Goal: Task Accomplishment & Management: Manage account settings

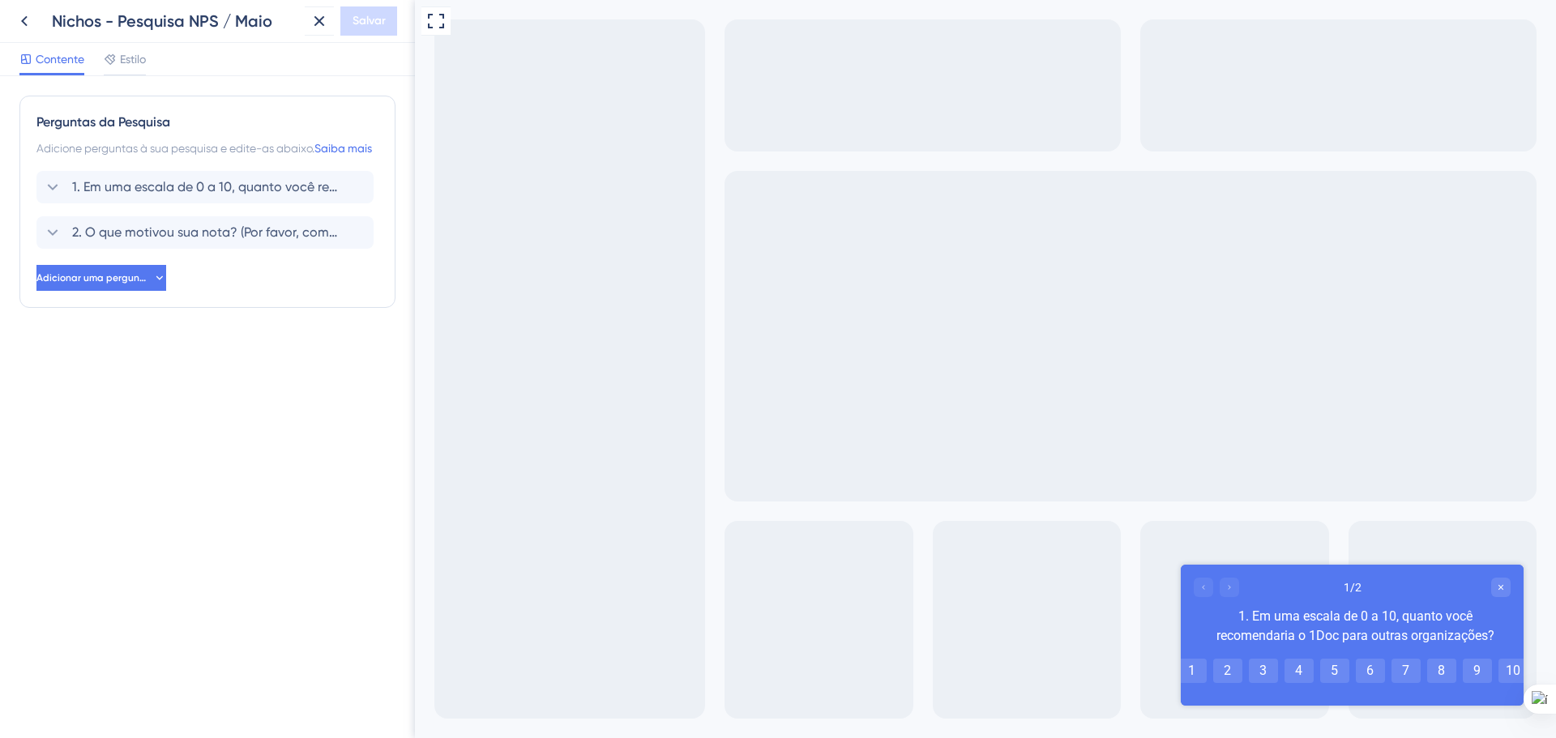
click at [24, 22] on icon at bounding box center [24, 21] width 6 height 11
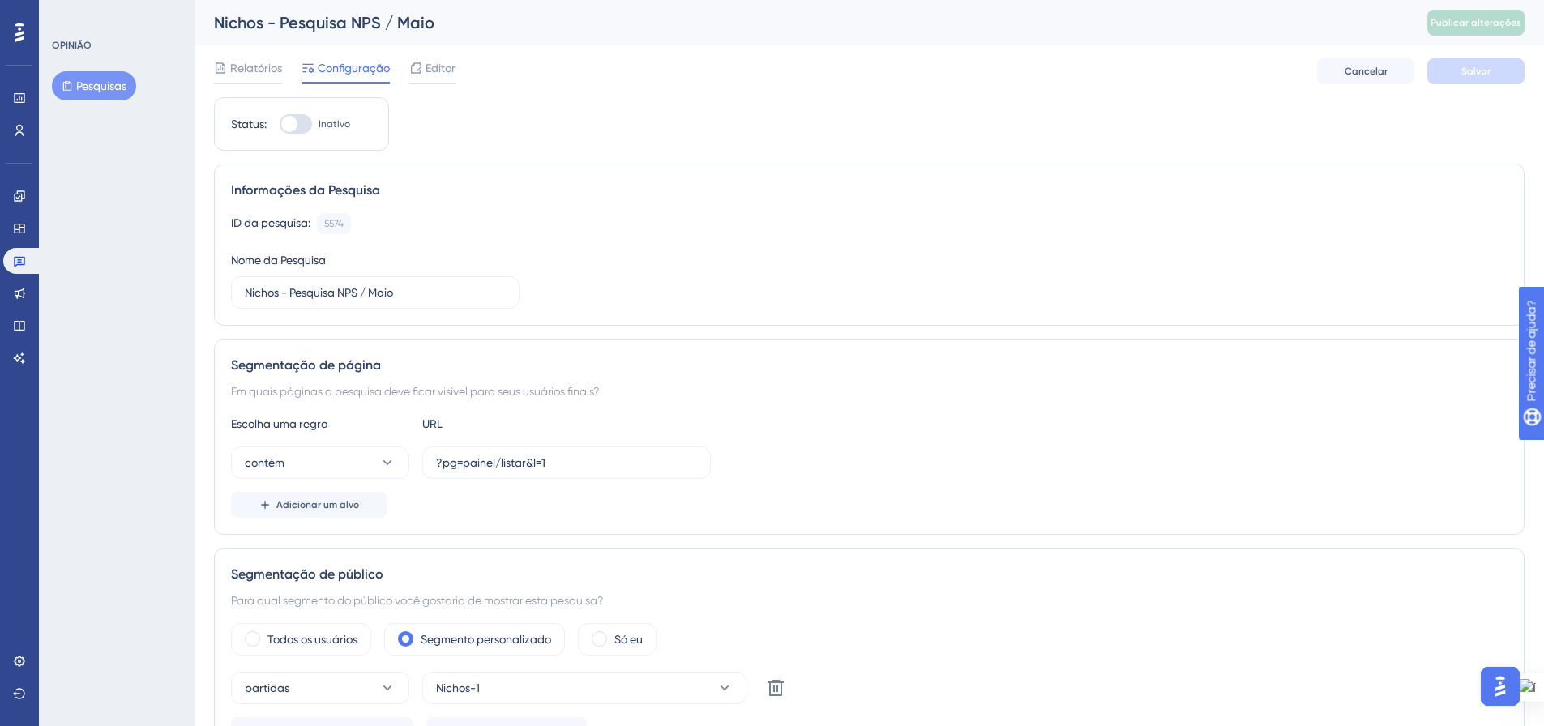
click at [98, 83] on font "Pesquisas" at bounding box center [101, 85] width 50 height 13
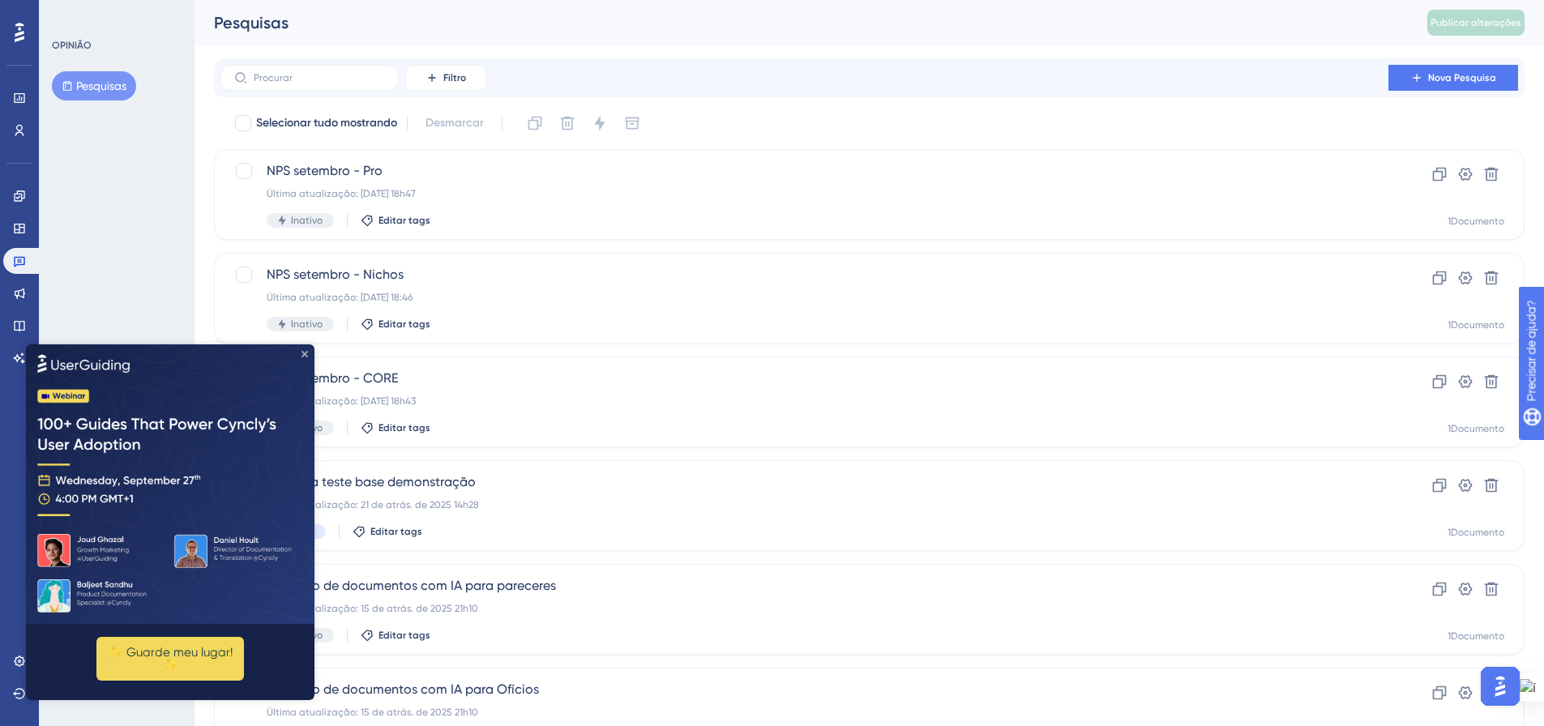
drag, startPoint x: 305, startPoint y: 353, endPoint x: 328, endPoint y: 702, distance: 349.3
click at [305, 353] on icon "Fechar visualização" at bounding box center [305, 353] width 6 height 6
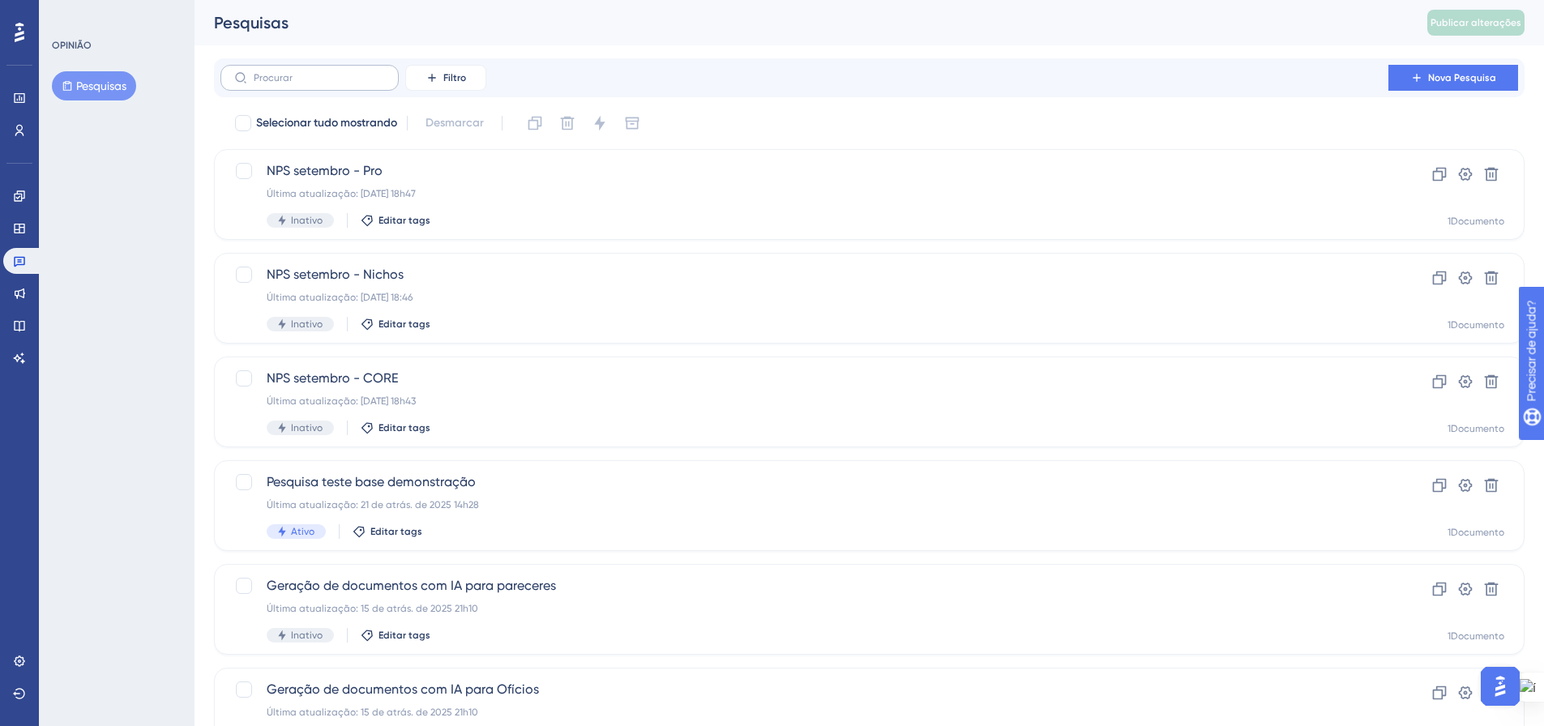
click at [332, 84] on label at bounding box center [309, 78] width 178 height 26
click at [332, 83] on input "text" at bounding box center [319, 77] width 131 height 11
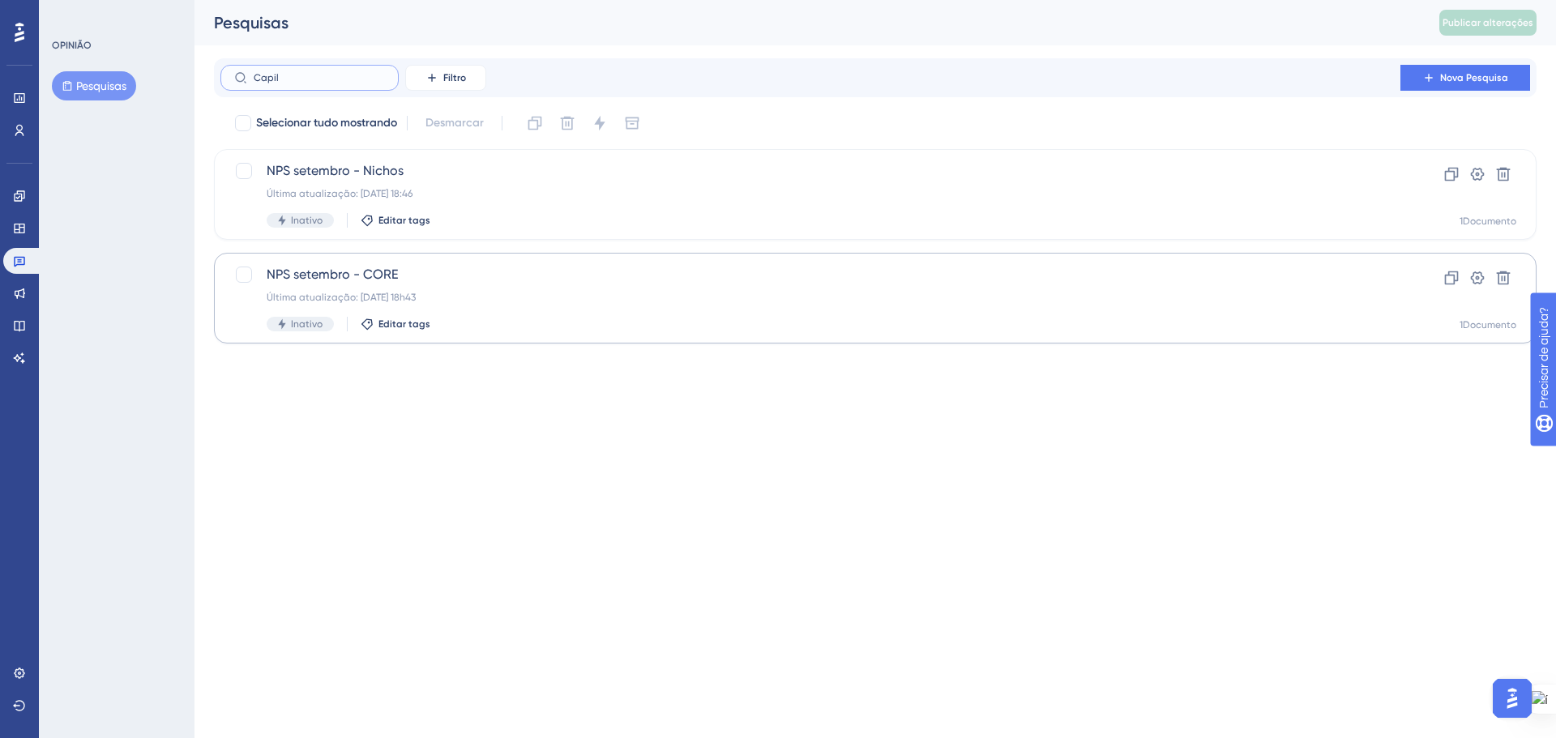
type input "Capili"
checkbox input "true"
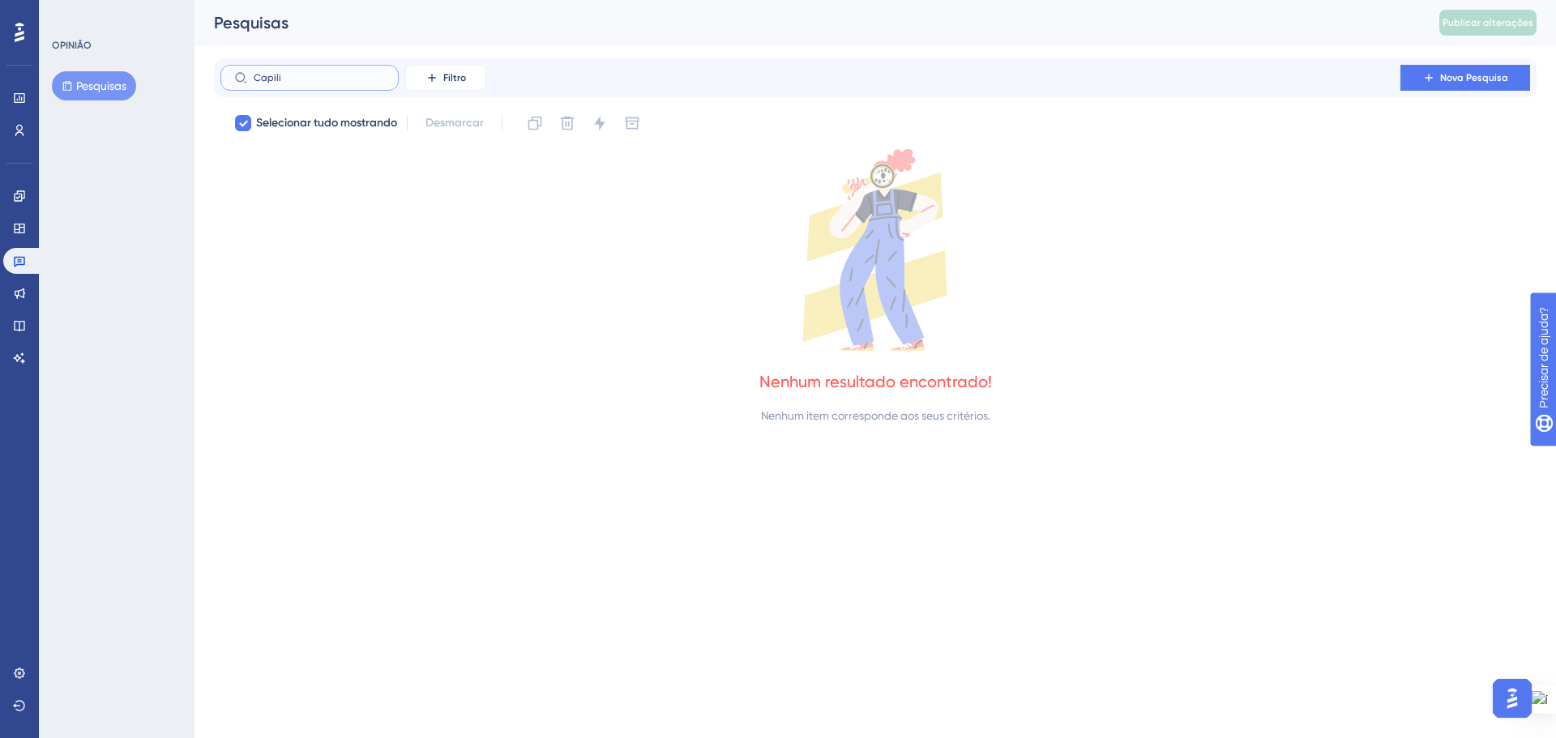
type input "Capil"
checkbox input "false"
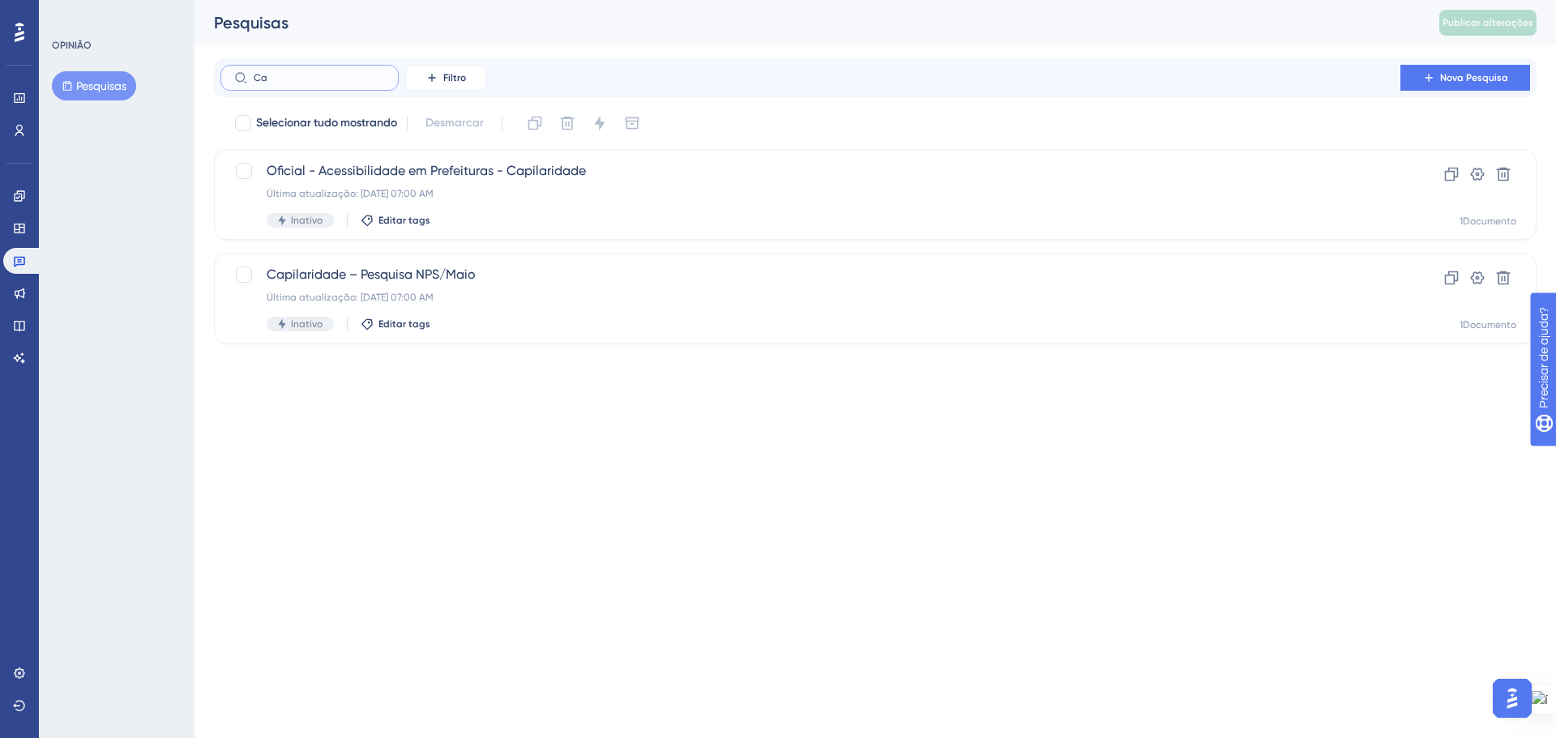
type input "C"
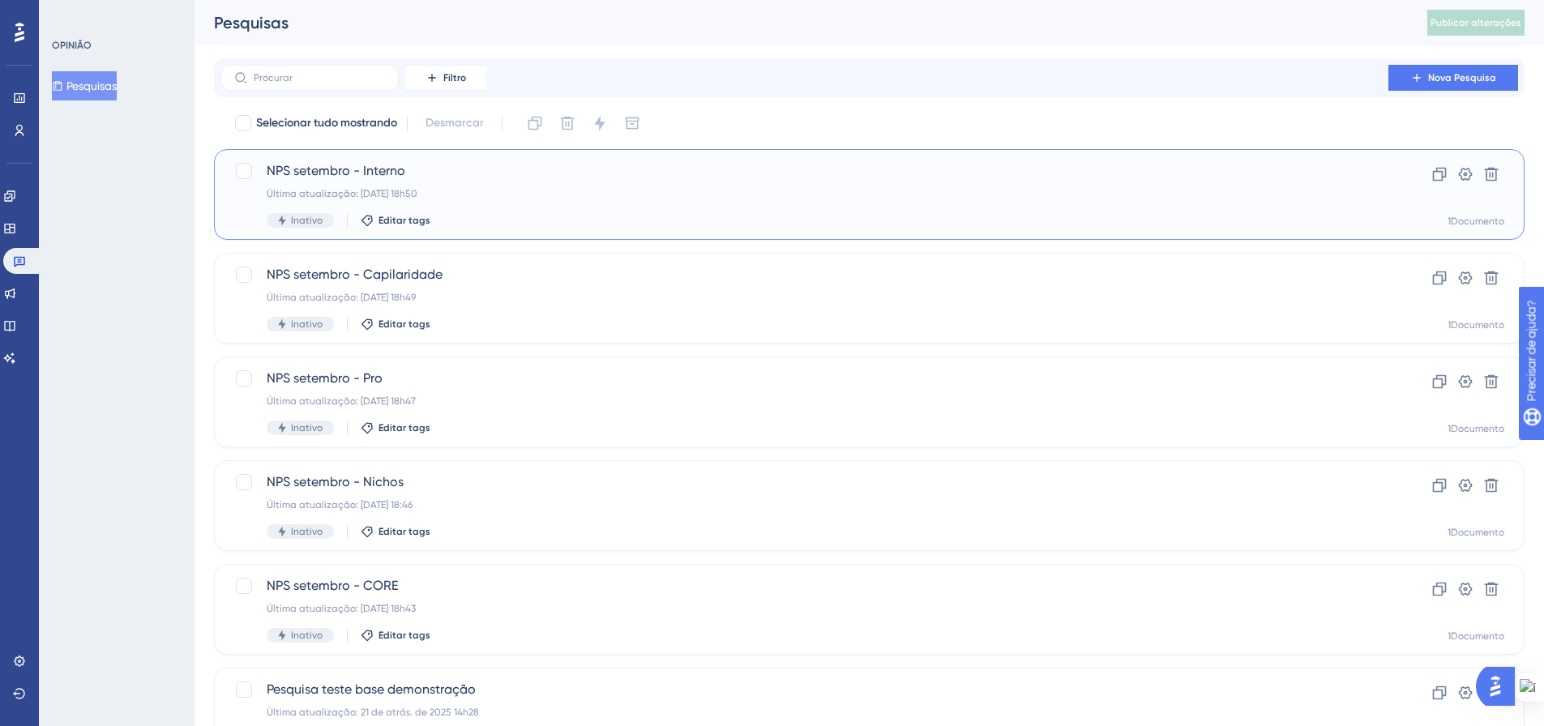
click at [541, 200] on div "NPS setembro - Interno Última atualização: 15 de setembro de 2025, 18h50 Inativ…" at bounding box center [805, 194] width 1076 height 66
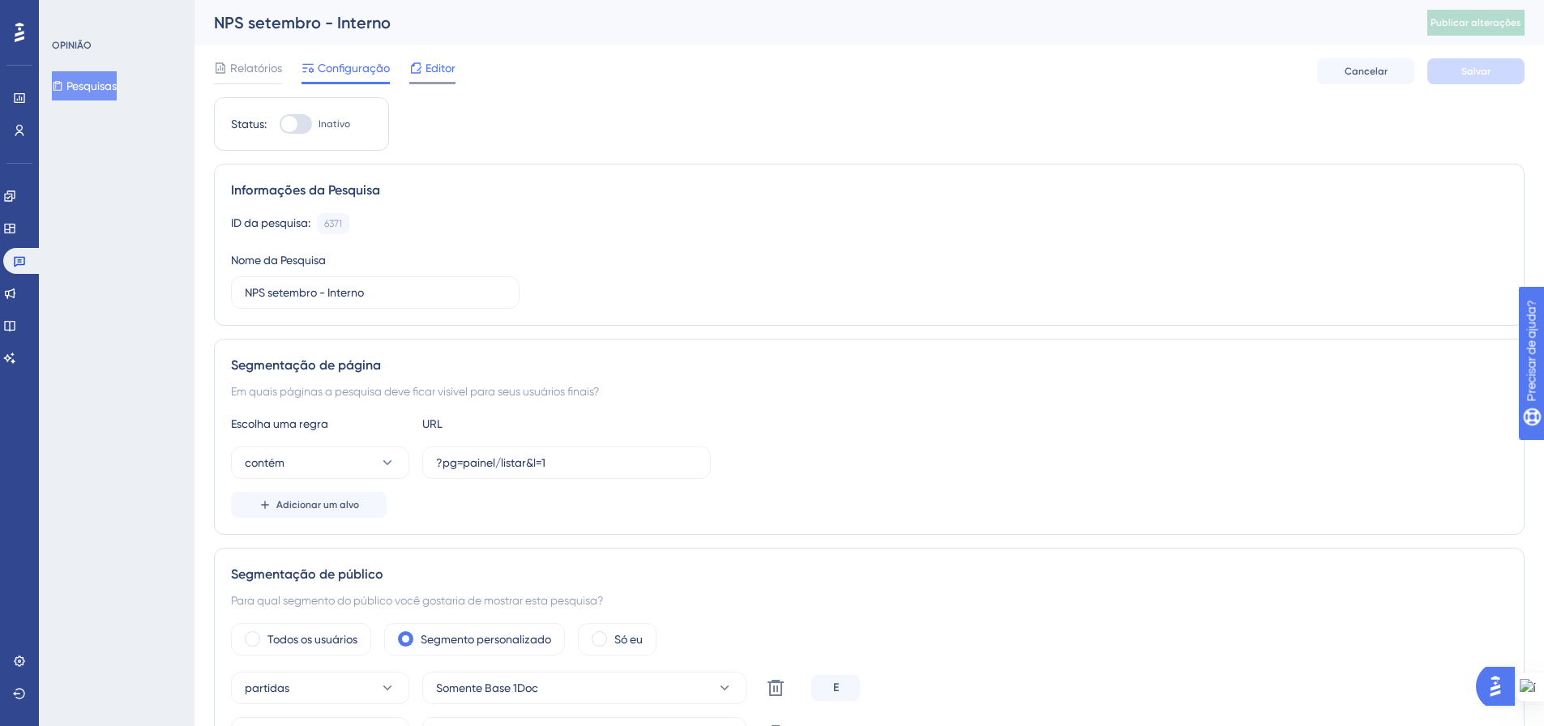
click at [444, 71] on font "Editor" at bounding box center [441, 68] width 30 height 13
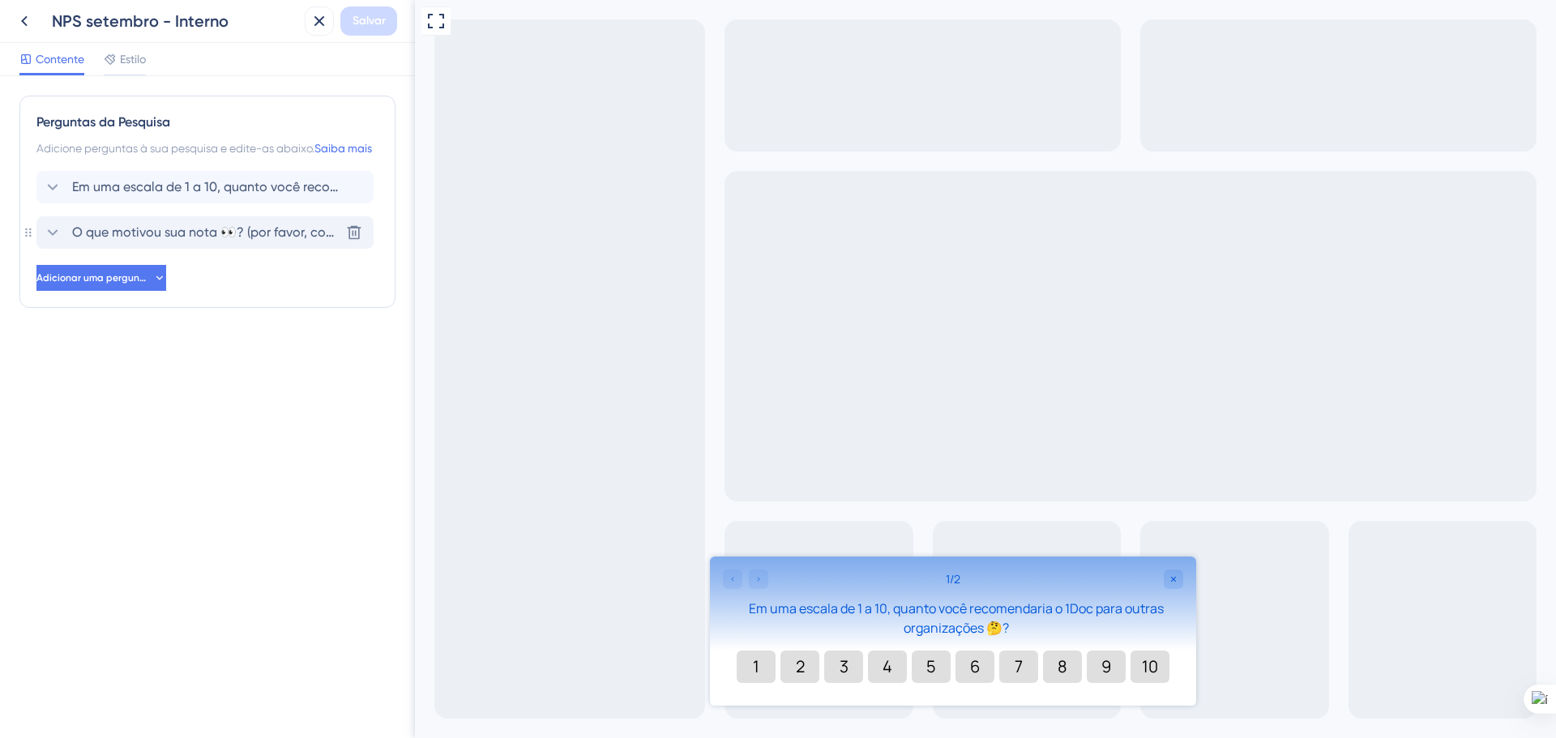
click at [159, 240] on font "O que motivou sua nota 👀? (por favor, compartilhe suas experiências específicas…" at bounding box center [454, 232] width 765 height 15
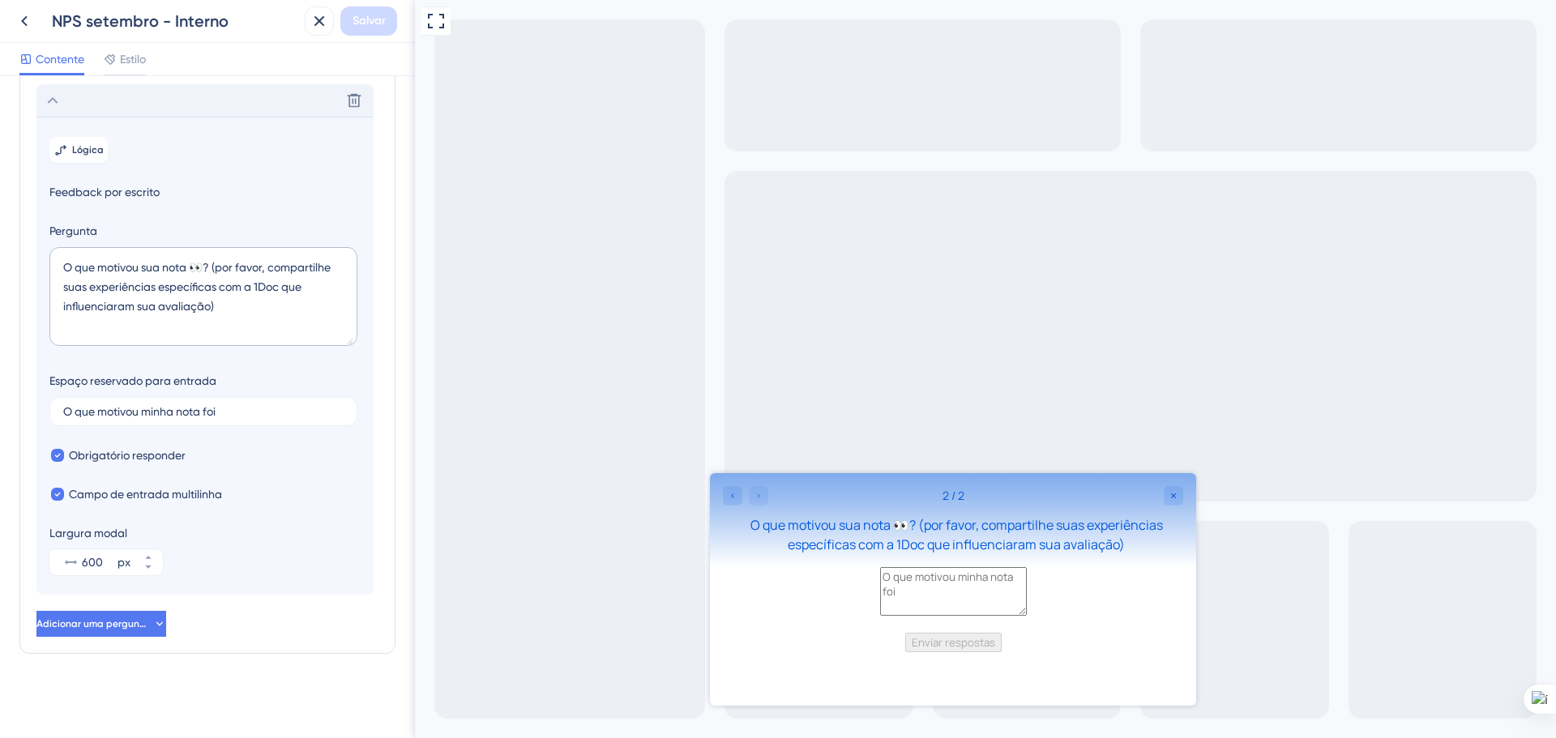
scroll to position [152, 0]
click at [54, 101] on icon at bounding box center [52, 100] width 19 height 19
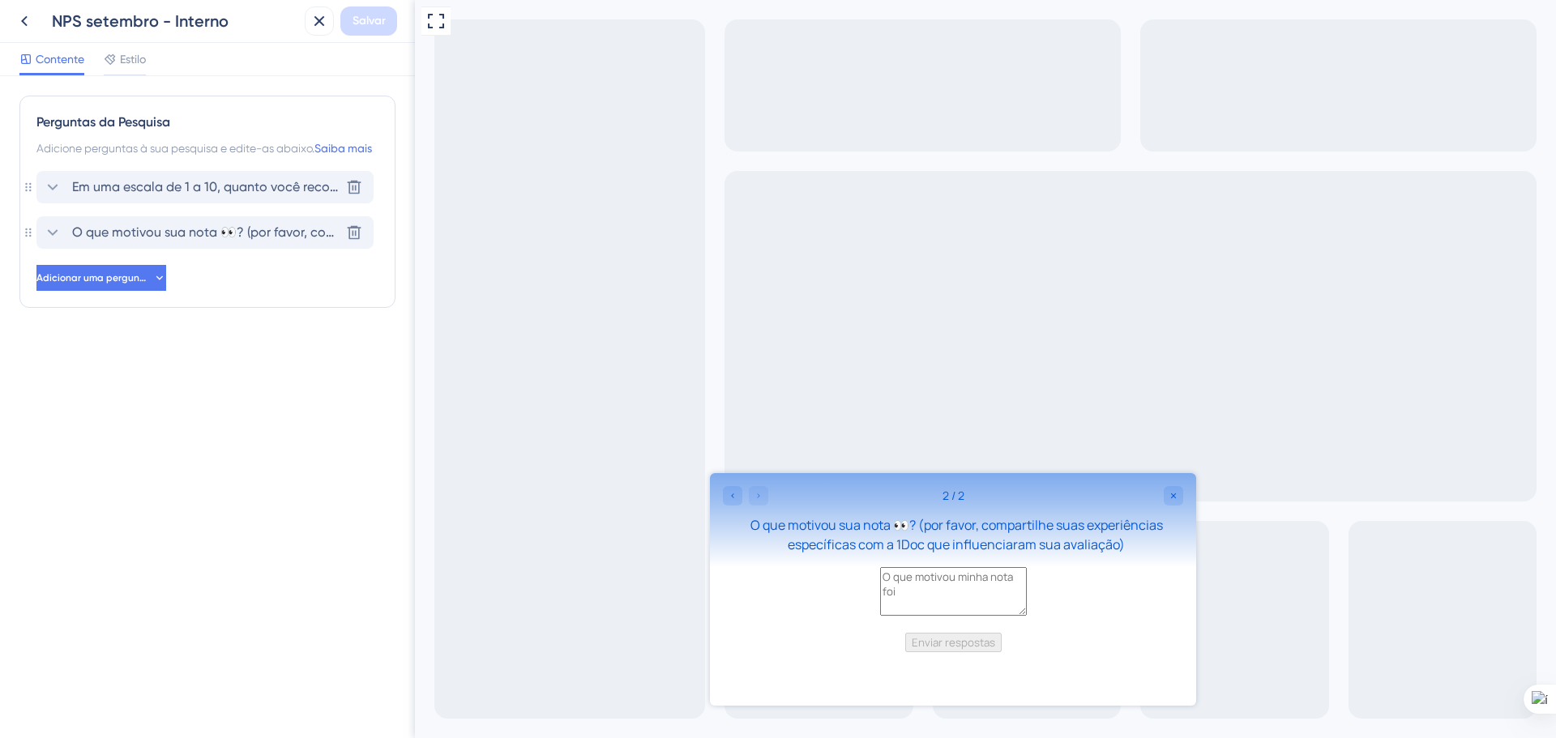
click at [183, 195] on font "Em uma escala de 1 a 10, quanto você recomendaria o 1Doc para outras organizaçõ…" at bounding box center [344, 186] width 544 height 15
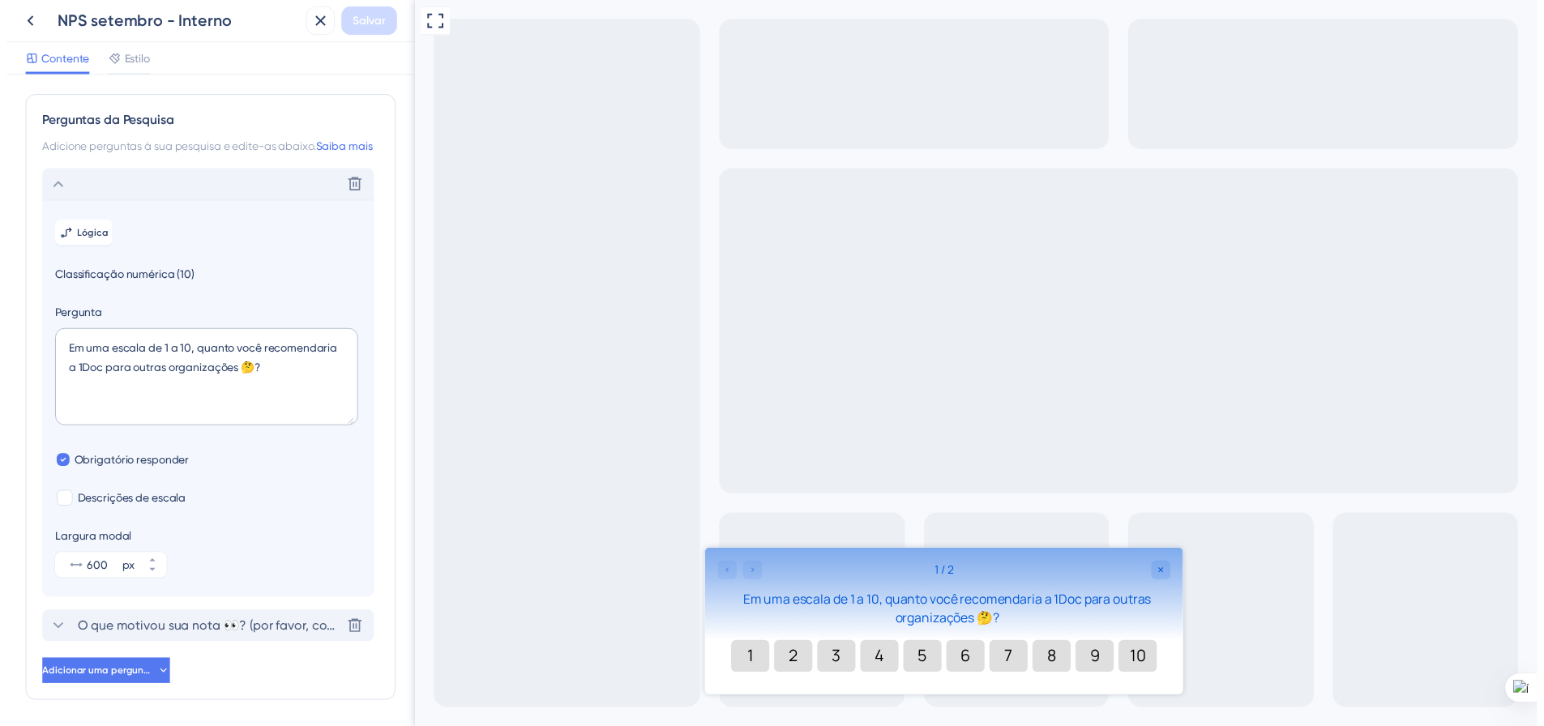
scroll to position [77, 0]
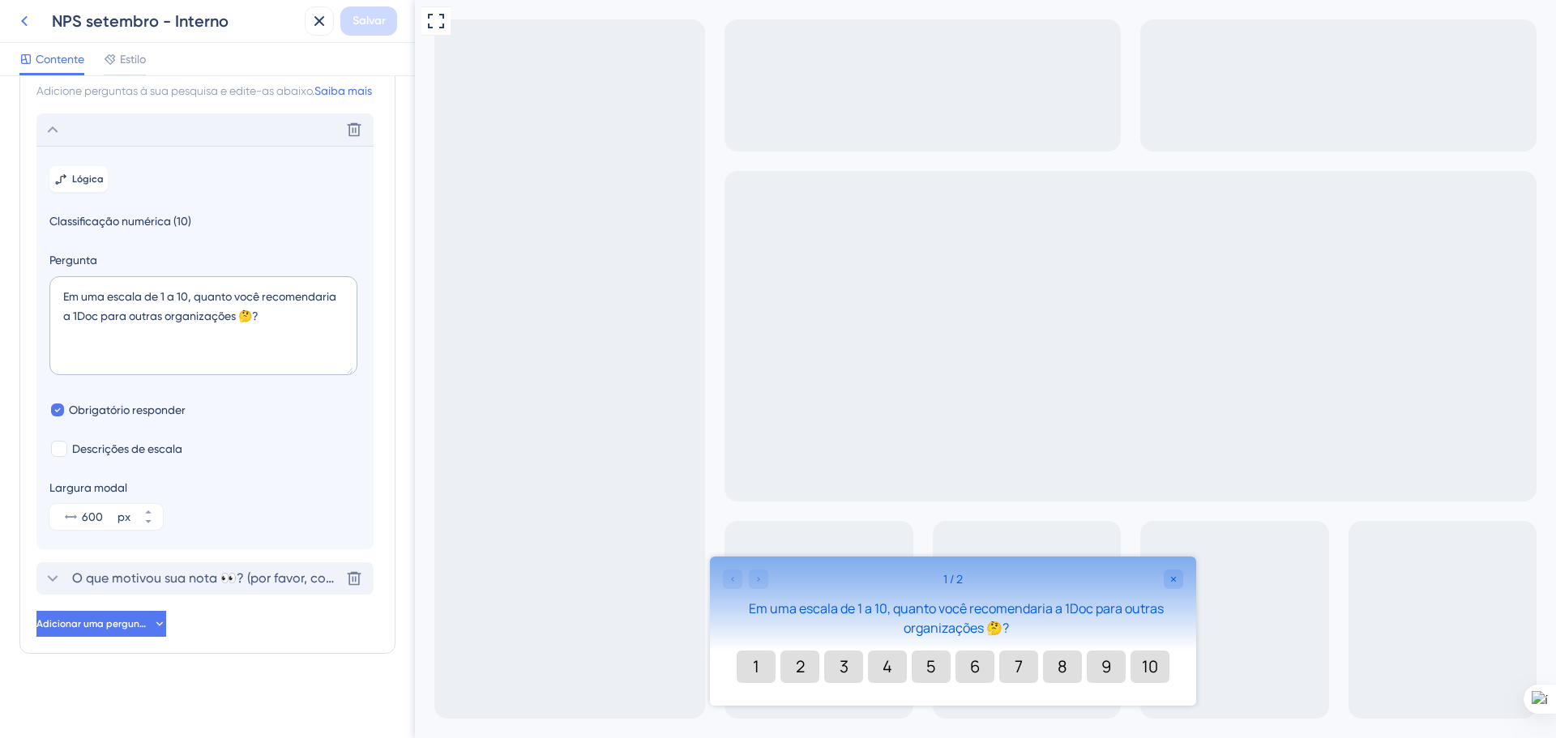
click at [28, 28] on icon at bounding box center [24, 20] width 19 height 19
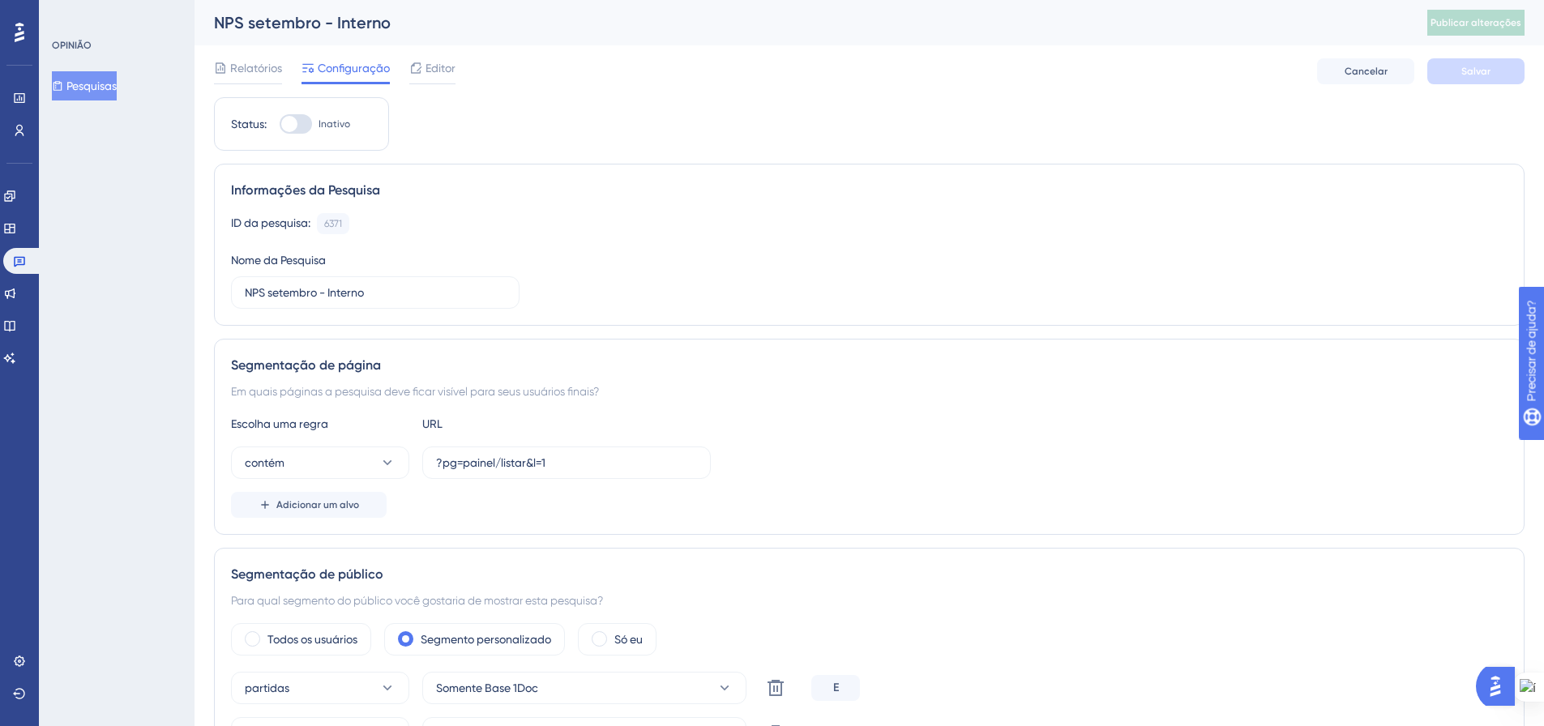
drag, startPoint x: 111, startPoint y: 88, endPoint x: 160, endPoint y: 125, distance: 61.3
click at [111, 88] on font "Pesquisas" at bounding box center [91, 85] width 50 height 13
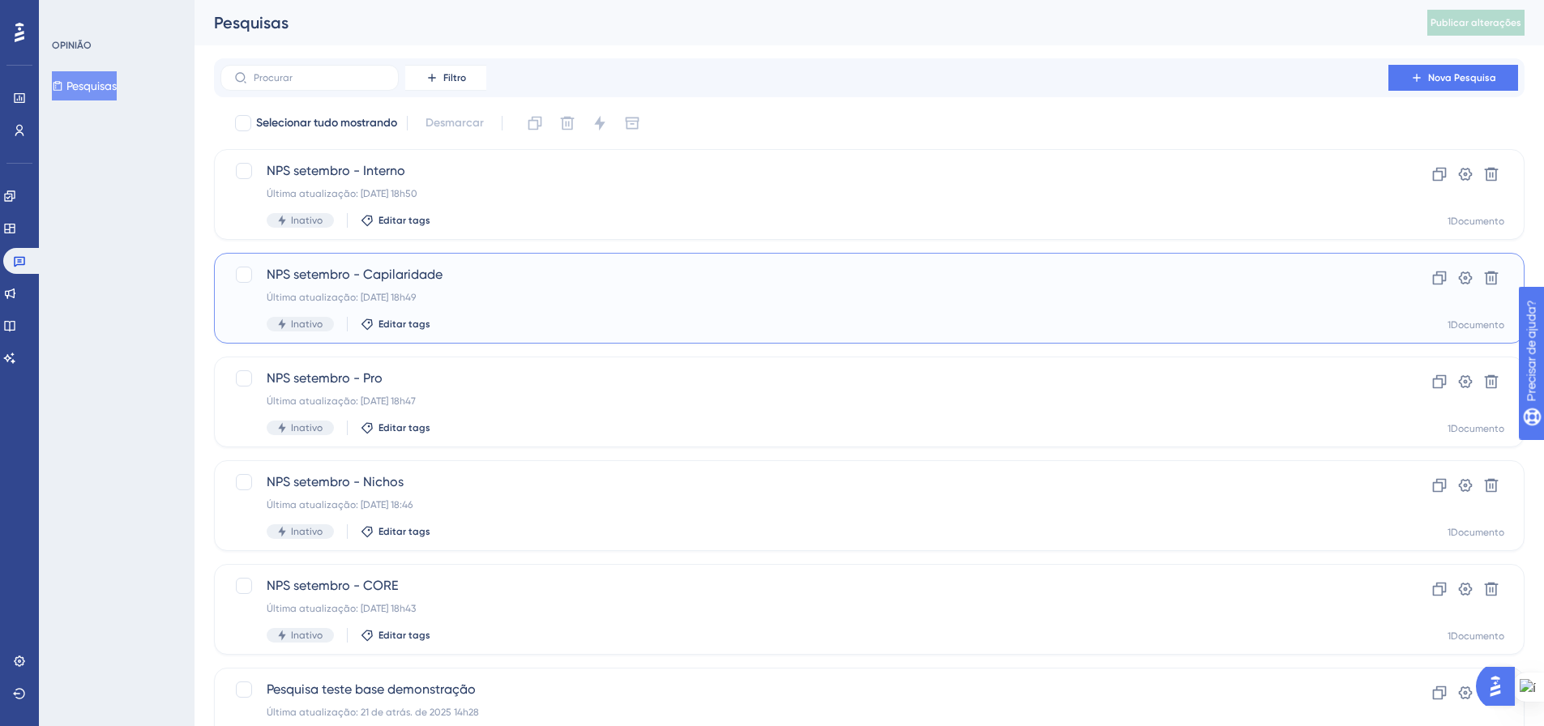
click at [546, 284] on span "NPS setembro - Capilaridade" at bounding box center [805, 274] width 1076 height 19
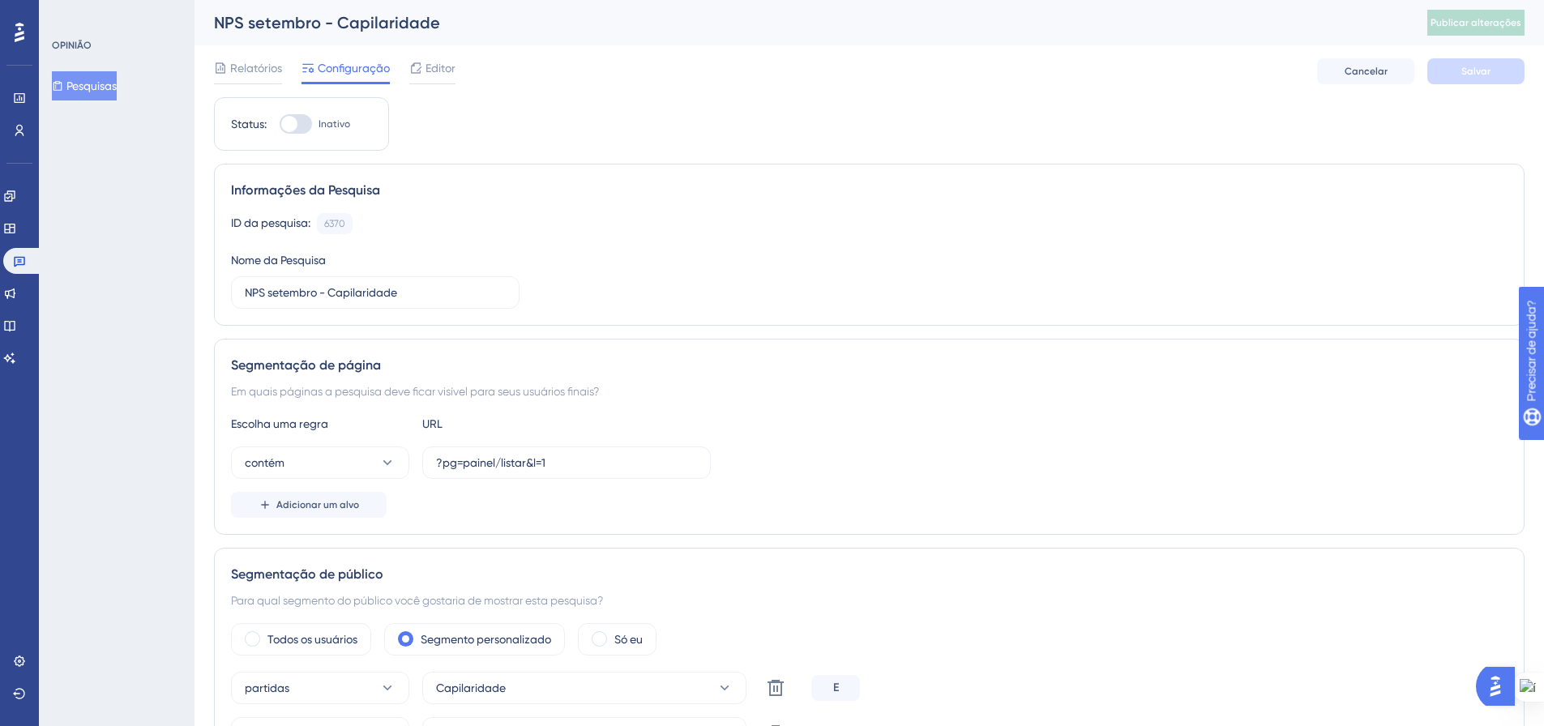
click at [92, 82] on font "Pesquisas" at bounding box center [91, 85] width 50 height 13
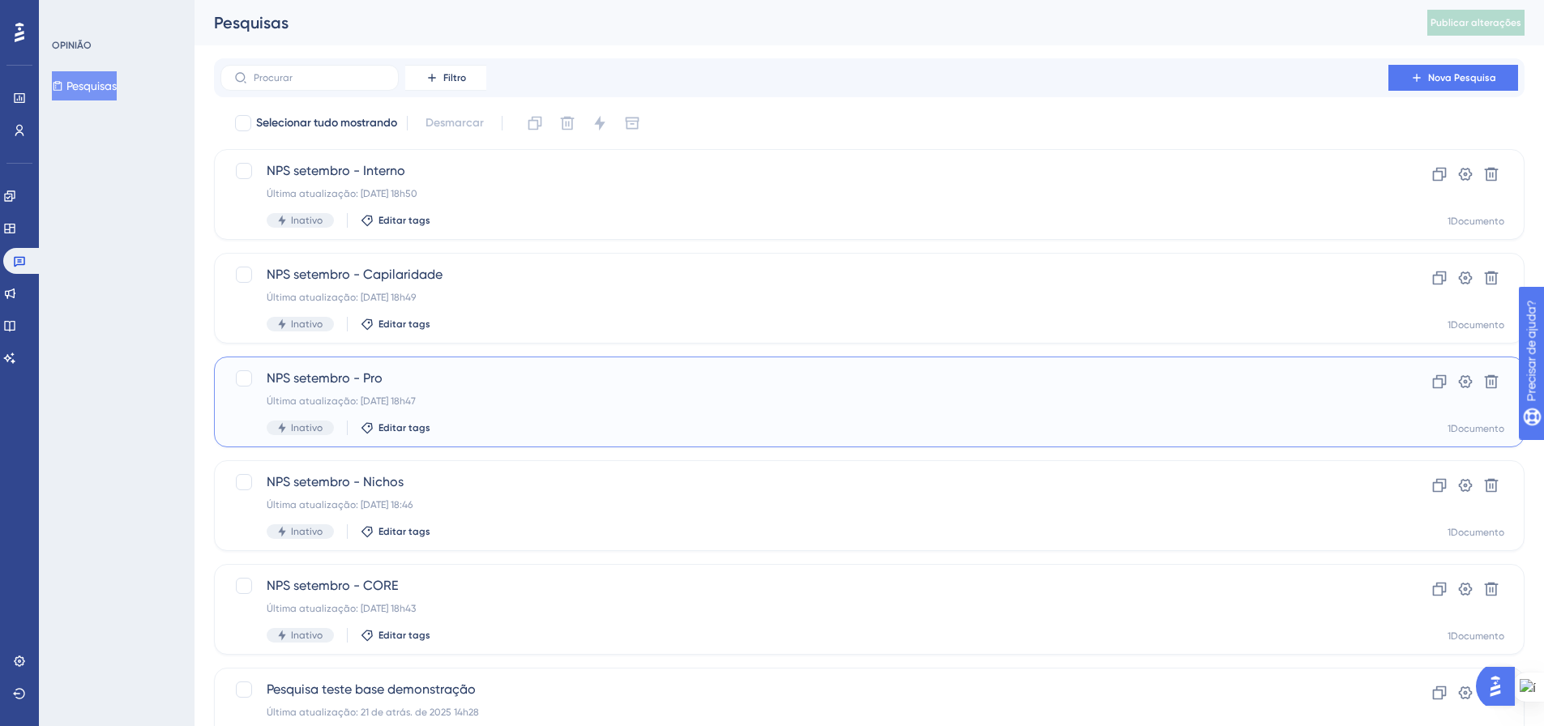
click at [444, 411] on div "NPS setembro - Pro Última atualização: 15 de setembro de 2025, 18h47 Inativo Ed…" at bounding box center [805, 402] width 1076 height 66
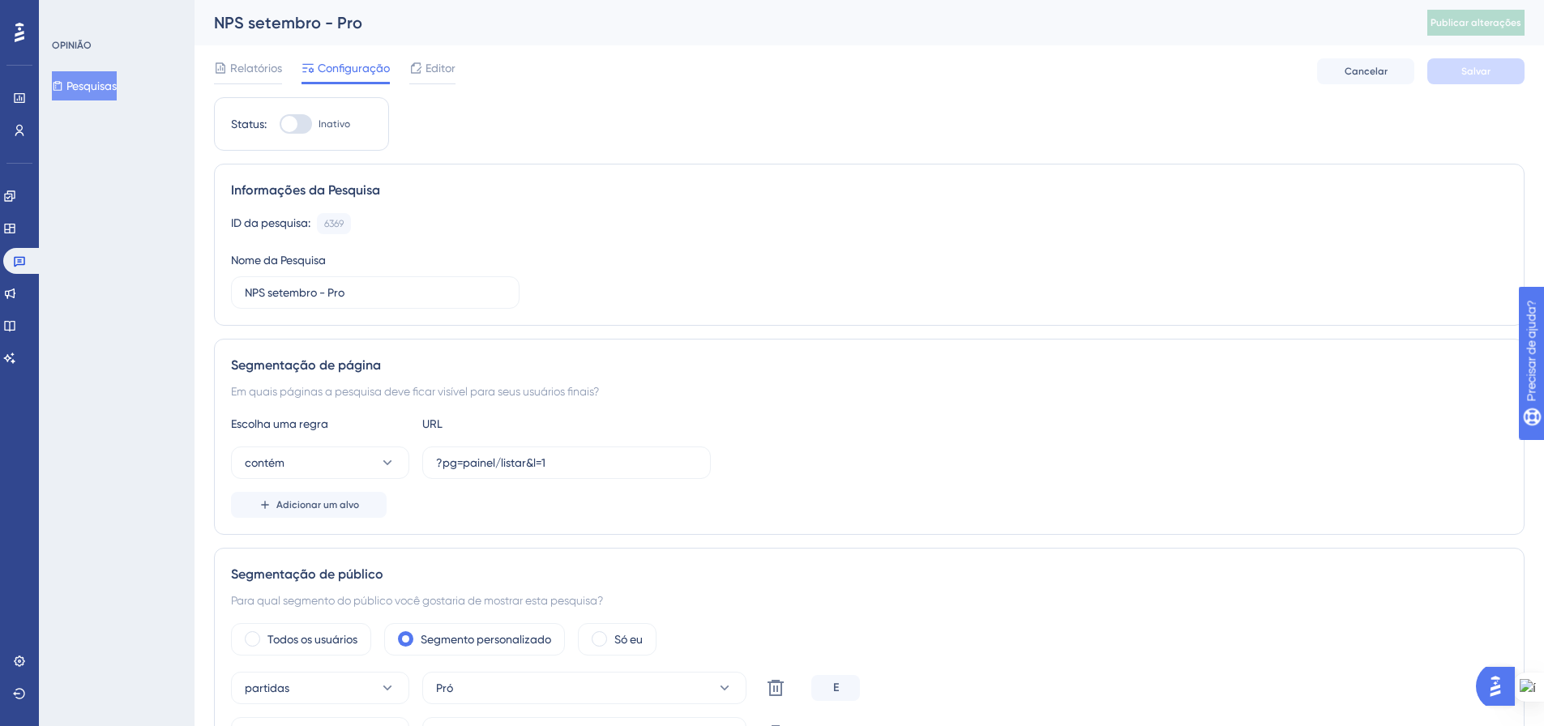
click at [105, 82] on font "Pesquisas" at bounding box center [91, 85] width 50 height 13
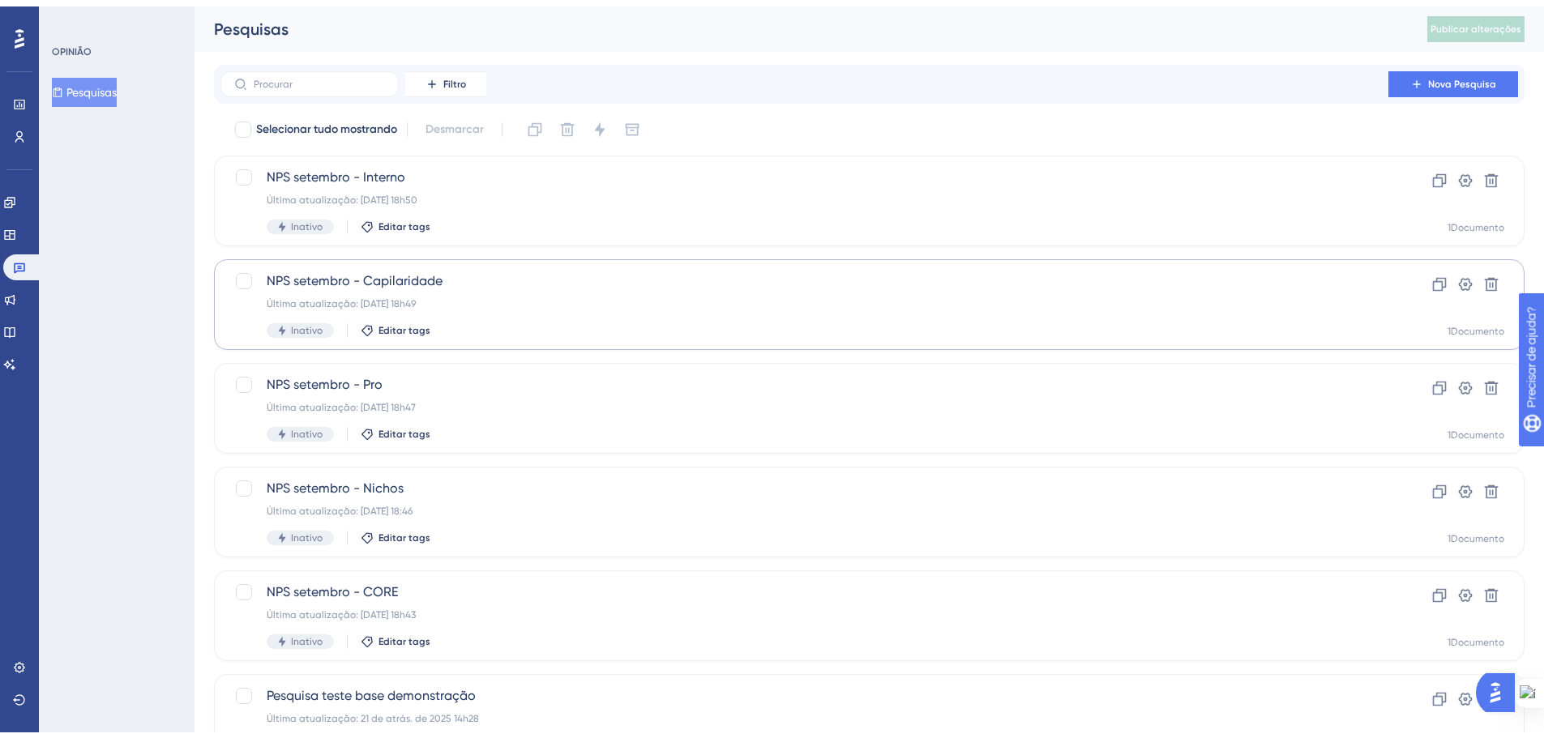
scroll to position [81, 0]
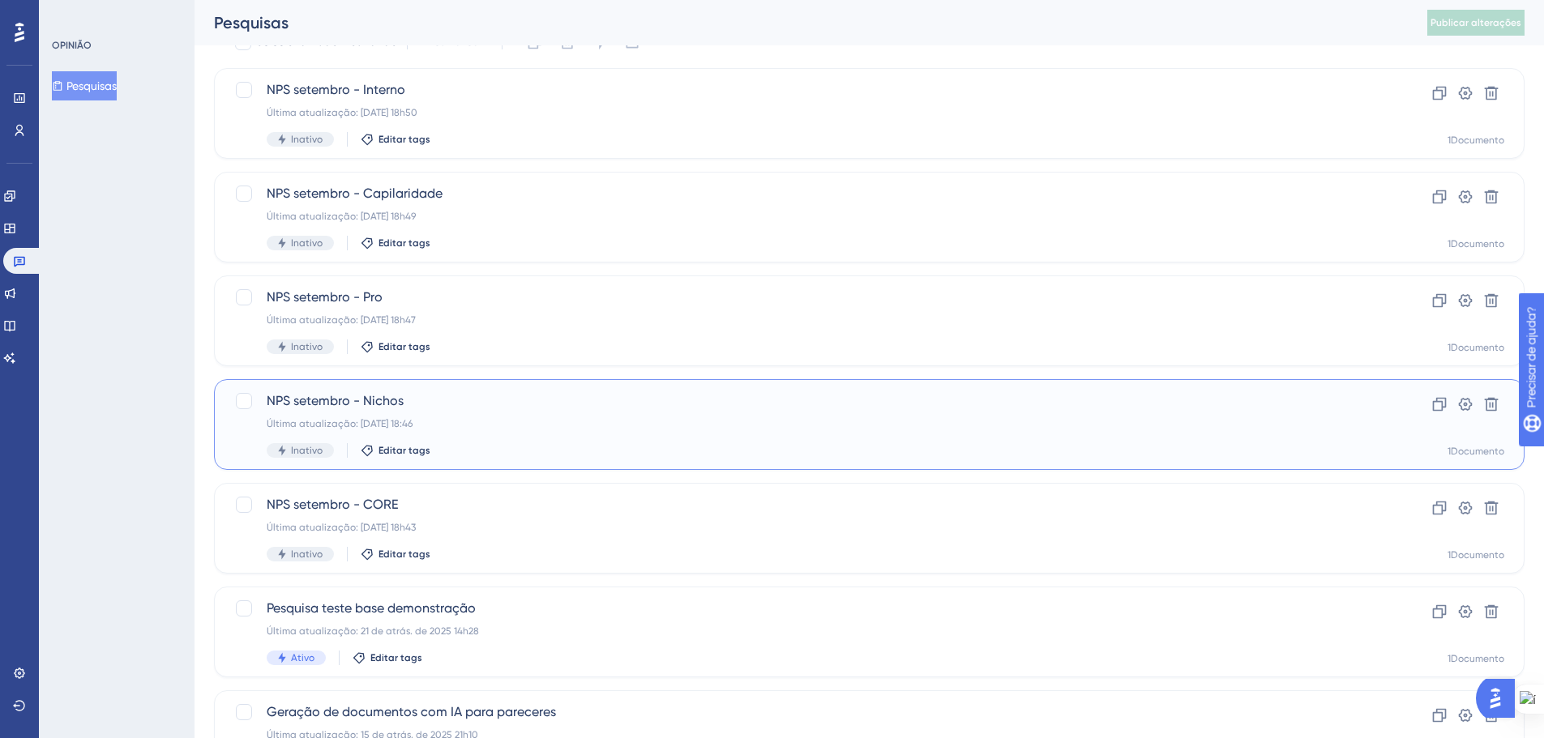
click at [558, 413] on div "NPS setembro - Nichos Última atualização: 15 de set. de 2025 18:46 Inativo Edit…" at bounding box center [805, 425] width 1076 height 66
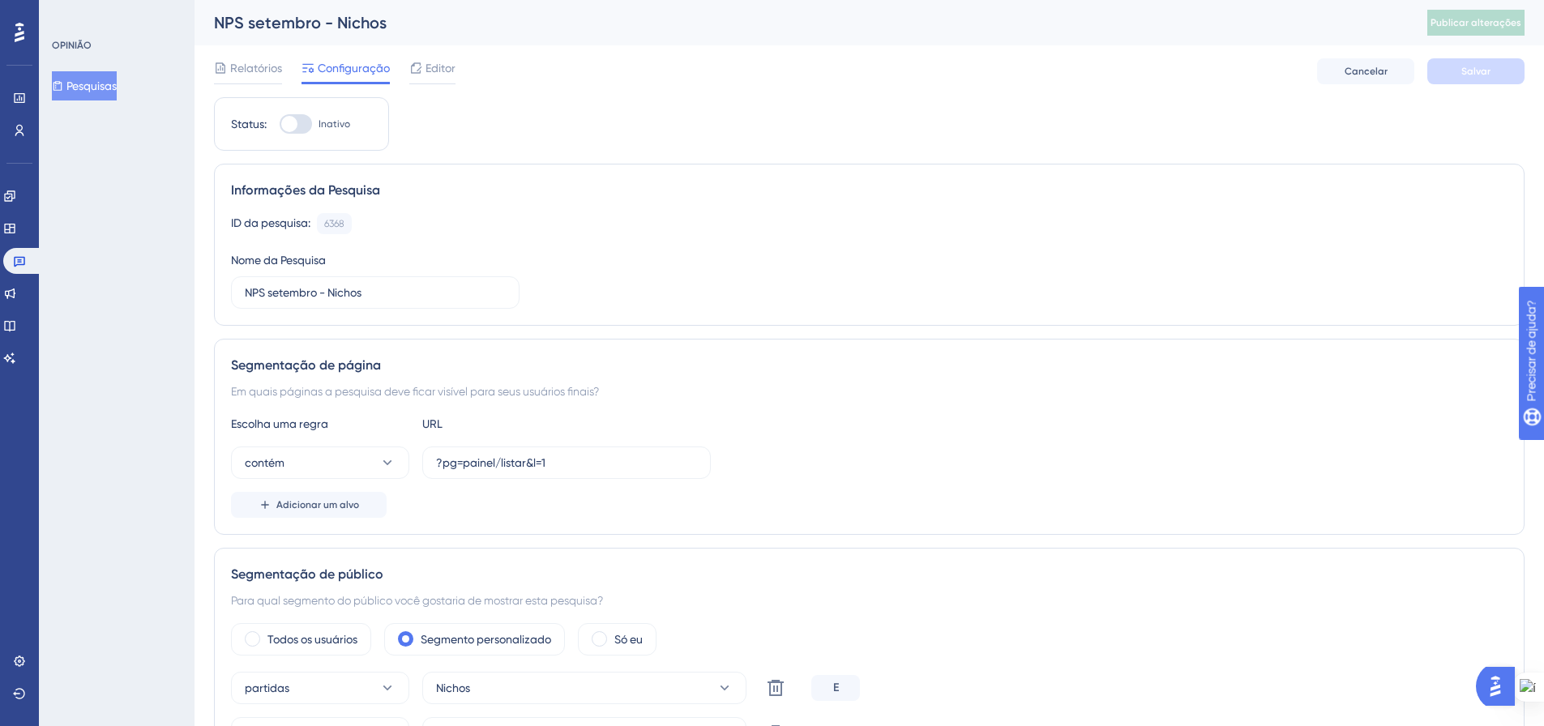
click at [110, 82] on font "Pesquisas" at bounding box center [91, 85] width 50 height 13
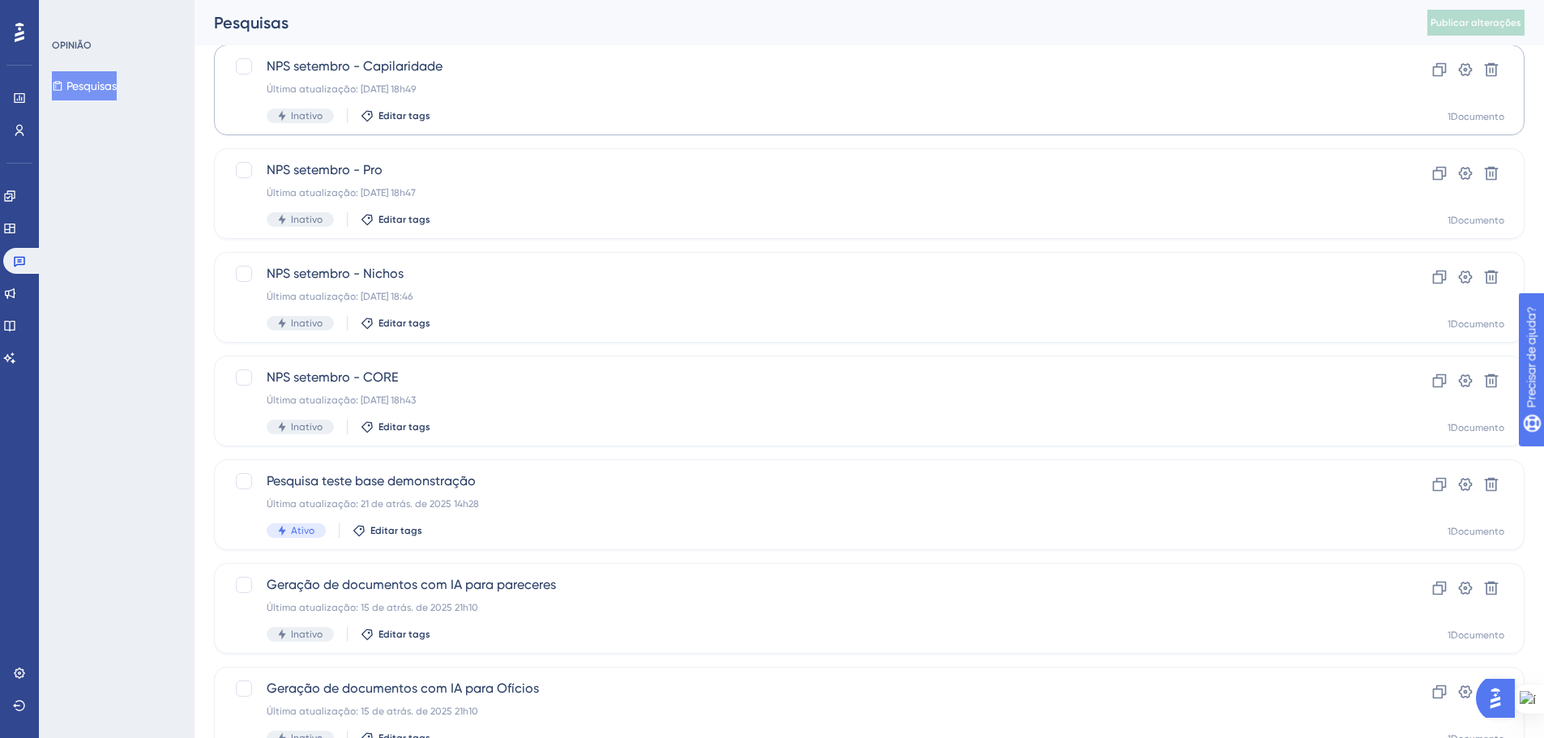
scroll to position [243, 0]
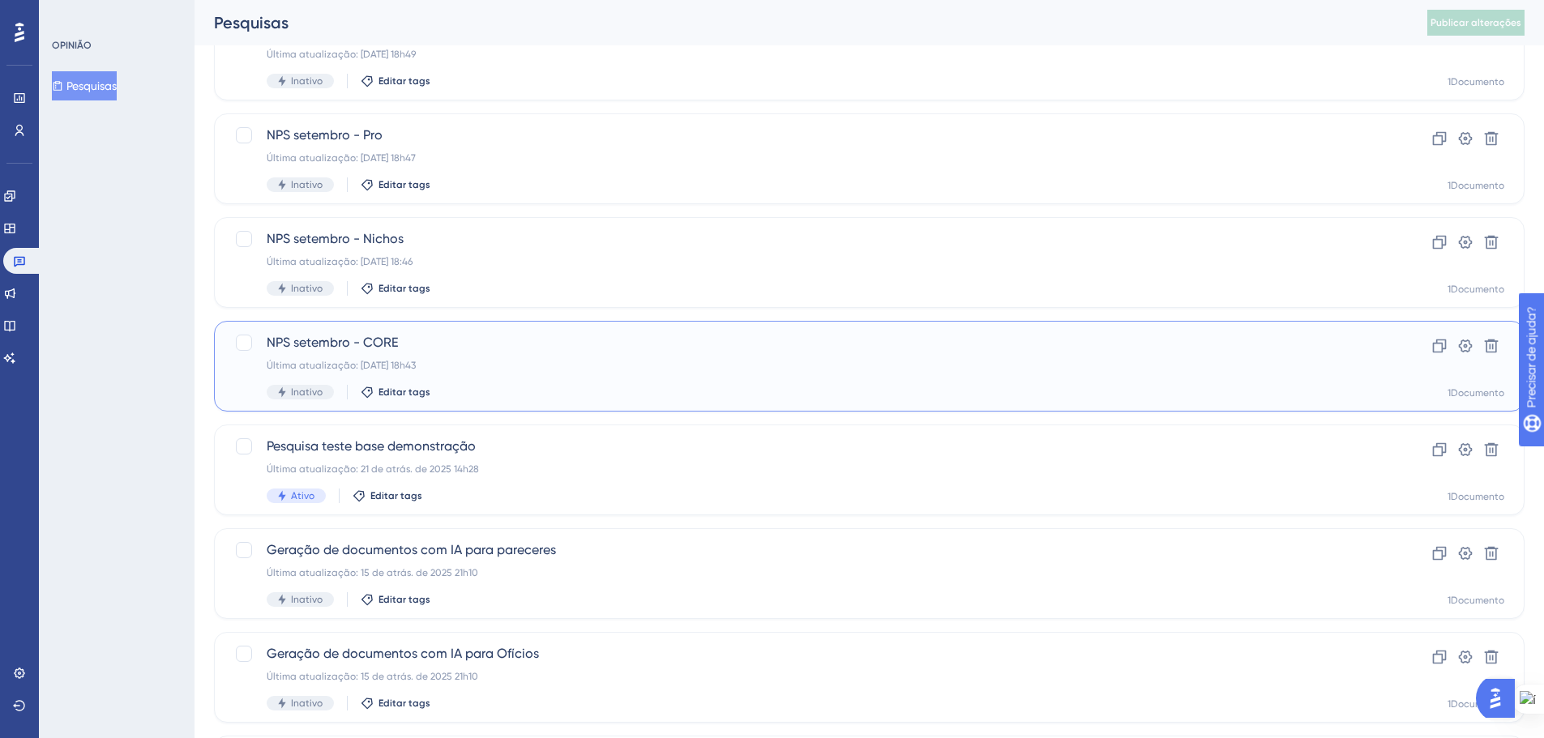
click at [514, 370] on div "Última atualização: 15 de setembro de 2025, 18h43" at bounding box center [805, 365] width 1076 height 13
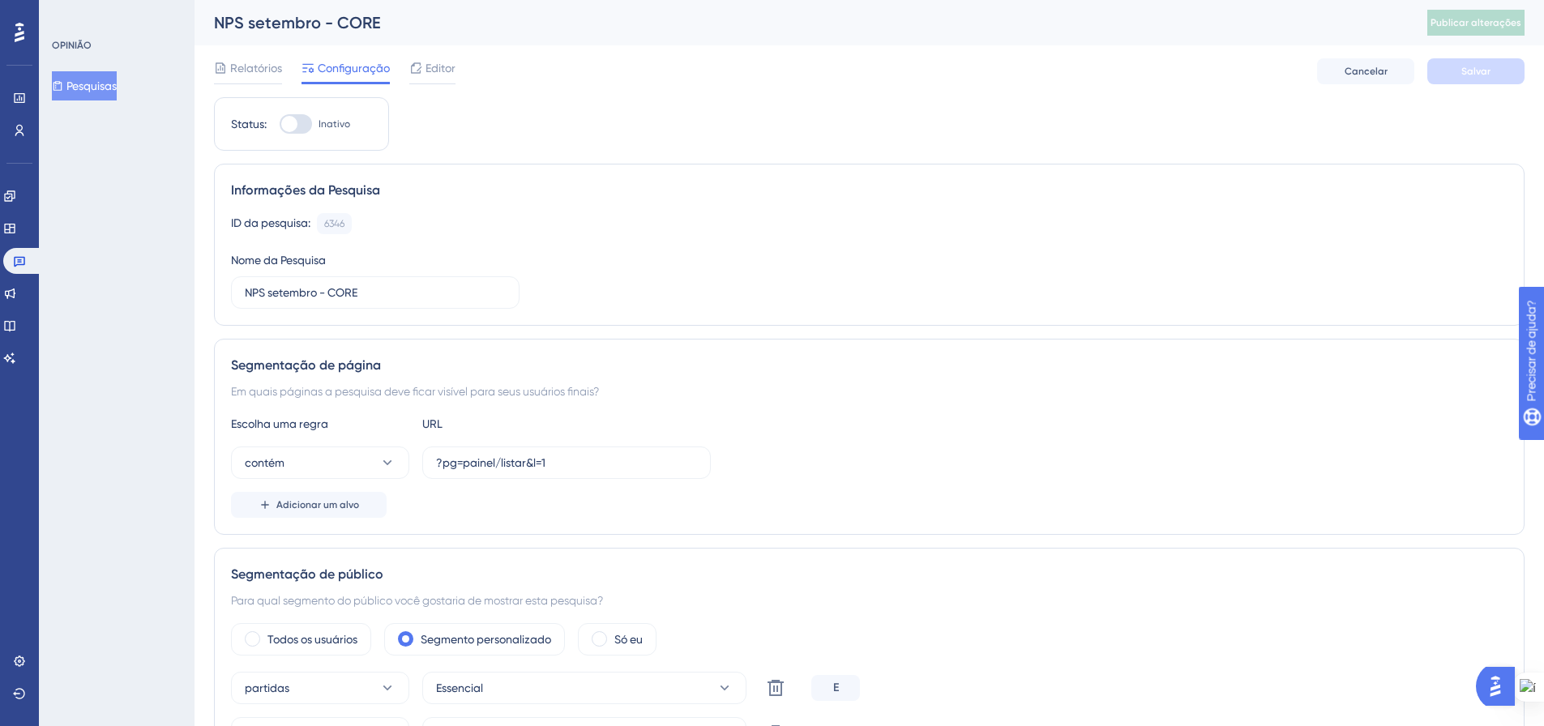
click at [82, 92] on font "Pesquisas" at bounding box center [91, 85] width 50 height 19
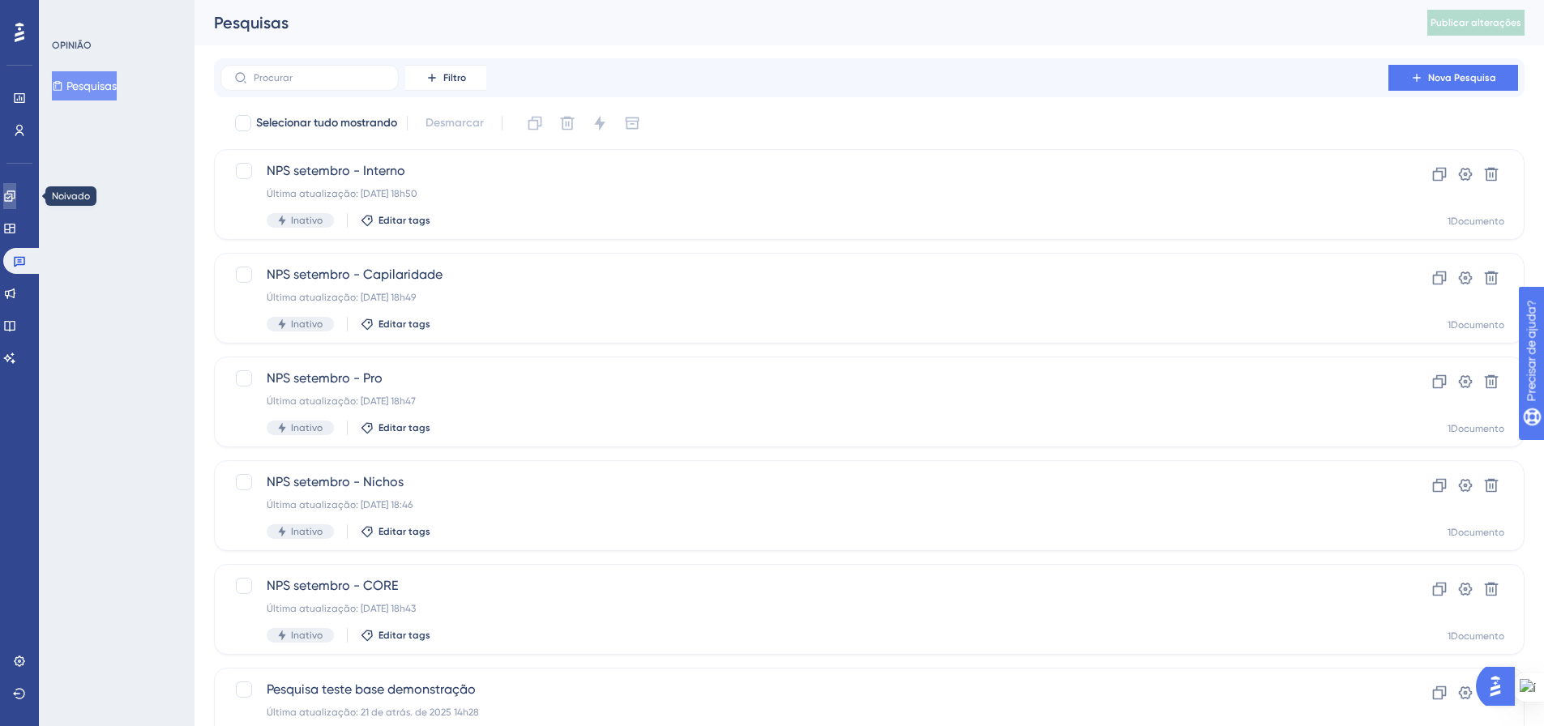
click at [13, 198] on icon at bounding box center [9, 196] width 13 height 13
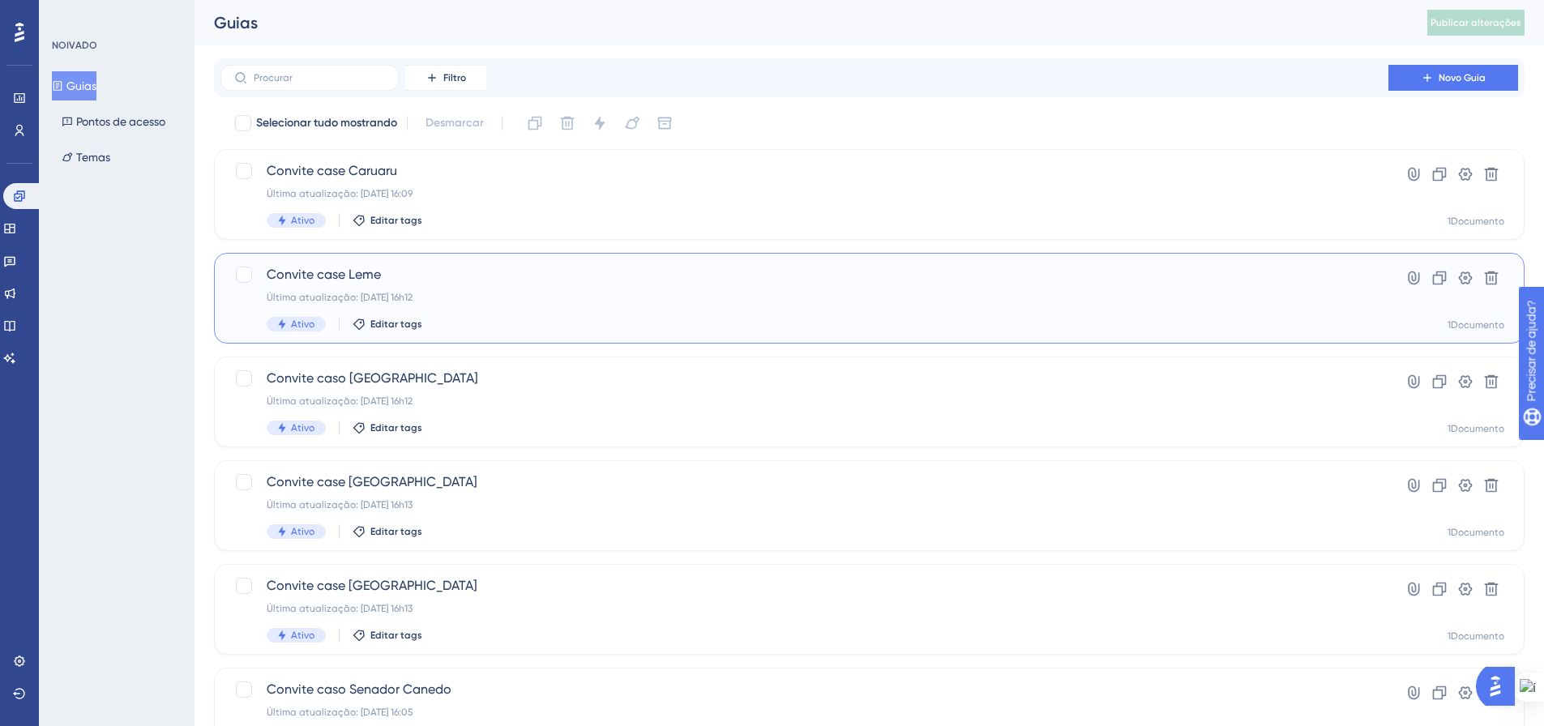
click at [689, 323] on div "Ativo Editar tags" at bounding box center [805, 324] width 1076 height 15
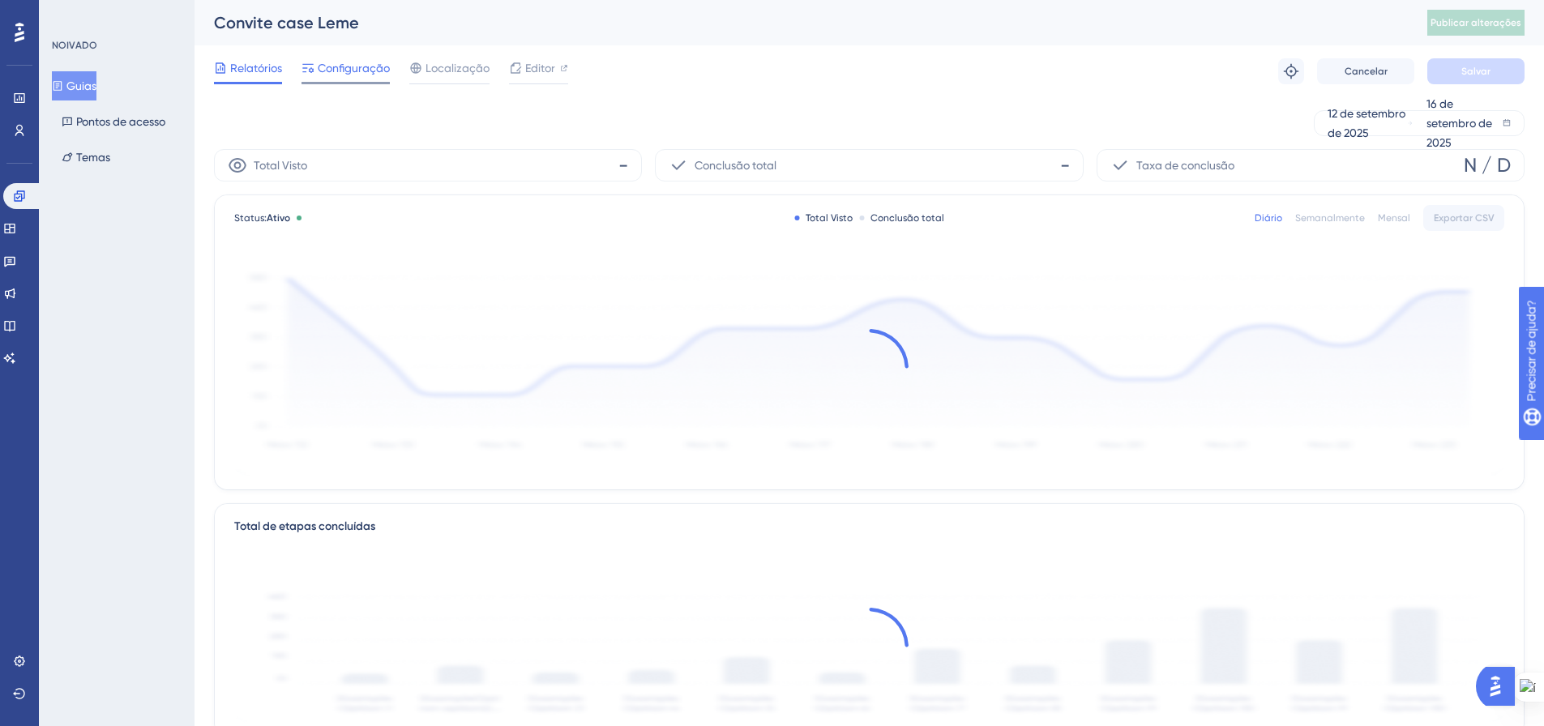
click at [331, 66] on font "Configuração" at bounding box center [354, 68] width 72 height 13
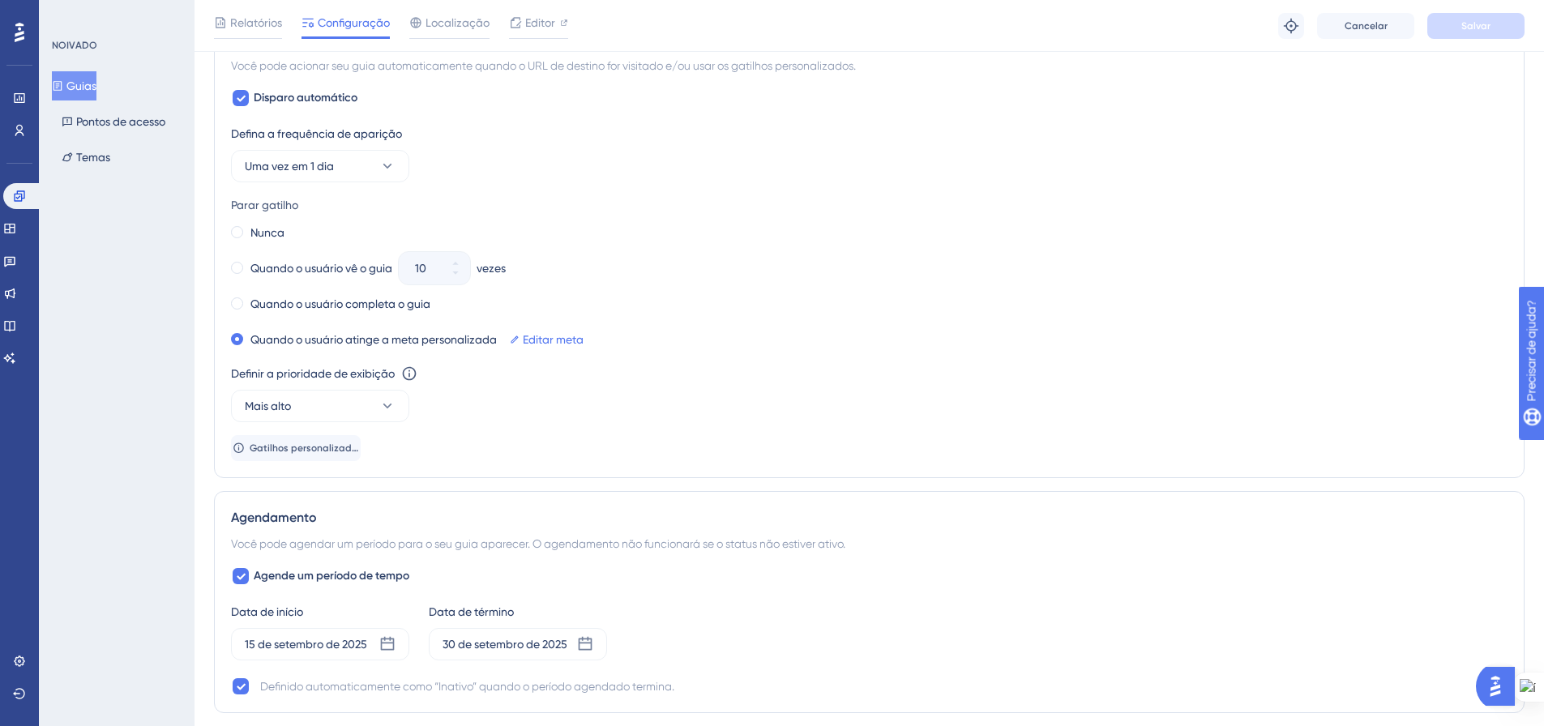
scroll to position [973, 0]
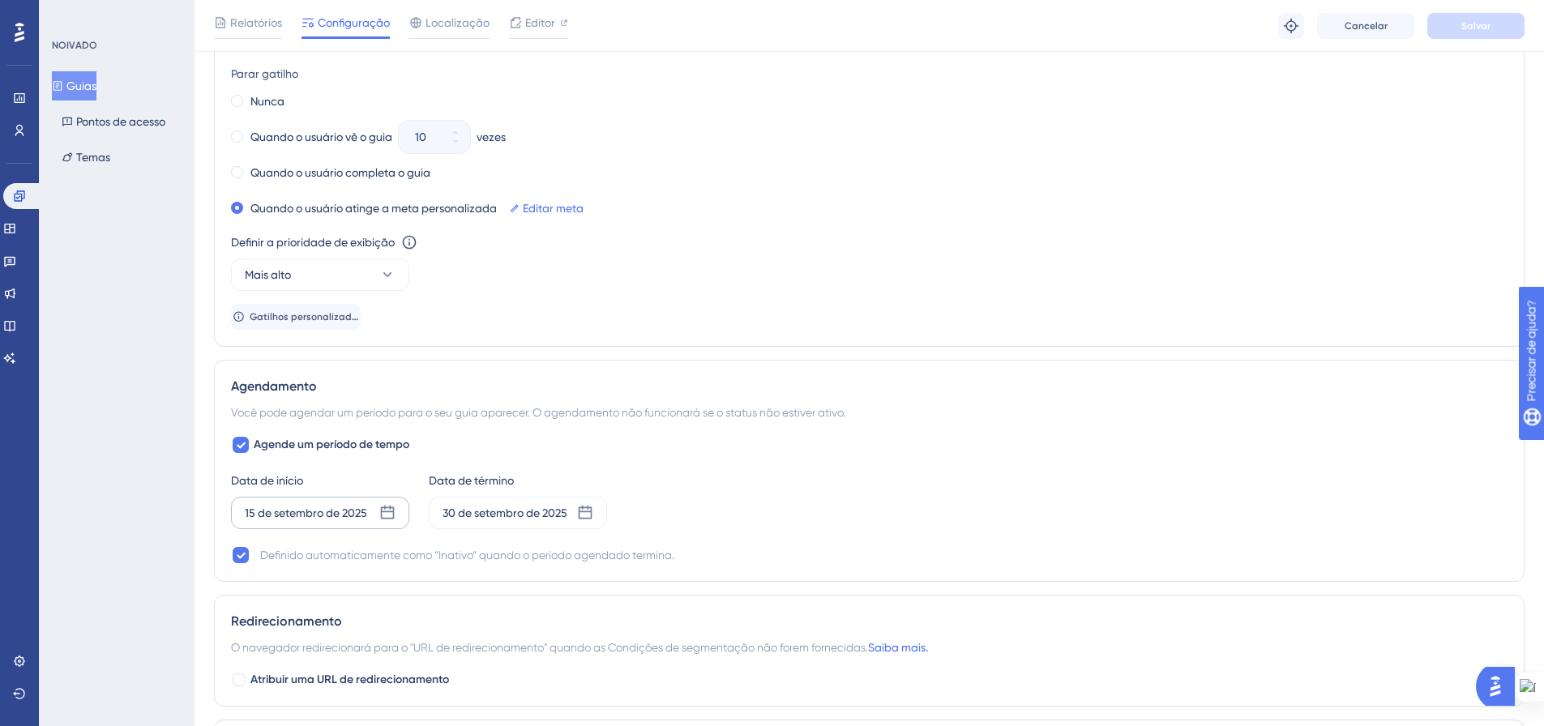
click at [388, 512] on icon at bounding box center [388, 513] width 14 height 14
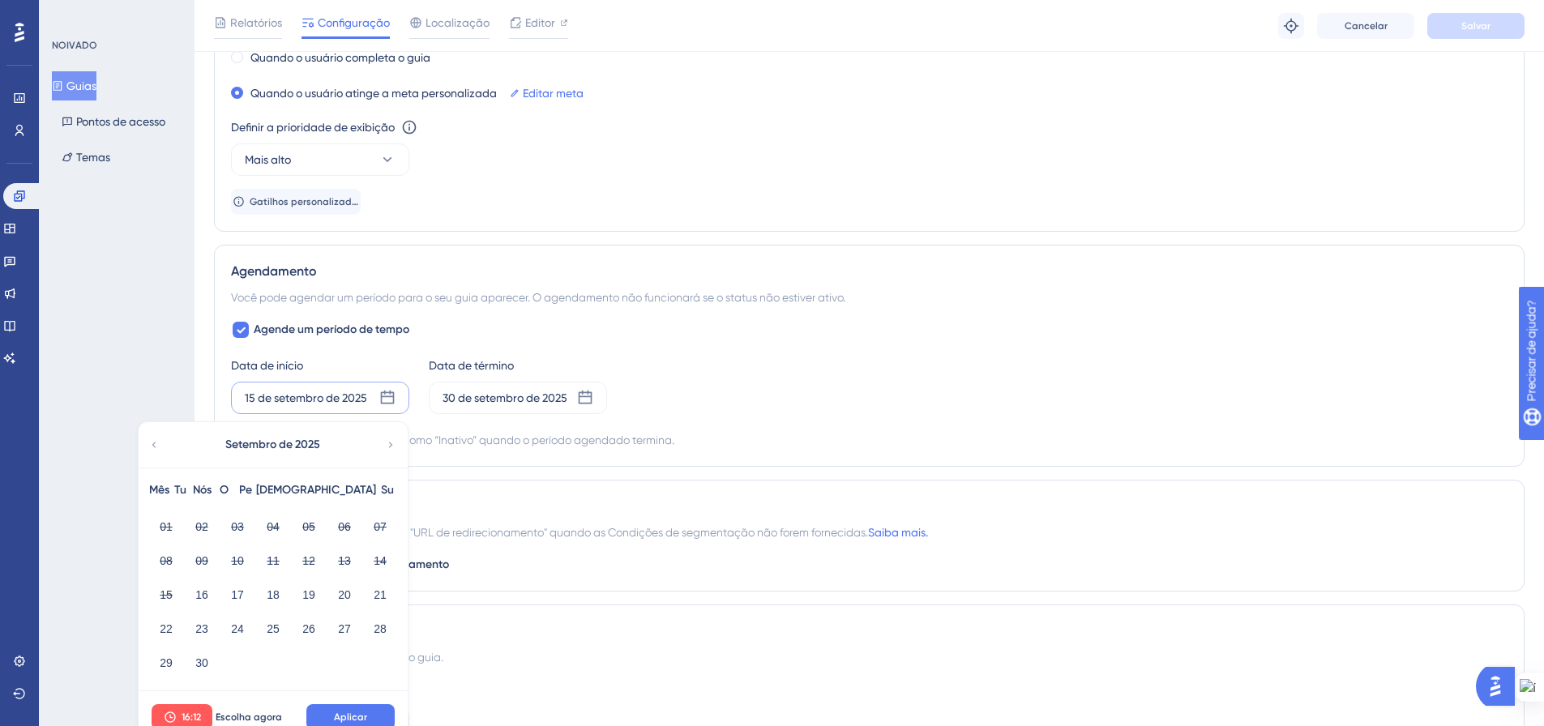
scroll to position [1135, 0]
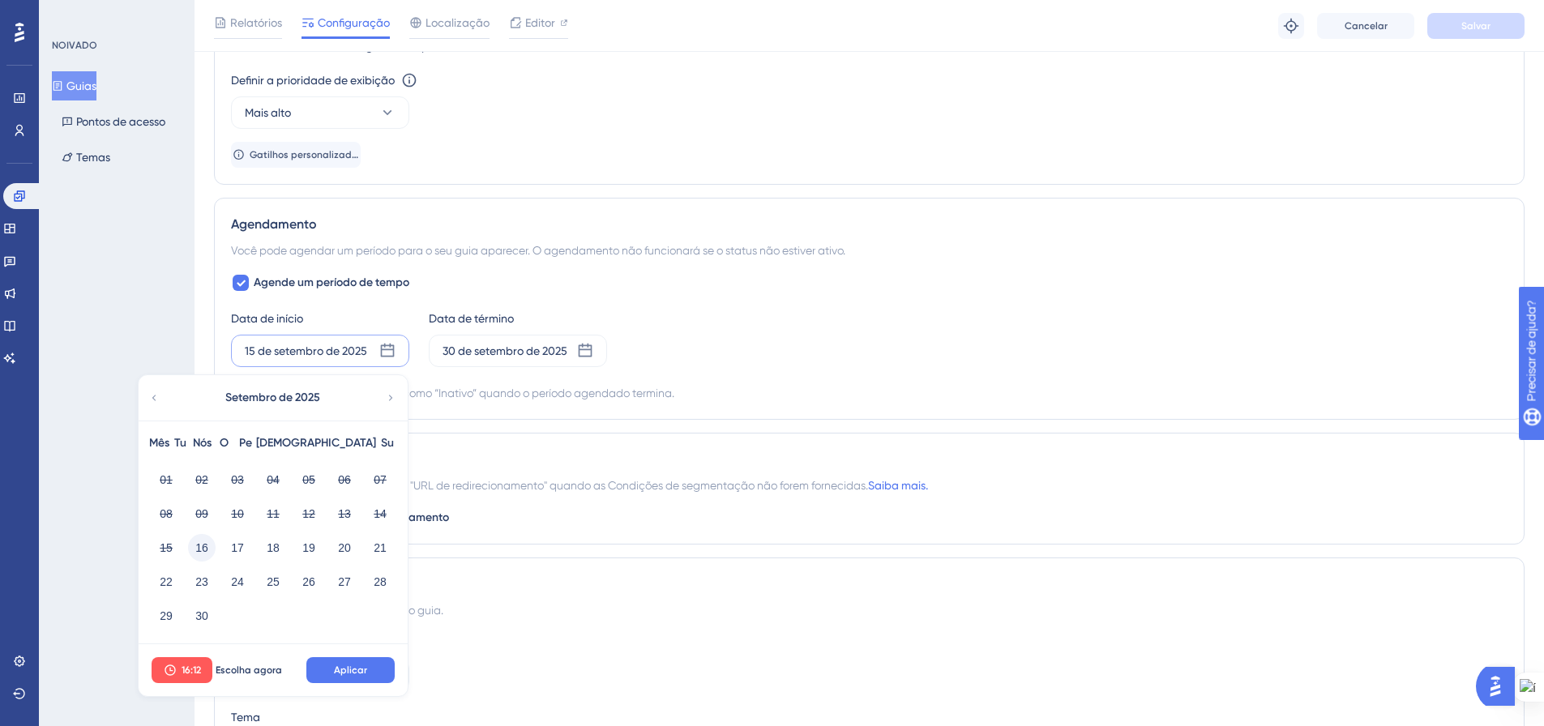
click at [203, 541] on font "16" at bounding box center [201, 547] width 13 height 13
click at [238, 663] on button "Escolha agora" at bounding box center [248, 670] width 73 height 26
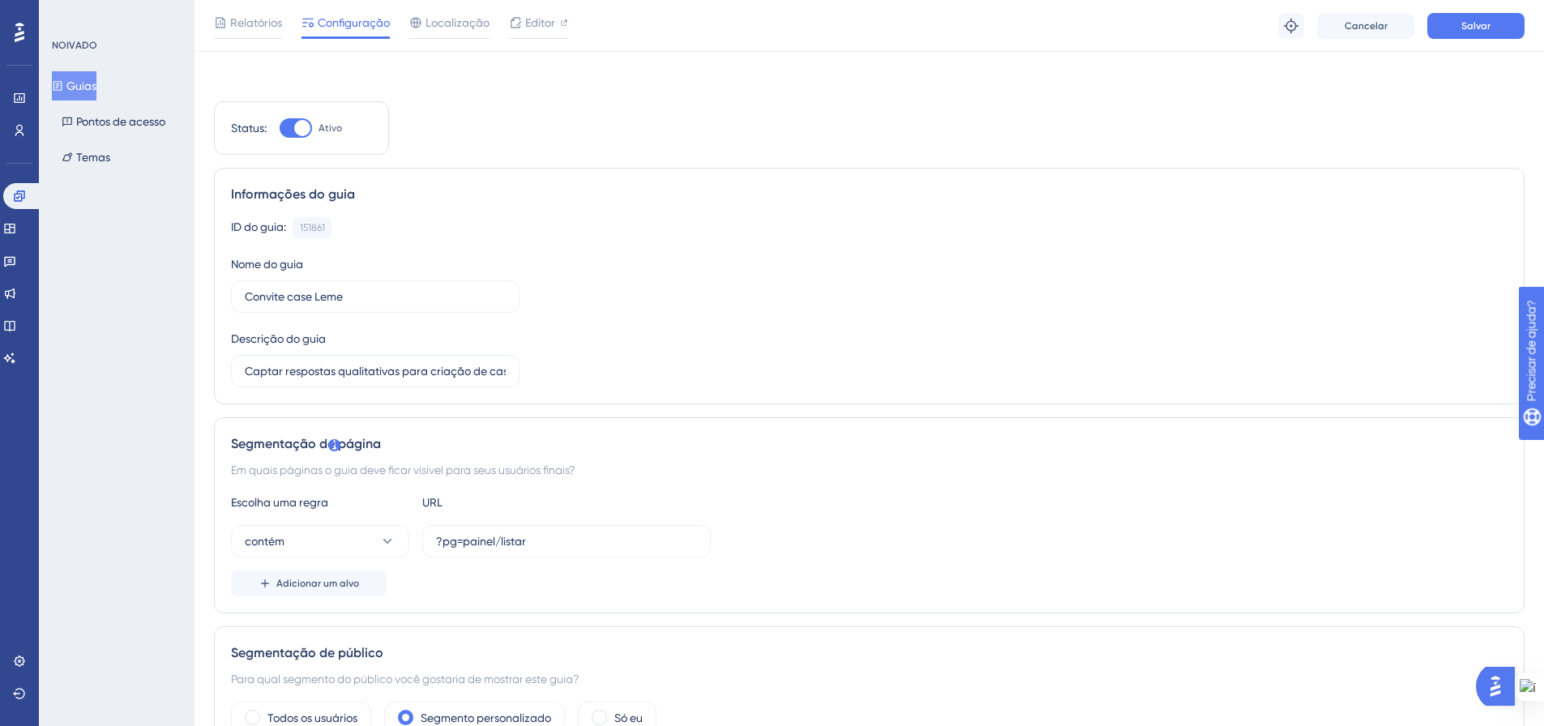
scroll to position [0, 0]
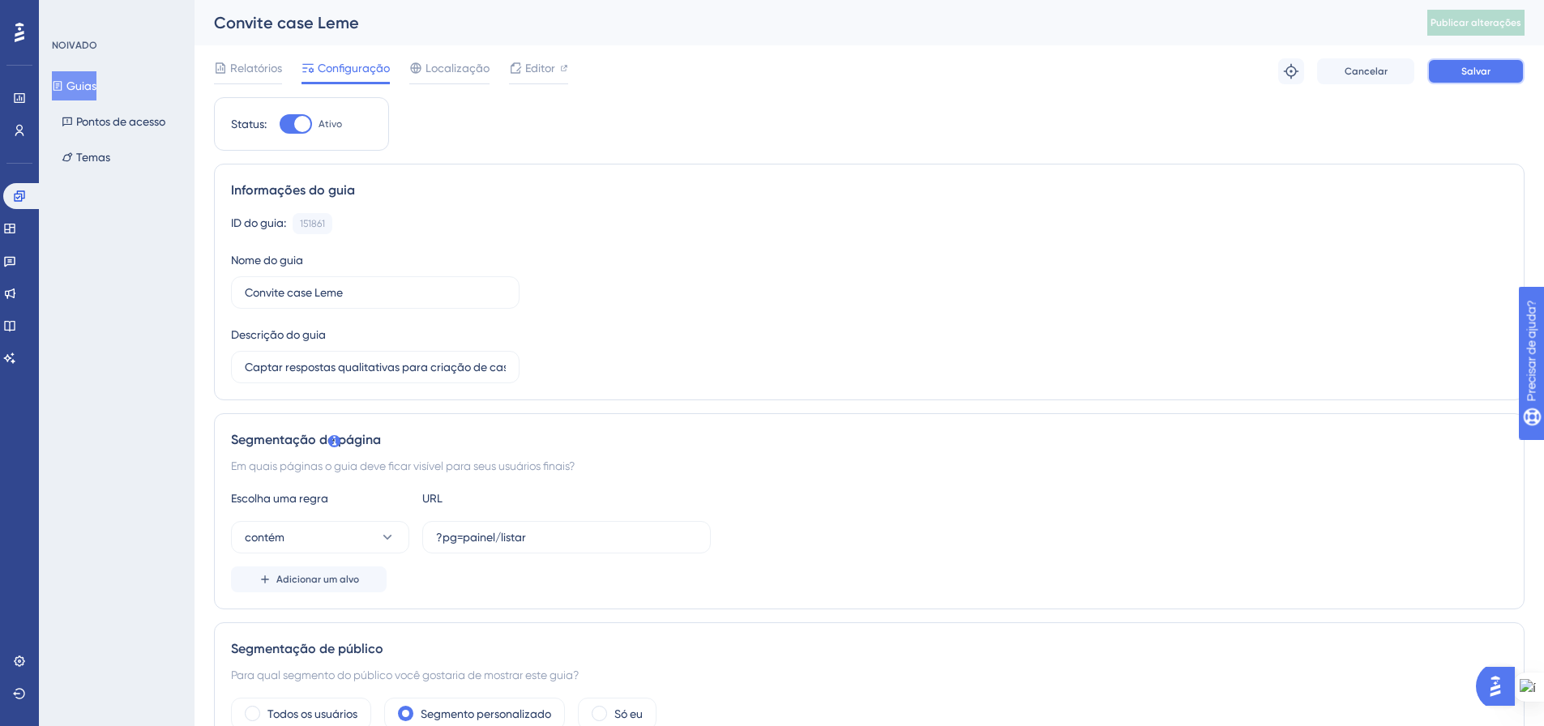
click at [1492, 73] on button "Salvar" at bounding box center [1475, 71] width 97 height 26
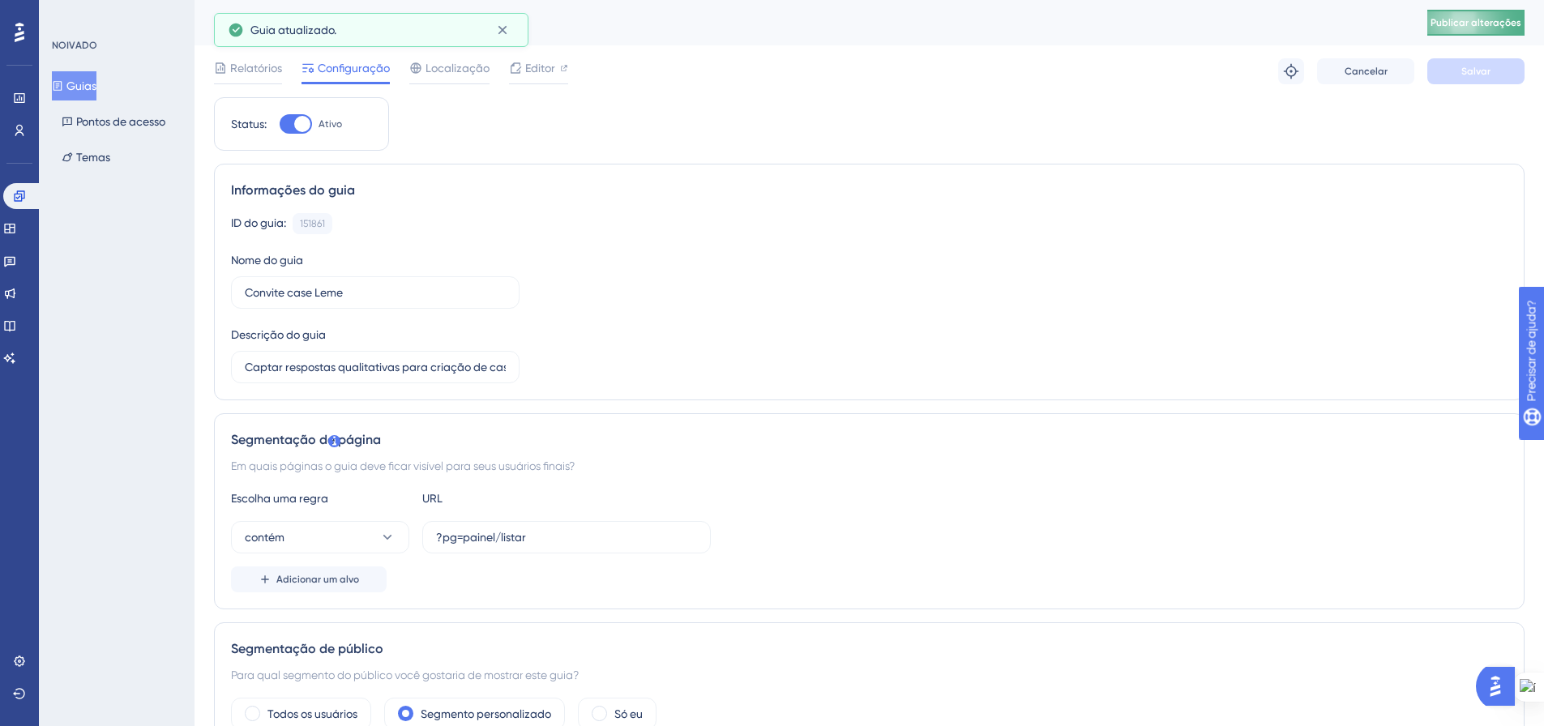
click at [1492, 20] on font "Publicar alterações" at bounding box center [1476, 22] width 91 height 11
click at [509, 28] on icon at bounding box center [502, 30] width 16 height 16
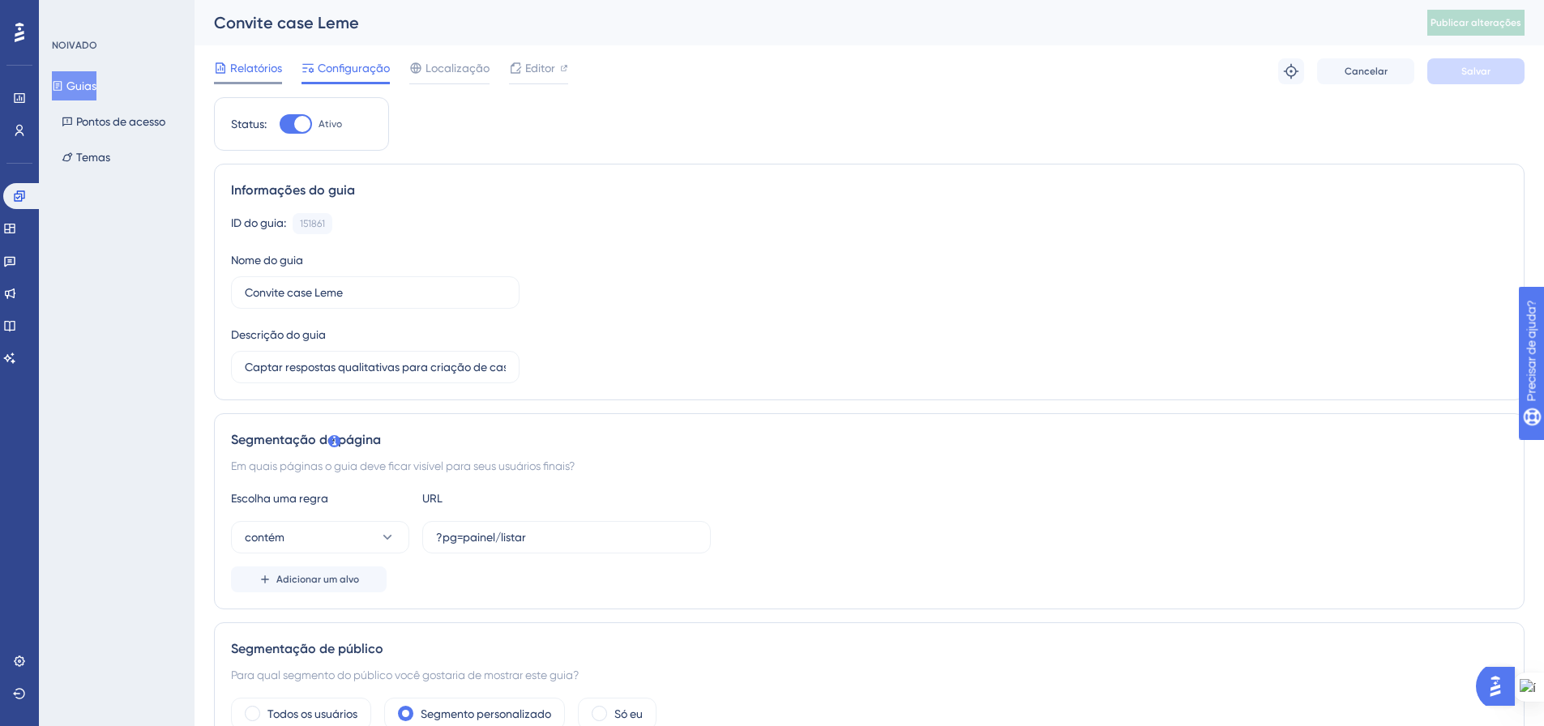
click at [232, 73] on font "Relatórios" at bounding box center [256, 68] width 52 height 13
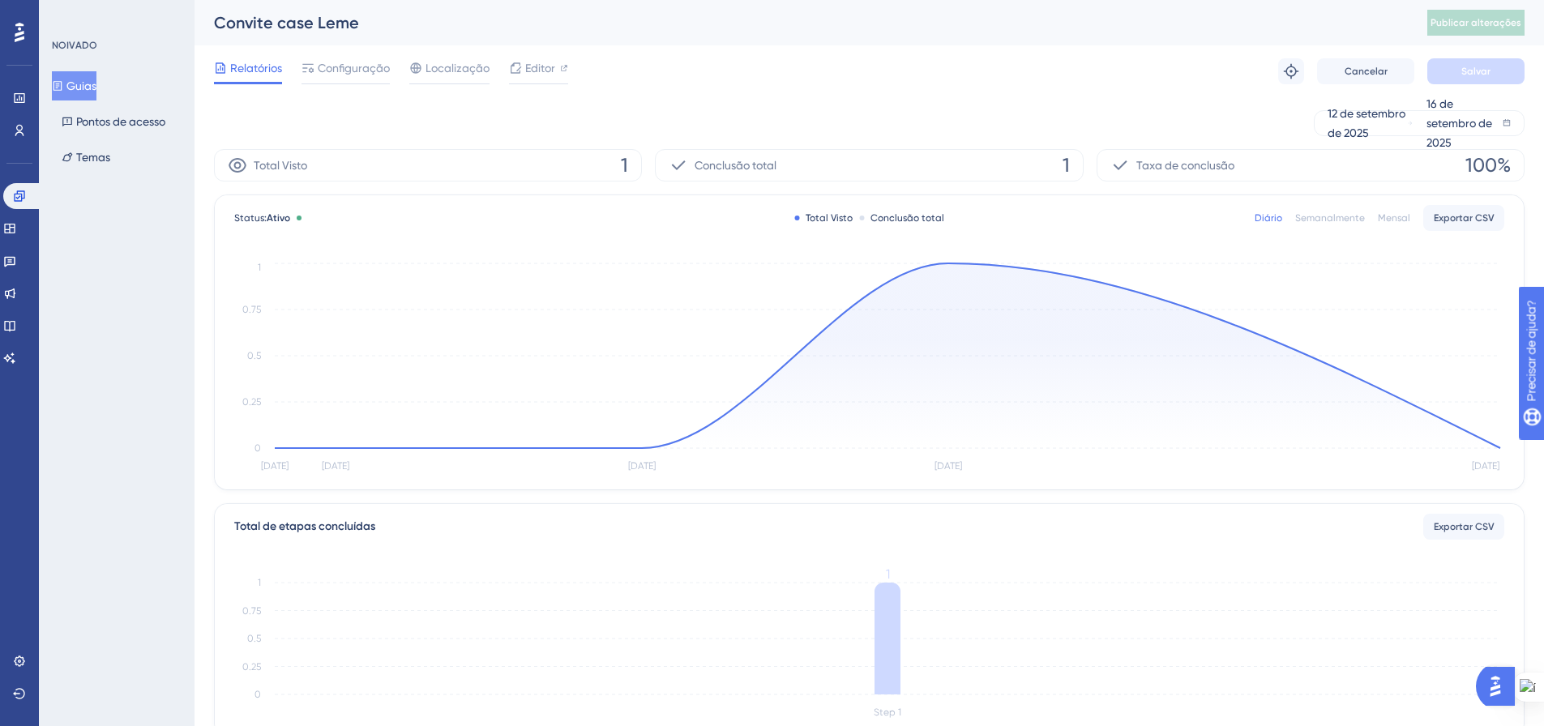
click at [80, 83] on font "Guias" at bounding box center [81, 85] width 30 height 13
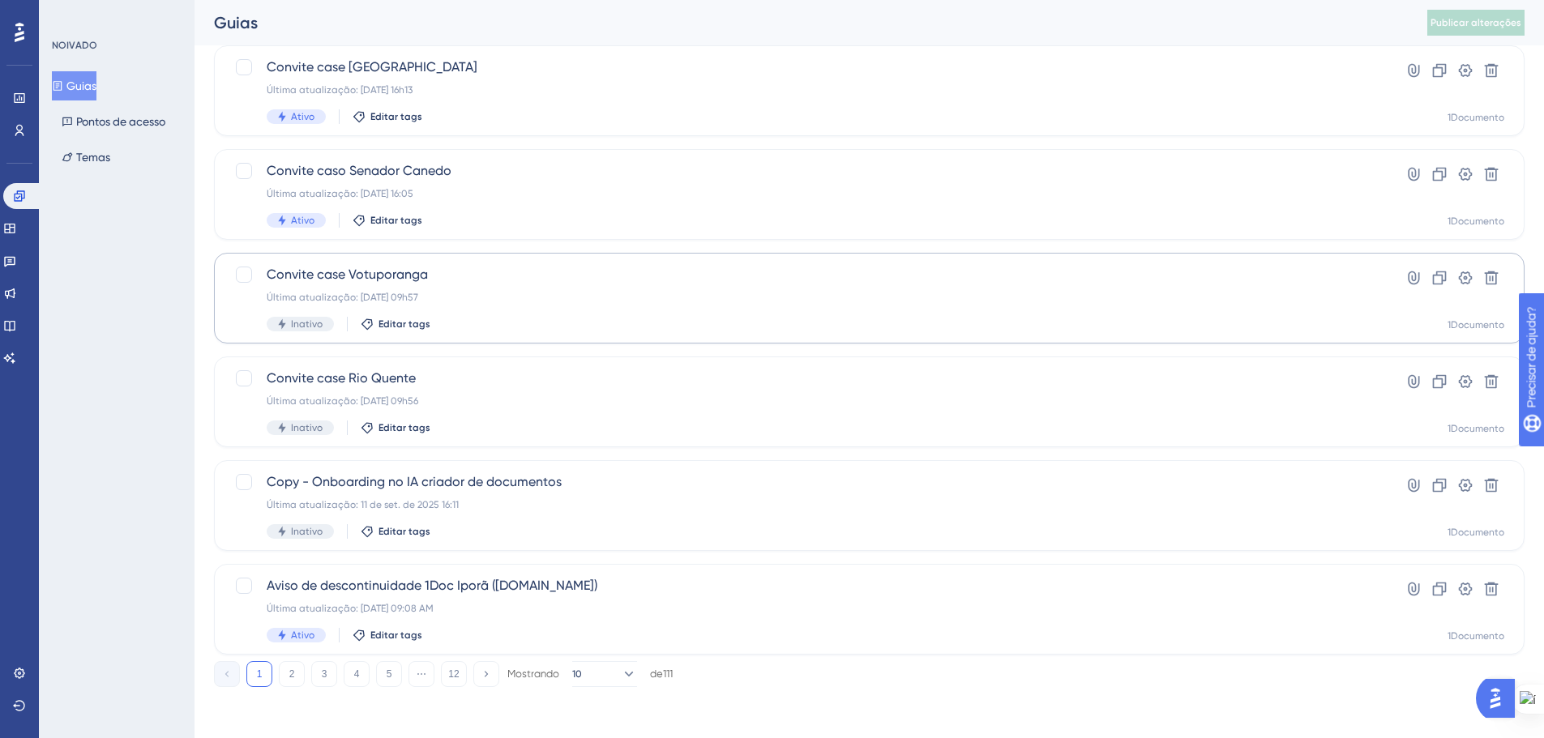
scroll to position [520, 0]
click at [1436, 593] on icon at bounding box center [1439, 588] width 16 height 16
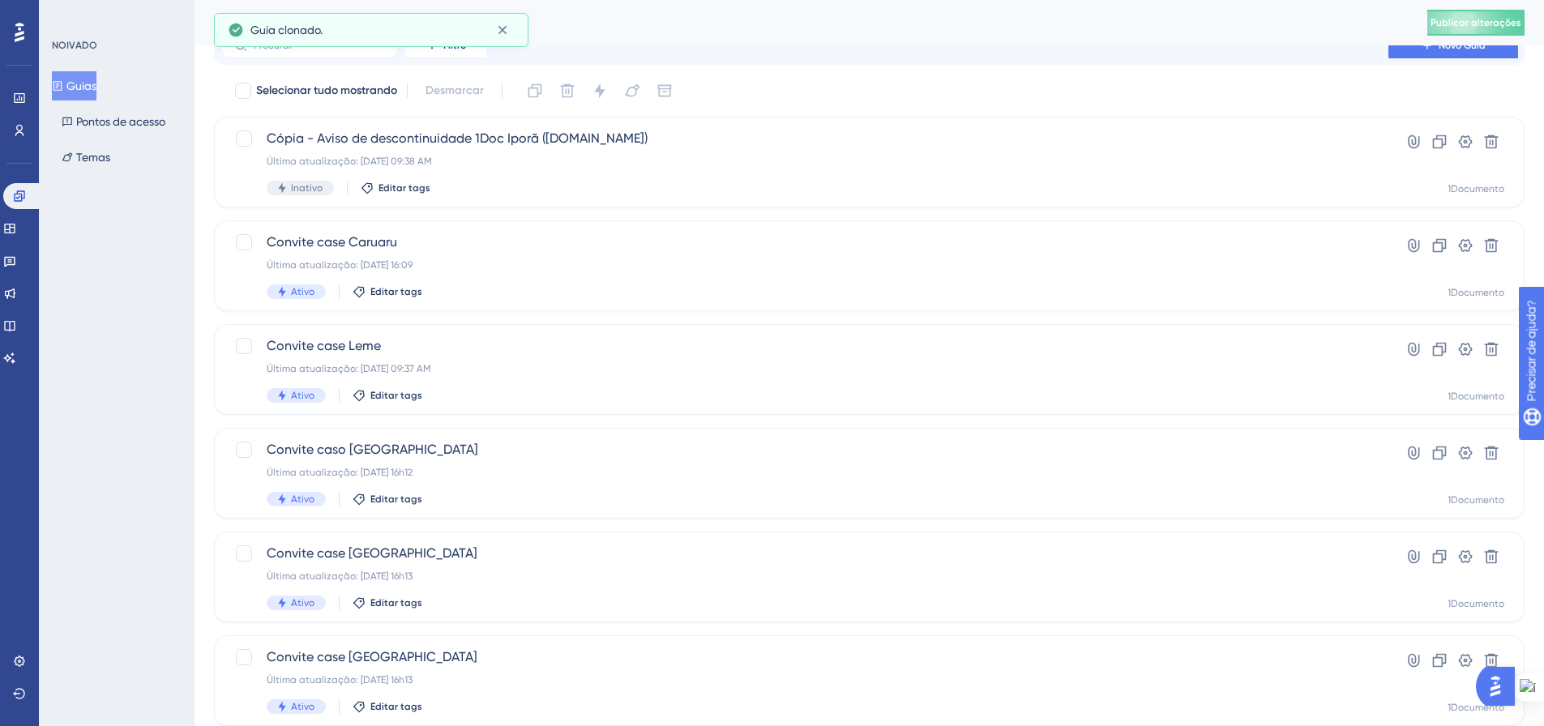
scroll to position [0, 0]
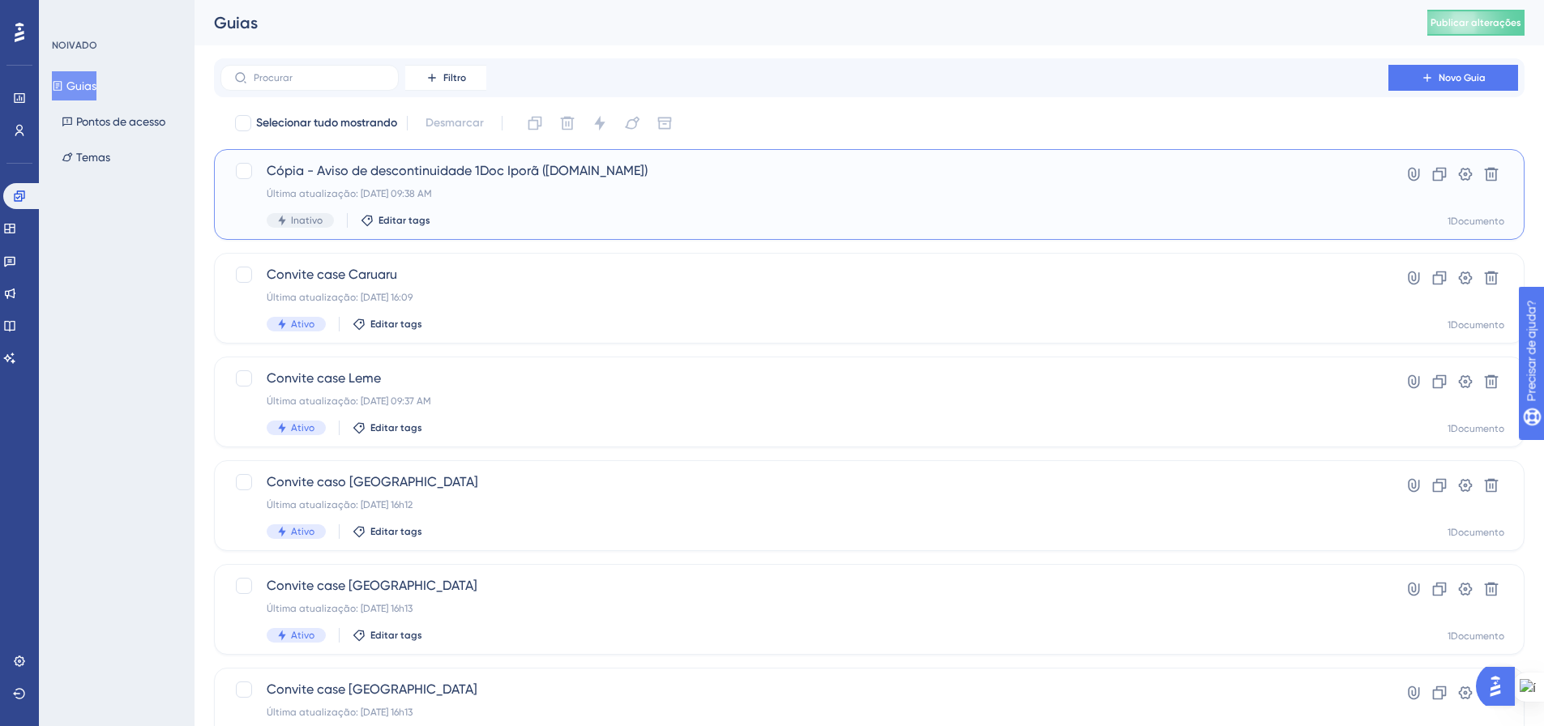
click at [345, 176] on font "Cópia - Aviso de descontinuidade 1Doc Iporã (Gov.br)" at bounding box center [457, 170] width 381 height 15
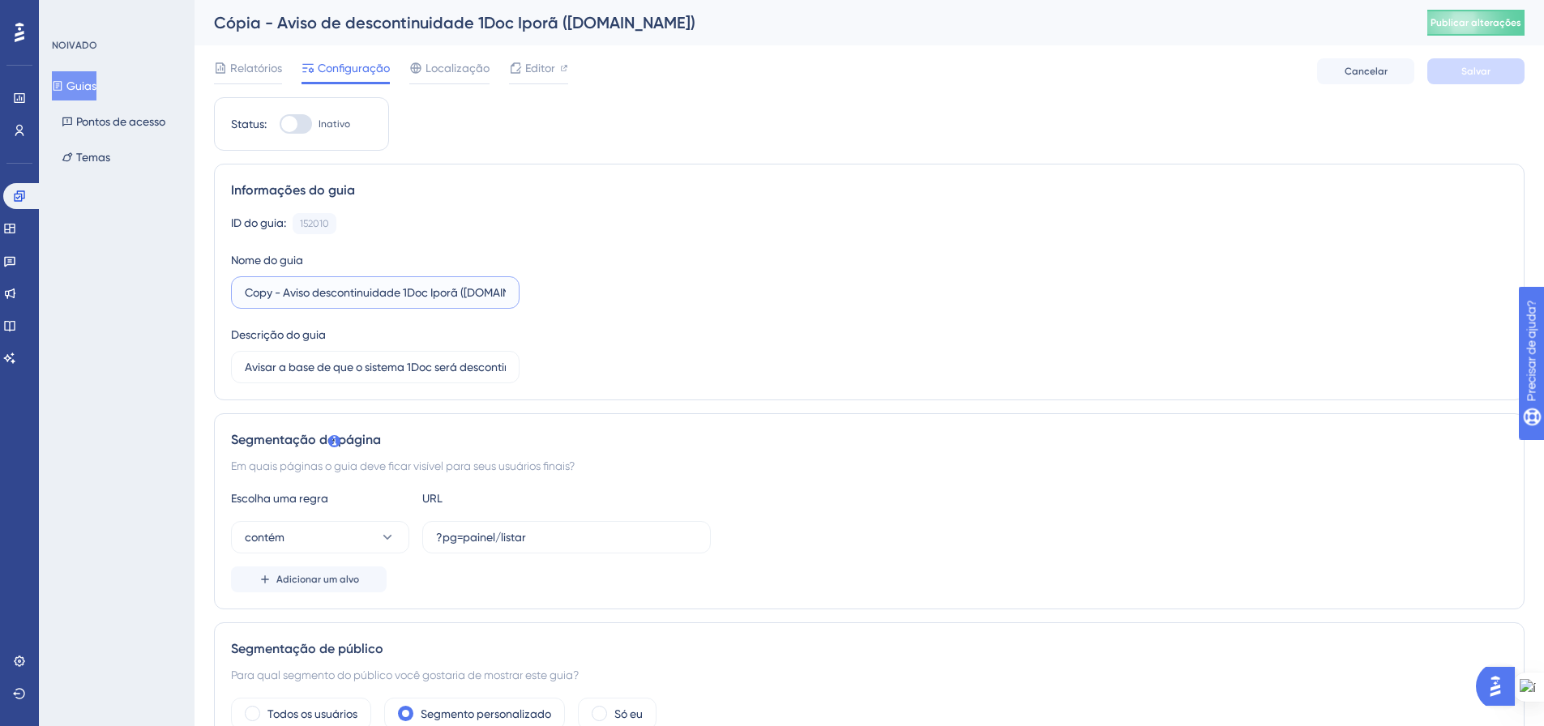
drag, startPoint x: 266, startPoint y: 286, endPoint x: 232, endPoint y: 284, distance: 34.1
click at [232, 284] on label "Copy - Aviso descontinuidade 1Doc Iporã (Gov.br)" at bounding box center [375, 292] width 289 height 32
drag, startPoint x: 367, startPoint y: 289, endPoint x: 397, endPoint y: 299, distance: 31.5
click at [370, 290] on input "Aviso descontinuidade 1Doc Iporã (Gov.br)" at bounding box center [375, 293] width 261 height 18
drag, startPoint x: 393, startPoint y: 293, endPoint x: 421, endPoint y: 295, distance: 27.7
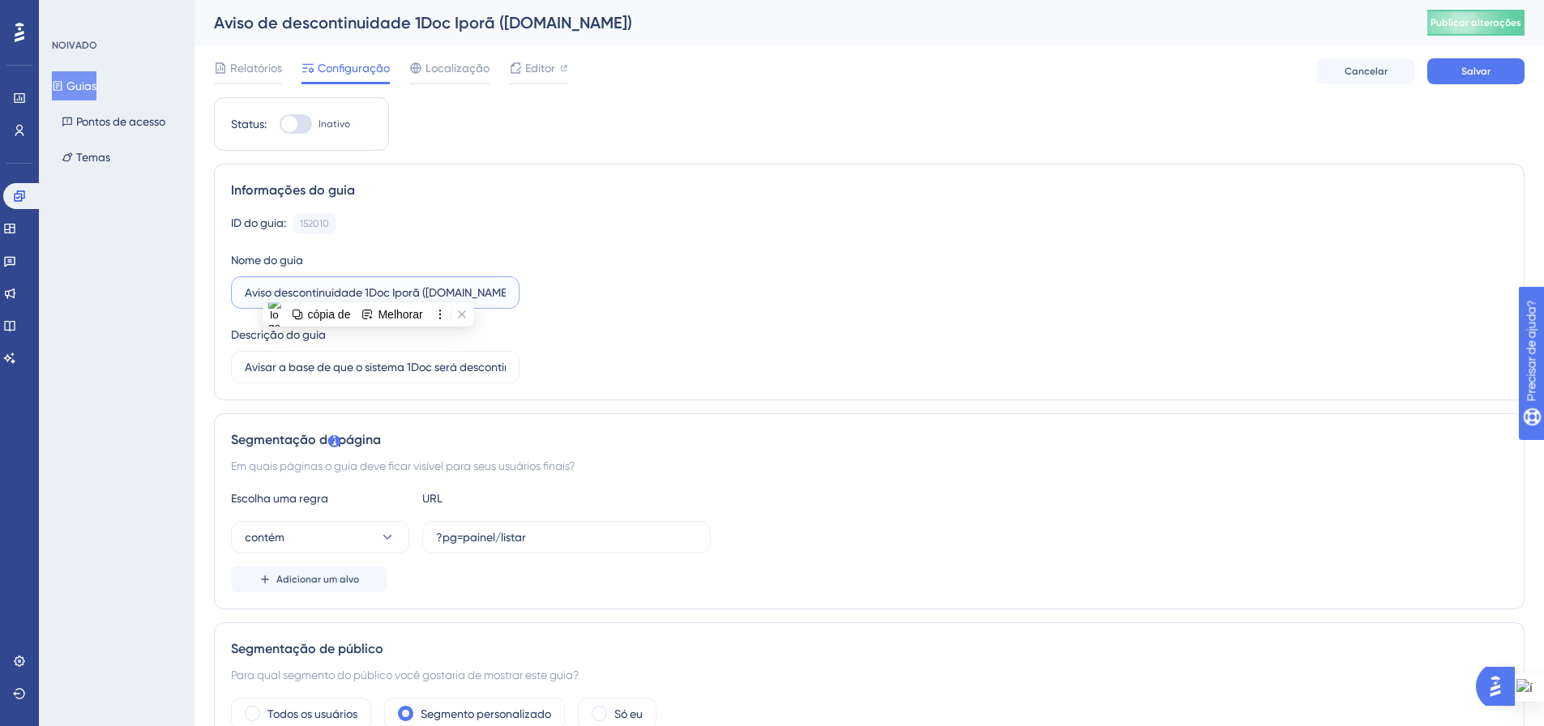
click at [421, 295] on input "Aviso descontinuidade 1Doc Iporã (Gov.br)" at bounding box center [375, 293] width 261 height 18
type input "Aviso descontinuidade 1Doc Catanduvas ([DOMAIN_NAME])"
click at [630, 315] on div "ID do guia: 152010 Cópia Nome do guia Aviso descontinuidade 1Doc Catanduvas (Go…" at bounding box center [869, 298] width 1277 height 170
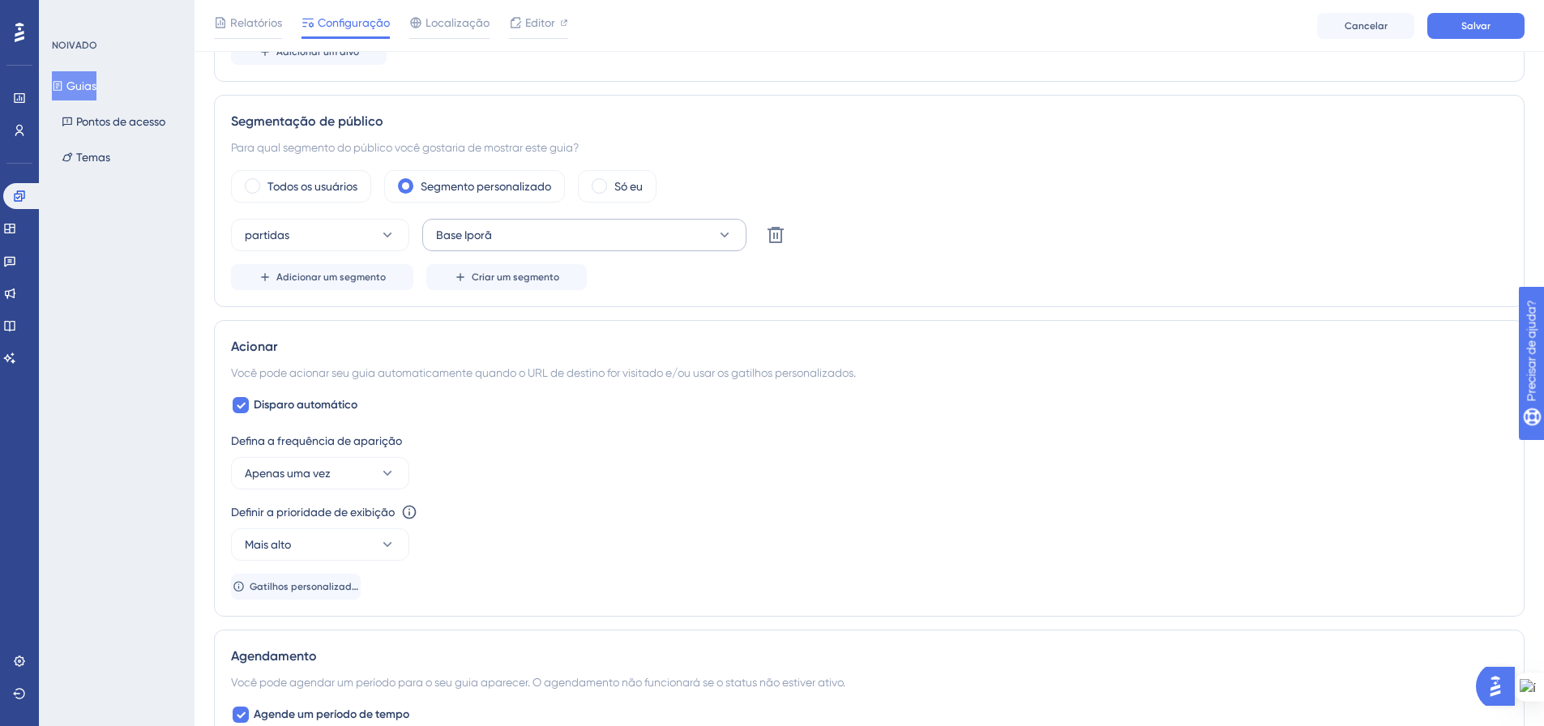
scroll to position [567, 0]
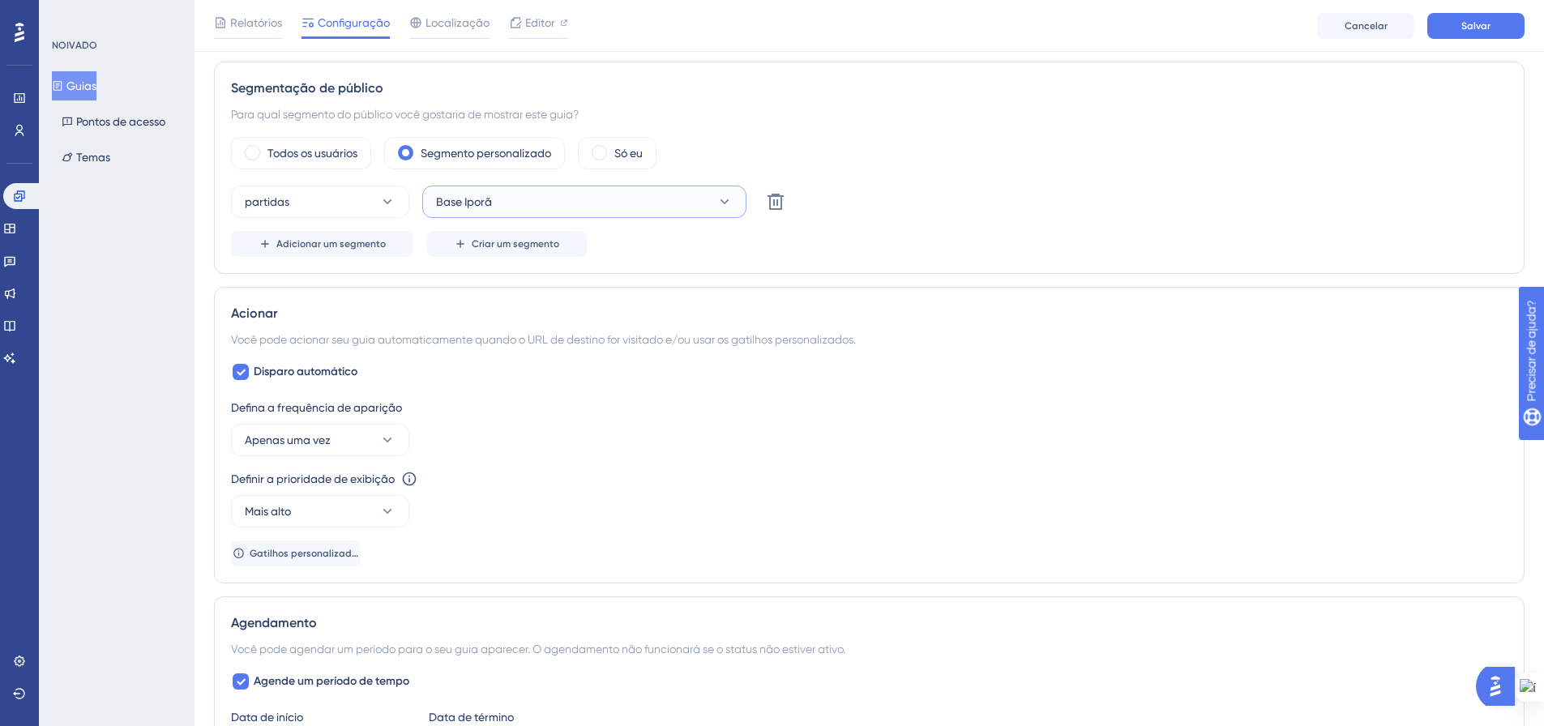
click at [720, 206] on icon at bounding box center [725, 202] width 16 height 16
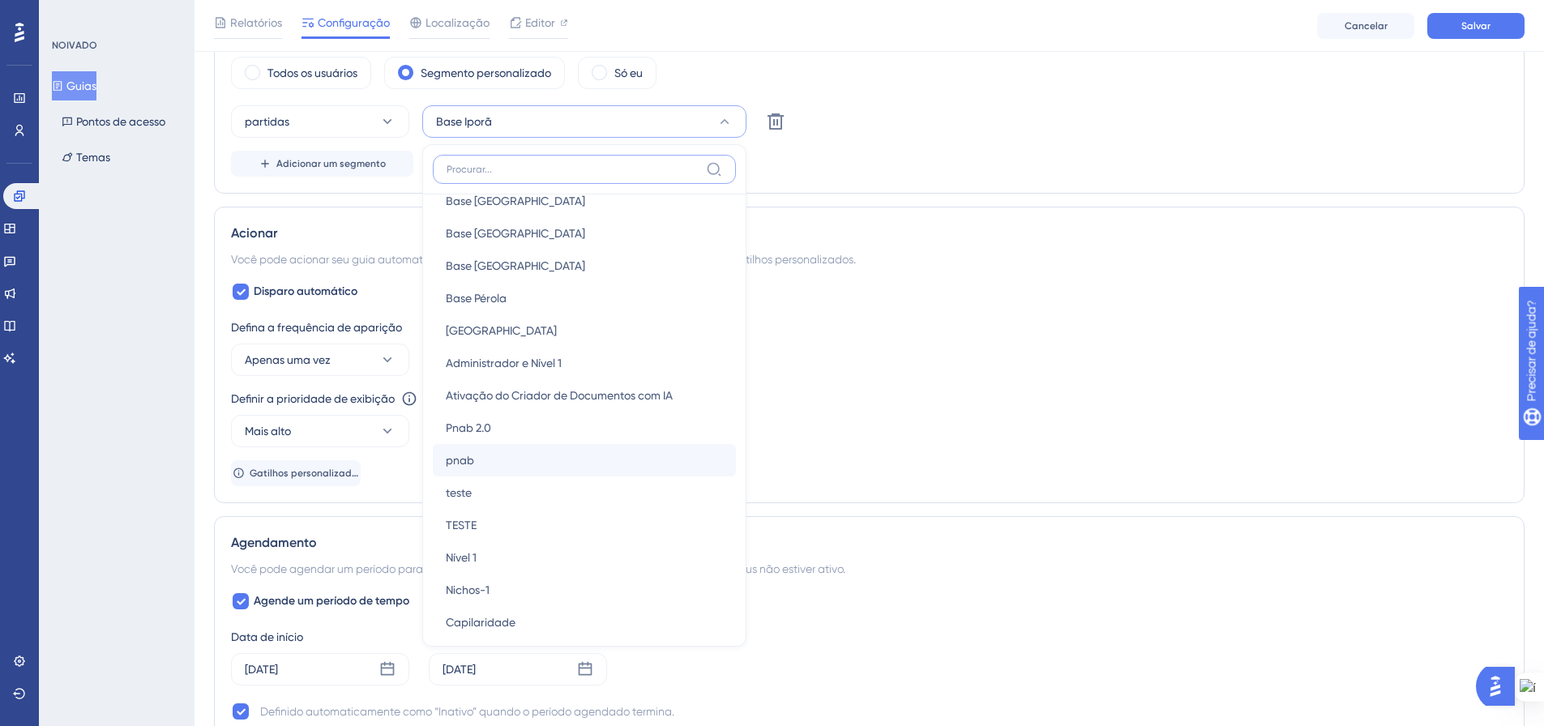
scroll to position [811, 0]
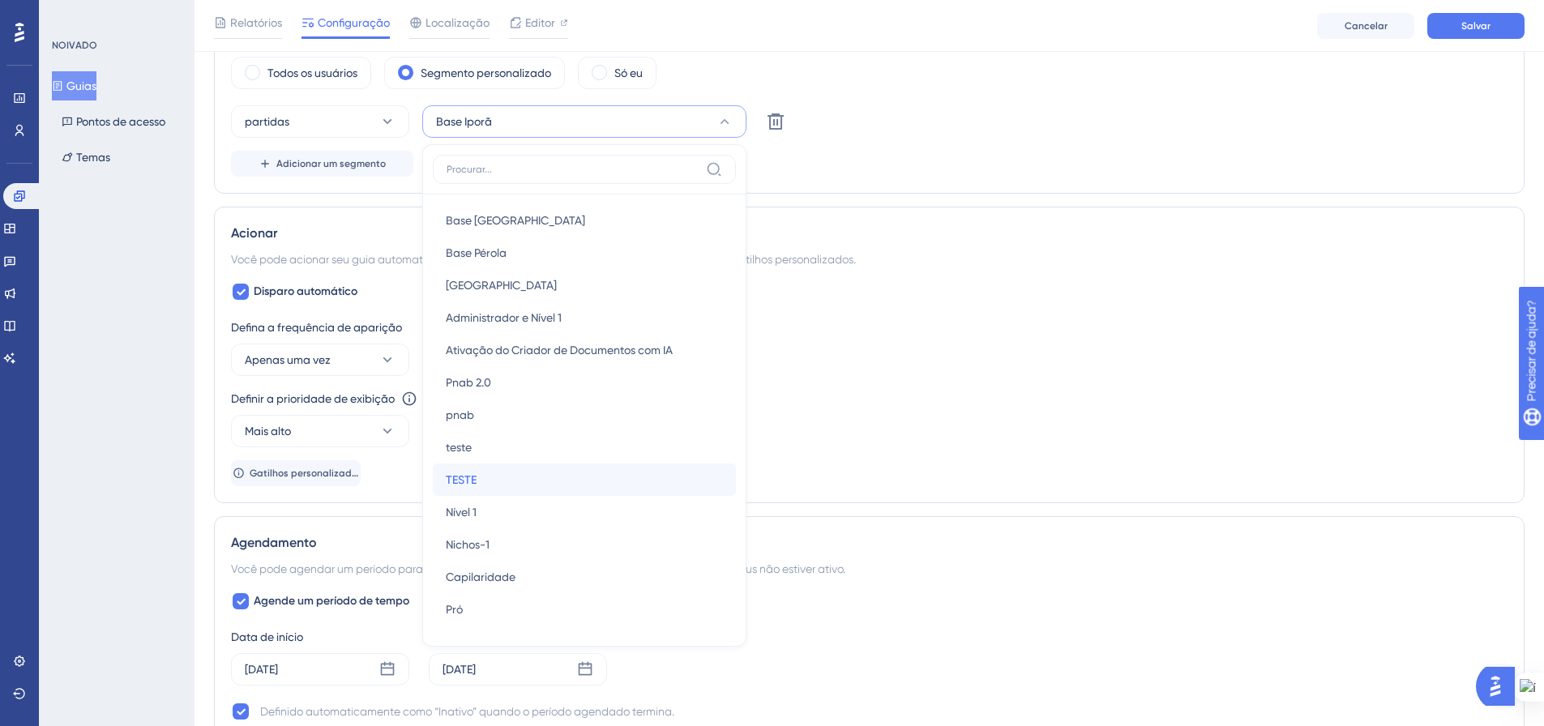
click at [614, 464] on div "TESTE TESTE" at bounding box center [584, 480] width 277 height 32
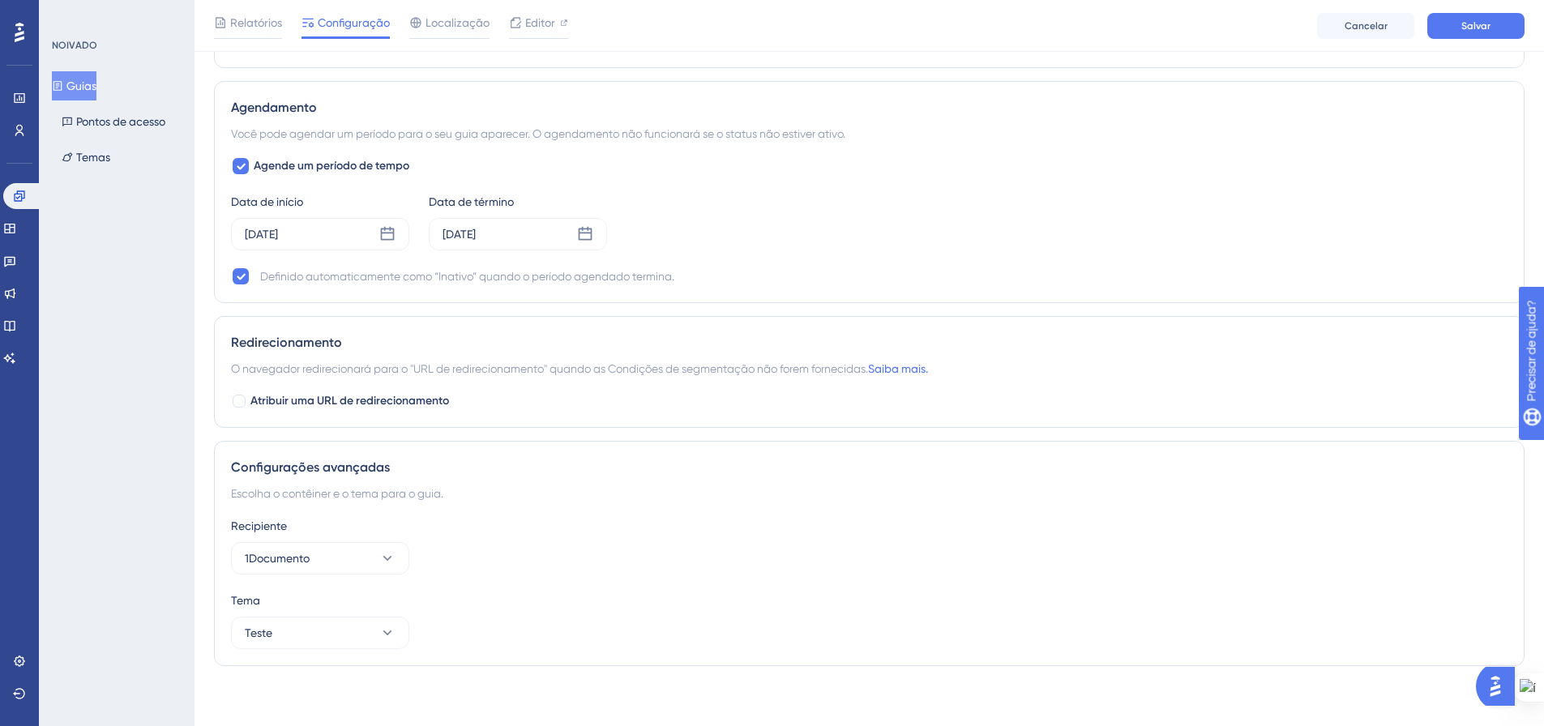
scroll to position [1088, 0]
click at [394, 224] on icon at bounding box center [388, 229] width 14 height 14
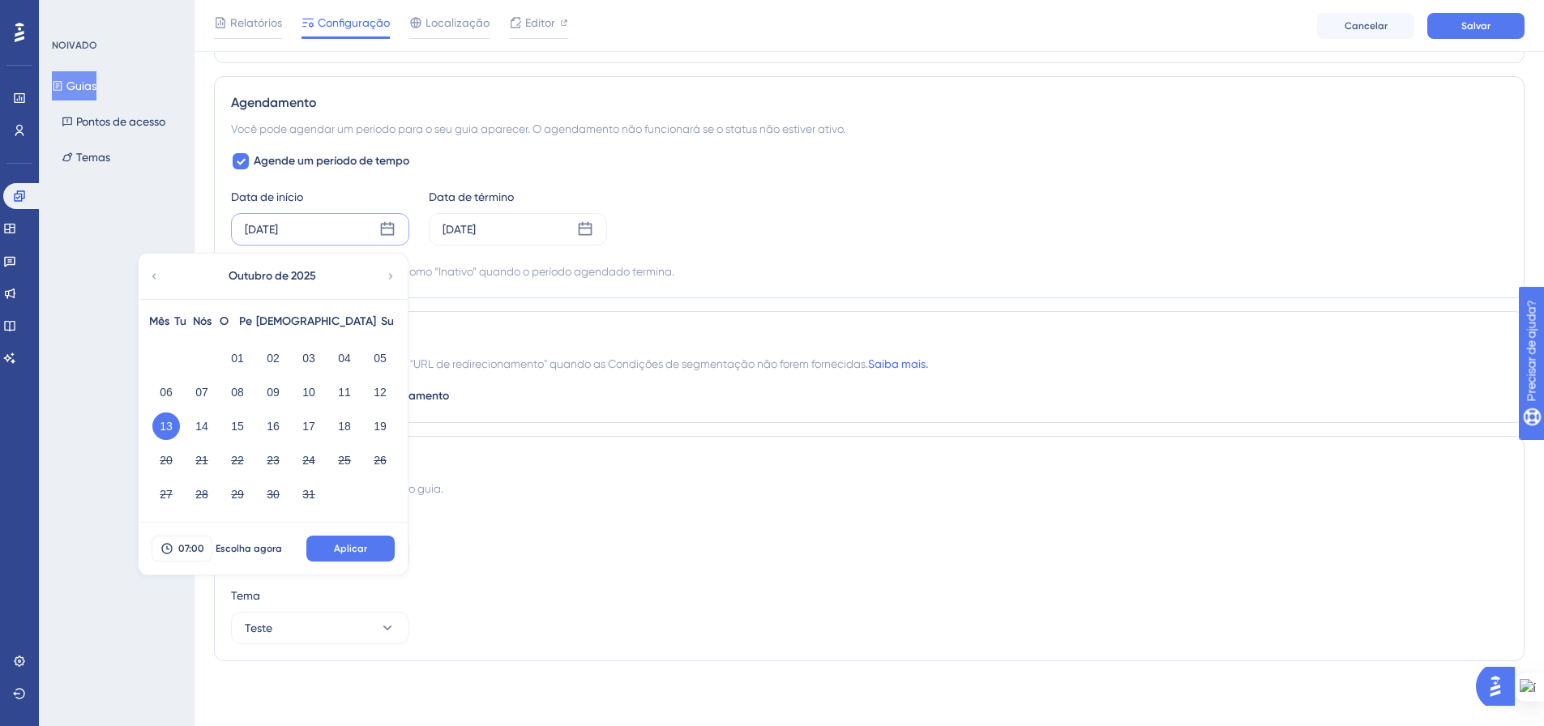
click at [392, 275] on icon at bounding box center [390, 276] width 11 height 15
click at [583, 230] on icon at bounding box center [585, 229] width 16 height 16
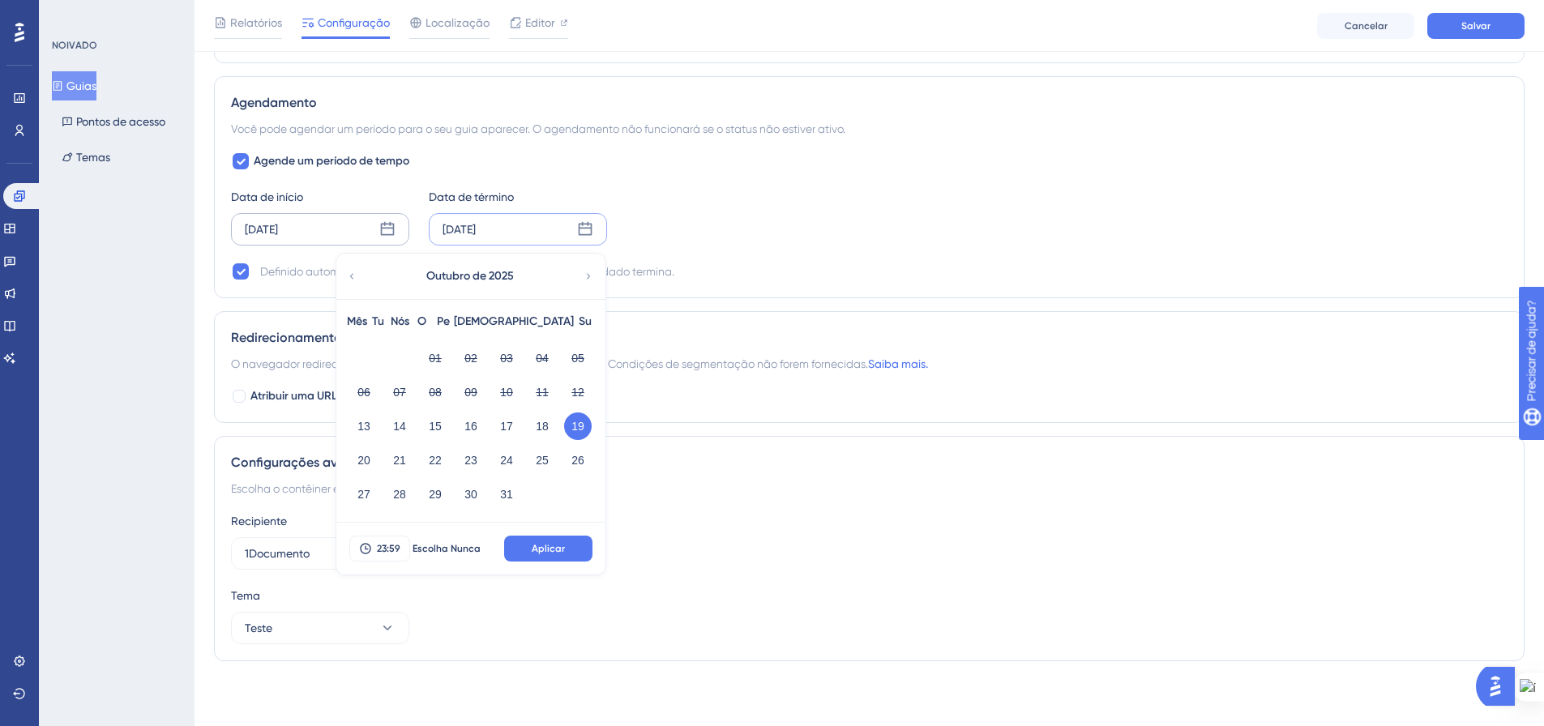
click at [588, 276] on icon at bounding box center [588, 276] width 11 height 15
click at [392, 426] on button "11" at bounding box center [400, 427] width 28 height 28
click at [526, 546] on button "Aplicar" at bounding box center [548, 549] width 88 height 26
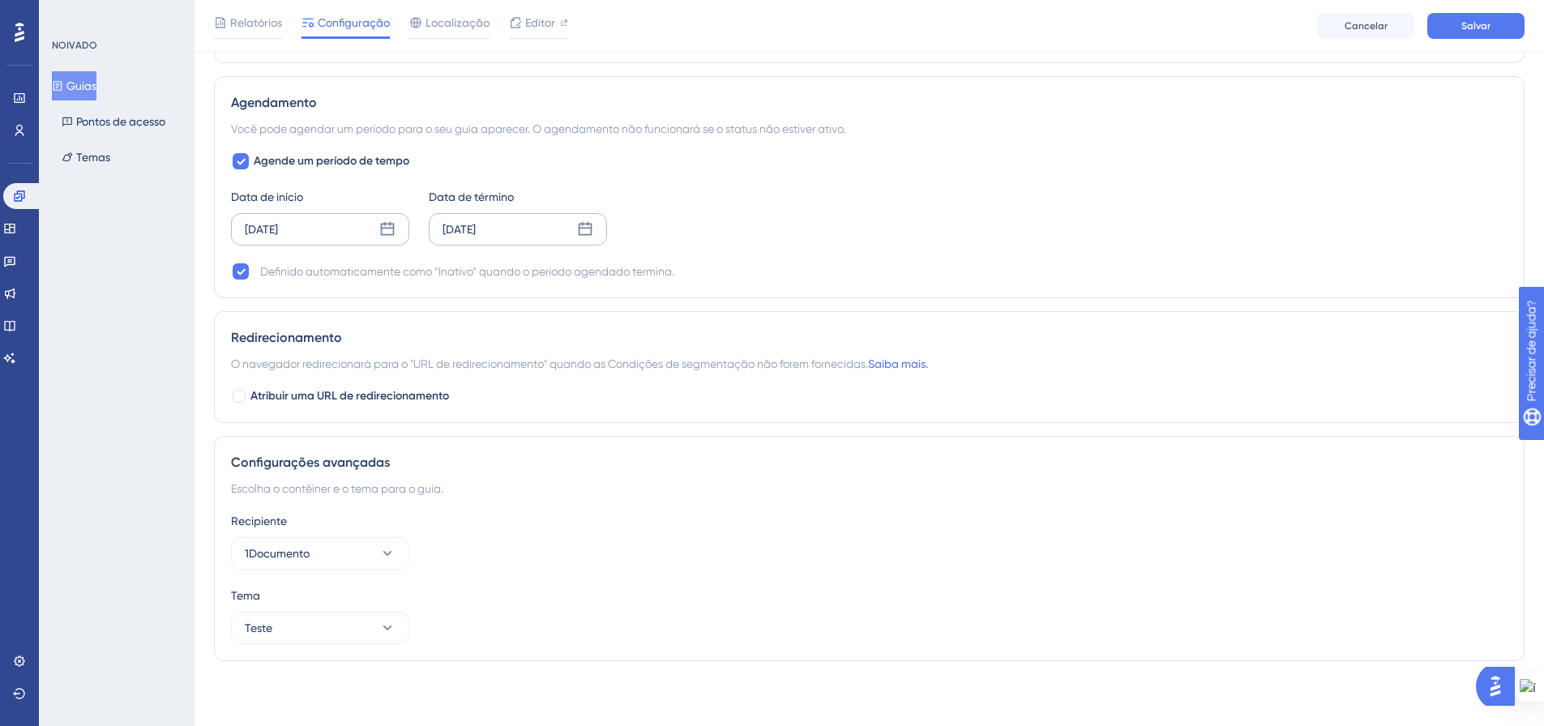
click at [382, 227] on icon at bounding box center [388, 229] width 14 height 14
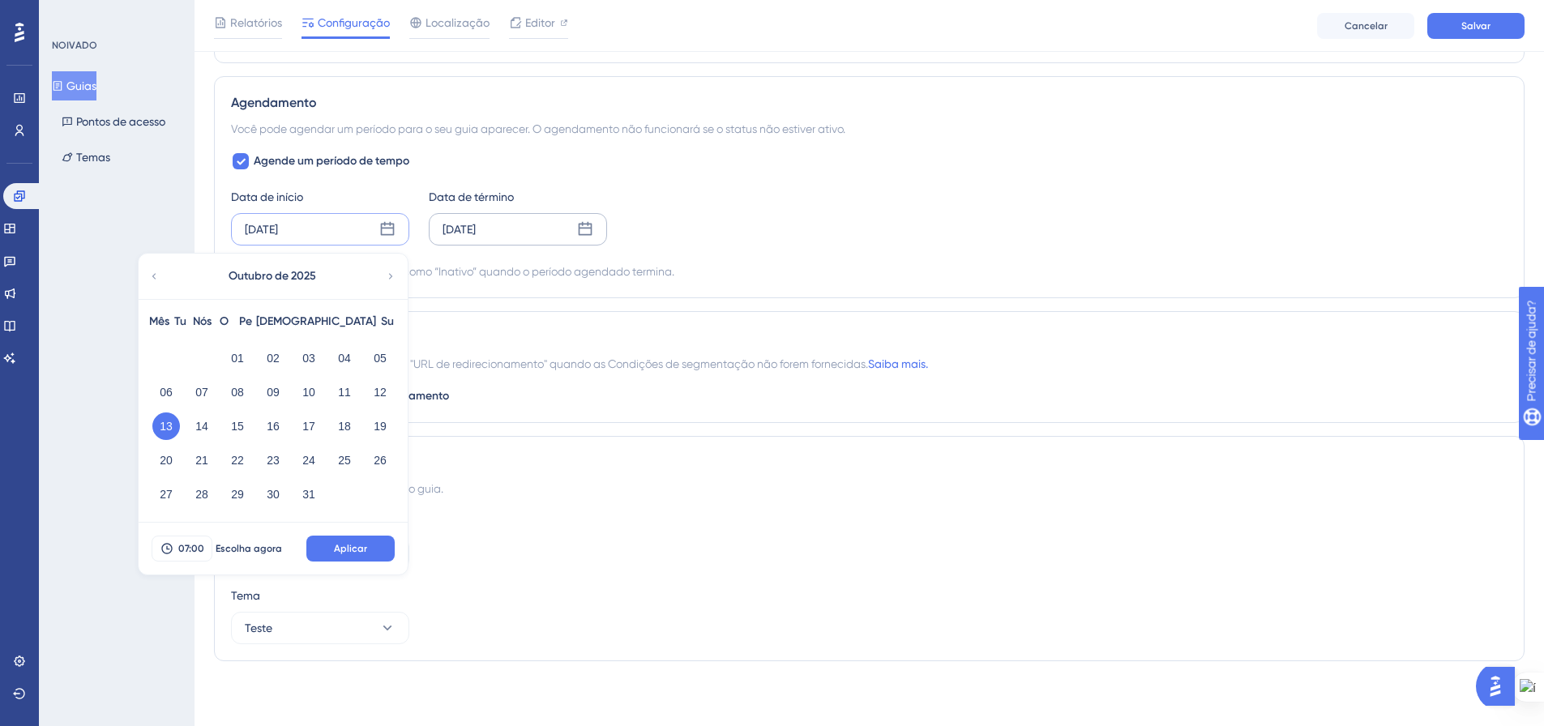
click at [383, 273] on div "Outubro de 2025" at bounding box center [272, 276] width 267 height 45
click at [391, 274] on icon at bounding box center [390, 276] width 11 height 15
click at [206, 400] on font "04" at bounding box center [201, 392] width 13 height 19
click at [237, 394] on font "05" at bounding box center [237, 392] width 13 height 13
click at [343, 546] on font "Aplicar" at bounding box center [350, 548] width 33 height 11
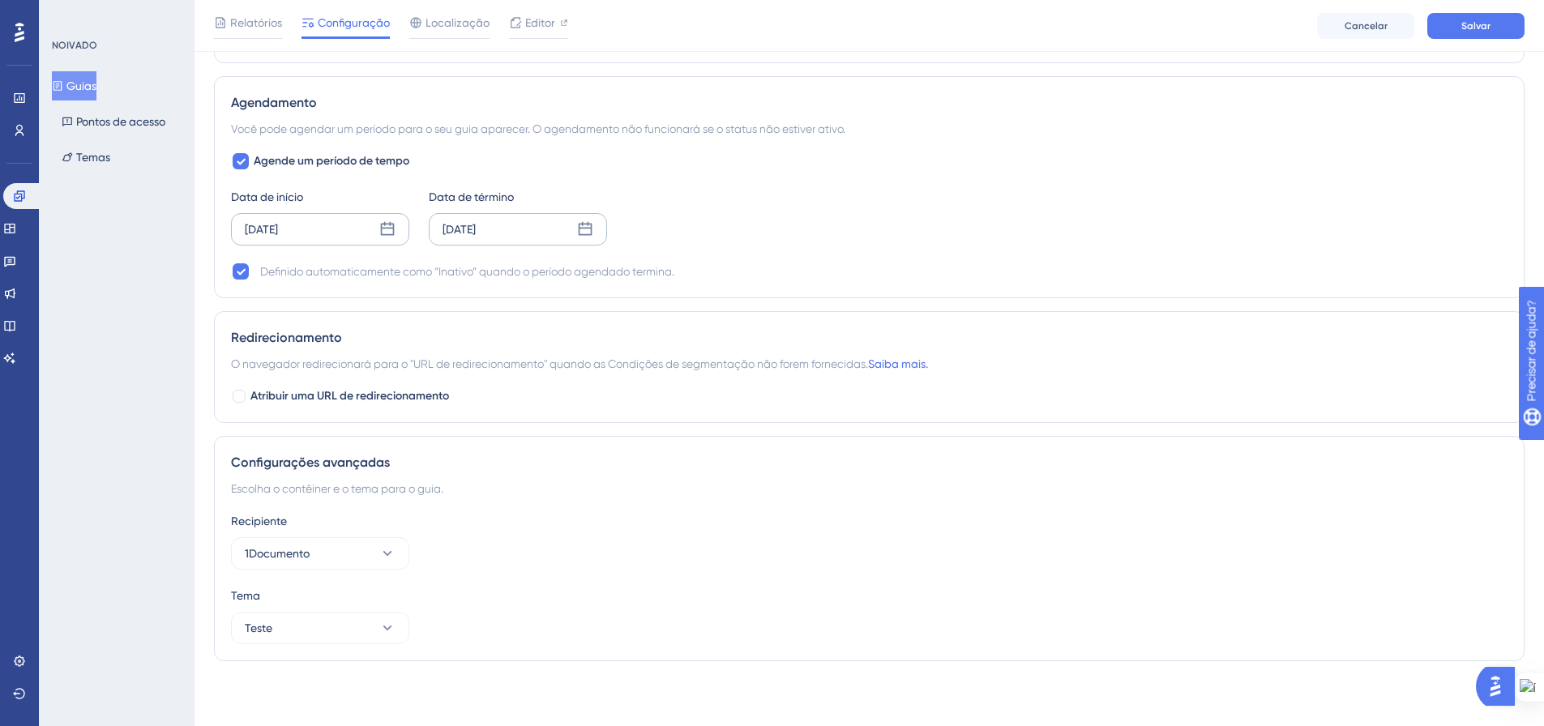
click at [593, 228] on div "11 de novembro de 2025" at bounding box center [518, 229] width 178 height 32
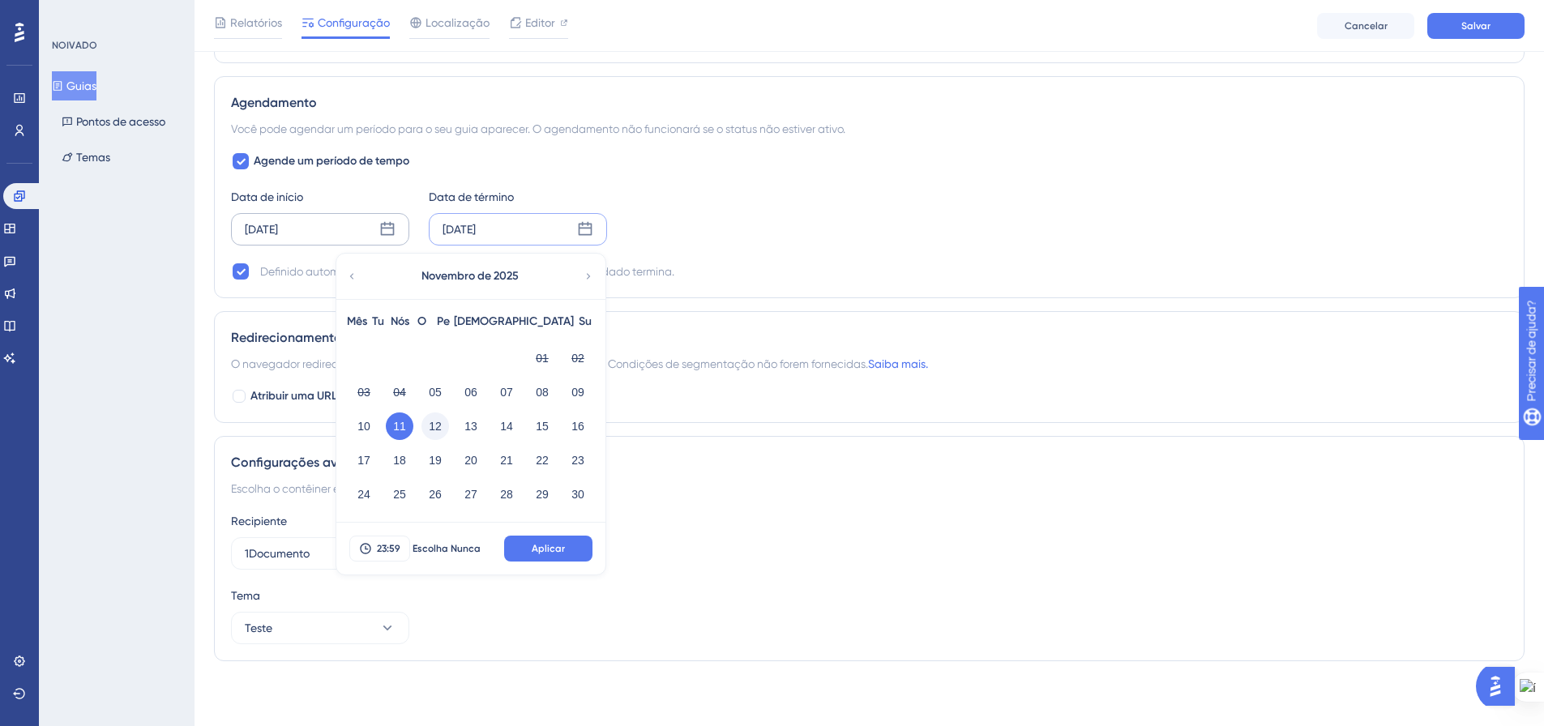
click at [434, 429] on font "12" at bounding box center [435, 426] width 13 height 13
click at [566, 545] on button "Aplicar" at bounding box center [548, 549] width 88 height 26
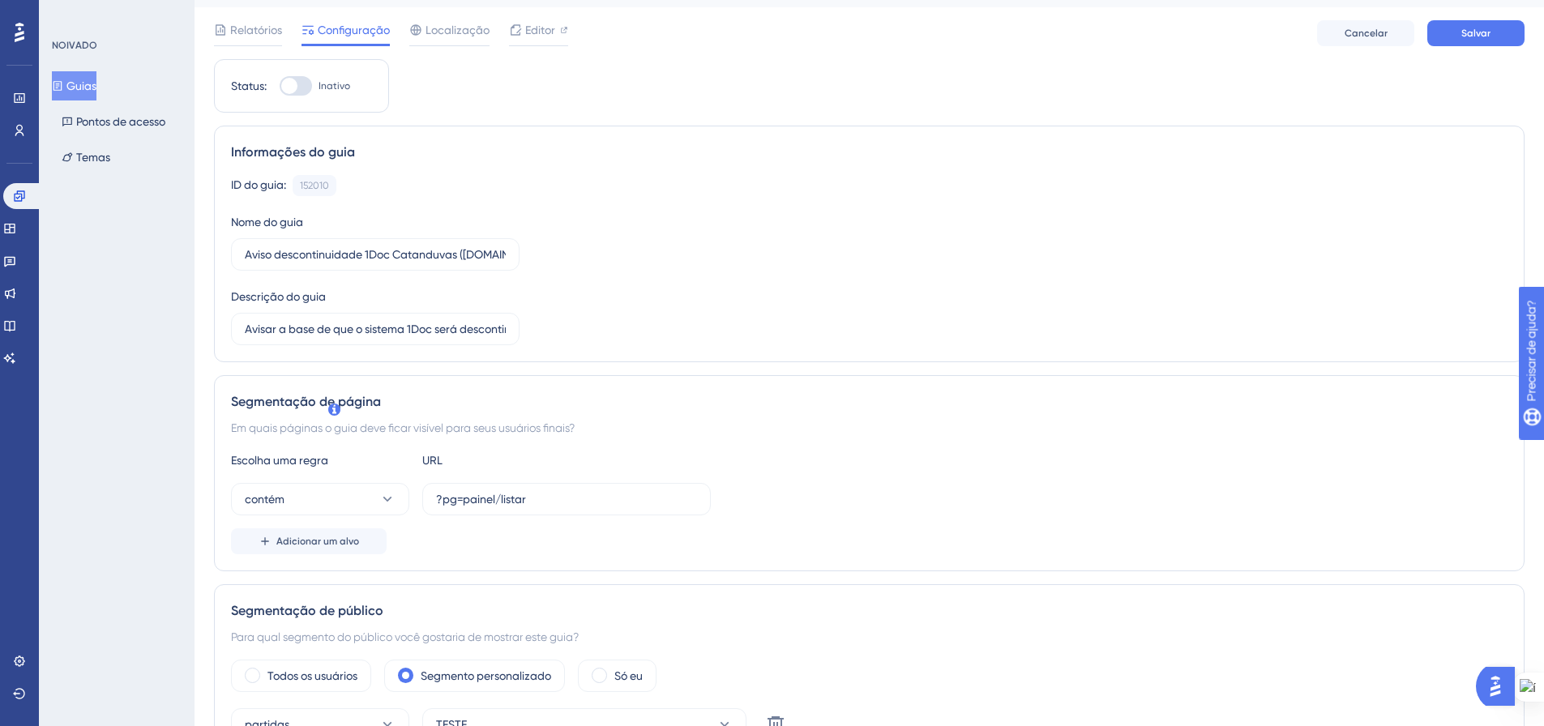
scroll to position [0, 0]
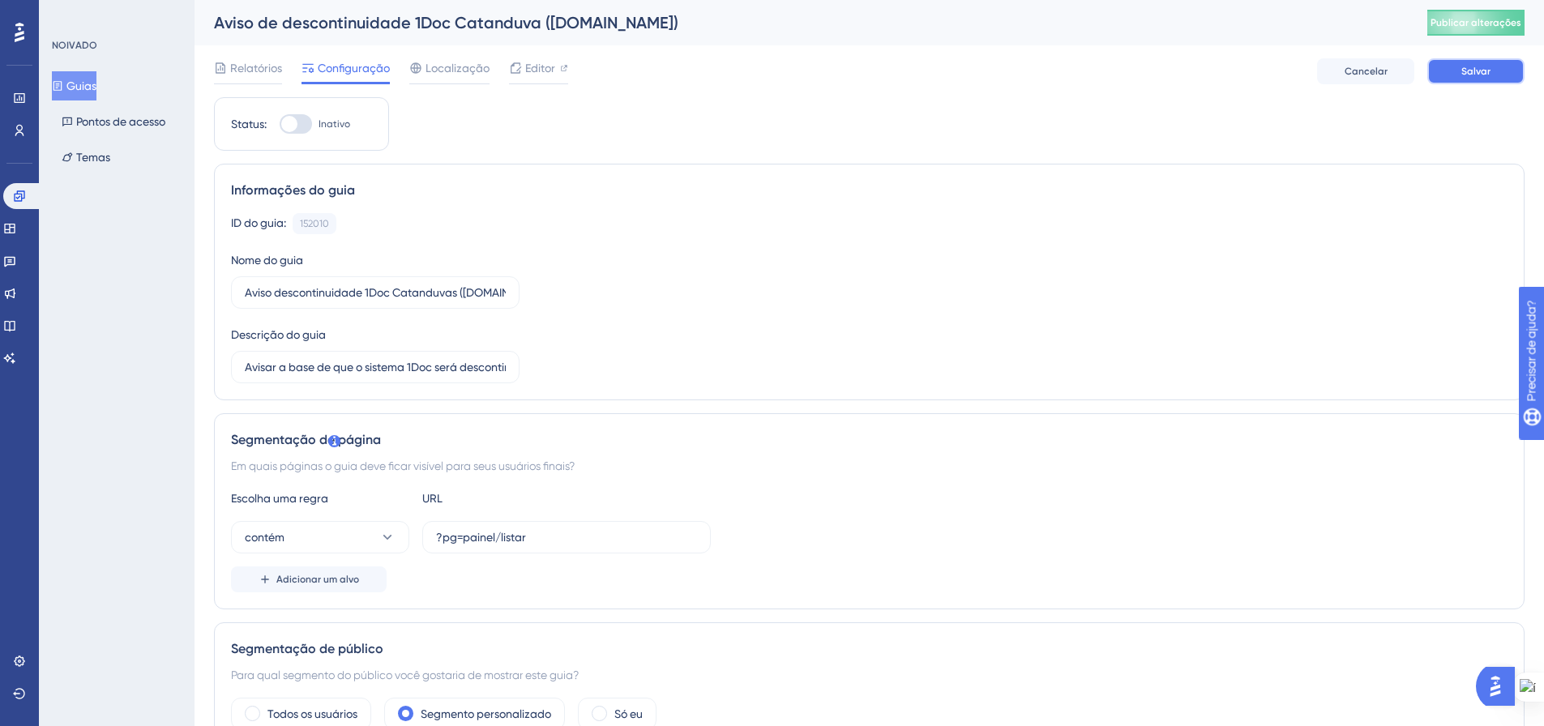
click at [1456, 73] on button "Salvar" at bounding box center [1475, 71] width 97 height 26
click at [1479, 19] on font "Publicar alterações" at bounding box center [1476, 22] width 91 height 11
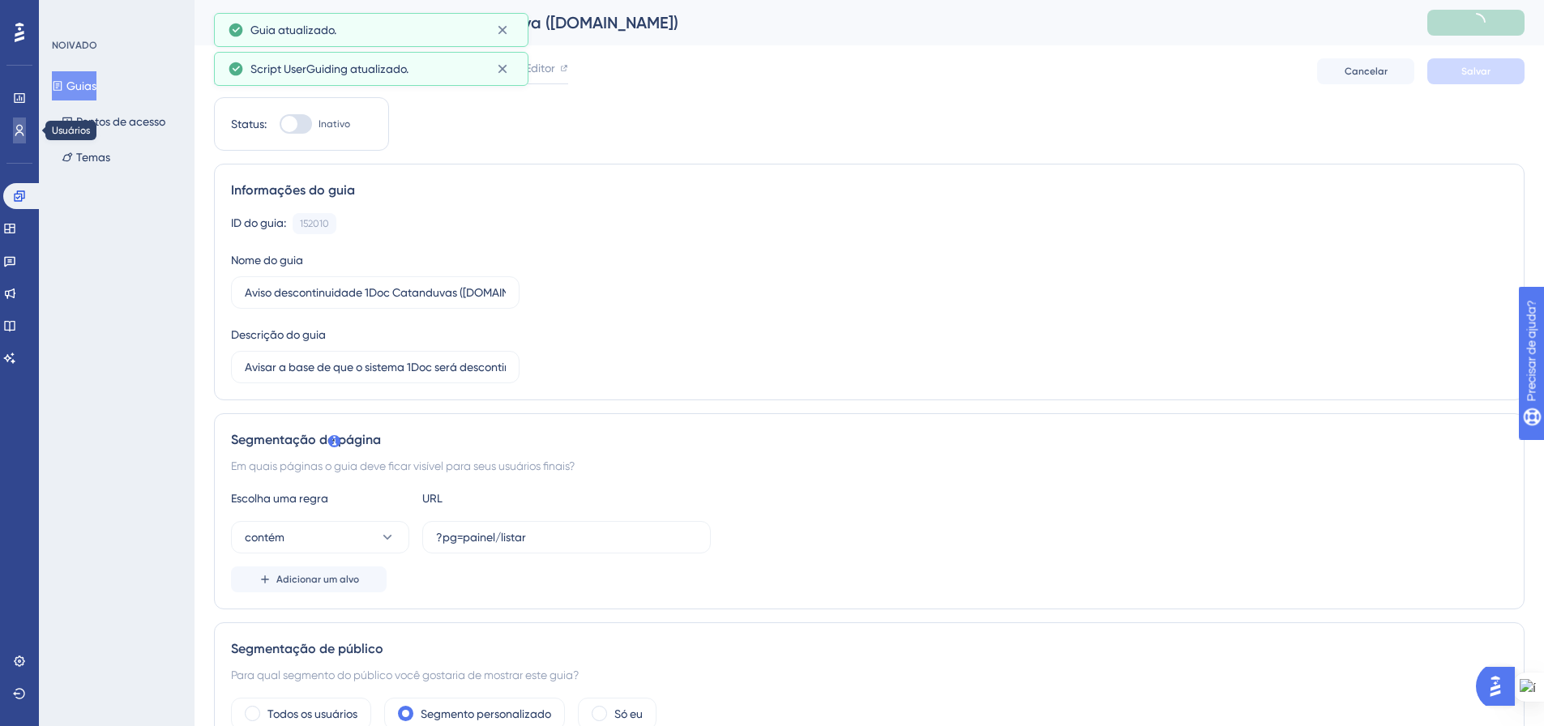
click at [15, 124] on icon at bounding box center [19, 130] width 13 height 13
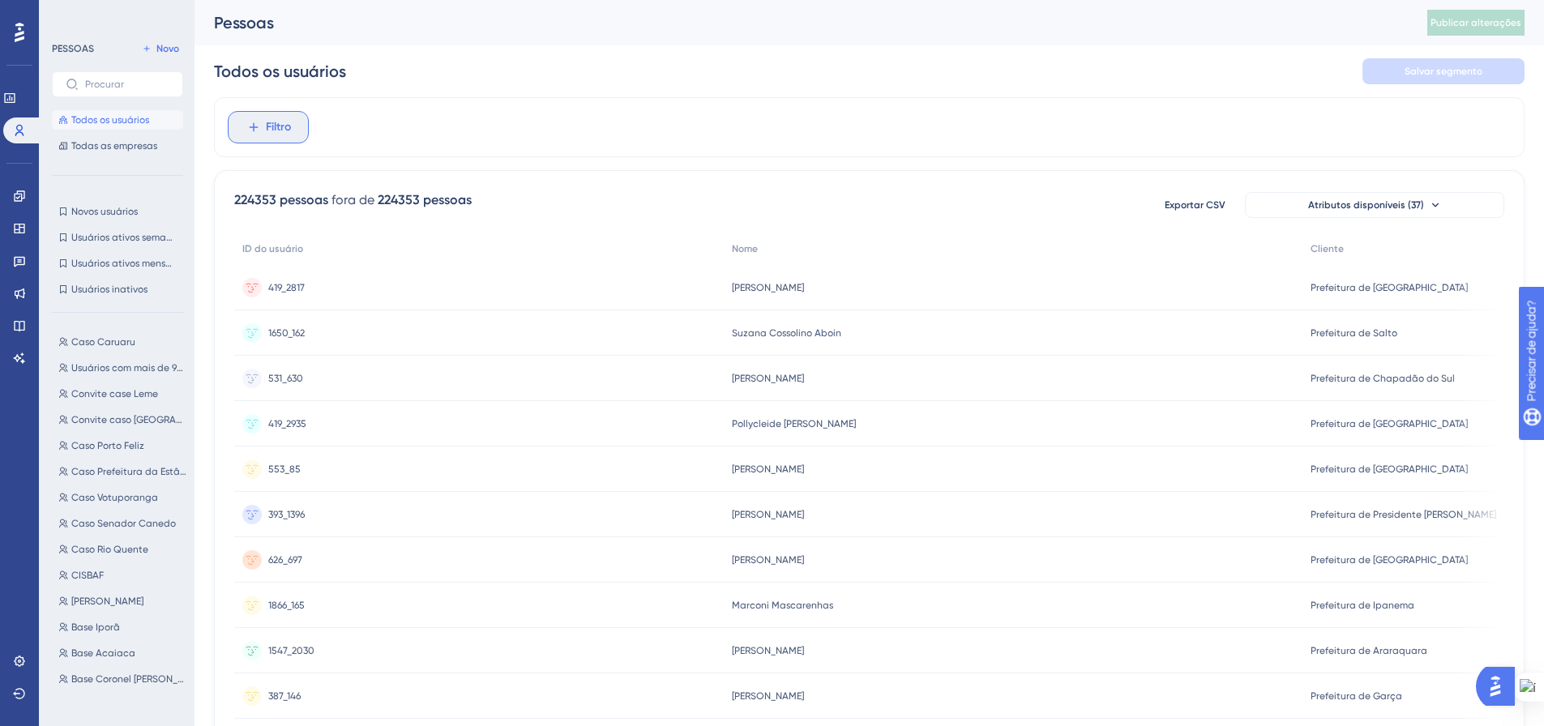
click at [261, 121] on button "Filtro" at bounding box center [268, 127] width 81 height 32
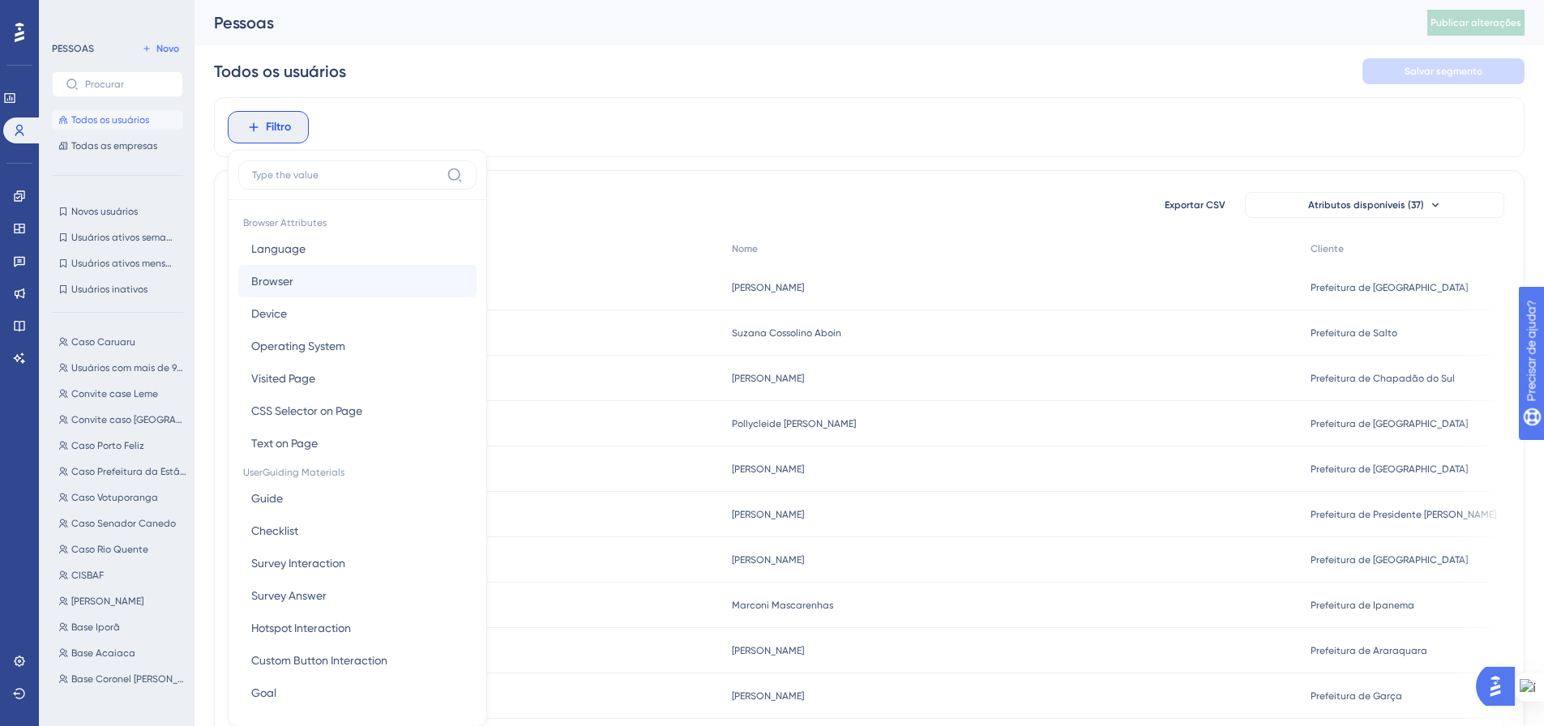
scroll to position [75, 0]
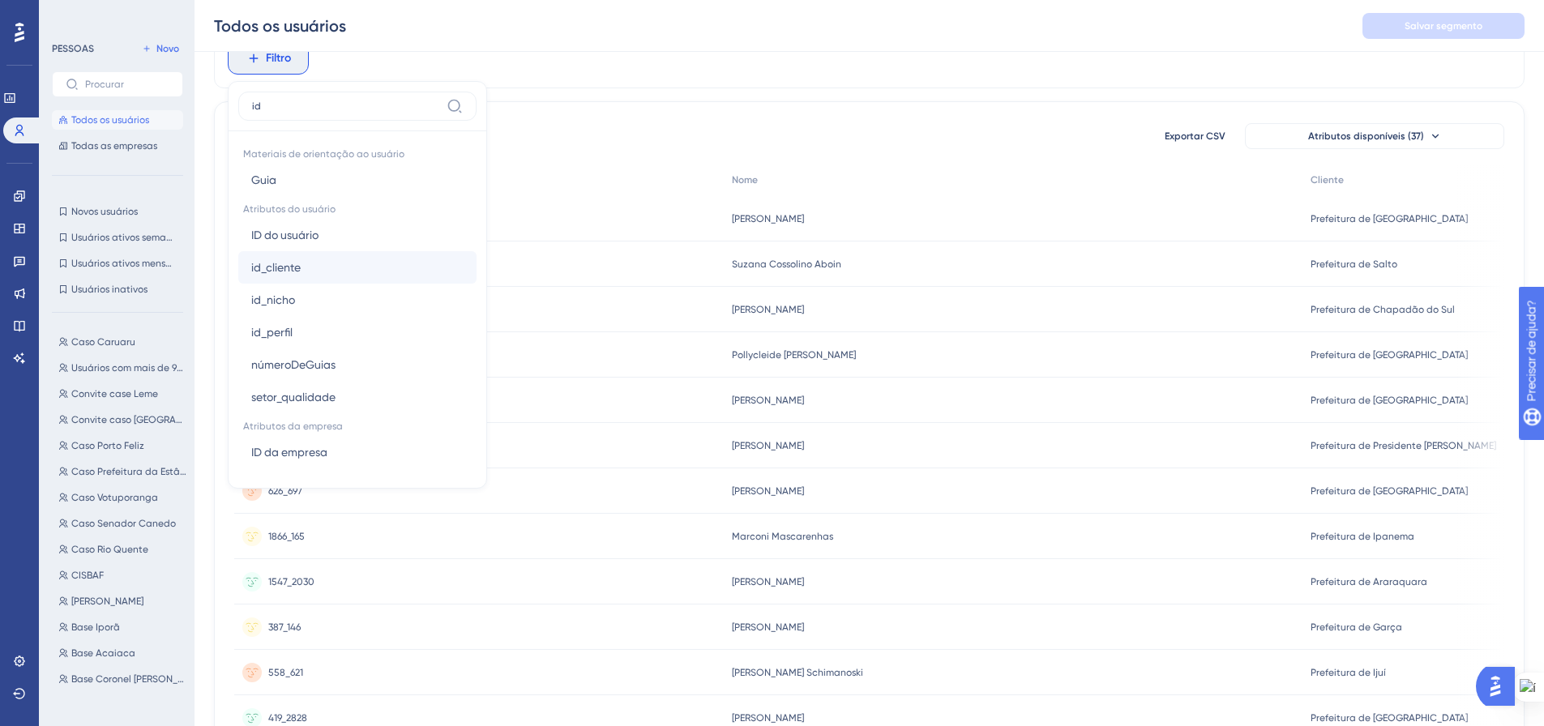
type input "id"
click at [299, 266] on font "id_cliente" at bounding box center [275, 267] width 49 height 13
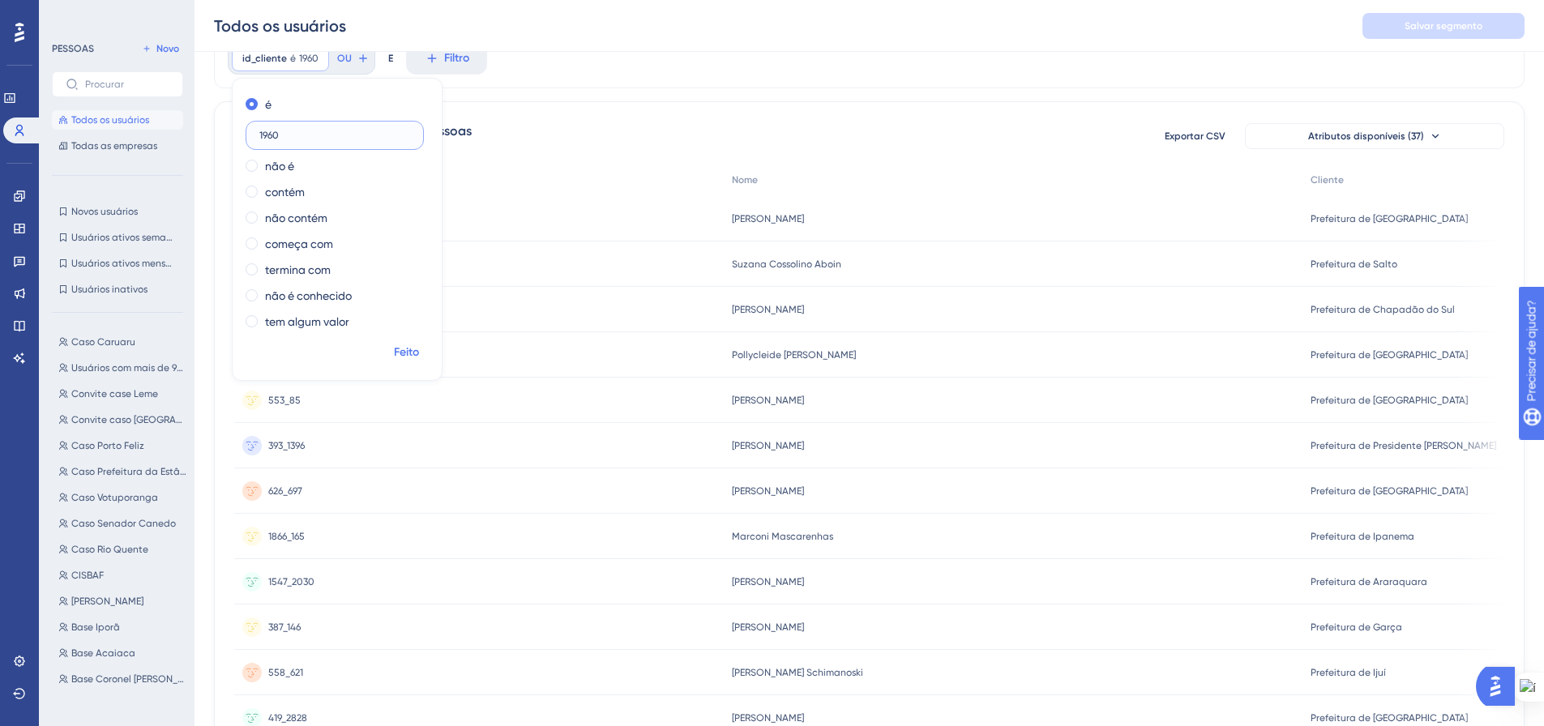
type input "1960"
click at [404, 349] on font "Feito" at bounding box center [406, 352] width 25 height 14
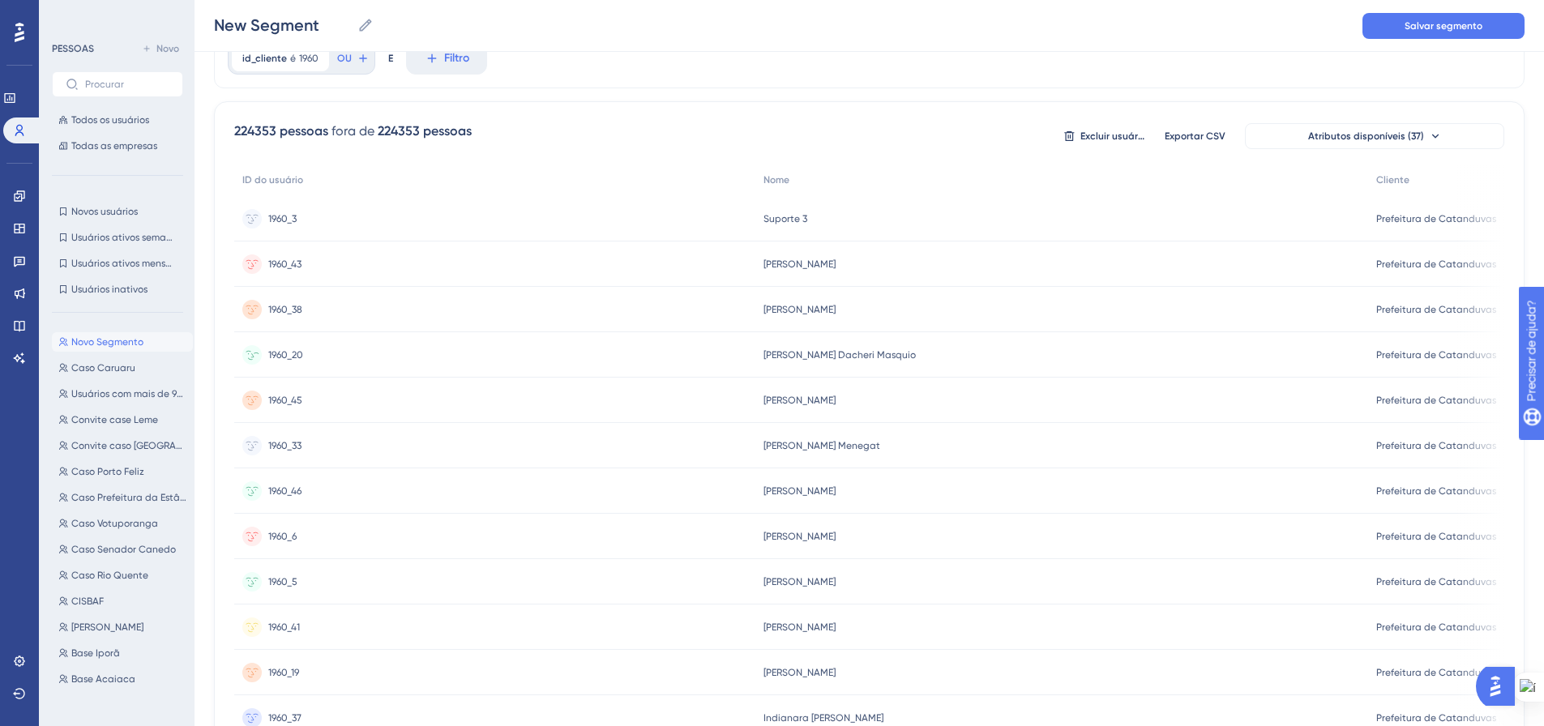
scroll to position [0, 0]
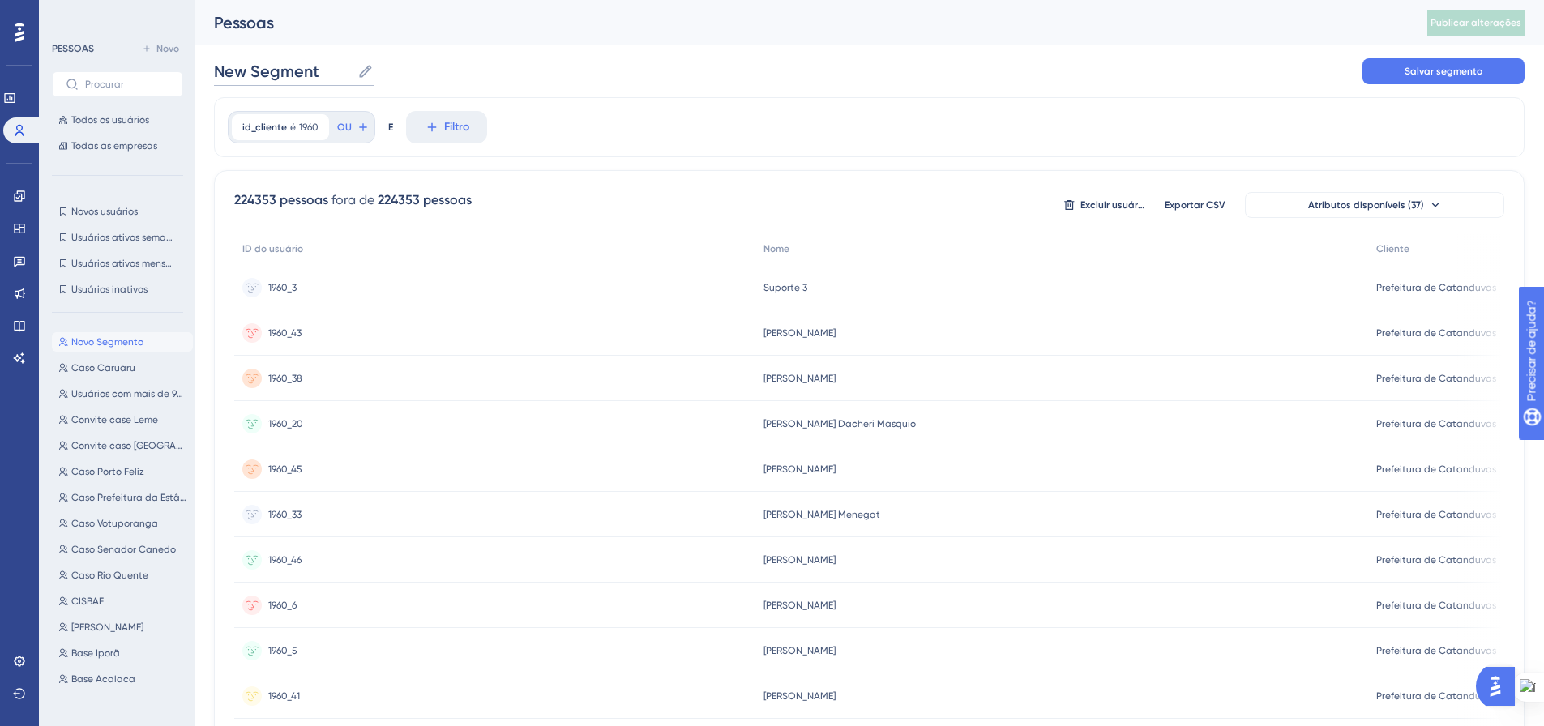
click at [279, 75] on input "New Segment" at bounding box center [282, 71] width 137 height 23
drag, startPoint x: 318, startPoint y: 71, endPoint x: 225, endPoint y: 66, distance: 93.3
click at [225, 66] on input "New Segment" at bounding box center [282, 71] width 137 height 23
type input "N"
type input "Base Catanduvas"
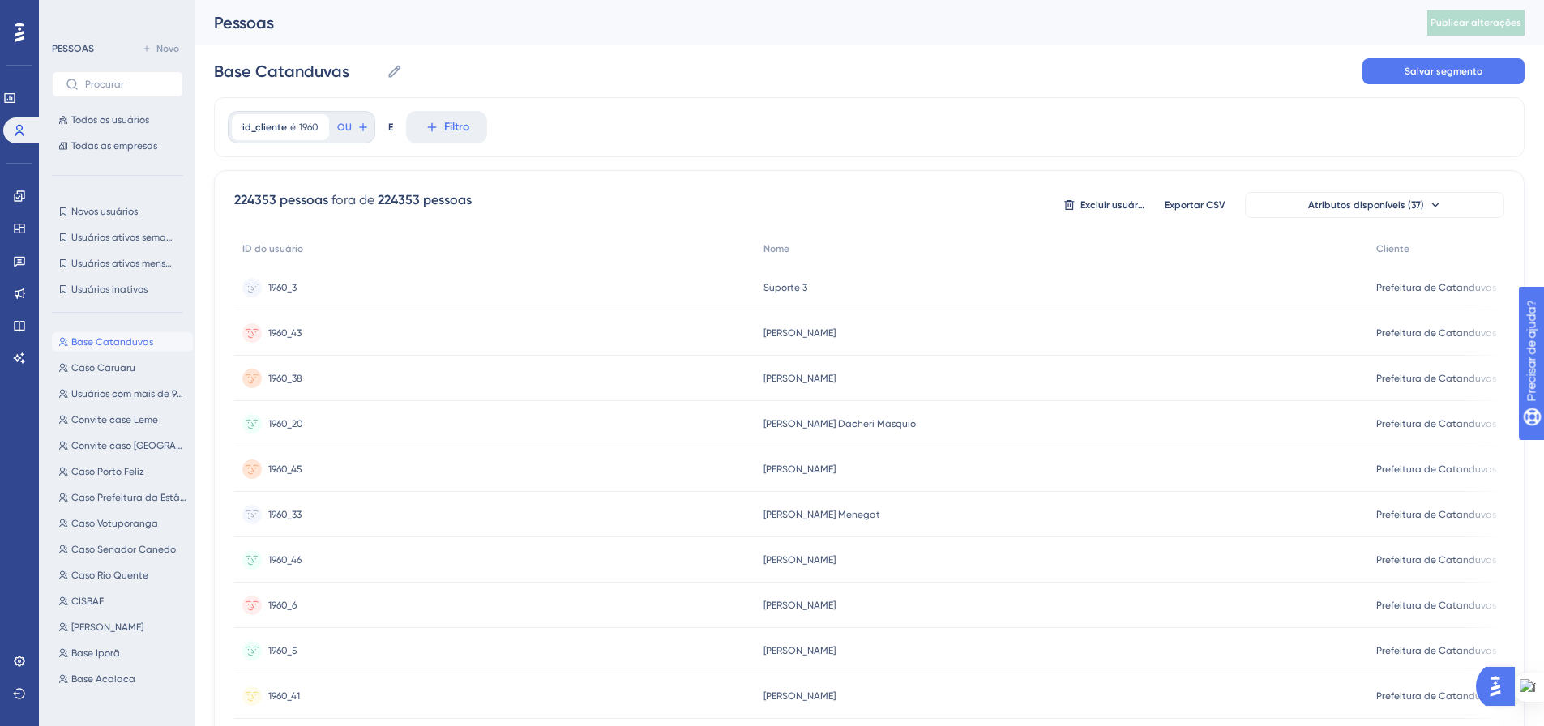
click at [651, 120] on div "id_cliente é 1960 1960 Remover OU E Filtro" at bounding box center [869, 127] width 1311 height 60
click at [1423, 74] on font "Salvar segmento" at bounding box center [1444, 71] width 78 height 11
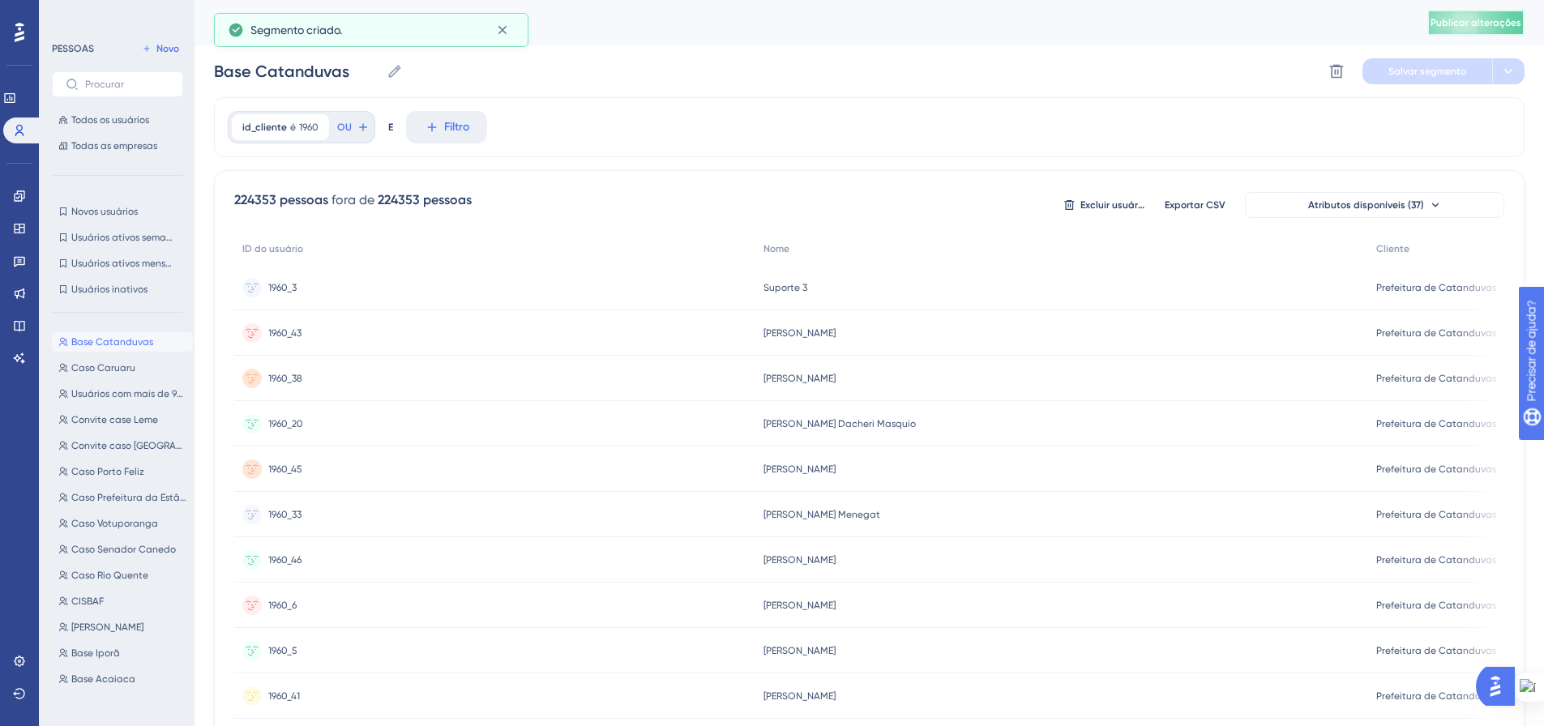
click at [1467, 27] on font "Publicar alterações" at bounding box center [1476, 22] width 91 height 11
click at [25, 195] on icon at bounding box center [19, 196] width 13 height 13
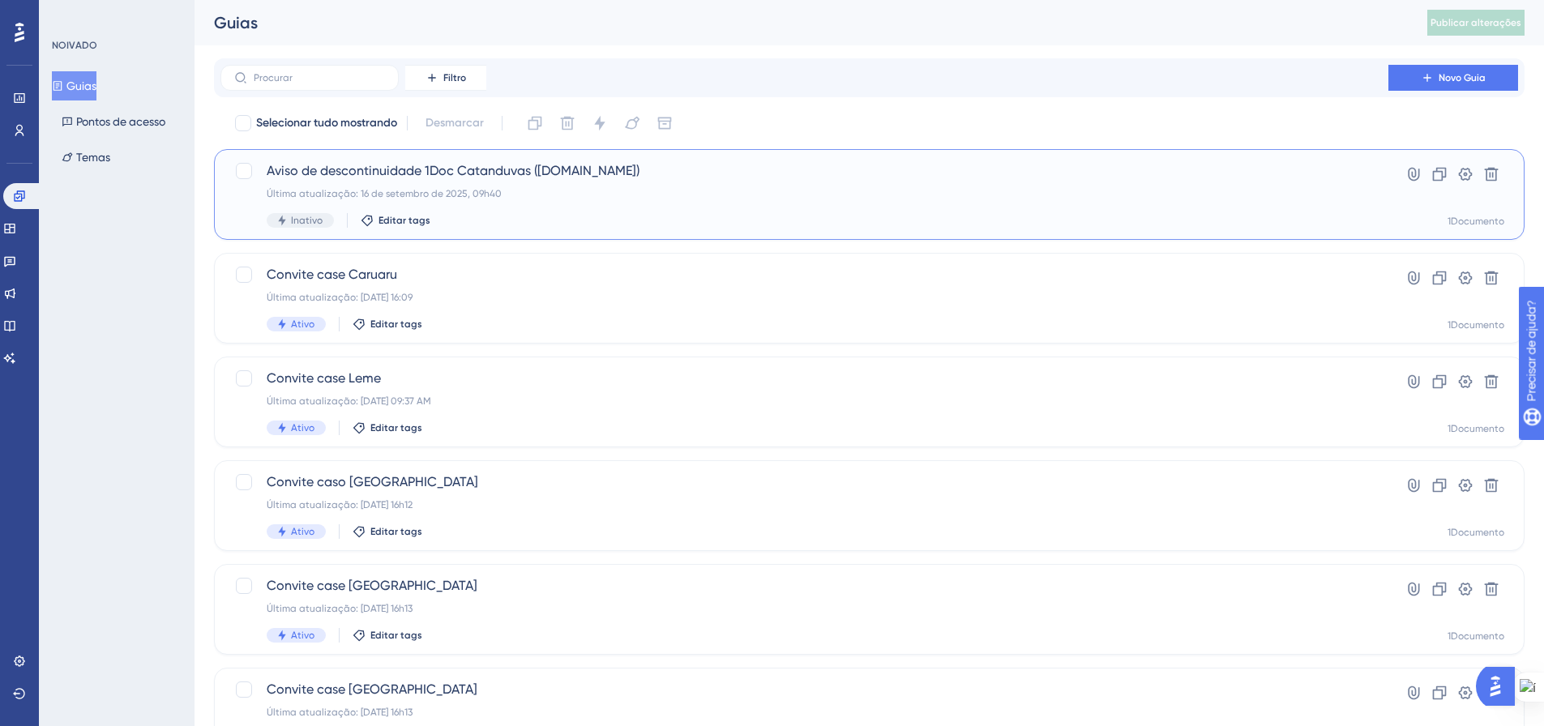
click at [597, 209] on div "Aviso de descontinuidade 1Doc Catanduvas (Gov.br) Última atualização: 16 de set…" at bounding box center [805, 194] width 1076 height 66
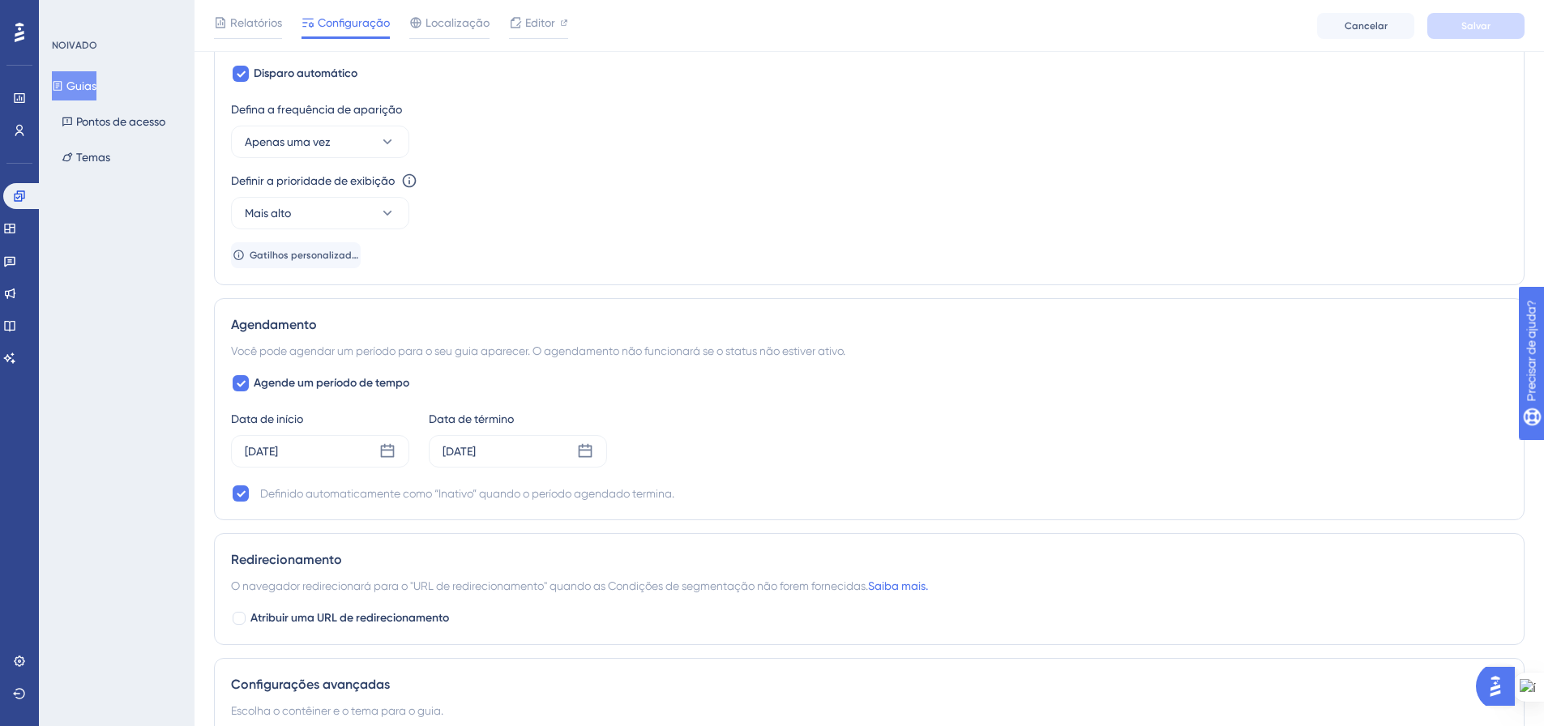
scroll to position [601, 0]
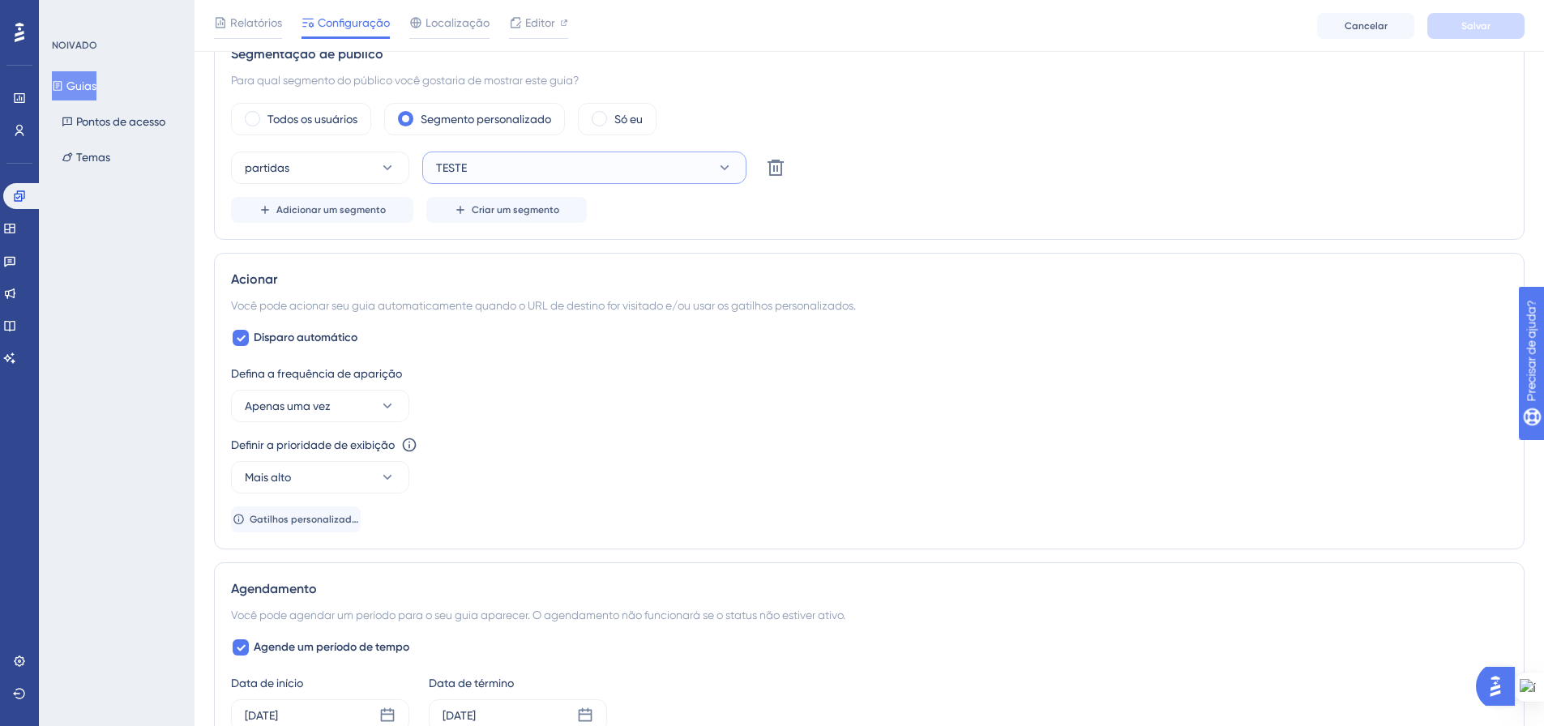
click at [627, 159] on button "TESTE" at bounding box center [584, 168] width 324 height 32
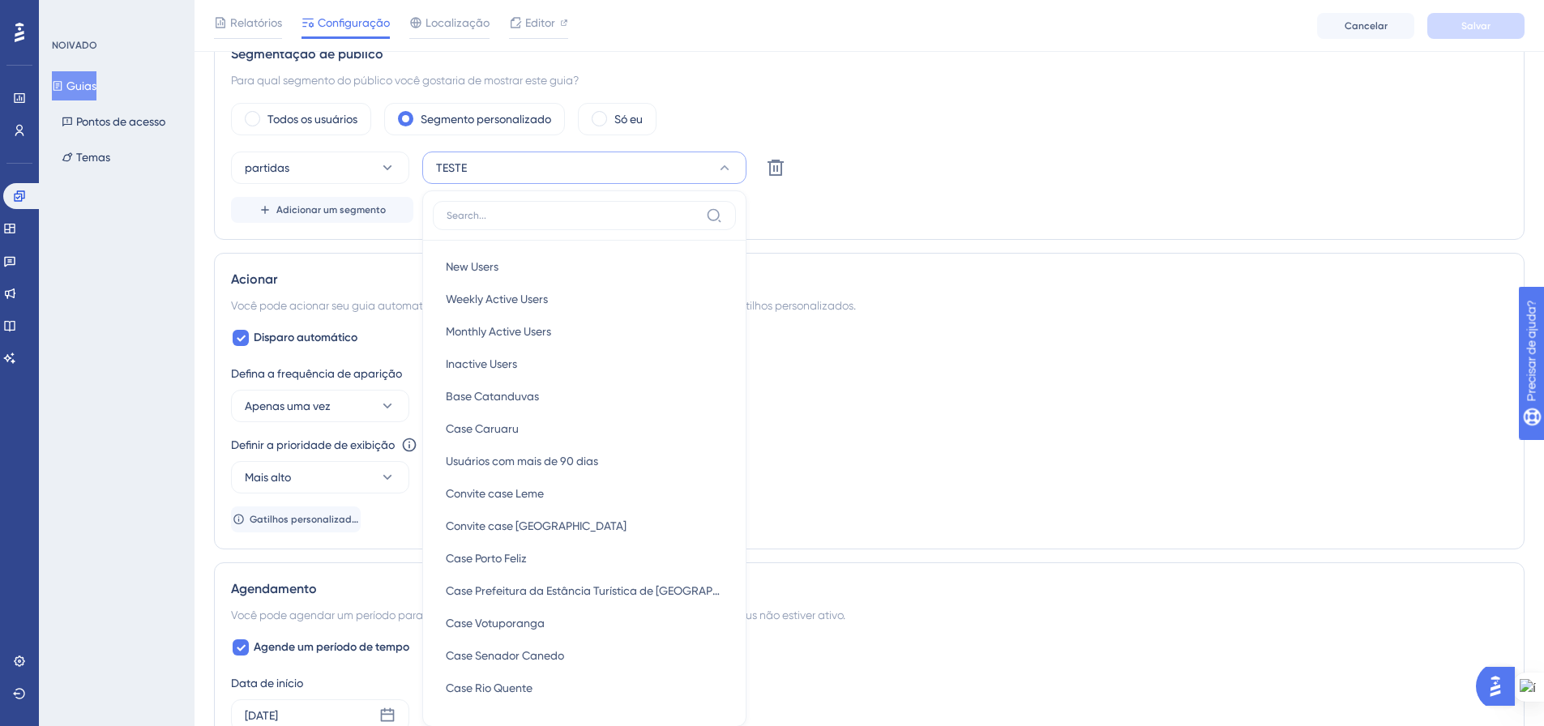
scroll to position [677, 0]
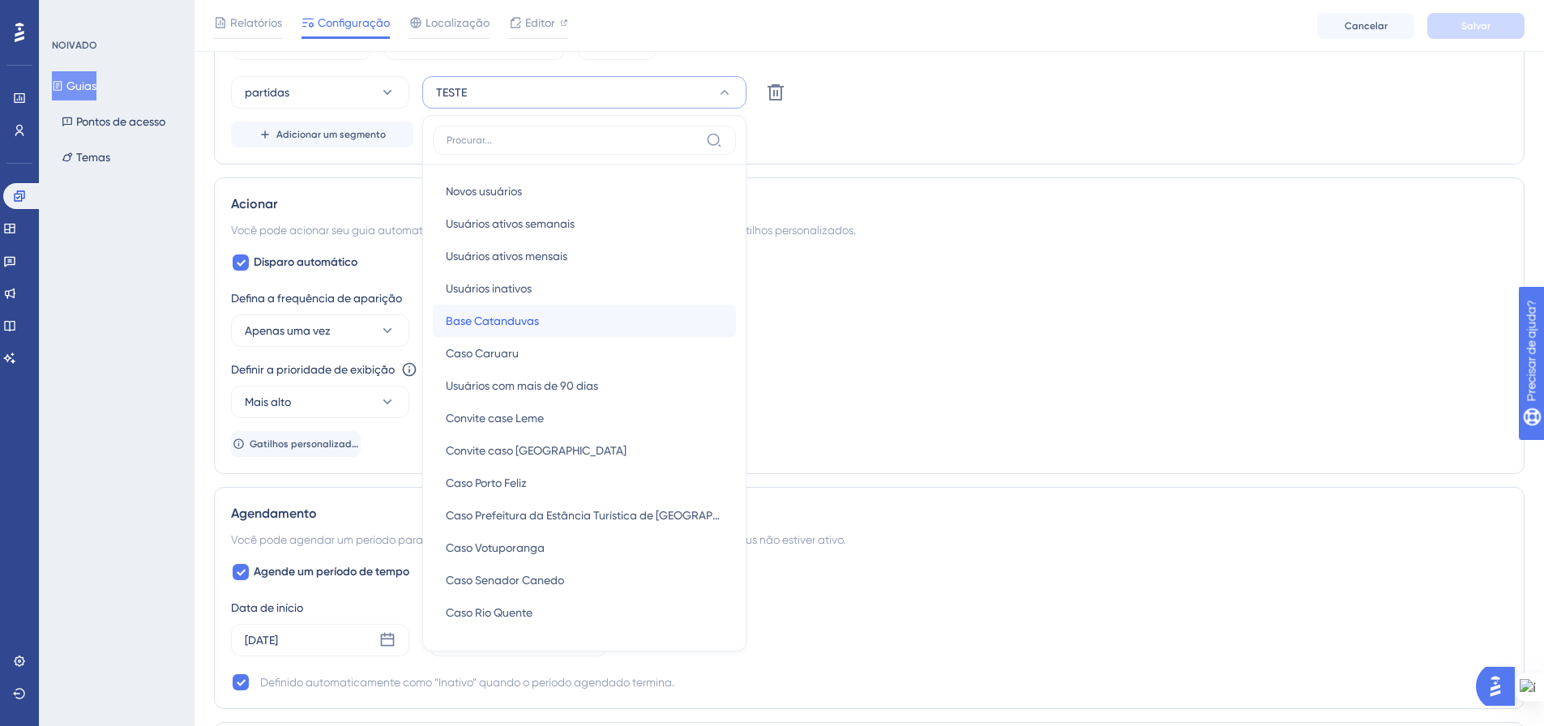
click at [579, 336] on div "Base Catanduvas Base Catanduvas" at bounding box center [584, 321] width 277 height 32
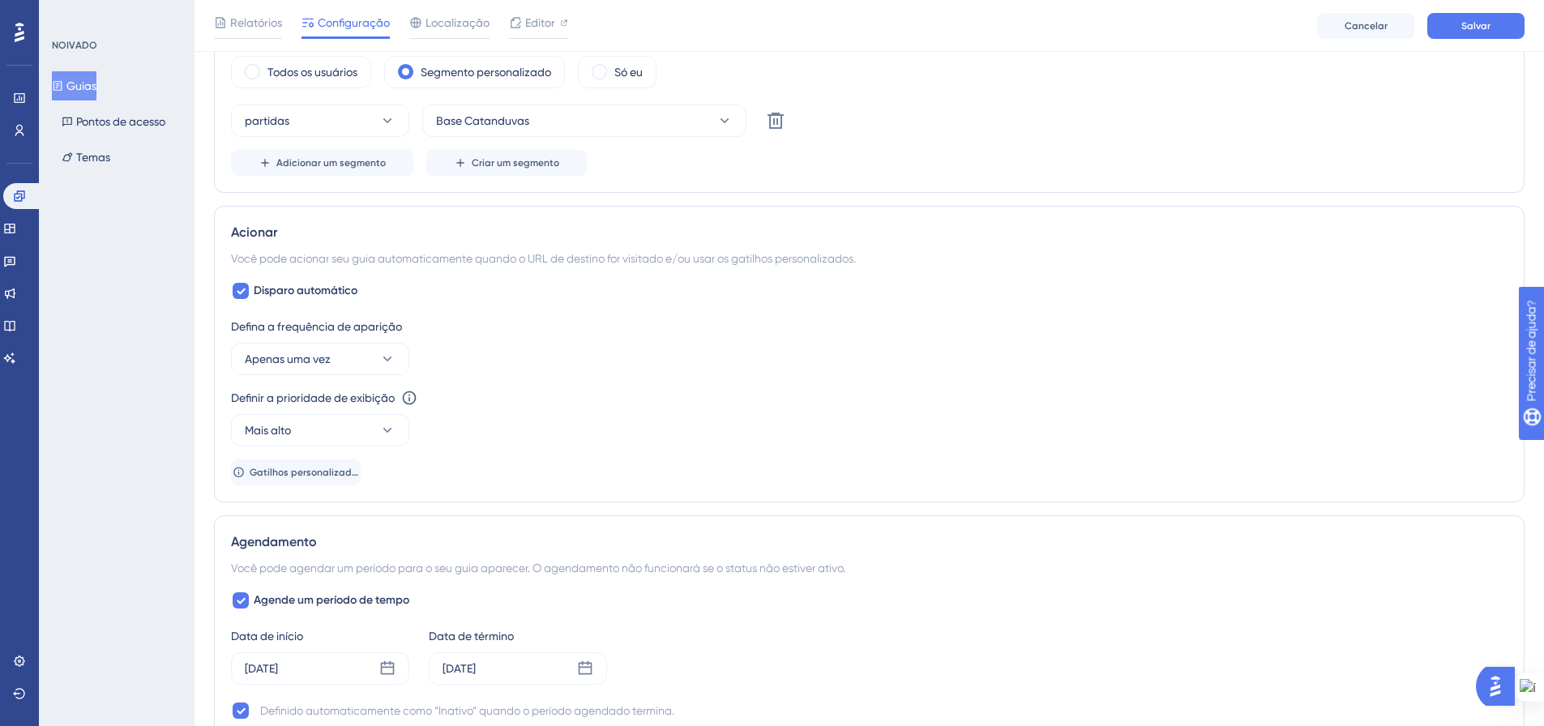
scroll to position [973, 0]
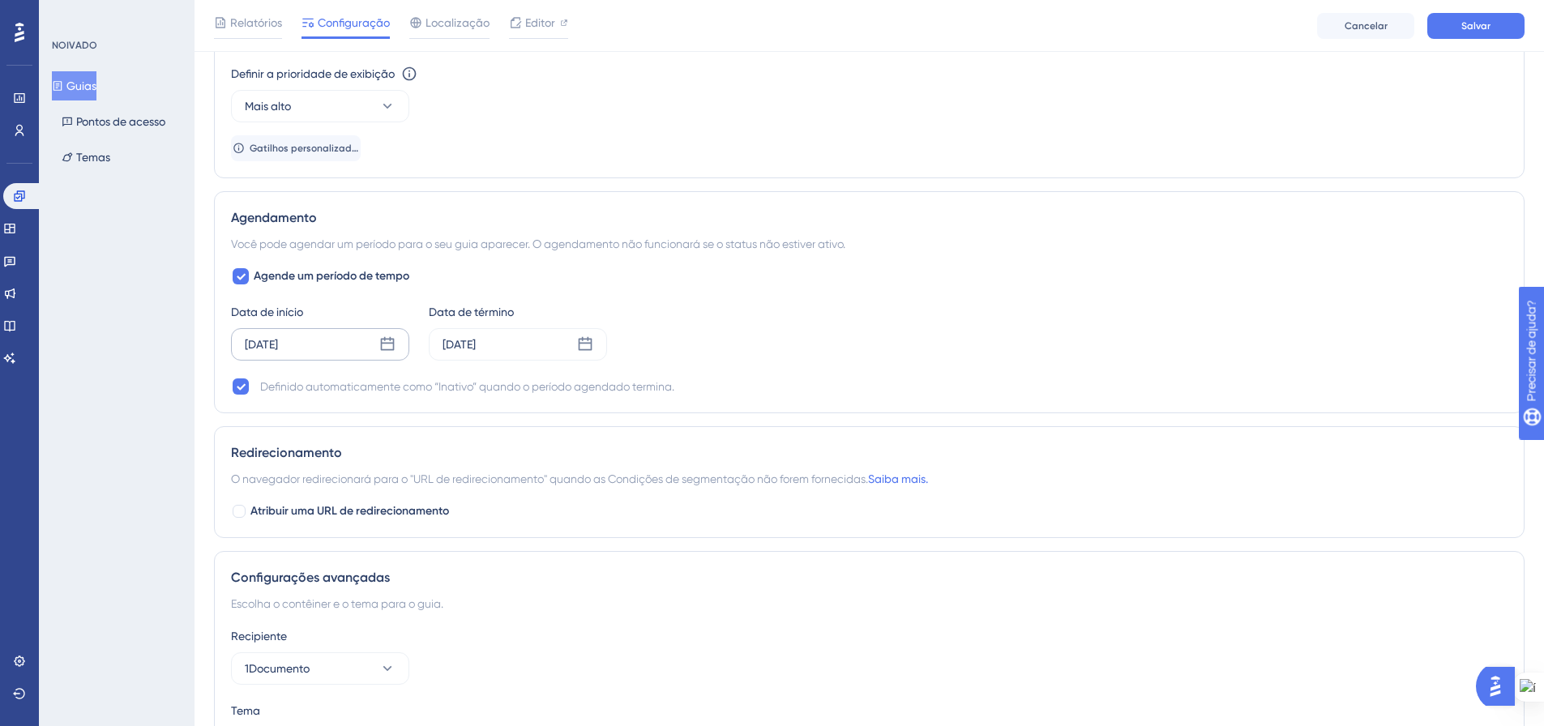
click at [278, 341] on font "05 de novembro de 2025" at bounding box center [261, 344] width 33 height 13
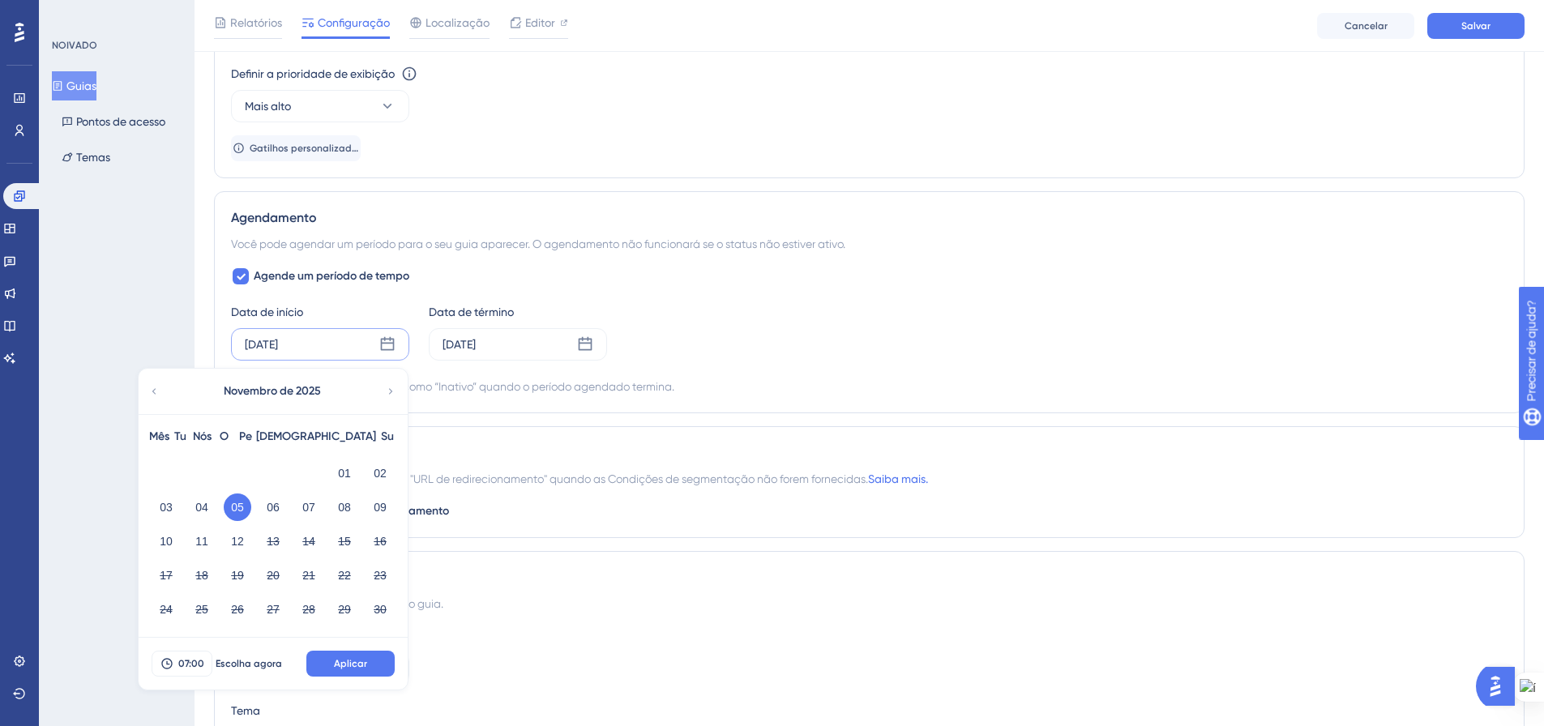
click at [888, 320] on div "Data de início 05 de novembro de 2025 Novembro de 2025 Mês Tu Nós O Pe Sá Su 01…" at bounding box center [869, 331] width 1277 height 58
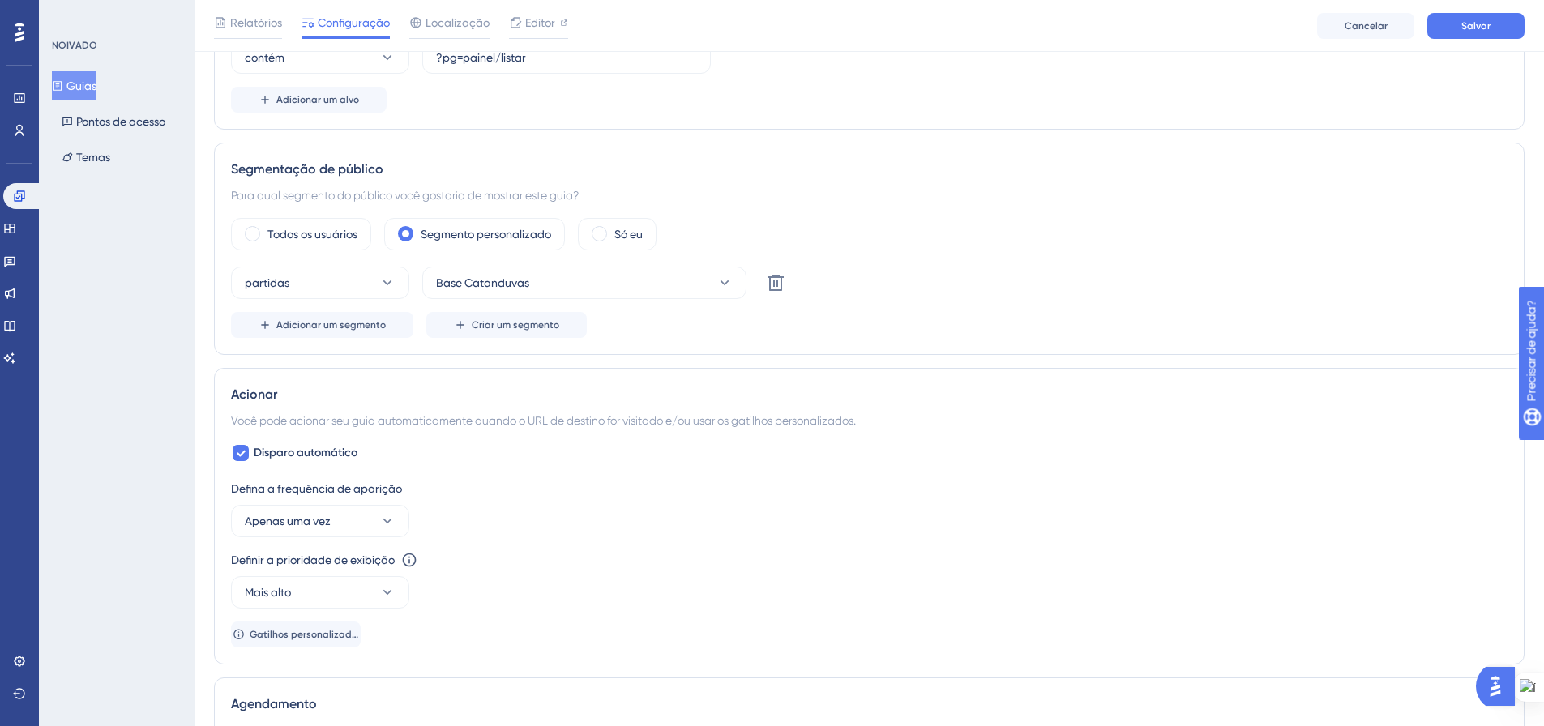
scroll to position [0, 0]
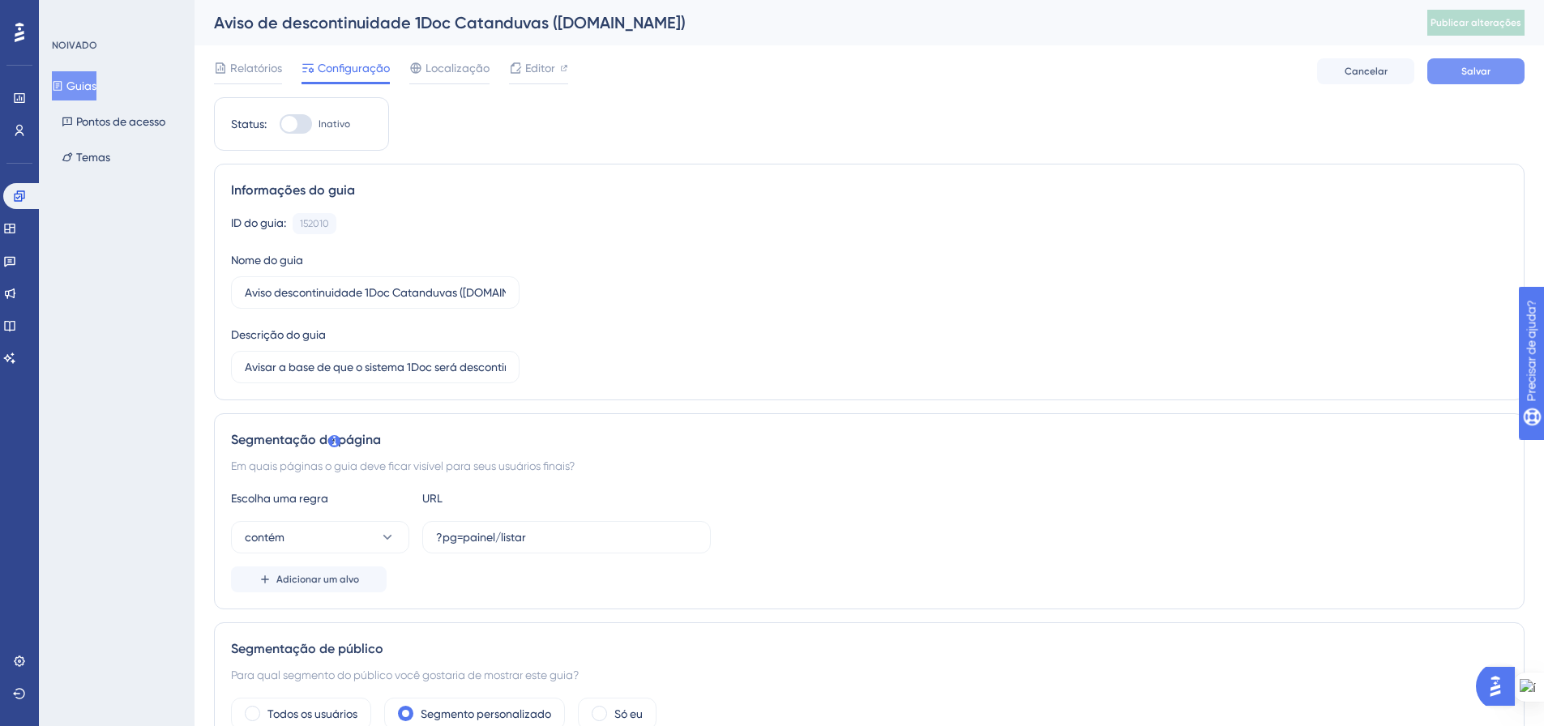
click at [1487, 74] on font "Salvar" at bounding box center [1475, 71] width 29 height 11
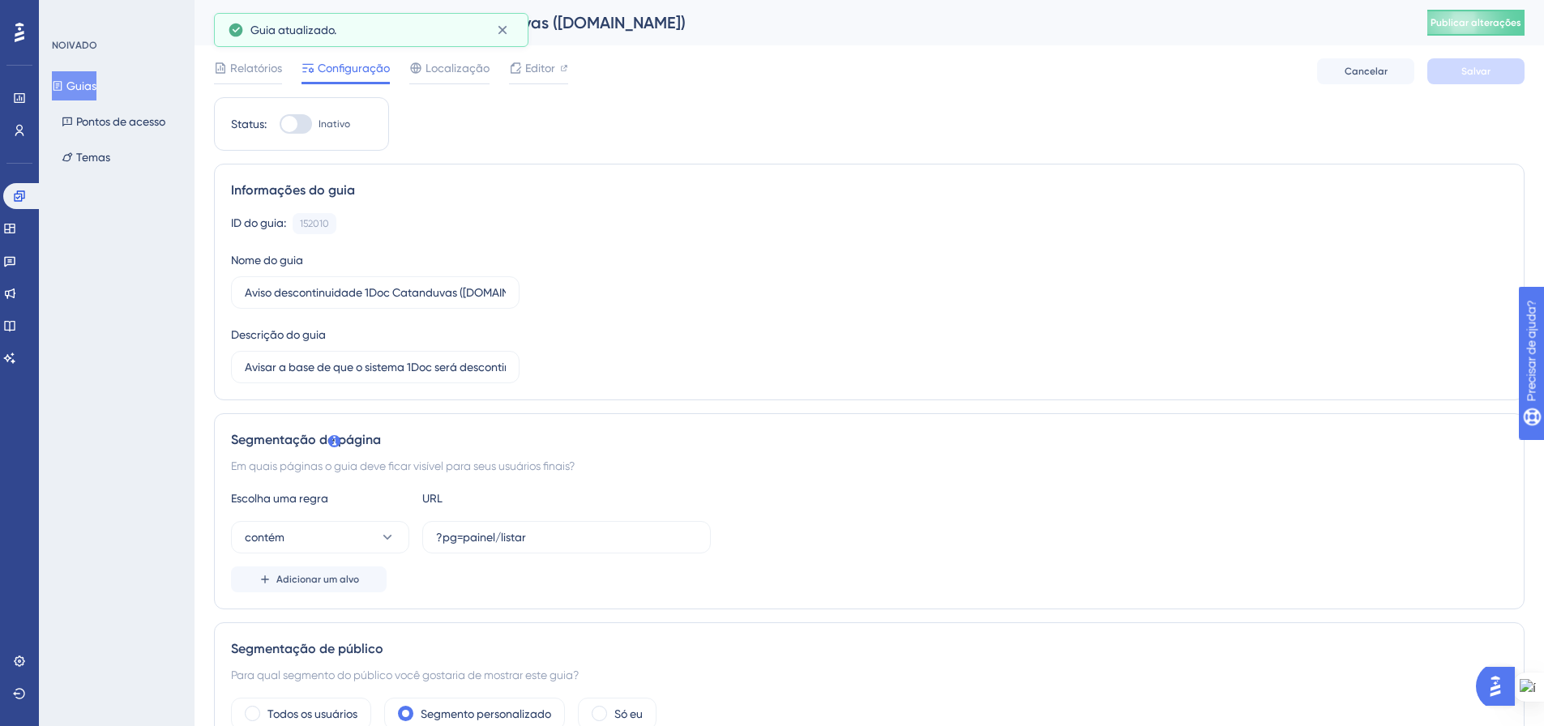
click at [300, 125] on div at bounding box center [296, 123] width 32 height 19
click at [280, 125] on input "Inativo" at bounding box center [279, 124] width 1 height 1
click at [293, 118] on div at bounding box center [296, 123] width 32 height 19
click at [280, 124] on input "Ativo" at bounding box center [279, 124] width 1 height 1
checkbox input "false"
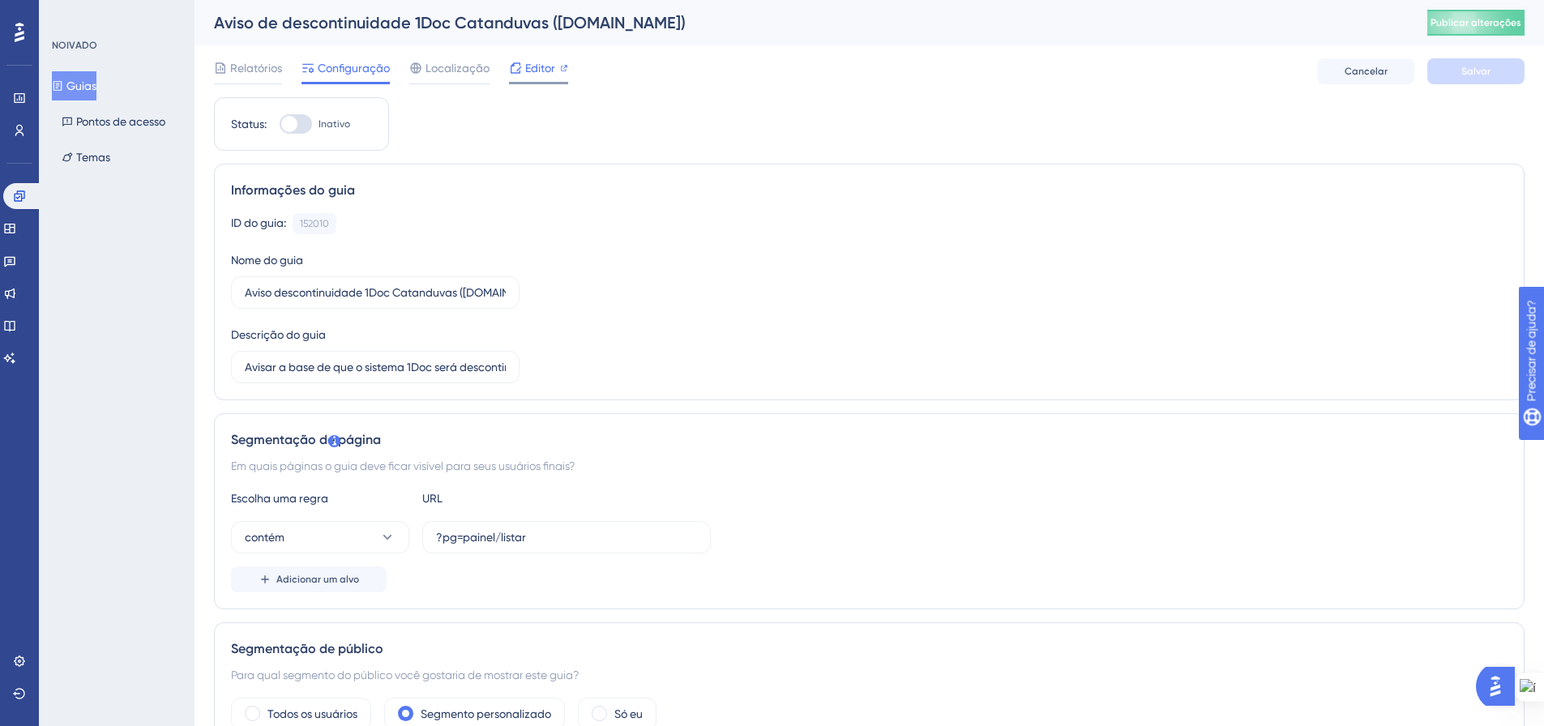
click at [537, 71] on font "Editor" at bounding box center [540, 68] width 30 height 13
drag, startPoint x: 307, startPoint y: 115, endPoint x: 319, endPoint y: 133, distance: 21.6
click at [307, 115] on div at bounding box center [296, 123] width 32 height 19
click at [280, 124] on input "Inativo" at bounding box center [279, 124] width 1 height 1
checkbox input "true"
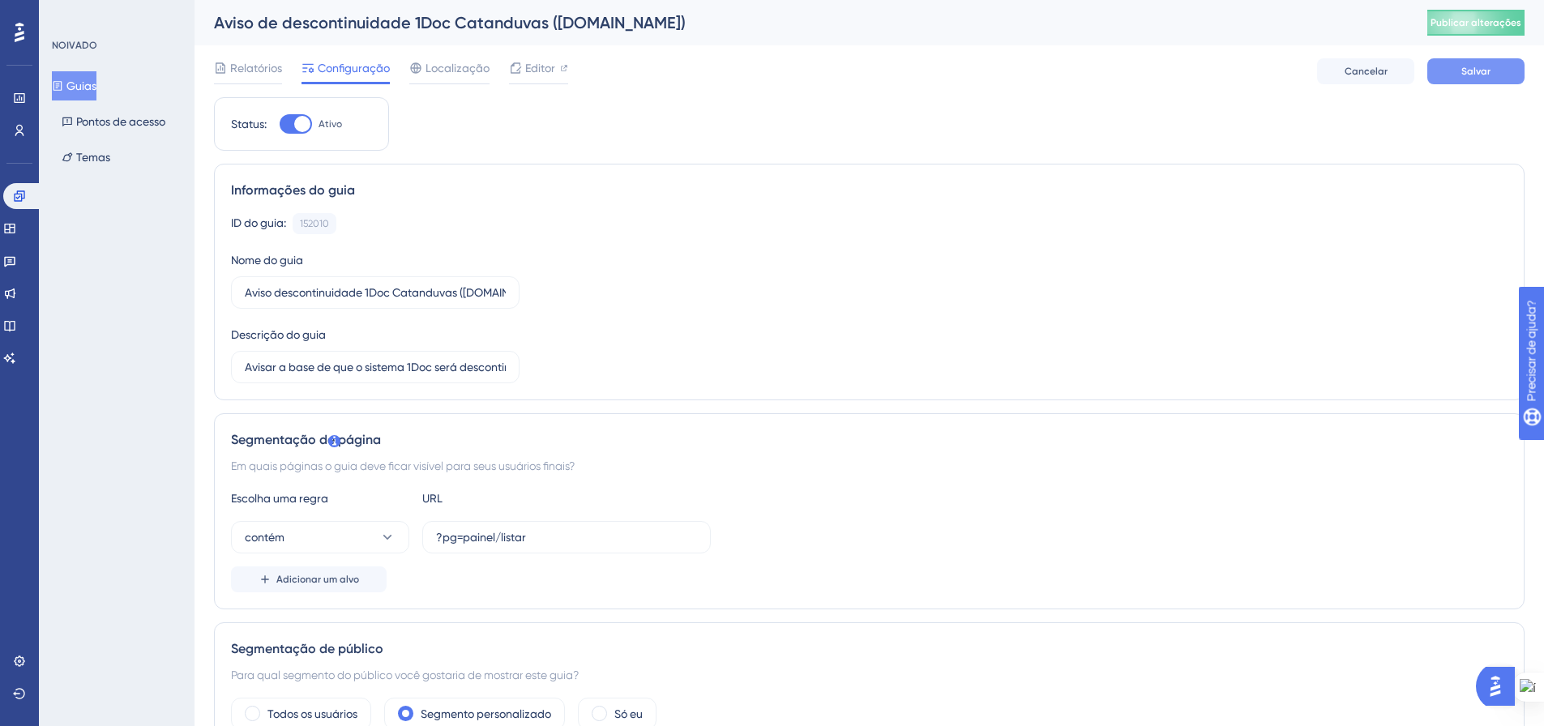
click at [1501, 72] on button "Salvar" at bounding box center [1475, 71] width 97 height 26
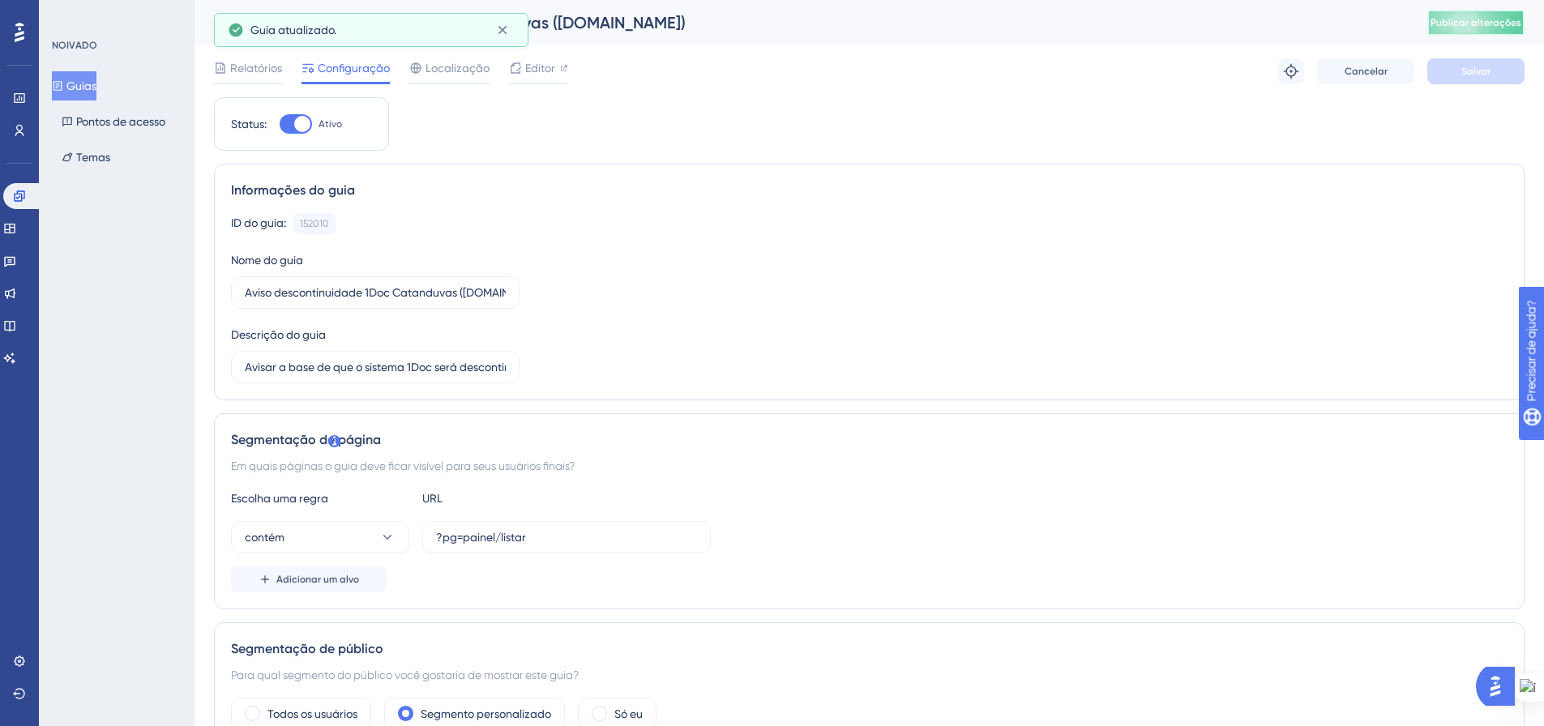
click at [1492, 19] on font "Publicar alterações" at bounding box center [1476, 22] width 91 height 11
click at [89, 89] on font "Guias" at bounding box center [81, 85] width 30 height 13
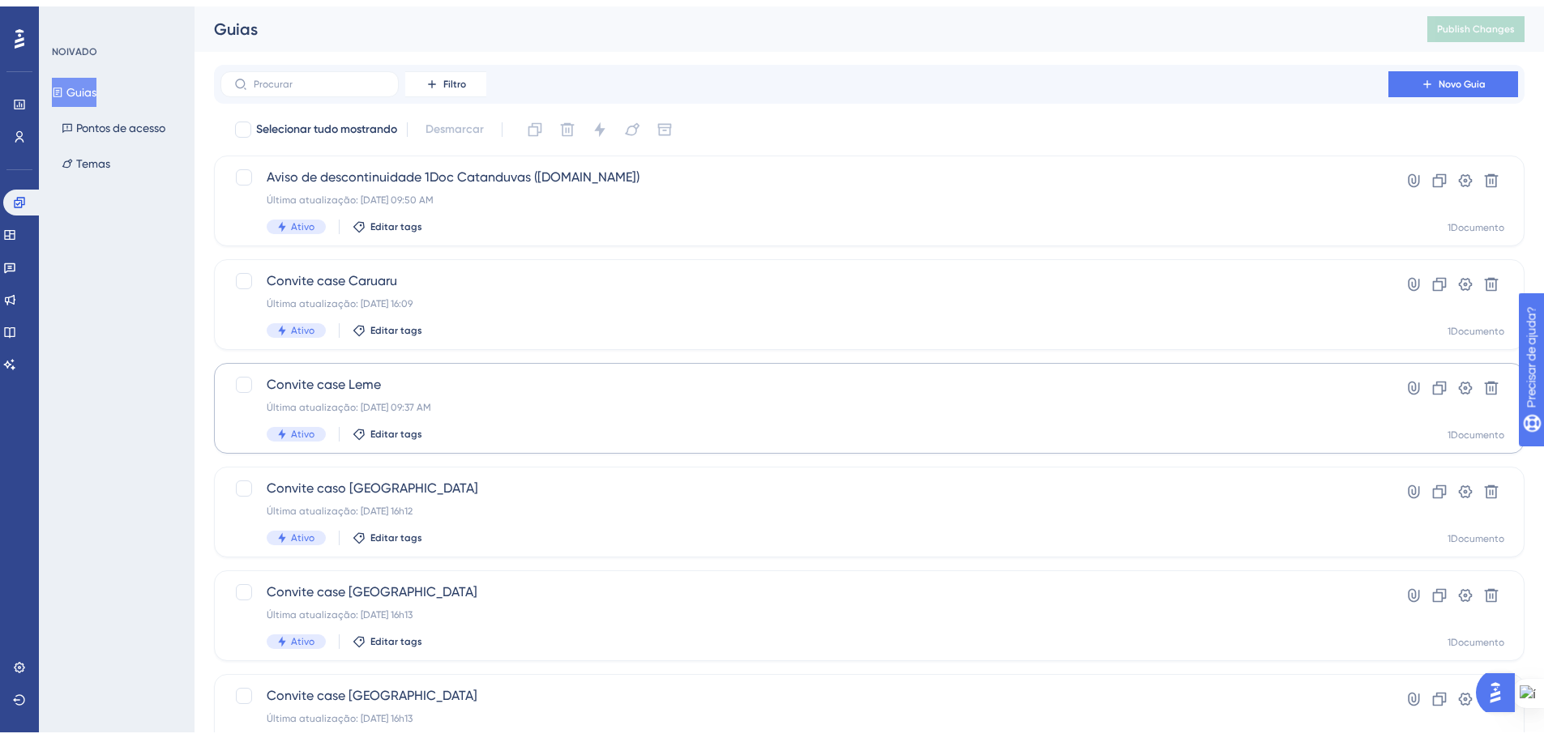
scroll to position [520, 0]
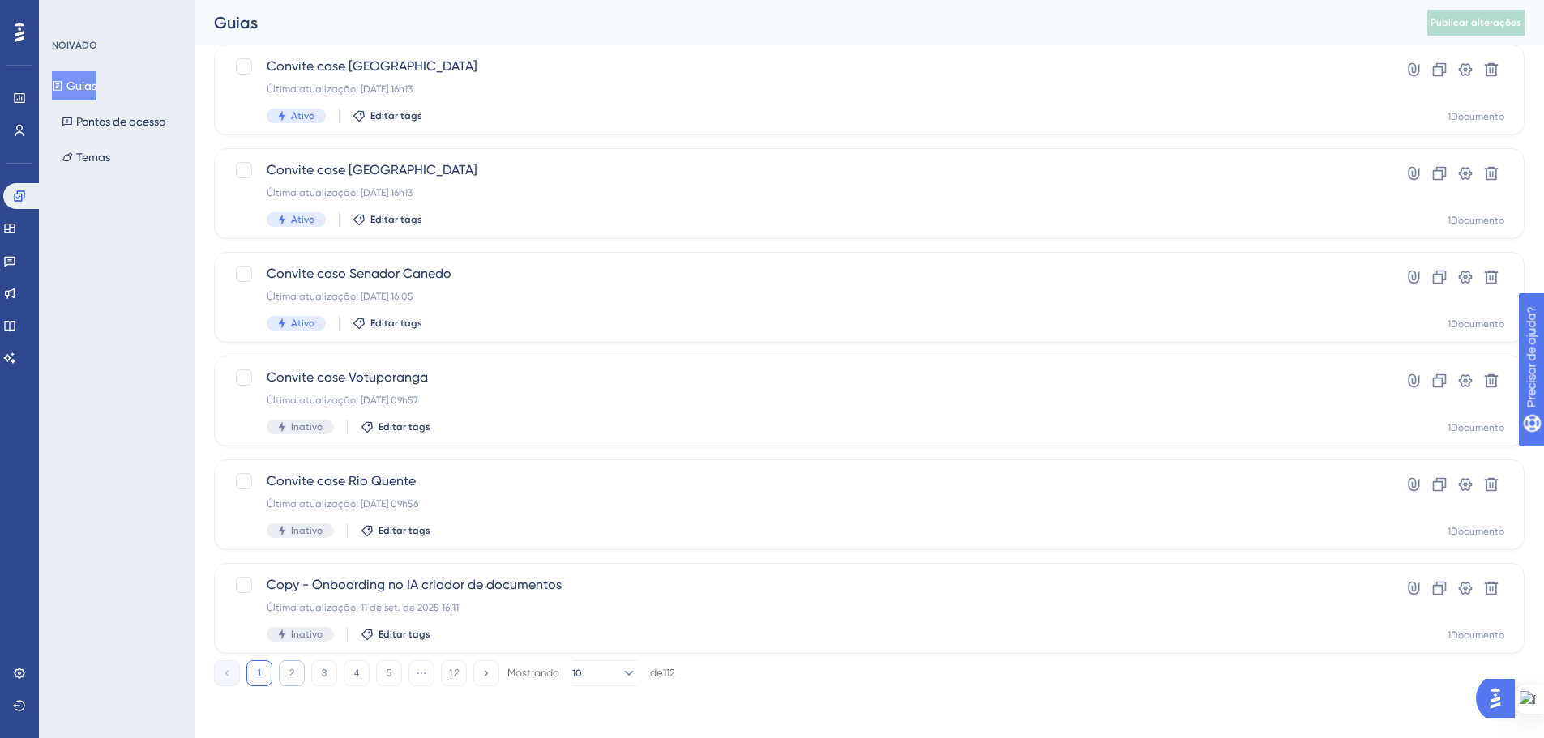
click at [290, 674] on font "2" at bounding box center [292, 673] width 6 height 11
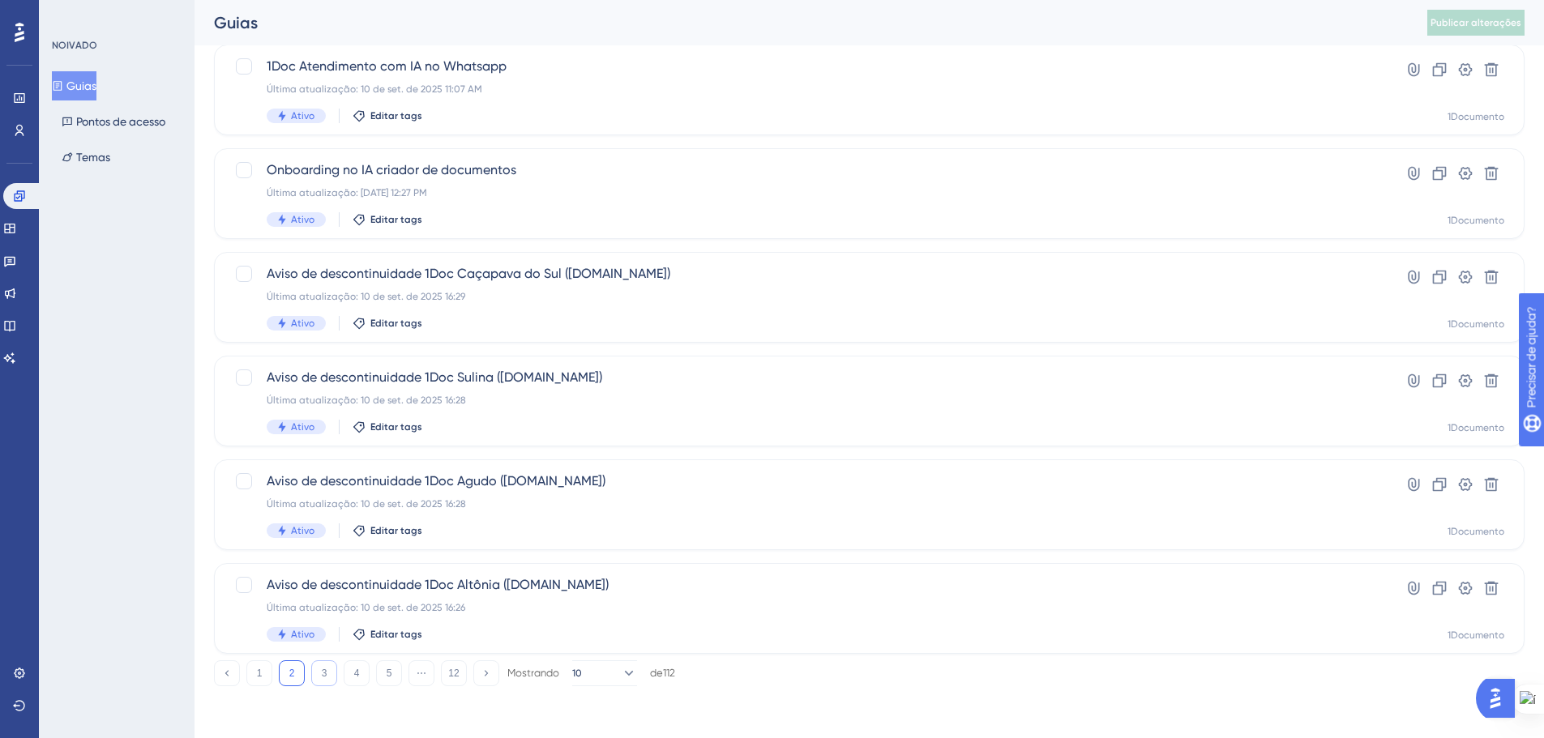
click at [319, 668] on button "3" at bounding box center [324, 674] width 26 height 26
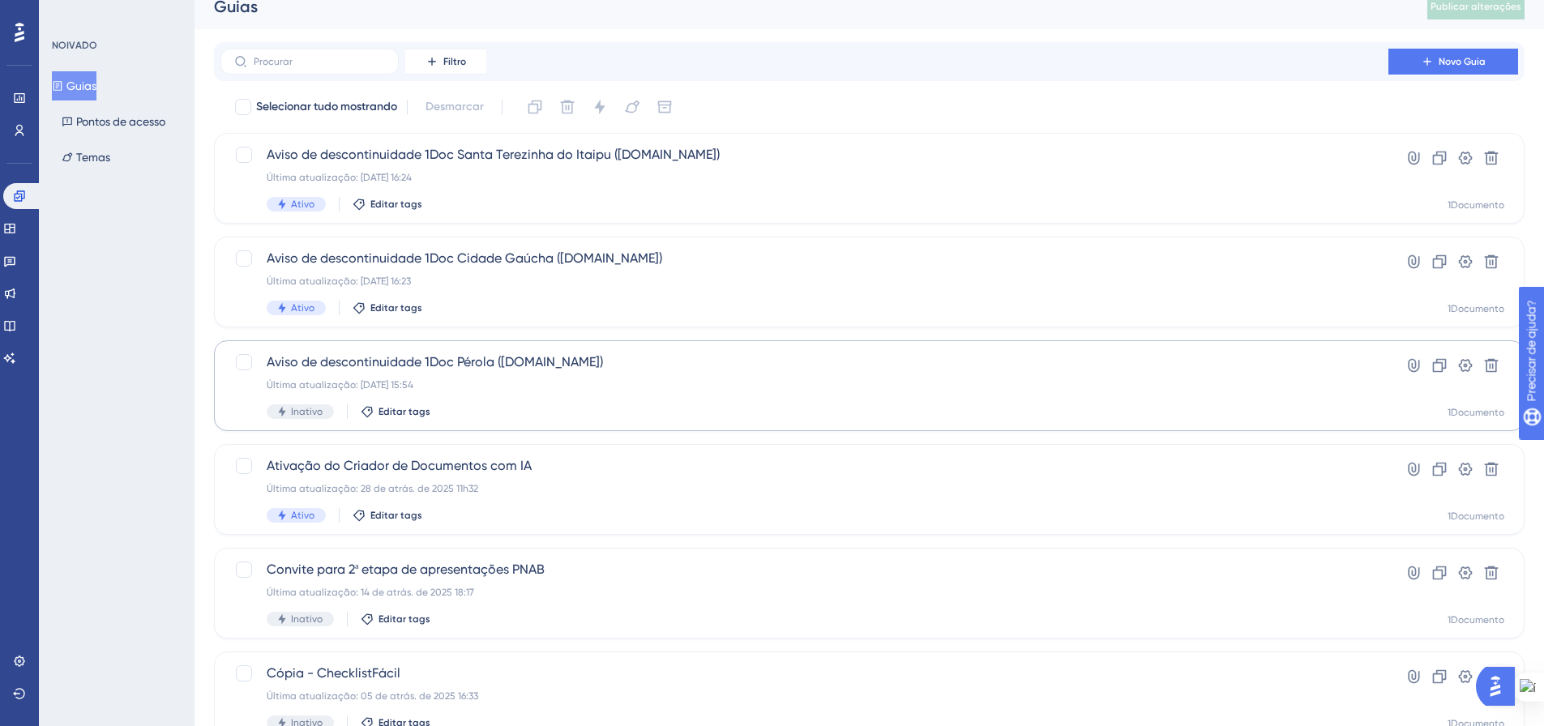
scroll to position [0, 0]
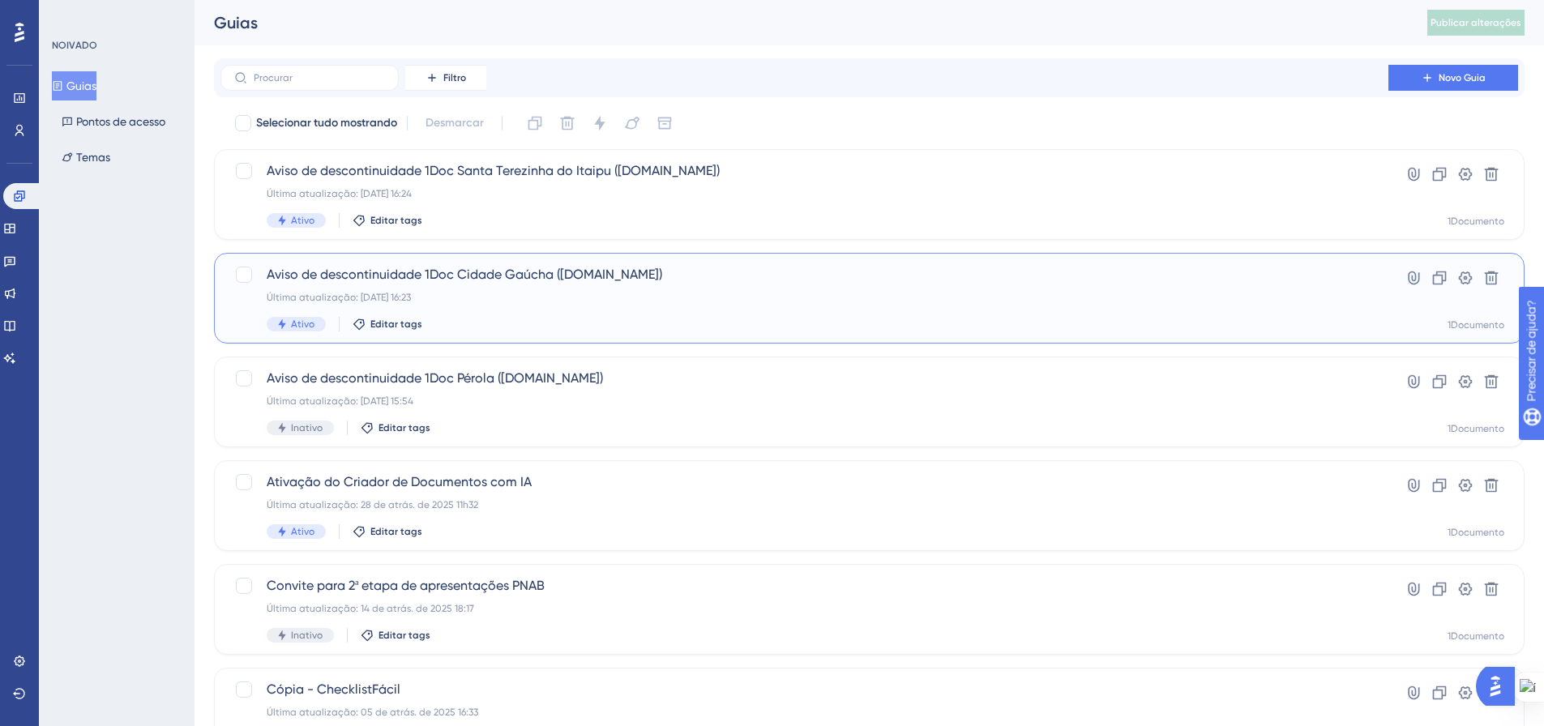
click at [588, 310] on div "Aviso de descontinuidade 1Doc Cidade Gaúcha (Gov.br) Última atualização: 10 de …" at bounding box center [805, 298] width 1076 height 66
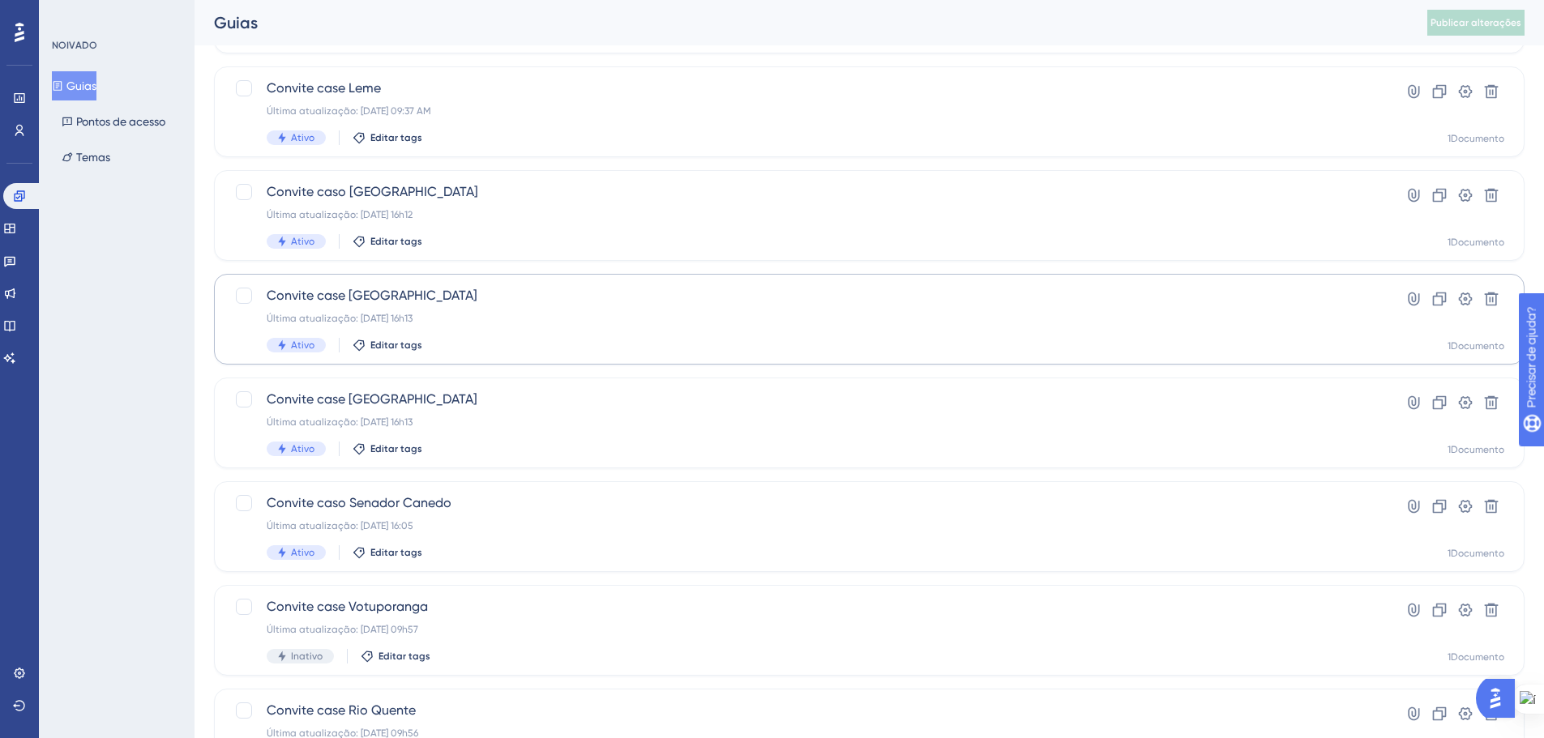
scroll to position [486, 0]
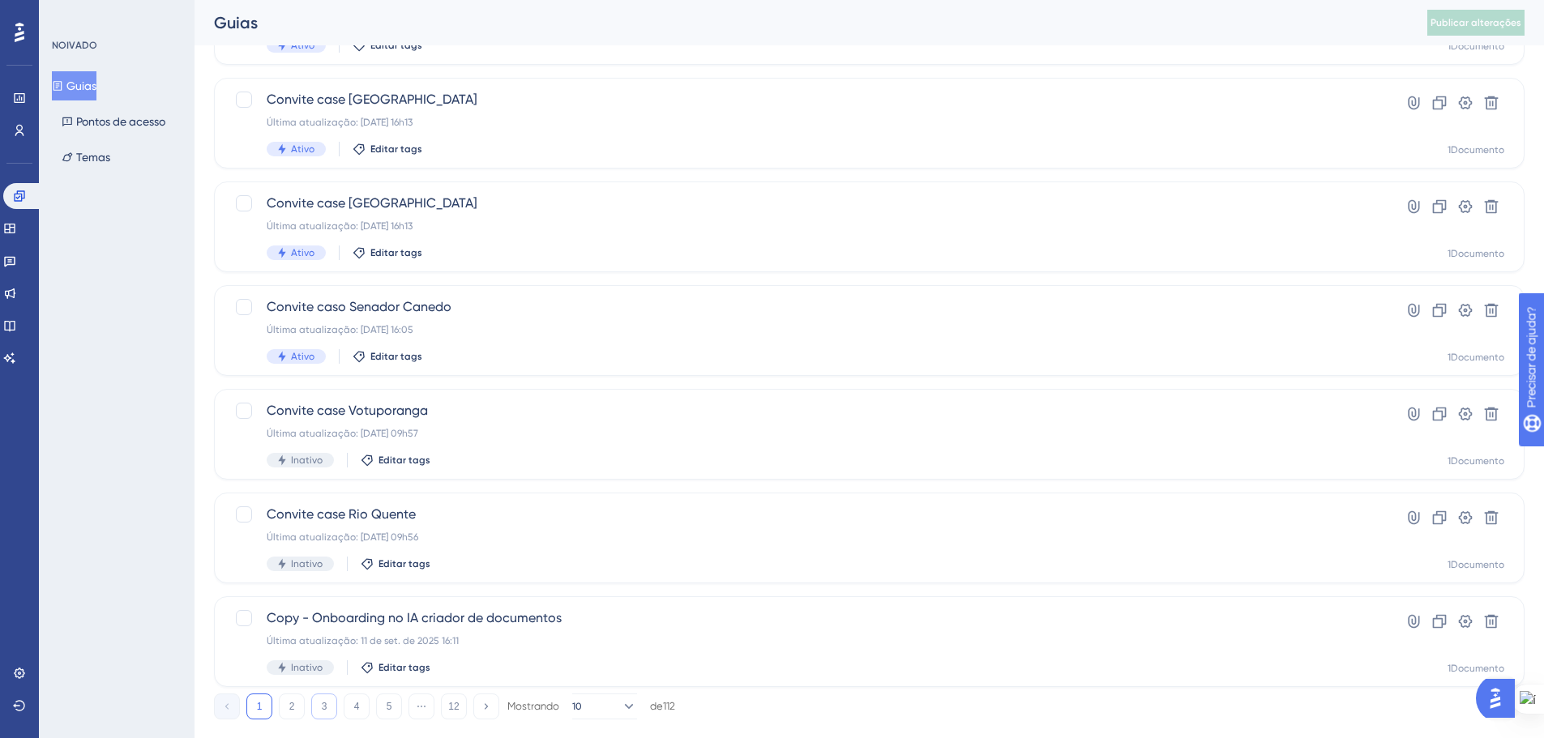
click at [322, 695] on button "3" at bounding box center [324, 707] width 26 height 26
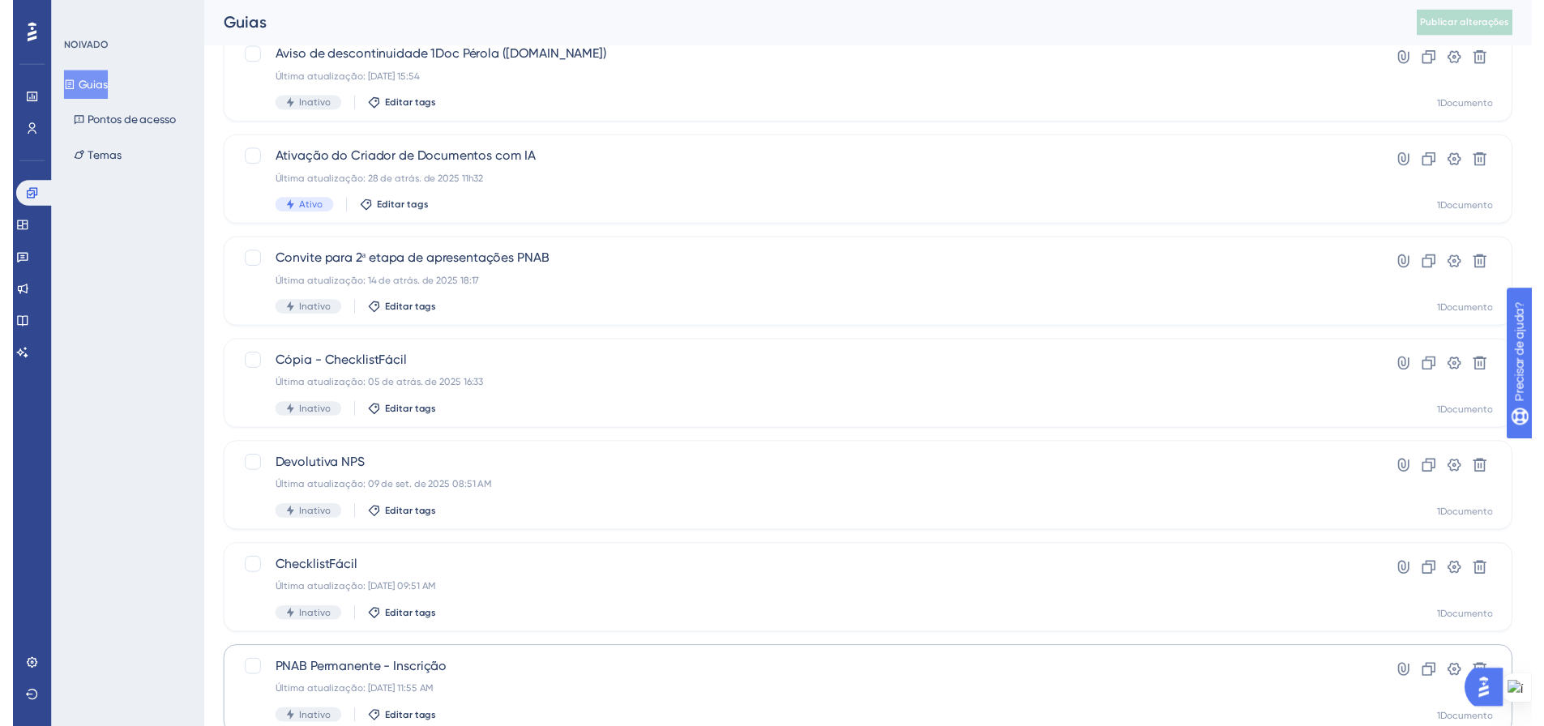
scroll to position [0, 0]
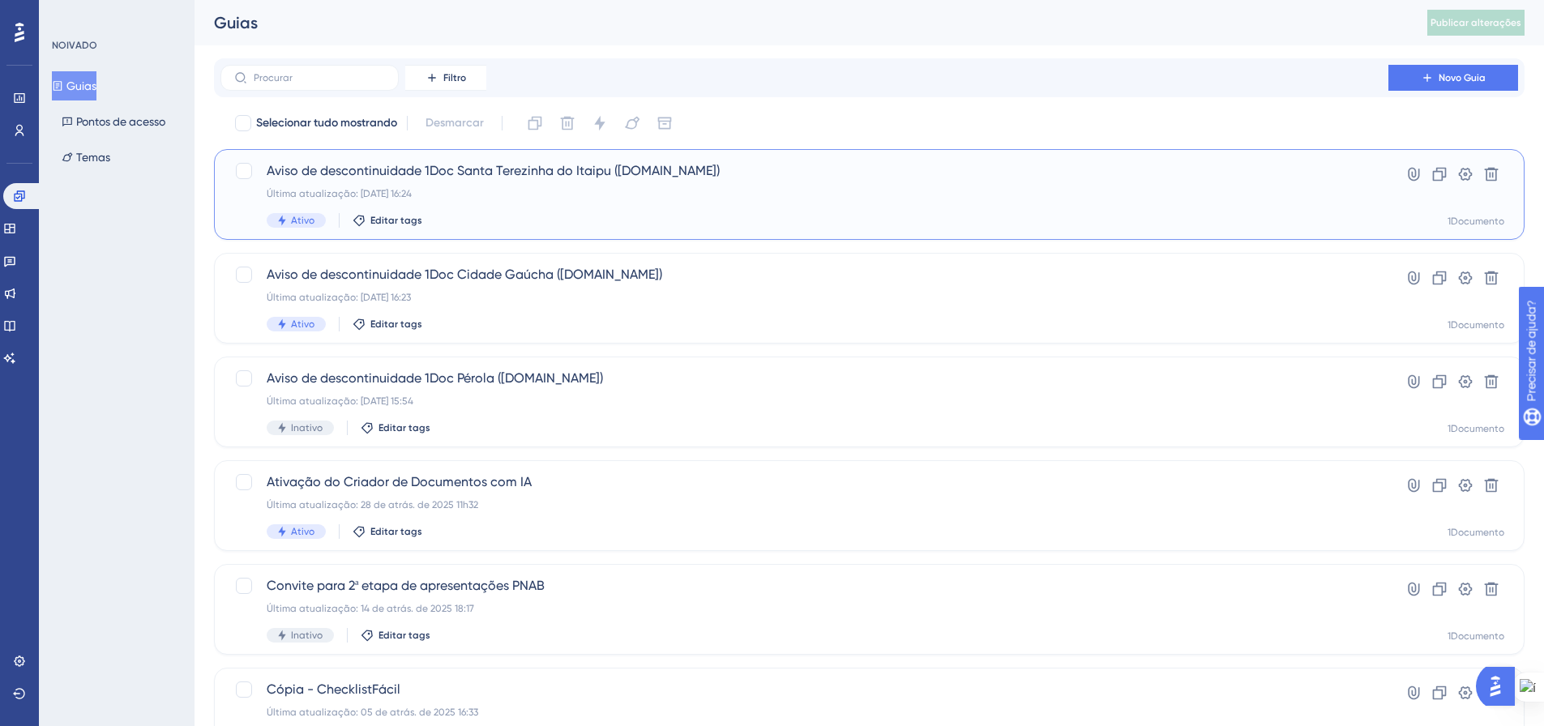
click at [630, 229] on div "Aviso de descontinuidade 1Doc Santa Terezinha do Itaipu (Gov.br) Última atualiz…" at bounding box center [869, 194] width 1311 height 91
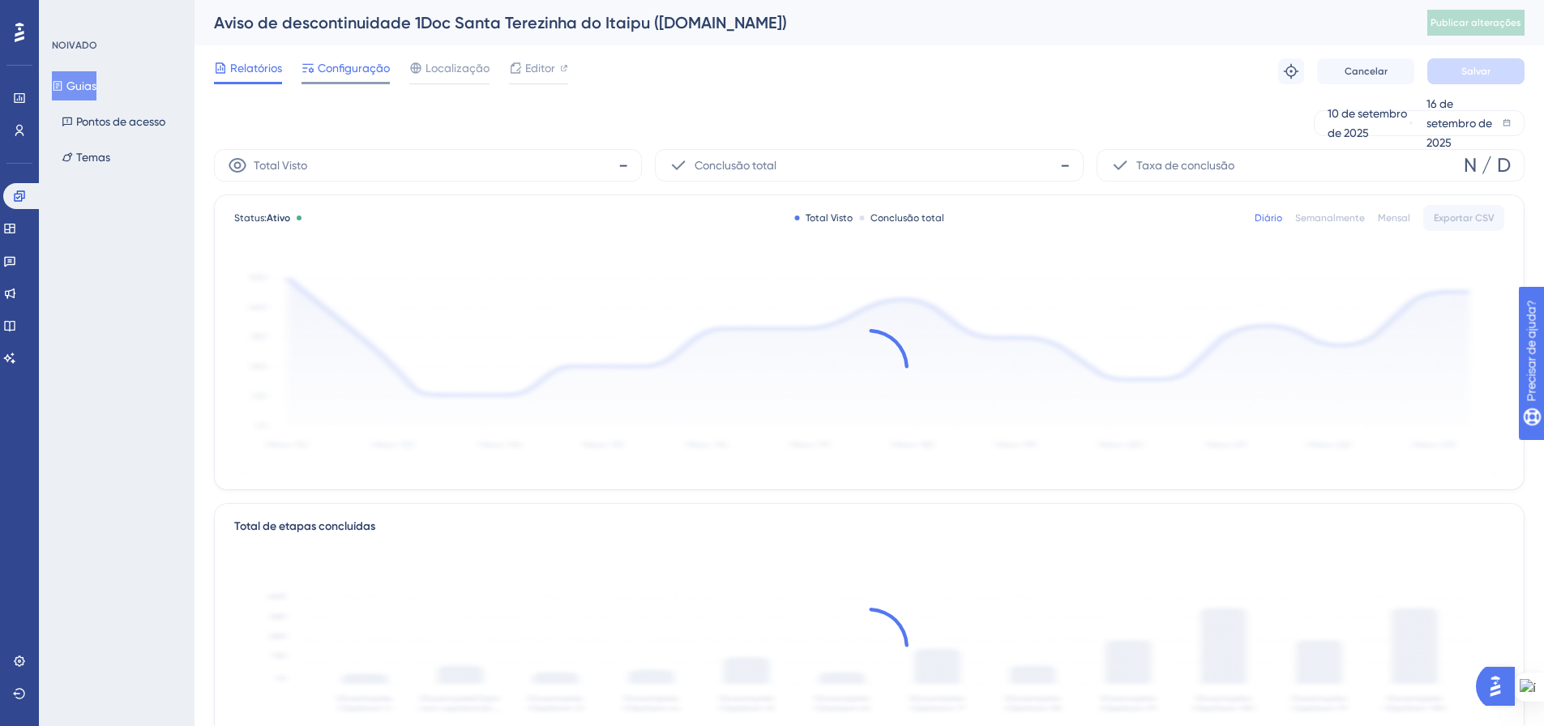
click at [356, 66] on font "Configuração" at bounding box center [354, 68] width 72 height 13
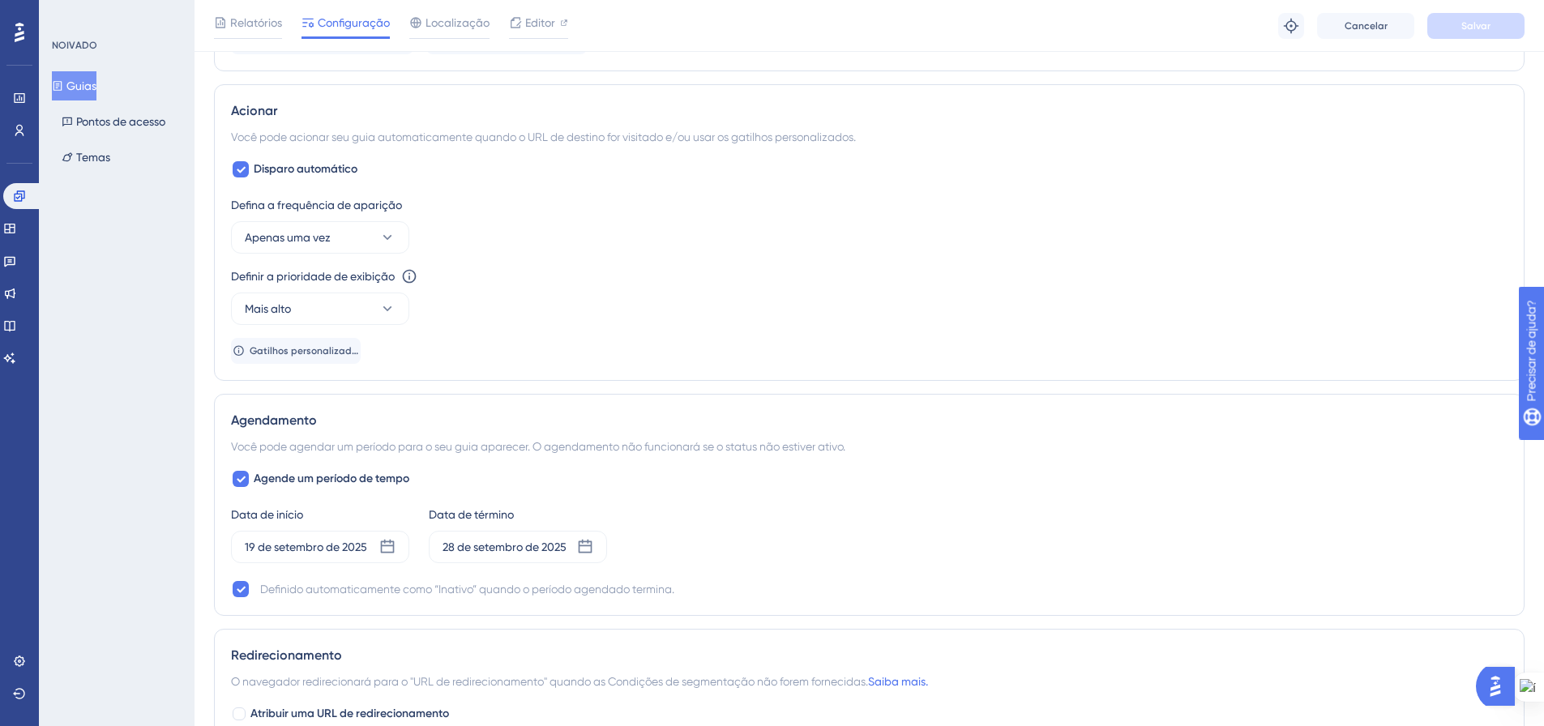
scroll to position [811, 0]
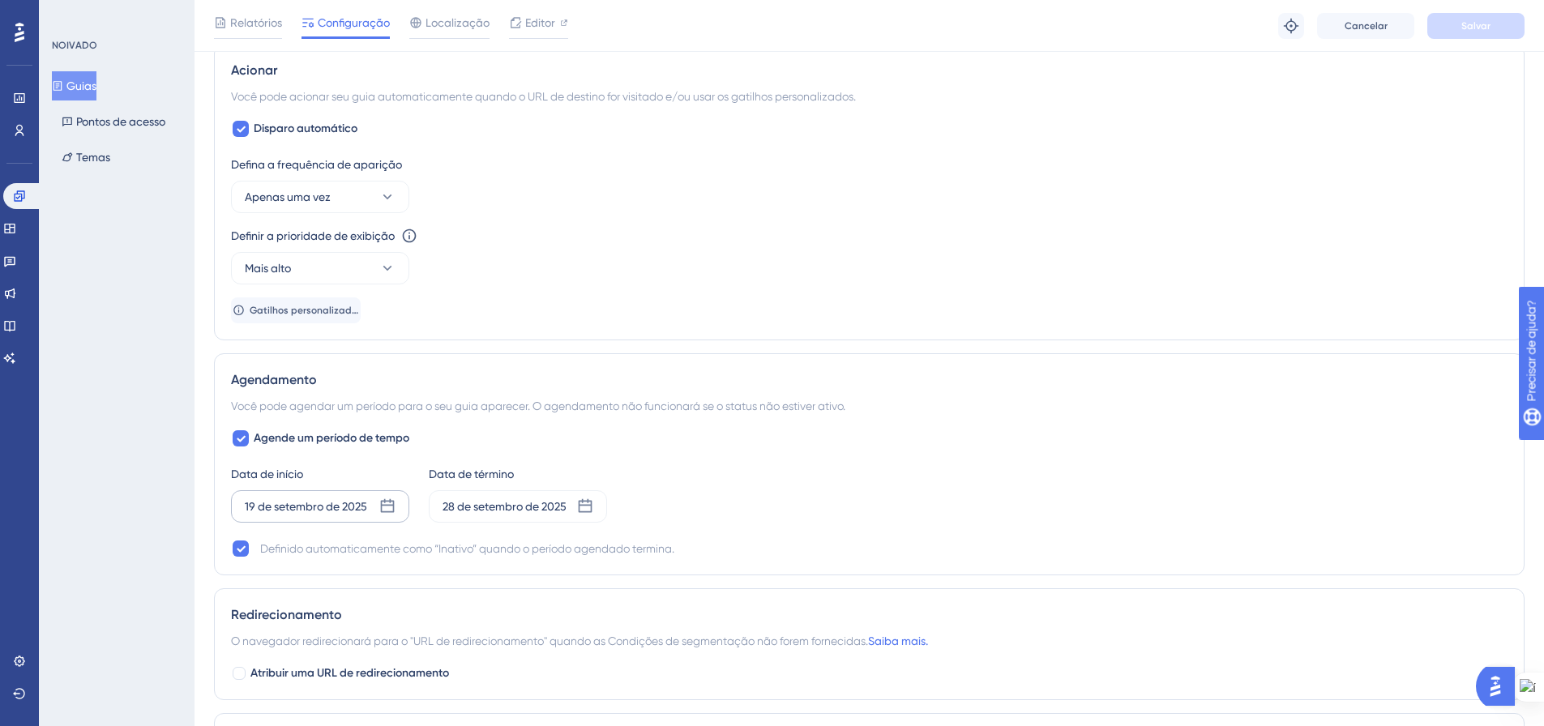
click at [385, 511] on icon at bounding box center [388, 506] width 14 height 14
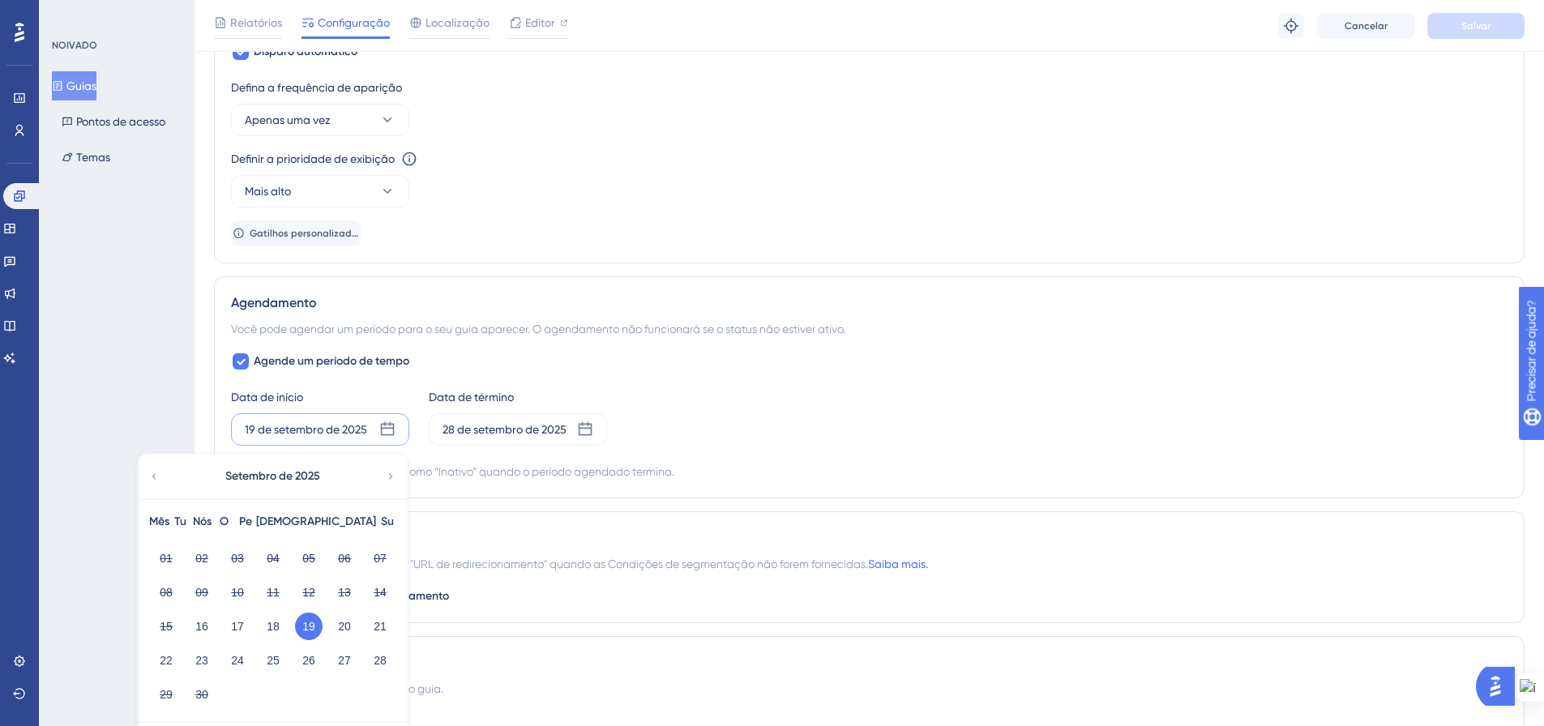
scroll to position [892, 0]
click at [268, 621] on font "18" at bounding box center [273, 622] width 13 height 13
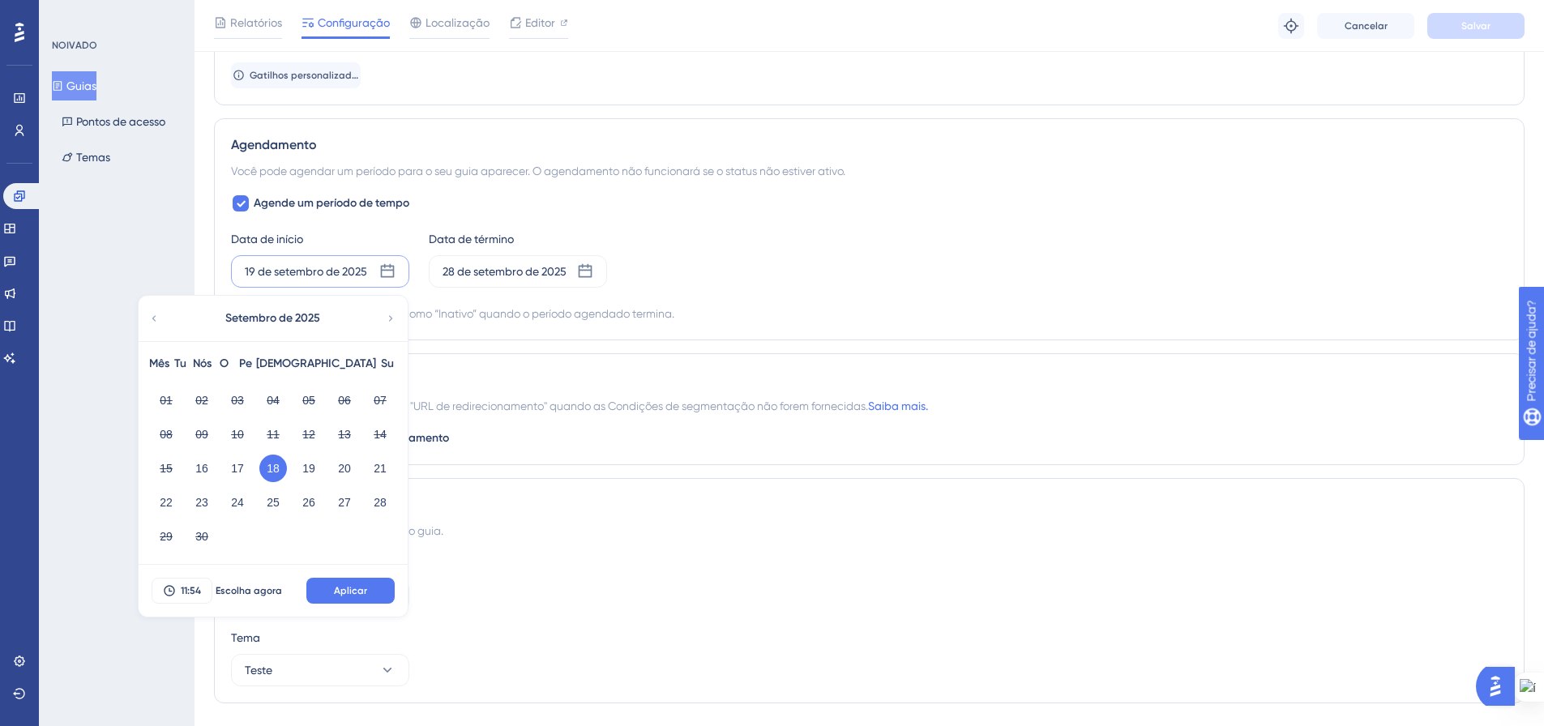
scroll to position [1054, 0]
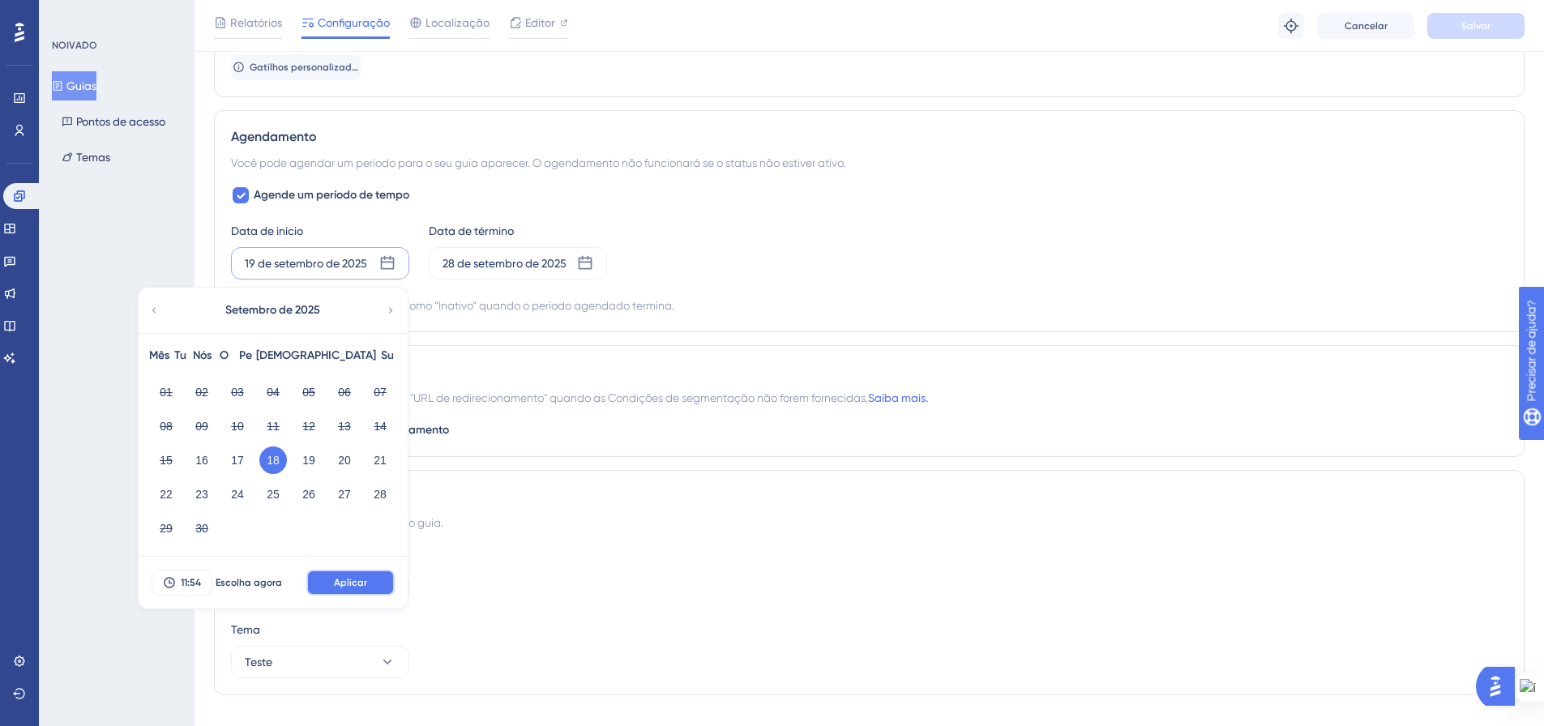
click at [364, 582] on font "Aplicar" at bounding box center [350, 582] width 33 height 11
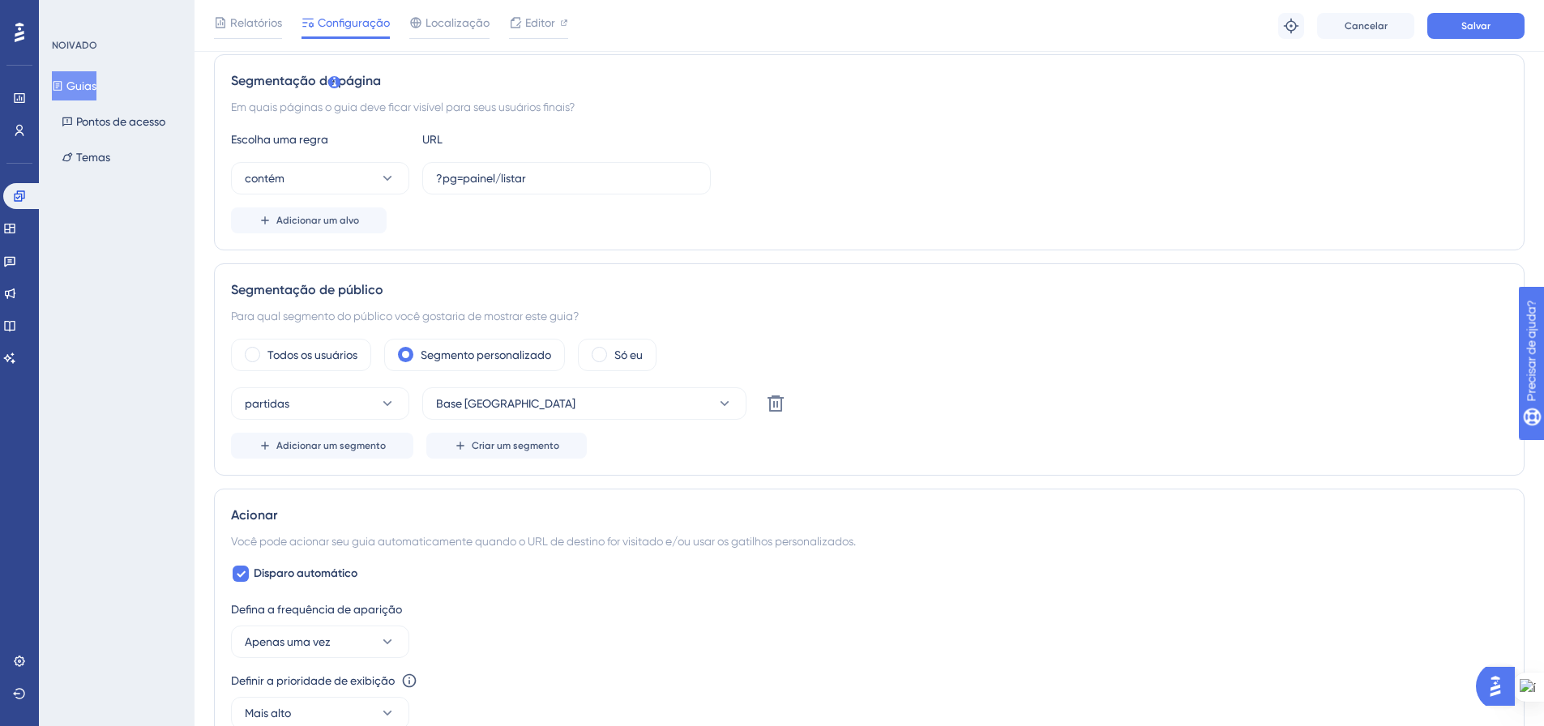
scroll to position [0, 0]
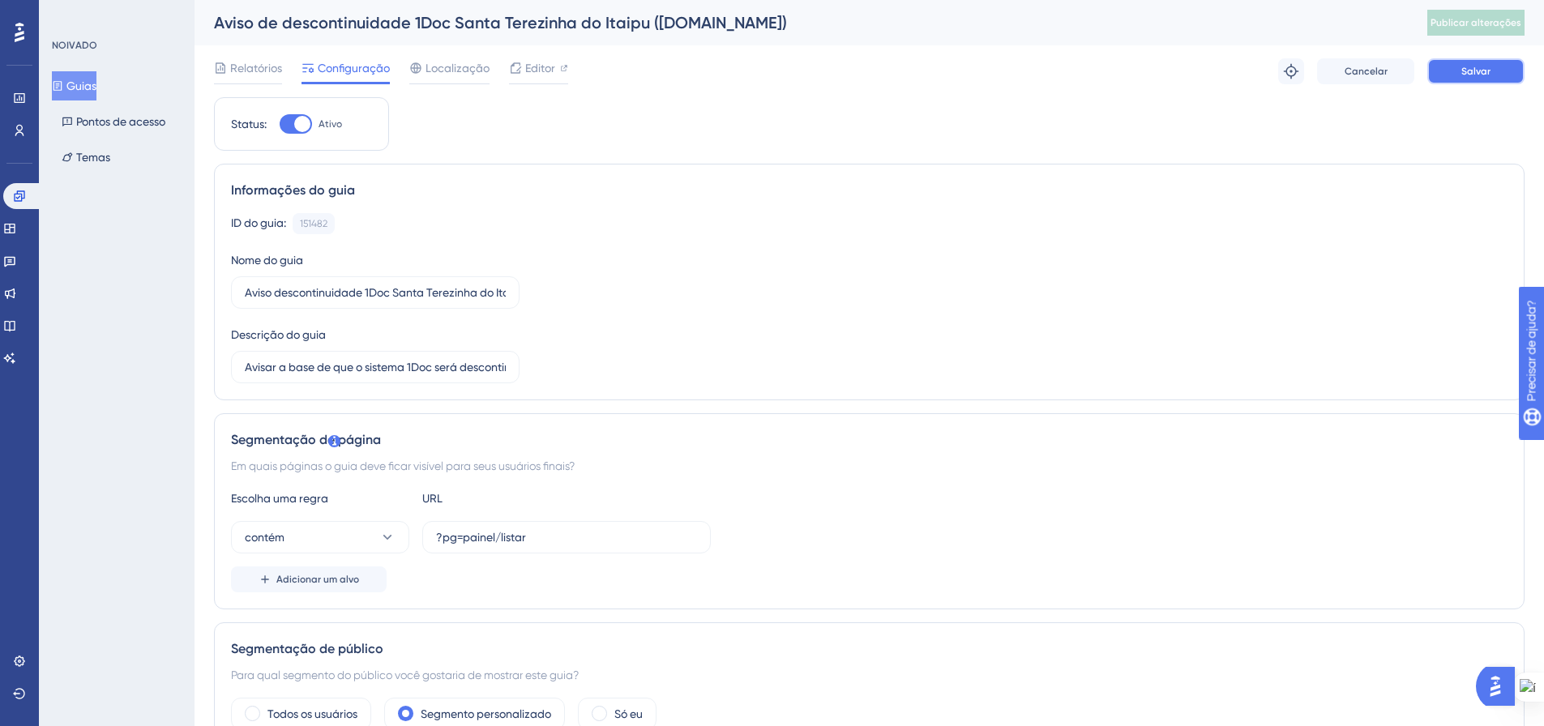
click at [1478, 75] on font "Salvar" at bounding box center [1475, 71] width 29 height 11
click at [1458, 24] on font "Publicar alterações" at bounding box center [1476, 22] width 91 height 11
click at [84, 80] on font "Guias" at bounding box center [81, 85] width 30 height 13
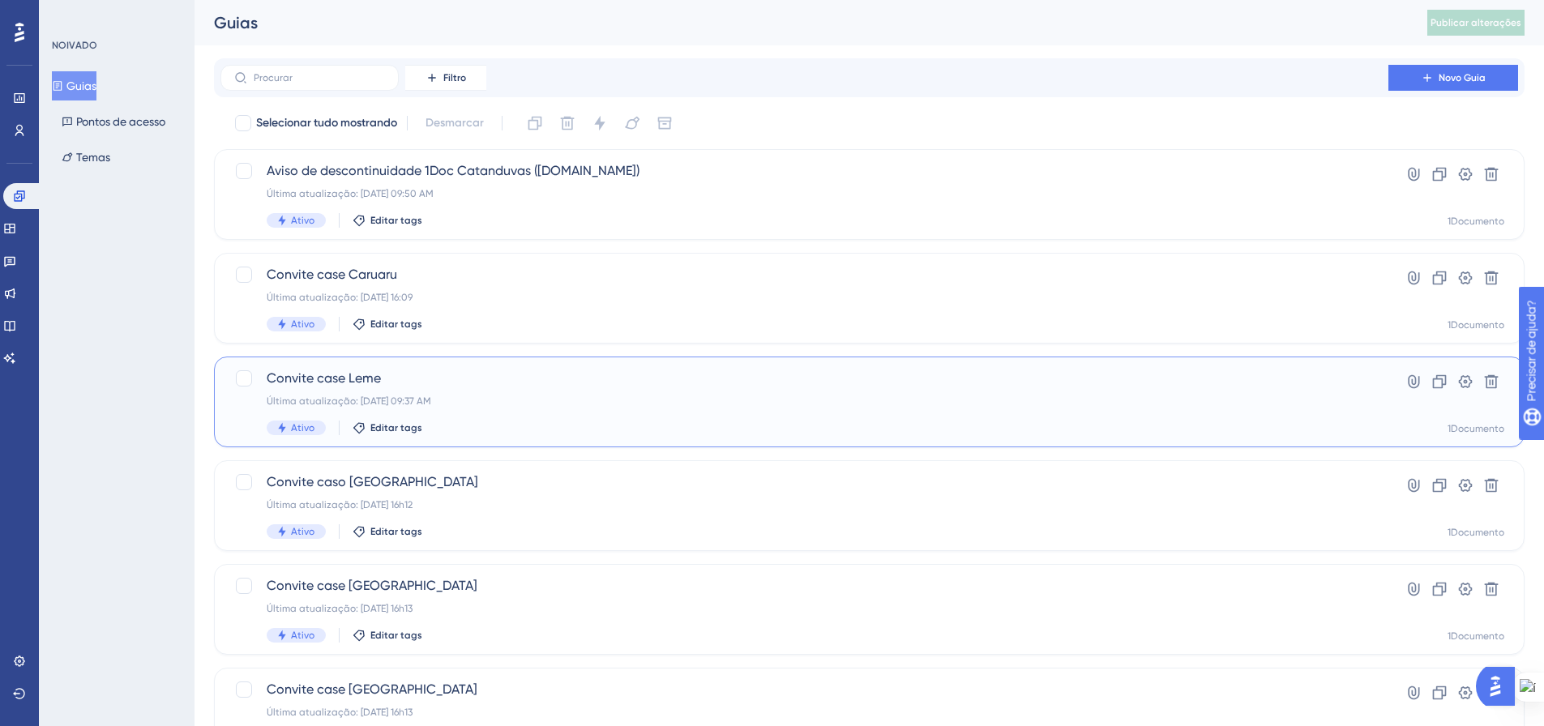
click at [461, 412] on div "Convite case Leme Última atualização: 16 de set. de 2025 09:37 AM Ativo Editar …" at bounding box center [805, 402] width 1076 height 66
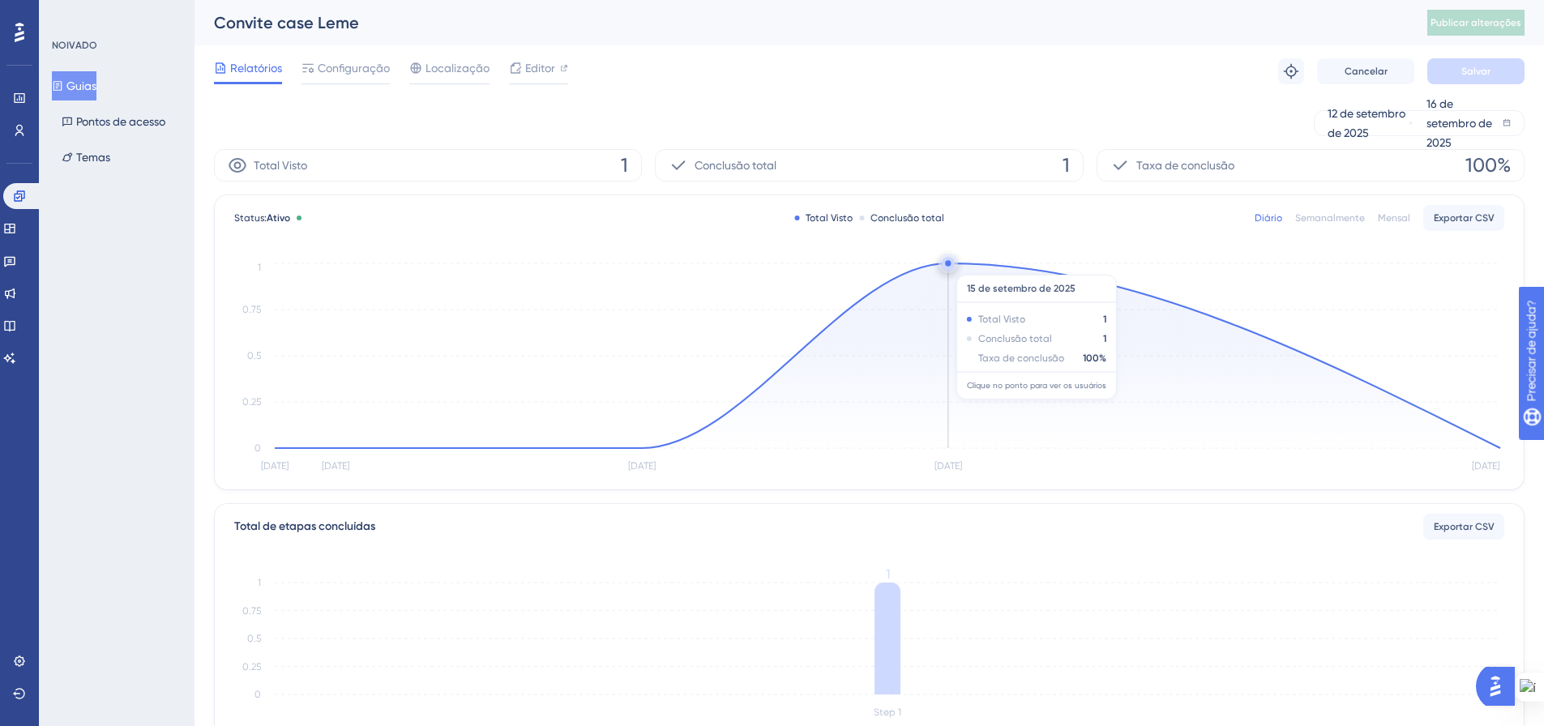
click at [948, 267] on circle at bounding box center [948, 263] width 13 height 13
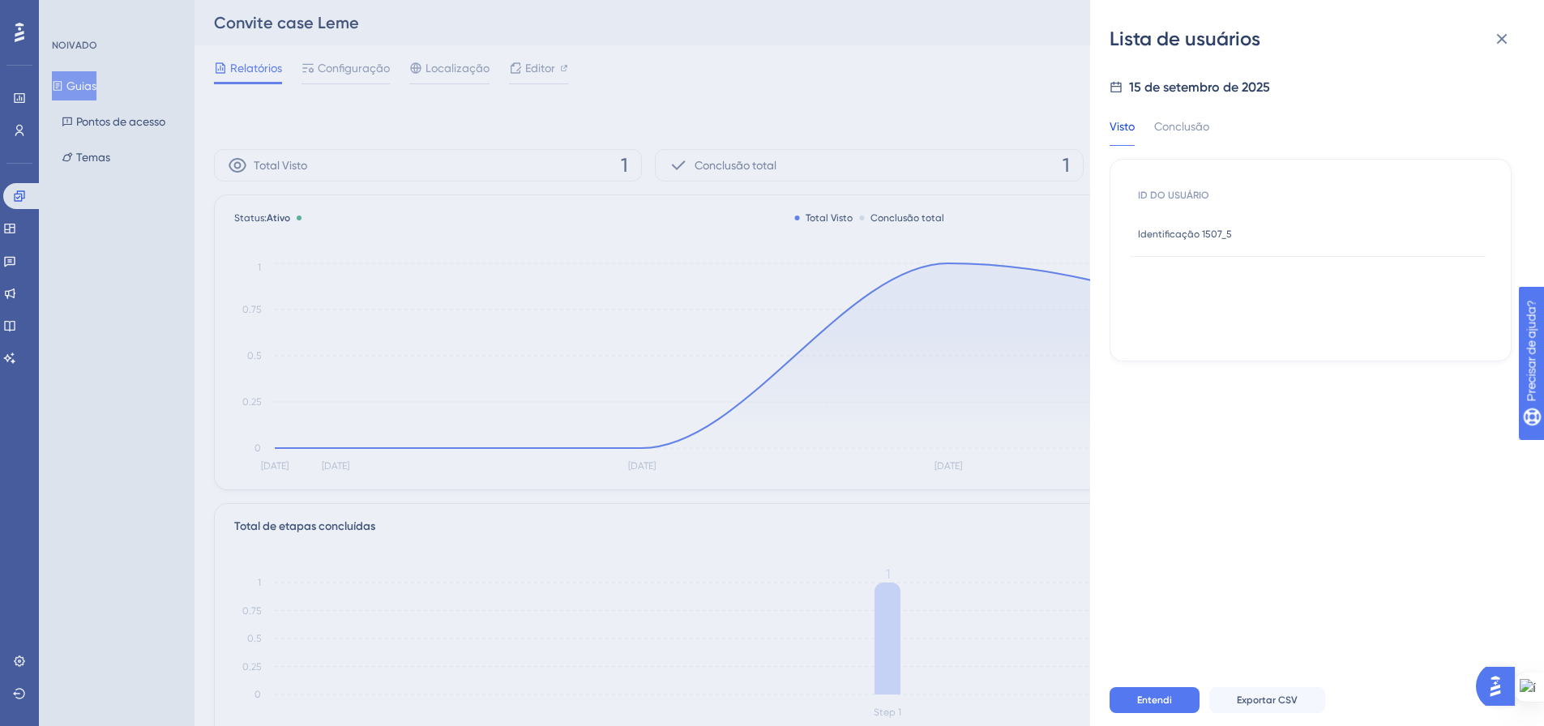
click at [1213, 229] on font "Identificação 1507_5" at bounding box center [1185, 234] width 94 height 11
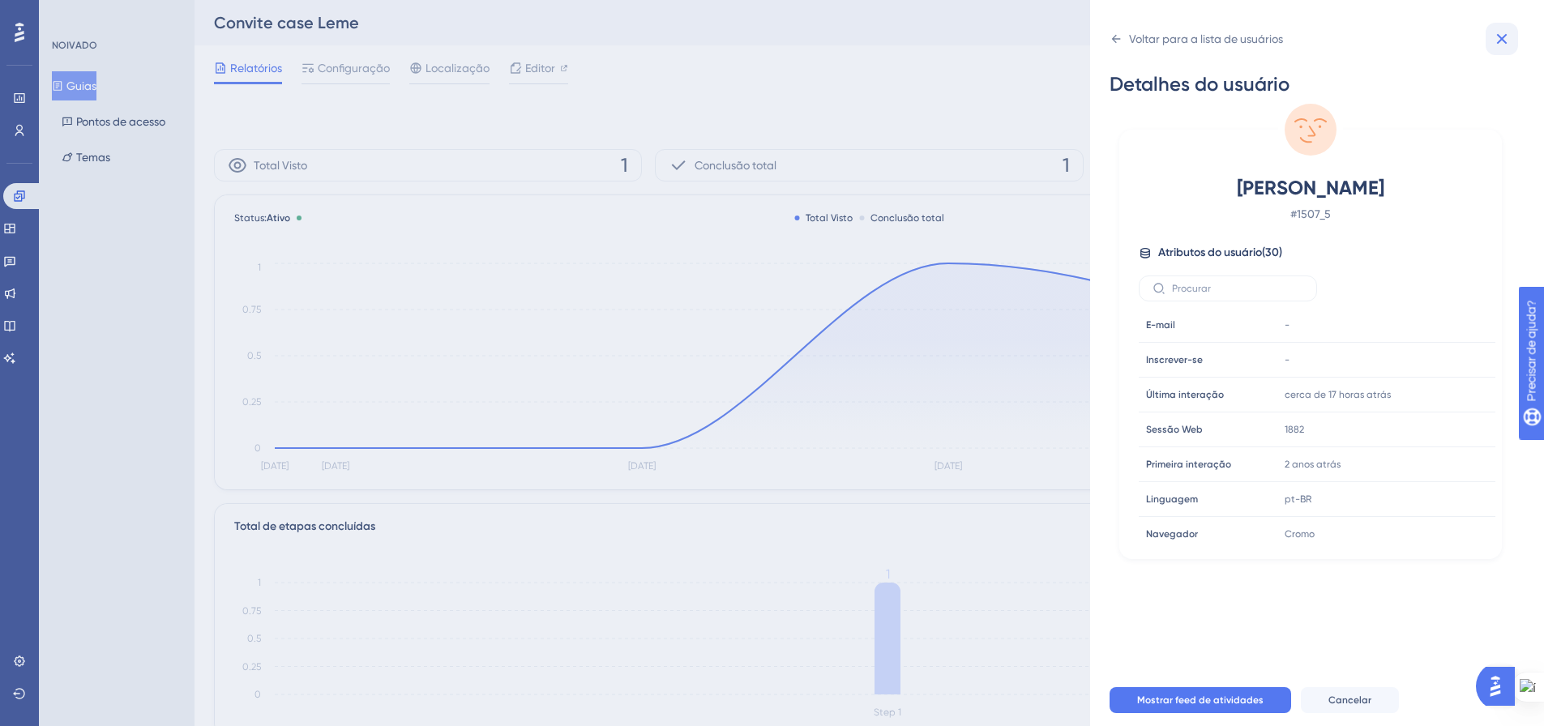
click at [1511, 33] on icon at bounding box center [1501, 38] width 19 height 19
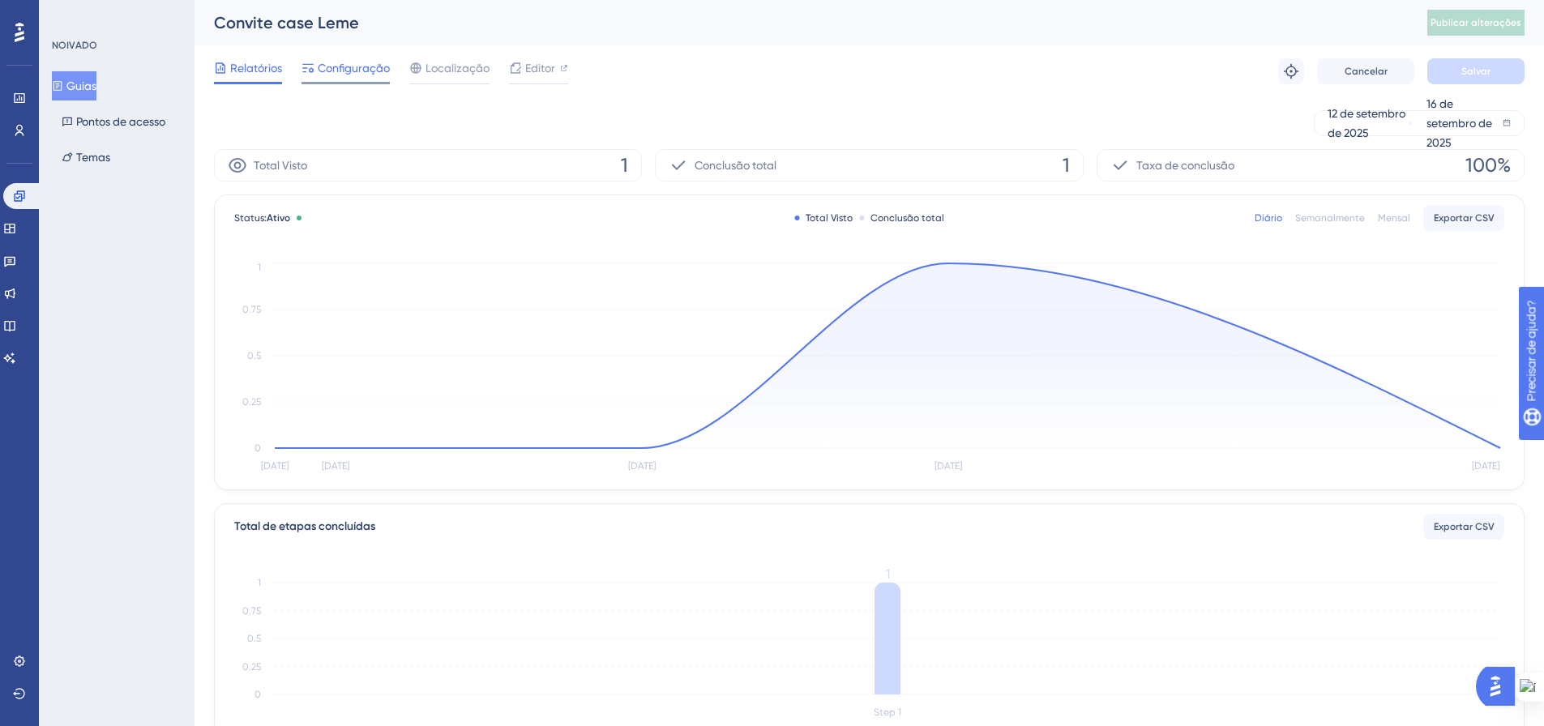
click at [353, 76] on span "Configuração" at bounding box center [354, 67] width 72 height 19
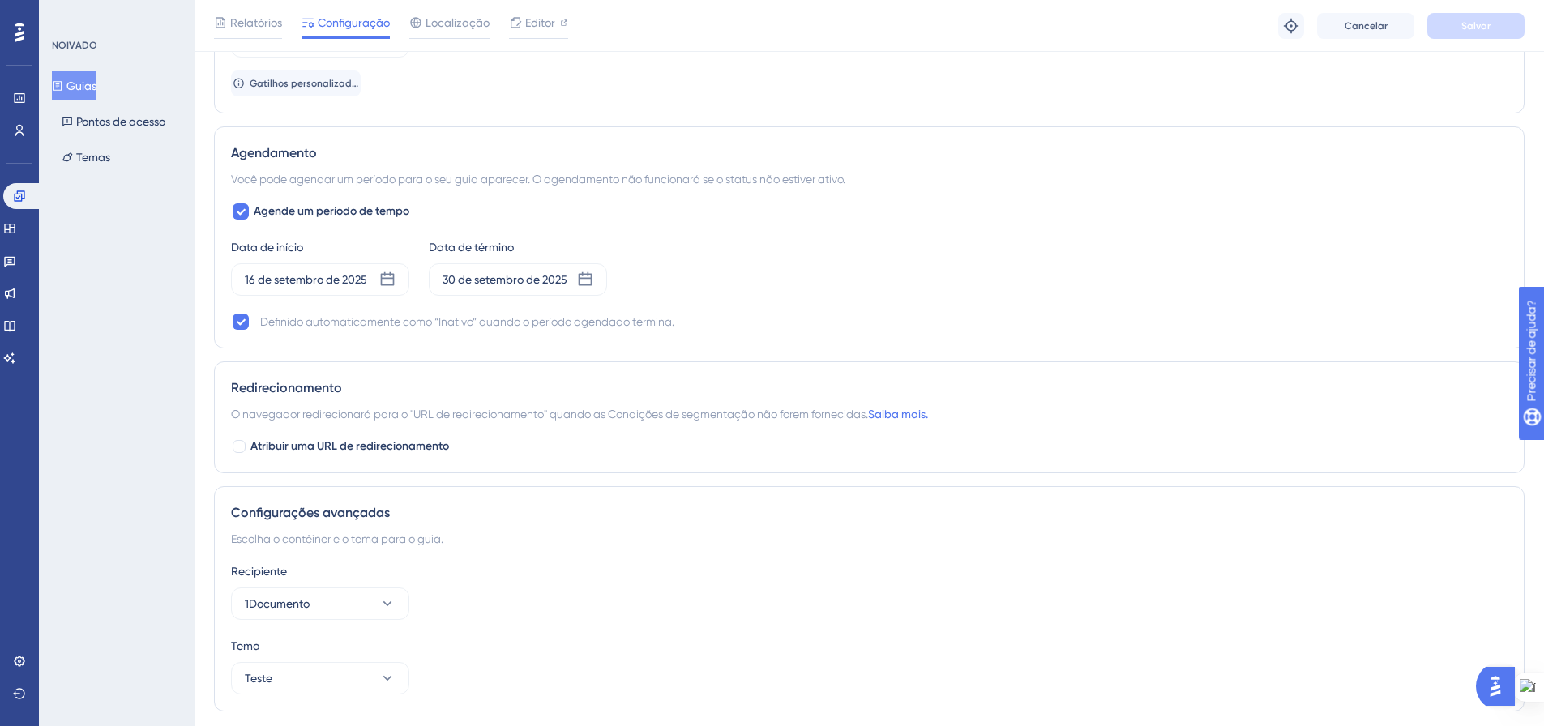
scroll to position [1256, 0]
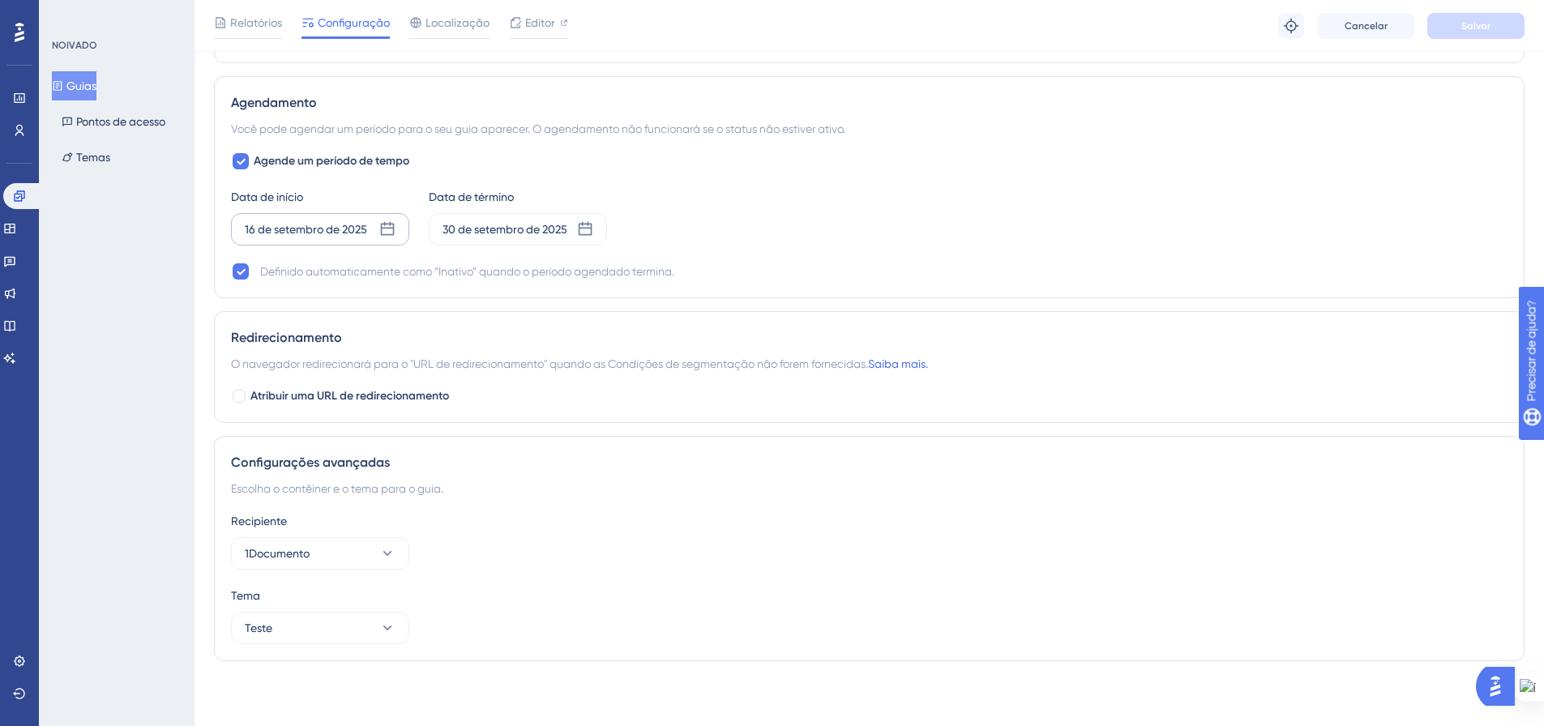
click at [389, 225] on icon at bounding box center [388, 229] width 14 height 14
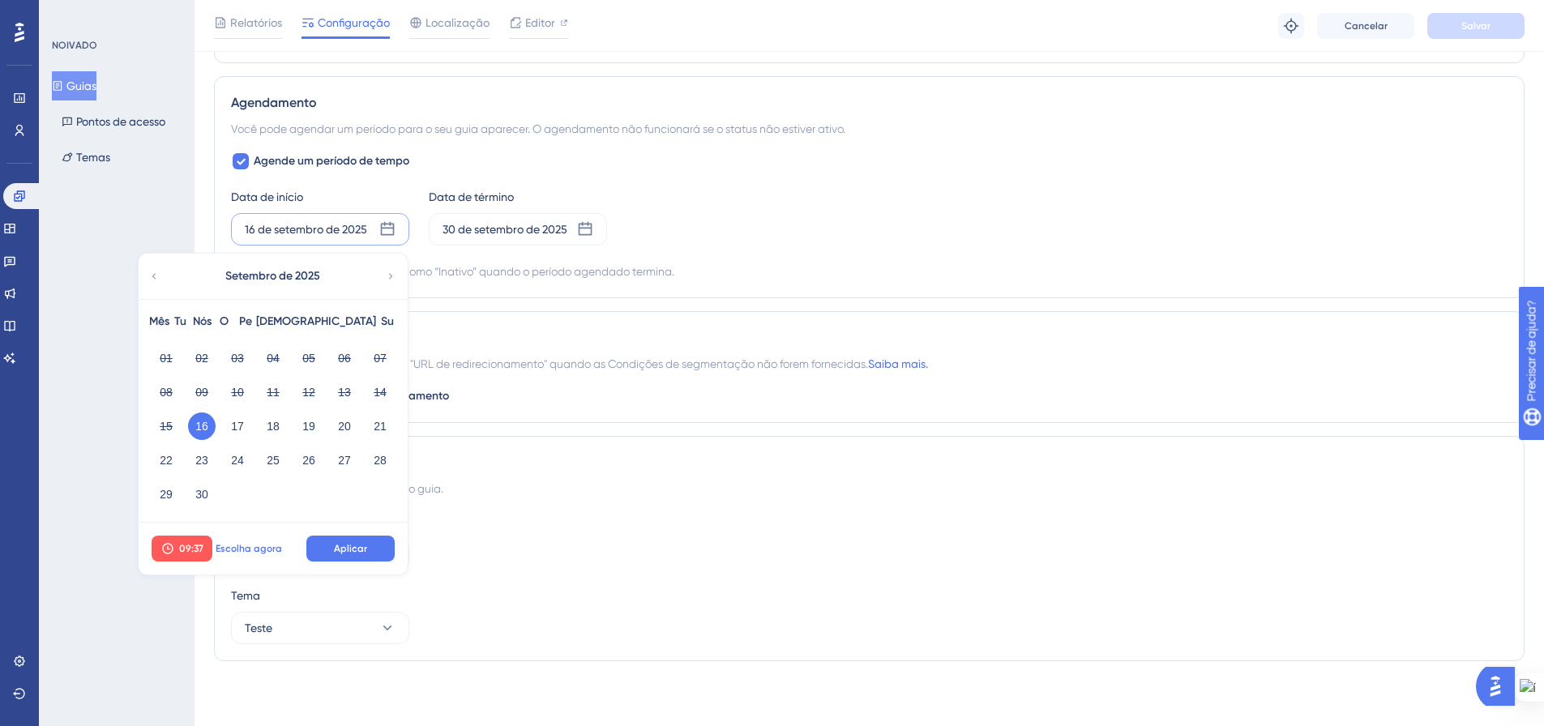
click at [240, 543] on font "Escolha agora" at bounding box center [249, 548] width 66 height 11
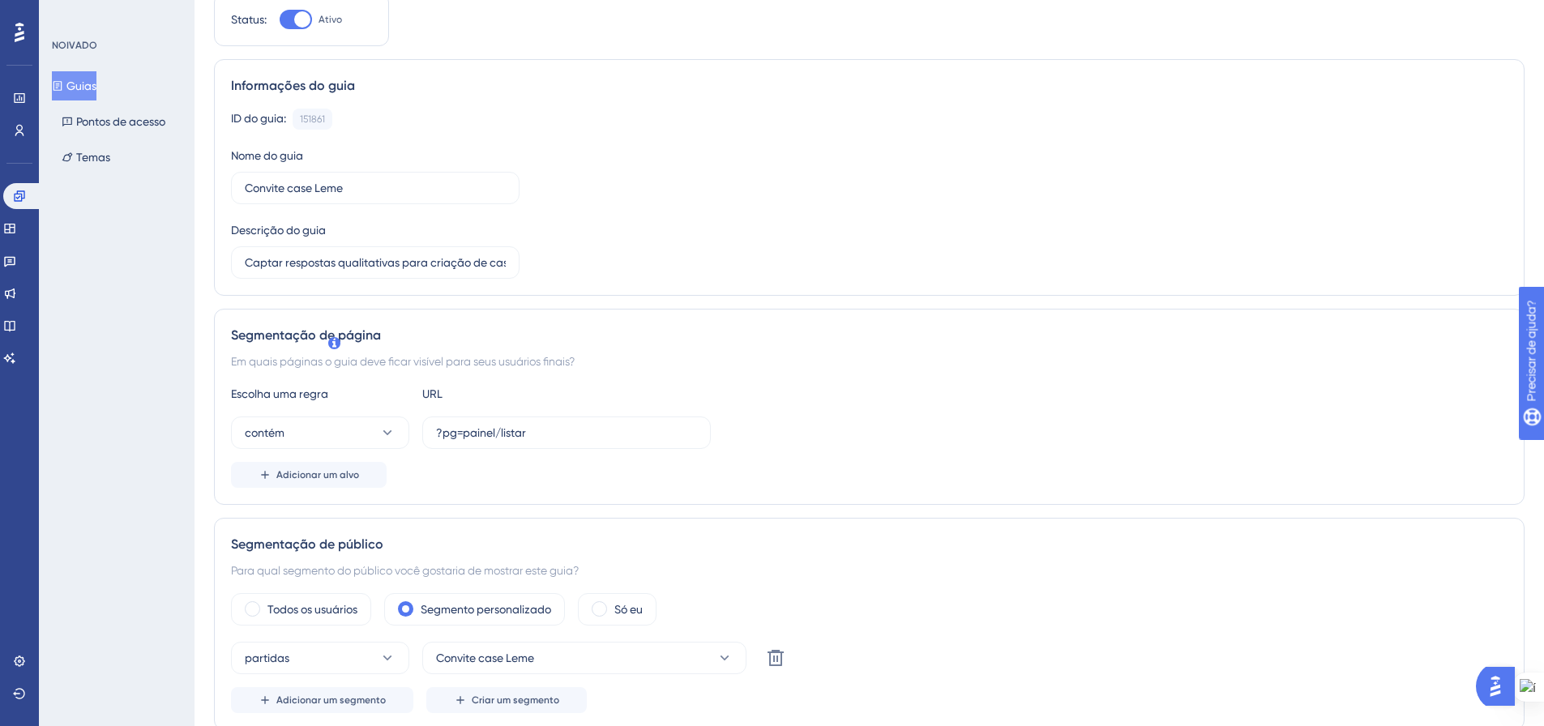
scroll to position [0, 0]
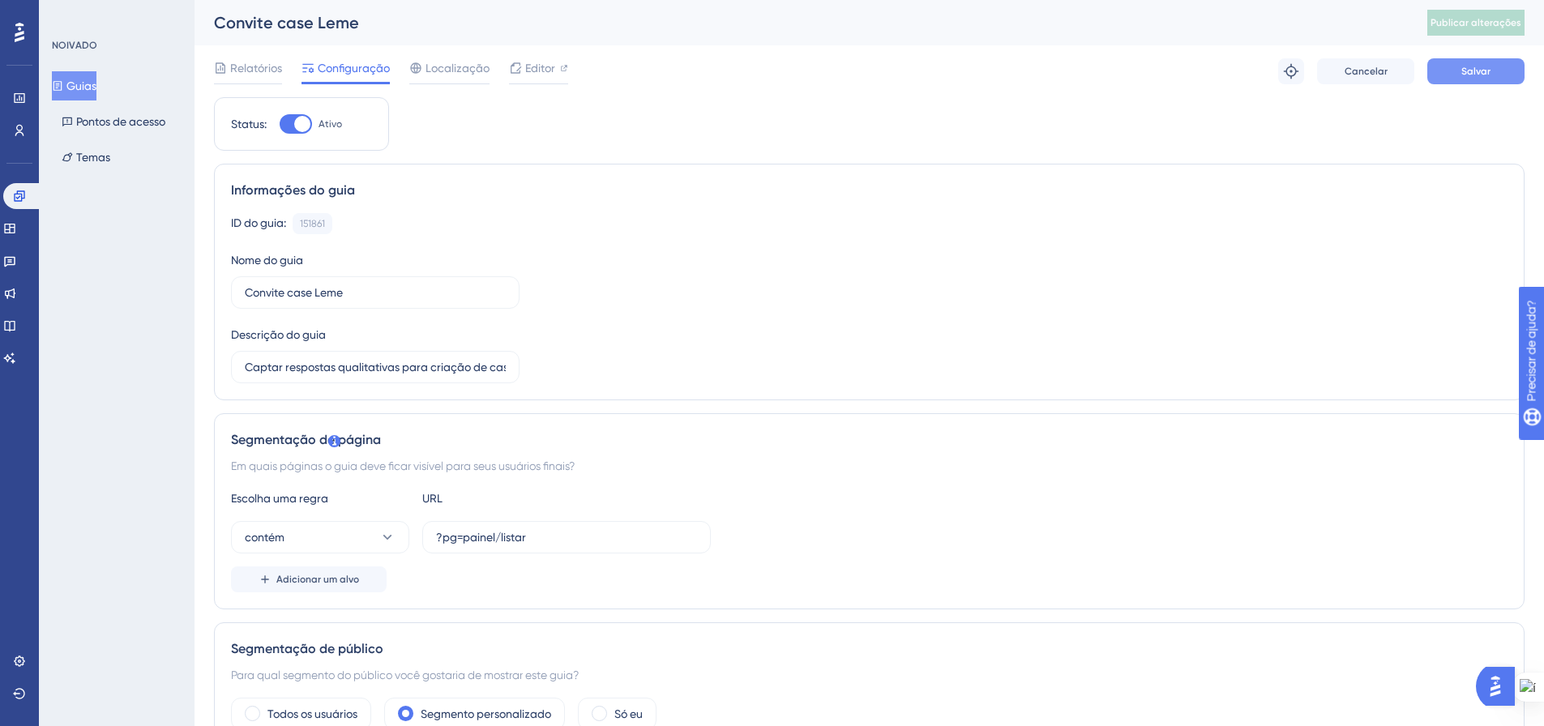
click at [1471, 68] on font "Salvar" at bounding box center [1475, 71] width 29 height 11
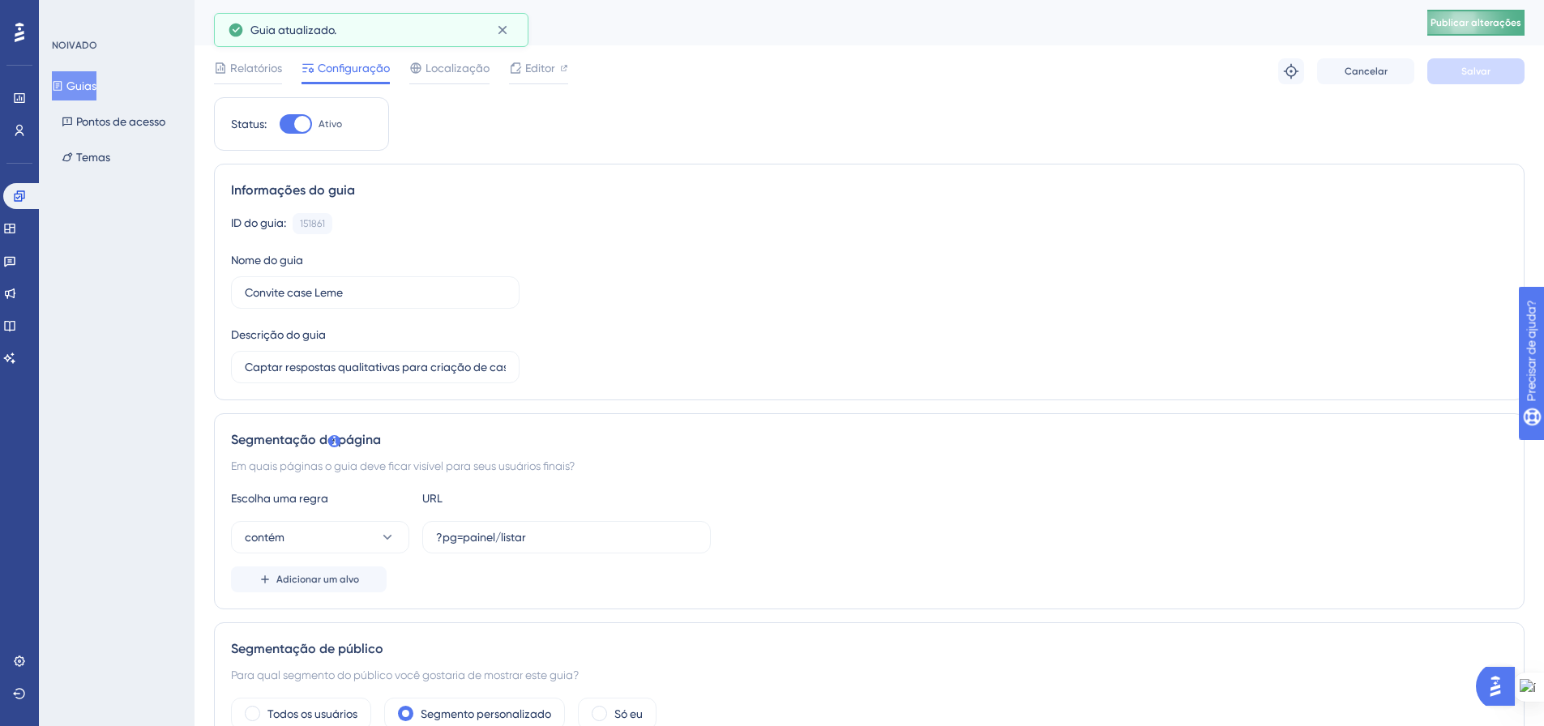
click at [1487, 15] on button "Publicar alterações" at bounding box center [1475, 23] width 97 height 26
click at [92, 87] on font "Guias" at bounding box center [81, 85] width 30 height 13
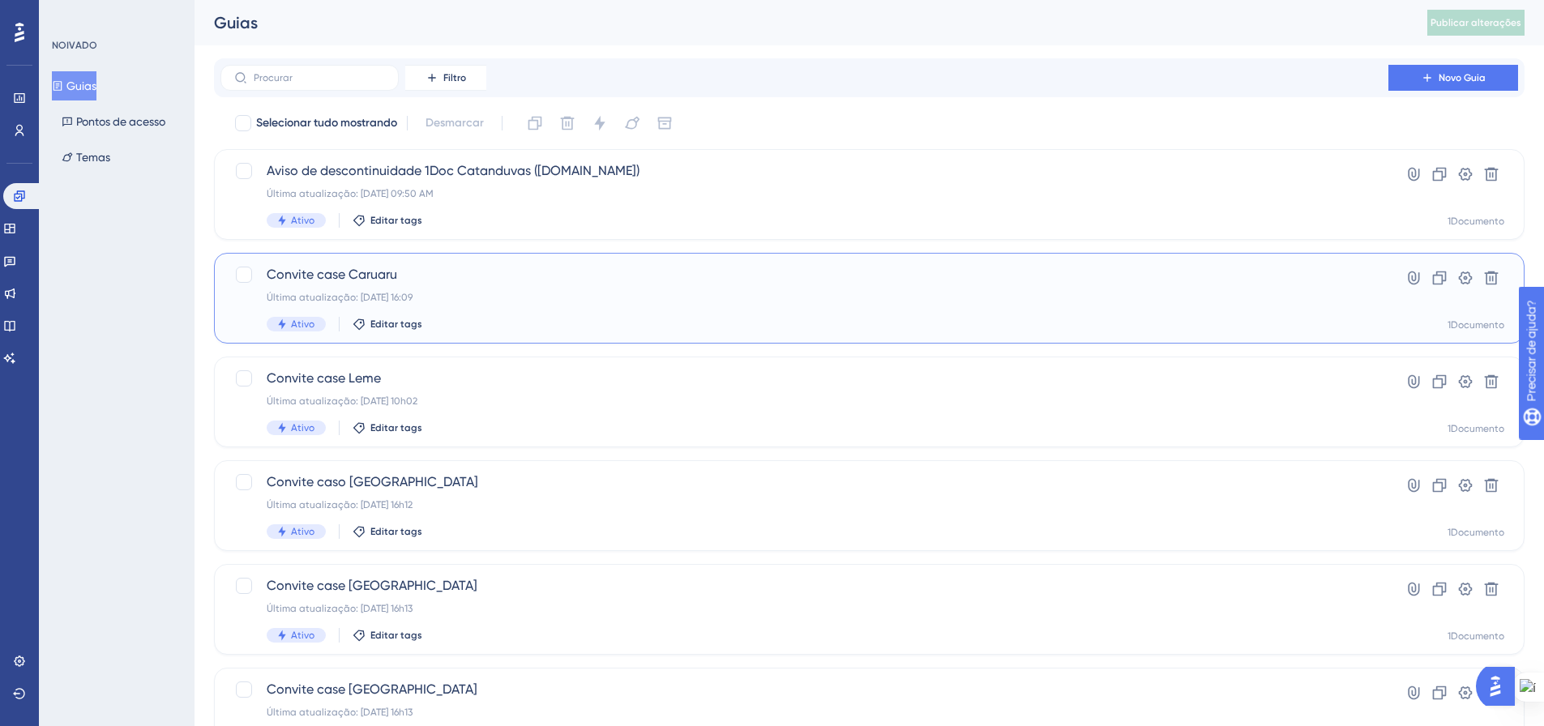
click at [518, 280] on span "Convite case Caruaru" at bounding box center [805, 274] width 1076 height 19
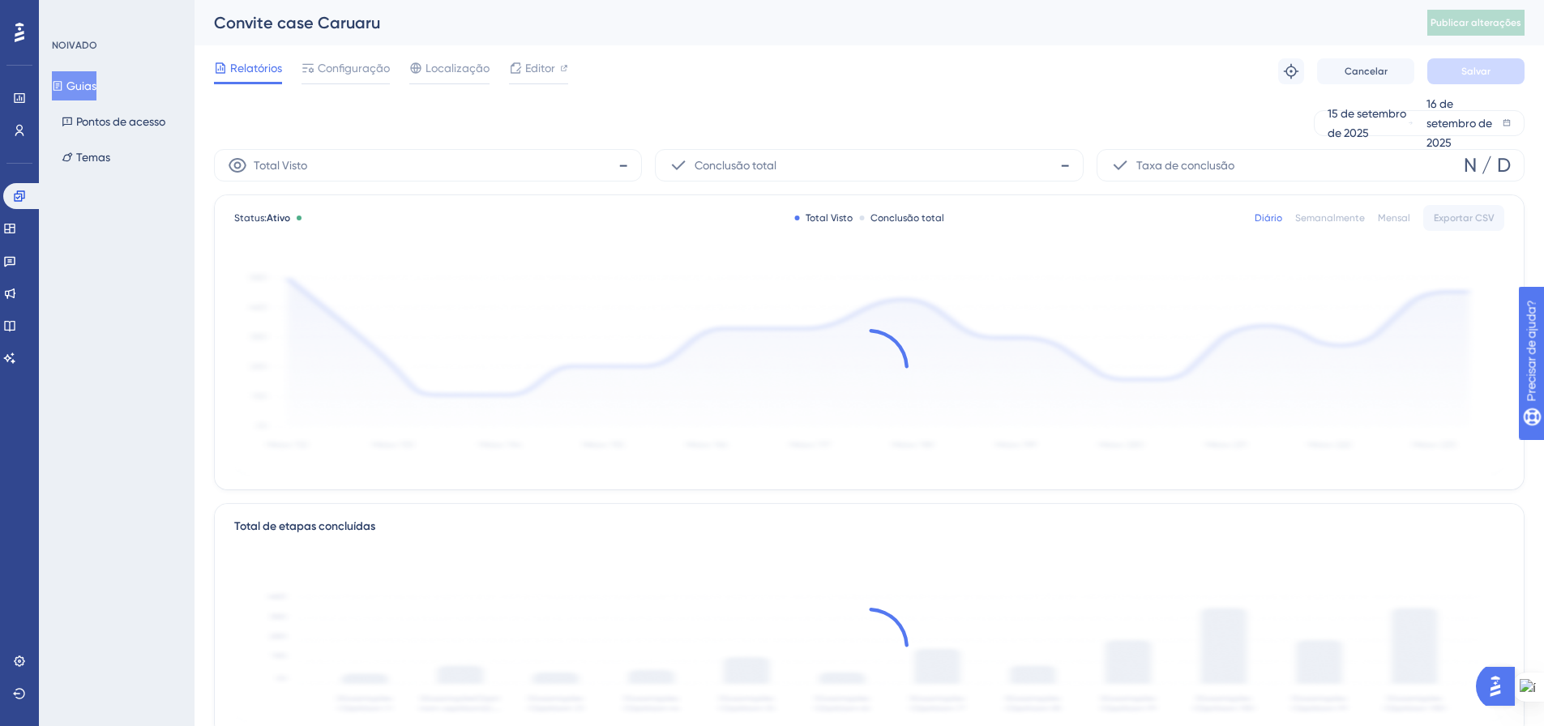
click at [71, 77] on button "Guias" at bounding box center [74, 85] width 45 height 29
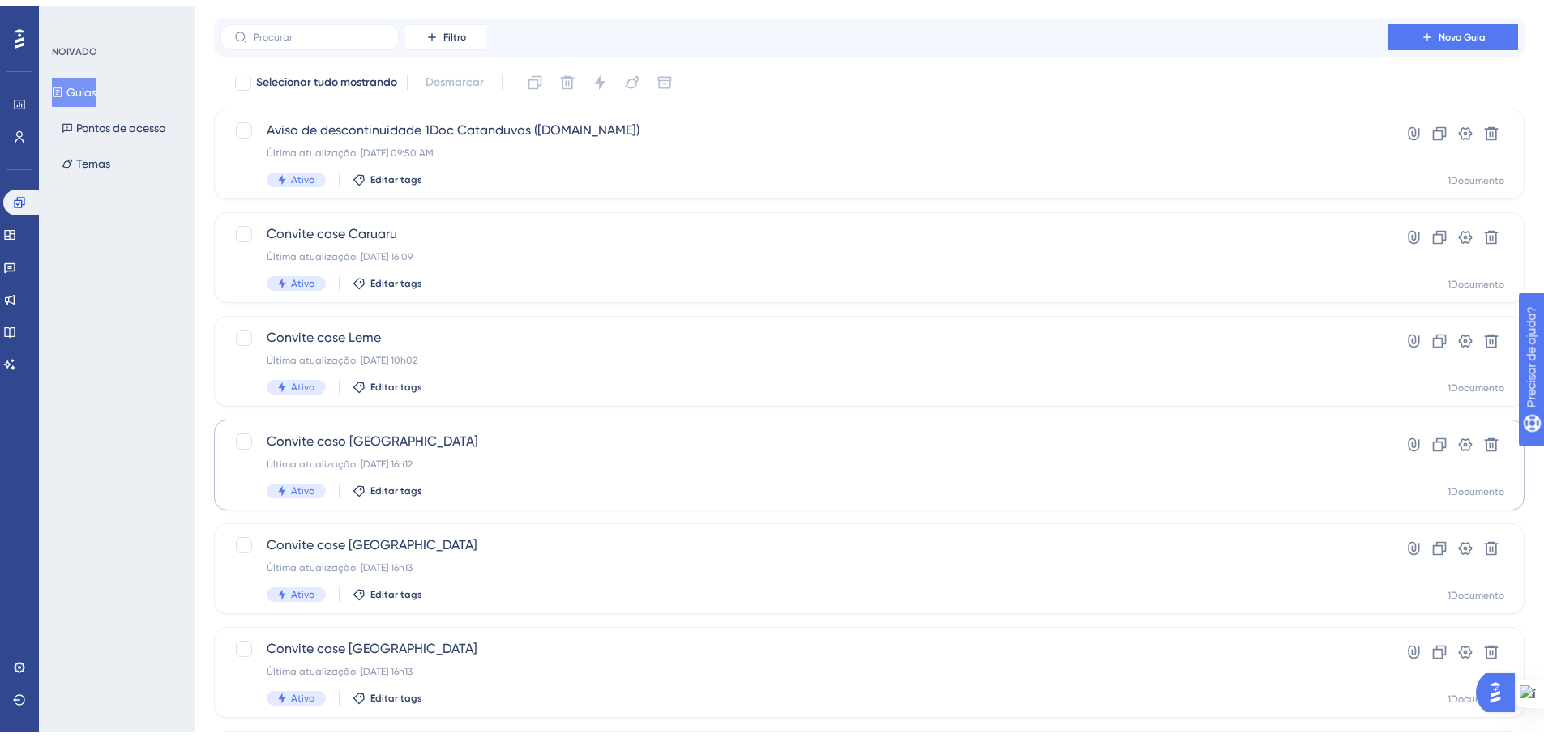
scroll to position [81, 0]
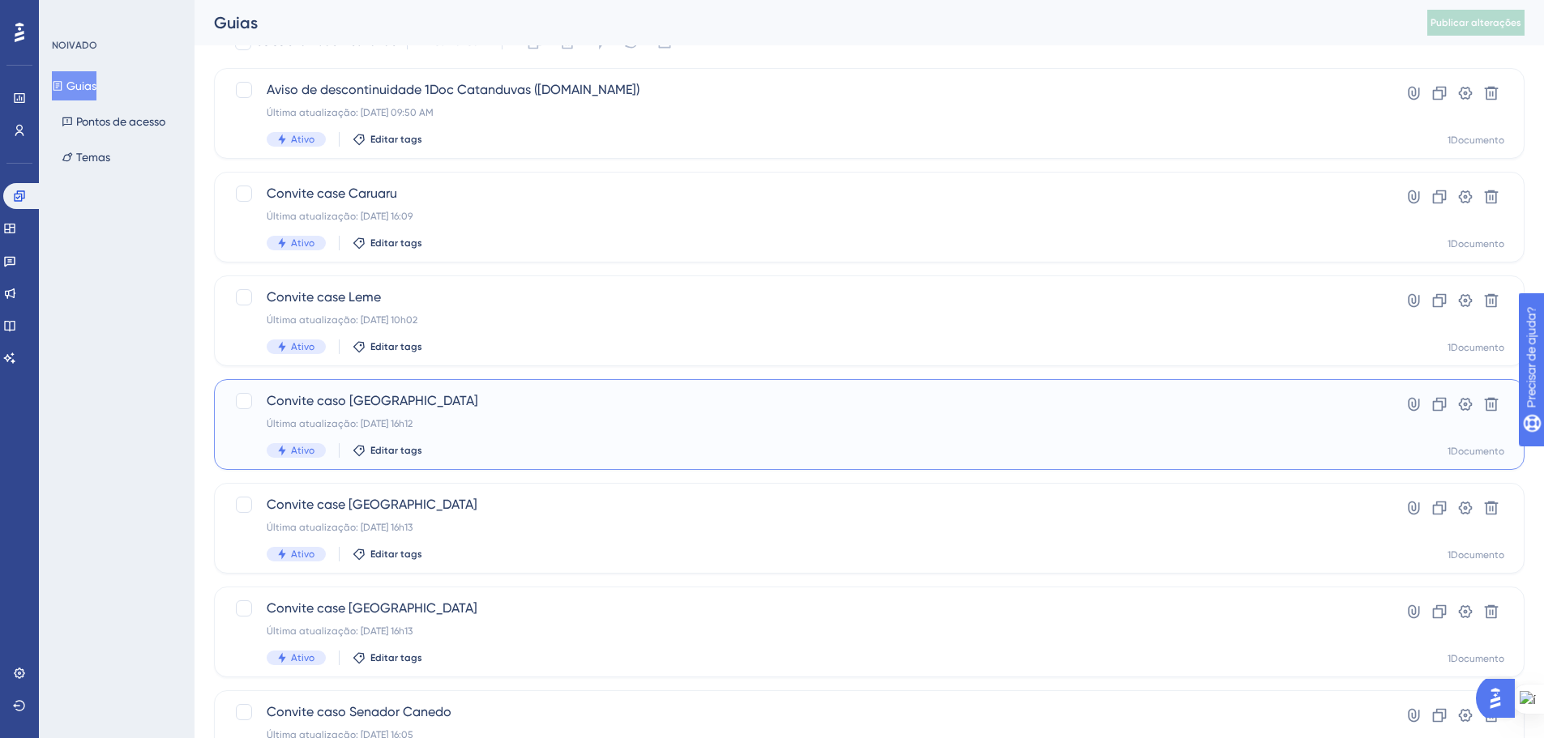
click at [567, 412] on div "Convite caso Fernandópolis Última atualização: 15 de setembro de 2025, 16h12 At…" at bounding box center [805, 425] width 1076 height 66
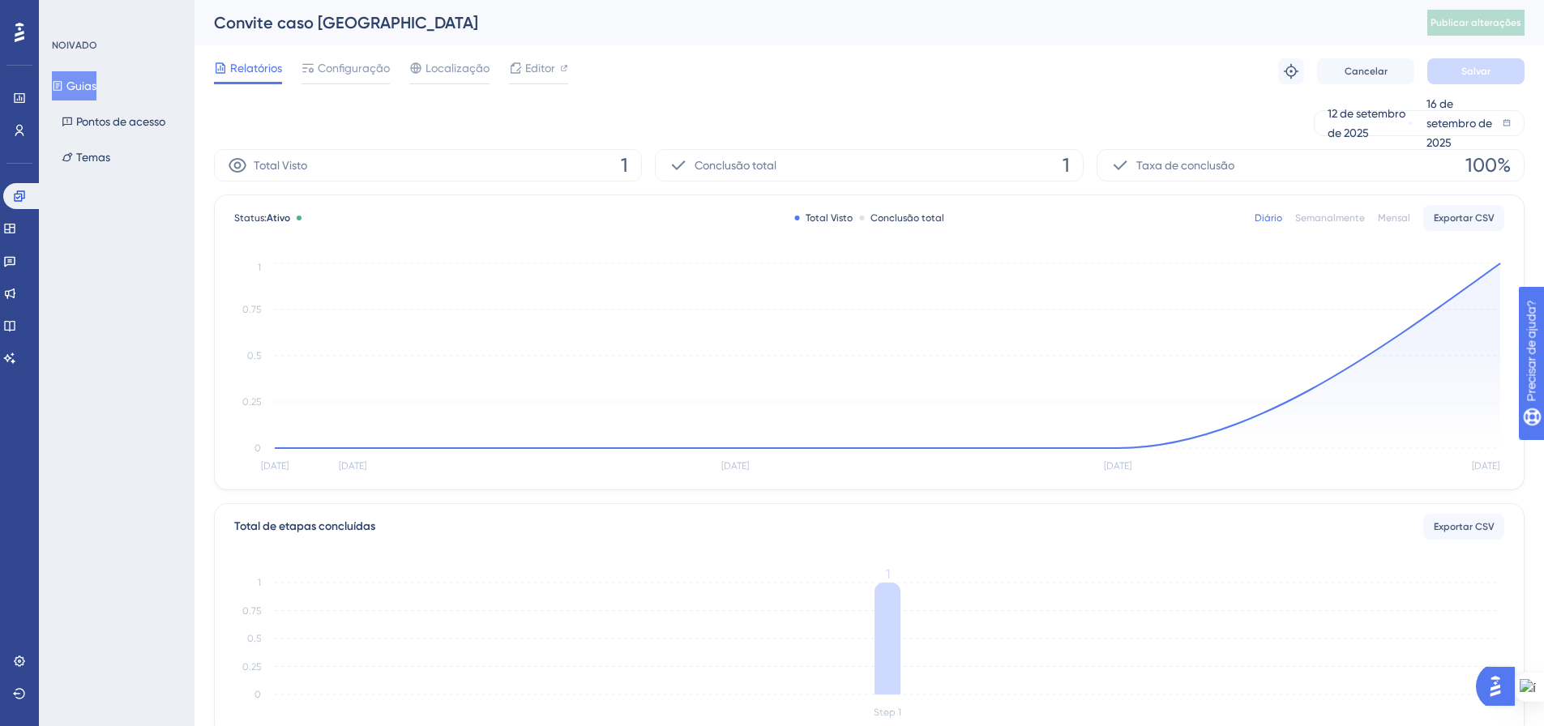
drag, startPoint x: 337, startPoint y: 75, endPoint x: 344, endPoint y: 88, distance: 15.6
click at [337, 74] on span "Configuração" at bounding box center [354, 67] width 72 height 19
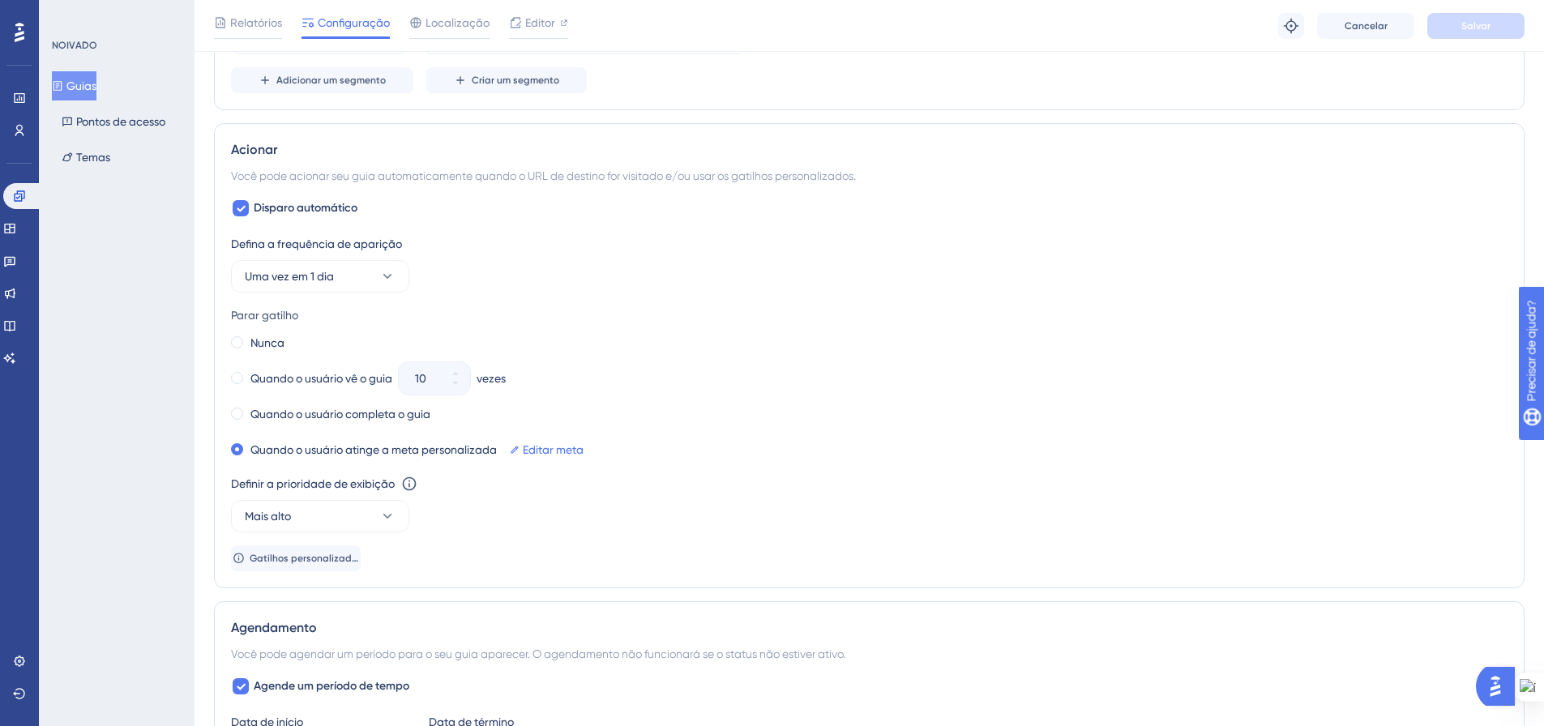
scroll to position [973, 0]
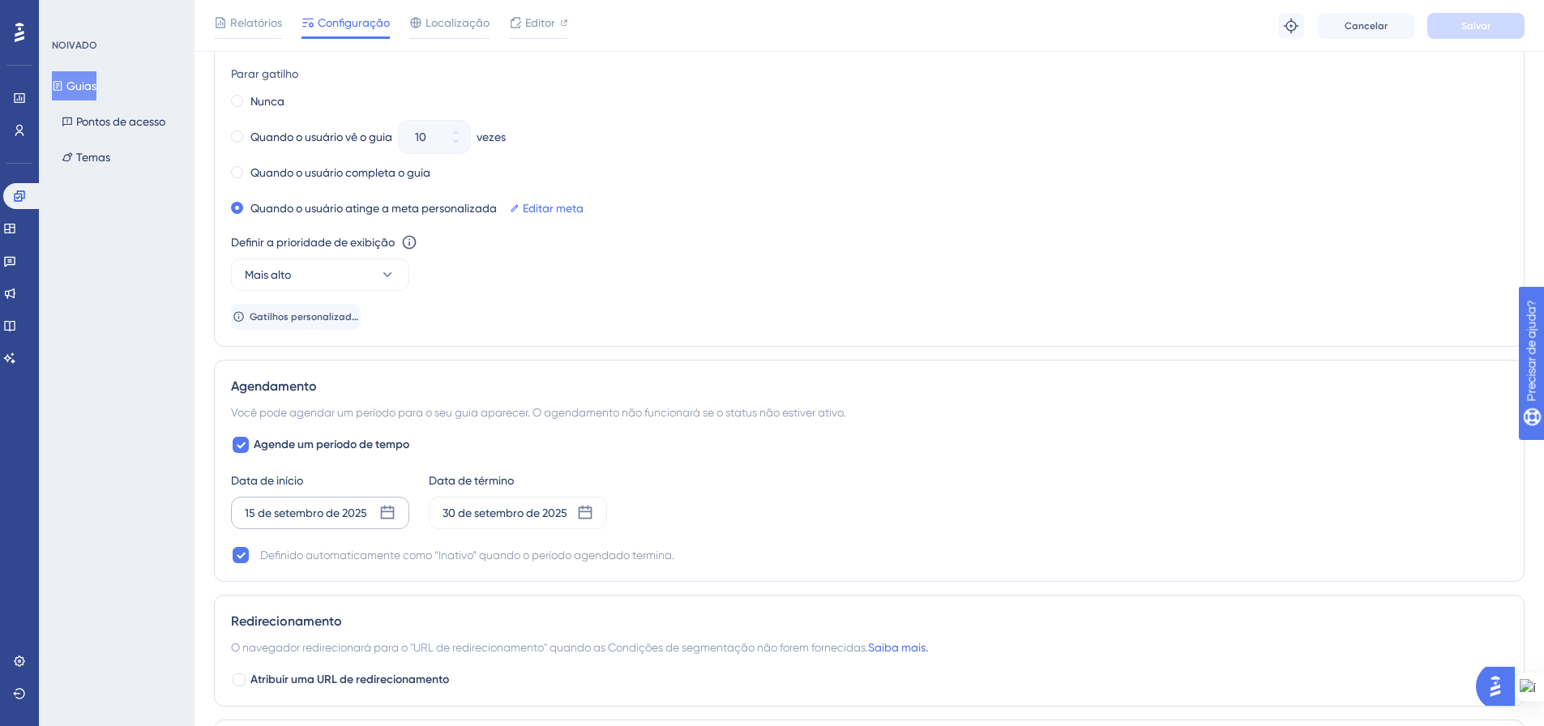
click at [392, 511] on icon at bounding box center [388, 513] width 14 height 14
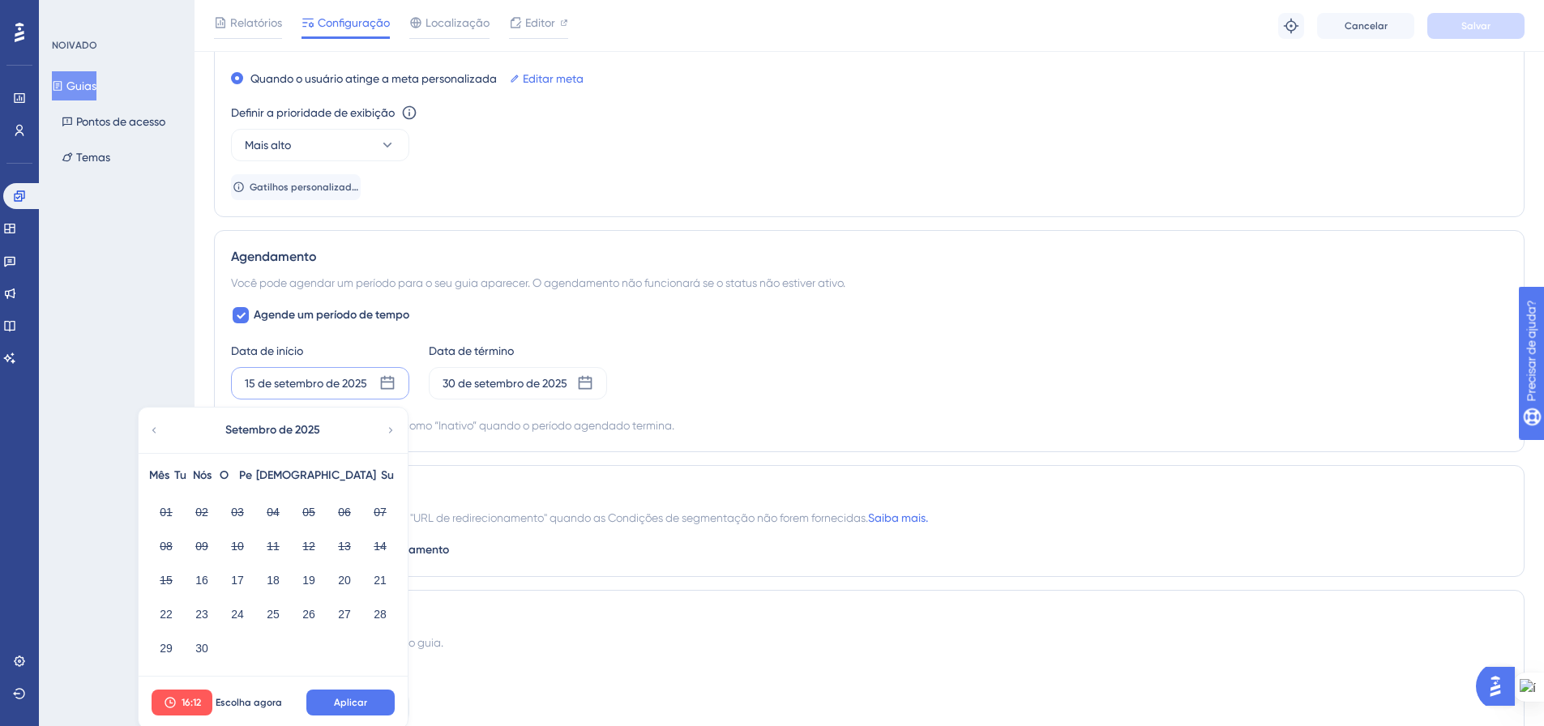
scroll to position [1135, 0]
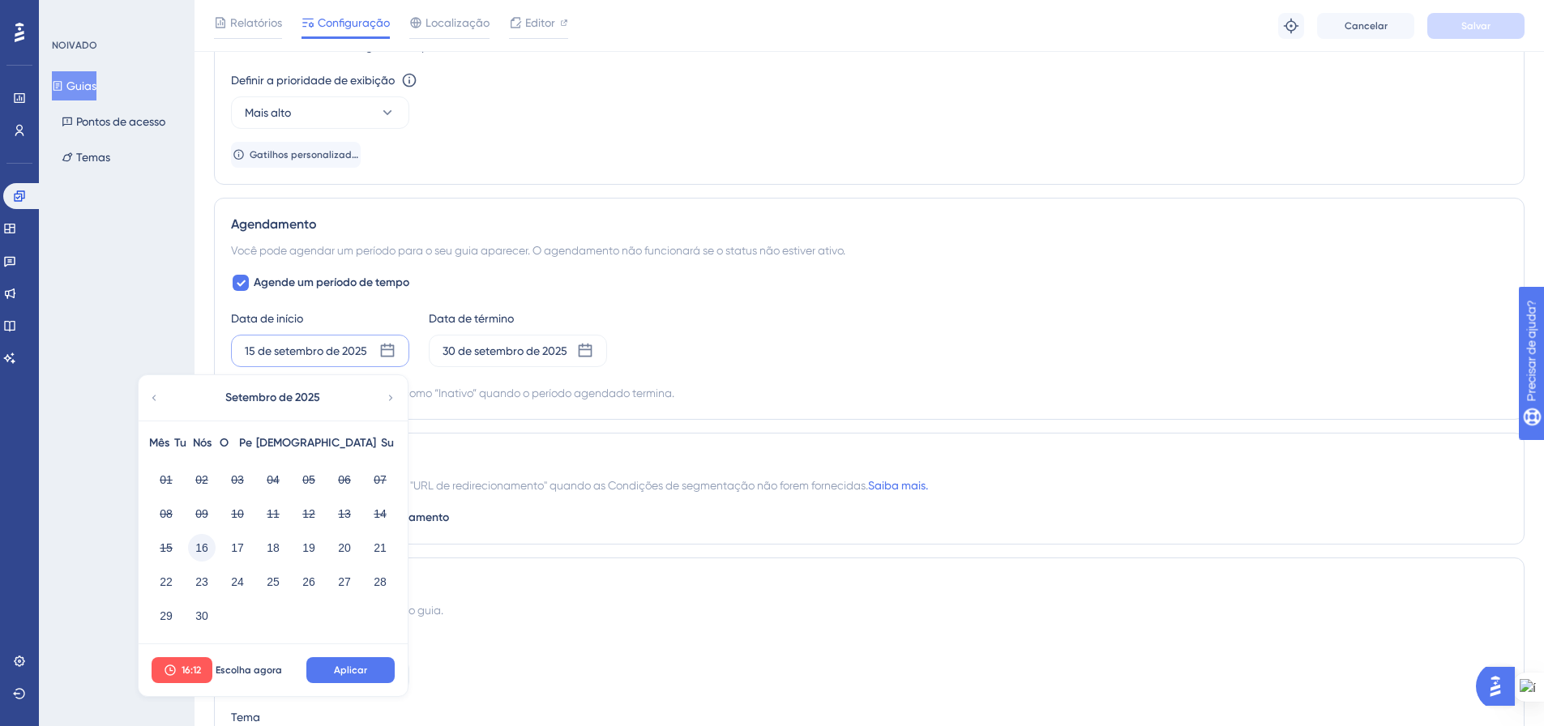
click at [204, 547] on font "16" at bounding box center [201, 547] width 13 height 13
click at [255, 665] on font "Escolha agora" at bounding box center [249, 670] width 66 height 11
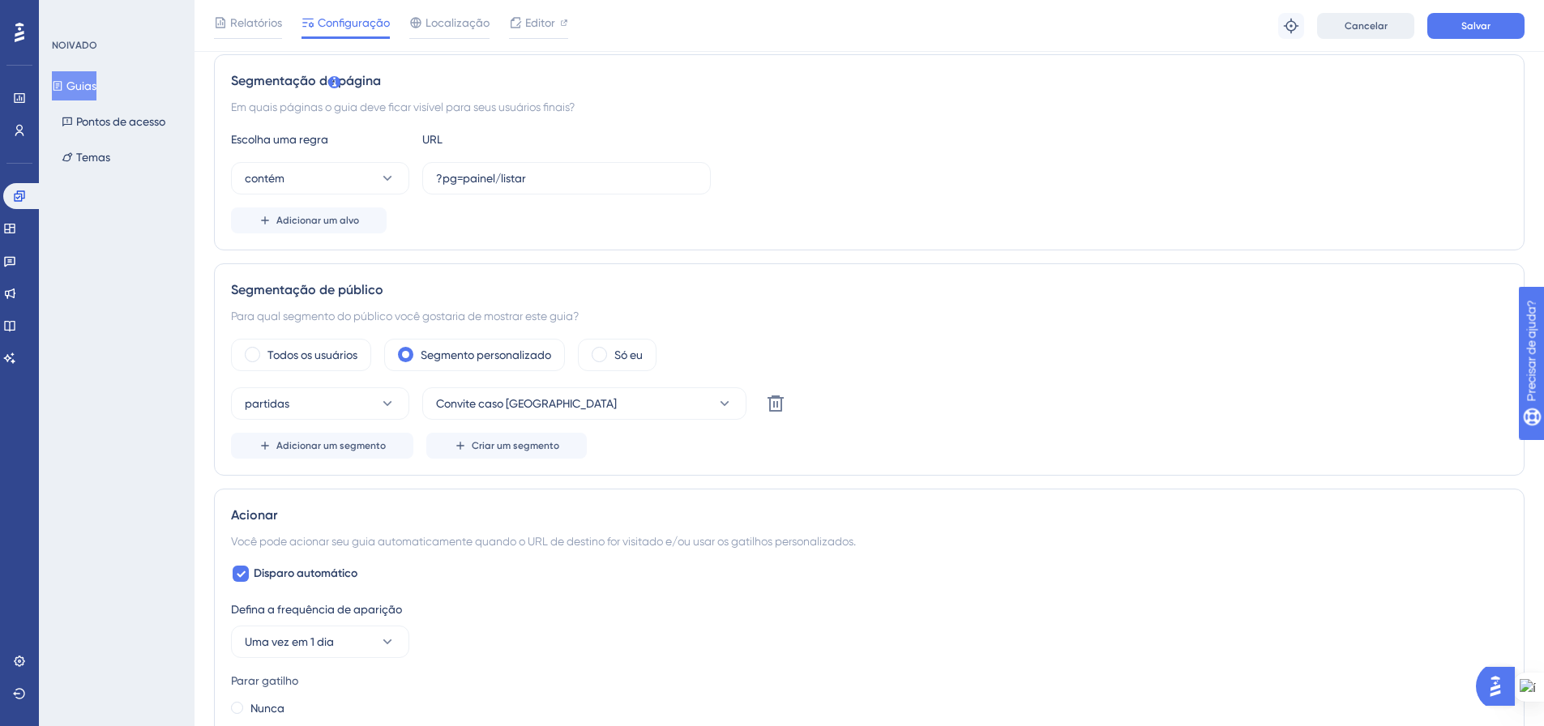
scroll to position [81, 0]
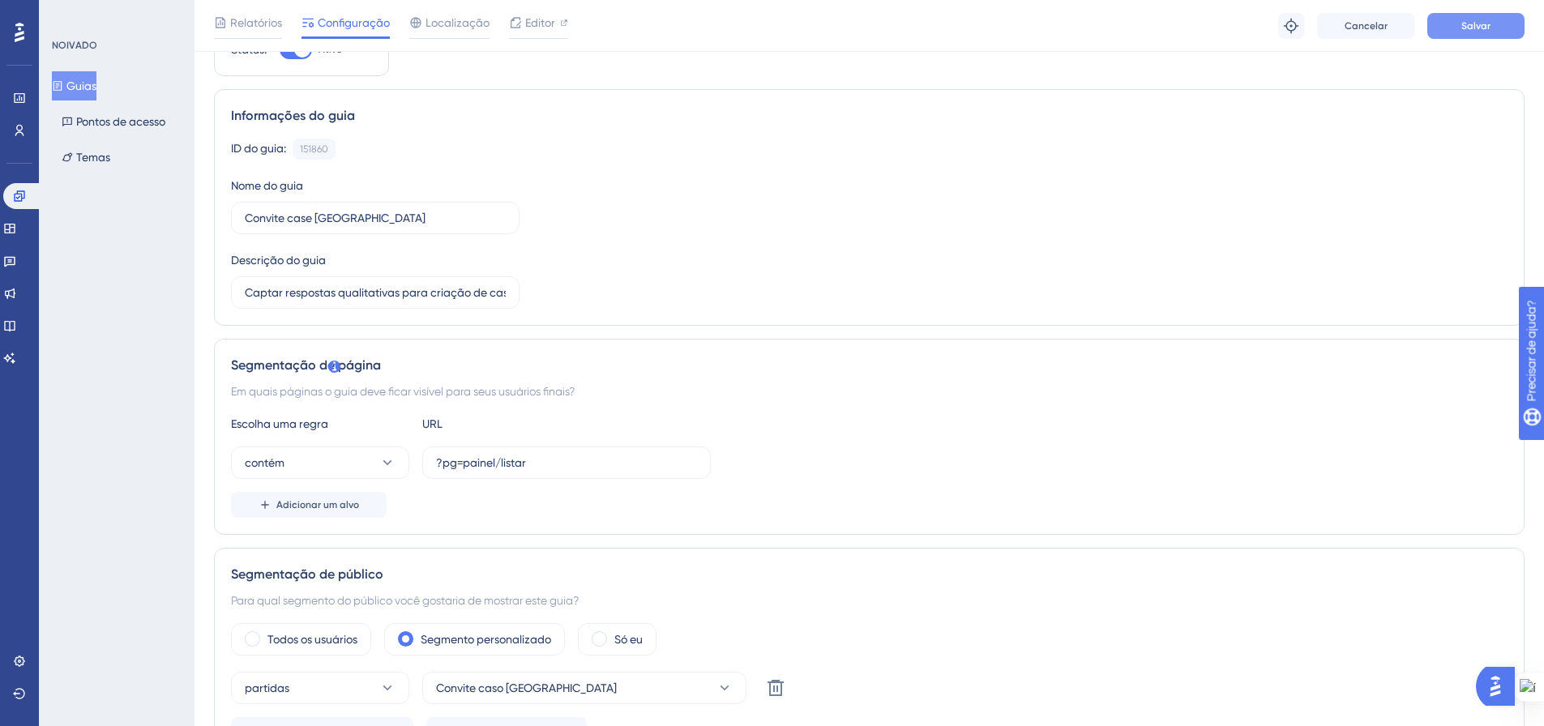
click at [1457, 34] on button "Salvar" at bounding box center [1475, 26] width 97 height 26
click at [507, 26] on icon at bounding box center [502, 30] width 16 height 16
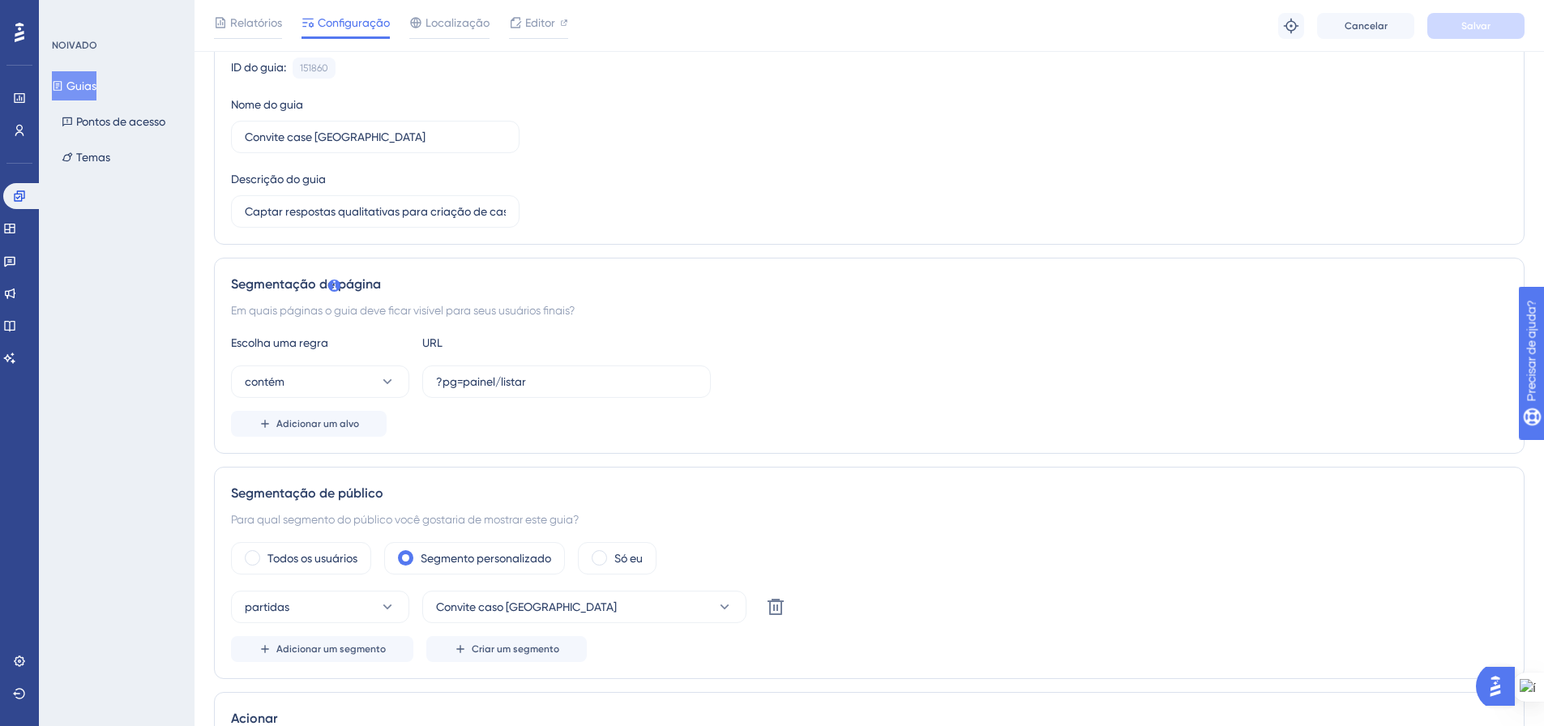
scroll to position [0, 0]
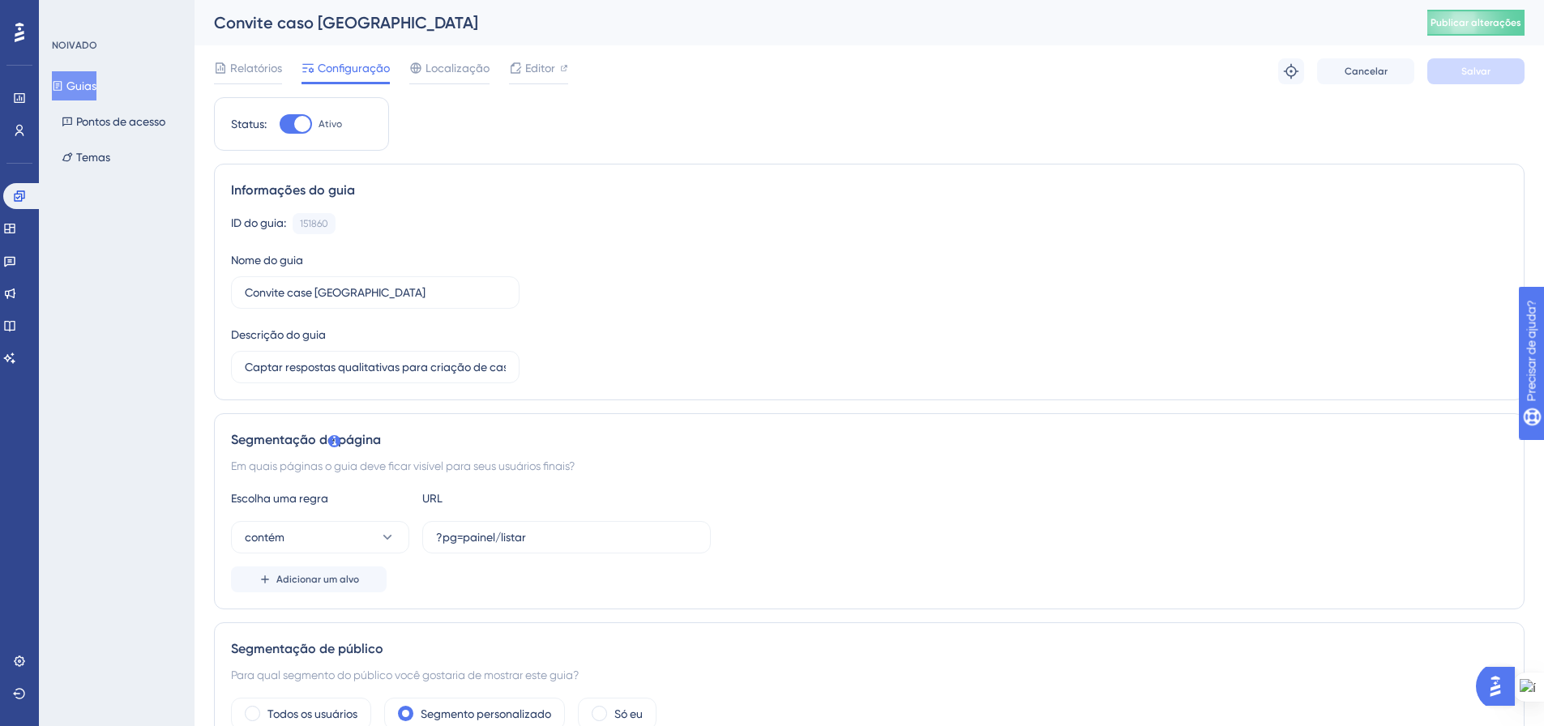
click at [87, 82] on font "Guias" at bounding box center [81, 85] width 30 height 13
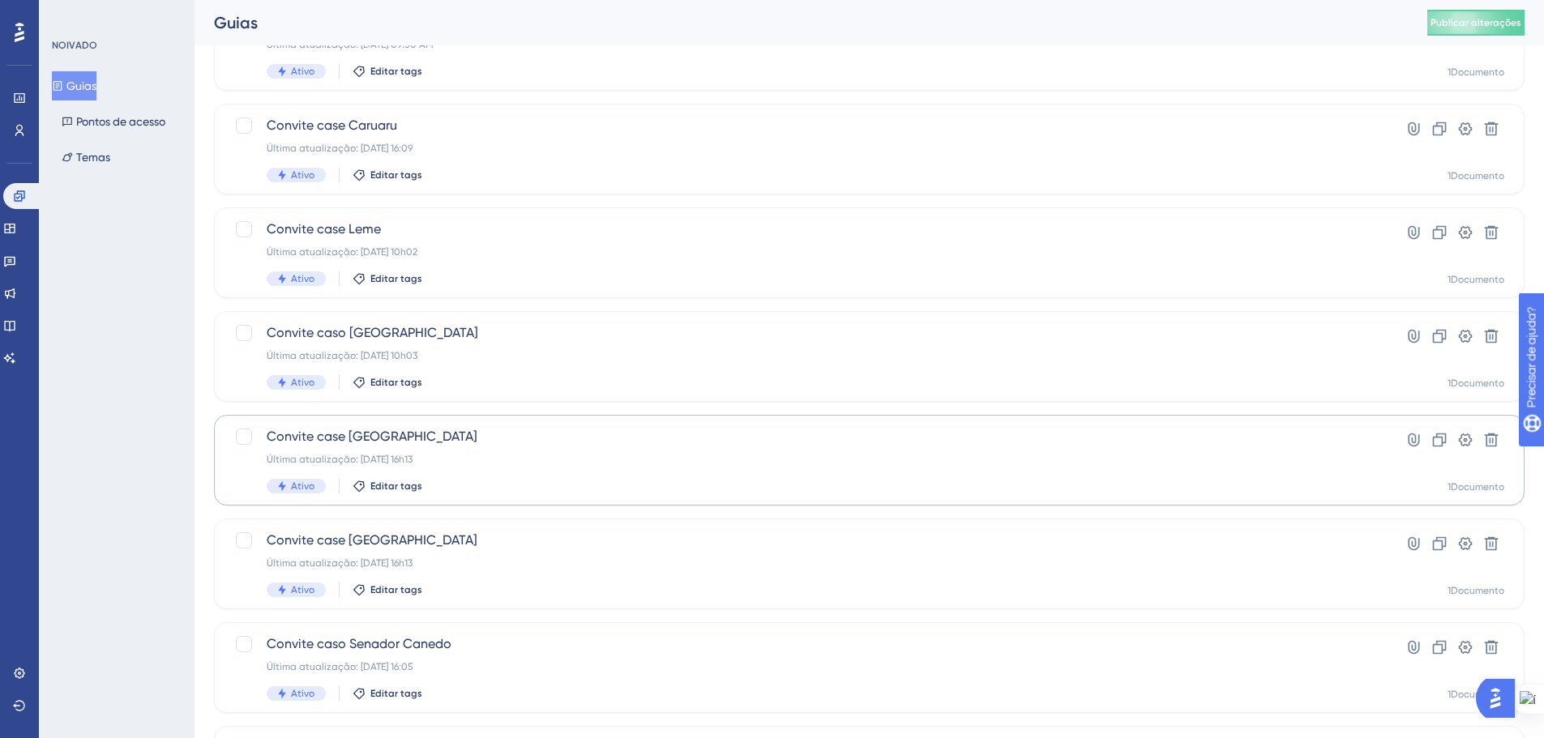
scroll to position [162, 0]
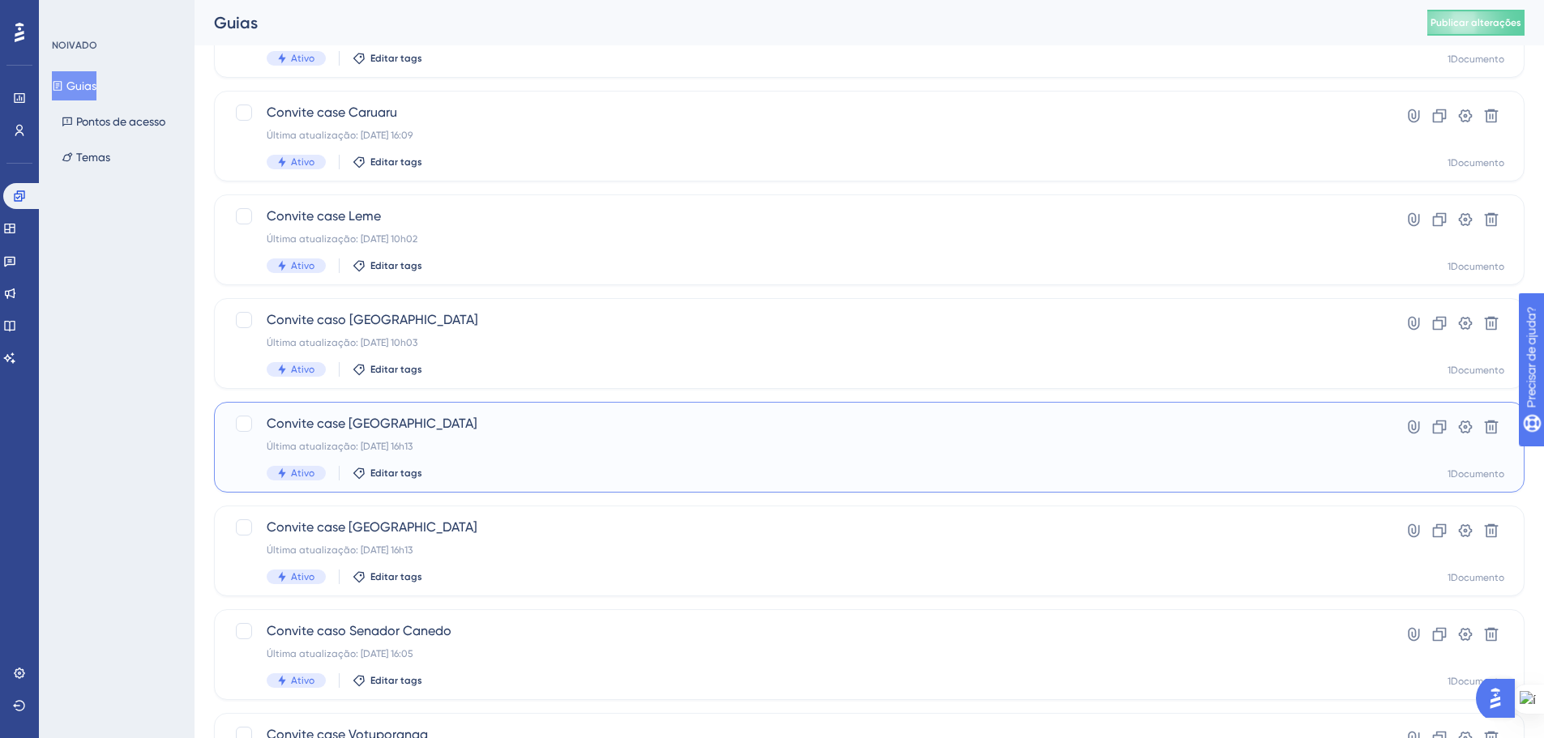
click at [371, 432] on span "Convite case [GEOGRAPHIC_DATA]" at bounding box center [805, 423] width 1076 height 19
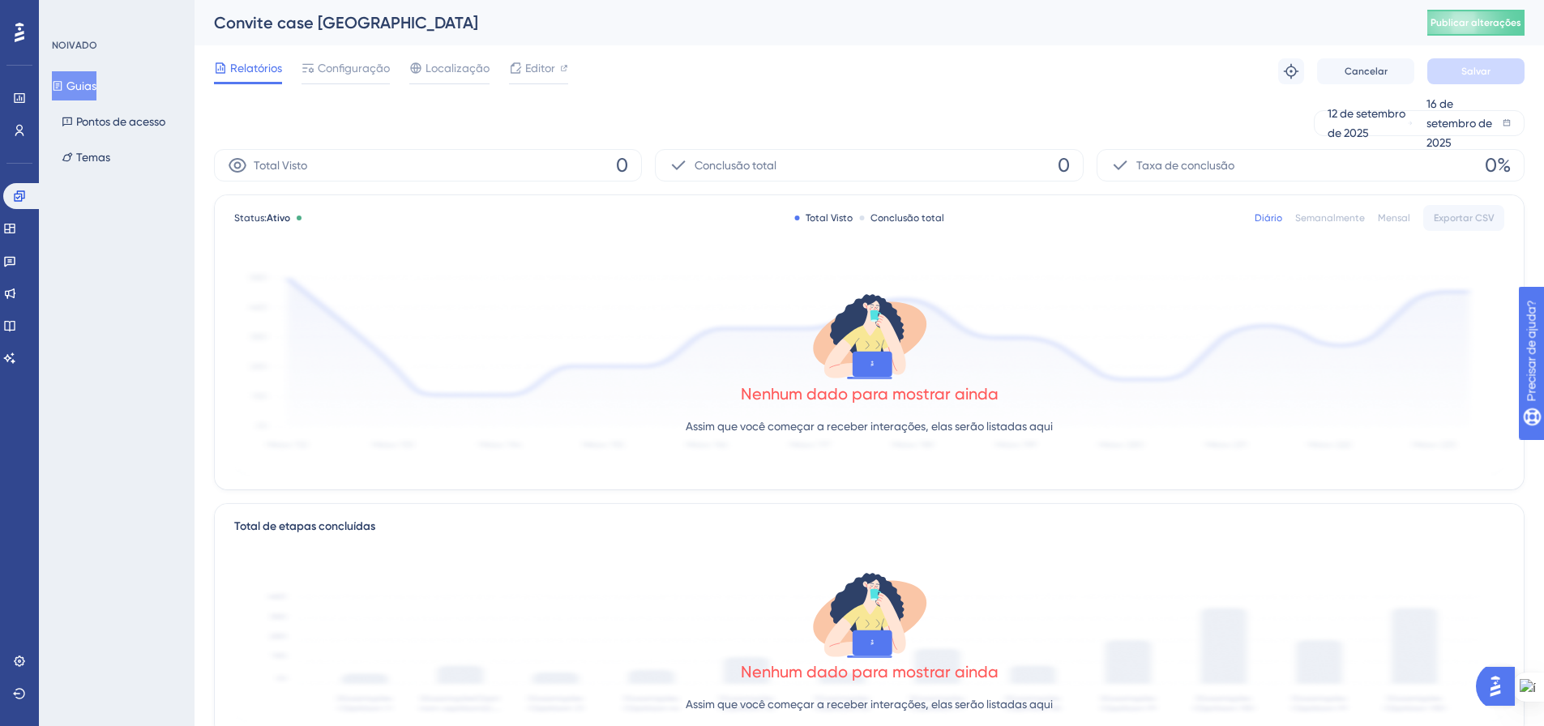
click at [351, 71] on font "Configuração" at bounding box center [354, 68] width 72 height 13
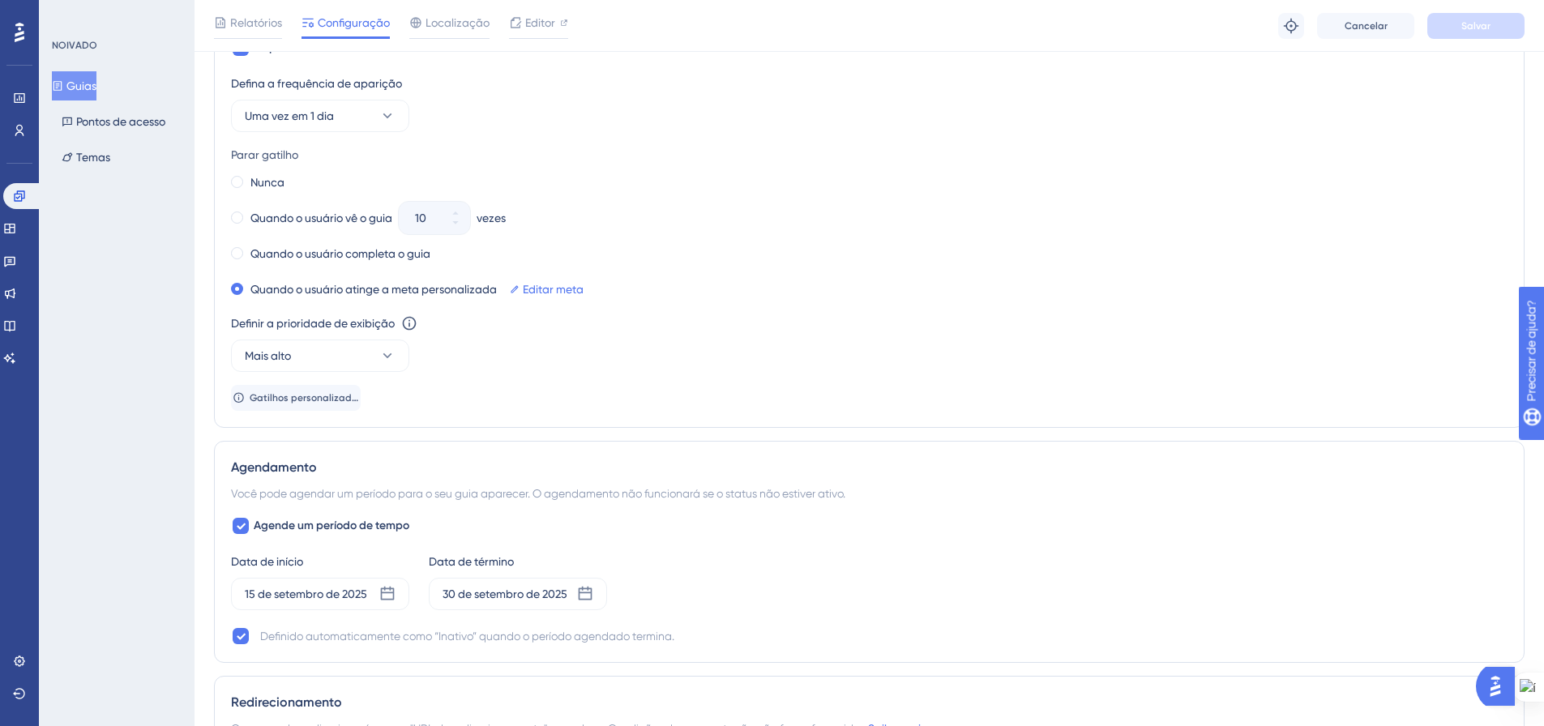
scroll to position [973, 0]
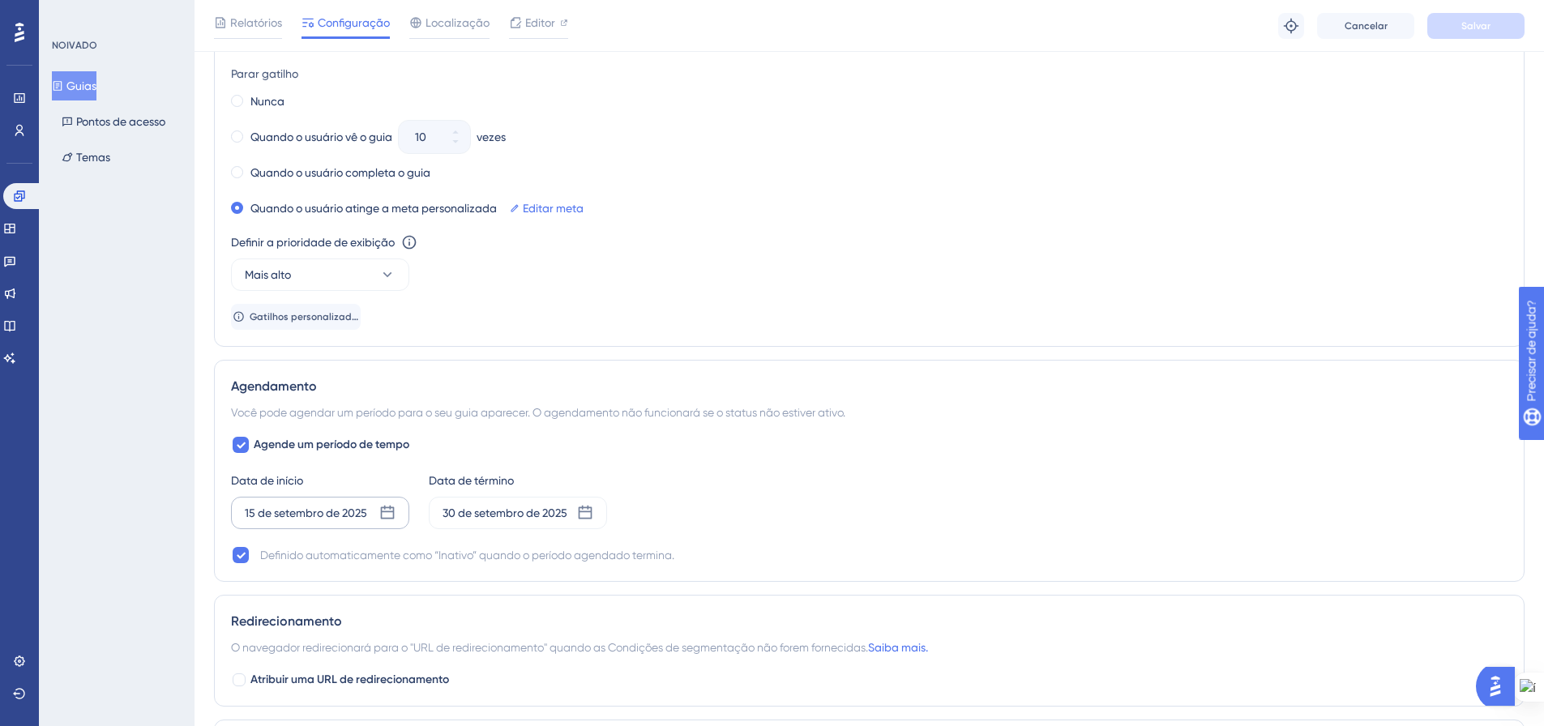
click at [387, 508] on icon at bounding box center [388, 513] width 14 height 14
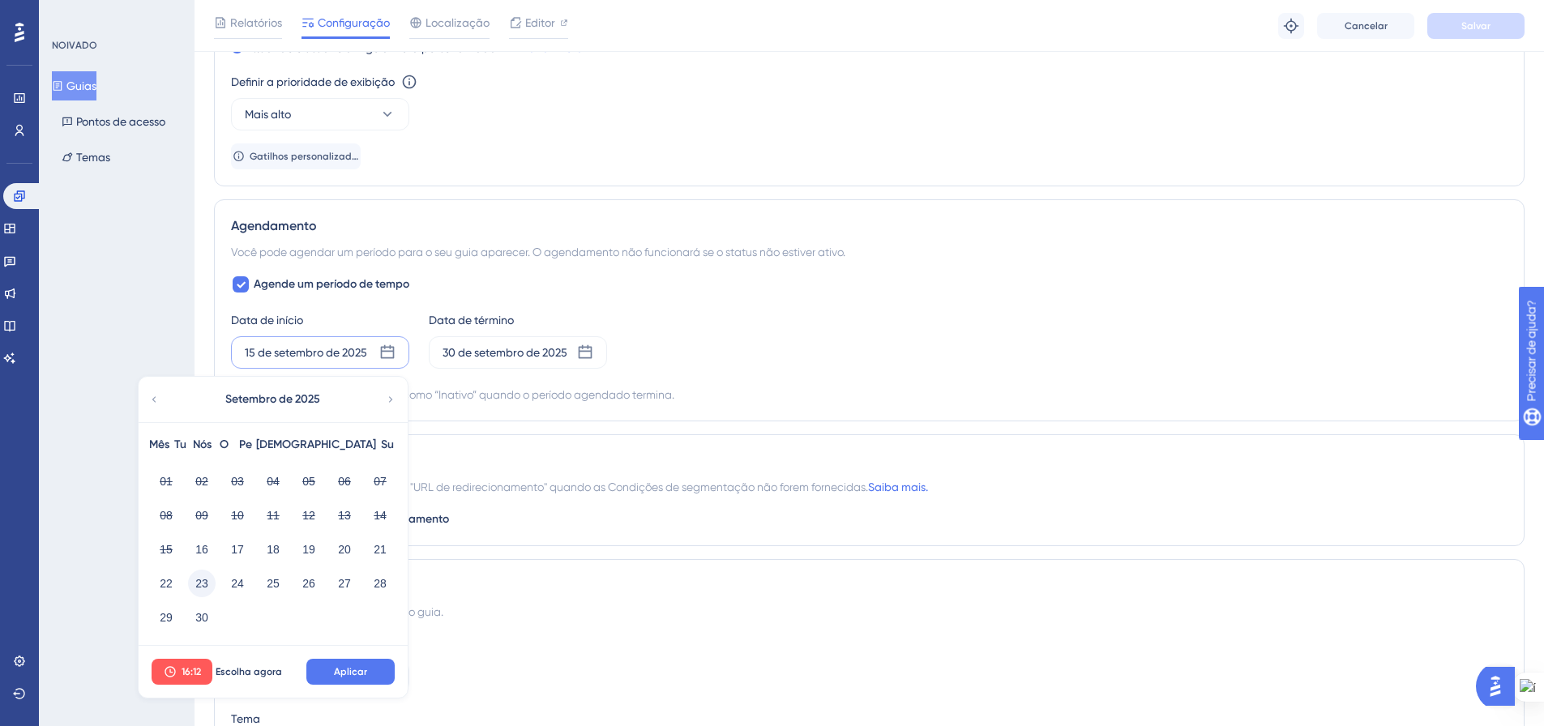
scroll to position [1216, 0]
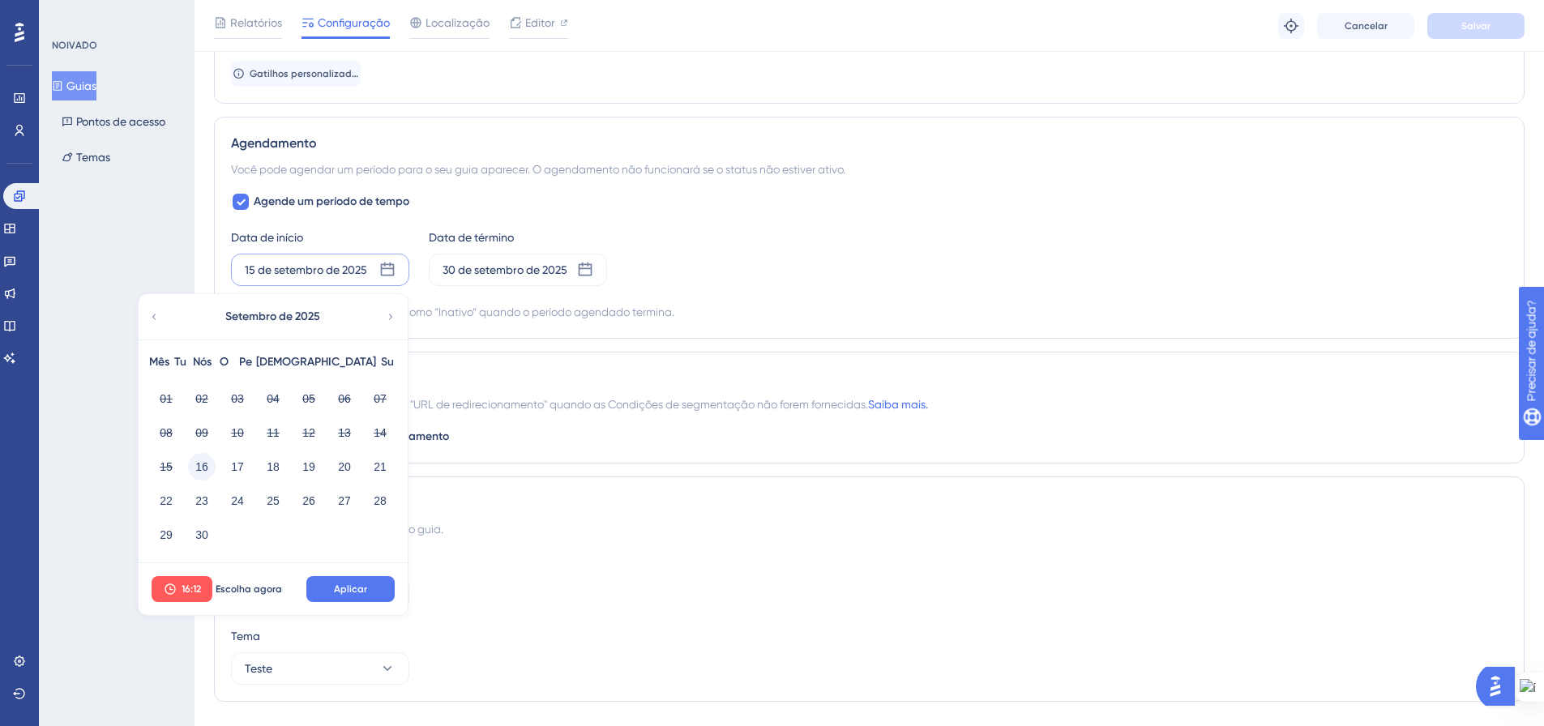
click at [205, 465] on font "16" at bounding box center [201, 466] width 13 height 13
click at [233, 588] on font "Escolha agora" at bounding box center [249, 589] width 66 height 11
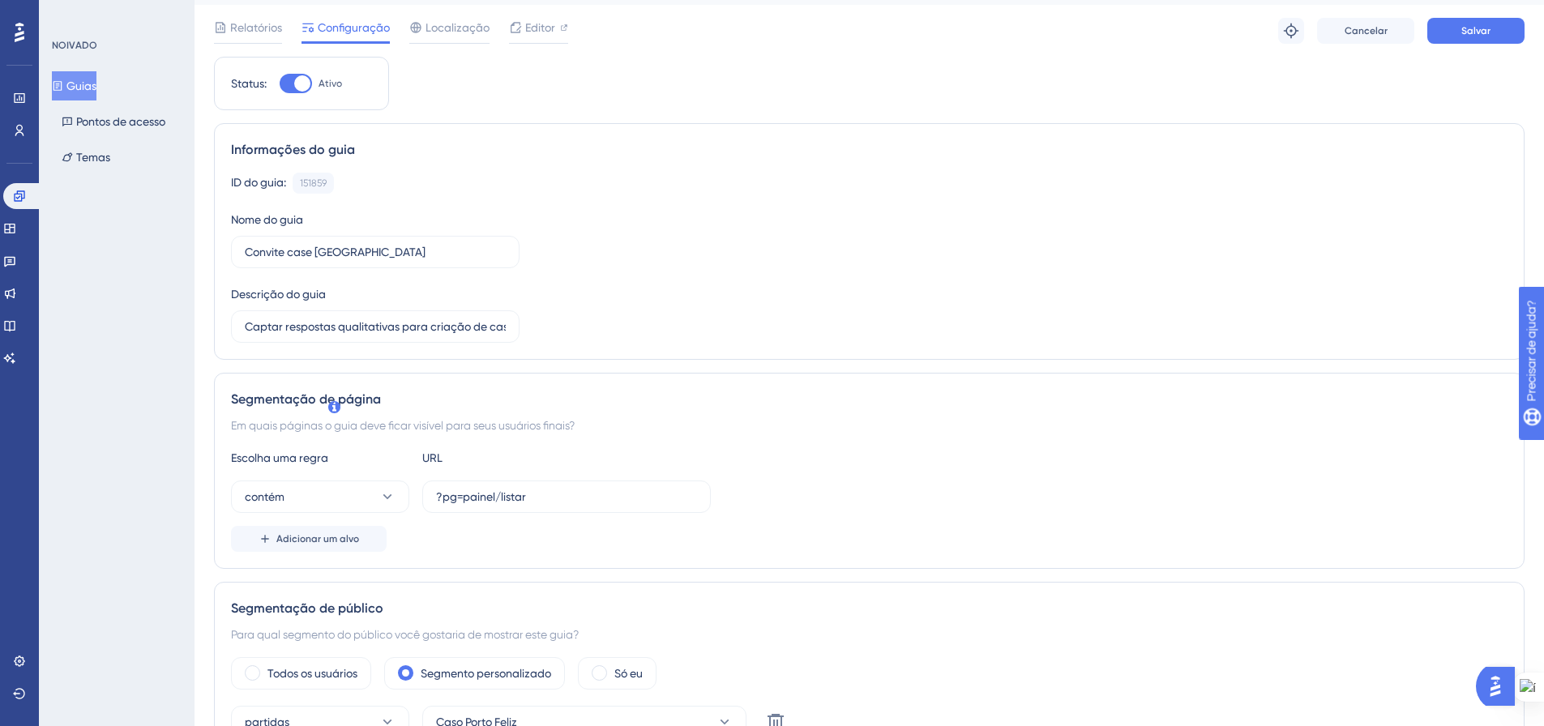
scroll to position [0, 0]
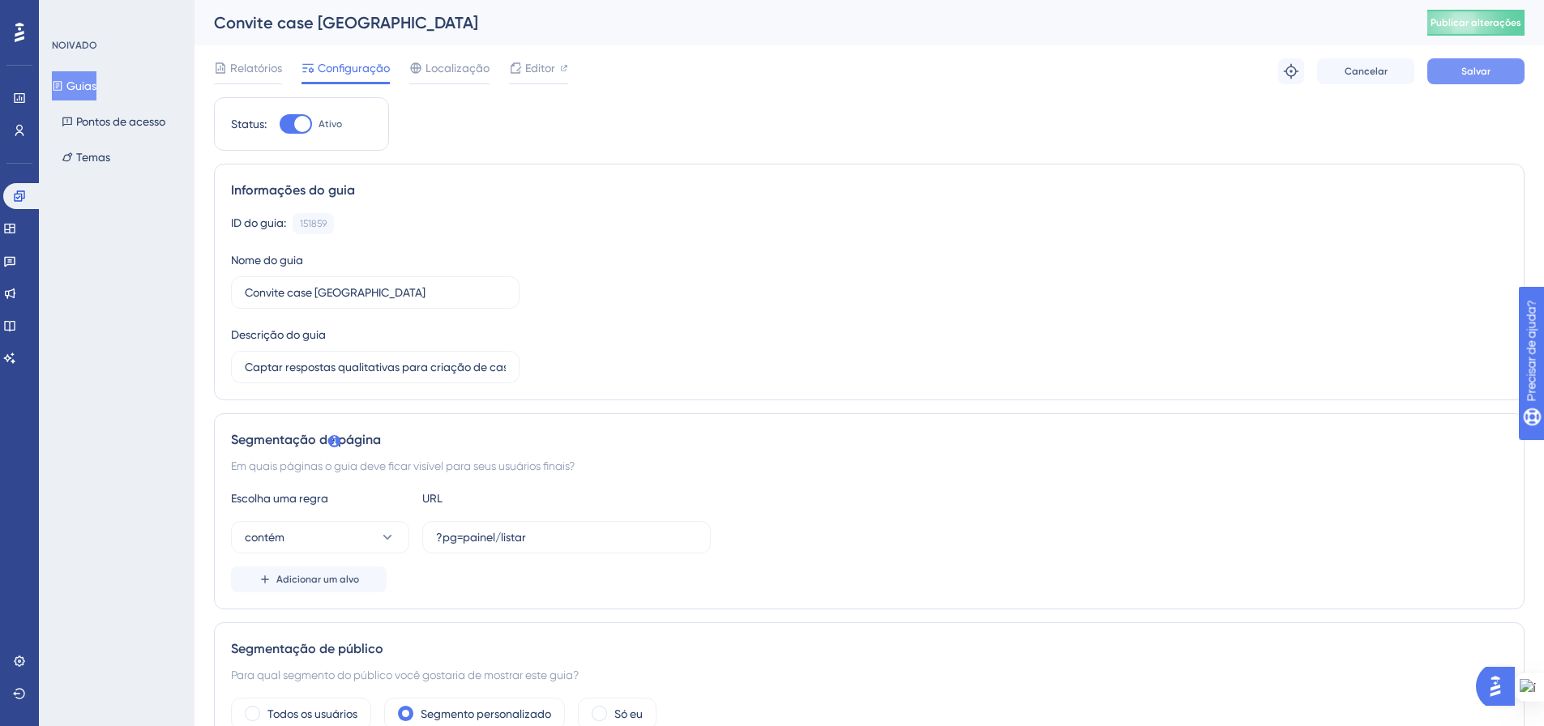
click at [1470, 71] on font "Salvar" at bounding box center [1475, 71] width 29 height 11
click at [1476, 20] on font "Publicar alterações" at bounding box center [1476, 22] width 91 height 11
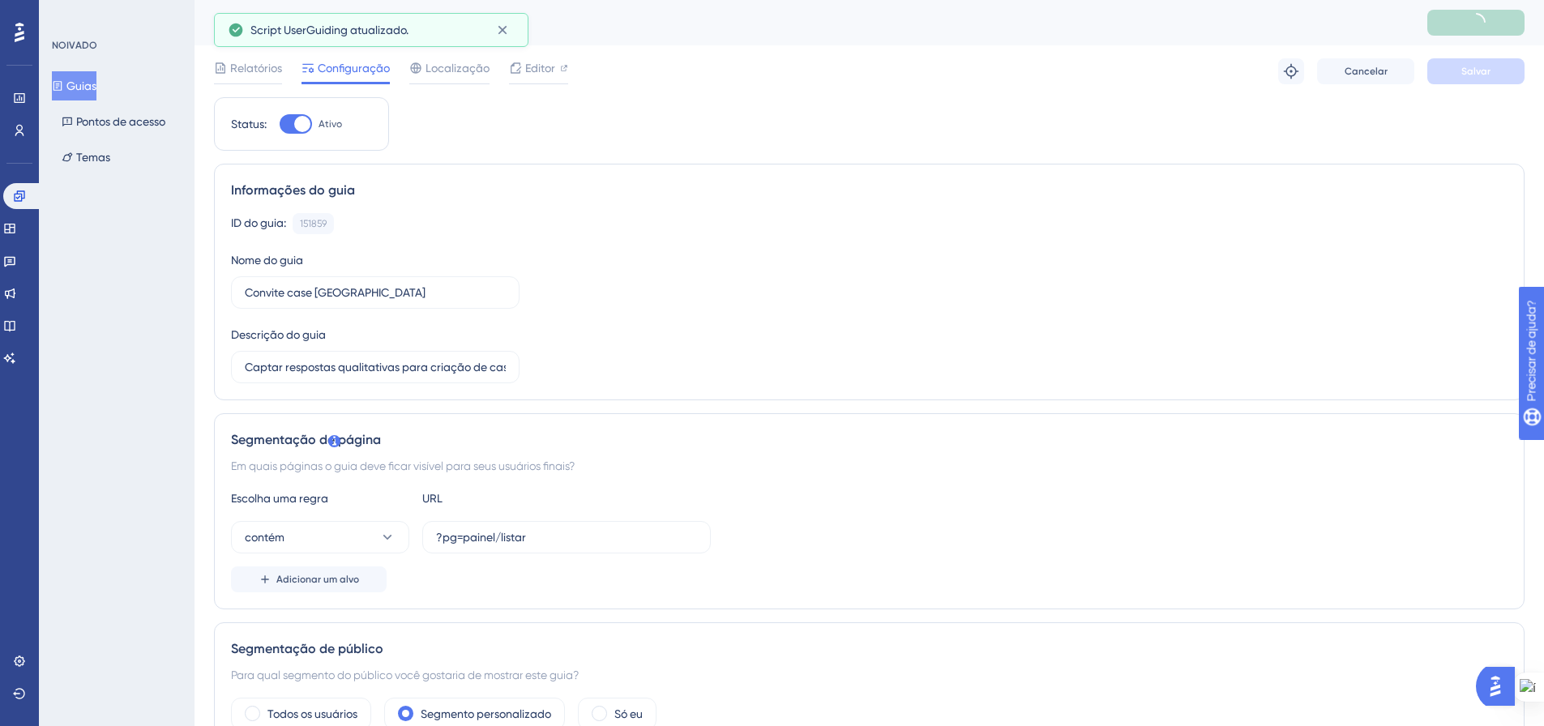
drag, startPoint x: 76, startPoint y: 79, endPoint x: 75, endPoint y: 93, distance: 13.9
click at [76, 80] on font "Guias" at bounding box center [81, 85] width 30 height 13
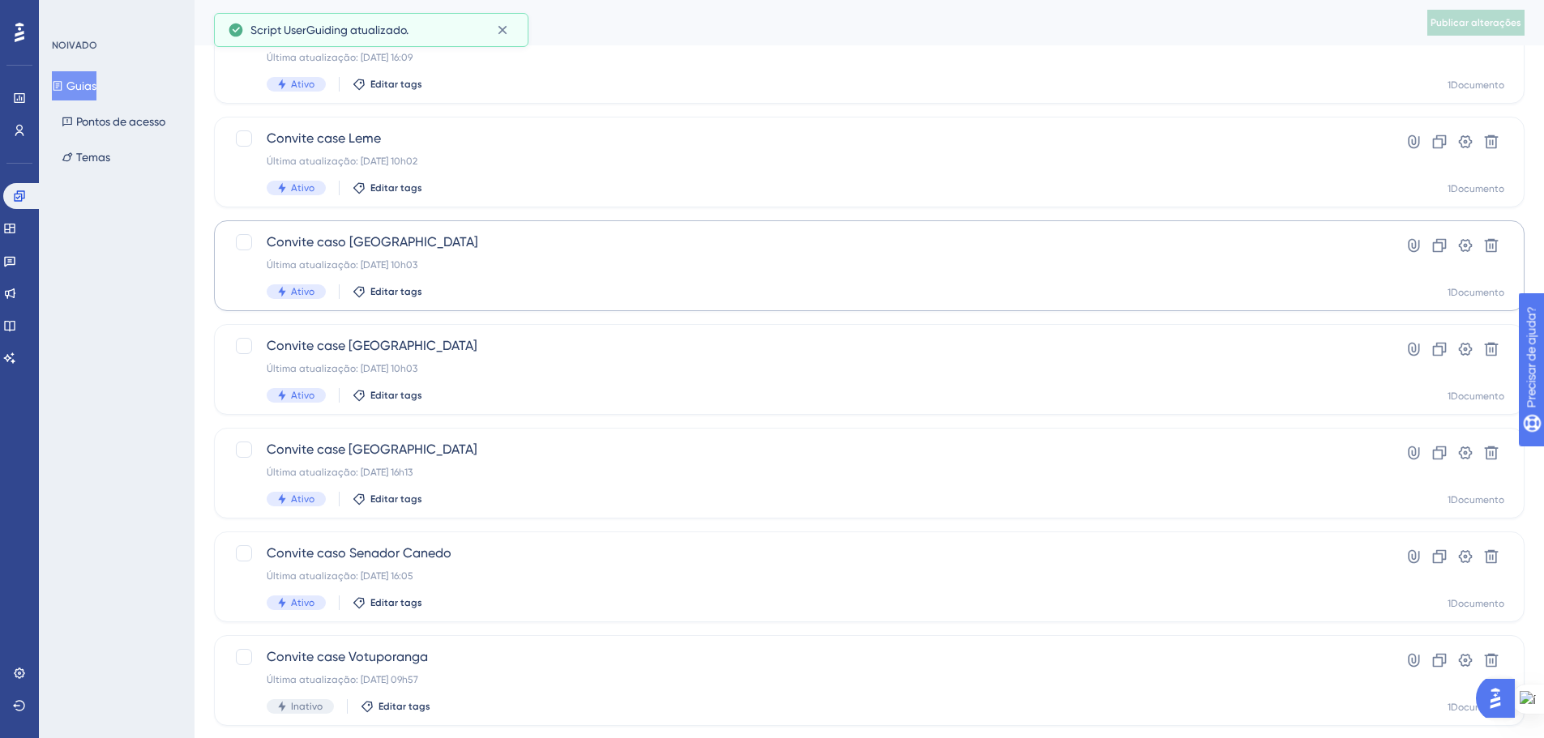
scroll to position [243, 0]
click at [413, 473] on font "Última atualização: 15 de setembro de 2025, 16h13" at bounding box center [340, 469] width 146 height 11
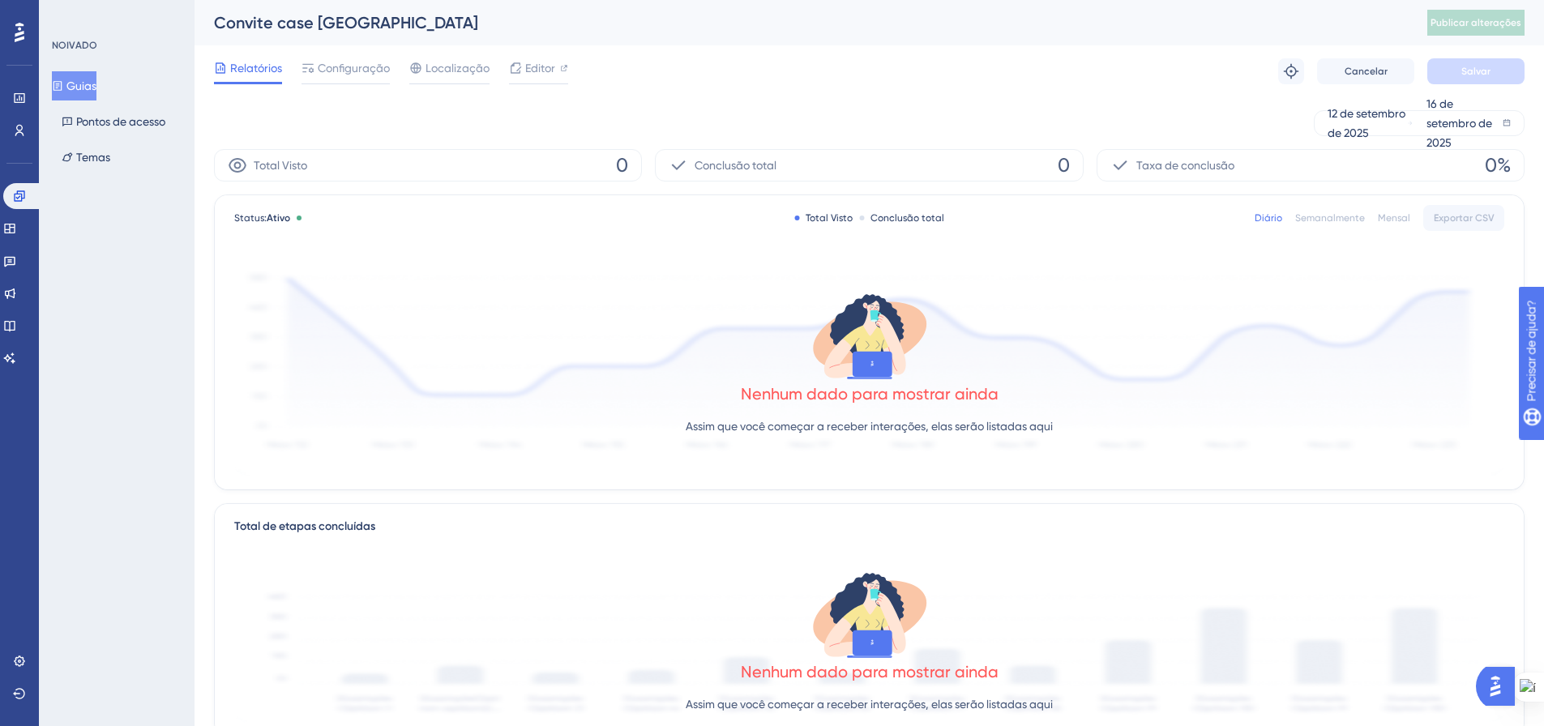
drag, startPoint x: 352, startPoint y: 63, endPoint x: 342, endPoint y: 249, distance: 185.9
click at [352, 63] on font "Configuração" at bounding box center [354, 68] width 72 height 13
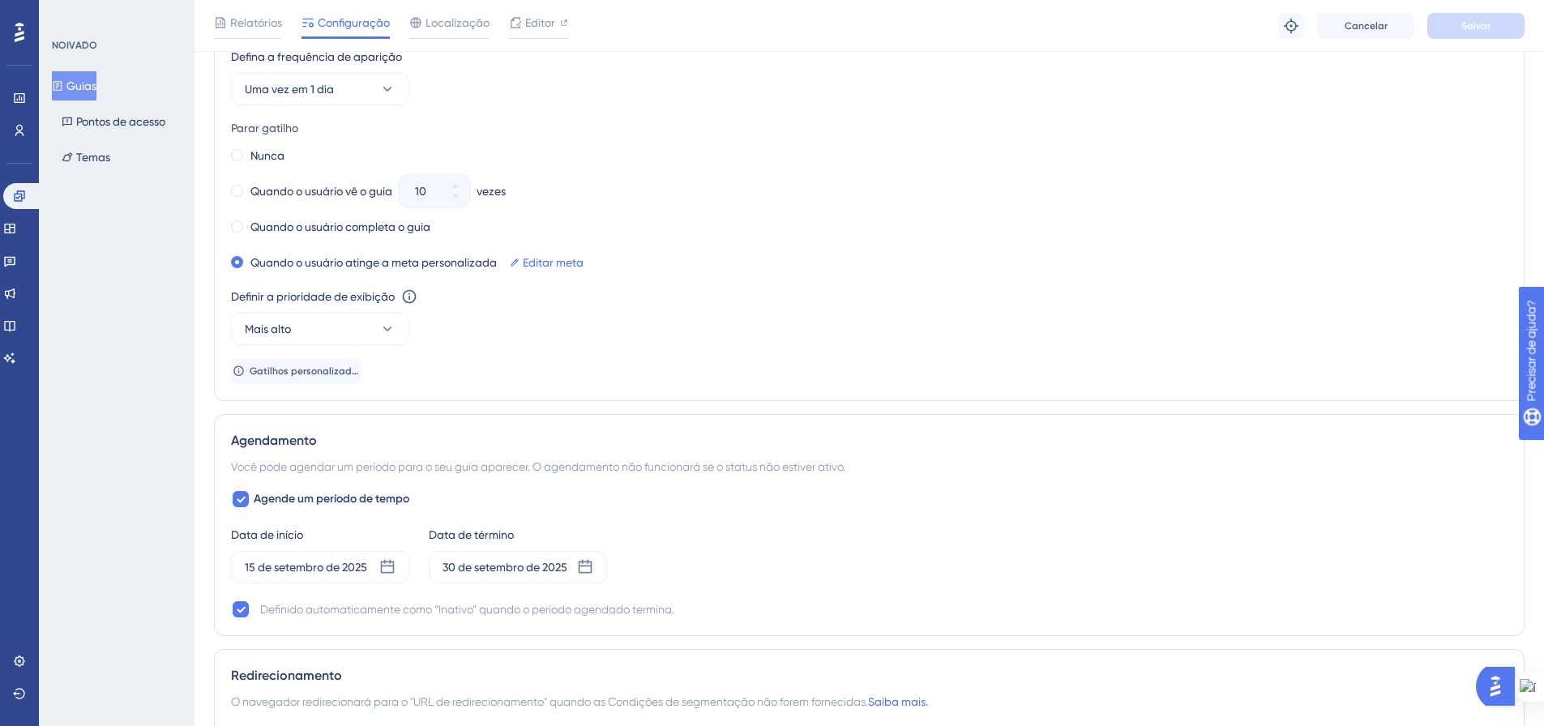
scroll to position [973, 0]
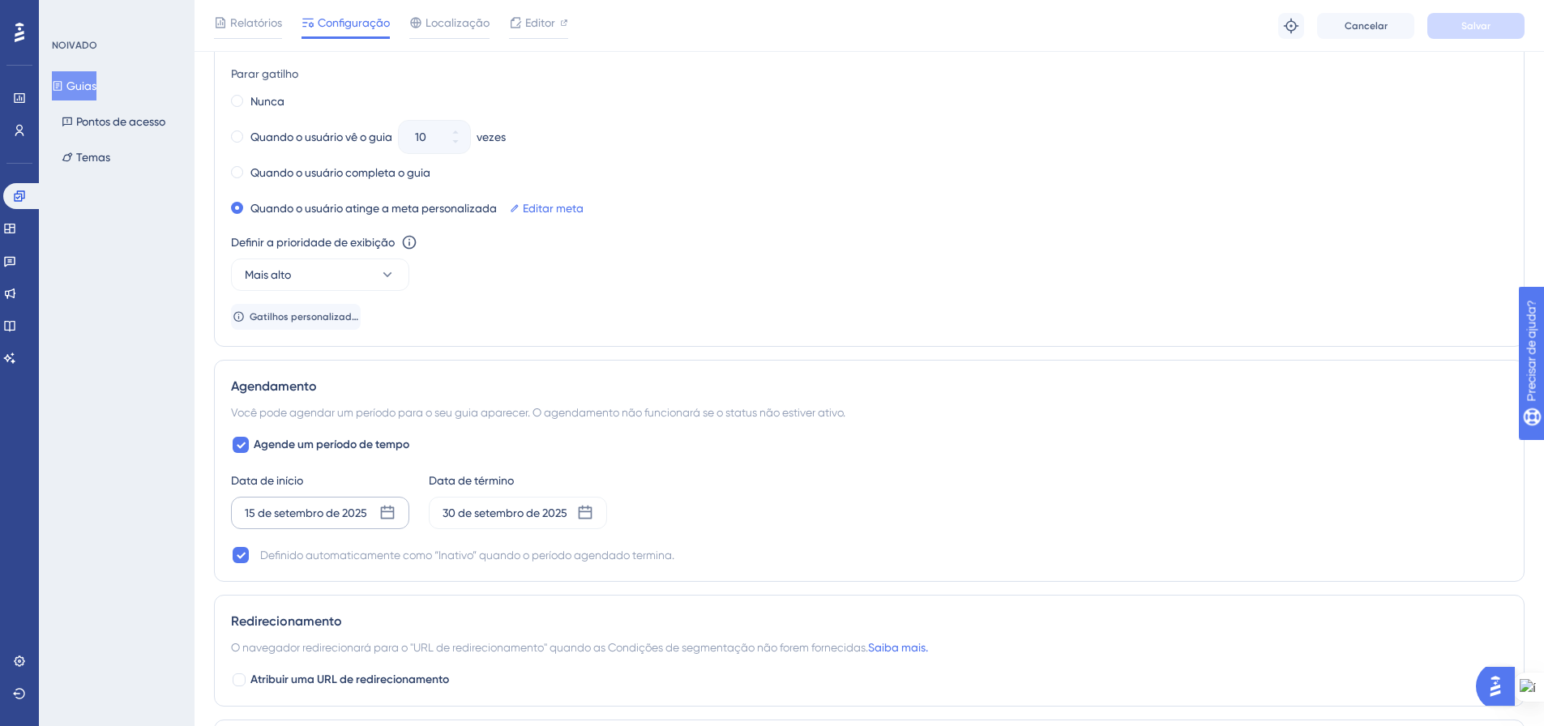
click at [385, 507] on icon at bounding box center [388, 513] width 14 height 14
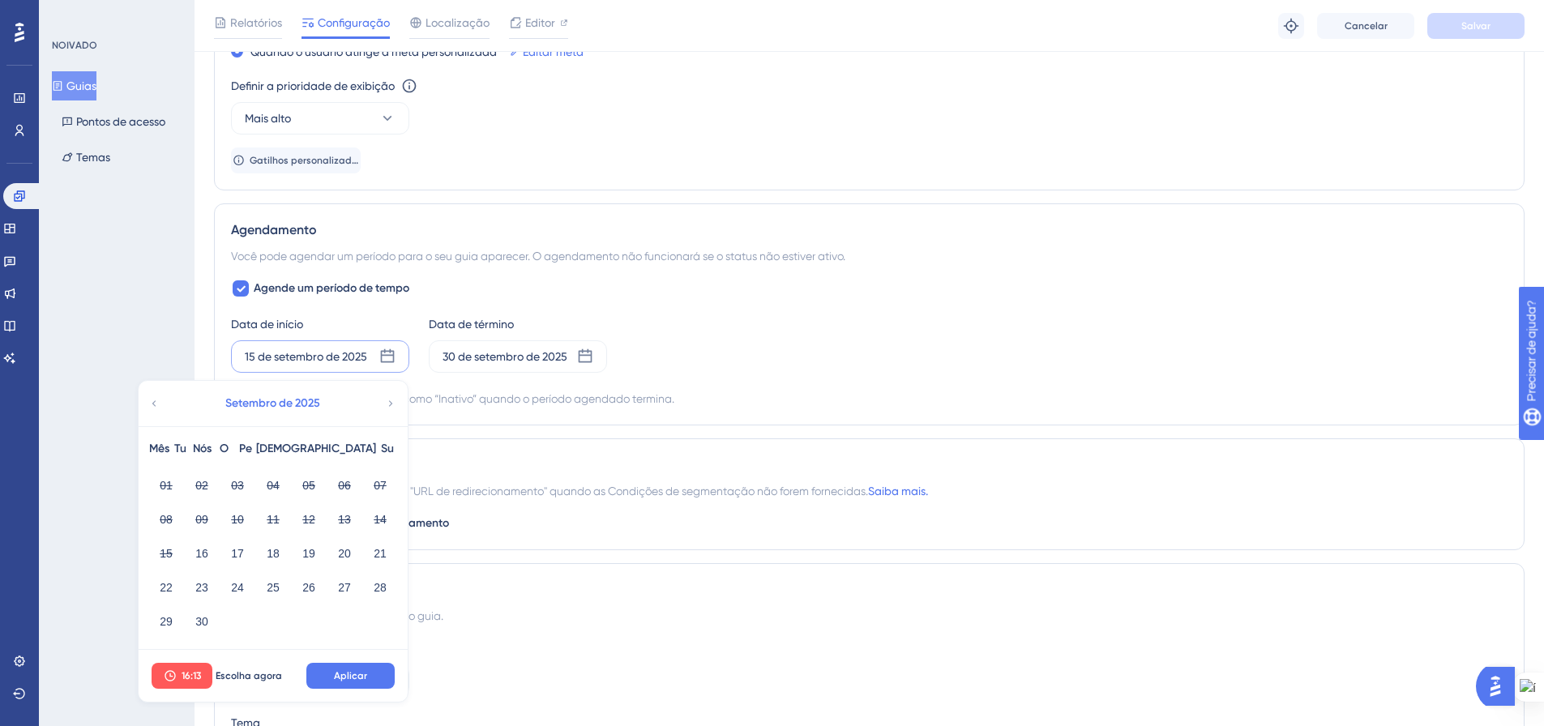
scroll to position [1135, 0]
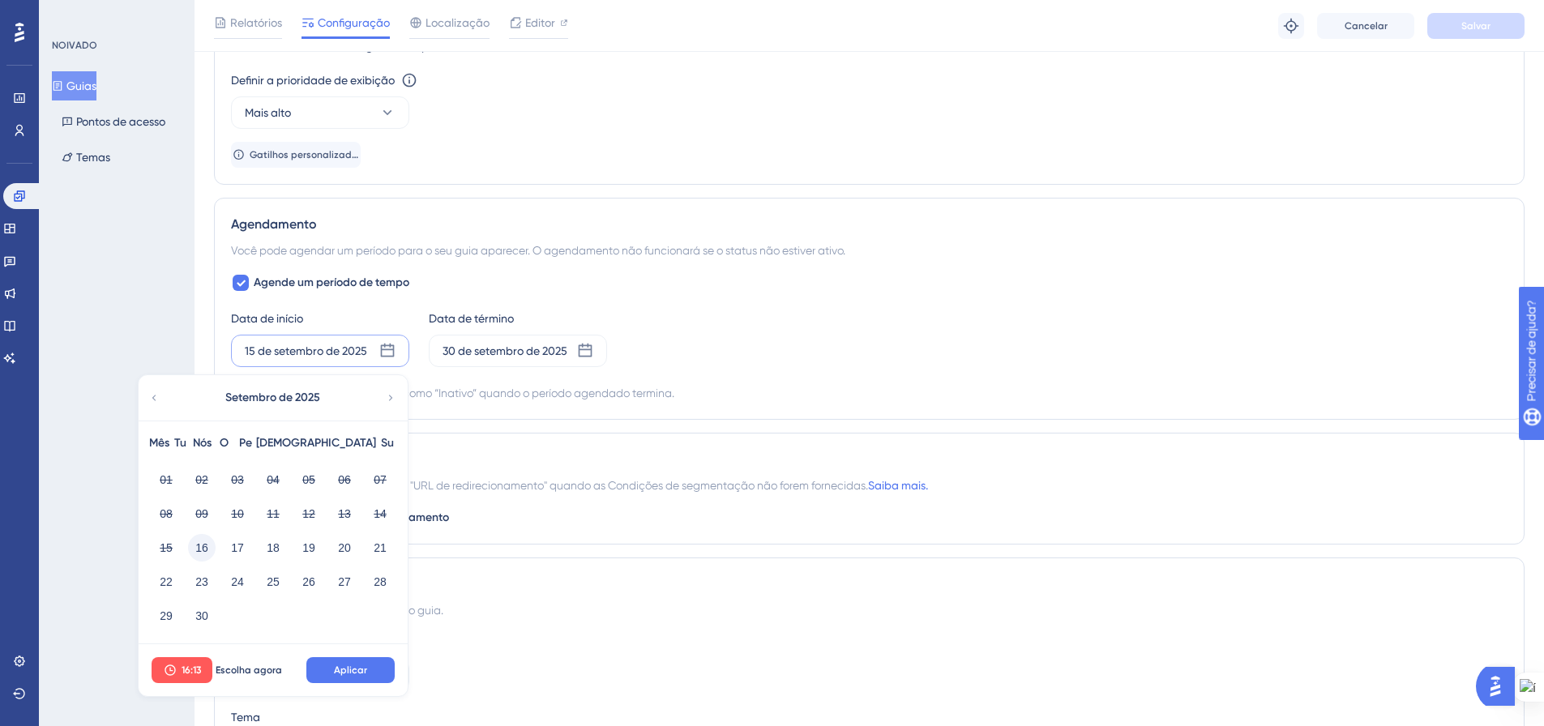
click at [206, 546] on font "16" at bounding box center [201, 547] width 13 height 13
click at [255, 661] on button "Escolha agora" at bounding box center [248, 670] width 73 height 26
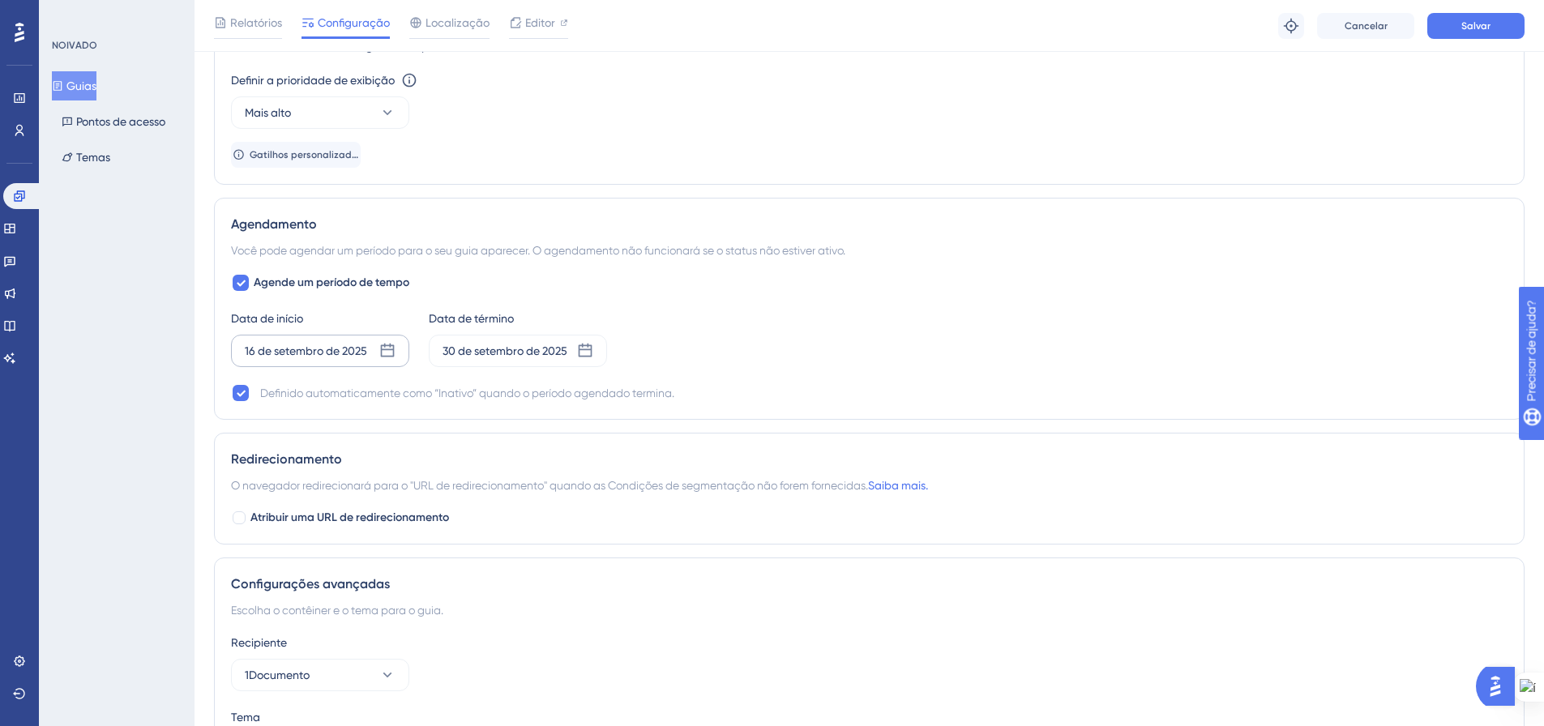
click at [1436, 41] on div "Relatórios Configuração Localização Editor Solução de problemas Cancelar Salvar" at bounding box center [870, 26] width 1350 height 52
click at [1448, 24] on button "Salvar" at bounding box center [1475, 26] width 97 height 26
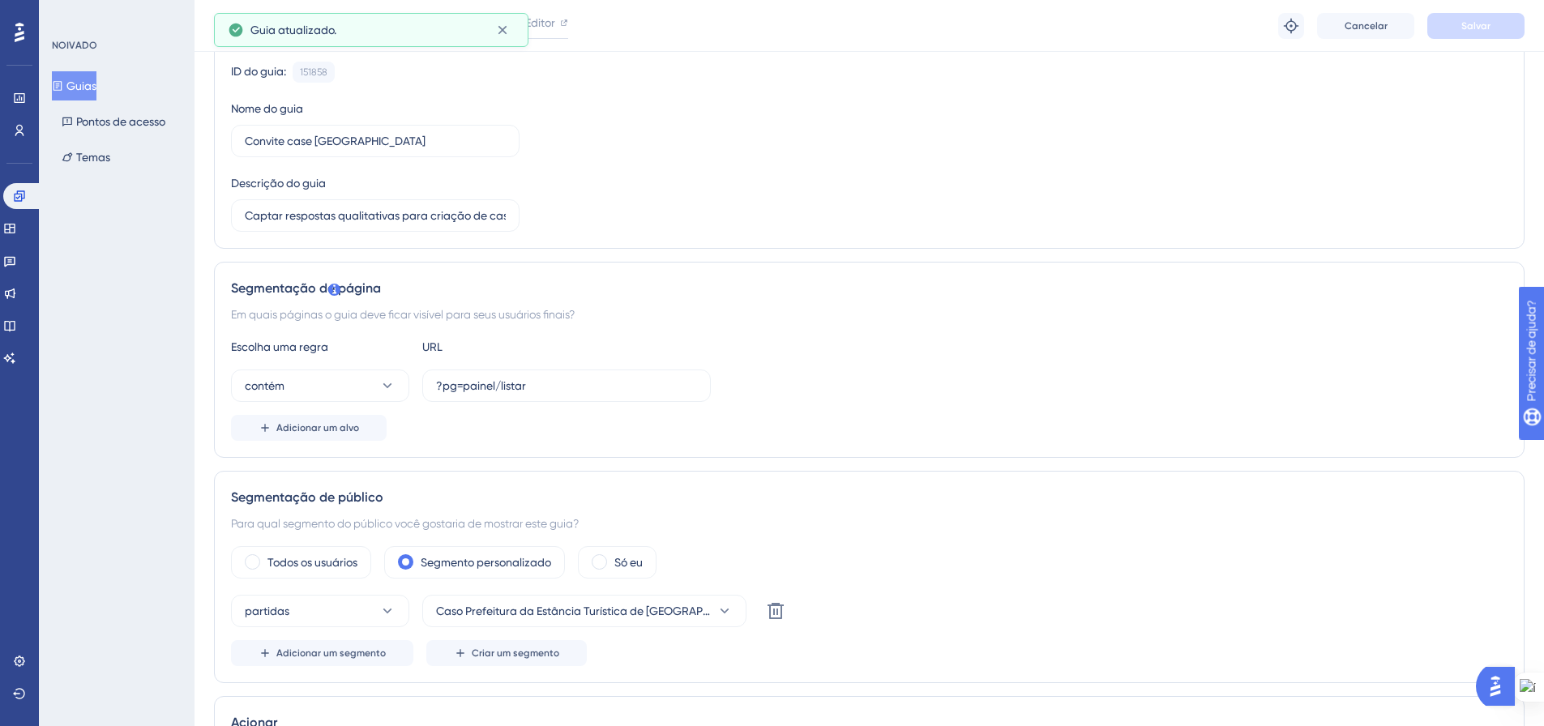
scroll to position [0, 0]
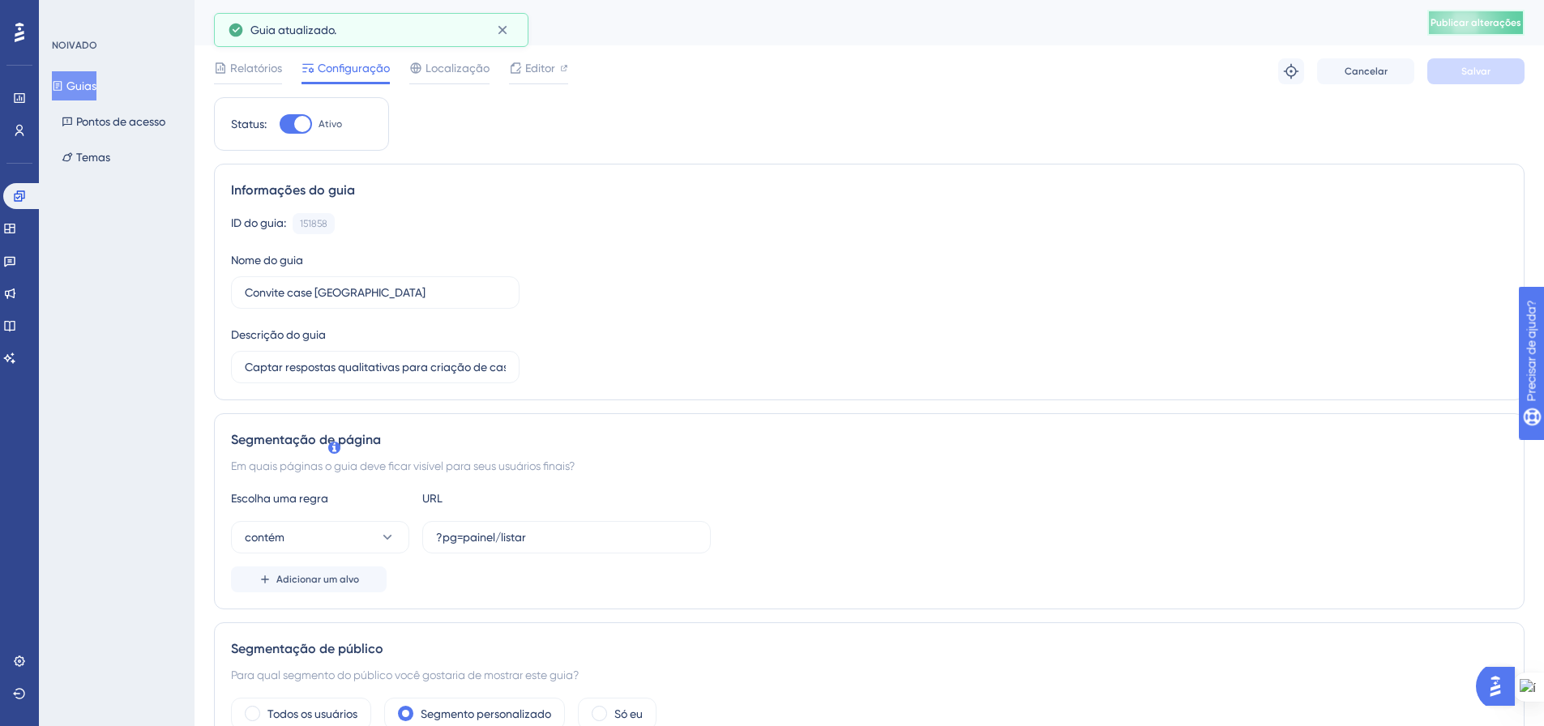
click at [1514, 24] on font "Publicar alterações" at bounding box center [1476, 22] width 91 height 11
drag, startPoint x: 81, startPoint y: 85, endPoint x: 199, endPoint y: 267, distance: 216.3
click at [81, 84] on font "Guias" at bounding box center [81, 85] width 30 height 13
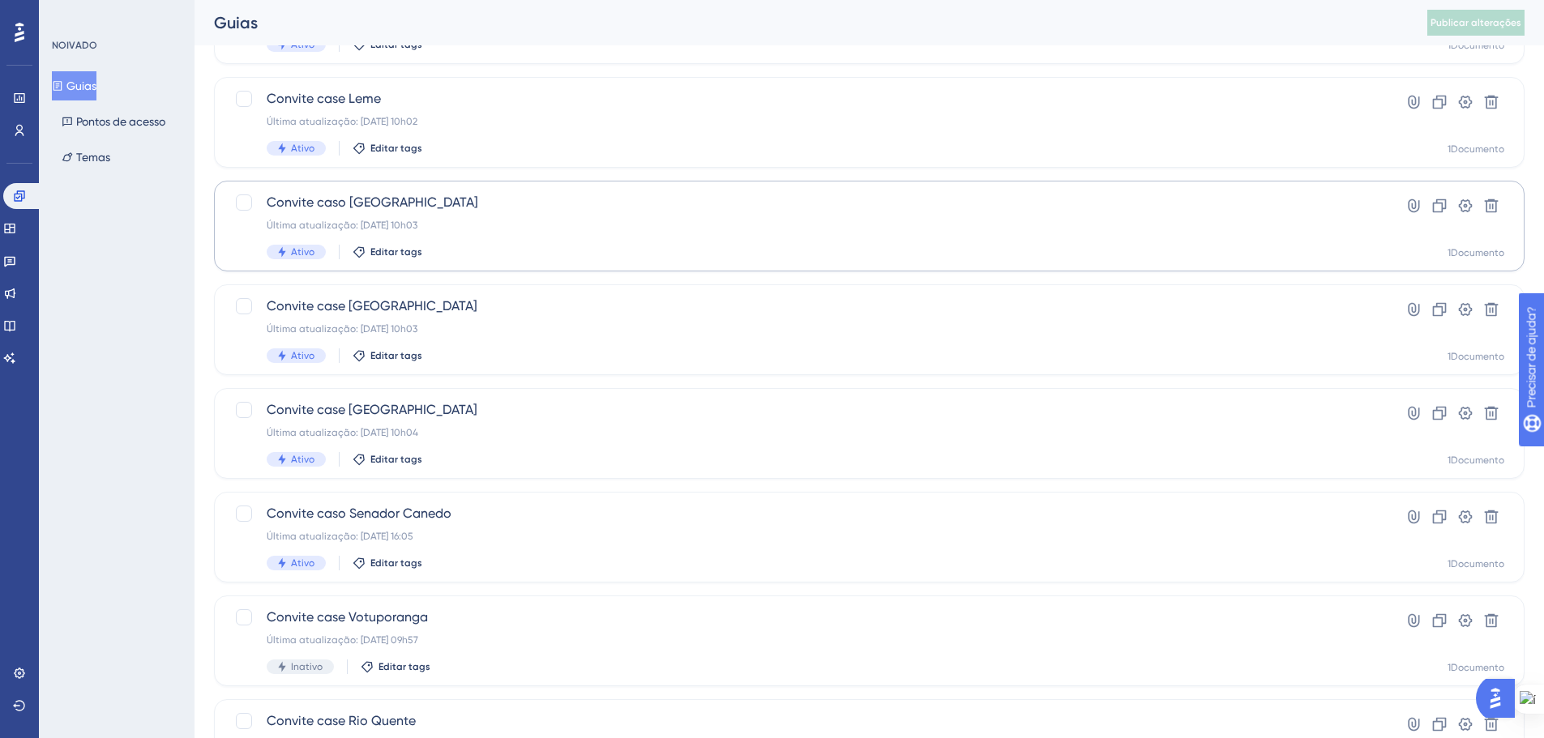
scroll to position [324, 0]
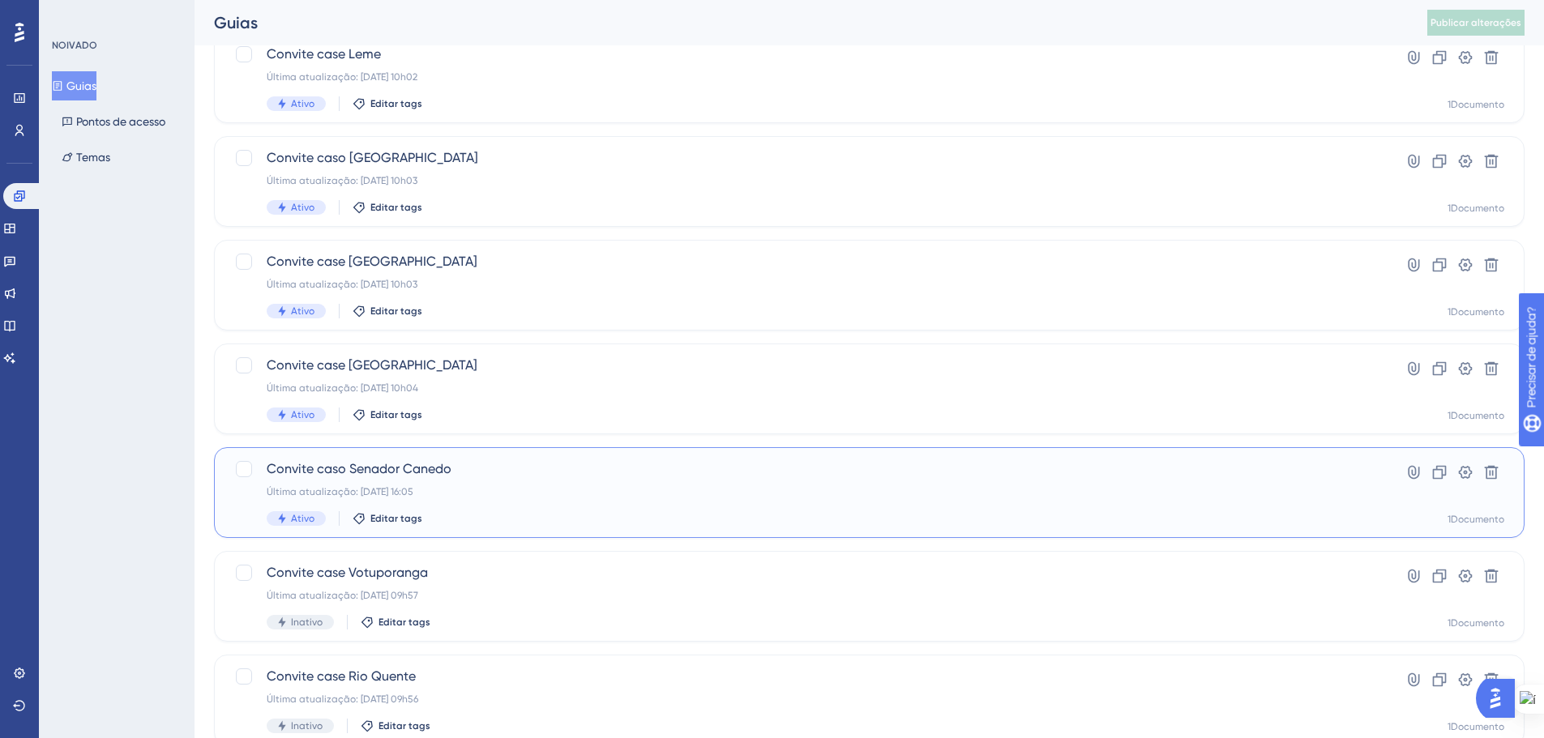
click at [595, 491] on div "Última atualização: 12 de set. de 2025 16:05" at bounding box center [805, 492] width 1076 height 13
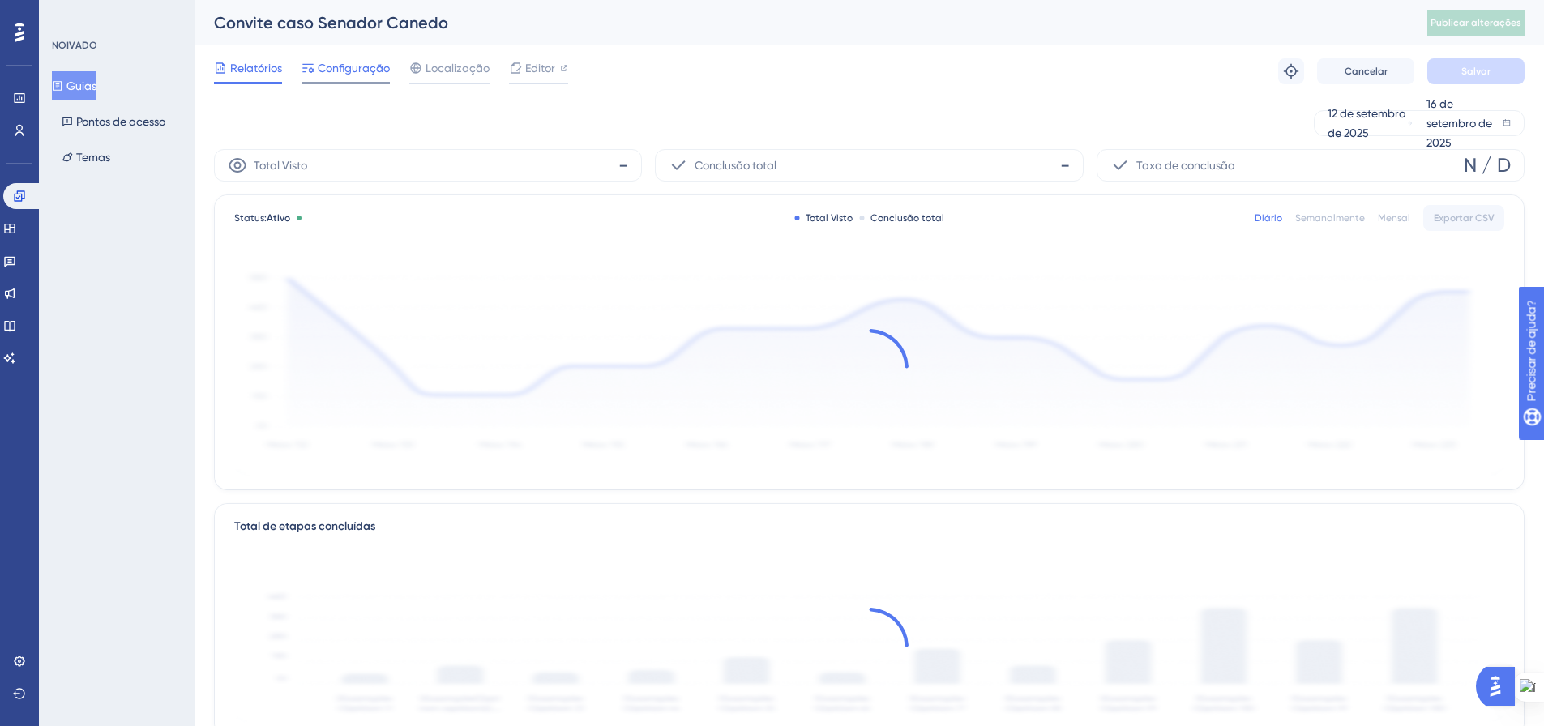
click at [368, 68] on font "Configuração" at bounding box center [354, 68] width 72 height 13
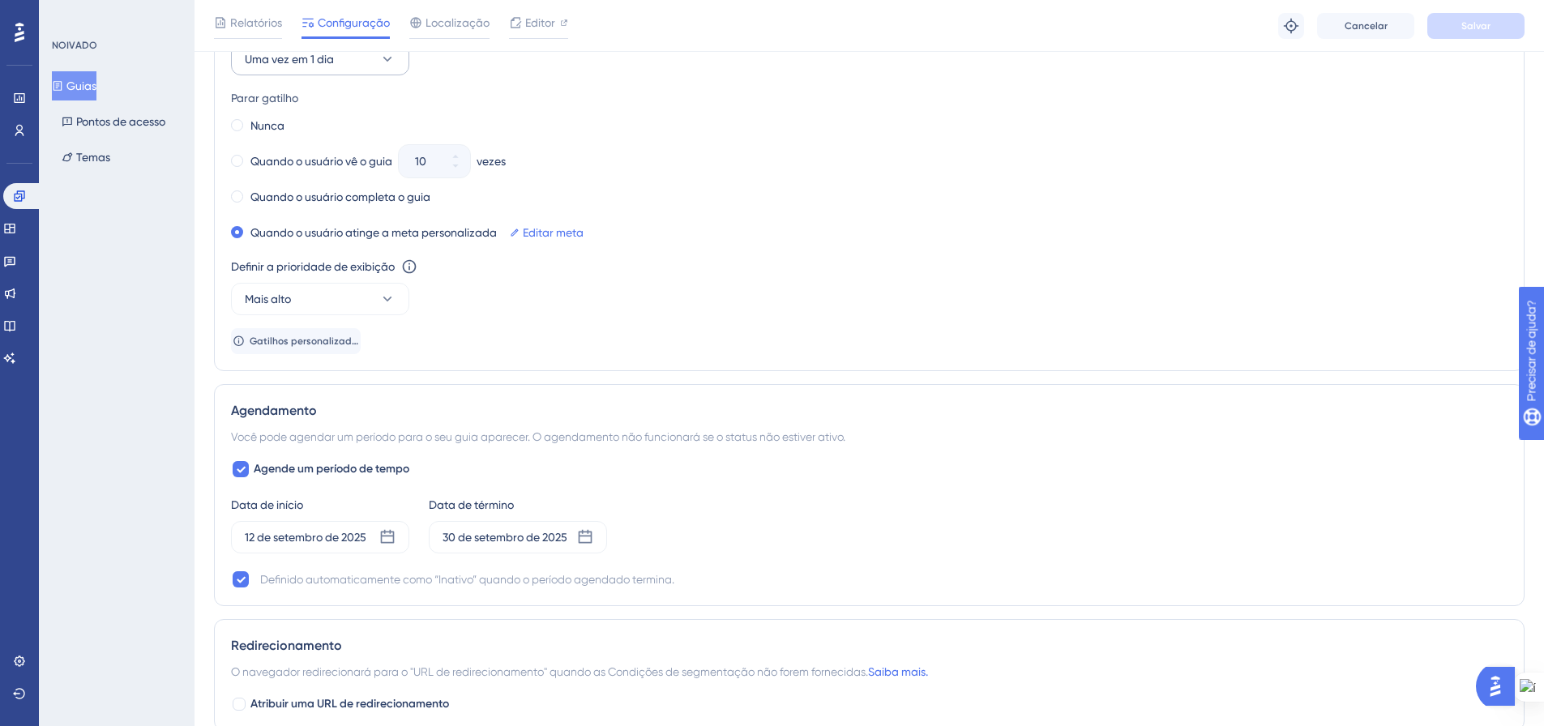
scroll to position [973, 0]
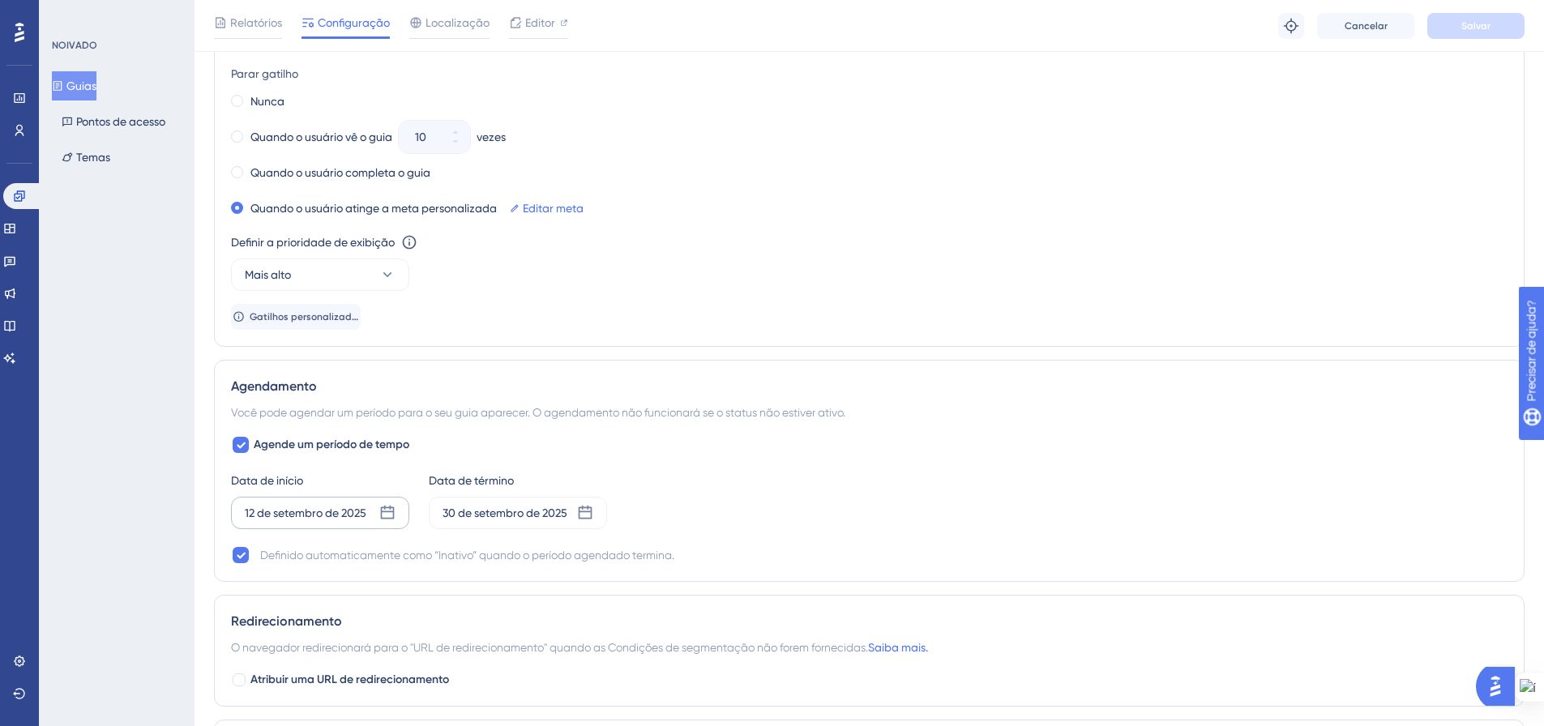
click at [394, 512] on icon at bounding box center [388, 513] width 14 height 14
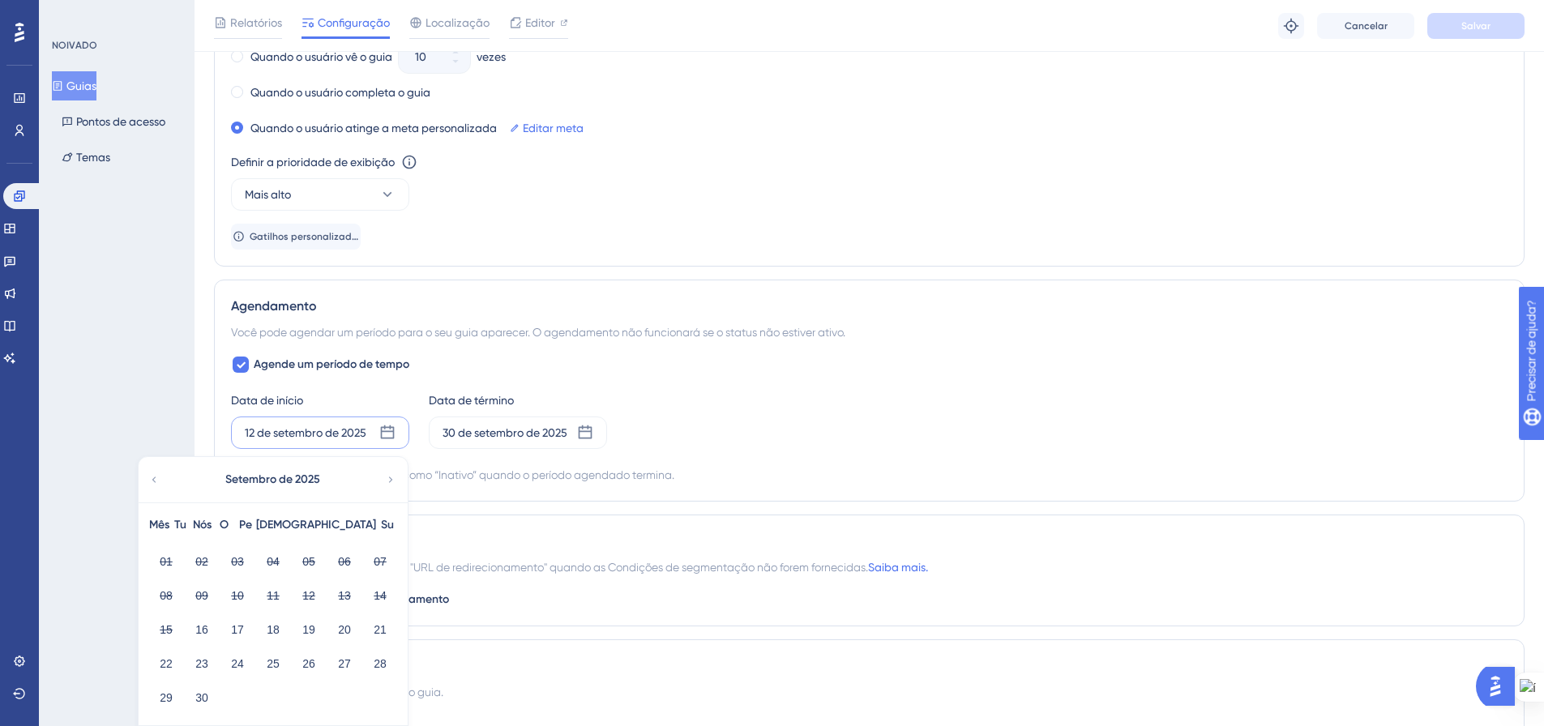
scroll to position [1054, 0]
click at [195, 630] on font "16" at bounding box center [201, 629] width 13 height 13
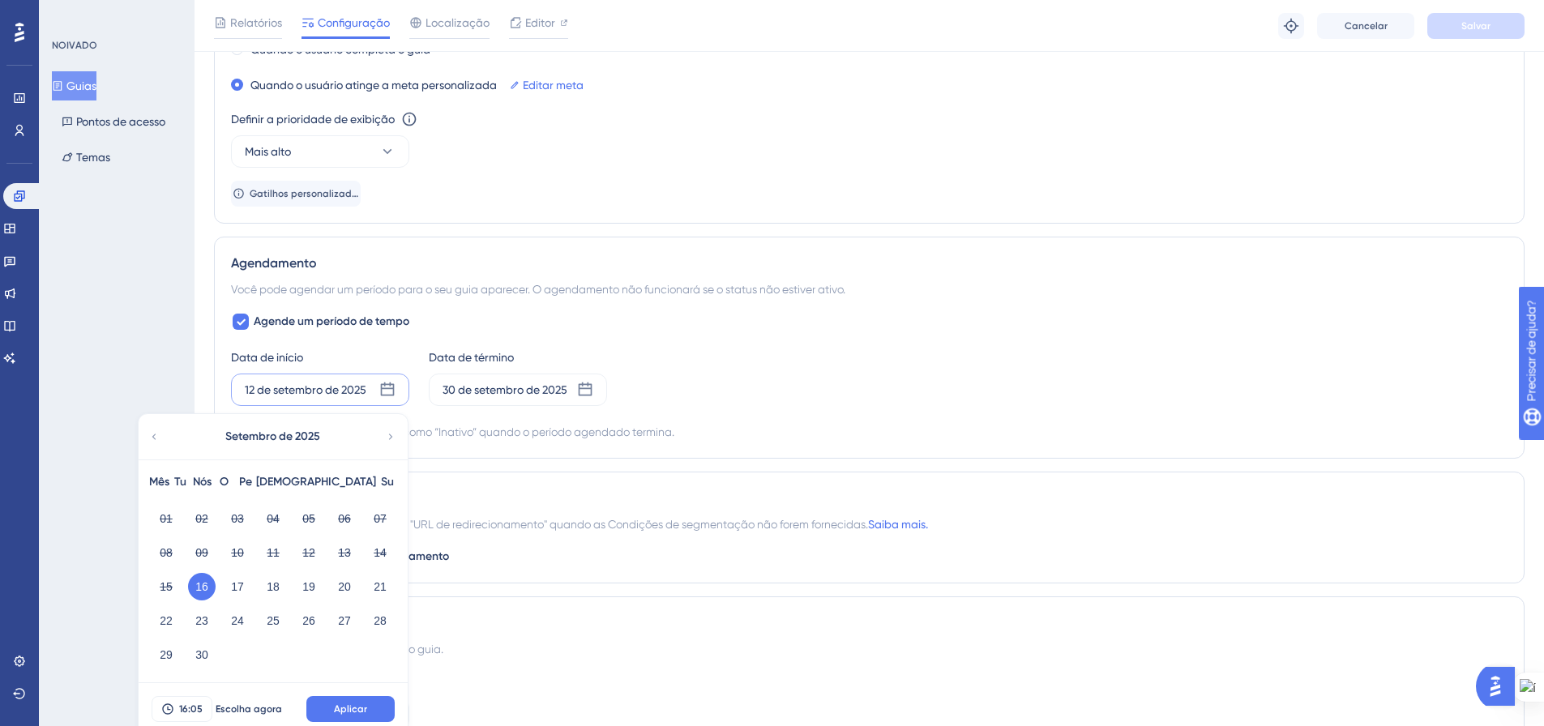
scroll to position [1135, 0]
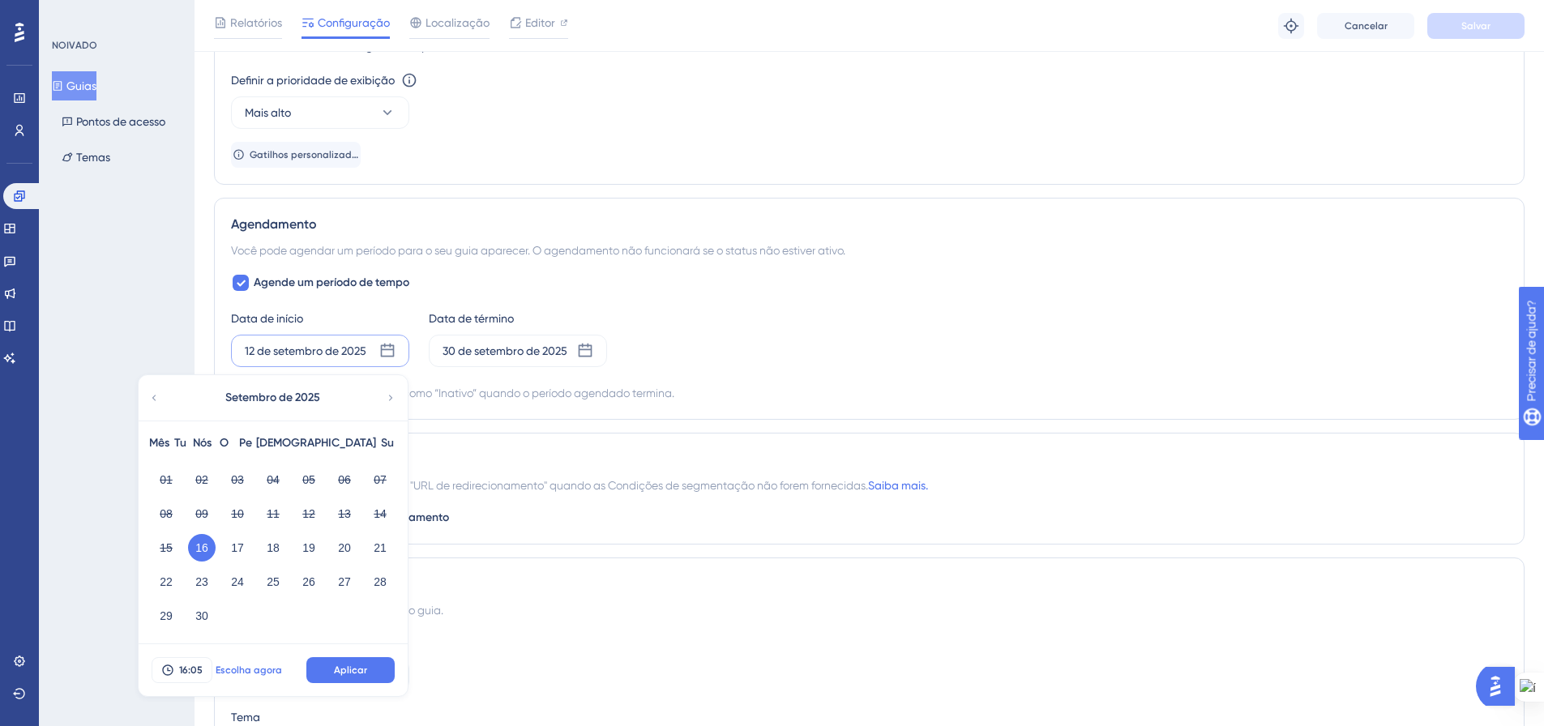
click at [258, 663] on button "Escolha agora" at bounding box center [248, 670] width 73 height 26
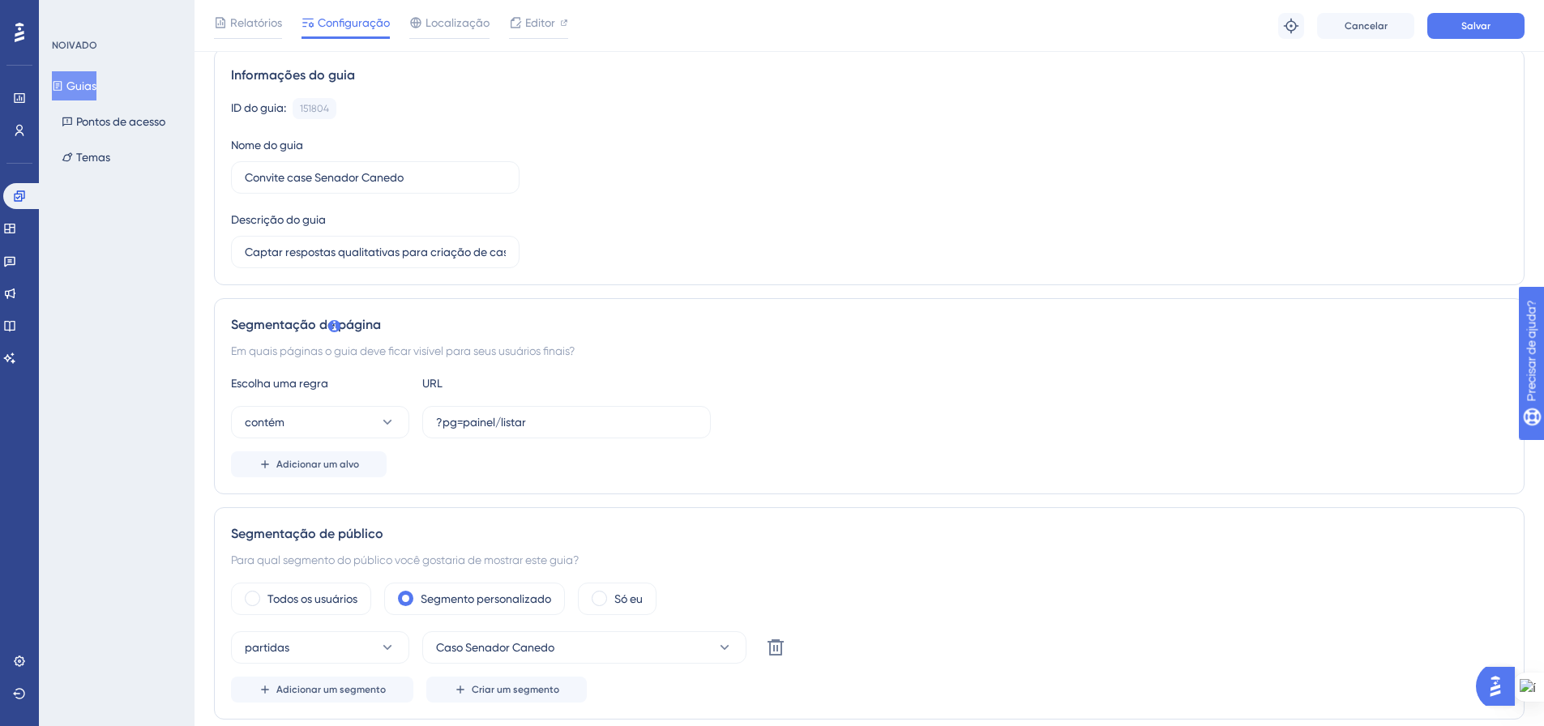
scroll to position [0, 0]
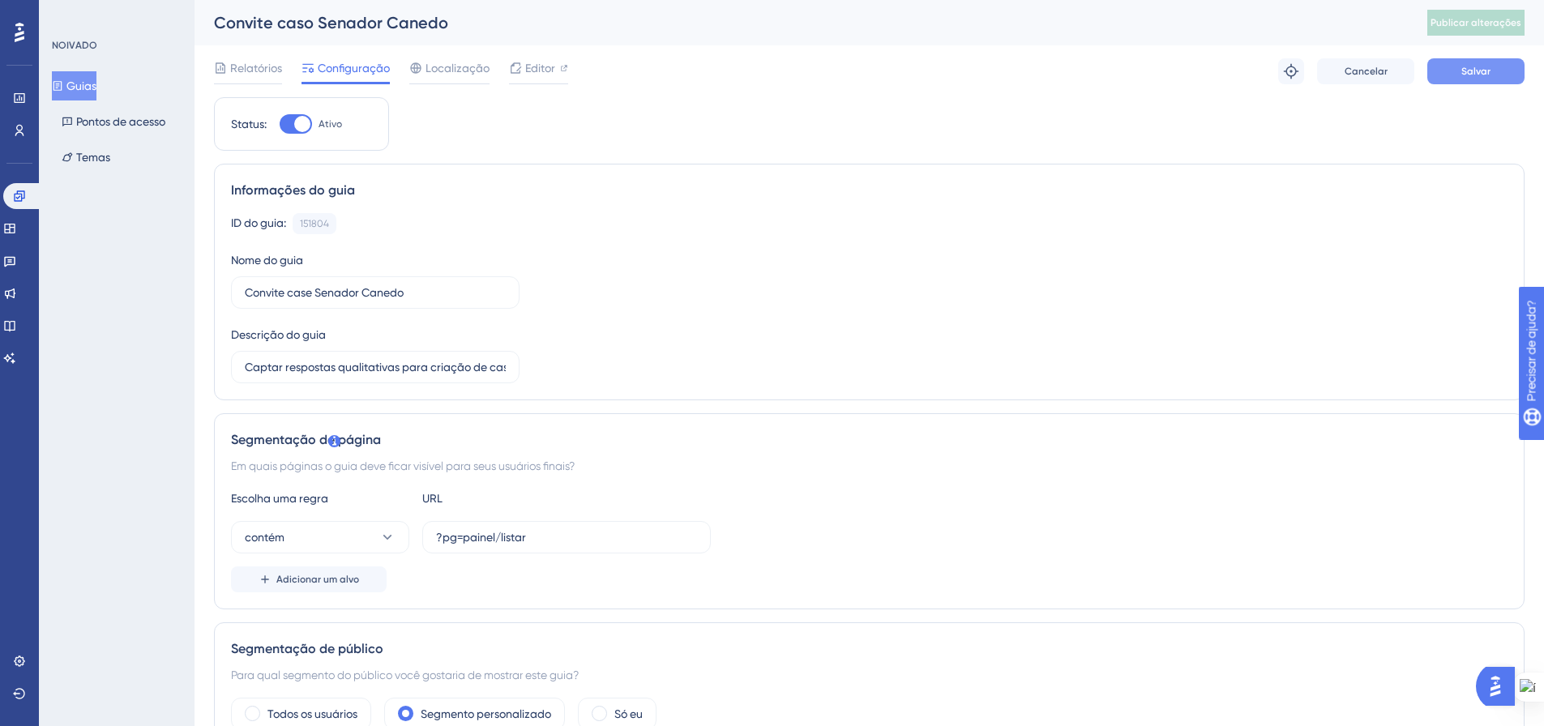
click at [1484, 73] on font "Salvar" at bounding box center [1475, 71] width 29 height 11
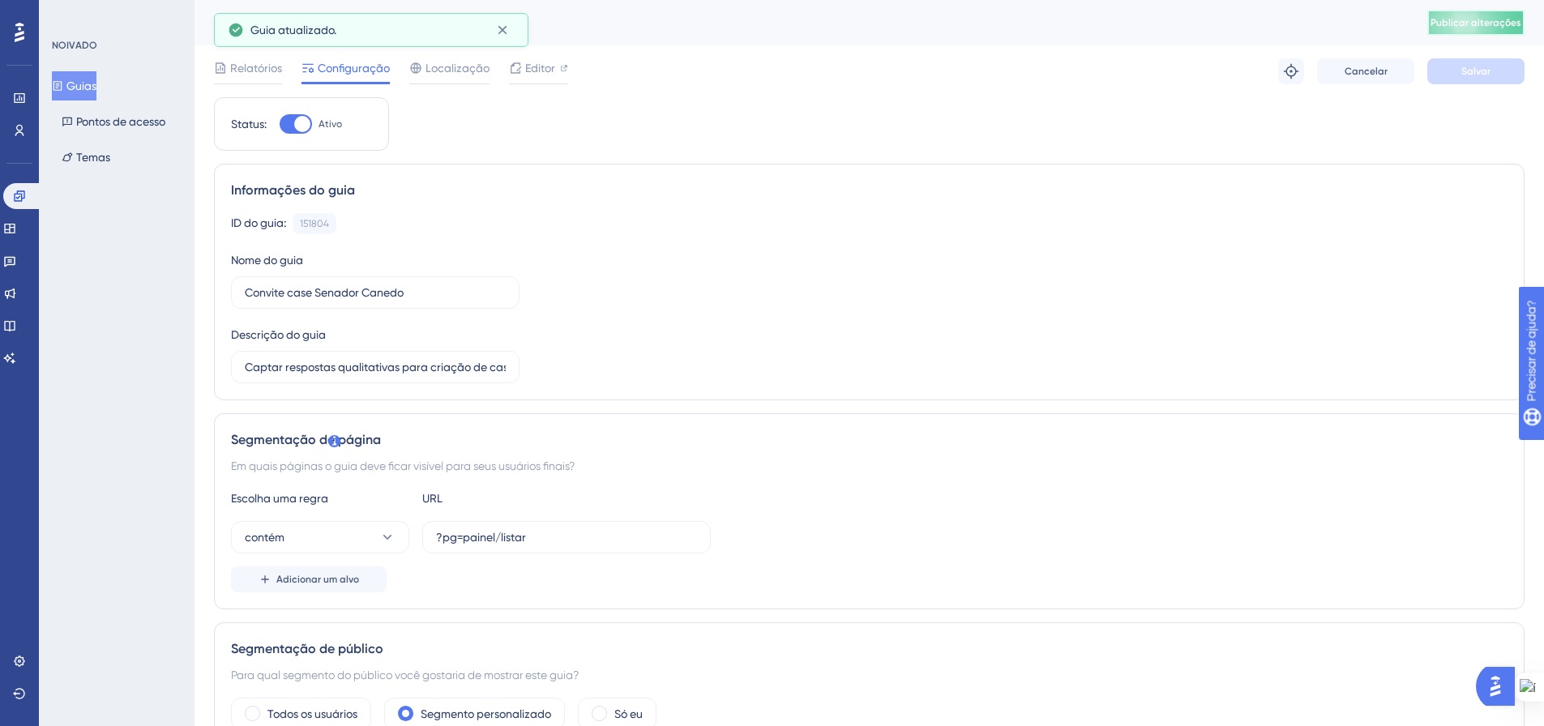
click at [1487, 21] on font "Publicar alterações" at bounding box center [1476, 22] width 91 height 11
click at [96, 85] on font "Guias" at bounding box center [81, 85] width 30 height 13
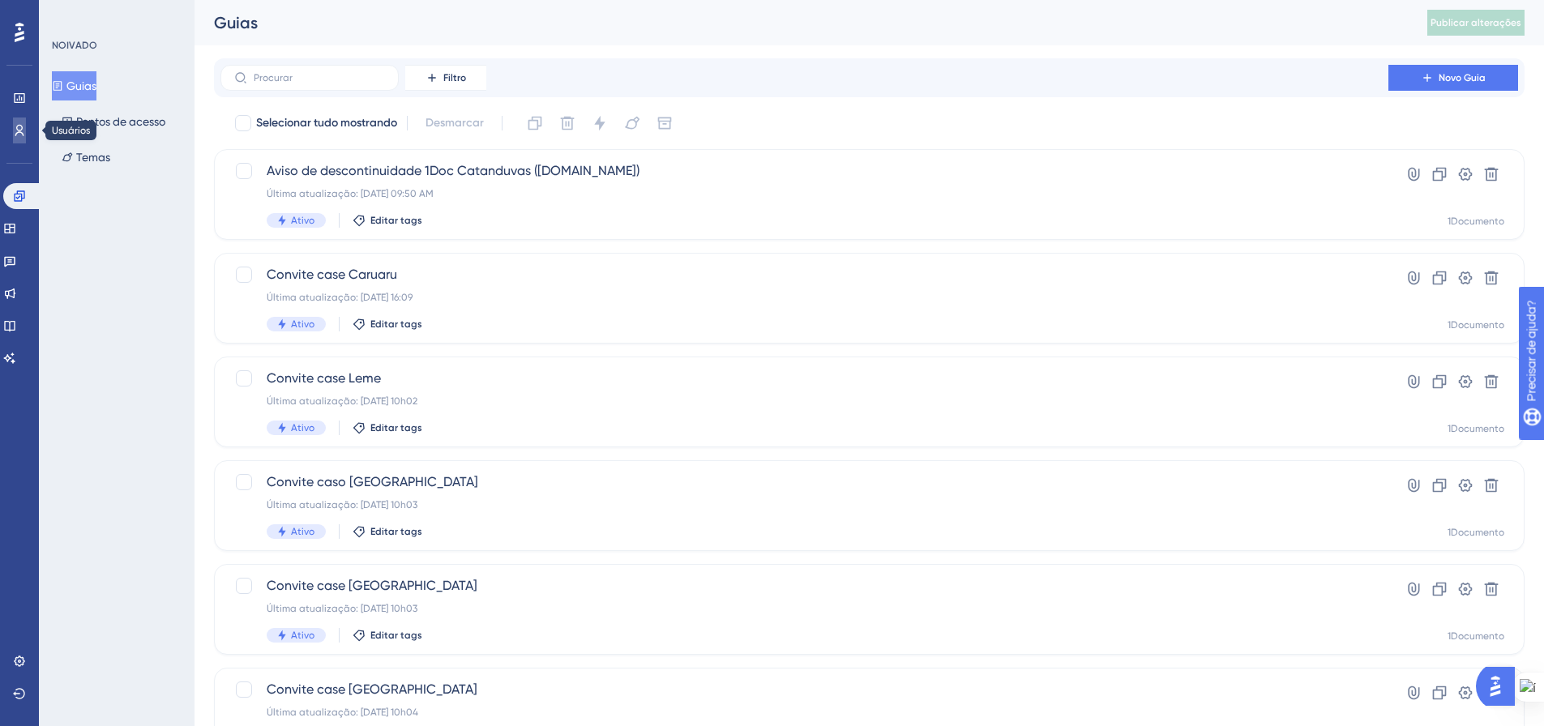
click at [18, 129] on icon at bounding box center [19, 130] width 13 height 13
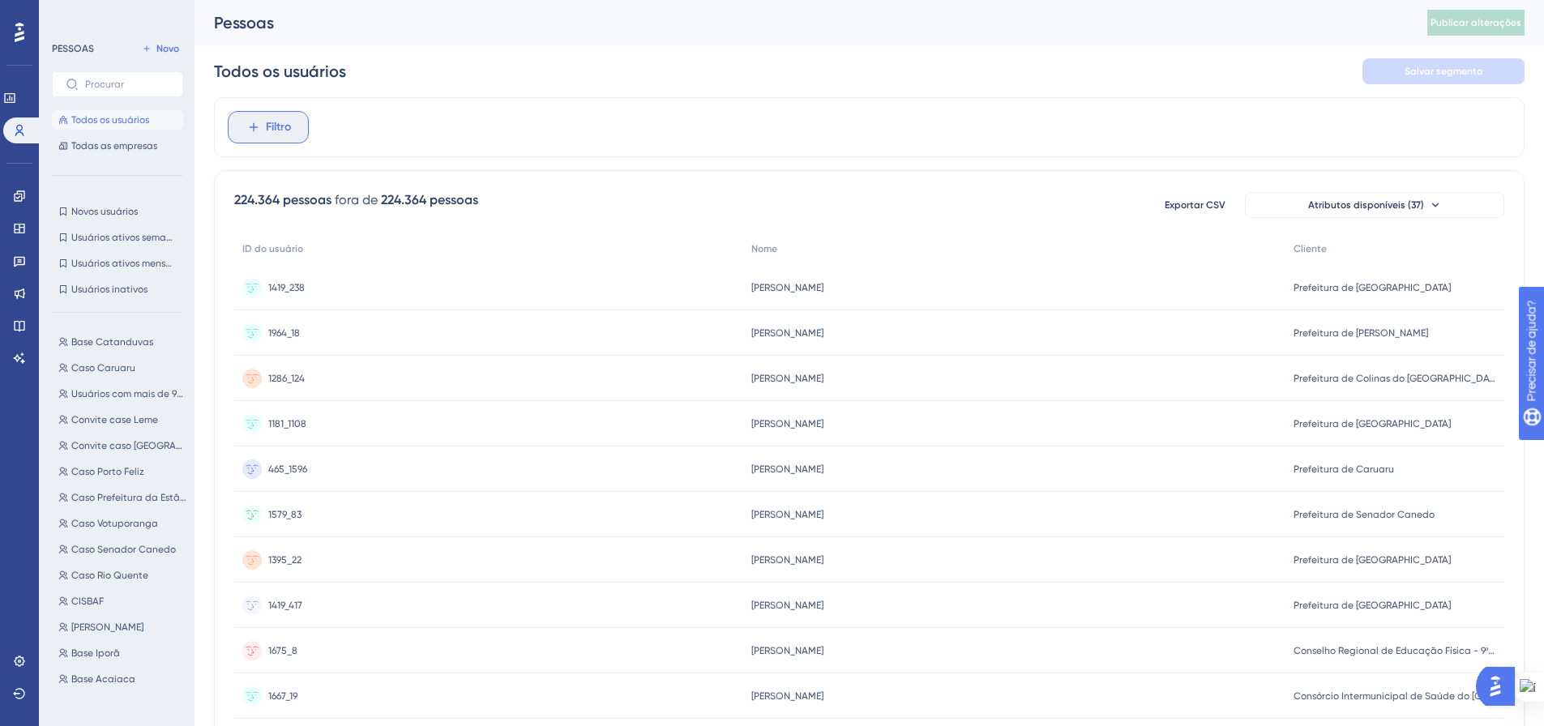
click at [244, 122] on button "Filtro" at bounding box center [268, 127] width 81 height 32
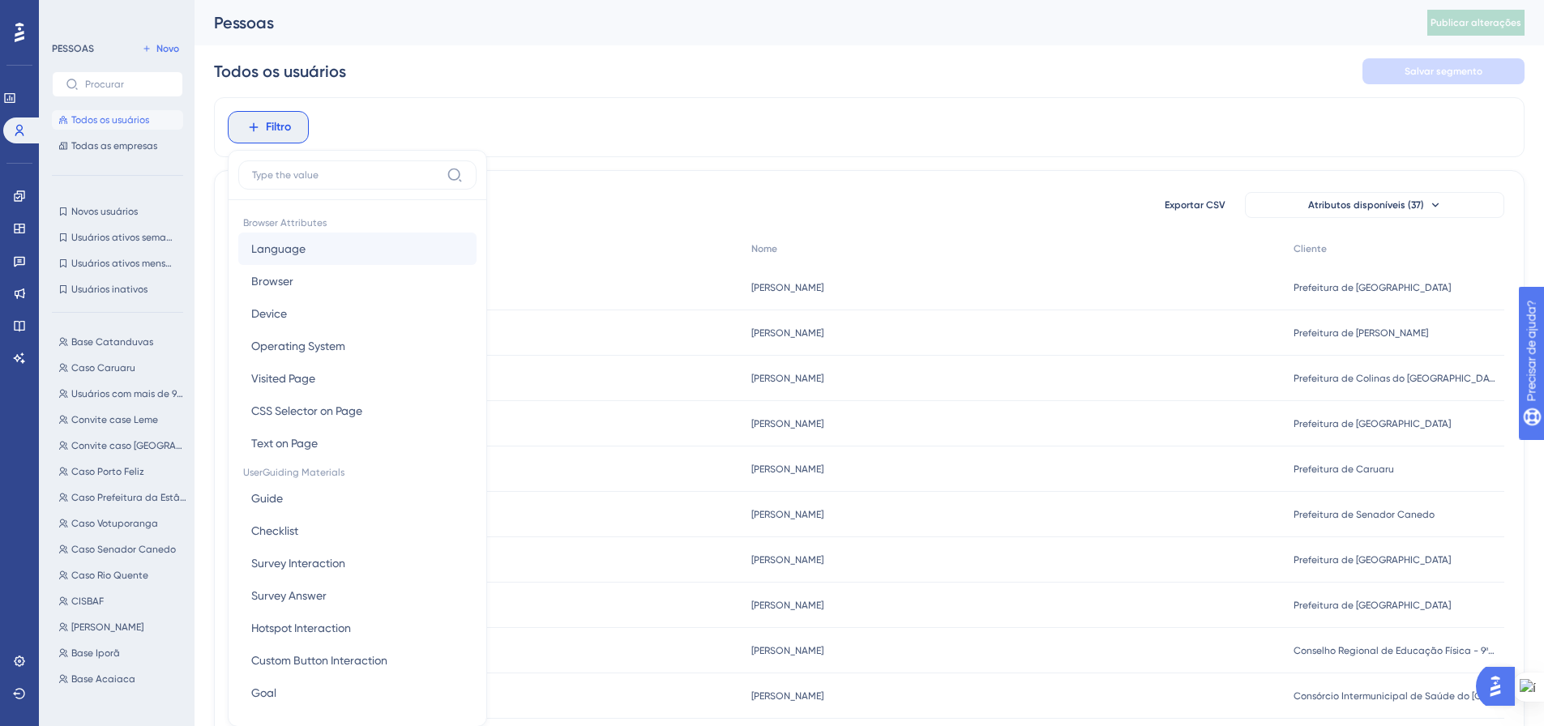
scroll to position [75, 0]
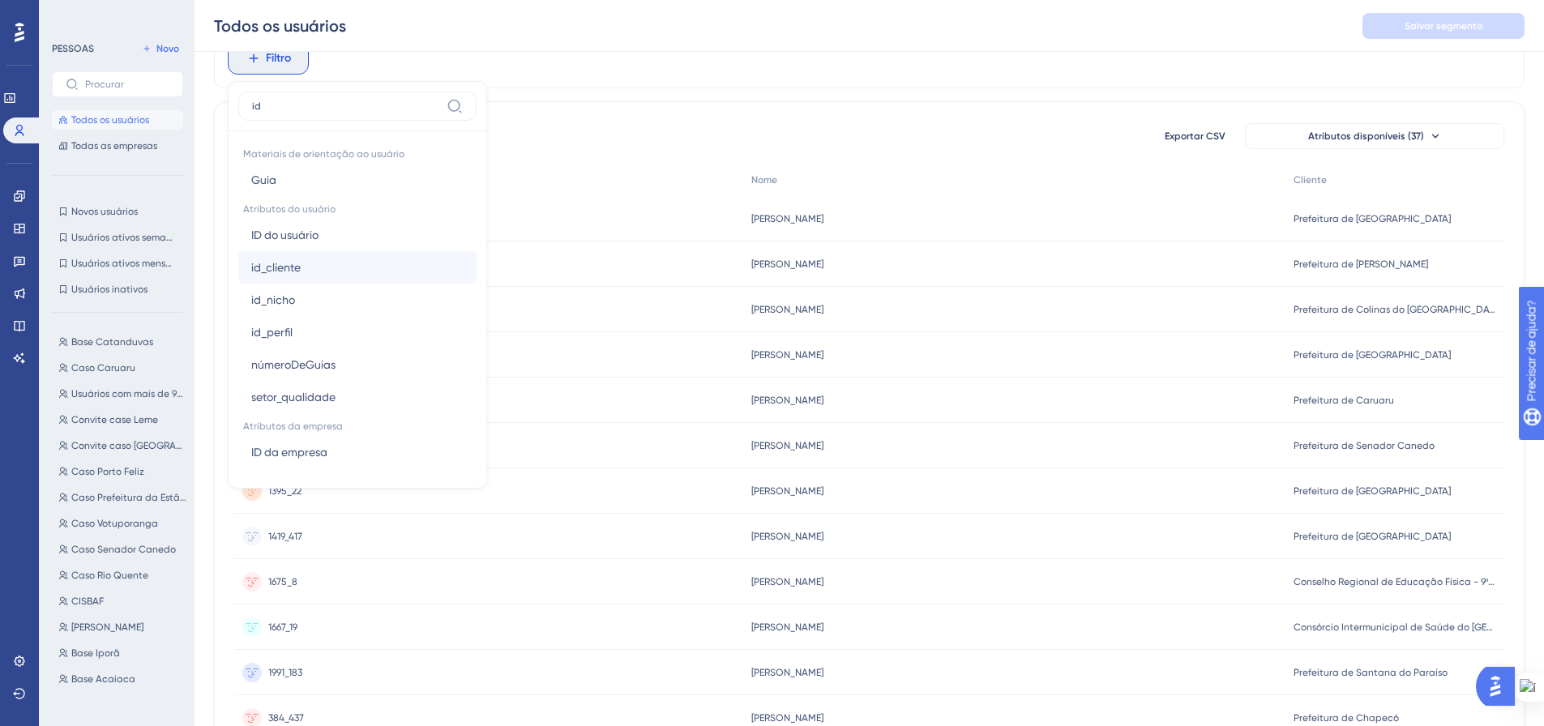
type input "id"
click at [285, 264] on font "id_cliente" at bounding box center [275, 267] width 49 height 13
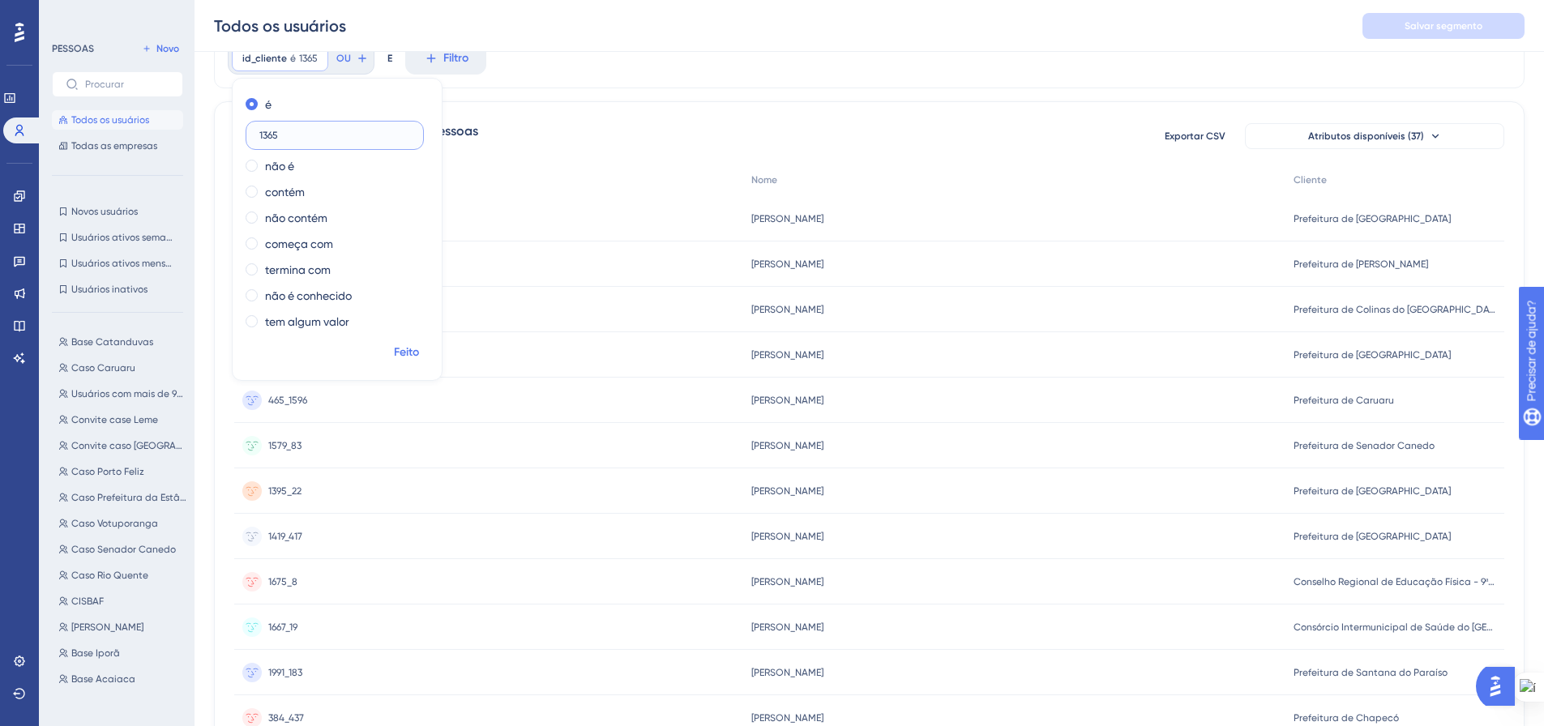
type input "1365"
click at [411, 342] on button "Feito" at bounding box center [405, 352] width 45 height 29
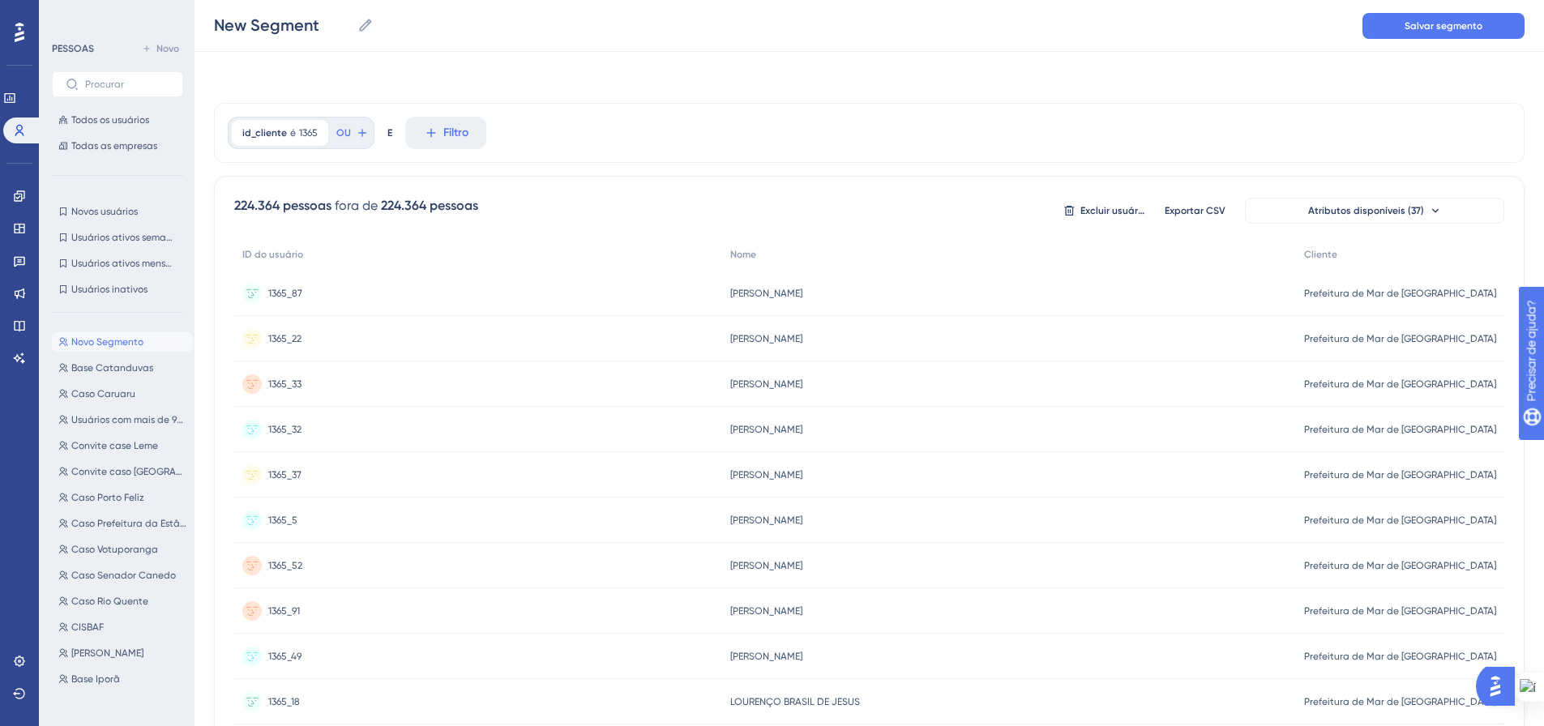
scroll to position [0, 0]
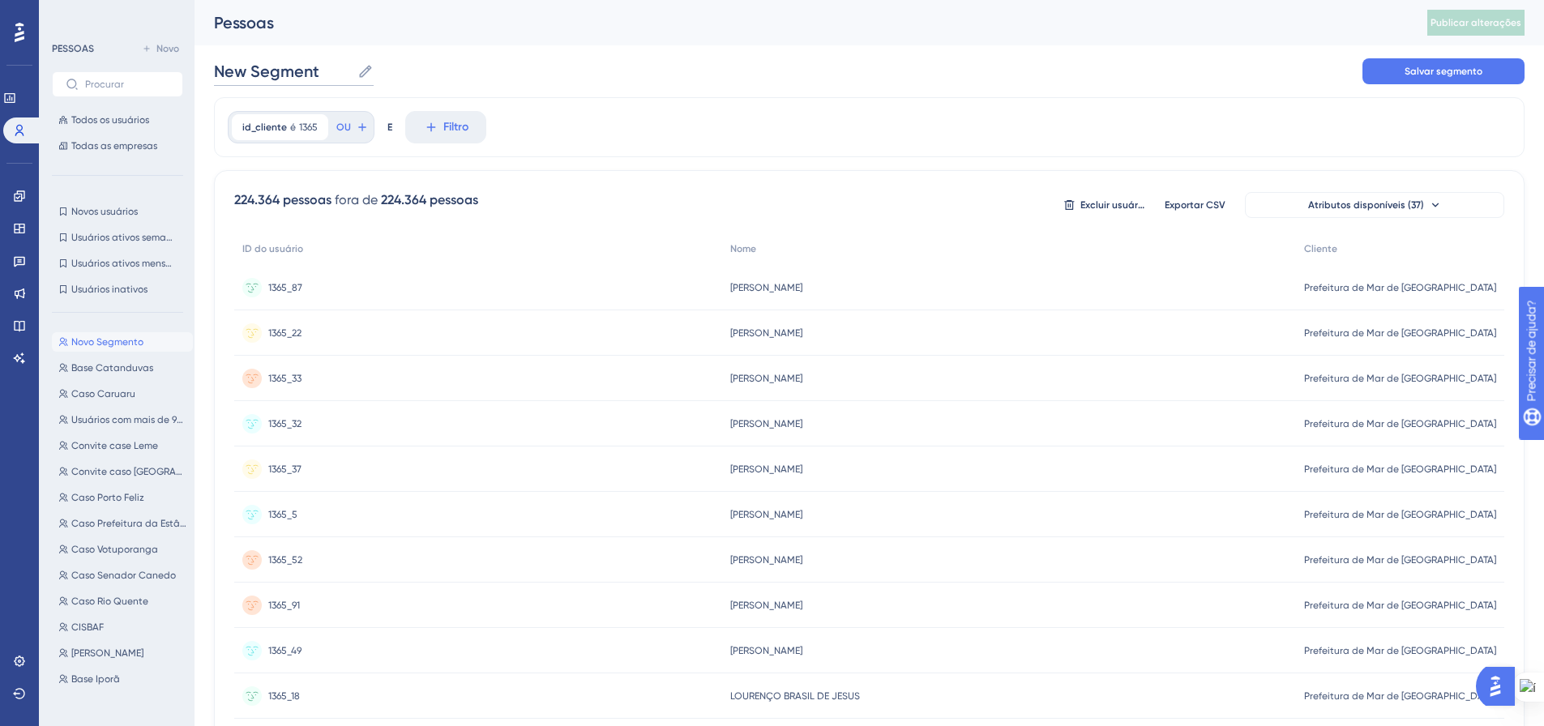
click at [284, 75] on input "New Segment" at bounding box center [282, 71] width 137 height 23
click at [283, 74] on input "New Segment" at bounding box center [282, 71] width 137 height 23
drag, startPoint x: 220, startPoint y: 63, endPoint x: 331, endPoint y: 75, distance: 111.7
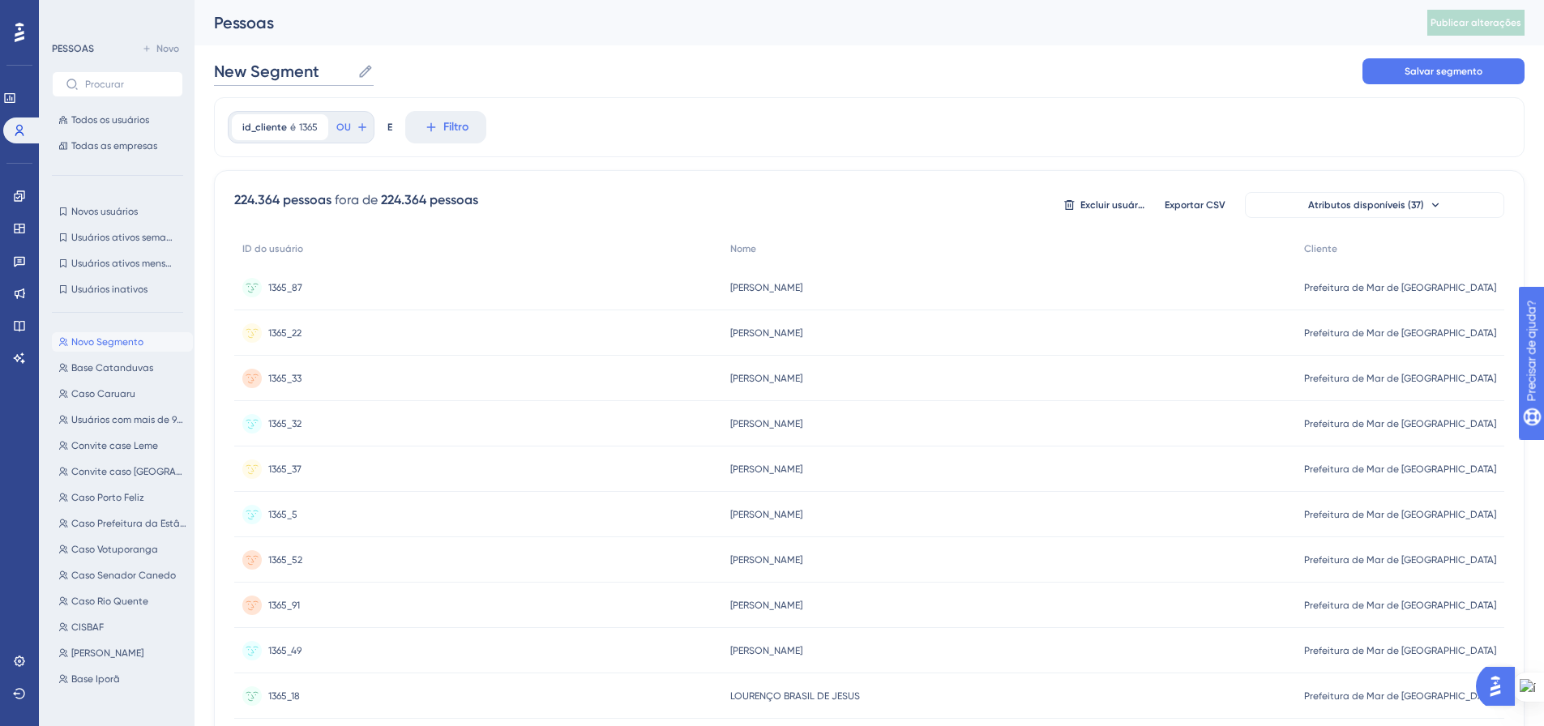
click at [323, 72] on input "New Segment" at bounding box center [282, 71] width 137 height 23
click at [1210, 208] on font "Exportar CSV" at bounding box center [1195, 204] width 61 height 11
click at [450, 132] on font "Filtro" at bounding box center [455, 127] width 25 height 14
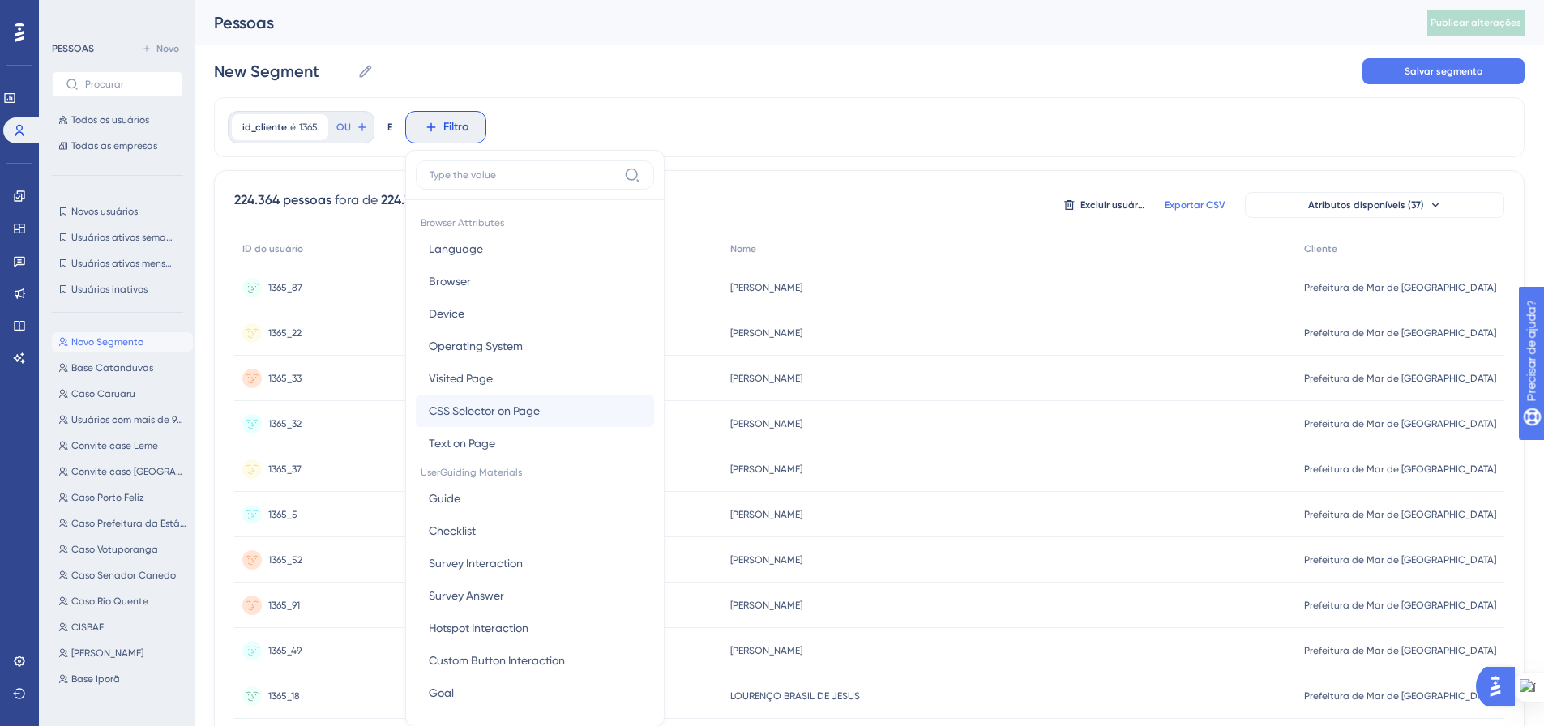
scroll to position [75, 0]
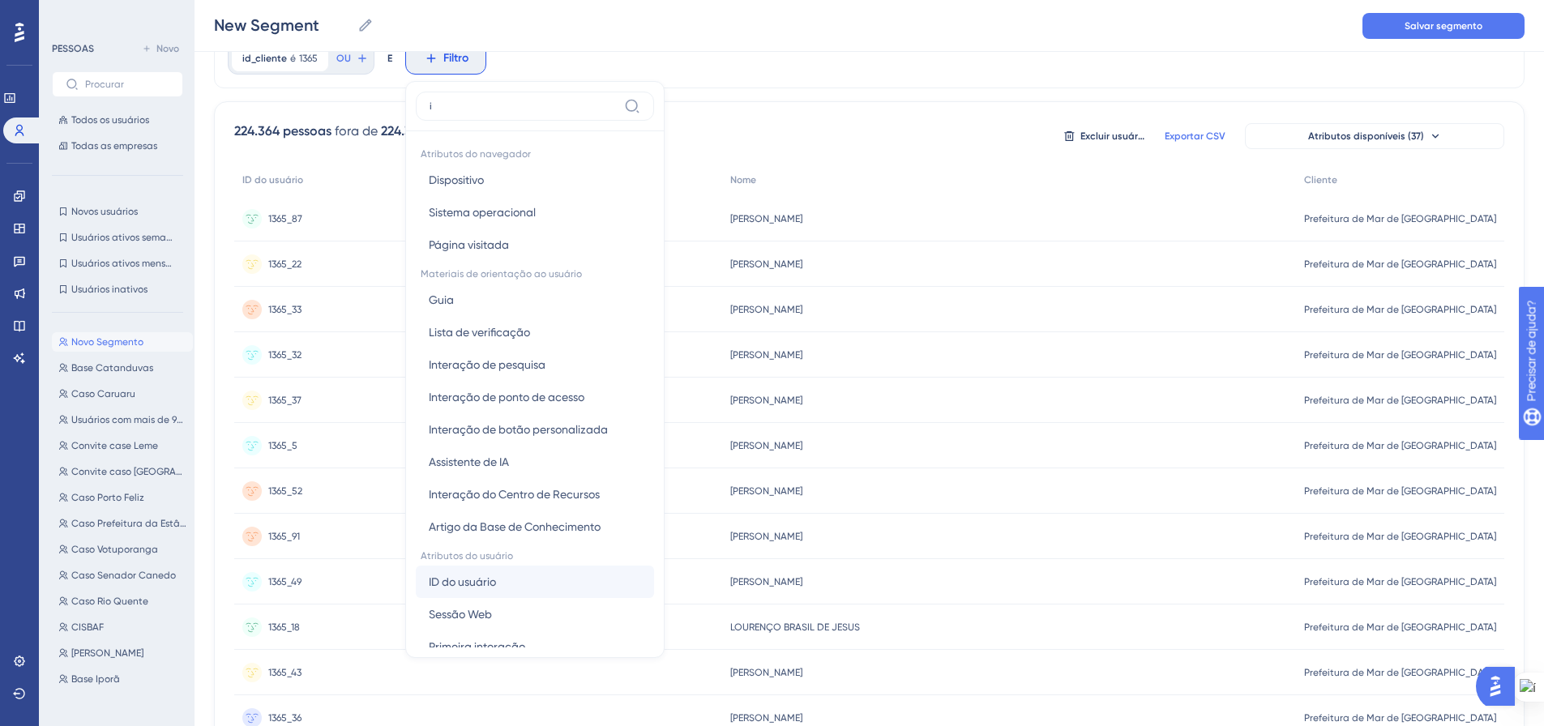
type input "i"
click at [487, 592] on button "ID do usuário ID do usuário" at bounding box center [535, 582] width 238 height 32
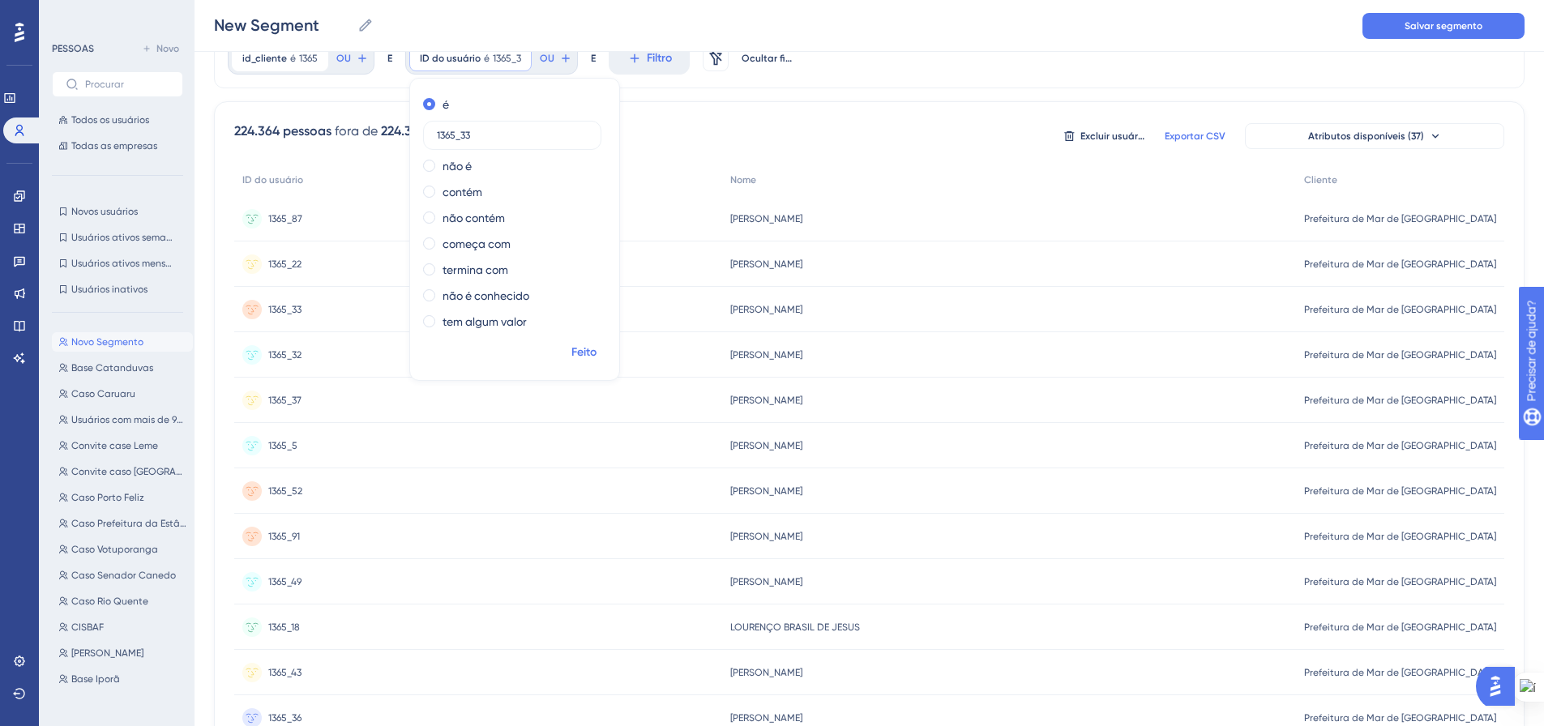
type input "1365_33"
click at [583, 347] on font "Feito" at bounding box center [583, 352] width 25 height 14
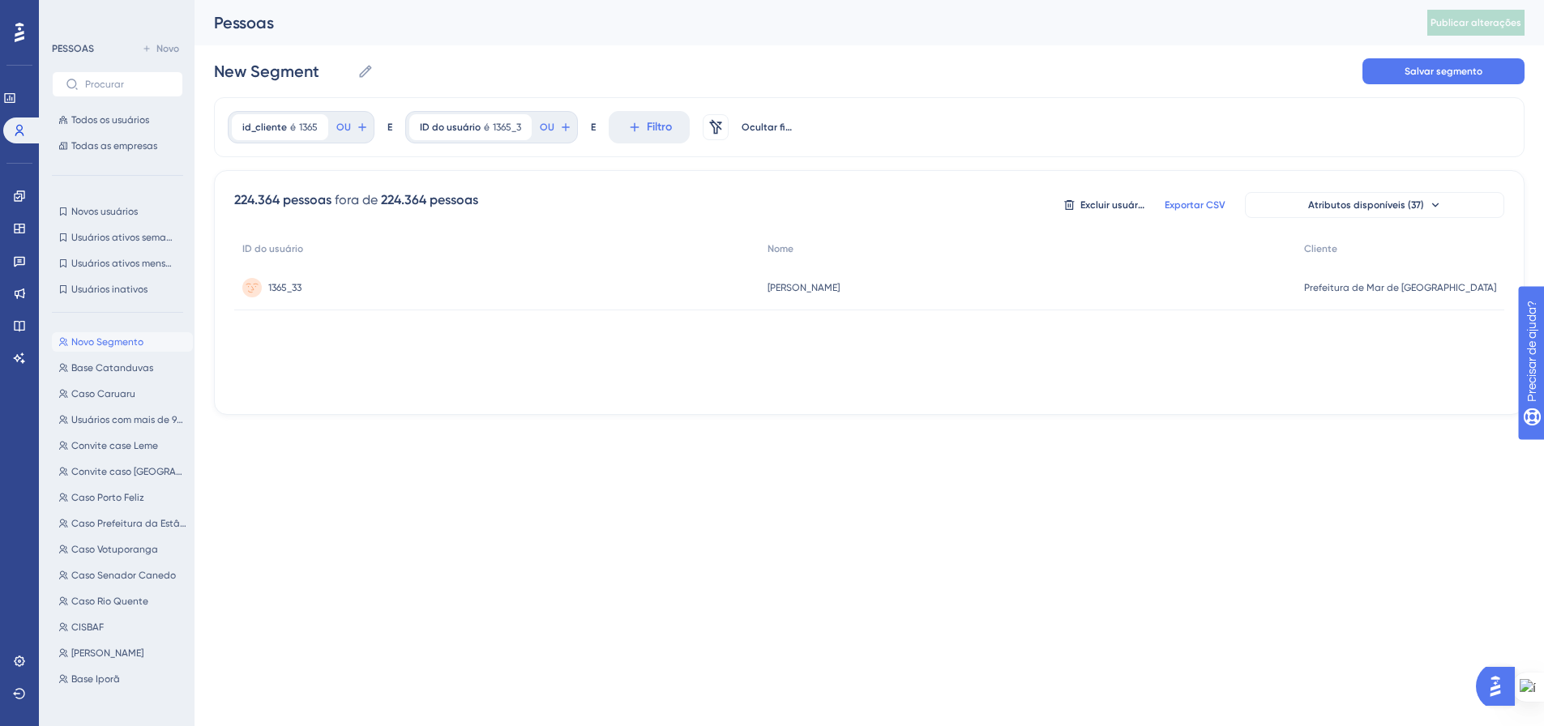
scroll to position [0, 0]
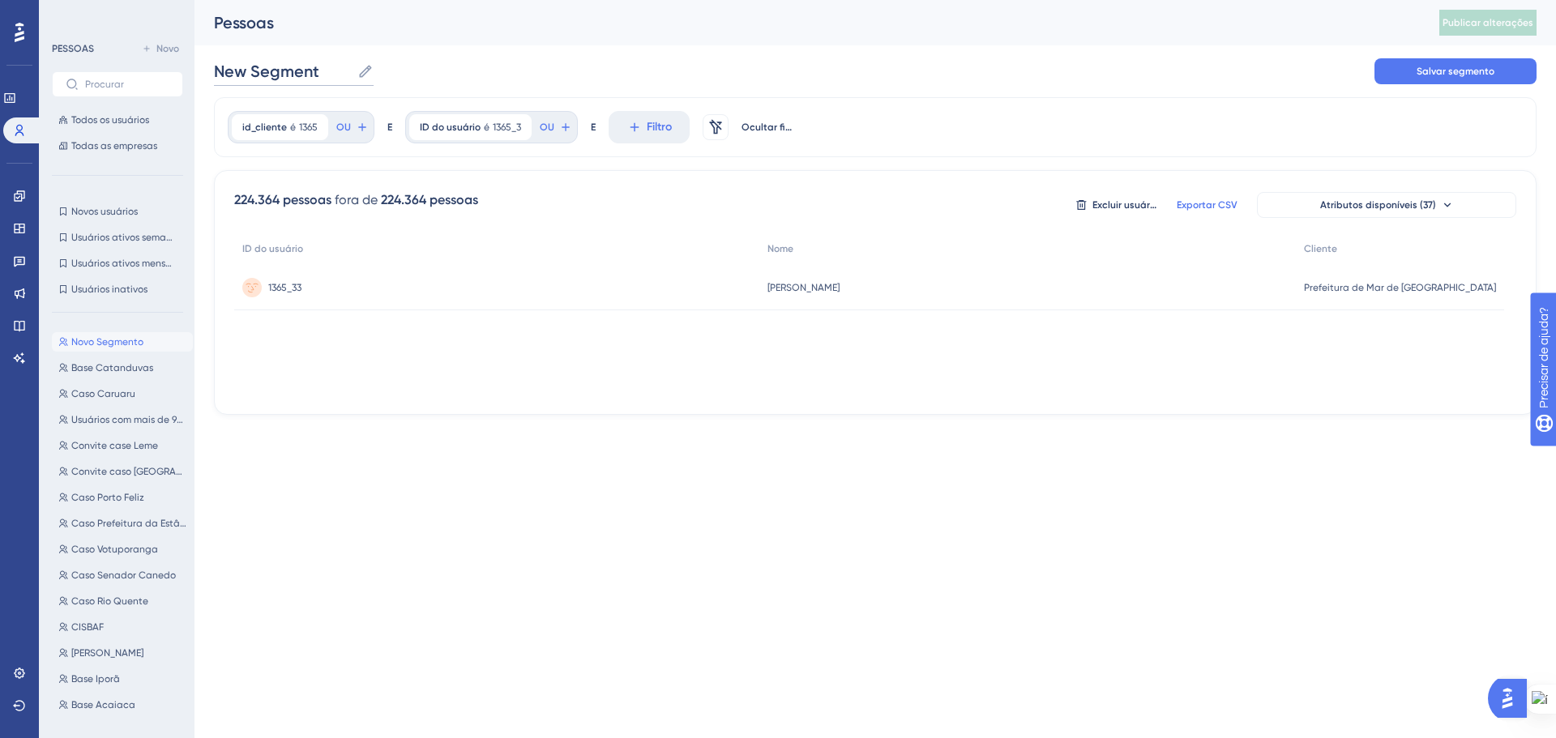
click at [267, 73] on input "New Segment" at bounding box center [282, 71] width 137 height 23
click at [267, 72] on input "New Segment" at bounding box center [282, 71] width 137 height 23
click at [267, 71] on input "New Segment" at bounding box center [282, 71] width 137 height 23
type input "Case Mar de Espanha"
click at [1455, 69] on font "Salvar segmento" at bounding box center [1456, 71] width 78 height 11
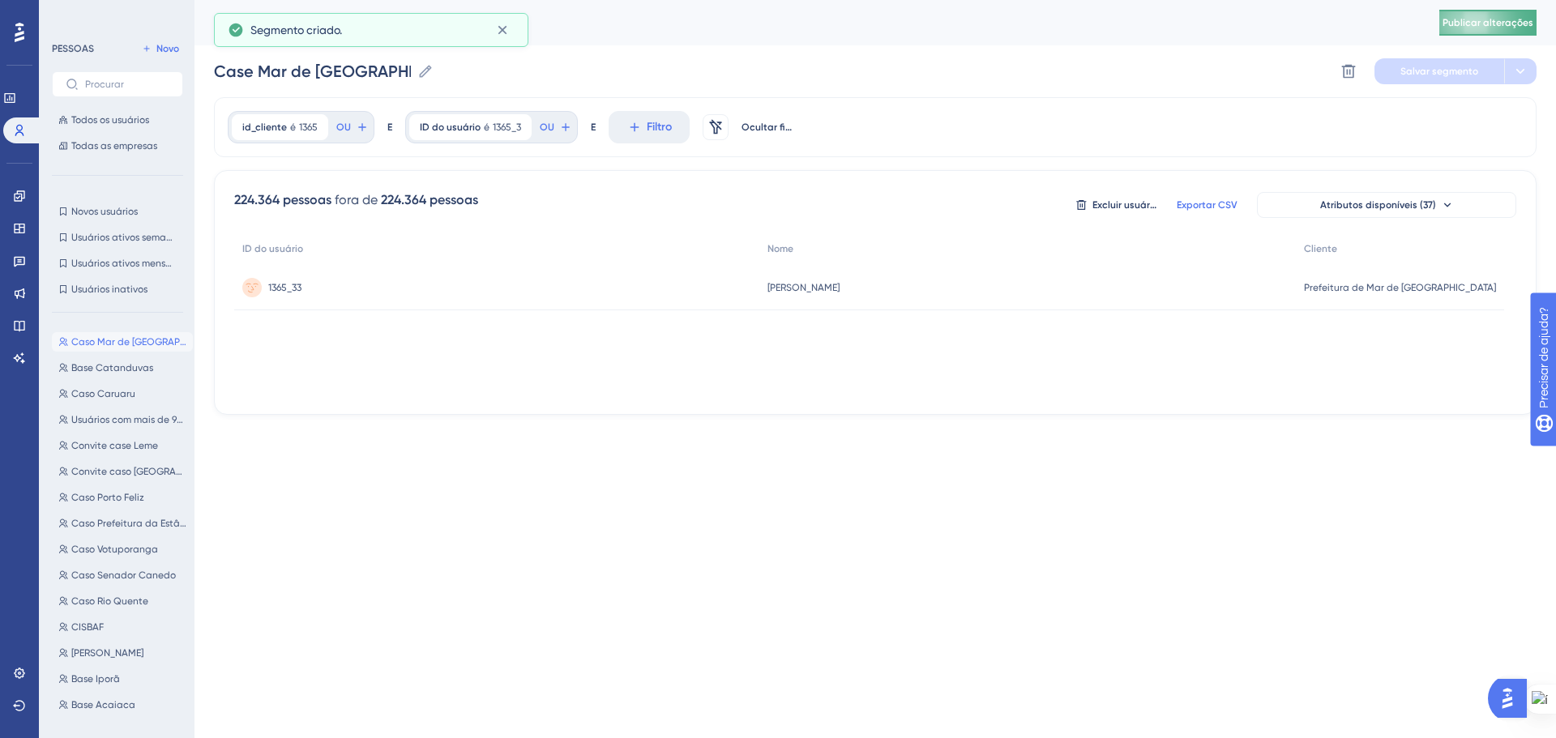
click at [1478, 23] on font "Publicar alterações" at bounding box center [1488, 22] width 91 height 11
click at [24, 192] on icon at bounding box center [19, 196] width 13 height 13
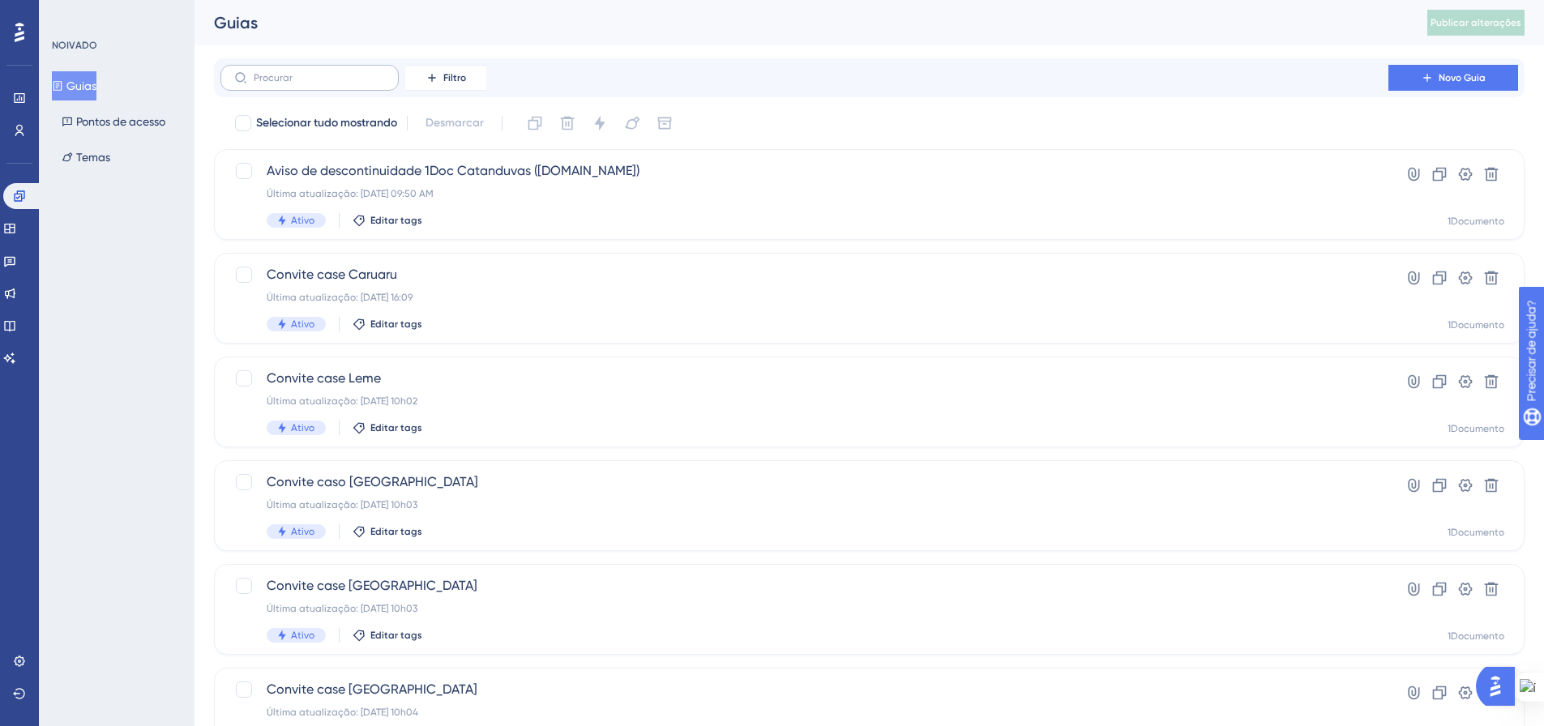
click at [332, 83] on label at bounding box center [309, 78] width 178 height 26
click at [332, 83] on input "text" at bounding box center [319, 77] width 131 height 11
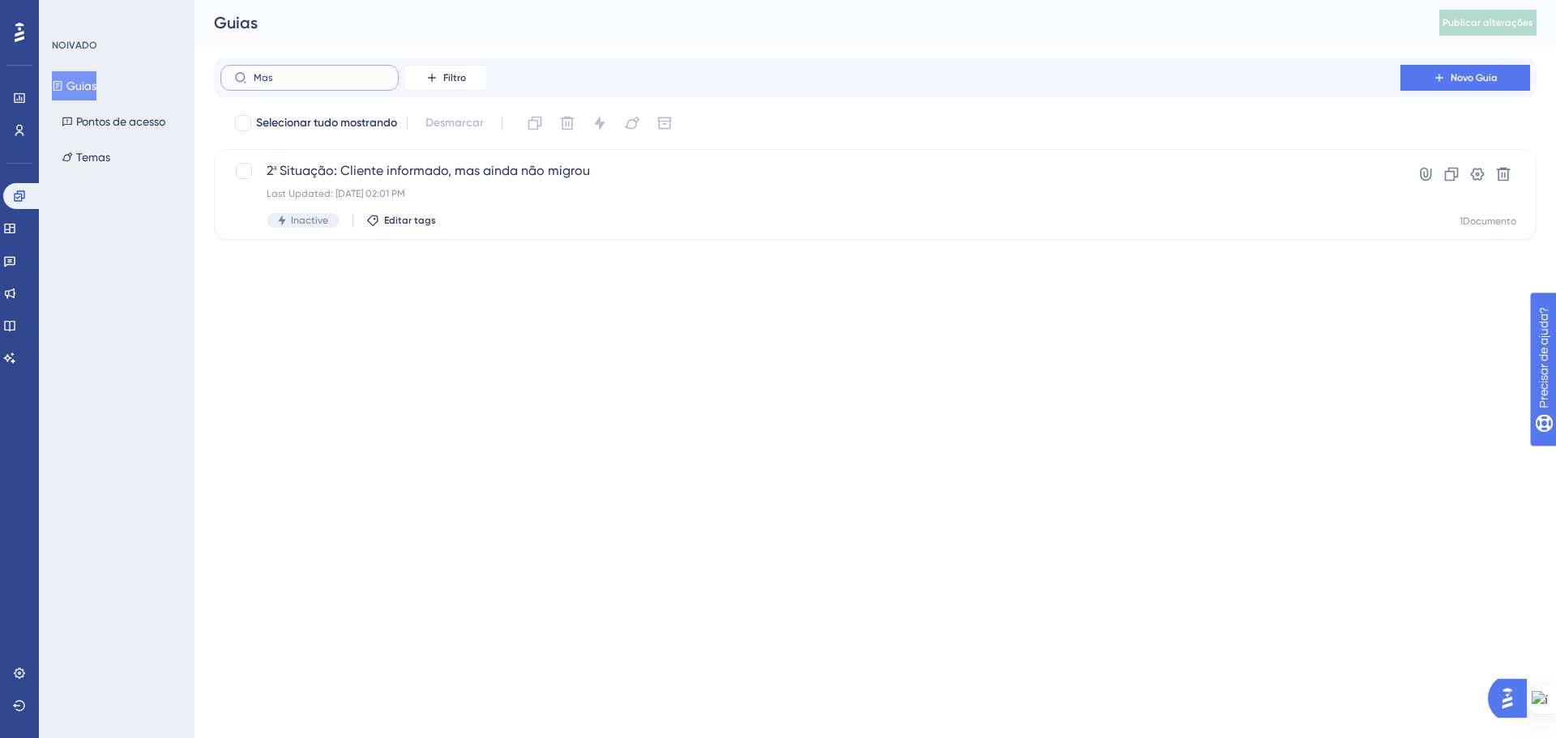
type input "Mas d"
checkbox input "true"
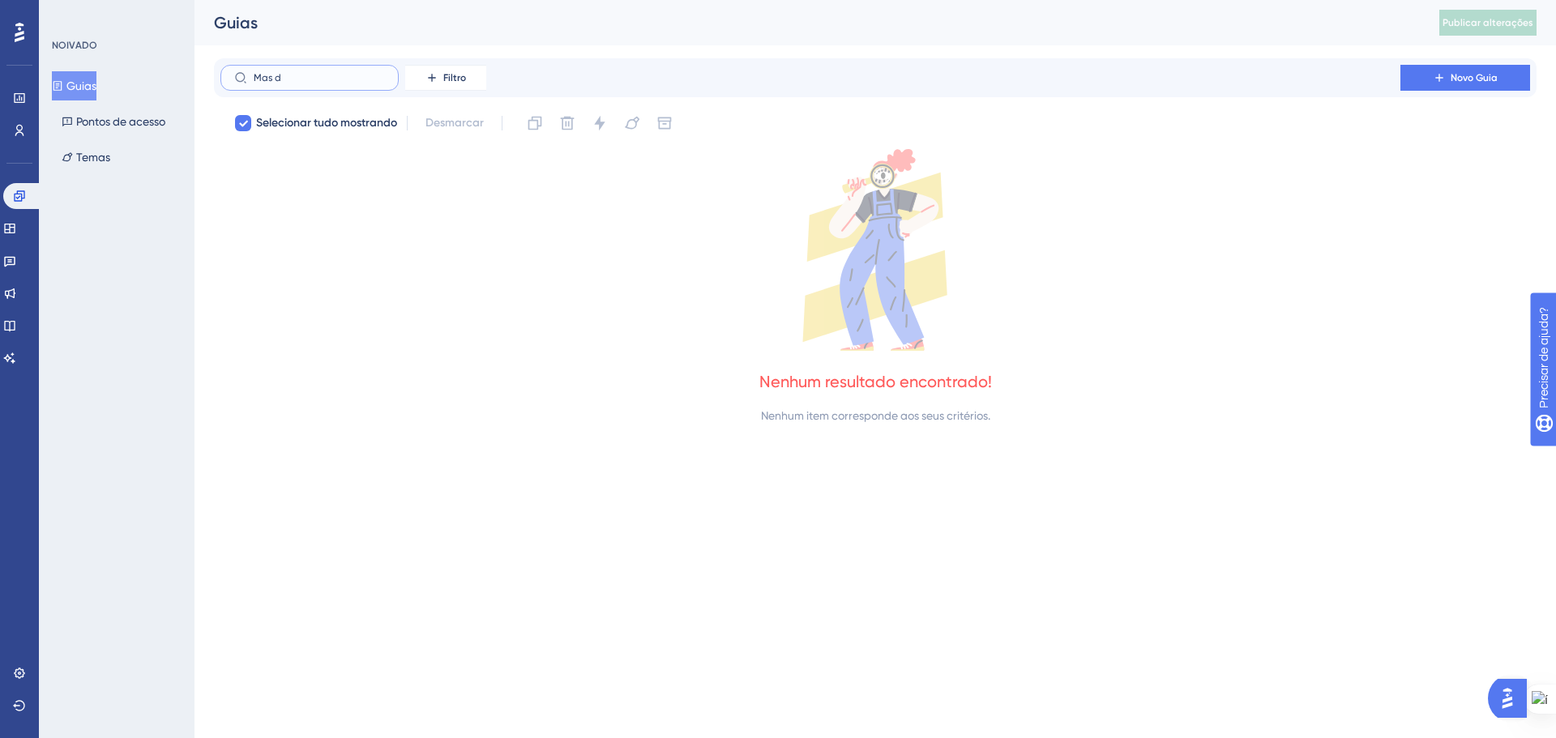
type input "Mas"
checkbox input "false"
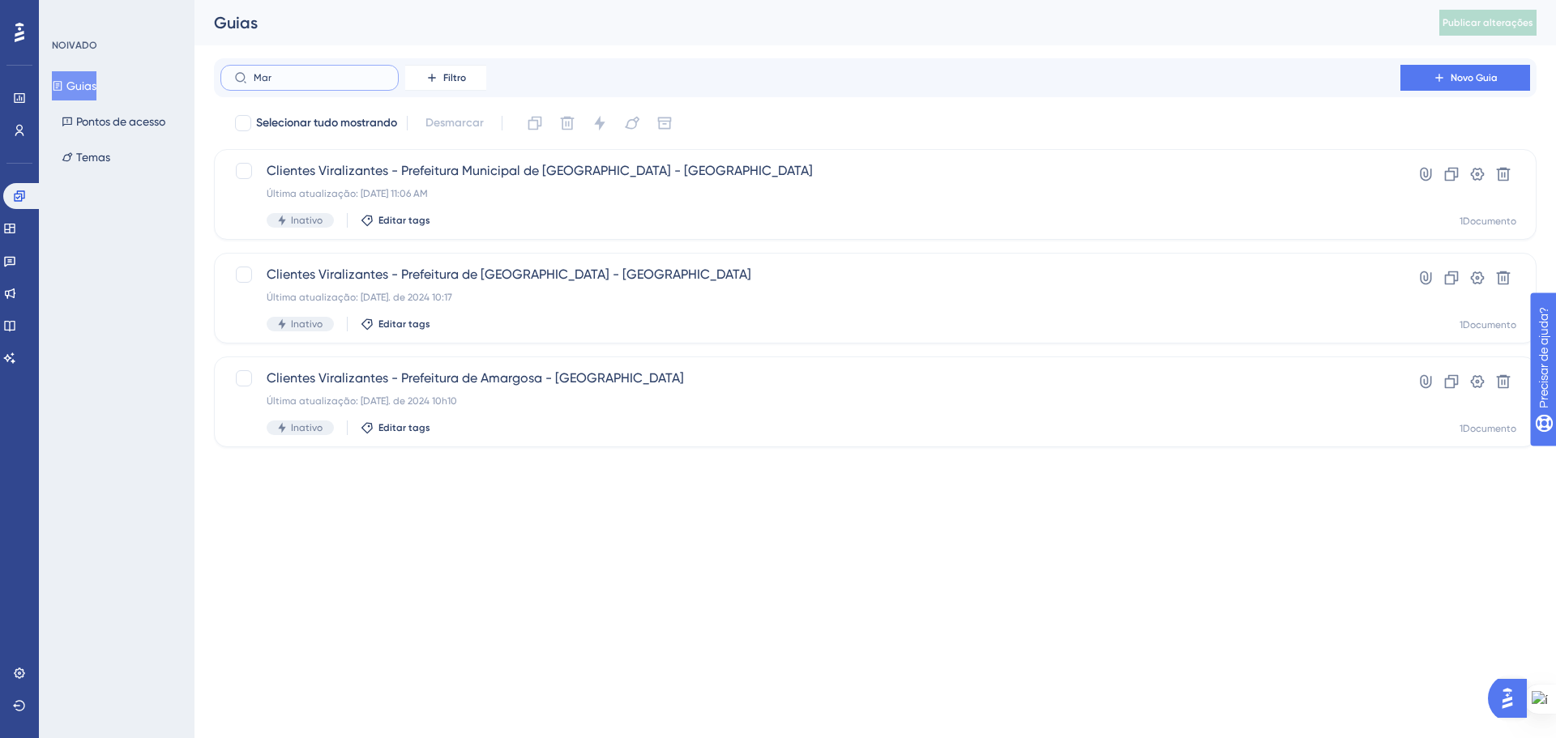
type input "Mar"
checkbox input "true"
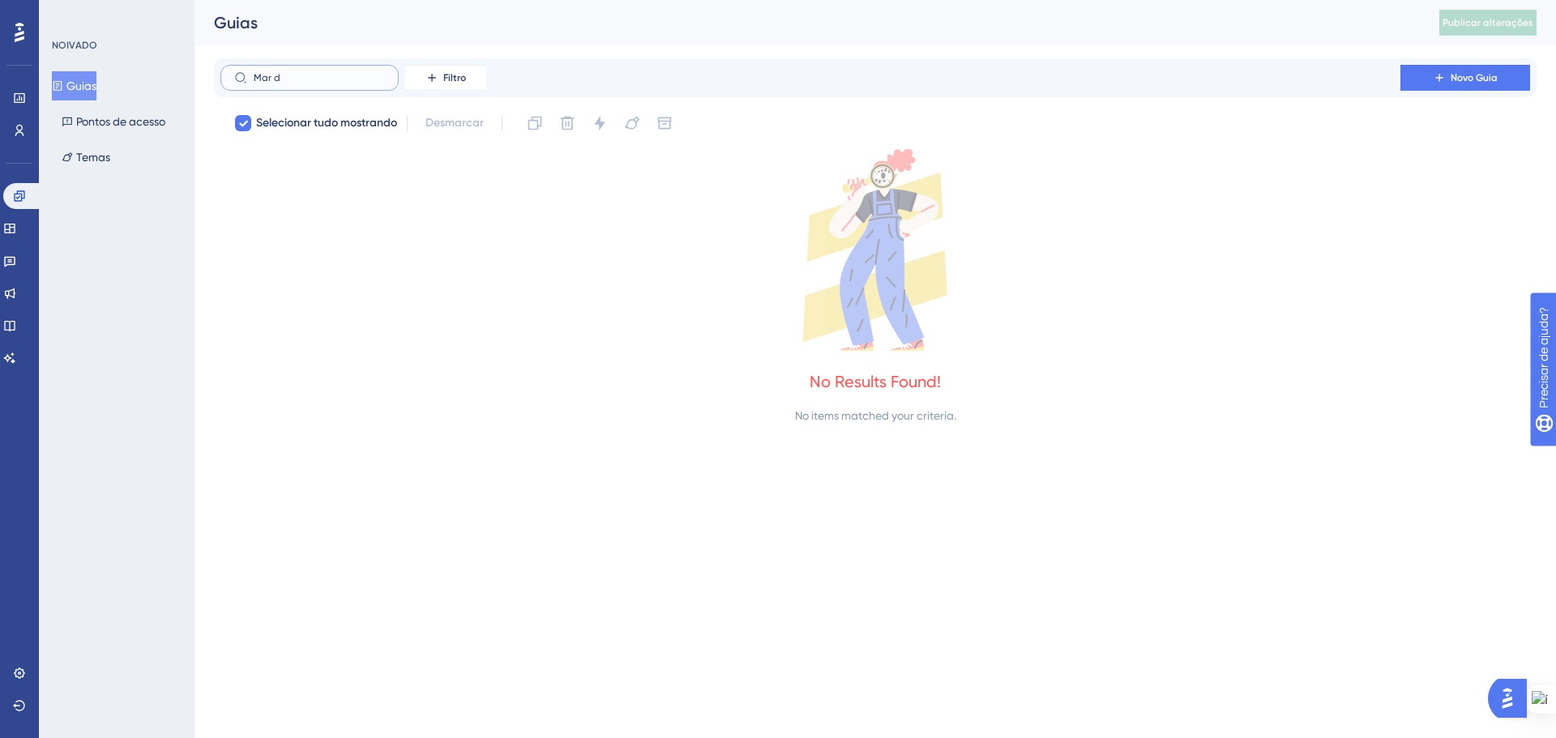
type input "Mar de"
click at [250, 78] on label "Mar de" at bounding box center [309, 78] width 178 height 26
checkbox input "false"
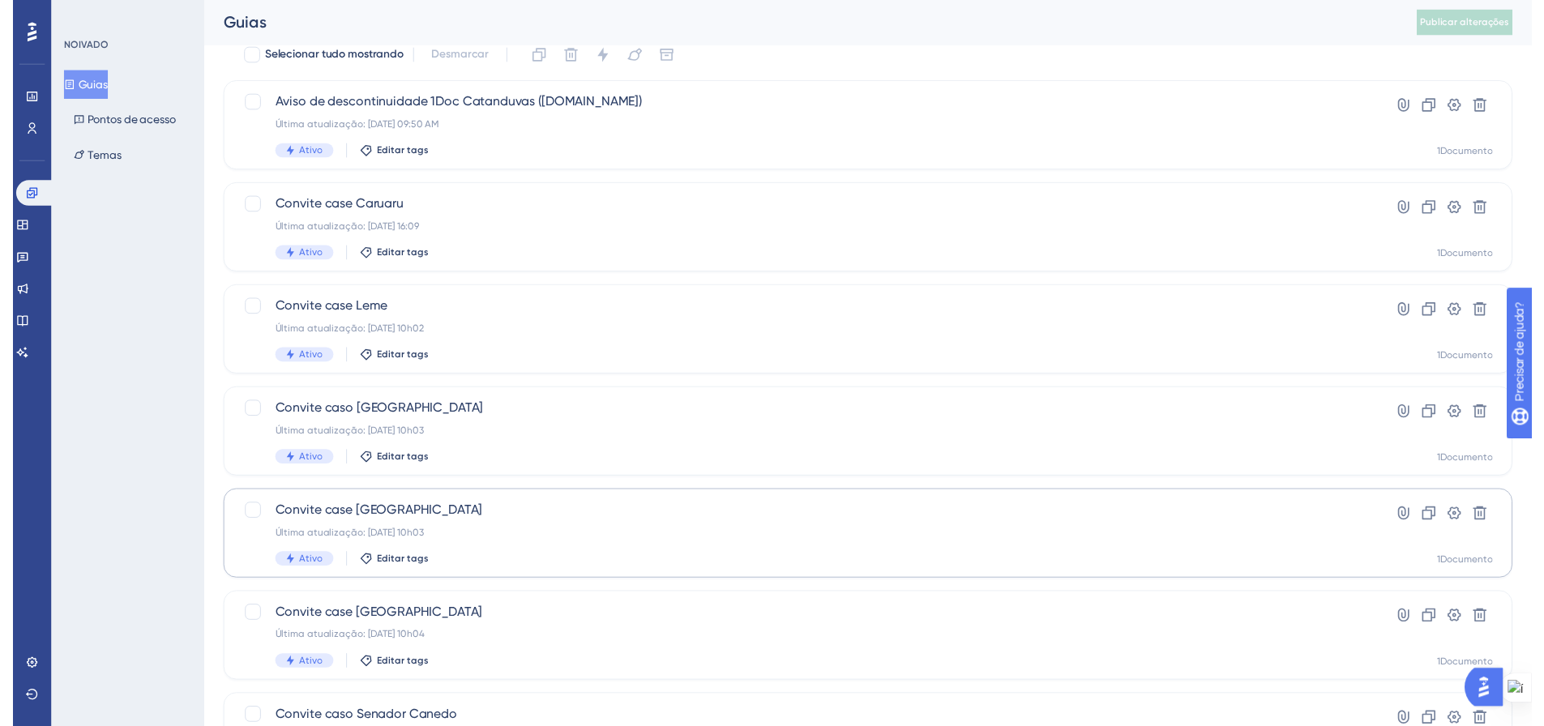
scroll to position [33, 0]
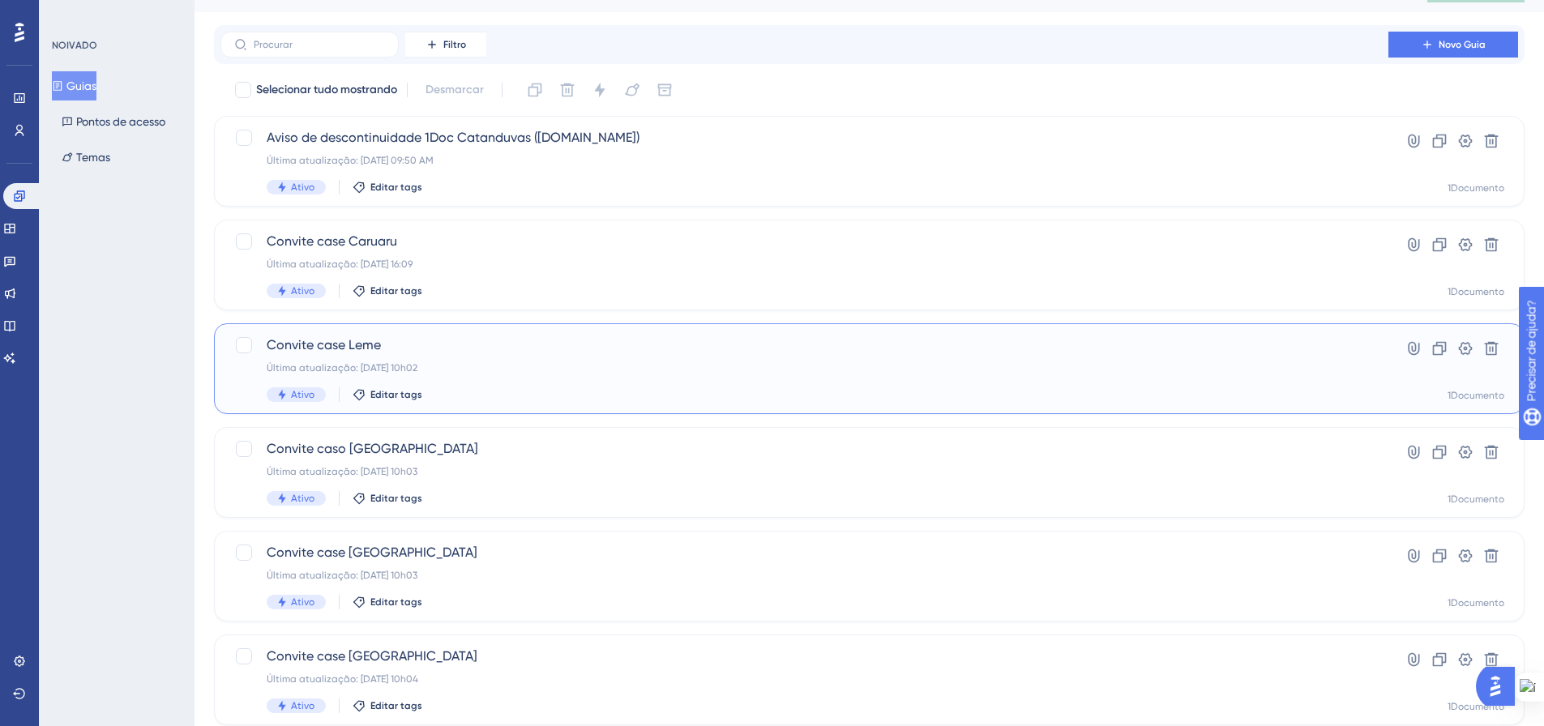
click at [427, 350] on span "Convite case Leme" at bounding box center [805, 345] width 1076 height 19
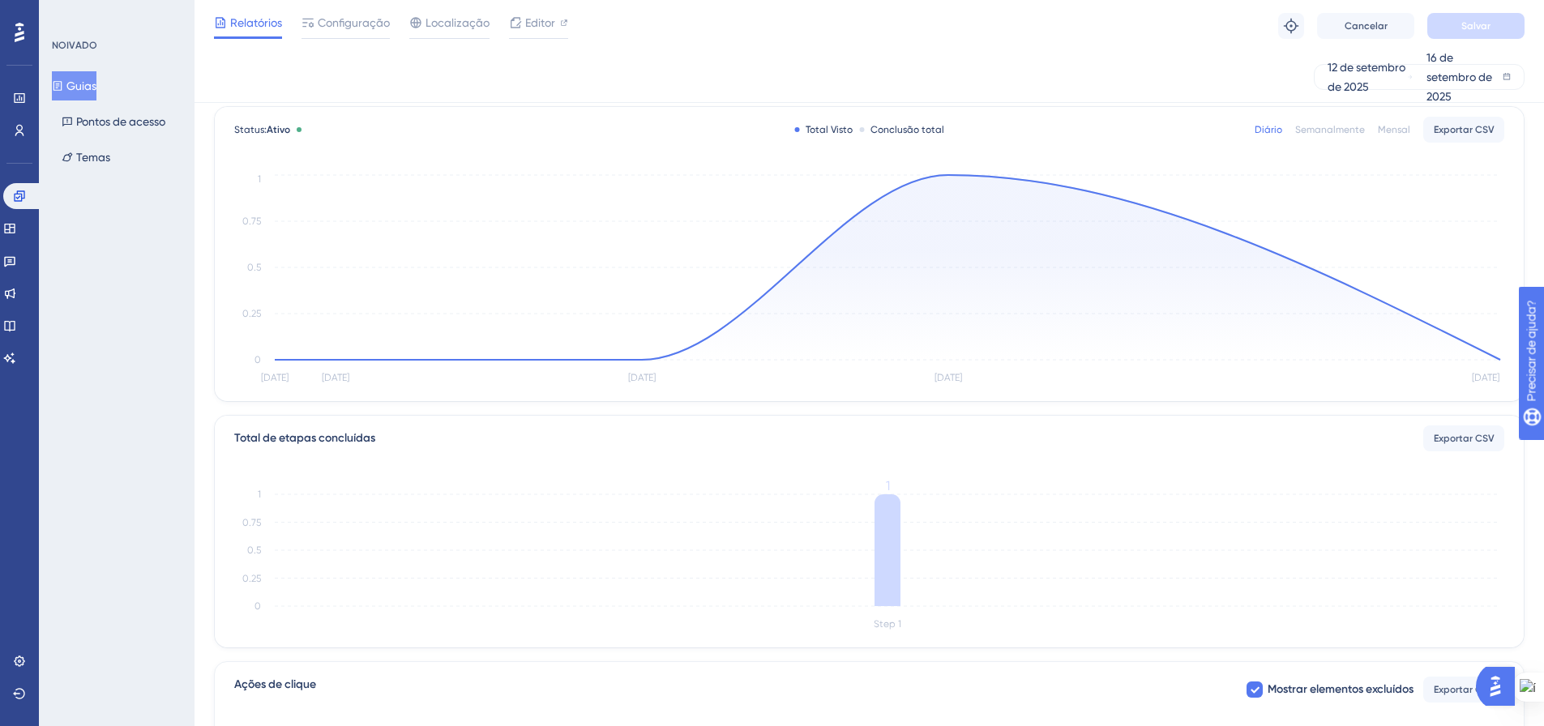
scroll to position [81, 0]
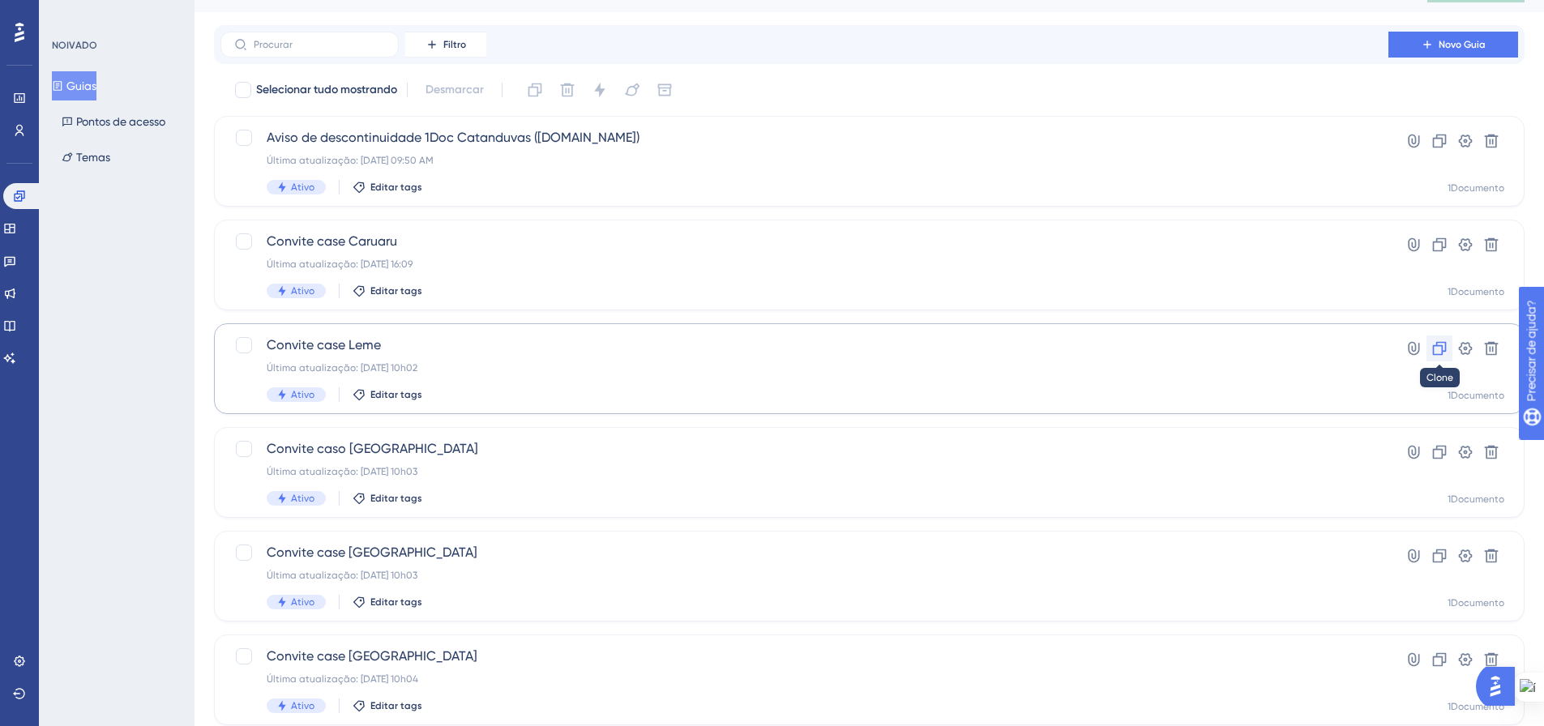
click at [1442, 340] on icon at bounding box center [1439, 348] width 16 height 16
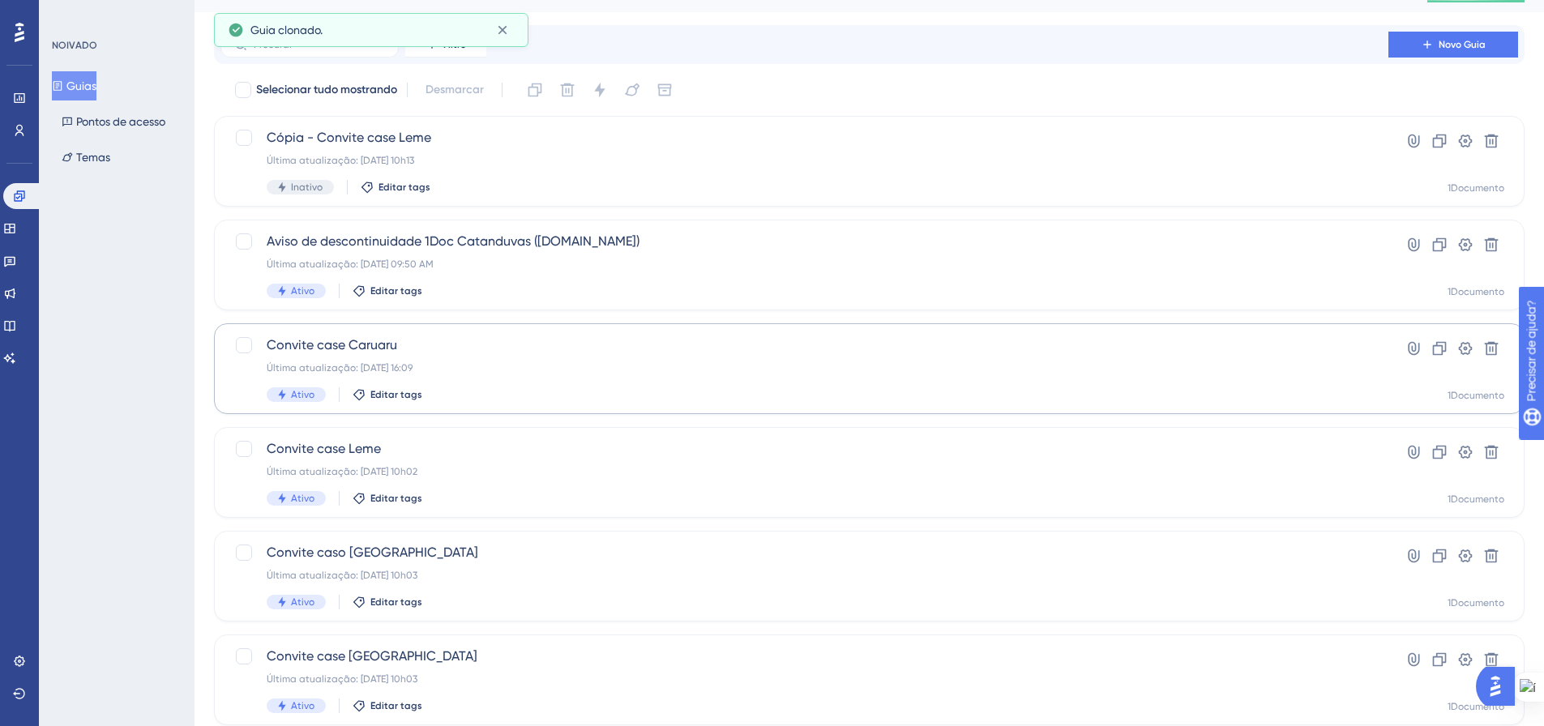
scroll to position [0, 0]
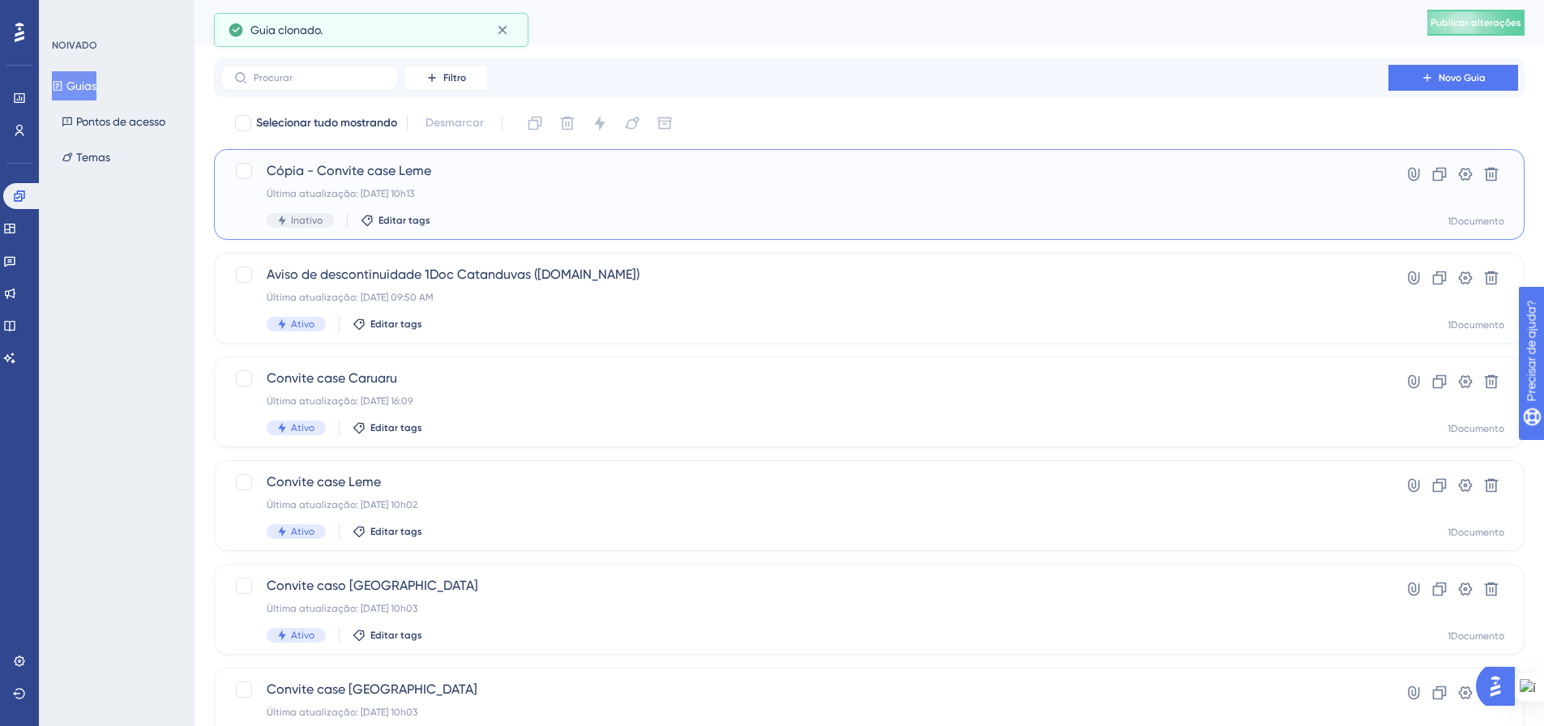
click at [348, 186] on div "Cópia - Convite case Leme Última atualização: 16 de setembro de 2025, 10h13 Ina…" at bounding box center [805, 194] width 1076 height 66
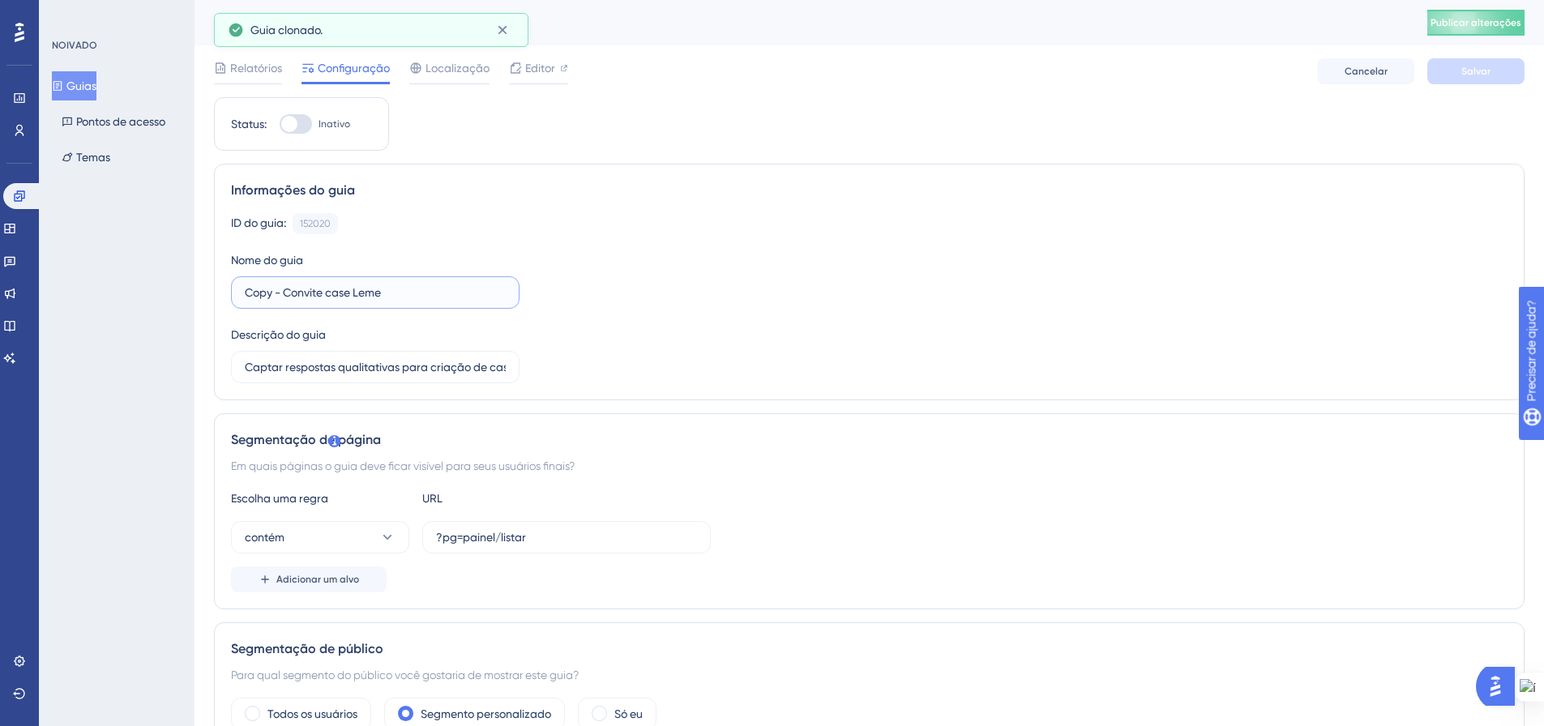
click at [250, 300] on input "Copy - Convite case Leme" at bounding box center [375, 293] width 261 height 18
drag, startPoint x: 276, startPoint y: 289, endPoint x: 236, endPoint y: 287, distance: 39.8
click at [236, 287] on label "Copy - Convite case Leme" at bounding box center [375, 292] width 289 height 32
click at [343, 293] on input "Convite case Leme" at bounding box center [375, 293] width 261 height 18
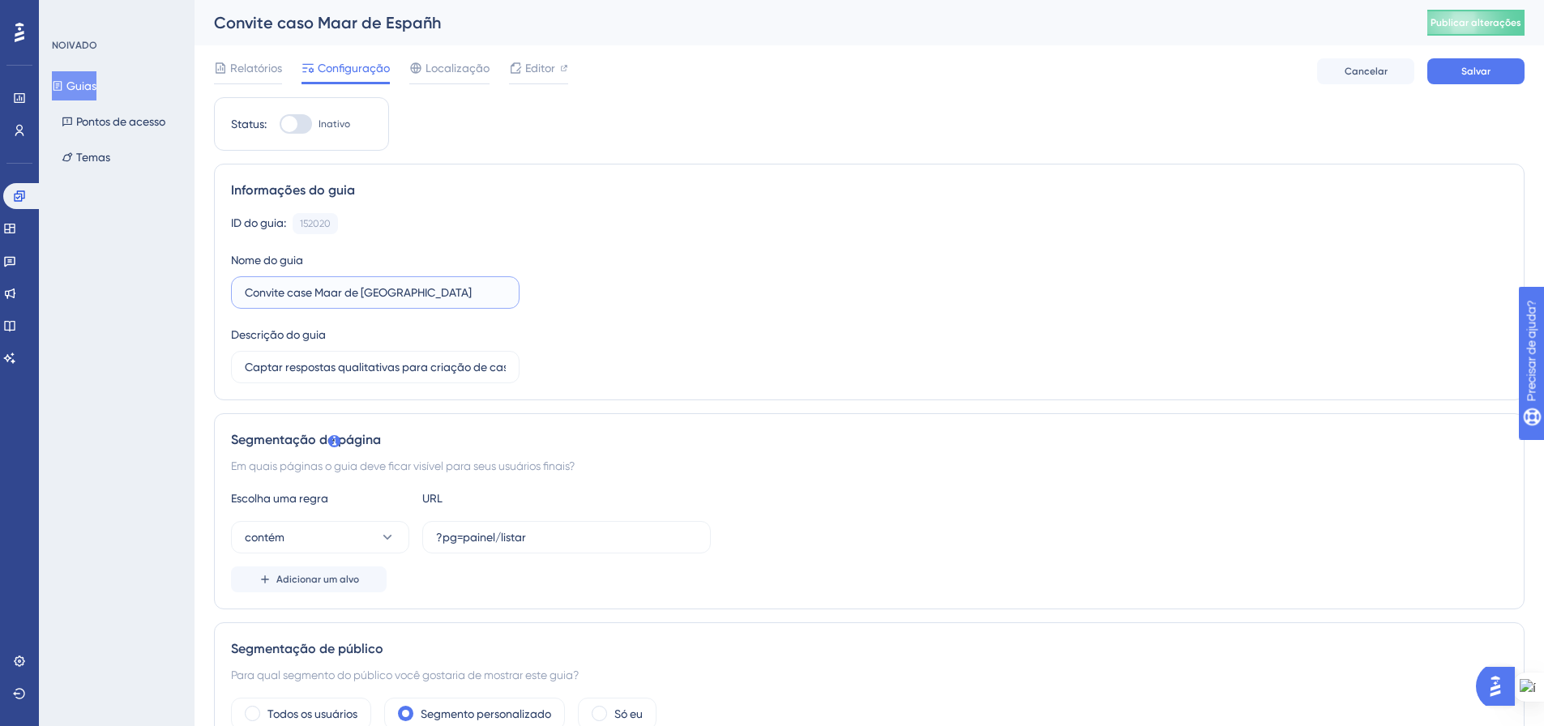
click at [333, 294] on input "Convite case Maar de Espanha" at bounding box center [375, 293] width 261 height 18
type input "Convite case Mar de [GEOGRAPHIC_DATA]"
click at [659, 310] on div "ID do guia: 152020 Cópia Nome do guia Convite case Mar de Espanha Descrição do …" at bounding box center [869, 298] width 1277 height 170
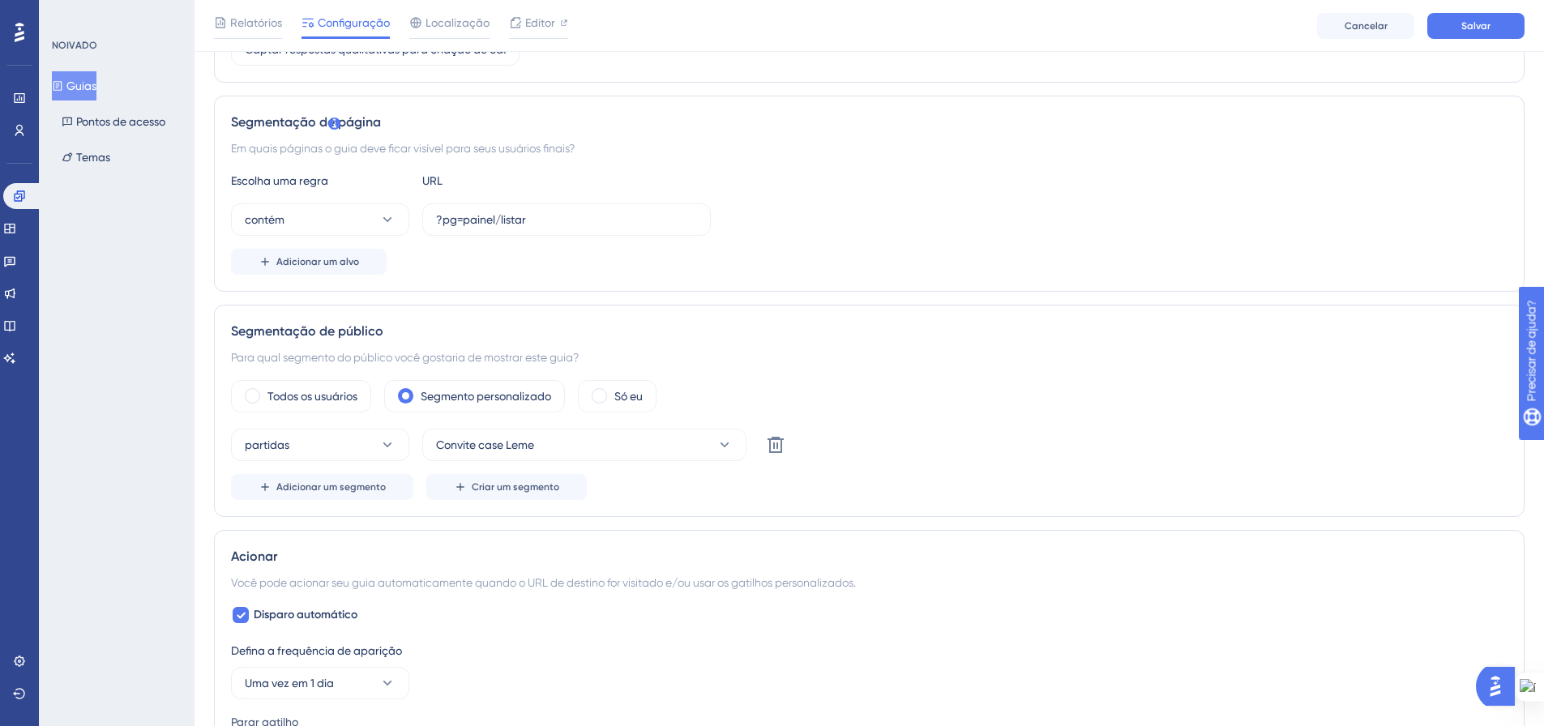
scroll to position [405, 0]
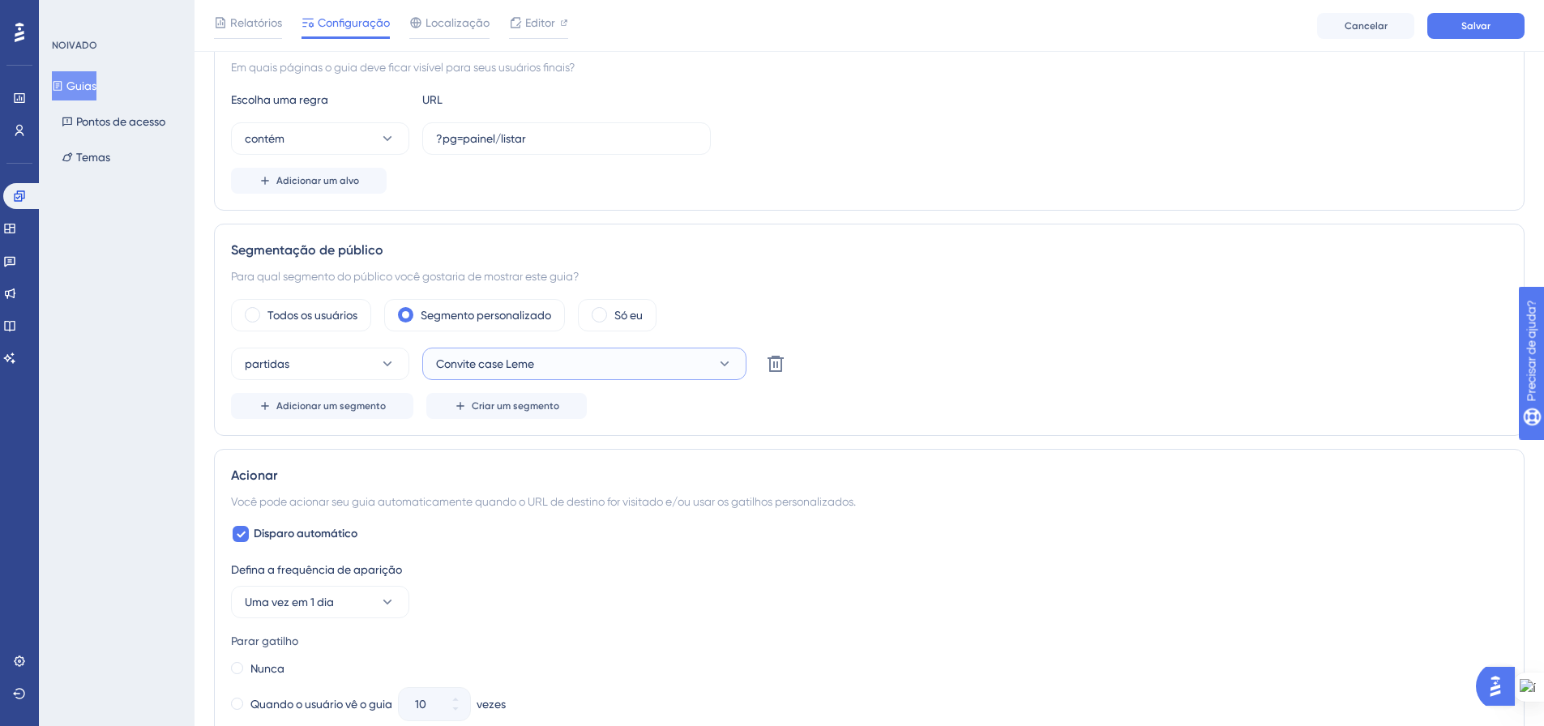
click at [708, 355] on button "Convite case Leme" at bounding box center [584, 364] width 324 height 32
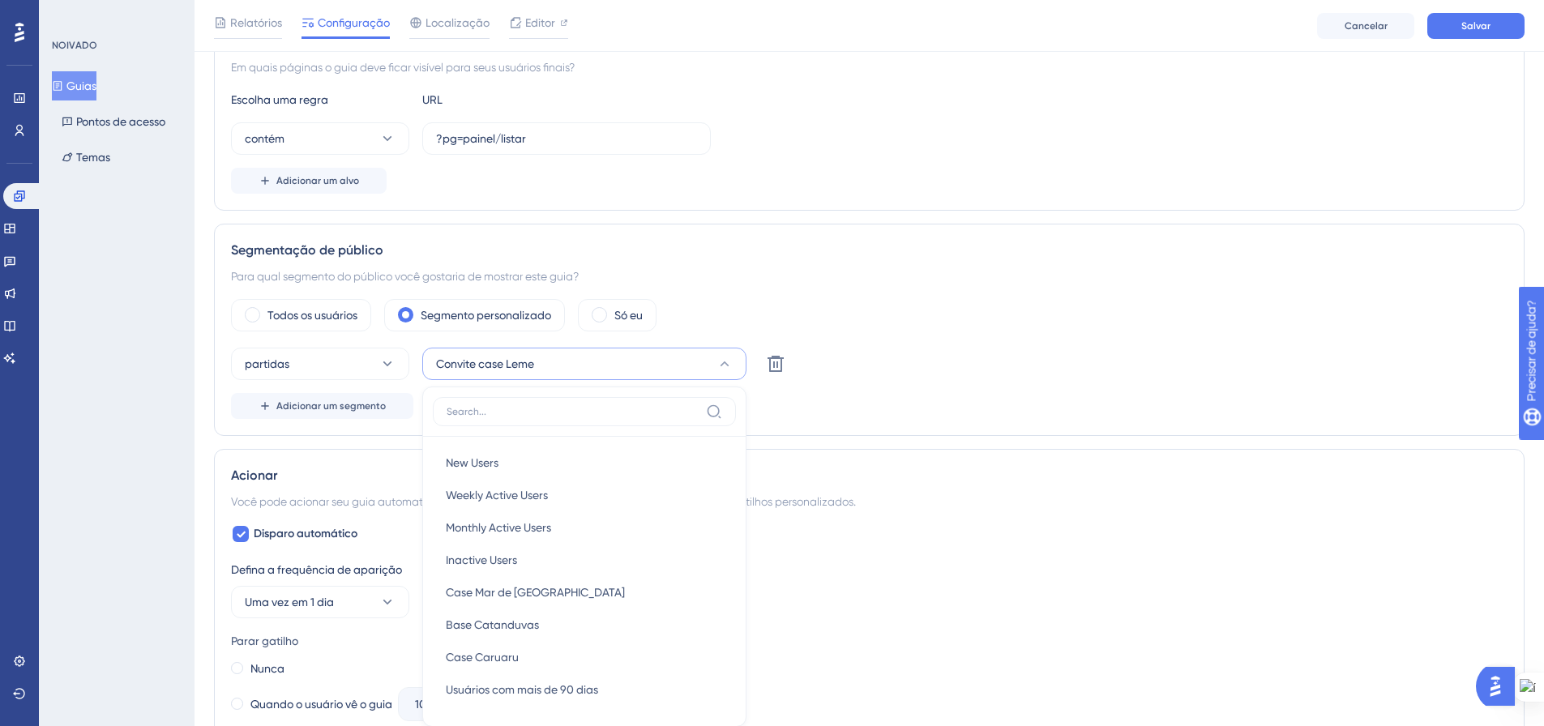
scroll to position [599, 0]
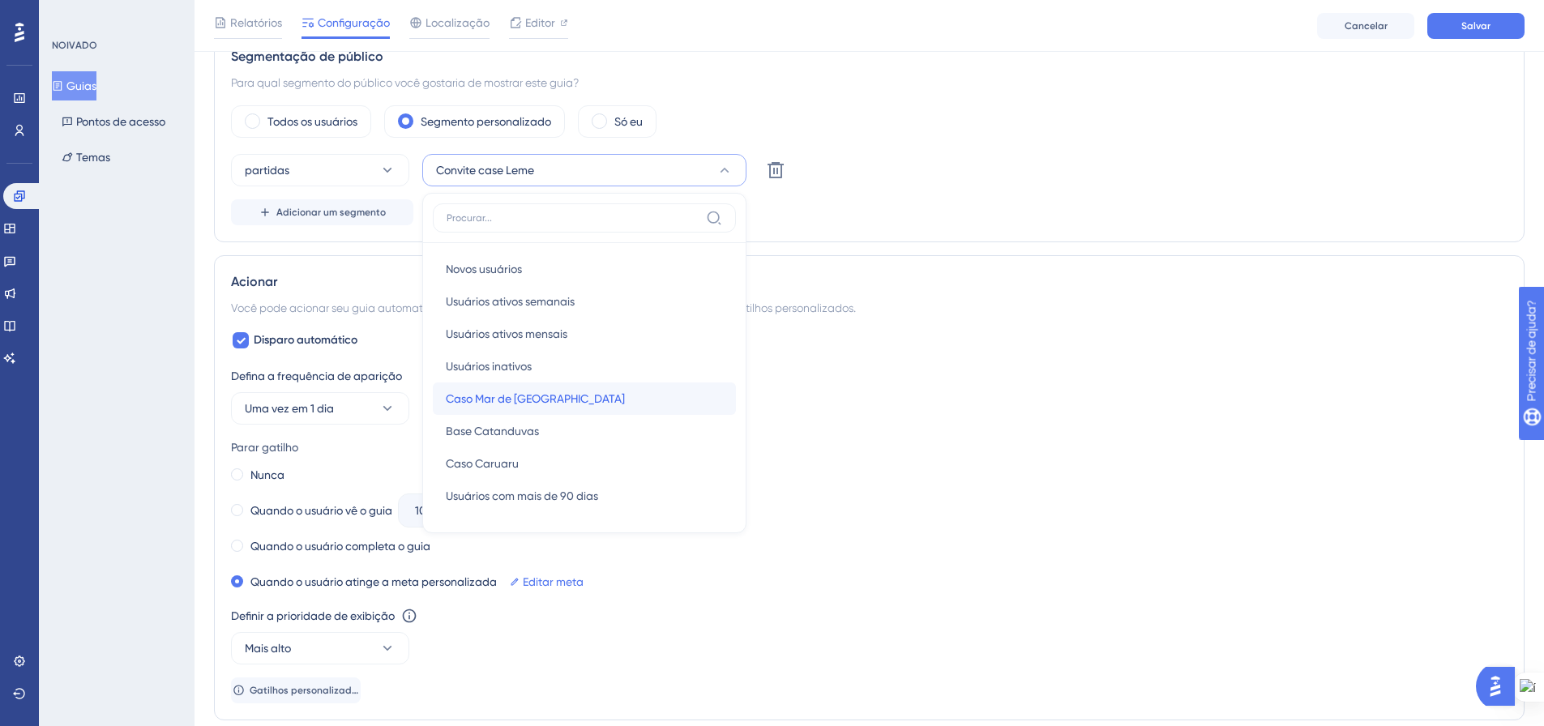
click at [623, 396] on div "Caso Mar de Espanha Caso Mar de Espanha" at bounding box center [584, 399] width 277 height 32
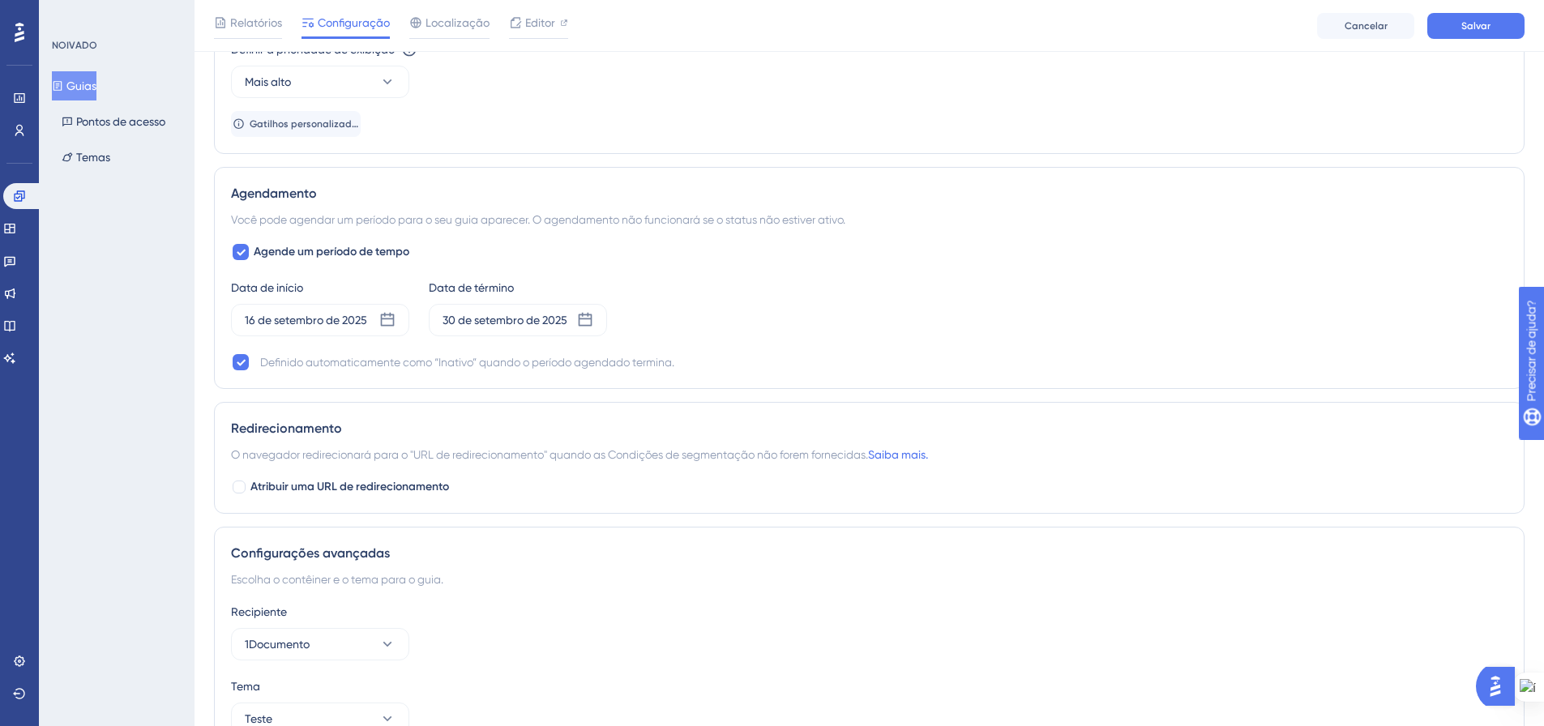
scroll to position [1166, 0]
click at [395, 320] on icon at bounding box center [387, 319] width 16 height 16
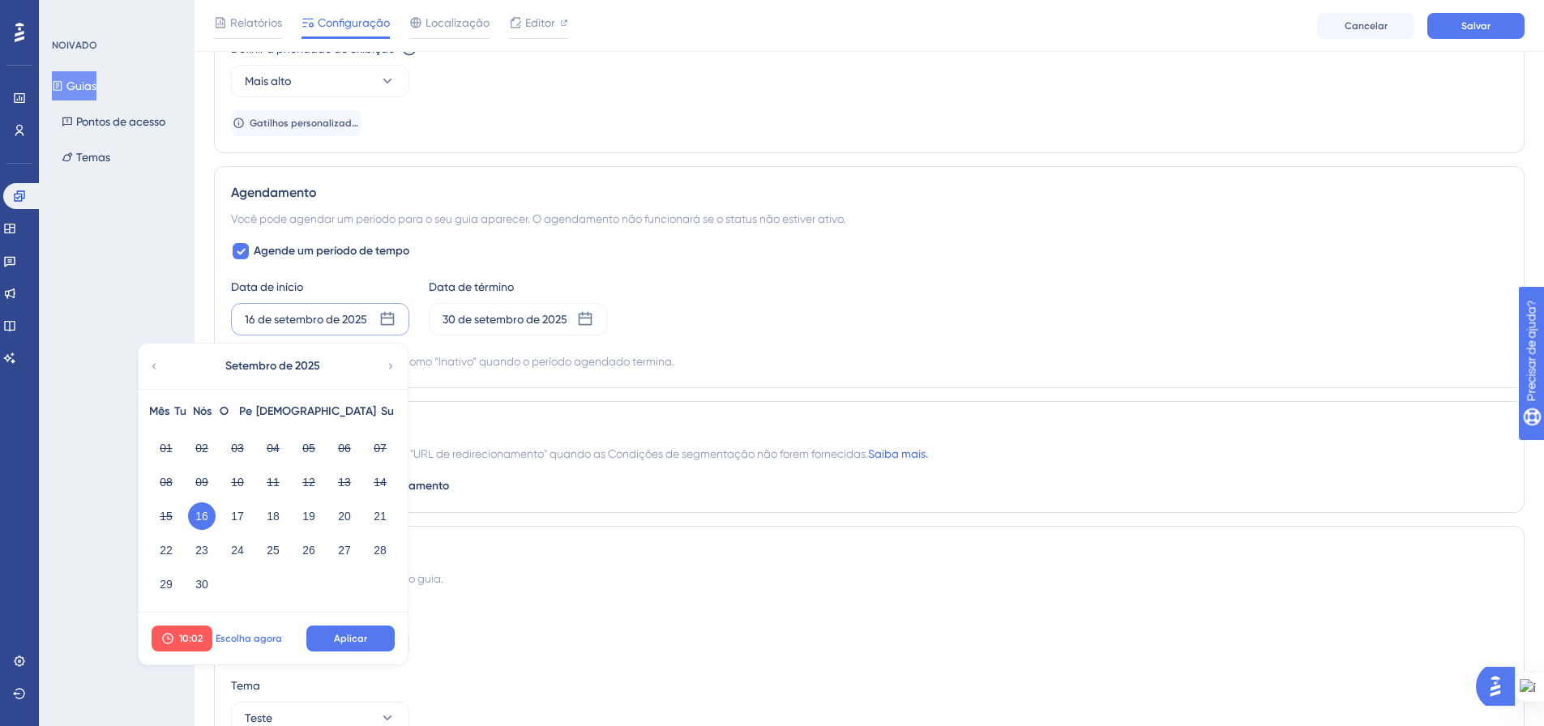
click at [248, 645] on button "Escolha agora" at bounding box center [248, 639] width 73 height 26
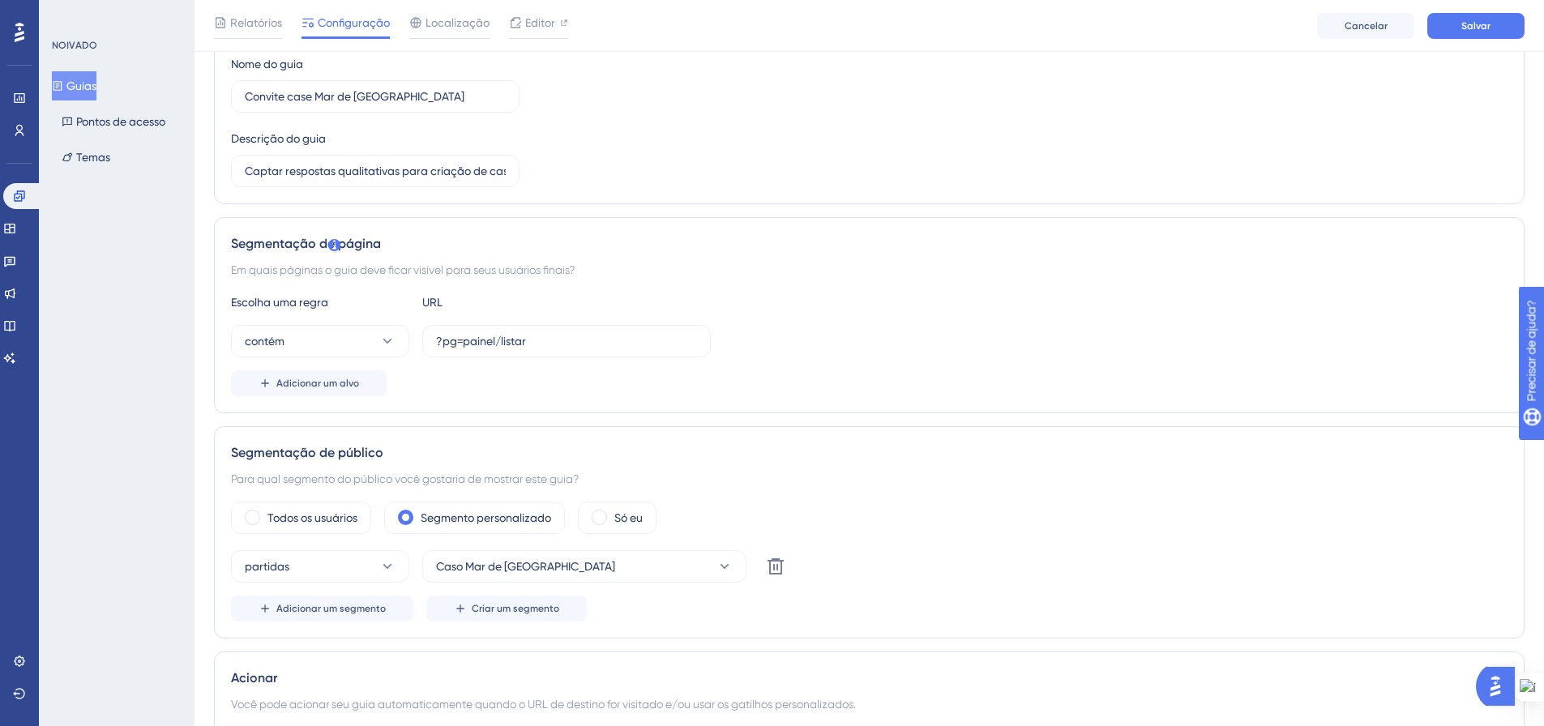
scroll to position [0, 0]
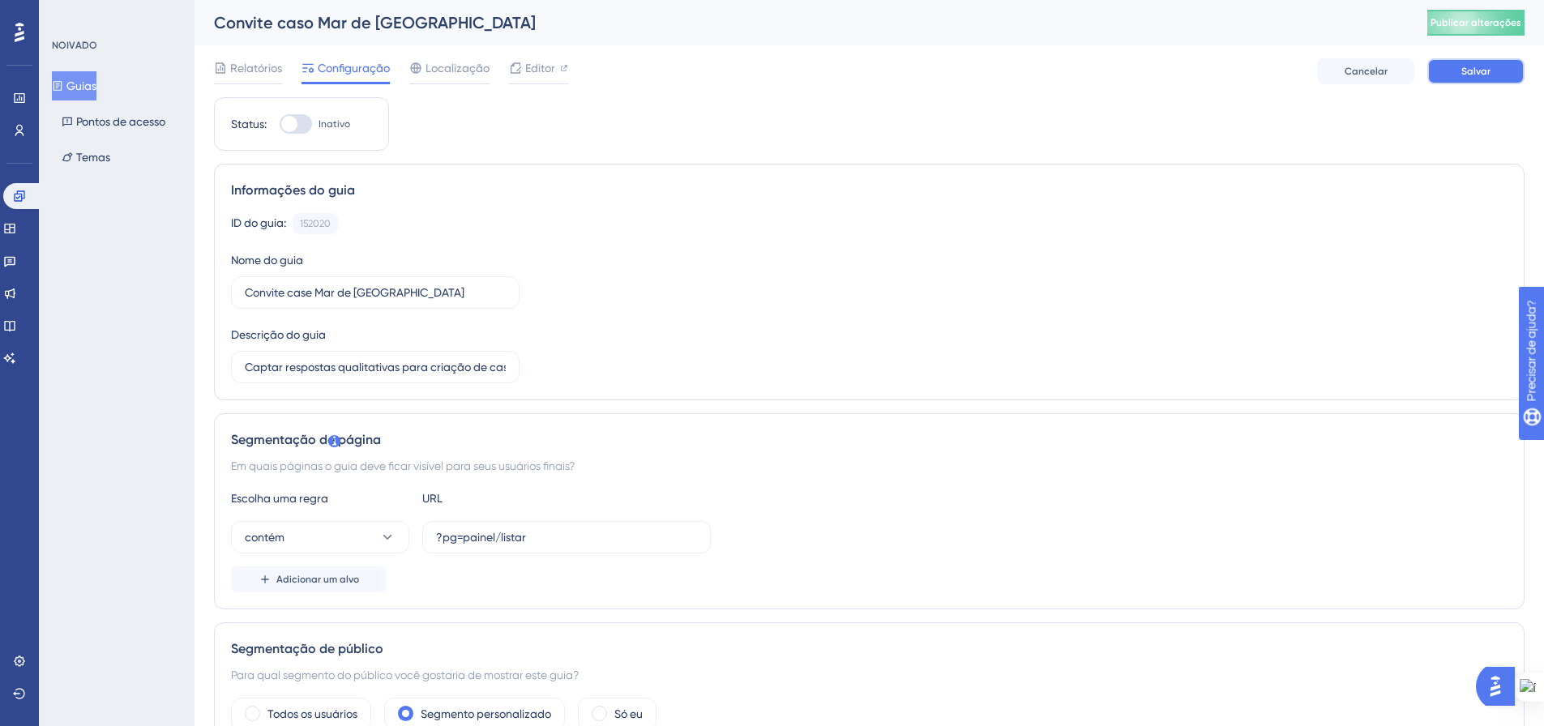
click at [1494, 75] on button "Salvar" at bounding box center [1475, 71] width 97 height 26
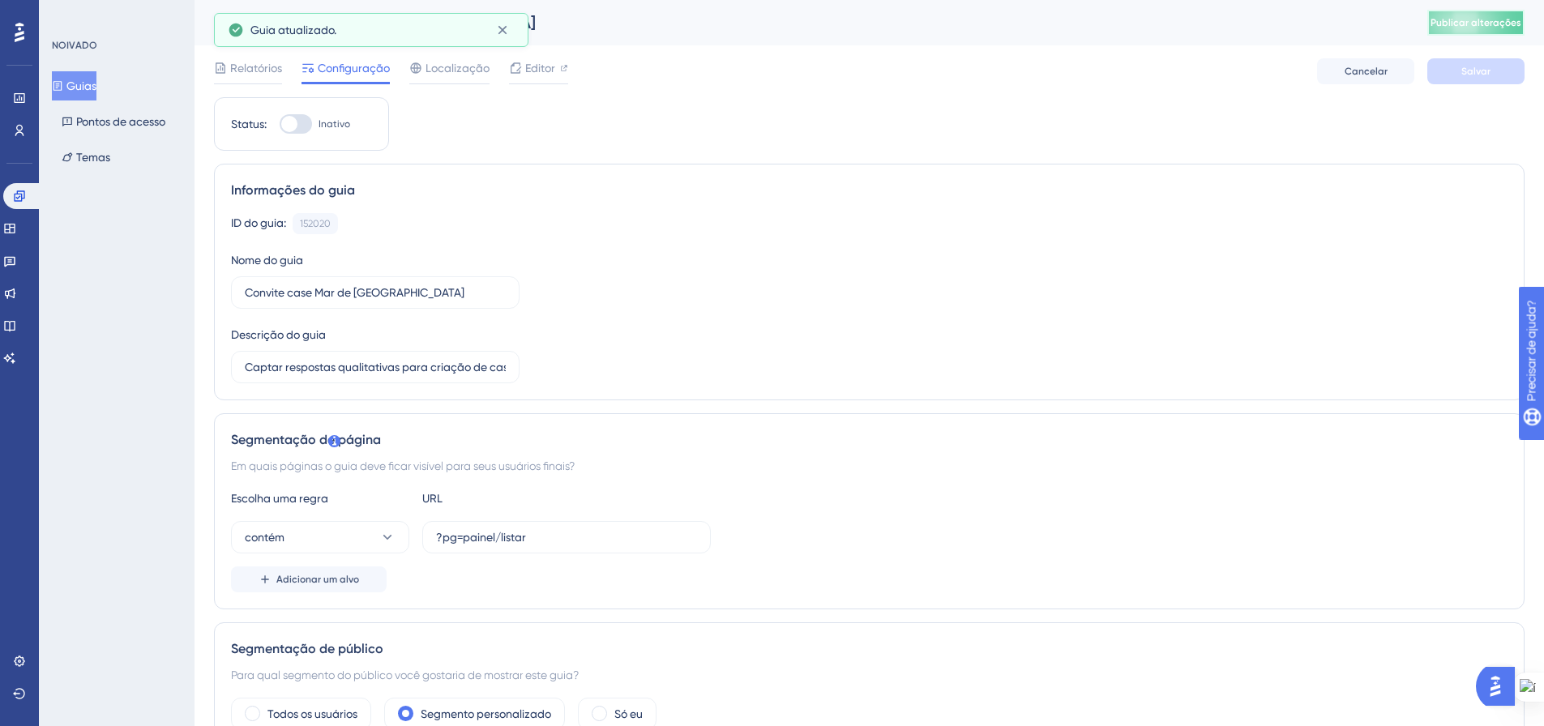
click at [1487, 28] on font "Publicar alterações" at bounding box center [1476, 22] width 91 height 11
click at [505, 29] on icon at bounding box center [502, 30] width 16 height 16
drag, startPoint x: 308, startPoint y: 122, endPoint x: 323, endPoint y: 148, distance: 29.8
click at [308, 123] on div at bounding box center [296, 123] width 32 height 19
click at [280, 124] on input "Inativo" at bounding box center [279, 124] width 1 height 1
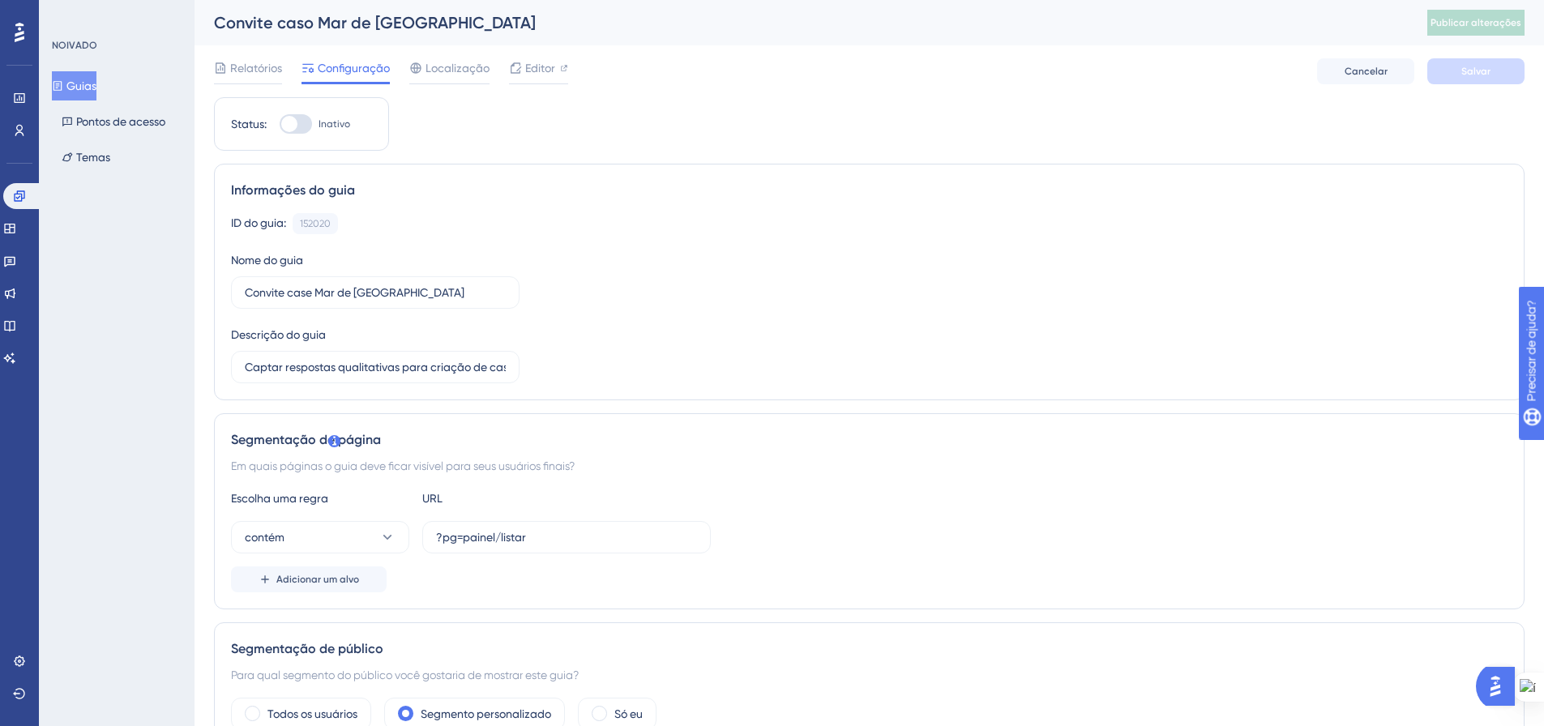
checkbox input "true"
click at [1453, 62] on button "Salvar" at bounding box center [1475, 71] width 97 height 26
drag, startPoint x: 95, startPoint y: 89, endPoint x: 165, endPoint y: 70, distance: 72.4
click at [95, 88] on font "Guias" at bounding box center [81, 85] width 30 height 13
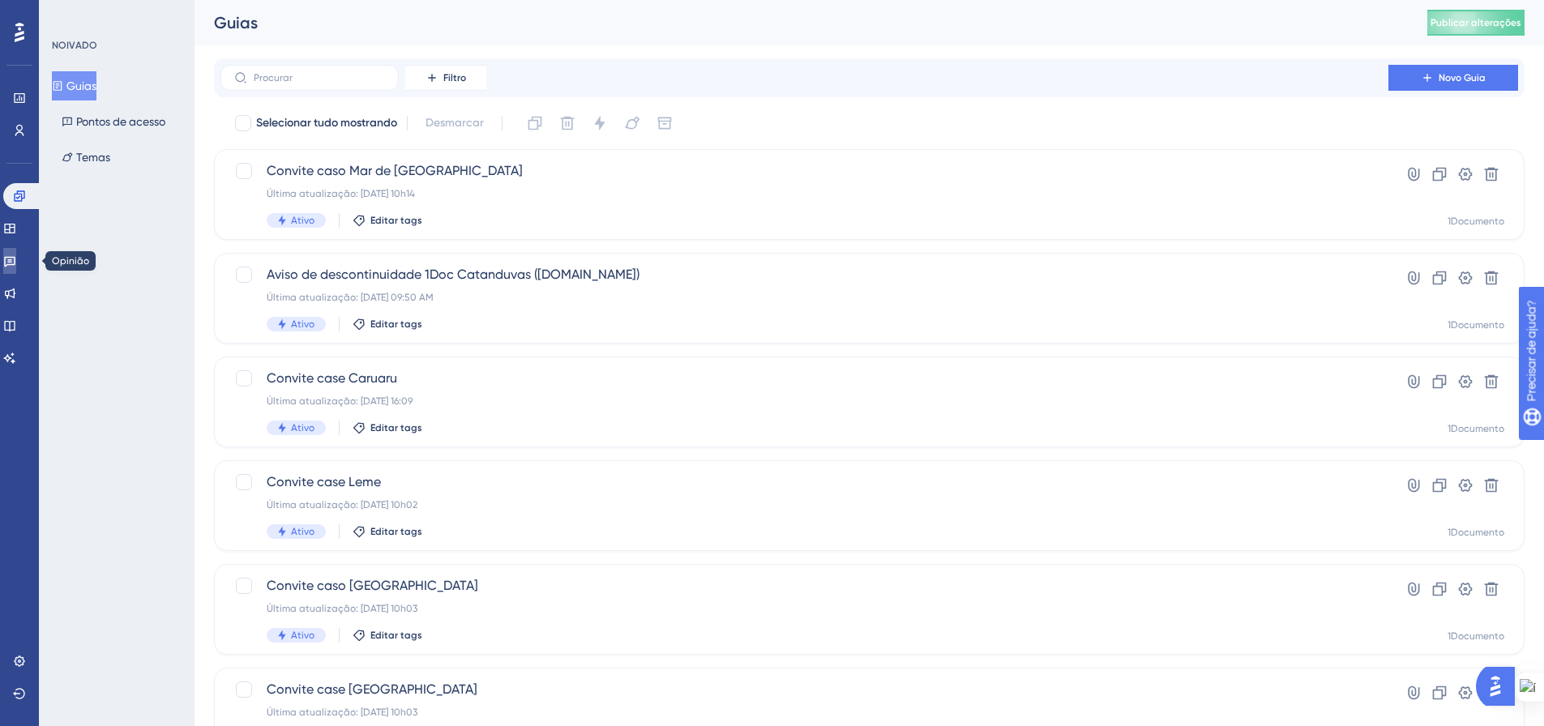
click at [16, 255] on link at bounding box center [9, 261] width 13 height 26
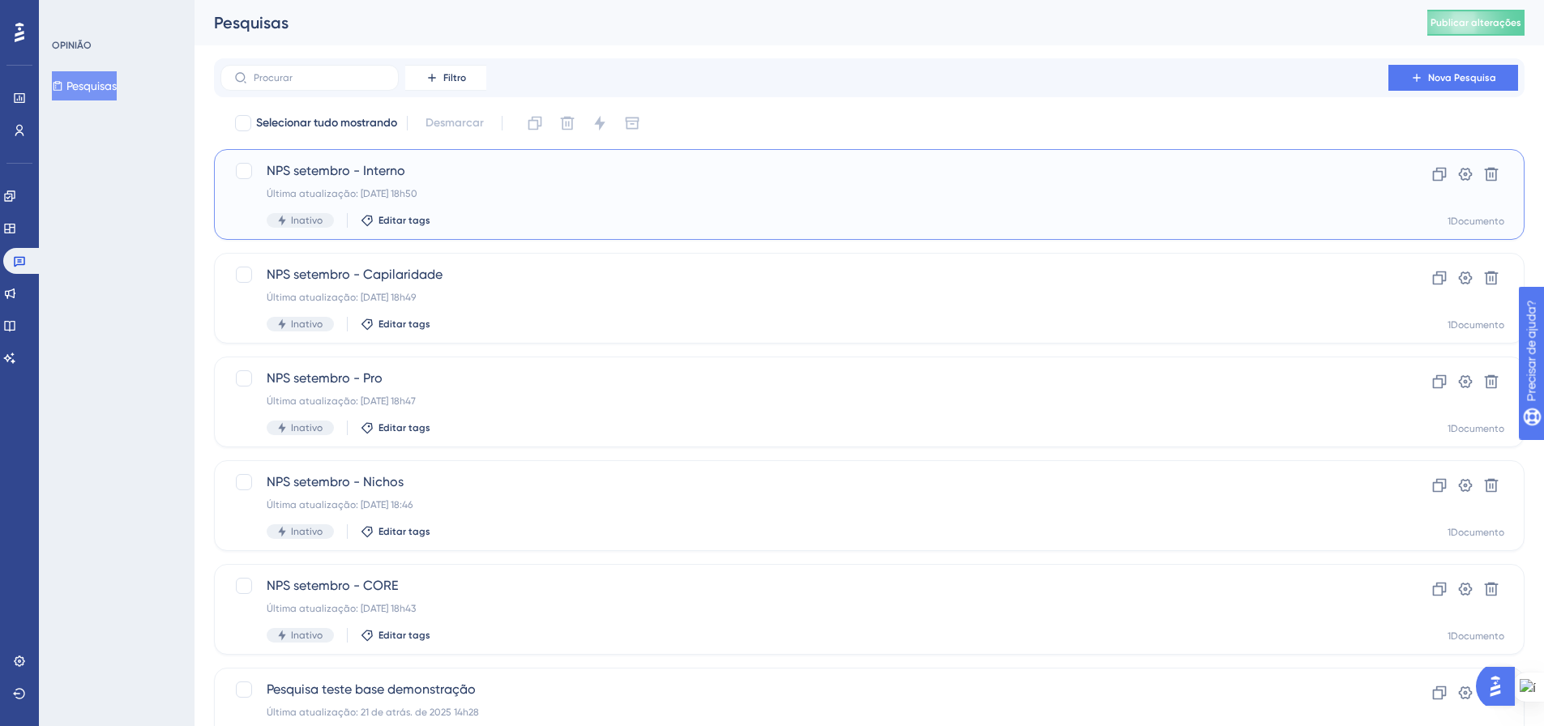
click at [417, 190] on font "Última atualização: 15 de setembro de 2025, 18h50" at bounding box center [342, 193] width 151 height 11
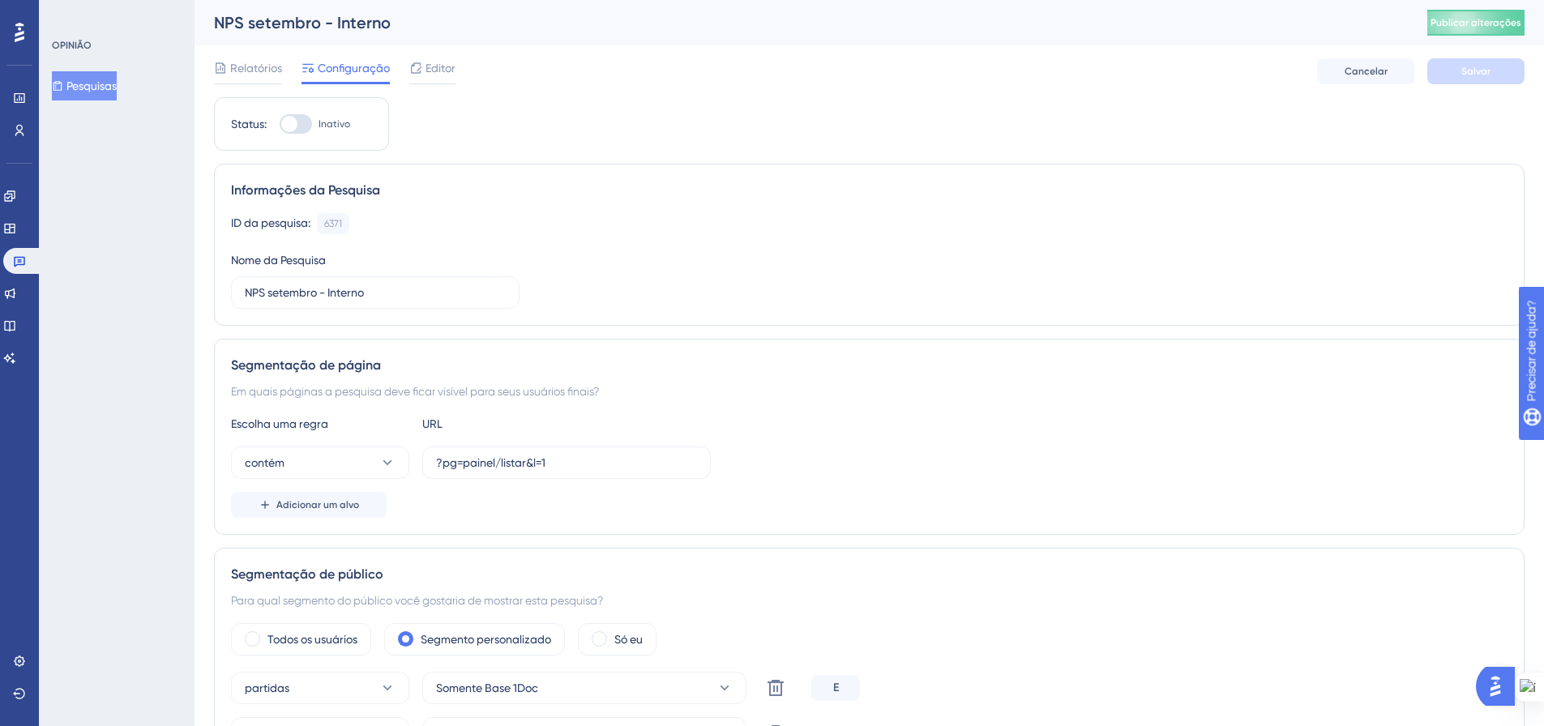
click at [302, 122] on div at bounding box center [296, 123] width 32 height 19
click at [280, 124] on input "Inativo" at bounding box center [279, 124] width 1 height 1
checkbox input "true"
click at [1463, 72] on font "Salvar" at bounding box center [1475, 71] width 29 height 11
click at [1480, 19] on font "Publicar alterações" at bounding box center [1476, 22] width 91 height 11
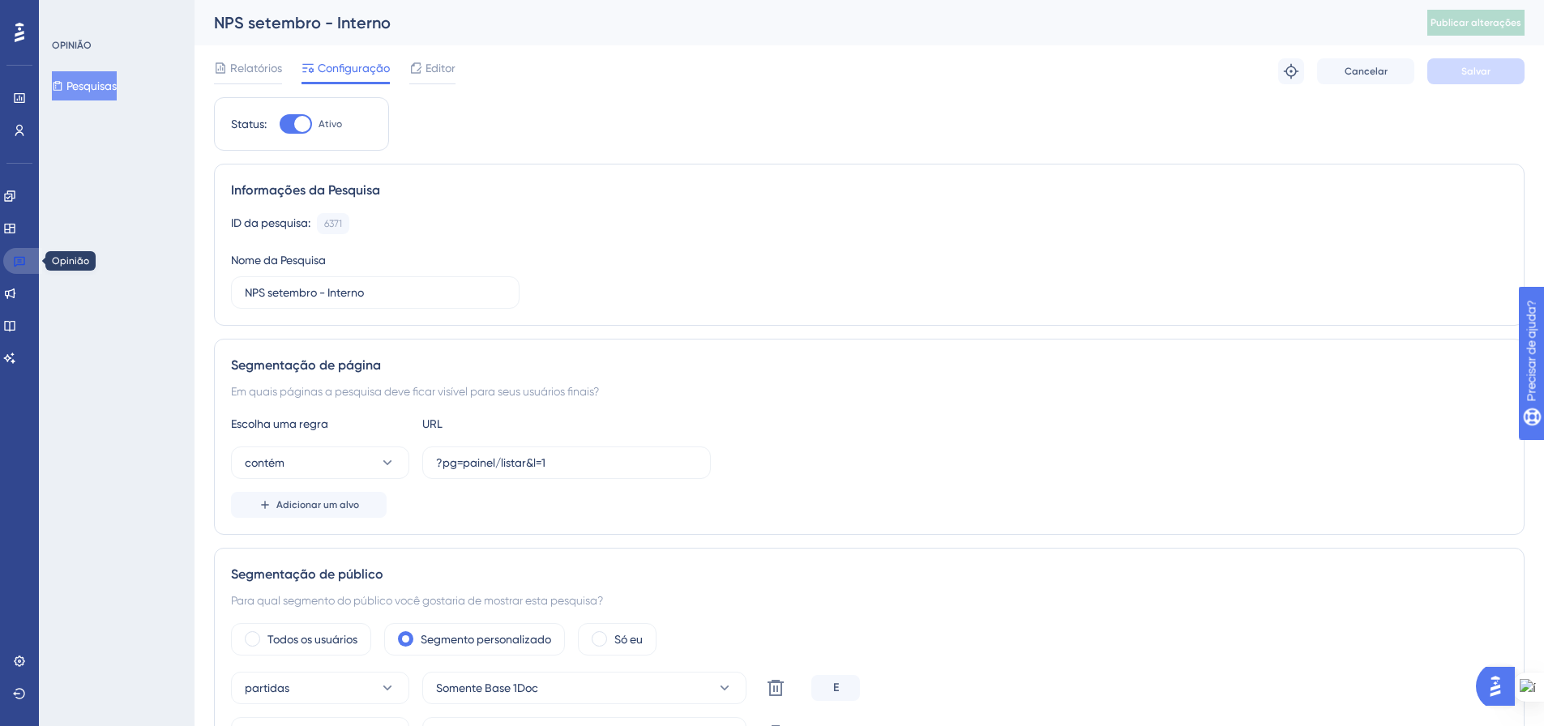
click at [23, 260] on icon at bounding box center [19, 261] width 13 height 13
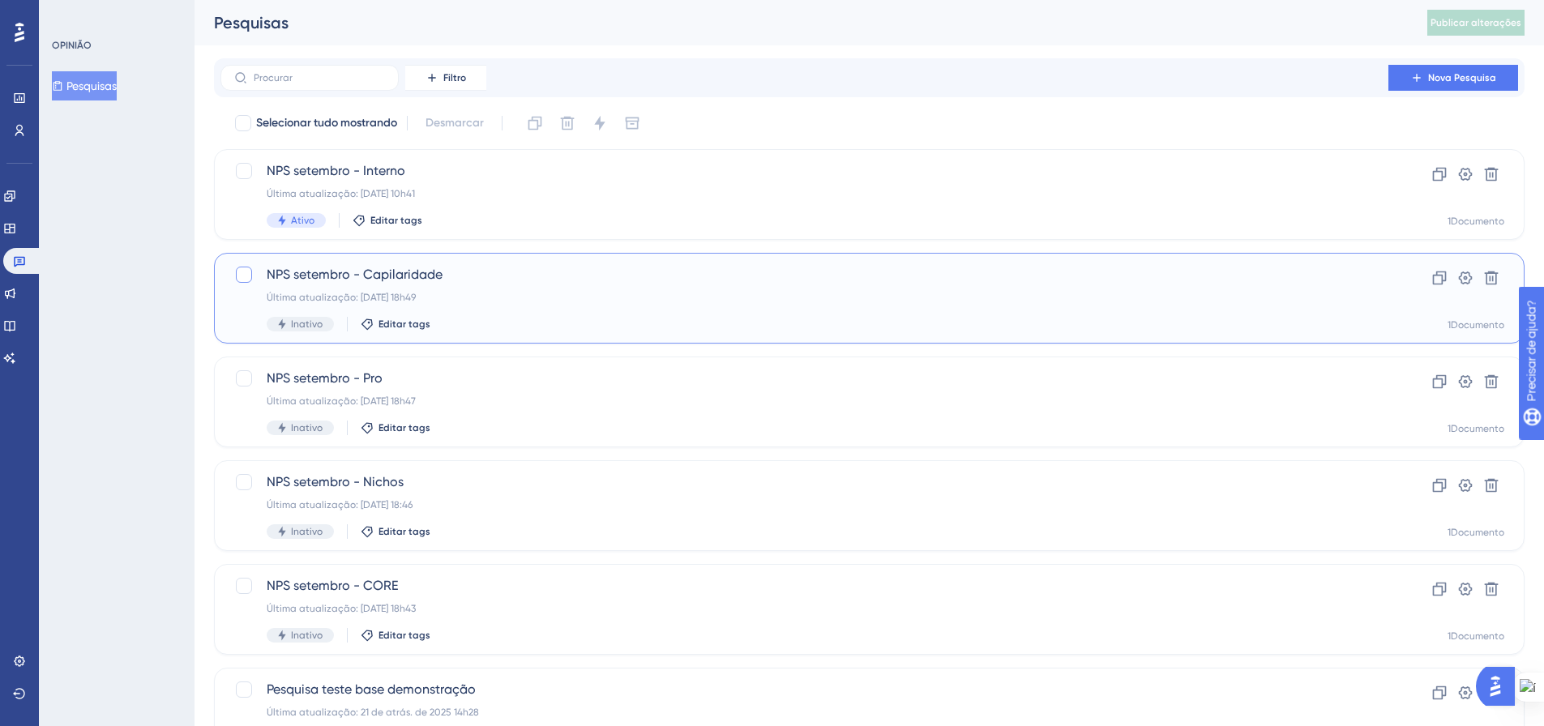
click at [242, 275] on div at bounding box center [244, 275] width 16 height 16
checkbox input "true"
click at [247, 374] on div at bounding box center [244, 378] width 16 height 16
checkbox input "true"
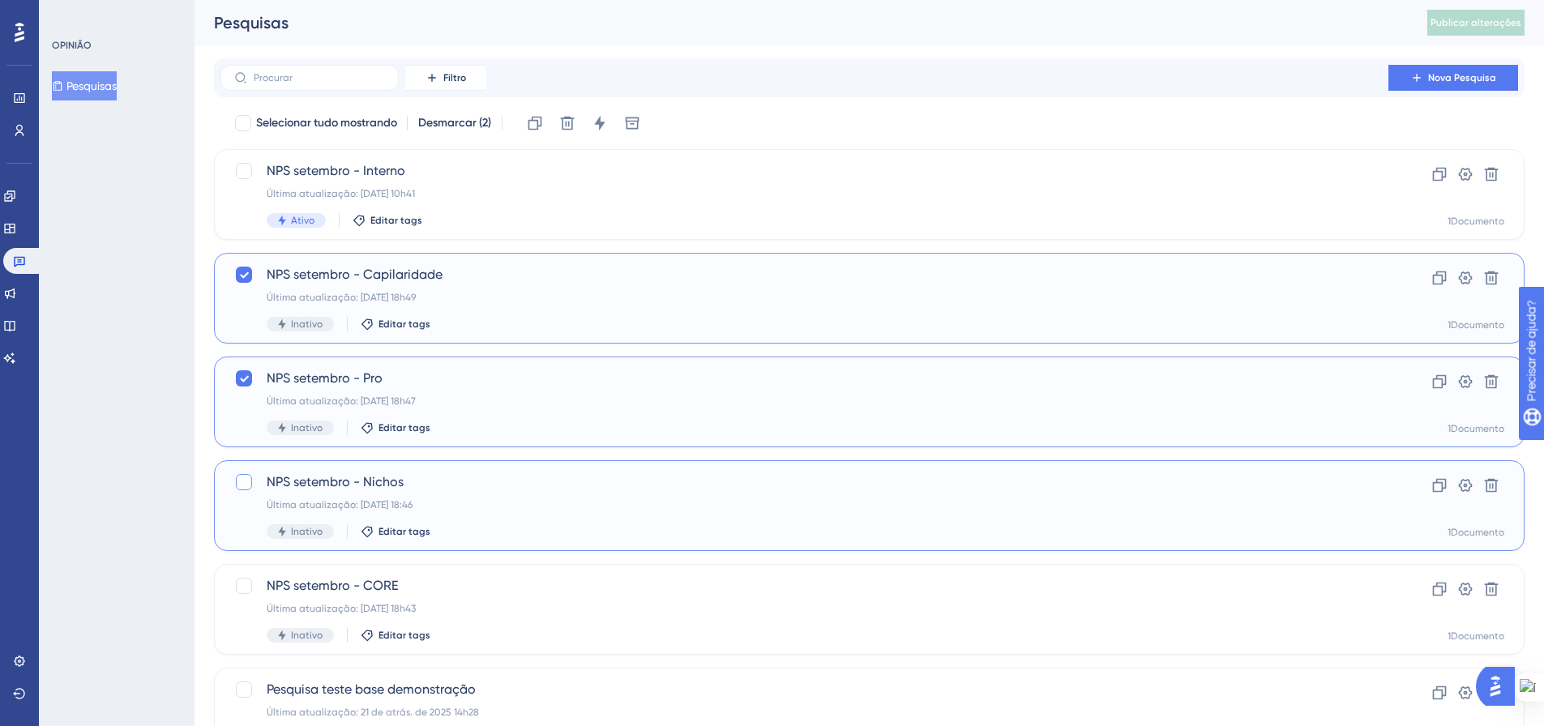
click at [245, 486] on div at bounding box center [244, 482] width 16 height 16
checkbox input "true"
click at [244, 588] on div at bounding box center [244, 586] width 16 height 16
click at [239, 589] on icon at bounding box center [244, 586] width 10 height 13
checkbox input "false"
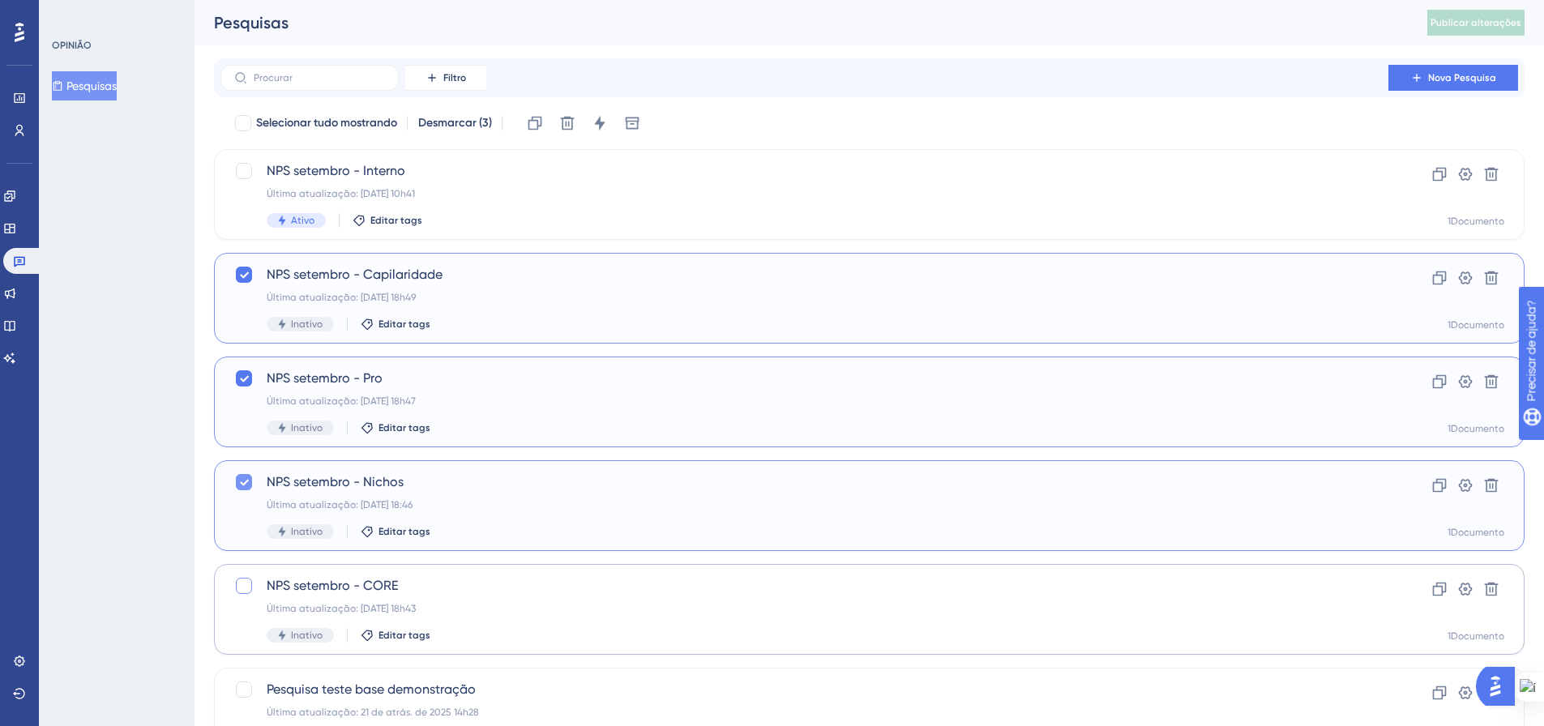
click at [240, 479] on icon at bounding box center [244, 482] width 10 height 13
checkbox input "false"
click at [289, 534] on div "Inativo" at bounding box center [300, 531] width 67 height 15
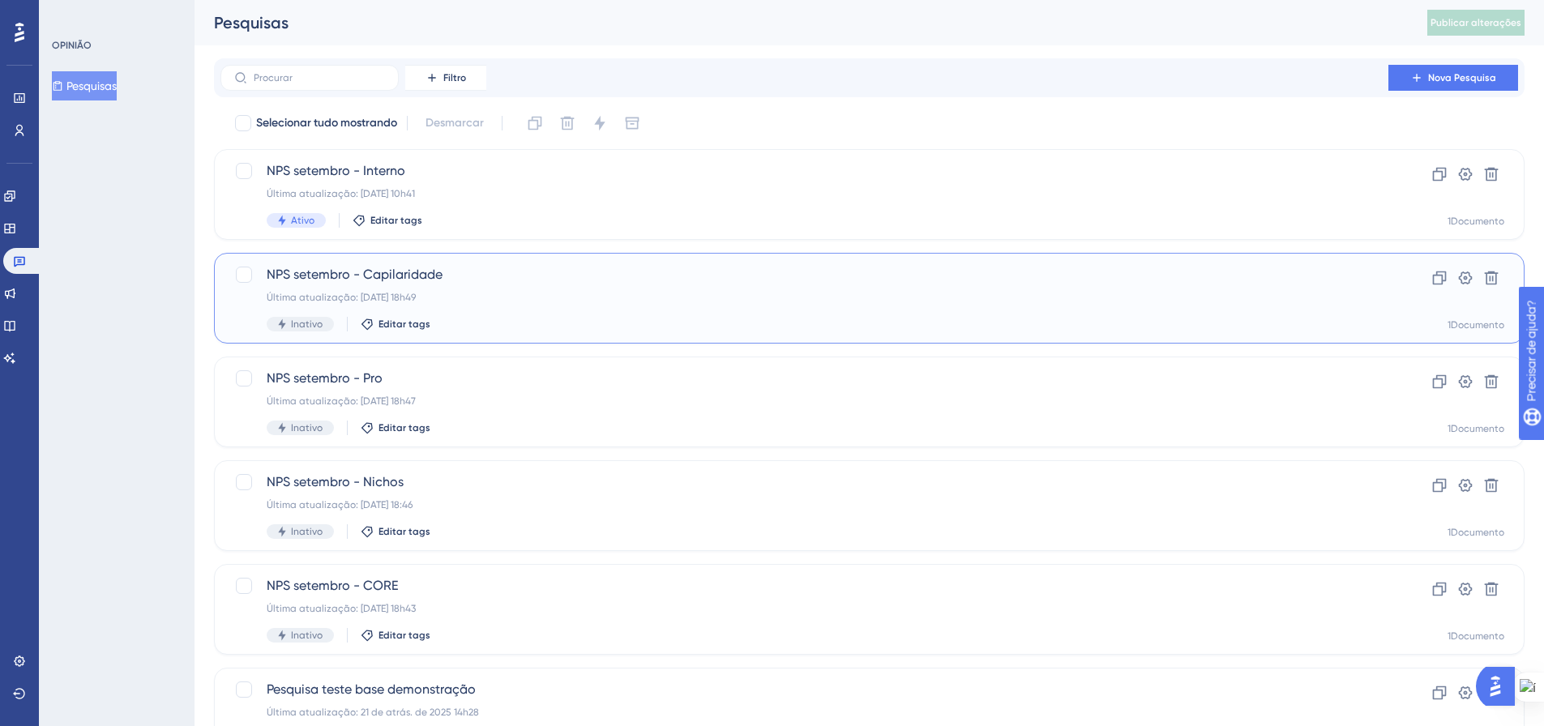
click at [392, 283] on span "NPS setembro - Capilaridade" at bounding box center [805, 274] width 1076 height 19
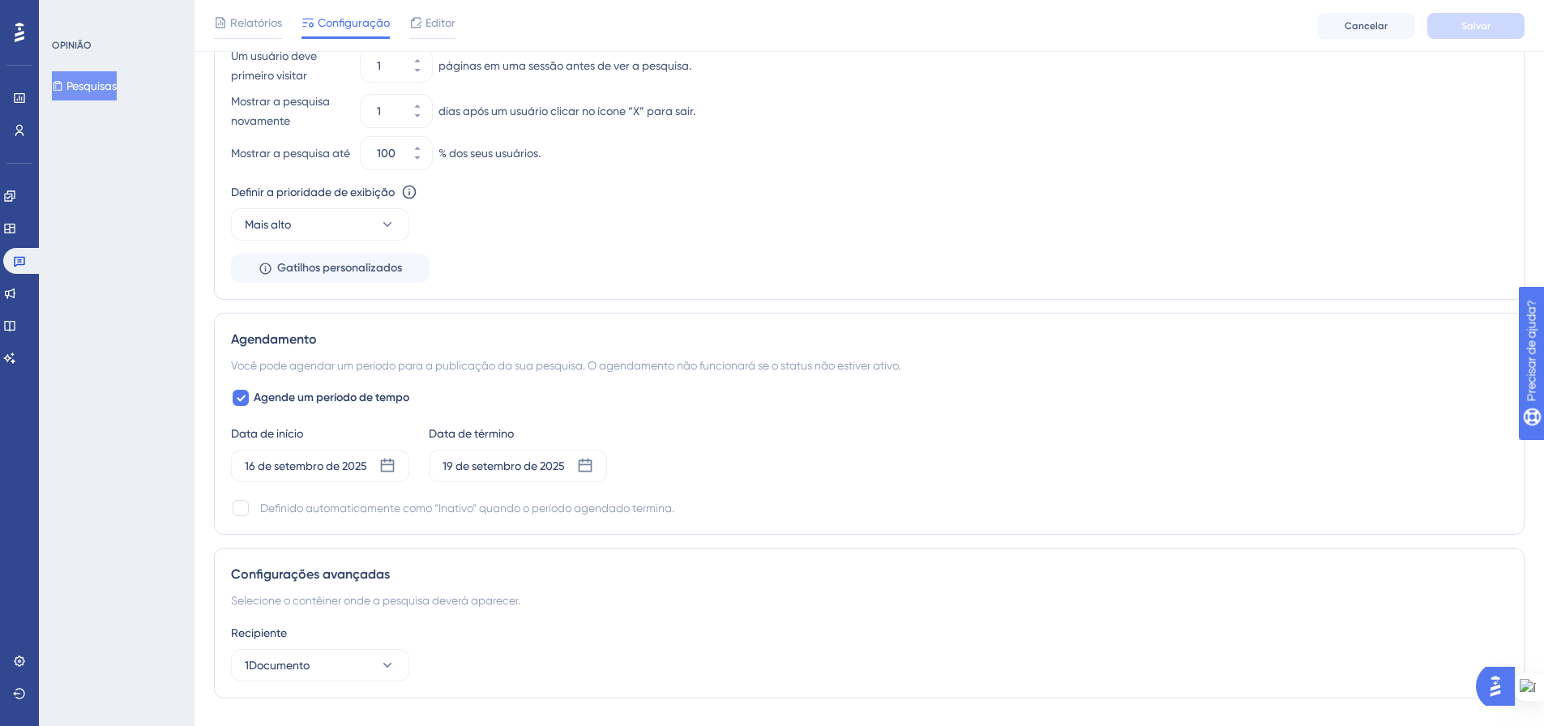
scroll to position [1054, 0]
click at [391, 473] on icon at bounding box center [387, 464] width 16 height 16
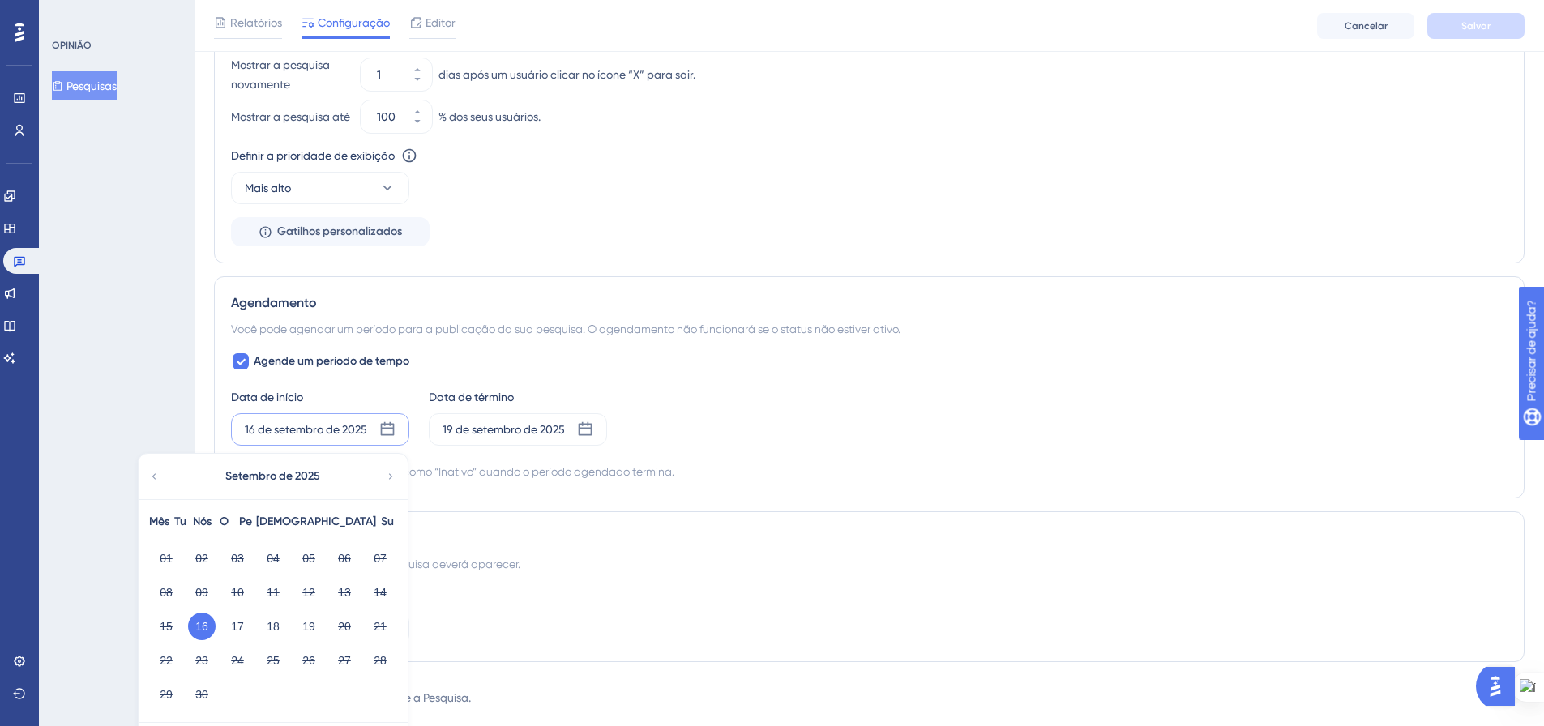
scroll to position [1145, 0]
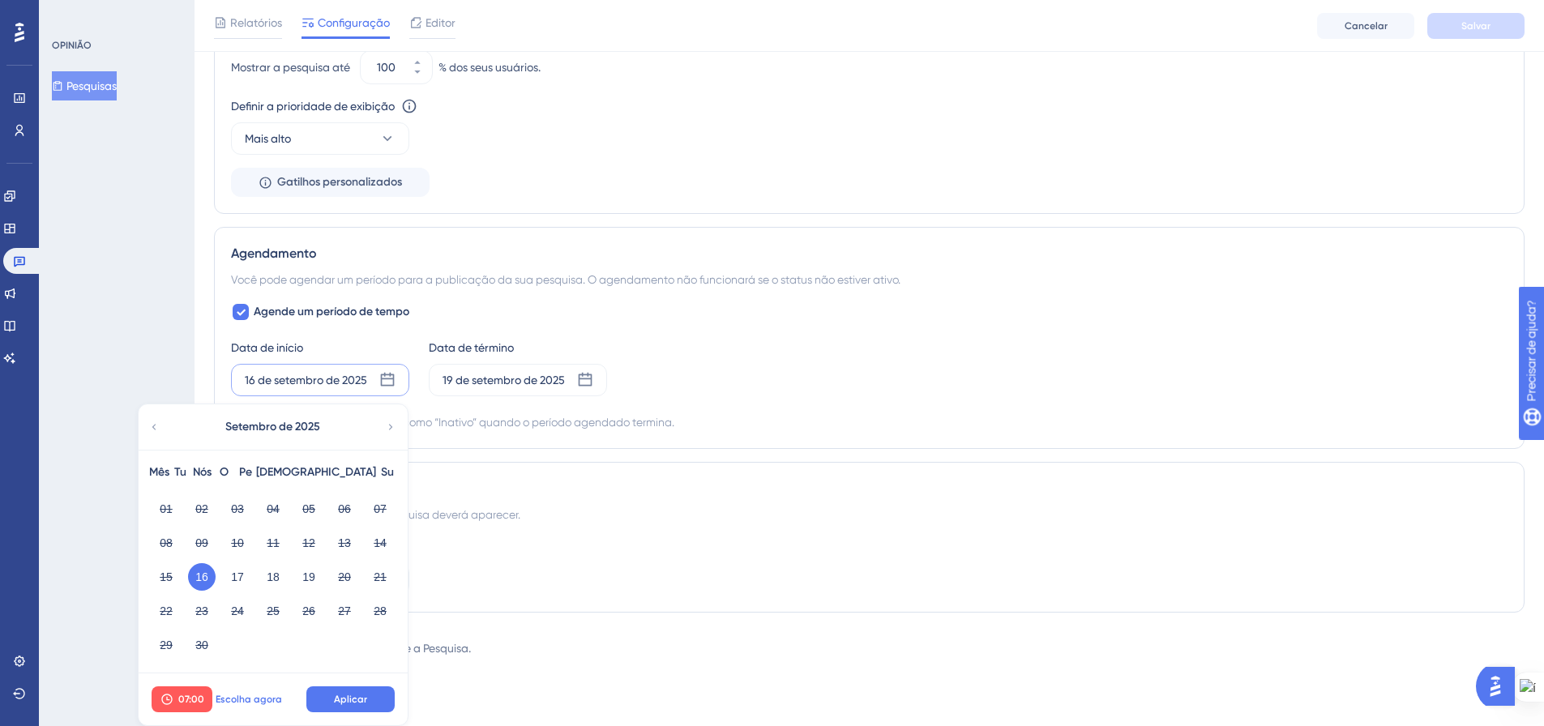
click at [239, 700] on font "Escolha agora" at bounding box center [249, 699] width 66 height 11
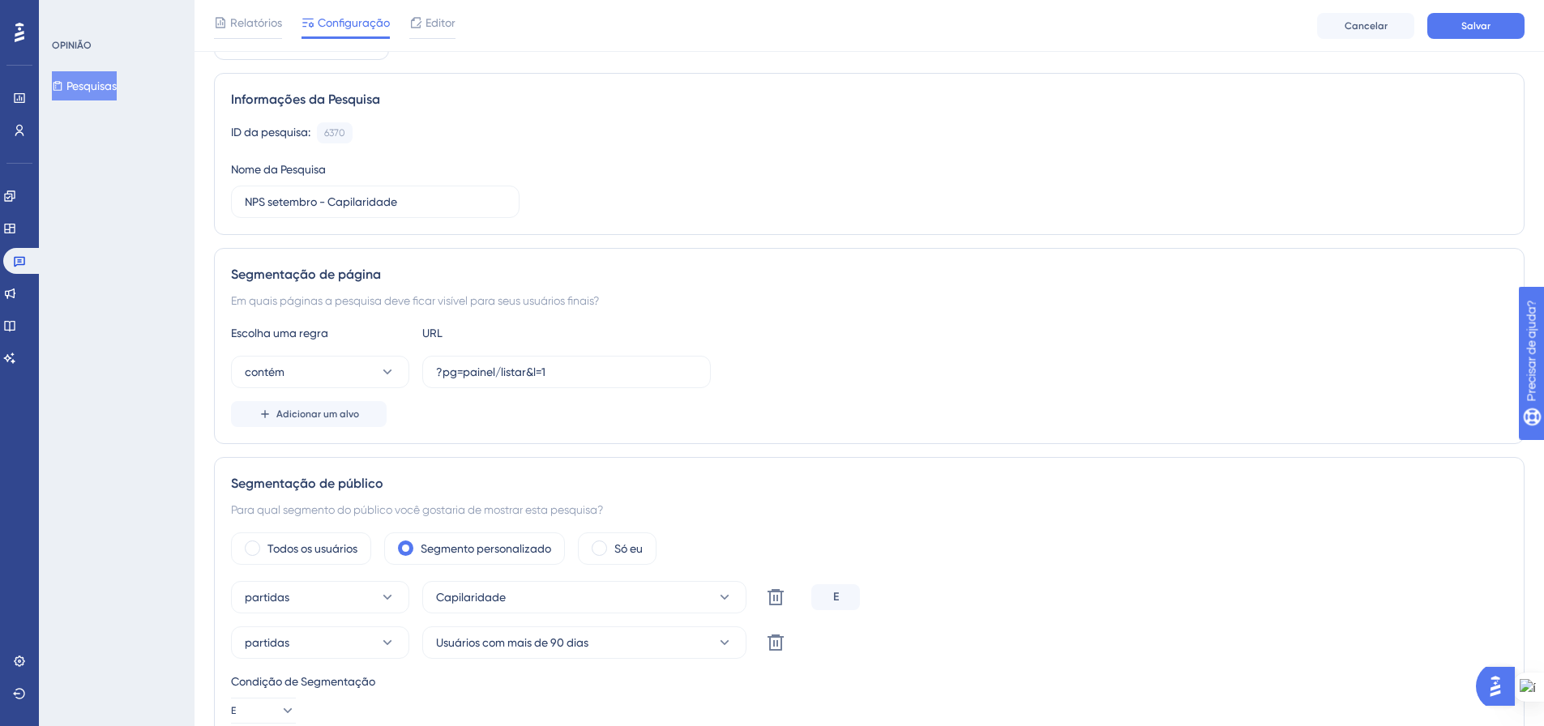
scroll to position [0, 0]
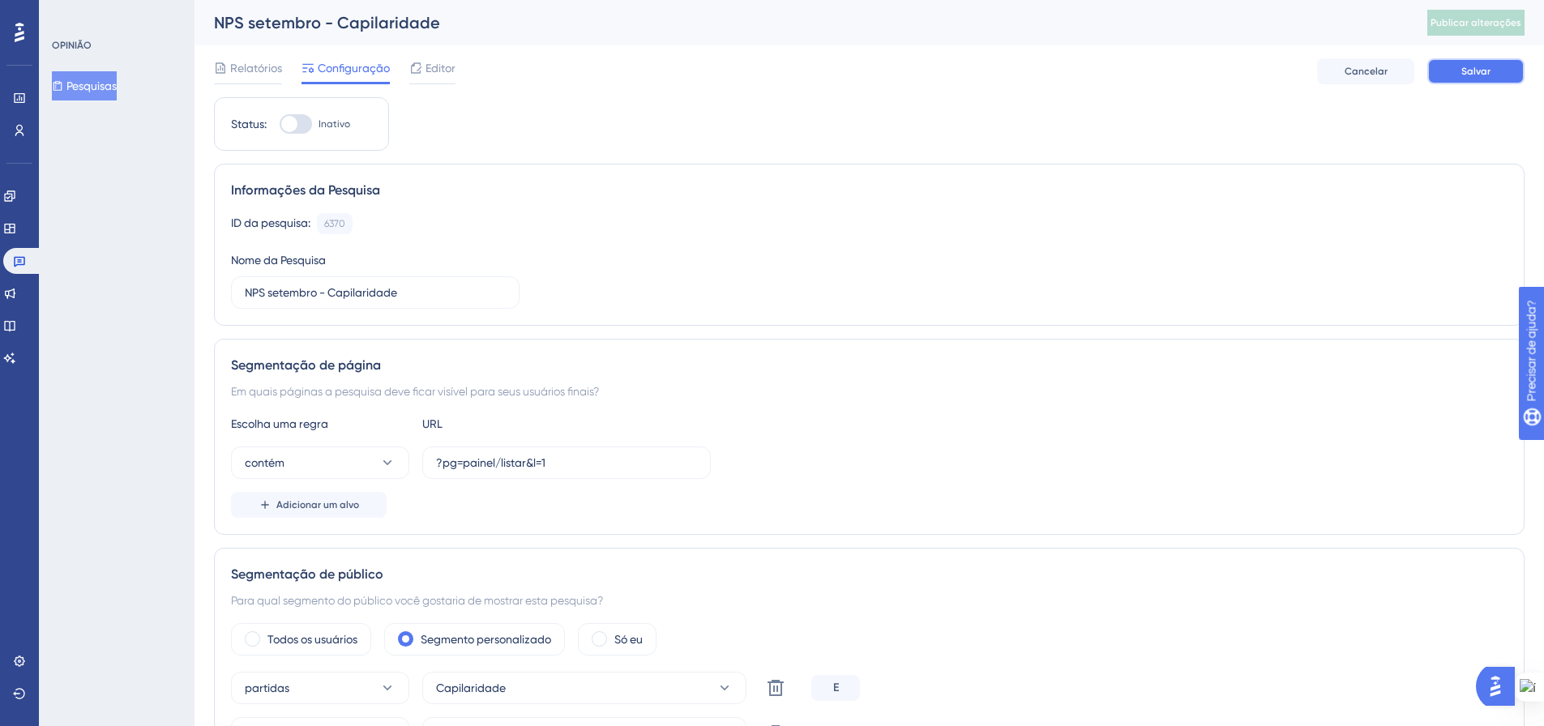
click at [1465, 68] on font "Salvar" at bounding box center [1475, 71] width 29 height 11
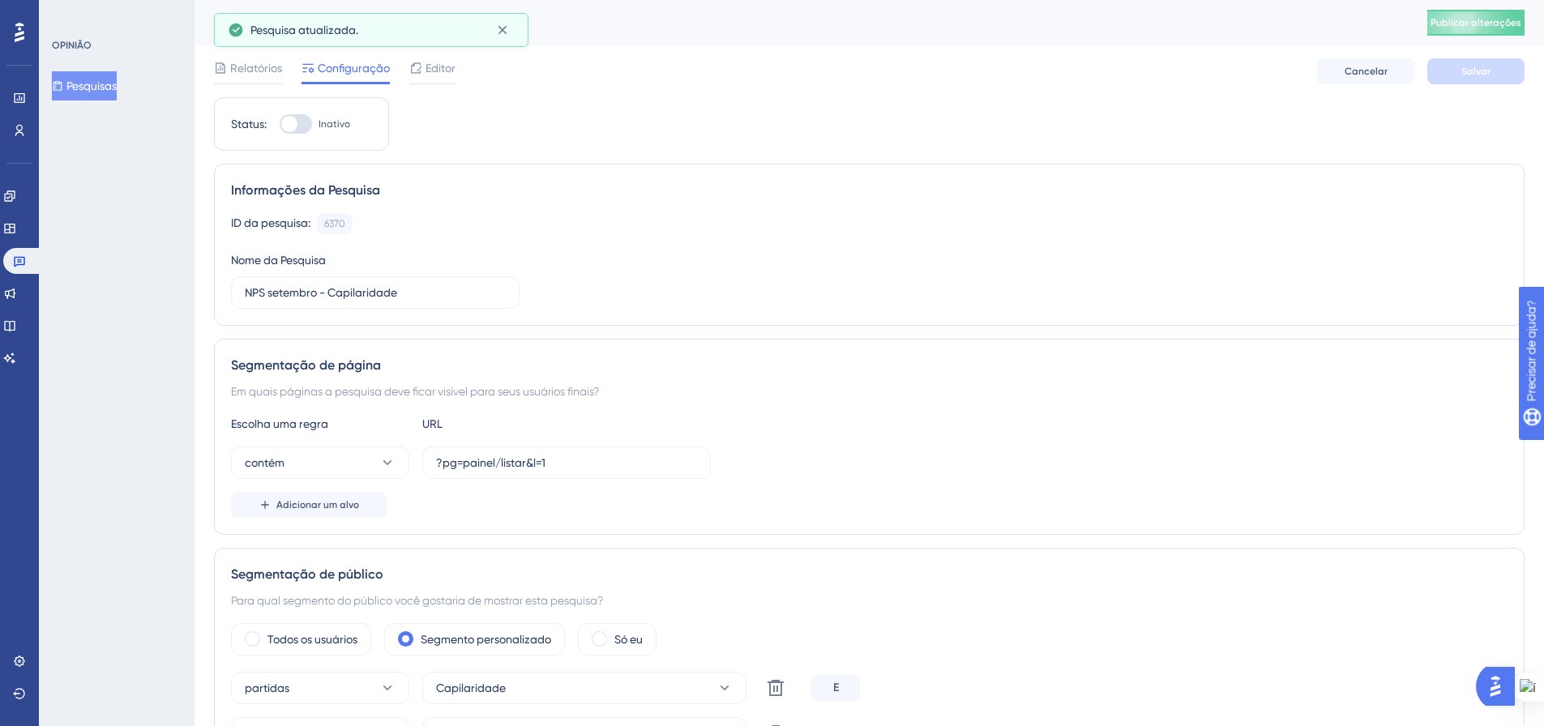
click at [1476, 22] on font "Publicar alterações" at bounding box center [1476, 22] width 91 height 11
click at [299, 126] on div at bounding box center [296, 123] width 32 height 19
click at [280, 125] on input "Inativo" at bounding box center [279, 124] width 1 height 1
checkbox input "true"
click at [1447, 72] on button "Salvar" at bounding box center [1475, 71] width 97 height 26
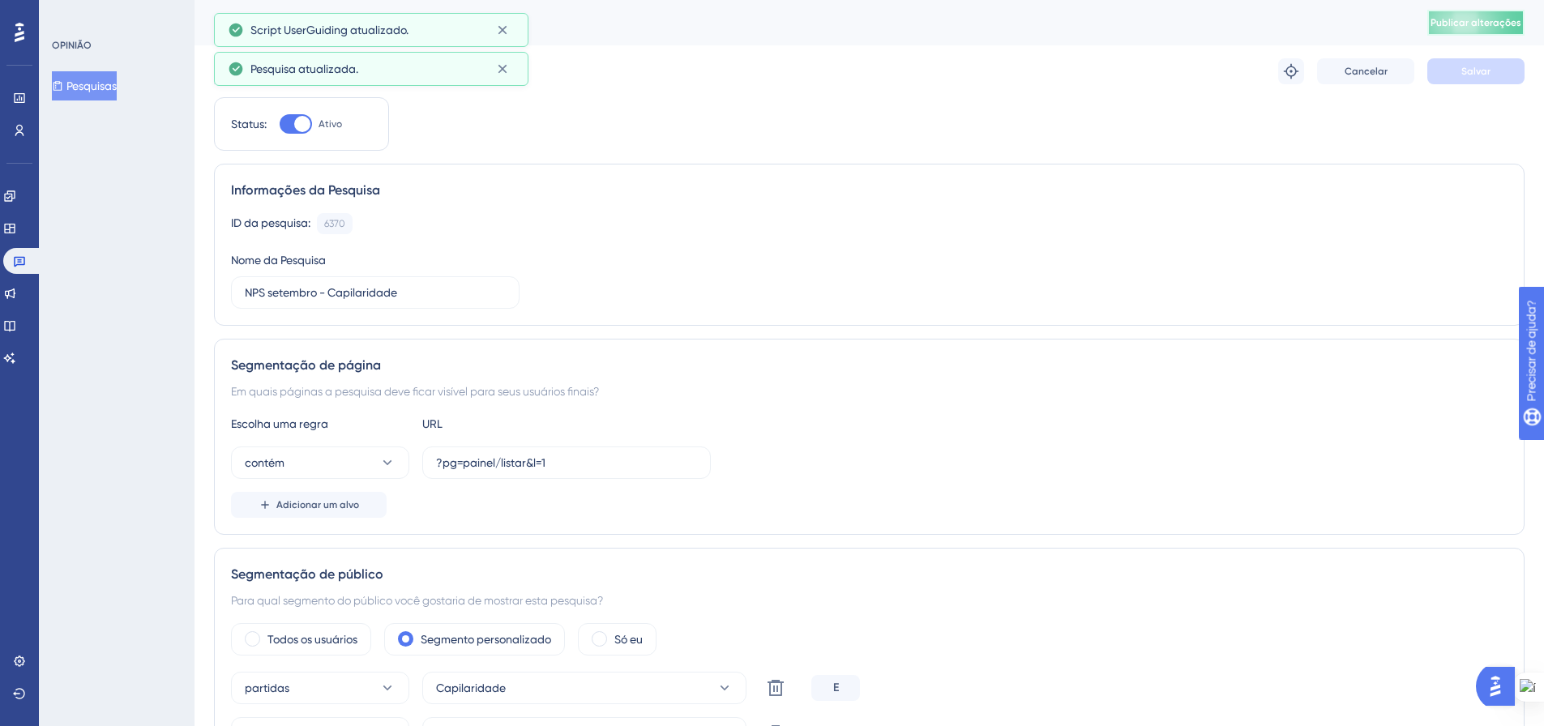
click at [1474, 24] on font "Publicar alterações" at bounding box center [1476, 22] width 91 height 11
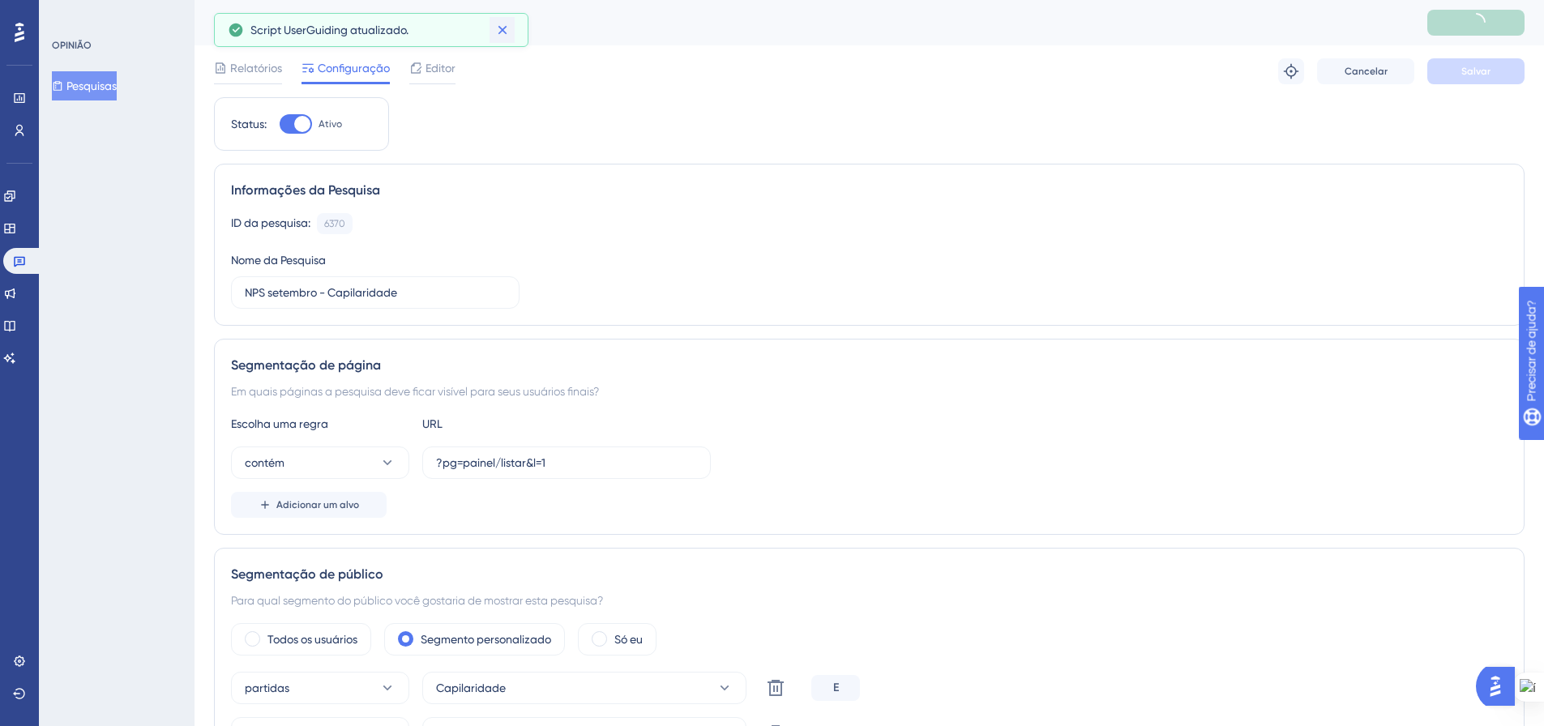
click at [508, 28] on icon at bounding box center [502, 30] width 16 height 16
click at [96, 79] on font "Pesquisas" at bounding box center [91, 85] width 50 height 13
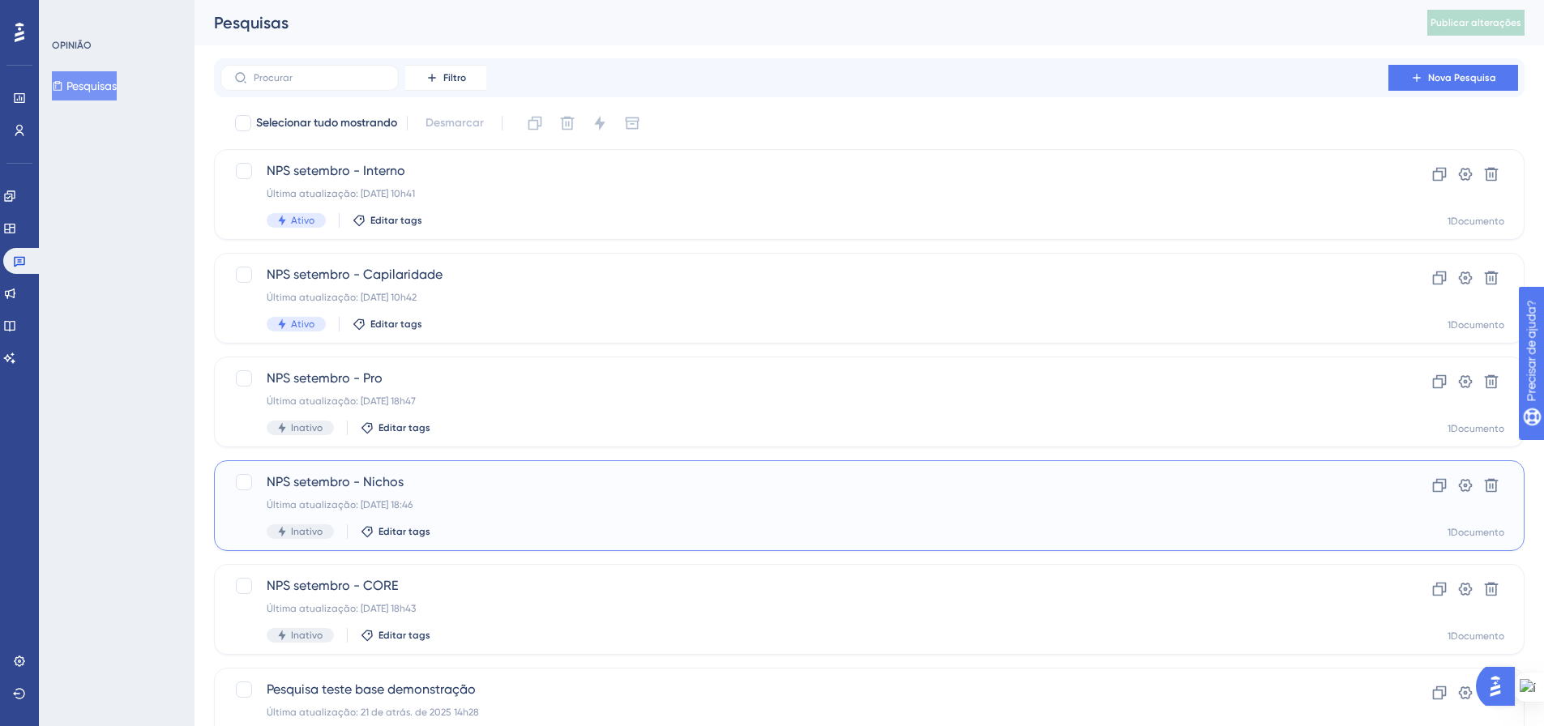
click at [476, 520] on div "NPS setembro - Nichos Última atualização: 15 de set. de 2025 18:46 Inativo Edit…" at bounding box center [805, 506] width 1076 height 66
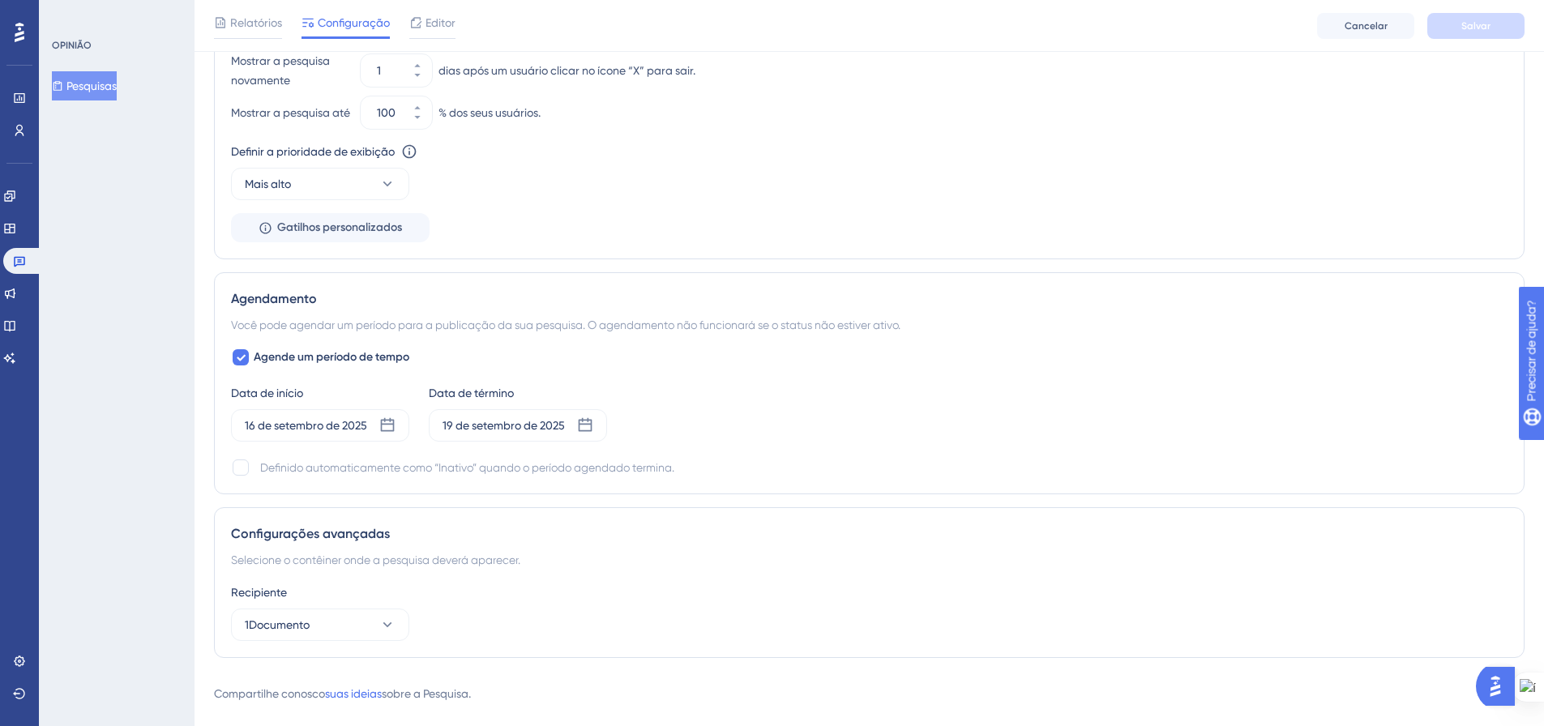
scroll to position [1128, 0]
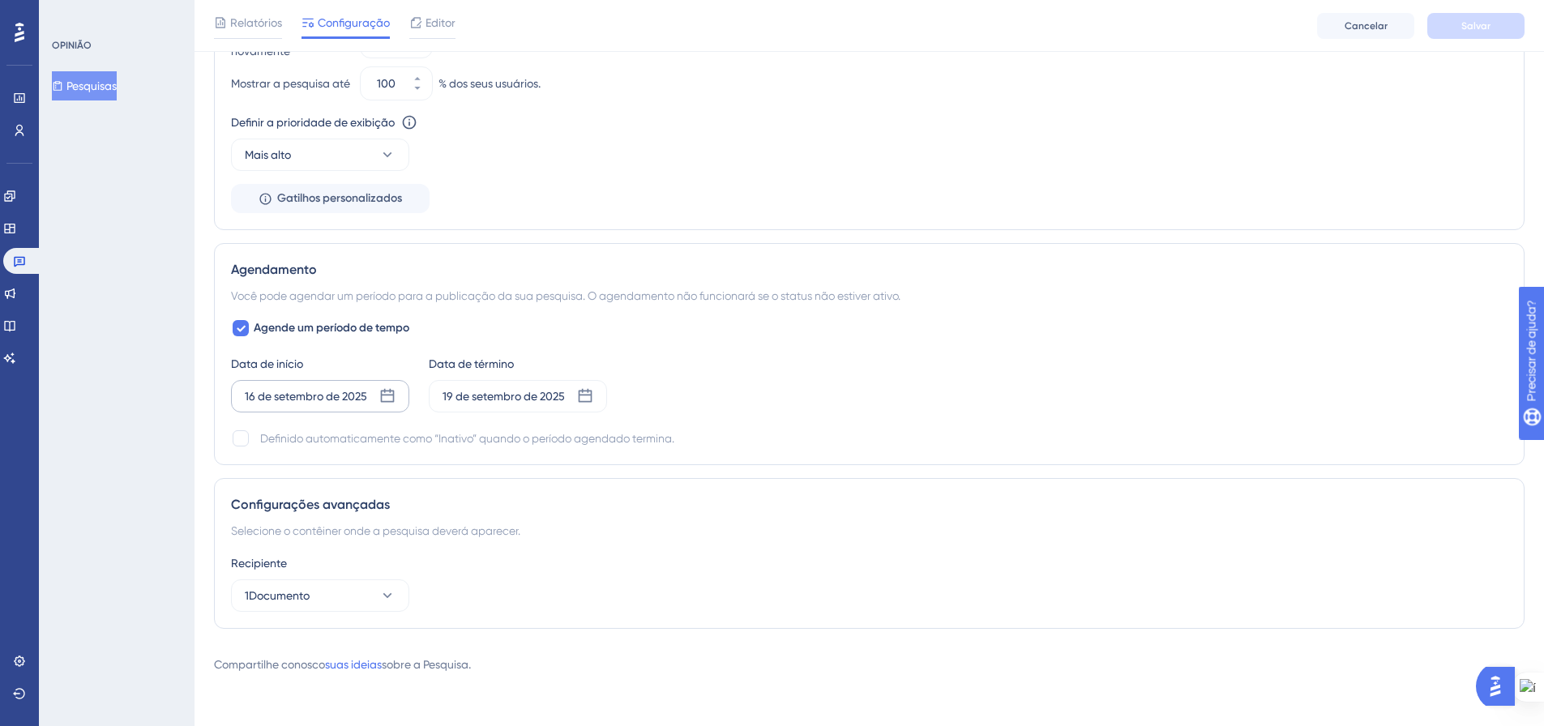
click at [394, 395] on icon at bounding box center [388, 396] width 14 height 14
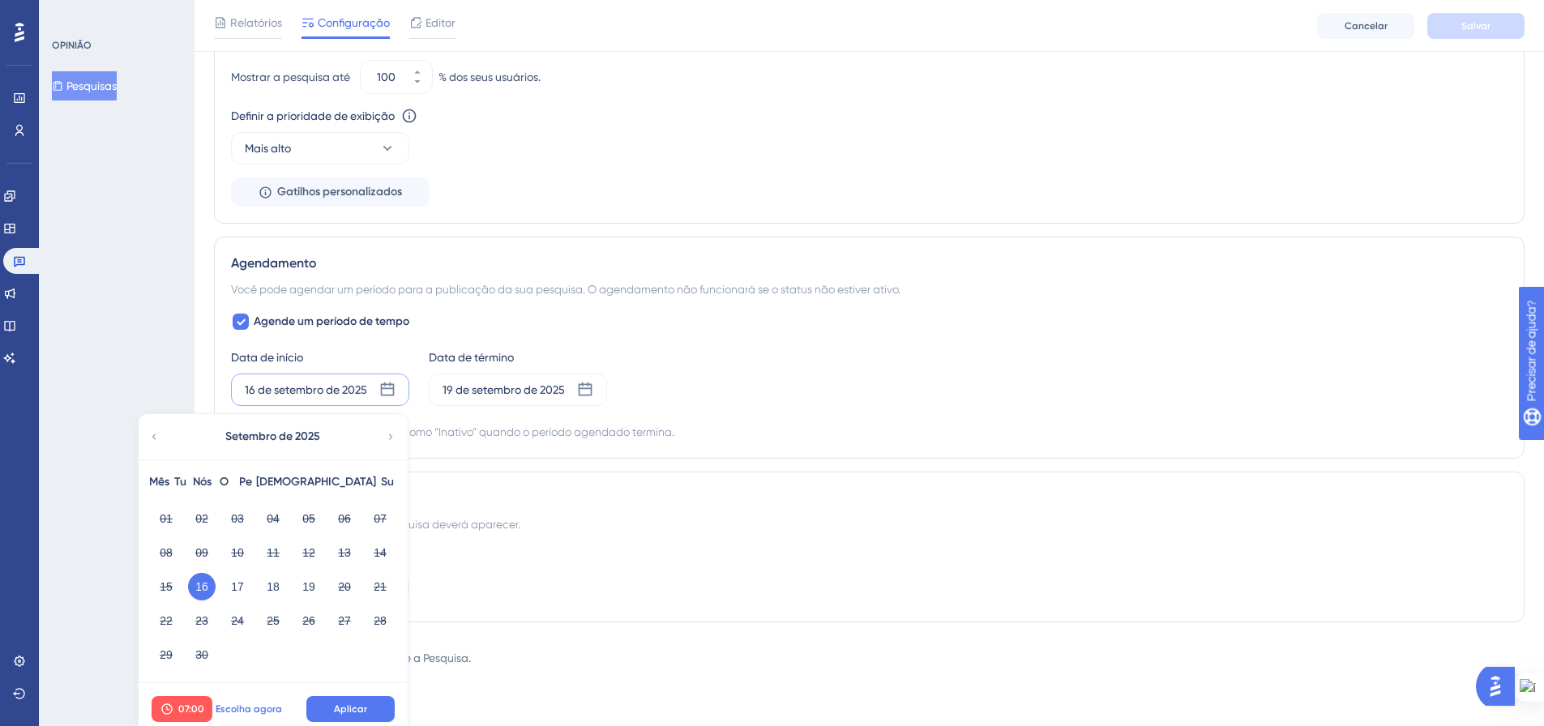
click at [228, 708] on button "Escolha agora" at bounding box center [248, 709] width 73 height 26
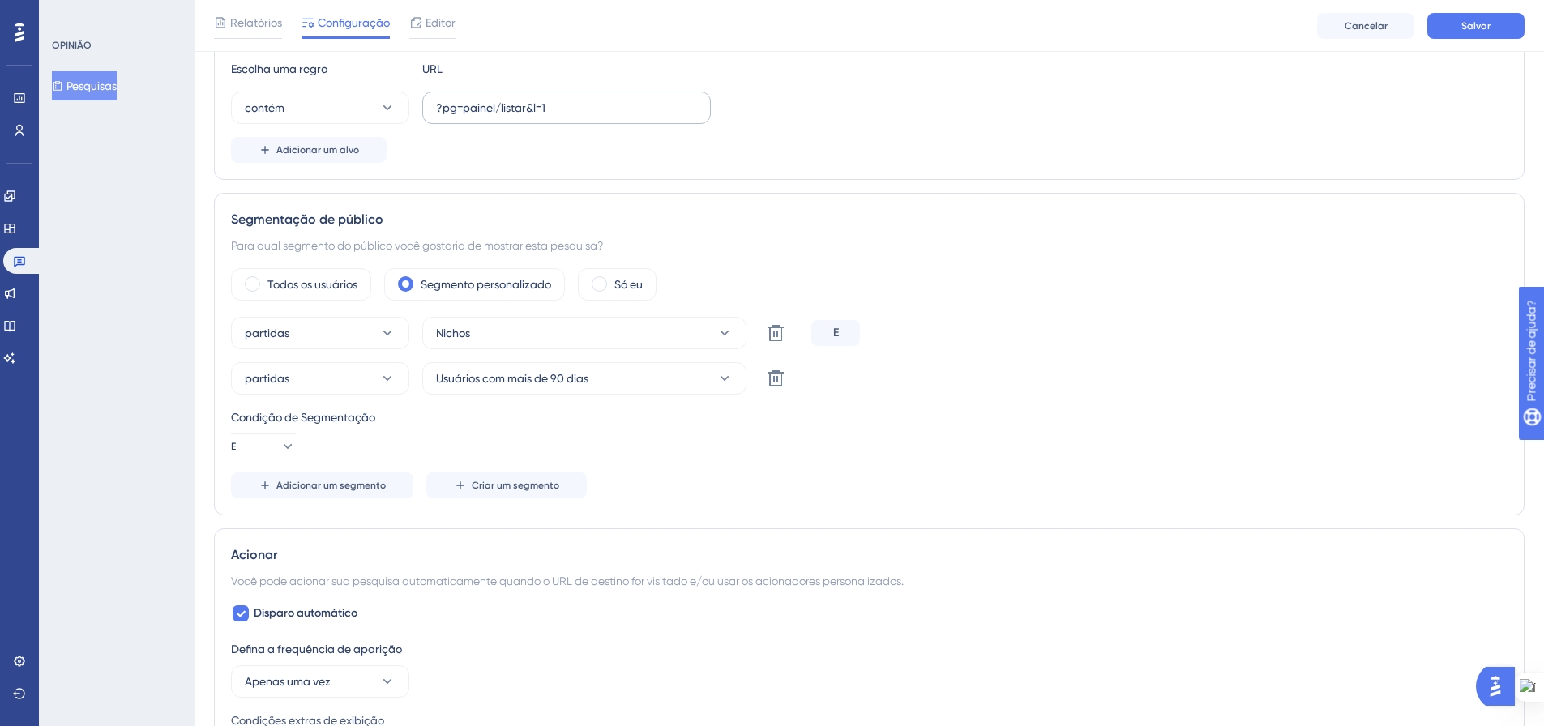
scroll to position [0, 0]
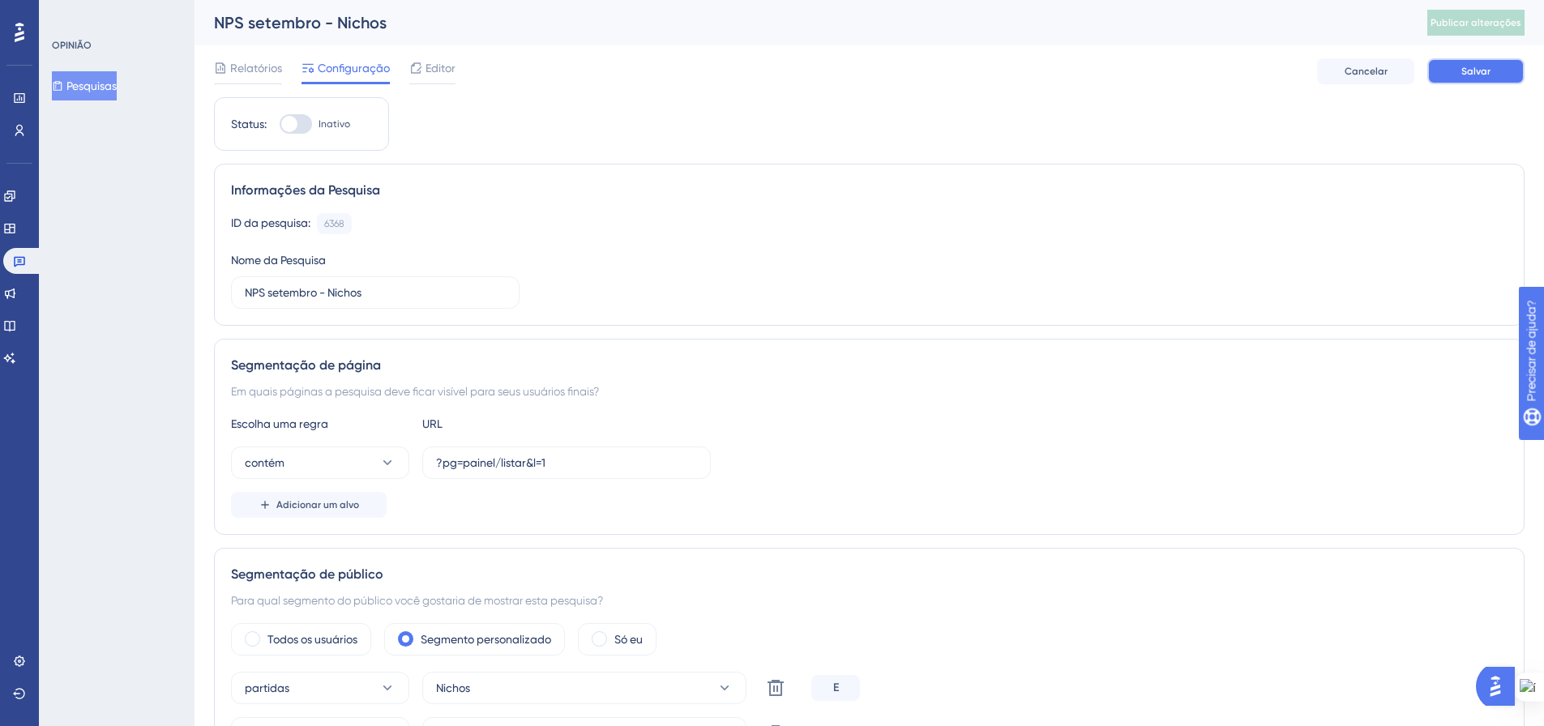
click at [1469, 71] on font "Salvar" at bounding box center [1475, 71] width 29 height 11
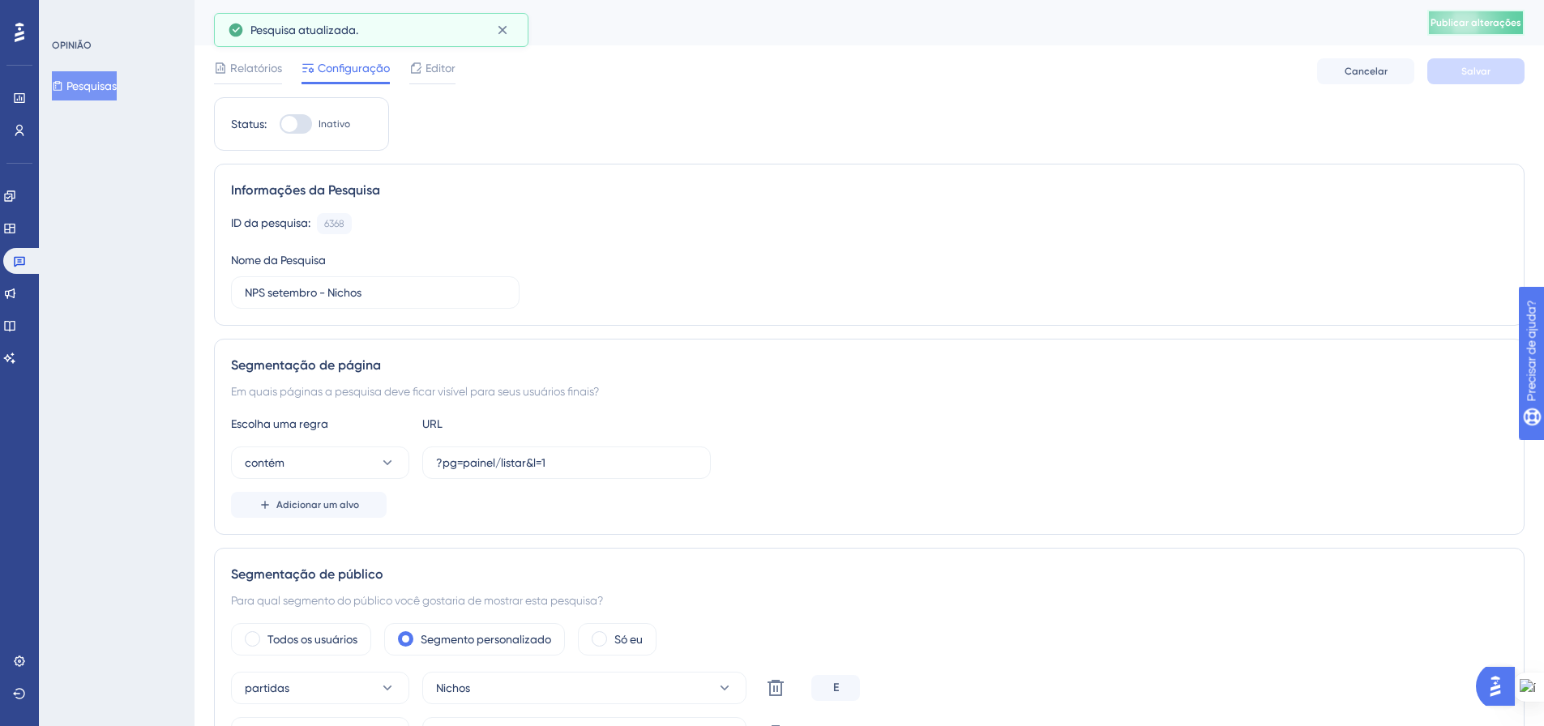
click at [1483, 21] on font "Publicar alterações" at bounding box center [1476, 22] width 91 height 11
click at [308, 122] on div at bounding box center [296, 123] width 32 height 19
click at [280, 124] on input "Inativo" at bounding box center [279, 124] width 1 height 1
checkbox input "true"
click at [1480, 66] on font "Salvar" at bounding box center [1475, 71] width 29 height 11
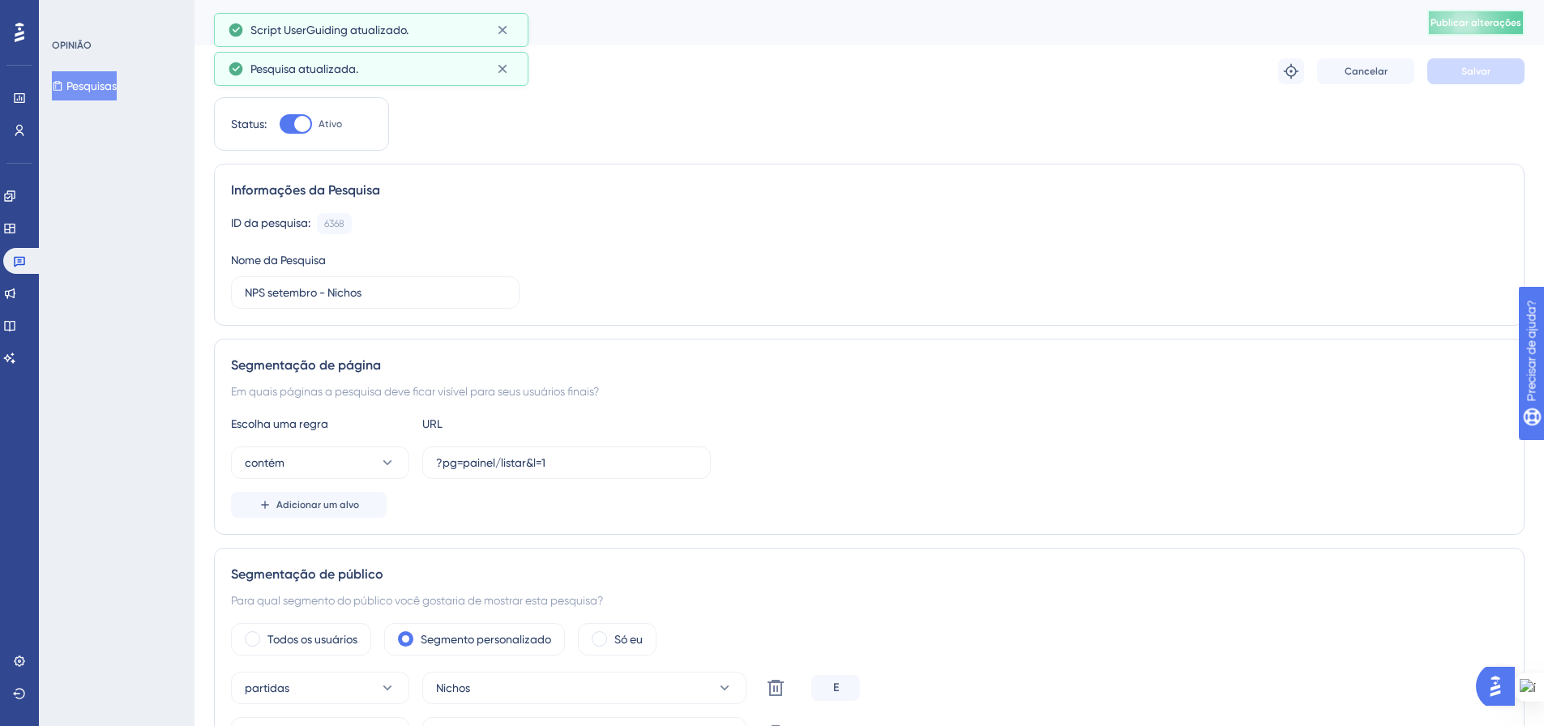
click at [1478, 11] on button "Publicar alterações" at bounding box center [1475, 23] width 97 height 26
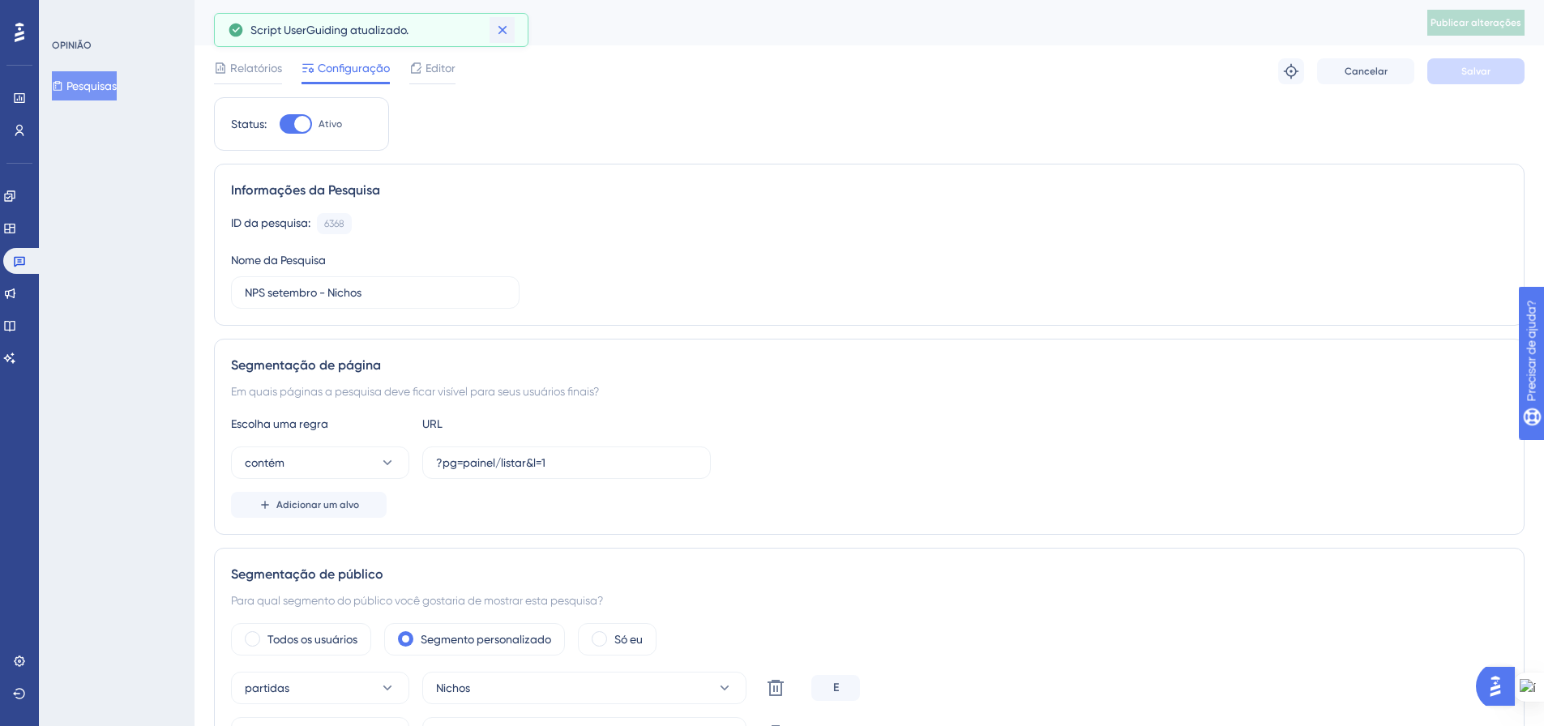
click at [509, 28] on icon at bounding box center [502, 30] width 16 height 16
click at [94, 81] on font "Pesquisas" at bounding box center [91, 85] width 50 height 13
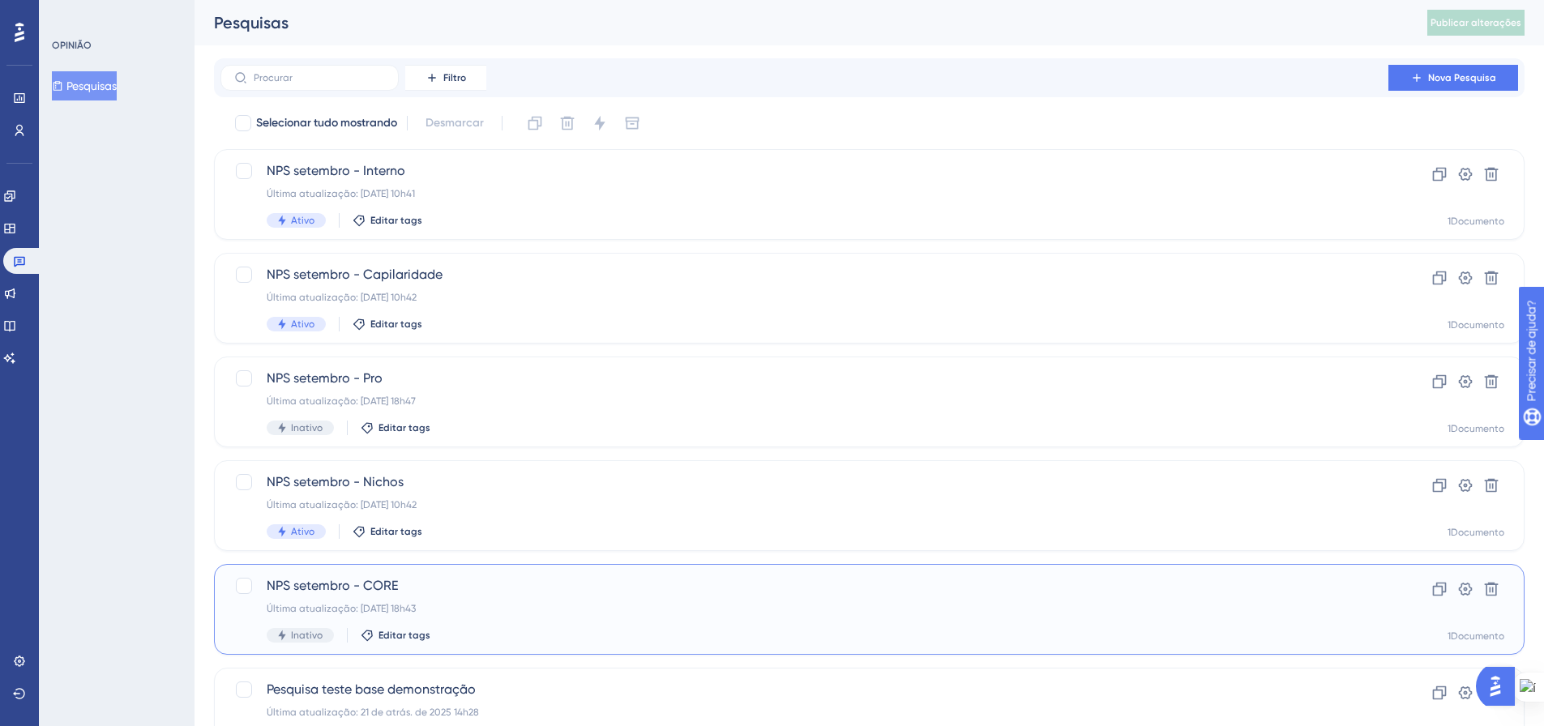
click at [461, 599] on div "NPS setembro - CORE Última atualização: 15 de setembro de 2025, 18h43 Inativo E…" at bounding box center [805, 609] width 1076 height 66
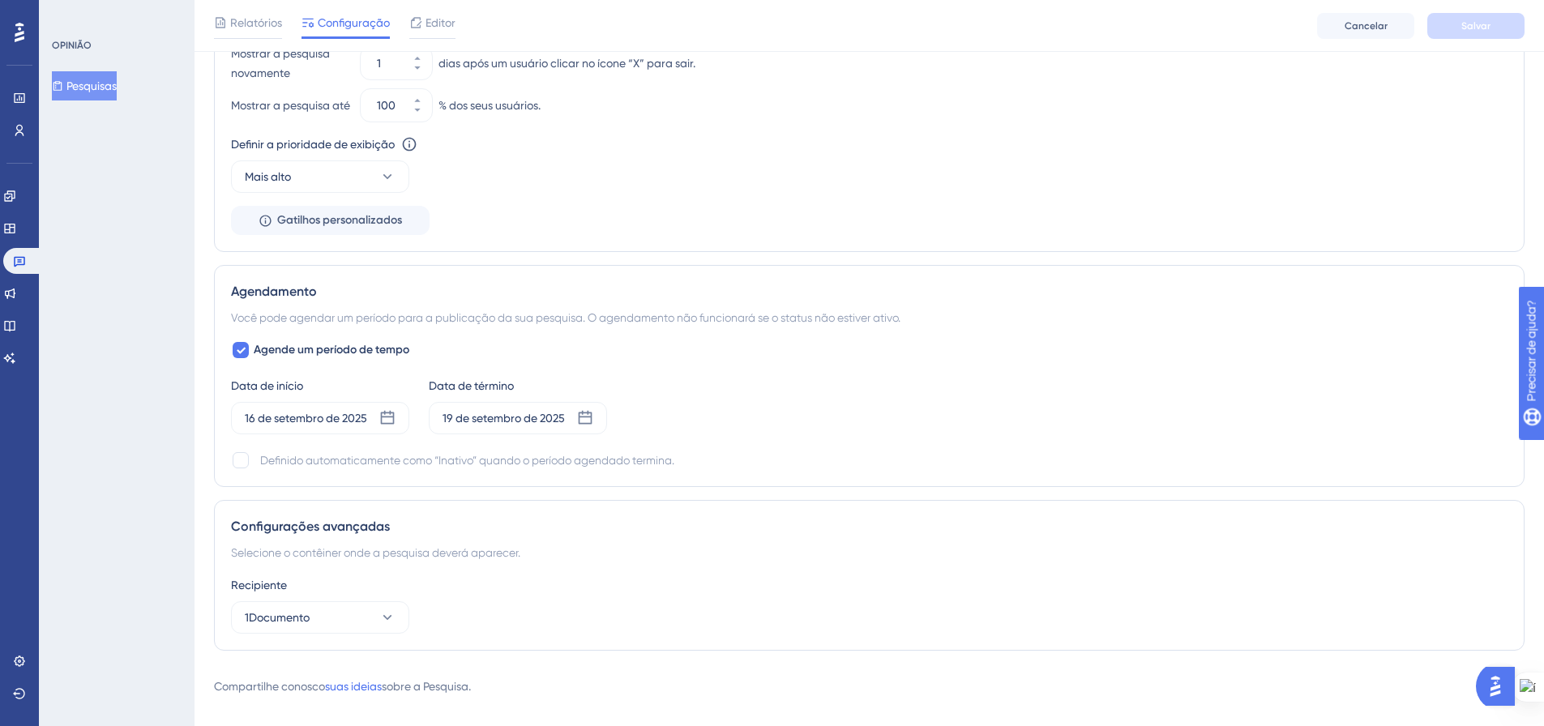
scroll to position [1128, 0]
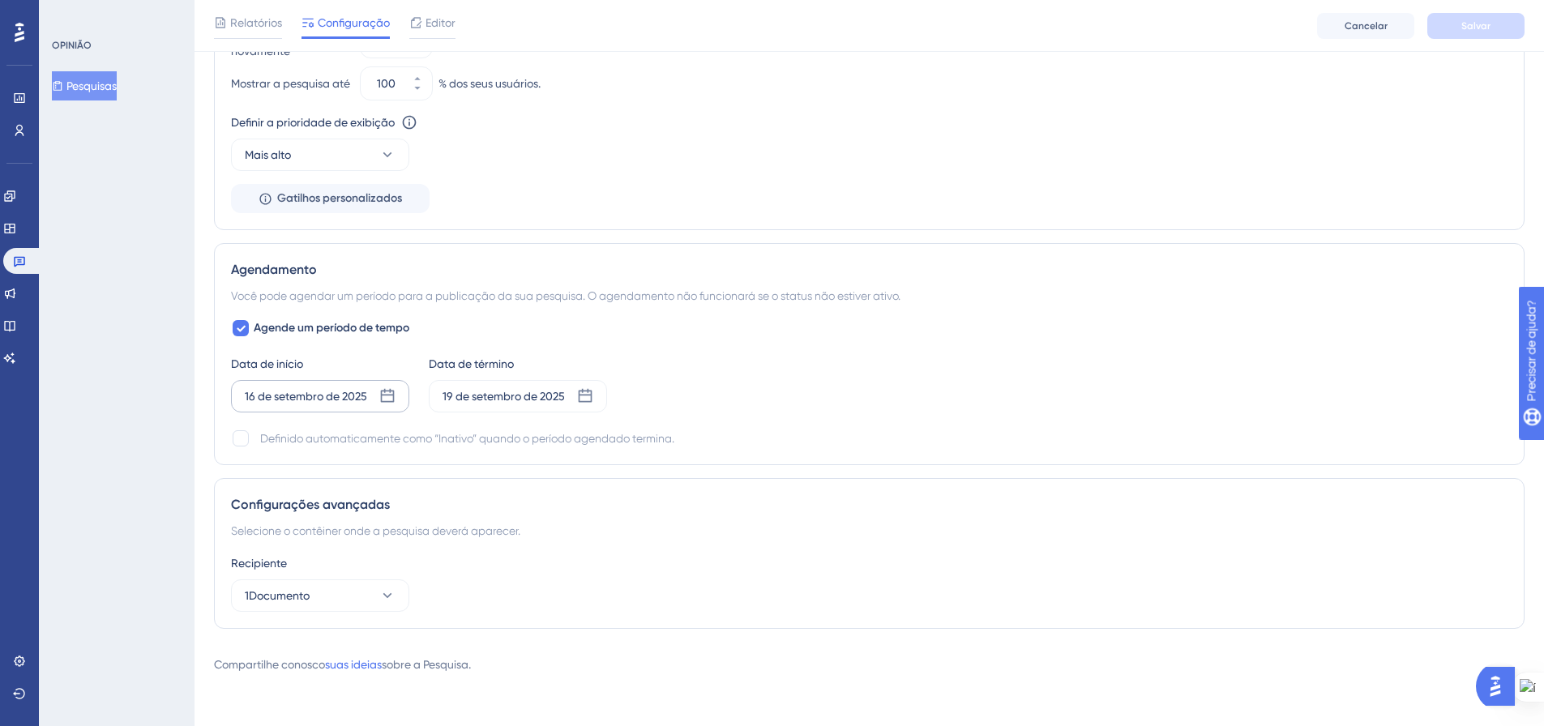
click at [384, 394] on icon at bounding box center [387, 396] width 16 height 16
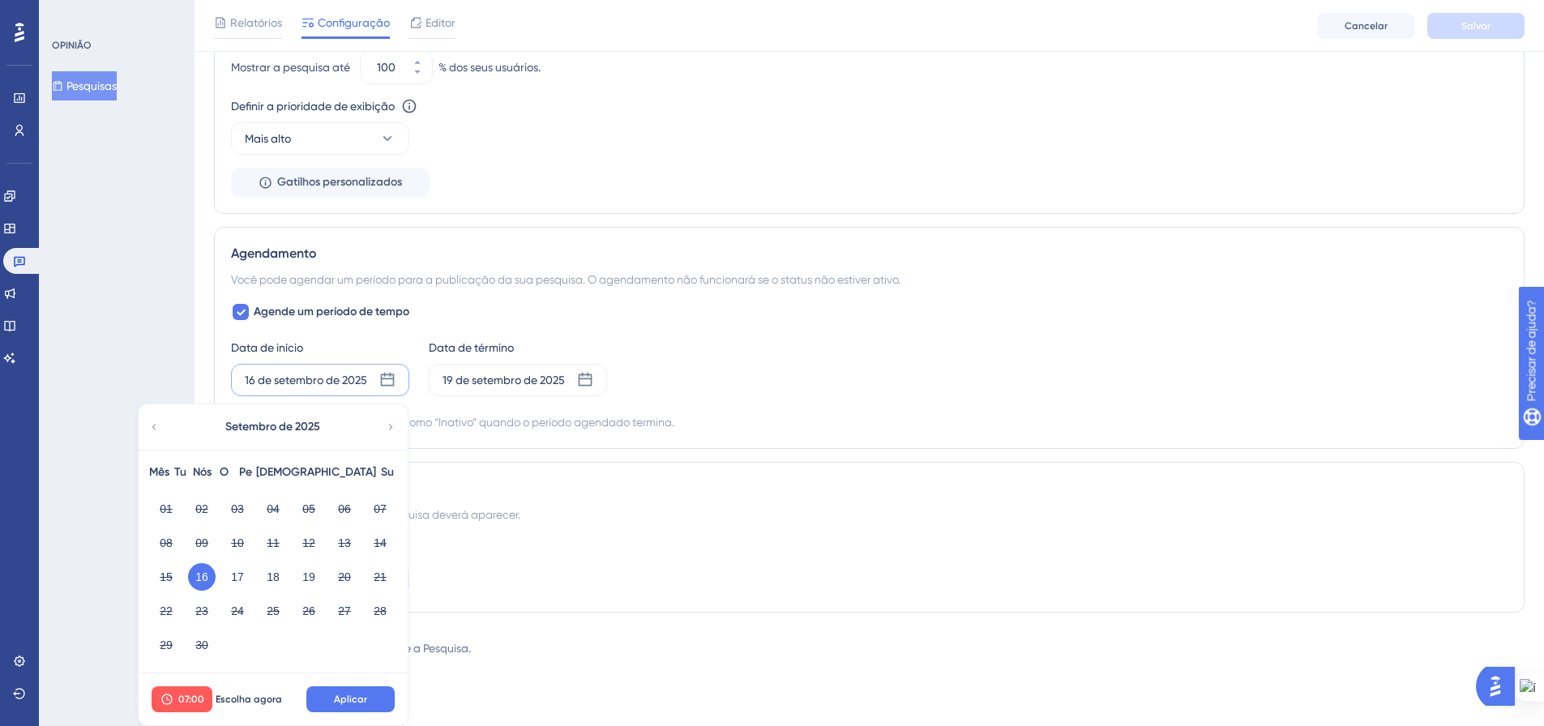
scroll to position [1145, 0]
click at [253, 700] on font "Escolha agora" at bounding box center [249, 699] width 66 height 11
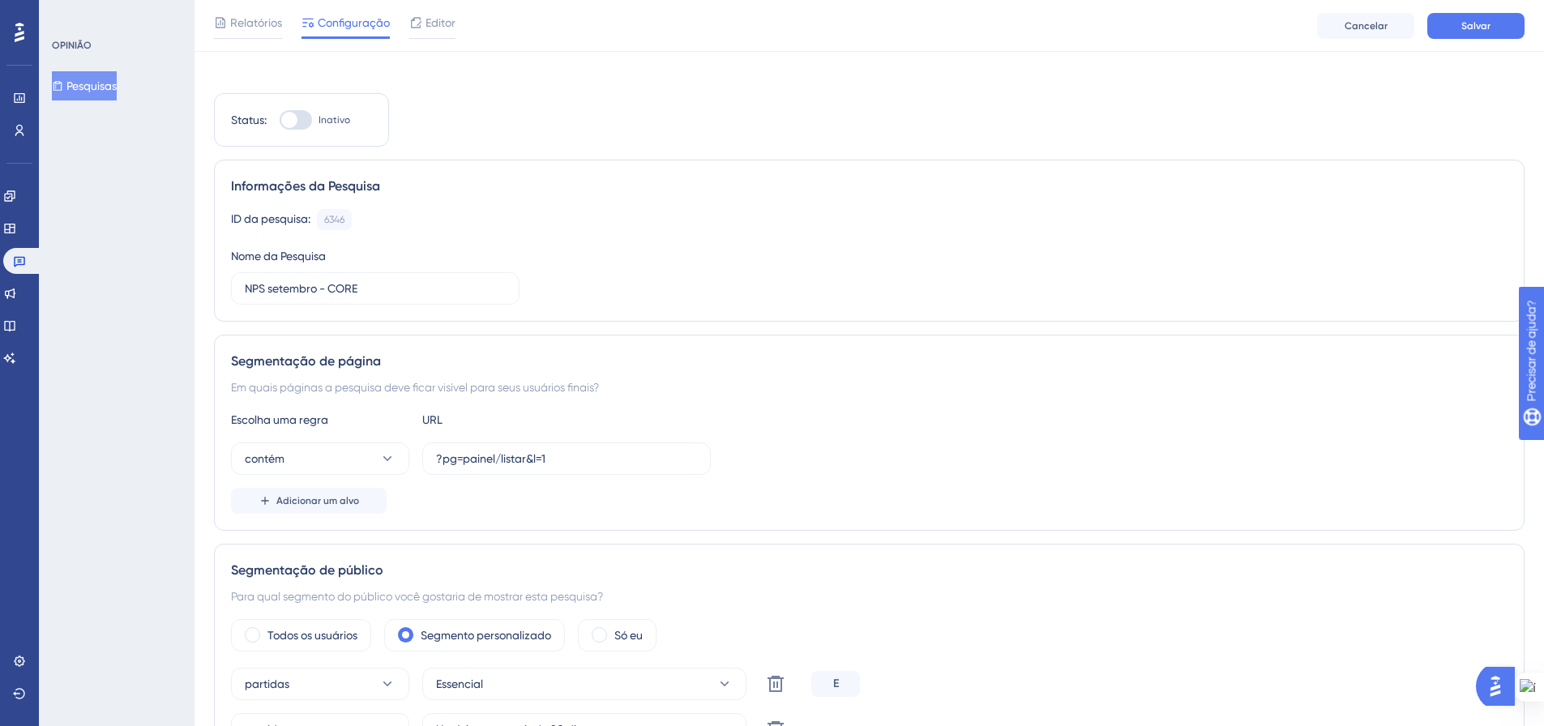
scroll to position [0, 0]
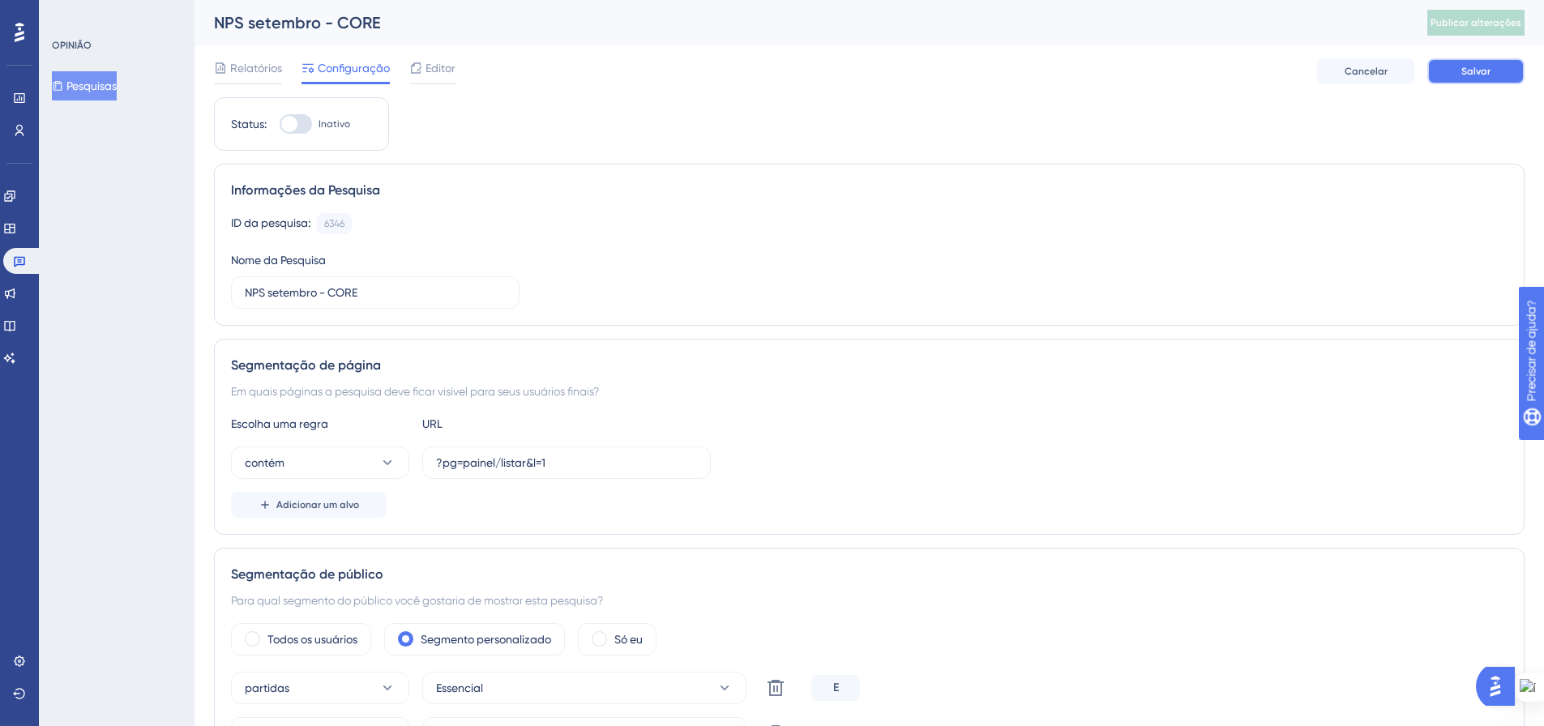
click at [1489, 73] on font "Salvar" at bounding box center [1475, 71] width 29 height 11
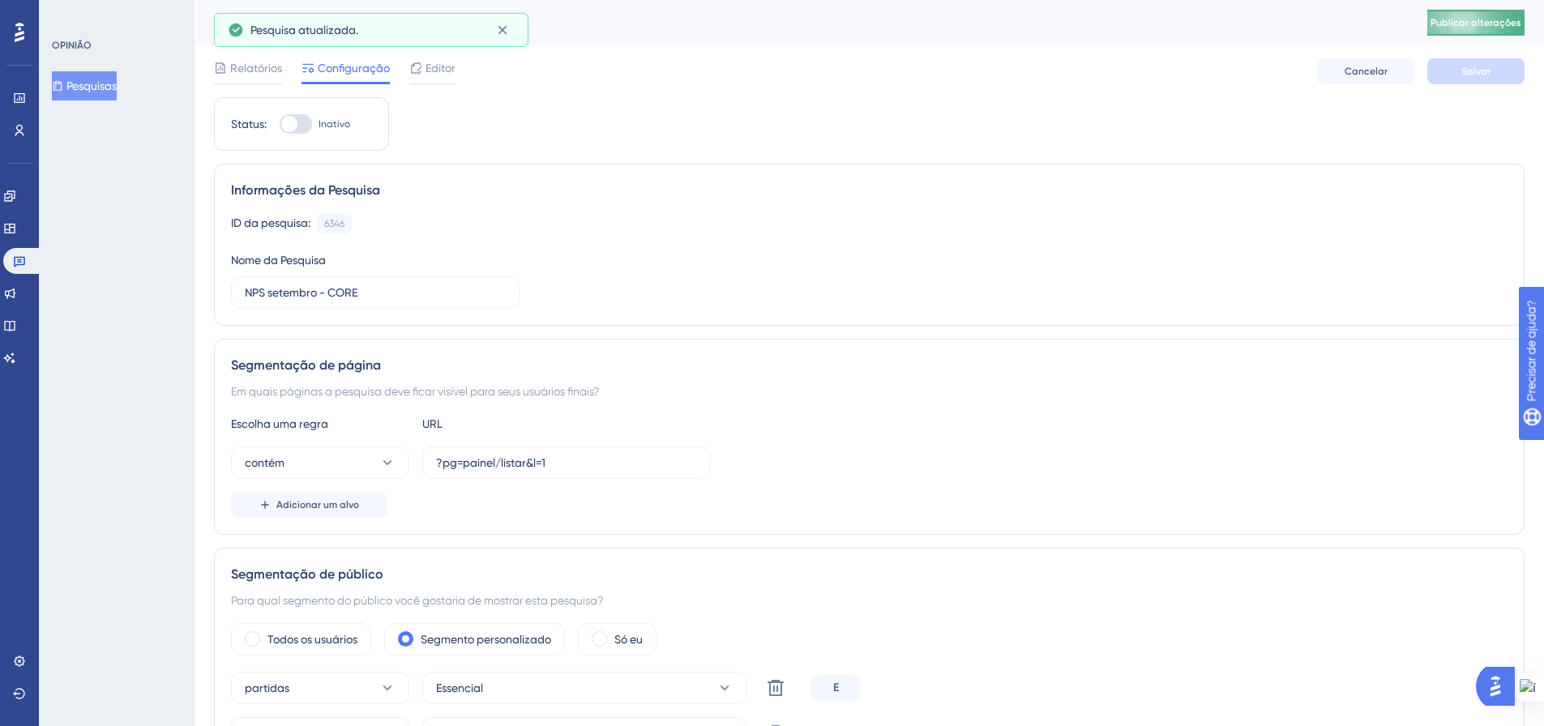
click at [1491, 21] on font "Publicar alterações" at bounding box center [1476, 22] width 91 height 11
click at [306, 127] on div at bounding box center [296, 123] width 32 height 19
click at [280, 125] on input "Inativo" at bounding box center [279, 124] width 1 height 1
checkbox input "true"
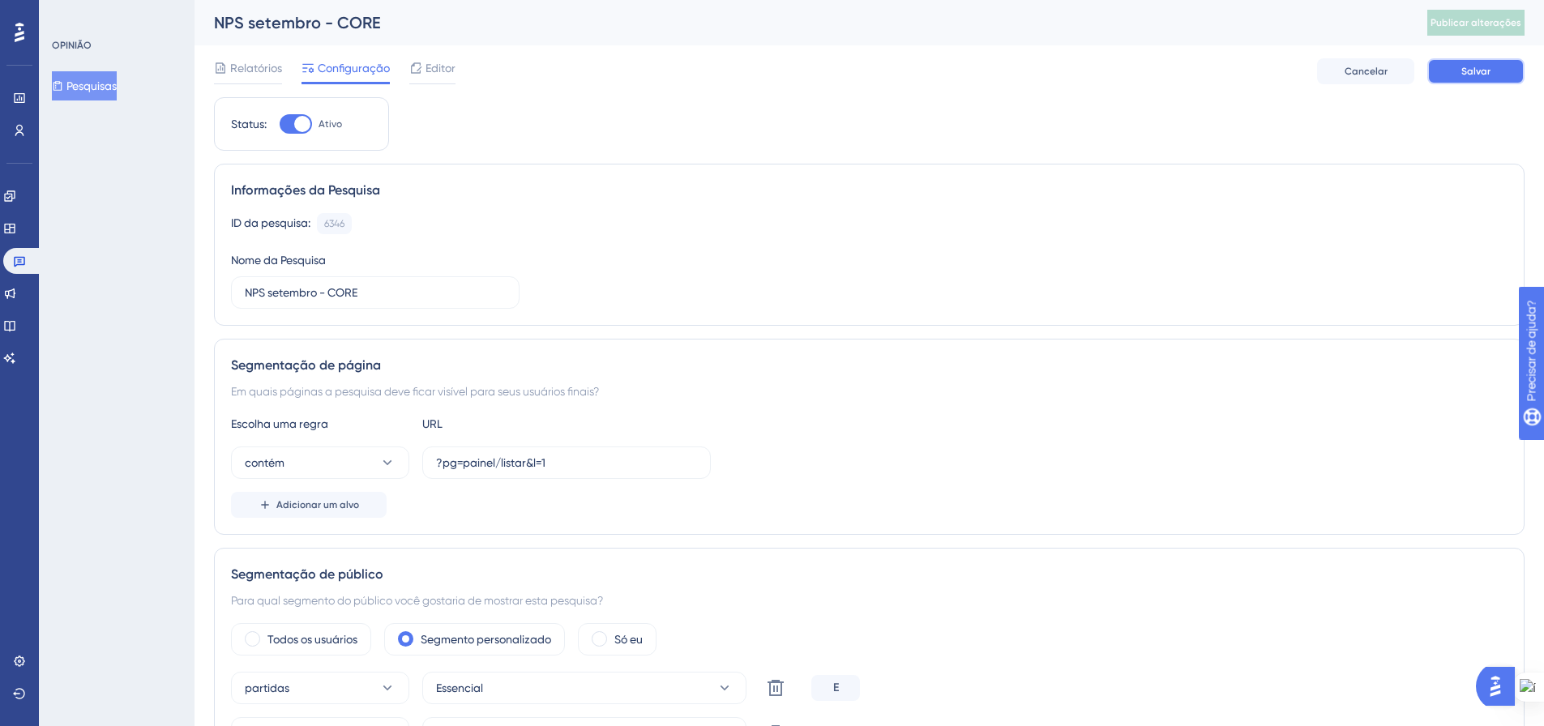
click at [1446, 76] on button "Salvar" at bounding box center [1475, 71] width 97 height 26
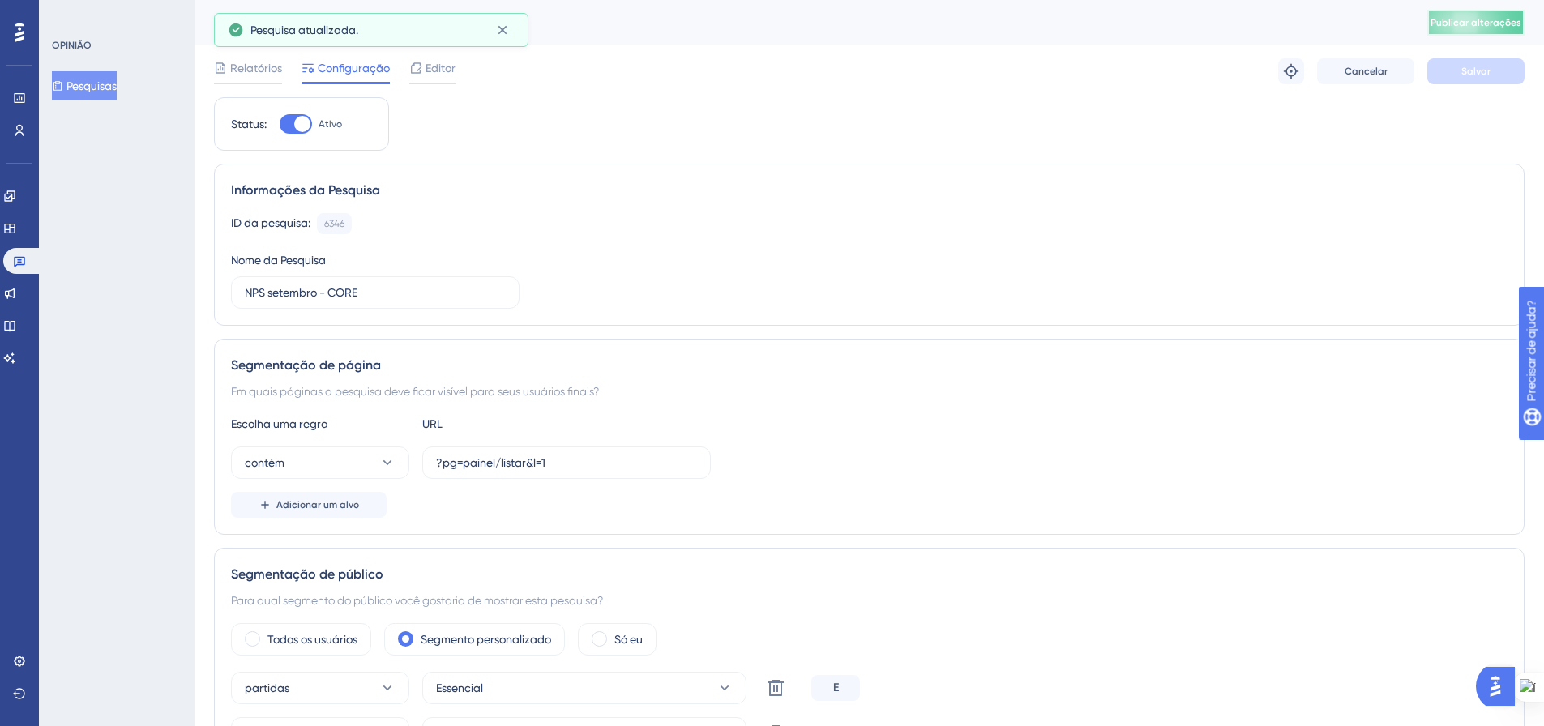
click at [1479, 21] on font "Publicar alterações" at bounding box center [1476, 22] width 91 height 11
click at [109, 79] on font "Pesquisas" at bounding box center [91, 85] width 50 height 19
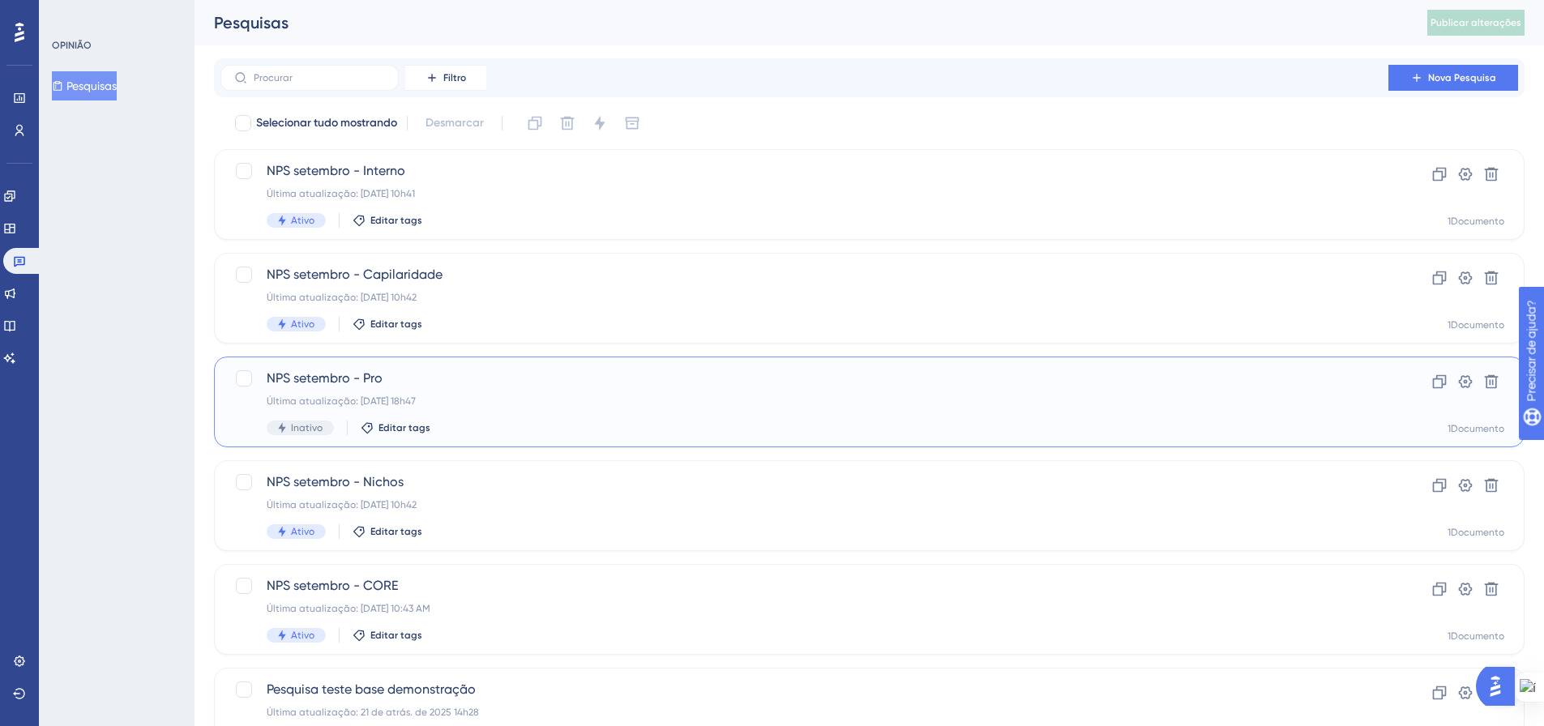
click at [416, 404] on font "Última atualização: 15 de setembro de 2025, 18h47" at bounding box center [341, 401] width 149 height 11
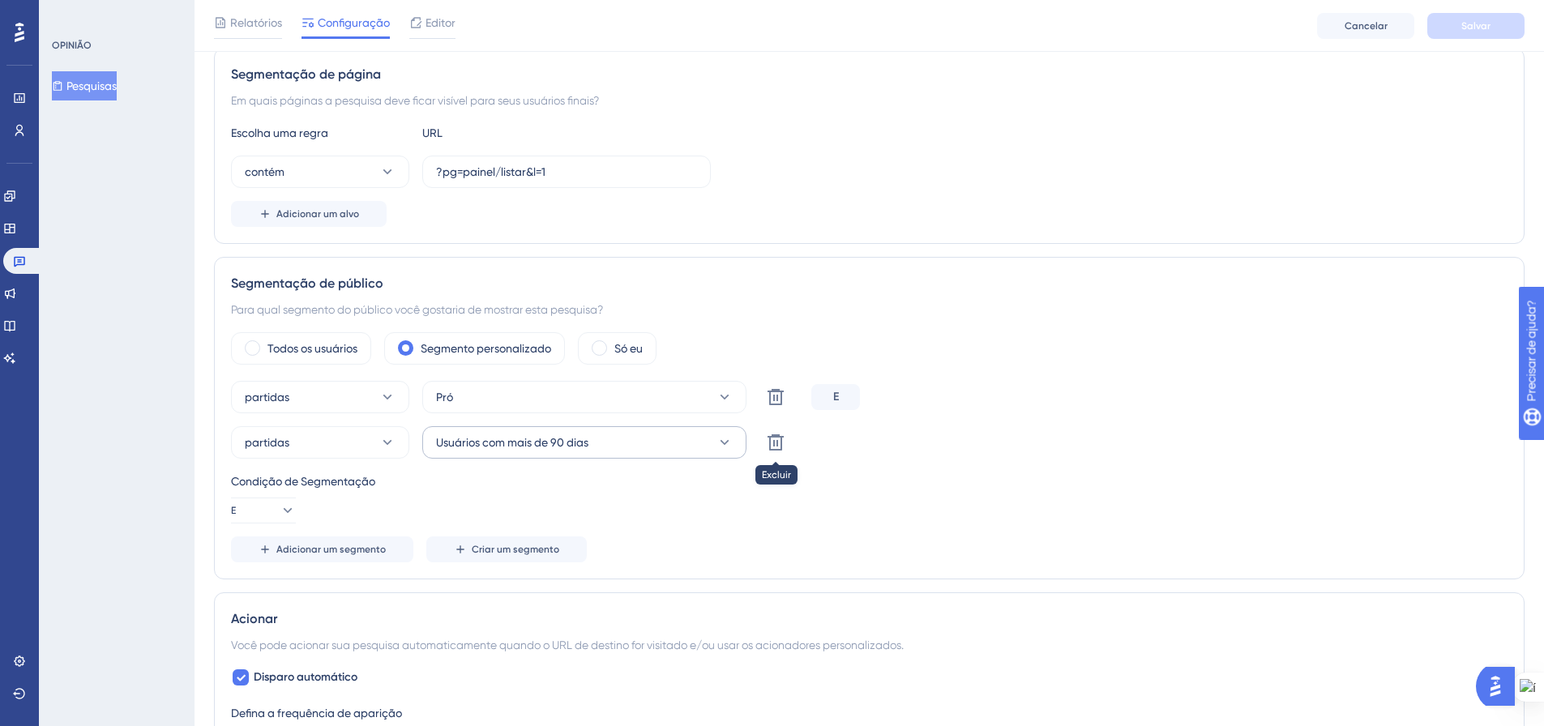
scroll to position [324, 0]
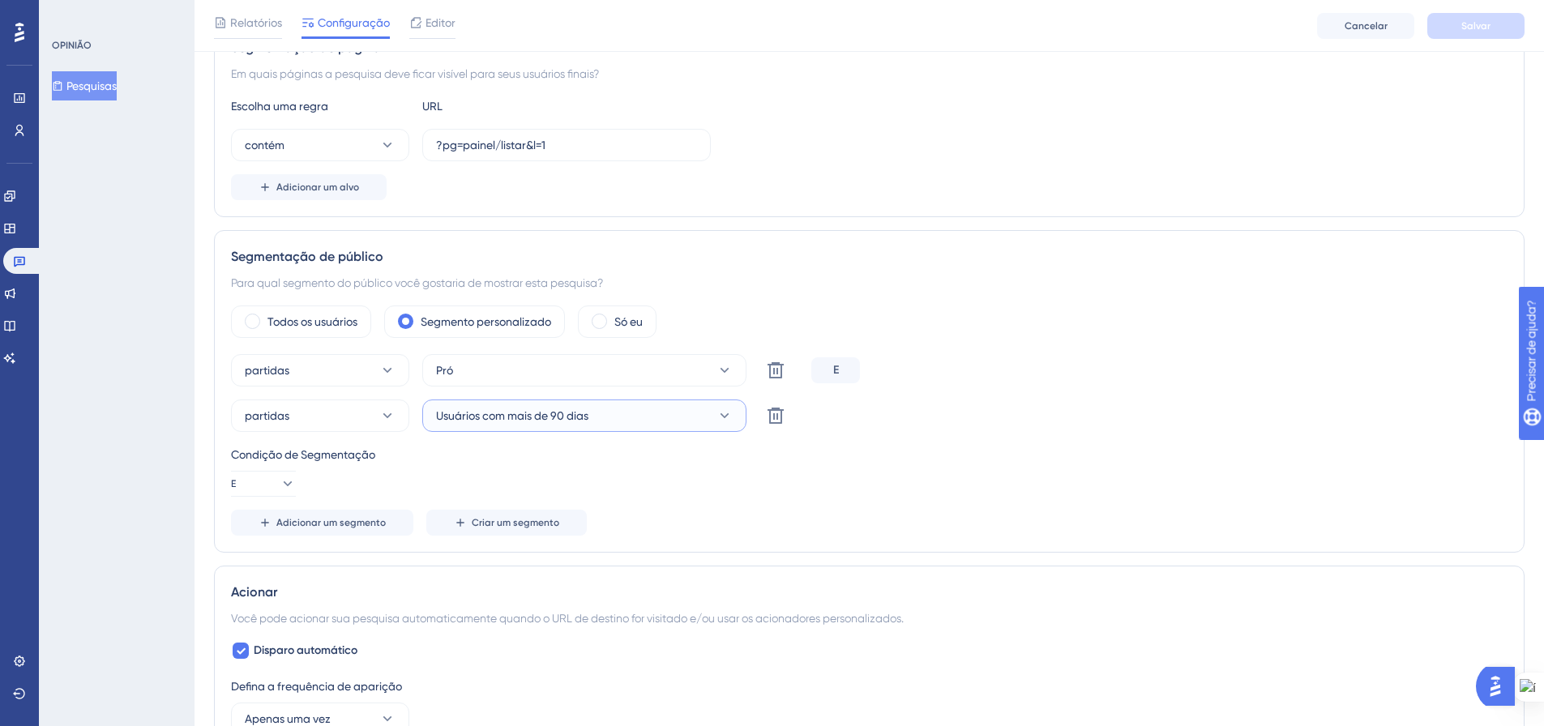
click at [595, 416] on button "Usuários com mais de 90 dias" at bounding box center [584, 416] width 324 height 32
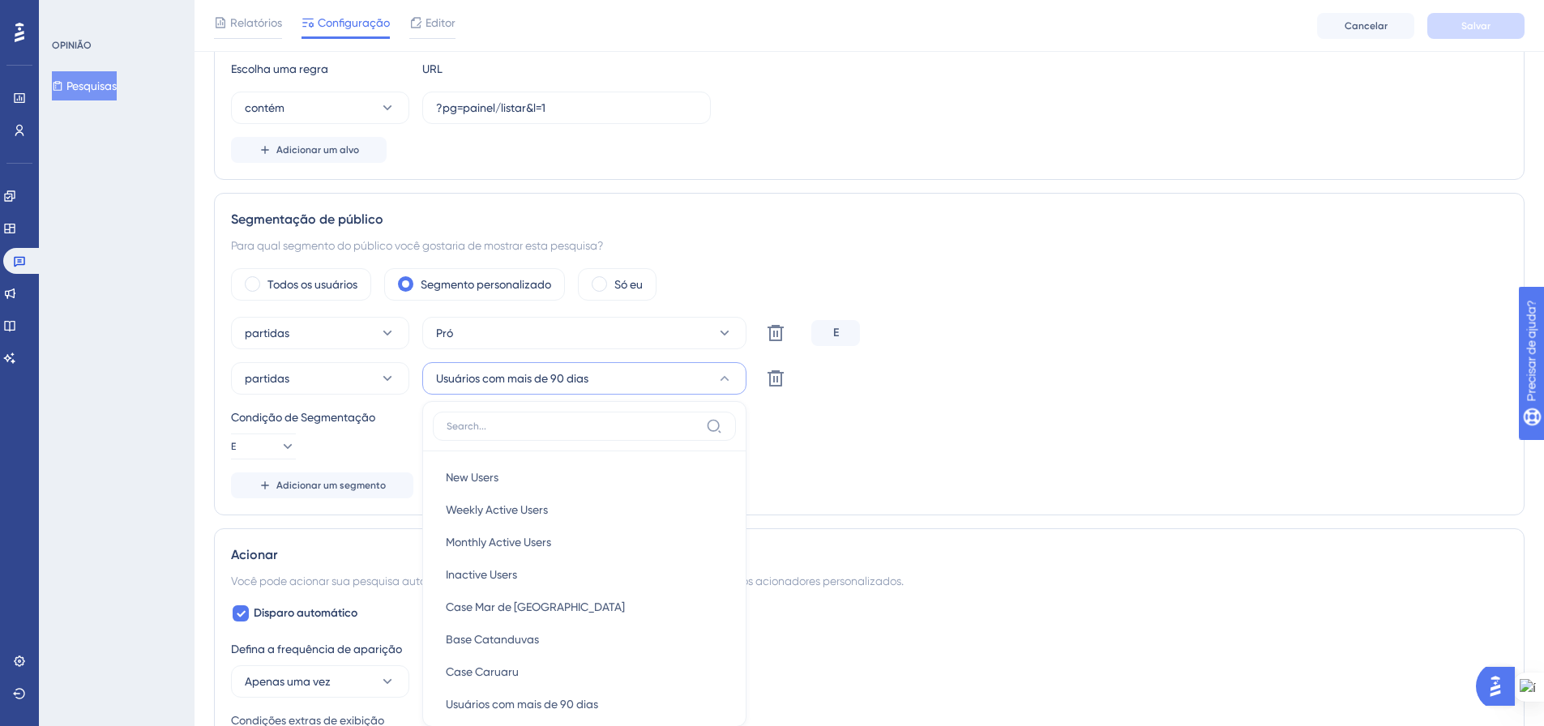
scroll to position [562, 0]
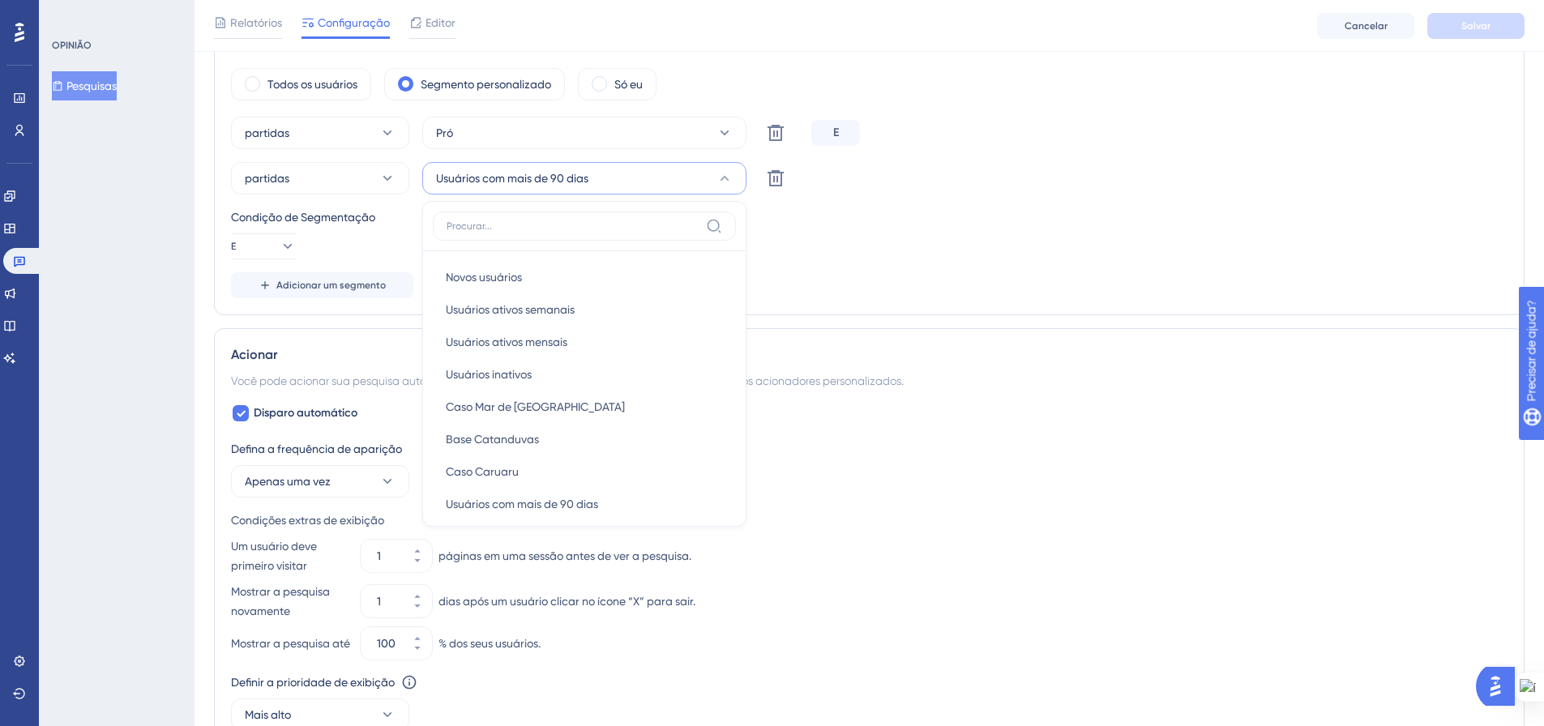
click at [1010, 233] on div "Condição de Segmentação E" at bounding box center [869, 234] width 1277 height 52
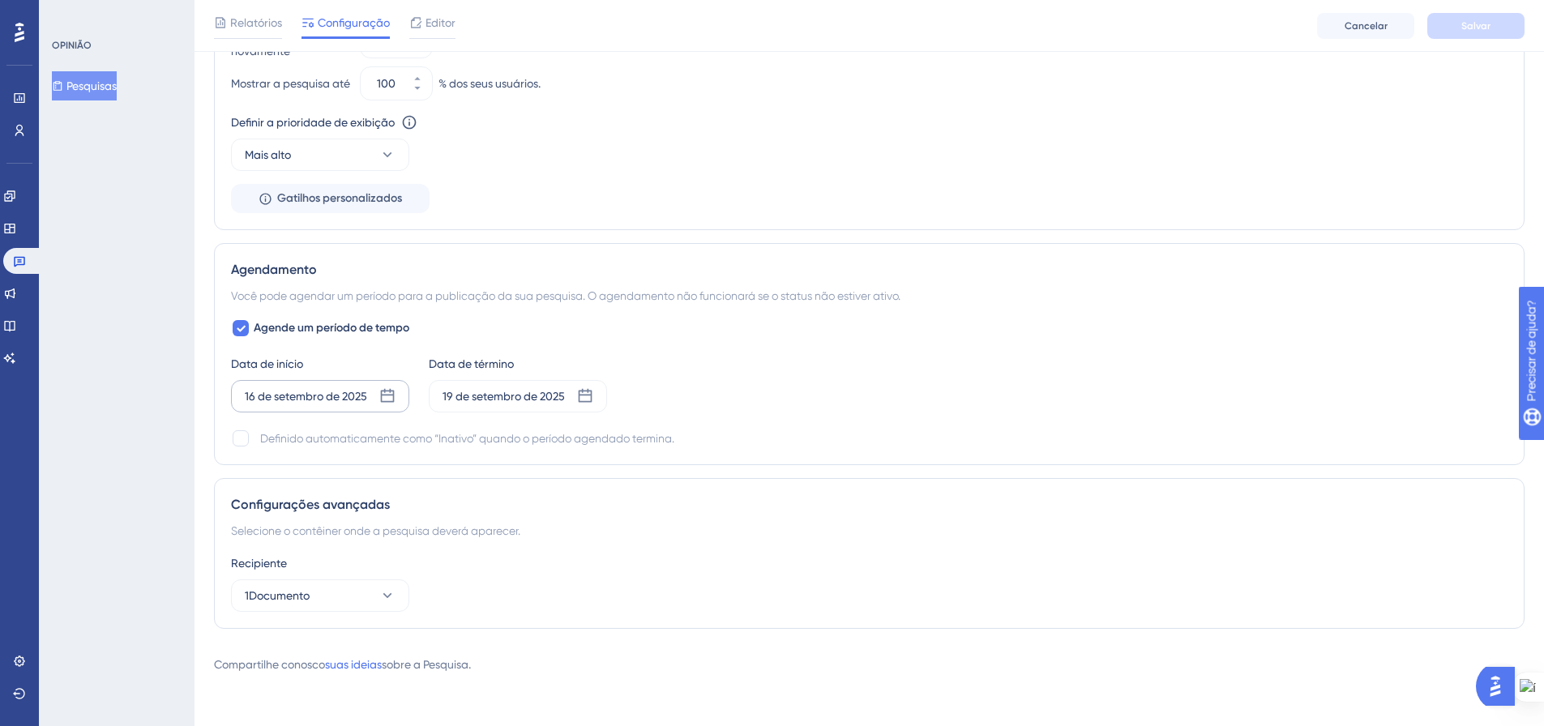
scroll to position [1128, 0]
click at [385, 400] on icon at bounding box center [387, 396] width 16 height 16
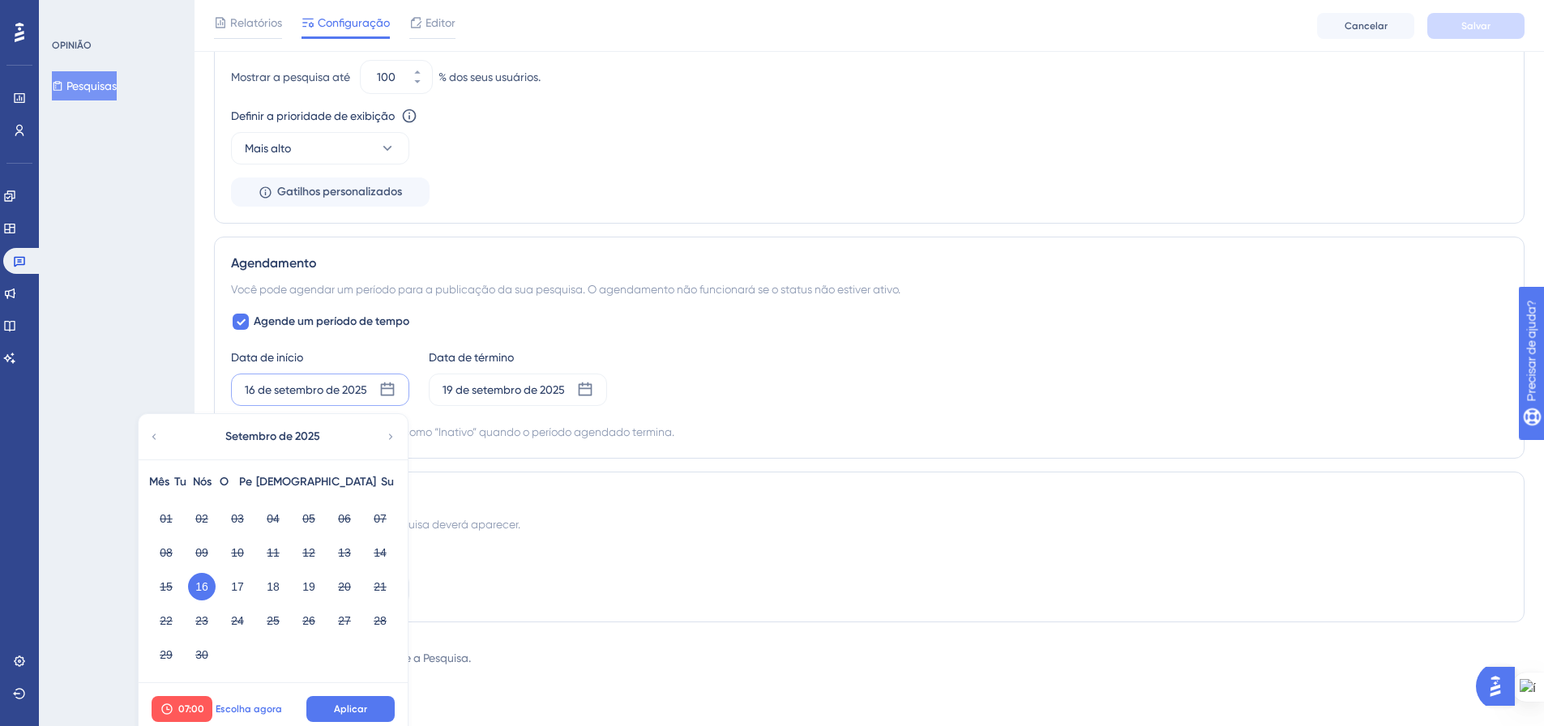
click at [243, 714] on font "Escolha agora" at bounding box center [249, 709] width 66 height 11
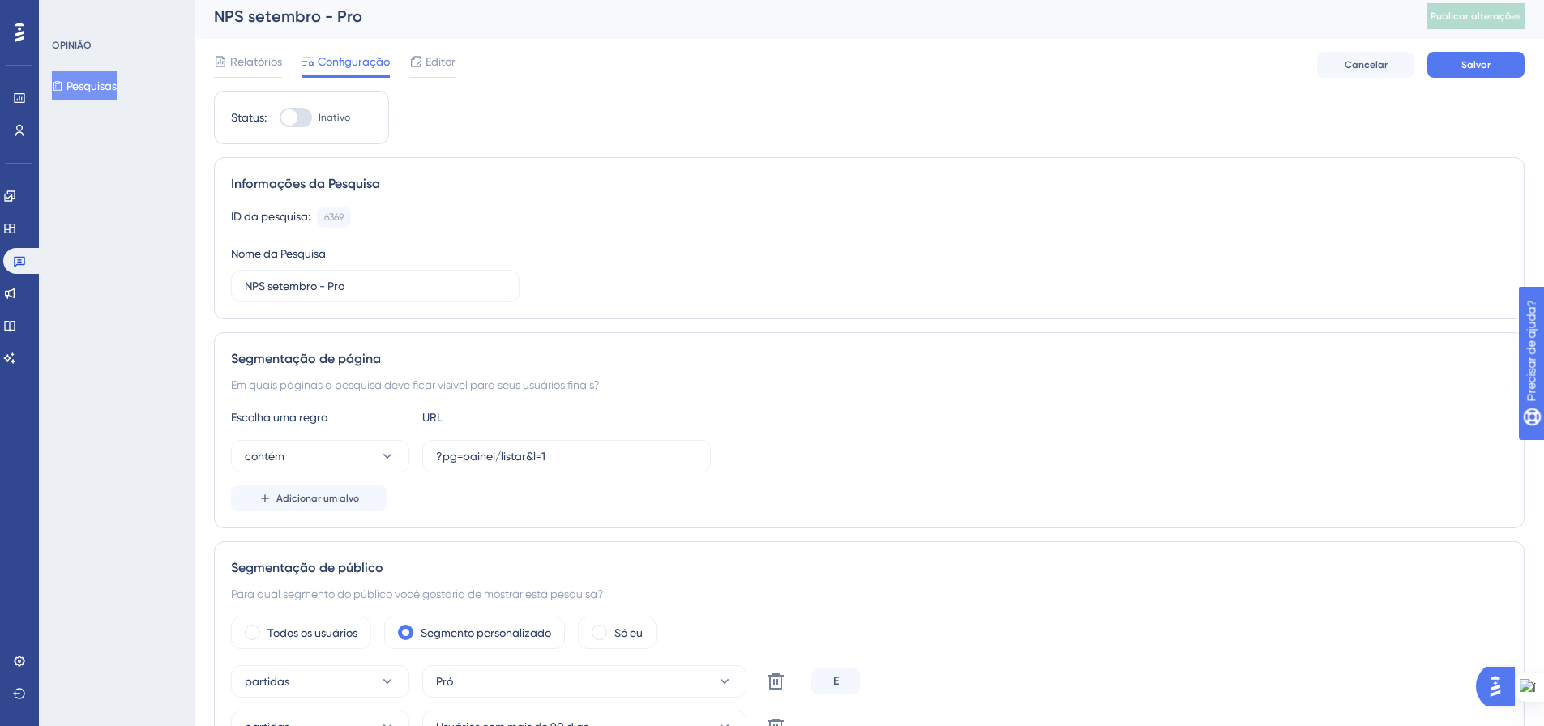
scroll to position [0, 0]
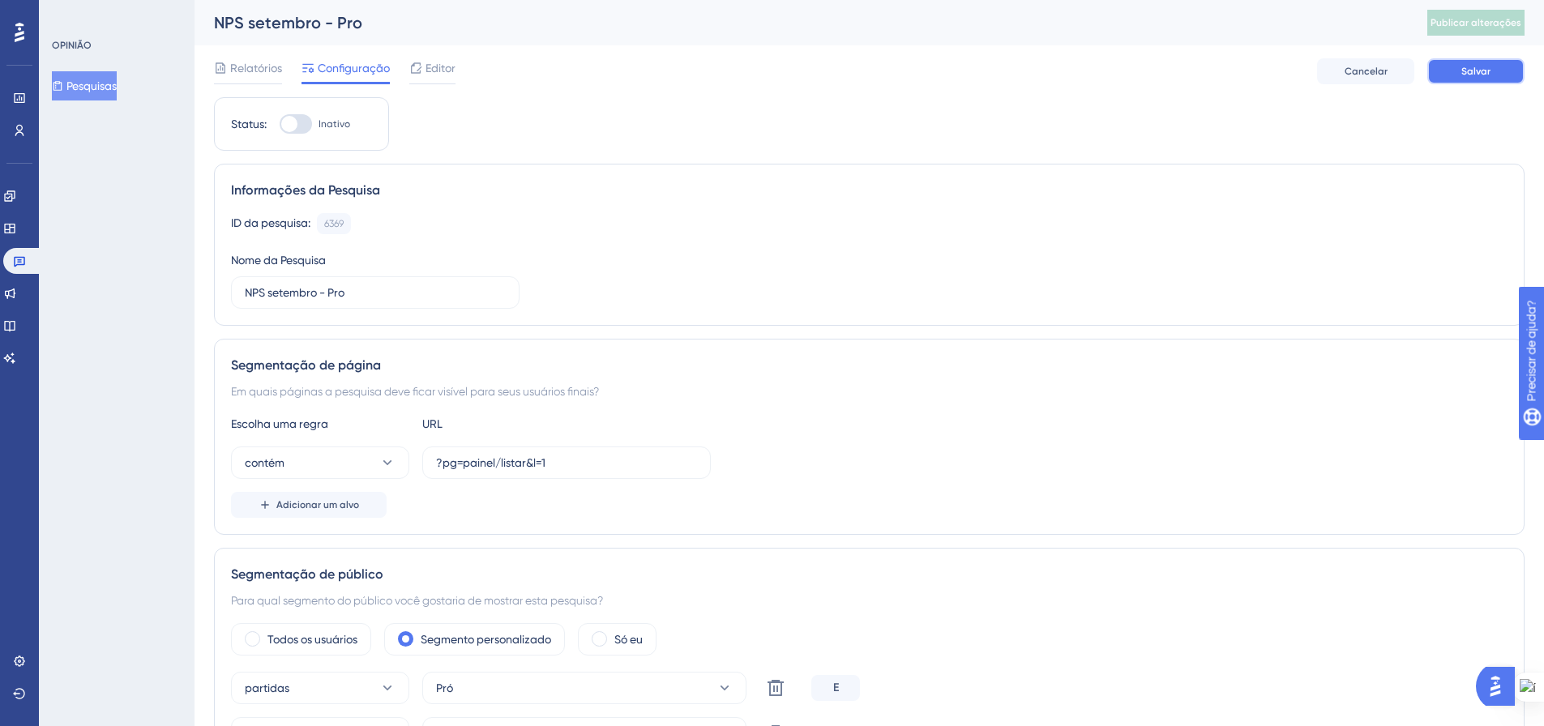
click at [1482, 73] on font "Salvar" at bounding box center [1475, 71] width 29 height 11
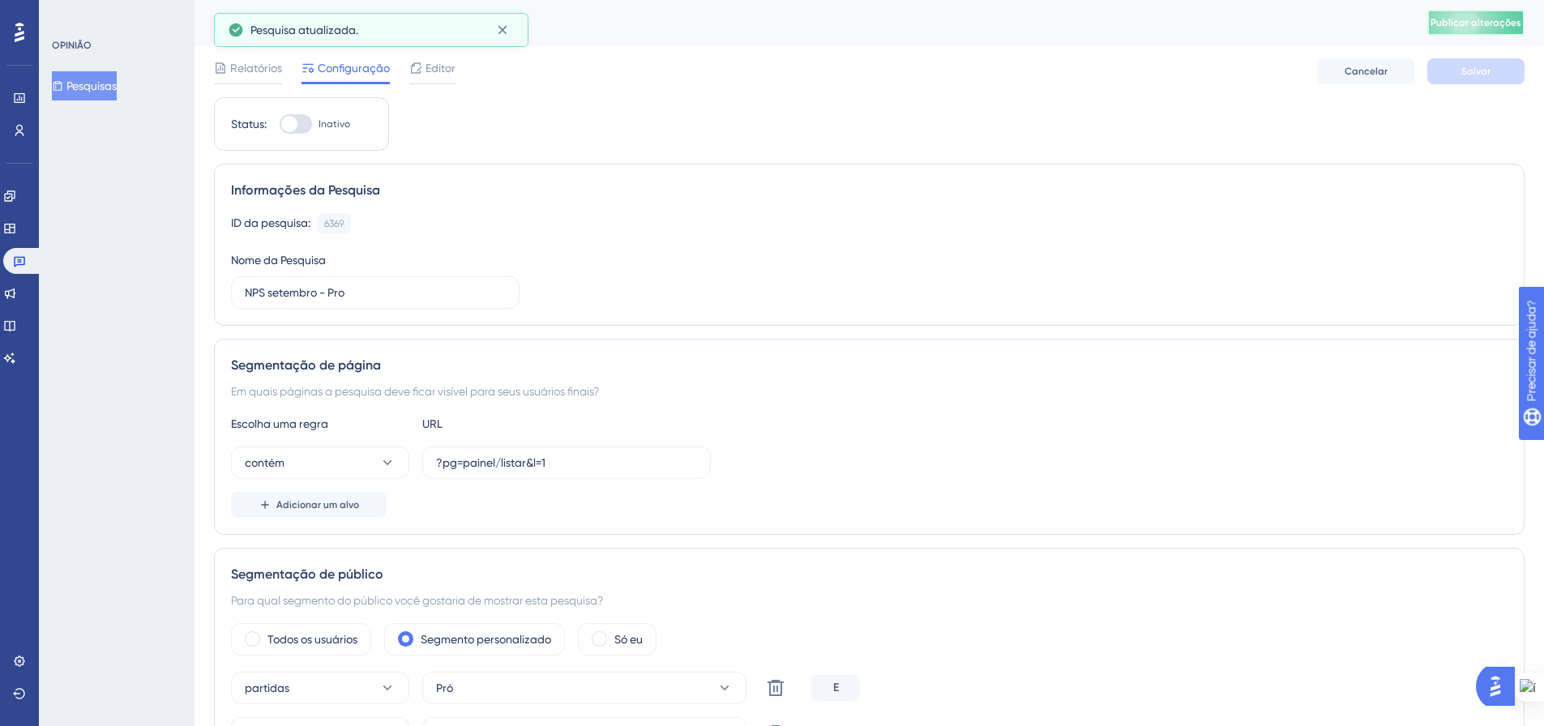
click at [1488, 24] on font "Publicar alterações" at bounding box center [1476, 22] width 91 height 11
click at [298, 125] on div at bounding box center [296, 123] width 32 height 19
click at [280, 125] on input "Inativo" at bounding box center [279, 124] width 1 height 1
checkbox input "true"
click at [1474, 77] on span "Salvar" at bounding box center [1475, 71] width 29 height 13
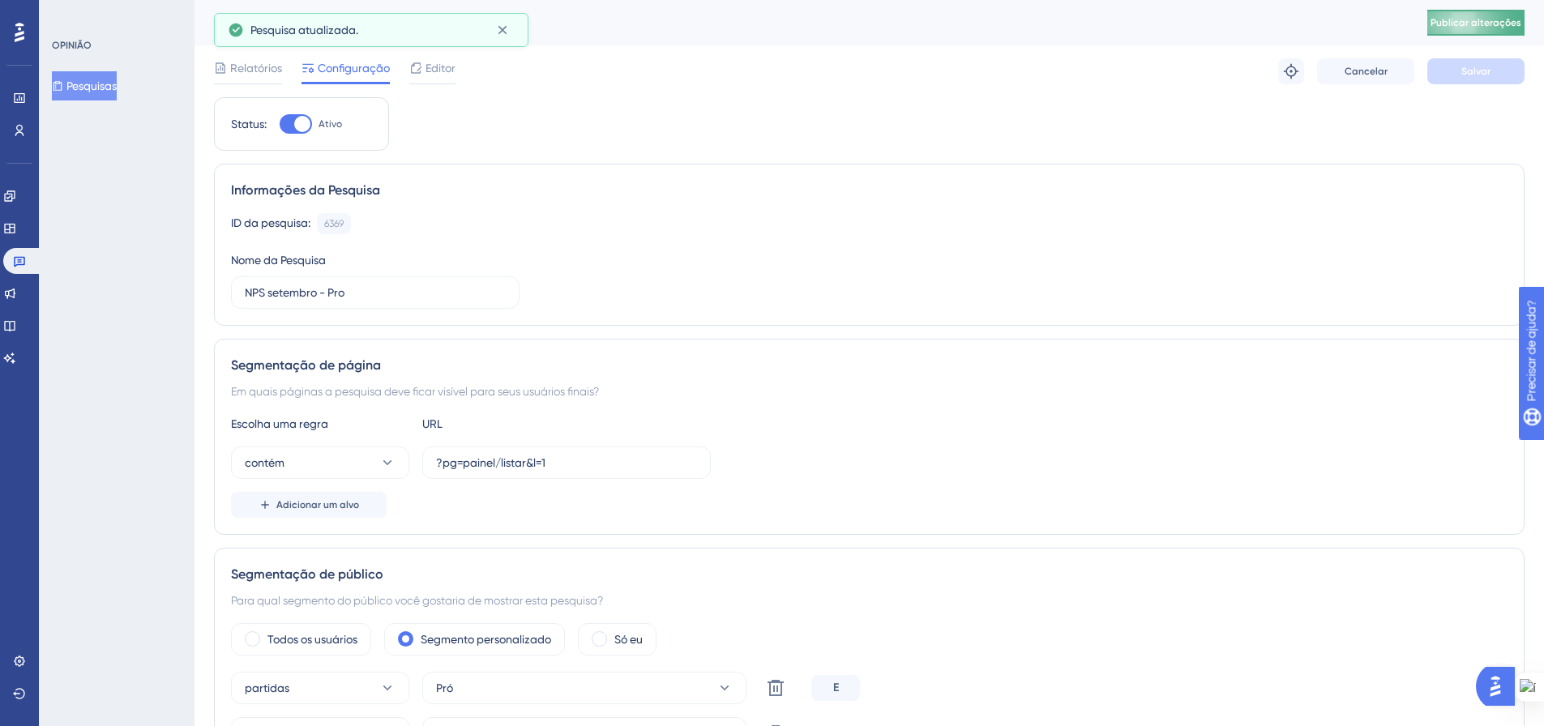
click at [1490, 17] on font "Publicar alterações" at bounding box center [1476, 22] width 91 height 11
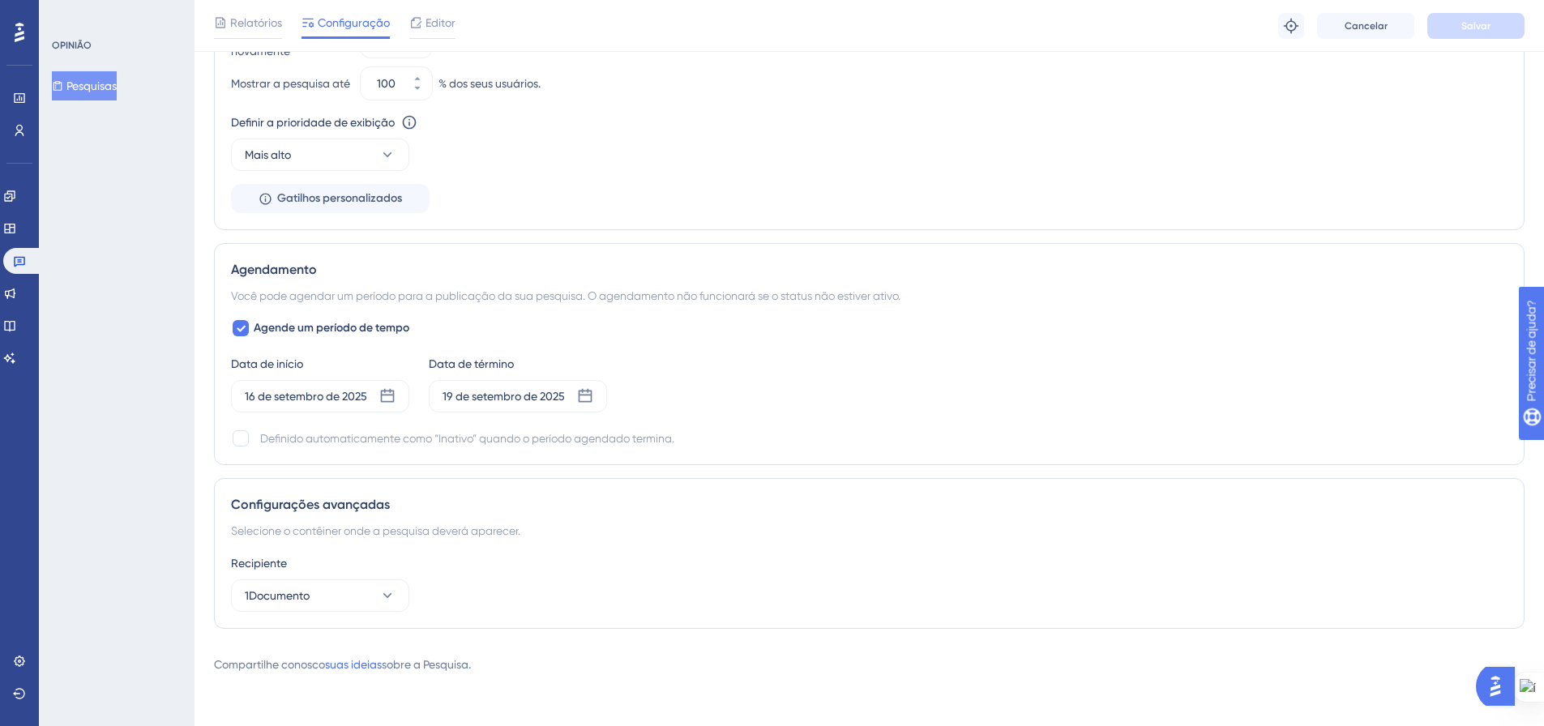
scroll to position [1128, 0]
click at [100, 78] on font "Pesquisas" at bounding box center [91, 85] width 50 height 19
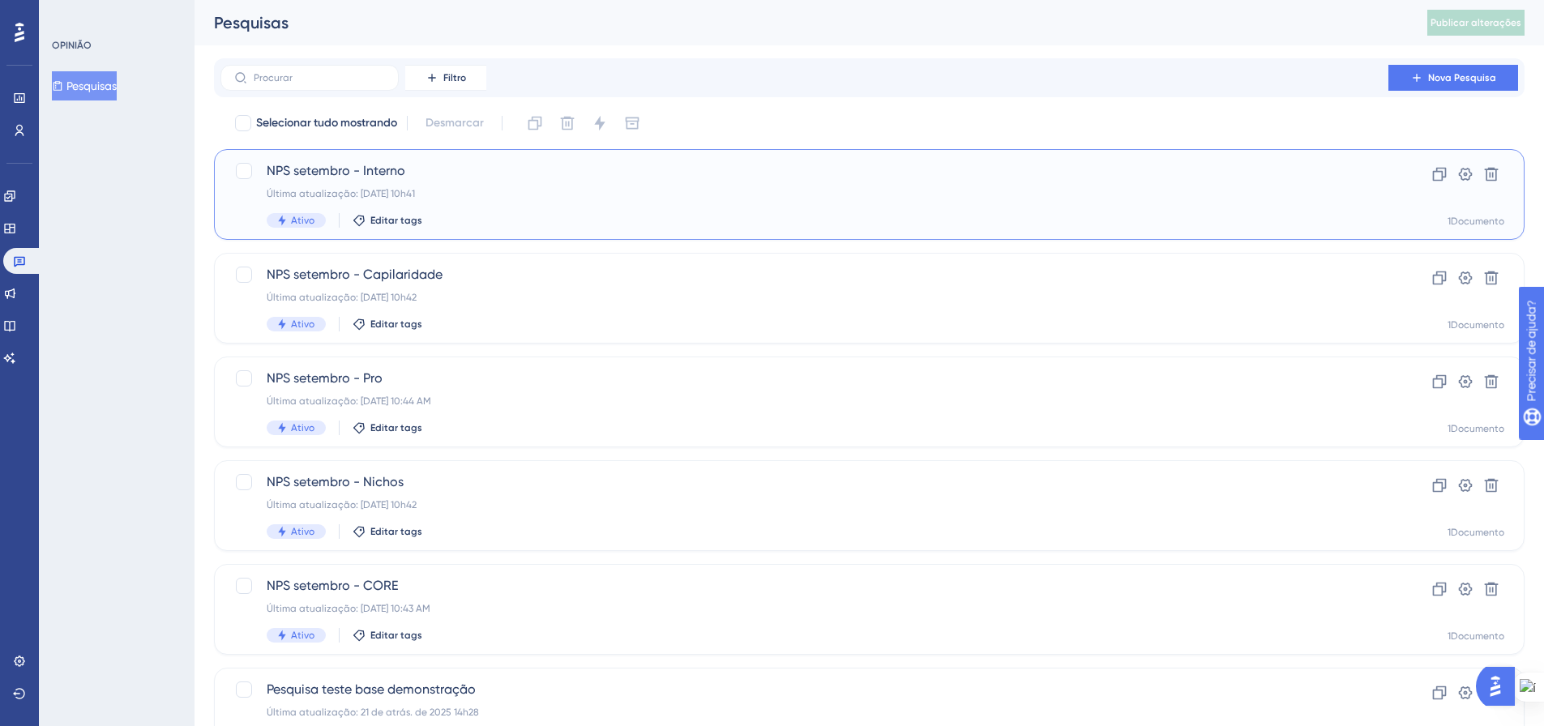
click at [397, 177] on font "NPS setembro - Interno" at bounding box center [336, 170] width 139 height 15
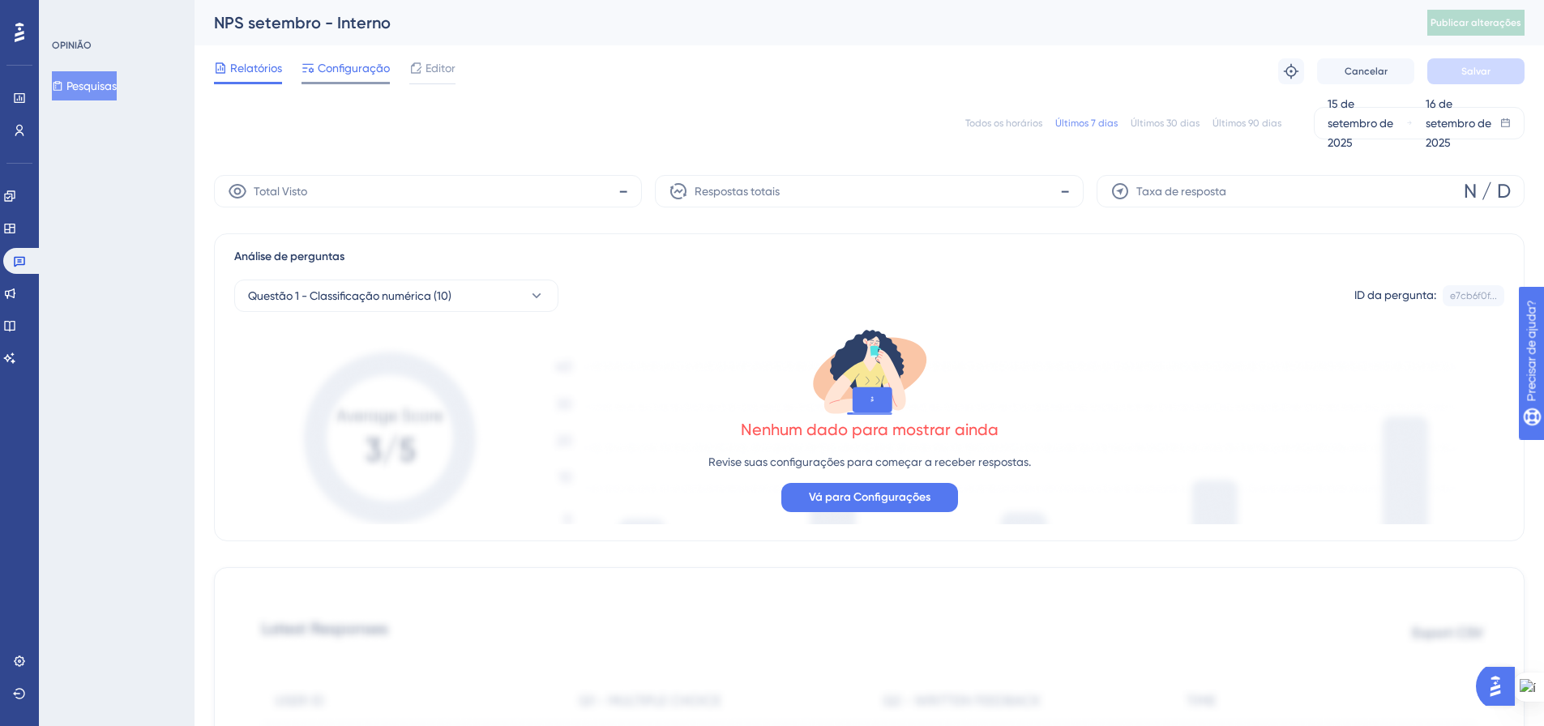
click at [357, 79] on div "Configuração" at bounding box center [346, 71] width 88 height 26
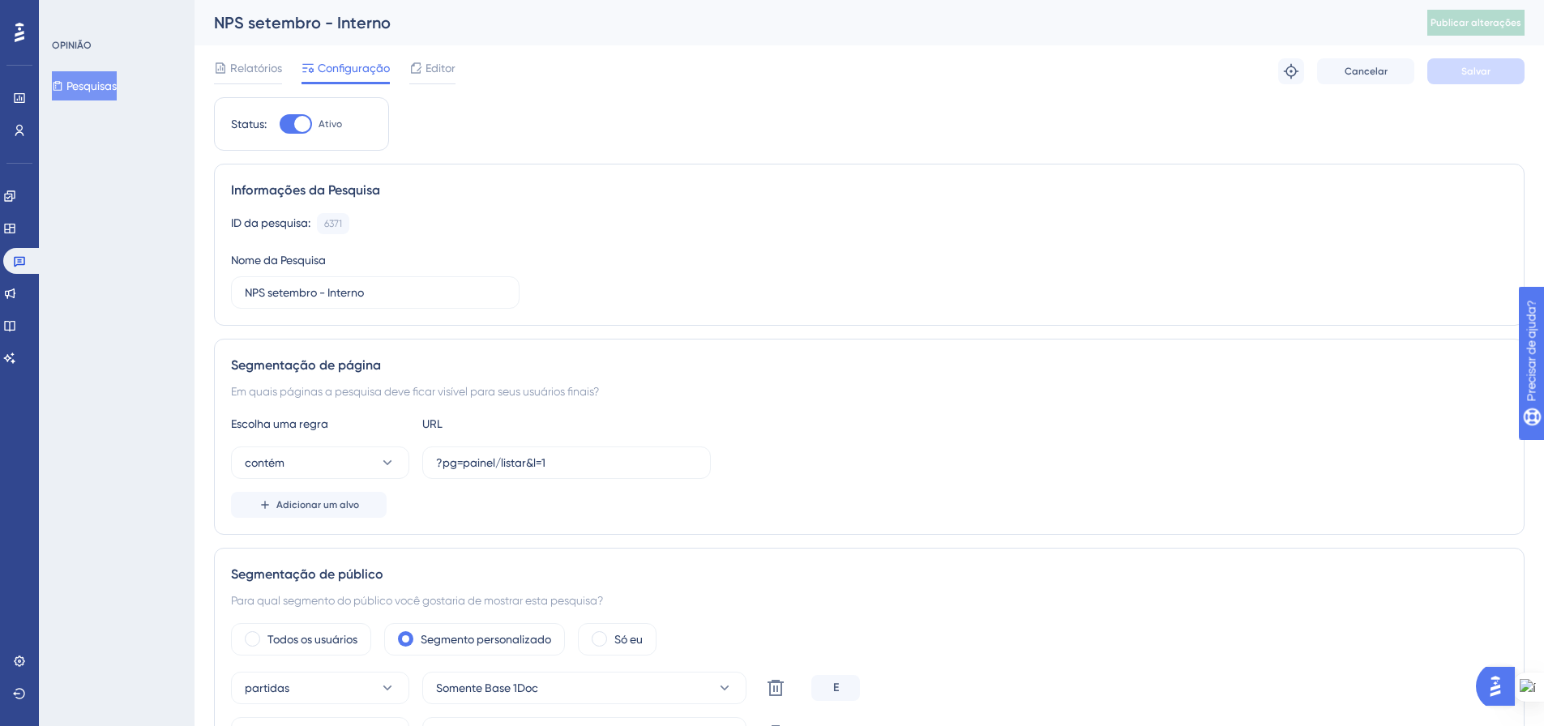
click at [101, 75] on button "Pesquisas" at bounding box center [84, 85] width 65 height 29
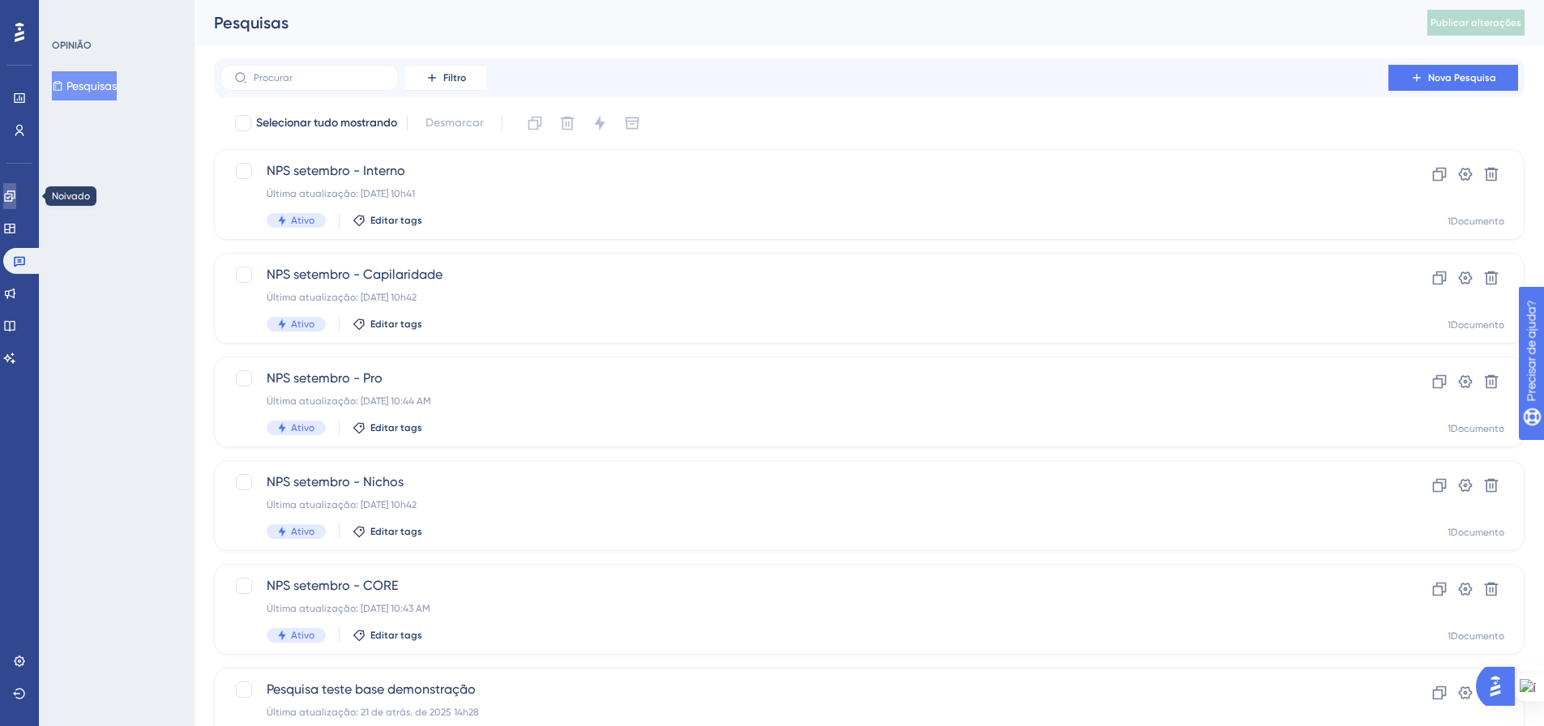
click at [16, 199] on icon at bounding box center [9, 196] width 13 height 13
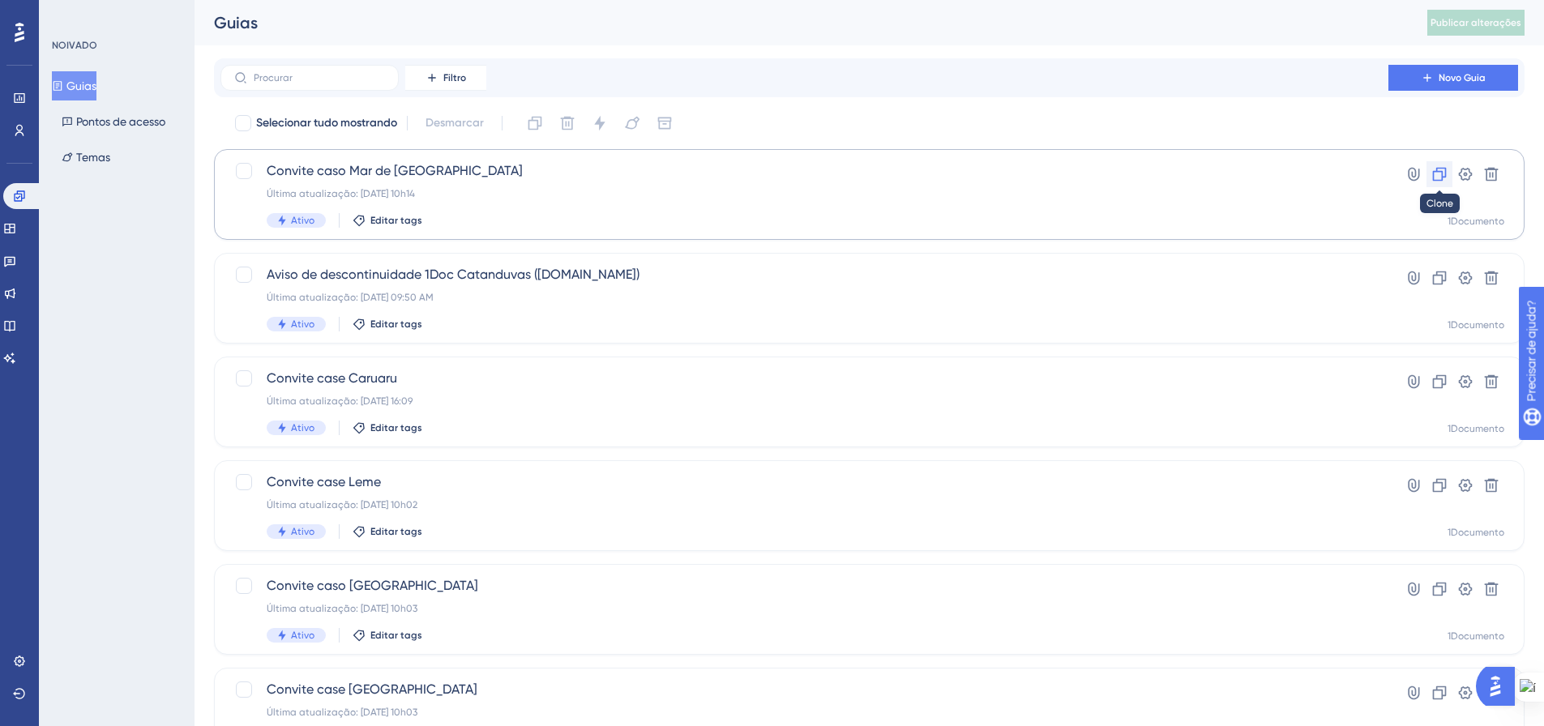
click at [1436, 182] on icon at bounding box center [1439, 174] width 16 height 16
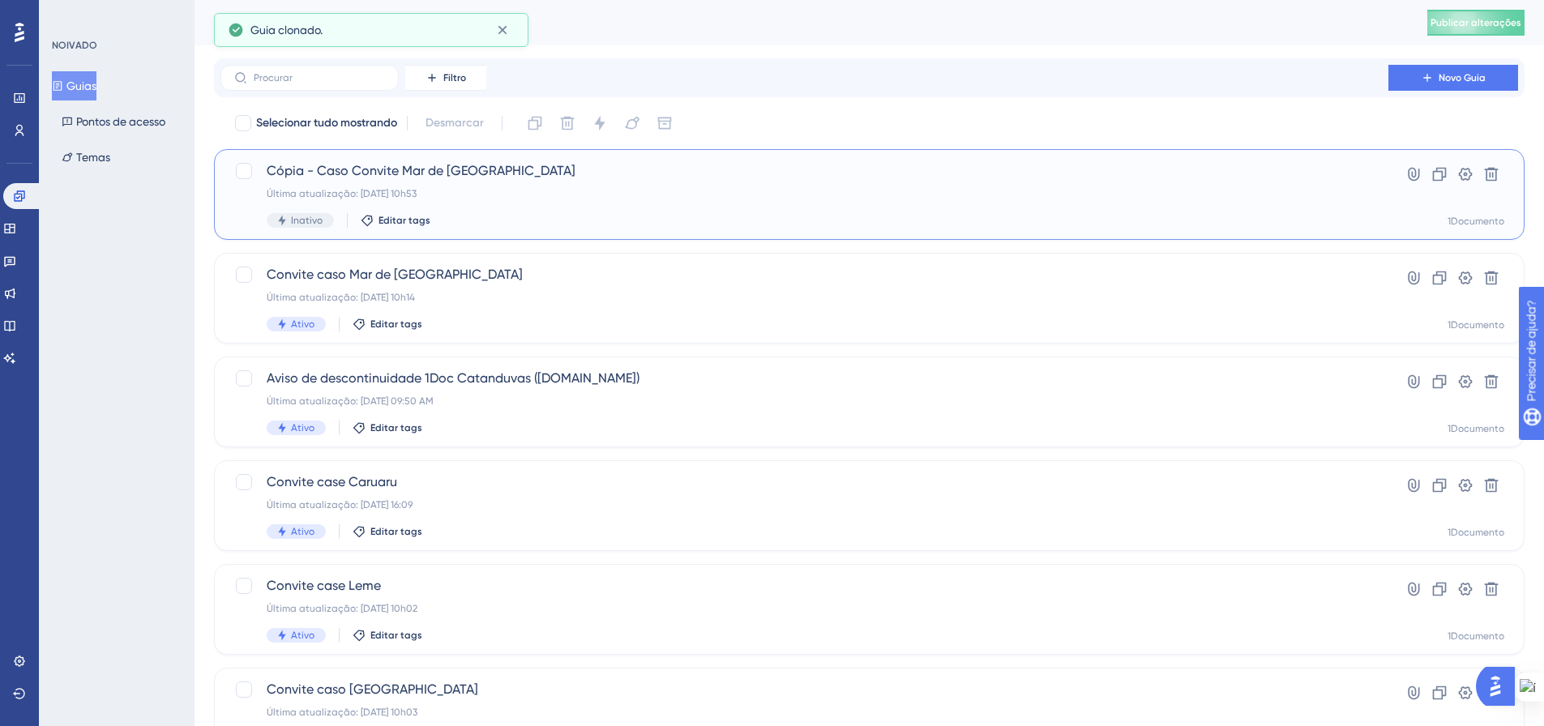
click at [400, 170] on font "Cópia - Caso Convite Mar de Espanha" at bounding box center [421, 170] width 309 height 15
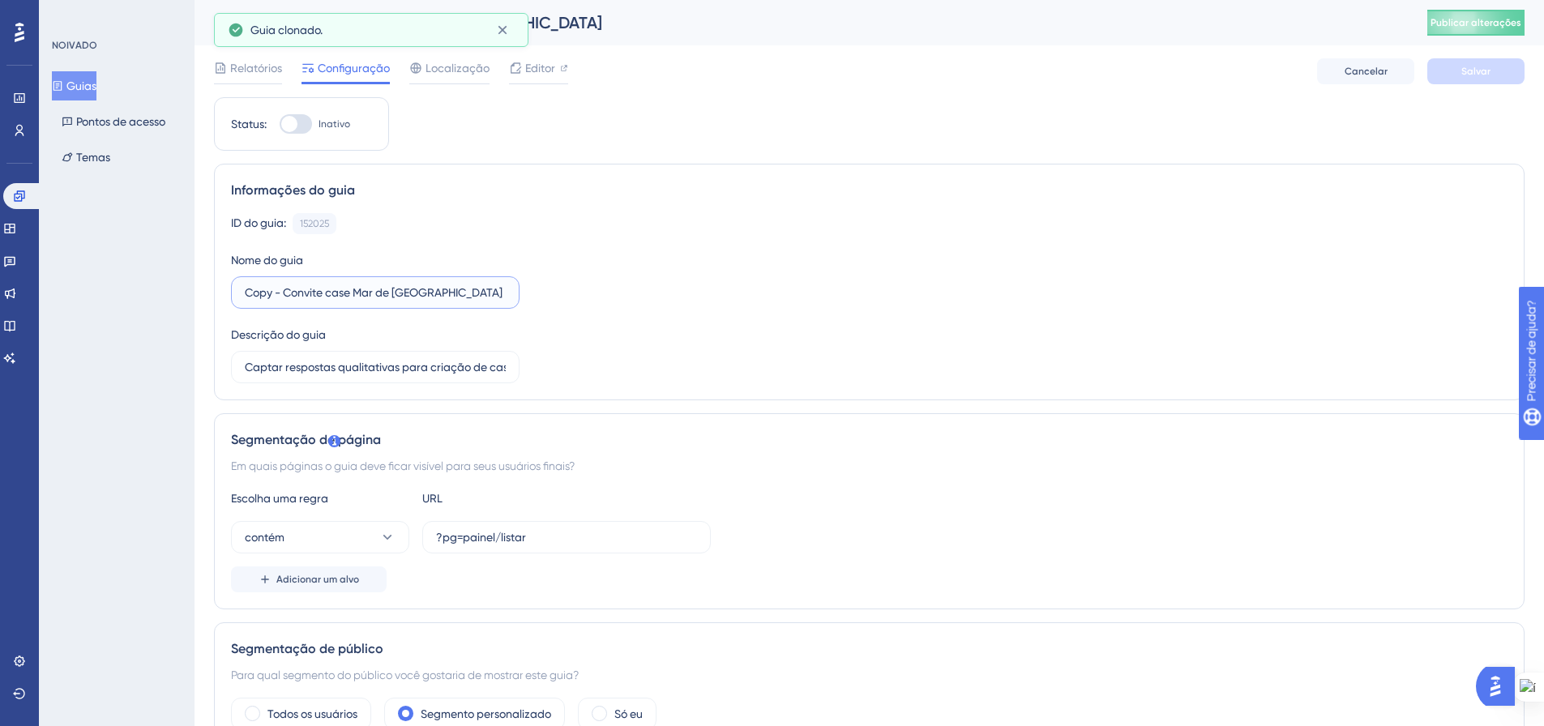
drag, startPoint x: 284, startPoint y: 293, endPoint x: 381, endPoint y: 286, distance: 97.5
click at [235, 295] on label "Copy - Convite case Mar de Espanha" at bounding box center [375, 292] width 289 height 32
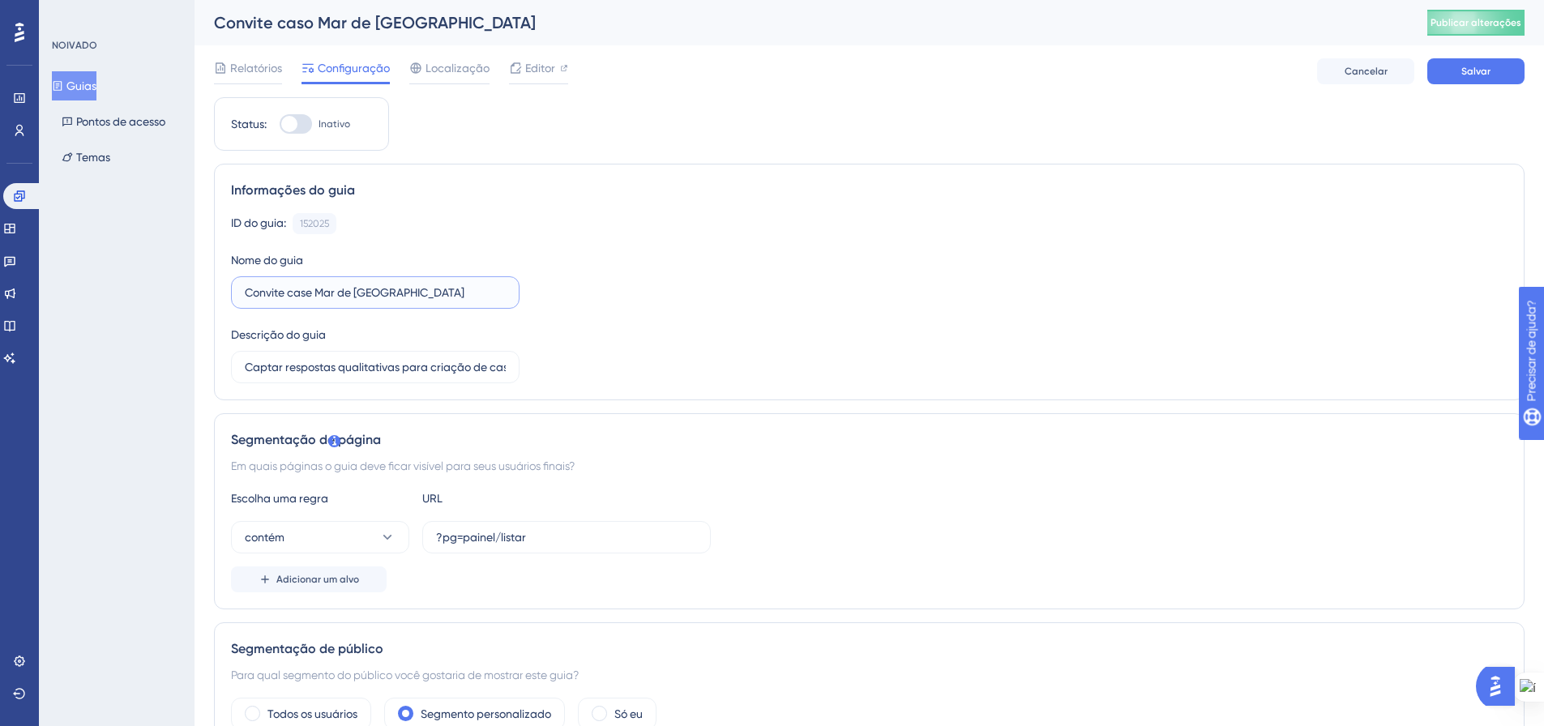
drag, startPoint x: 318, startPoint y: 292, endPoint x: 434, endPoint y: 302, distance: 116.3
click at [434, 302] on label "Convite case Mar de [GEOGRAPHIC_DATA]" at bounding box center [375, 292] width 289 height 32
type input "Convite case Borá"
click at [678, 308] on div "ID do guia: 152025 Cópia Nome do guia Convite case Borá Descrição do guia Capta…" at bounding box center [869, 298] width 1277 height 170
click at [1490, 70] on font "Salvar" at bounding box center [1475, 71] width 29 height 11
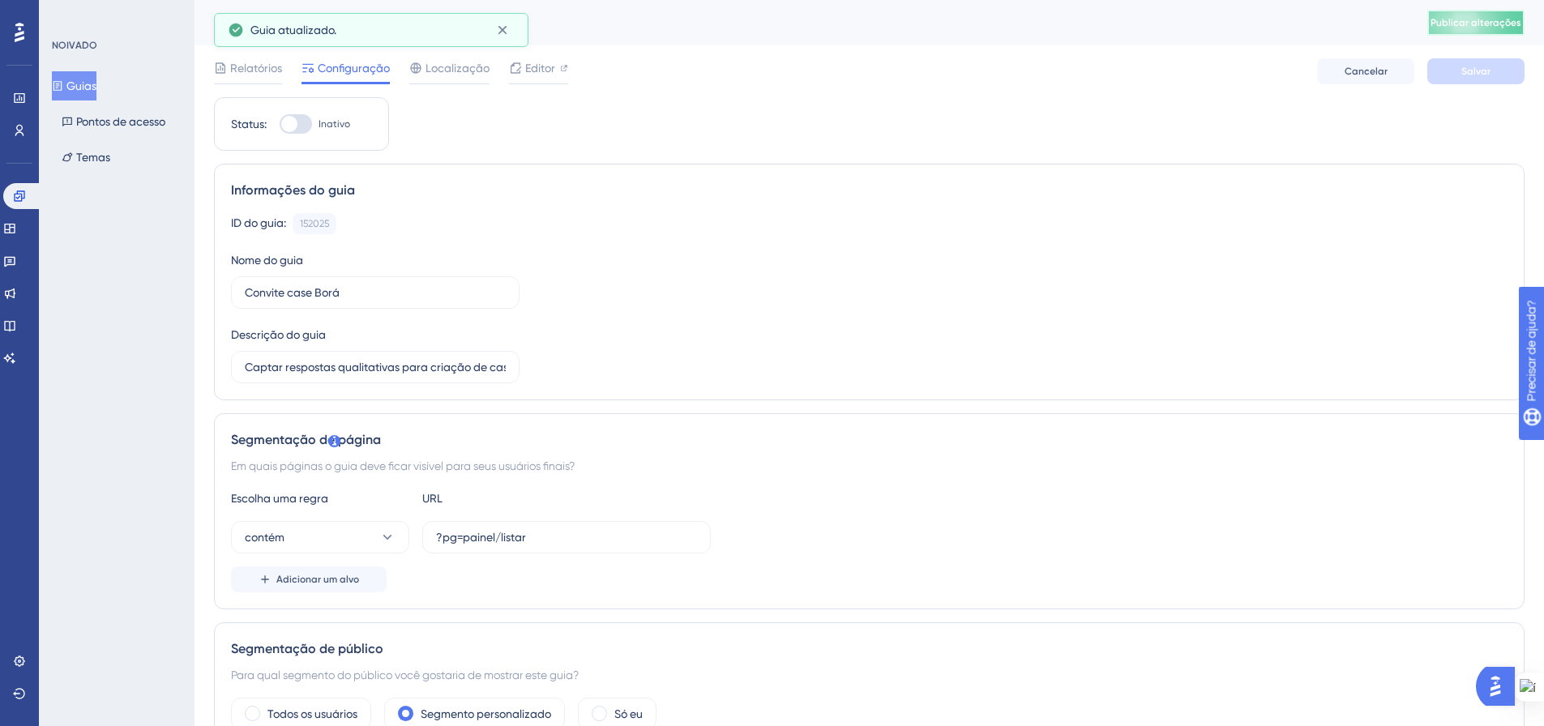
click at [1500, 27] on font "Publicar alterações" at bounding box center [1476, 22] width 91 height 11
click at [15, 121] on link at bounding box center [19, 131] width 13 height 26
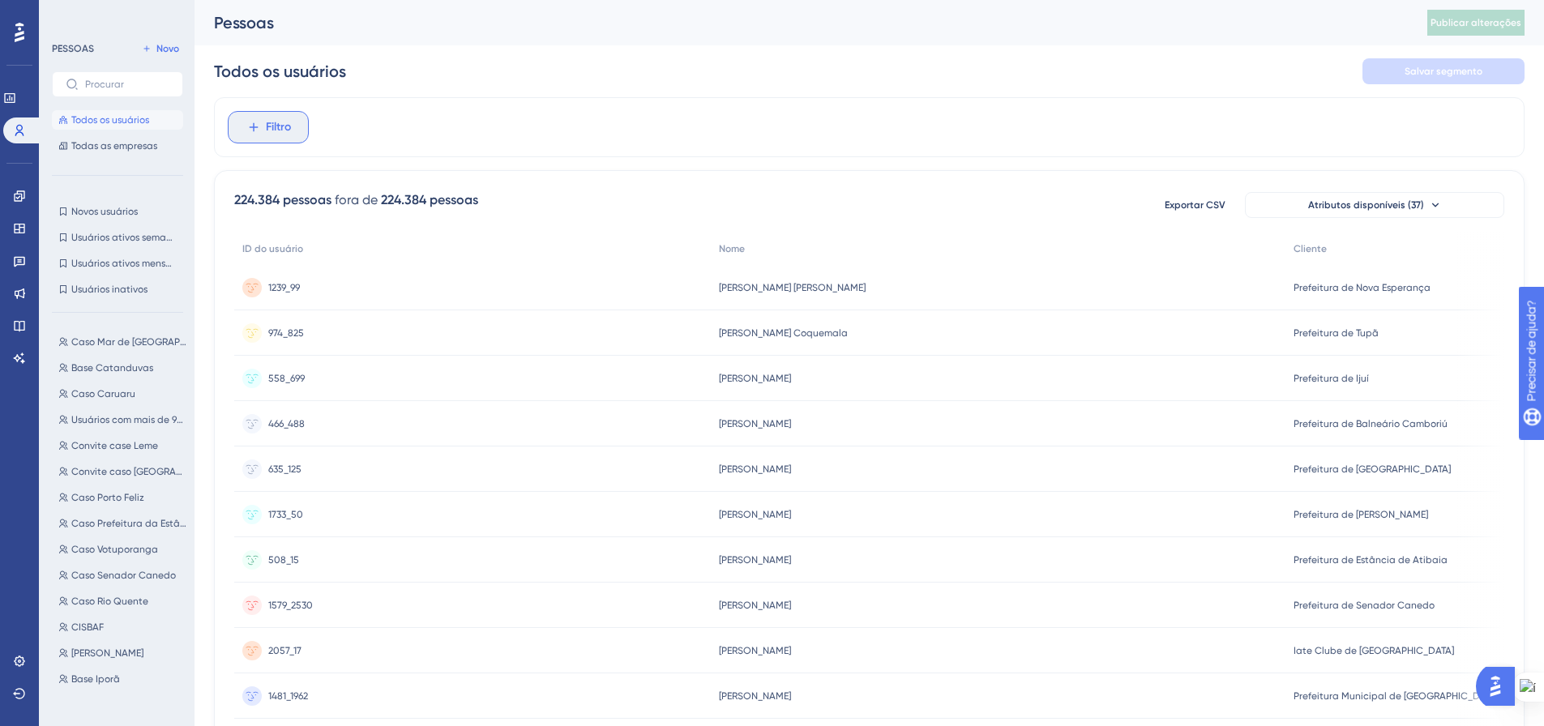
click at [289, 134] on span "Filtro" at bounding box center [278, 127] width 25 height 19
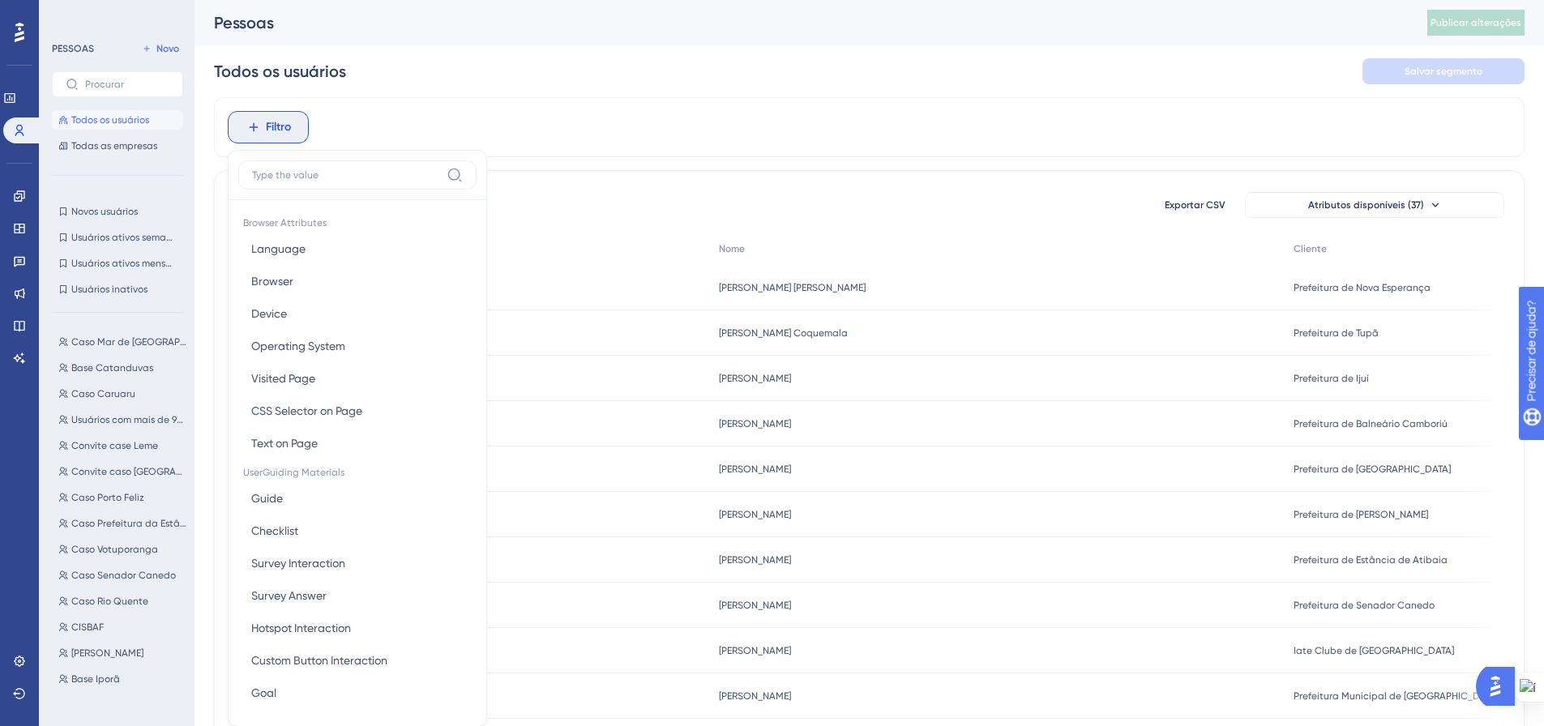
scroll to position [75, 0]
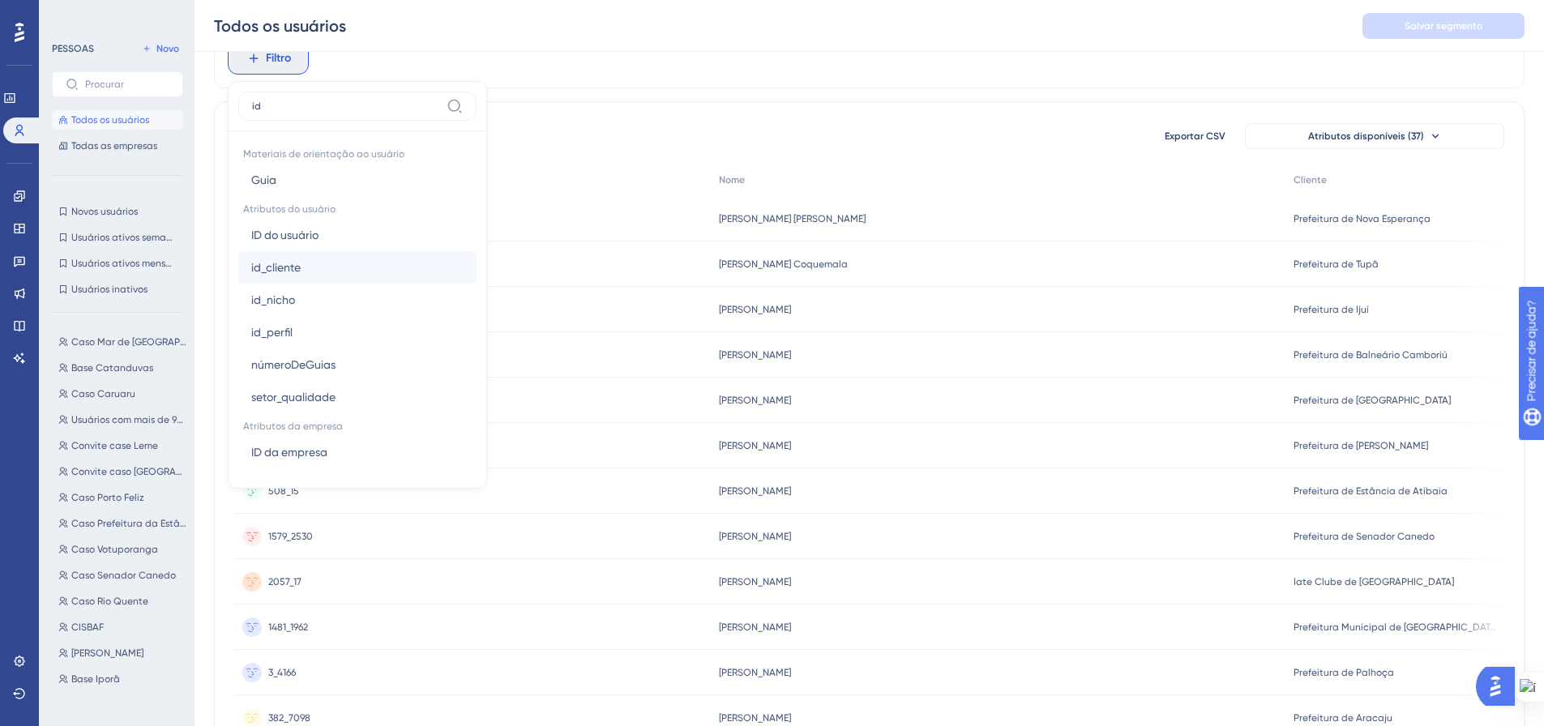
type input "id"
click at [342, 270] on button "id_cliente id_cliente" at bounding box center [357, 267] width 238 height 32
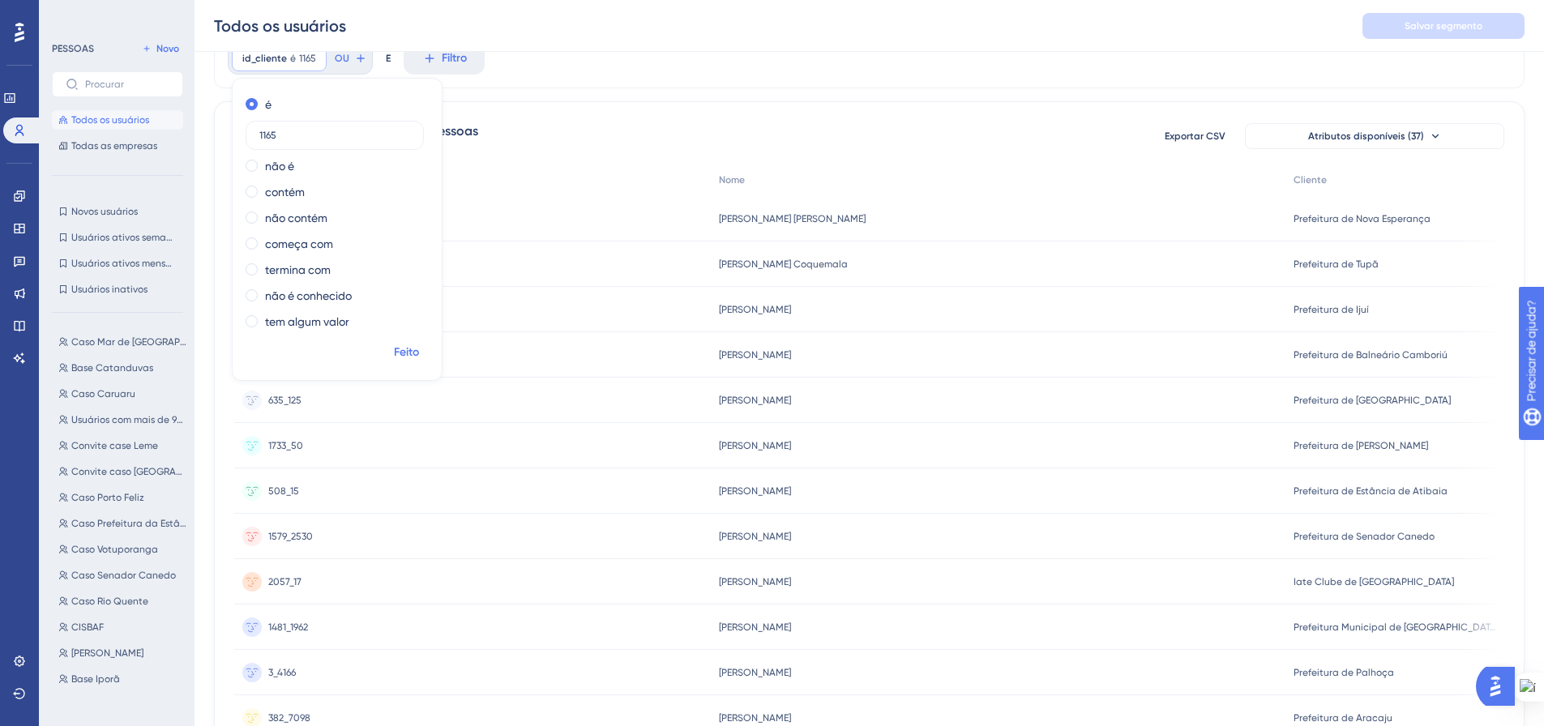
type input "1165"
click at [404, 357] on font "Feito" at bounding box center [406, 352] width 25 height 14
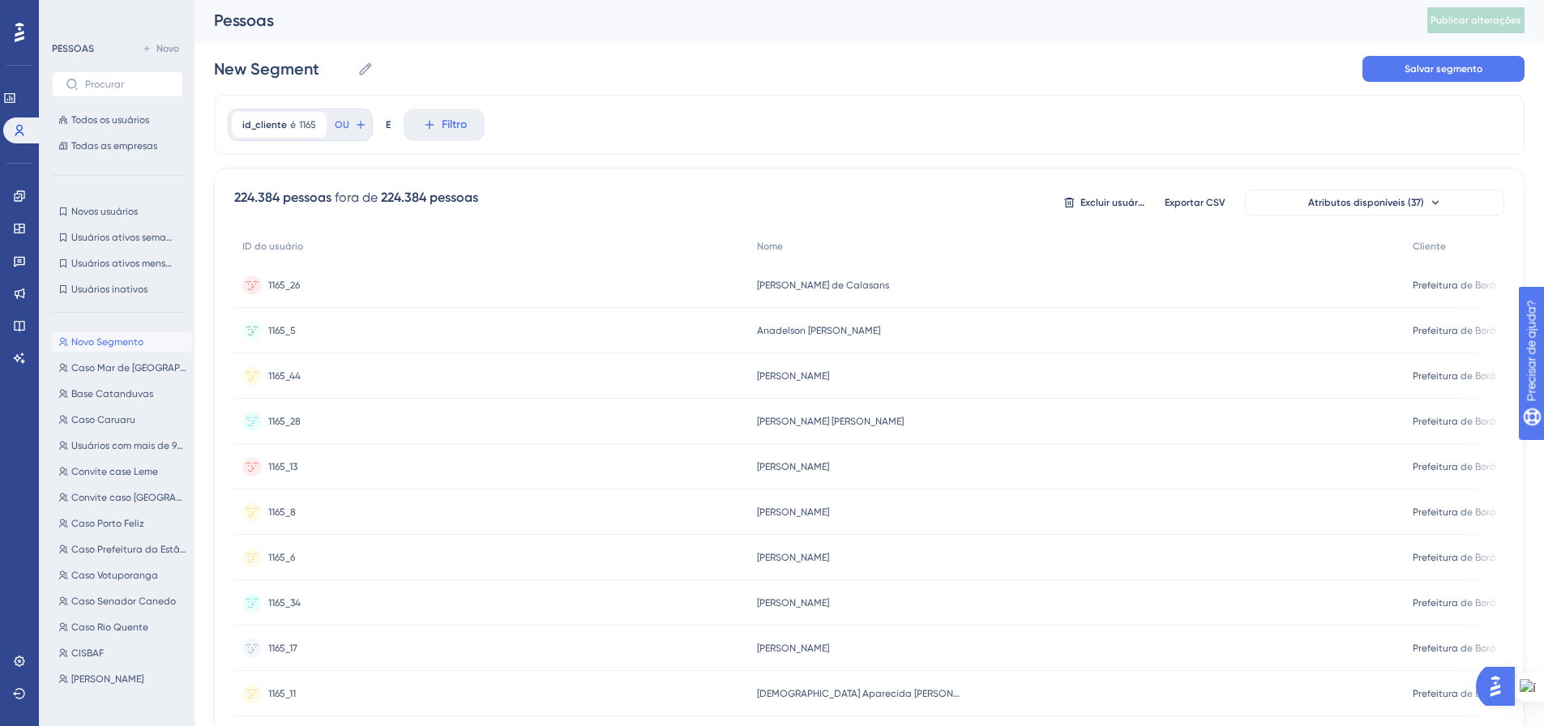
scroll to position [0, 0]
click at [443, 131] on font "Filtro" at bounding box center [454, 127] width 25 height 14
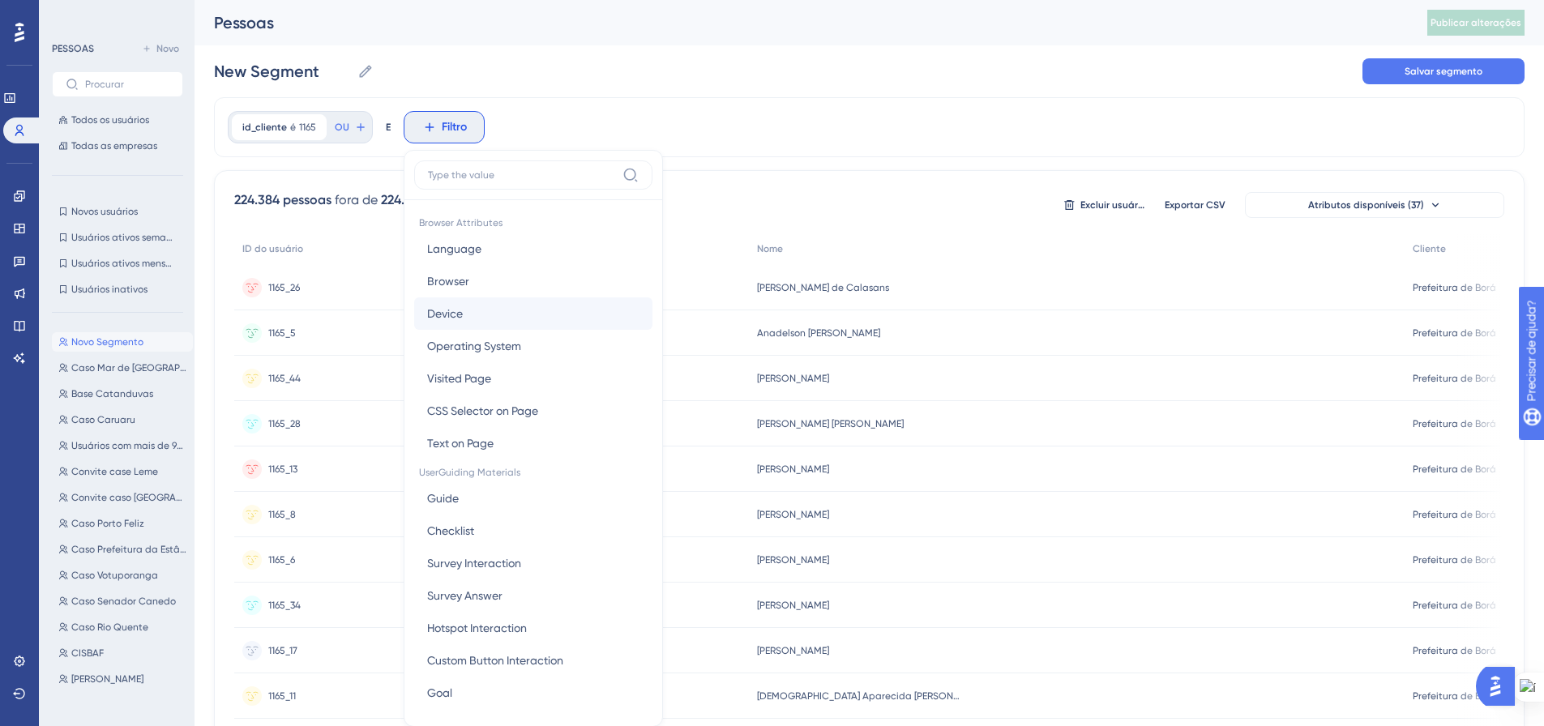
scroll to position [75, 0]
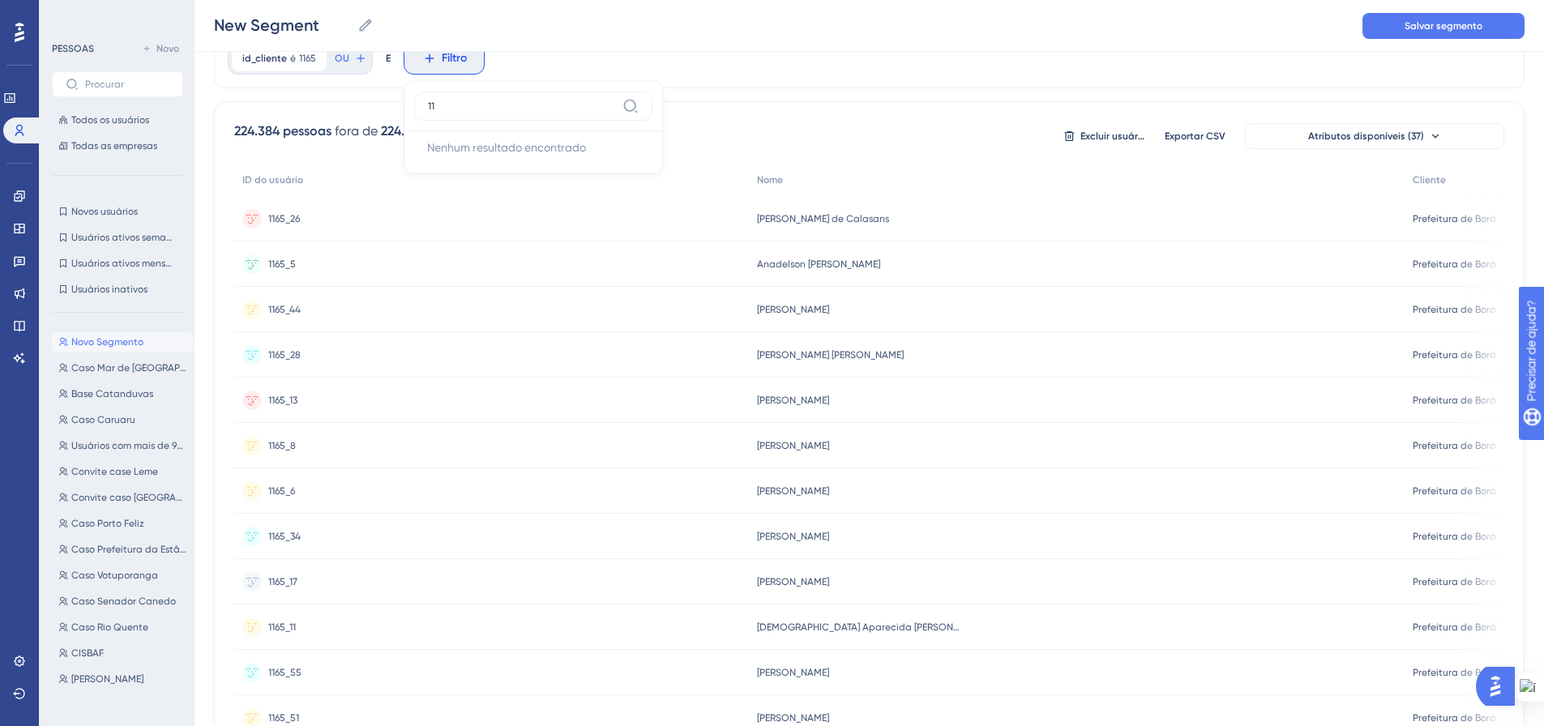
type input "1"
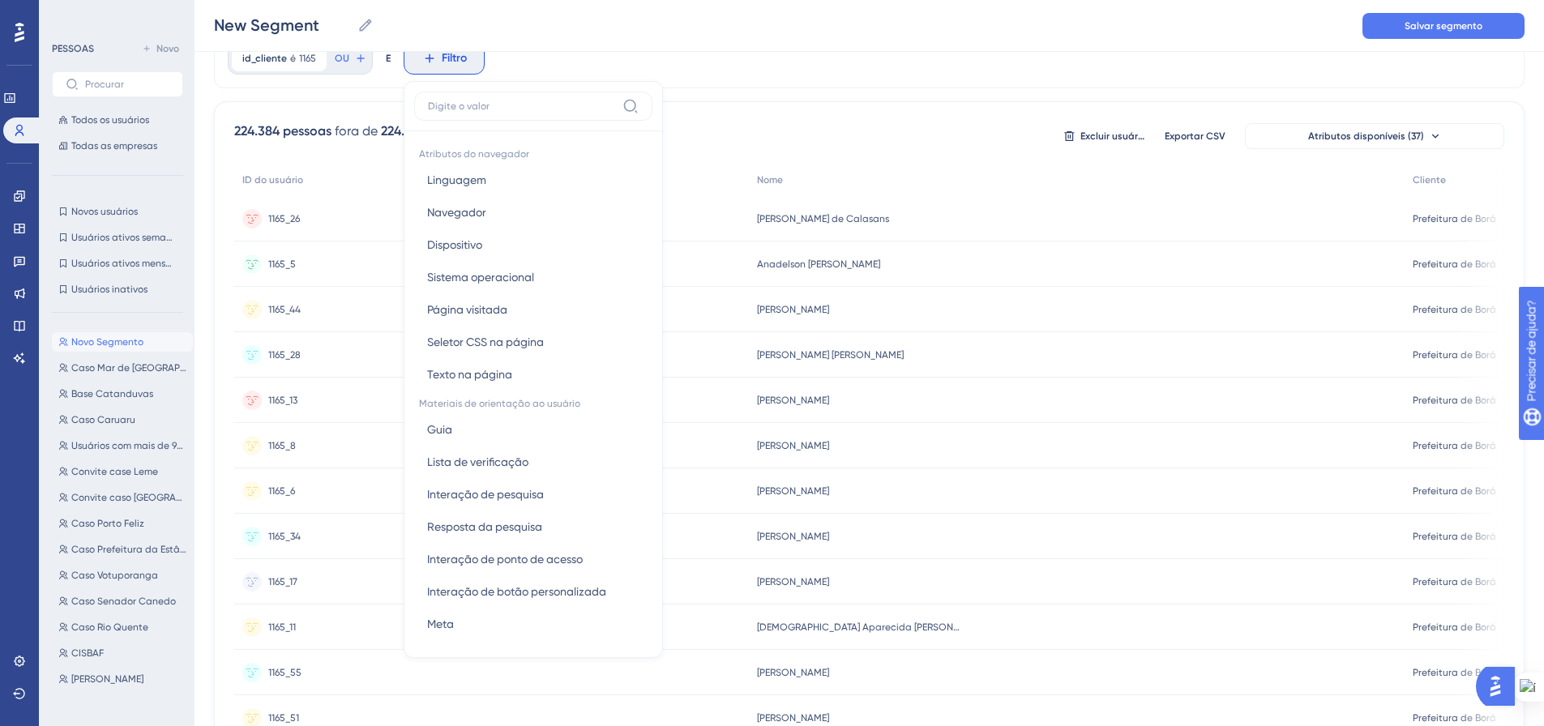
type input "o"
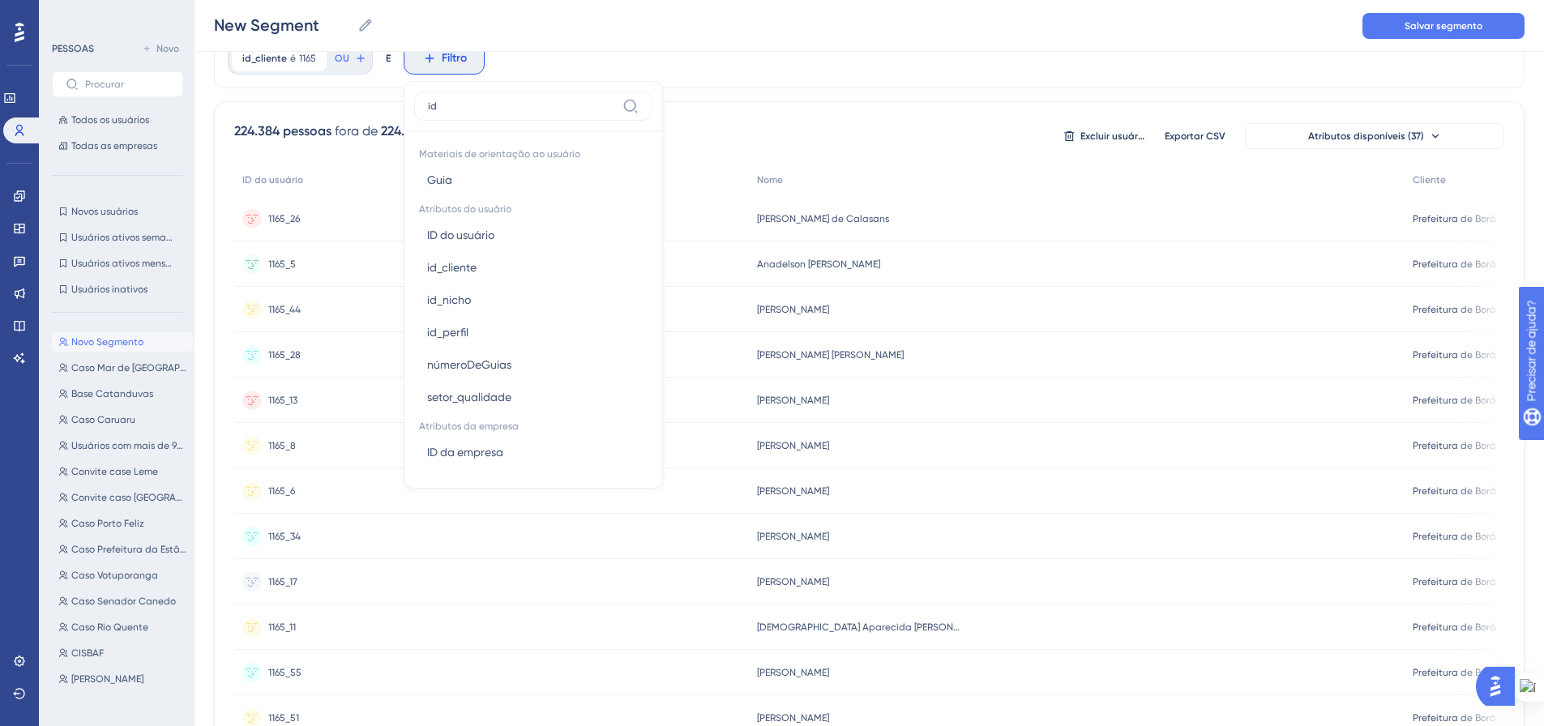
type input "id"
click at [471, 233] on font "ID do usuário" at bounding box center [460, 235] width 67 height 13
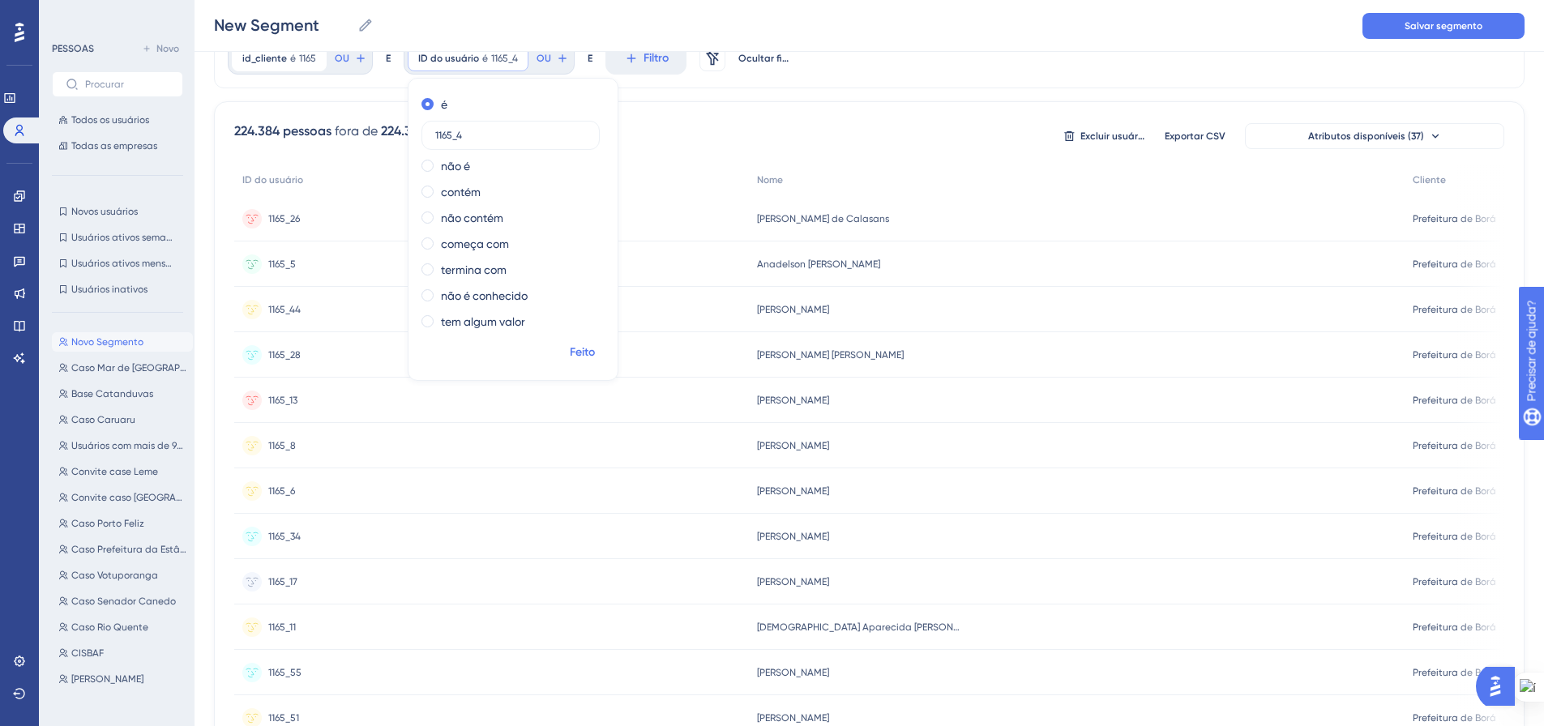
type input "1165_4"
click at [593, 354] on font "Feito" at bounding box center [582, 352] width 25 height 14
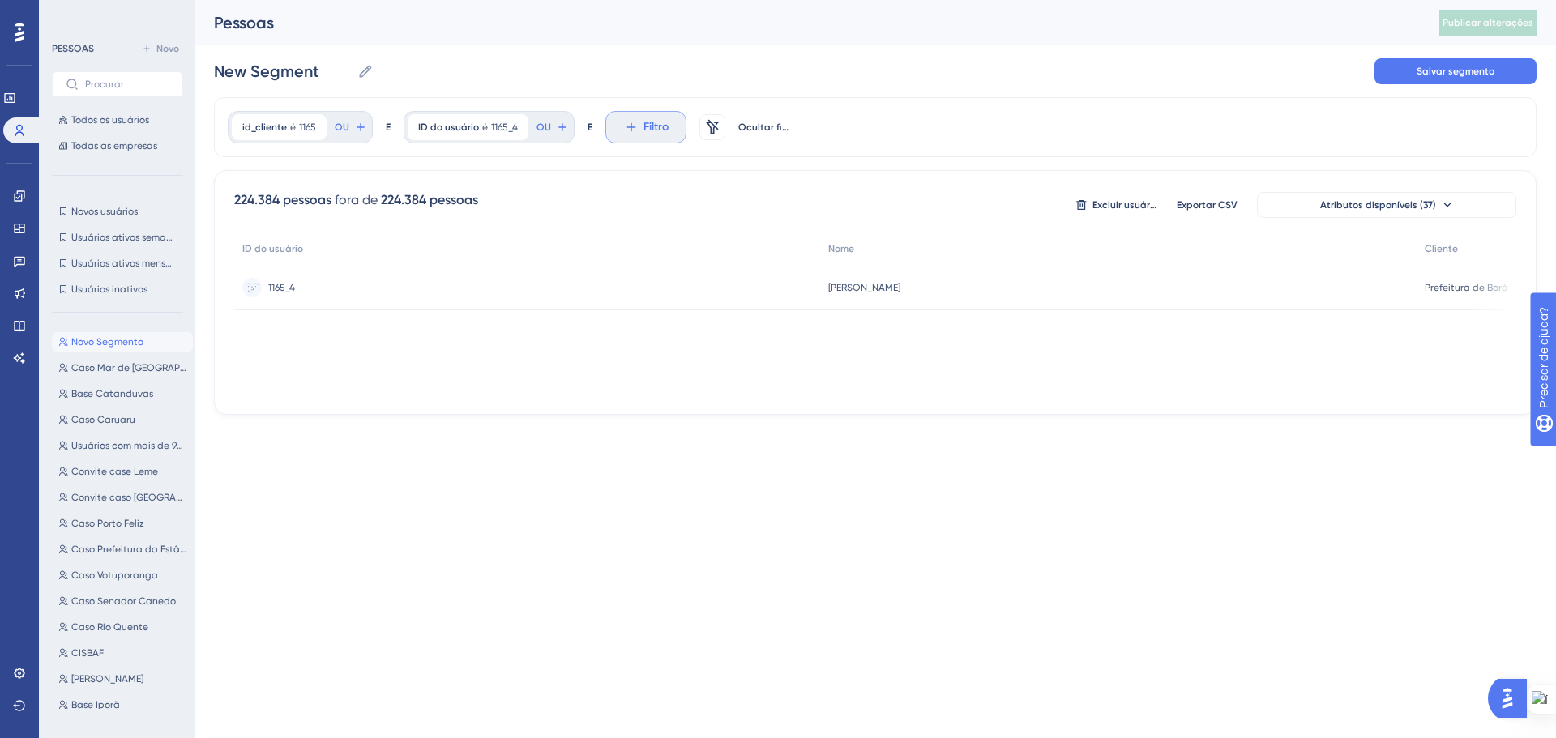
click at [635, 133] on icon at bounding box center [631, 127] width 15 height 15
type input "1"
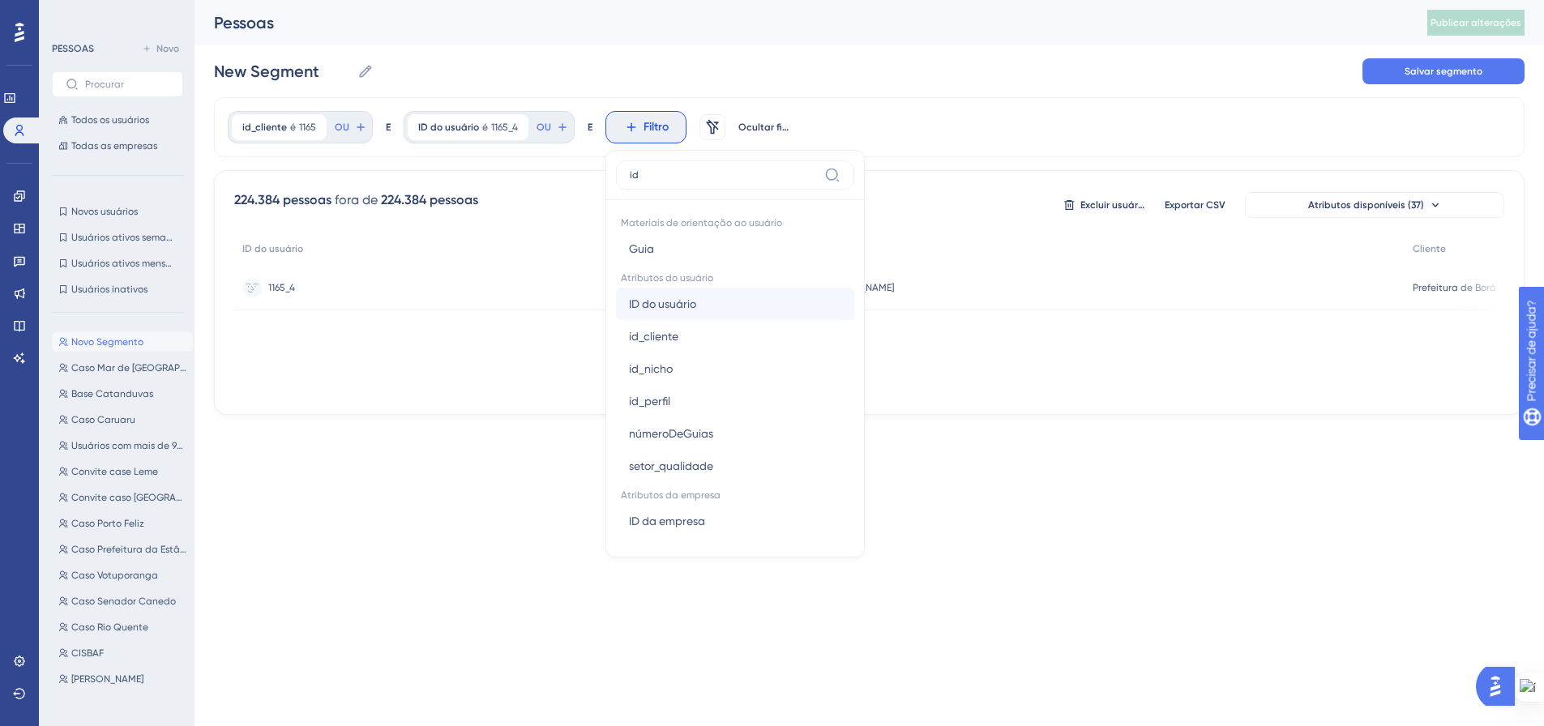
type input "id"
click at [689, 311] on span "ID do usuário" at bounding box center [662, 303] width 67 height 19
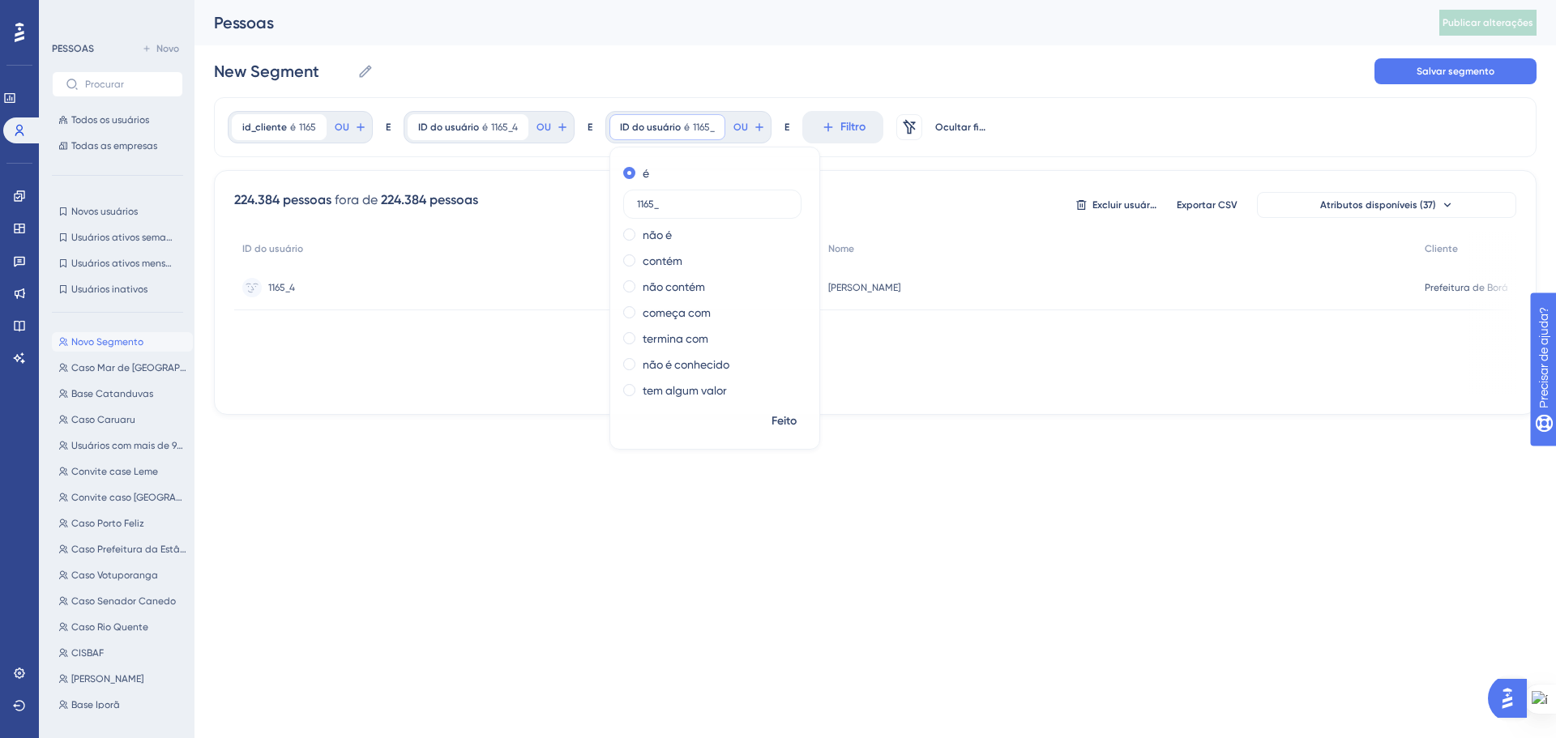
type input "1165_5"
click at [780, 424] on font "Feito" at bounding box center [784, 421] width 25 height 14
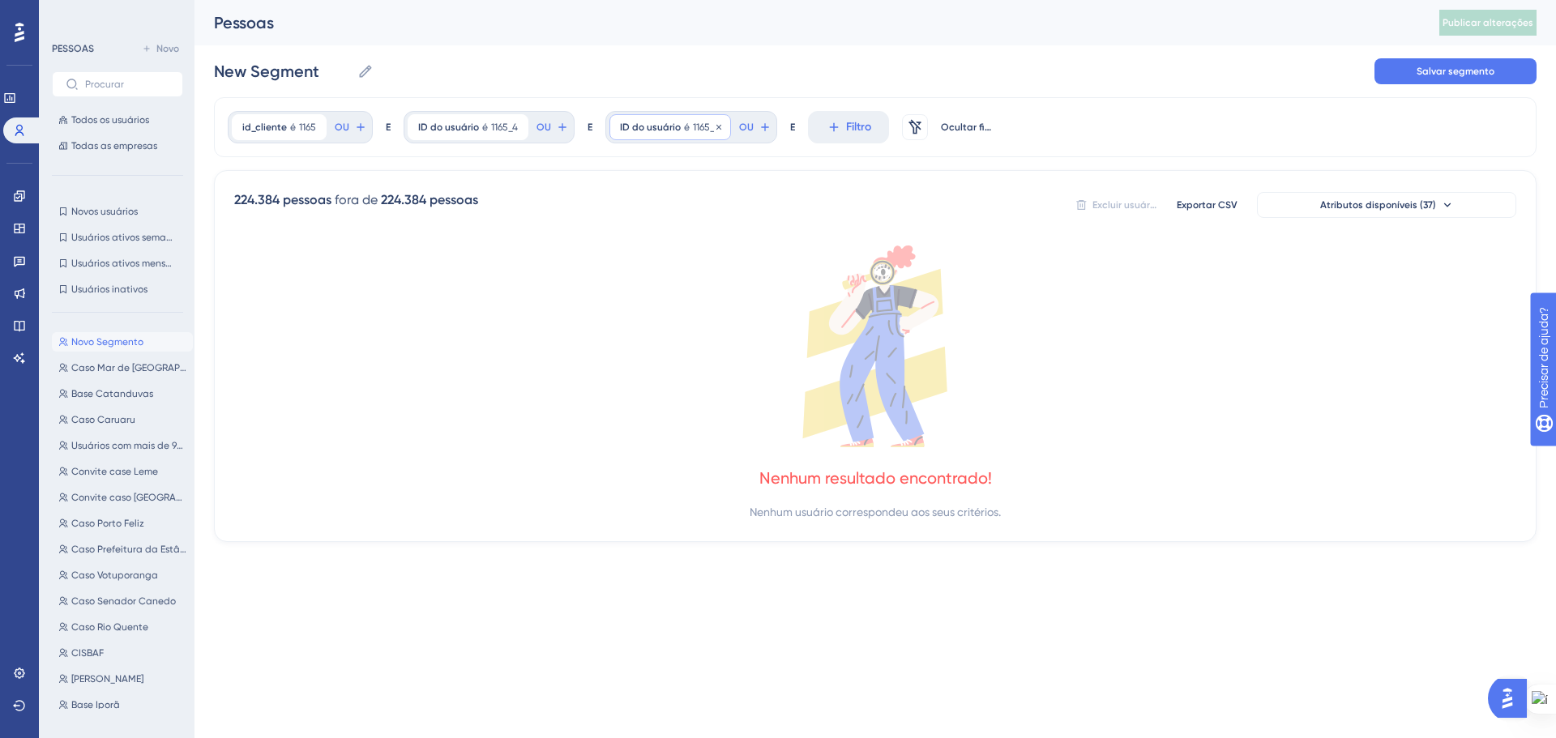
click at [702, 128] on font "1165_5" at bounding box center [707, 127] width 28 height 11
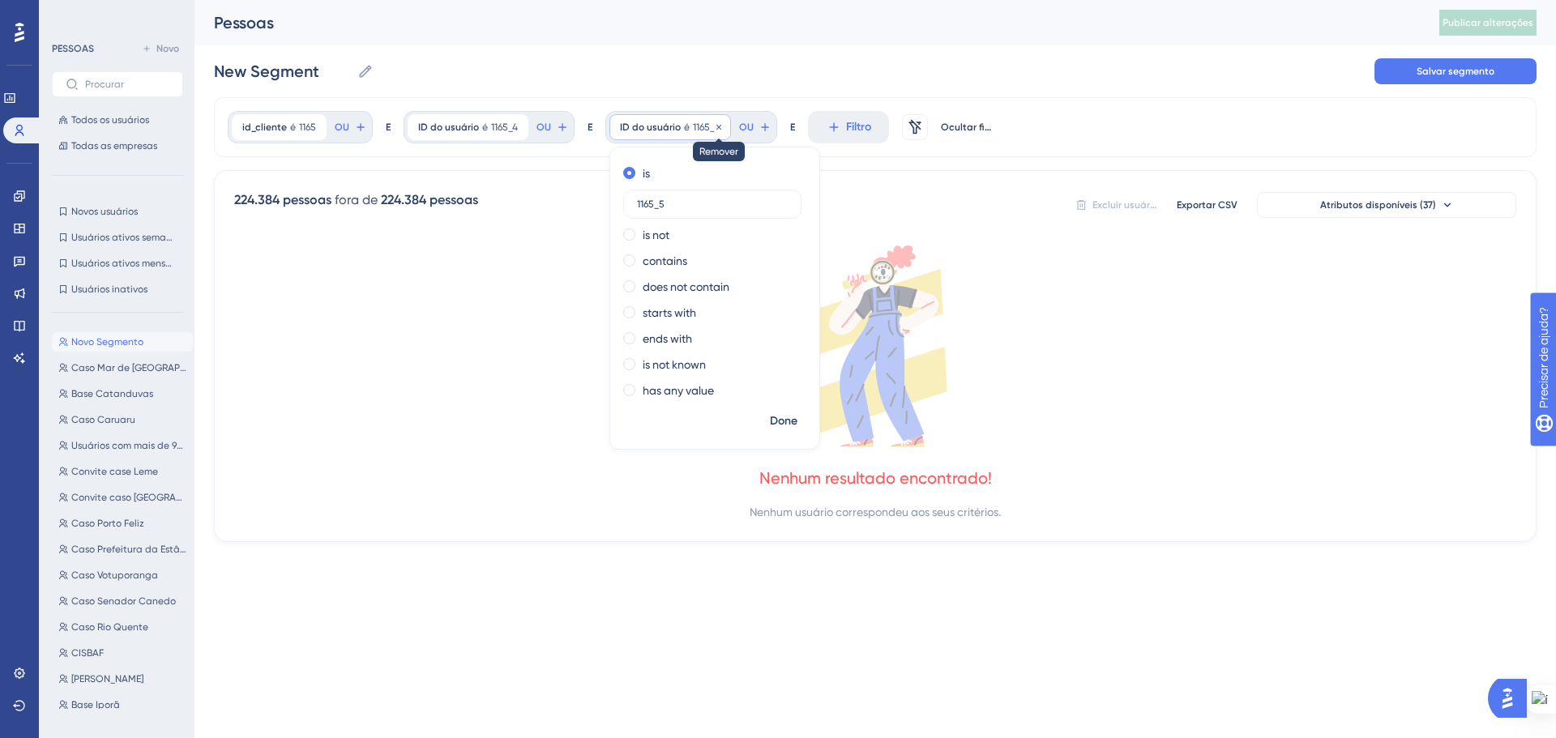
click at [716, 129] on icon at bounding box center [719, 127] width 10 height 10
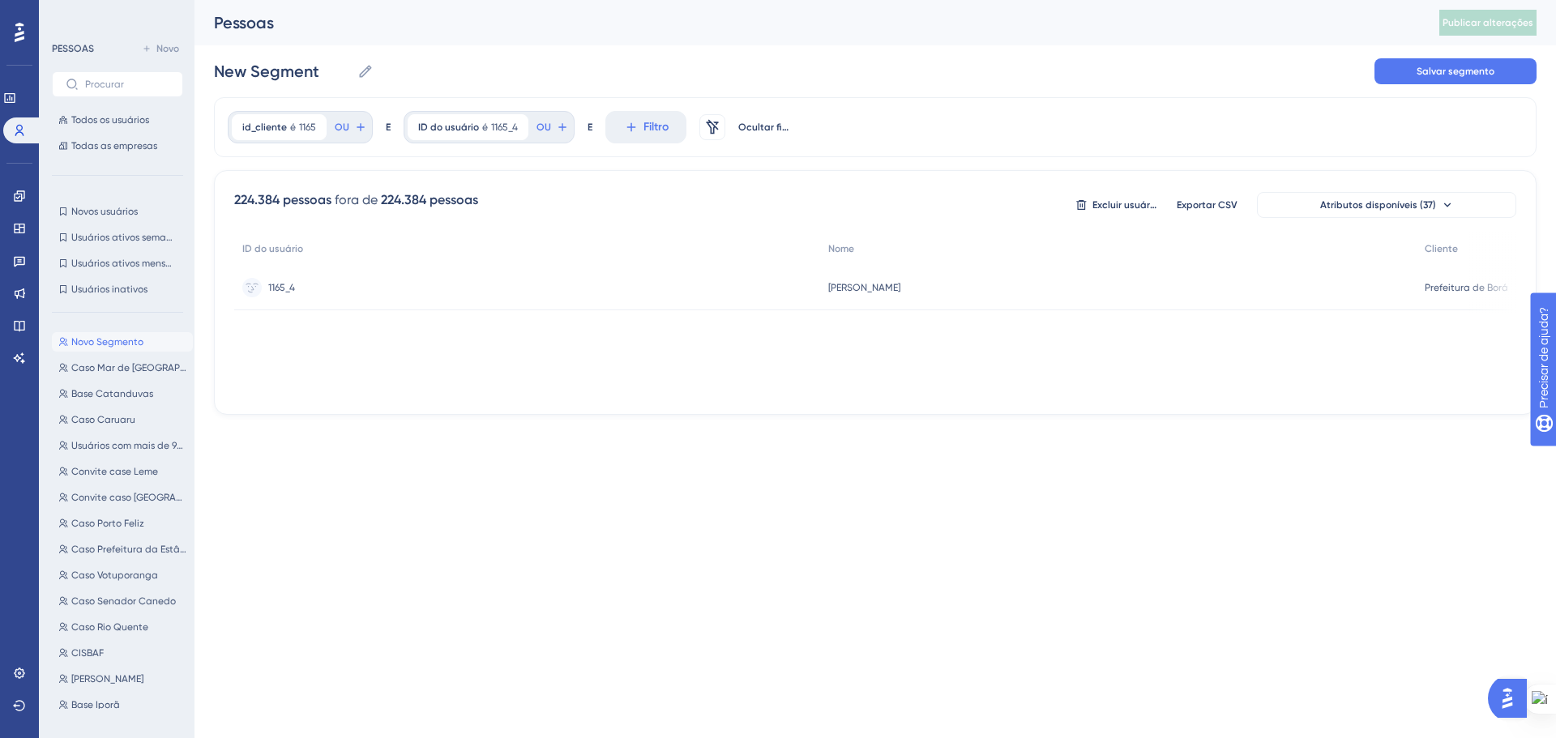
click at [895, 144] on div "id_cliente é 1165 1165 Remover OU E ID do usuário é 1165_4 1165_4 Remover OU E …" at bounding box center [875, 127] width 1323 height 60
click at [307, 58] on label "Novo Segmento New Segment" at bounding box center [294, 71] width 160 height 29
click at [307, 60] on input "New Segment" at bounding box center [282, 71] width 137 height 23
click at [307, 58] on label "Novo Segmento New Segment" at bounding box center [294, 71] width 160 height 29
click at [307, 60] on input "New Segment" at bounding box center [282, 71] width 137 height 23
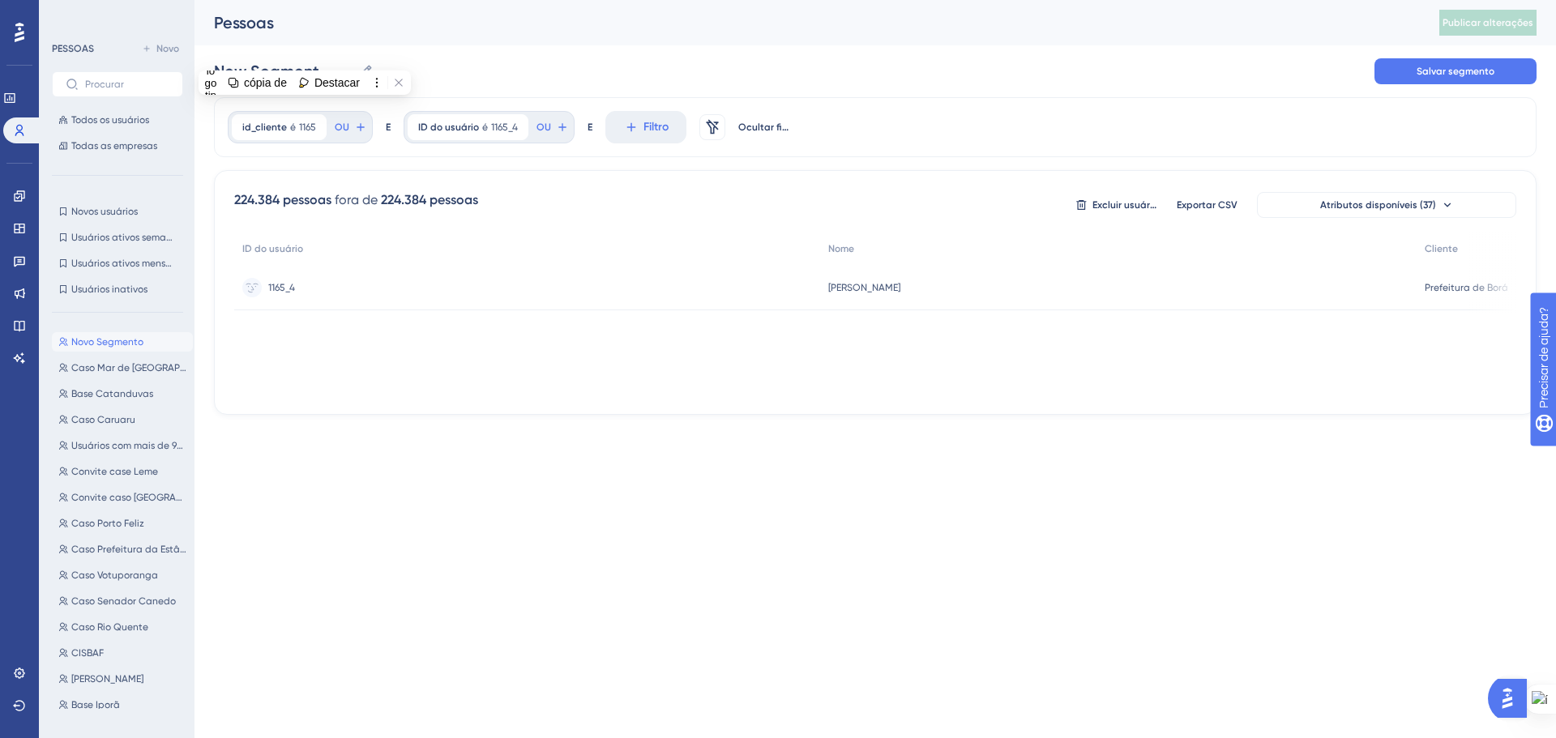
drag, startPoint x: 854, startPoint y: 143, endPoint x: 832, endPoint y: 127, distance: 27.4
click at [854, 142] on div "id_cliente é 1165 1165 Remover OU E ID do usuário é 1165_4 1165_4 Remover OU E …" at bounding box center [875, 127] width 1323 height 60
click at [305, 54] on div "Novo Segmento New Segment Salvar segmento" at bounding box center [875, 71] width 1323 height 52
click at [305, 56] on div "Novo Segmento New Segment Salvar segmento" at bounding box center [875, 71] width 1323 height 52
click at [891, 147] on div "id_cliente é 1165 1165 Remover OU E ID do usuário é 1165_4 1165_4 Remover OU E …" at bounding box center [875, 127] width 1323 height 60
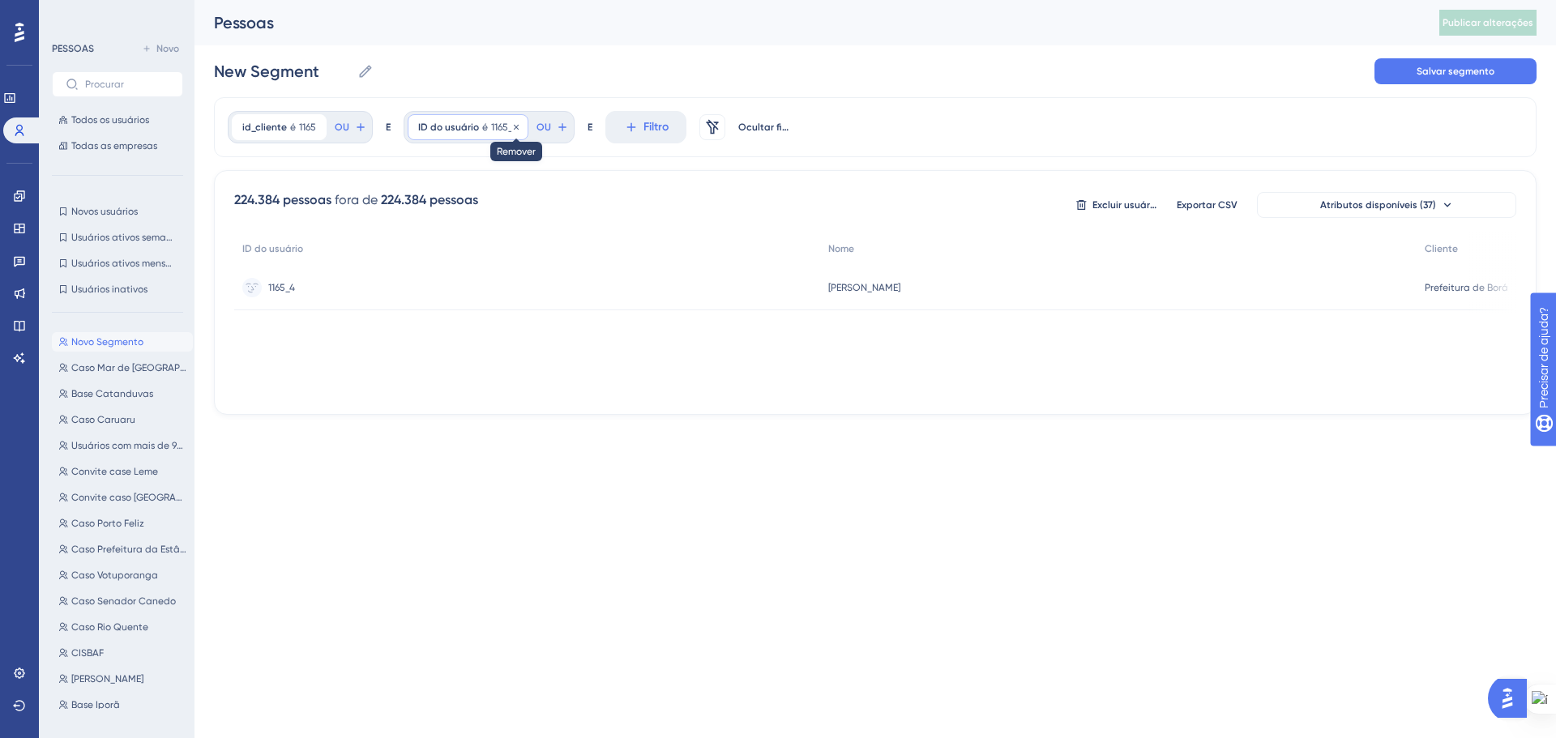
click at [515, 127] on icon at bounding box center [516, 126] width 5 height 5
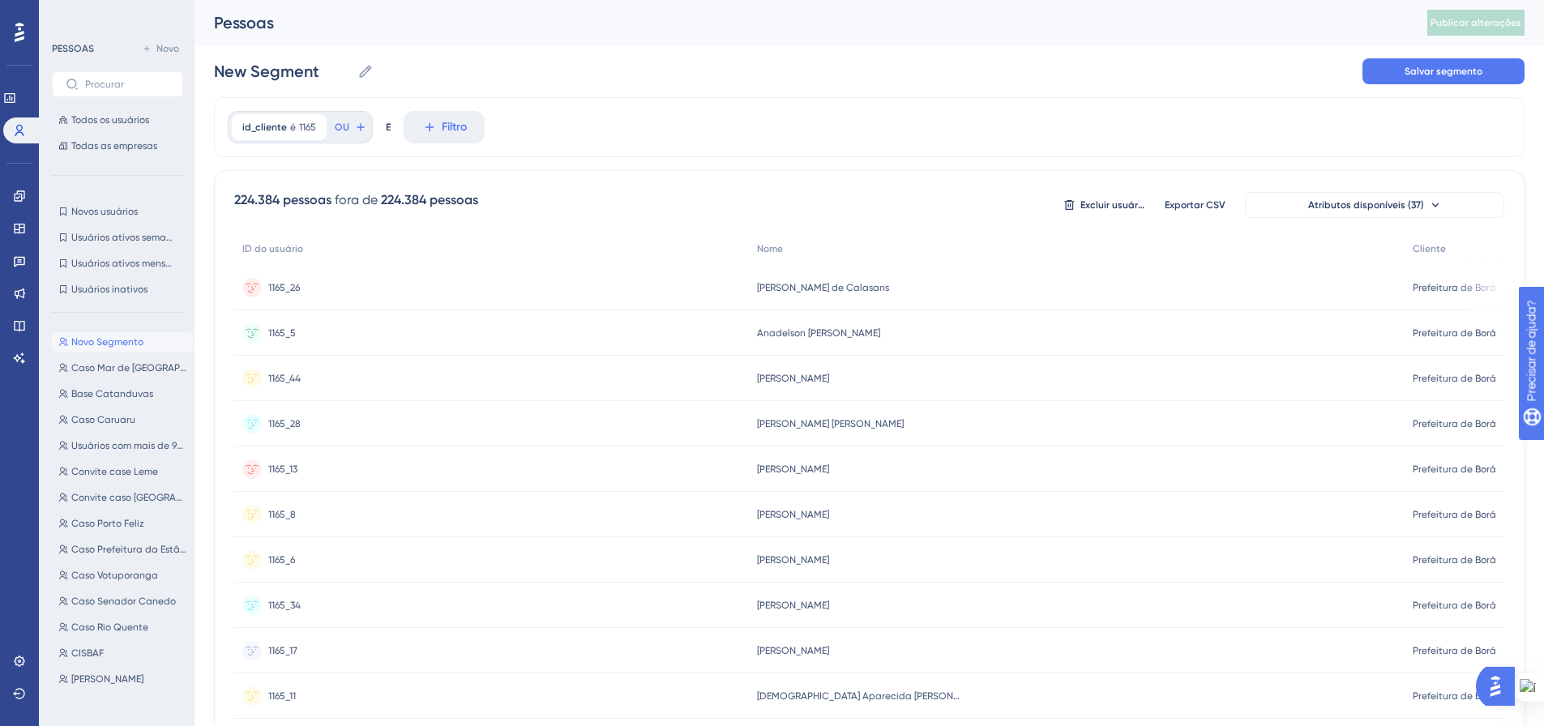
click at [710, 138] on div "id_cliente é 1165 1165 Remover OU E Filtro" at bounding box center [869, 127] width 1311 height 60
click at [1196, 208] on font "Exportar CSV" at bounding box center [1195, 204] width 61 height 11
click at [424, 131] on icon at bounding box center [429, 127] width 15 height 15
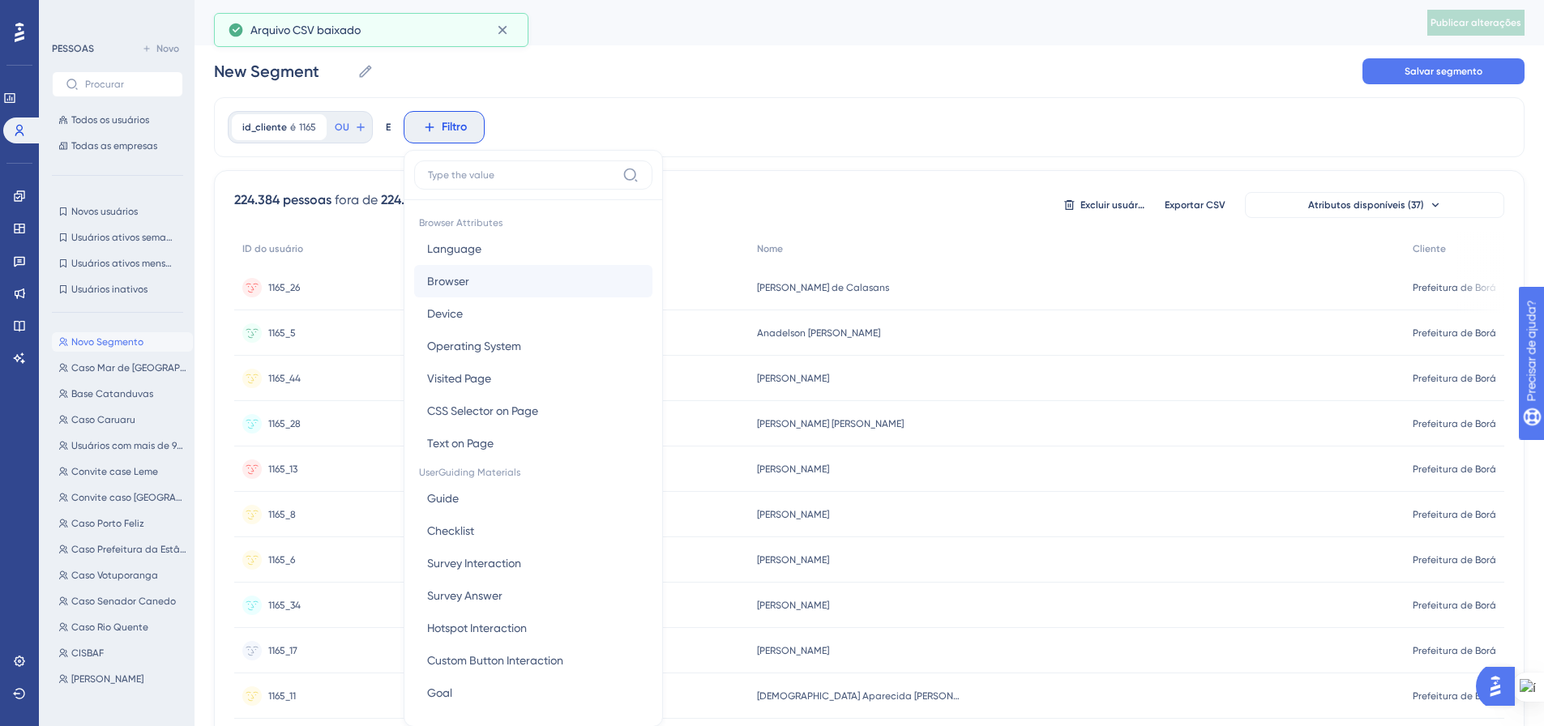
scroll to position [75, 0]
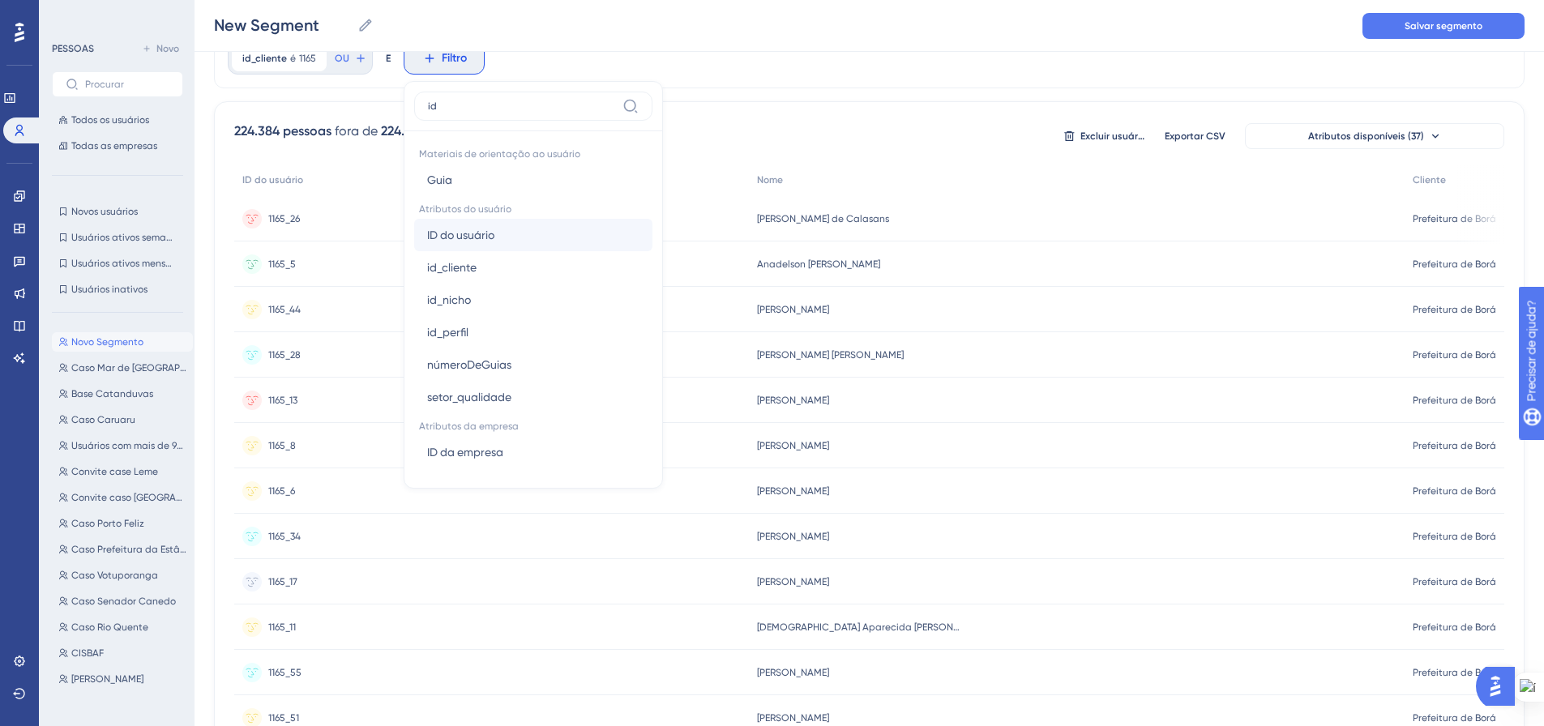
type input "id"
click at [480, 232] on font "ID do usuário" at bounding box center [460, 235] width 67 height 13
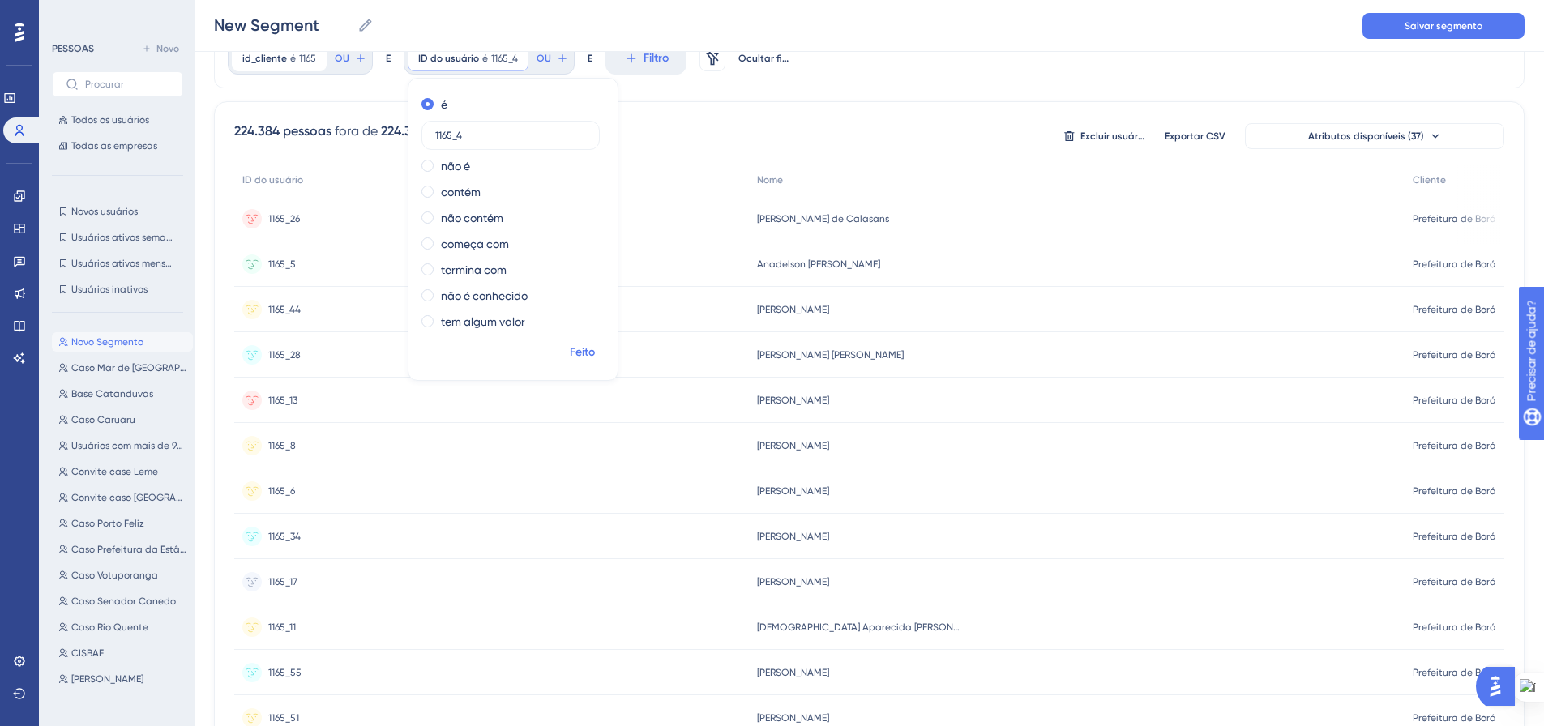
type input "1165_4"
click at [579, 354] on font "Feito" at bounding box center [582, 352] width 25 height 14
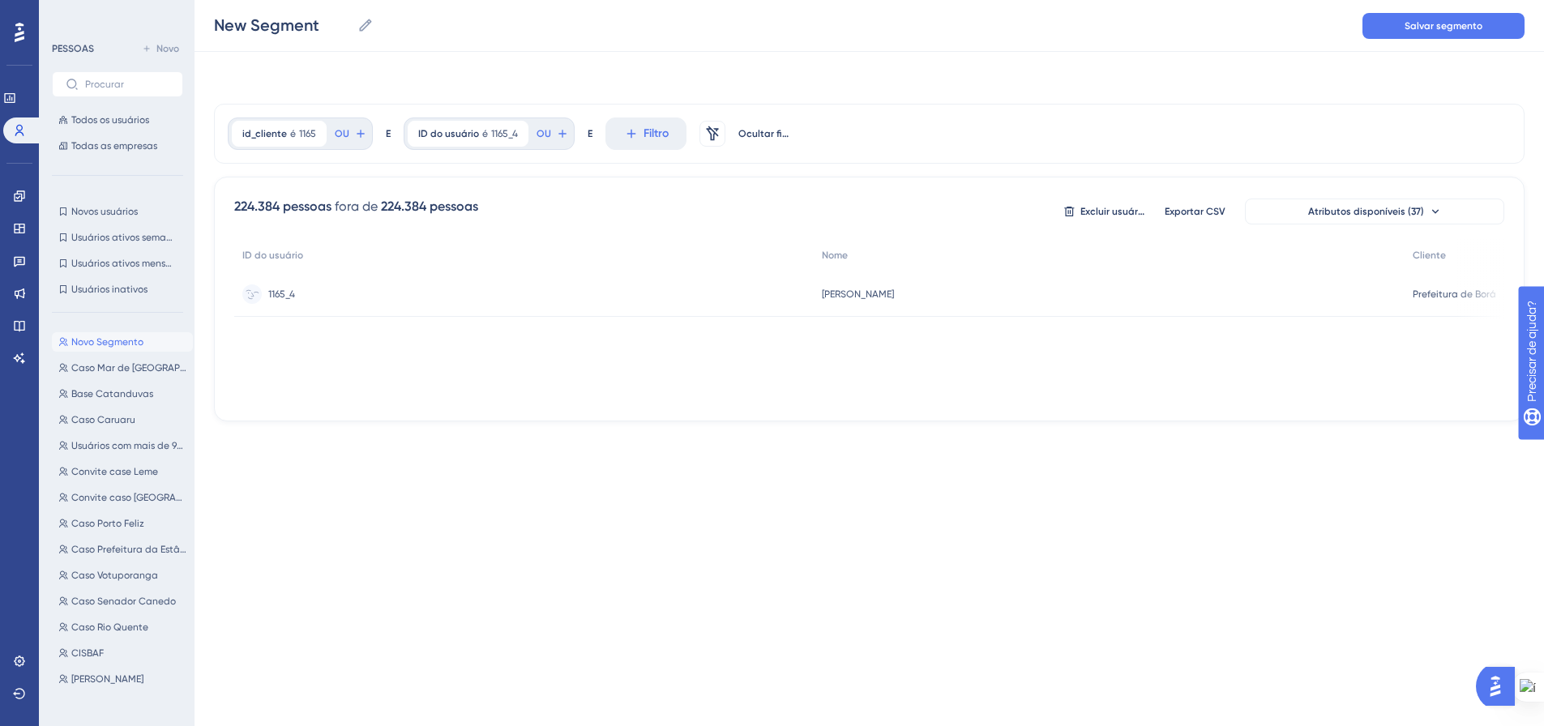
scroll to position [0, 0]
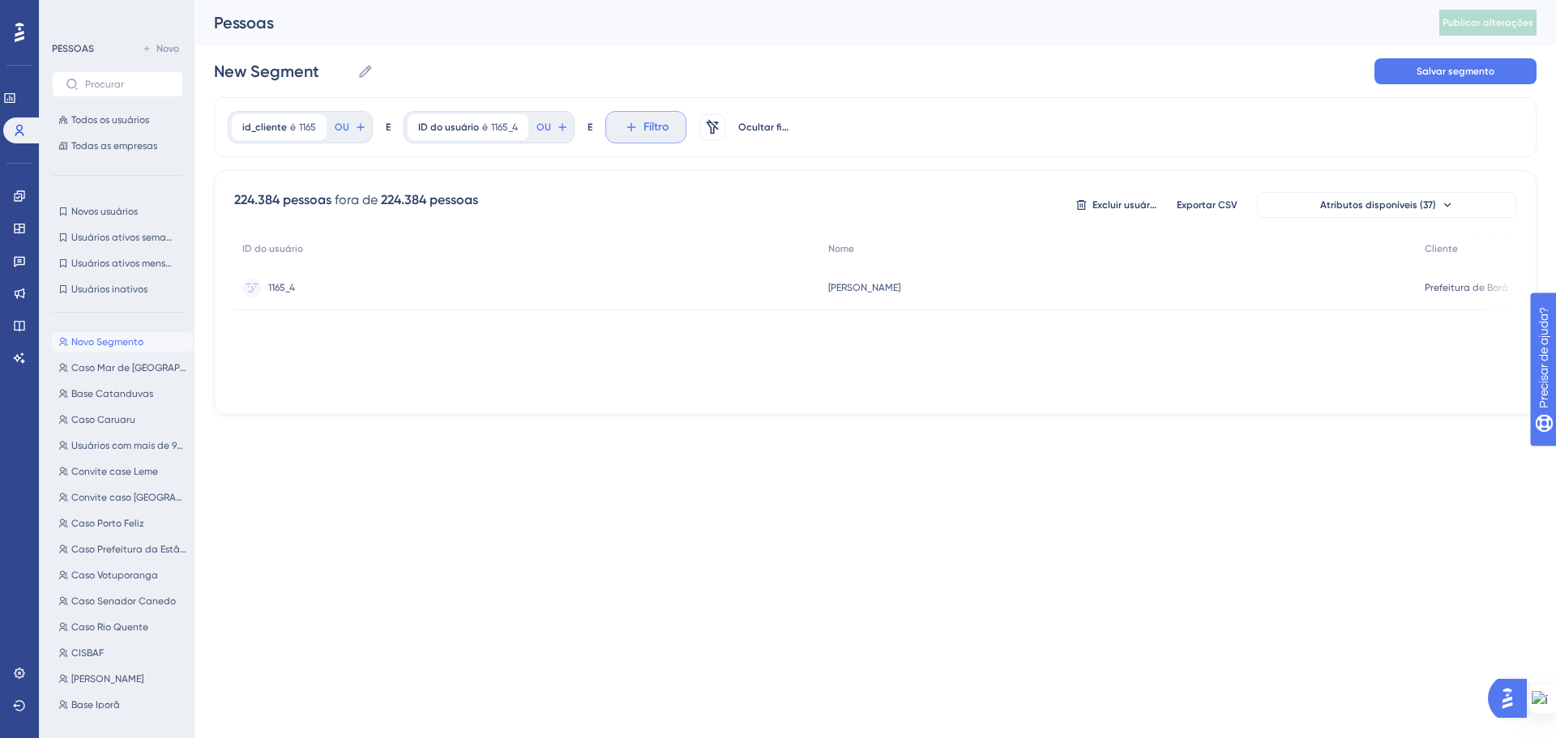
click at [649, 126] on font "Filtro" at bounding box center [656, 127] width 25 height 14
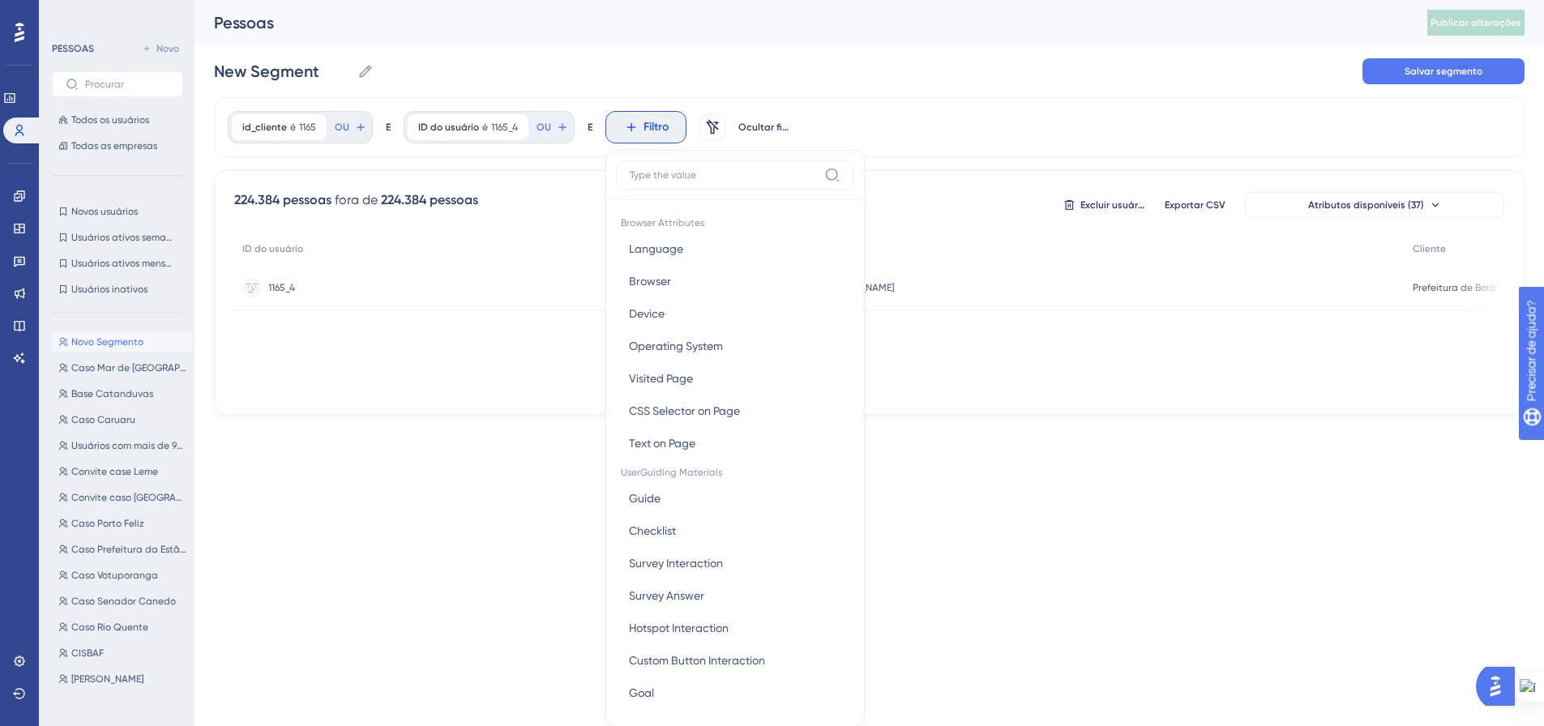
scroll to position [75, 0]
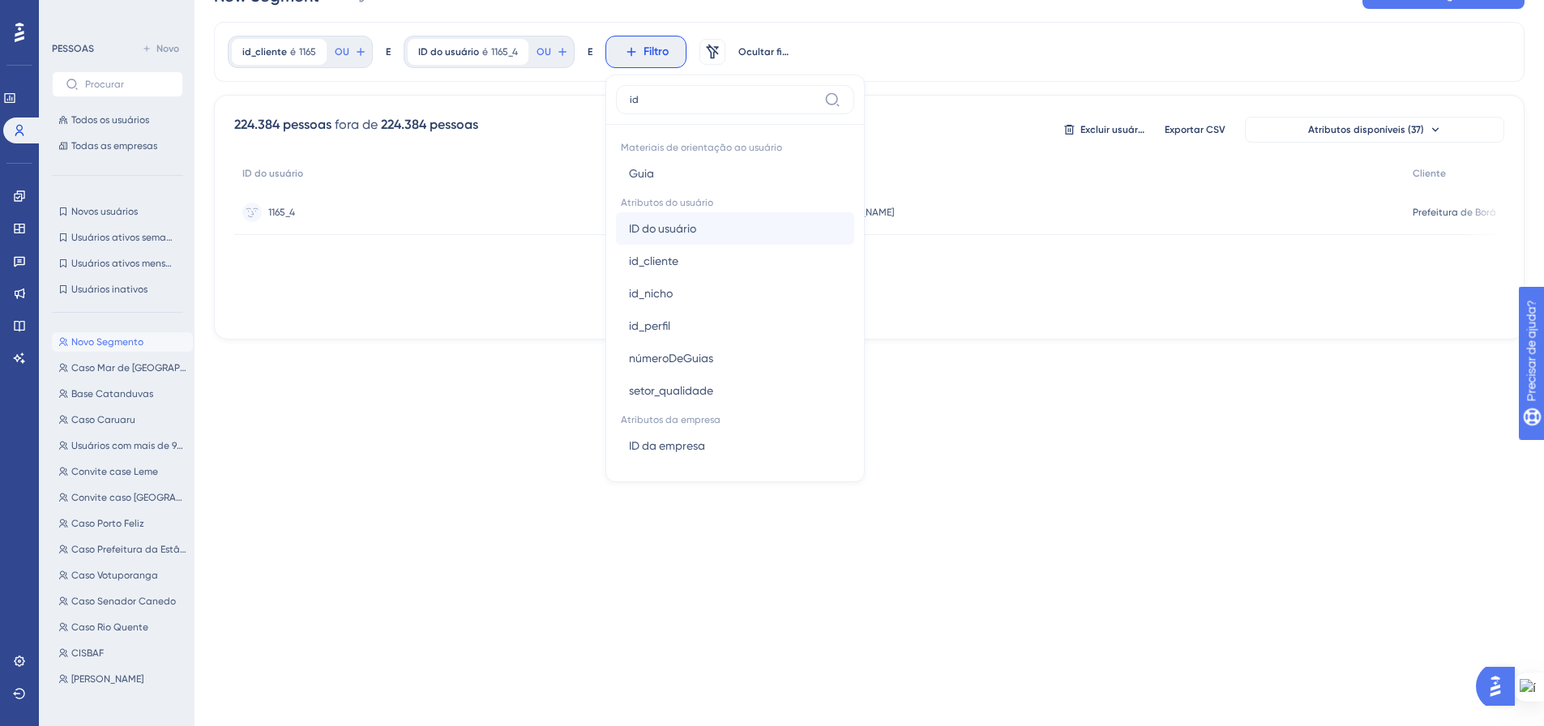
type input "id"
click at [677, 226] on font "ID do usuário" at bounding box center [662, 228] width 67 height 13
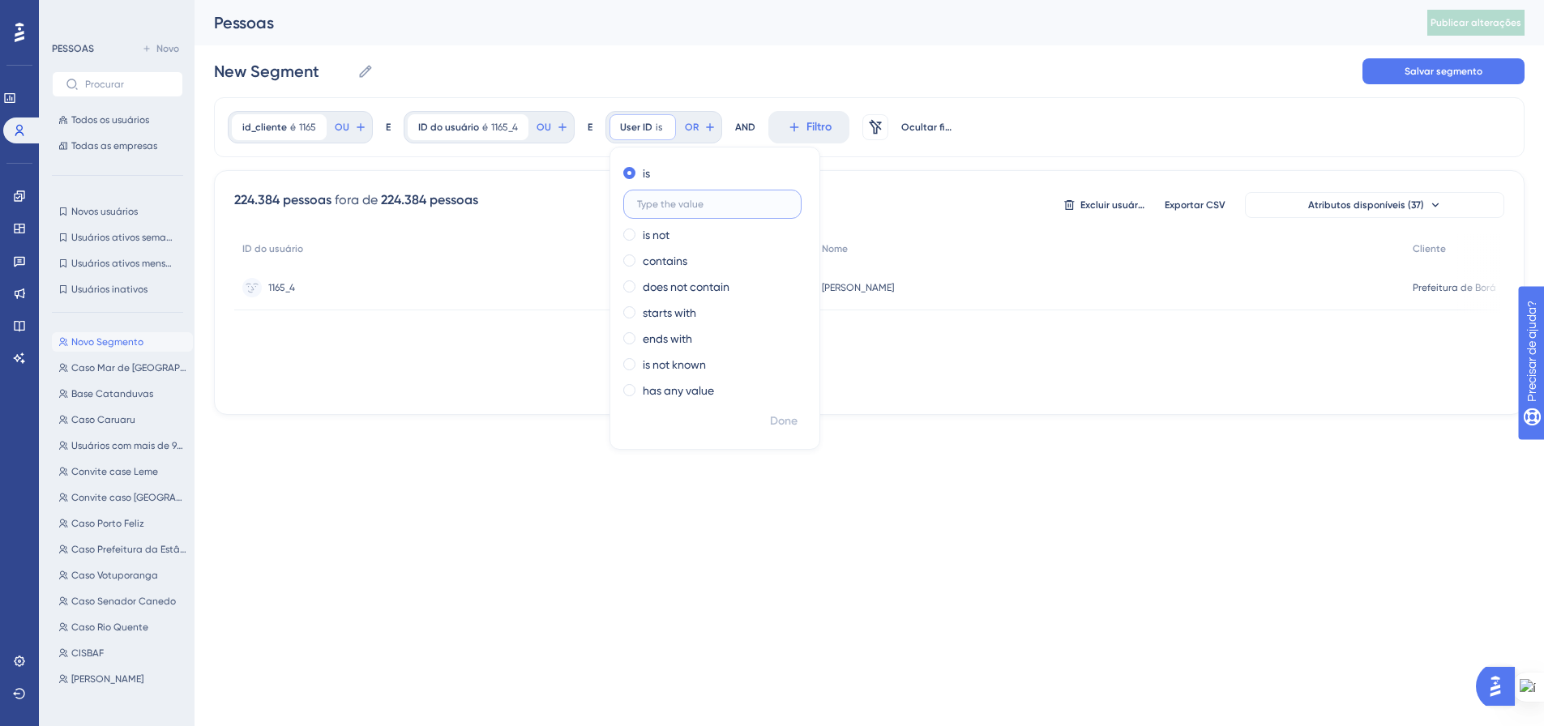
scroll to position [0, 0]
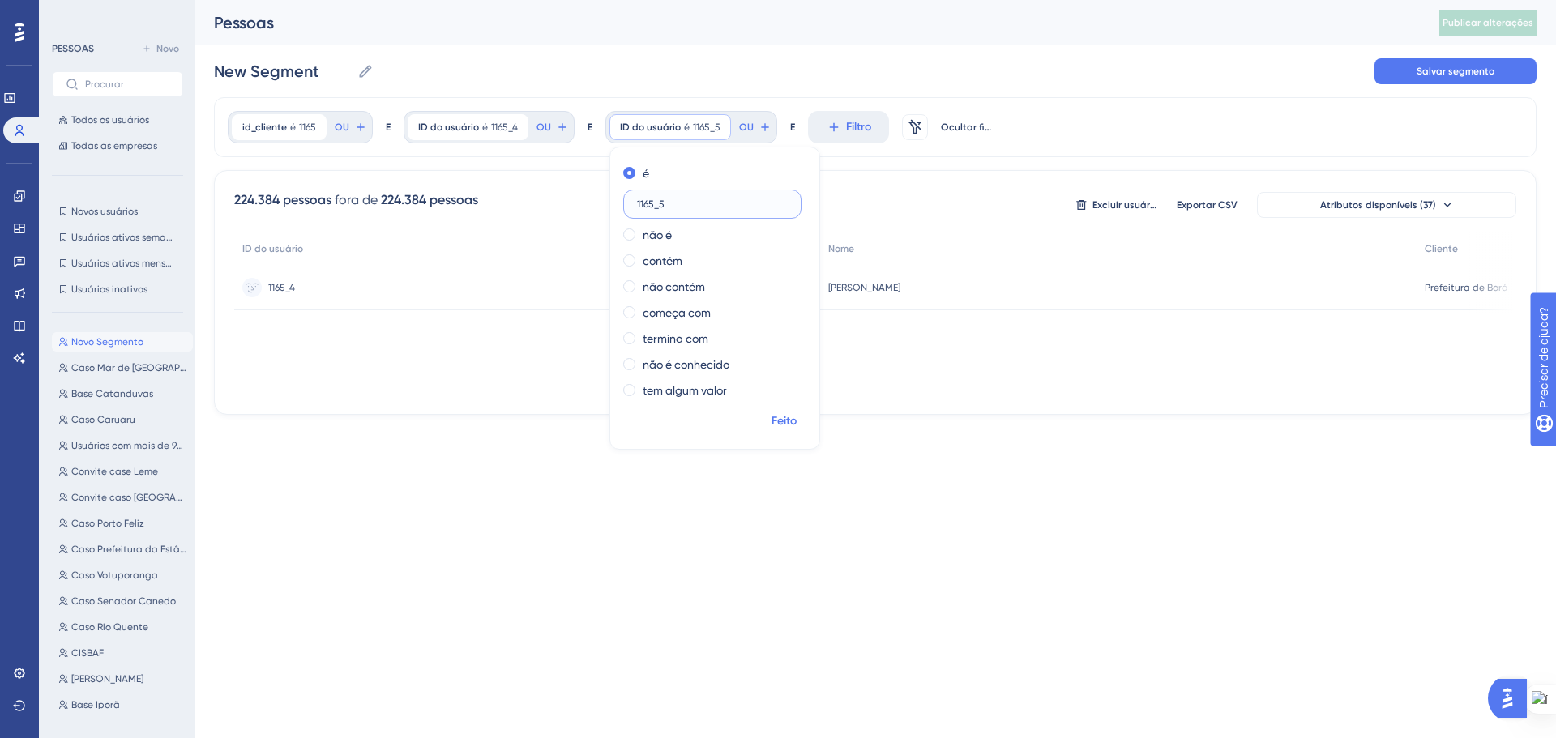
type input "1165_5"
click at [772, 418] on font "Feito" at bounding box center [784, 421] width 25 height 14
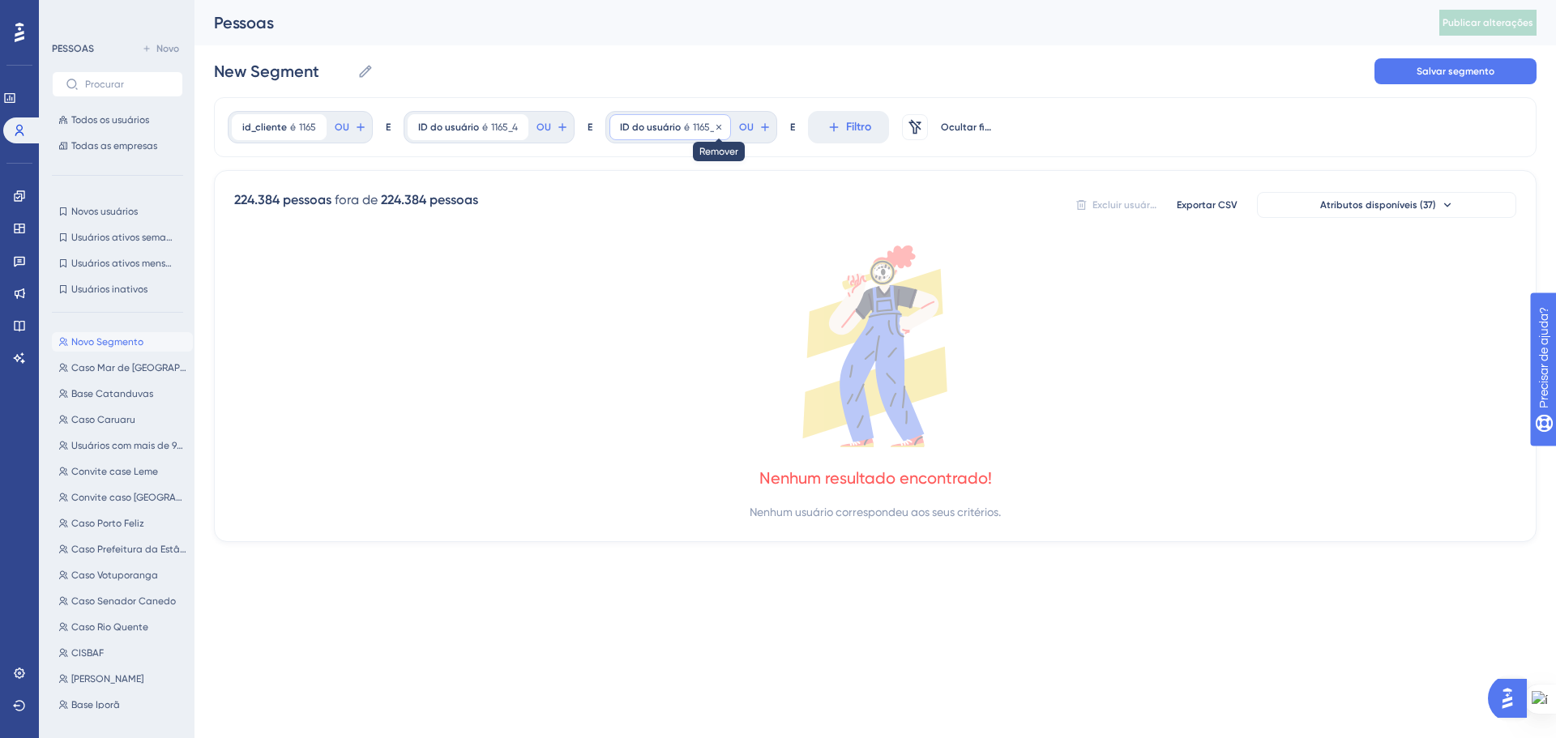
click at [714, 126] on icon at bounding box center [719, 127] width 10 height 10
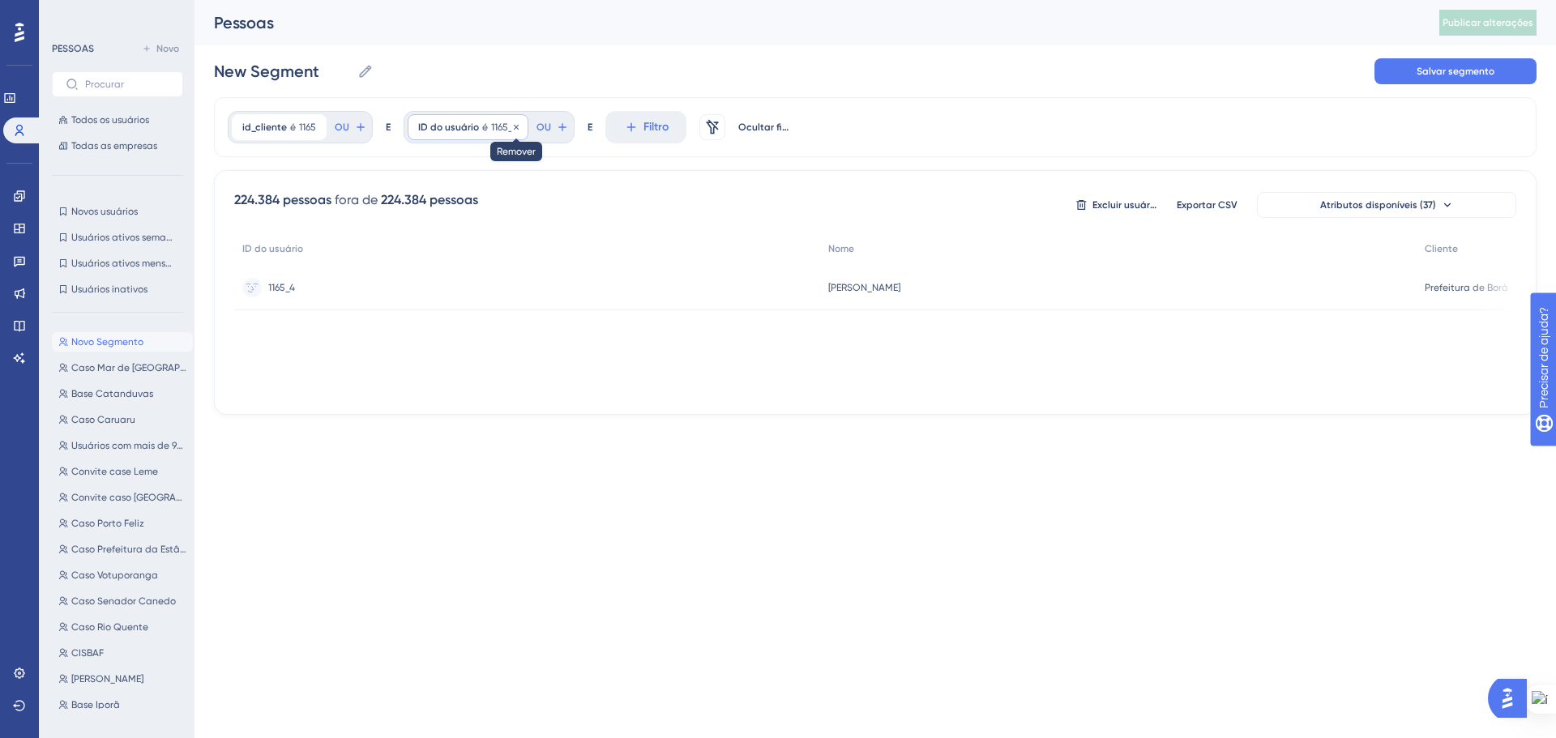
click at [515, 130] on icon at bounding box center [516, 127] width 10 height 10
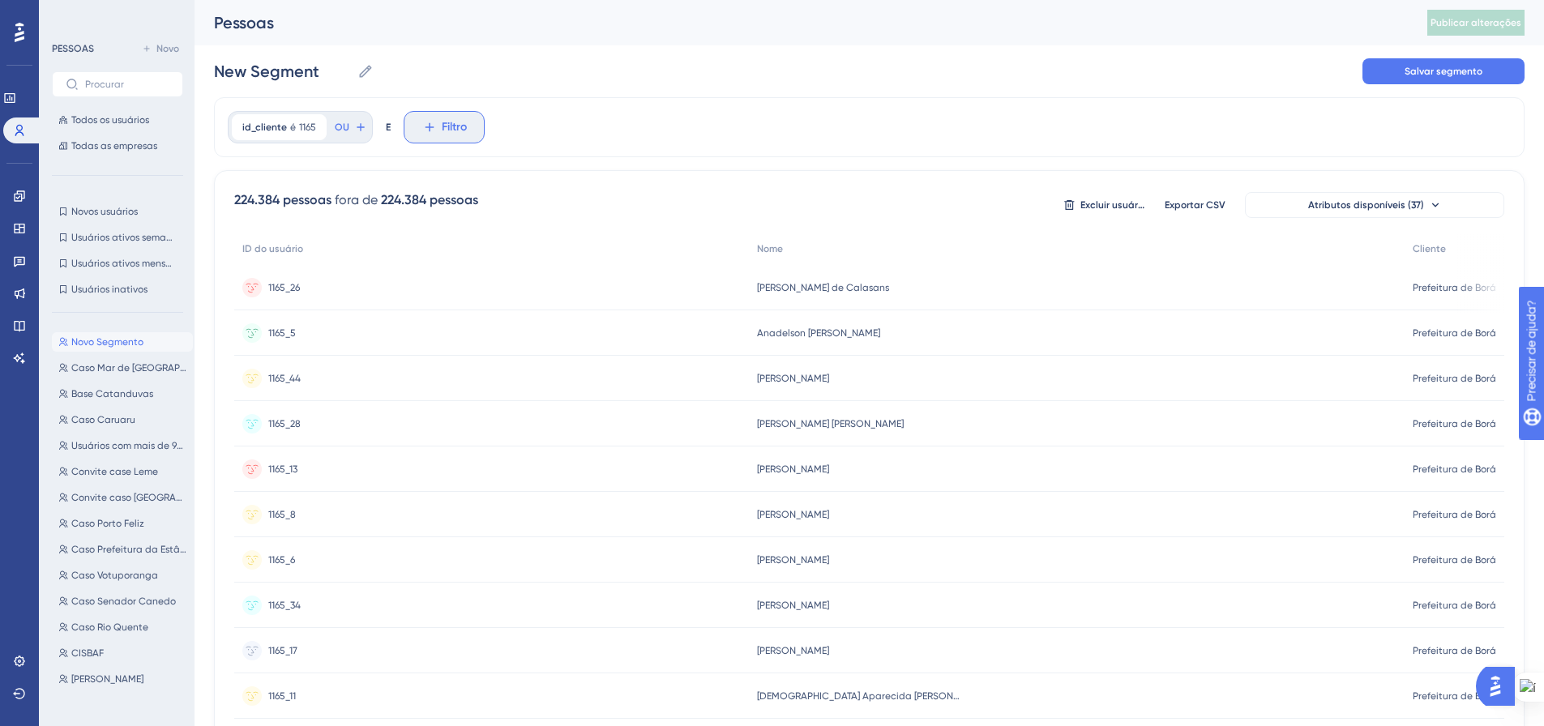
click at [446, 133] on font "Filtro" at bounding box center [454, 127] width 25 height 14
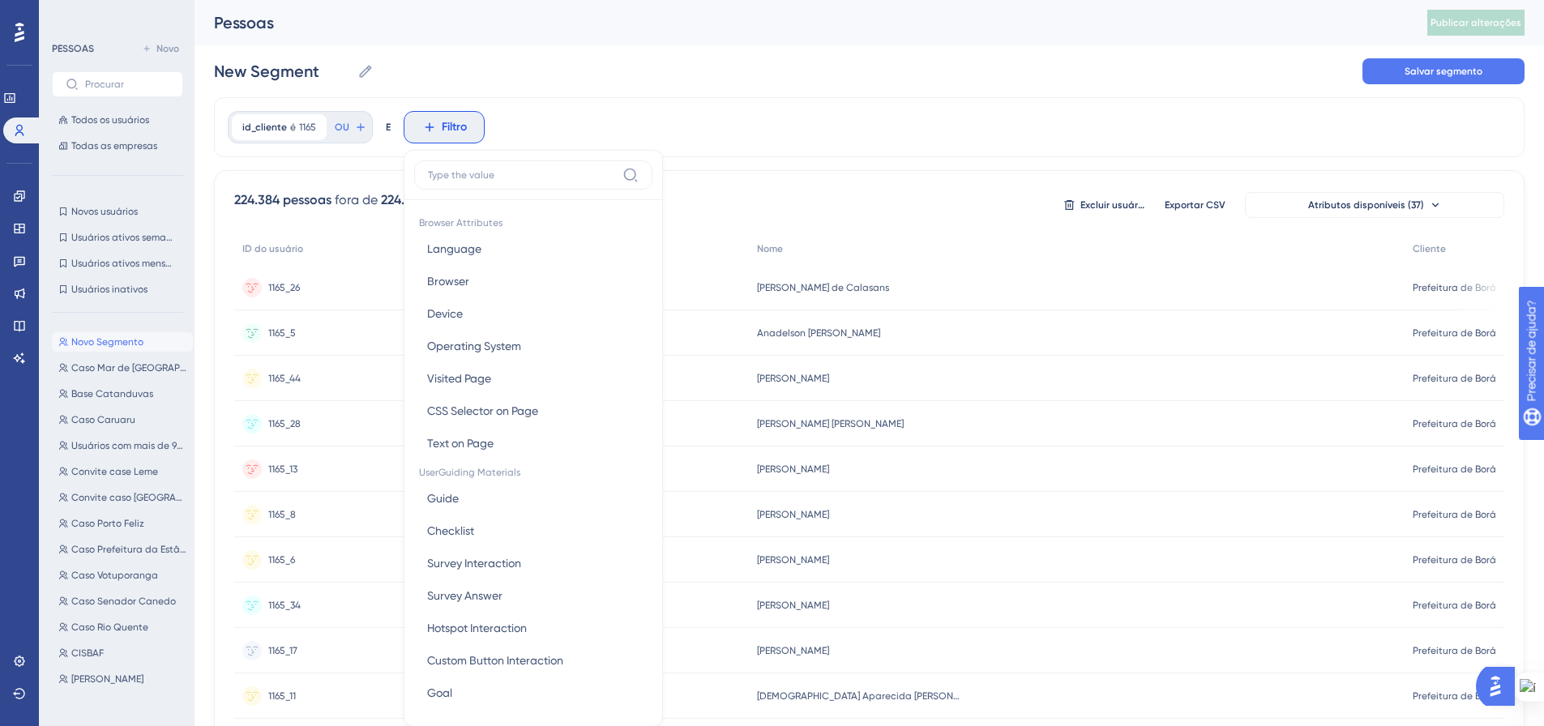
scroll to position [75, 0]
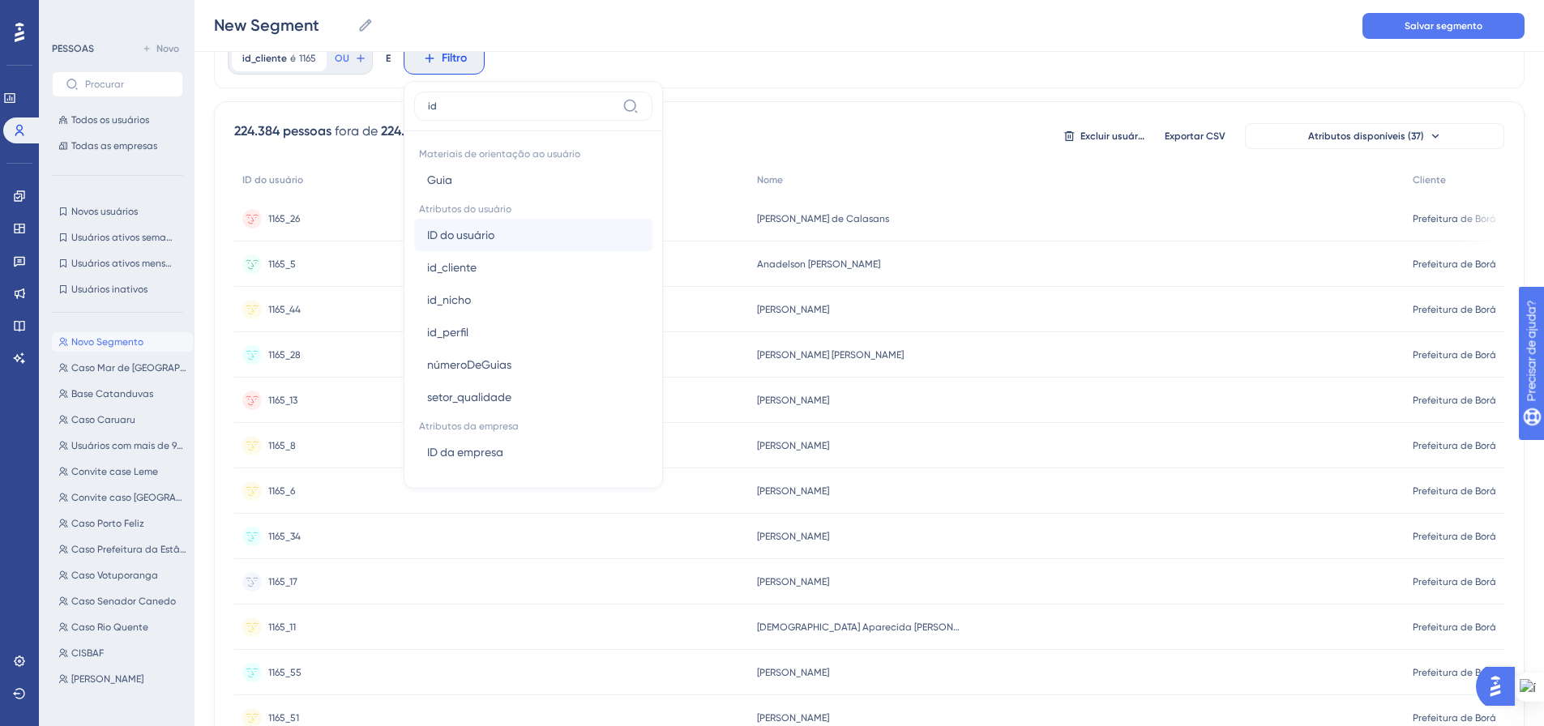
type input "id"
click at [479, 232] on font "ID do usuário" at bounding box center [460, 235] width 67 height 13
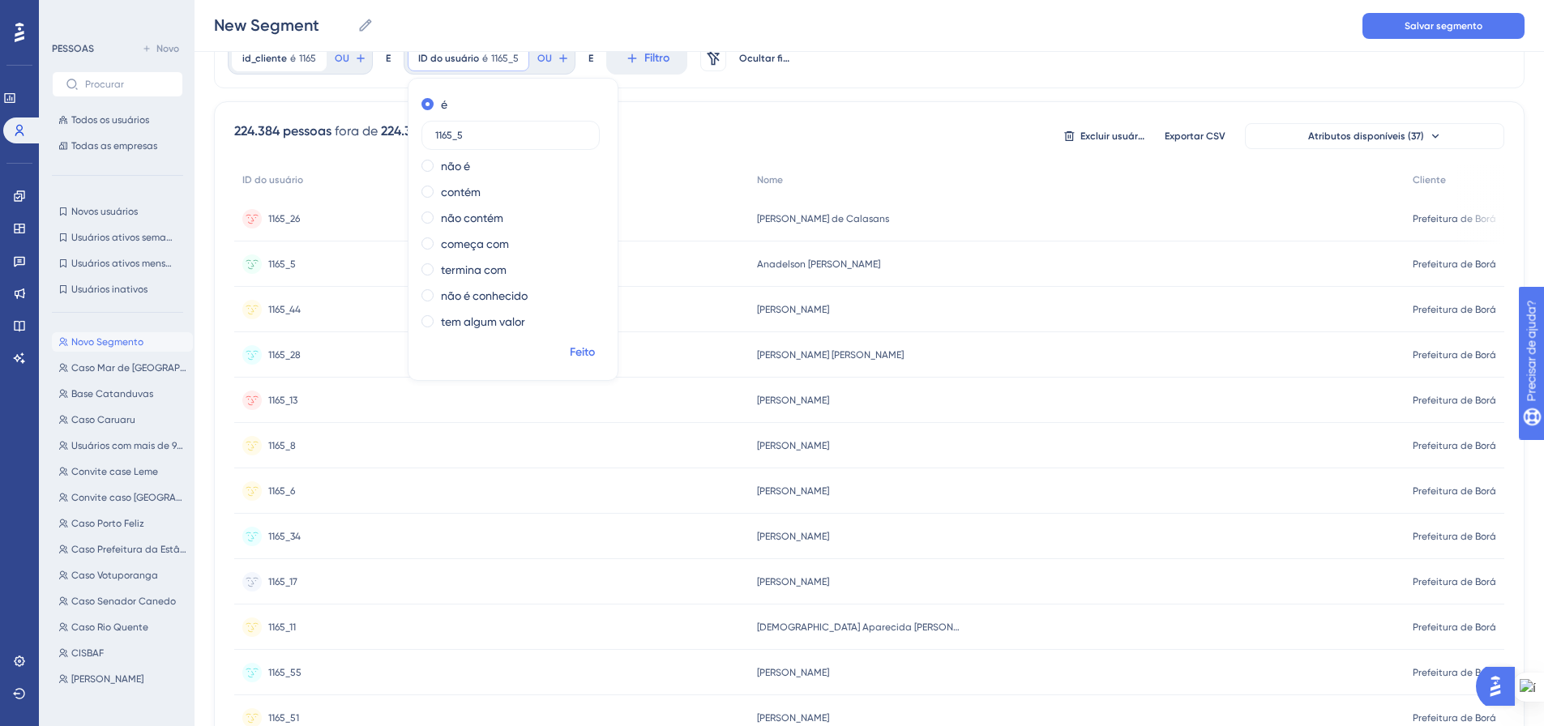
type input "1165_5"
click at [592, 349] on font "Feito" at bounding box center [582, 352] width 25 height 14
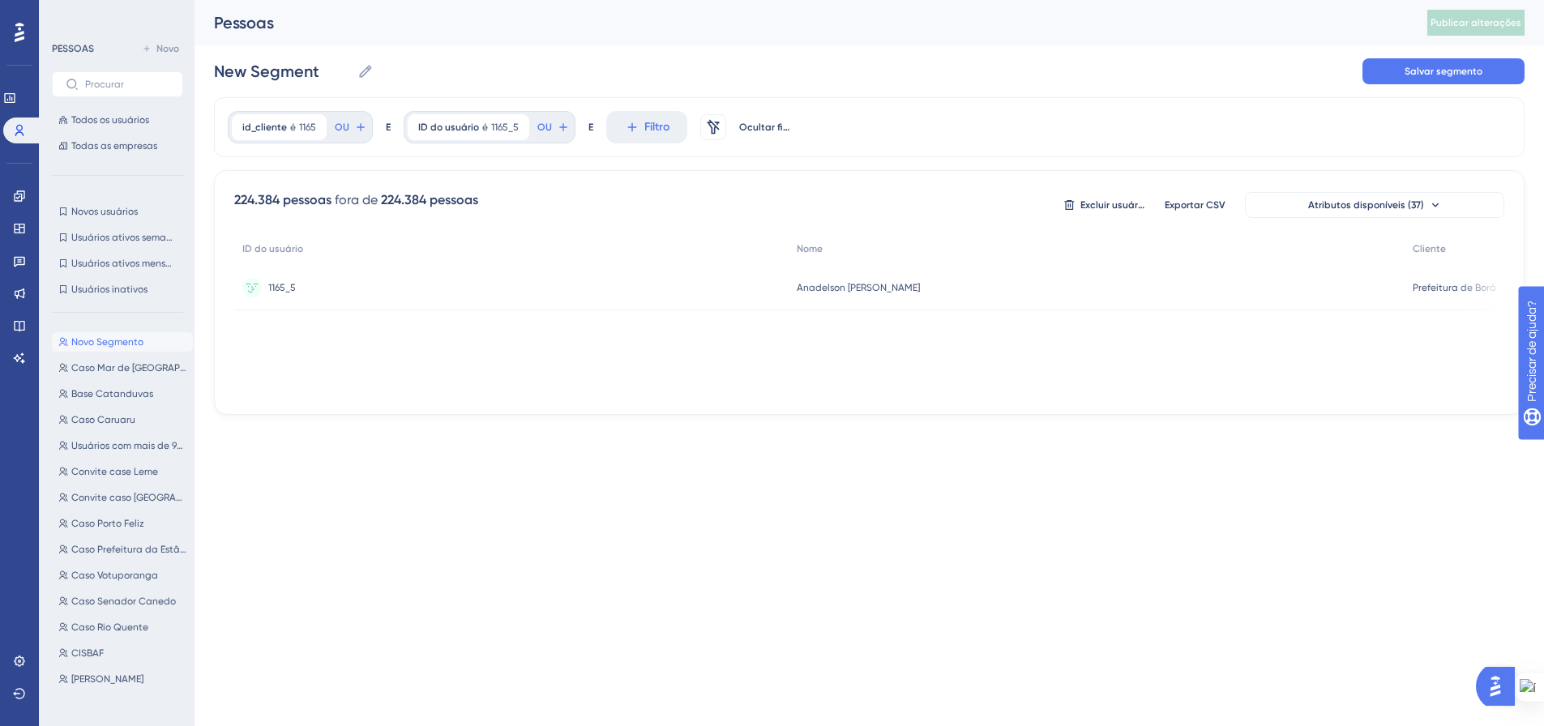
scroll to position [0, 0]
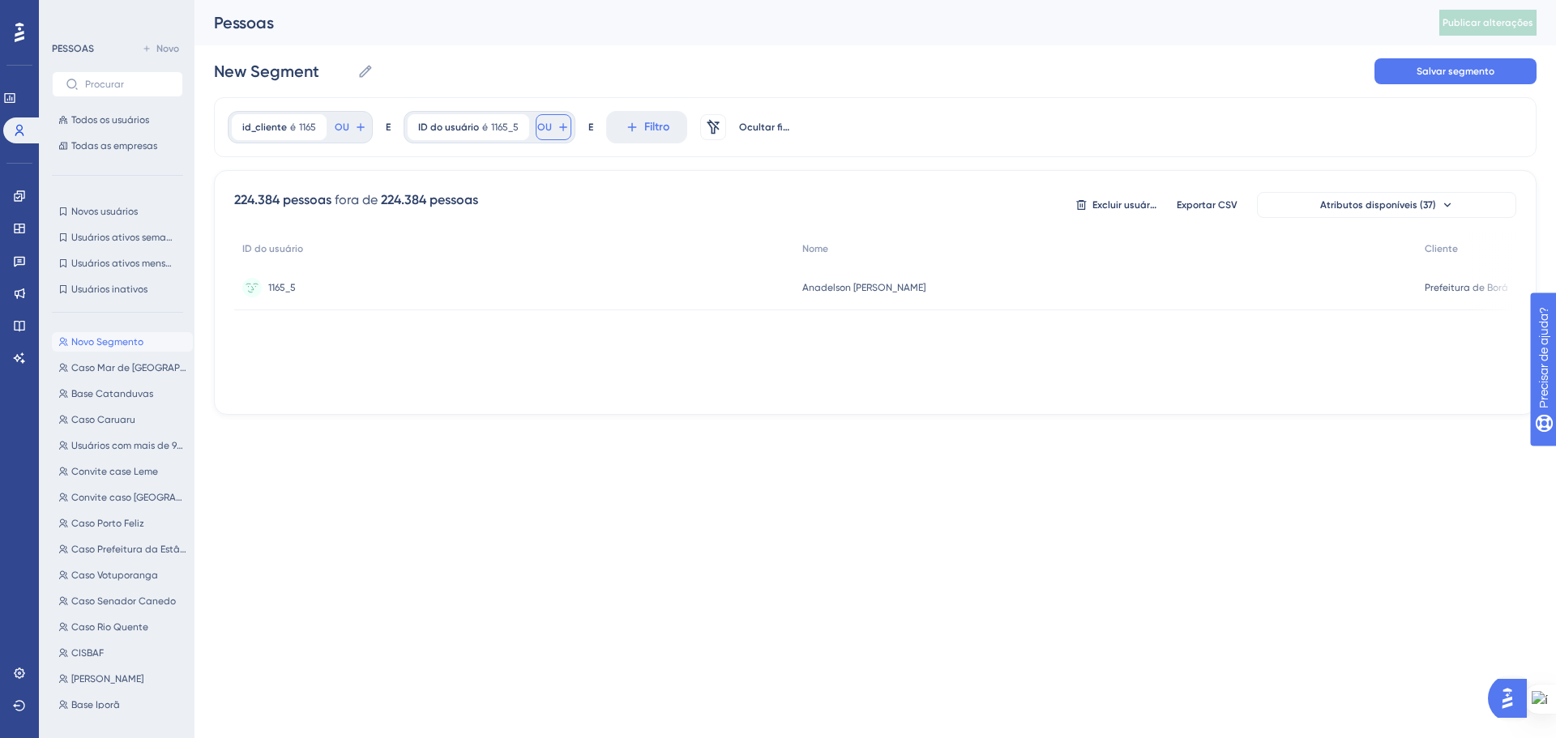
click at [550, 130] on button "OU" at bounding box center [554, 127] width 36 height 26
drag, startPoint x: 585, startPoint y: 165, endPoint x: 551, endPoint y: 167, distance: 34.1
click at [551, 167] on label "1165_4" at bounding box center [665, 171] width 238 height 29
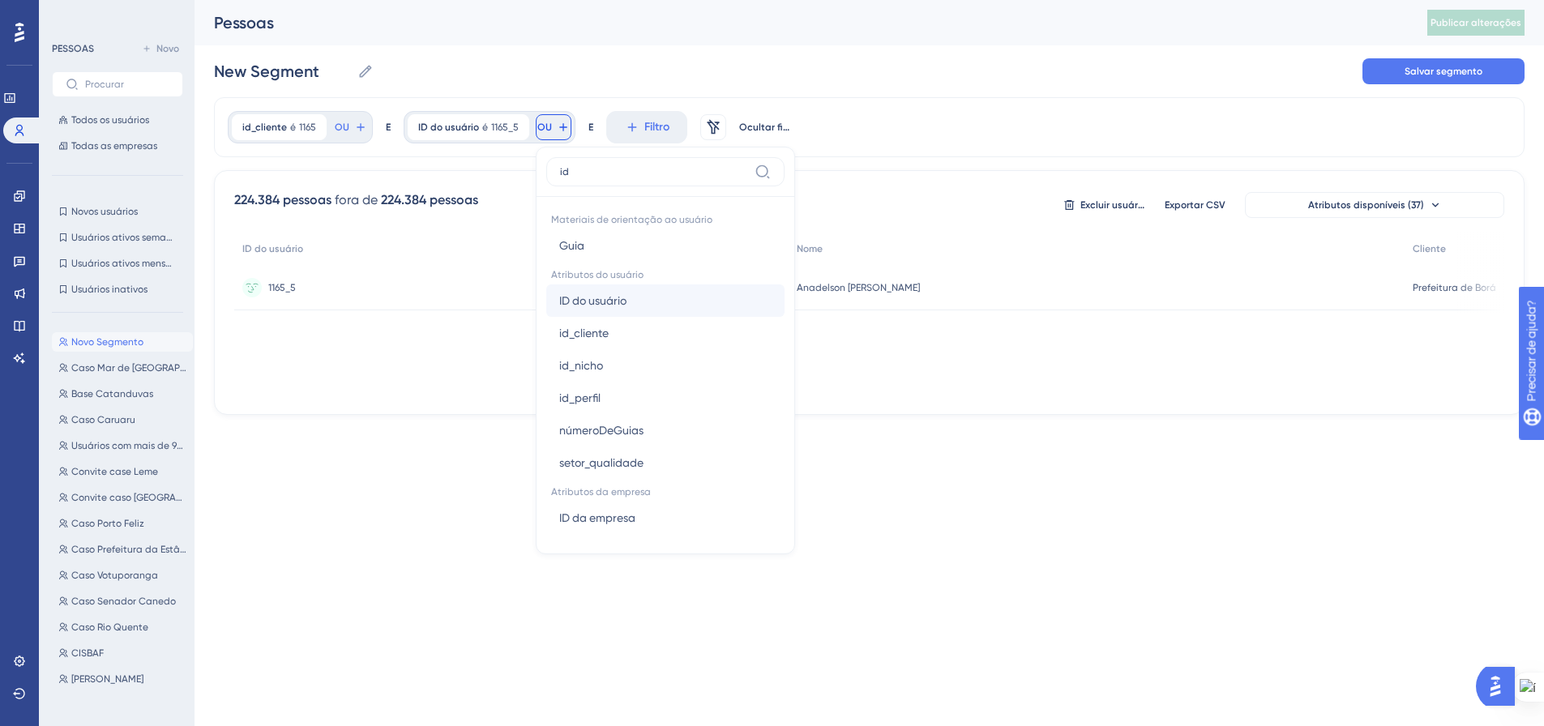
type input "id"
click at [612, 302] on font "ID do usuário" at bounding box center [592, 300] width 67 height 13
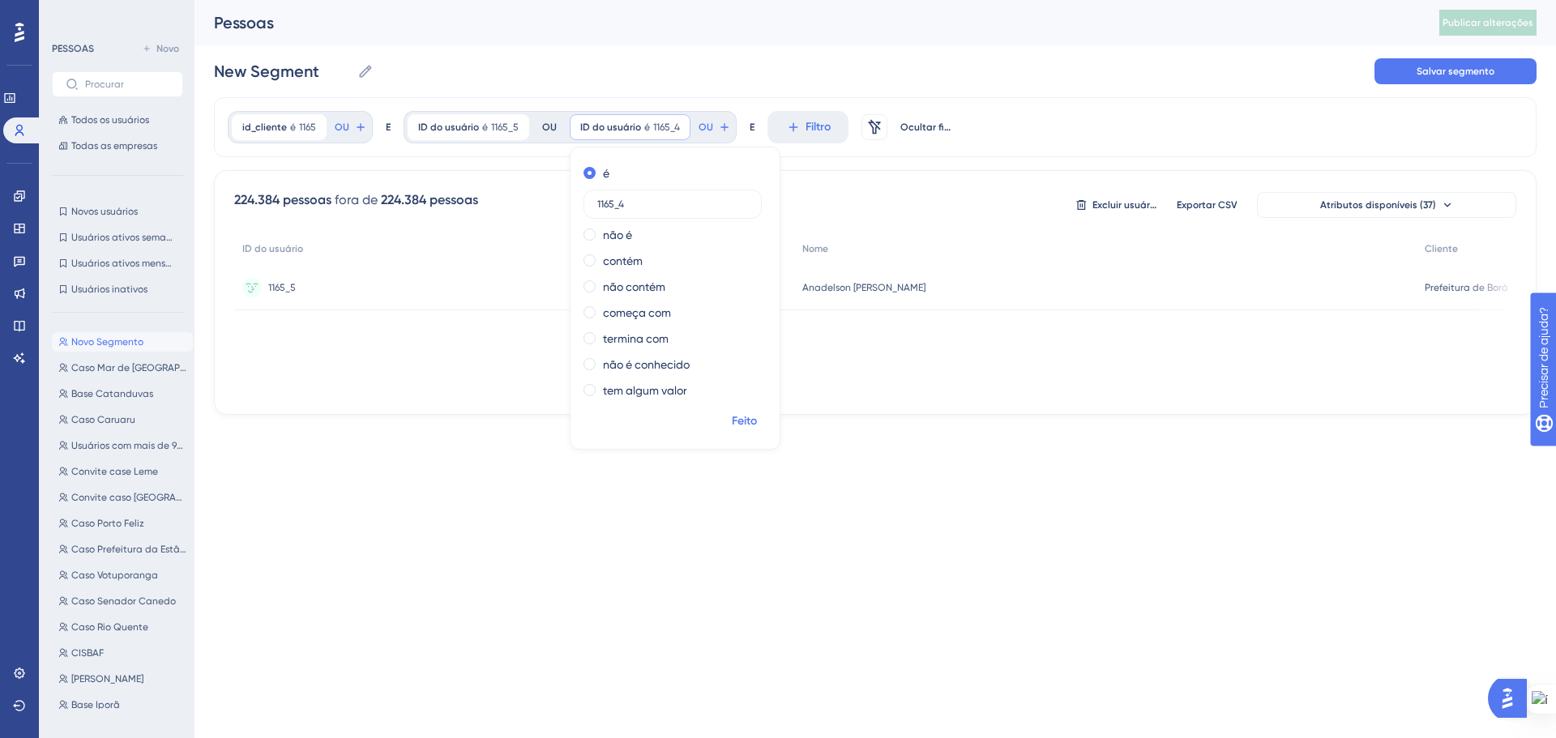
type input "1165_4"
click at [735, 416] on font "Feito" at bounding box center [744, 421] width 25 height 14
click at [289, 68] on input "New Segment" at bounding box center [282, 71] width 137 height 23
click at [289, 66] on input "New Segment" at bounding box center [282, 71] width 137 height 23
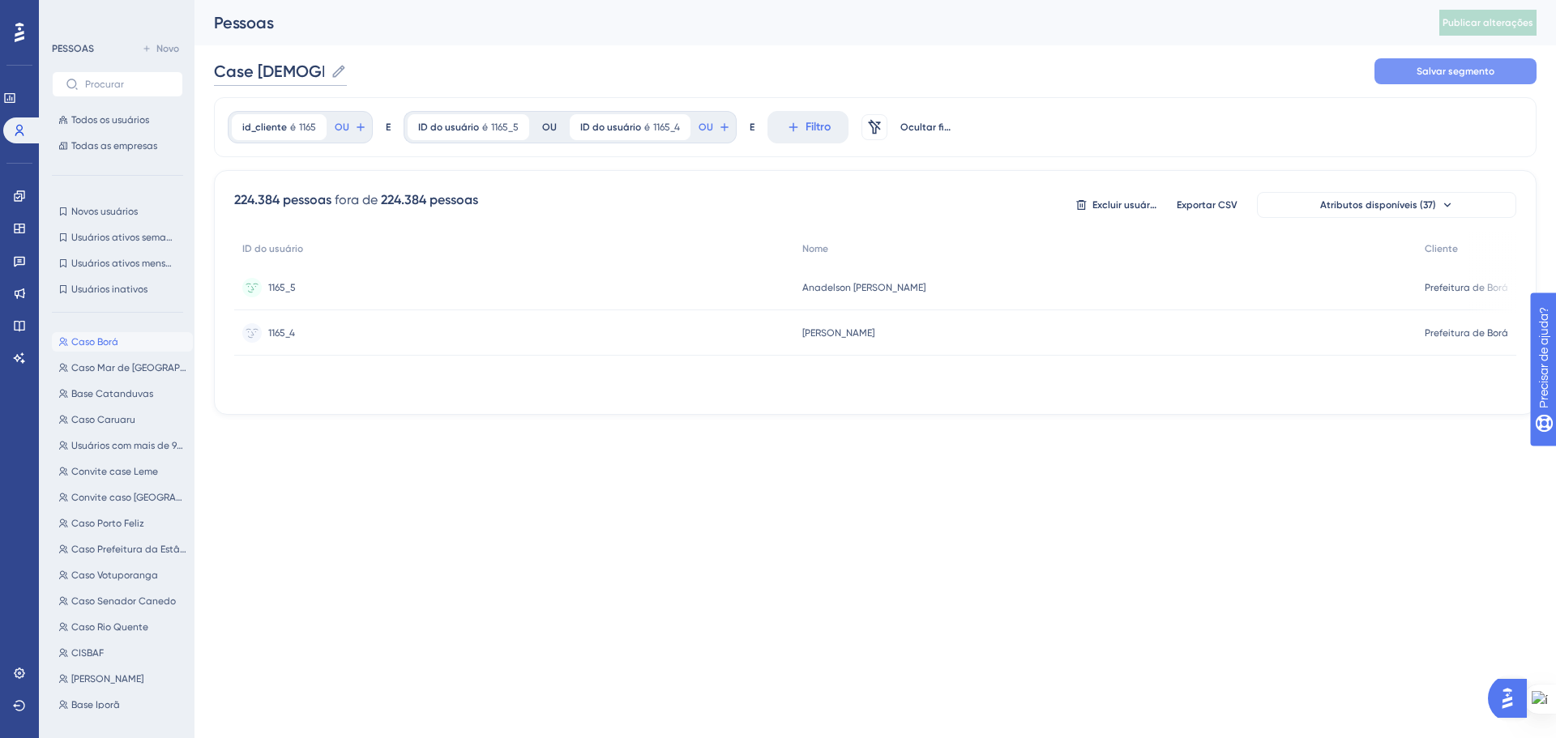
type input "Case Borá"
click at [1393, 68] on button "Salvar segmento" at bounding box center [1456, 71] width 162 height 26
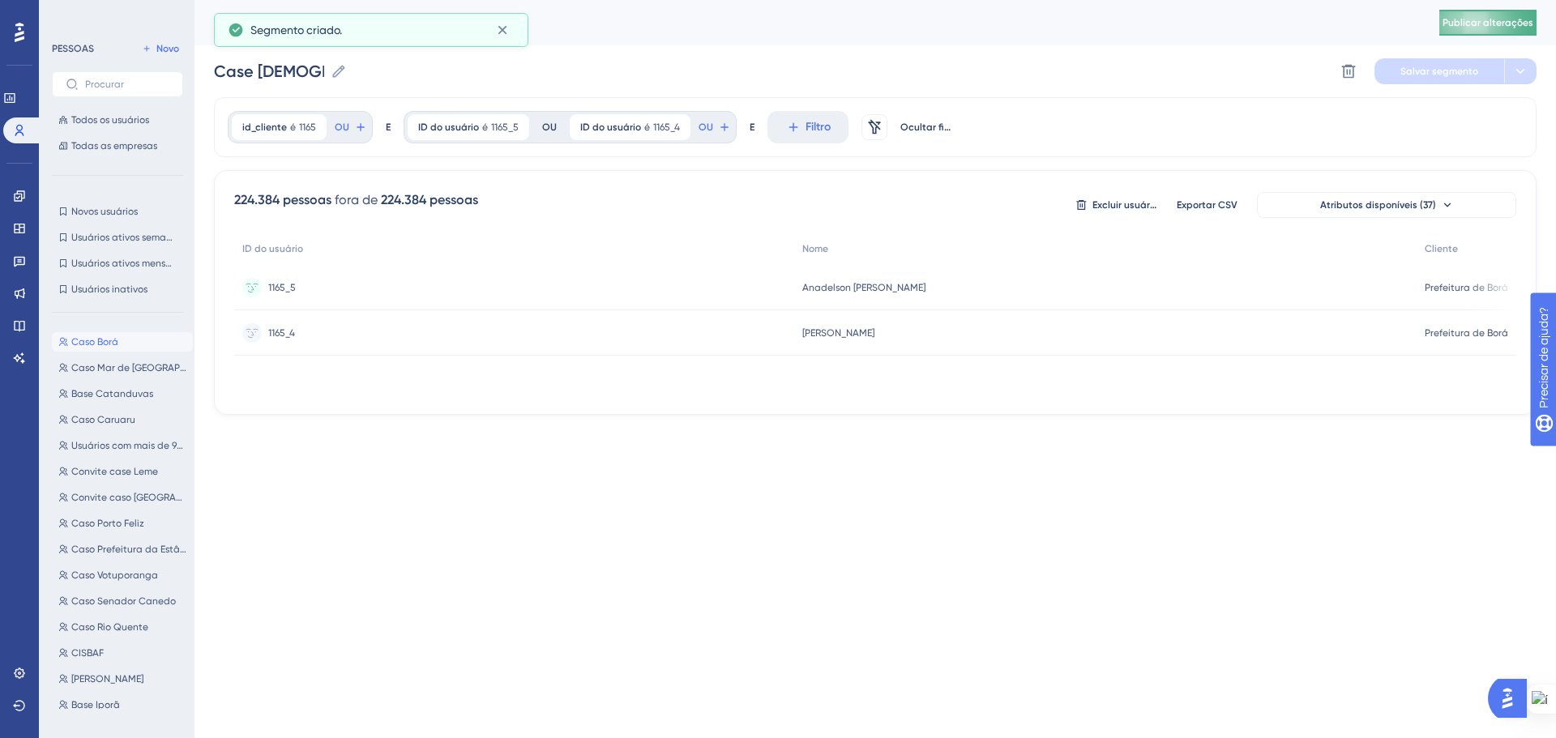
click at [1483, 21] on font "Publicar alterações" at bounding box center [1488, 22] width 91 height 11
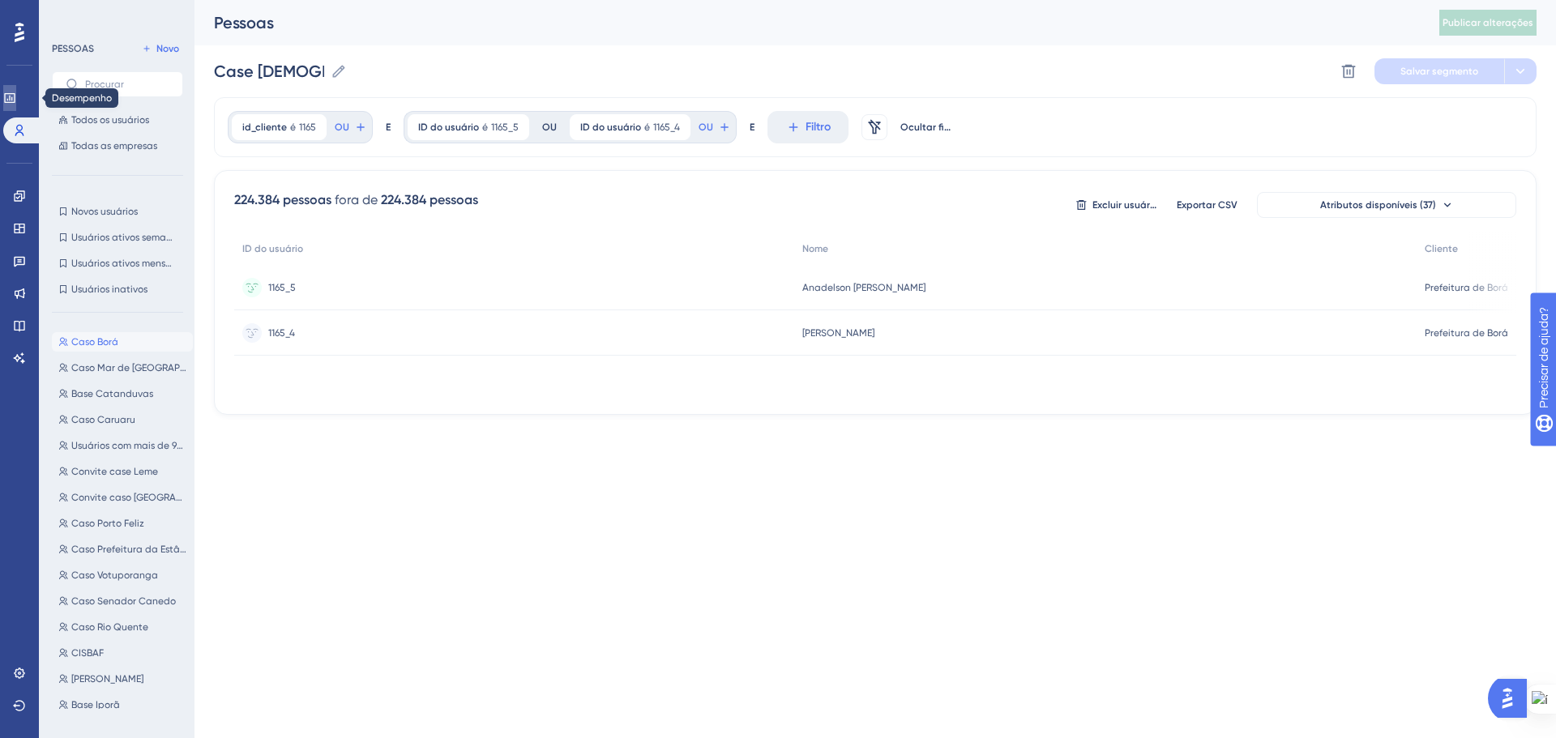
click at [16, 95] on icon at bounding box center [9, 98] width 13 height 13
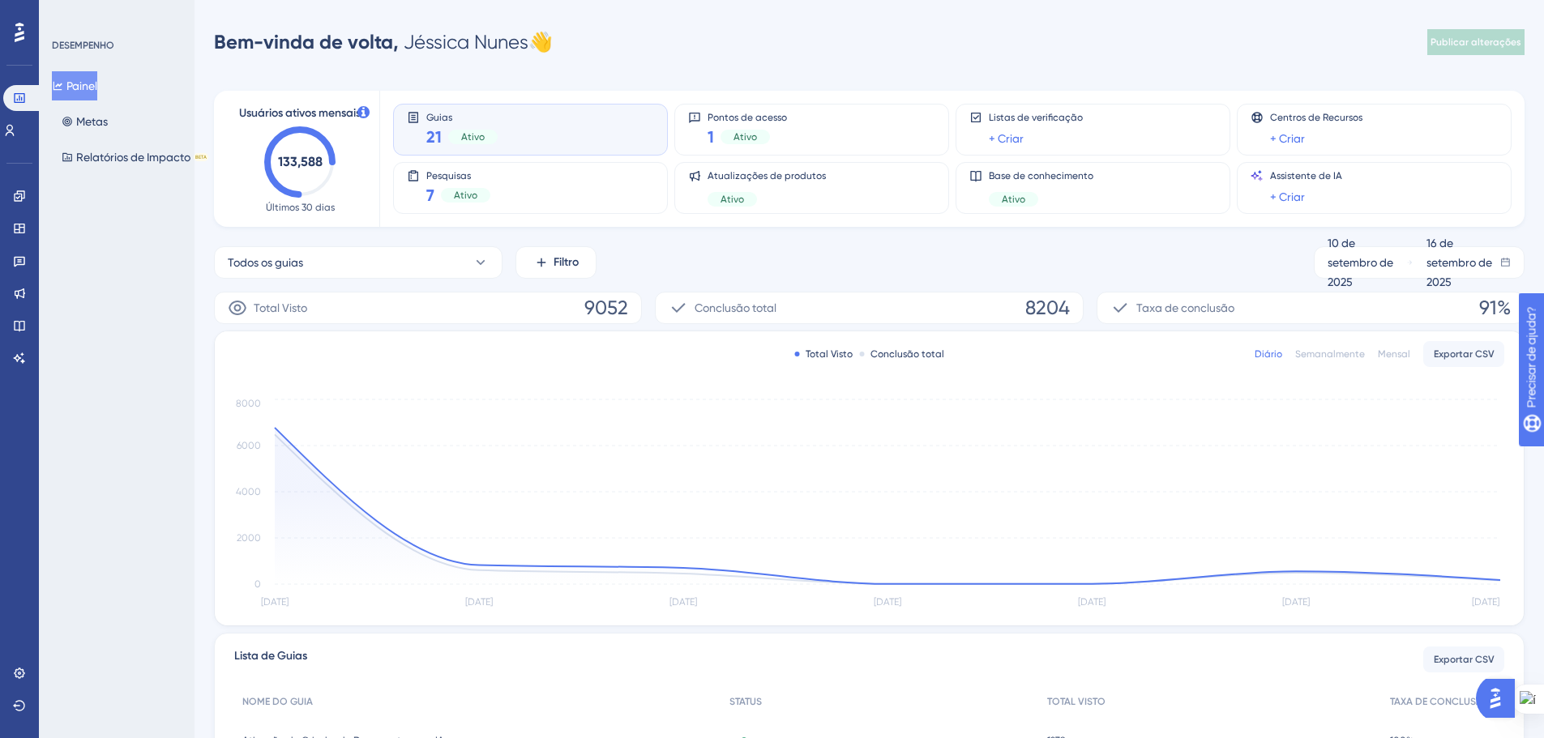
click at [532, 134] on div "Guias 21 Ativo" at bounding box center [530, 129] width 247 height 37
click at [15, 259] on icon at bounding box center [19, 261] width 13 height 13
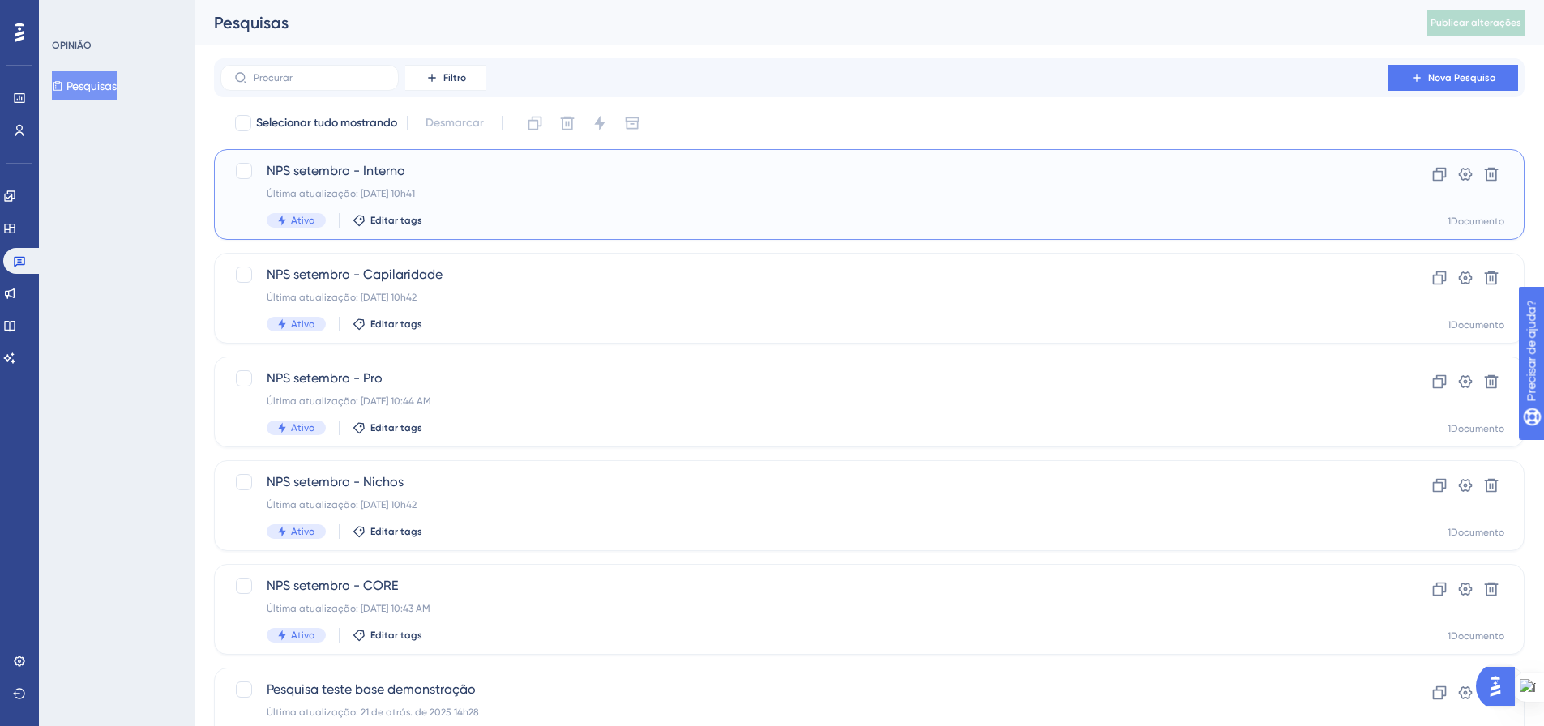
click at [555, 195] on div "Última atualização: 16 de setembro de 2025, 10h41" at bounding box center [805, 193] width 1076 height 13
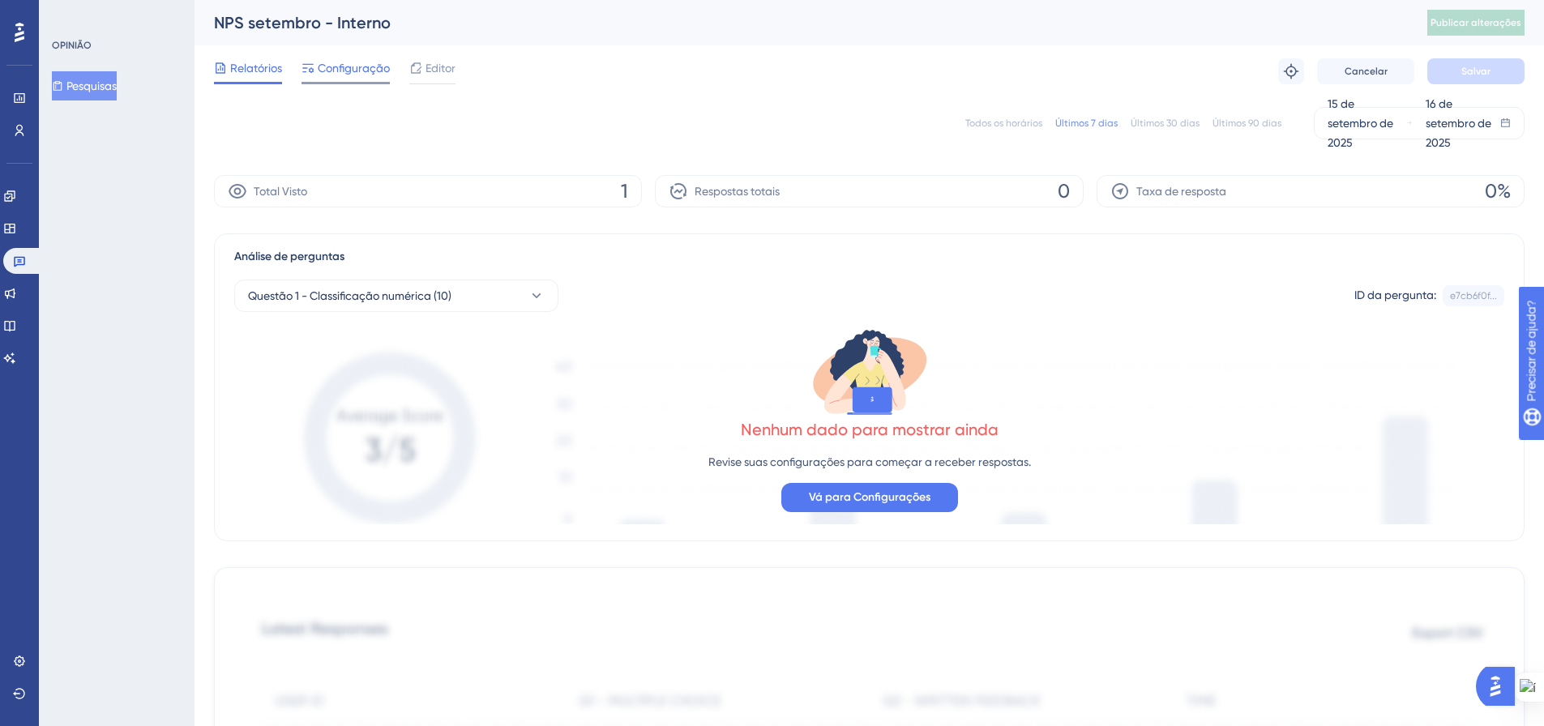
click at [357, 66] on font "Configuração" at bounding box center [354, 68] width 72 height 13
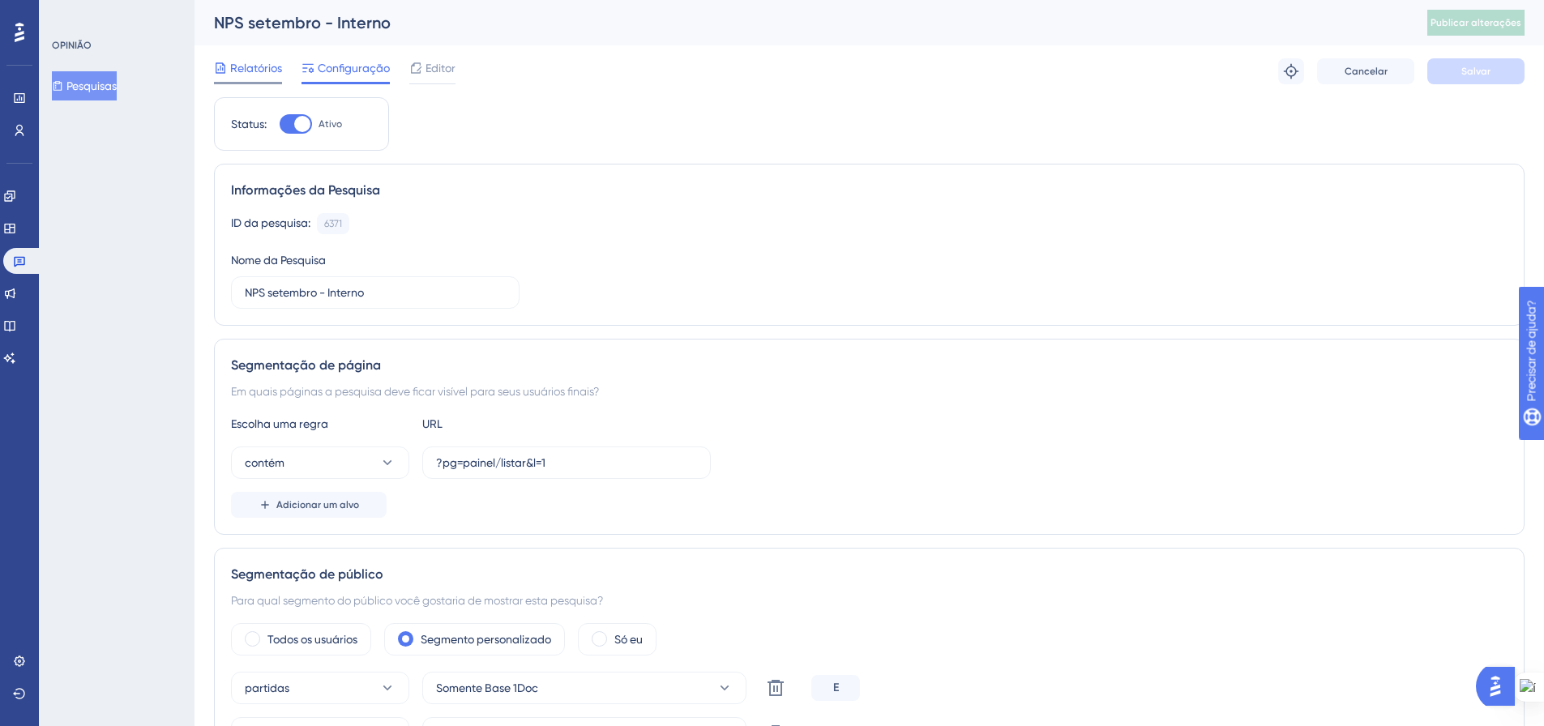
click at [227, 67] on div "Relatórios" at bounding box center [248, 67] width 68 height 19
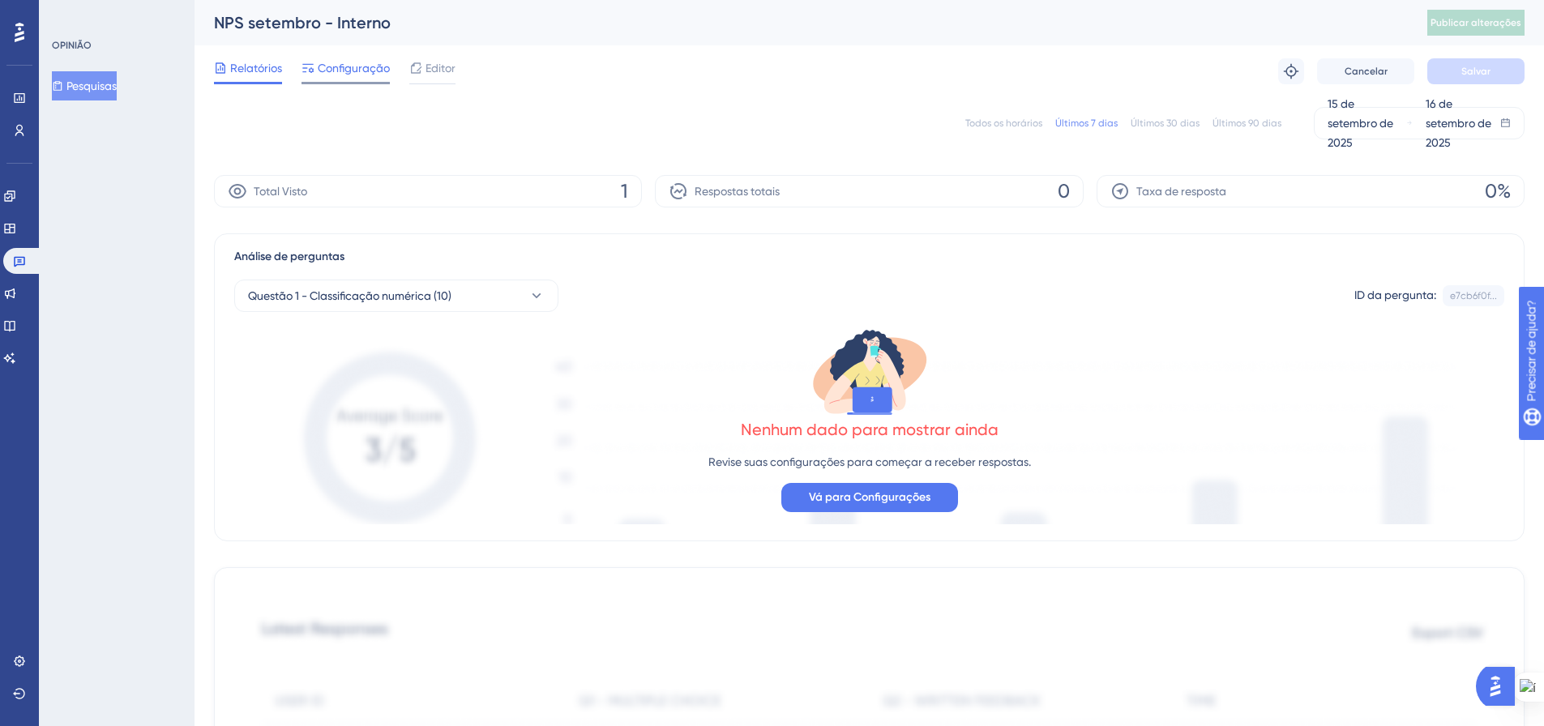
click at [337, 66] on font "Configuração" at bounding box center [354, 68] width 72 height 13
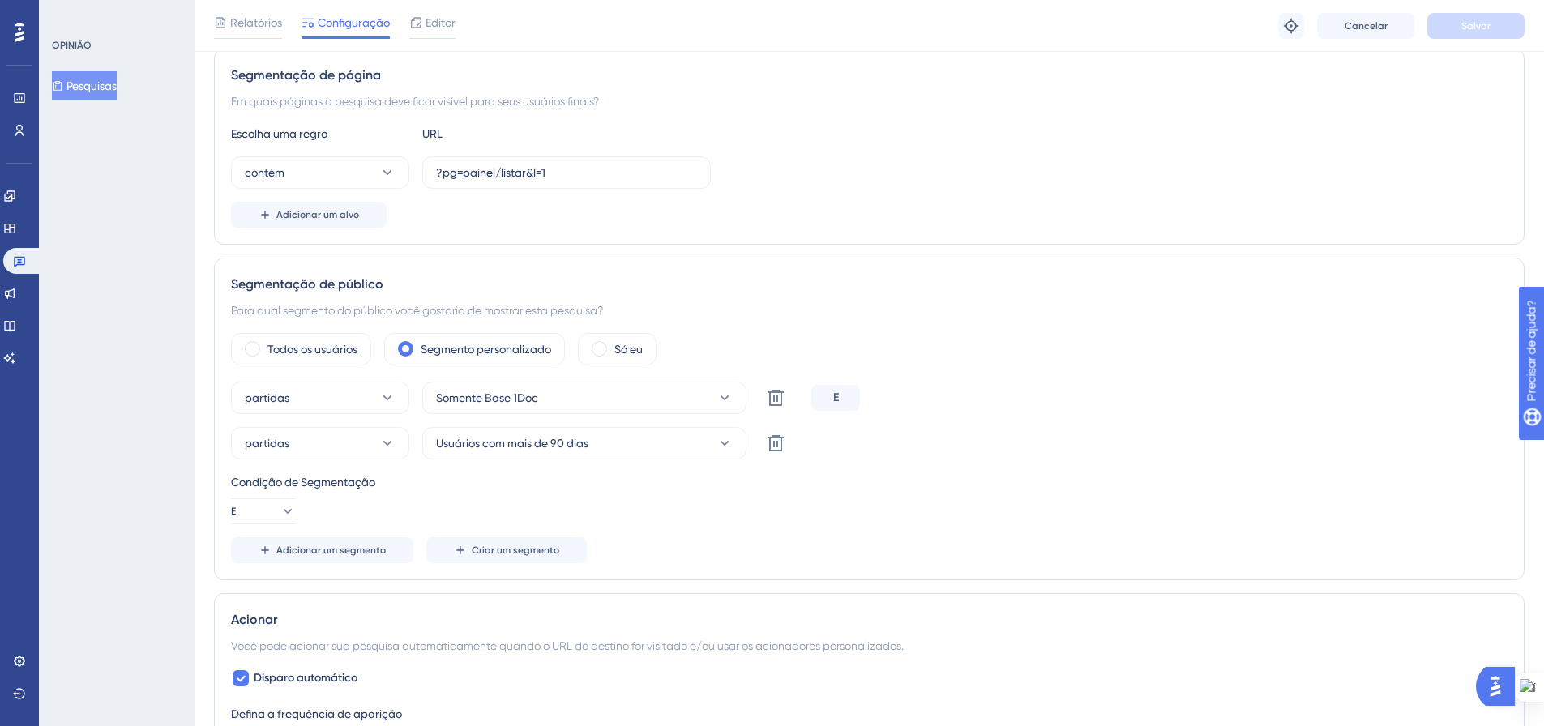
scroll to position [486, 0]
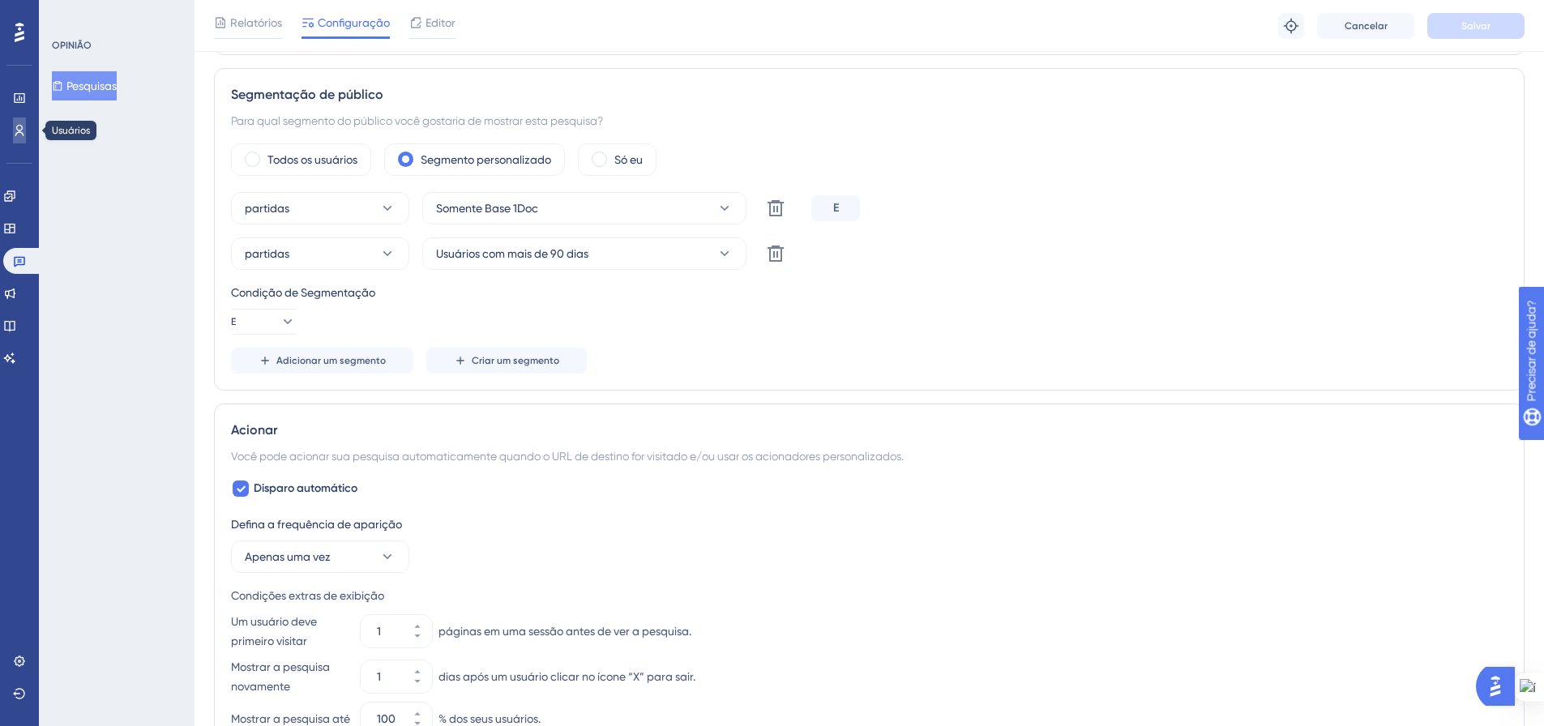
click at [17, 134] on icon at bounding box center [19, 130] width 9 height 11
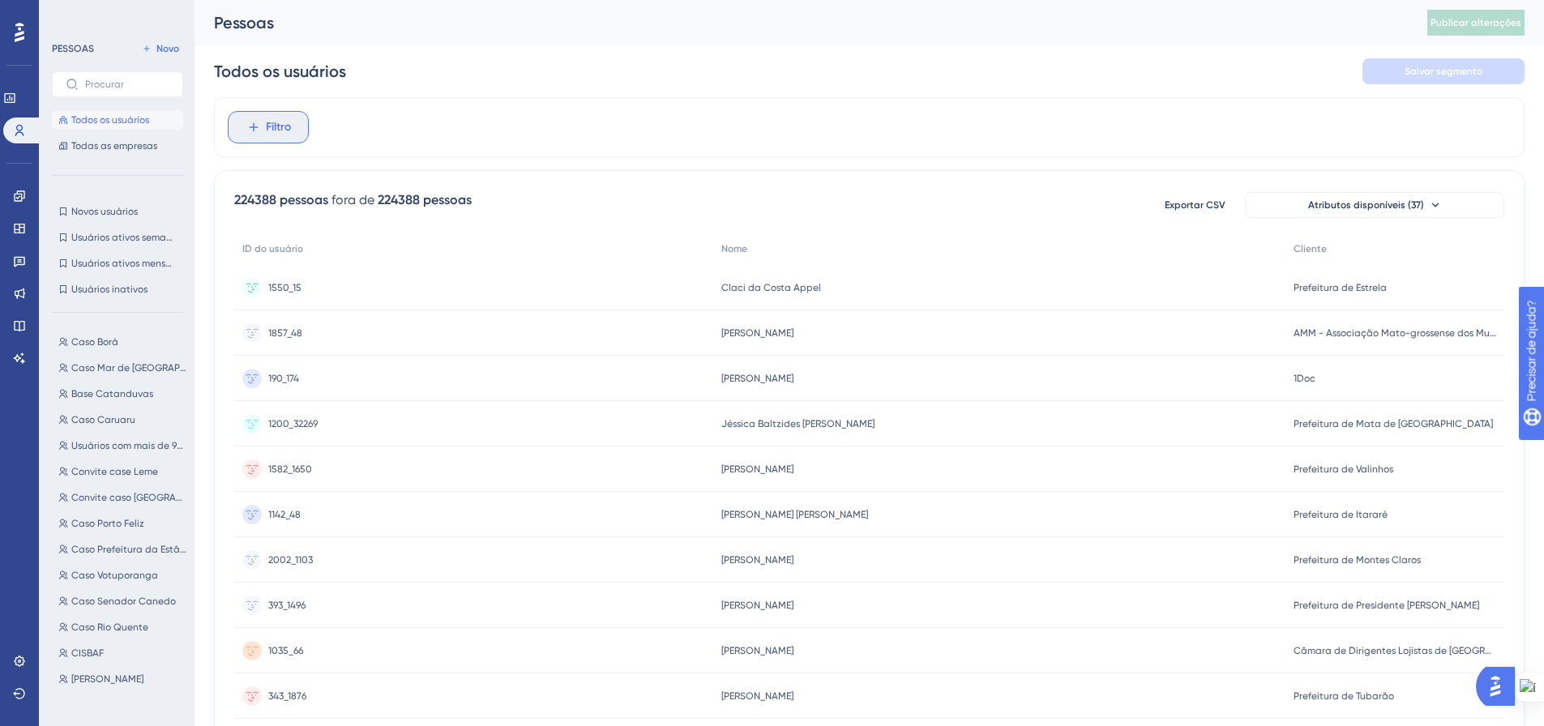
click at [256, 128] on icon at bounding box center [253, 127] width 15 height 15
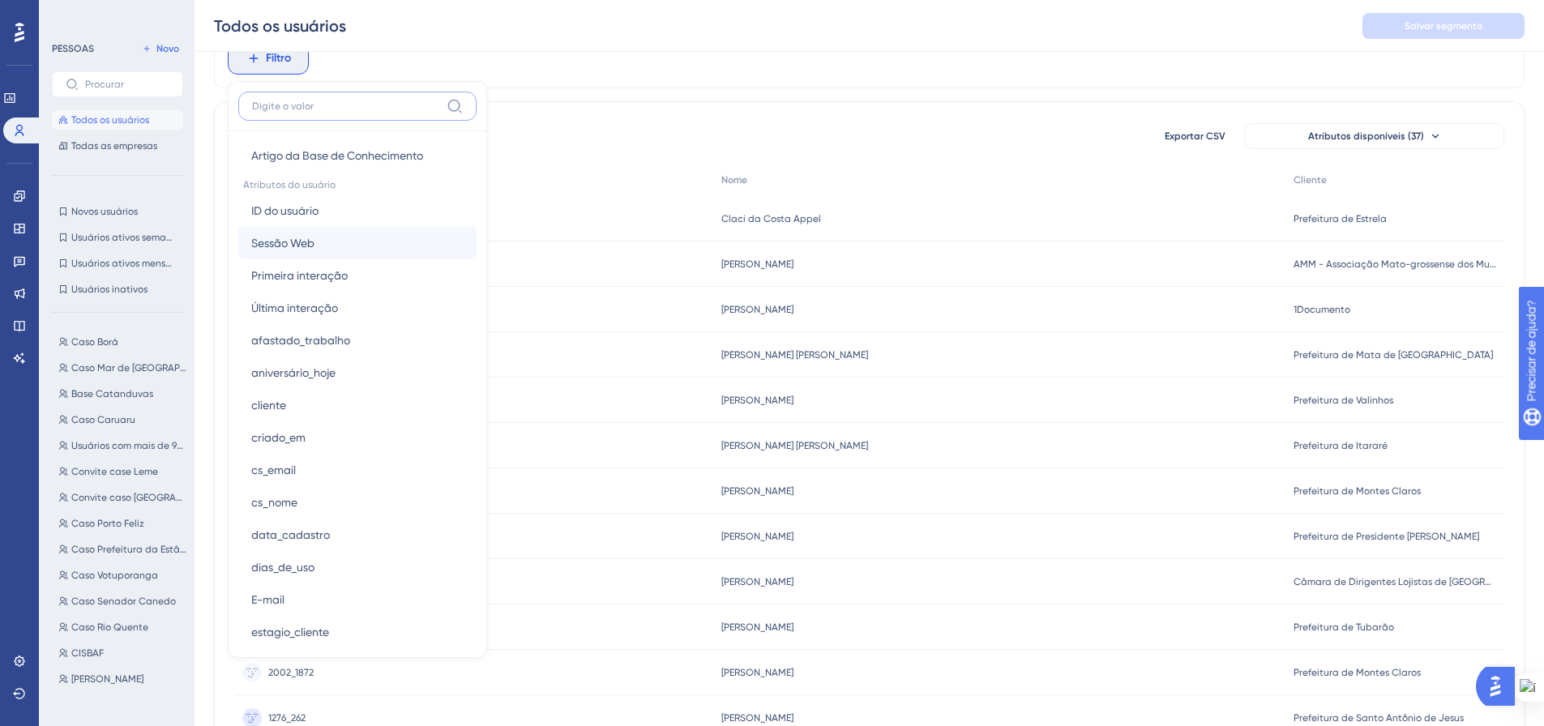
scroll to position [730, 0]
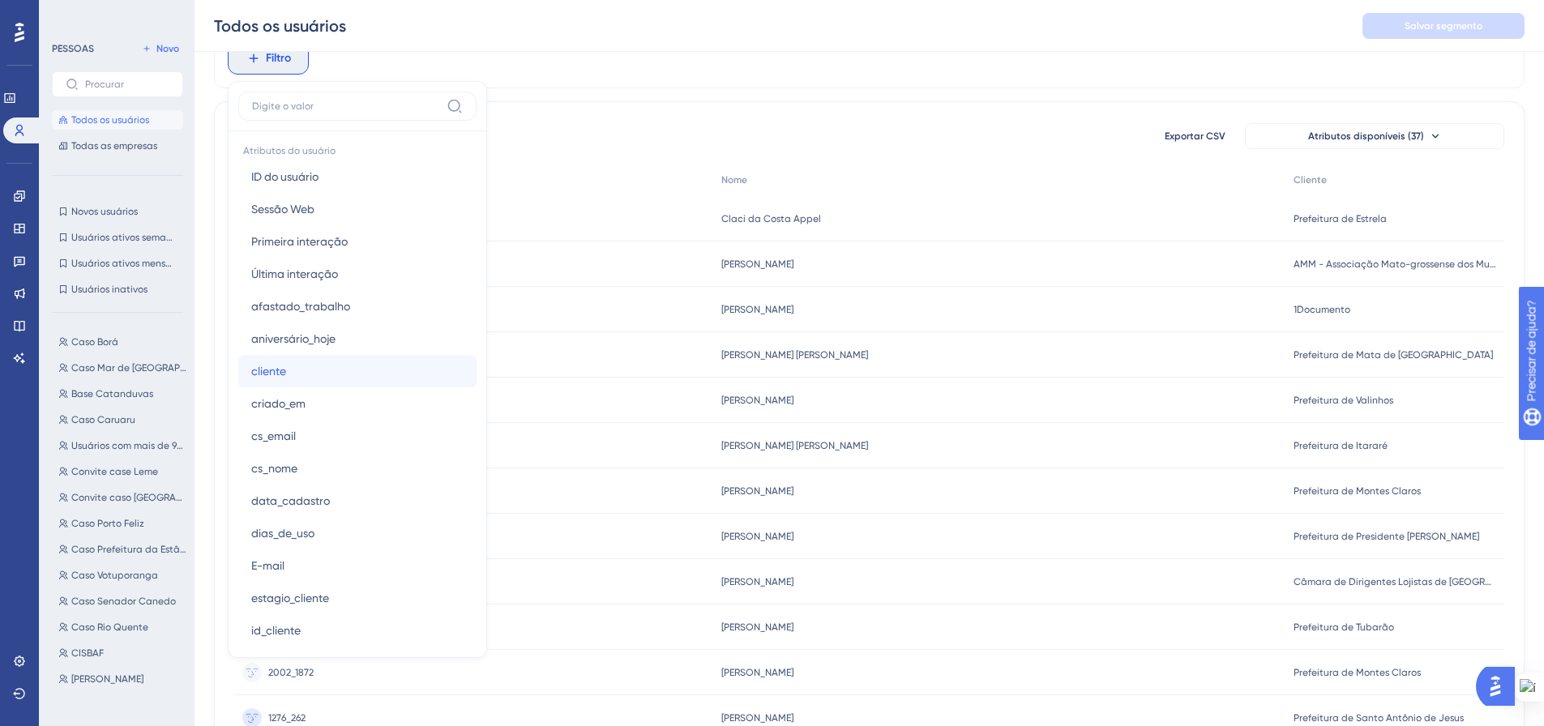
click at [323, 379] on button "cliente cliente" at bounding box center [357, 371] width 238 height 32
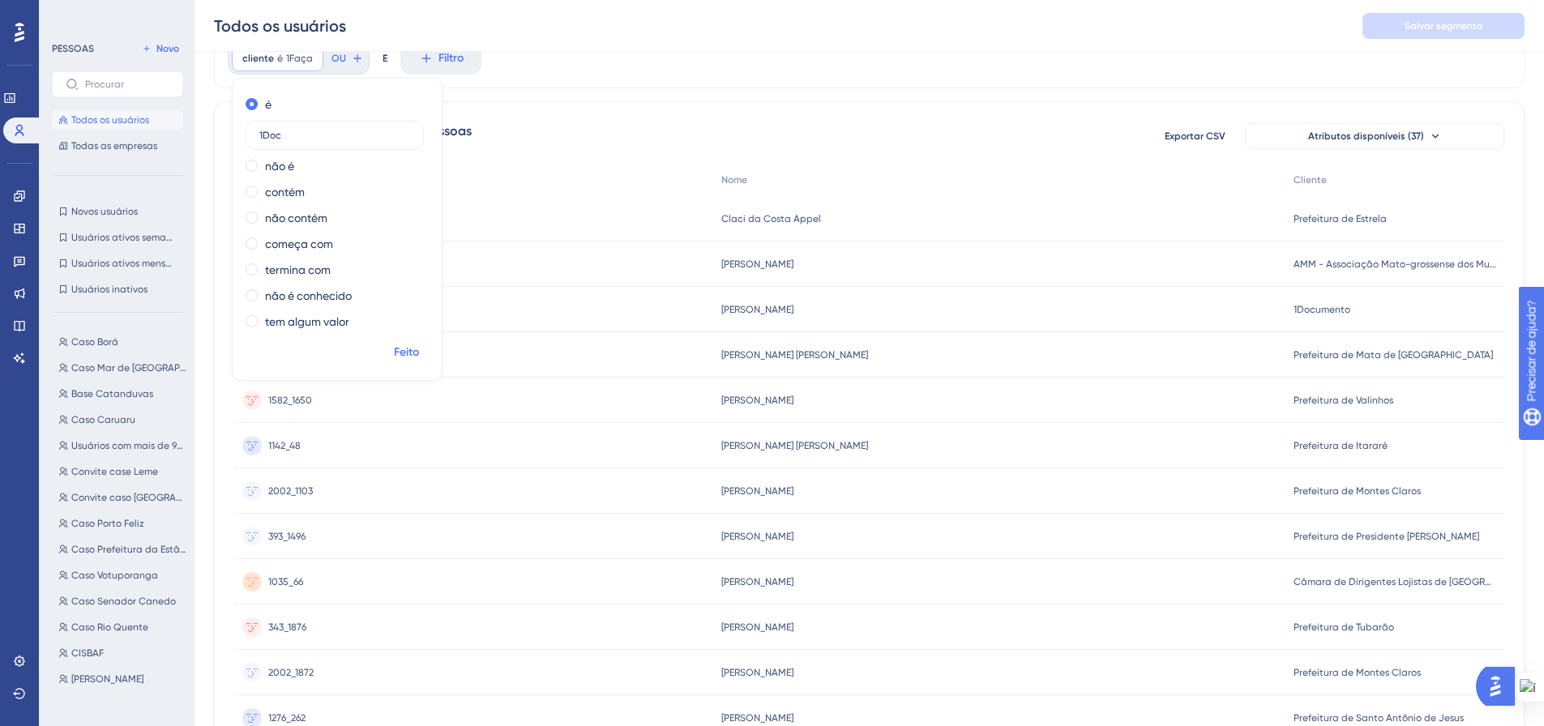
type input "1Doc"
click at [395, 353] on font "Feito" at bounding box center [406, 352] width 25 height 14
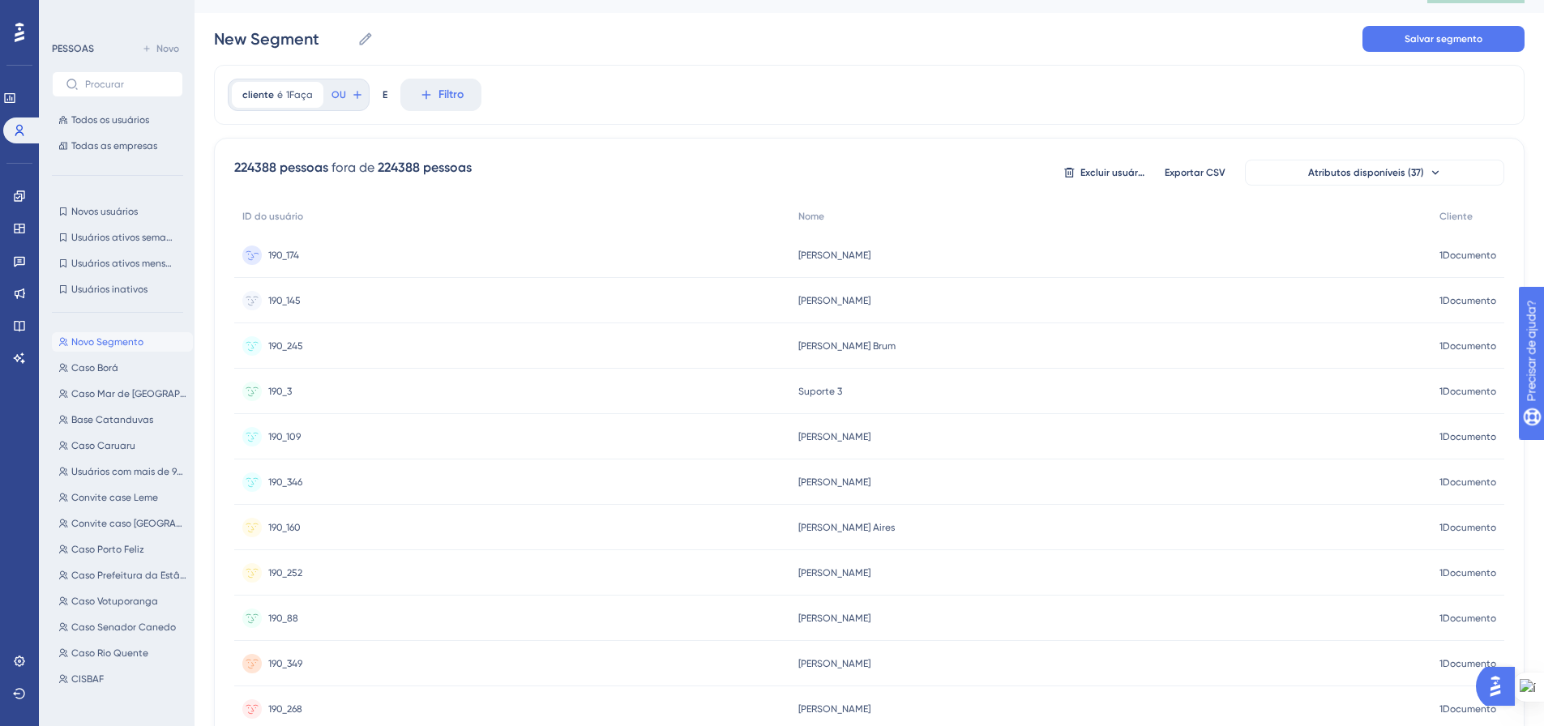
scroll to position [0, 0]
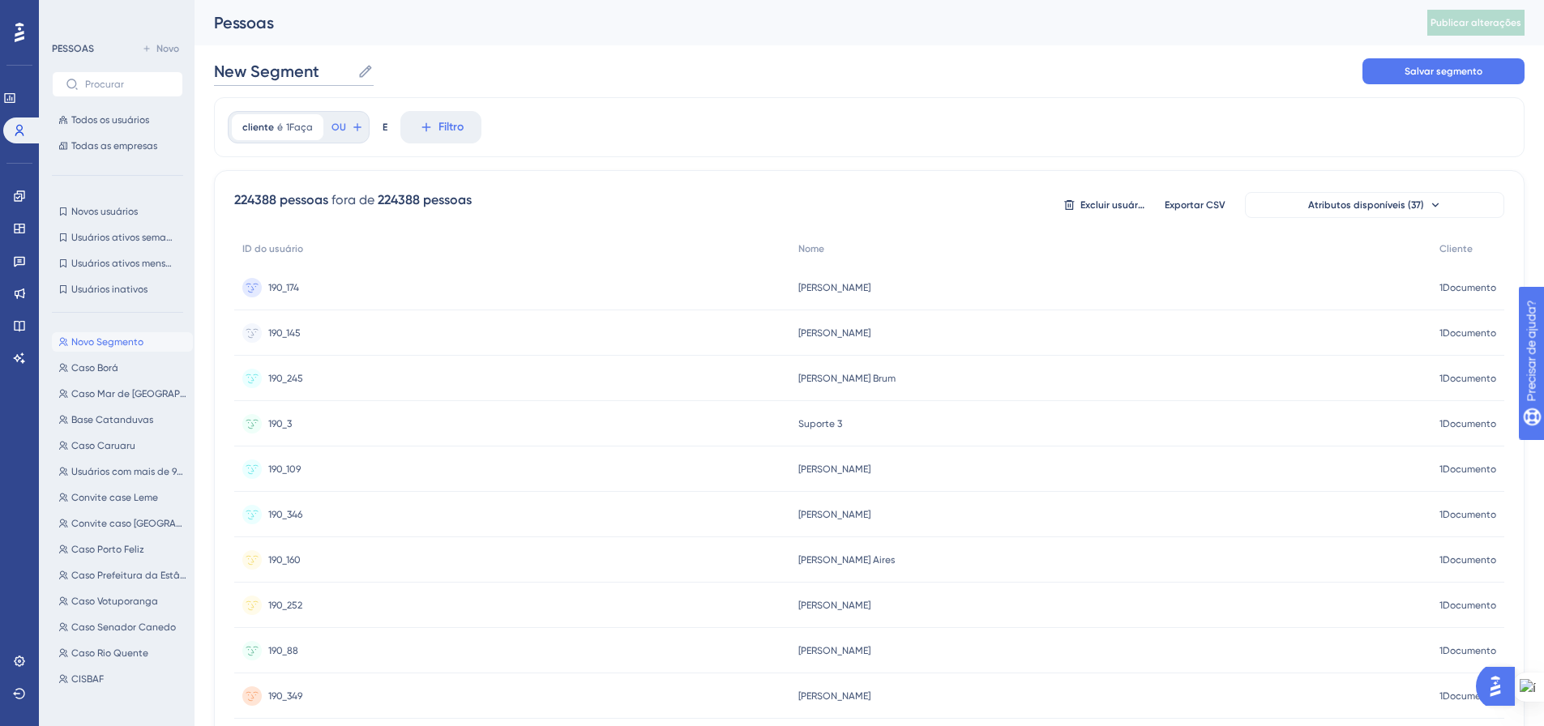
click at [260, 69] on input "New Segment" at bounding box center [282, 71] width 137 height 23
click at [260, 70] on input "New Segment" at bounding box center [282, 71] width 137 height 23
click at [260, 69] on input "New Segment" at bounding box center [282, 71] width 137 height 23
click at [272, 74] on input "Interno [sem base de testes]" at bounding box center [335, 71] width 243 height 23
drag, startPoint x: 258, startPoint y: 70, endPoint x: 199, endPoint y: 71, distance: 58.4
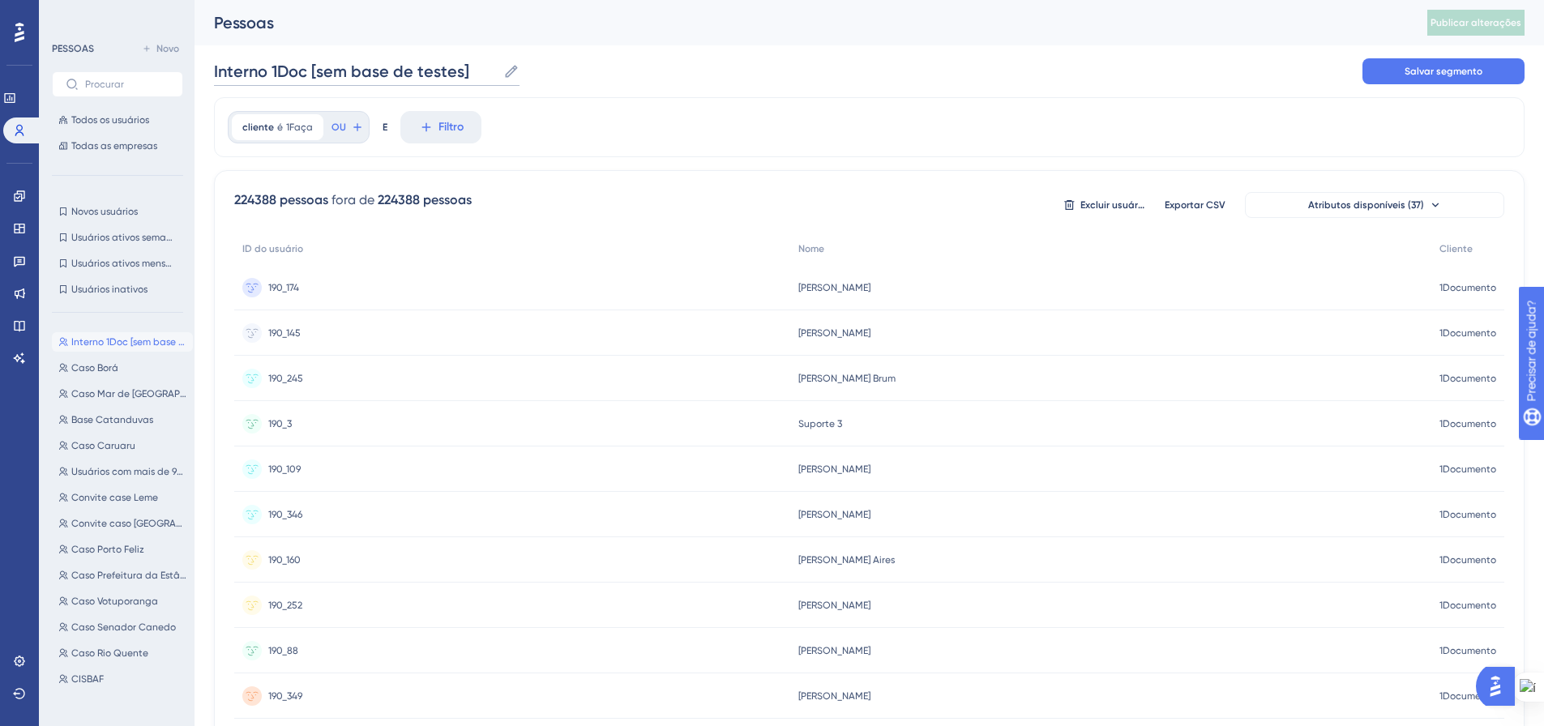
click at [199, 71] on div "Desempenho Usuários Noivado Widgets Opinião Atualizações de produtos Base de co…" at bounding box center [870, 635] width 1350 height 1271
click at [644, 89] on div "1Doc [sem base de testes] 1Doc [sem base de testes] Salvar segmento" at bounding box center [869, 71] width 1311 height 52
click at [332, 69] on input "1Doc [sem base de testes]" at bounding box center [327, 71] width 226 height 23
type input "1Doc [sem bases de testes]"
click at [730, 108] on div "cliente é 1Faça 1Faça Remover OU E Filtro" at bounding box center [869, 127] width 1311 height 60
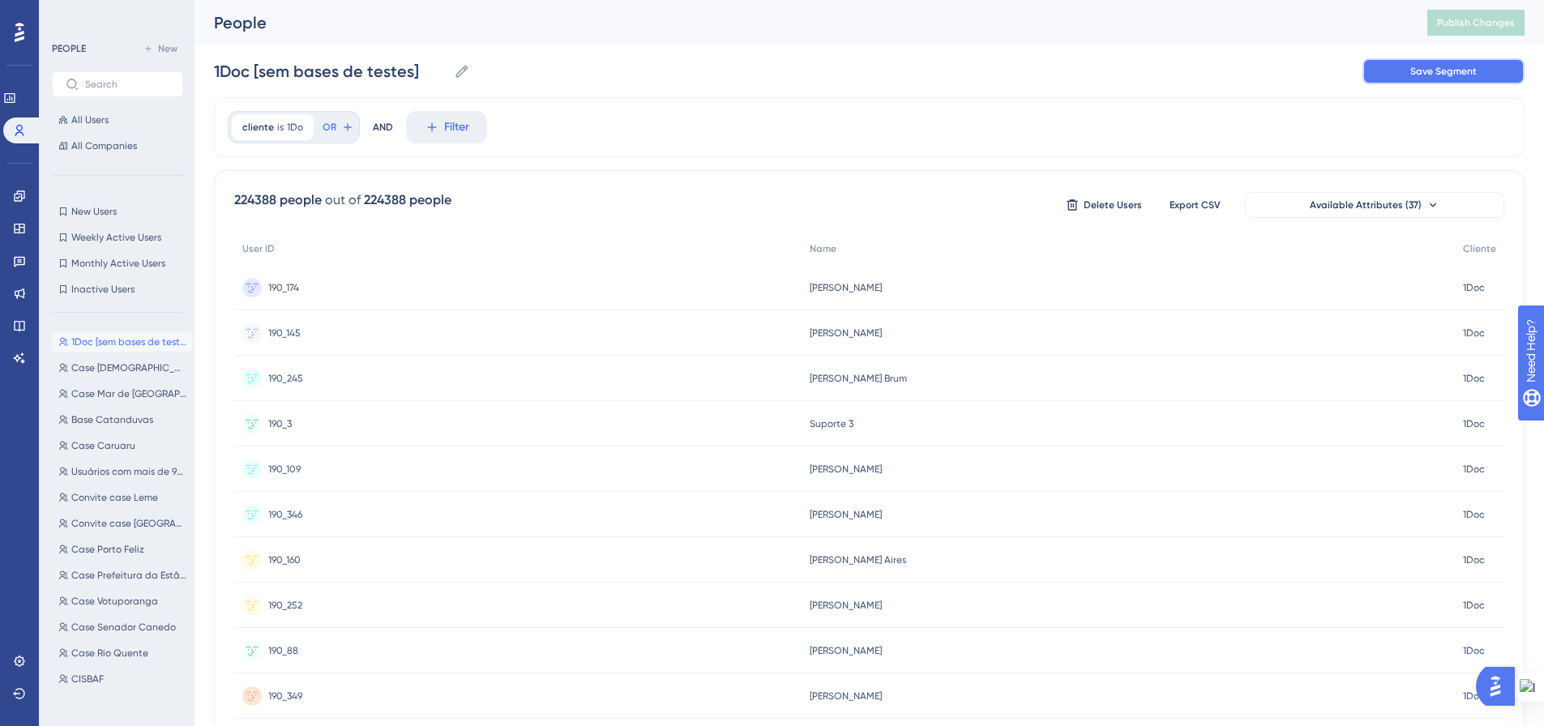
click at [1401, 80] on button "Save Segment" at bounding box center [1444, 71] width 162 height 26
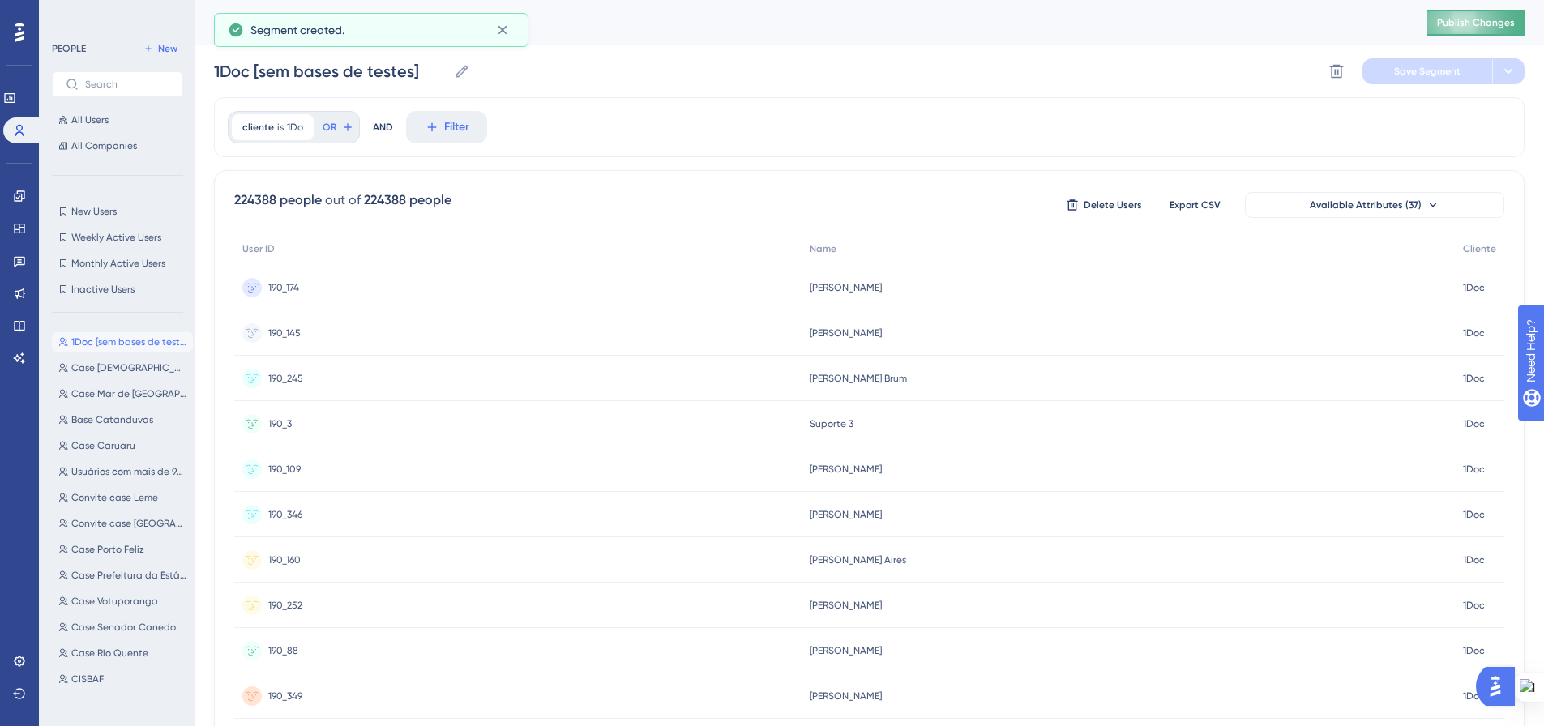
click at [1494, 26] on span "Publish Changes" at bounding box center [1476, 22] width 78 height 13
drag, startPoint x: 25, startPoint y: 257, endPoint x: 199, endPoint y: 251, distance: 174.4
click at [25, 257] on icon at bounding box center [19, 261] width 13 height 13
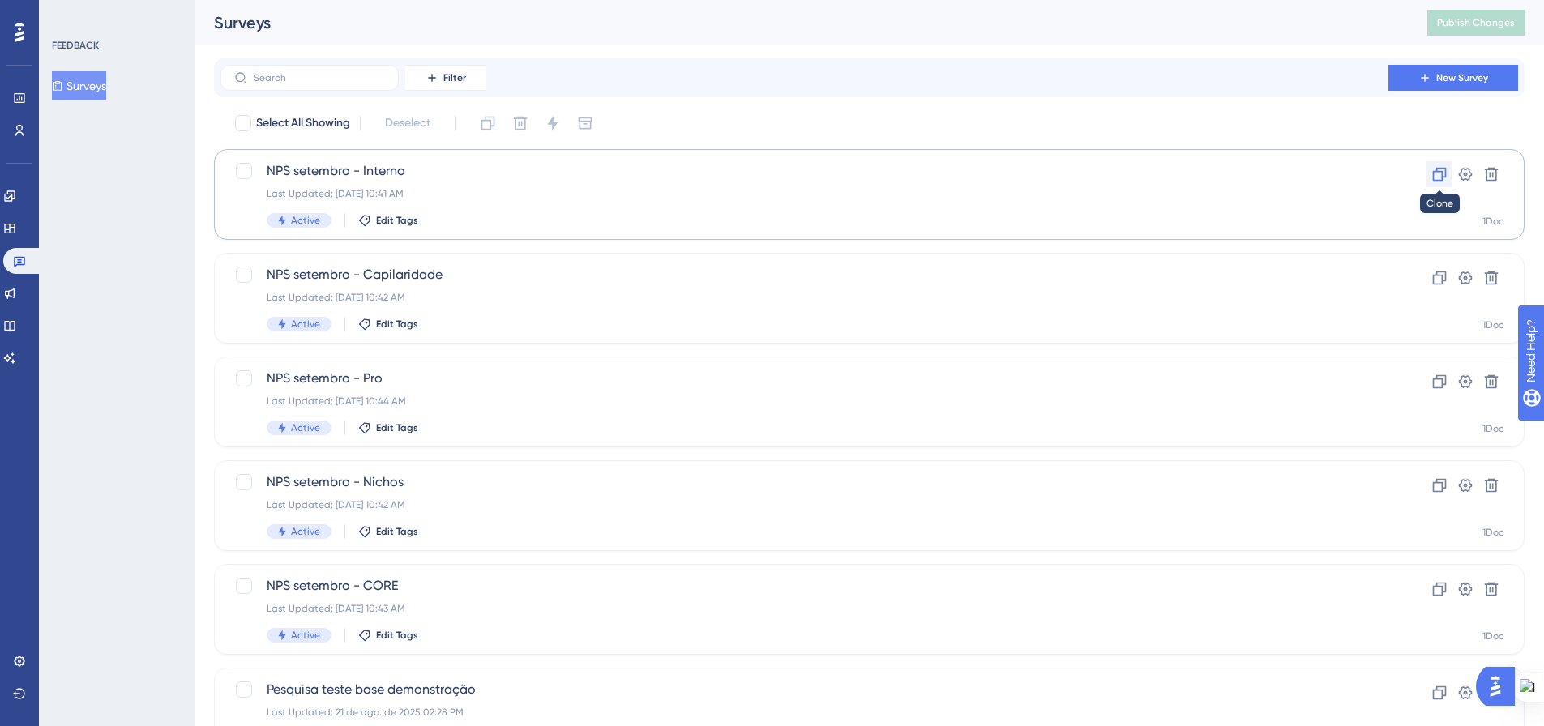
click at [1445, 178] on icon at bounding box center [1439, 174] width 16 height 16
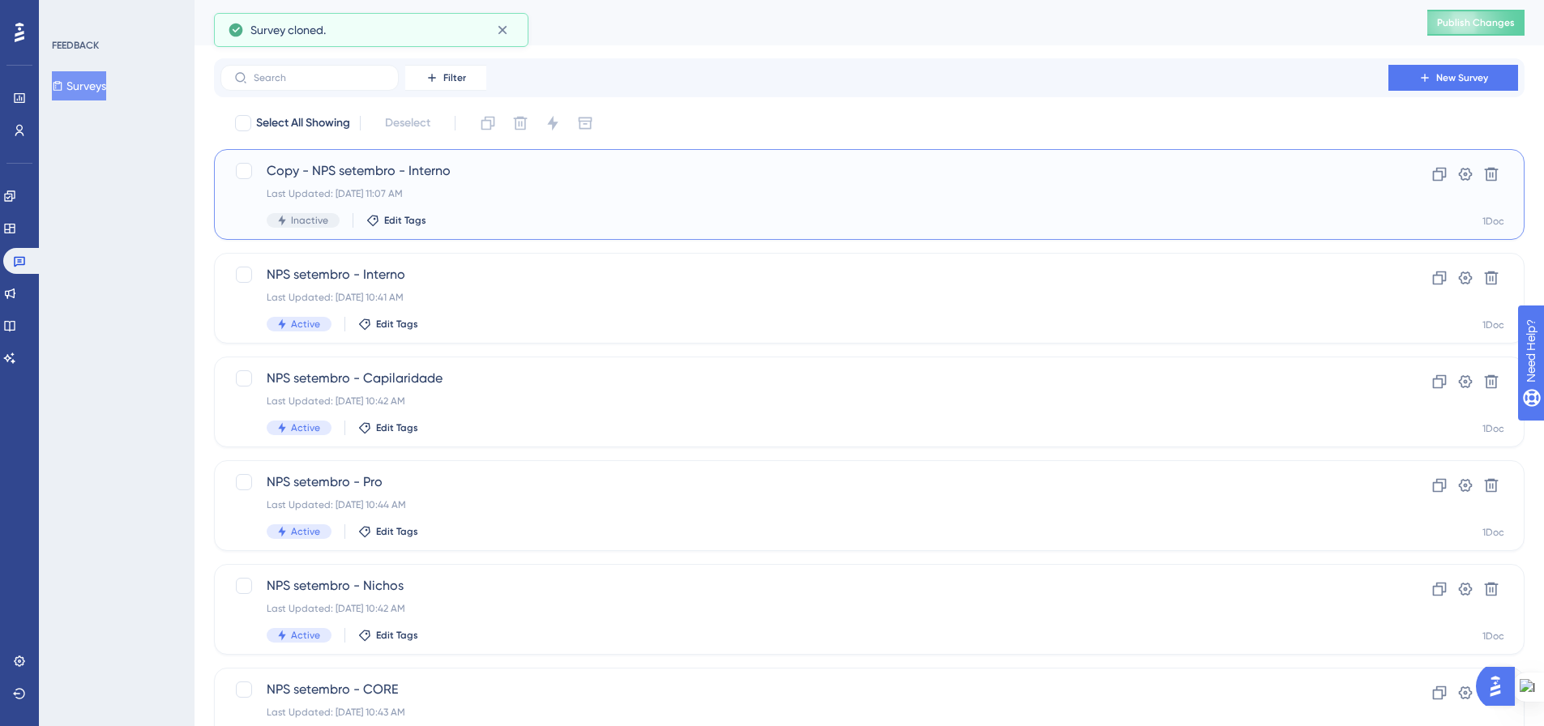
click at [446, 195] on div "Last Updated: 16 de set. de 2025 11:07 AM" at bounding box center [805, 193] width 1076 height 13
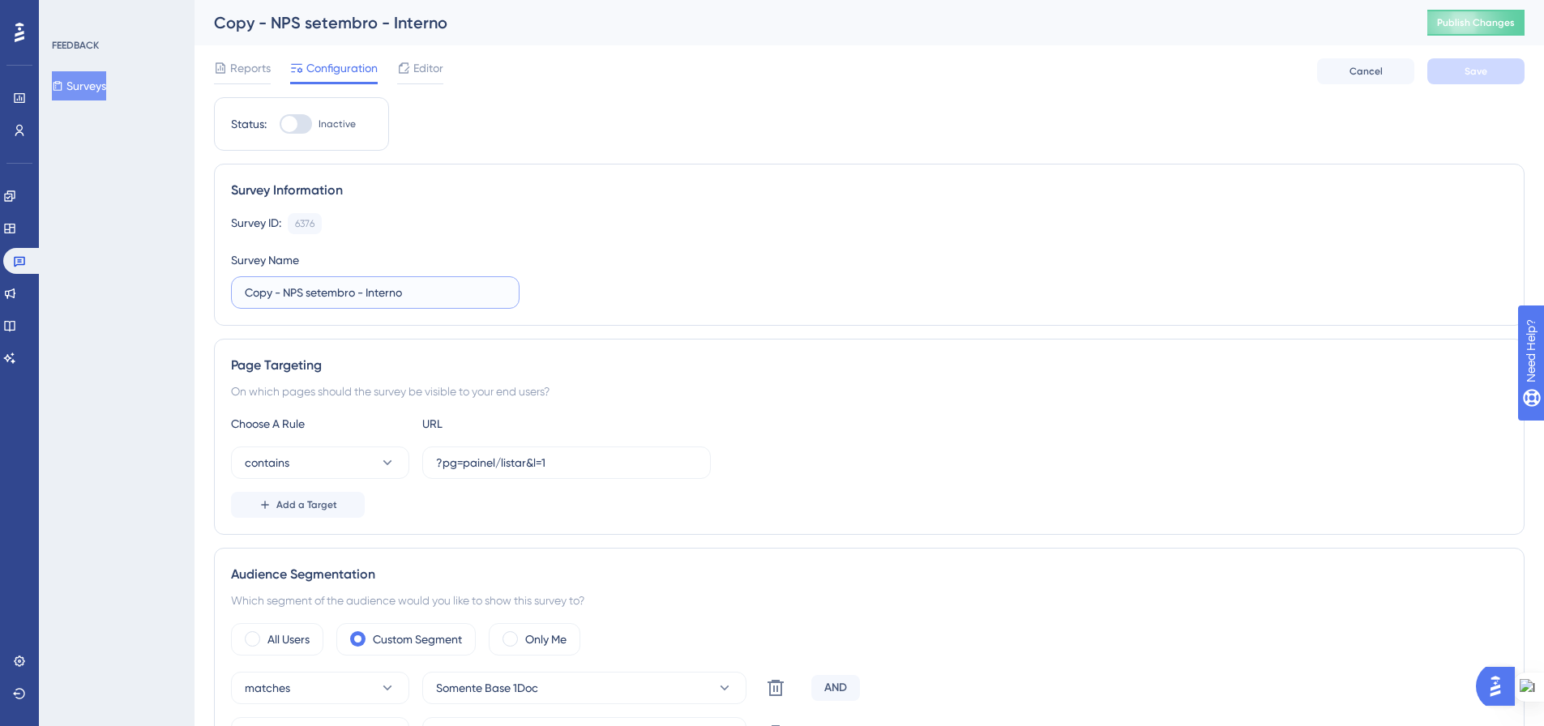
click at [353, 293] on input "Copy - NPS setembro - Interno" at bounding box center [375, 293] width 261 height 18
drag, startPoint x: 251, startPoint y: 293, endPoint x: 232, endPoint y: 295, distance: 19.5
click at [232, 295] on label "Copy - NPS setembro - Interno" at bounding box center [375, 292] width 289 height 32
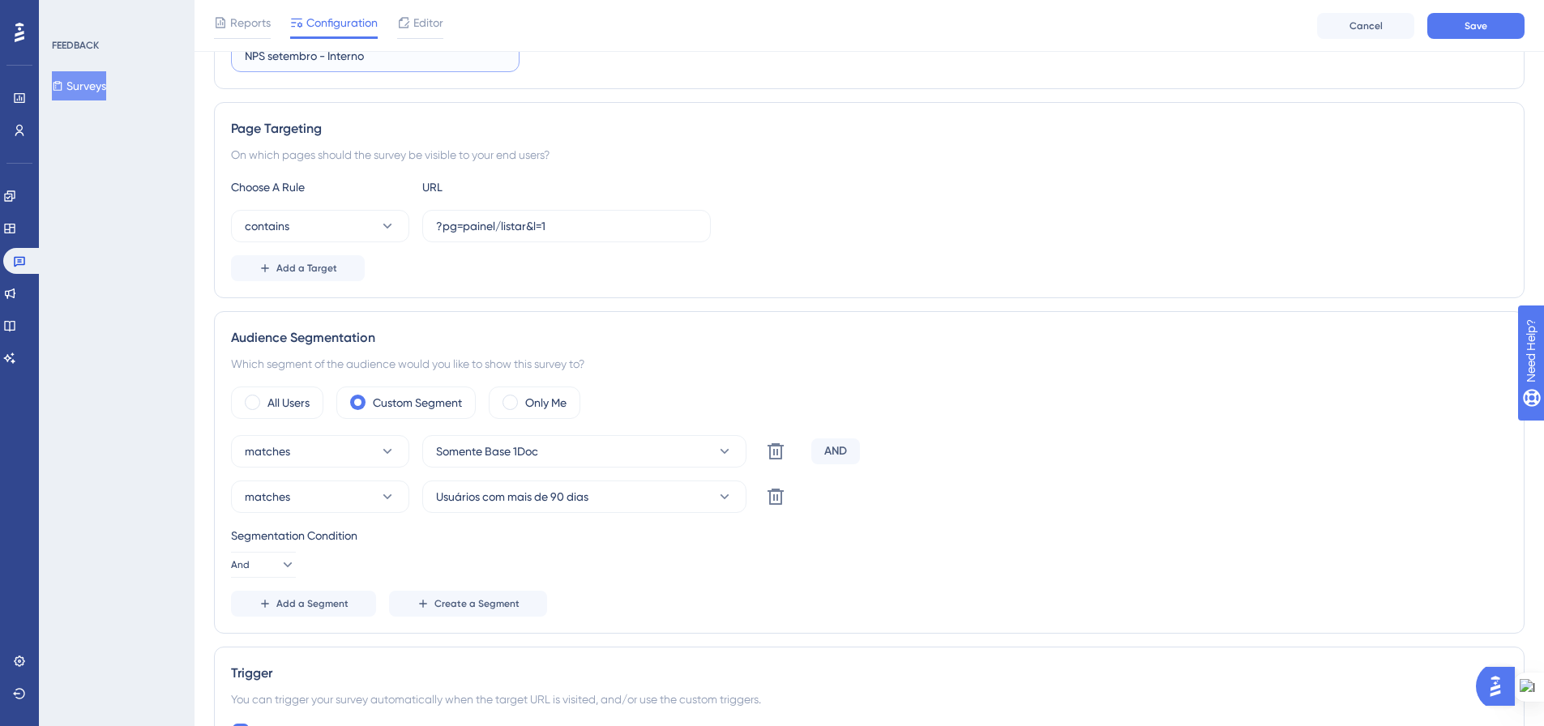
scroll to position [324, 0]
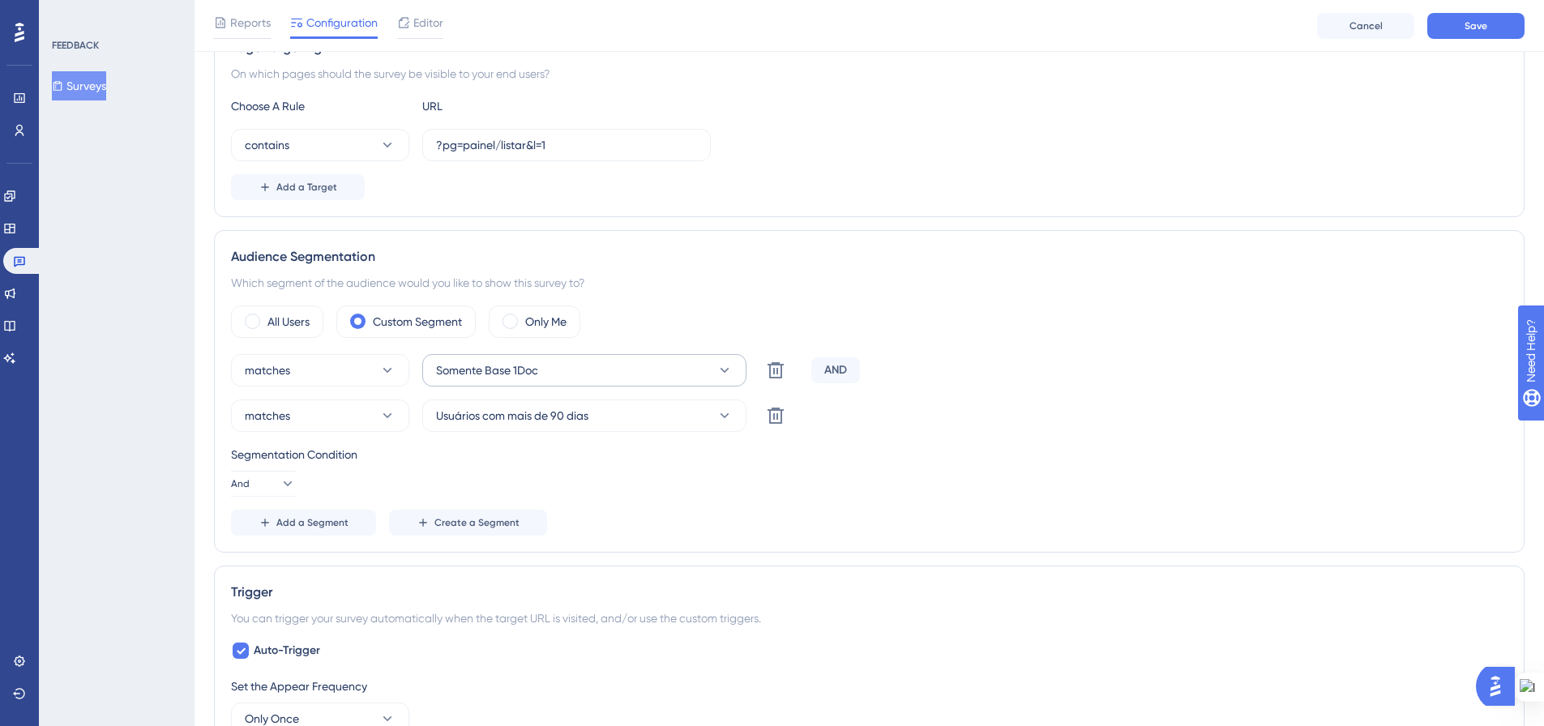
type input "NPS setembro - Interno"
click at [723, 371] on icon at bounding box center [725, 370] width 9 height 5
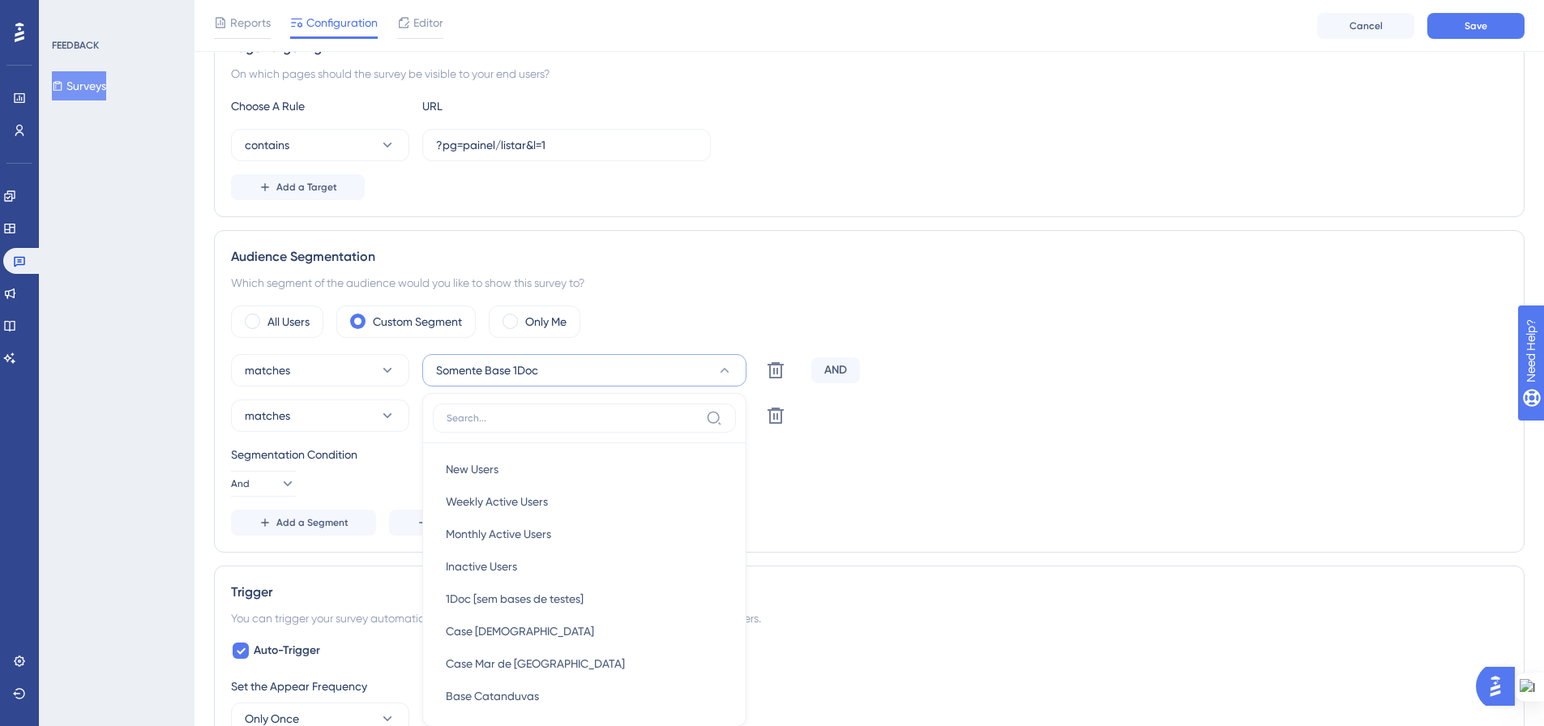
scroll to position [488, 0]
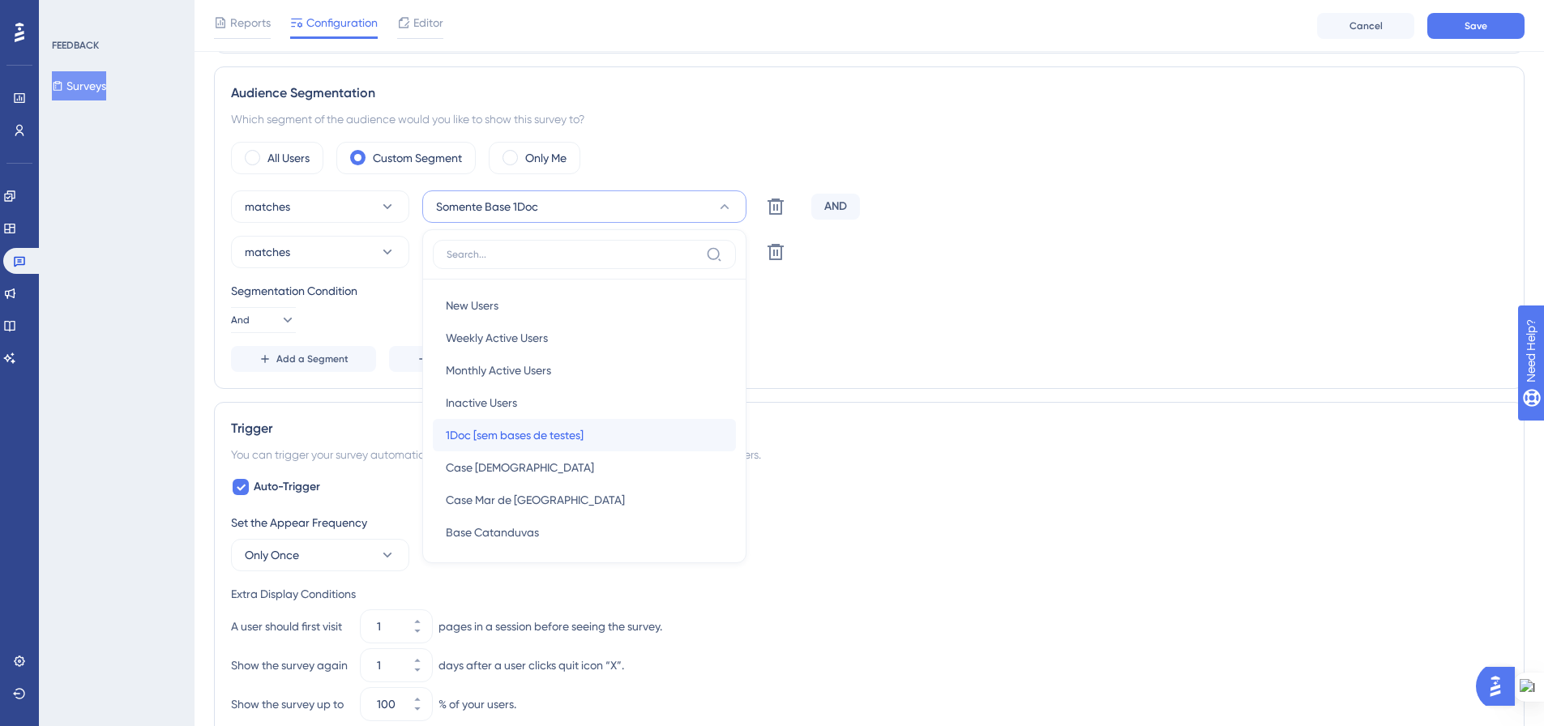
click at [588, 431] on div "1Doc [sem bases de testes] 1Doc [sem bases de testes]" at bounding box center [584, 435] width 277 height 32
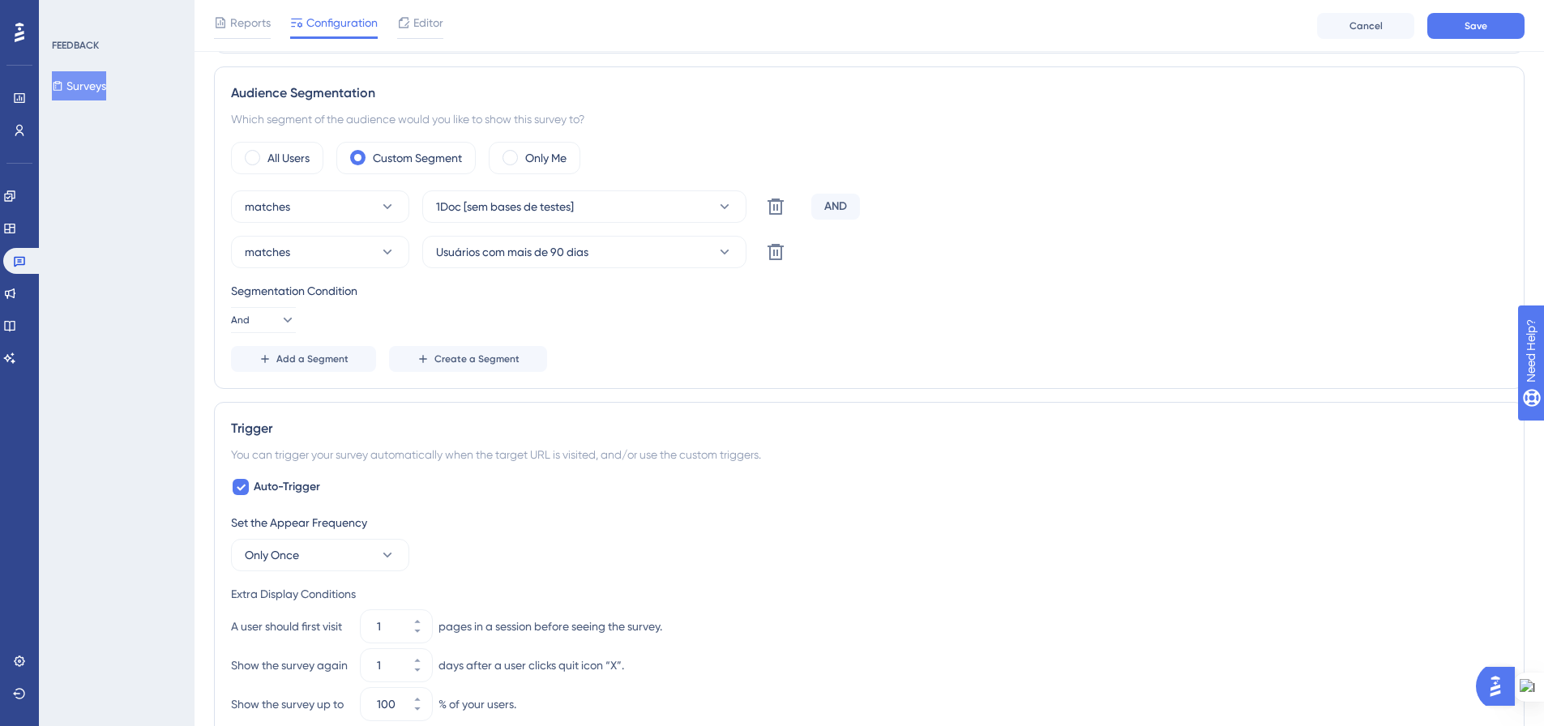
click at [965, 255] on div "matches Usuários com mais de 90 dias Delete" at bounding box center [869, 252] width 1277 height 32
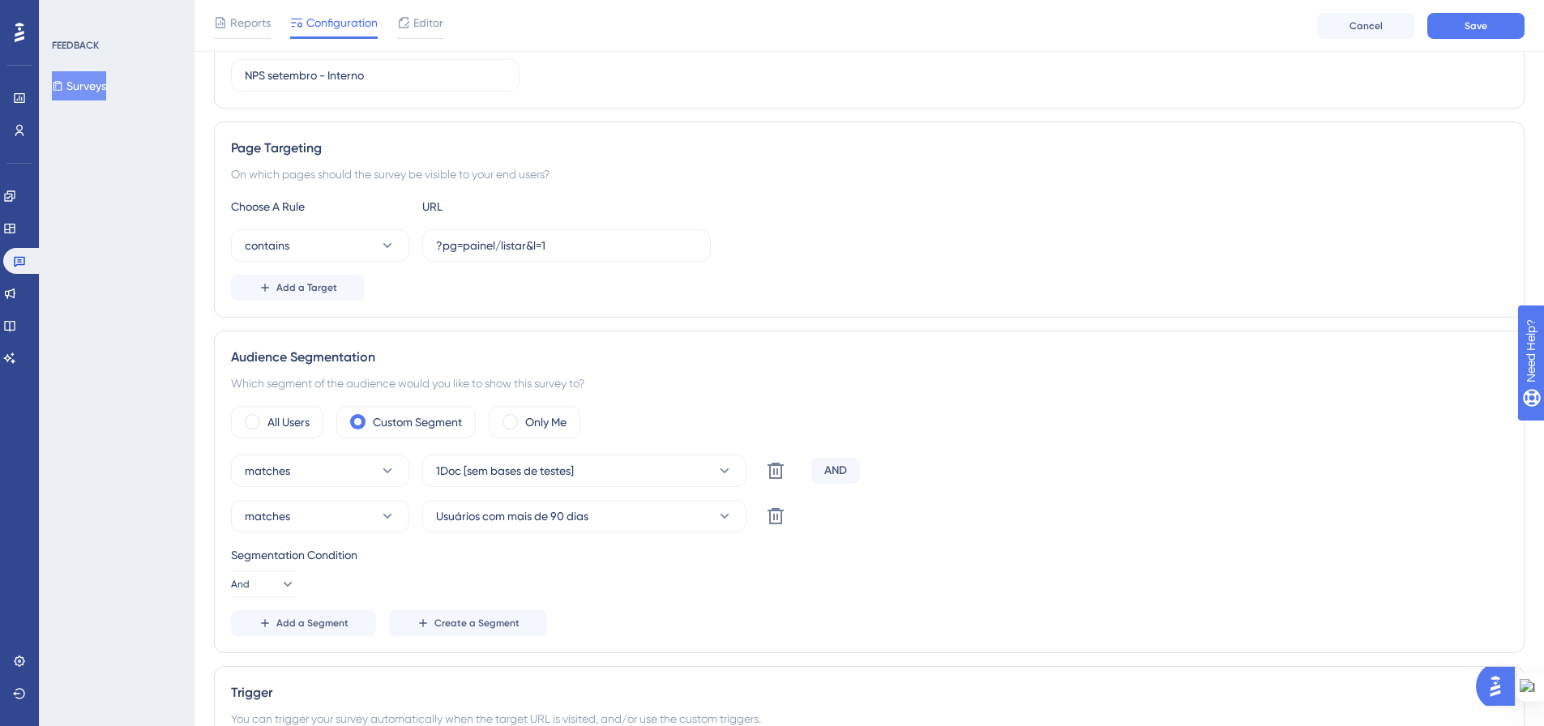
scroll to position [0, 0]
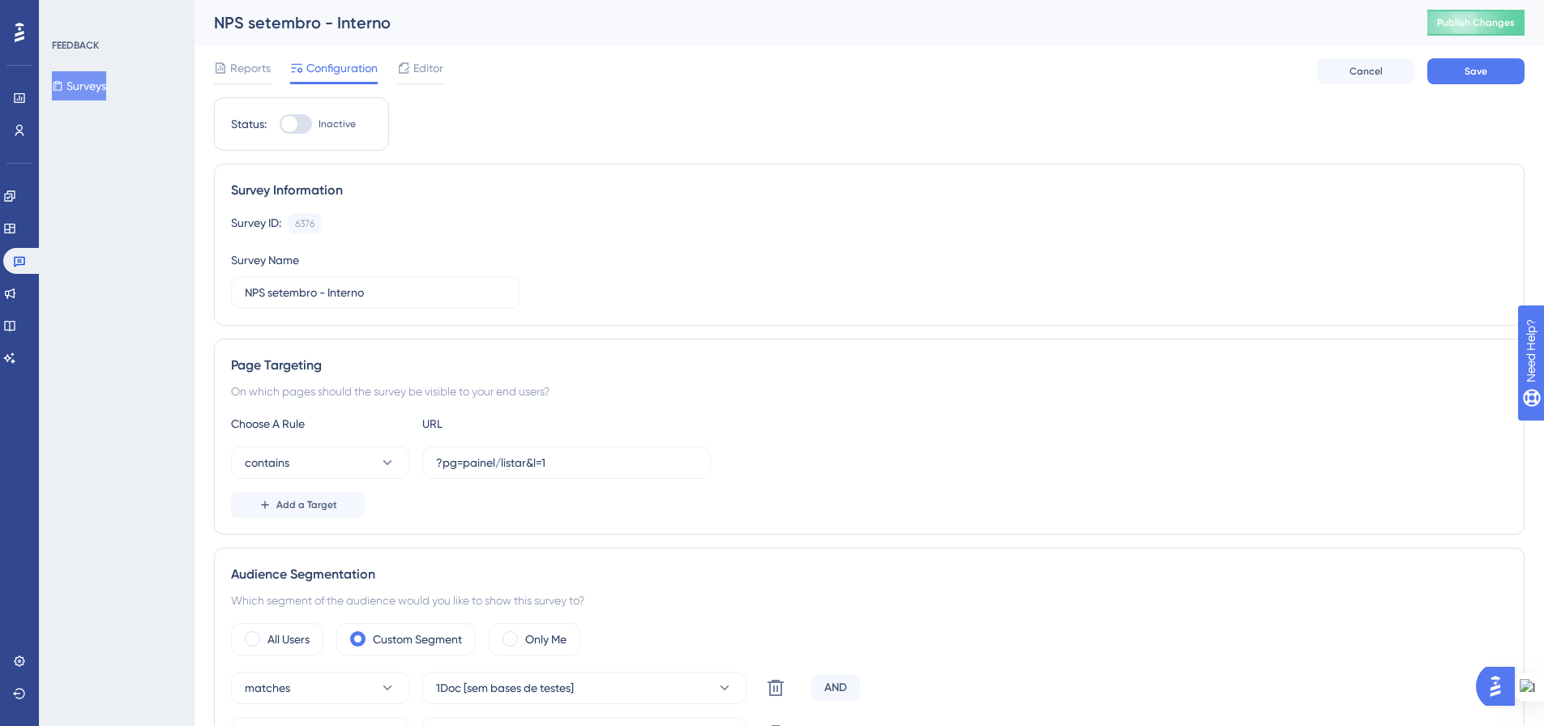
click at [307, 122] on div at bounding box center [296, 123] width 32 height 19
click at [280, 124] on input "Inactive" at bounding box center [279, 124] width 1 height 1
checkbox input "true"
click at [1487, 75] on button "Save" at bounding box center [1475, 71] width 97 height 26
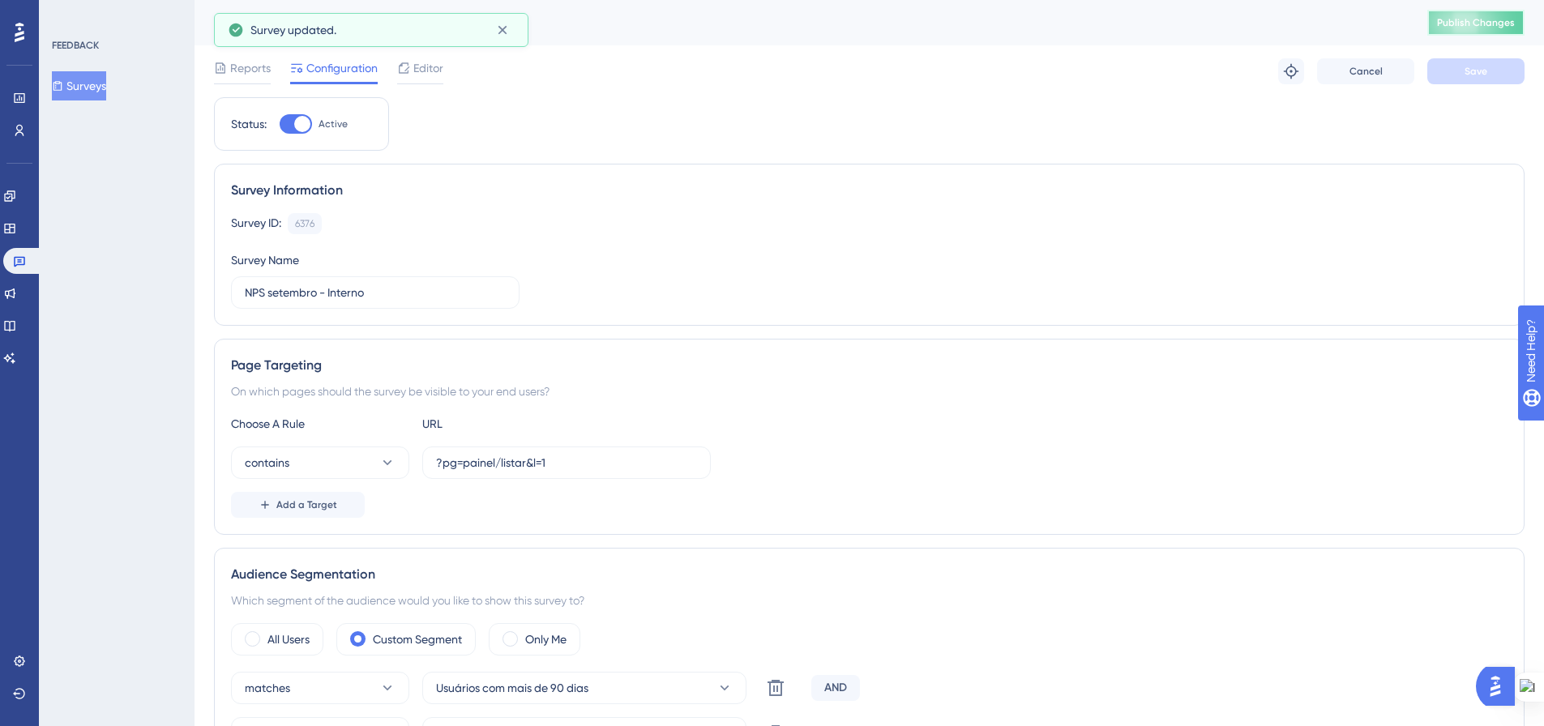
click at [1500, 19] on span "Publish Changes" at bounding box center [1476, 22] width 78 height 13
drag, startPoint x: 101, startPoint y: 90, endPoint x: 137, endPoint y: 131, distance: 54.5
click at [101, 89] on button "Surveys" at bounding box center [79, 85] width 54 height 29
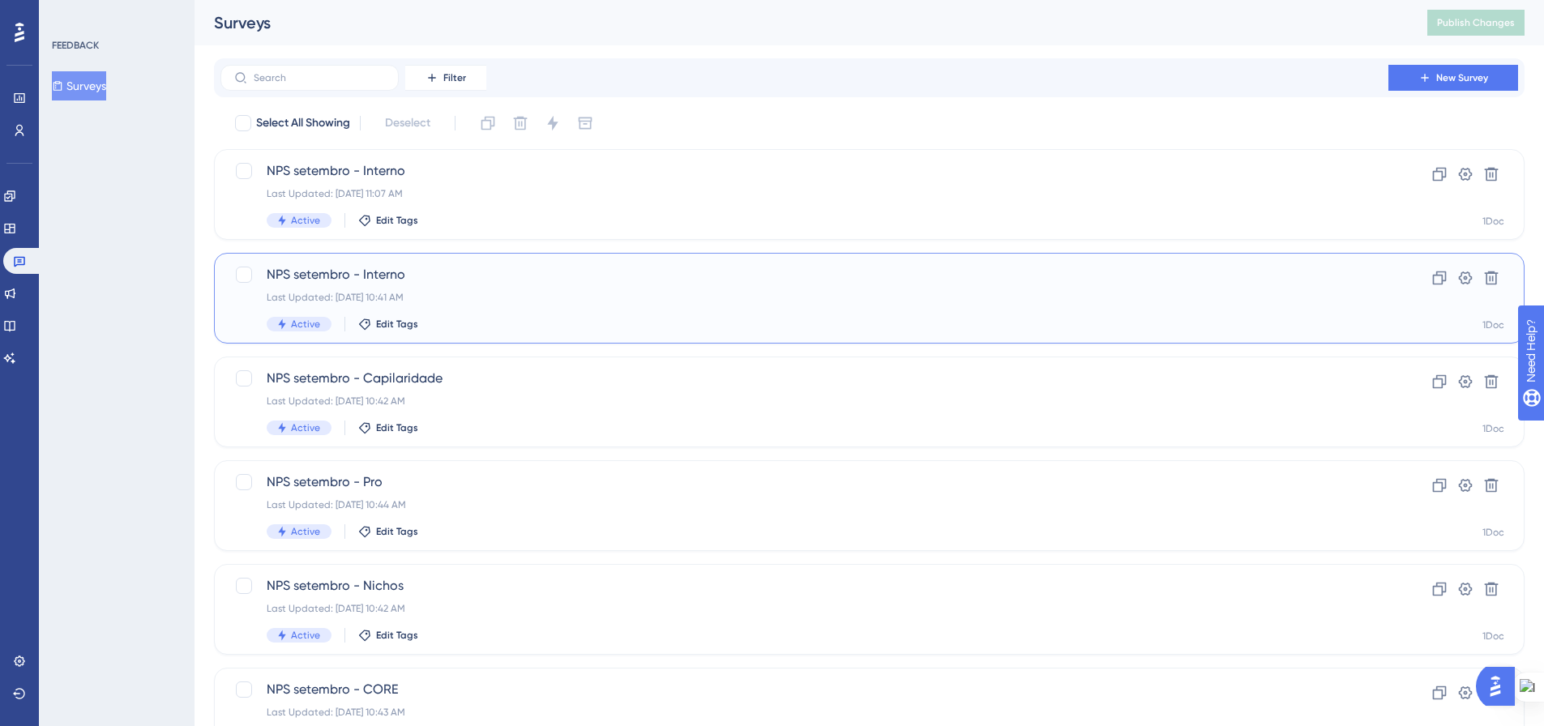
click at [423, 303] on div "NPS setembro - Interno Last Updated: 16 de set. de 2025 10:41 AM Active Edit Ta…" at bounding box center [805, 298] width 1076 height 66
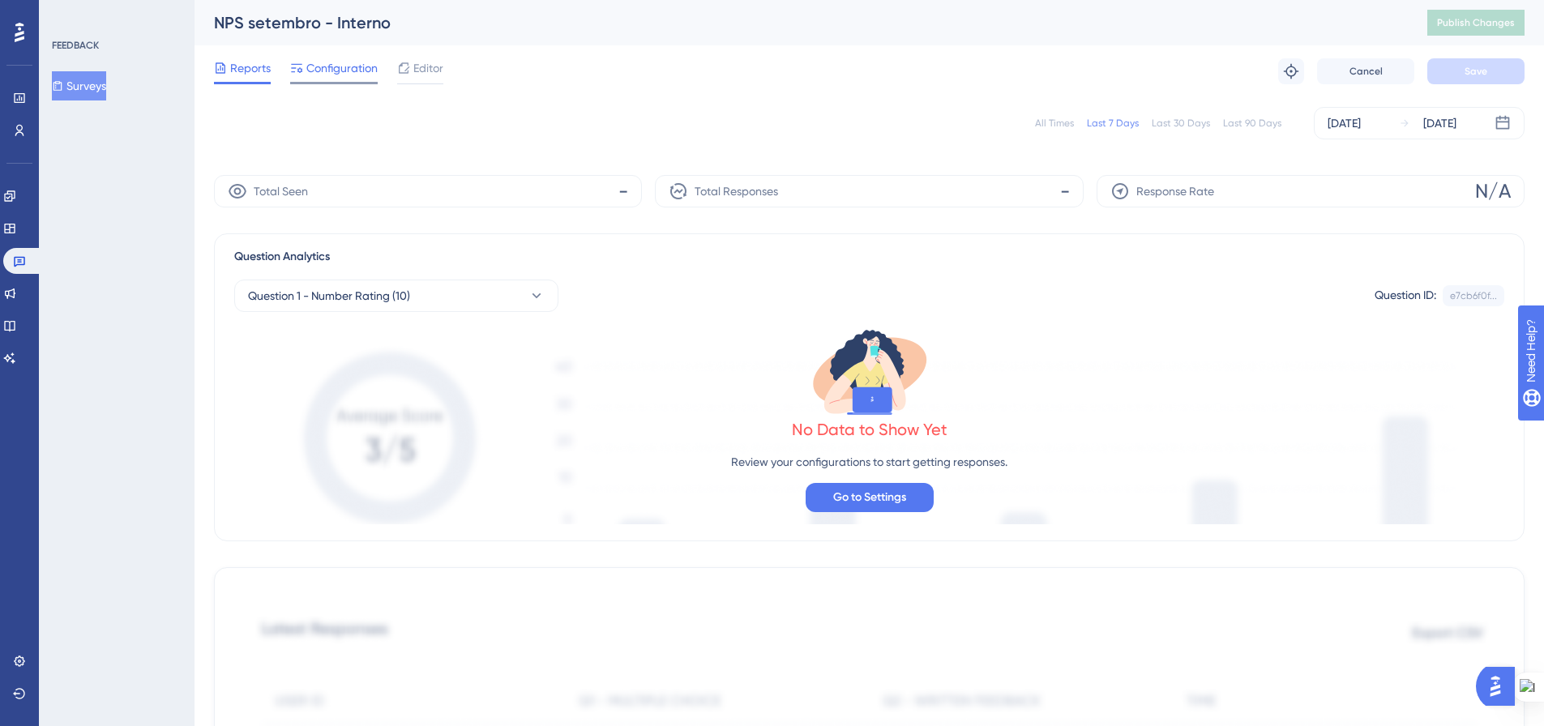
click at [334, 76] on span "Configuration" at bounding box center [341, 67] width 71 height 19
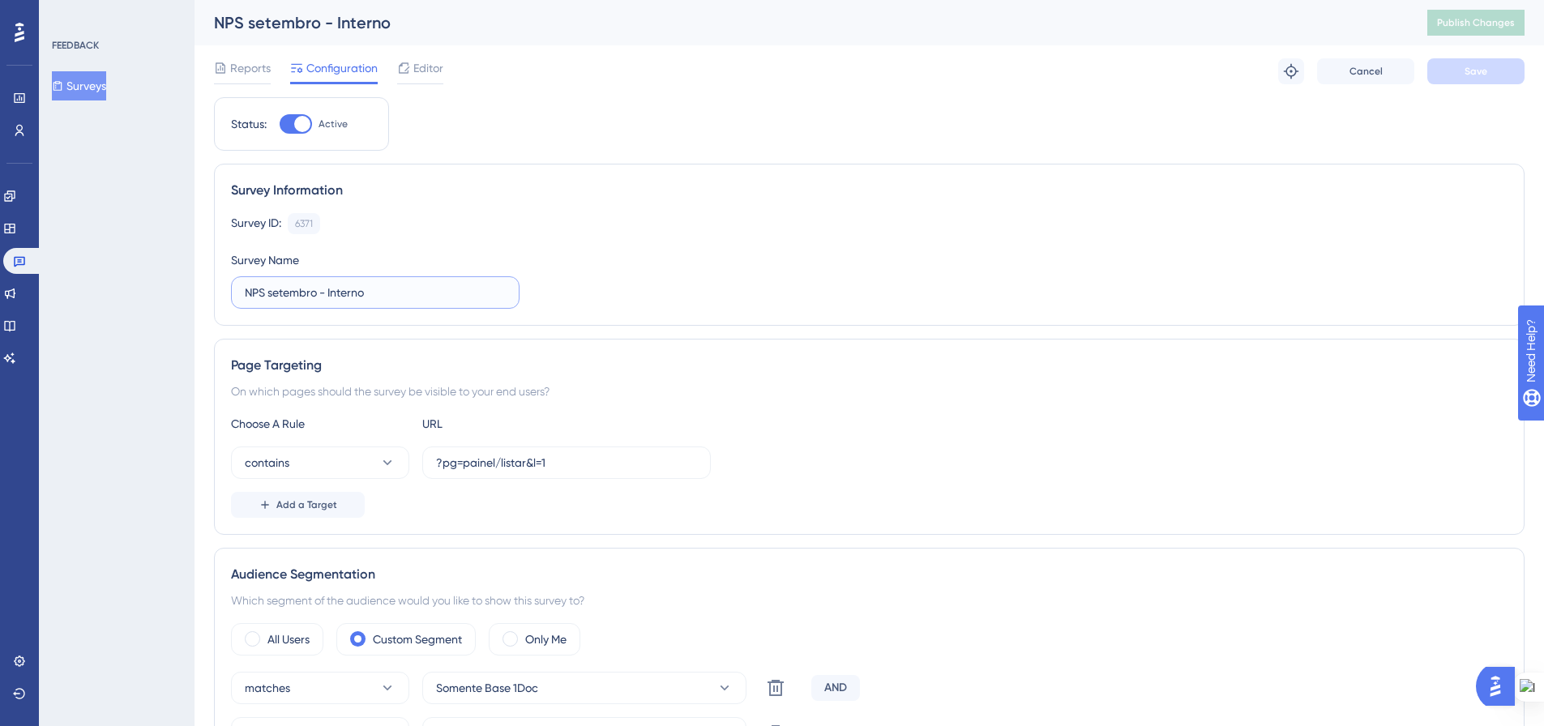
click at [336, 295] on input "NPS setembro - Interno" at bounding box center [375, 293] width 261 height 18
click at [385, 289] on input "NPS setembro - Interno" at bounding box center [375, 293] width 261 height 18
type input "NPS setembro - Interno [bases de testes]"
click at [1455, 76] on button "Save" at bounding box center [1475, 71] width 97 height 26
click at [1496, 24] on span "Publish Changes" at bounding box center [1476, 22] width 78 height 13
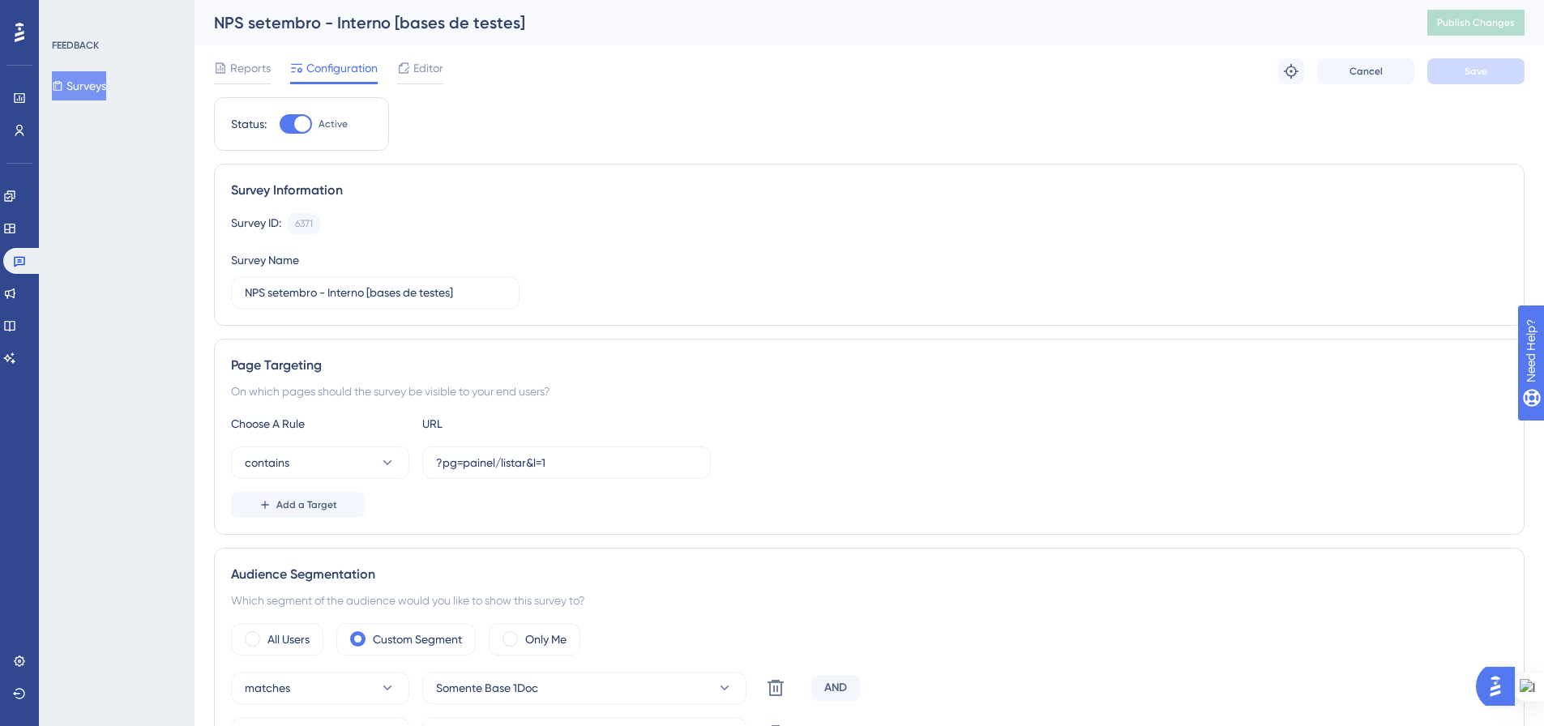
click at [97, 83] on button "Surveys" at bounding box center [79, 85] width 54 height 29
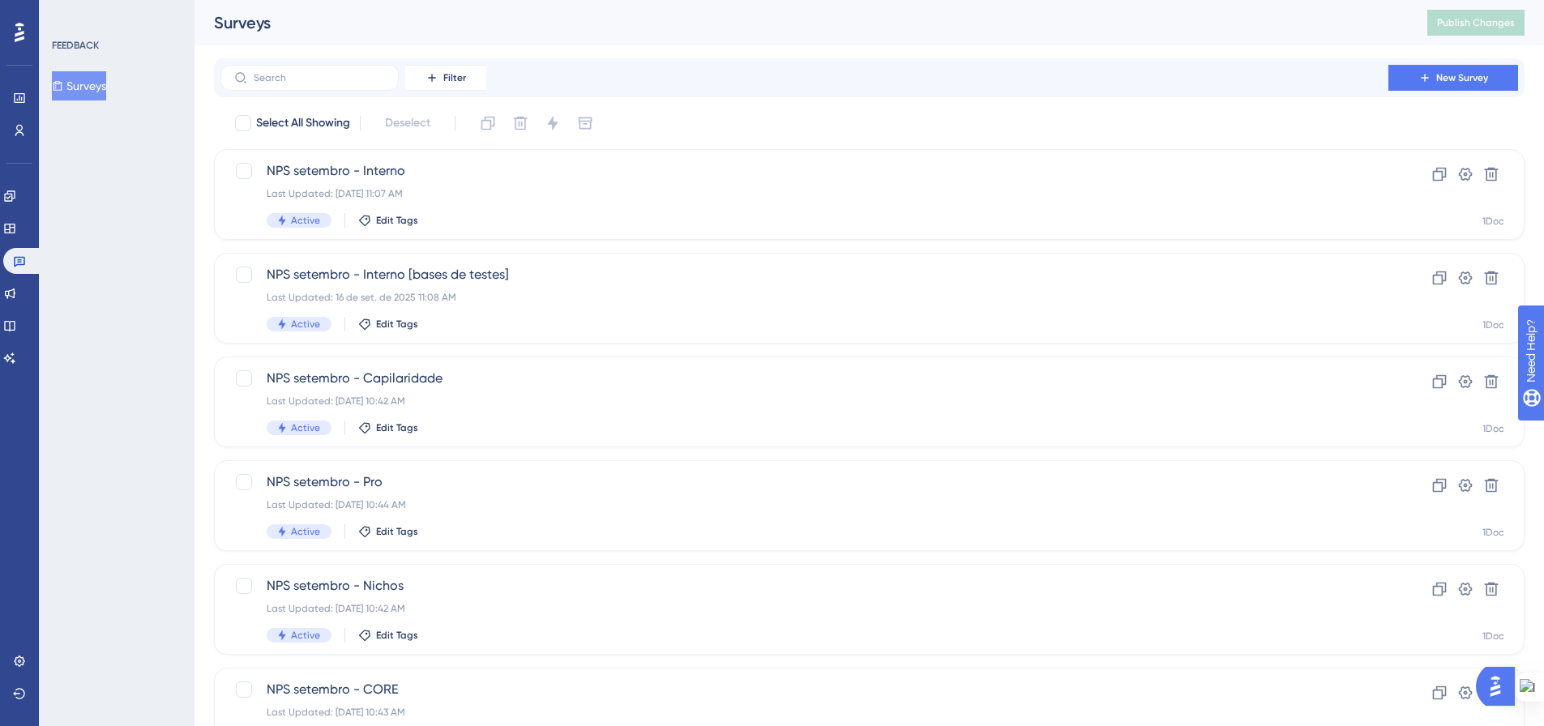
click at [116, 315] on div "FEEDBACK Surveys" at bounding box center [117, 363] width 156 height 726
click at [16, 190] on icon at bounding box center [9, 196] width 13 height 13
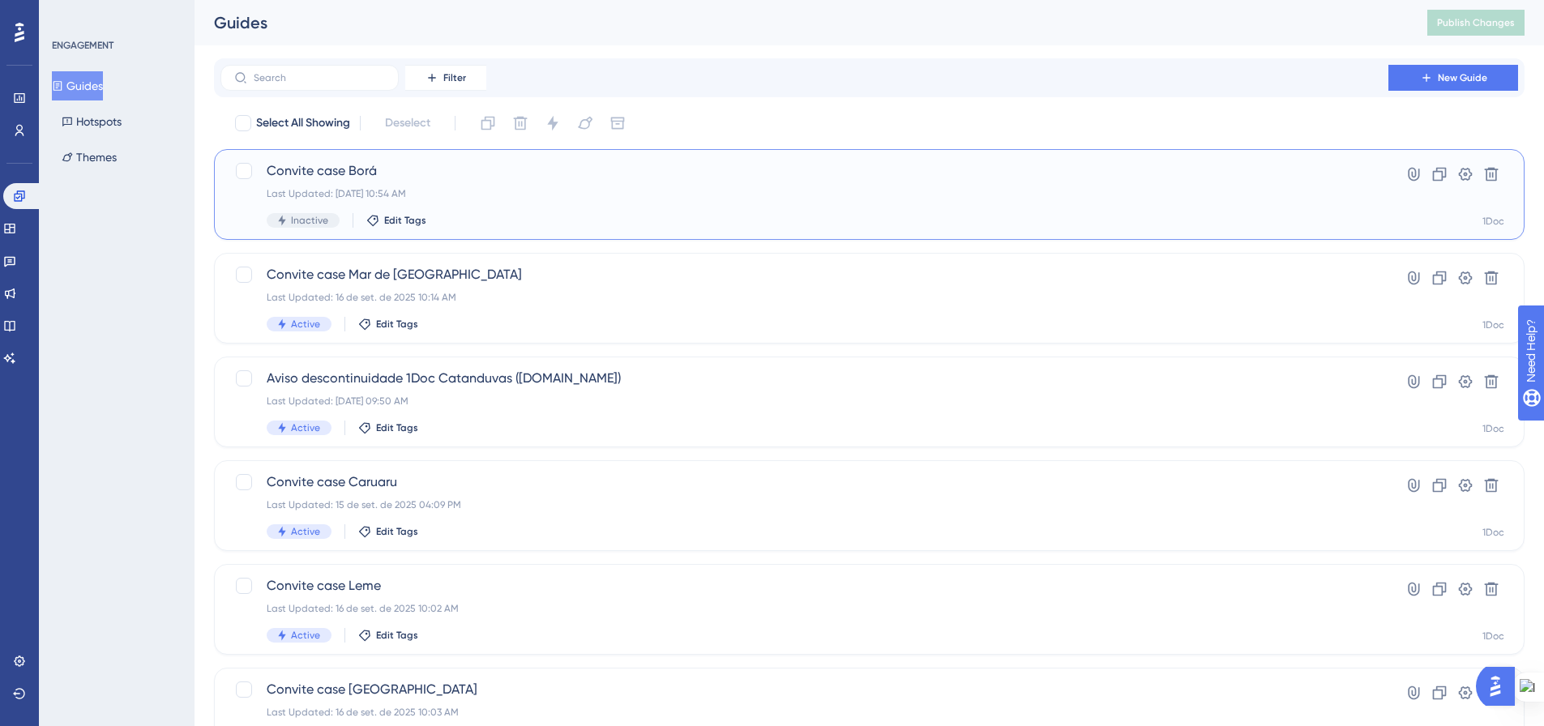
click at [520, 197] on div "Last Updated: 16 de set. de 2025 10:54 AM" at bounding box center [805, 193] width 1076 height 13
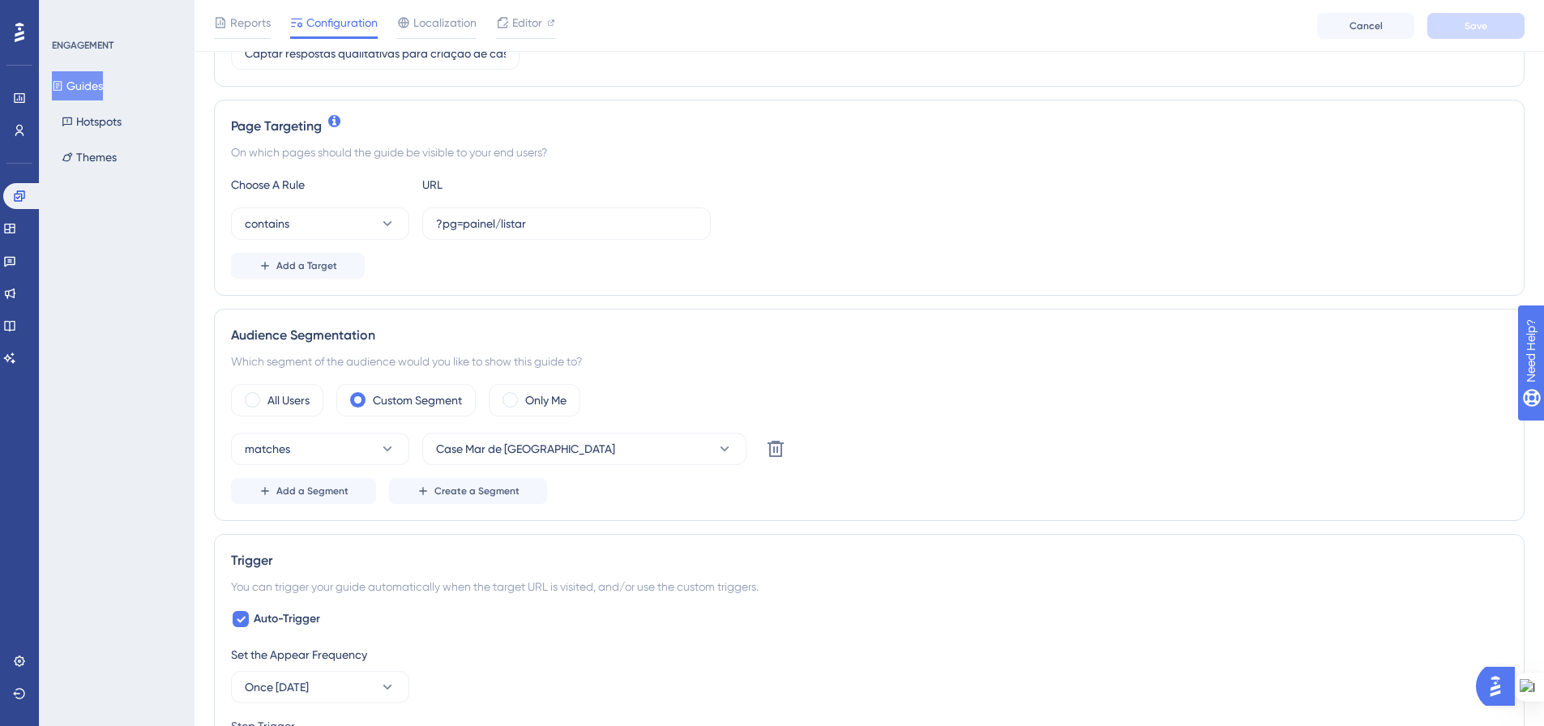
scroll to position [324, 0]
click at [721, 443] on icon at bounding box center [725, 445] width 16 height 16
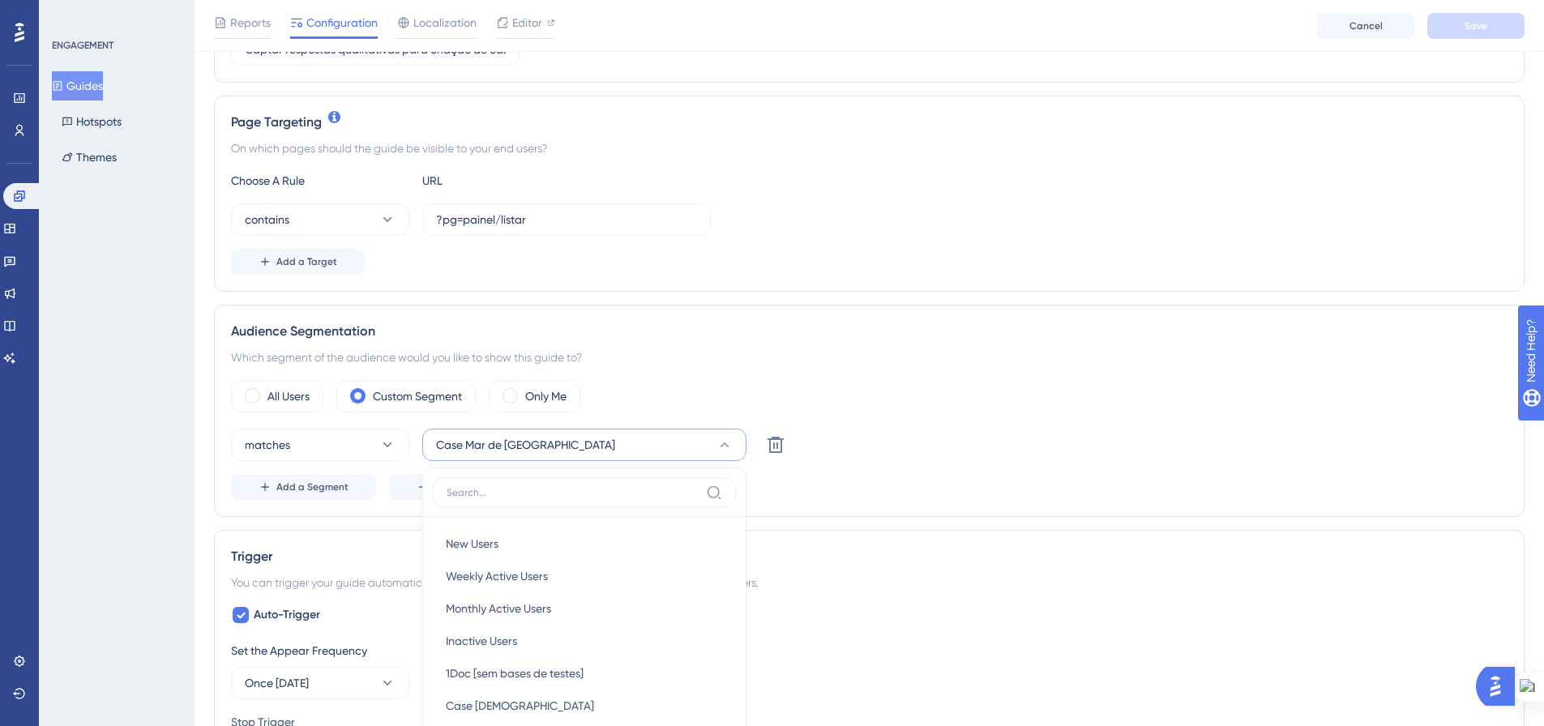
scroll to position [580, 0]
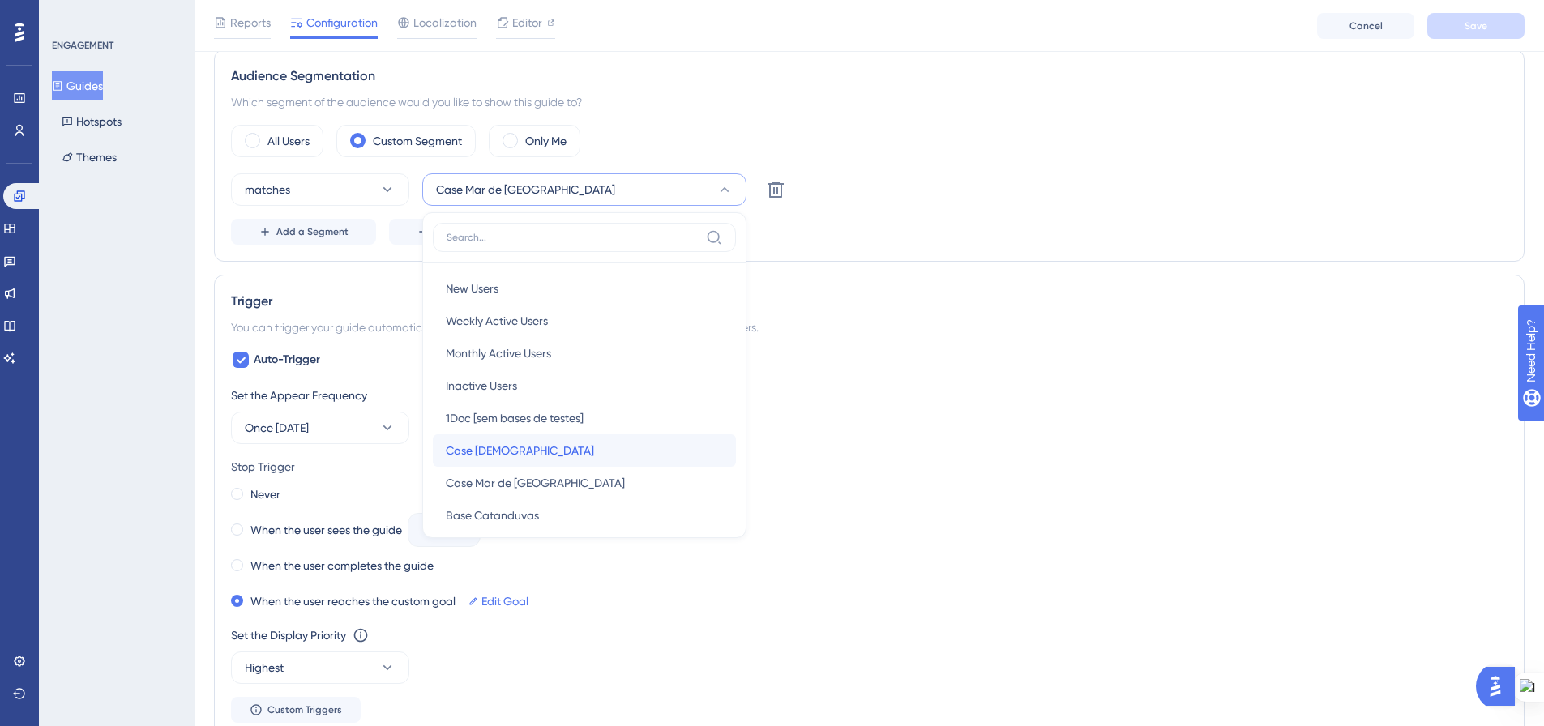
click at [704, 454] on div "Case Borá Case Borá" at bounding box center [584, 450] width 277 height 32
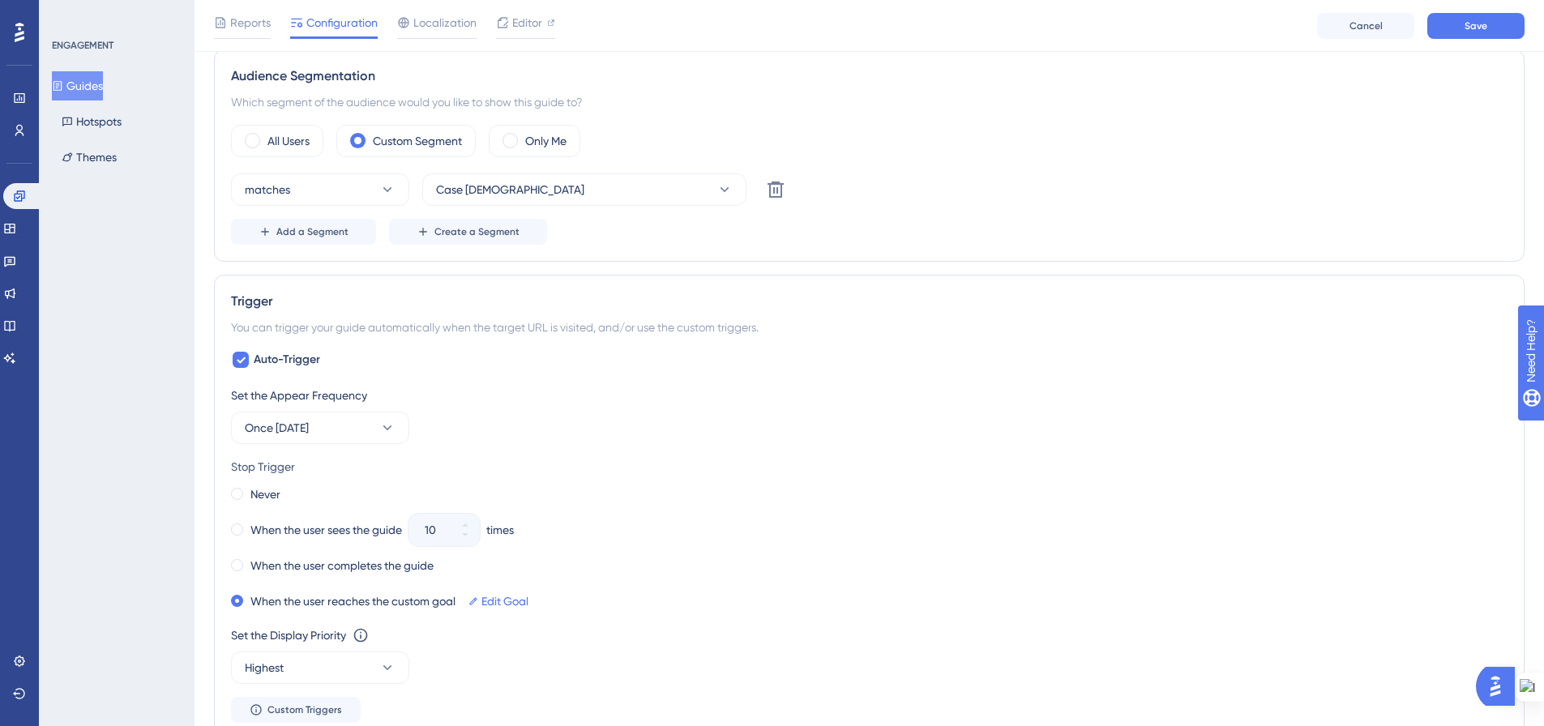
click at [1076, 221] on div "Add a Segment Create a Segment" at bounding box center [869, 232] width 1277 height 26
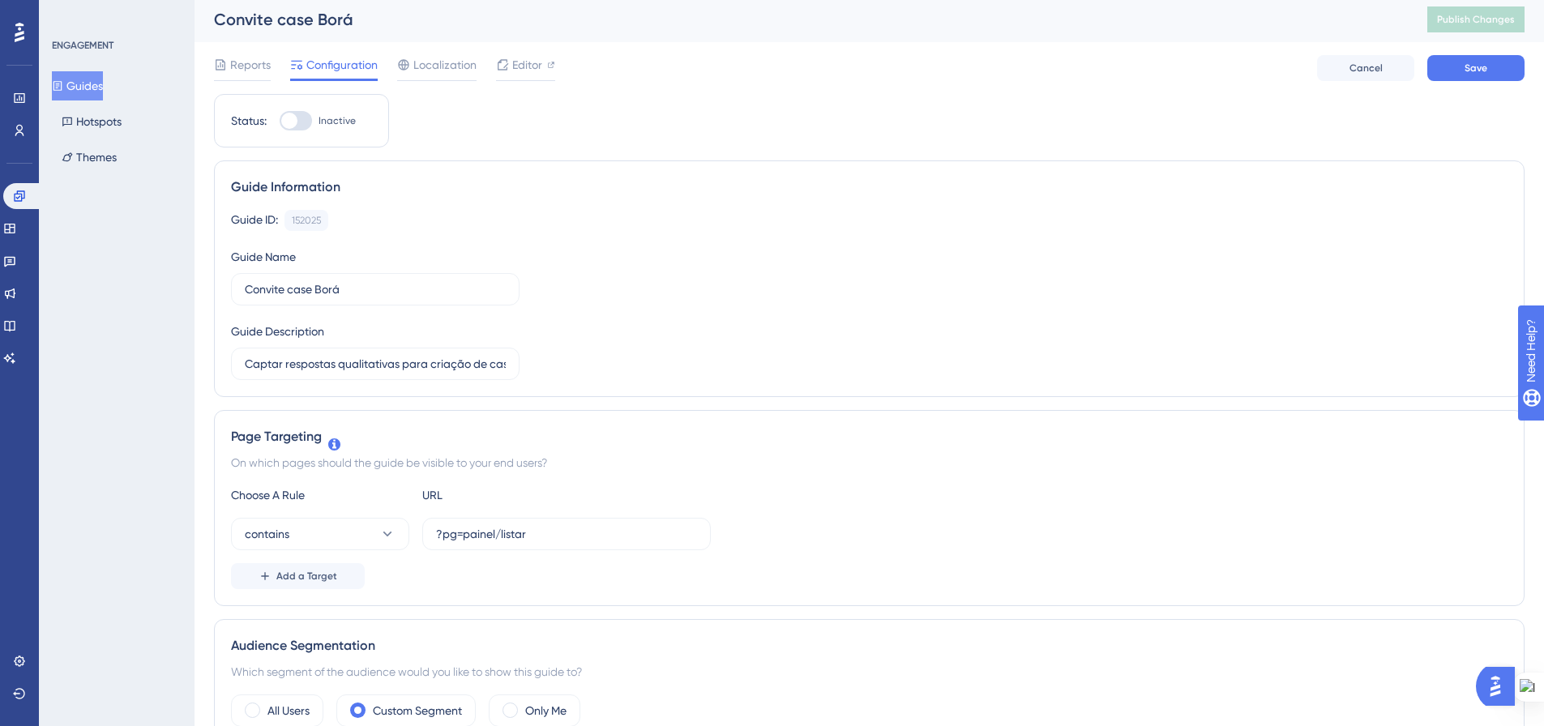
scroll to position [0, 0]
click at [310, 121] on div at bounding box center [296, 123] width 32 height 19
click at [280, 124] on input "Inactive" at bounding box center [279, 124] width 1 height 1
checkbox input "true"
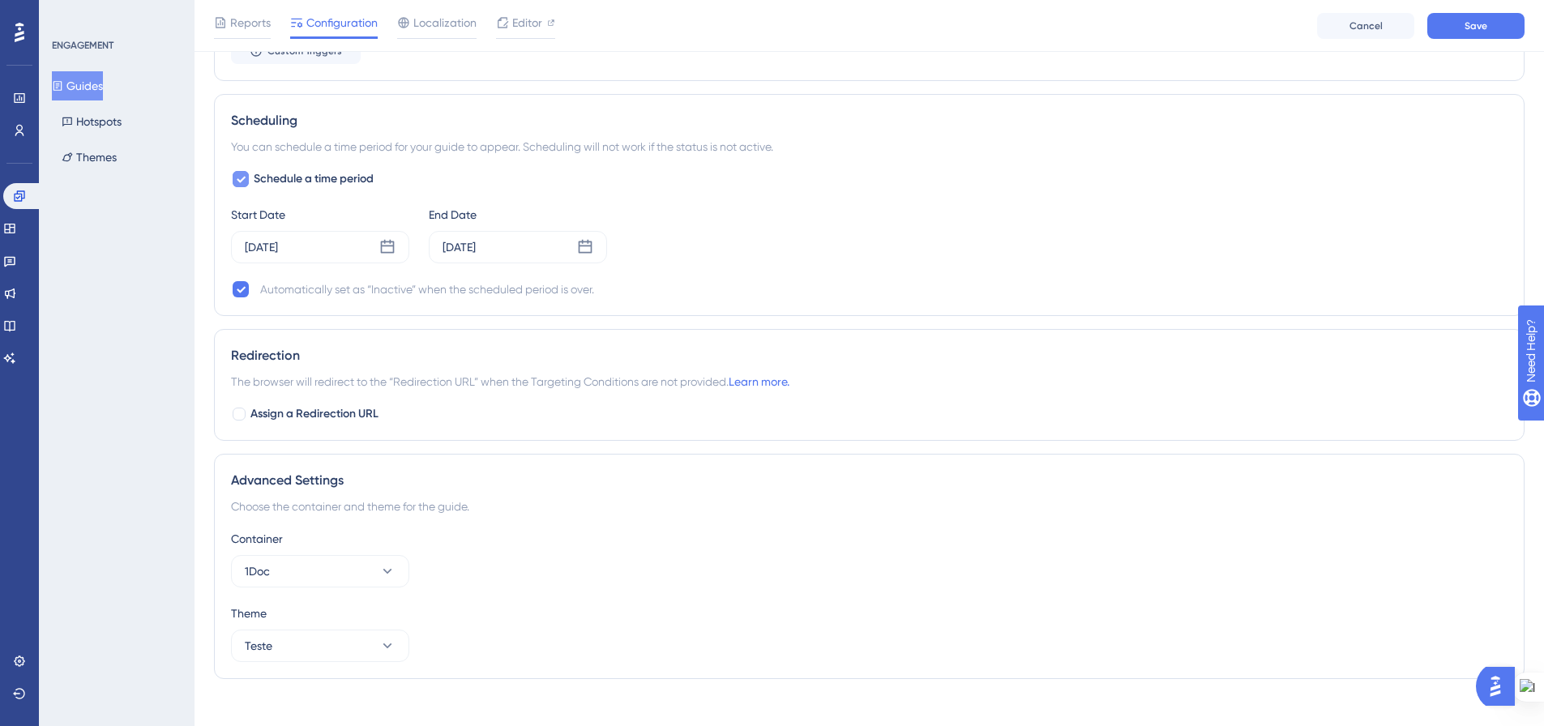
scroll to position [1256, 0]
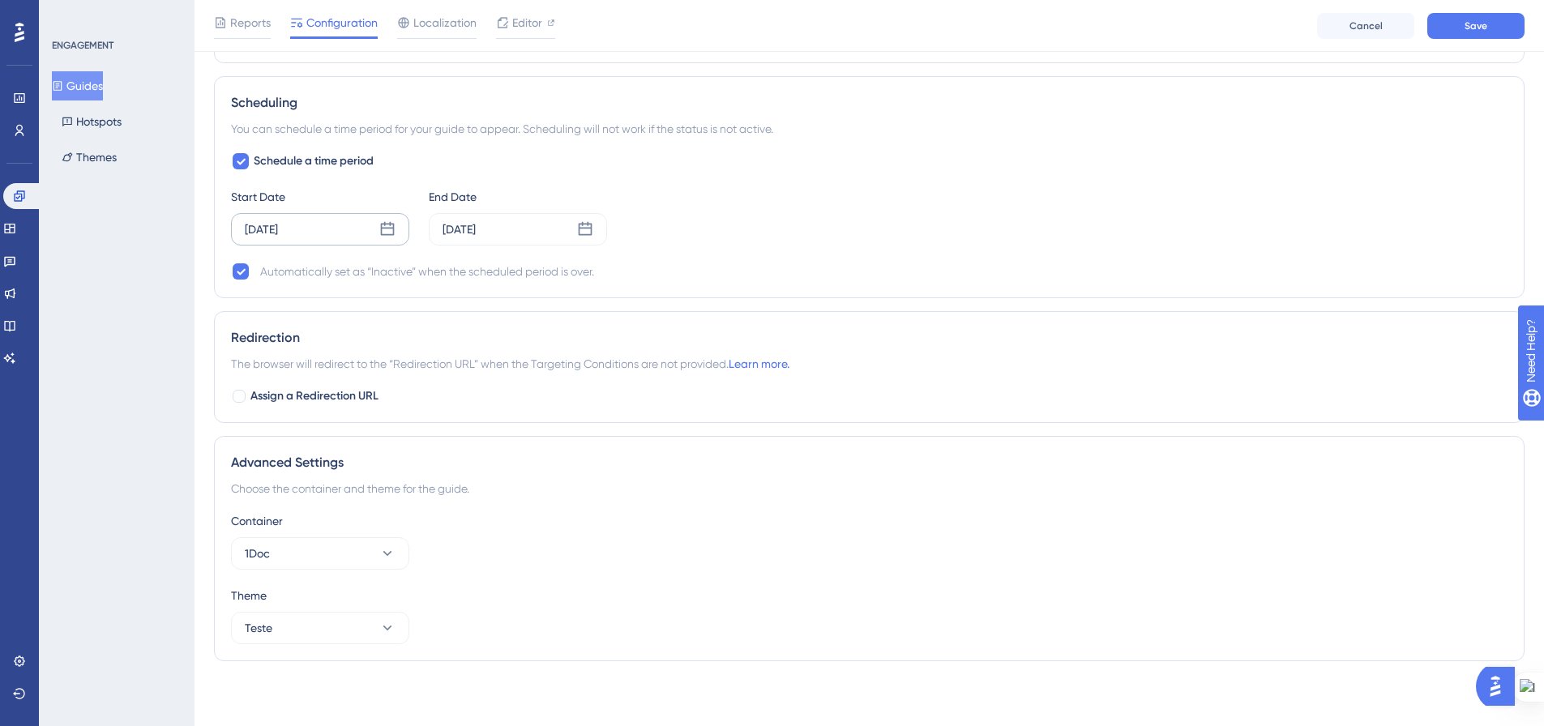
click at [383, 233] on icon at bounding box center [387, 229] width 16 height 16
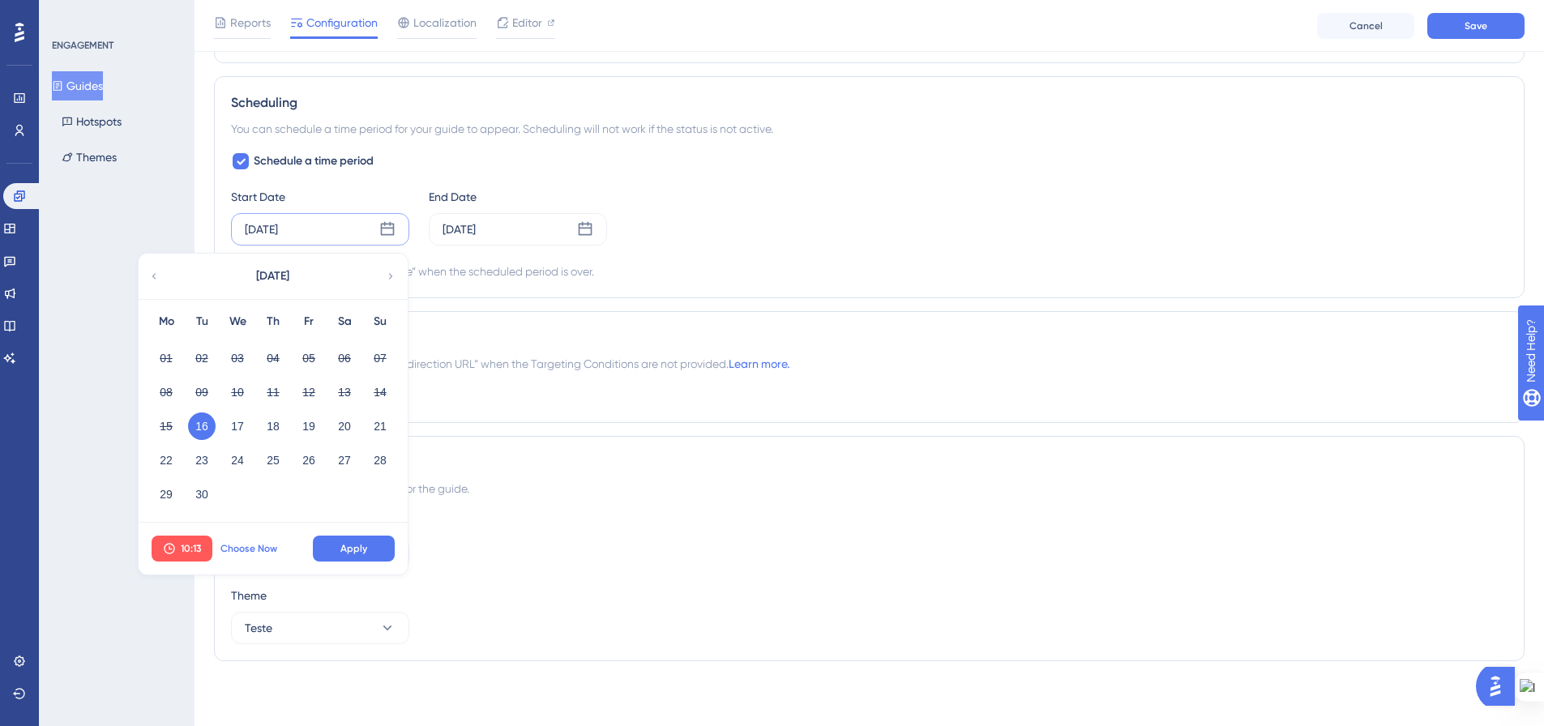
click at [263, 550] on span "Choose Now" at bounding box center [248, 548] width 57 height 13
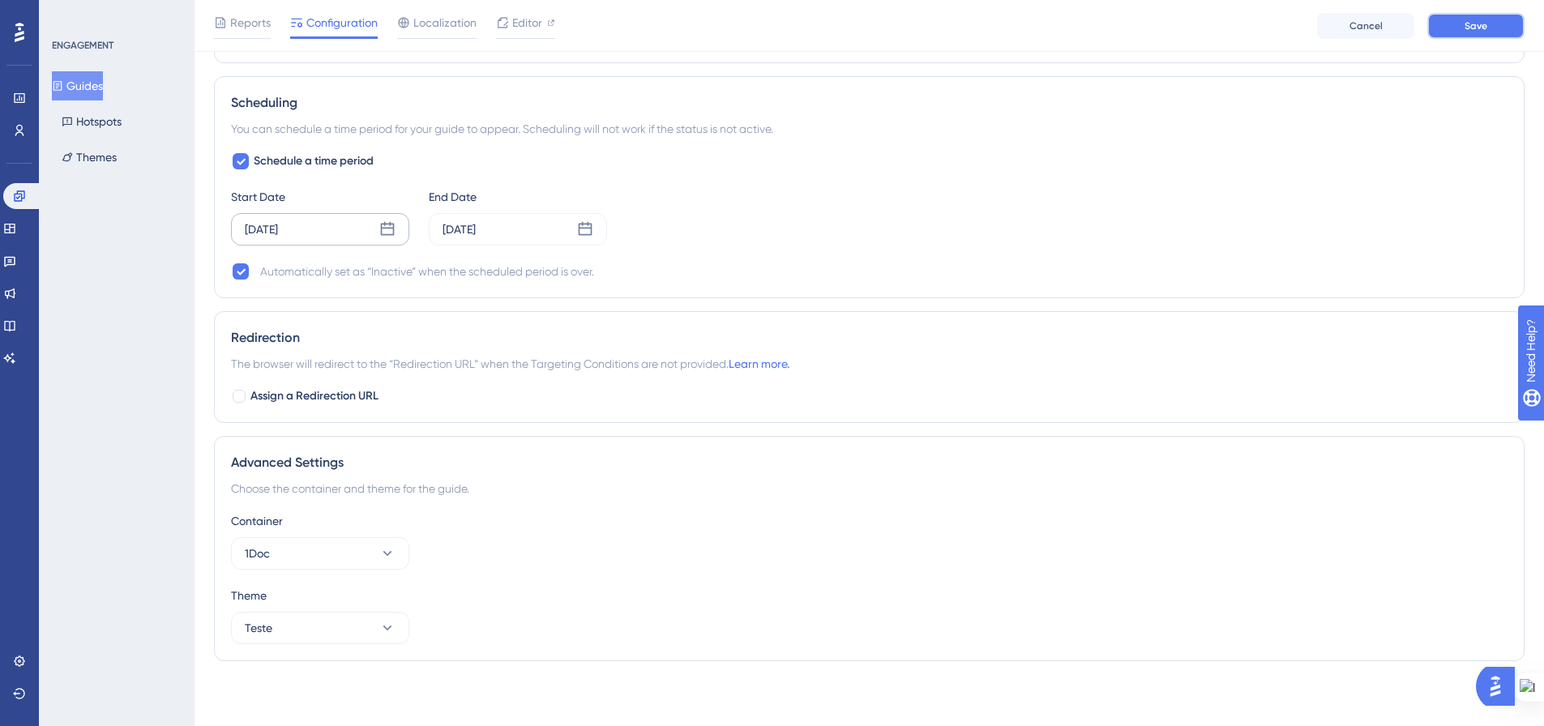
click at [1496, 29] on button "Save" at bounding box center [1475, 26] width 97 height 26
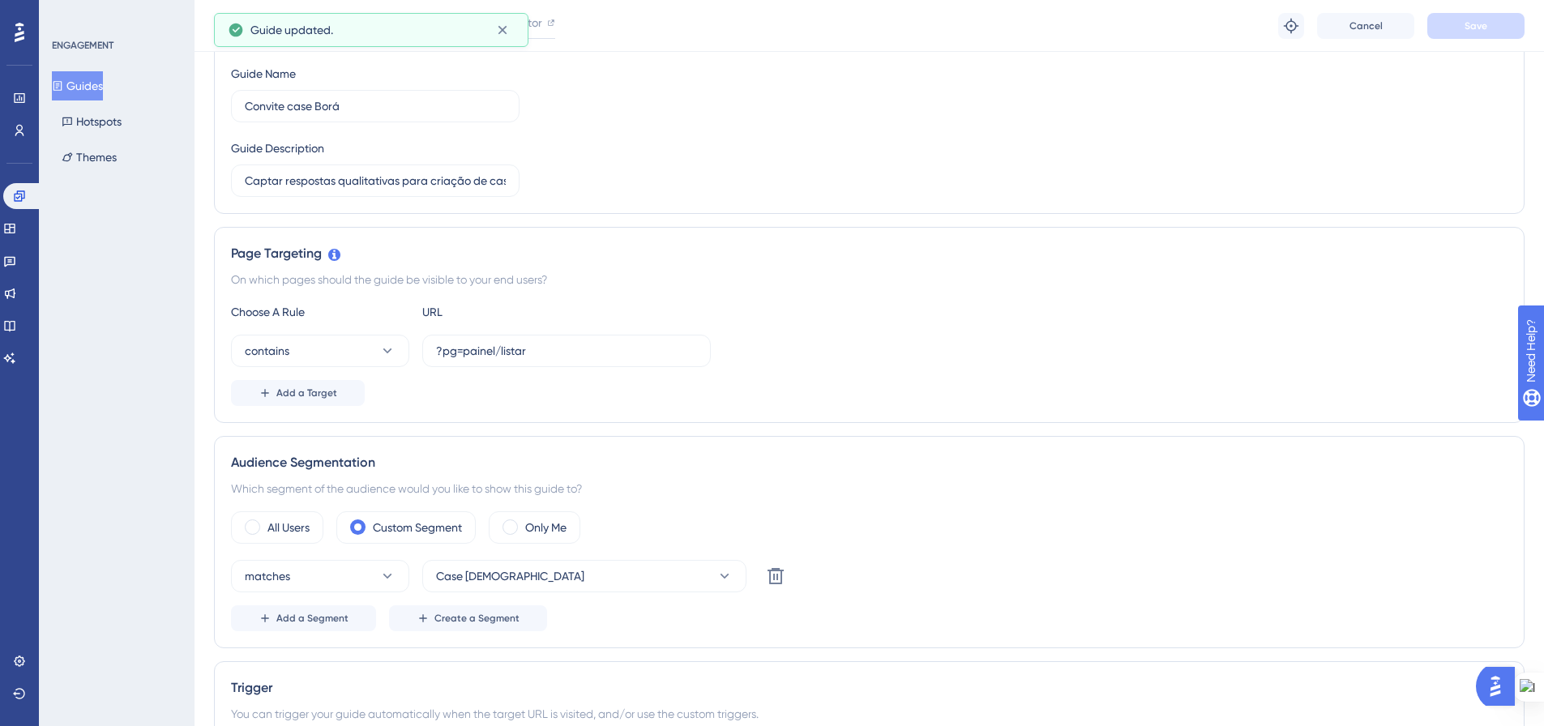
scroll to position [0, 0]
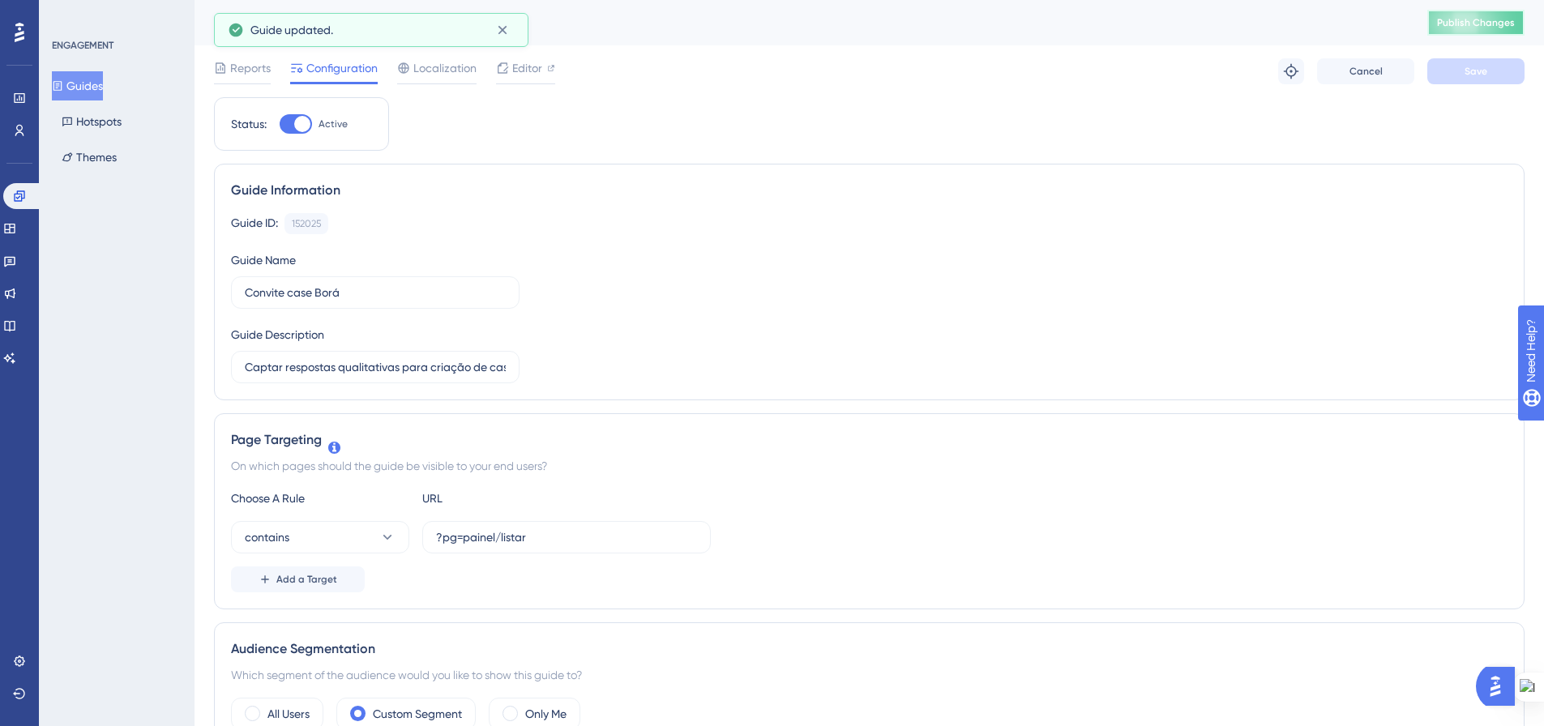
drag, startPoint x: 1474, startPoint y: 19, endPoint x: 1427, endPoint y: 39, distance: 51.2
click at [1474, 19] on span "Publish Changes" at bounding box center [1476, 22] width 78 height 13
click at [77, 87] on button "Guides" at bounding box center [77, 85] width 51 height 29
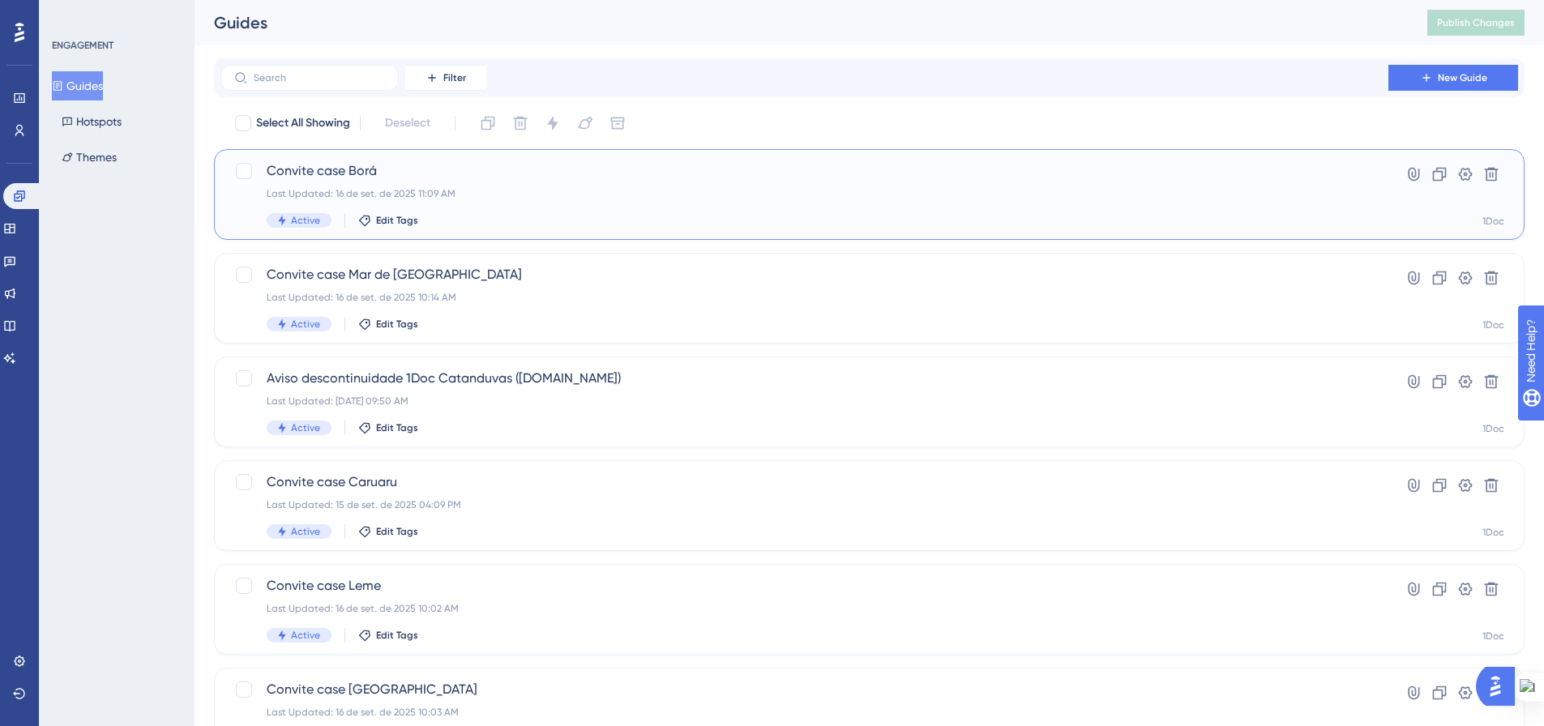
click at [530, 208] on div "Convite case Borá Last Updated: 16 de set. de 2025 11:09 AM Active Edit Tags" at bounding box center [805, 194] width 1076 height 66
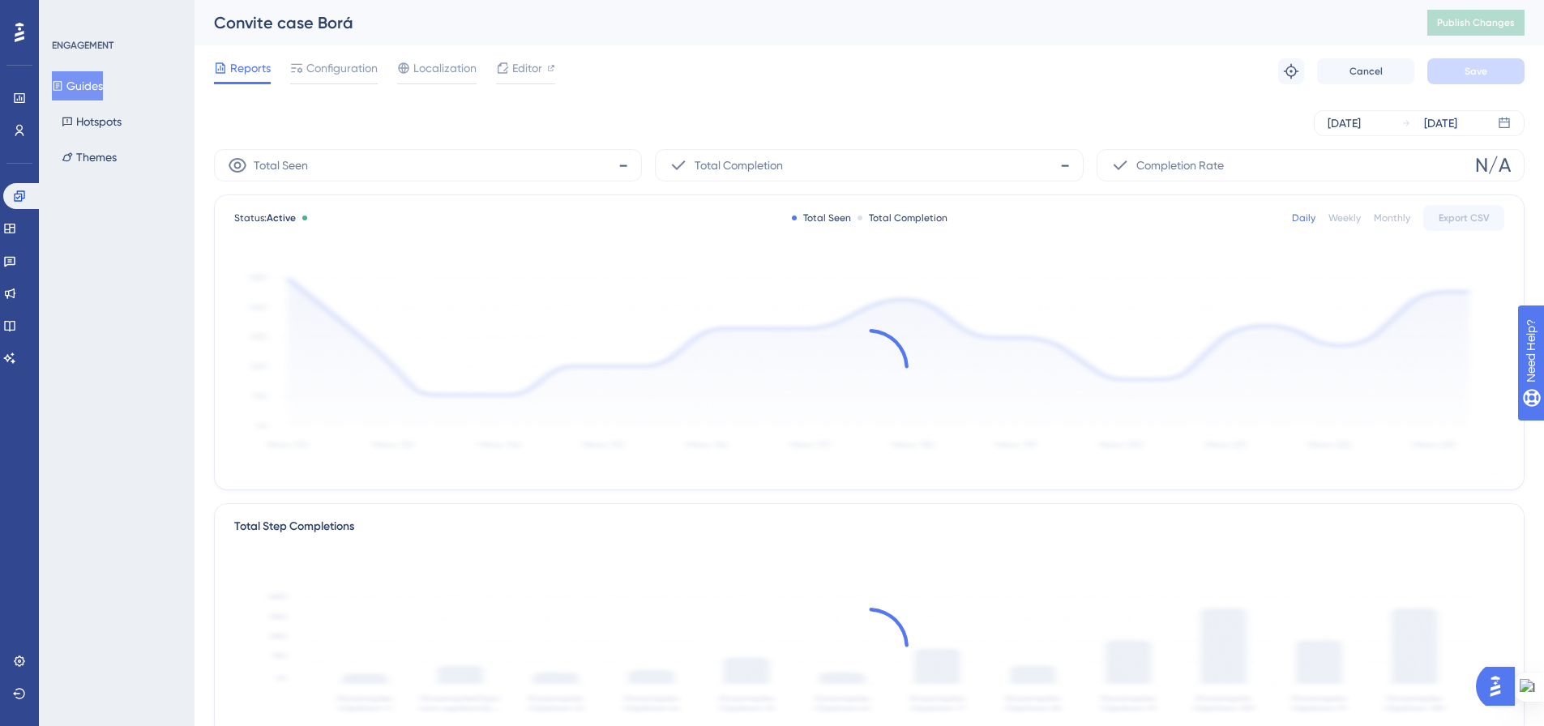
click at [77, 79] on button "Guides" at bounding box center [77, 85] width 51 height 29
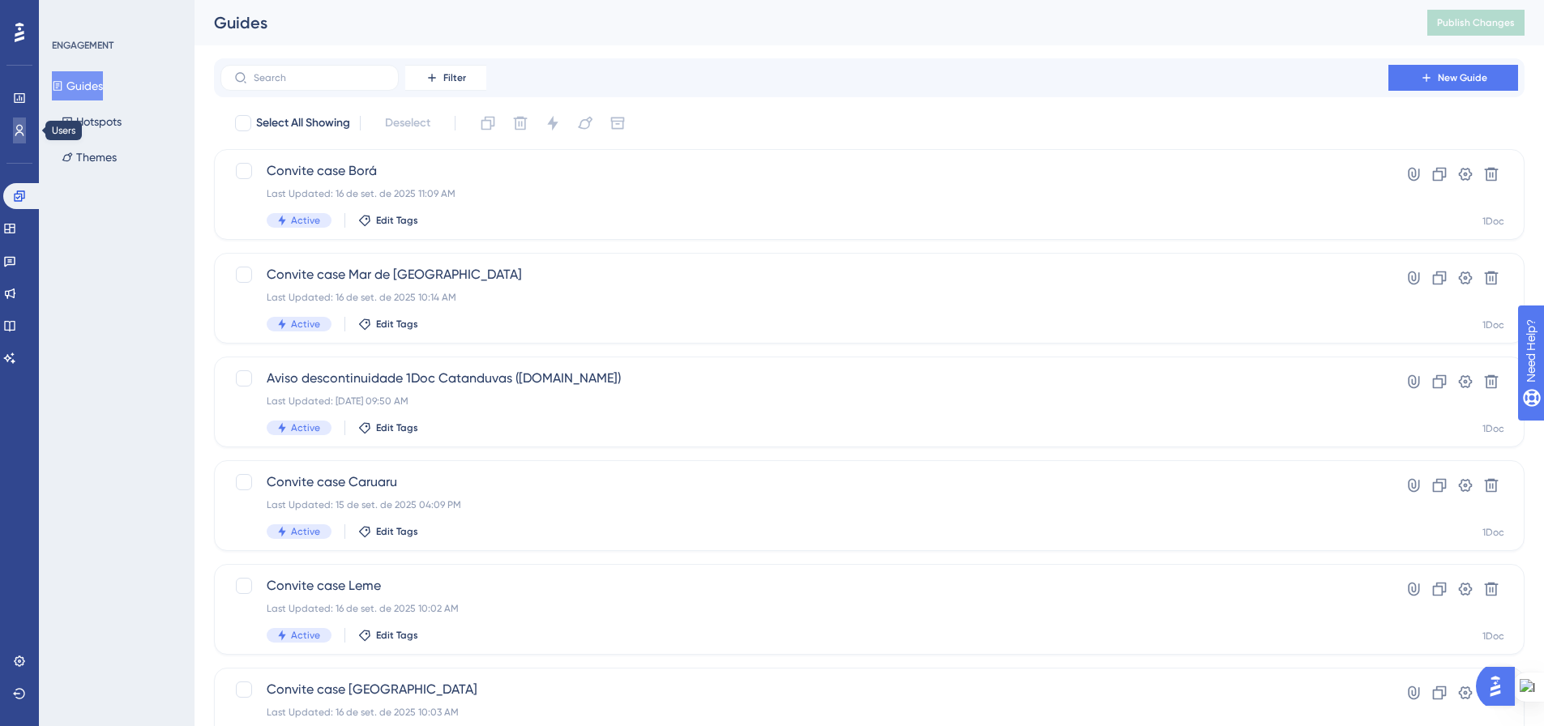
click at [26, 135] on link at bounding box center [19, 131] width 13 height 26
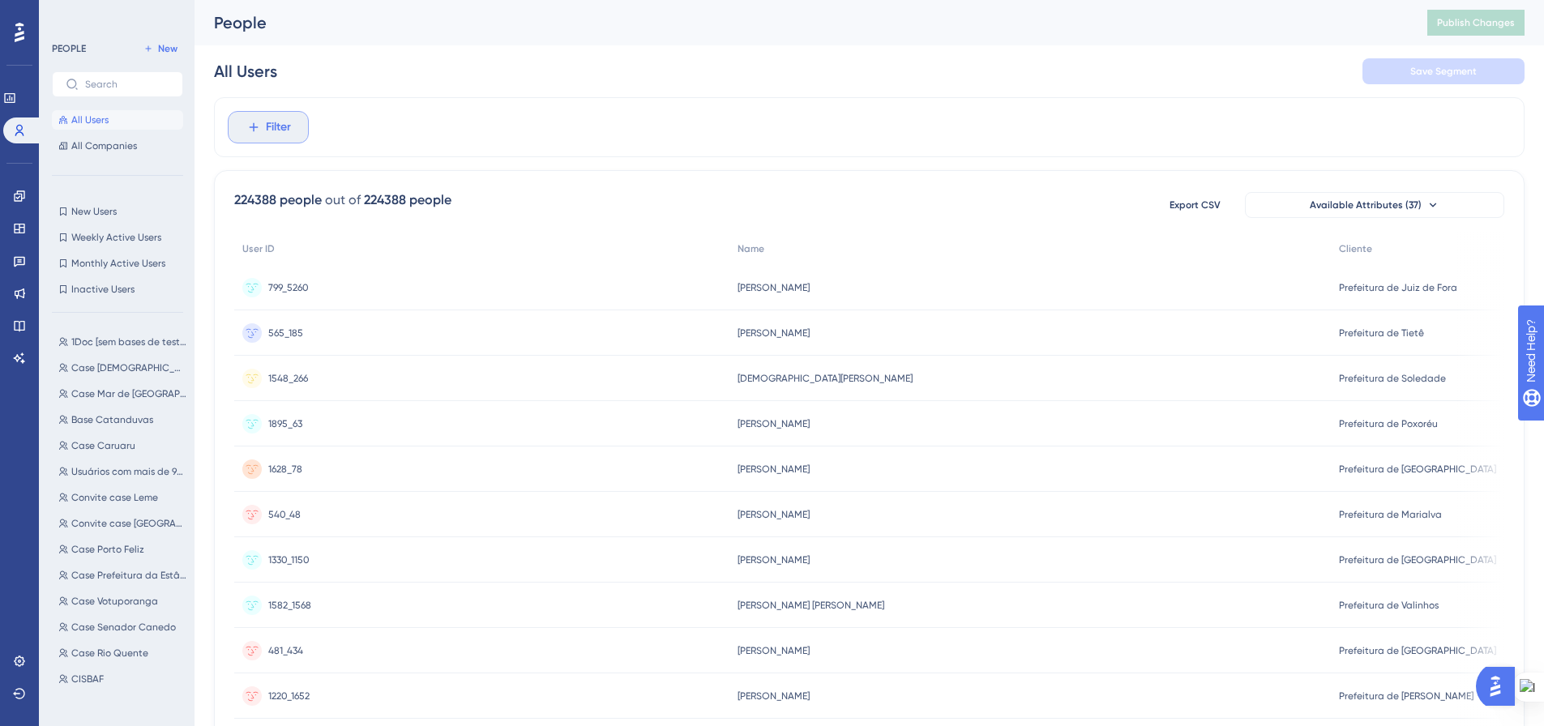
click at [263, 122] on button "Filter" at bounding box center [268, 127] width 81 height 32
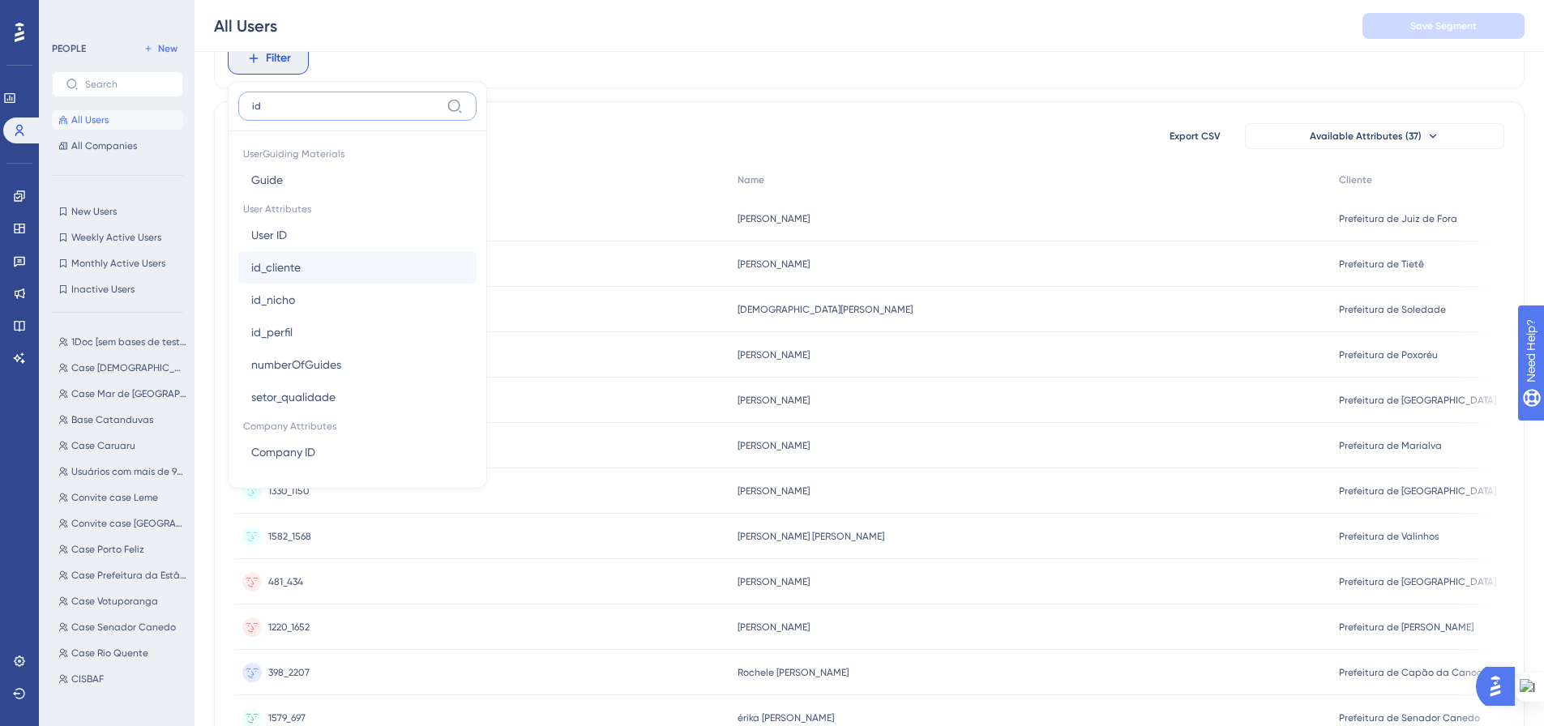
type input "id"
click at [300, 267] on span "id_cliente" at bounding box center [275, 267] width 49 height 19
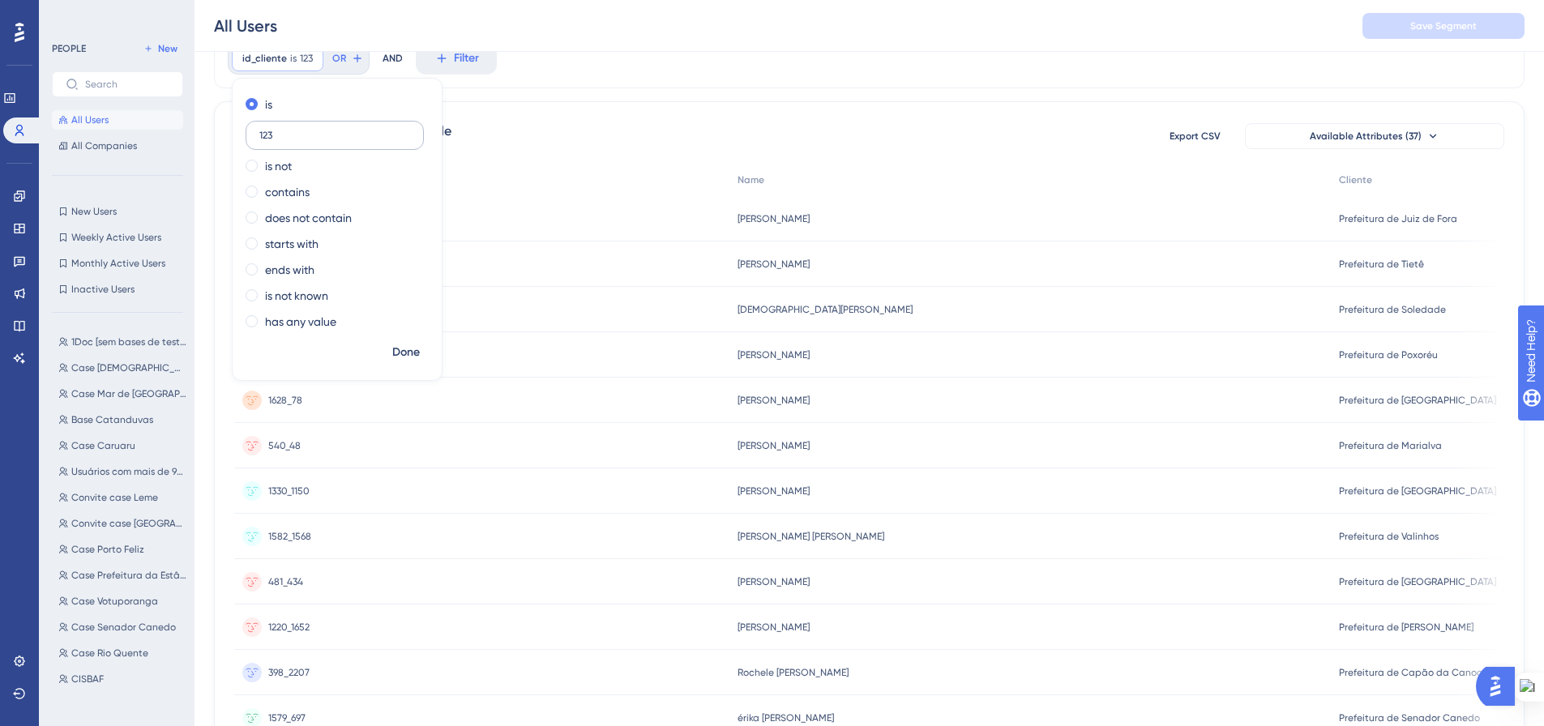
type input "1234"
click at [402, 346] on span "Done" at bounding box center [406, 352] width 28 height 19
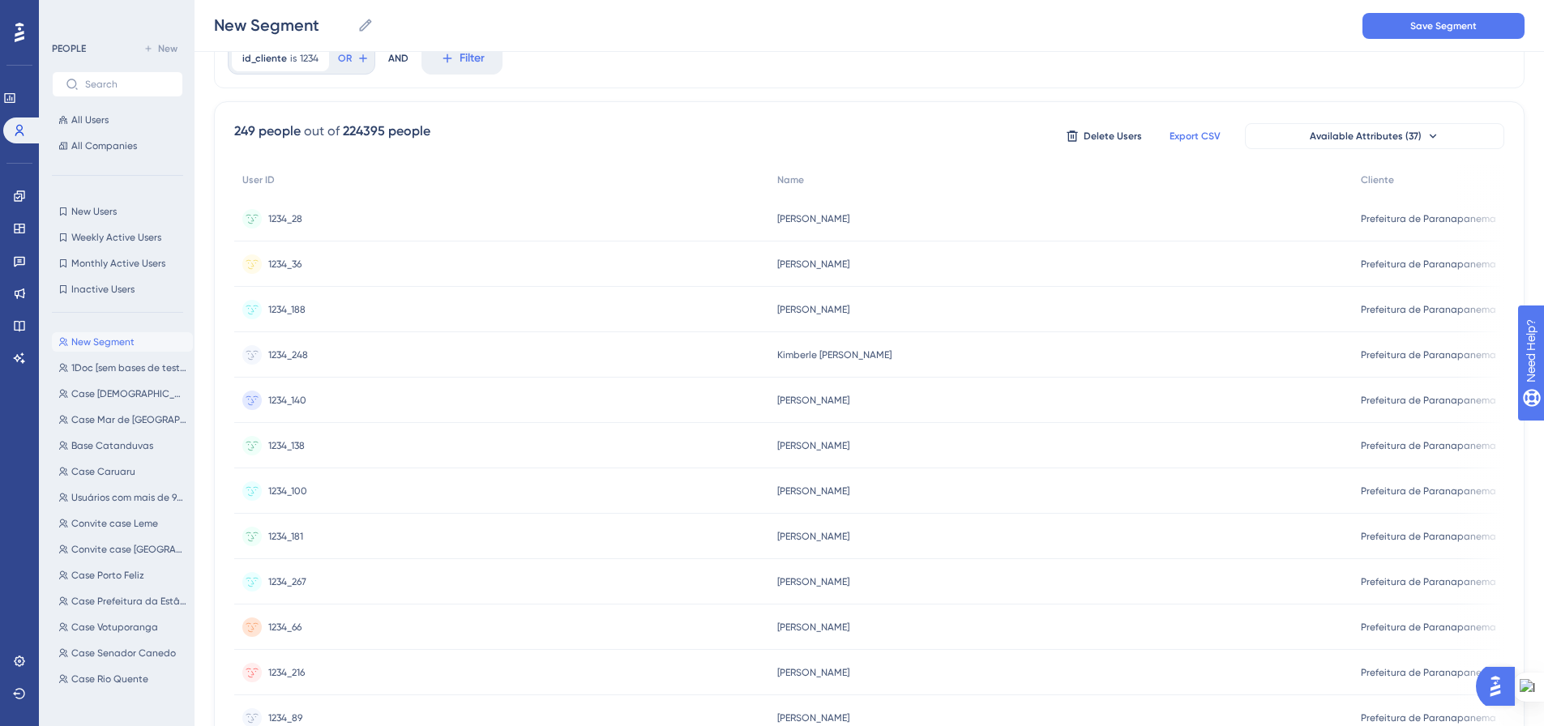
click at [1209, 143] on button "Export CSV" at bounding box center [1194, 136] width 81 height 26
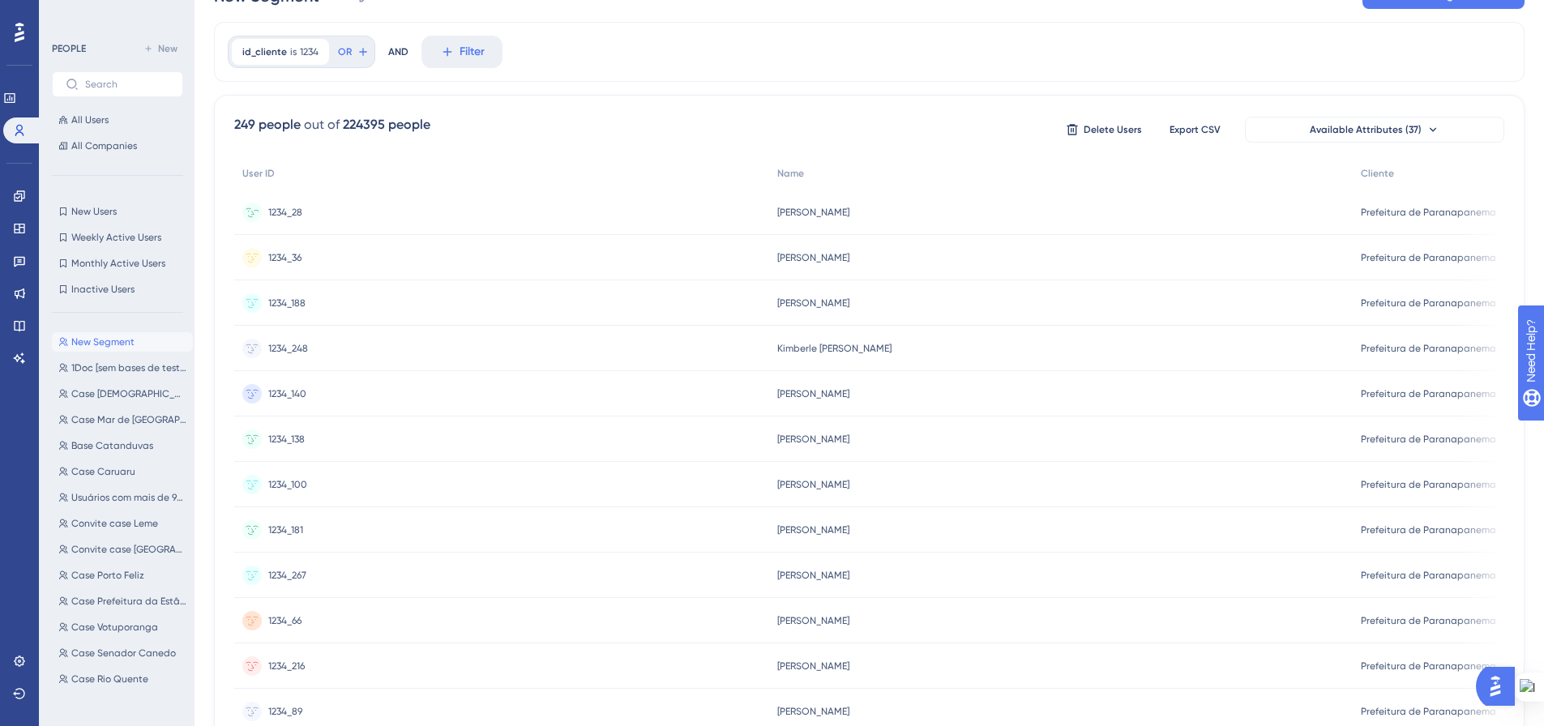
scroll to position [0, 0]
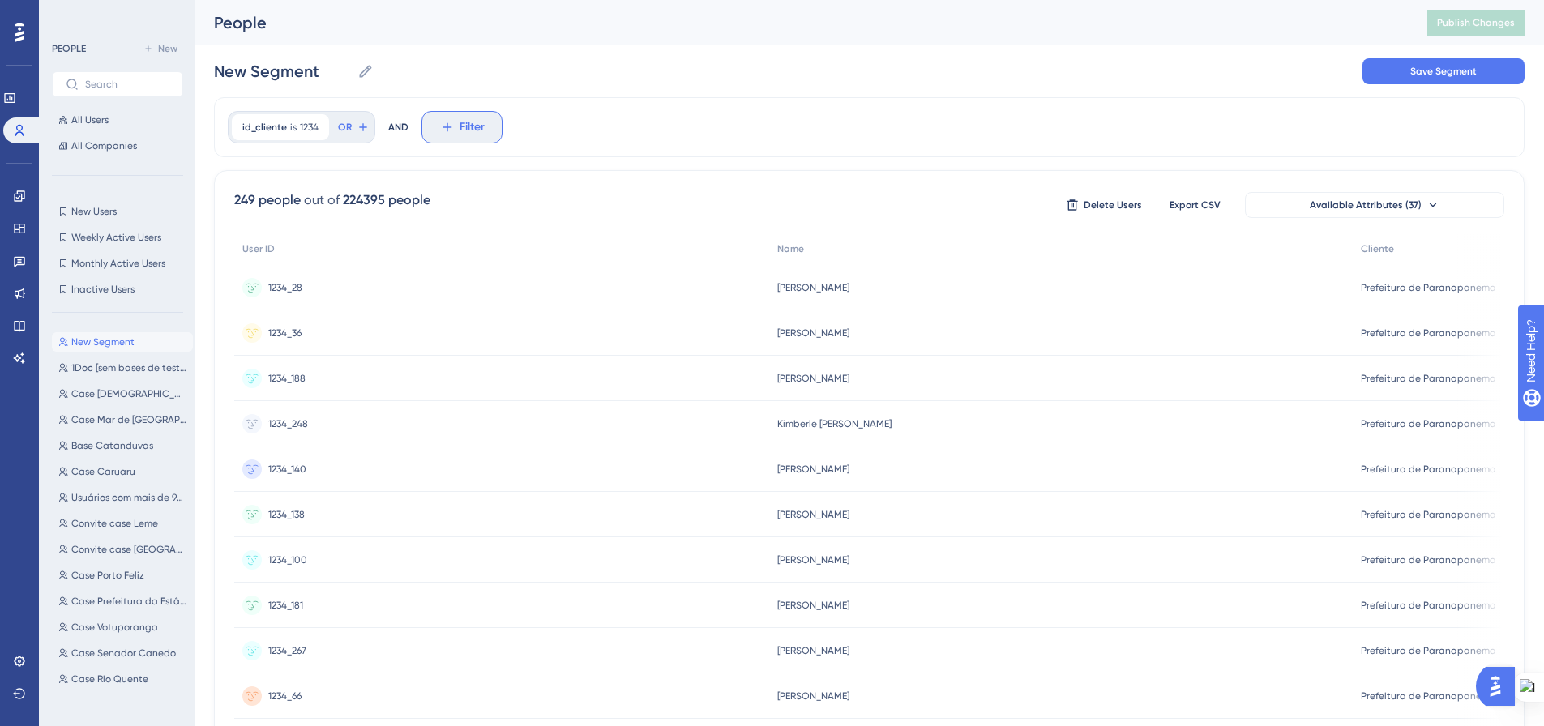
click at [443, 131] on icon at bounding box center [447, 127] width 15 height 15
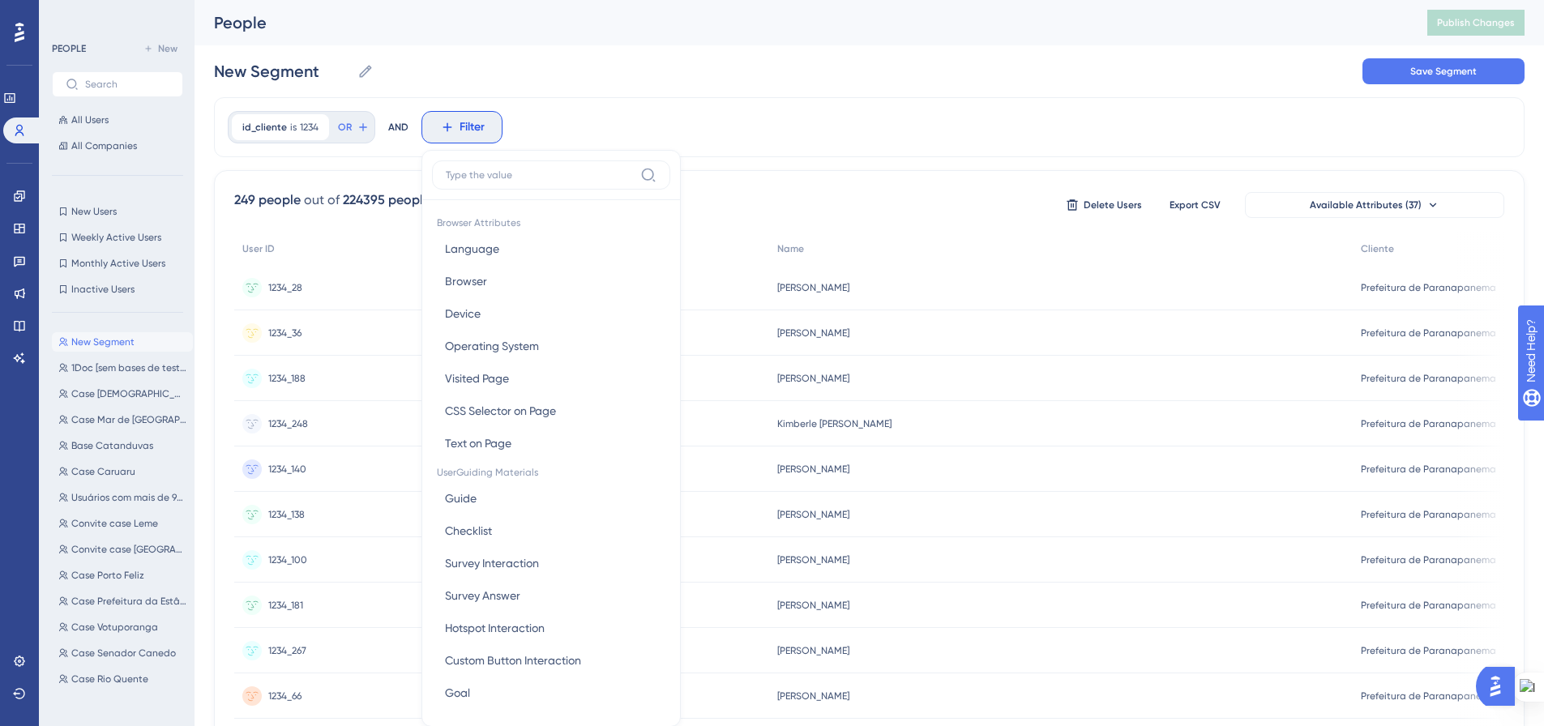
scroll to position [75, 0]
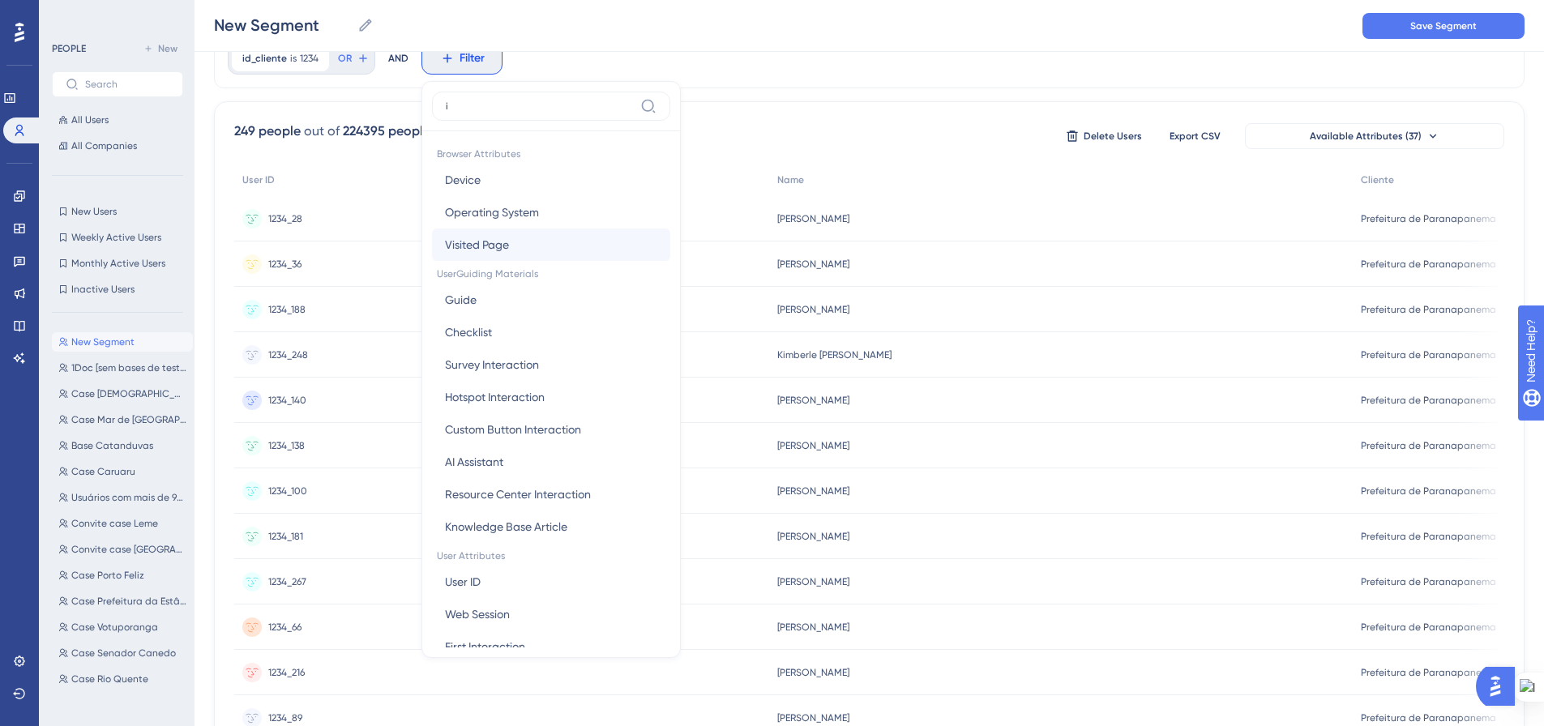
type input "id"
click at [520, 237] on button "User ID User ID" at bounding box center [551, 235] width 238 height 32
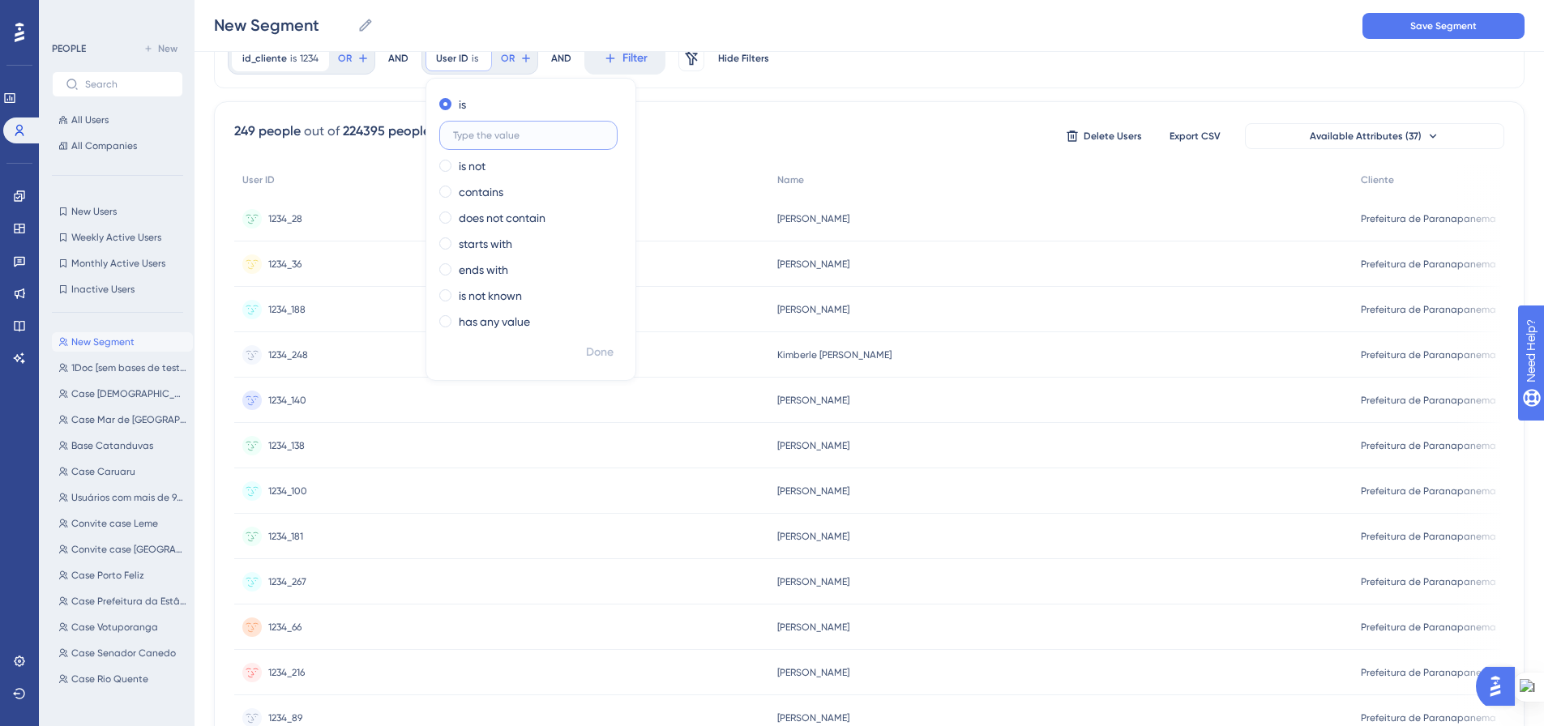
click at [477, 131] on input "text" at bounding box center [528, 135] width 151 height 11
paste input "1234_4"
type input "1234_4"
click at [593, 349] on span "Done" at bounding box center [600, 352] width 28 height 19
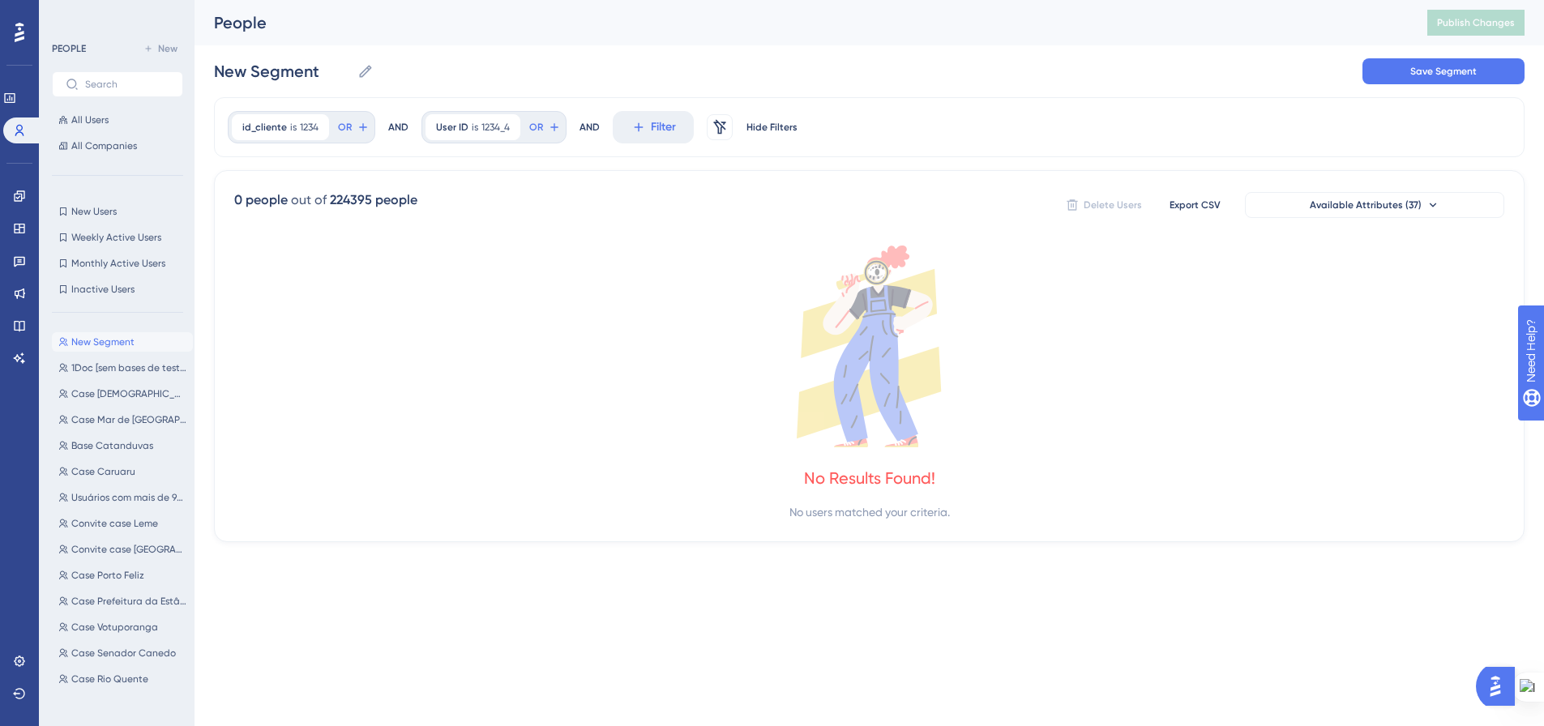
scroll to position [0, 0]
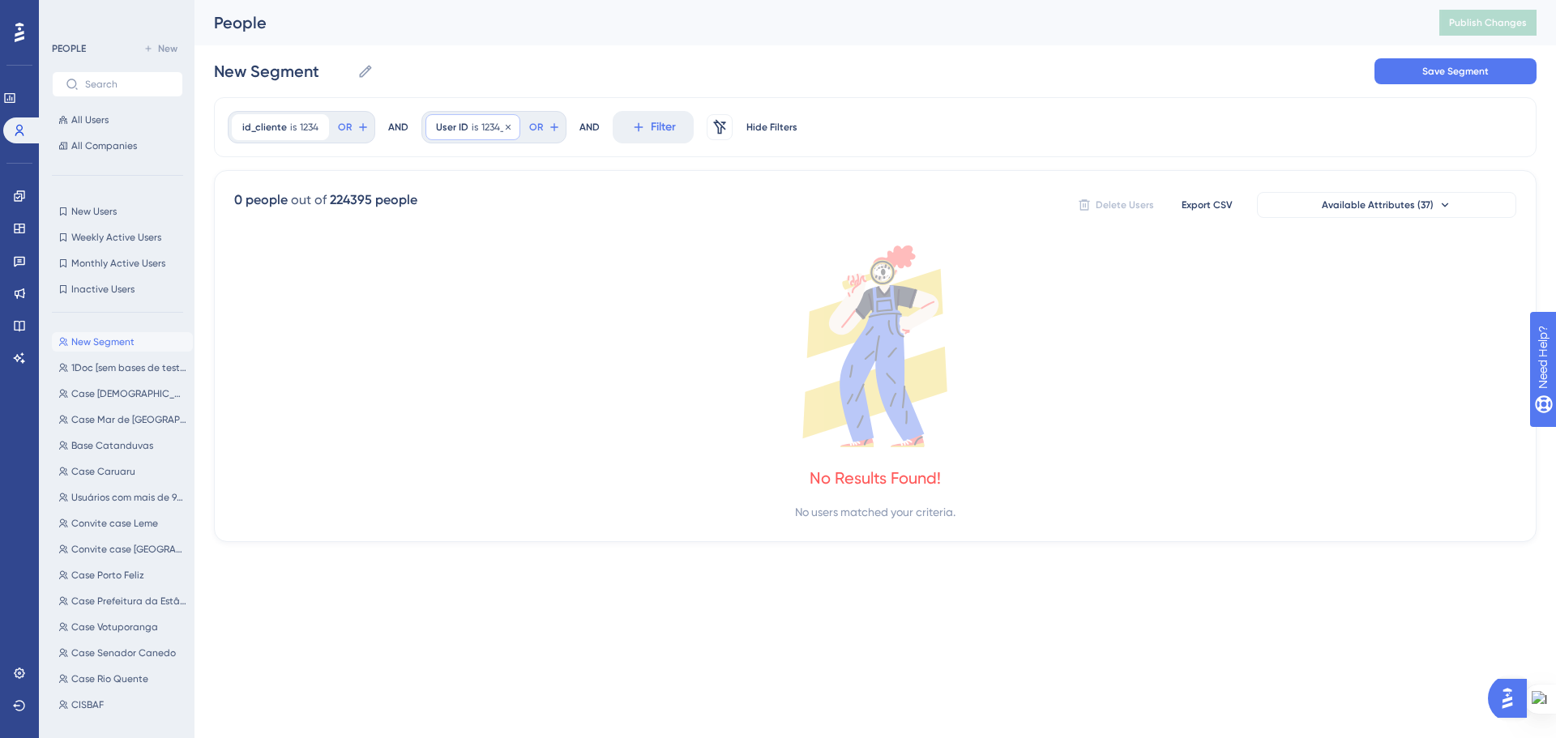
click at [494, 128] on span "1234_4" at bounding box center [495, 127] width 28 height 13
type input "1234_16"
click at [593, 417] on span "Done" at bounding box center [600, 421] width 28 height 19
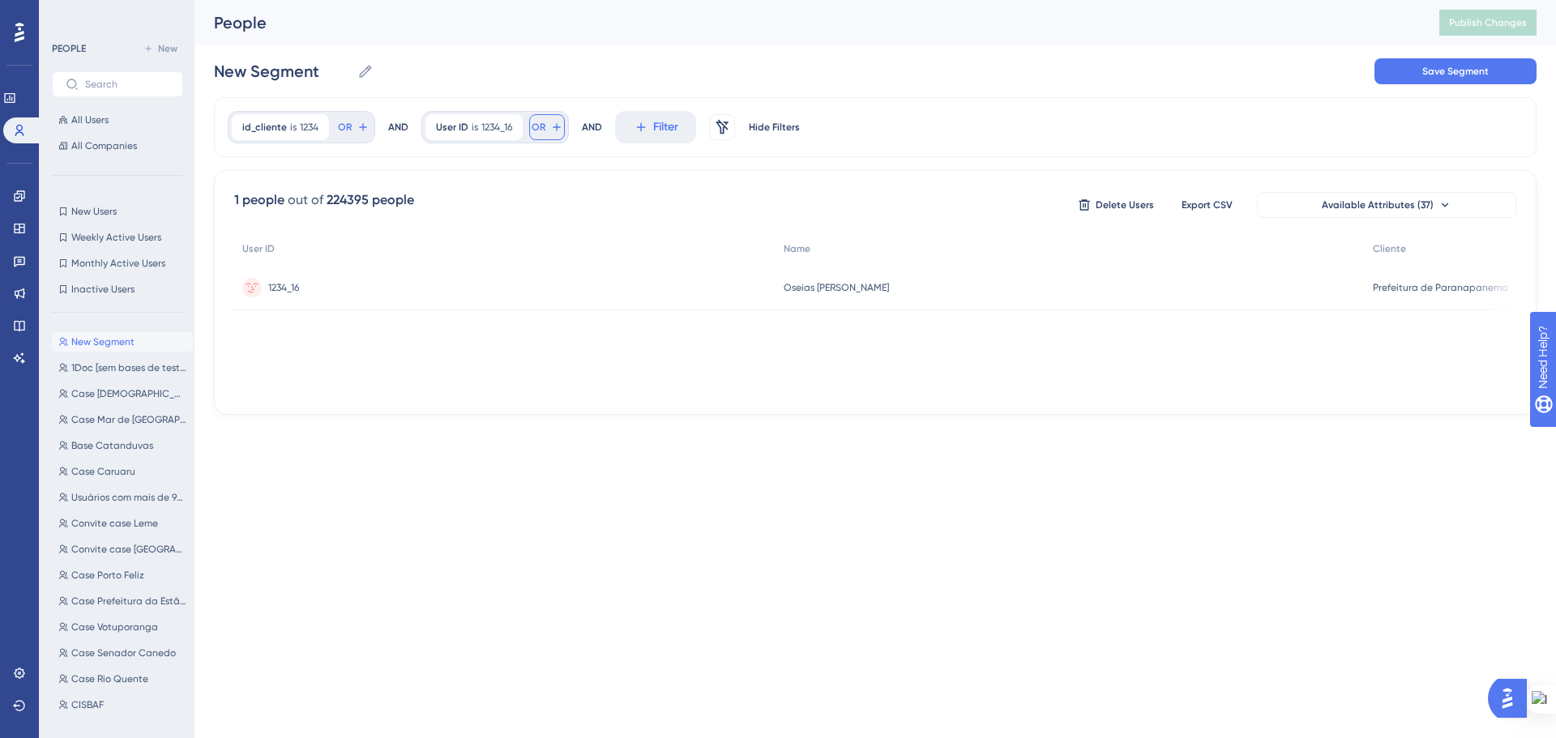
click at [558, 130] on icon at bounding box center [556, 127] width 13 height 13
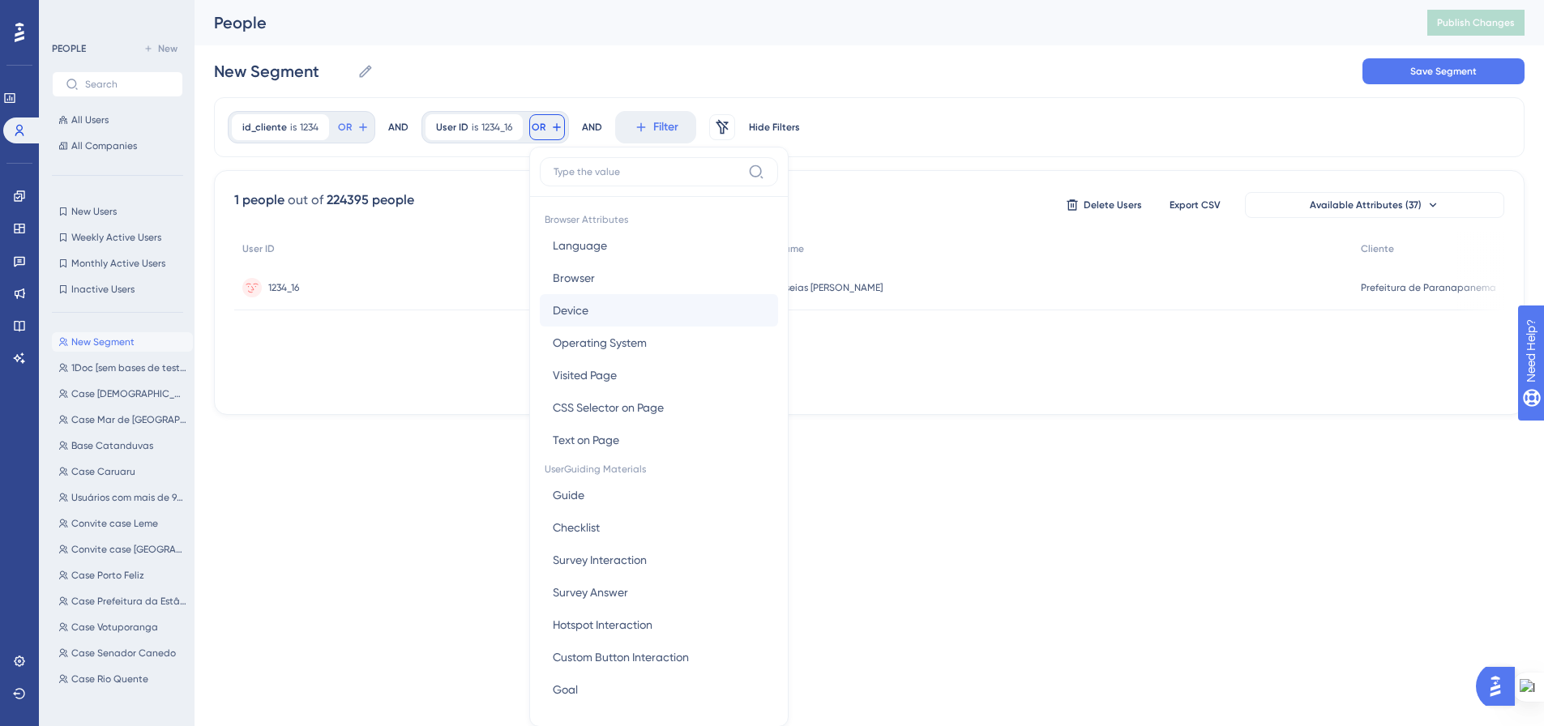
scroll to position [74, 0]
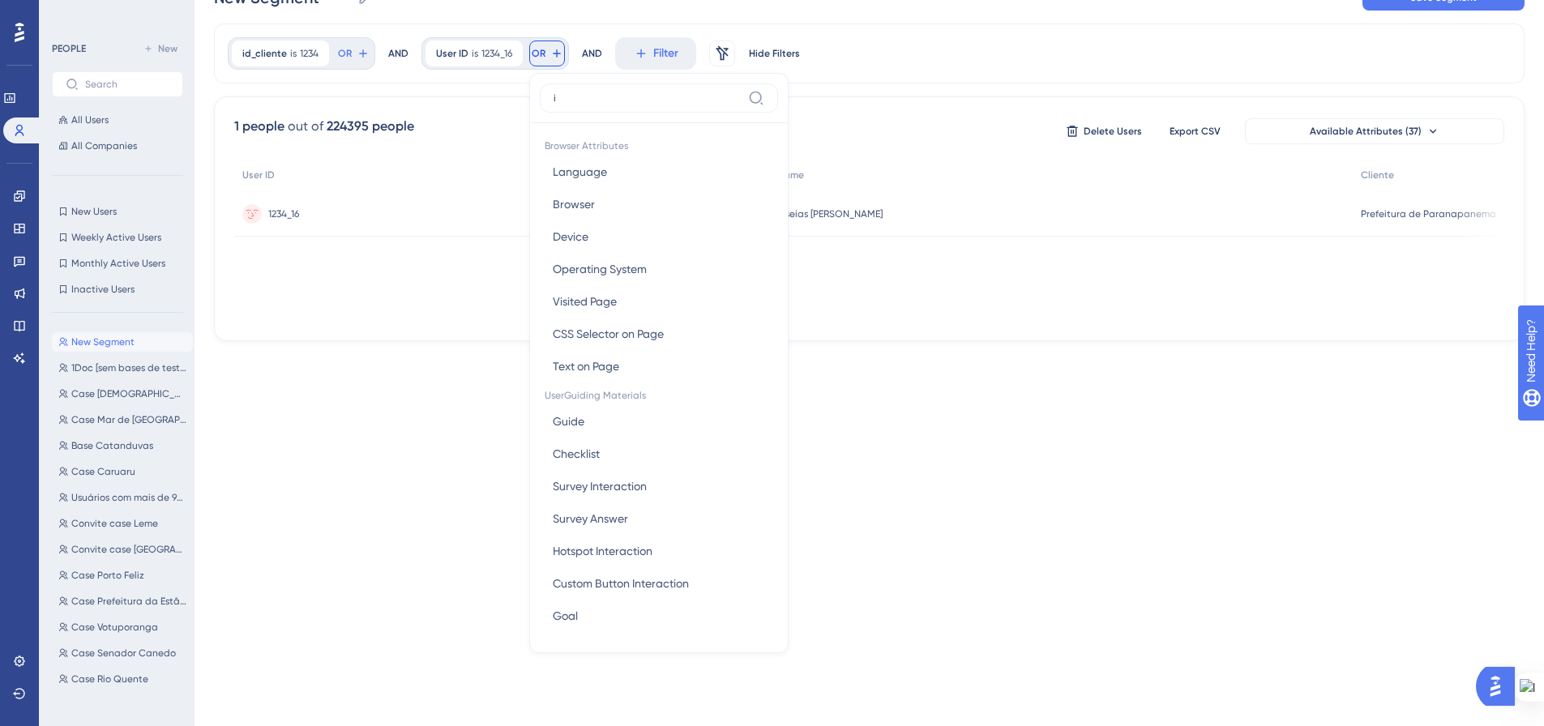
type input "id"
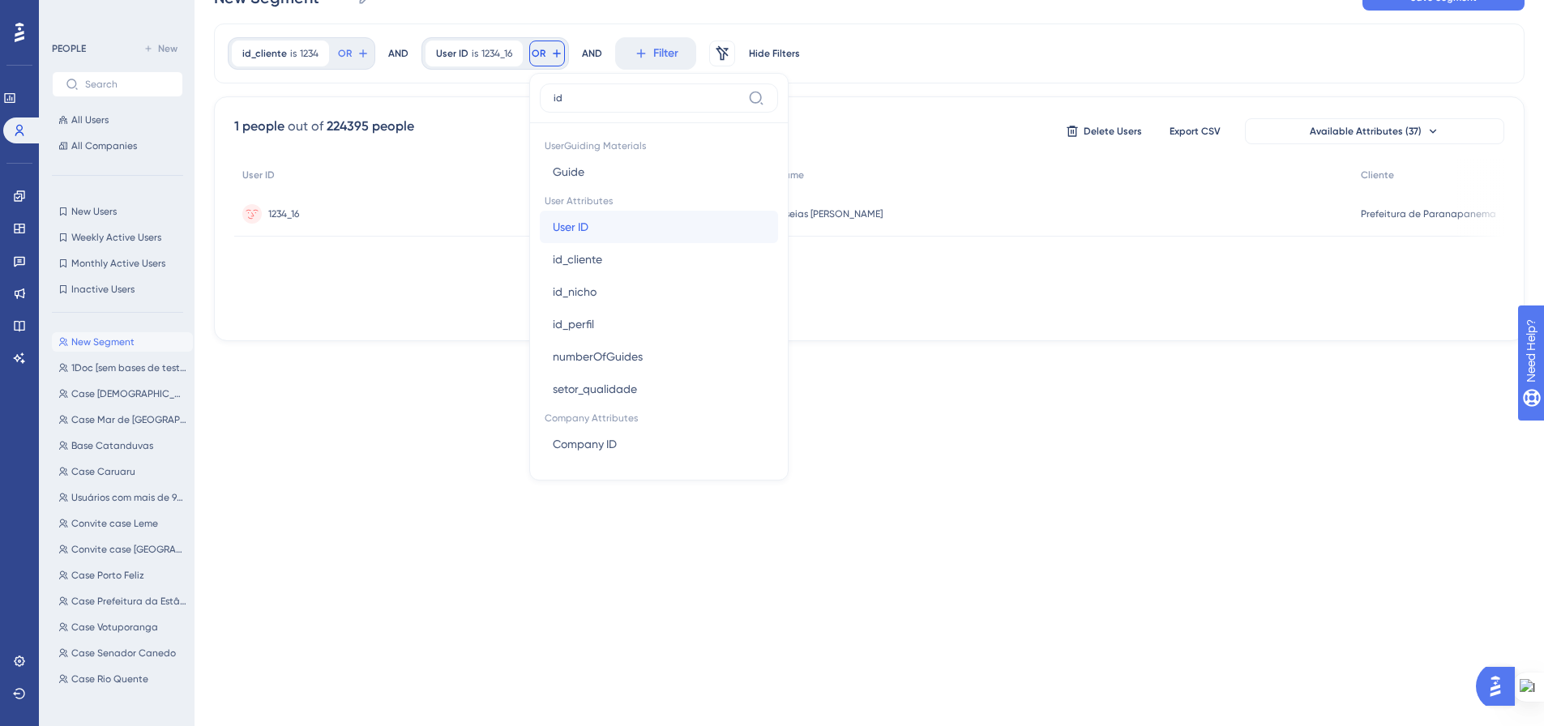
click at [569, 240] on button "User ID User ID" at bounding box center [659, 227] width 238 height 32
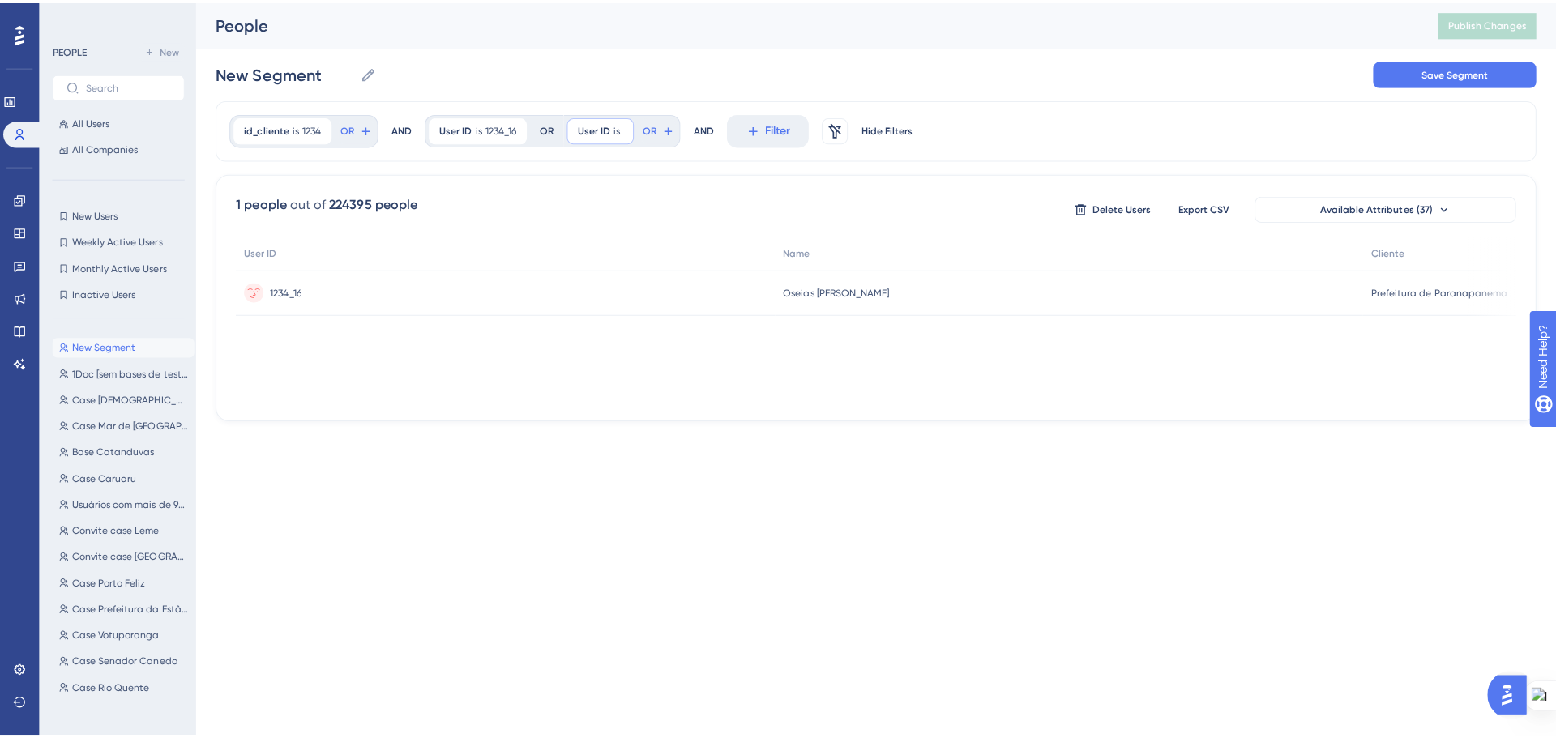
scroll to position [0, 0]
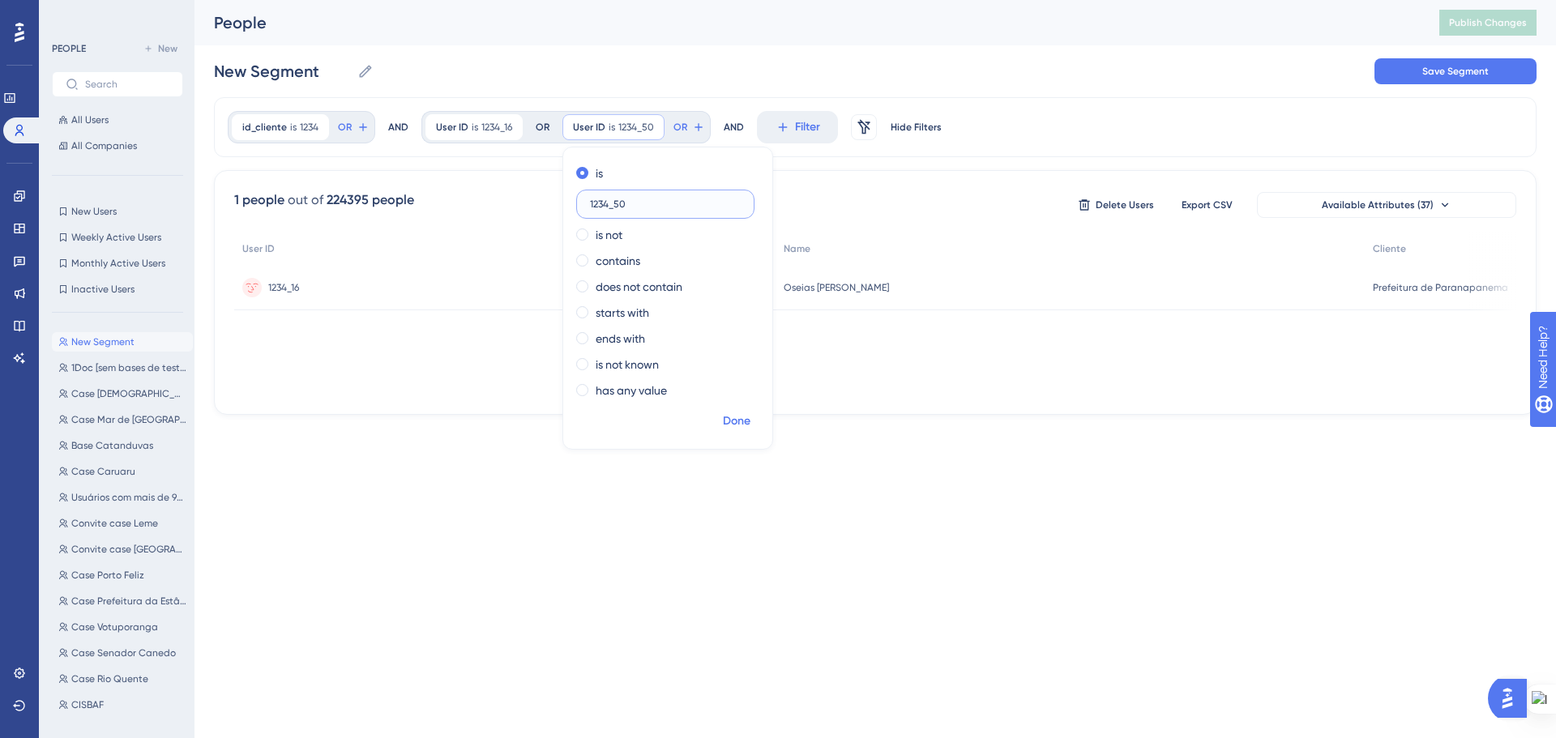
type input "1234_50"
click at [740, 426] on span "Done" at bounding box center [737, 421] width 28 height 19
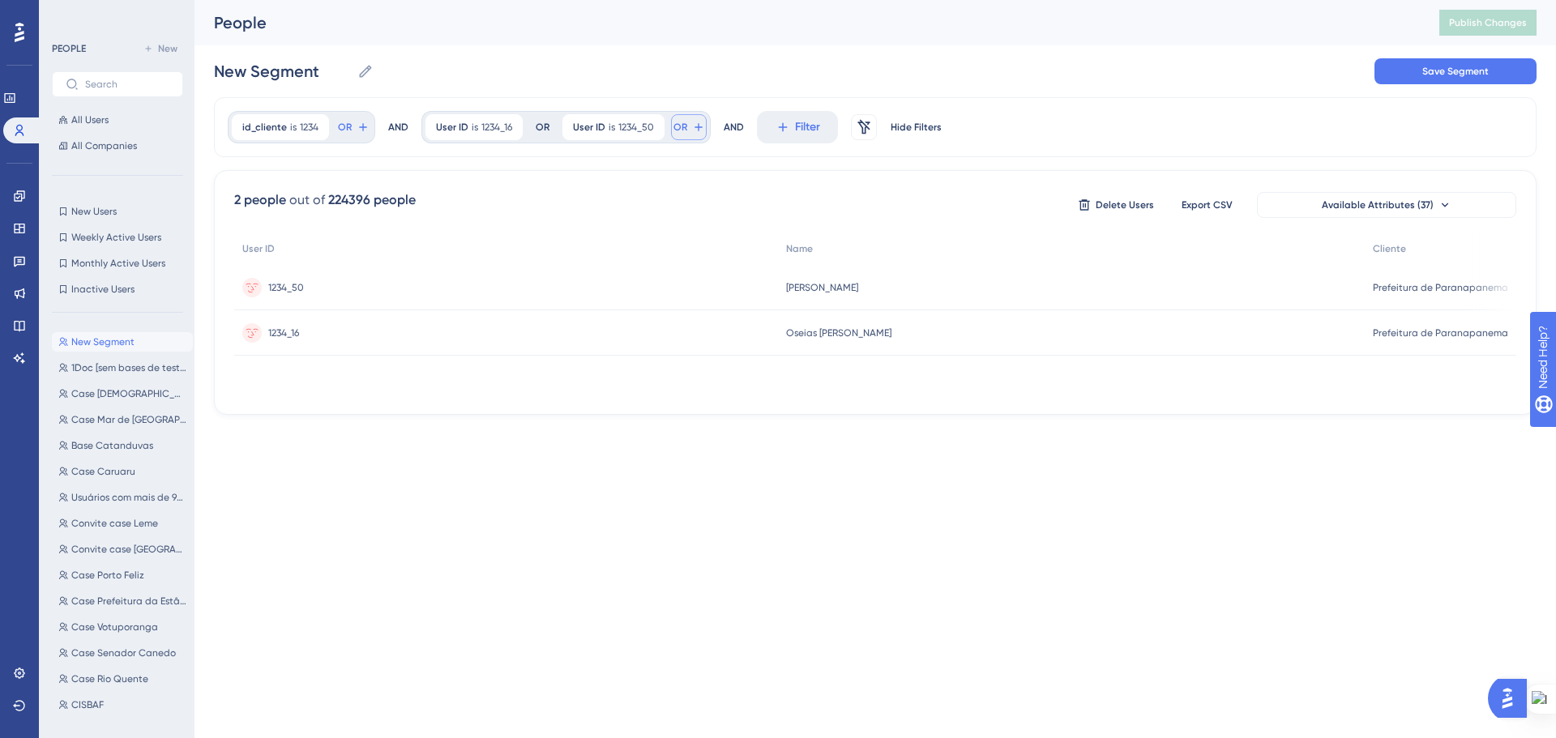
click at [697, 120] on button "OR" at bounding box center [689, 127] width 36 height 26
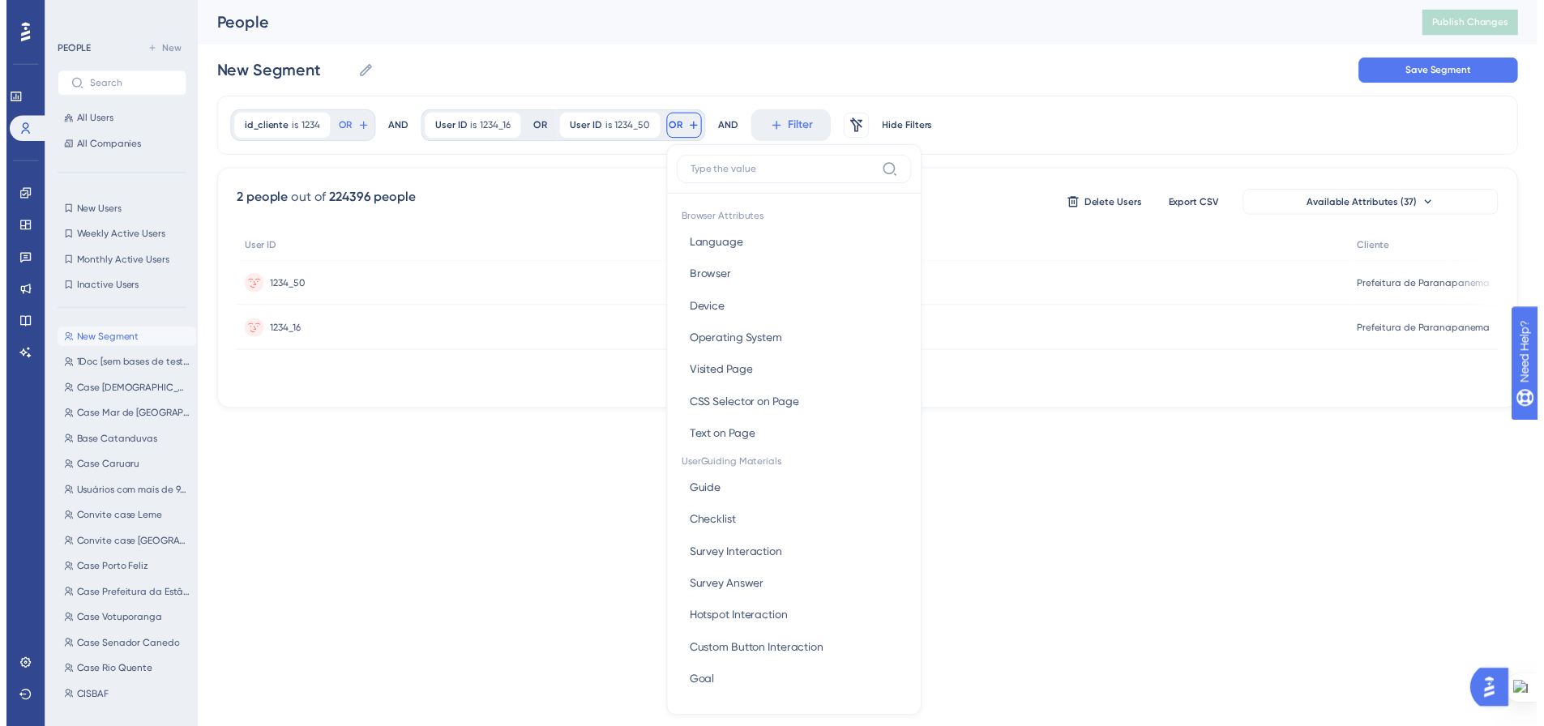
scroll to position [74, 0]
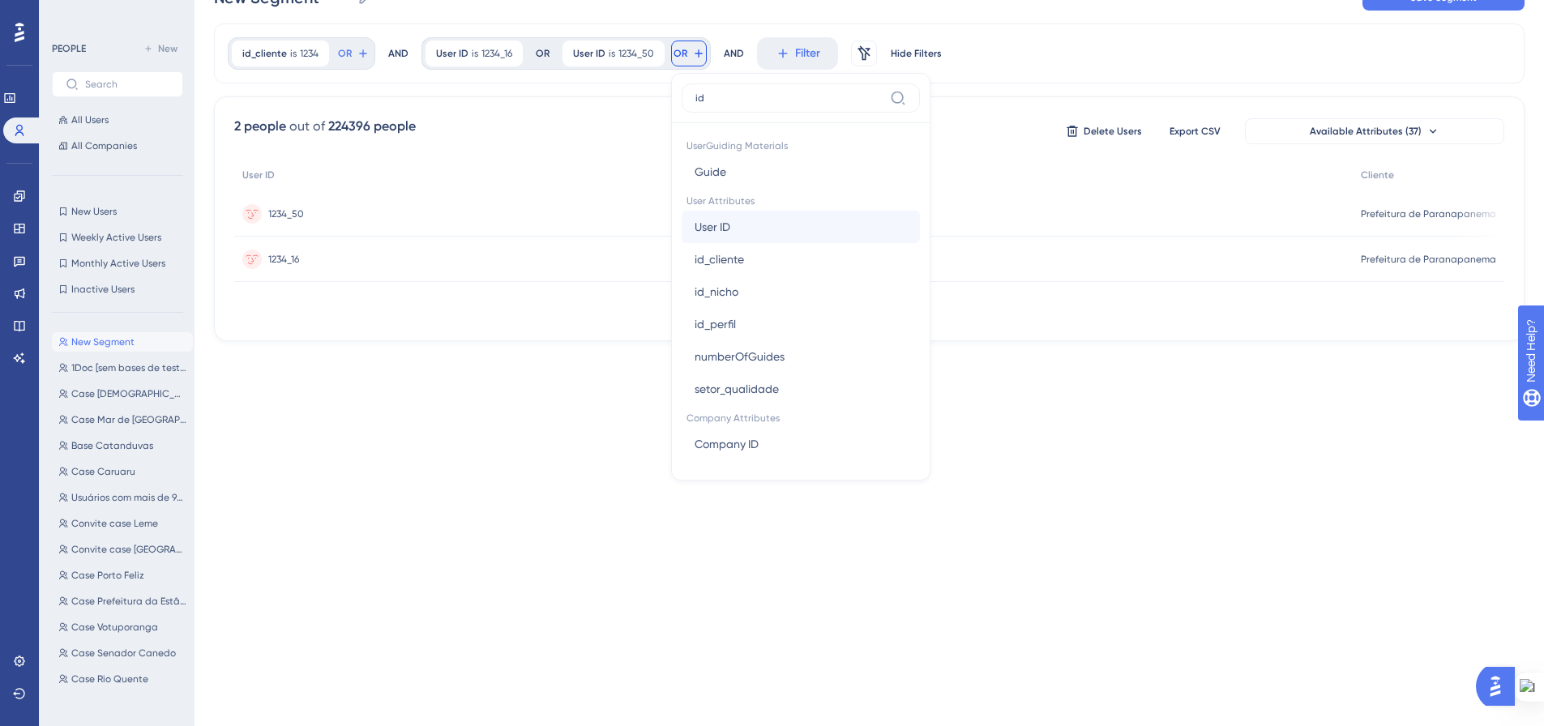
type input "id"
click at [729, 219] on span "User ID" at bounding box center [713, 226] width 36 height 19
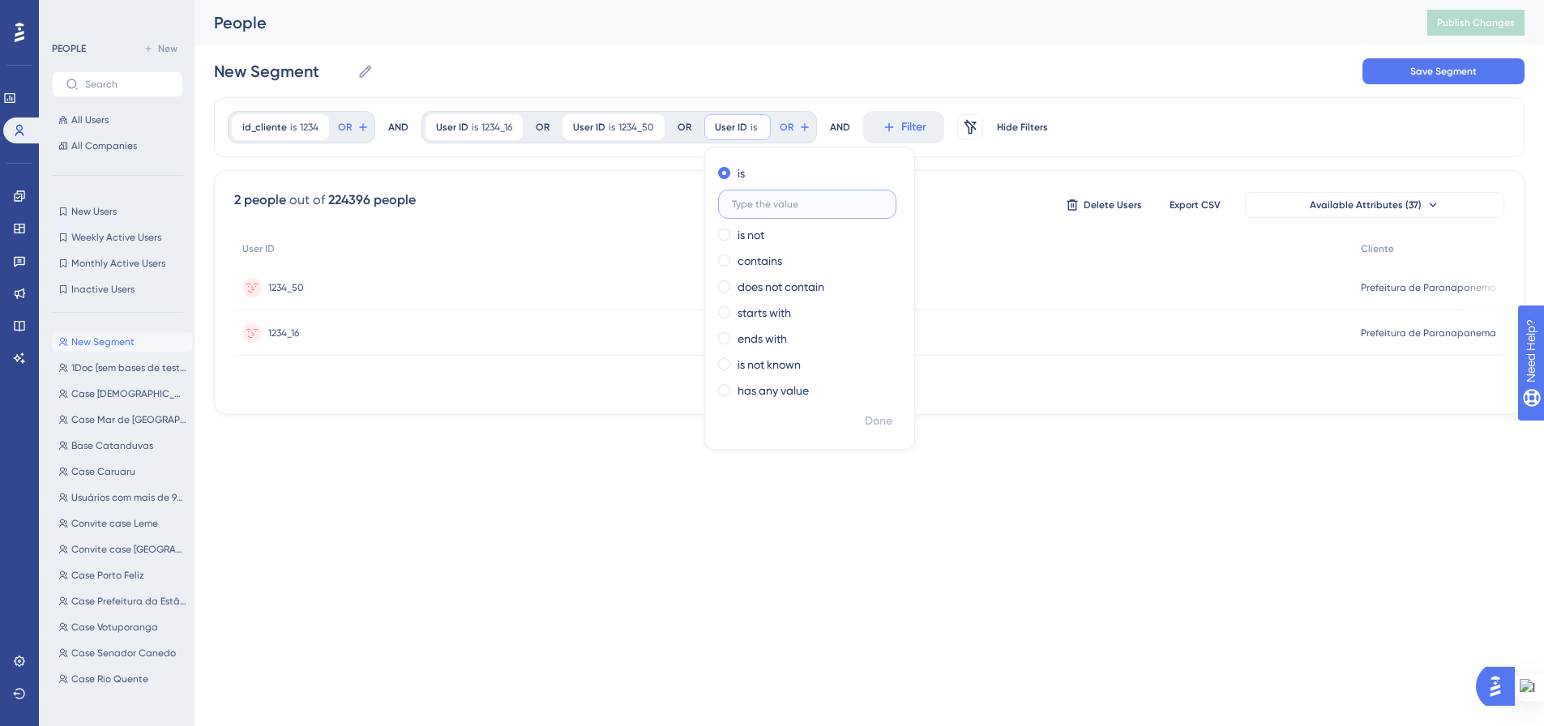
scroll to position [0, 0]
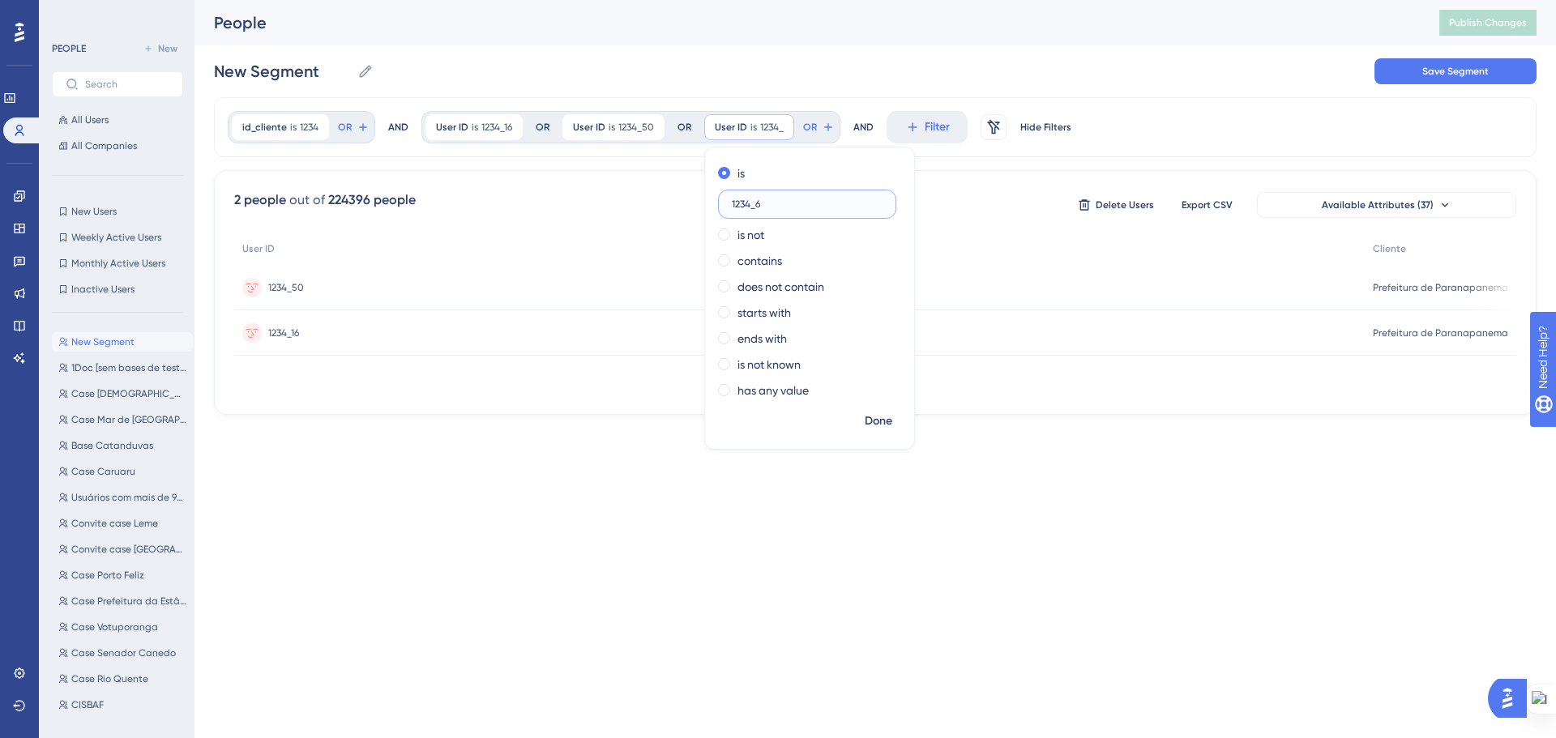
type input "1234_68"
click at [879, 416] on span "Done" at bounding box center [879, 421] width 28 height 19
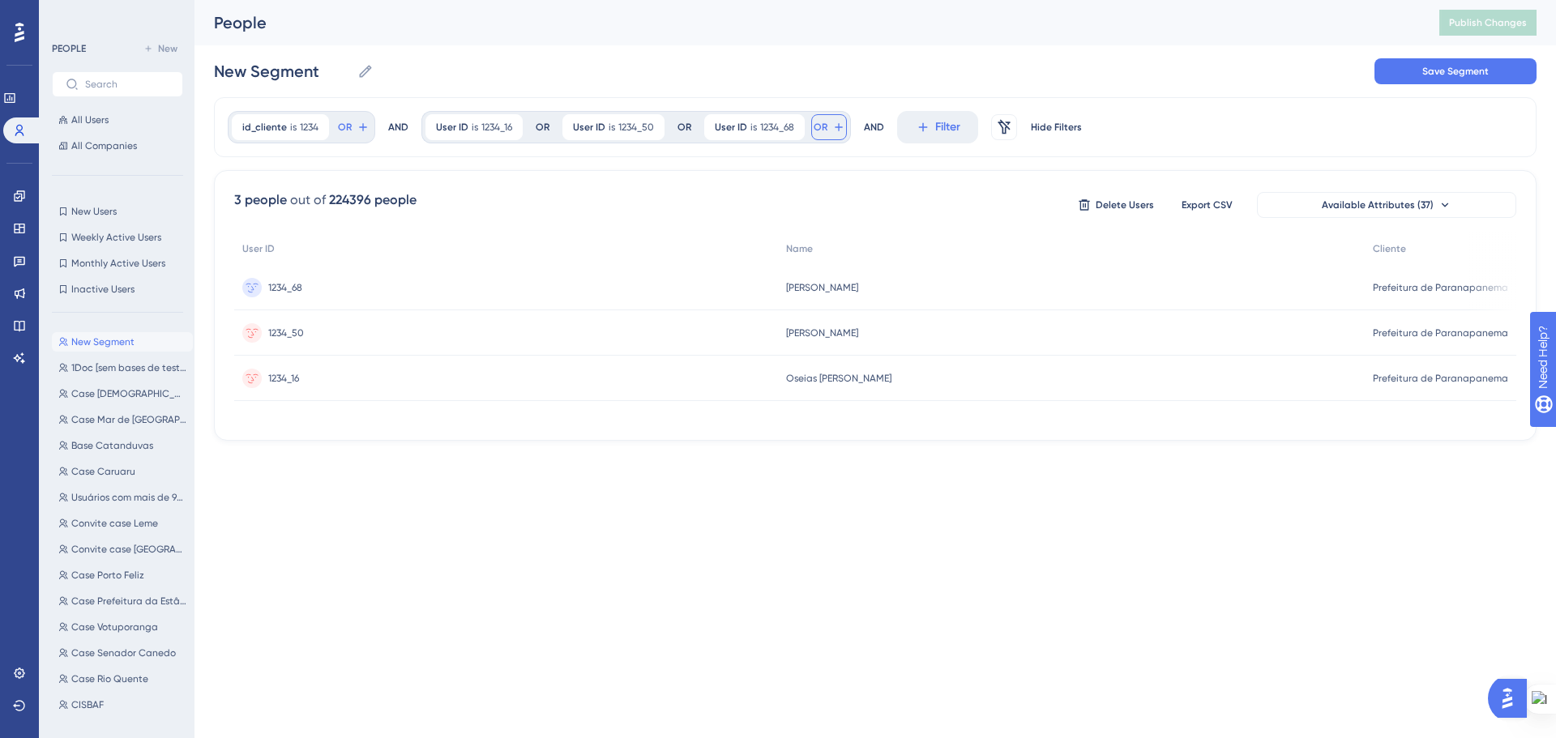
click at [839, 121] on icon at bounding box center [838, 127] width 13 height 13
type input "1234_52"
drag, startPoint x: 879, startPoint y: 174, endPoint x: 794, endPoint y: 172, distance: 84.3
click at [794, 172] on div "id_cliente is 1234 1234 Remove OR AND User ID is 1234_16 1234_16 Remove OR User…" at bounding box center [875, 269] width 1323 height 344
click at [834, 126] on icon at bounding box center [838, 127] width 13 height 13
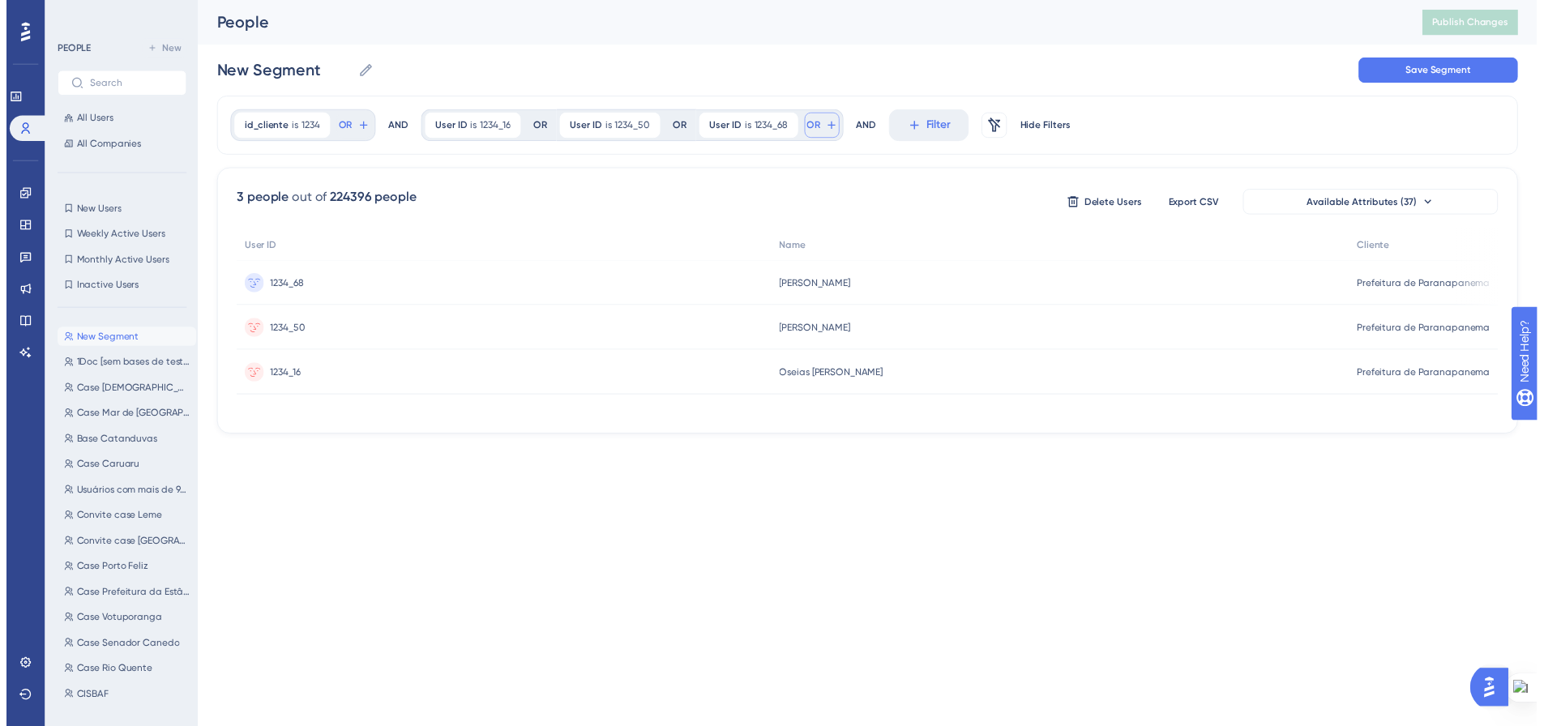
scroll to position [74, 0]
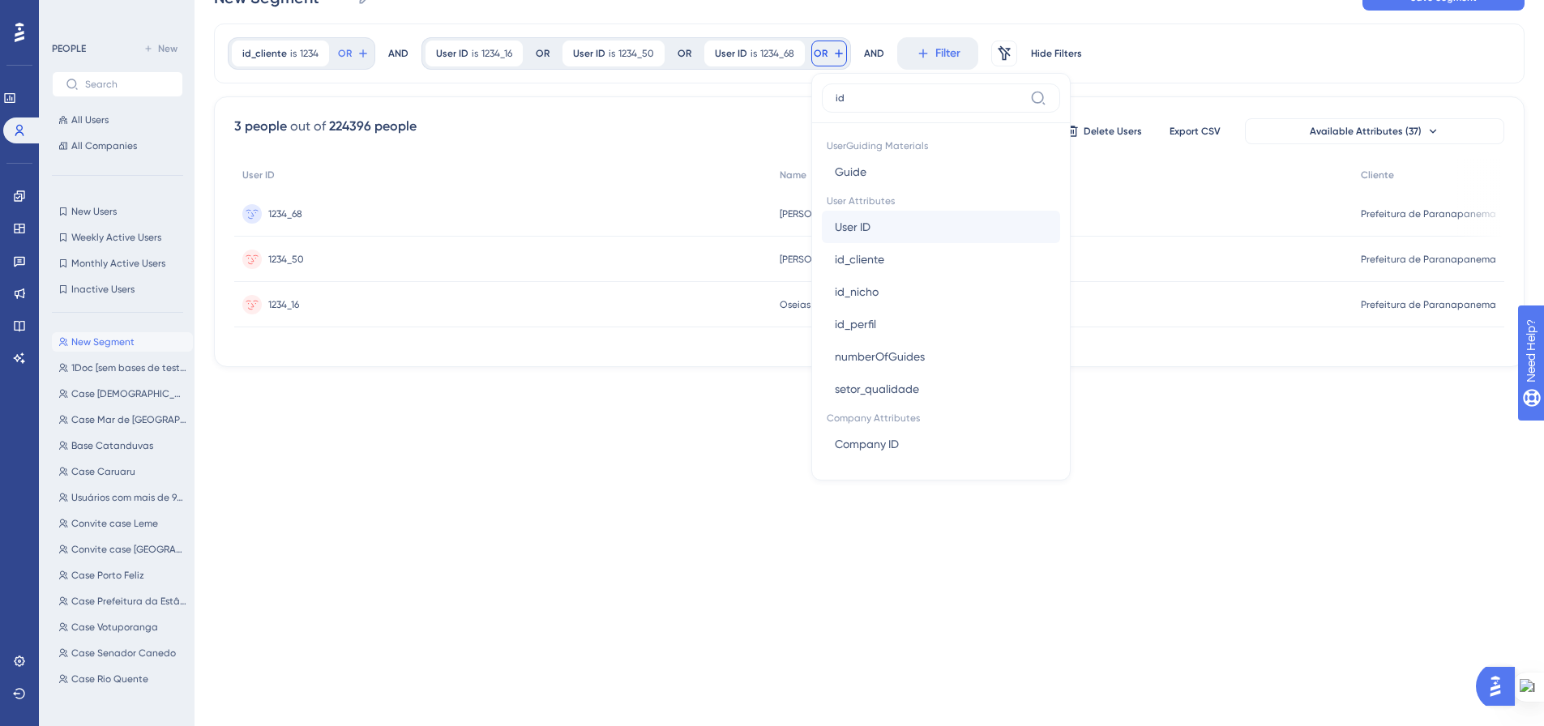
type input "id"
click at [863, 227] on span "User ID" at bounding box center [853, 226] width 36 height 19
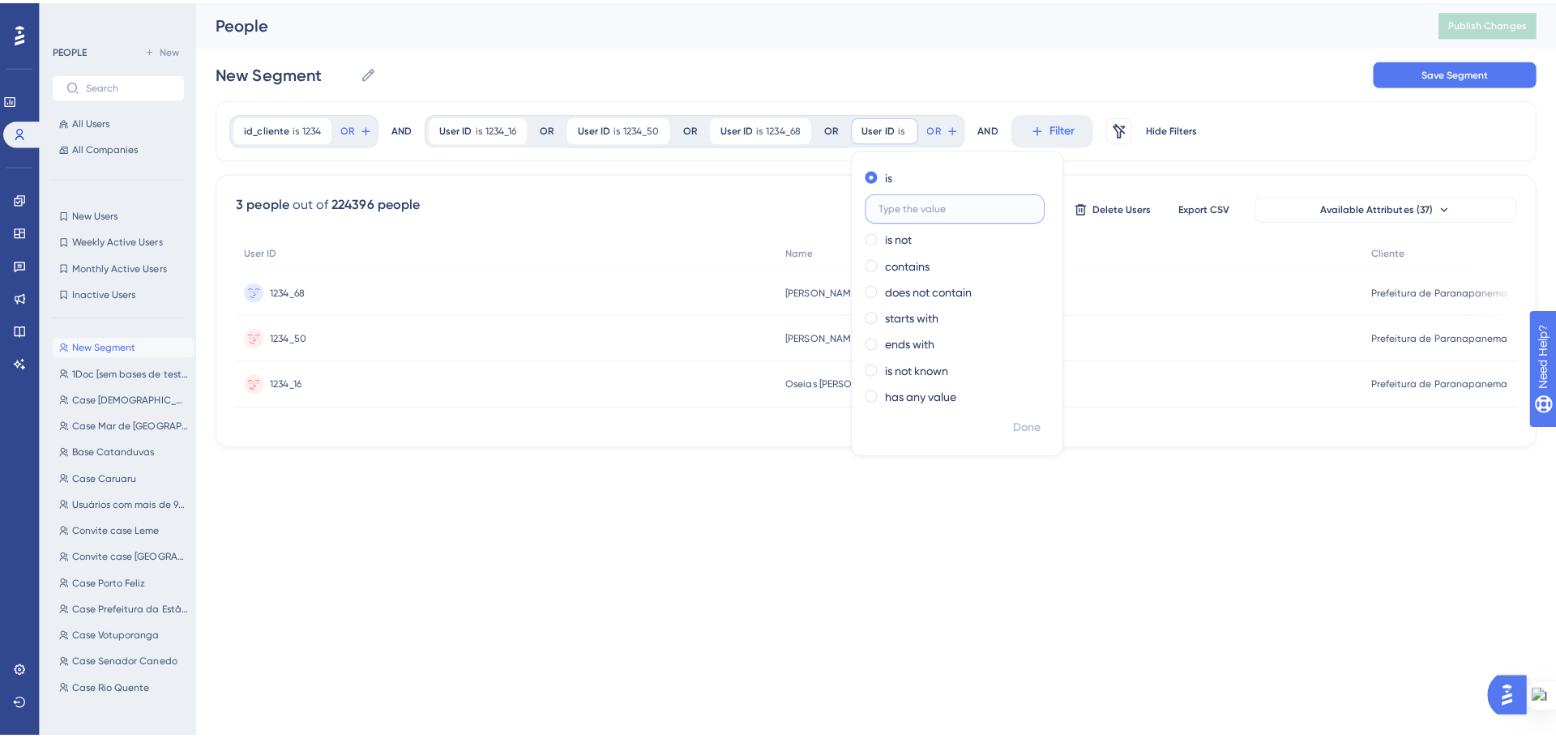
scroll to position [0, 0]
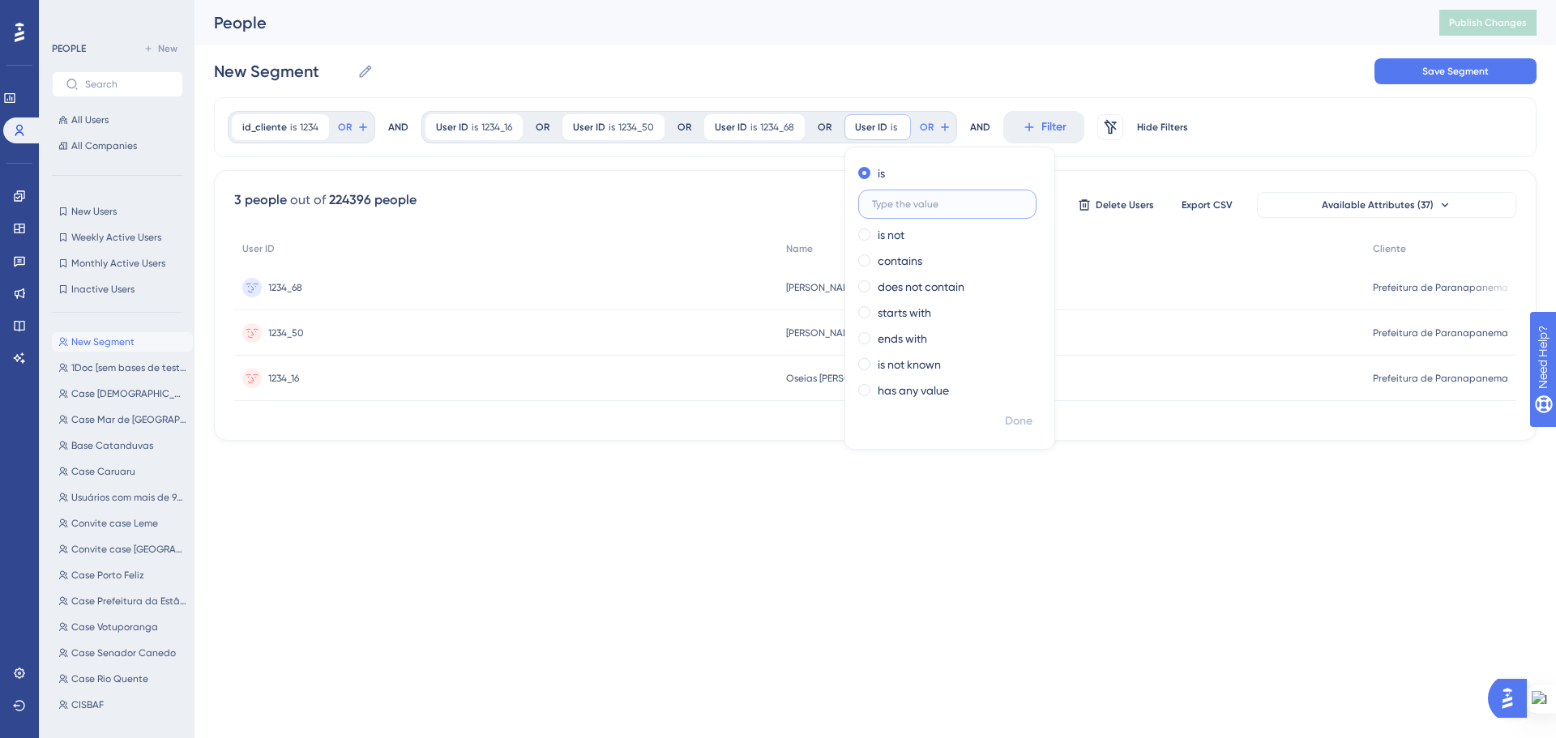
click at [914, 205] on input "text" at bounding box center [947, 204] width 151 height 11
type input "1234_52"
click at [1017, 417] on span "Done" at bounding box center [1019, 421] width 28 height 19
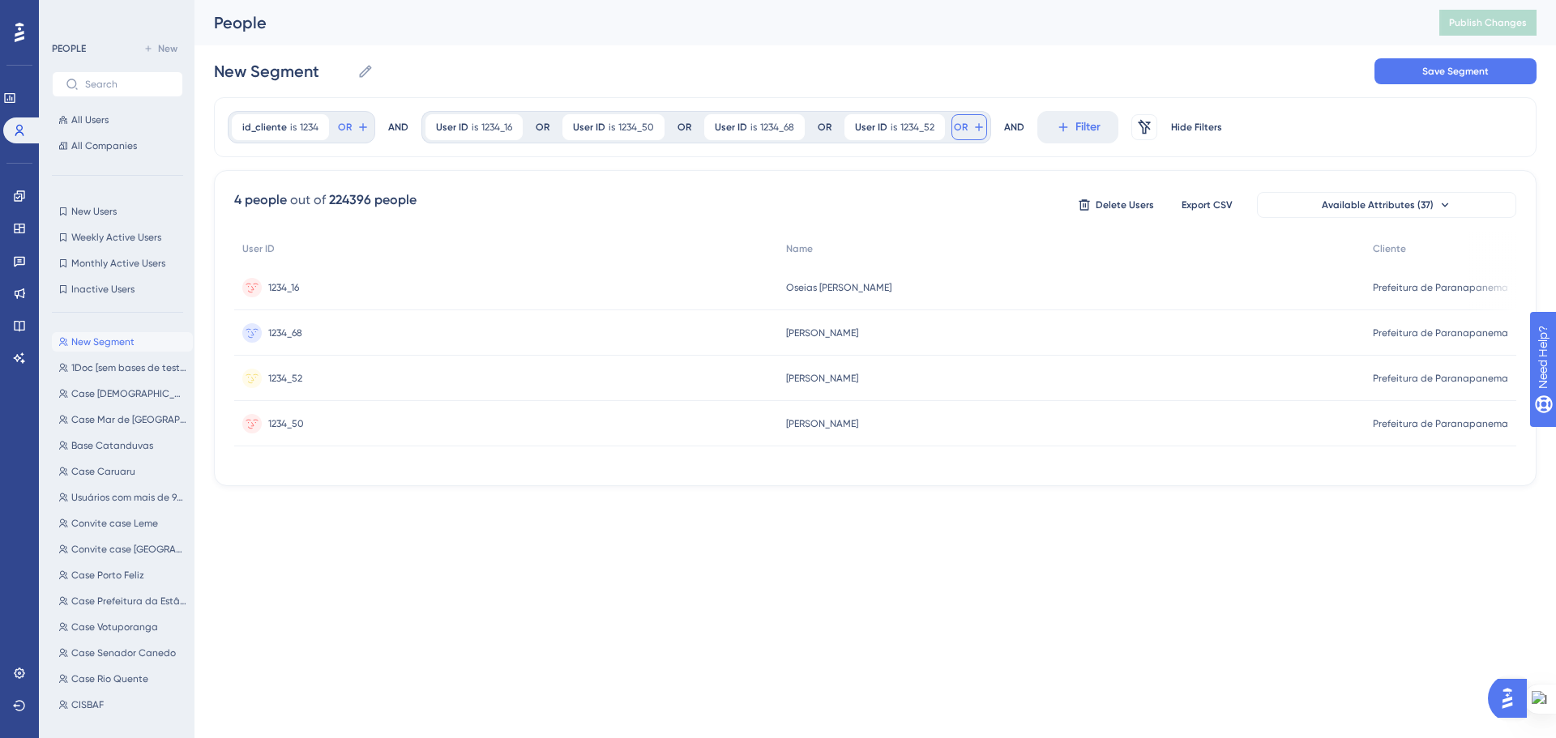
drag, startPoint x: 977, startPoint y: 131, endPoint x: 1, endPoint y: 248, distance: 982.9
click at [977, 131] on icon at bounding box center [979, 127] width 13 height 13
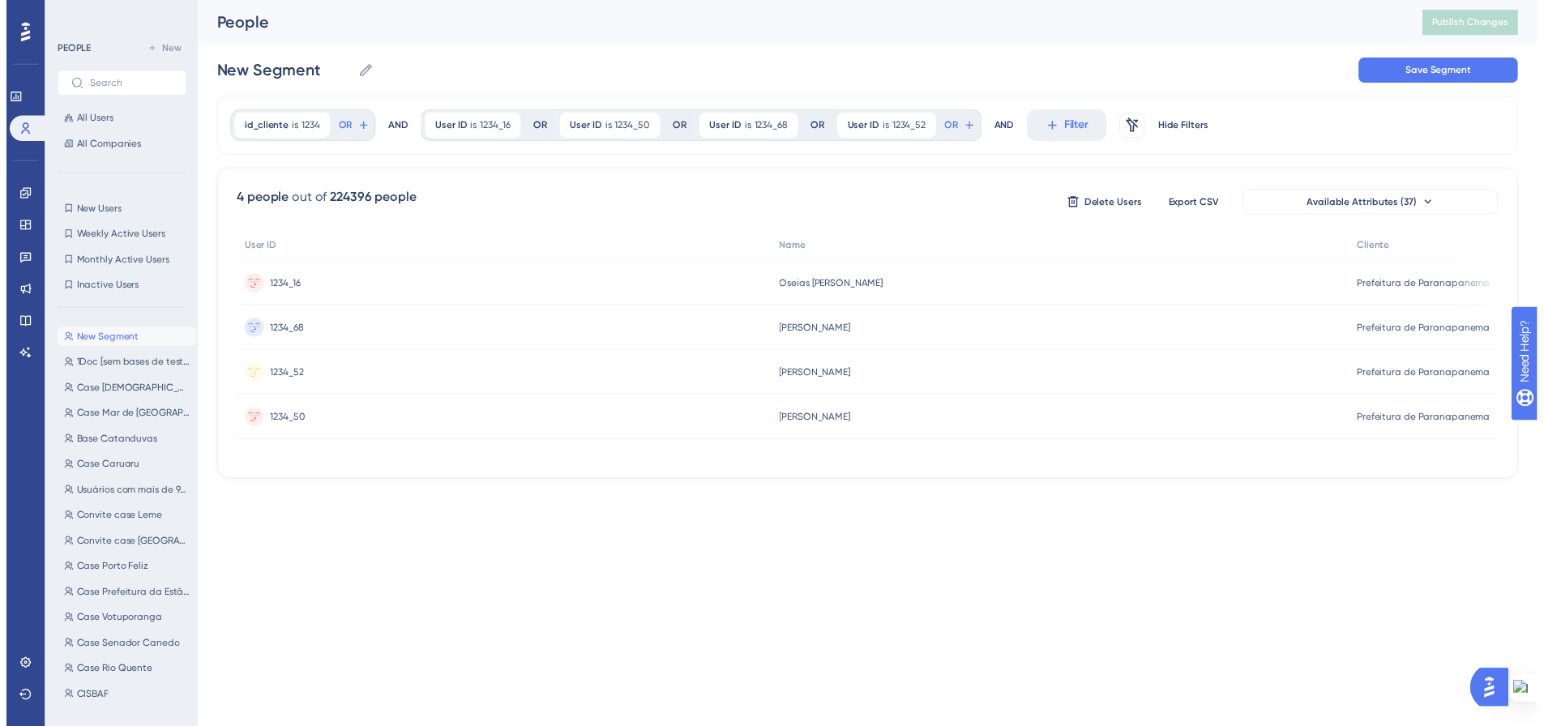
scroll to position [74, 0]
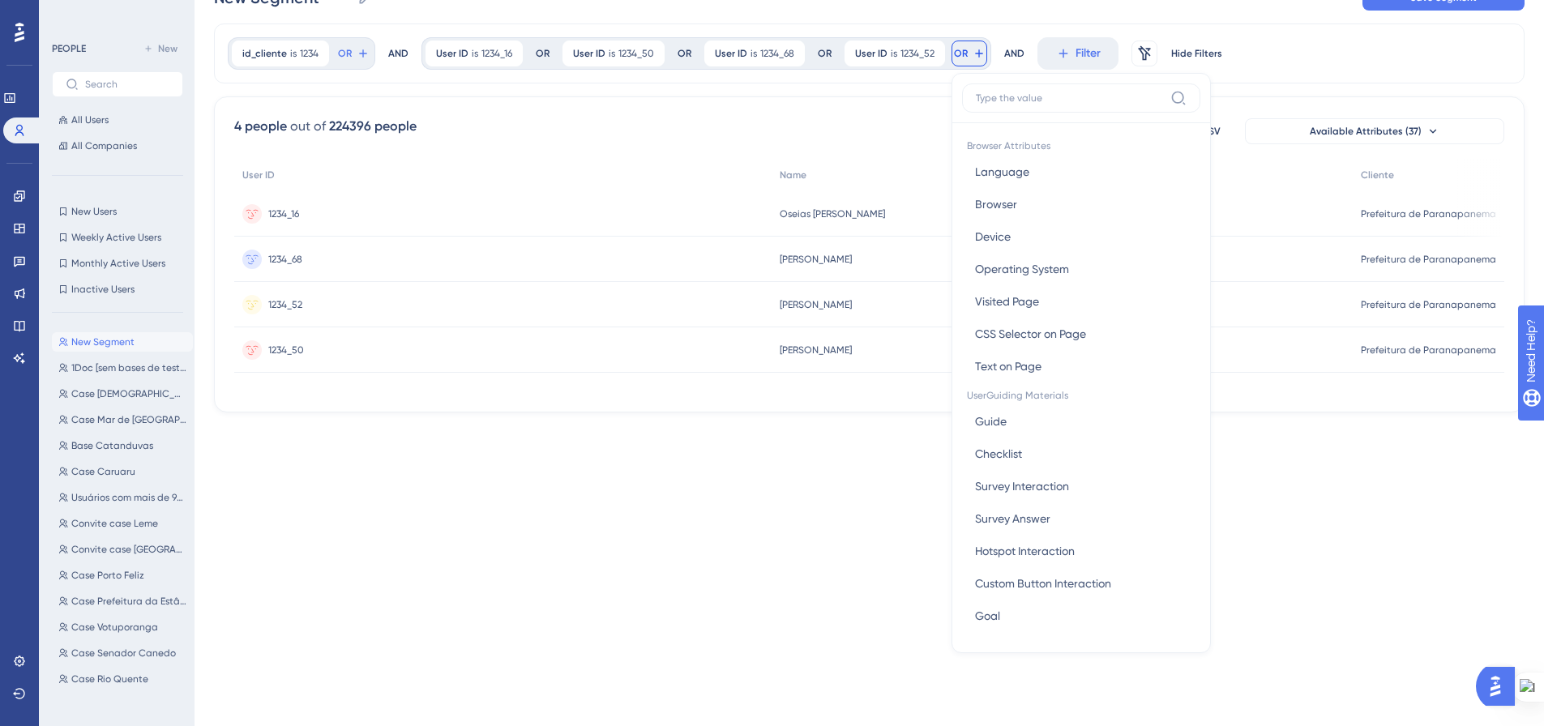
drag, startPoint x: 1076, startPoint y: 85, endPoint x: 1077, endPoint y: 101, distance: 15.5
click at [1076, 85] on label at bounding box center [1081, 97] width 238 height 29
click at [1076, 92] on input at bounding box center [1070, 98] width 188 height 13
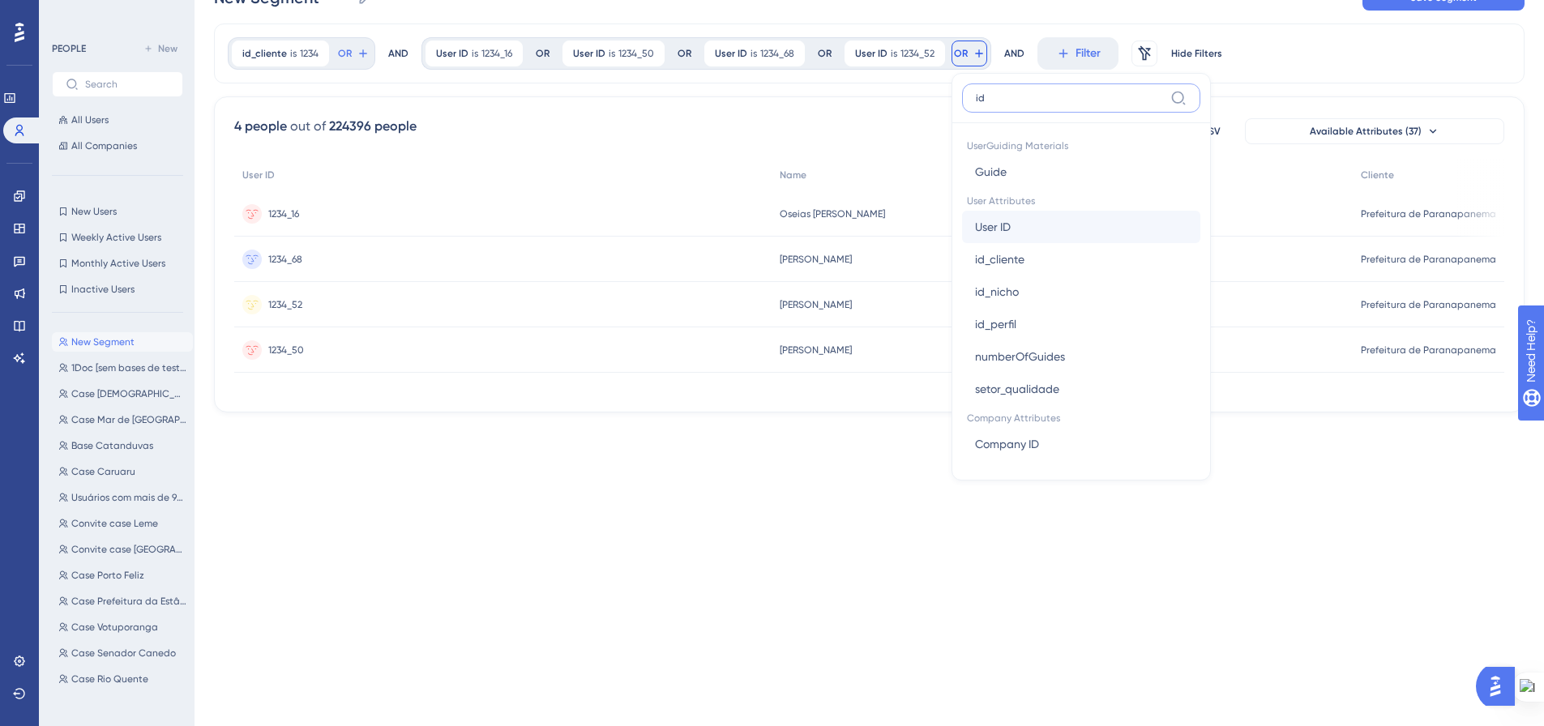
type input "id"
click at [1089, 238] on button "User ID User ID" at bounding box center [1081, 227] width 238 height 32
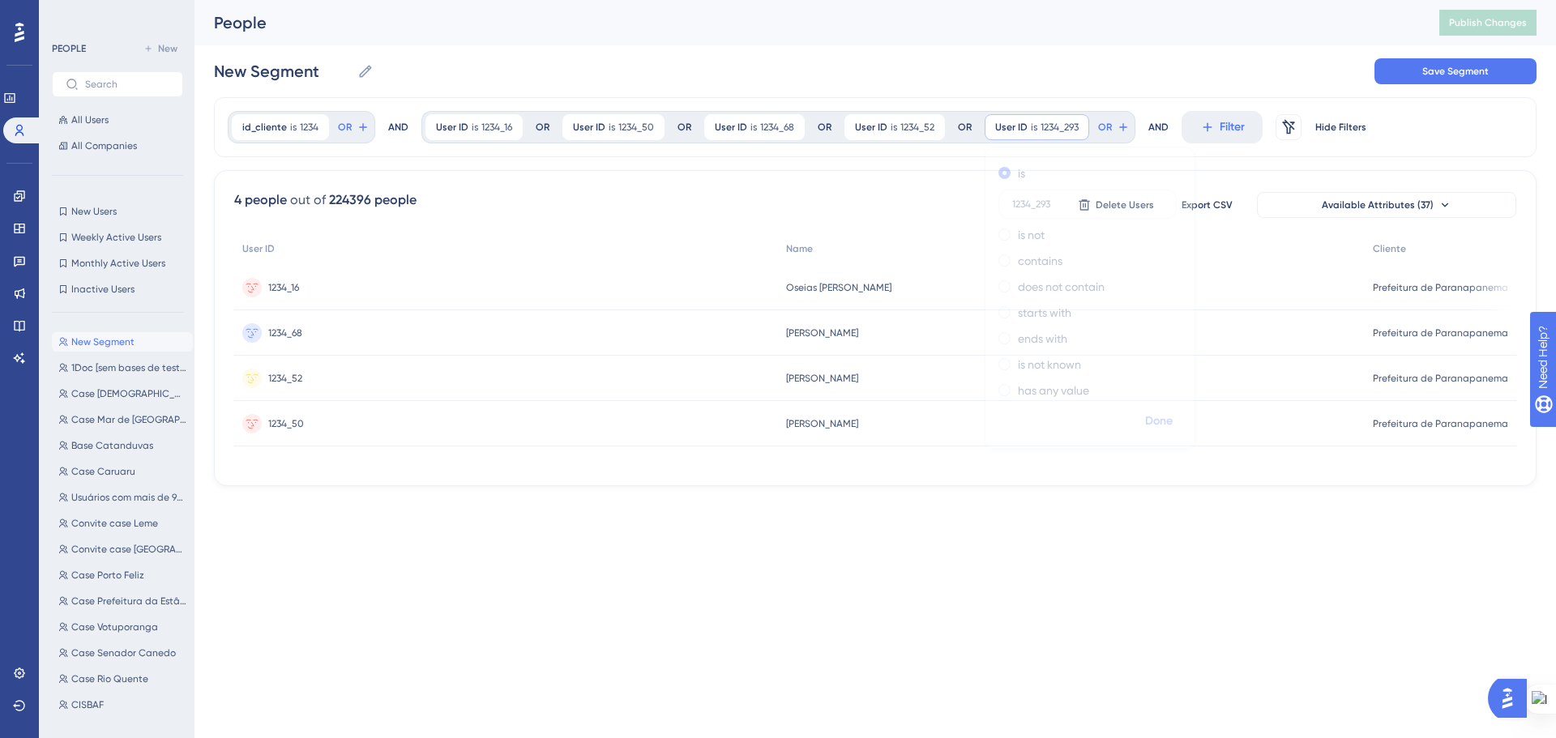
type input "1234_293"
click at [1150, 414] on span "Done" at bounding box center [1159, 421] width 28 height 19
click at [1121, 134] on button "OR" at bounding box center [1114, 127] width 36 height 26
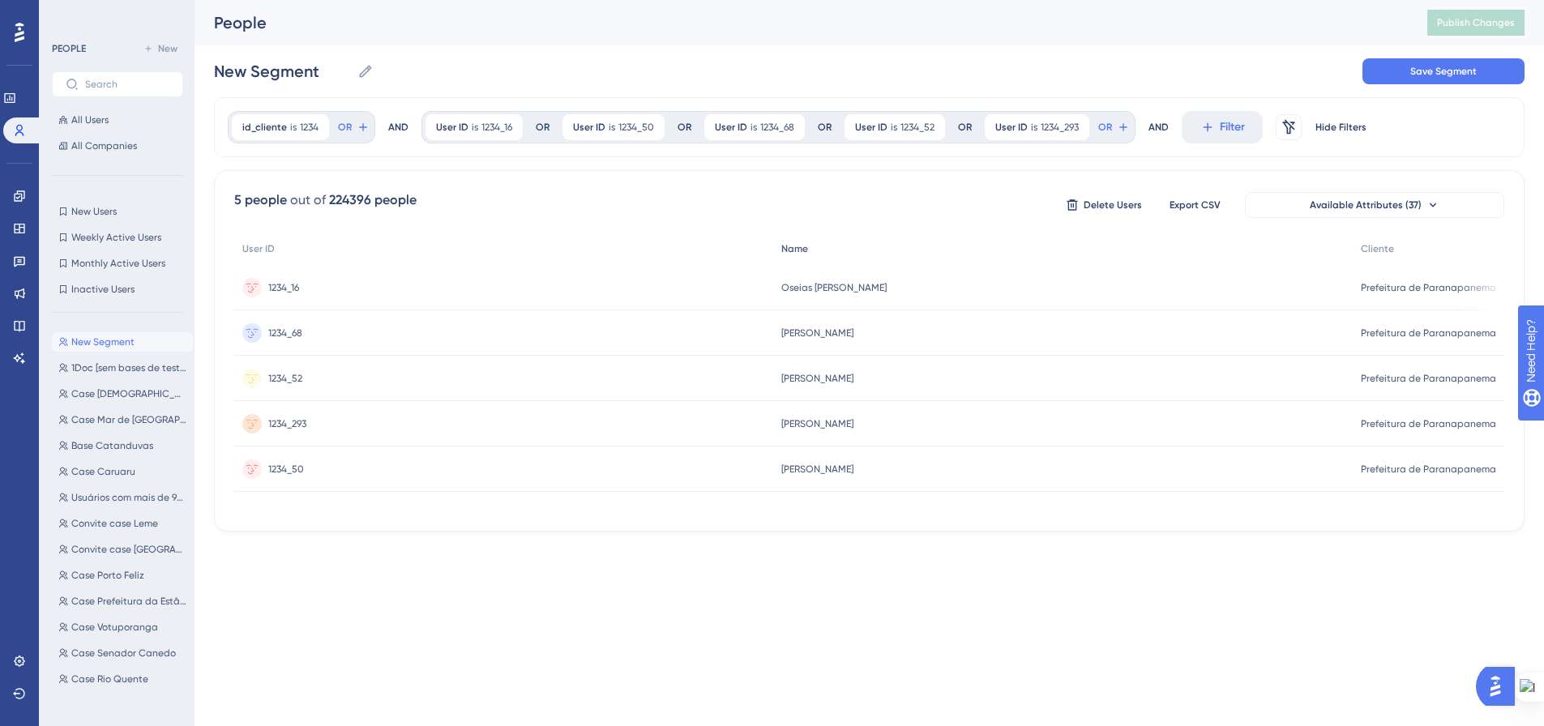
scroll to position [74, 0]
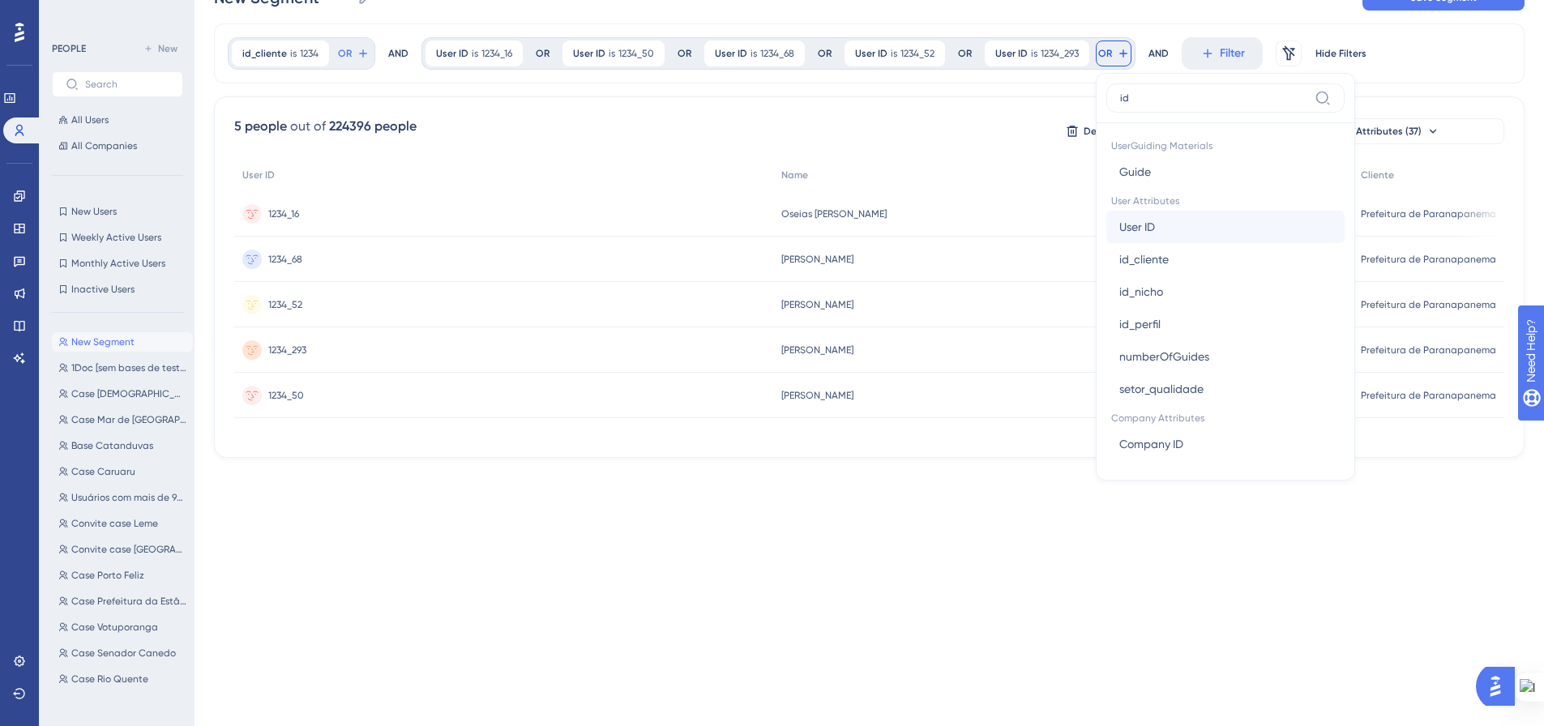
type input "id"
click at [1181, 220] on button "User ID User ID" at bounding box center [1225, 227] width 238 height 32
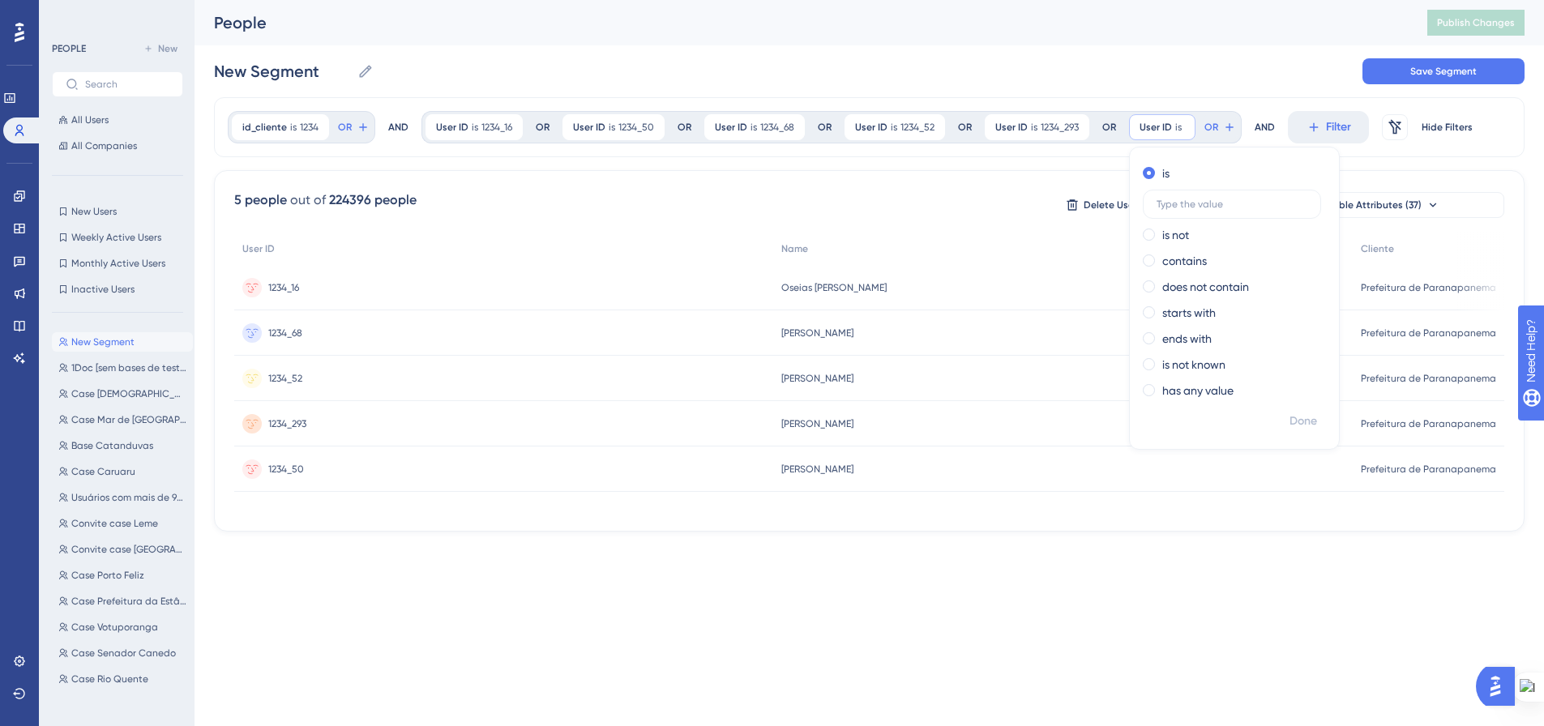
scroll to position [0, 0]
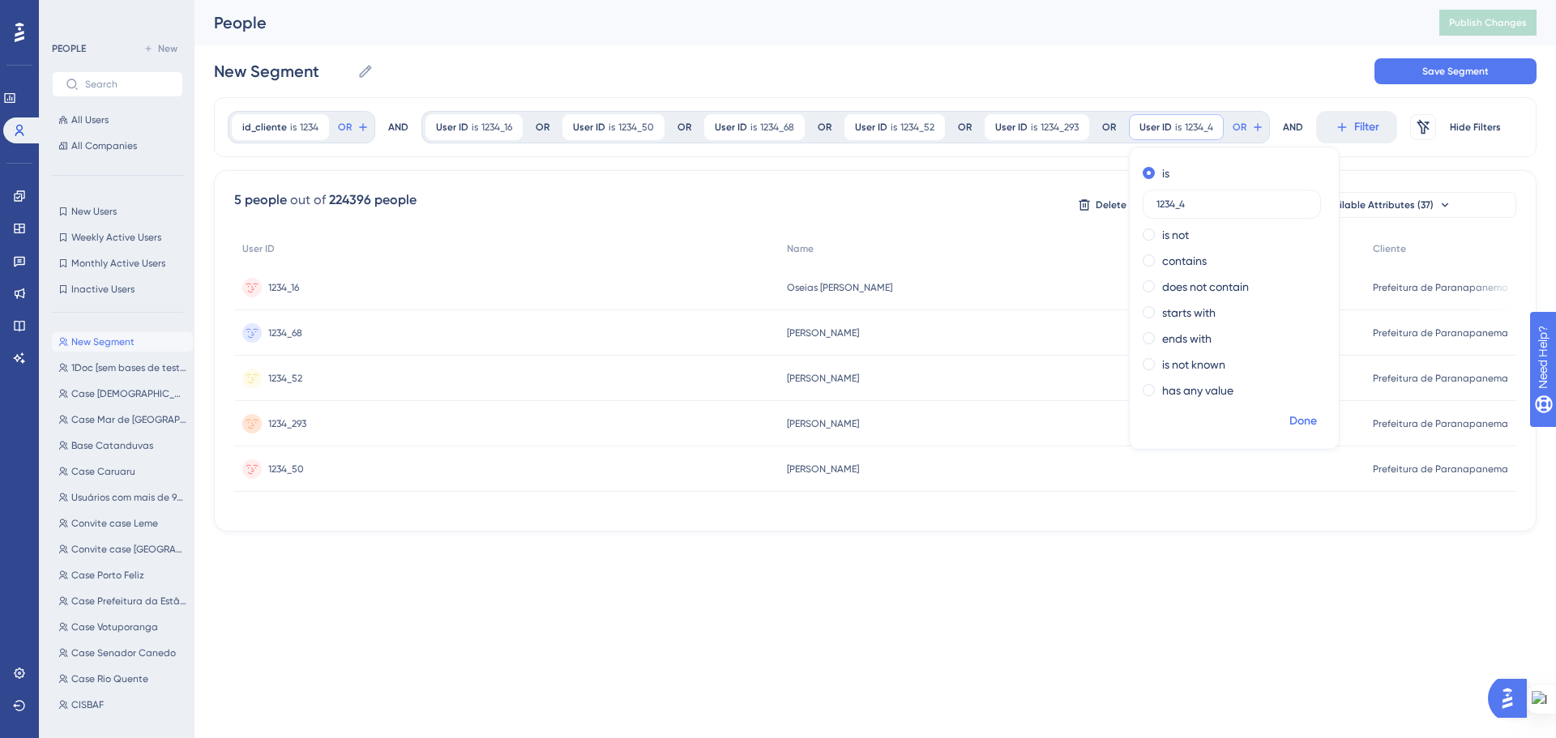
type input "1234_4"
click at [1301, 422] on span "Done" at bounding box center [1304, 421] width 28 height 19
click at [1181, 123] on div "User ID is 1234_4 1234_4 Remove" at bounding box center [1176, 127] width 95 height 26
drag, startPoint x: 1297, startPoint y: 426, endPoint x: 1012, endPoint y: 366, distance: 290.9
click at [1297, 426] on span "Done" at bounding box center [1304, 421] width 28 height 19
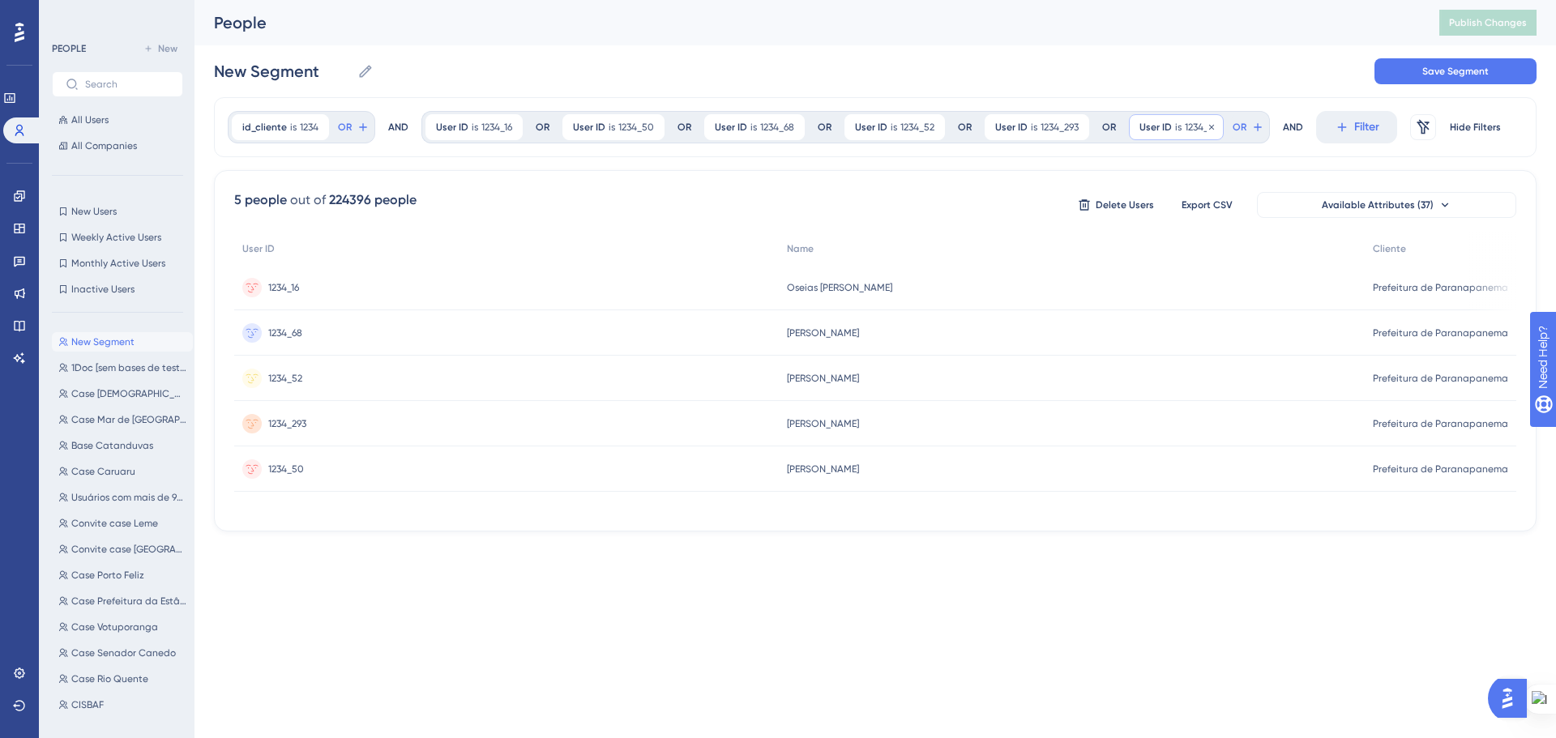
click at [1177, 135] on div "User ID is 1234_4 1234_4 Remove" at bounding box center [1176, 127] width 95 height 26
click at [1213, 127] on icon at bounding box center [1212, 127] width 10 height 10
click at [289, 66] on input "New Segment" at bounding box center [282, 71] width 137 height 23
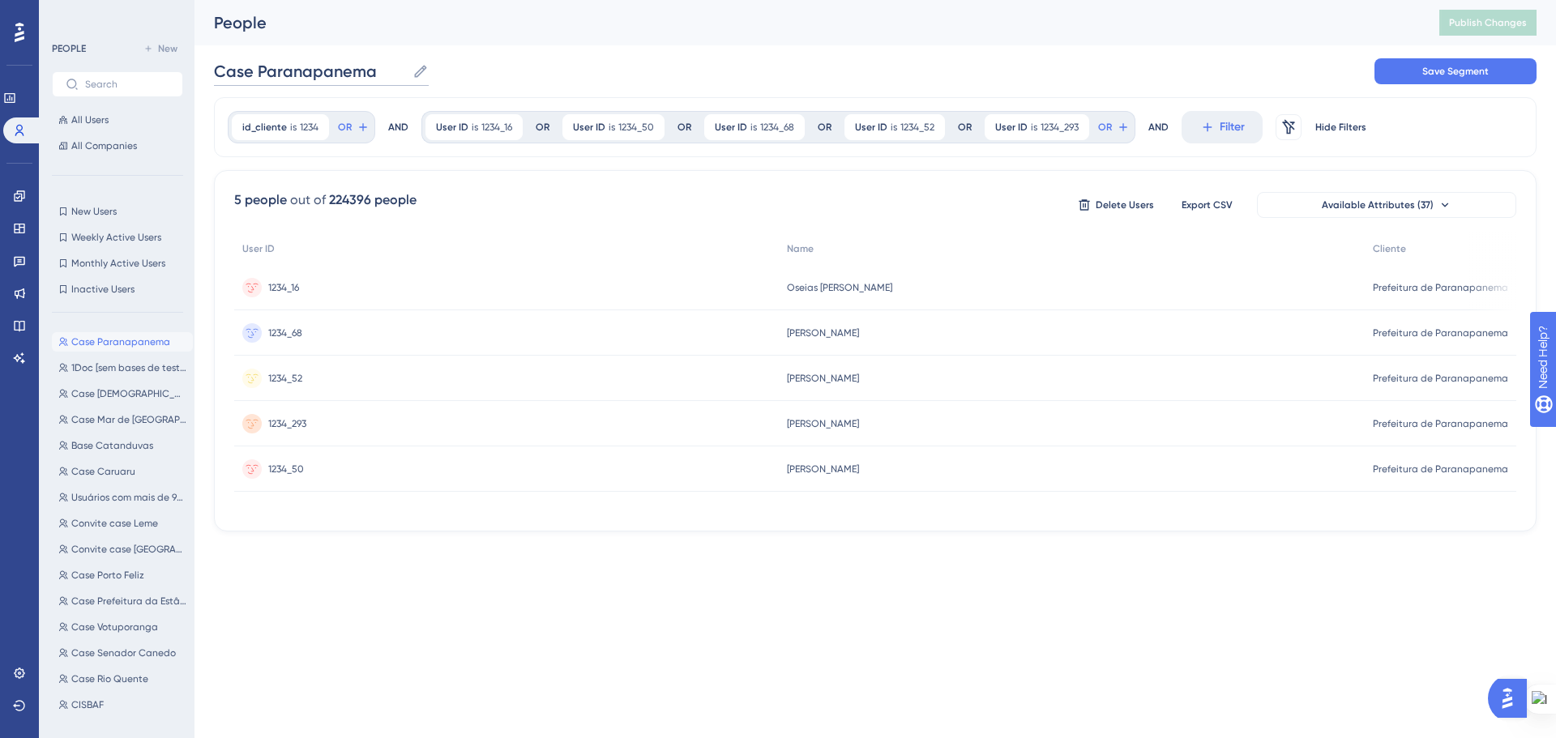
type input "Case Paranapanema"
click at [597, 63] on div "Case Paranapanema Case Paranapanema Save Segment" at bounding box center [875, 71] width 1323 height 52
click at [1474, 68] on span "Save Segment" at bounding box center [1456, 71] width 66 height 13
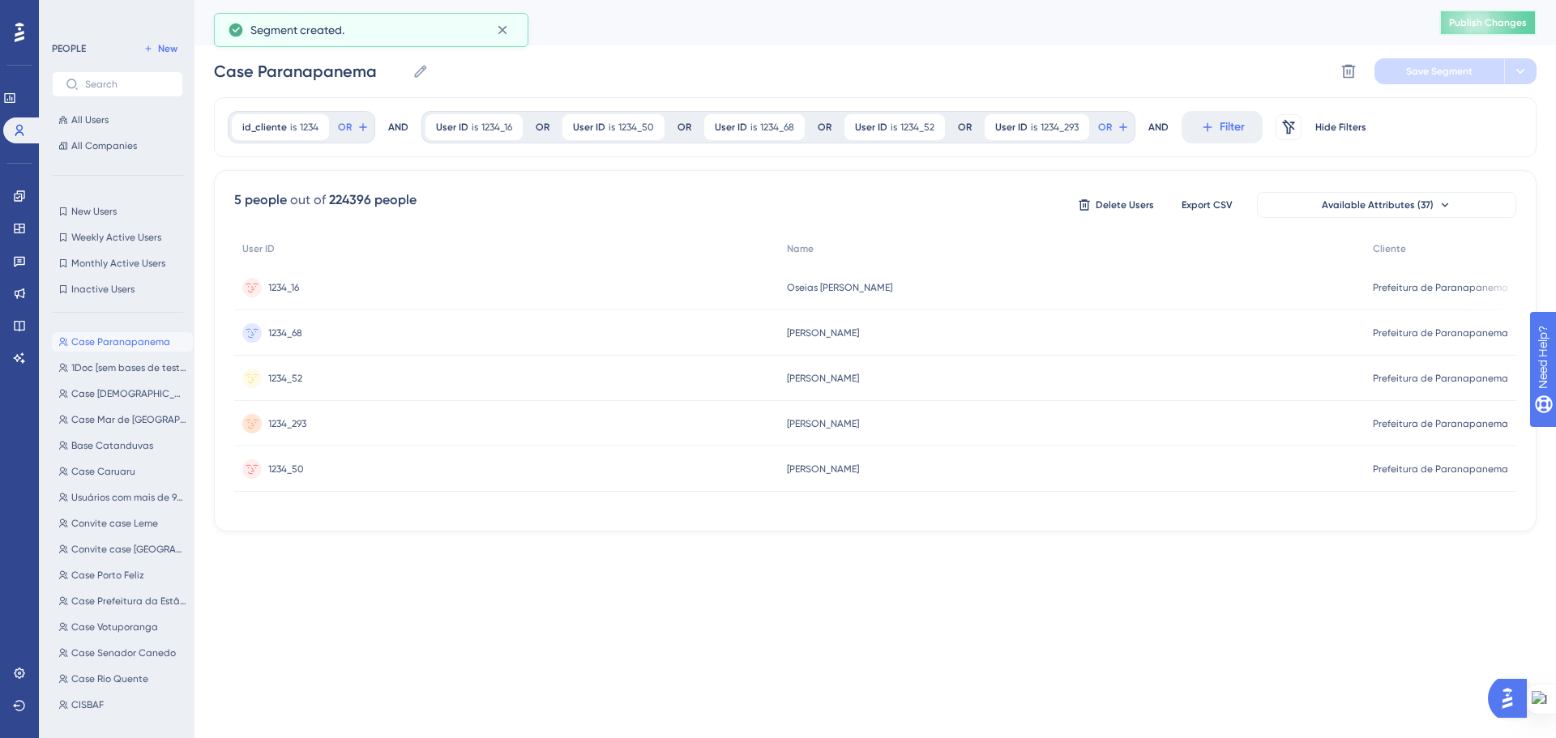
click at [1509, 28] on span "Publish Changes" at bounding box center [1488, 22] width 78 height 13
click at [26, 200] on link at bounding box center [19, 196] width 13 height 26
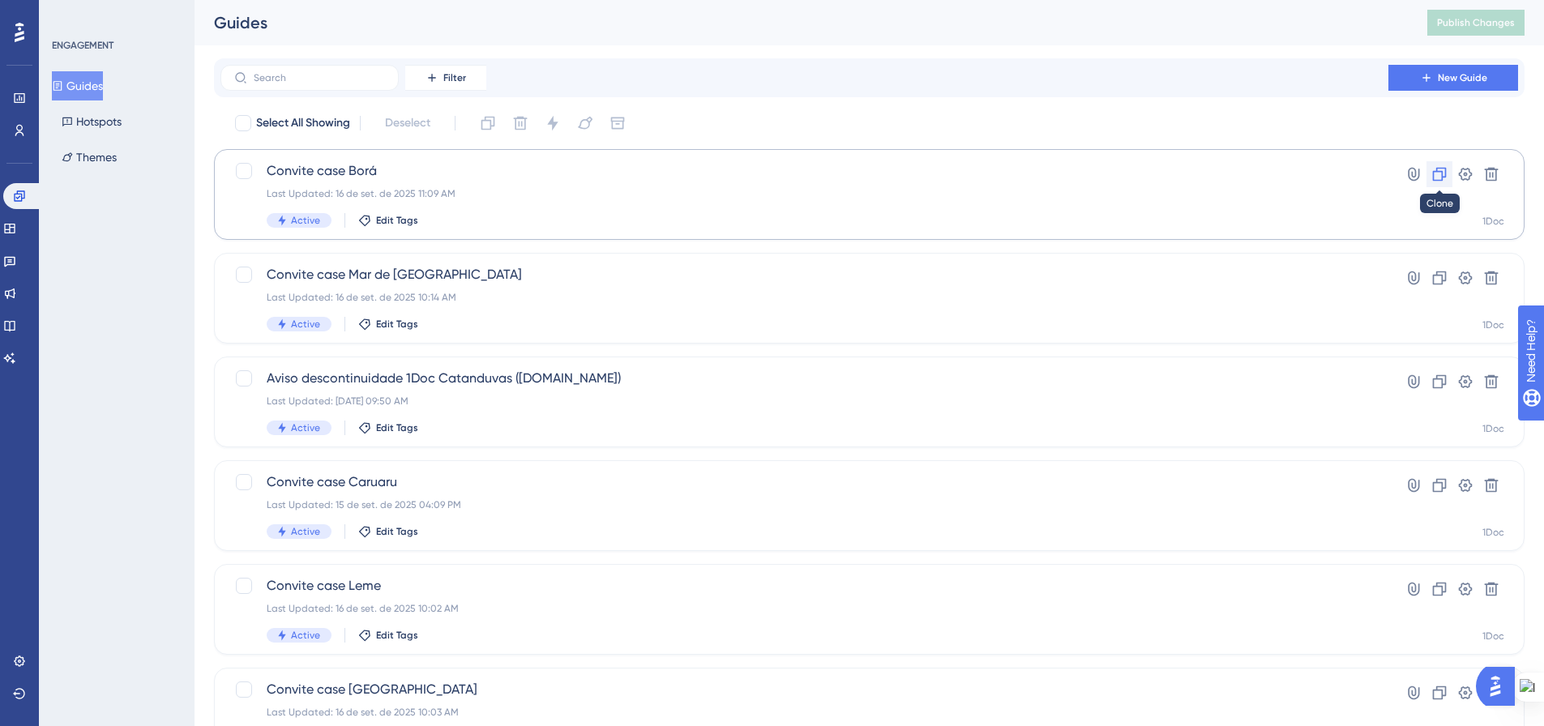
click at [1439, 180] on icon at bounding box center [1440, 175] width 14 height 14
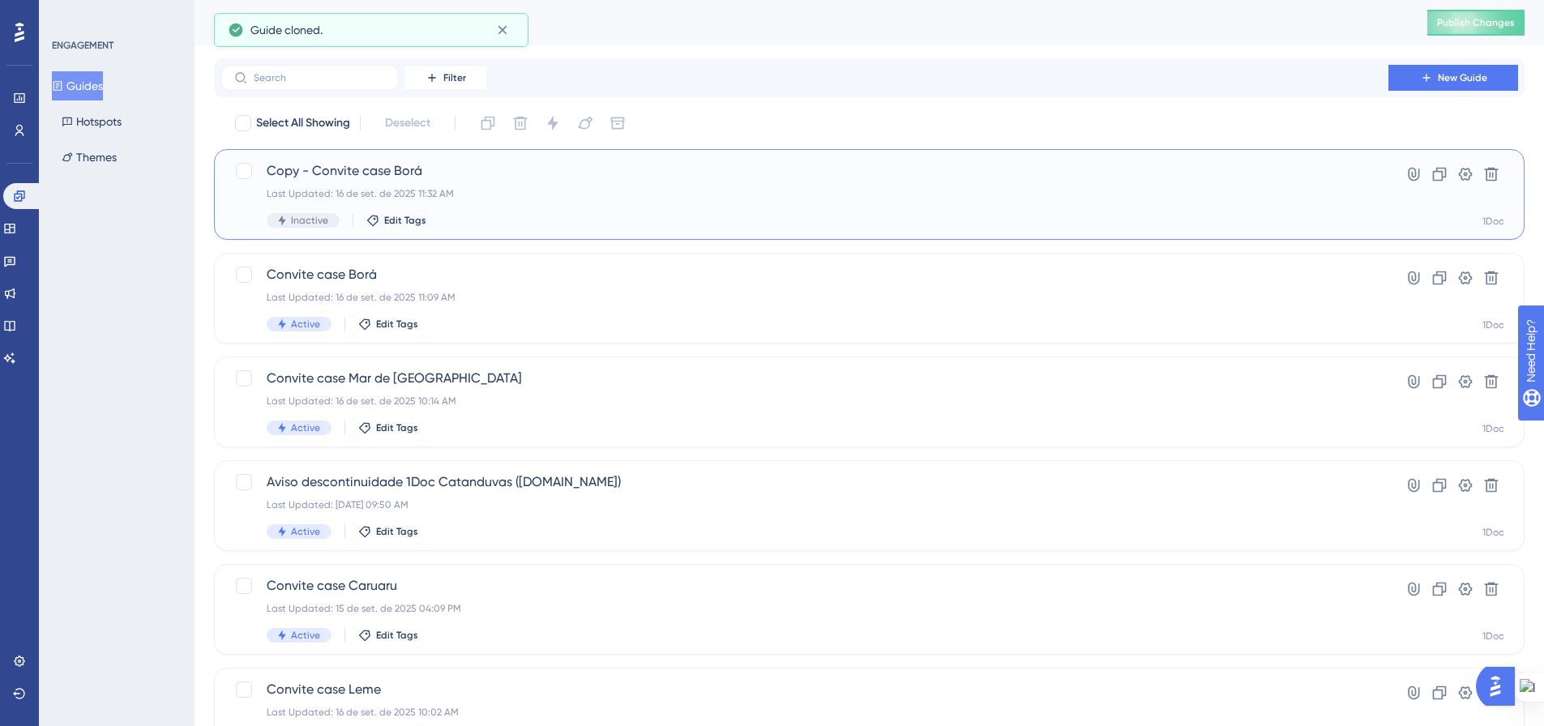
click at [462, 186] on div "Copy - Convite case Borá Last Updated: 16 de set. de 2025 11:32 AM Inactive Edi…" at bounding box center [805, 194] width 1076 height 66
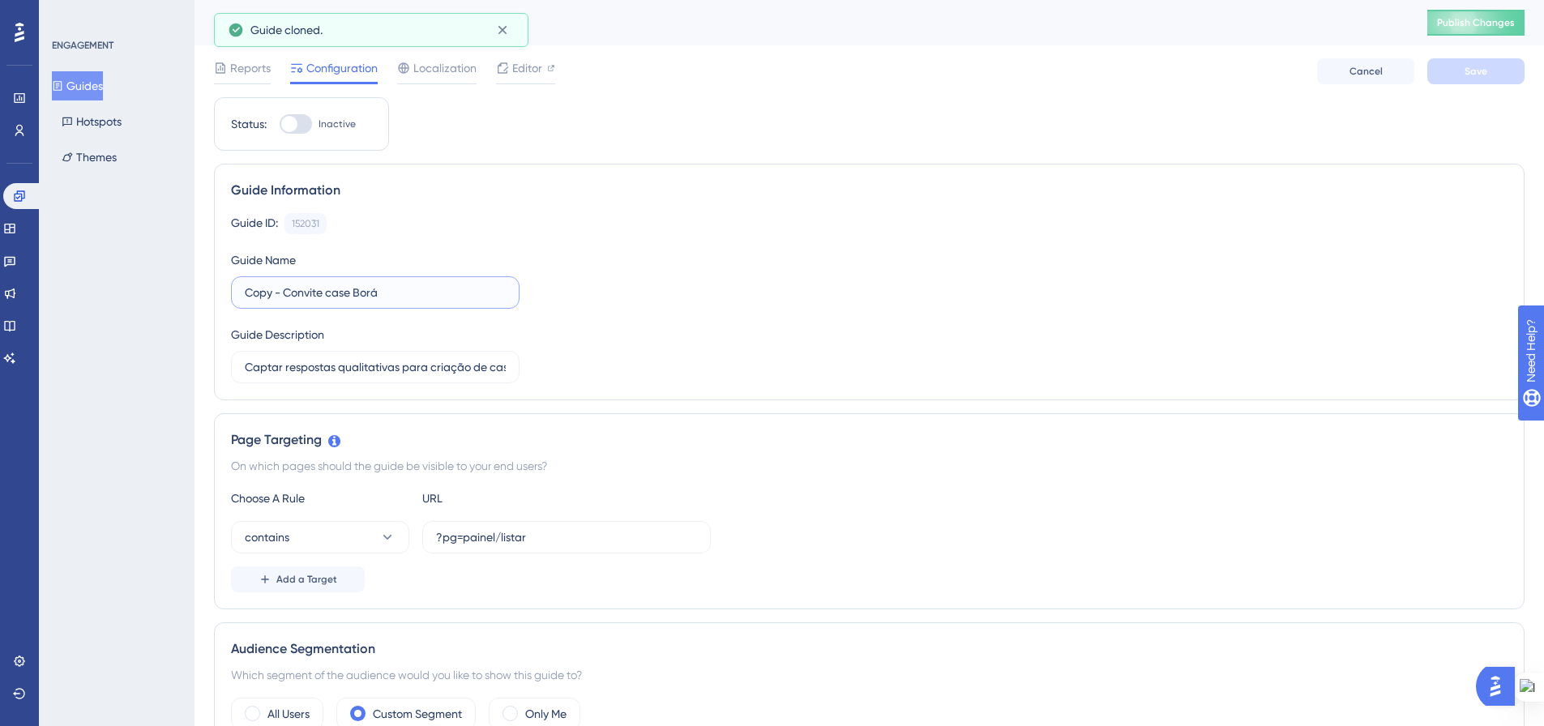
drag, startPoint x: 283, startPoint y: 293, endPoint x: 229, endPoint y: 297, distance: 53.7
click at [229, 296] on div "Guide Information Guide ID: 152031 Copy Guide Name Copy - Convite case Borá Gui…" at bounding box center [869, 282] width 1311 height 237
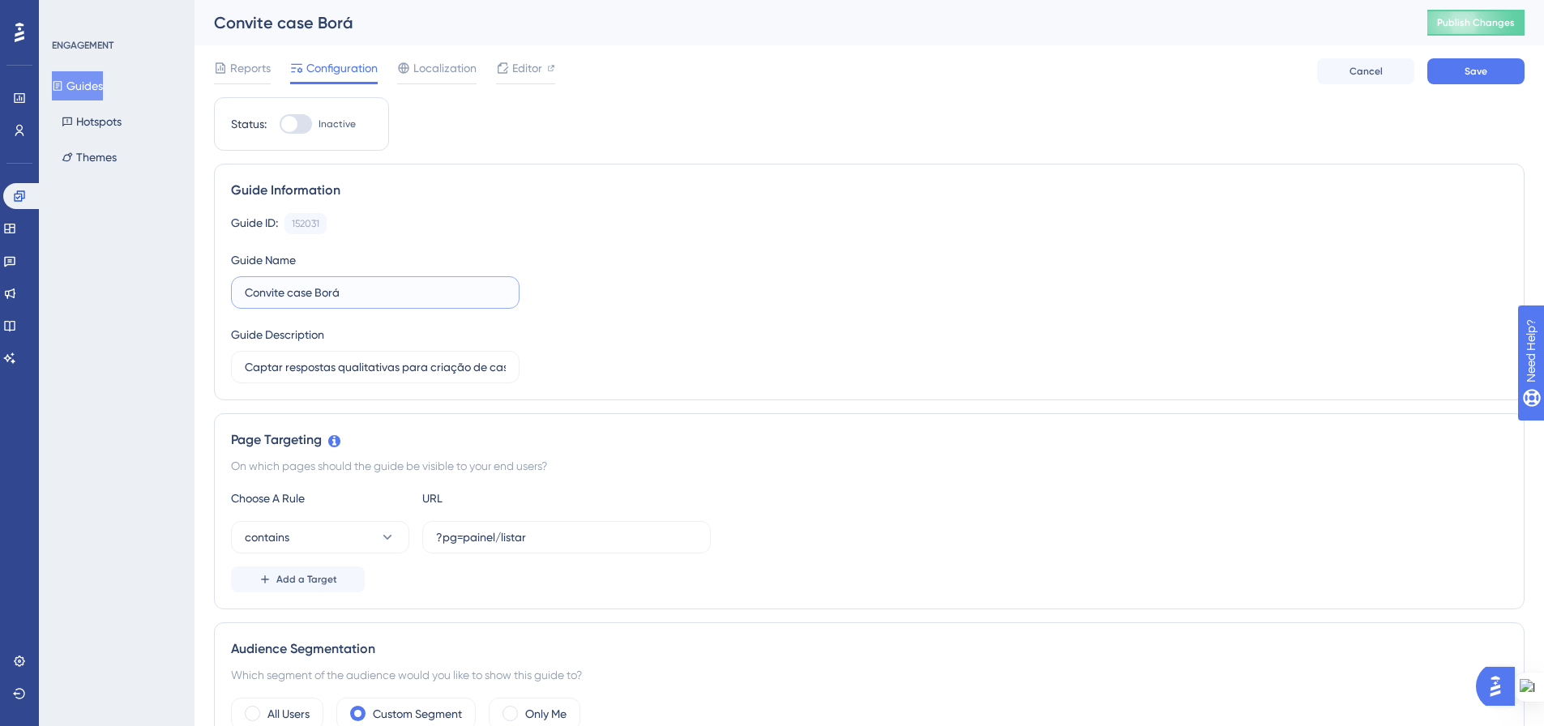
drag, startPoint x: 329, startPoint y: 292, endPoint x: 316, endPoint y: 292, distance: 13.0
click at [316, 292] on input "Convite case Borá" at bounding box center [375, 293] width 261 height 18
type input "Convite case Paranapanema"
click at [671, 337] on div "Guide ID: 152031 Copy Guide Name Convite case Paranapanema Guide Description Ca…" at bounding box center [869, 298] width 1277 height 170
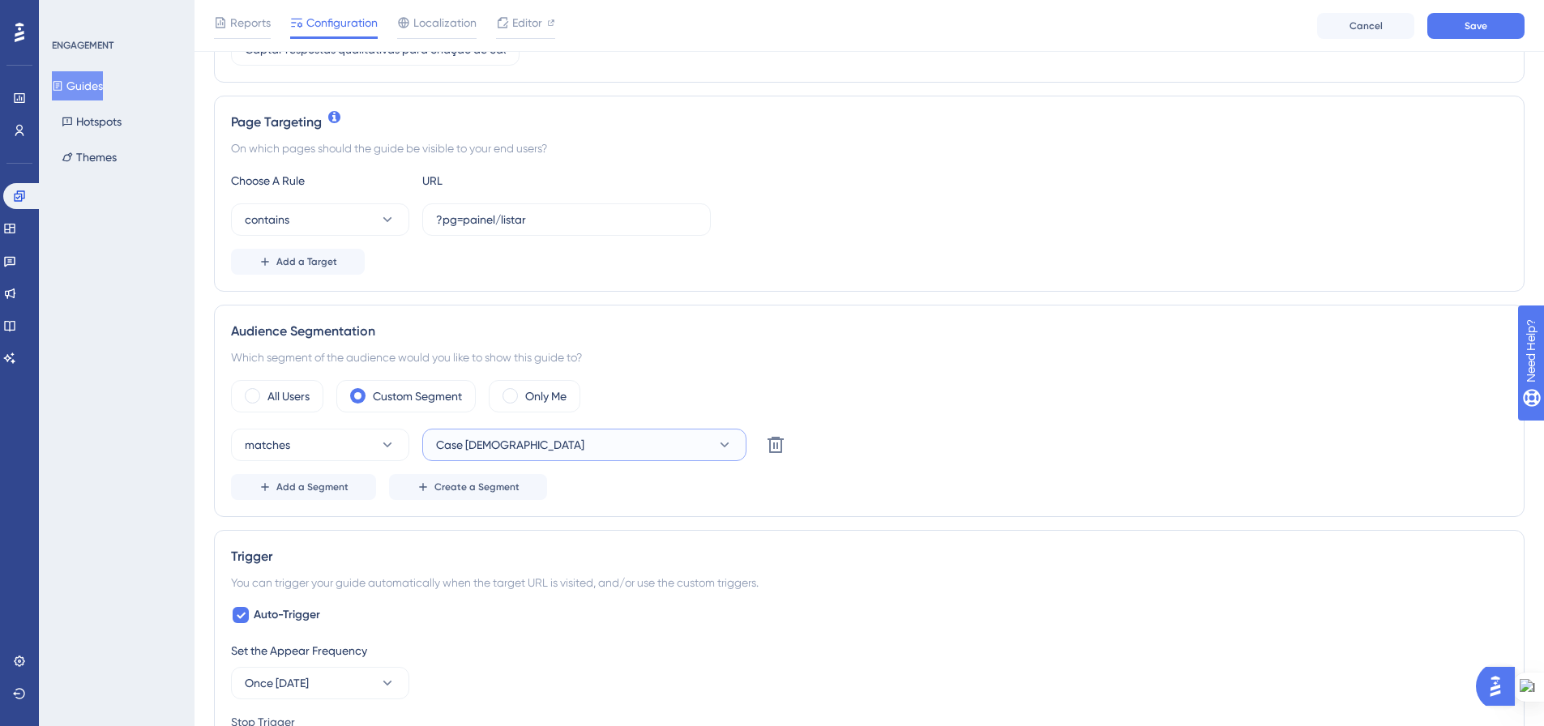
click at [637, 452] on button "Case Borá" at bounding box center [584, 445] width 324 height 32
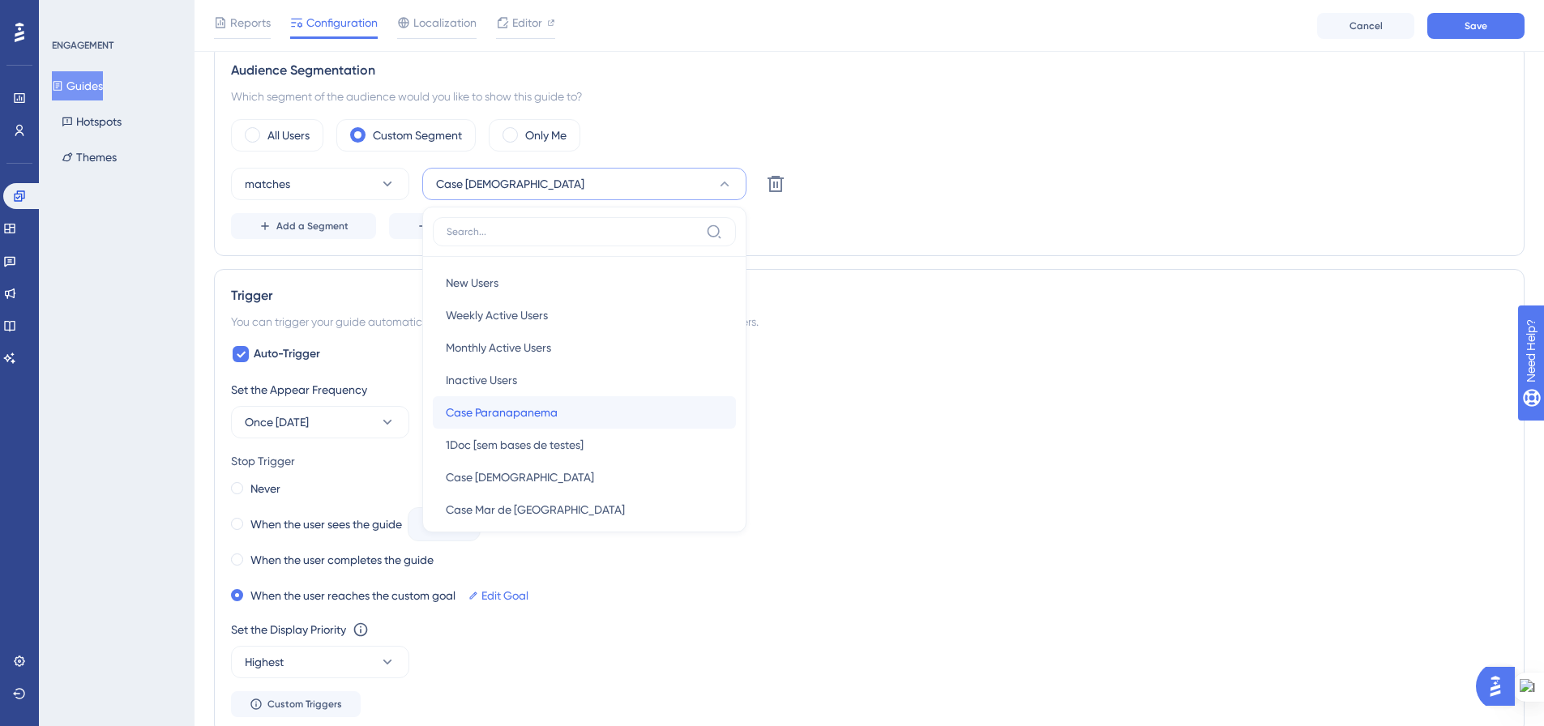
click at [637, 409] on div "Case Paranapanema Case Paranapanema" at bounding box center [584, 412] width 277 height 32
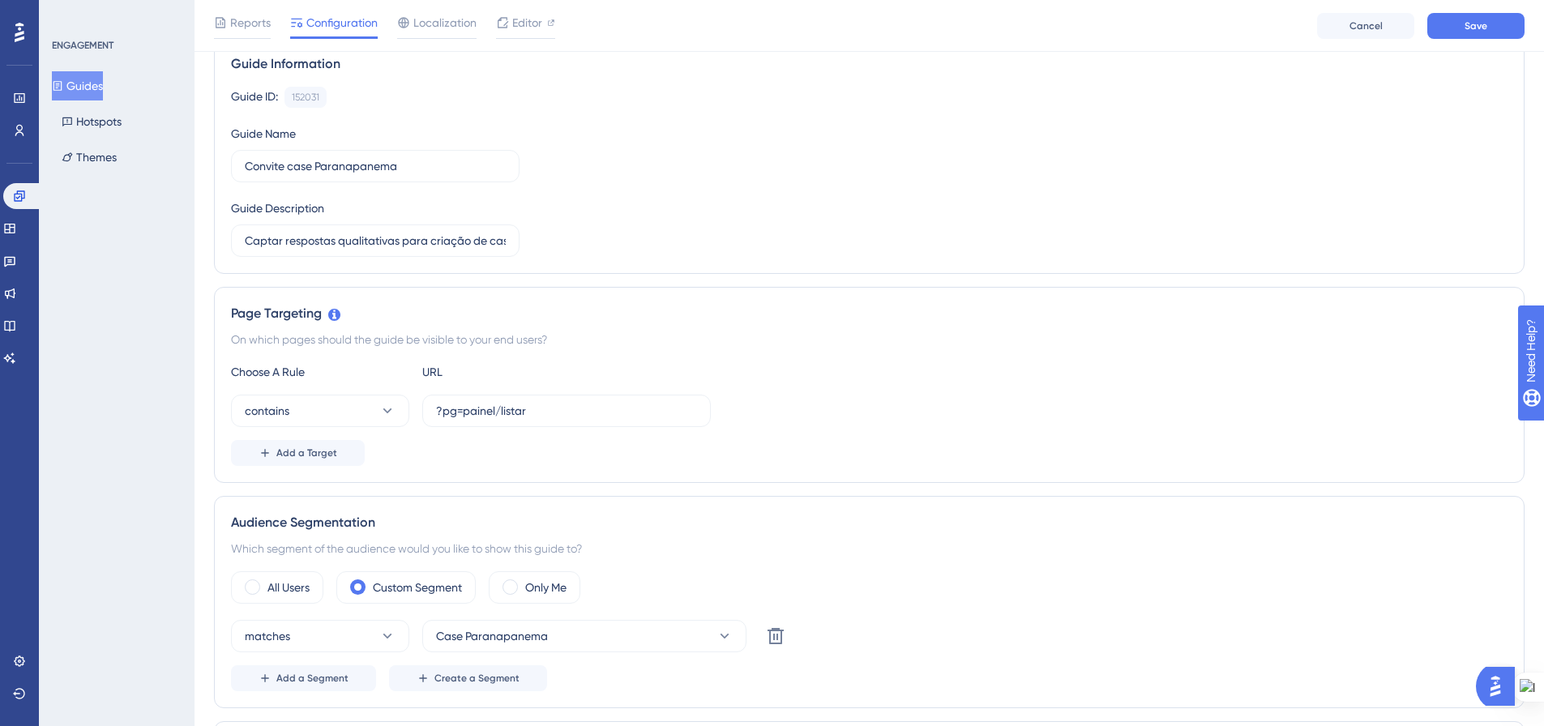
scroll to position [0, 0]
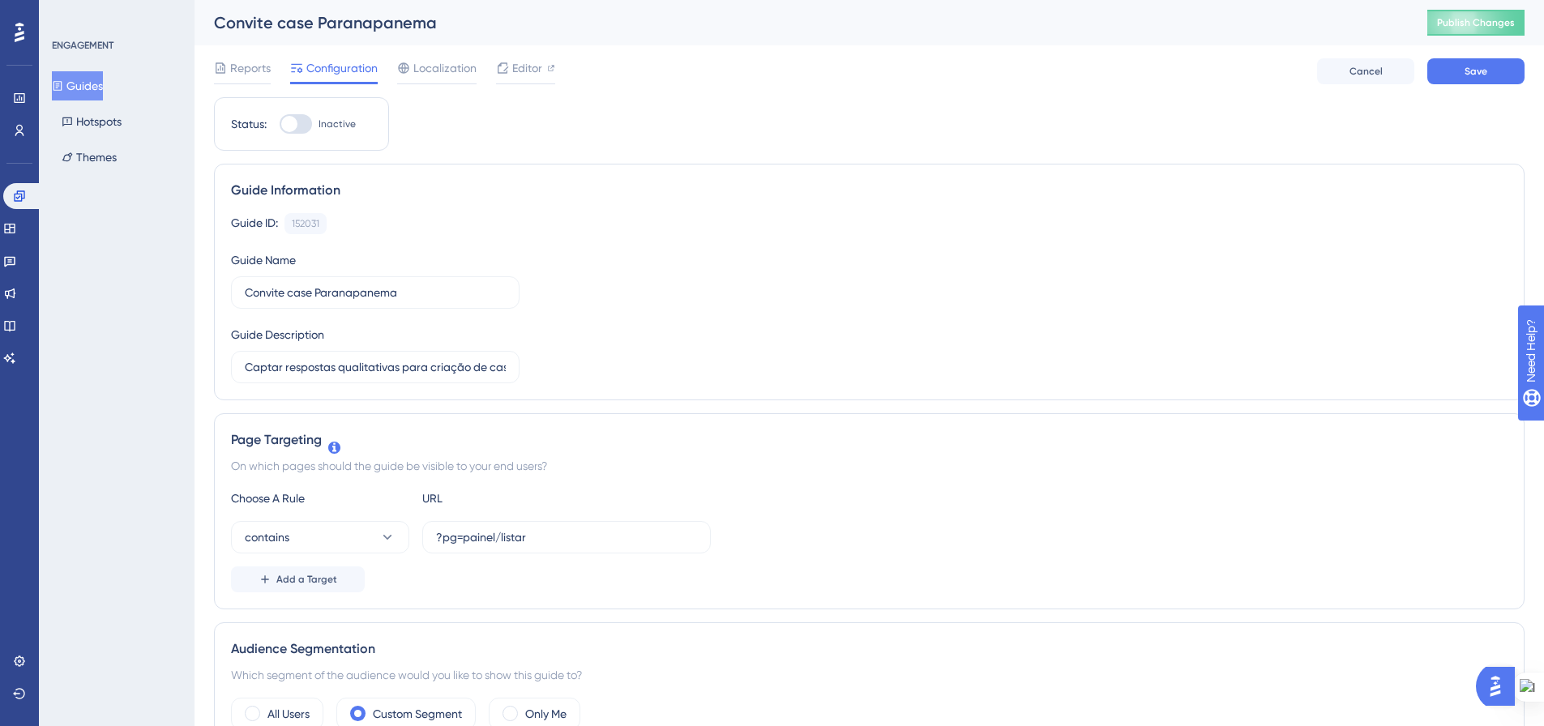
click at [303, 126] on div at bounding box center [296, 123] width 32 height 19
click at [280, 125] on input "Inactive" at bounding box center [279, 124] width 1 height 1
checkbox input "true"
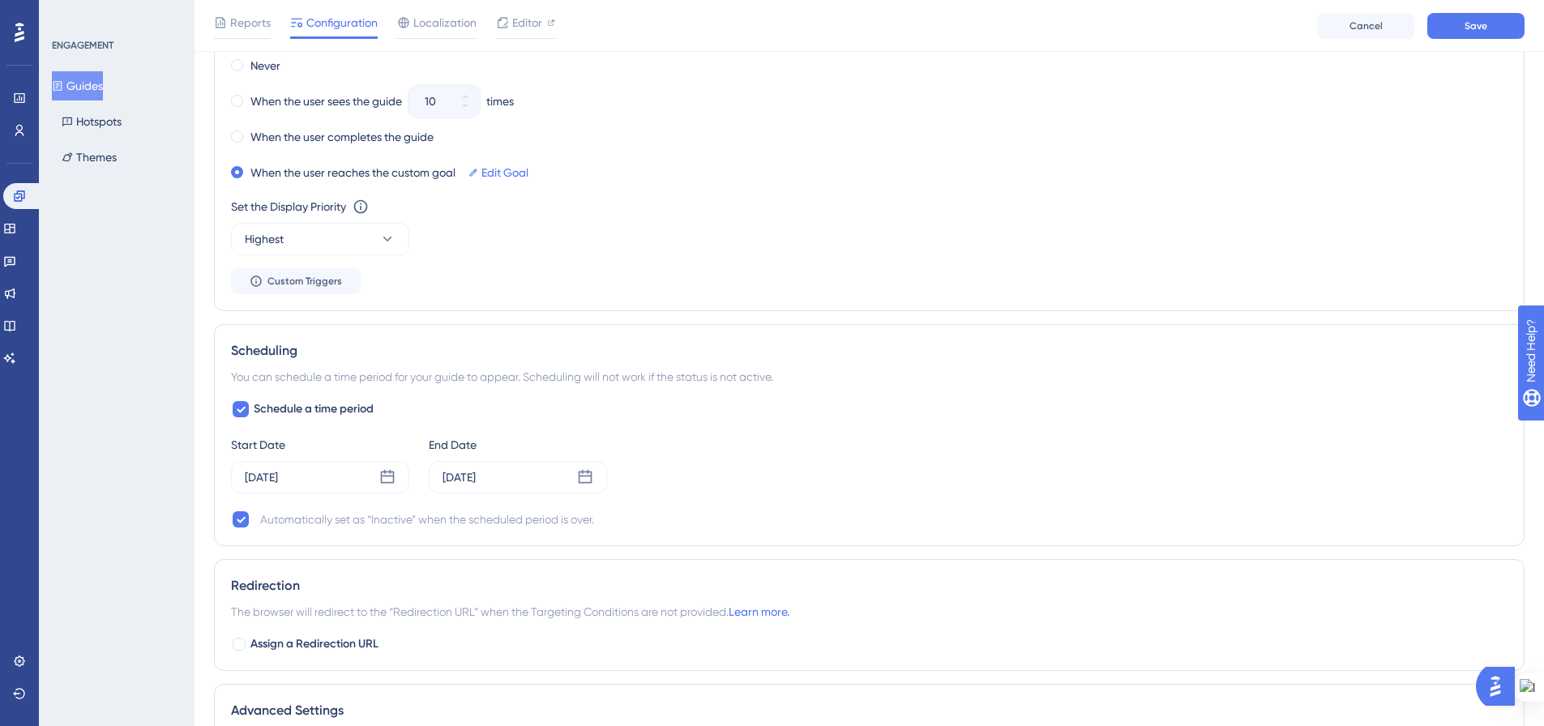
scroll to position [1256, 0]
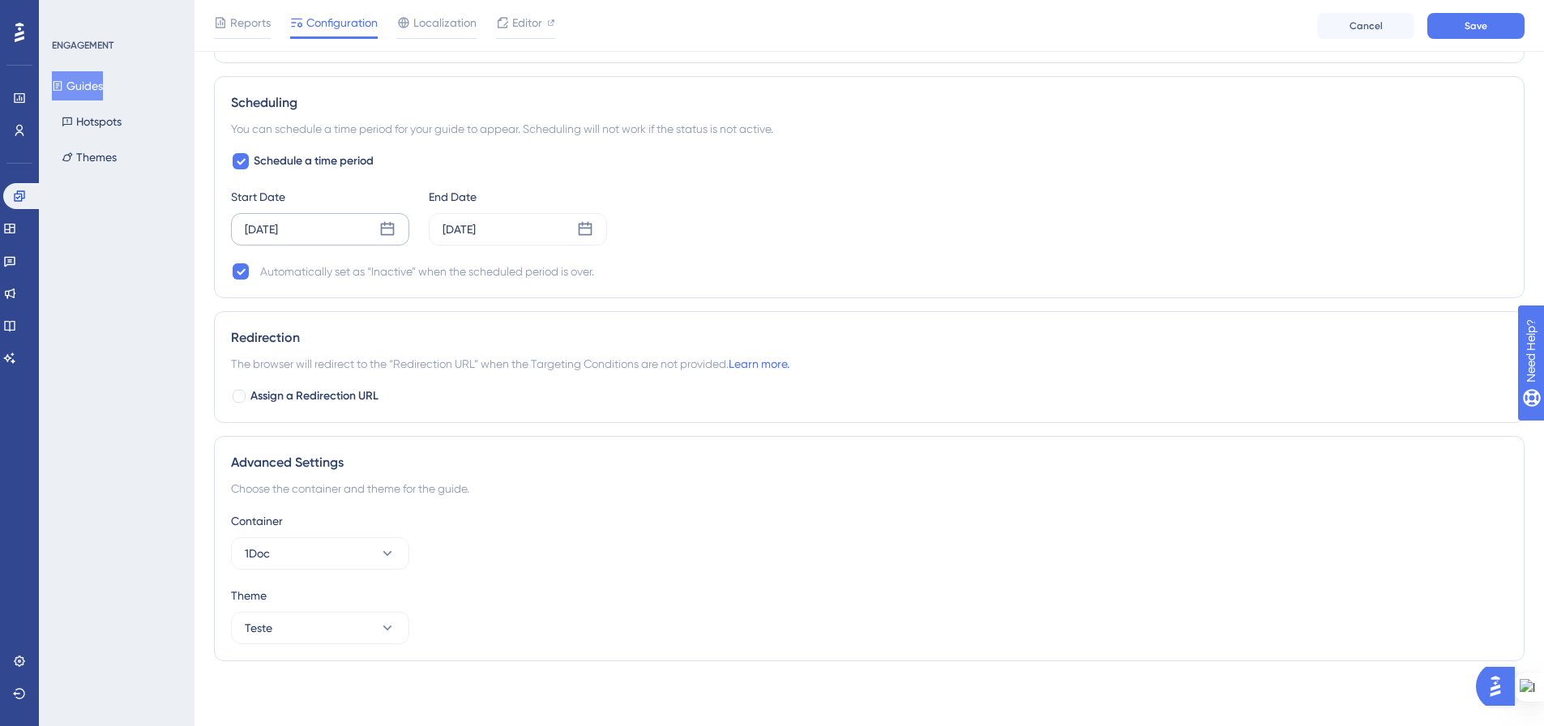
click at [391, 233] on icon at bounding box center [387, 229] width 16 height 16
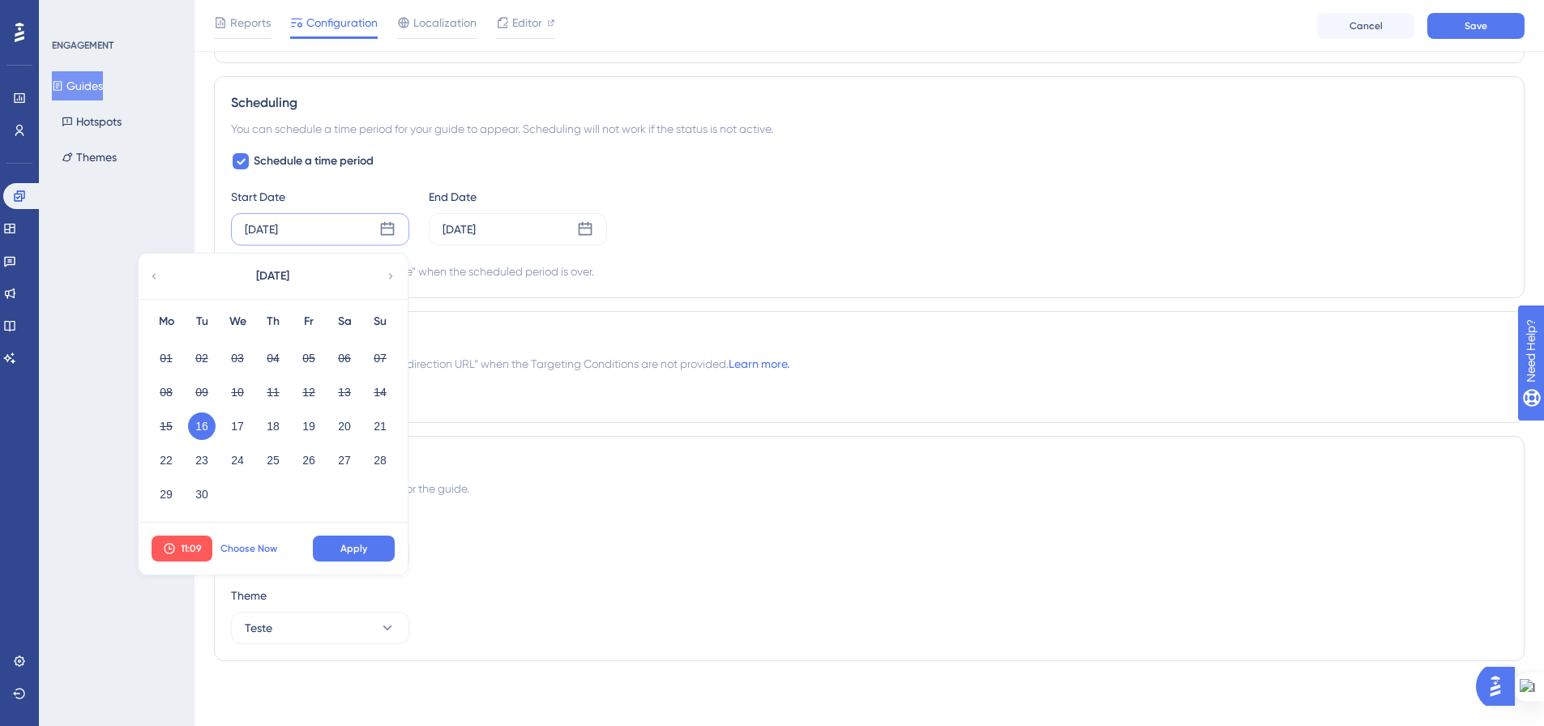
click at [242, 542] on span "Choose Now" at bounding box center [248, 548] width 57 height 13
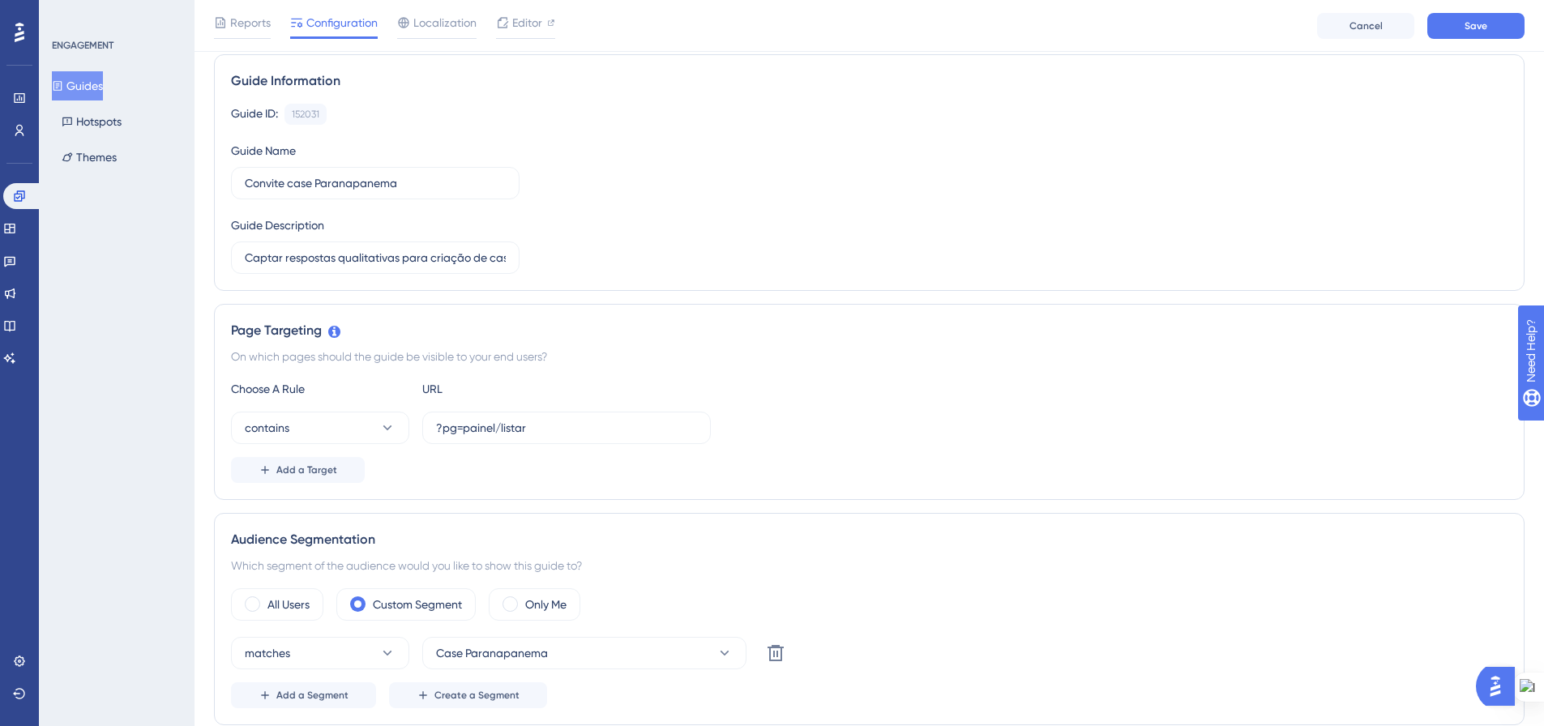
scroll to position [0, 0]
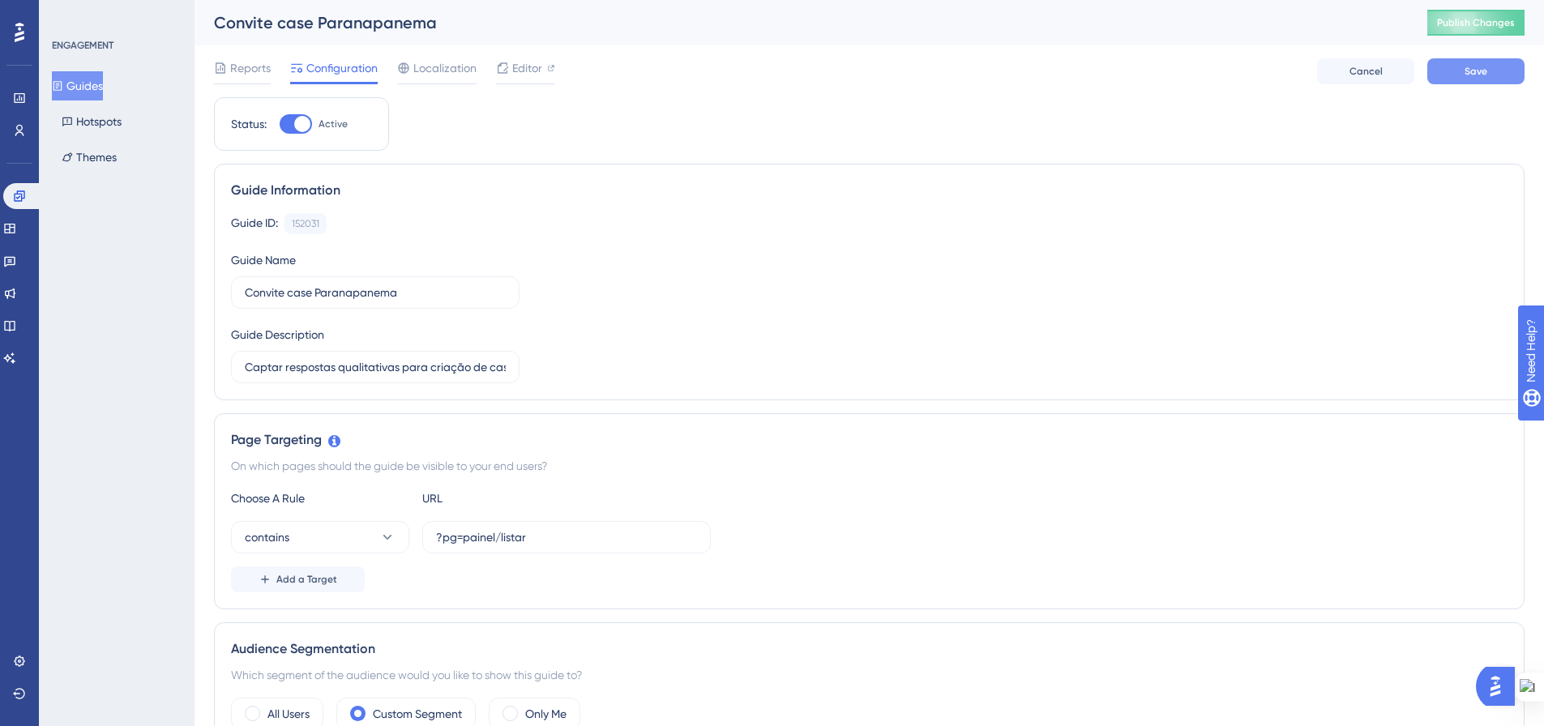
click at [1466, 73] on span "Save" at bounding box center [1476, 71] width 23 height 13
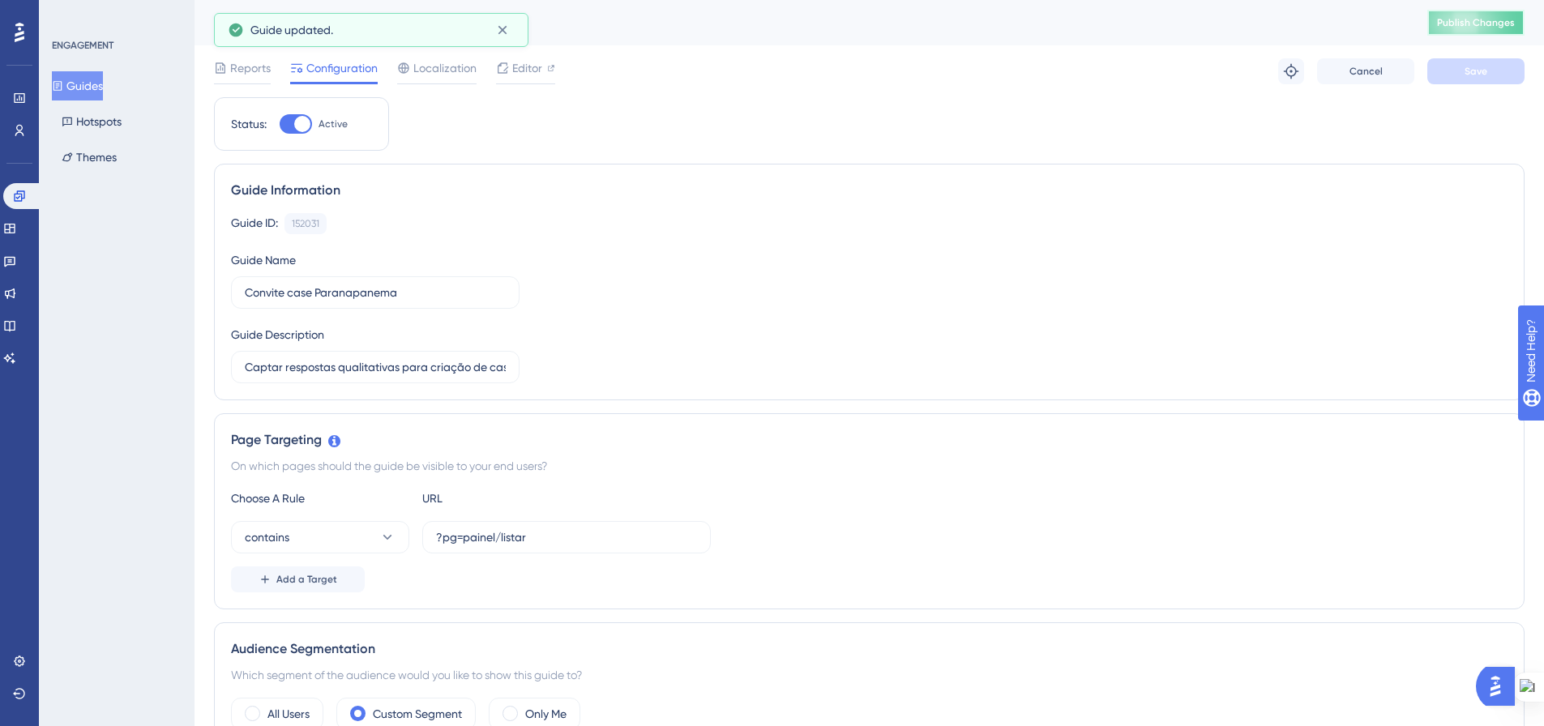
click at [1461, 26] on span "Publish Changes" at bounding box center [1476, 22] width 78 height 13
click at [79, 79] on button "Guides" at bounding box center [77, 85] width 51 height 29
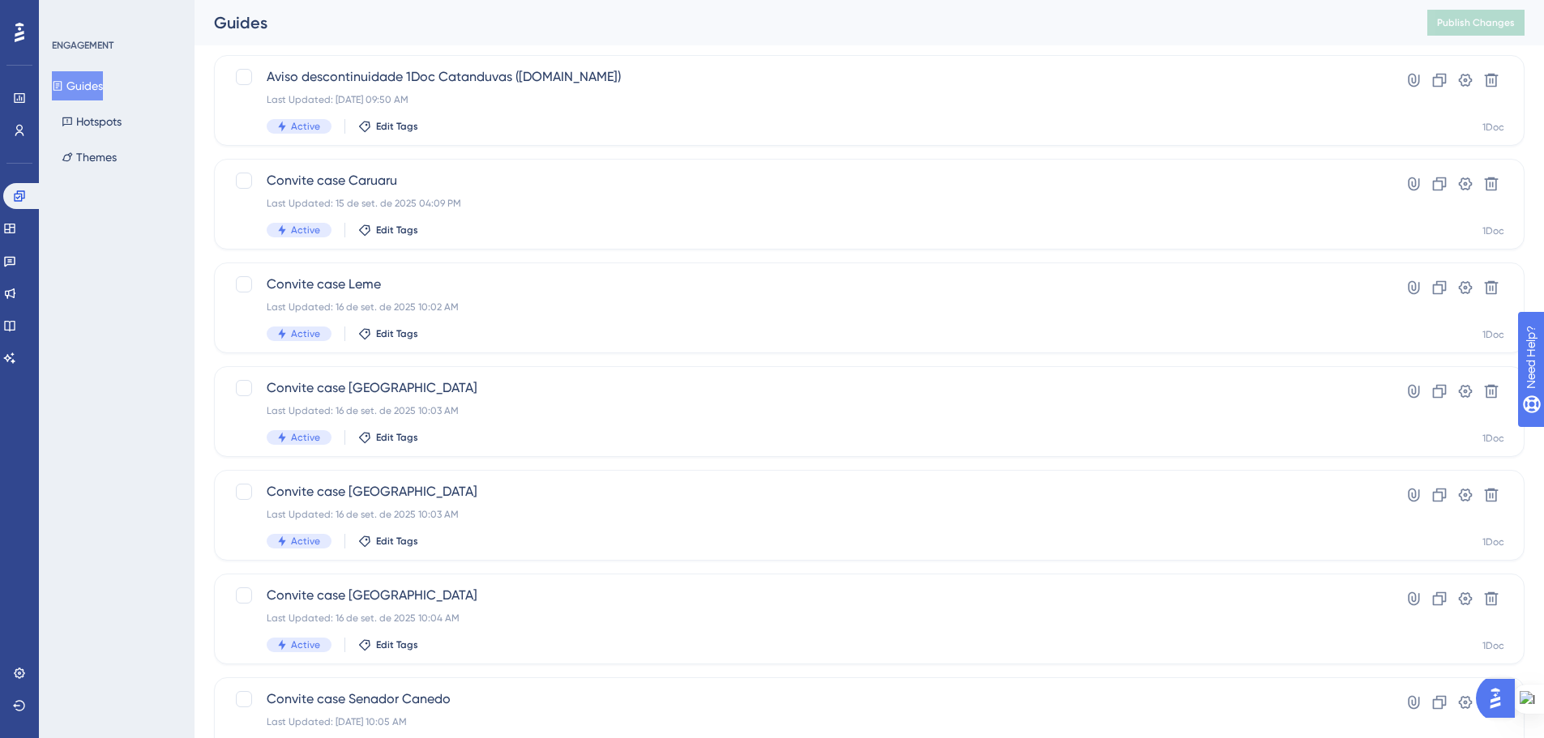
scroll to position [520, 0]
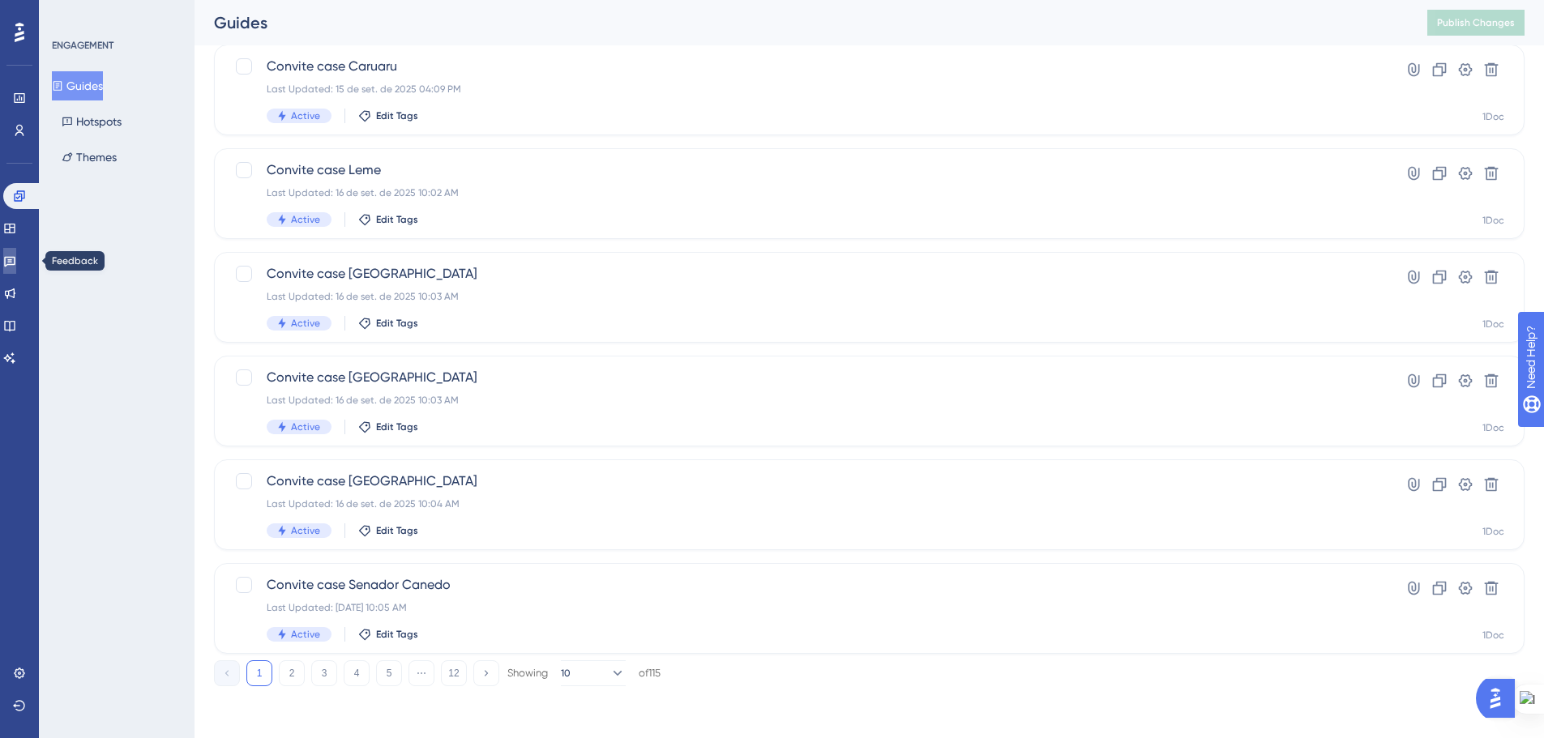
drag, startPoint x: 18, startPoint y: 263, endPoint x: 129, endPoint y: 320, distance: 124.7
click at [16, 263] on icon at bounding box center [9, 261] width 13 height 13
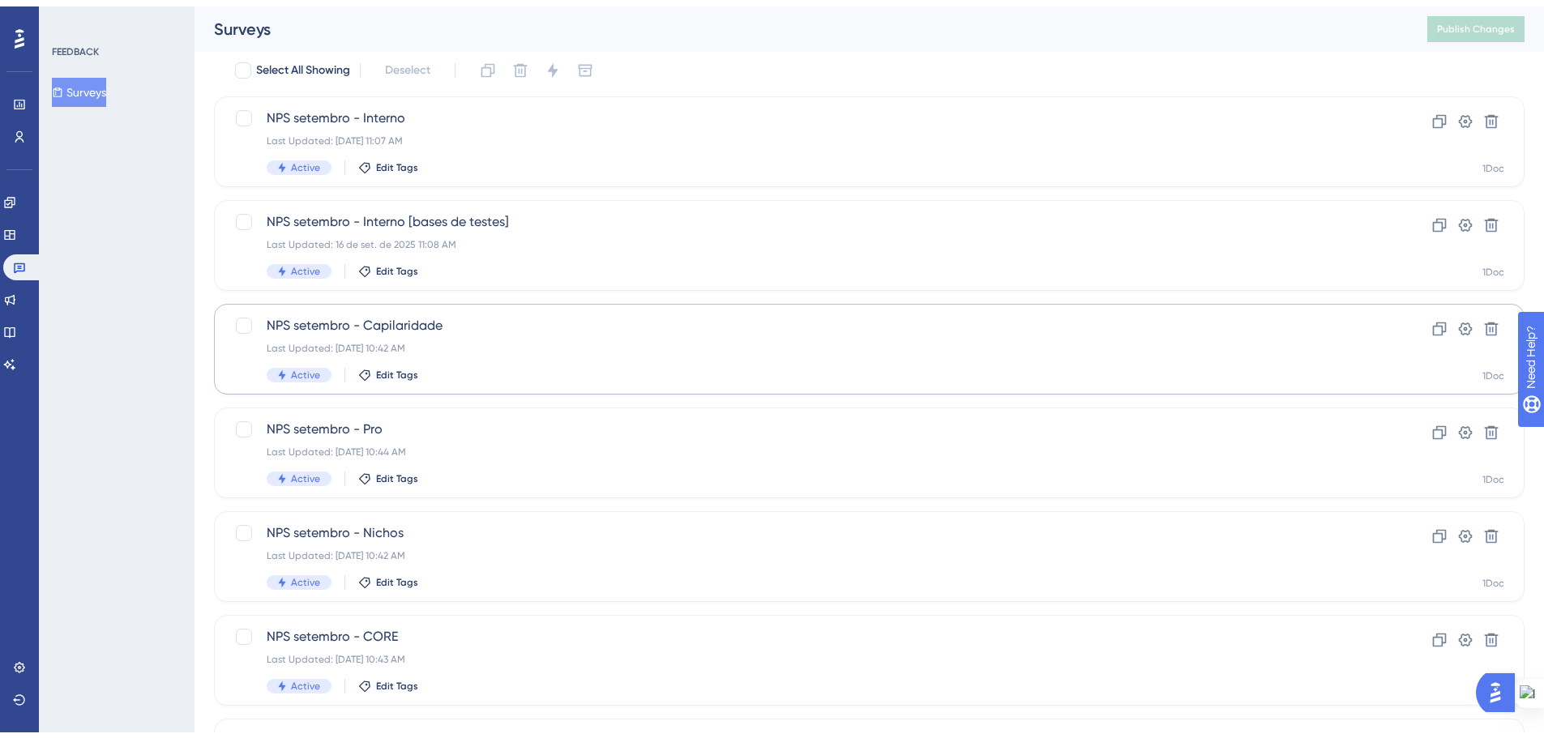
scroll to position [162, 0]
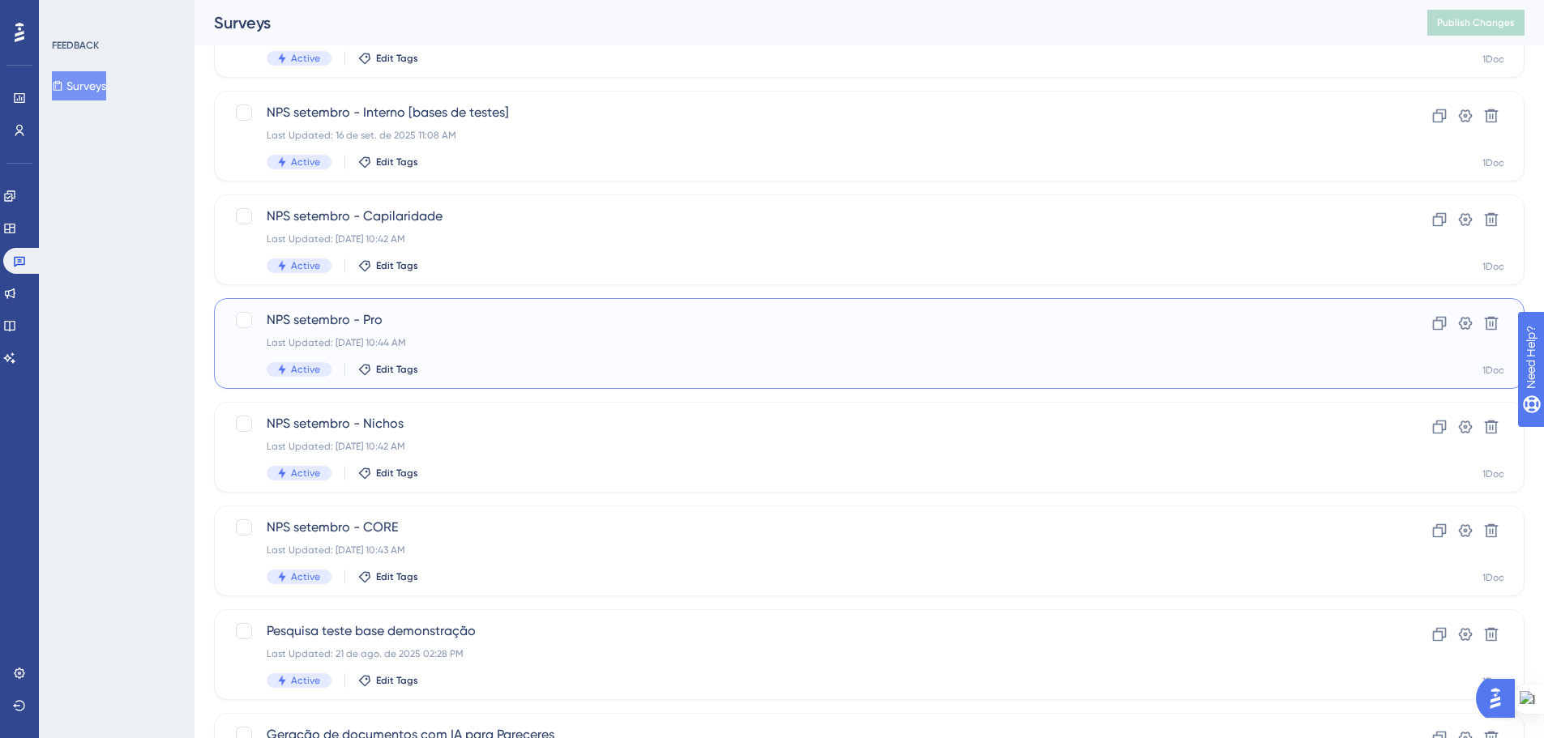
click at [500, 352] on div "NPS setembro - Pro Last Updated: 16 de set. de 2025 10:44 AM Active Edit Tags" at bounding box center [805, 343] width 1076 height 66
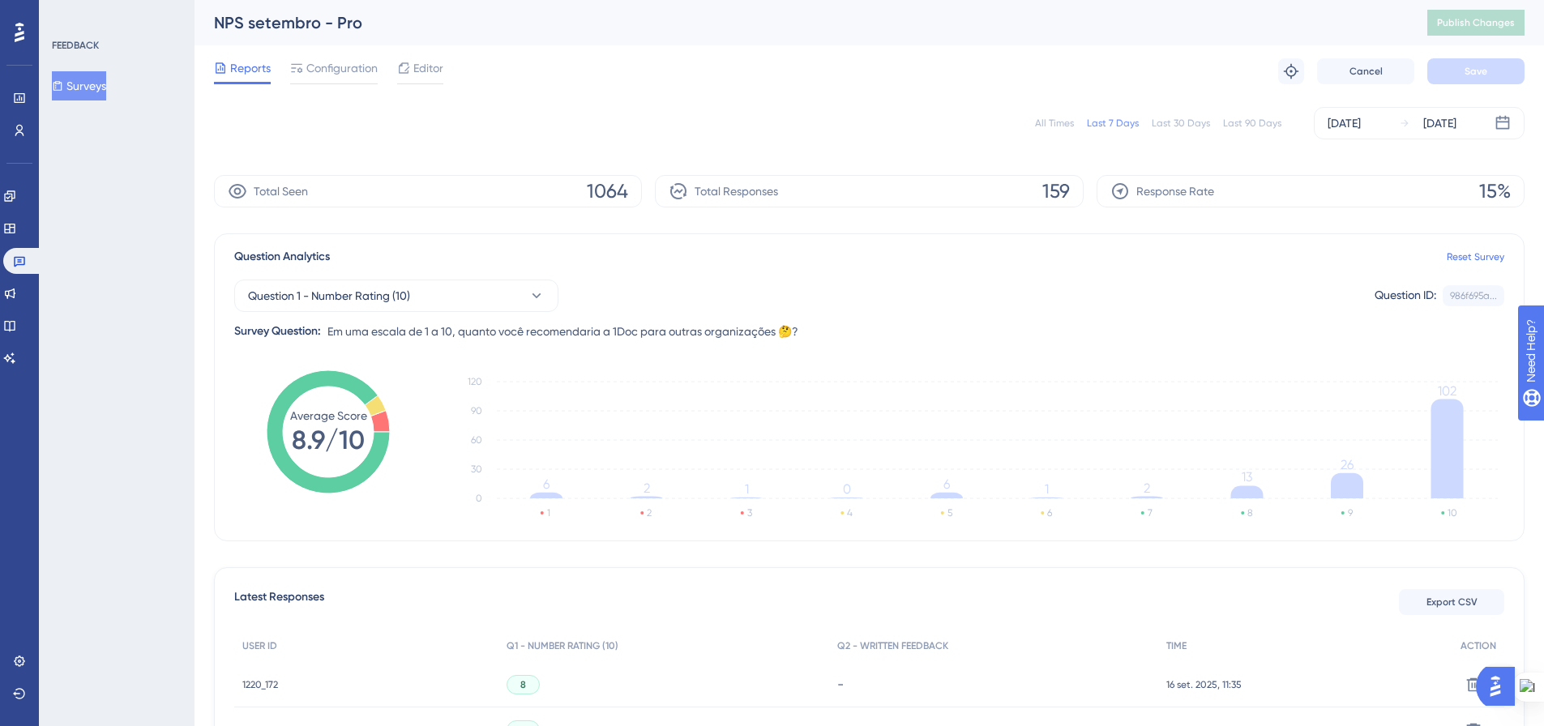
click at [334, 66] on span "Configuration" at bounding box center [341, 67] width 71 height 19
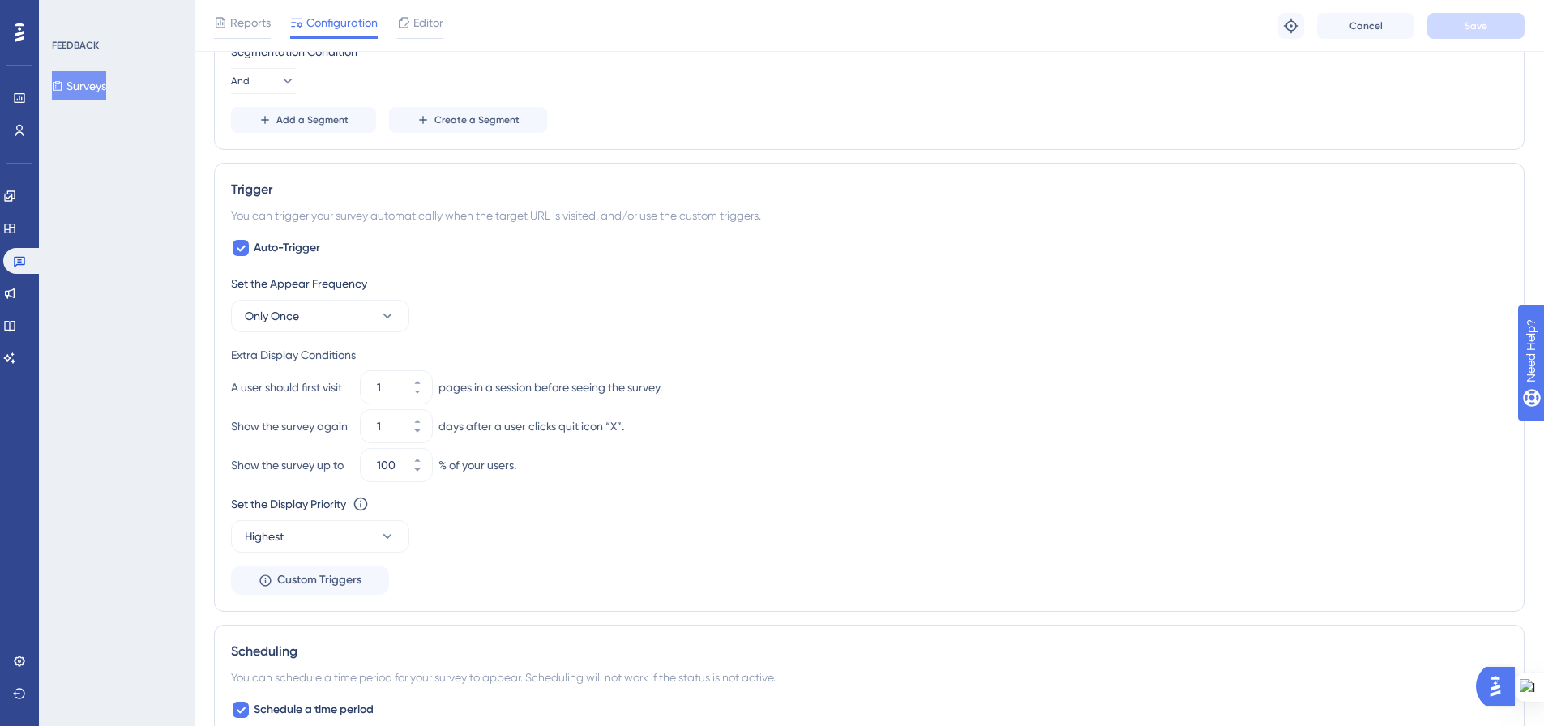
scroll to position [730, 0]
click at [424, 418] on button "1" at bounding box center [417, 416] width 29 height 16
click at [421, 432] on icon at bounding box center [418, 429] width 10 height 10
click at [801, 421] on div "Show the survey again 1 days after a user clicks quit icon “X”." at bounding box center [869, 424] width 1277 height 32
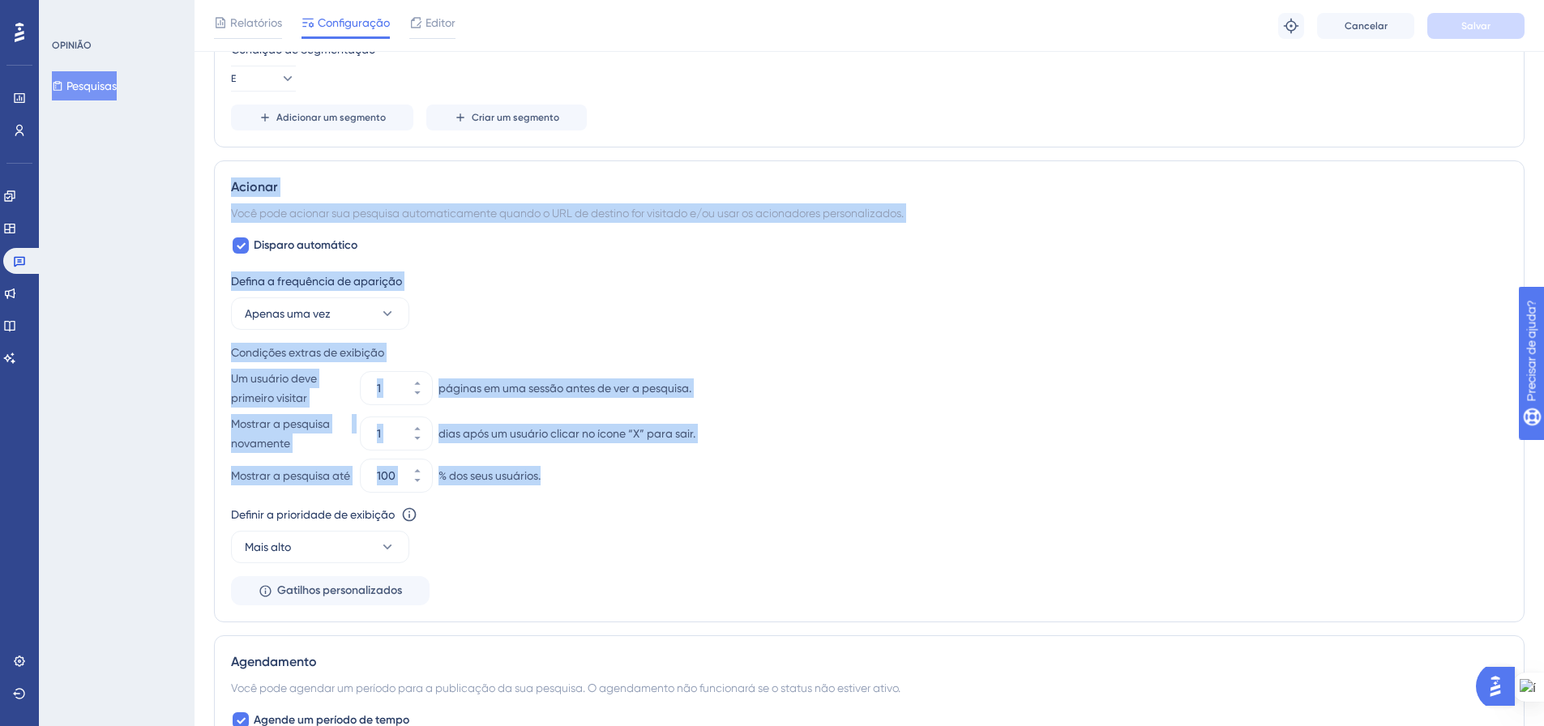
drag, startPoint x: 203, startPoint y: 152, endPoint x: 800, endPoint y: 456, distance: 669.9
click at [800, 456] on div "Desempenho Usuários Noivado Widgets Opinião Atualizações de produtos Base de co…" at bounding box center [870, 181] width 1350 height 1822
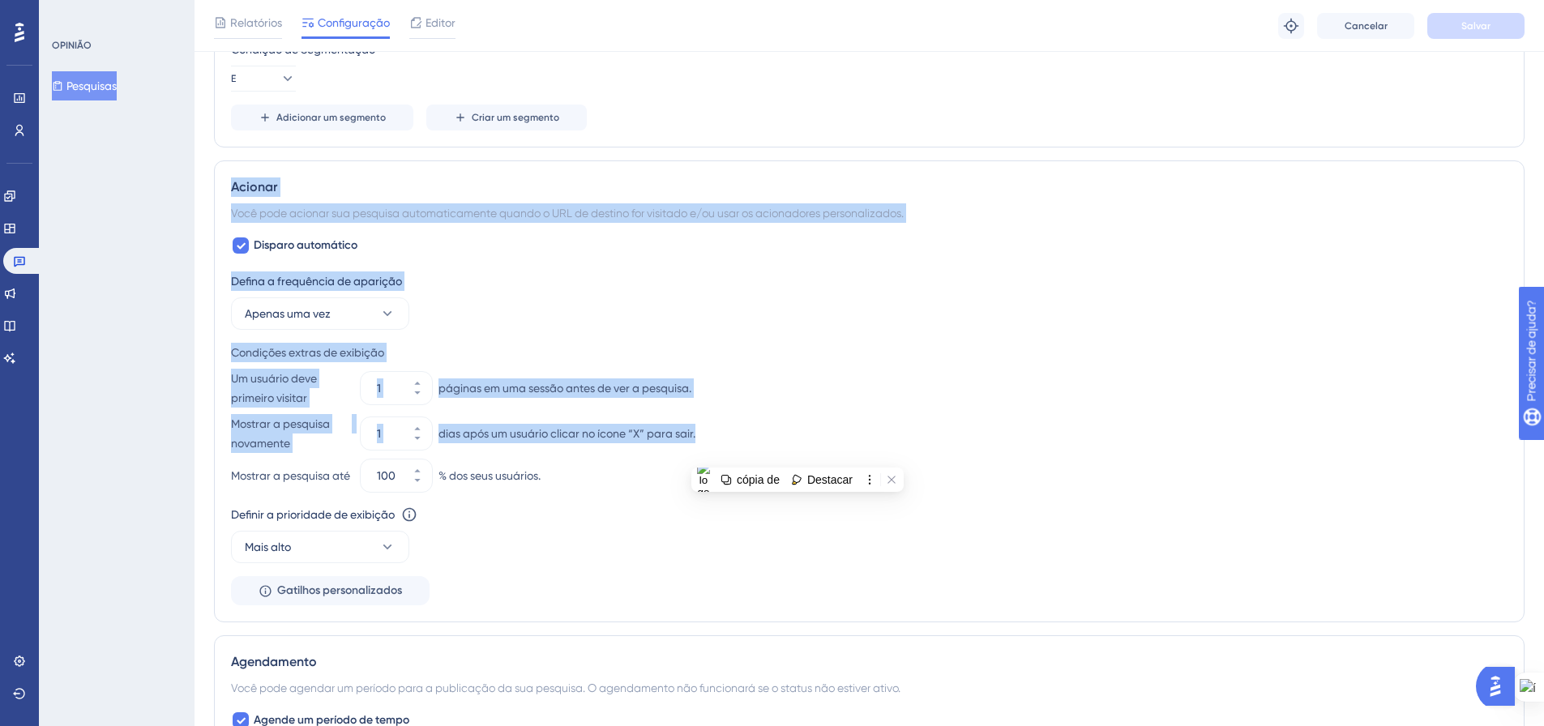
click at [939, 355] on div "Condições extras de exibição" at bounding box center [869, 352] width 1277 height 19
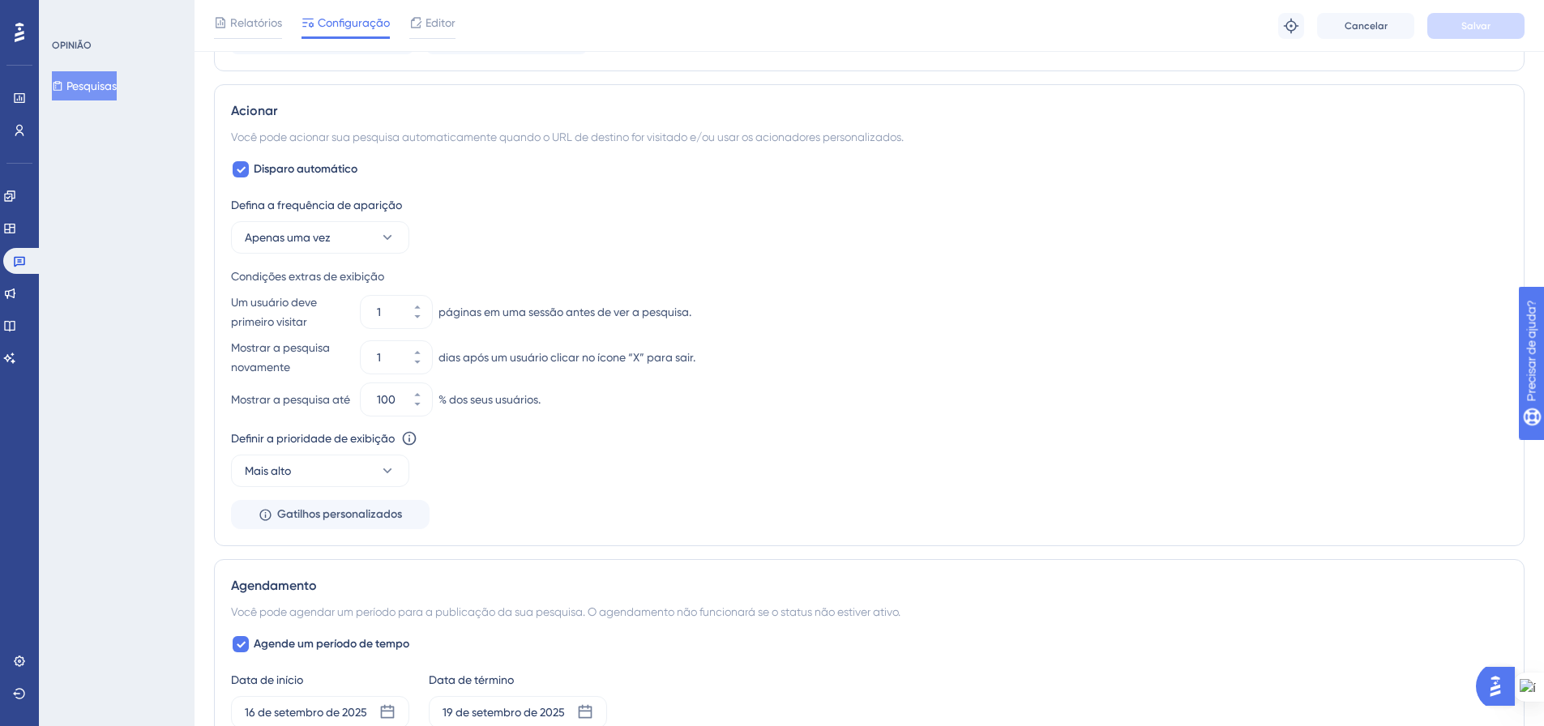
scroll to position [804, 0]
click at [389, 237] on icon at bounding box center [387, 239] width 16 height 16
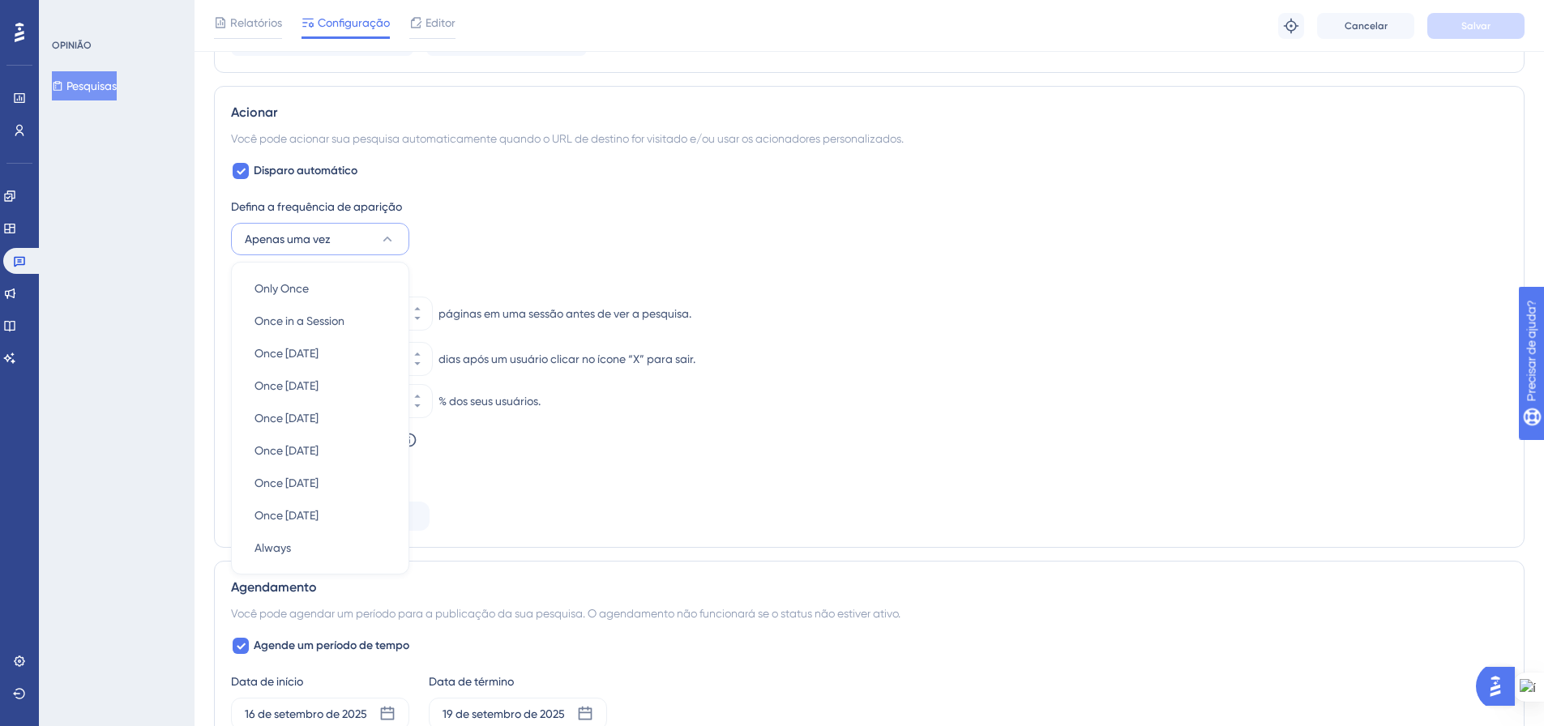
scroll to position [859, 0]
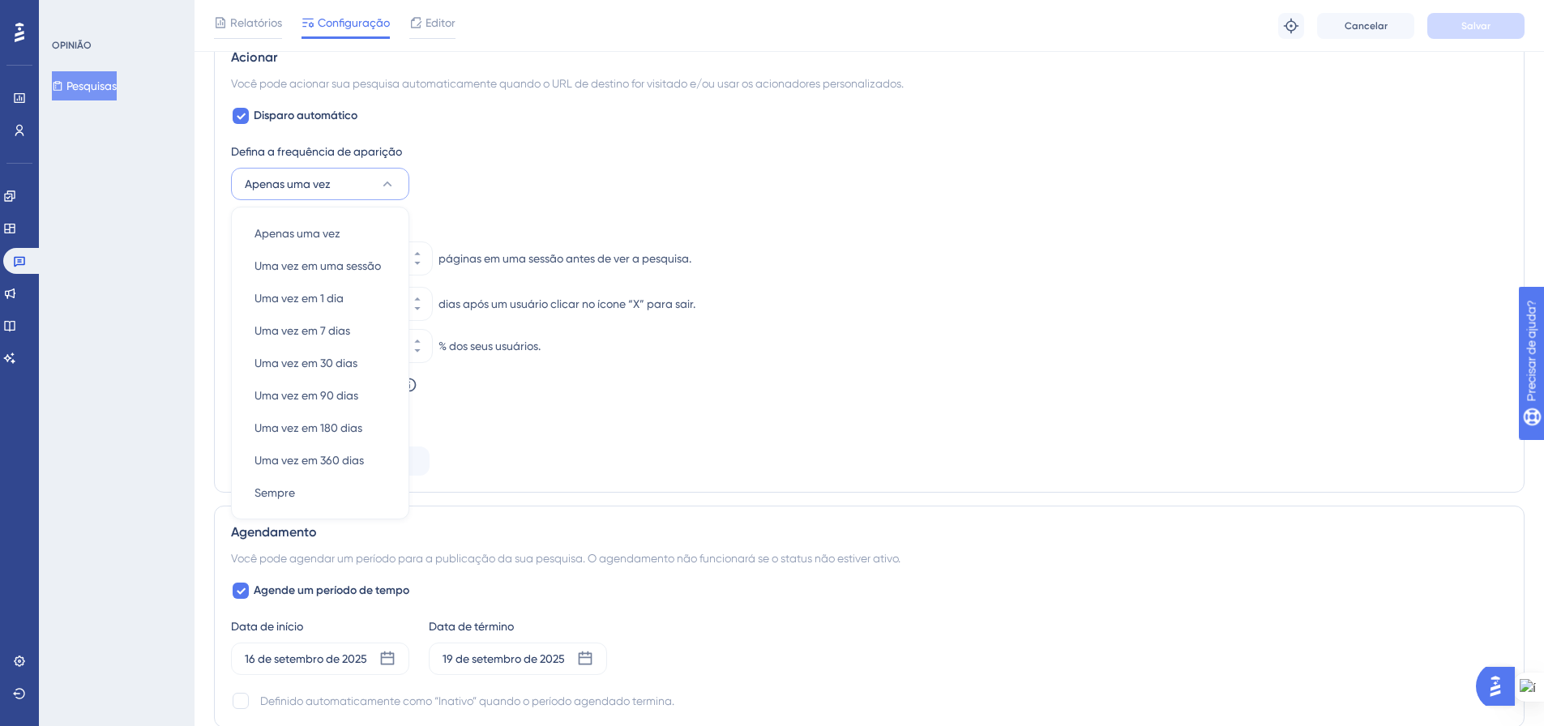
click at [521, 175] on div "Defina a frequência de aparição Apenas uma vez Apenas uma vez Apenas uma vez Um…" at bounding box center [869, 171] width 1277 height 58
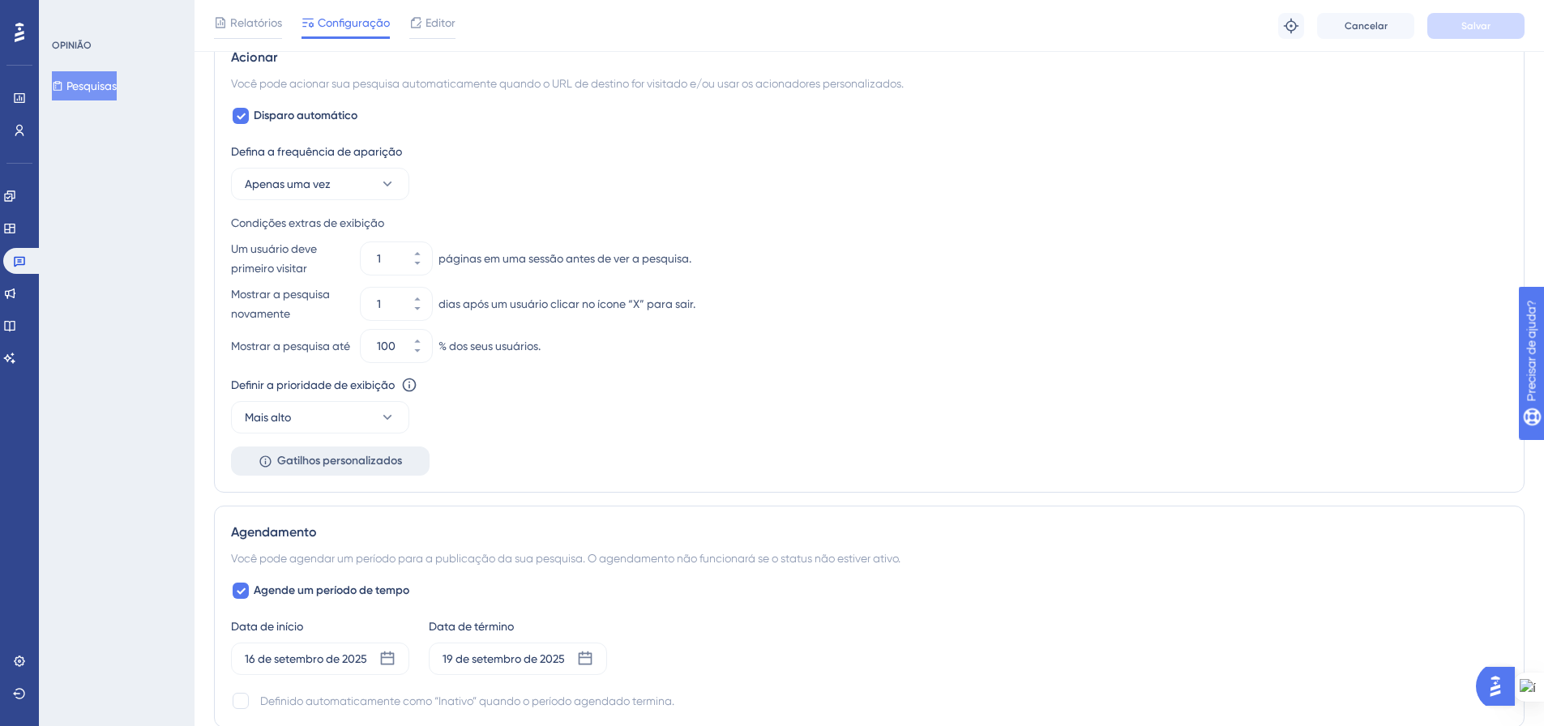
click at [389, 464] on font "Gatilhos personalizados" at bounding box center [339, 461] width 125 height 14
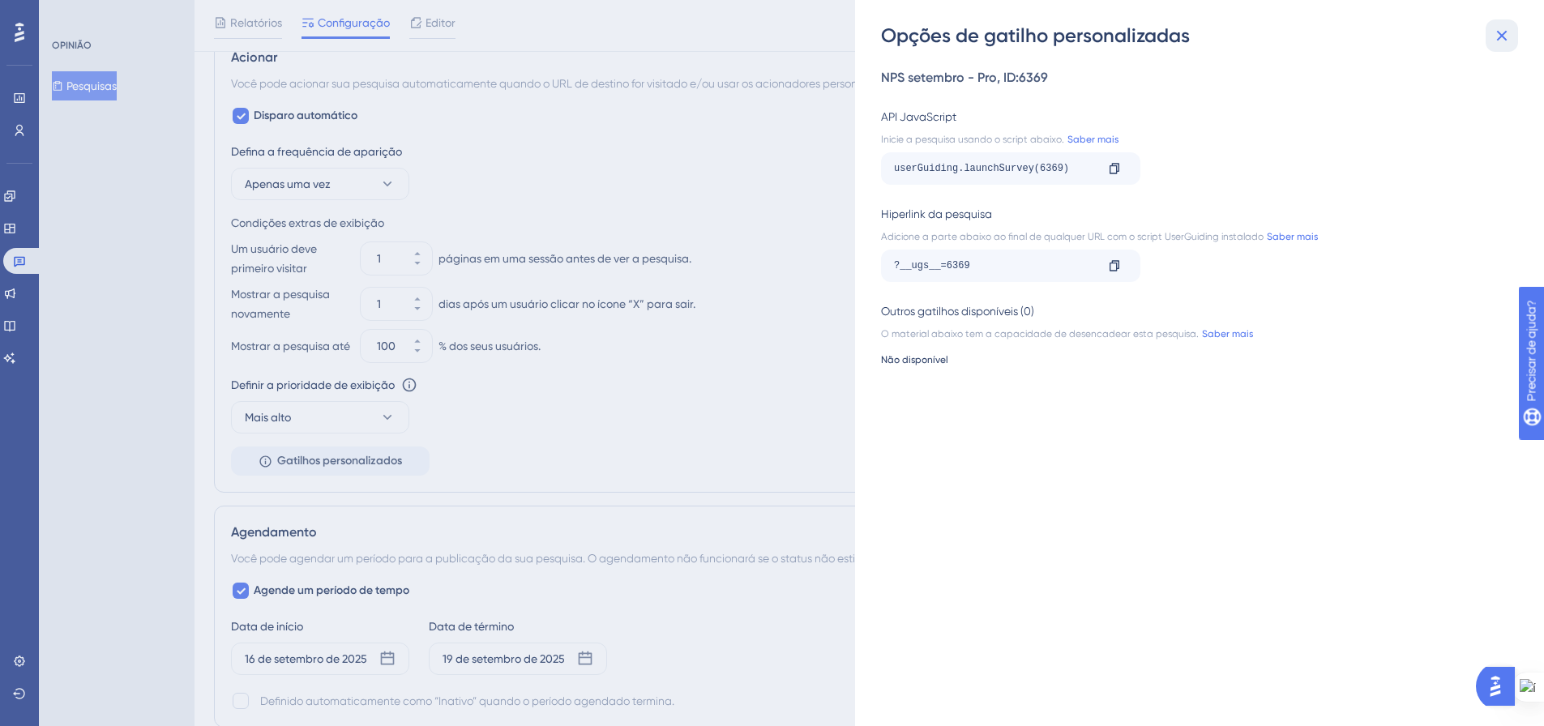
click at [1499, 36] on icon at bounding box center [1501, 35] width 19 height 19
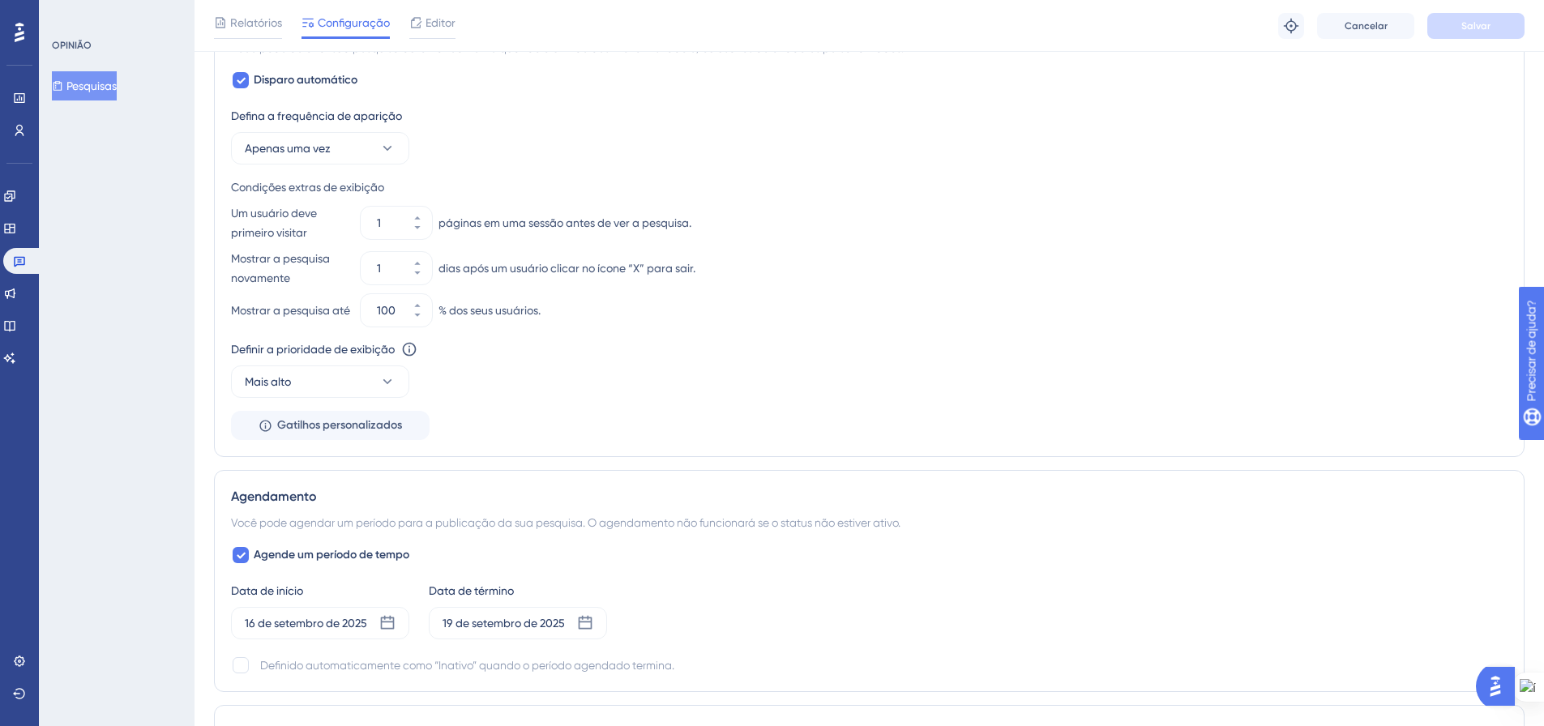
scroll to position [892, 0]
click at [383, 152] on icon at bounding box center [387, 151] width 16 height 16
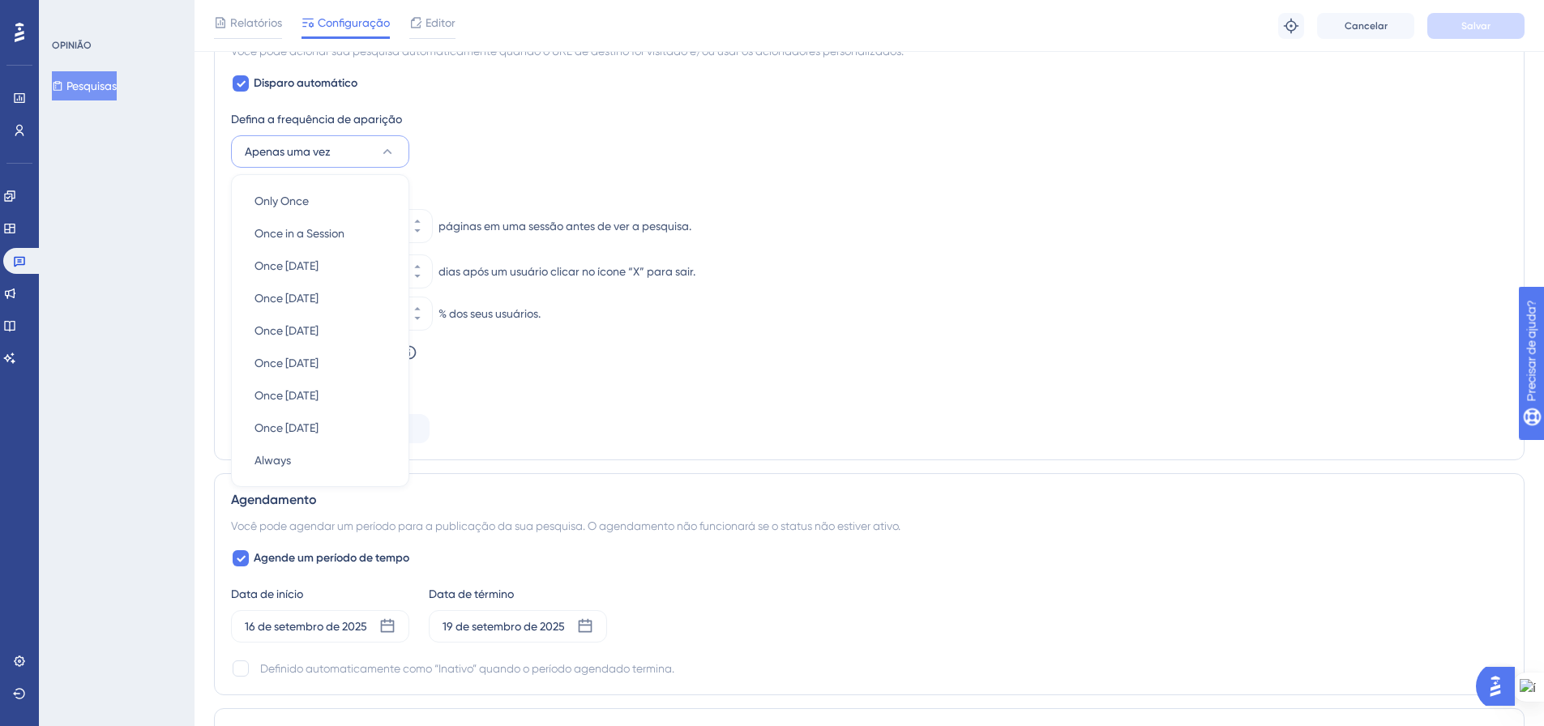
scroll to position [859, 0]
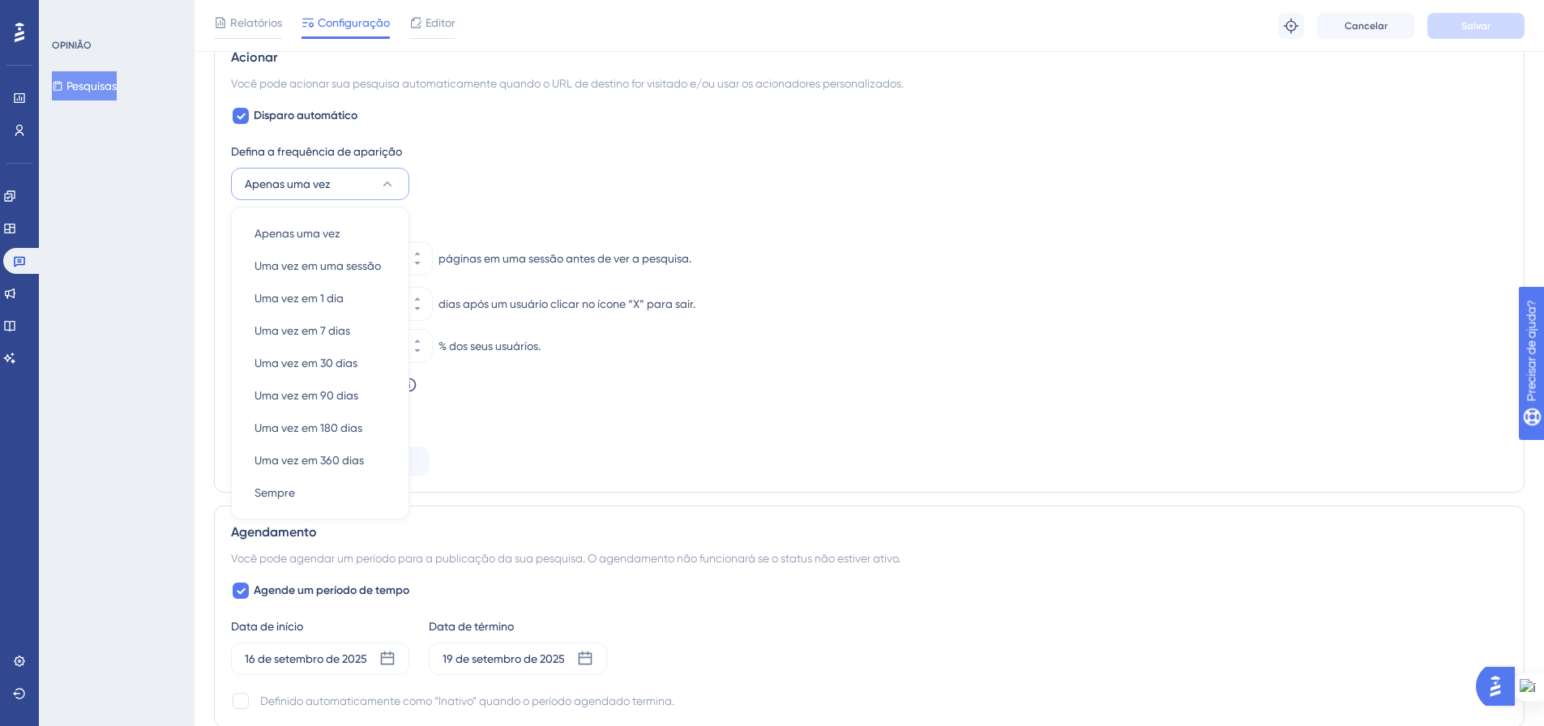
click at [595, 170] on div "Defina a frequência de aparição Apenas uma vez Apenas uma vez Apenas uma vez Um…" at bounding box center [869, 171] width 1277 height 58
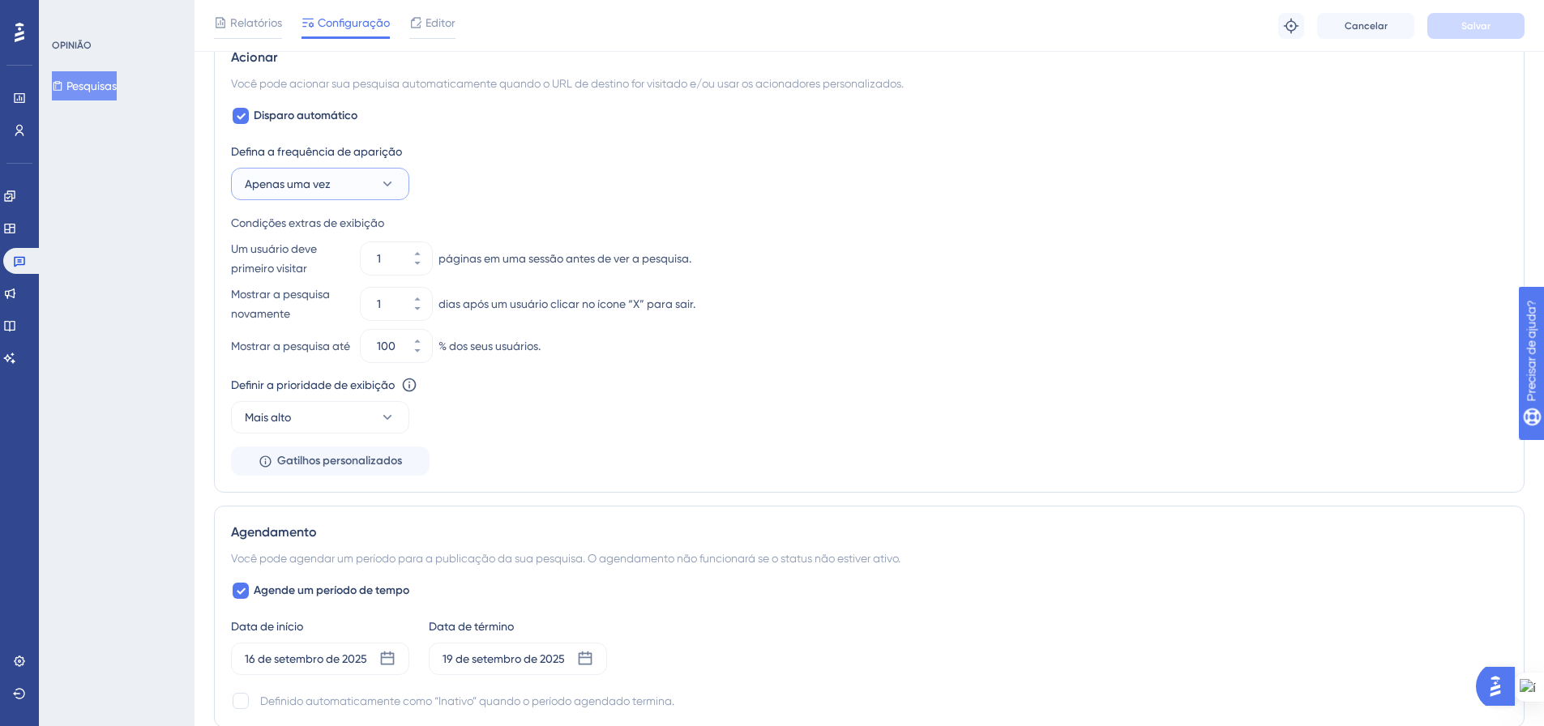
click at [389, 184] on icon at bounding box center [387, 184] width 9 height 5
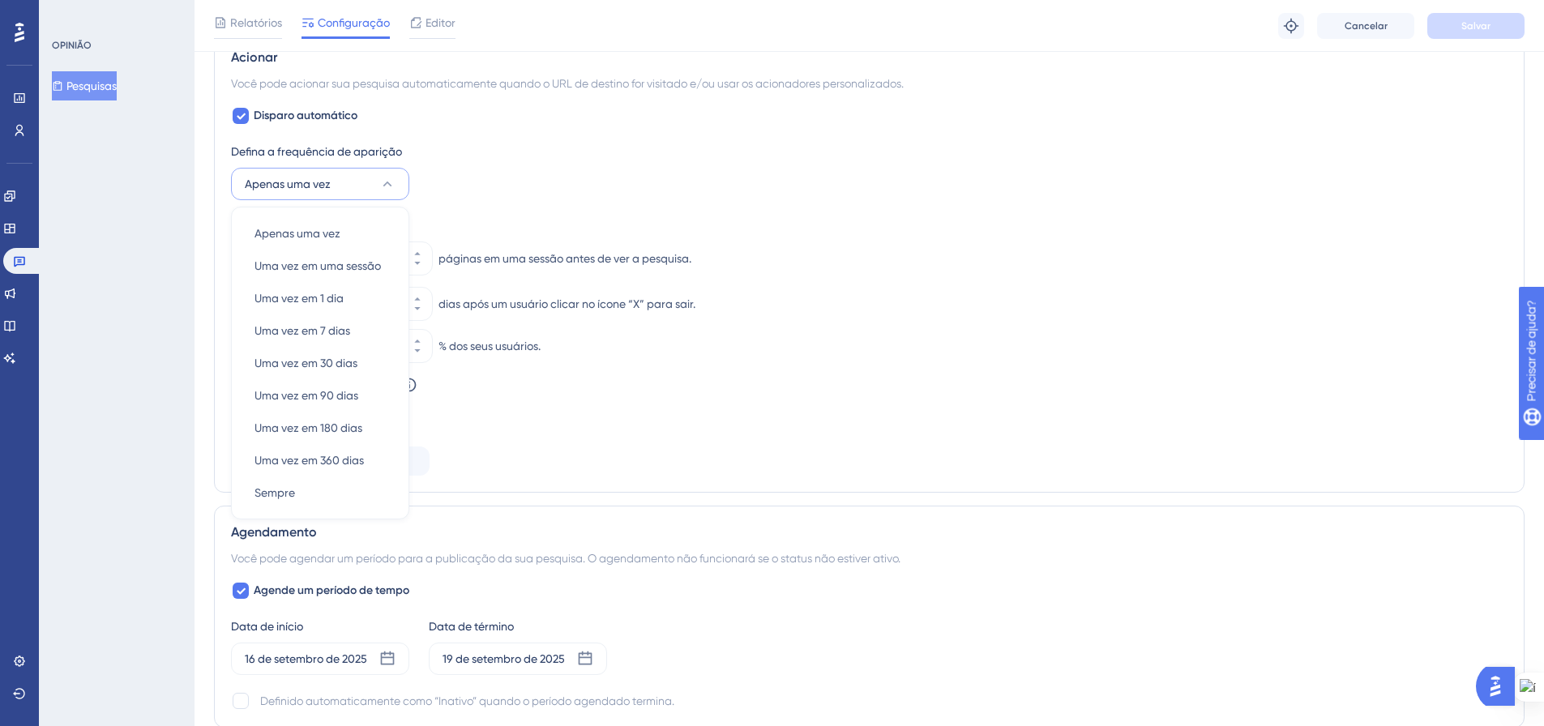
click at [593, 177] on div "Defina a frequência de aparição Apenas uma vez Apenas uma vez Apenas uma vez Um…" at bounding box center [869, 171] width 1277 height 58
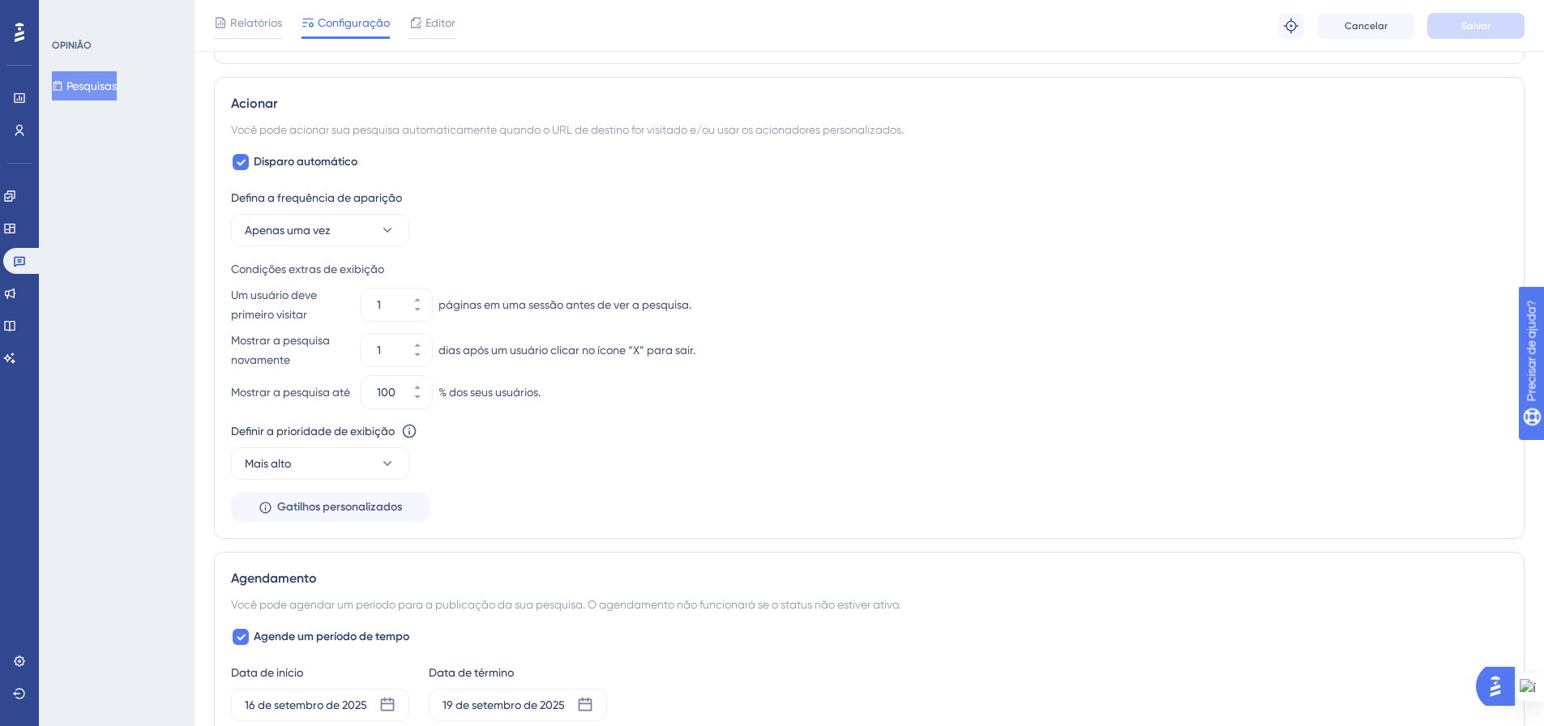
scroll to position [804, 0]
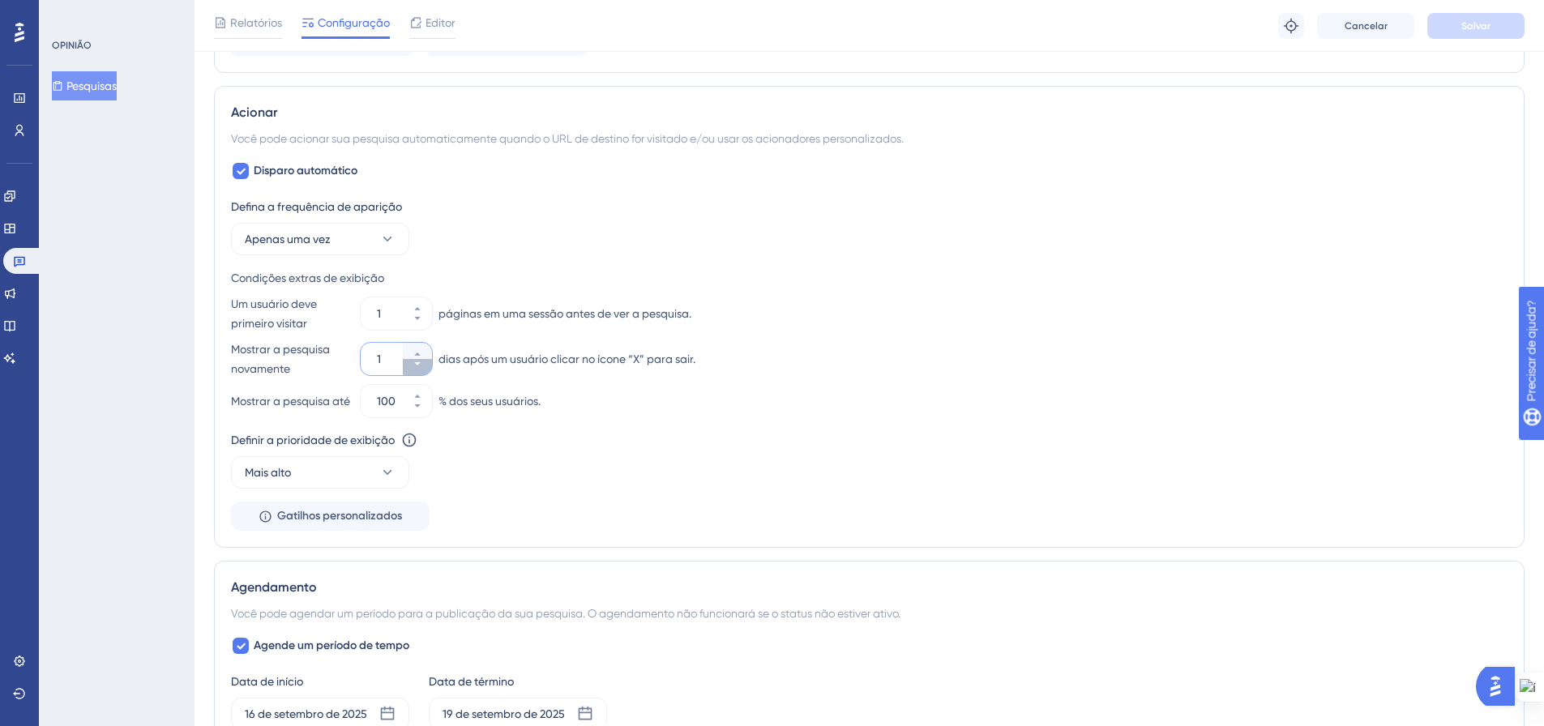
click at [413, 369] on button "1" at bounding box center [417, 367] width 29 height 16
type input "0"
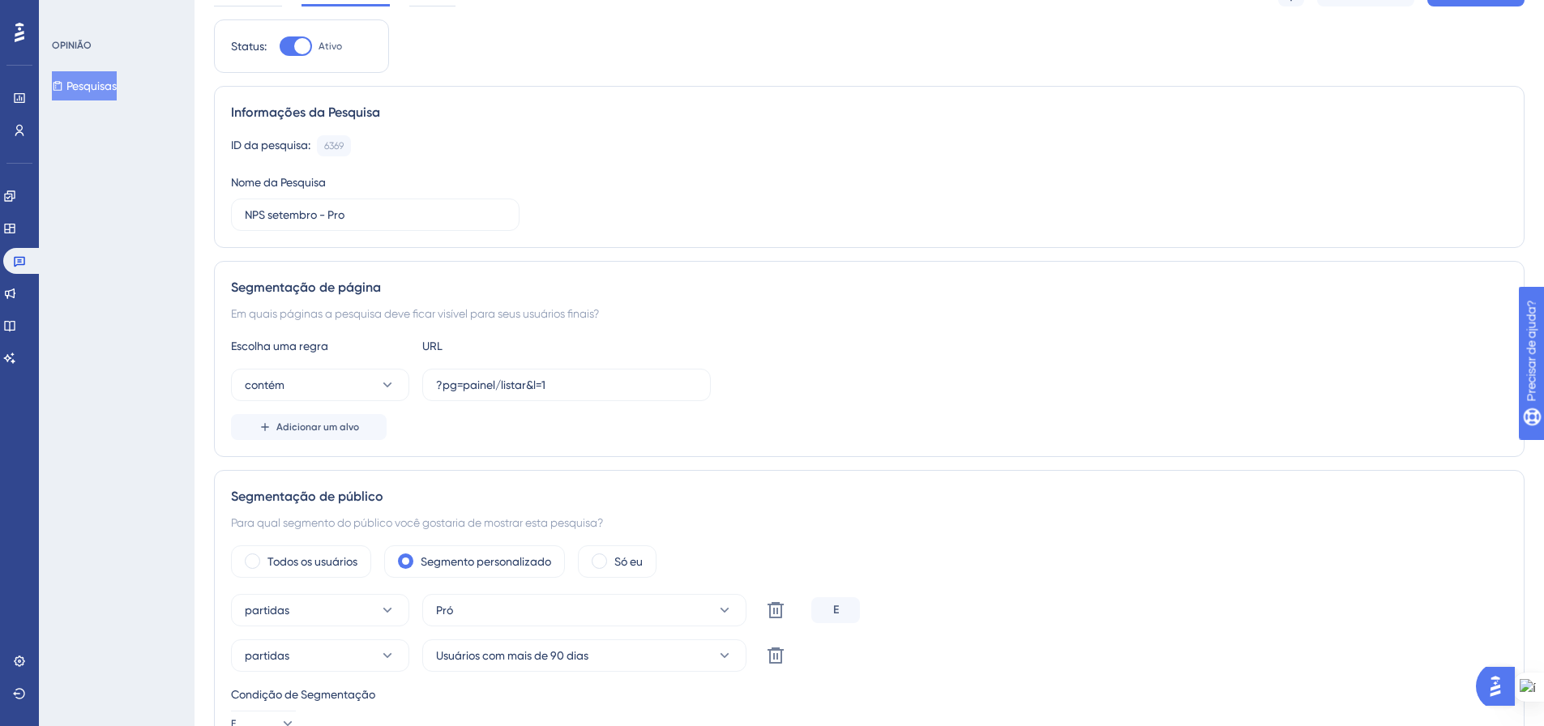
scroll to position [0, 0]
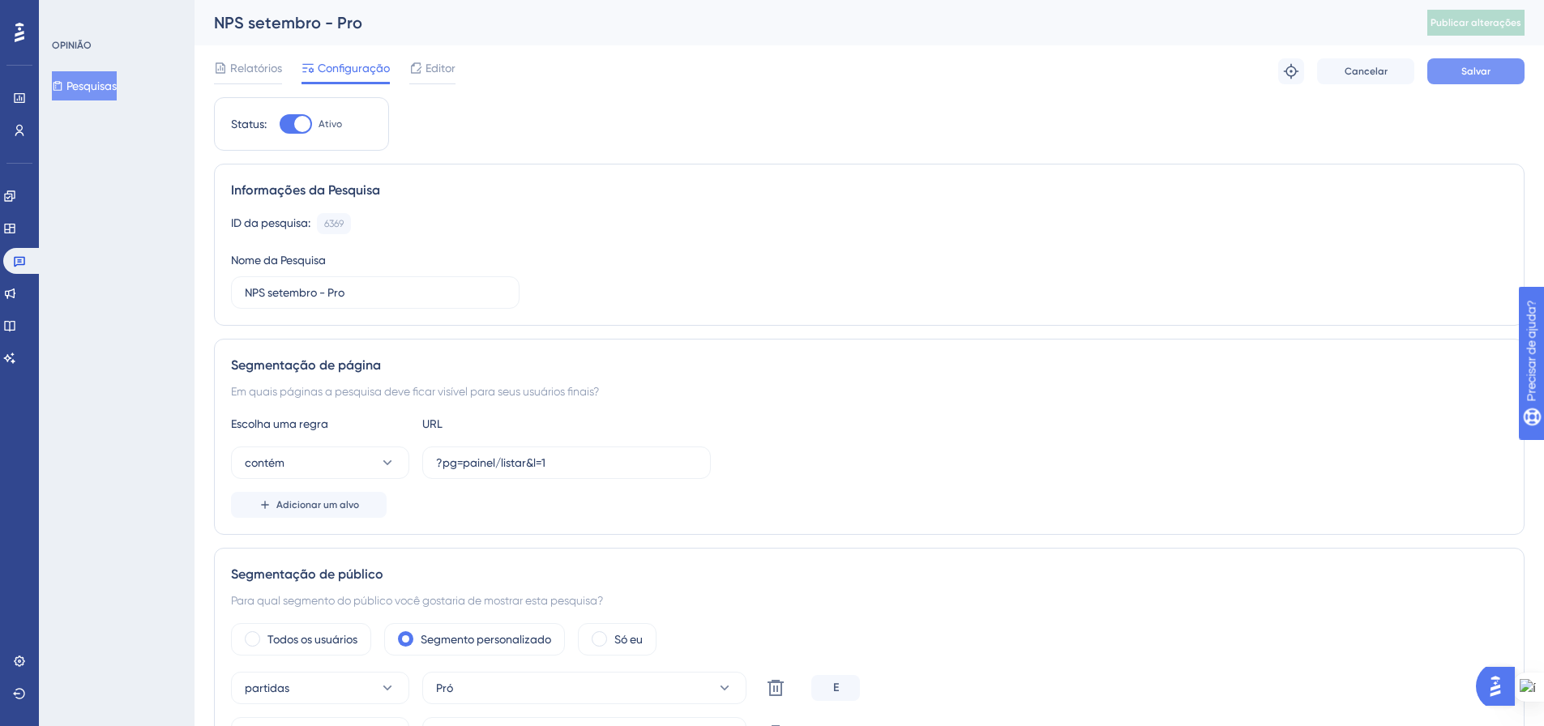
click at [1500, 74] on button "Salvar" at bounding box center [1475, 71] width 97 height 26
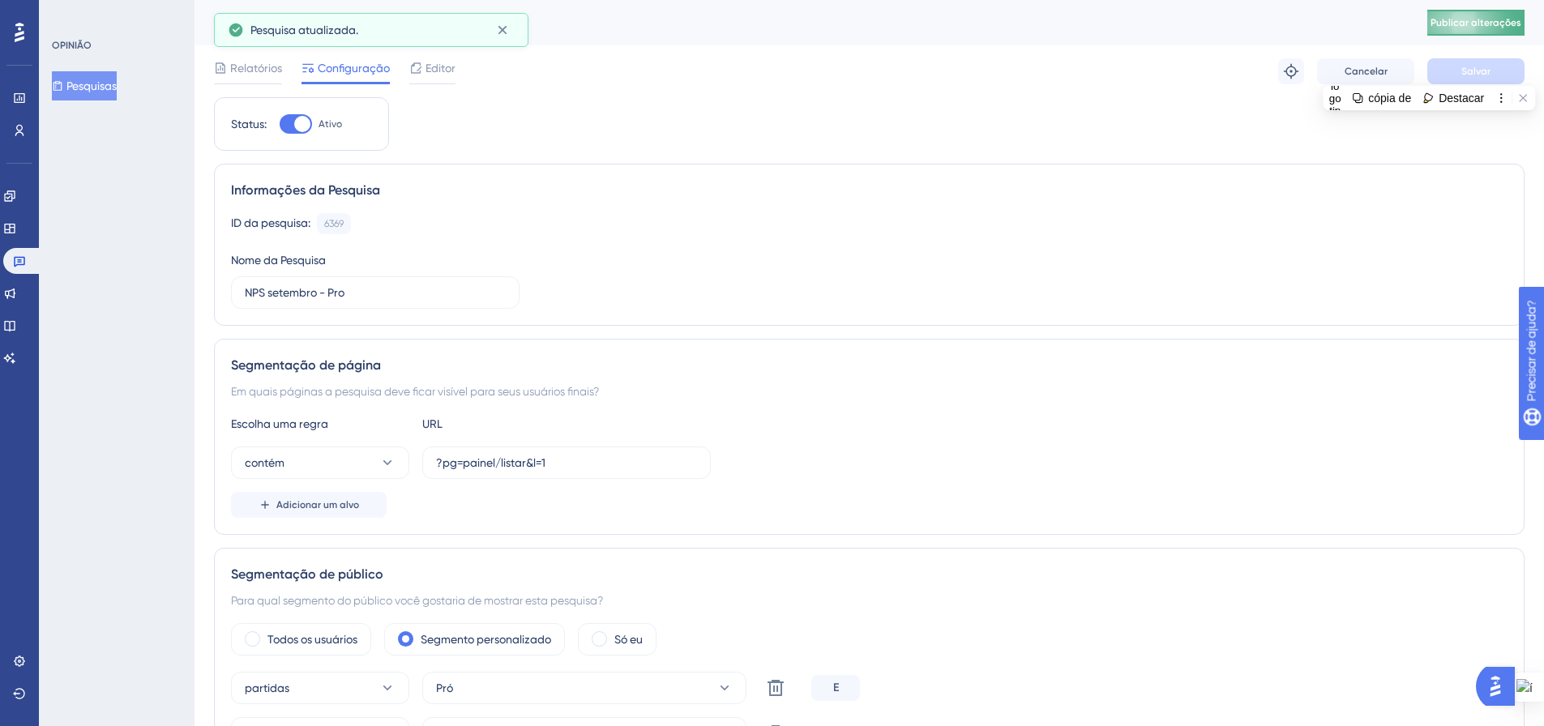
click at [1497, 16] on span "Publicar alterações" at bounding box center [1476, 22] width 91 height 13
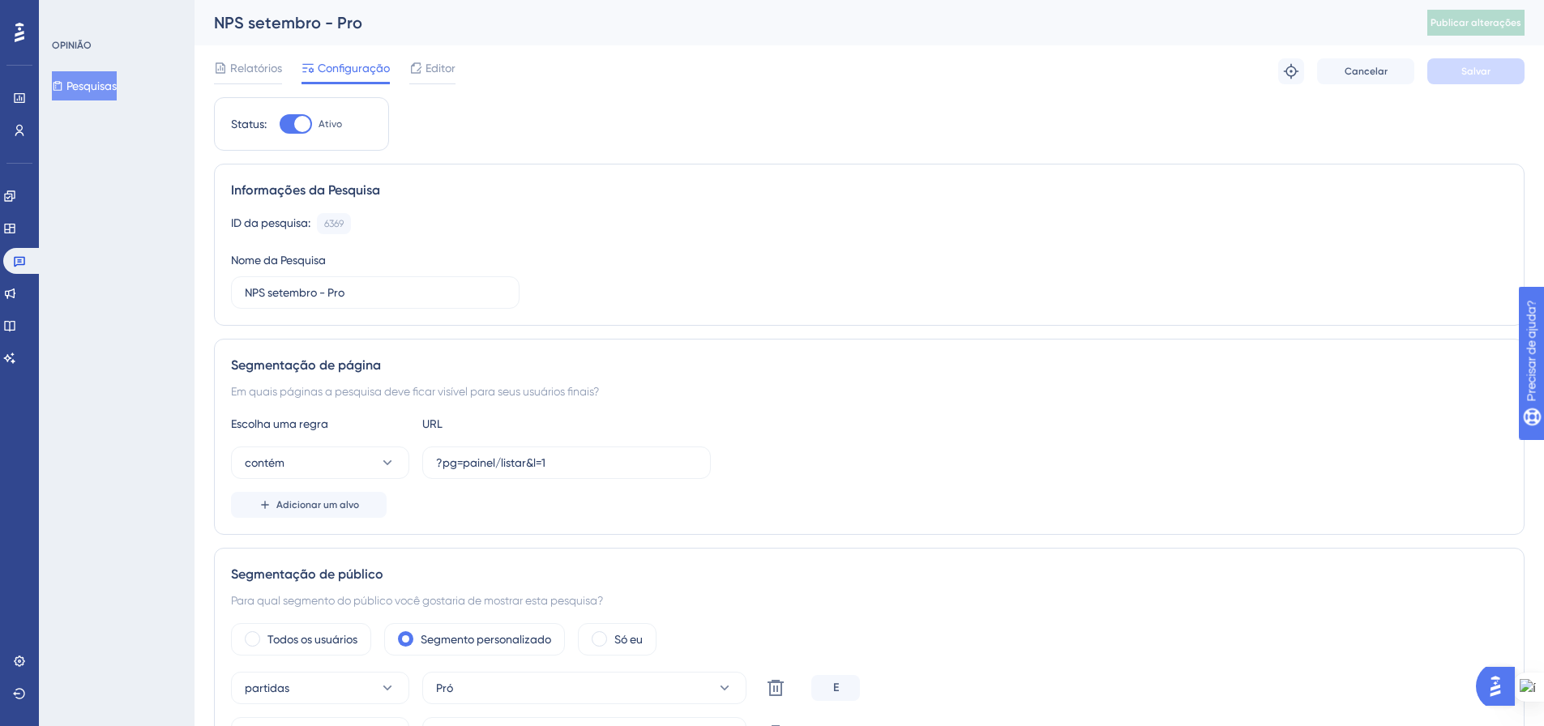
click at [96, 73] on button "Pesquisas" at bounding box center [84, 85] width 65 height 29
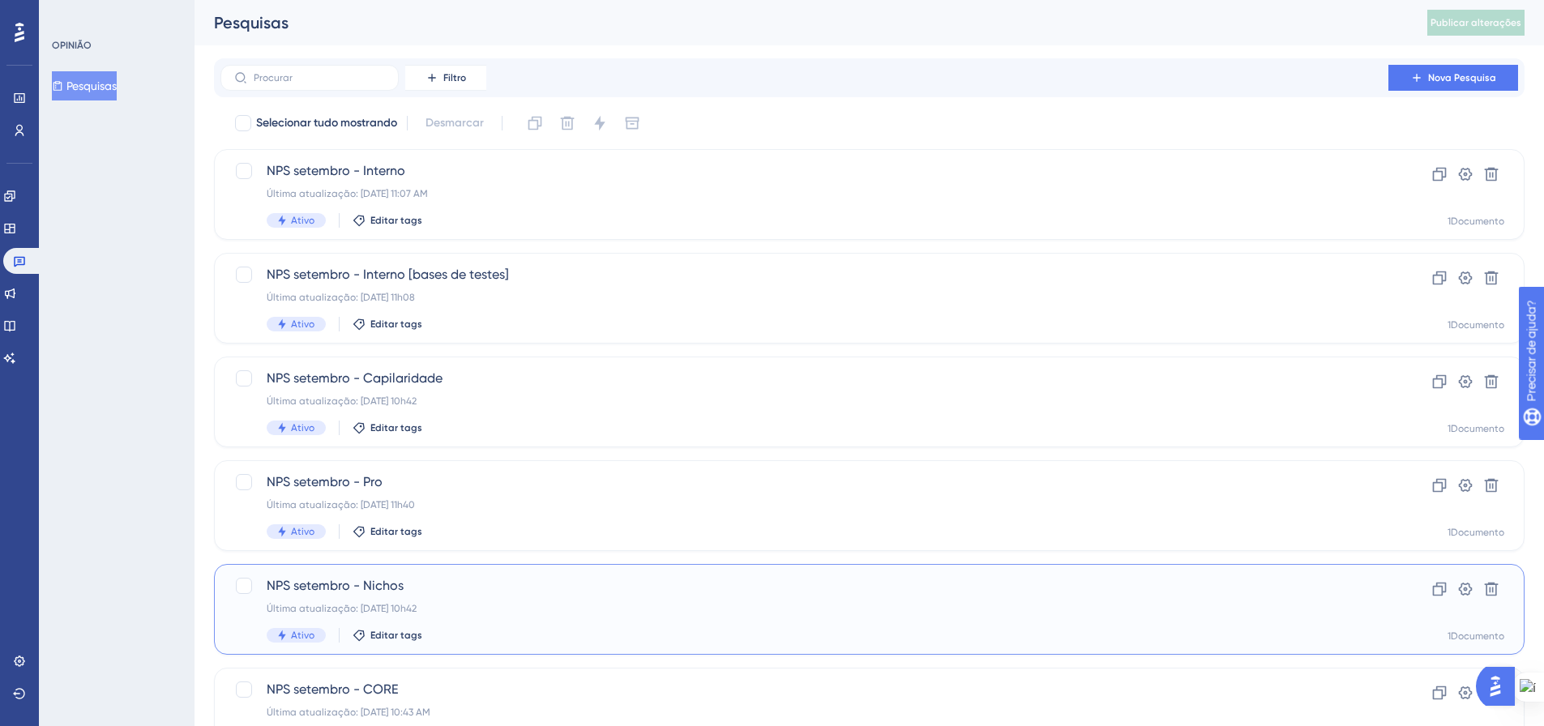
click at [640, 601] on div "NPS setembro - Nichos Última atualização: 16 de setembro de 2025, 10h42 Ativo E…" at bounding box center [805, 609] width 1076 height 66
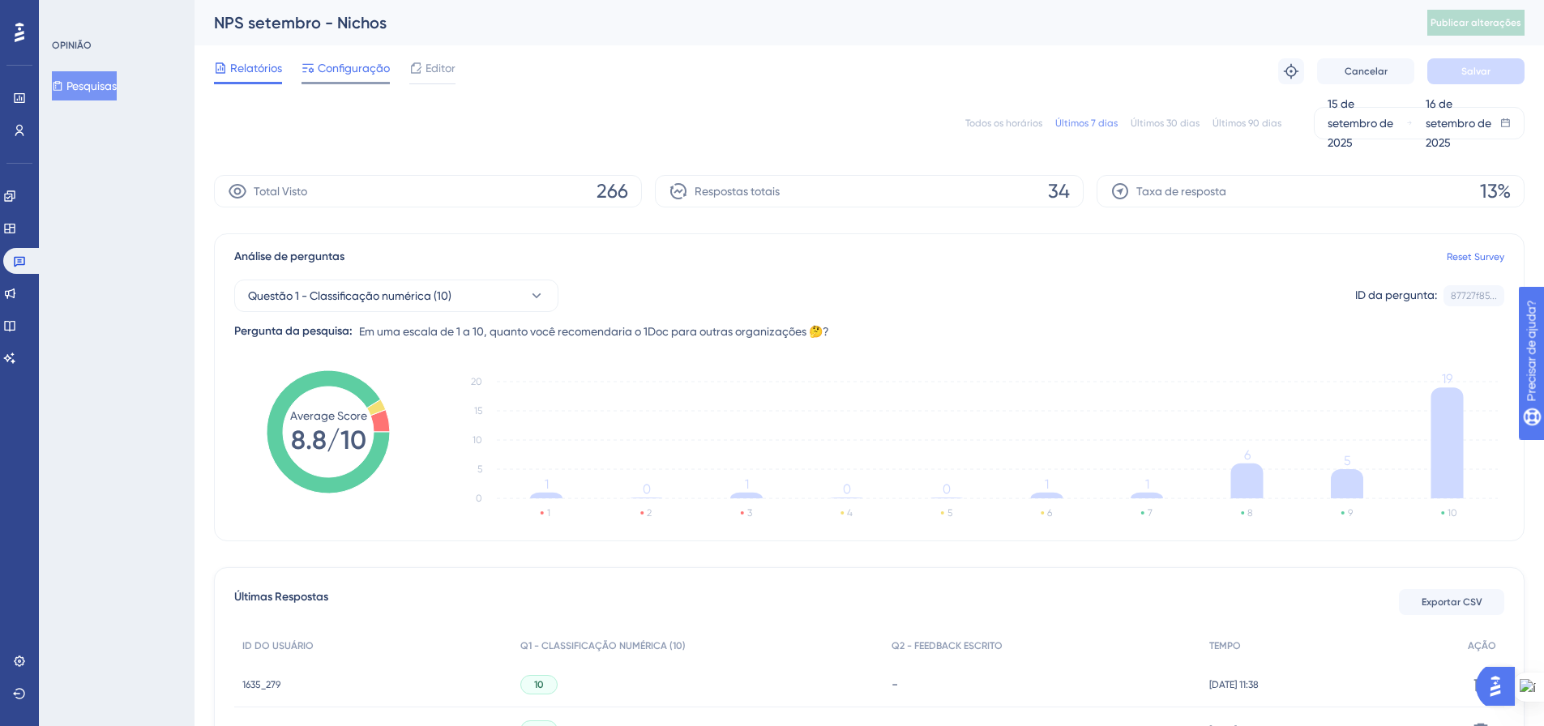
click at [365, 78] on div "Configuração" at bounding box center [346, 71] width 88 height 26
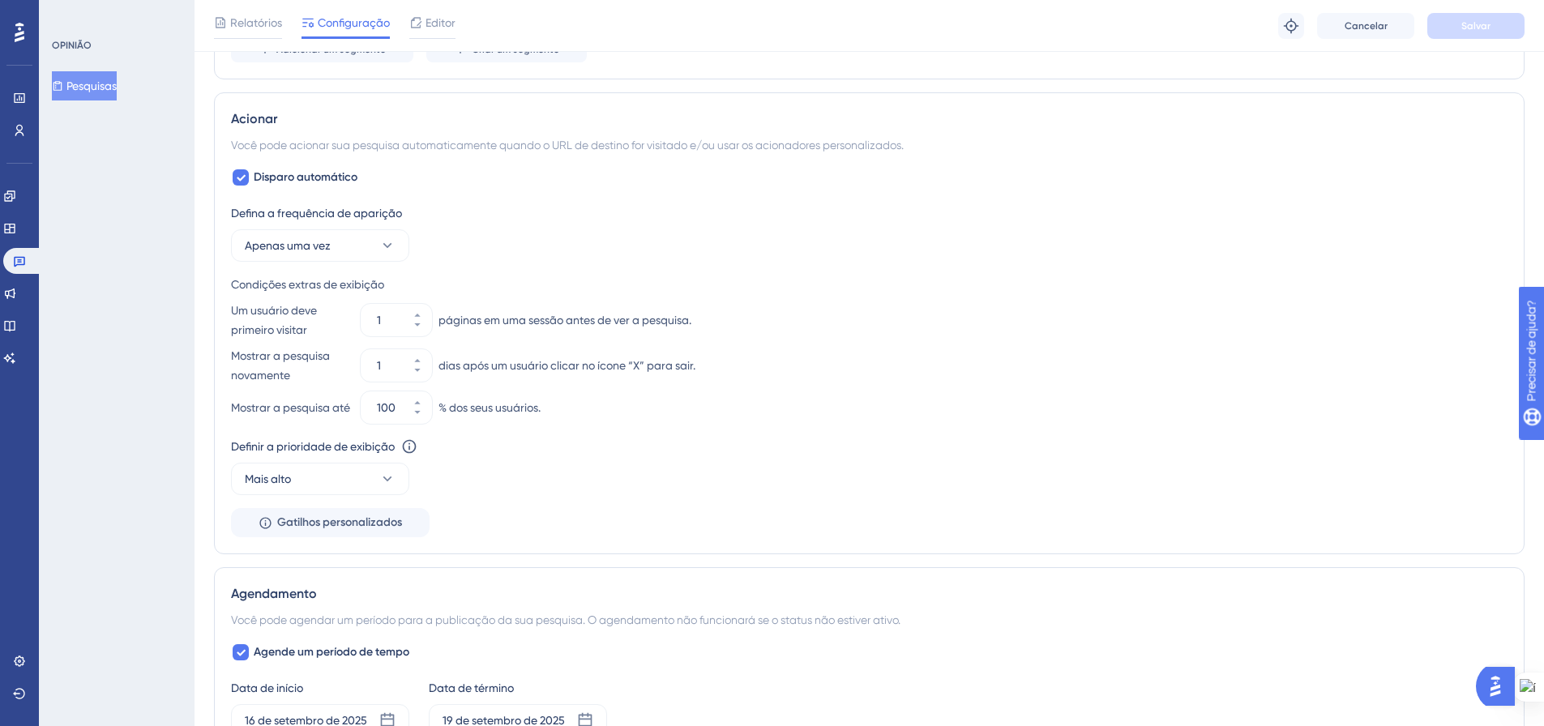
scroll to position [811, 0]
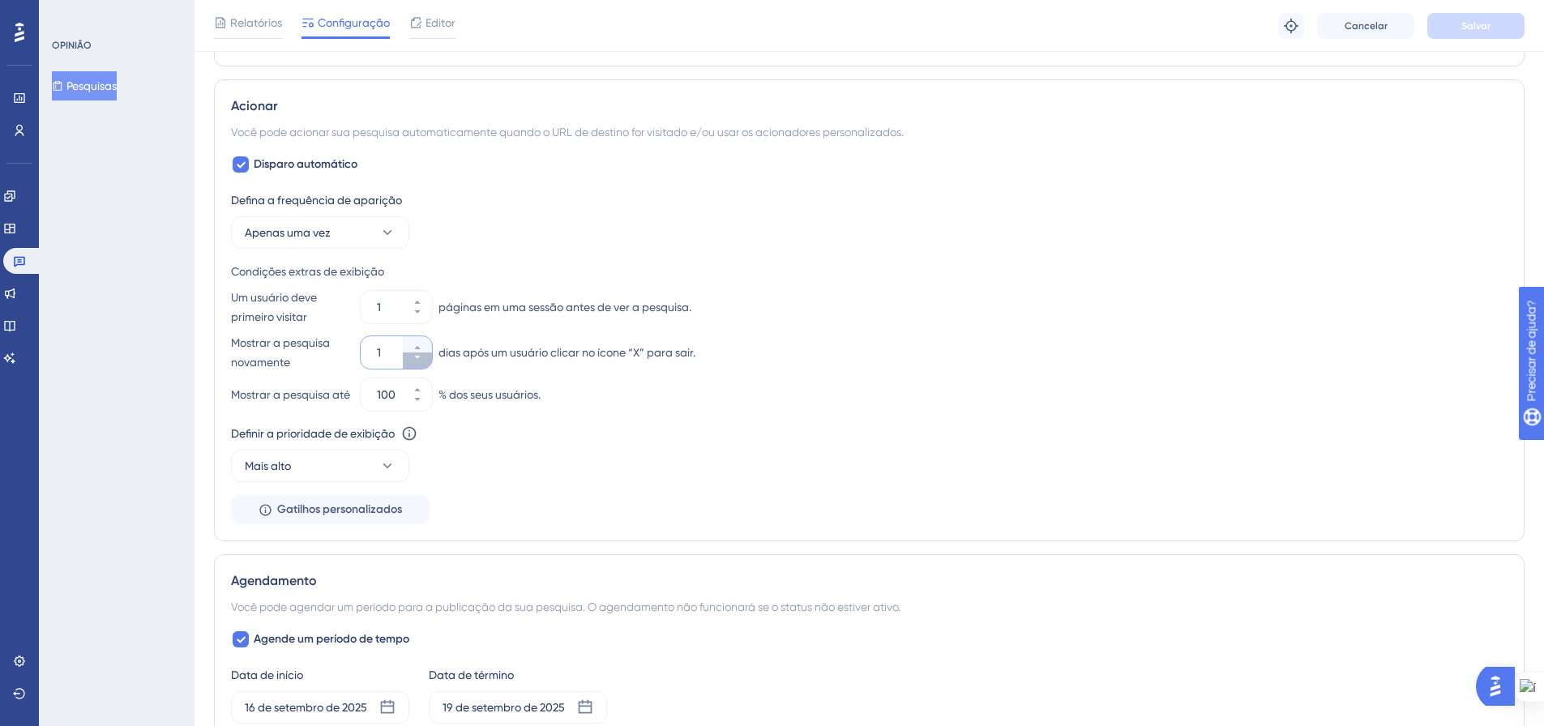
click at [417, 362] on icon at bounding box center [418, 358] width 10 height 10
type input "0"
click at [1448, 31] on button "Salvar" at bounding box center [1475, 26] width 97 height 26
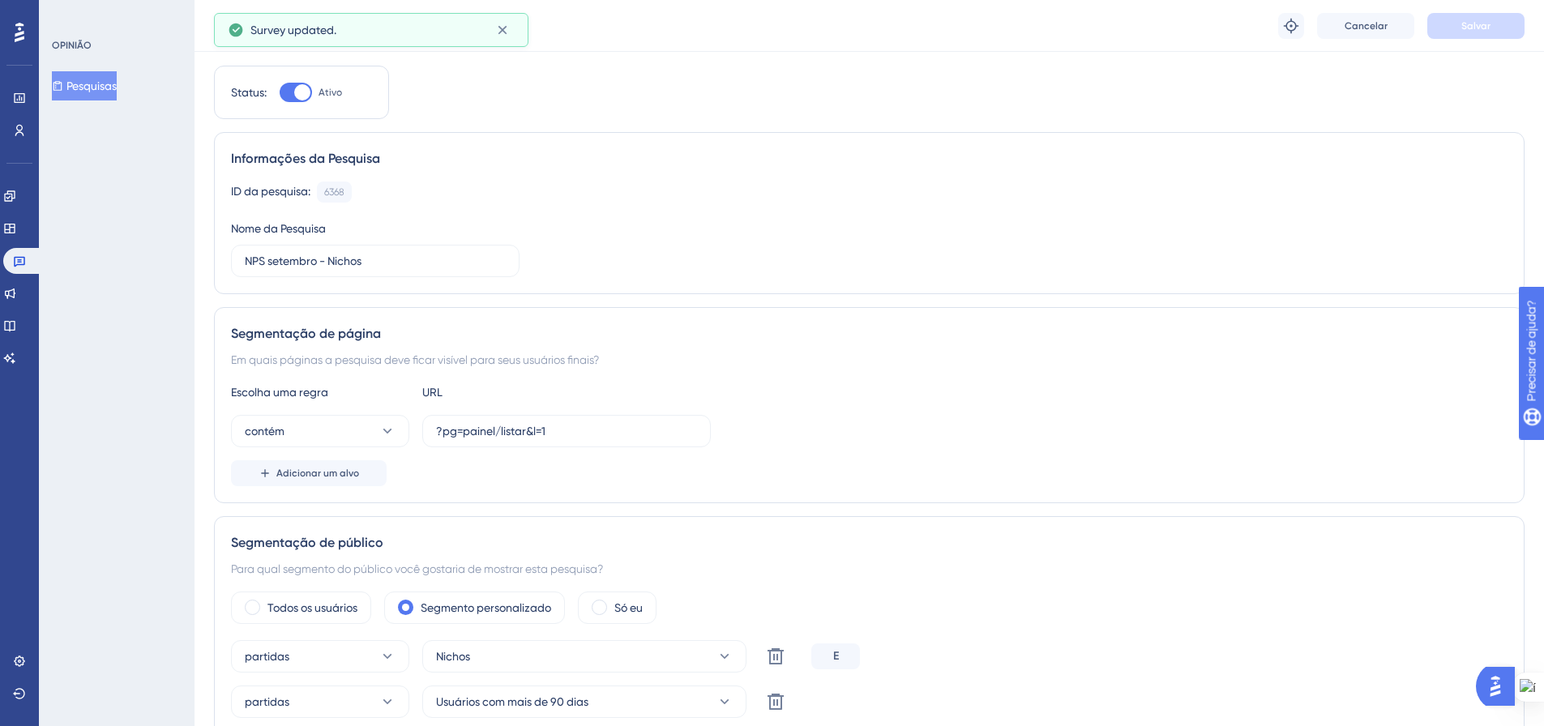
scroll to position [0, 0]
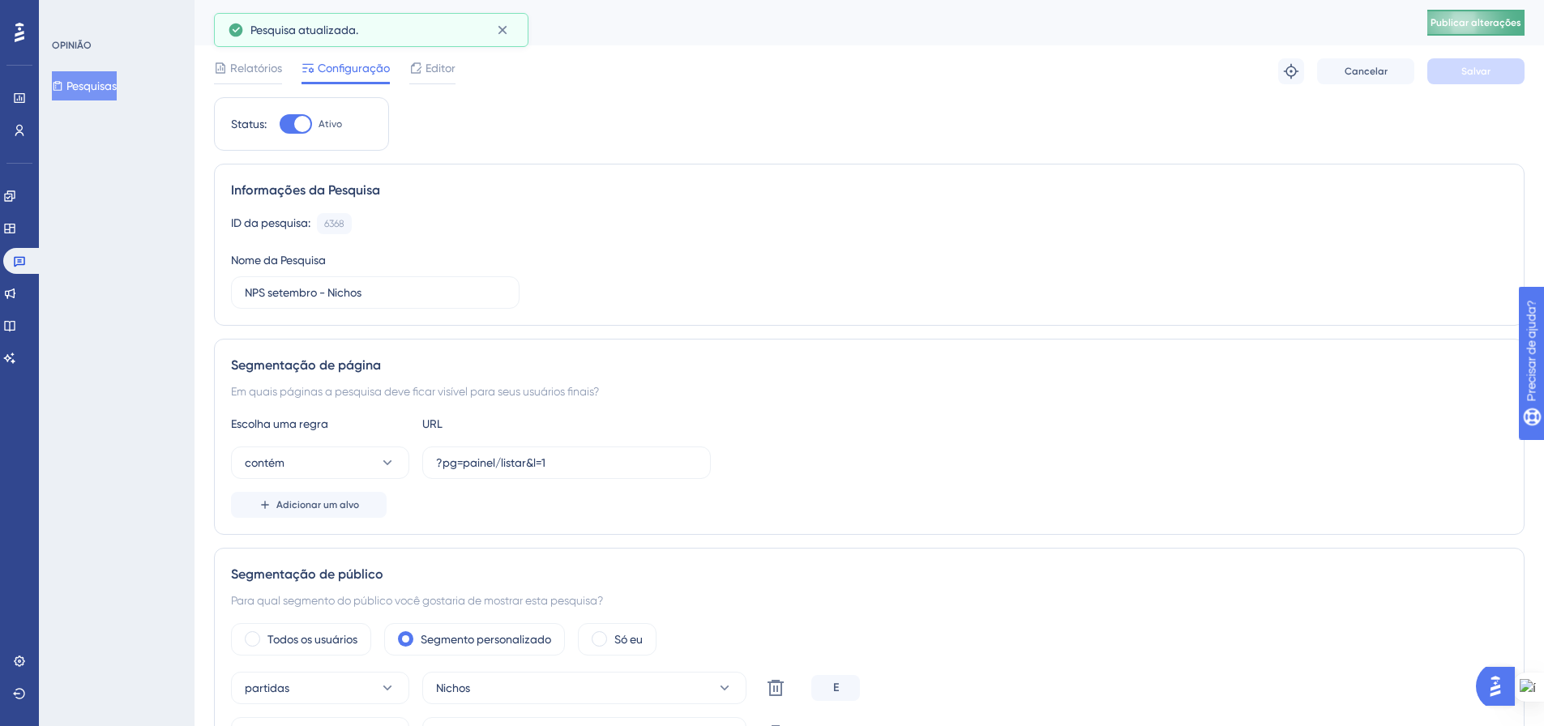
click at [1453, 30] on button "Publicar alterações" at bounding box center [1475, 23] width 97 height 26
click at [92, 88] on font "Pesquisas" at bounding box center [91, 85] width 50 height 13
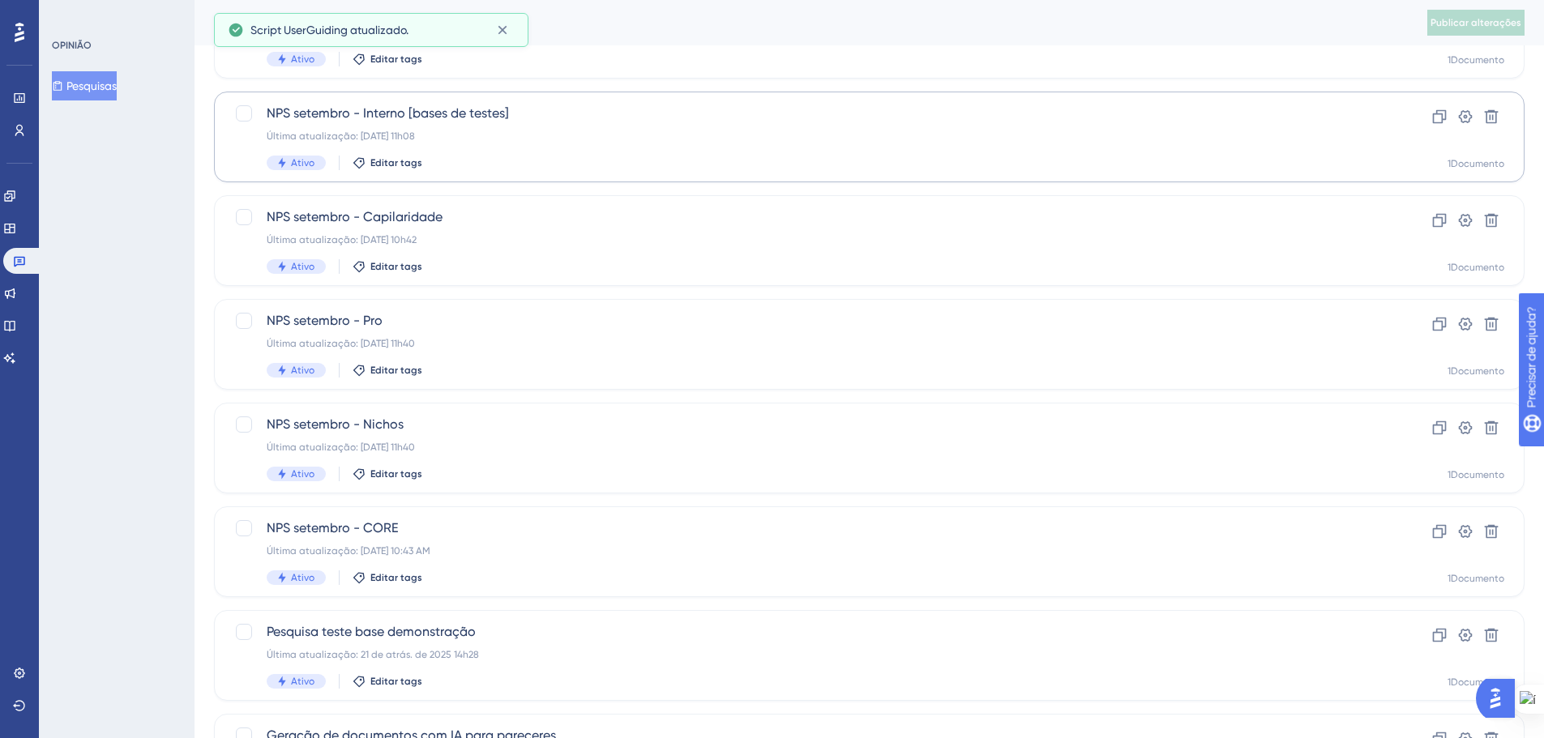
scroll to position [162, 0]
click at [483, 539] on div "NPS setembro - CORE Última atualização: 16 de set. de 2025 10:43 AM Ativo Edita…" at bounding box center [805, 551] width 1076 height 66
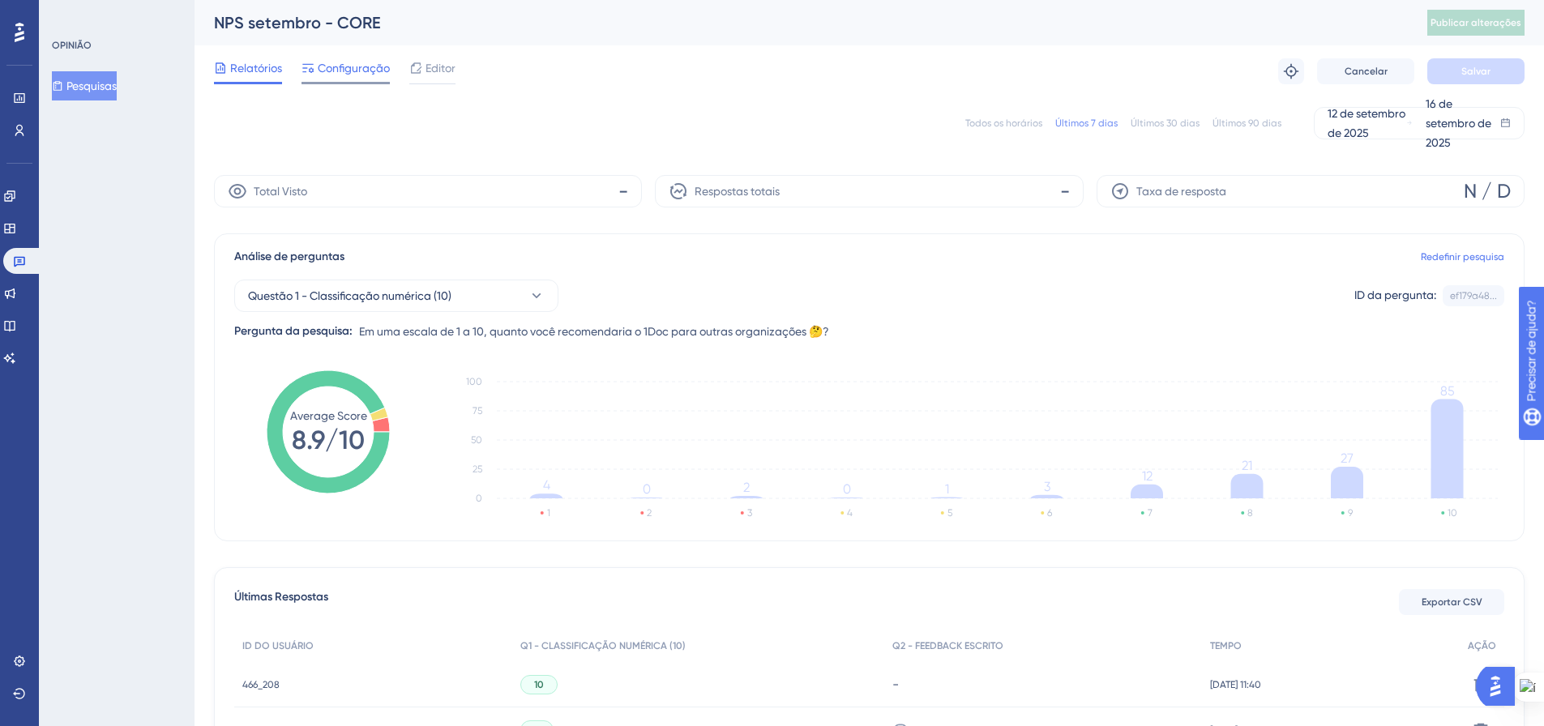
click at [354, 65] on font "Configuração" at bounding box center [354, 68] width 72 height 13
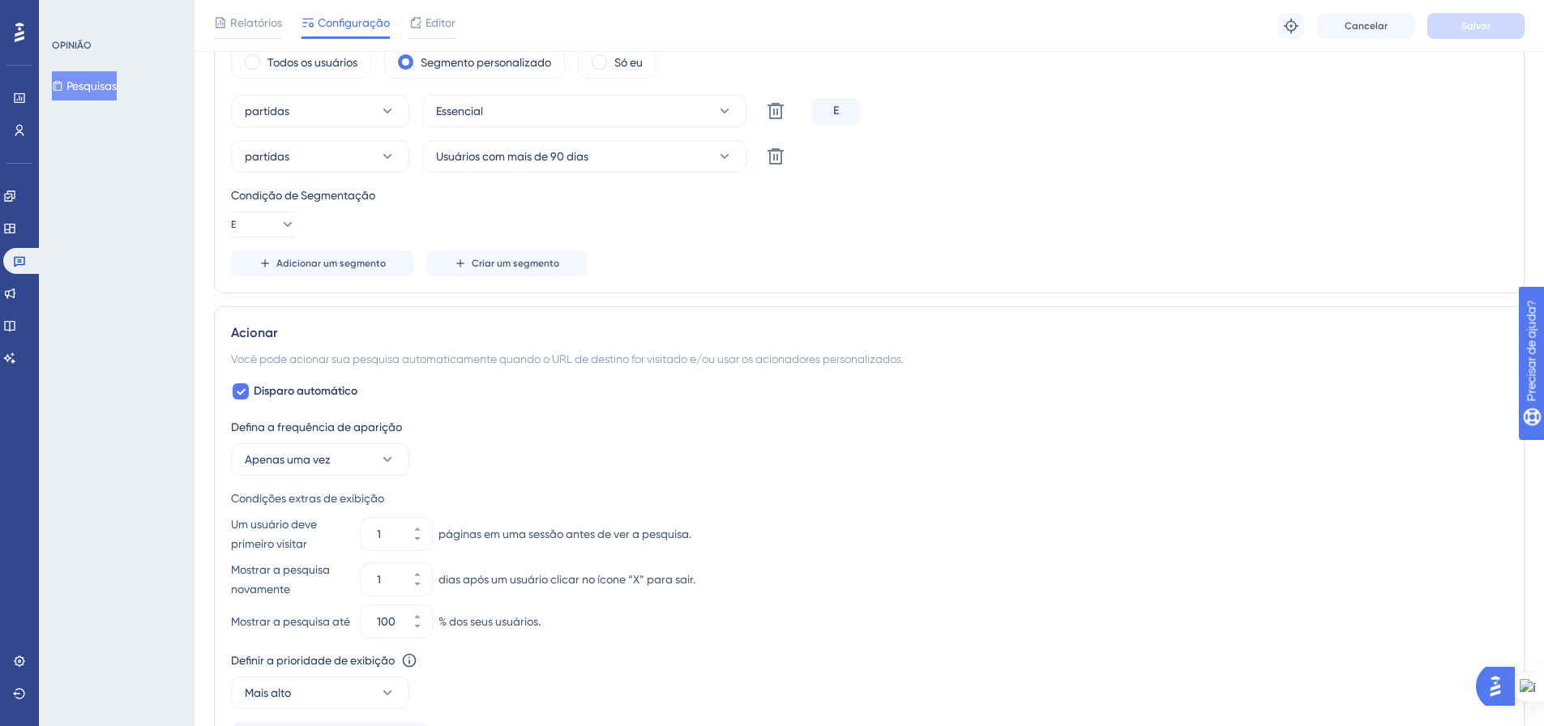
scroll to position [648, 0]
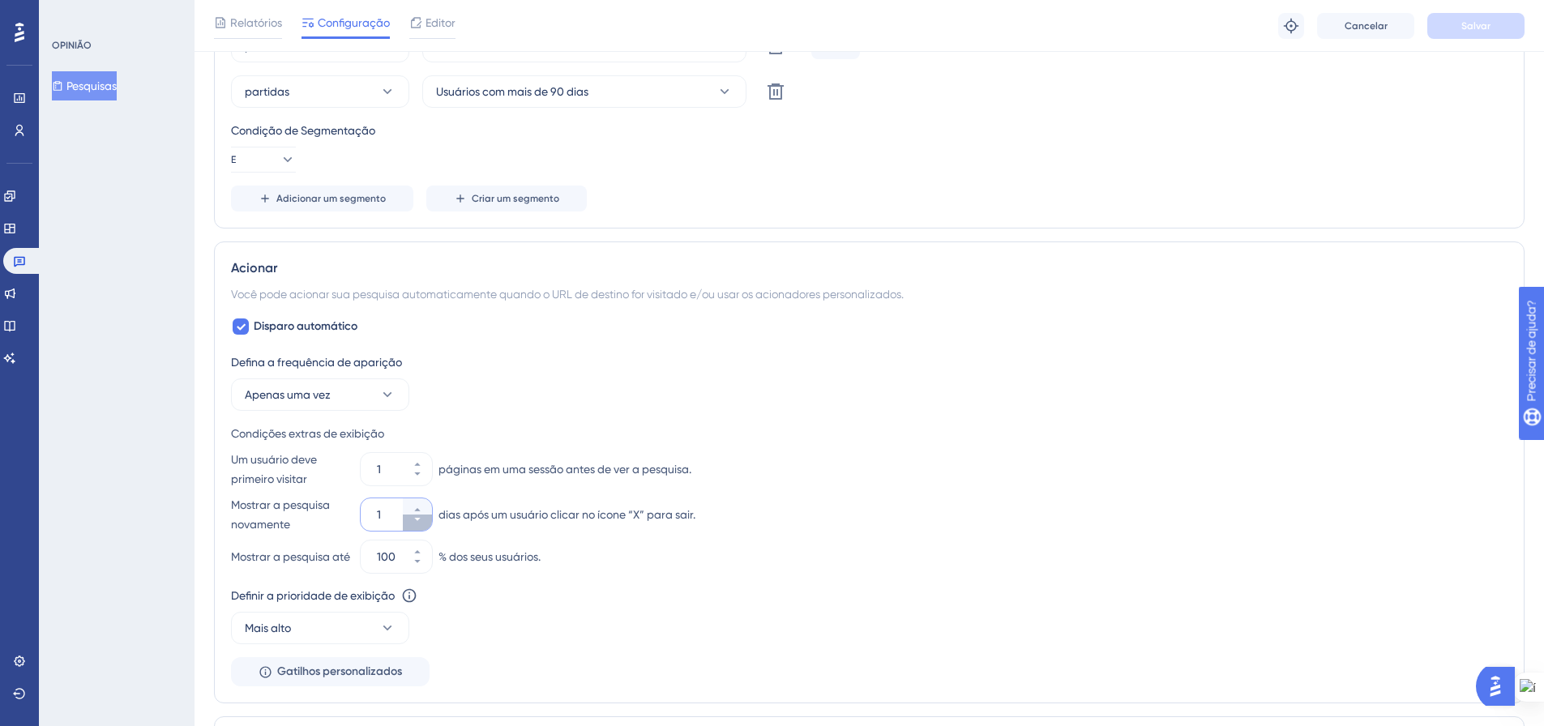
click at [421, 519] on icon at bounding box center [418, 520] width 10 height 10
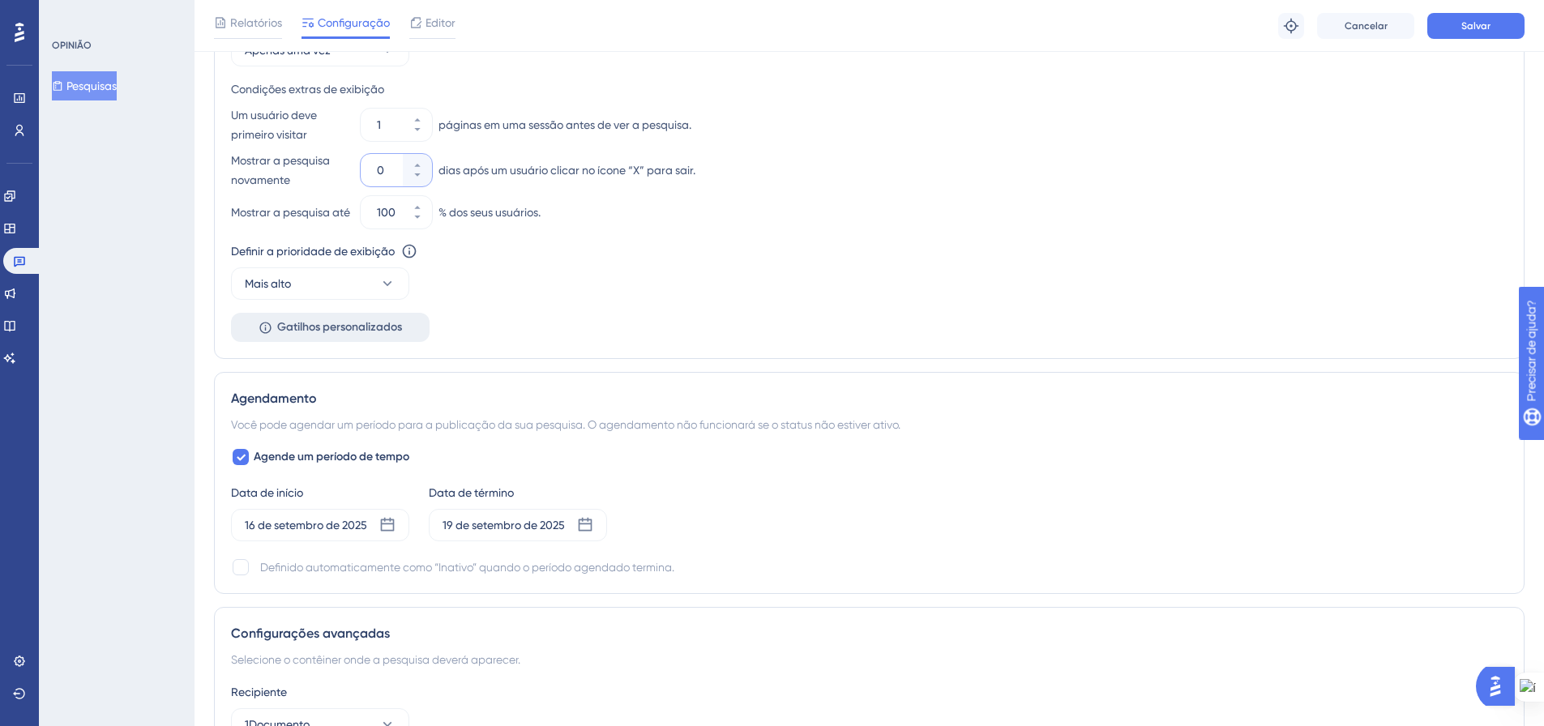
scroll to position [892, 0]
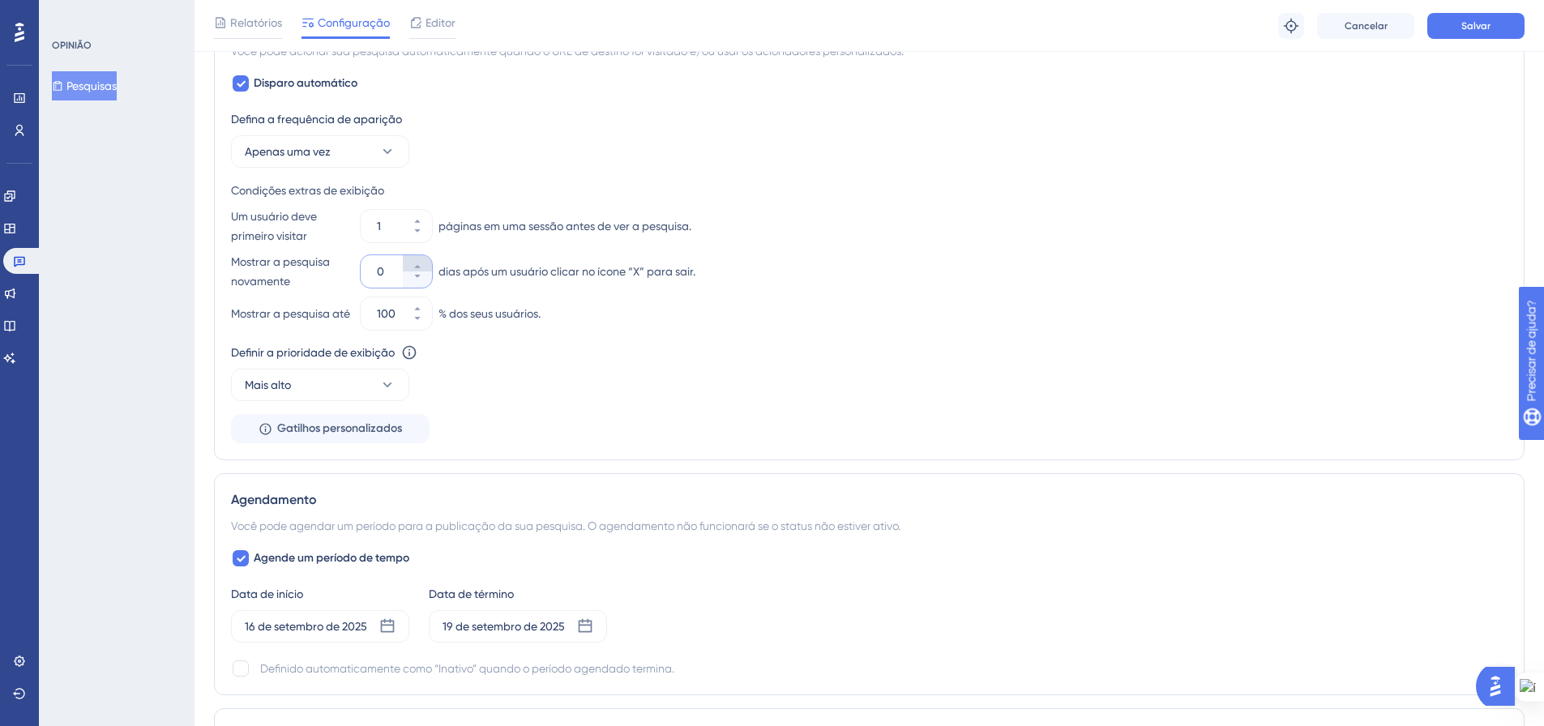
click at [424, 267] on button "0" at bounding box center [417, 263] width 29 height 16
type input "1"
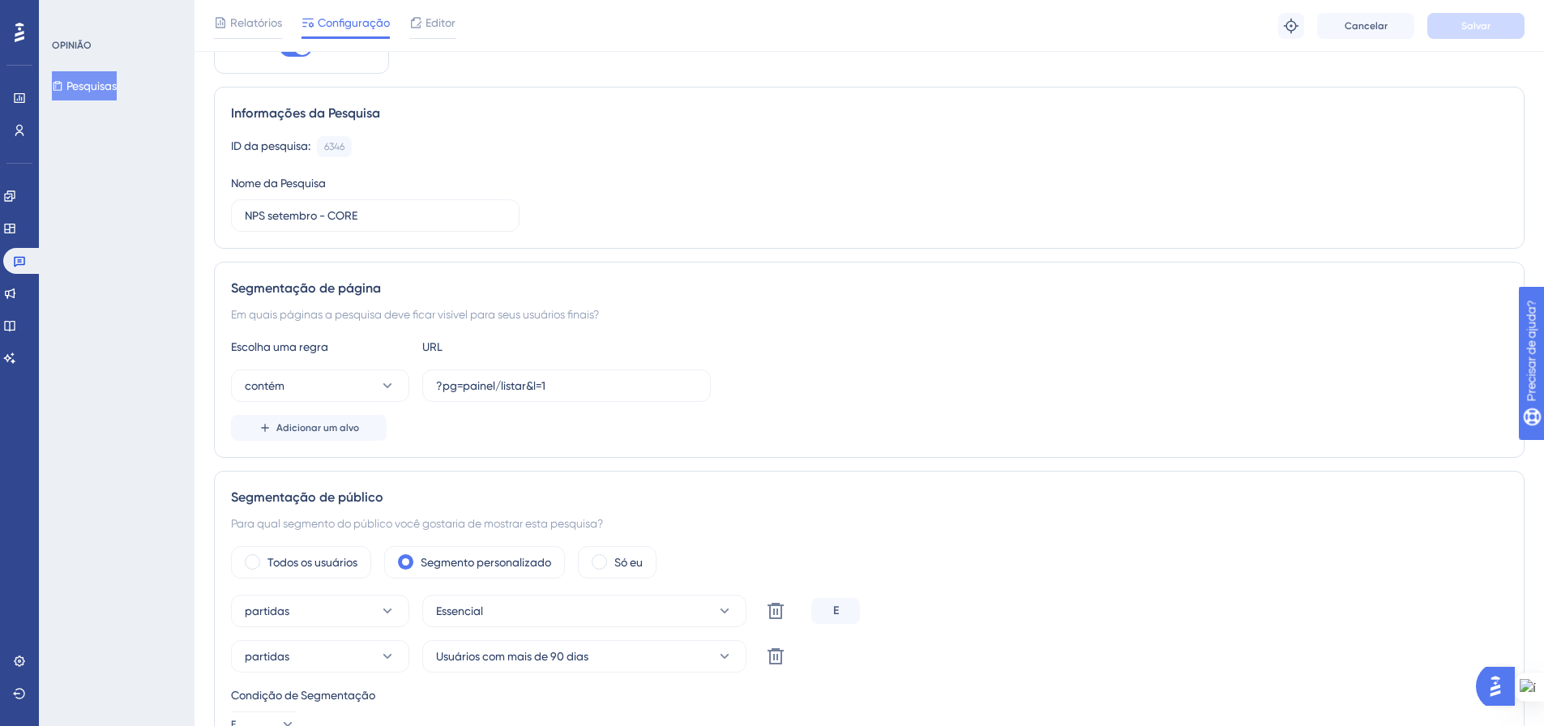
scroll to position [0, 0]
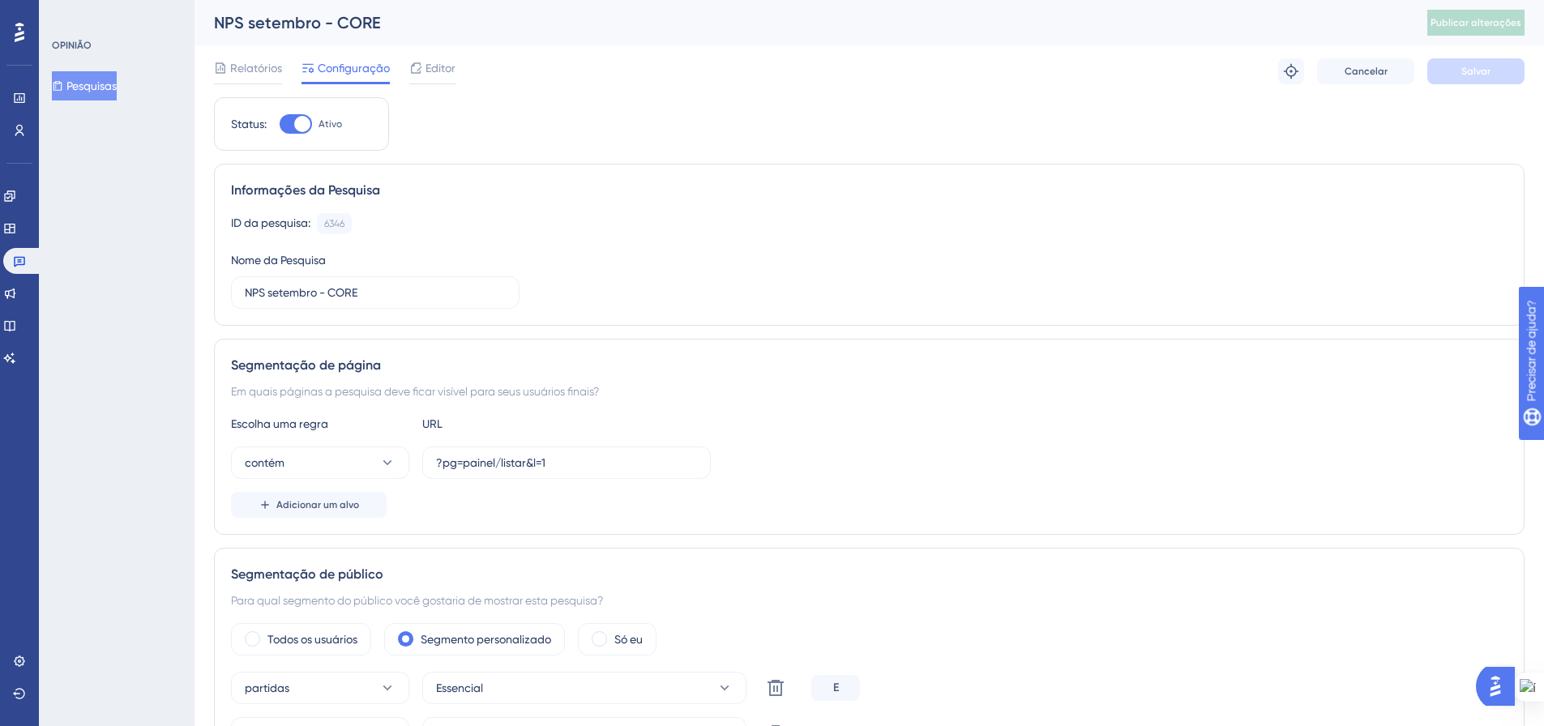
drag, startPoint x: 109, startPoint y: 77, endPoint x: 160, endPoint y: 211, distance: 143.2
click at [109, 78] on font "Pesquisas" at bounding box center [91, 85] width 50 height 19
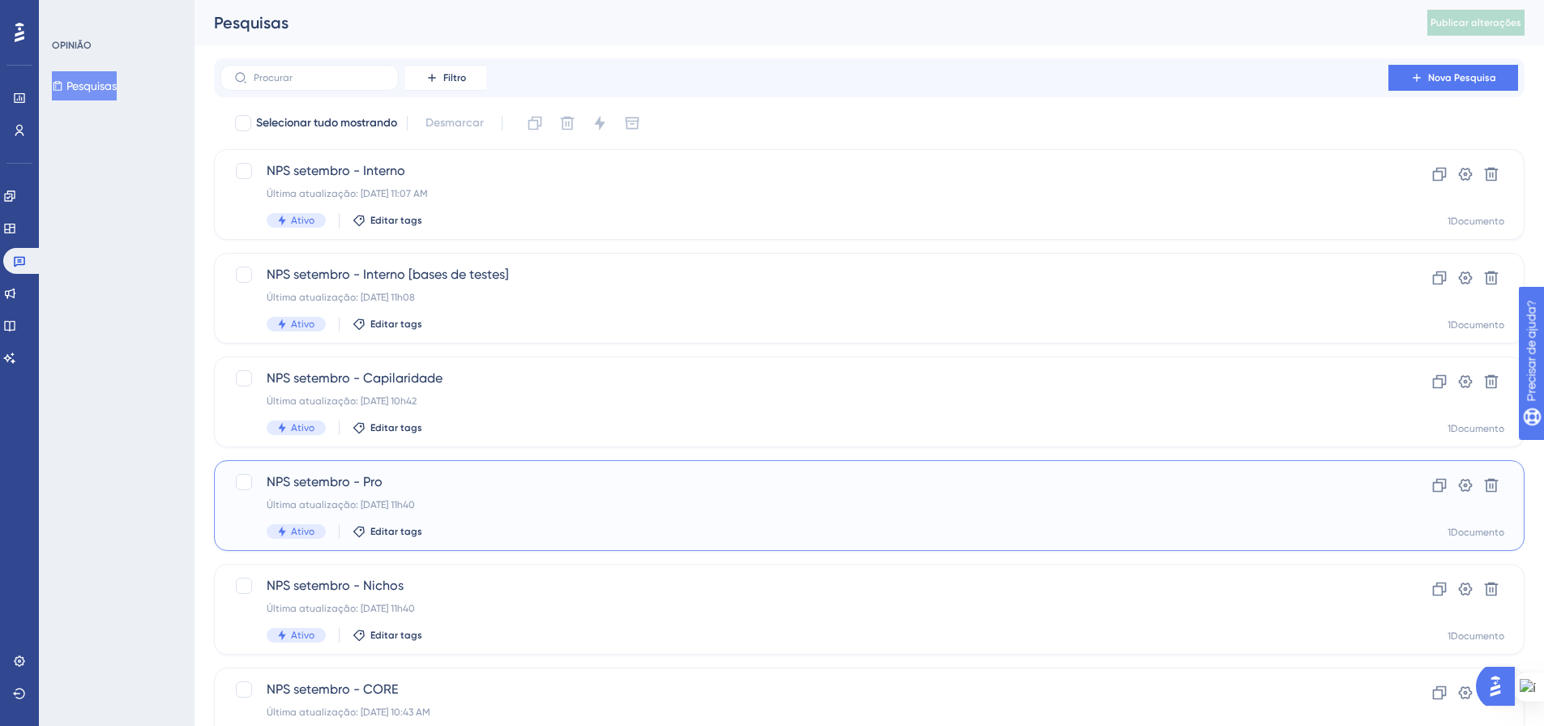
click at [441, 488] on span "NPS setembro - Pro" at bounding box center [805, 482] width 1076 height 19
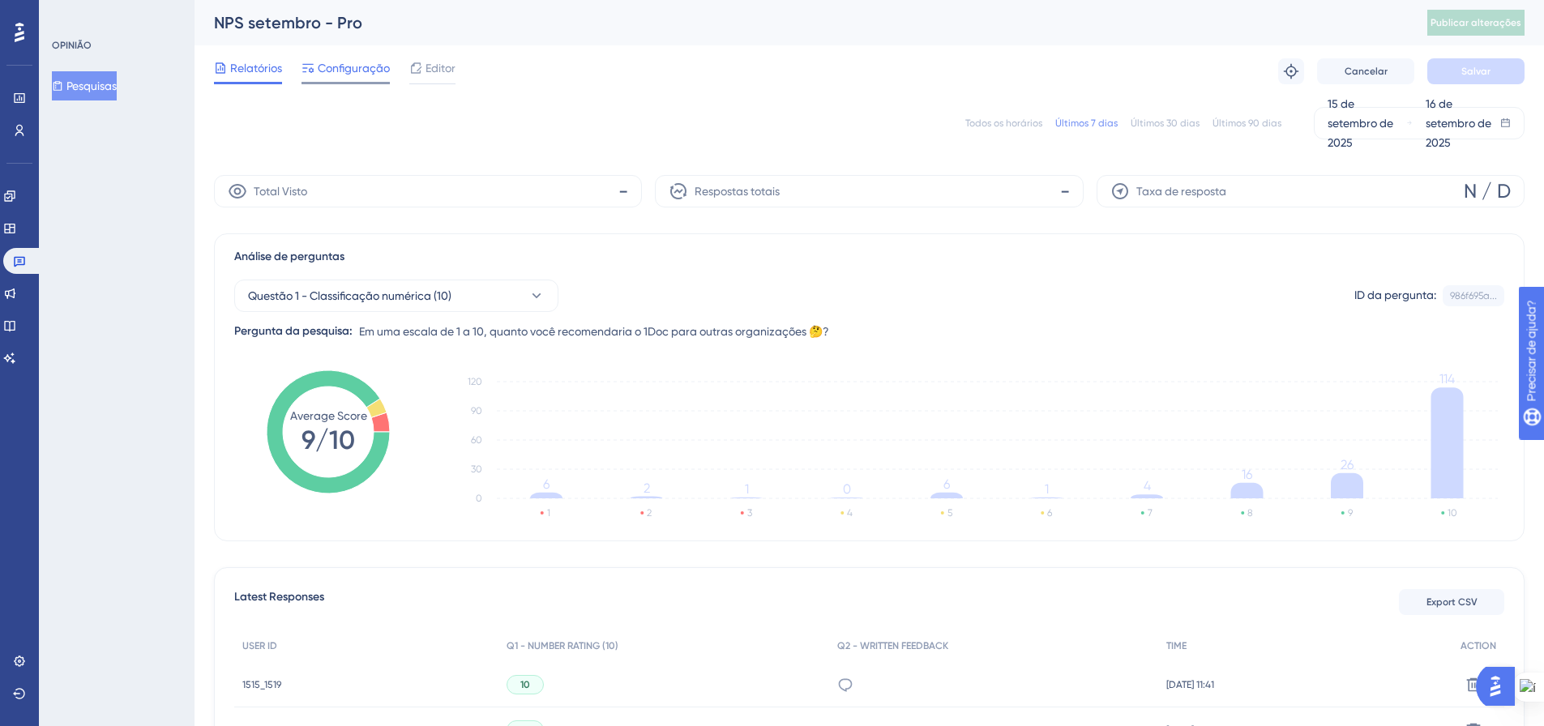
click at [352, 63] on font "Configuração" at bounding box center [354, 68] width 72 height 13
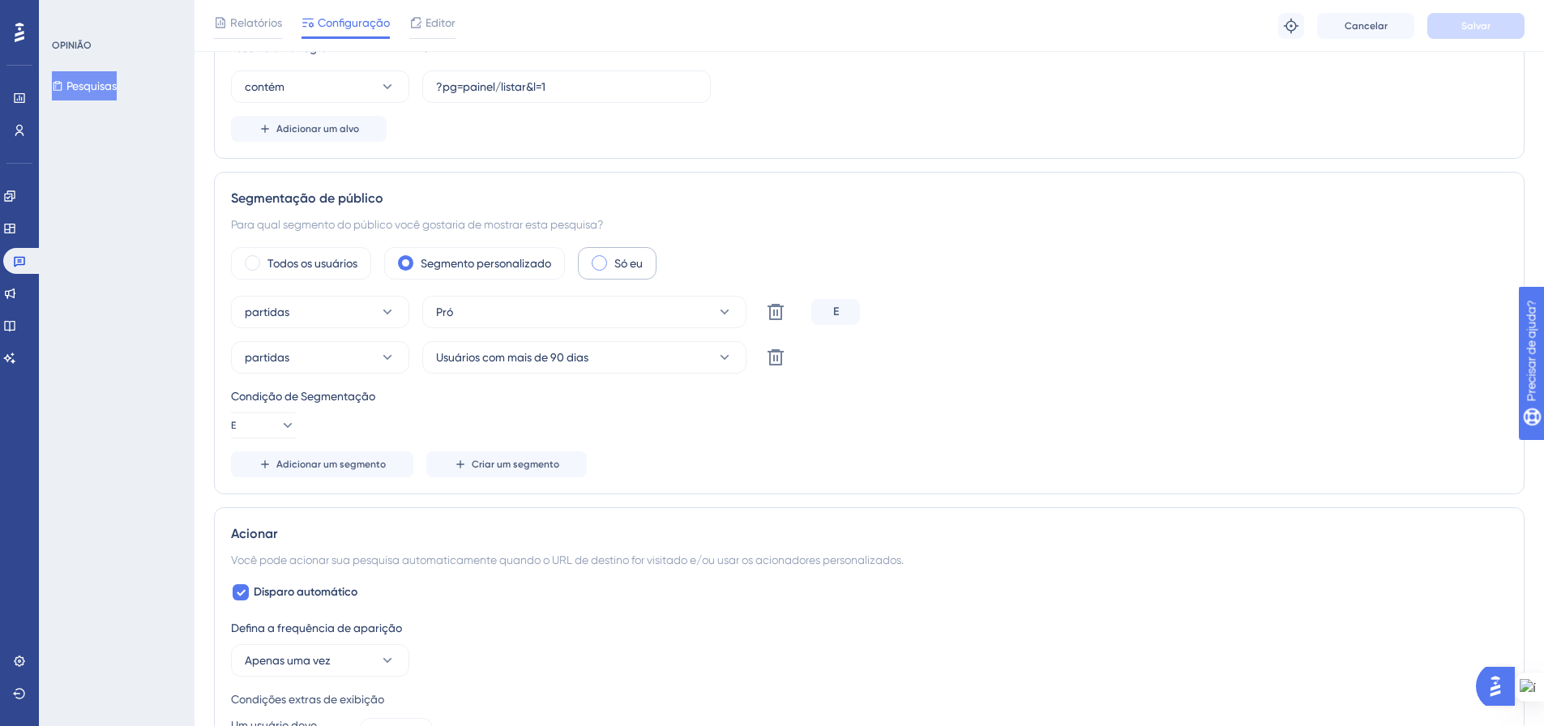
scroll to position [648, 0]
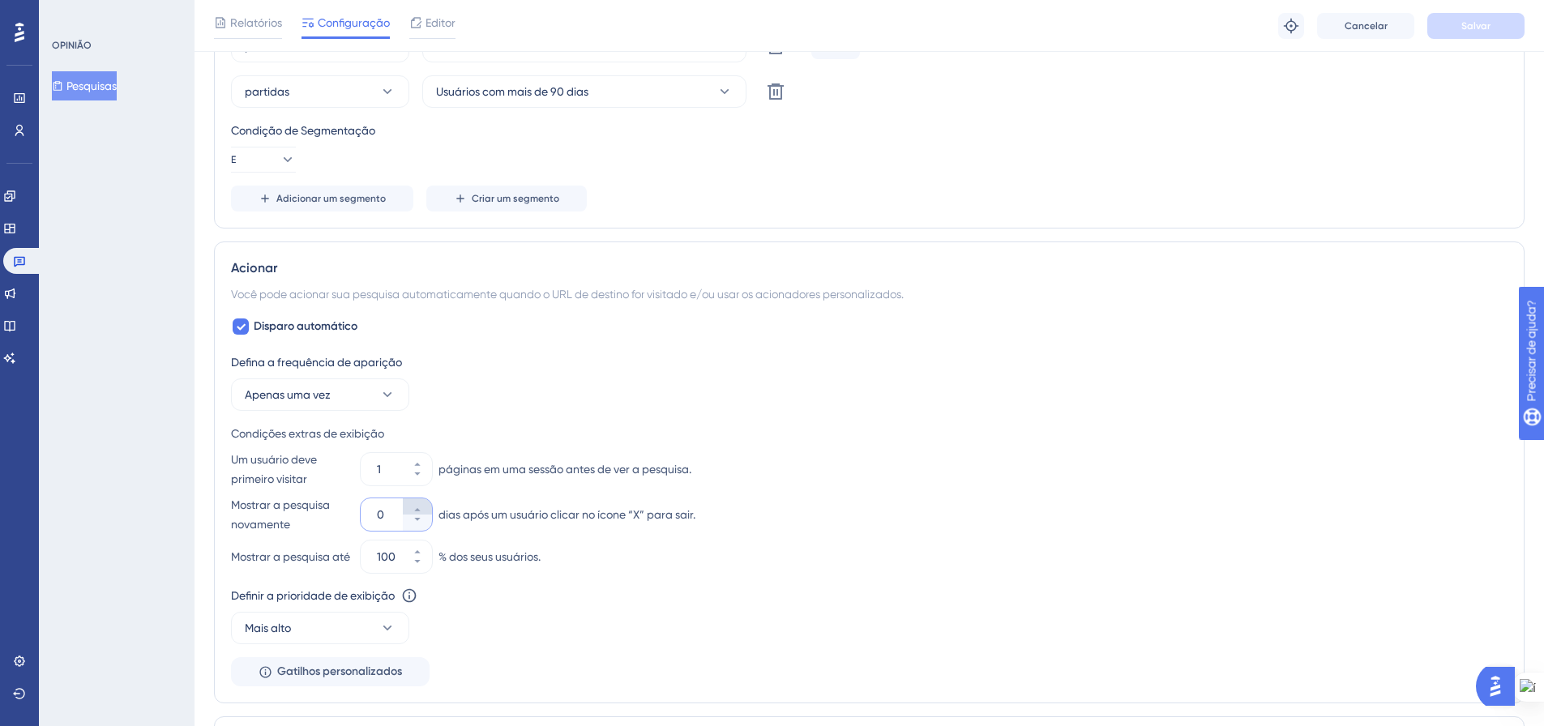
click at [413, 507] on icon at bounding box center [418, 510] width 10 height 10
type input "1"
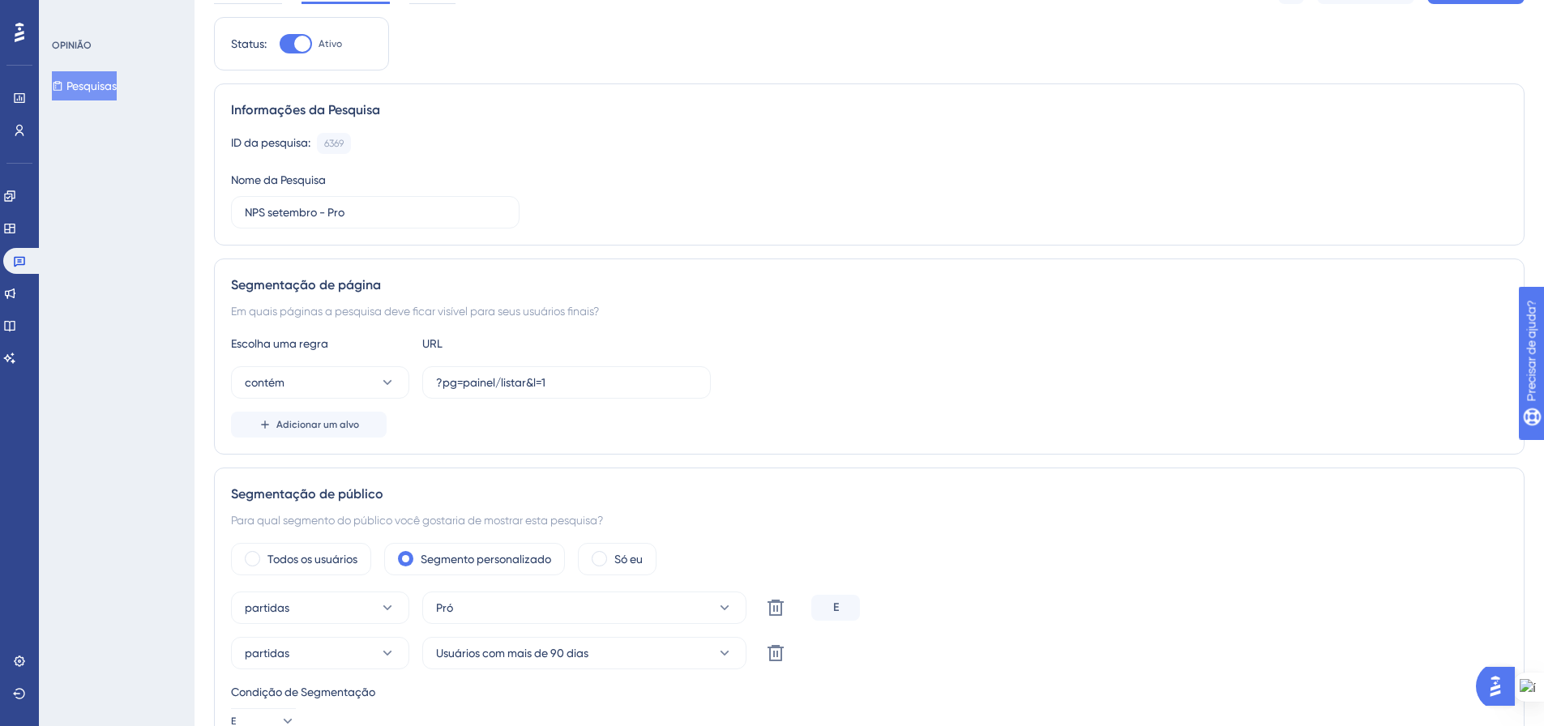
scroll to position [0, 0]
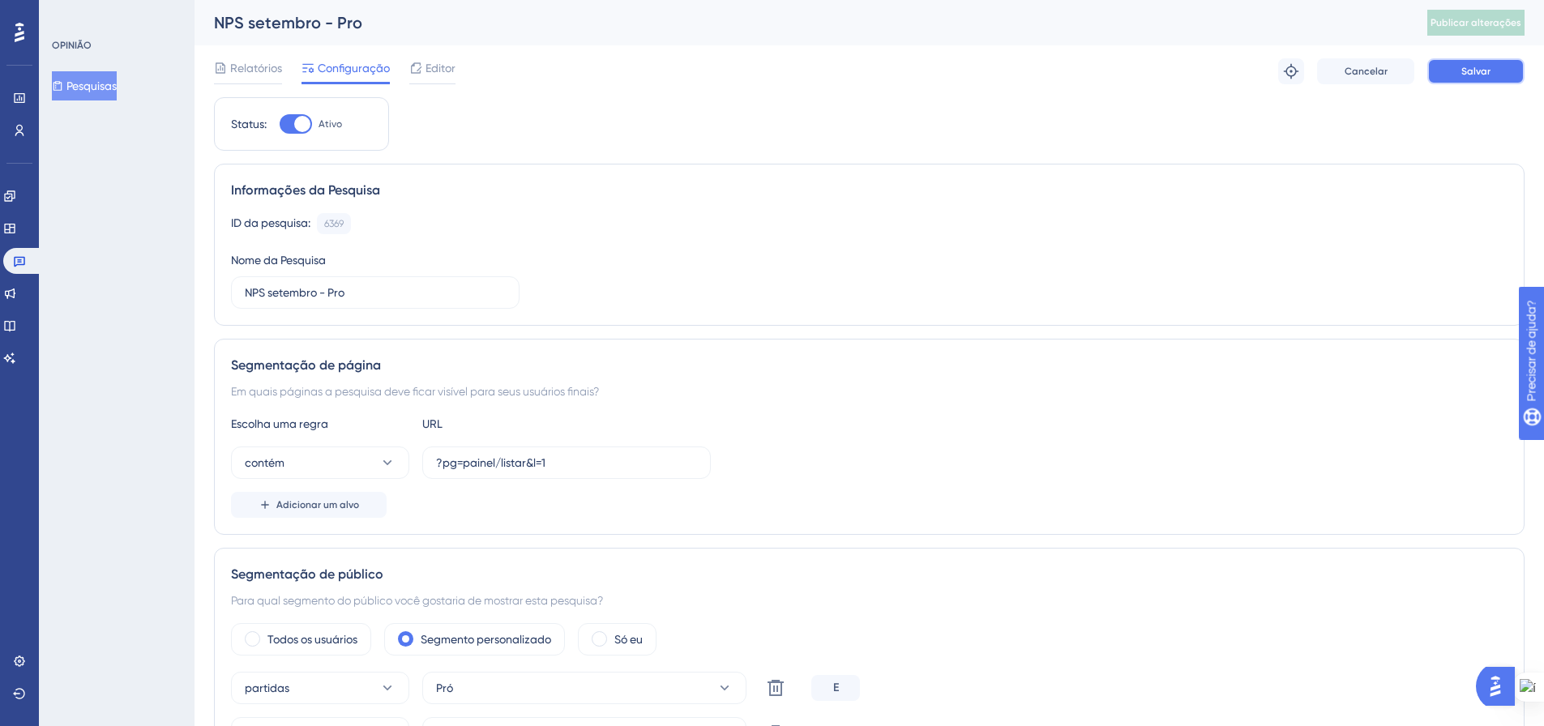
click at [1477, 80] on button "Salvar" at bounding box center [1475, 71] width 97 height 26
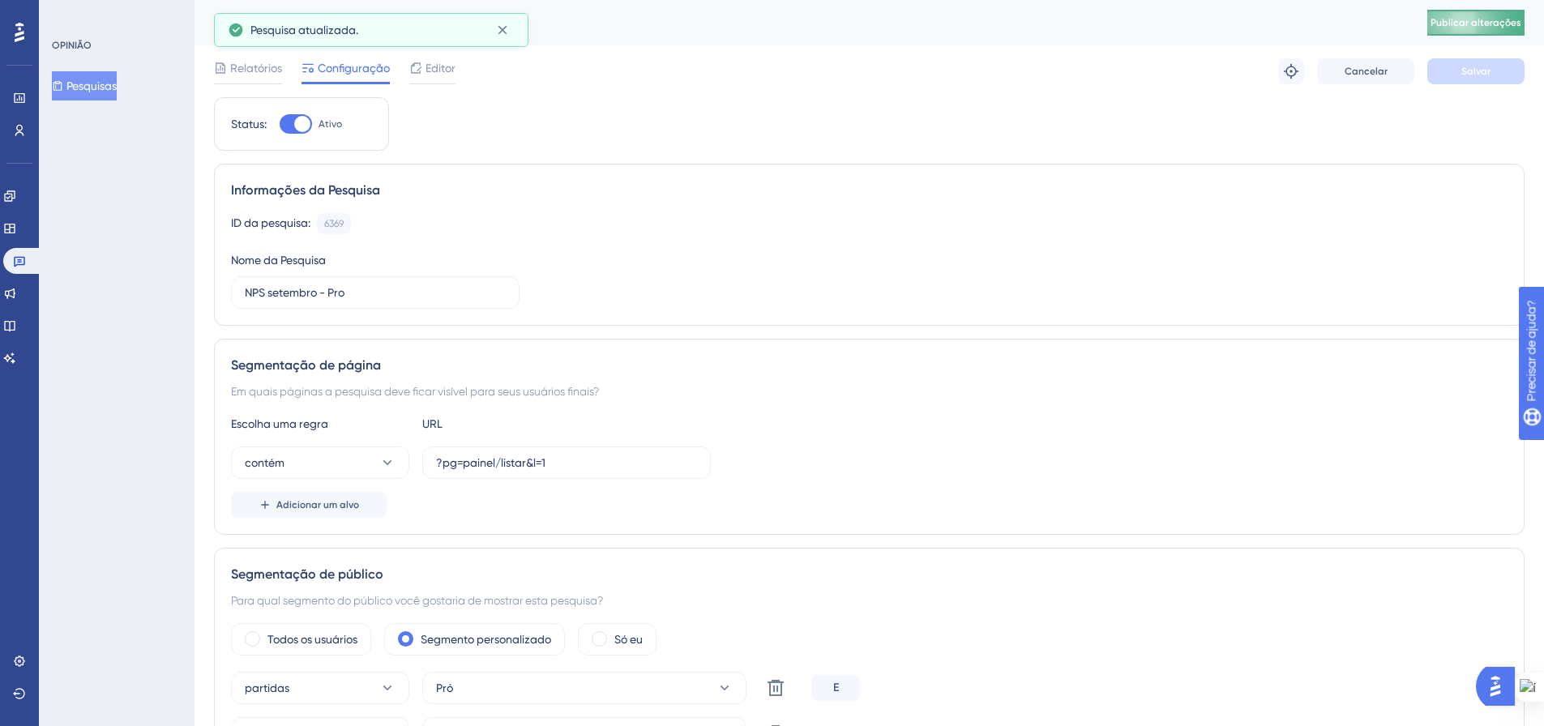
click at [1475, 24] on font "Publicar alterações" at bounding box center [1476, 22] width 91 height 11
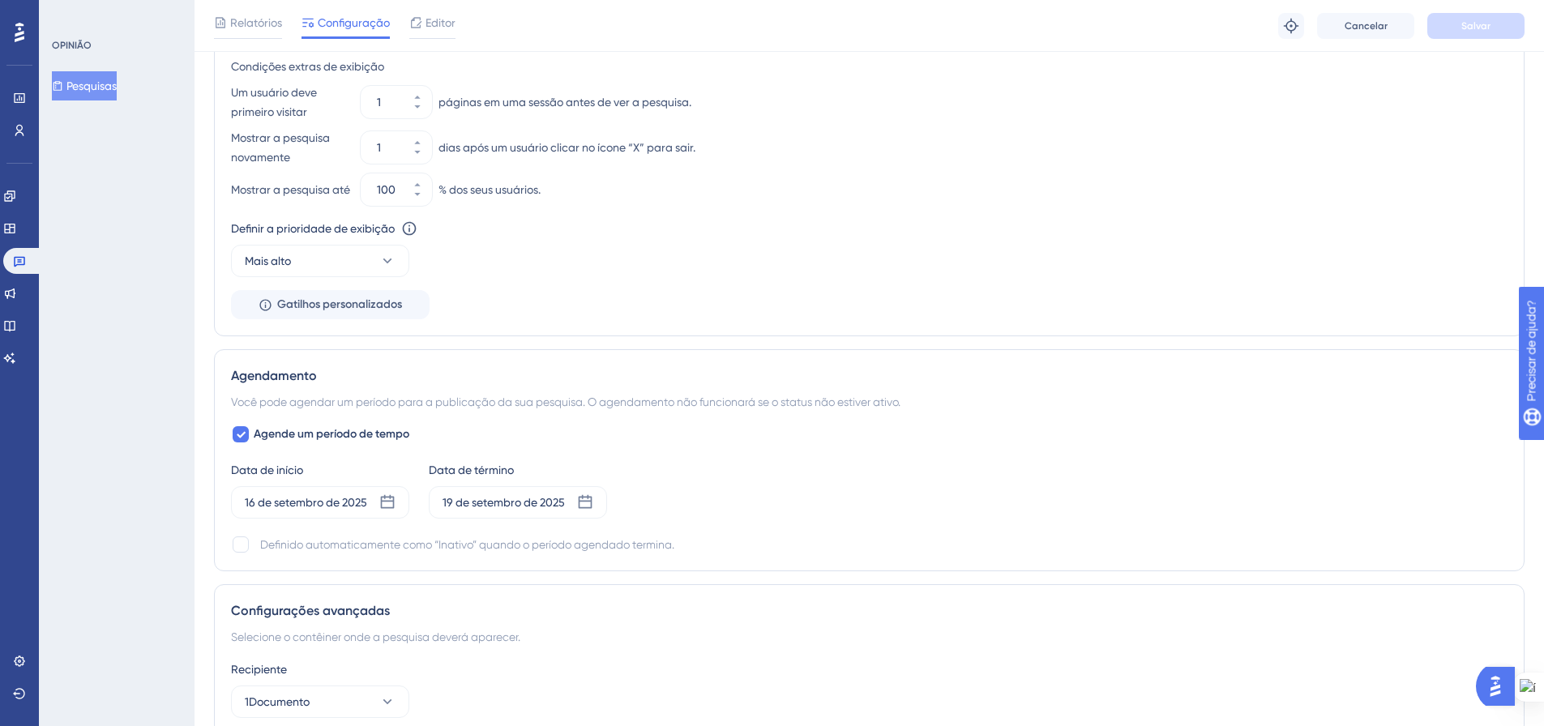
scroll to position [1128, 0]
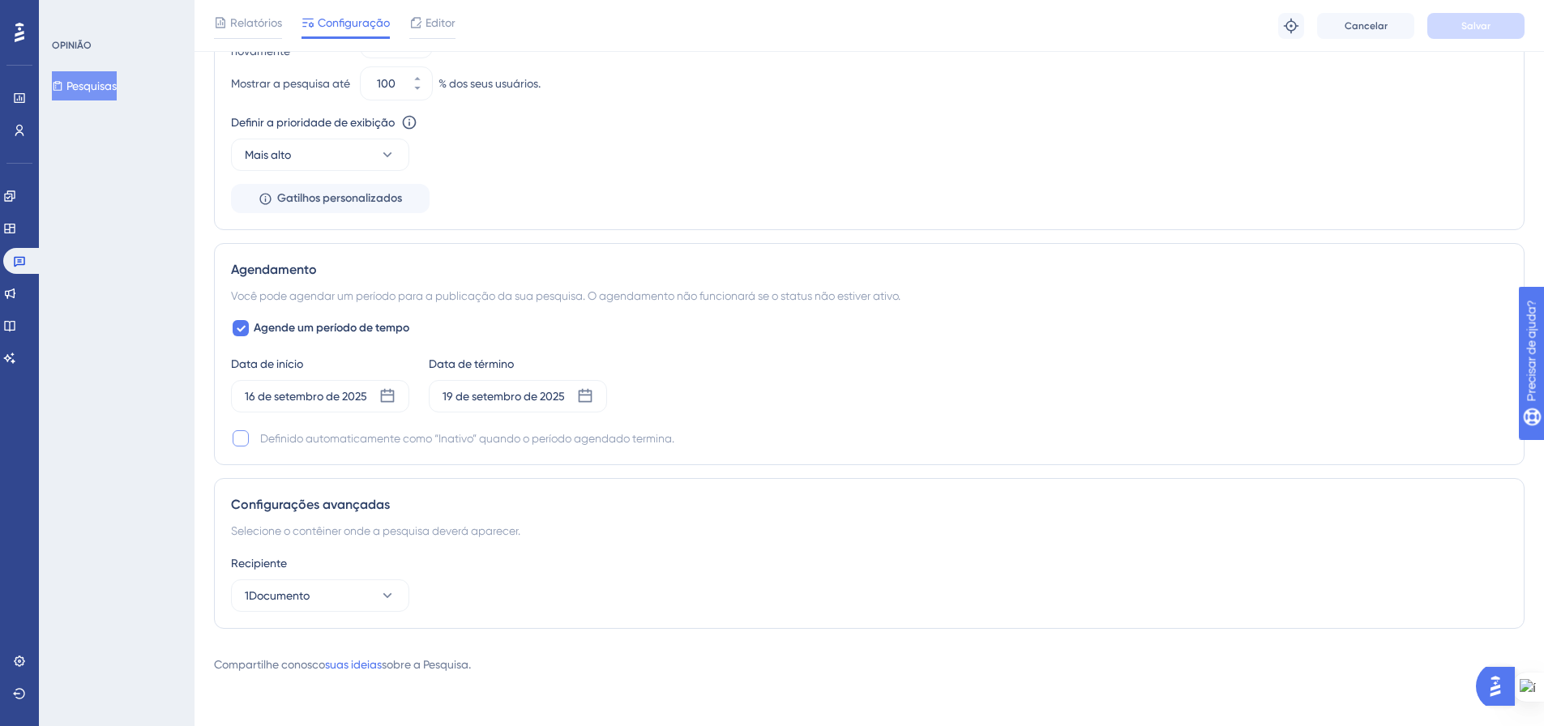
click at [237, 440] on div at bounding box center [241, 438] width 16 height 16
checkbox input "true"
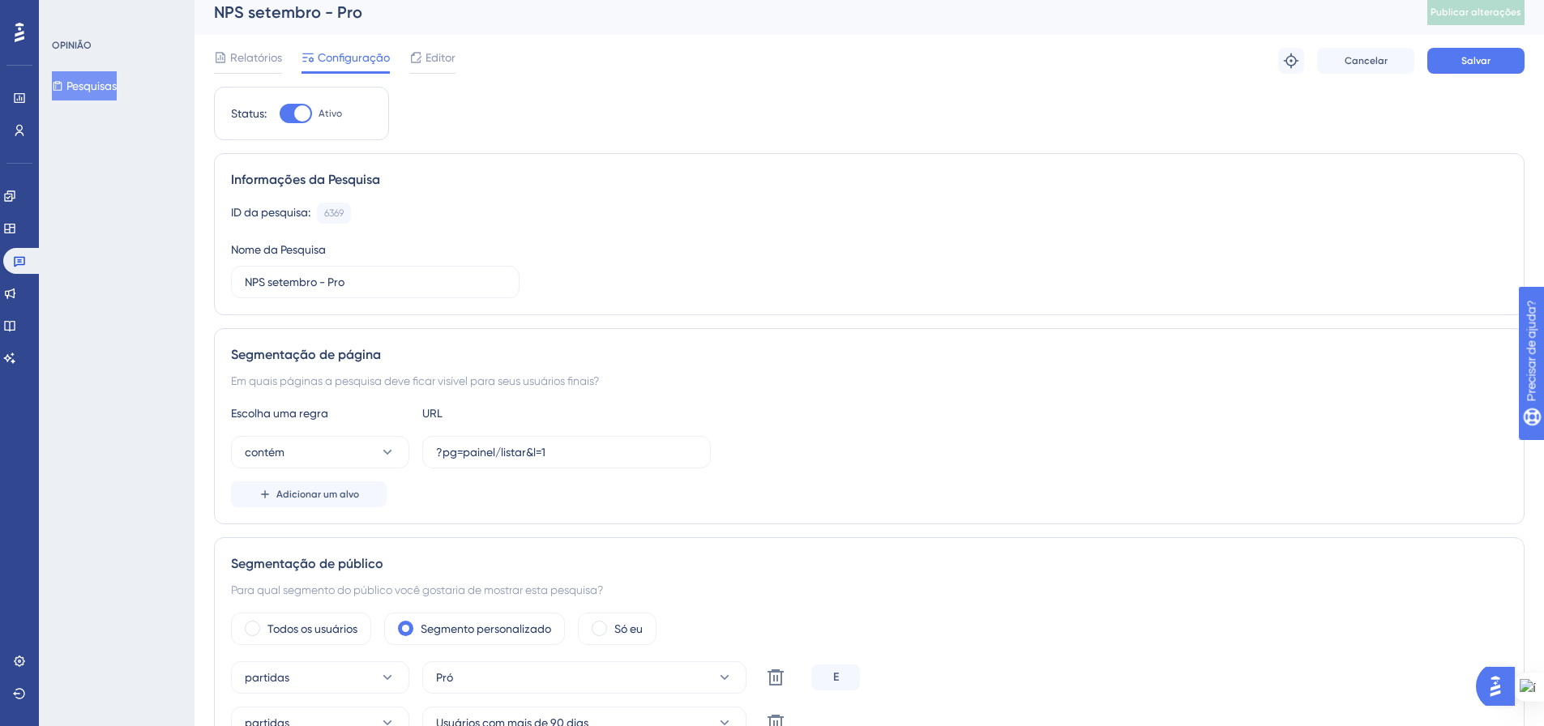
scroll to position [0, 0]
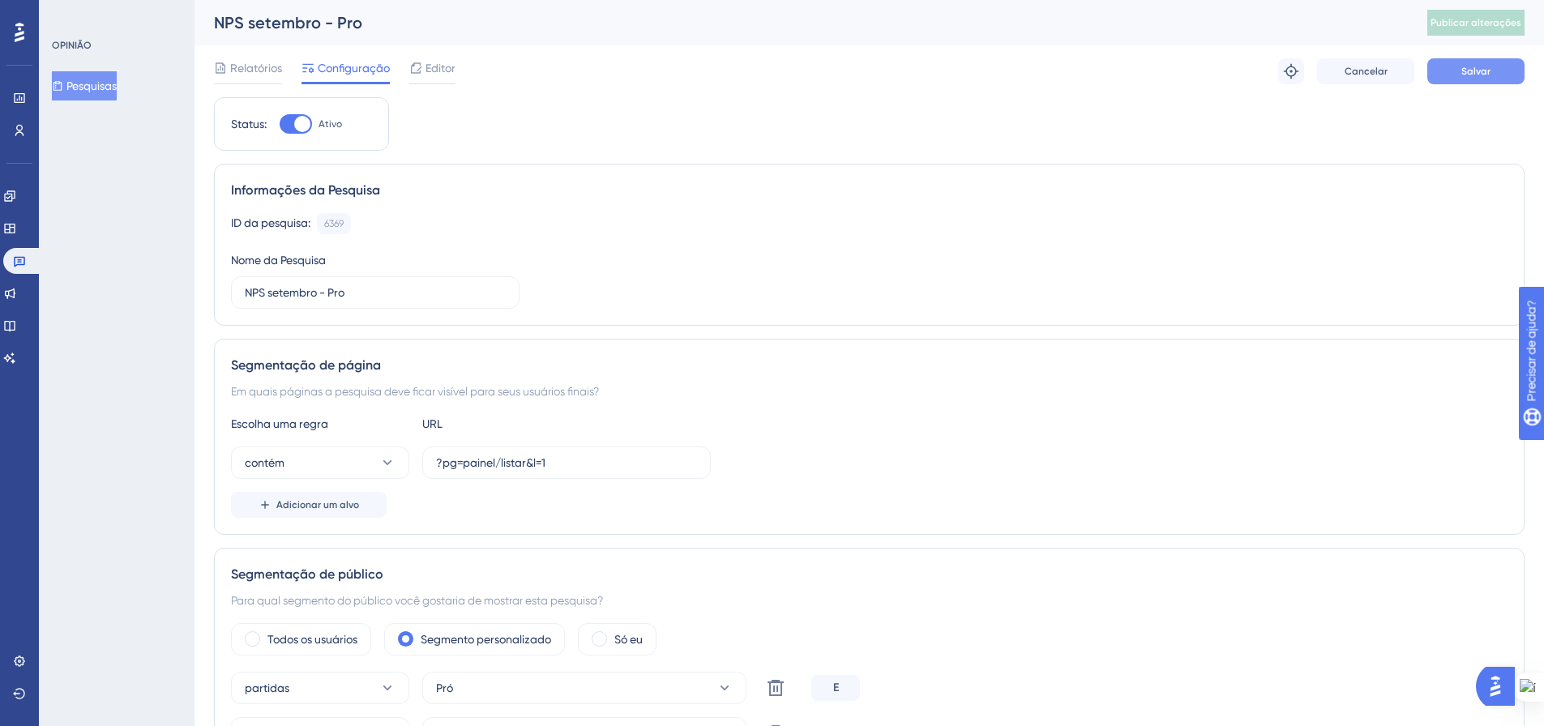
click at [1480, 68] on font "Salvar" at bounding box center [1475, 71] width 29 height 11
click at [79, 80] on font "Pesquisas" at bounding box center [91, 85] width 50 height 13
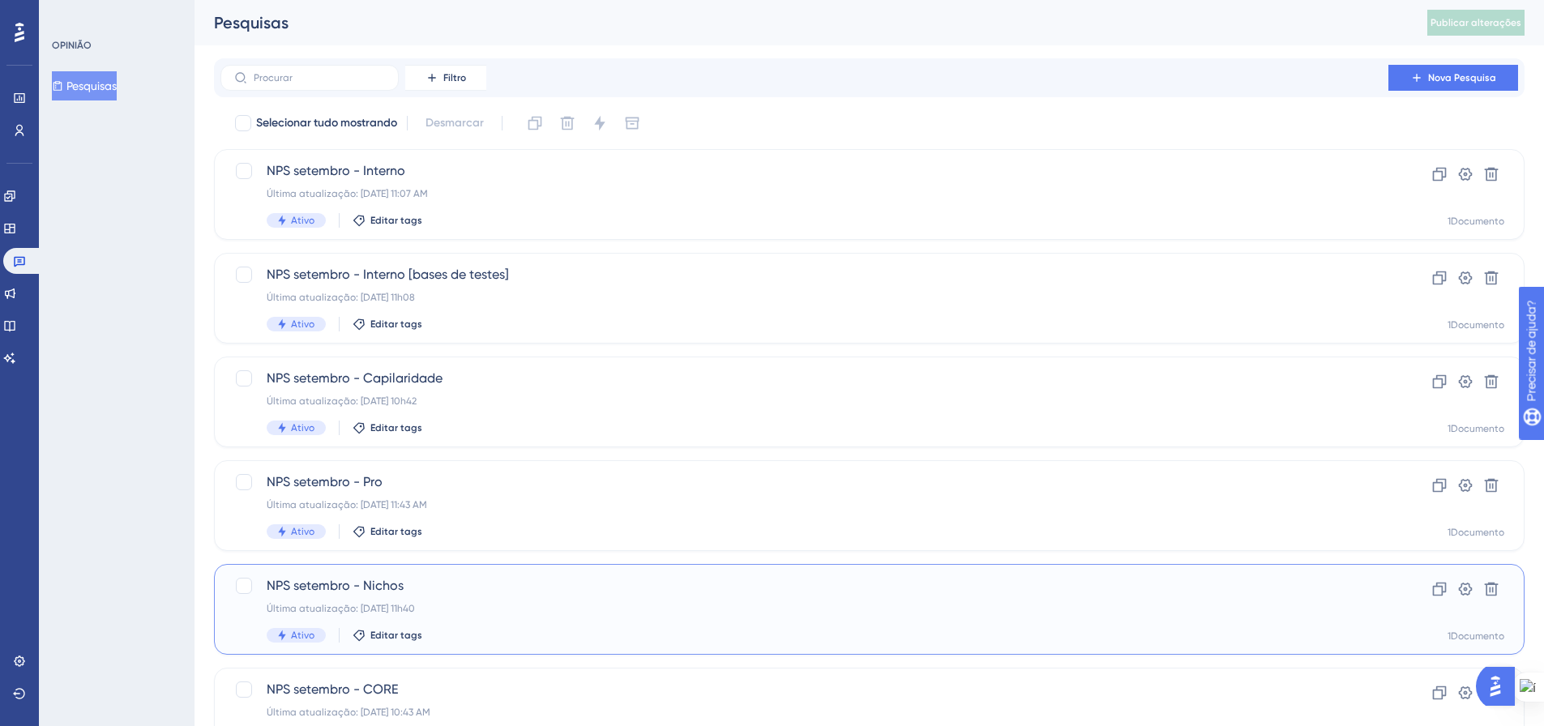
click at [549, 601] on div "NPS setembro - Nichos Última atualização: 16 de setembro de 2025, 11h40 Ativo E…" at bounding box center [805, 609] width 1076 height 66
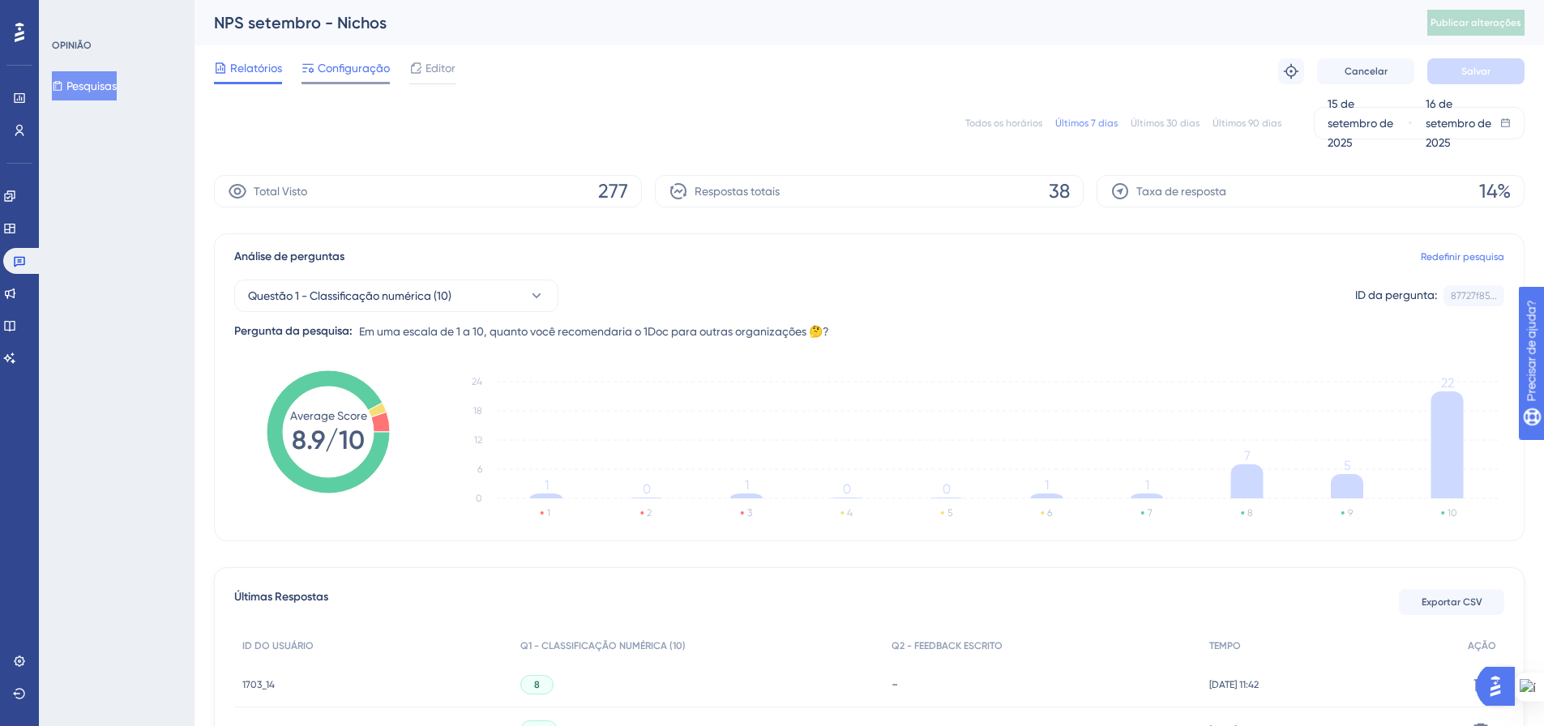
click at [359, 62] on font "Configuração" at bounding box center [354, 68] width 72 height 13
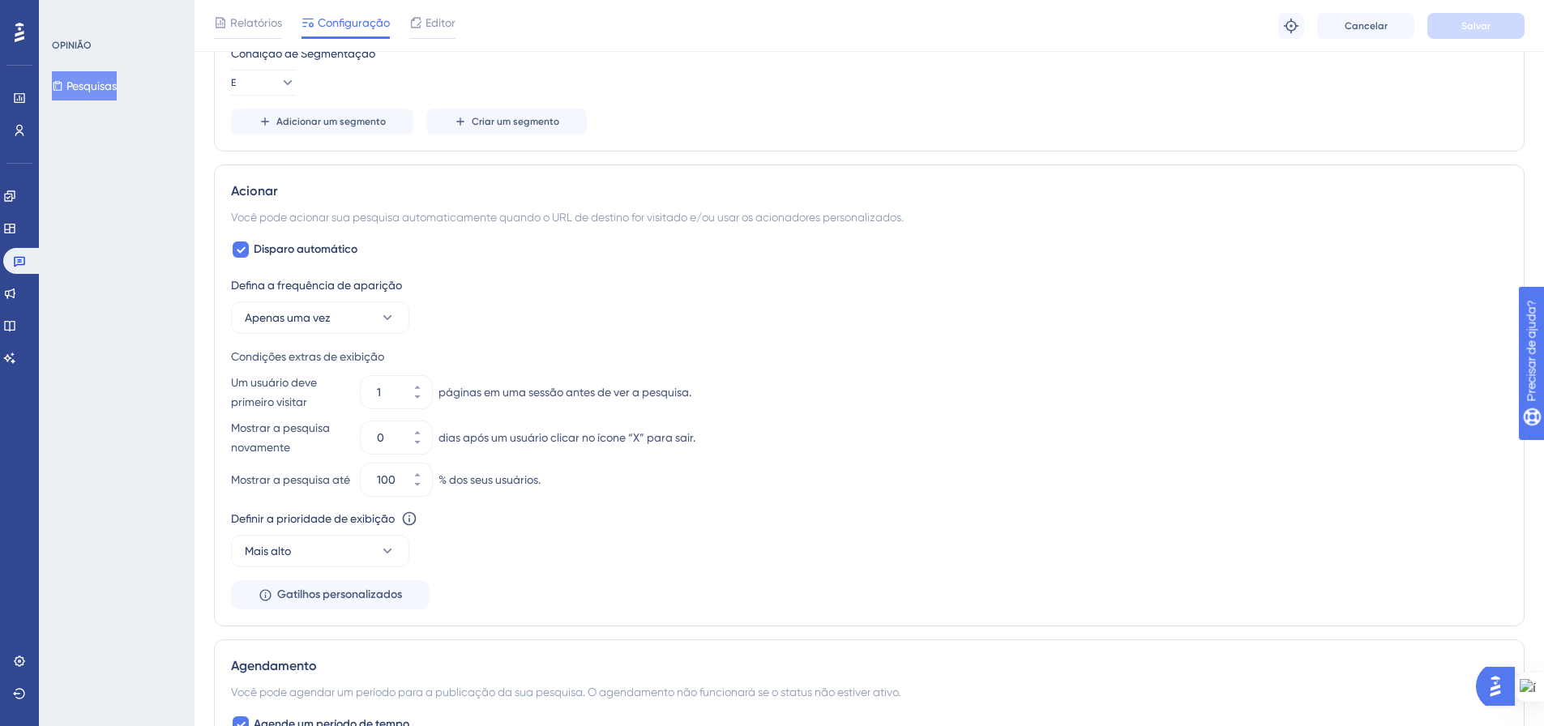
scroll to position [730, 0]
click at [423, 423] on button "0" at bounding box center [417, 425] width 29 height 16
type input "1"
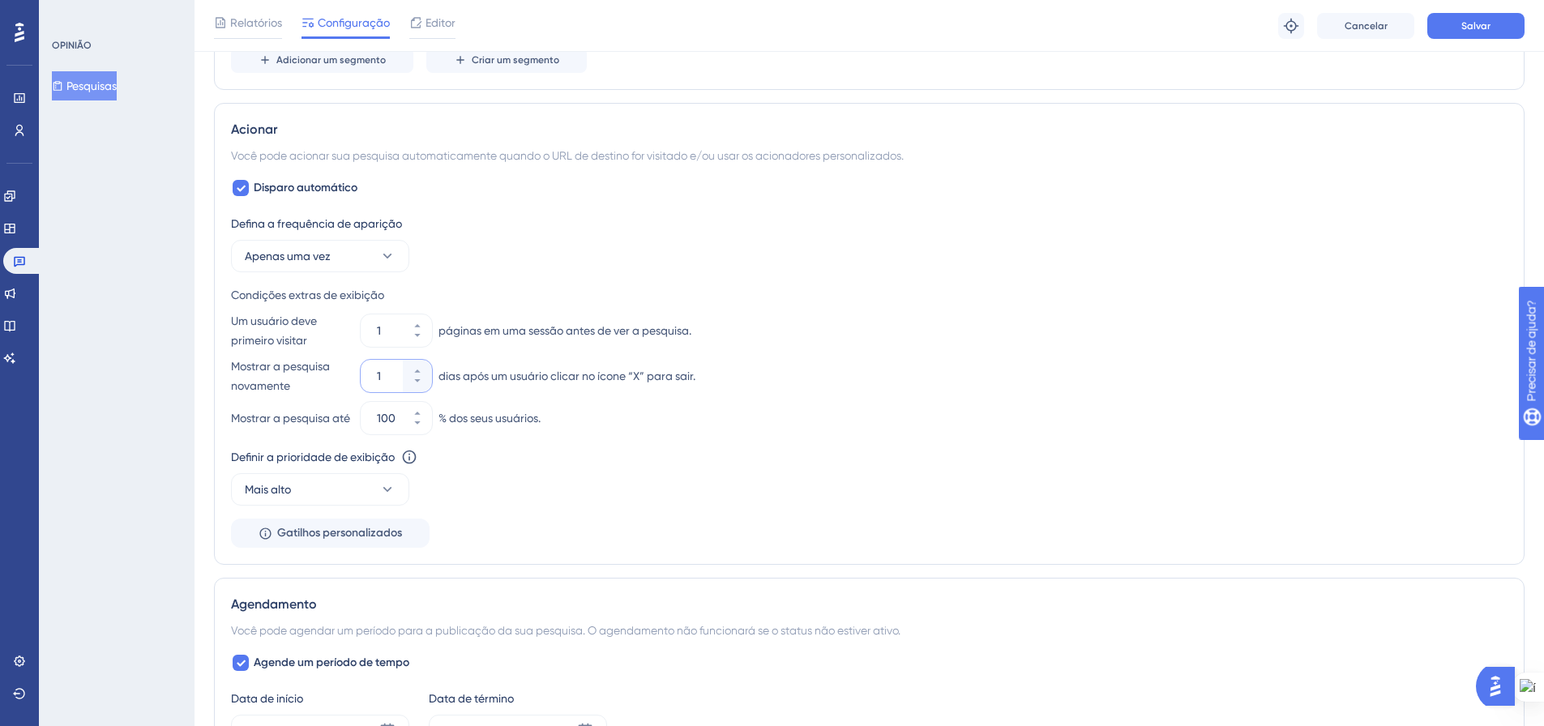
scroll to position [973, 0]
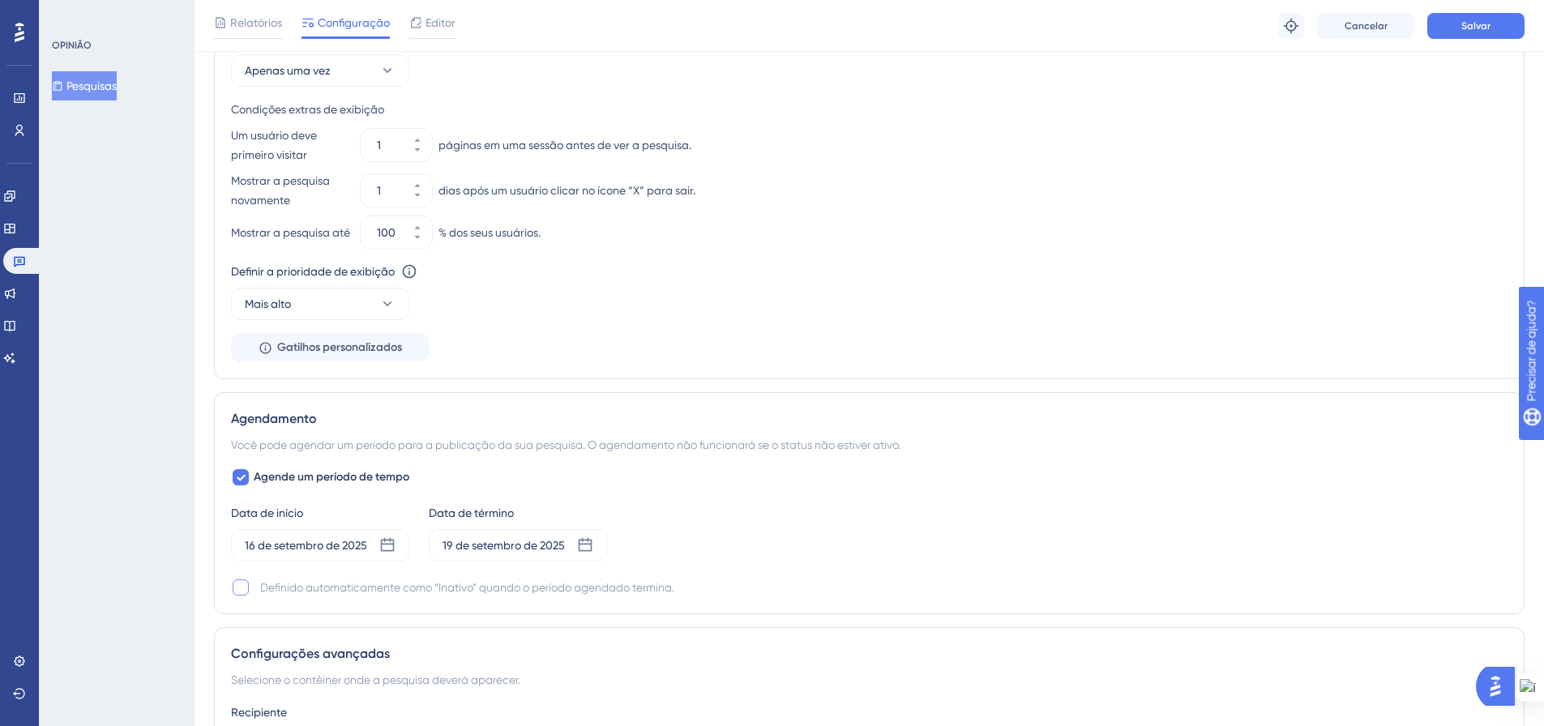
click at [239, 591] on div at bounding box center [241, 588] width 16 height 16
checkbox input "true"
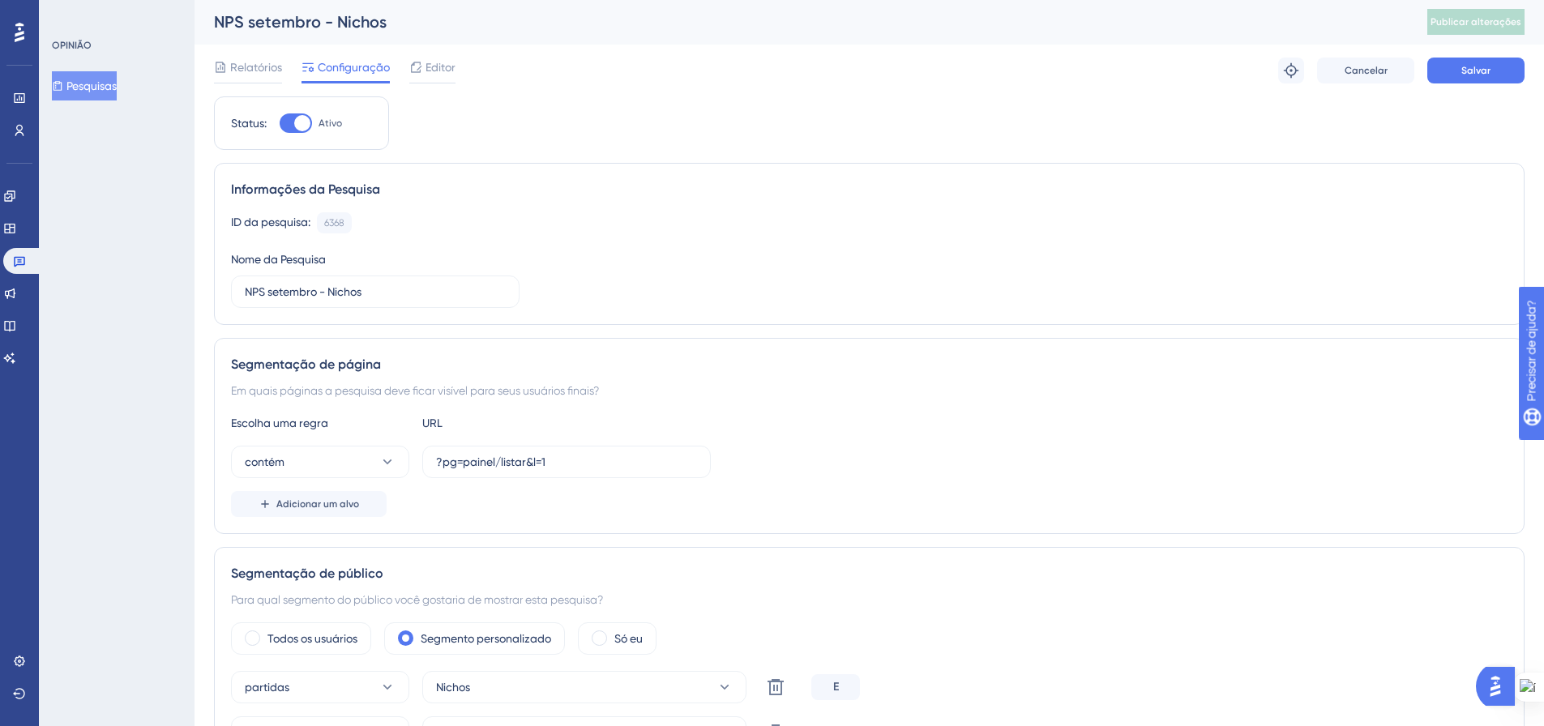
scroll to position [0, 0]
click at [1293, 81] on button at bounding box center [1291, 71] width 26 height 26
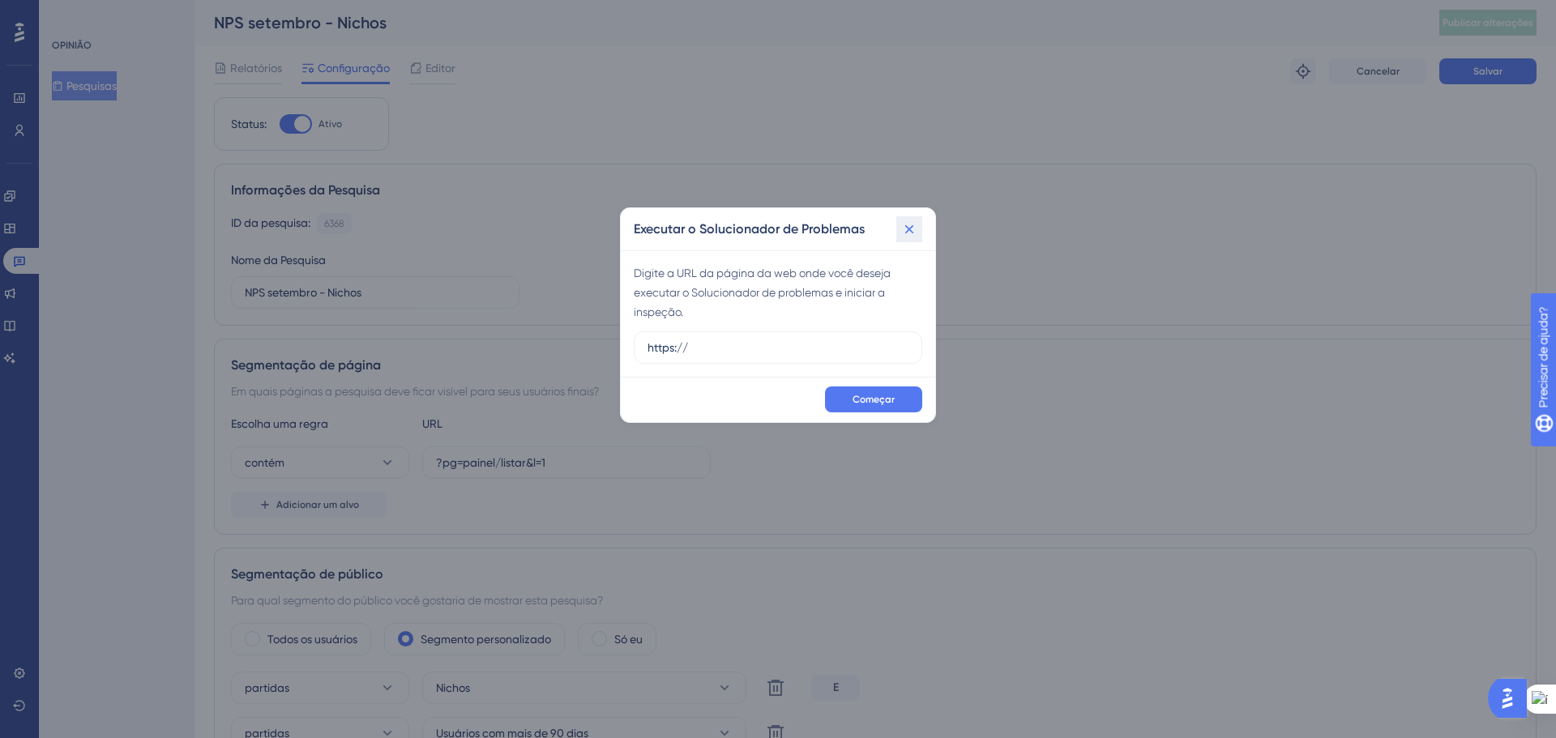
click at [915, 228] on icon at bounding box center [909, 229] width 16 height 16
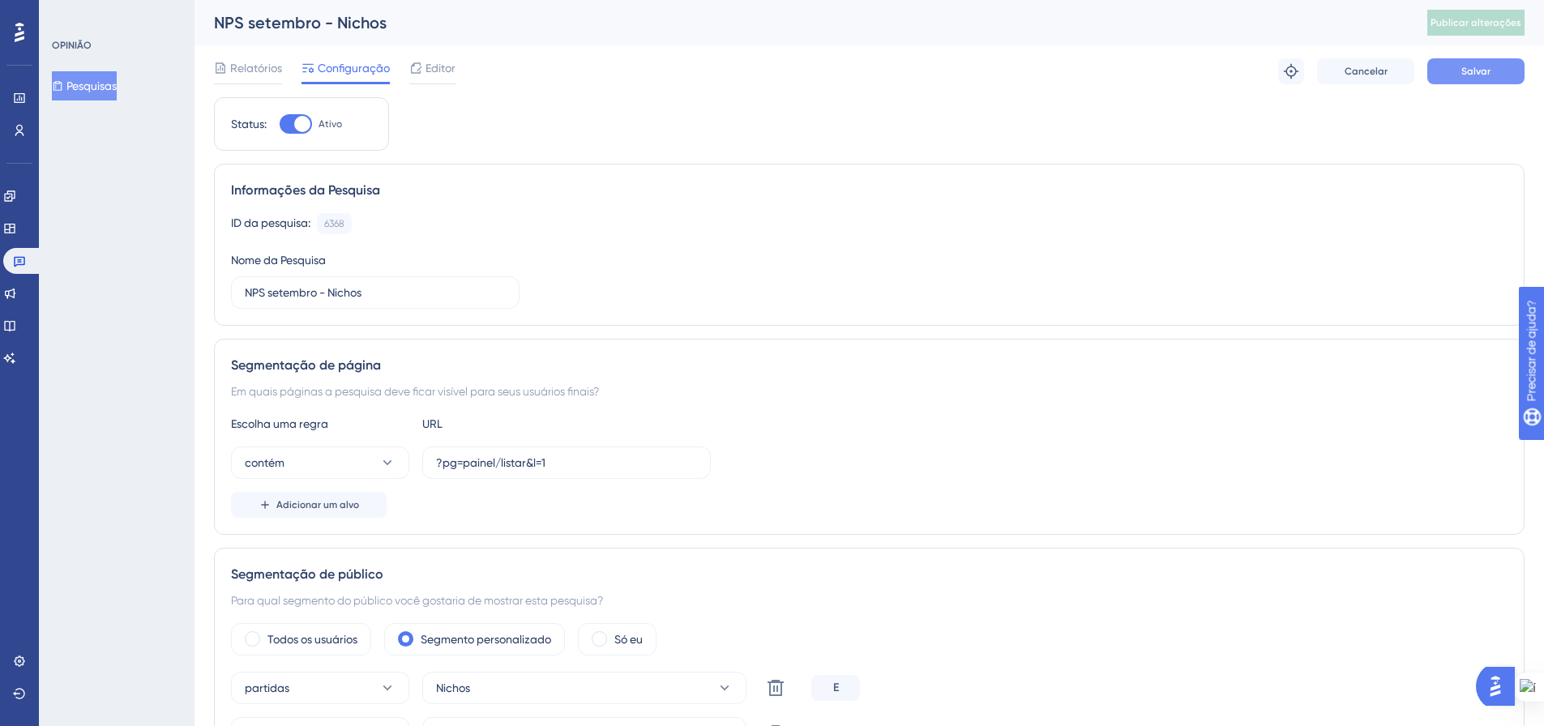
click at [1456, 80] on button "Salvar" at bounding box center [1475, 71] width 97 height 26
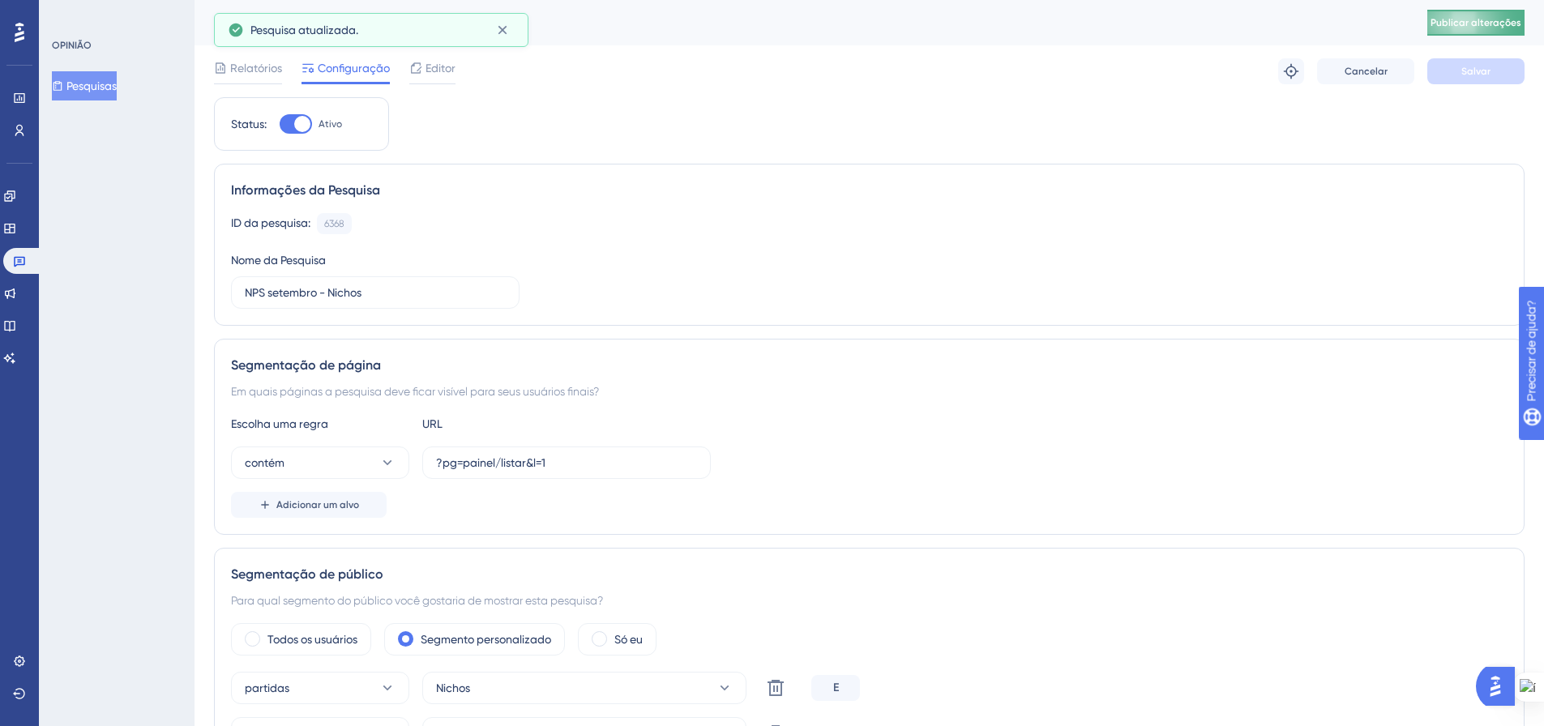
click at [1467, 23] on font "Publicar alterações" at bounding box center [1476, 22] width 91 height 11
click at [97, 86] on font "Pesquisas" at bounding box center [91, 85] width 50 height 13
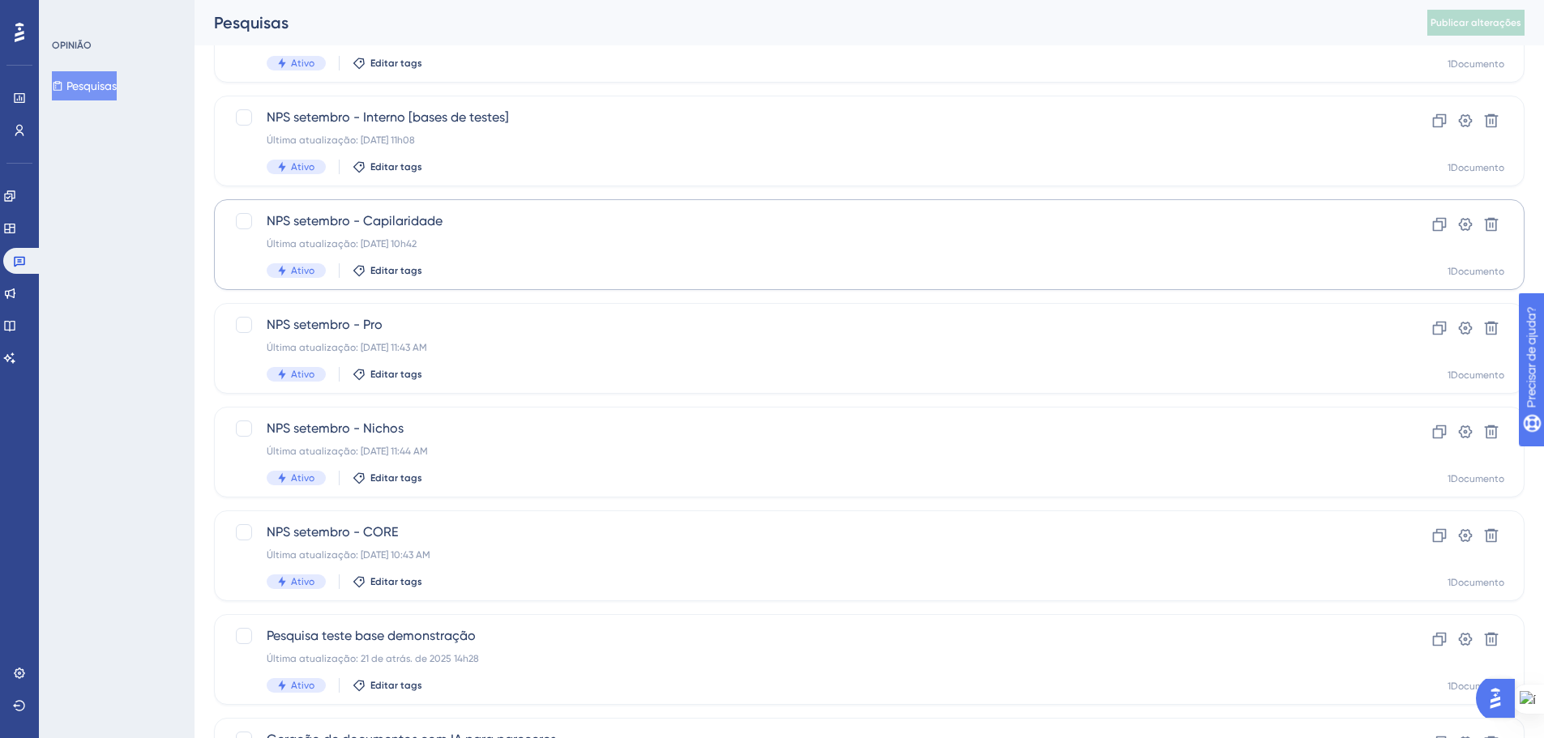
scroll to position [162, 0]
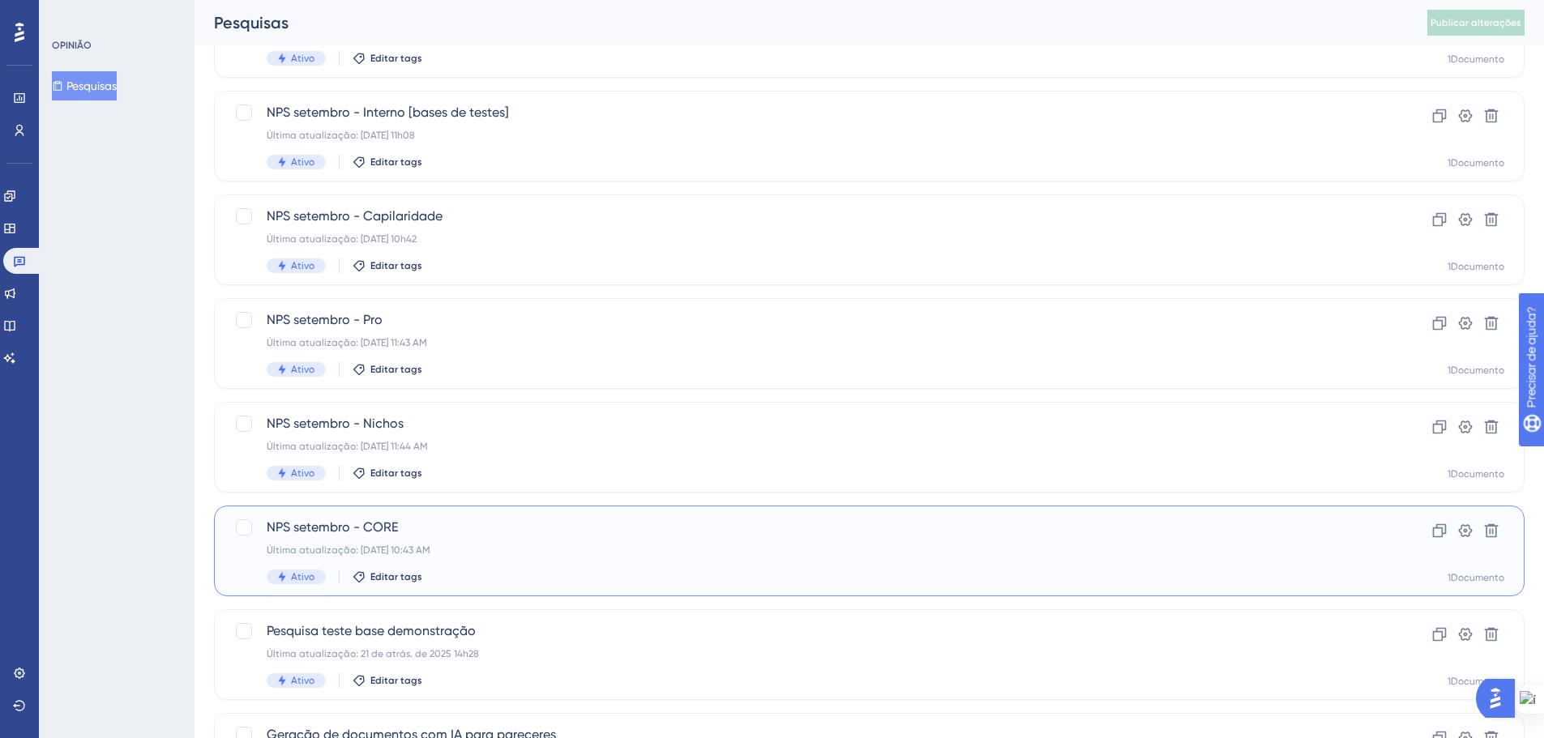
click at [618, 535] on span "NPS setembro - CORE" at bounding box center [805, 527] width 1076 height 19
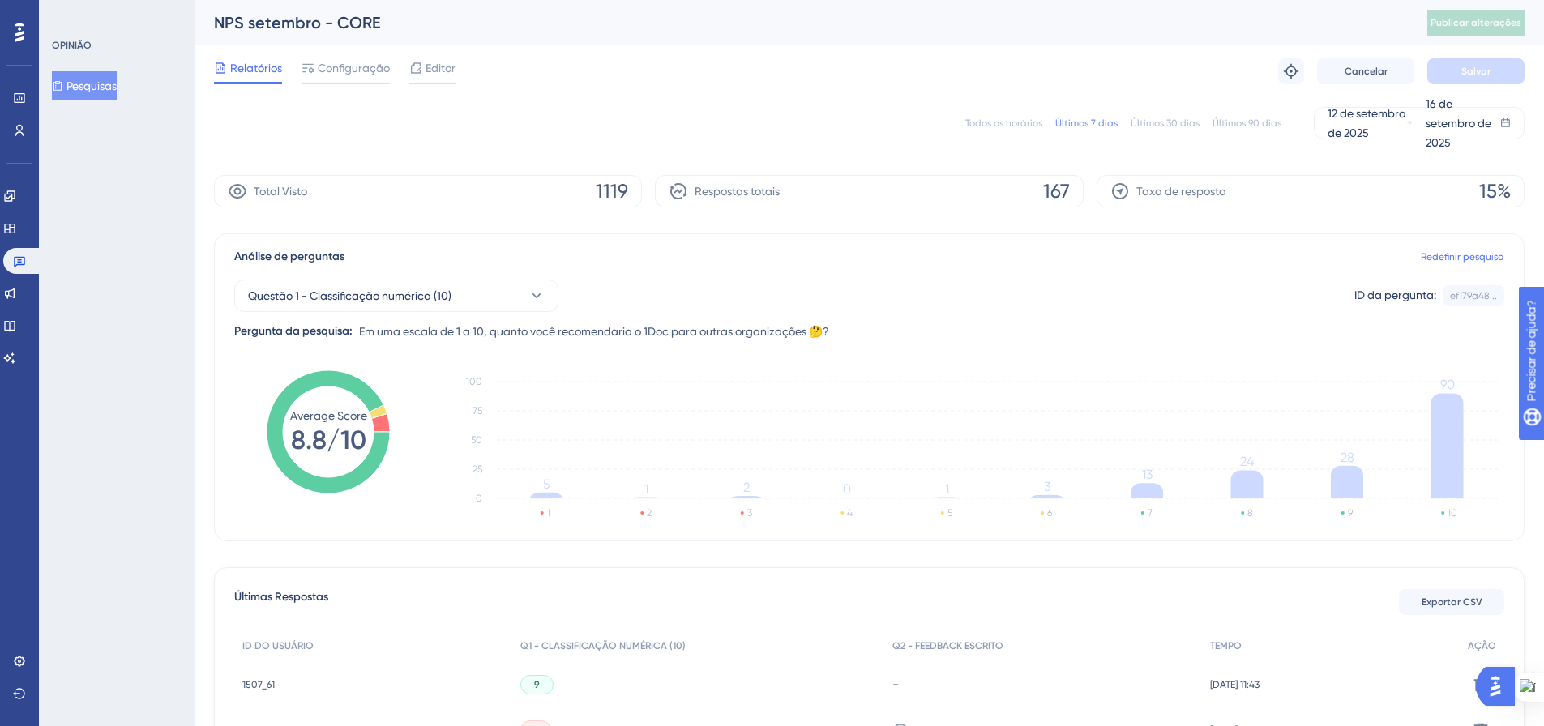
click at [360, 78] on div "Configuração" at bounding box center [346, 71] width 88 height 26
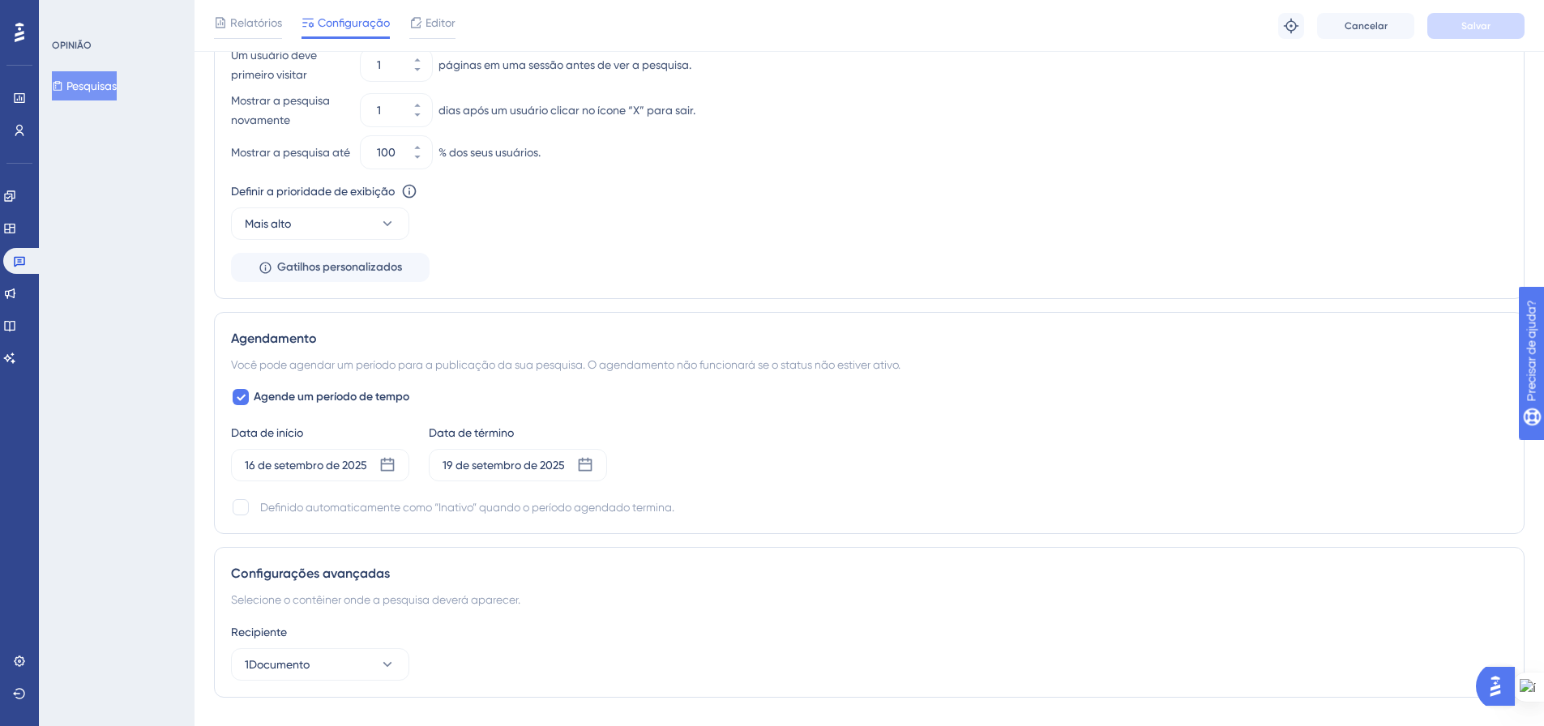
scroll to position [1128, 0]
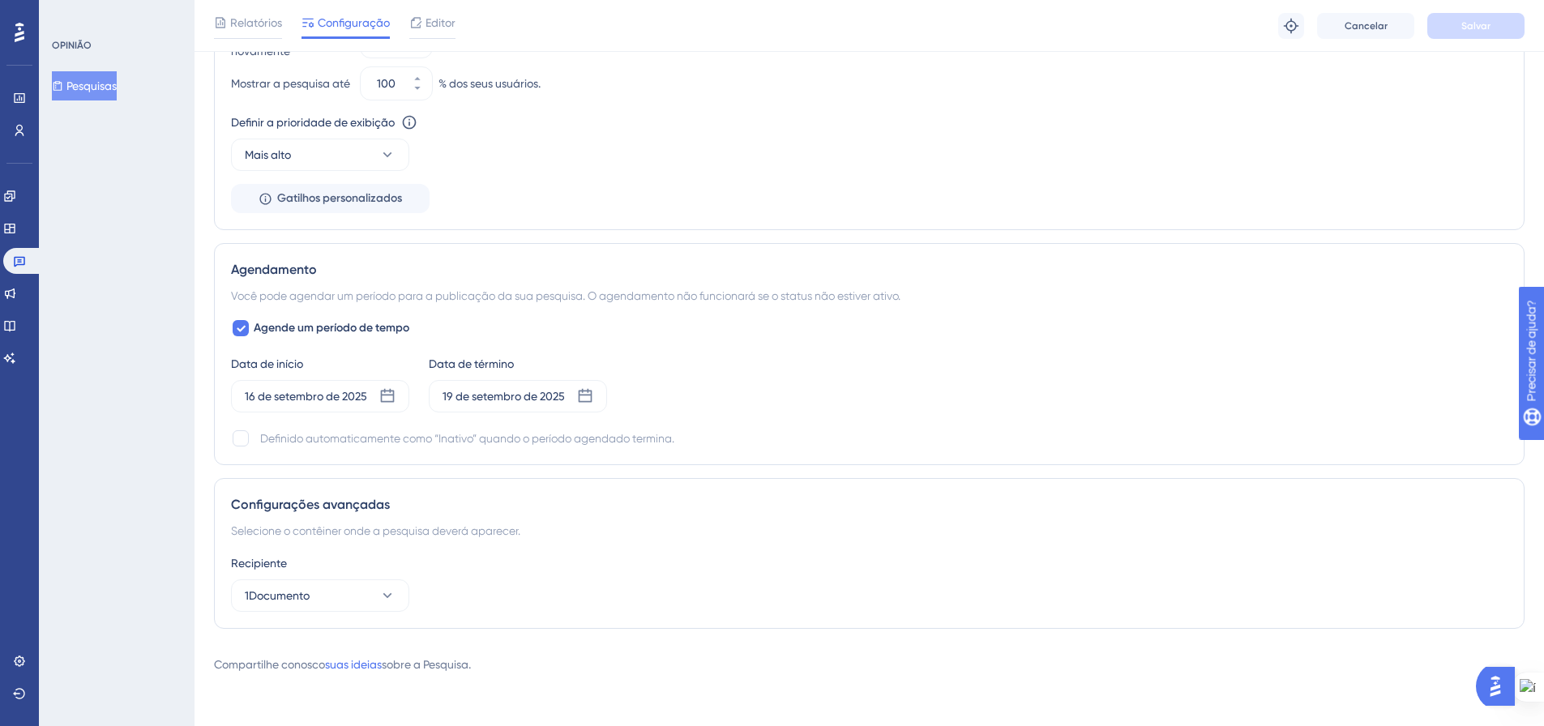
drag, startPoint x: 237, startPoint y: 439, endPoint x: 259, endPoint y: 441, distance: 22.8
click at [237, 437] on div at bounding box center [241, 438] width 16 height 16
checkbox input "true"
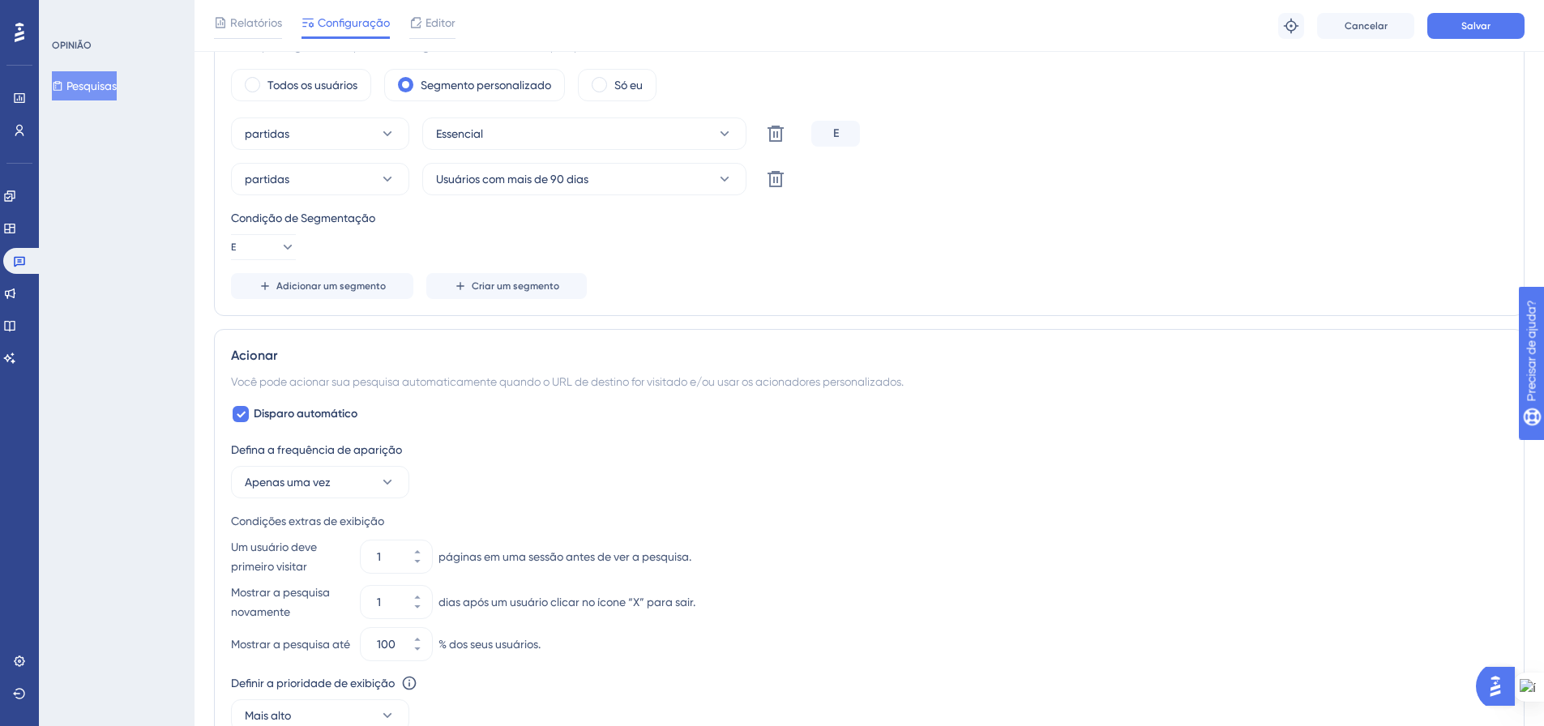
scroll to position [0, 0]
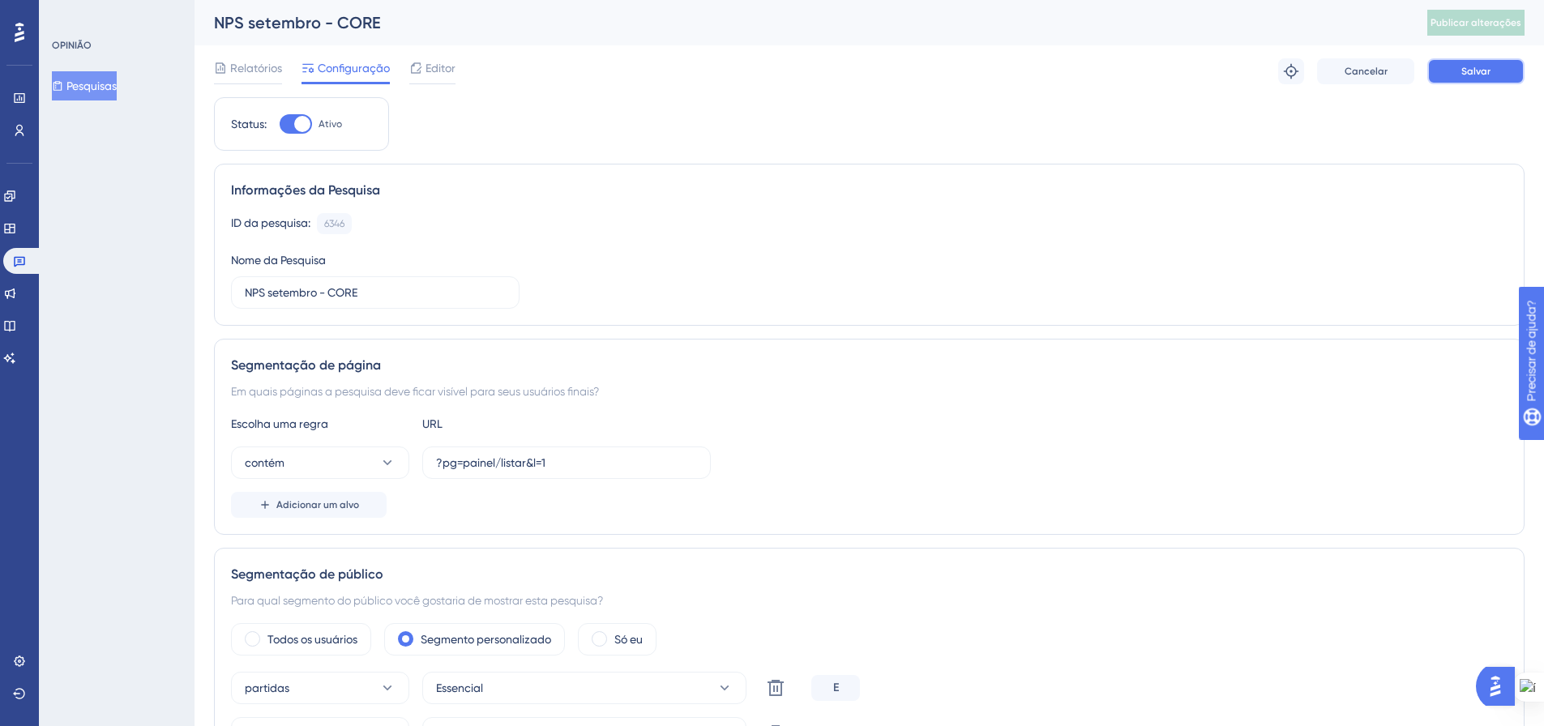
click at [1457, 73] on button "Salvar" at bounding box center [1475, 71] width 97 height 26
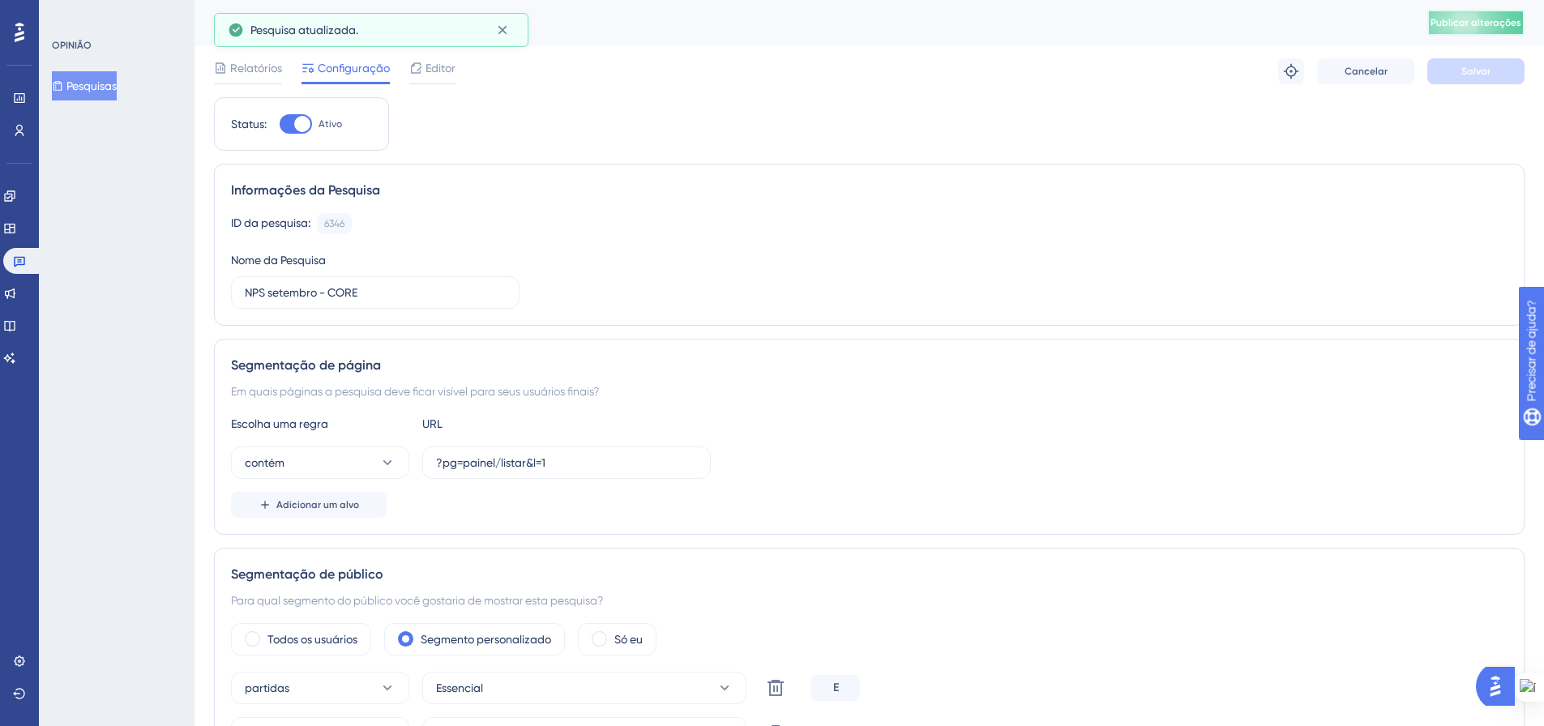
click at [1483, 25] on font "Publicar alterações" at bounding box center [1476, 22] width 91 height 11
click at [106, 83] on font "Pesquisas" at bounding box center [91, 85] width 50 height 13
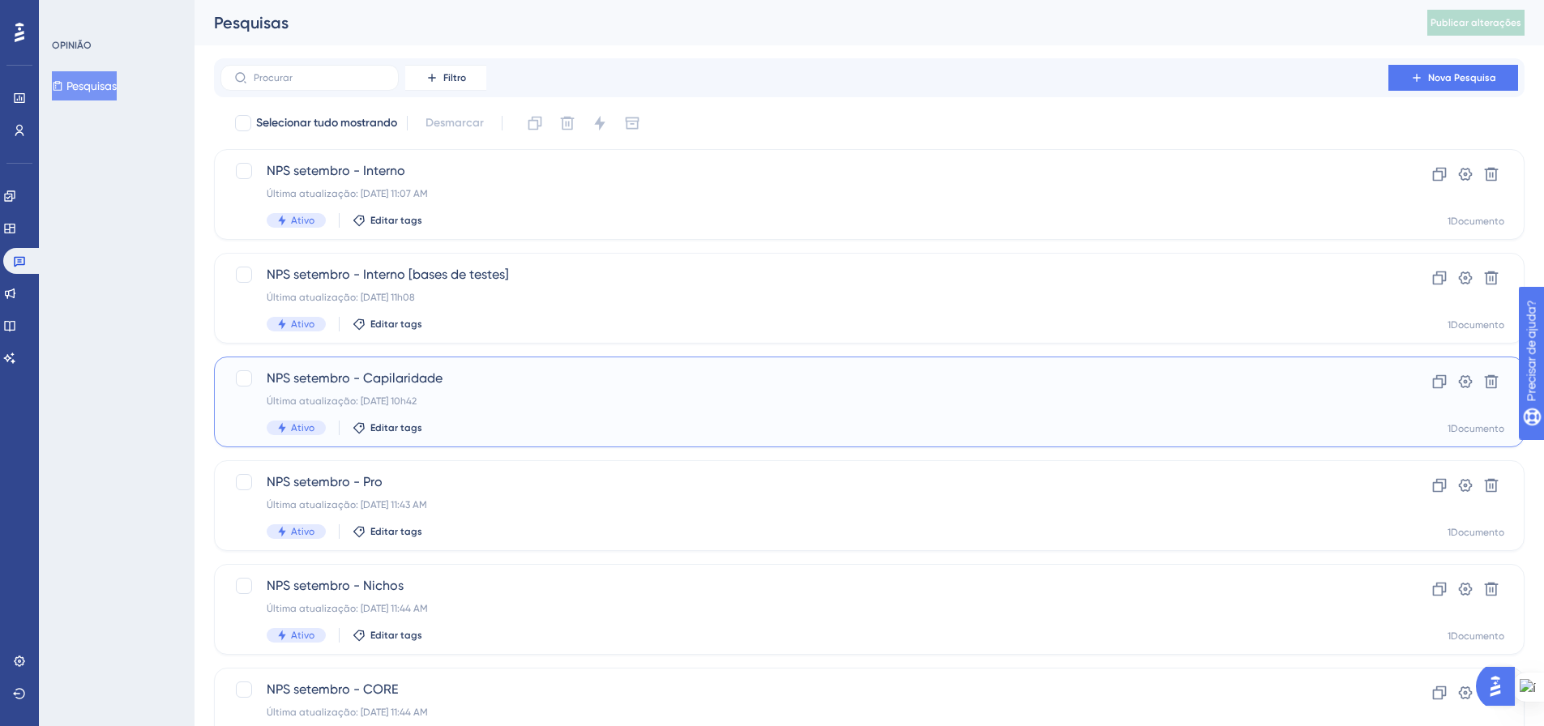
click at [558, 370] on span "NPS setembro - Capilaridade" at bounding box center [805, 378] width 1076 height 19
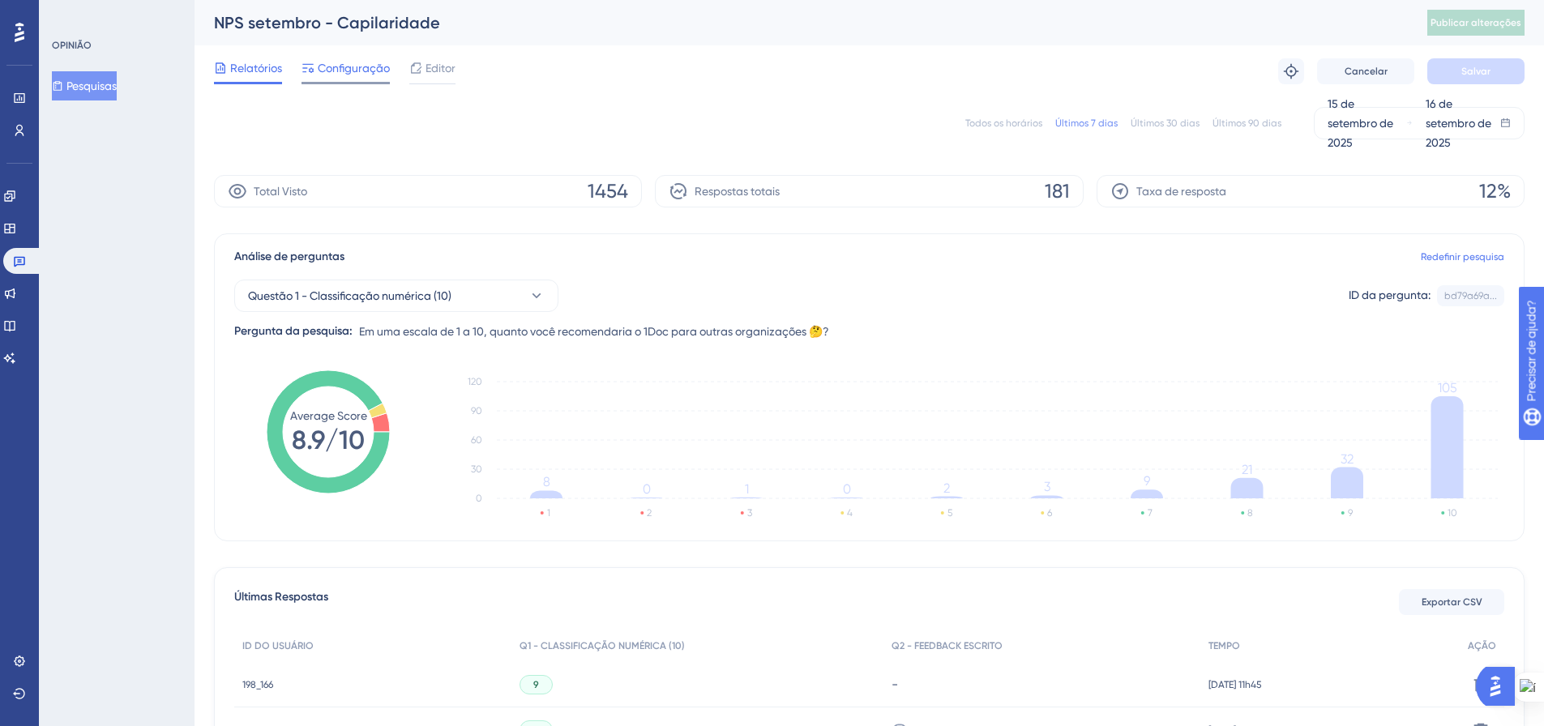
click at [354, 73] on font "Configuração" at bounding box center [354, 68] width 72 height 13
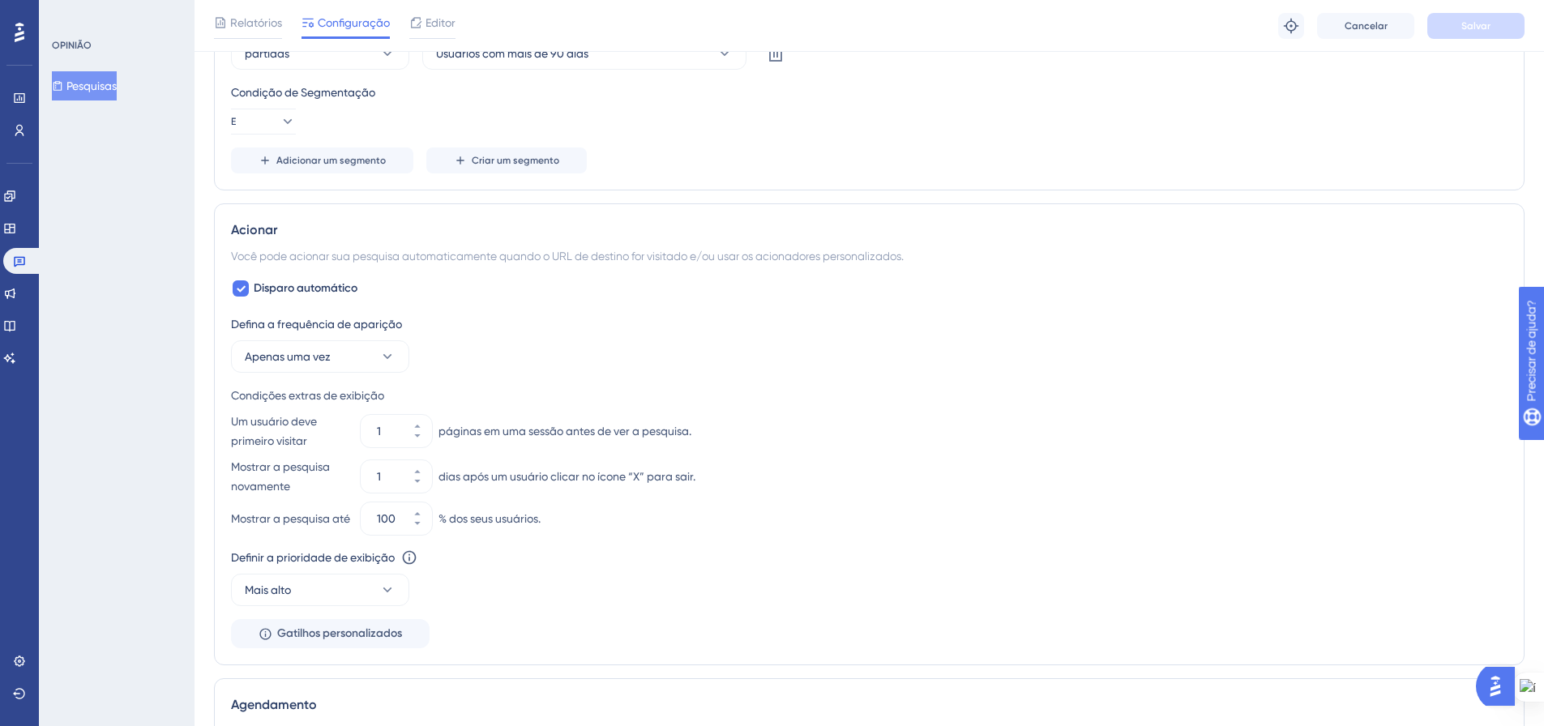
scroll to position [730, 0]
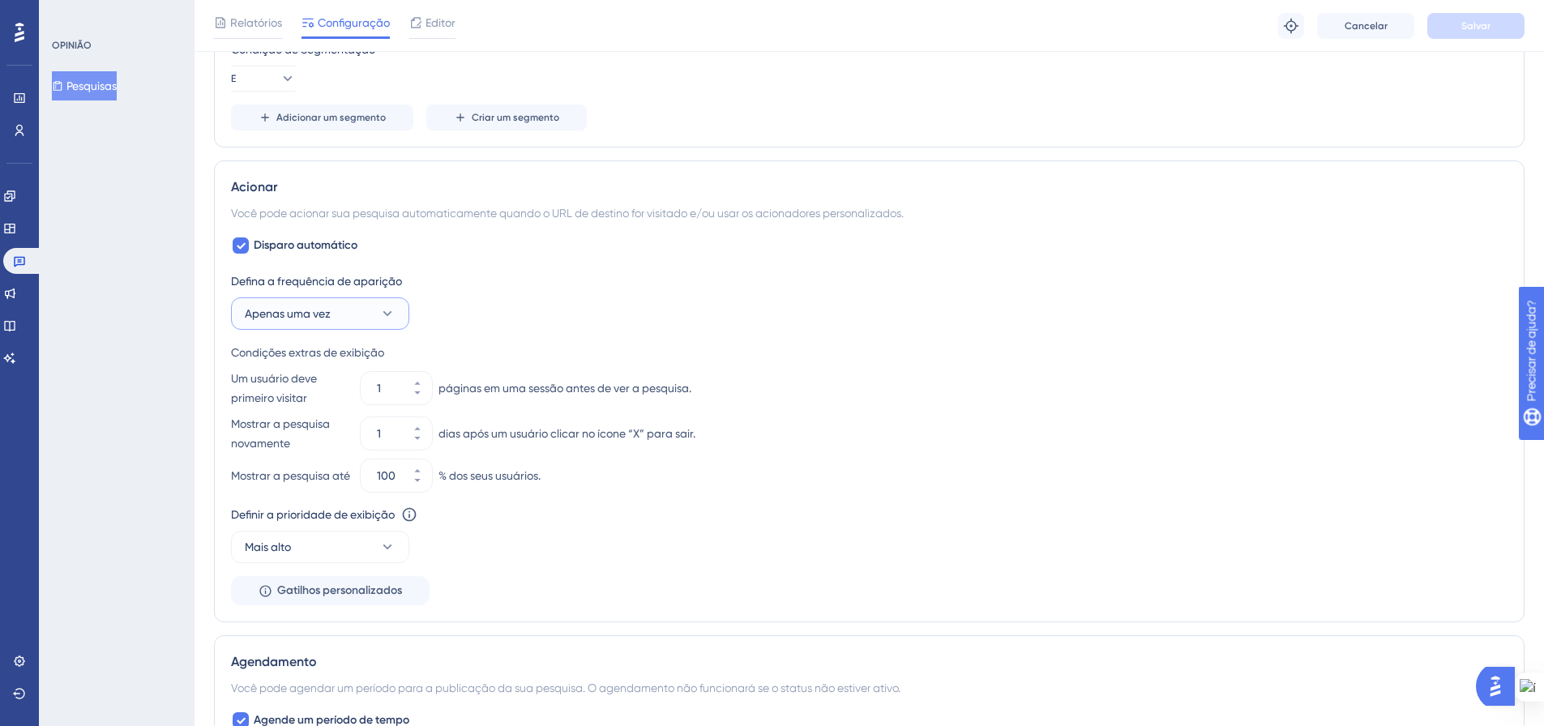
click at [392, 312] on icon at bounding box center [387, 313] width 9 height 5
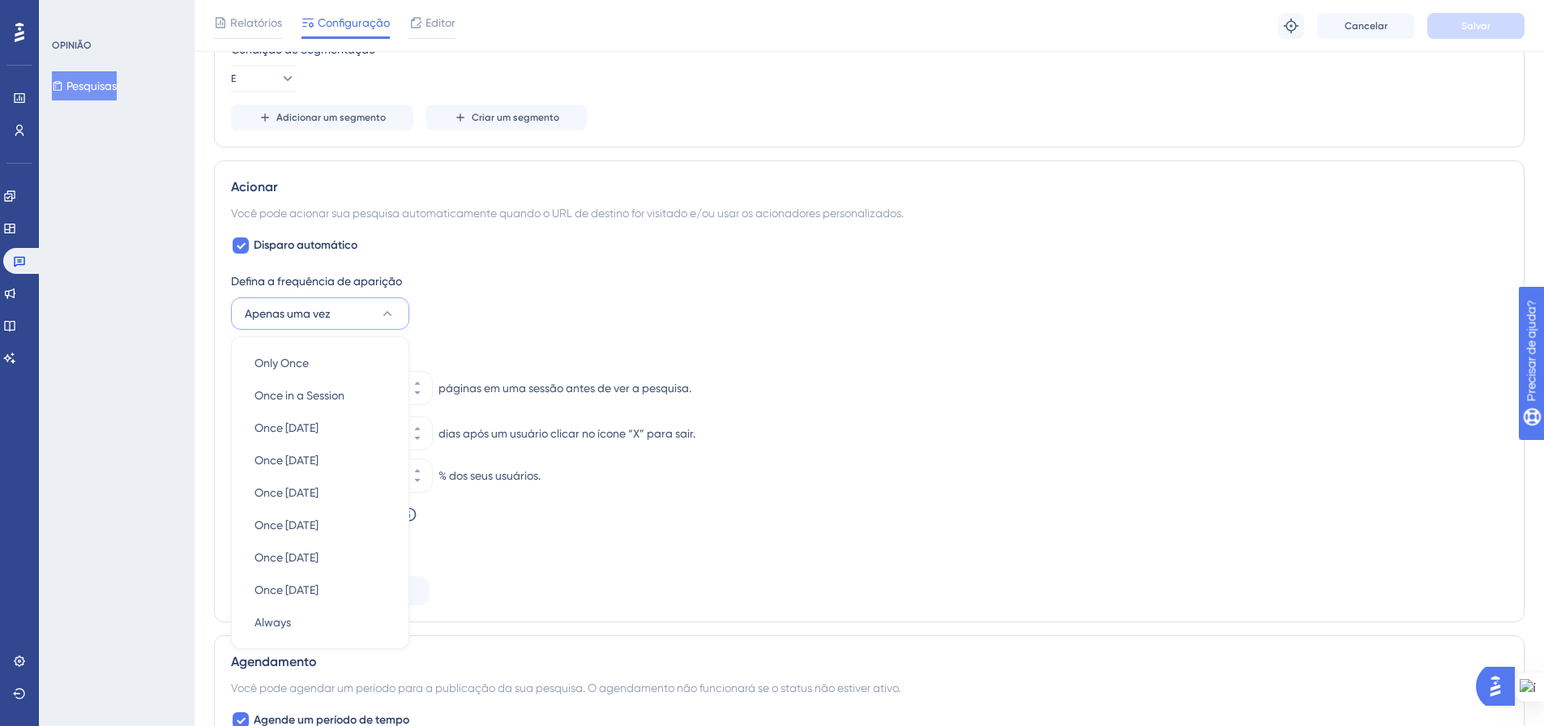
scroll to position [859, 0]
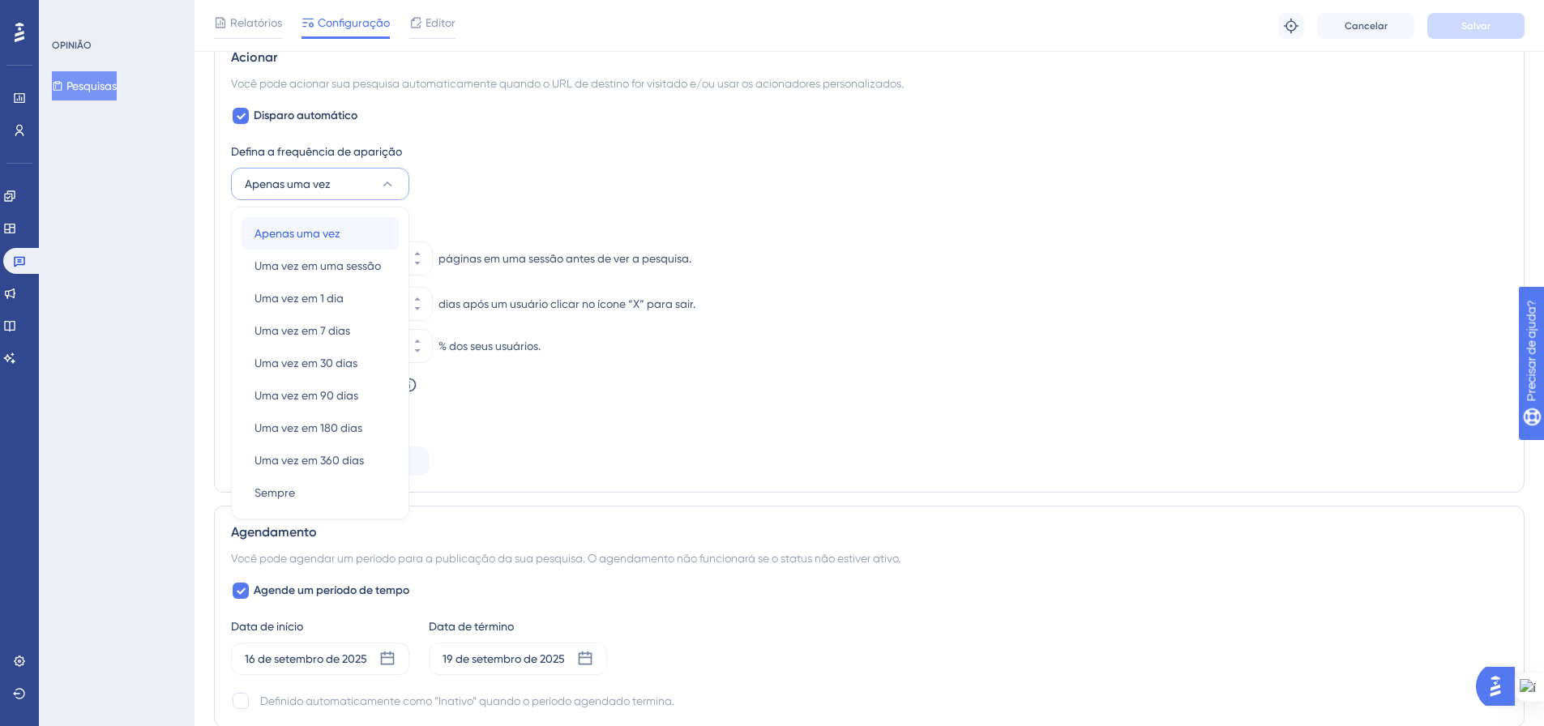
click at [383, 225] on div "Apenas uma vez Apenas uma vez" at bounding box center [320, 233] width 131 height 32
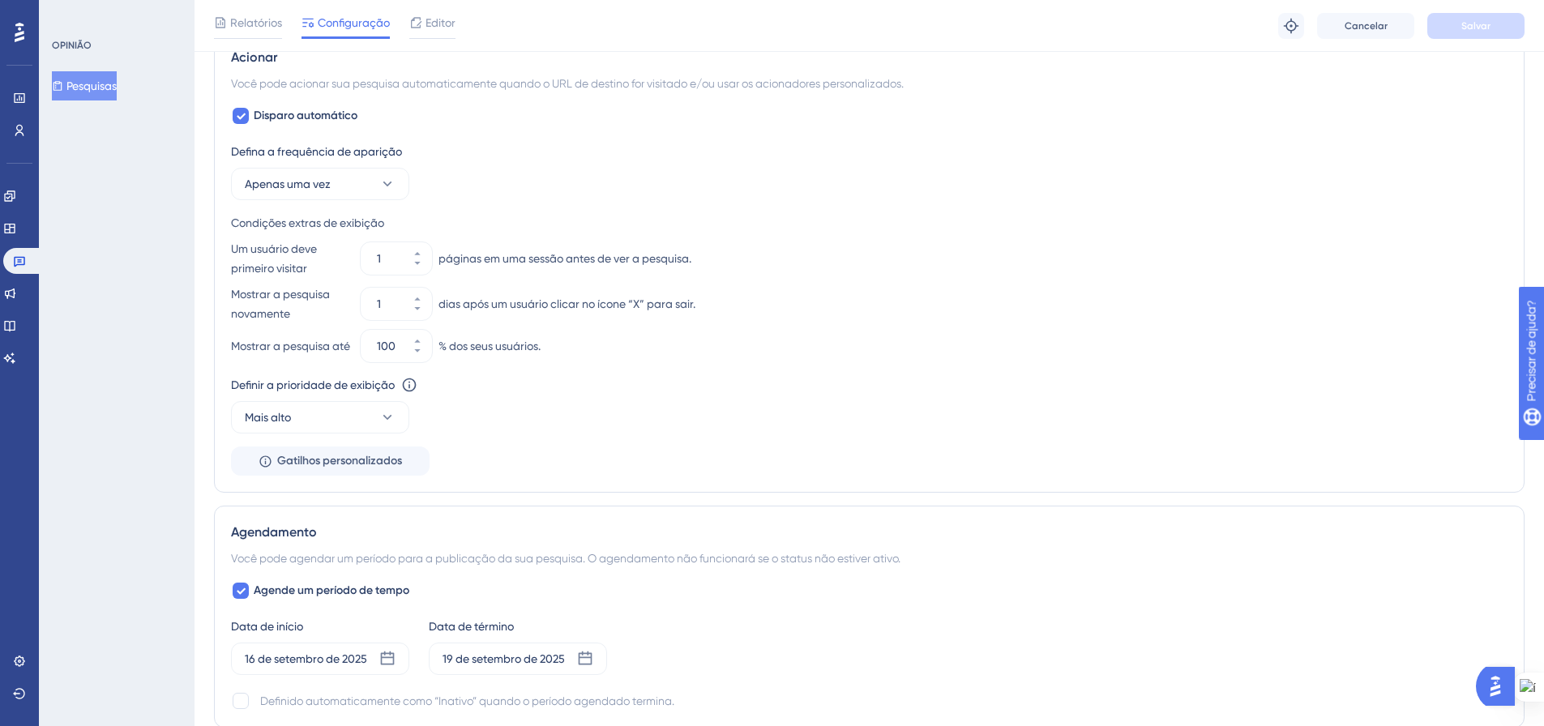
scroll to position [940, 0]
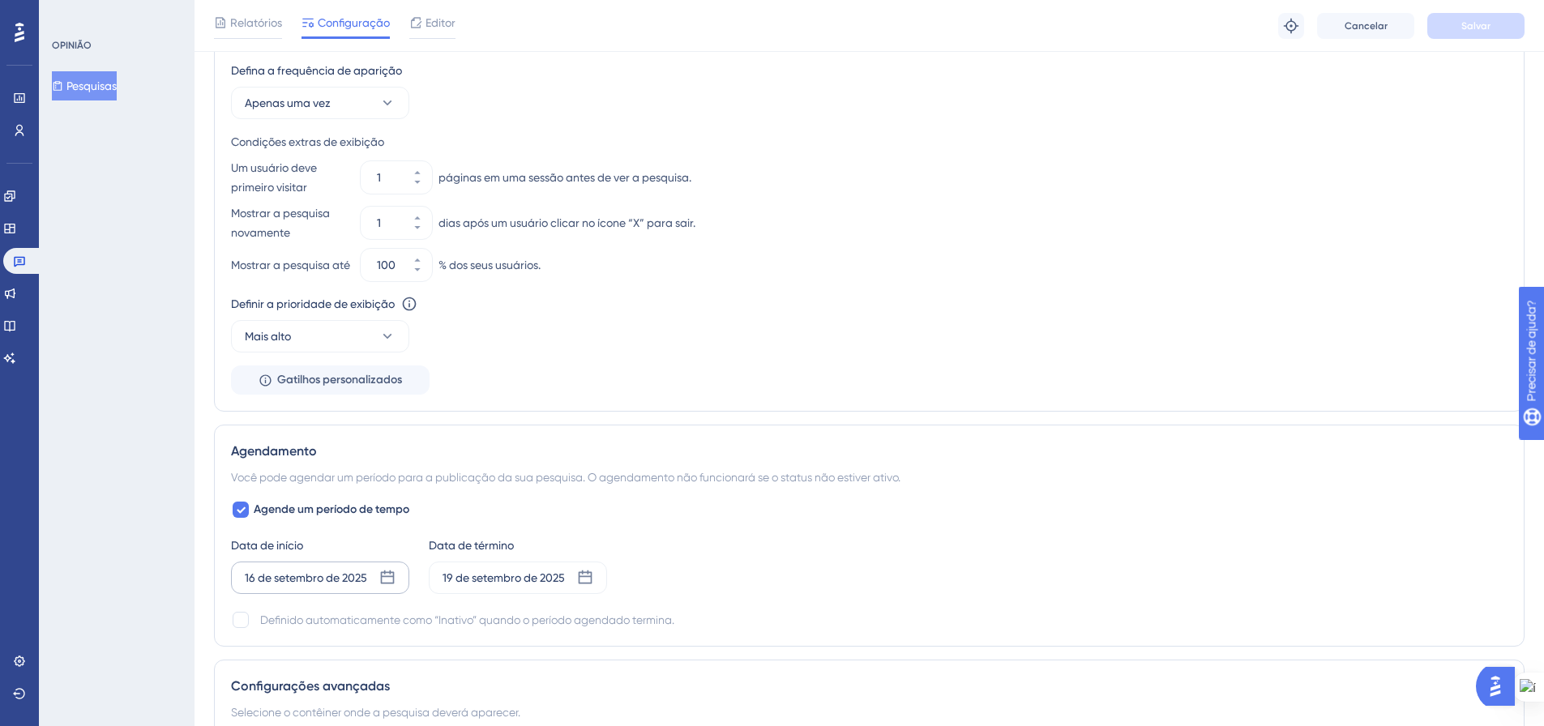
drag, startPoint x: 242, startPoint y: 625, endPoint x: 370, endPoint y: 590, distance: 133.5
click at [242, 625] on div at bounding box center [241, 620] width 16 height 16
checkbox input "true"
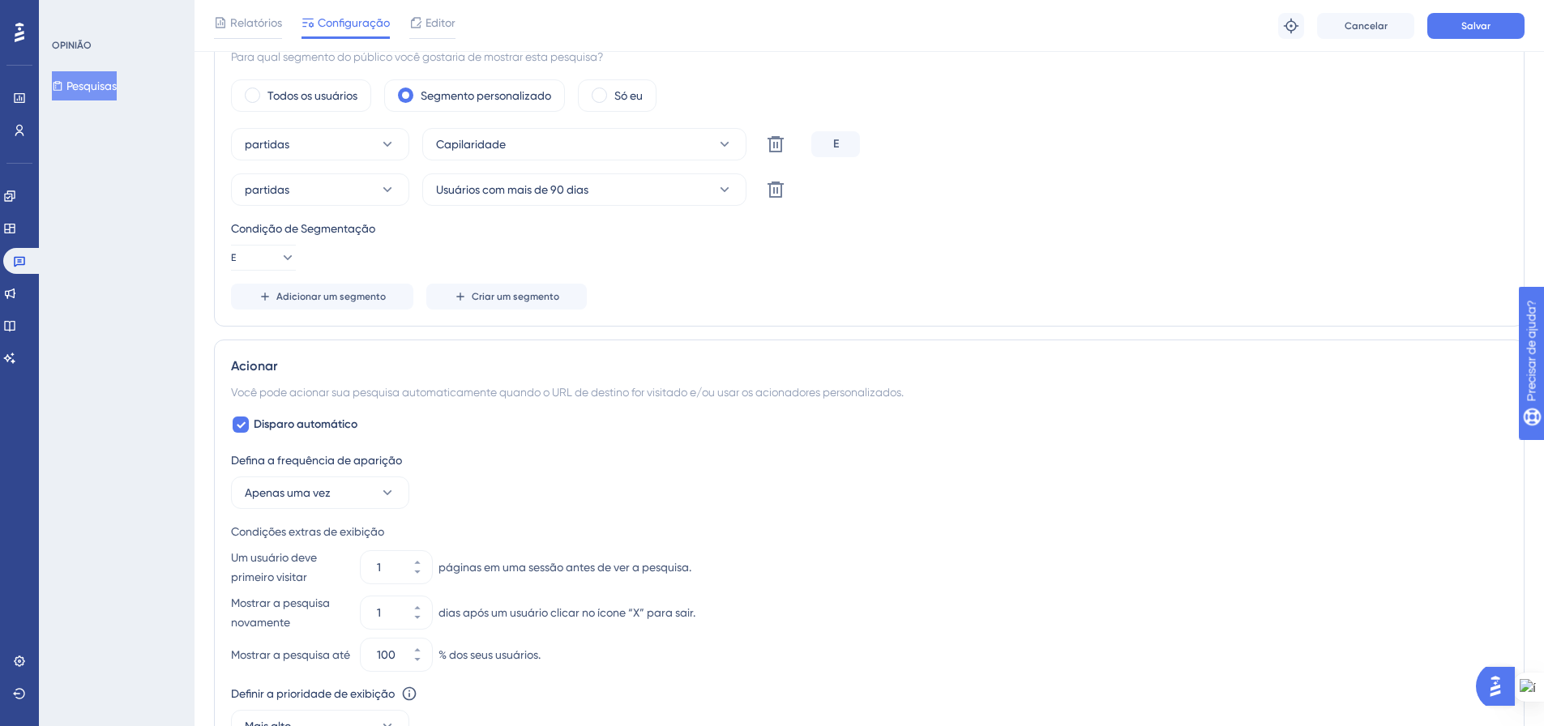
scroll to position [0, 0]
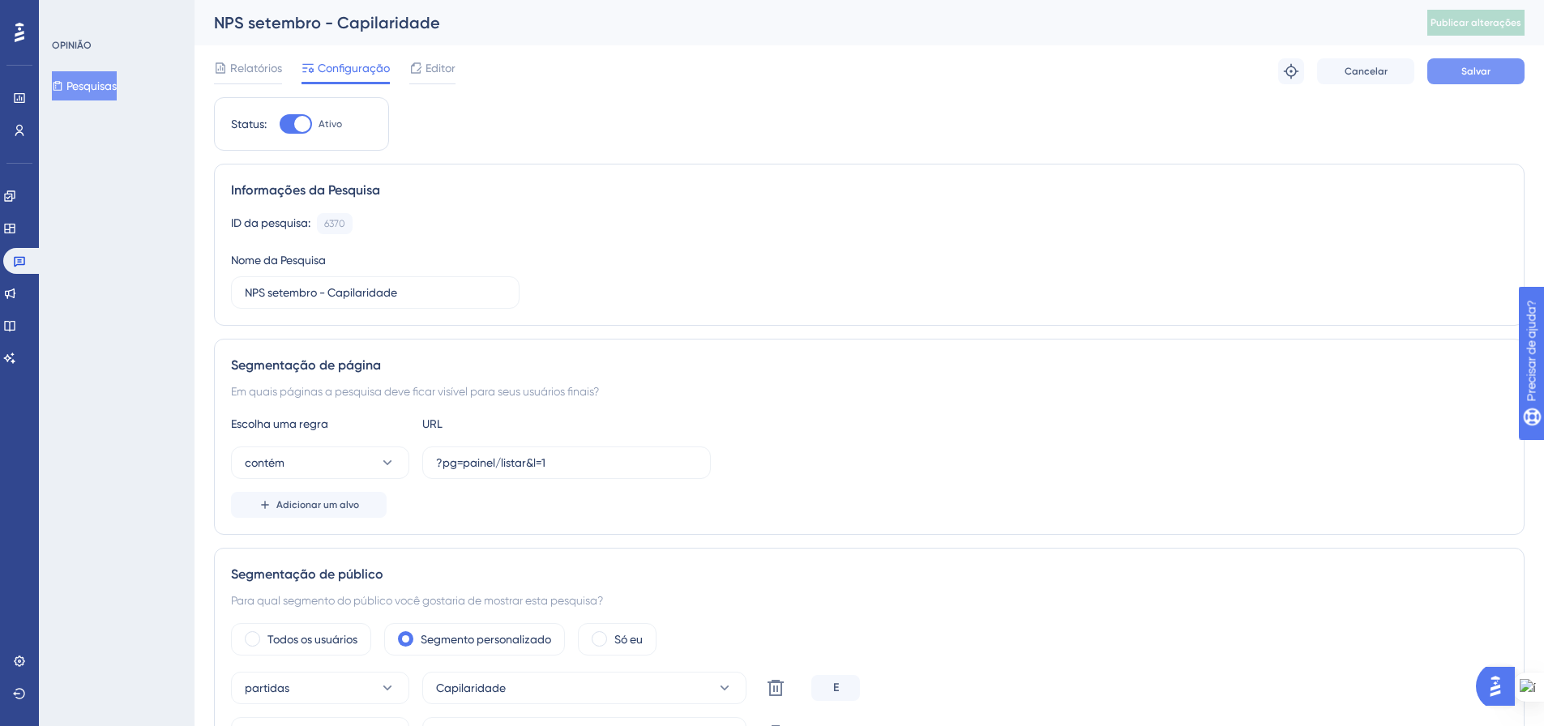
click at [1438, 76] on button "Salvar" at bounding box center [1475, 71] width 97 height 26
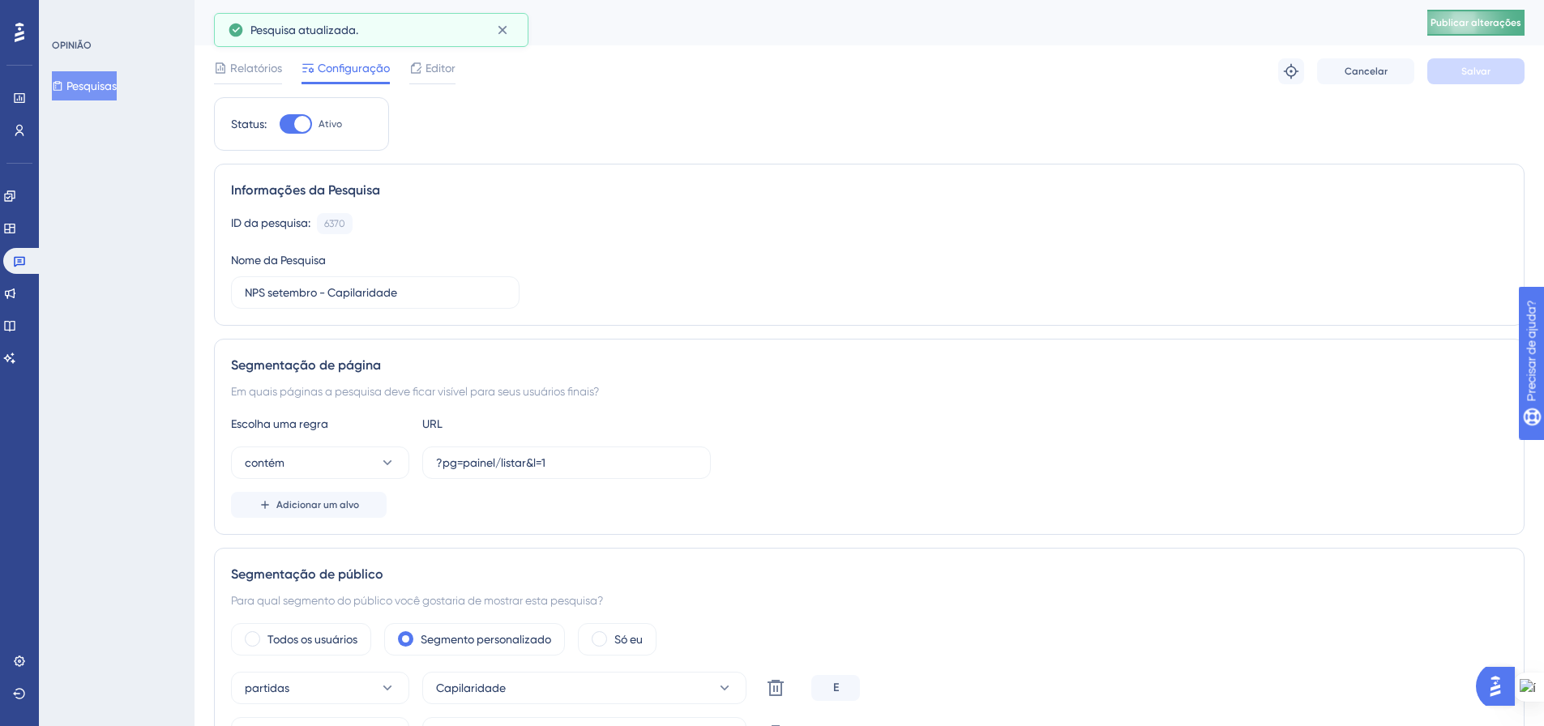
click at [1508, 15] on button "Publicar alterações" at bounding box center [1475, 23] width 97 height 26
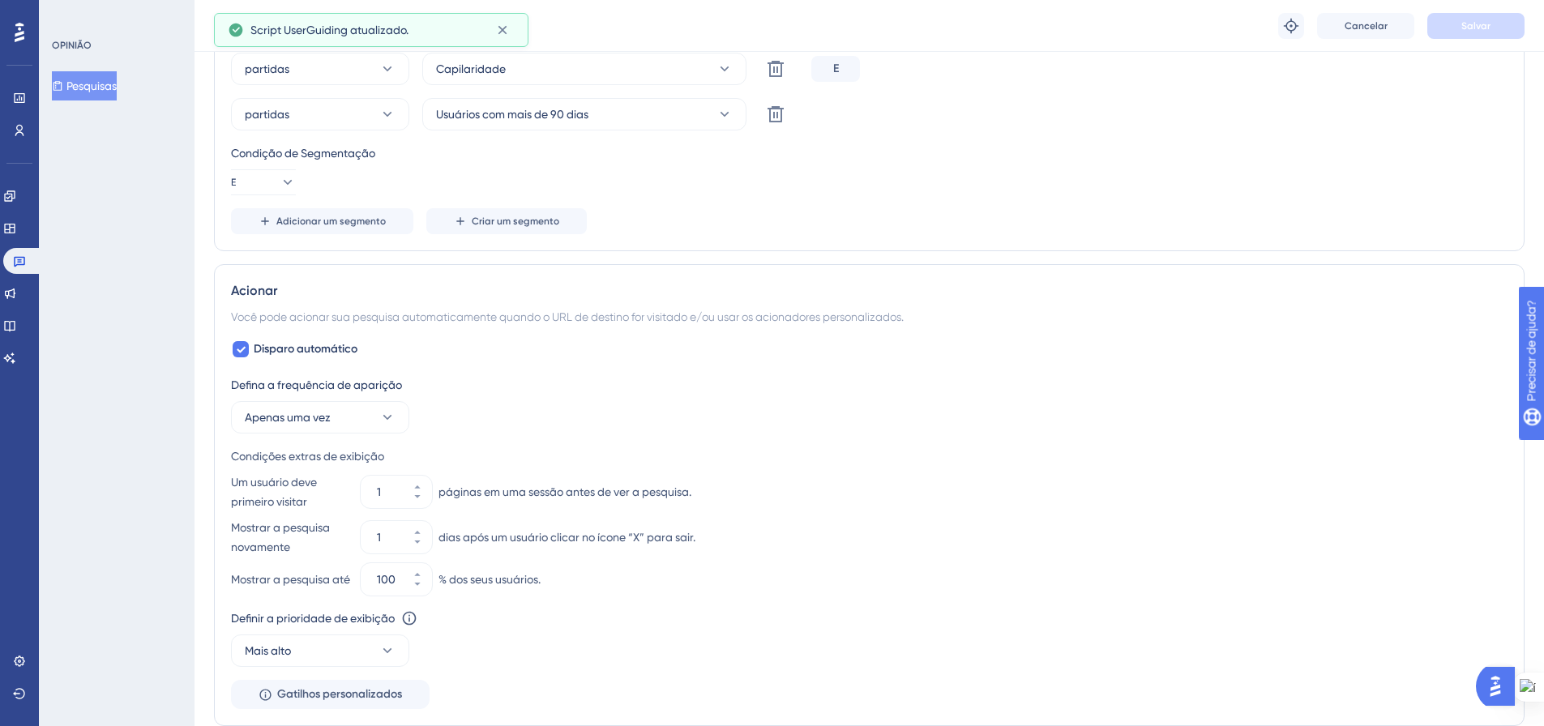
scroll to position [648, 0]
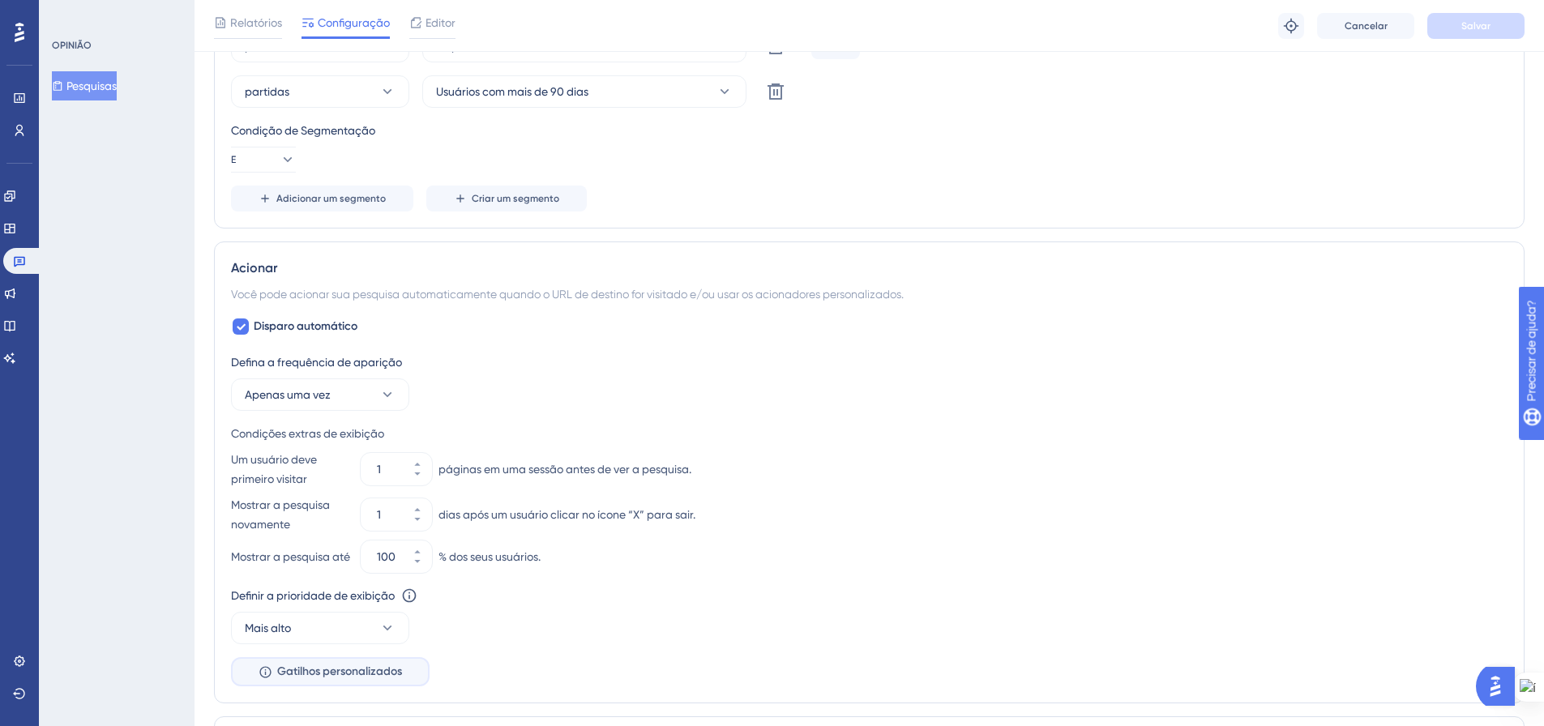
click at [384, 678] on font "Gatilhos personalizados" at bounding box center [339, 672] width 125 height 14
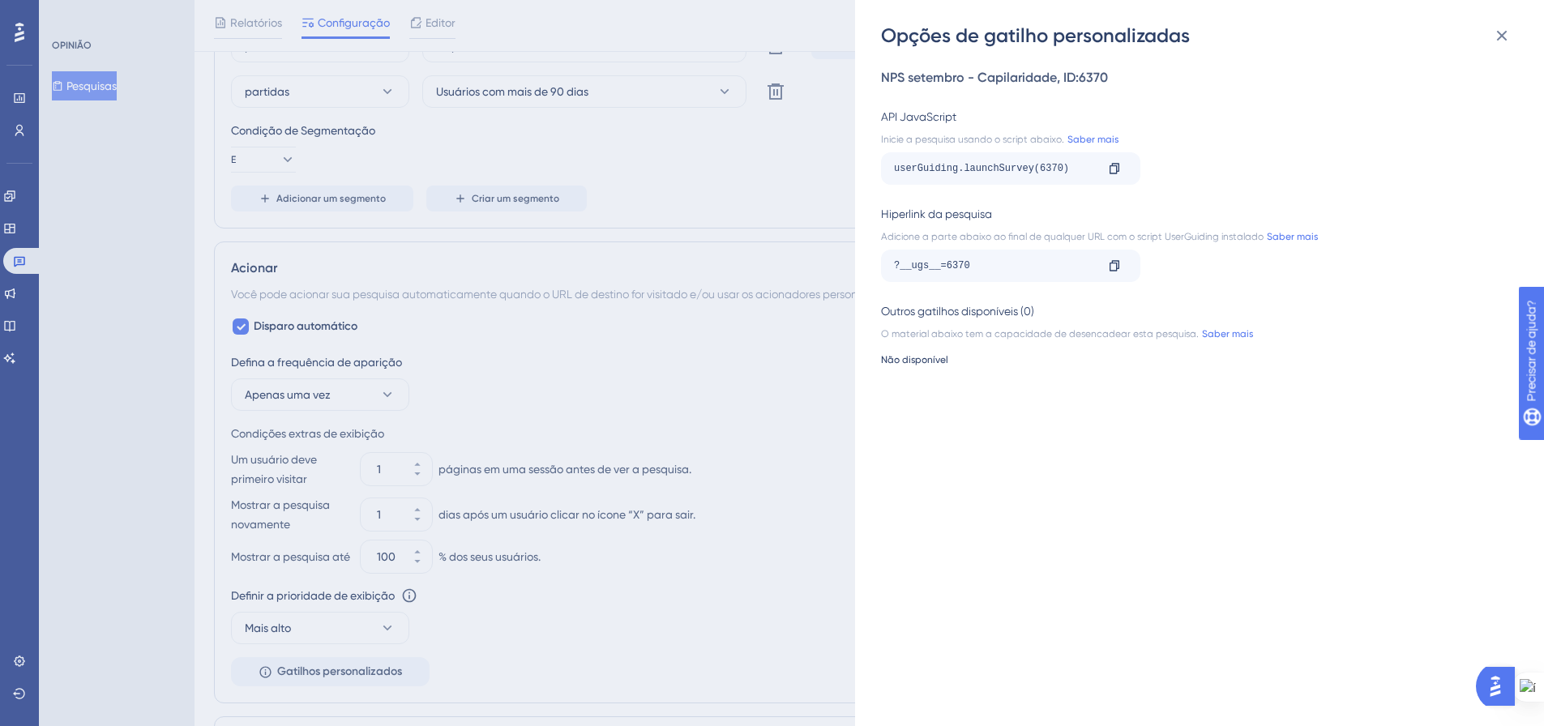
click at [806, 371] on div "Opções de gatilho personalizadas NPS setembro - Capilaridade , ID: 6370 API Jav…" at bounding box center [772, 363] width 1544 height 726
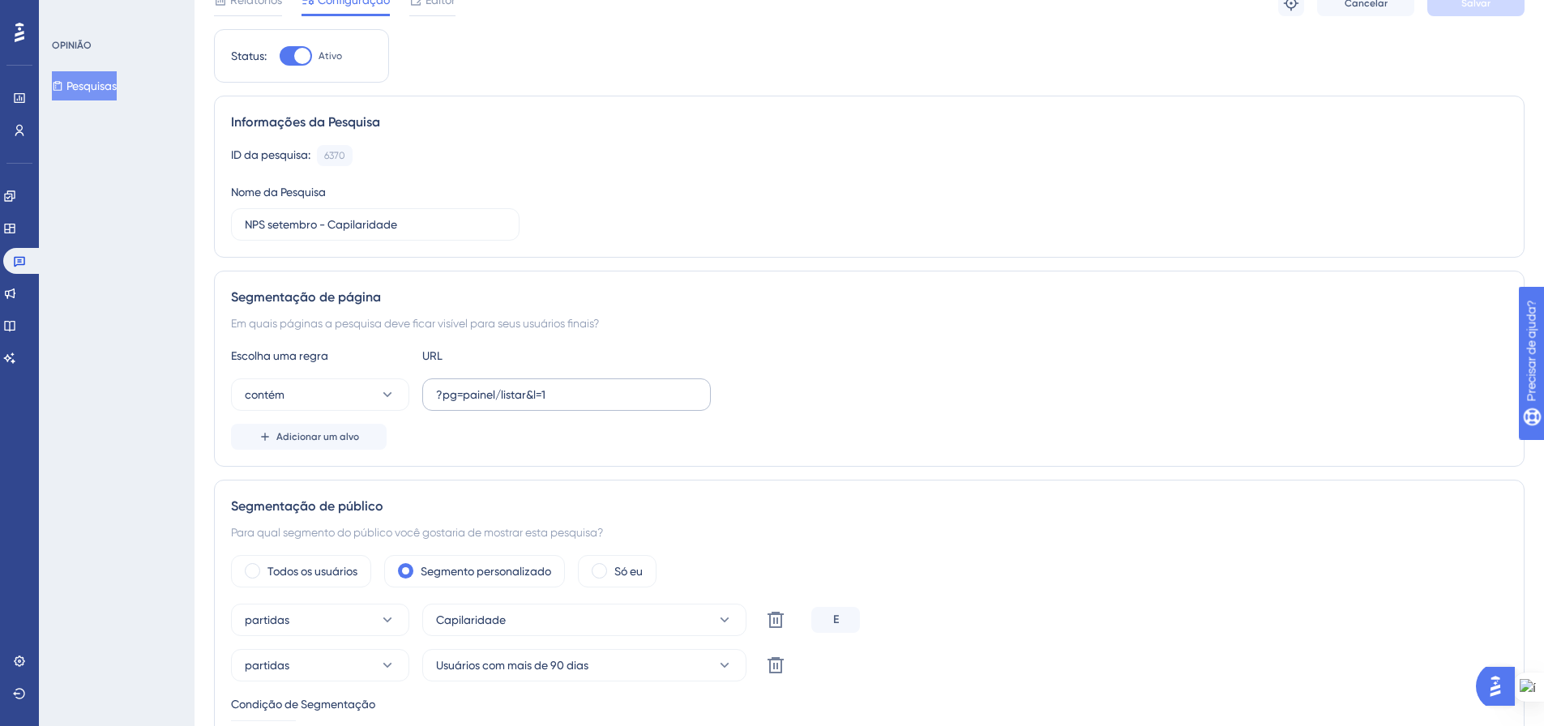
scroll to position [0, 0]
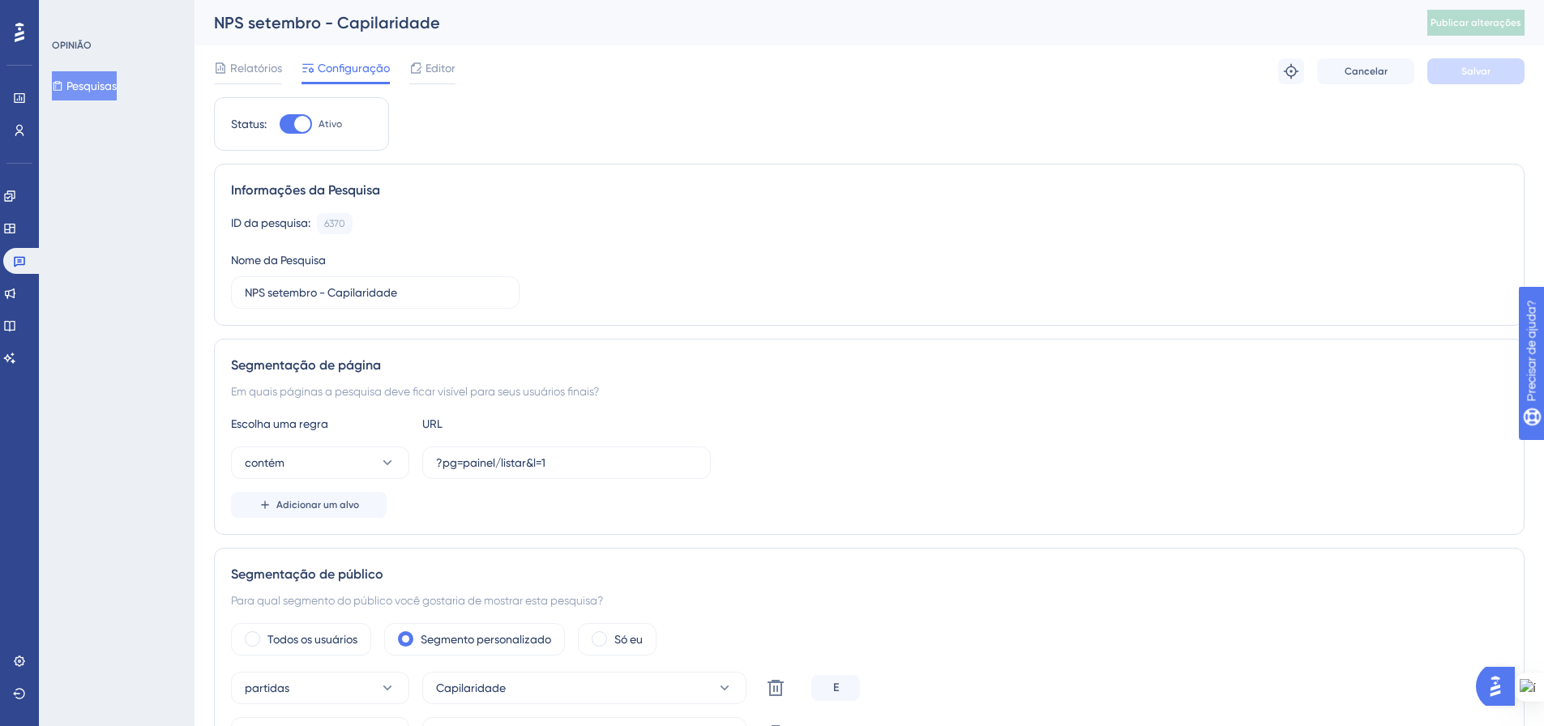
click at [91, 95] on font "Pesquisas" at bounding box center [91, 85] width 50 height 19
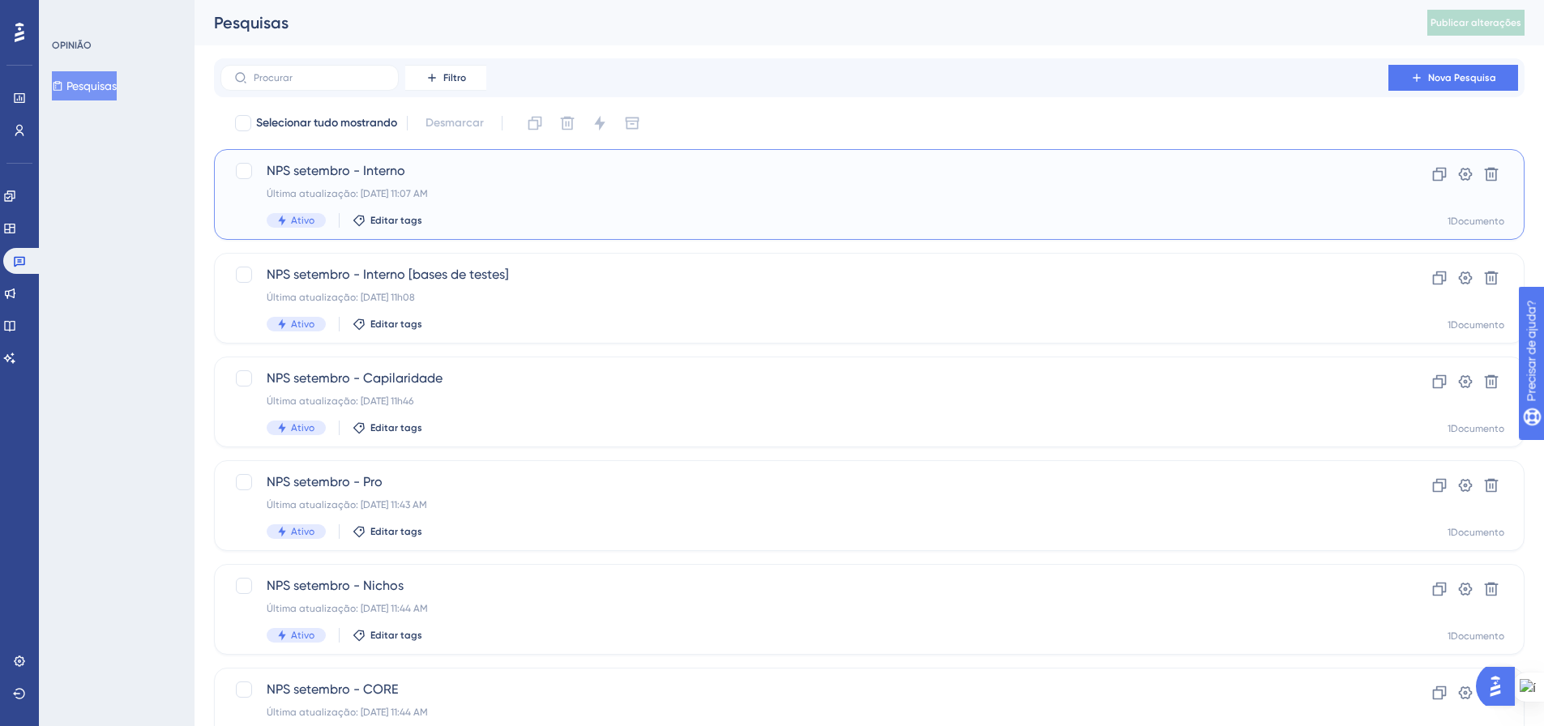
click at [500, 203] on div "NPS setembro - Interno Última atualização: 16 de set. de 2025 11:07 AM Ativo Ed…" at bounding box center [805, 194] width 1076 height 66
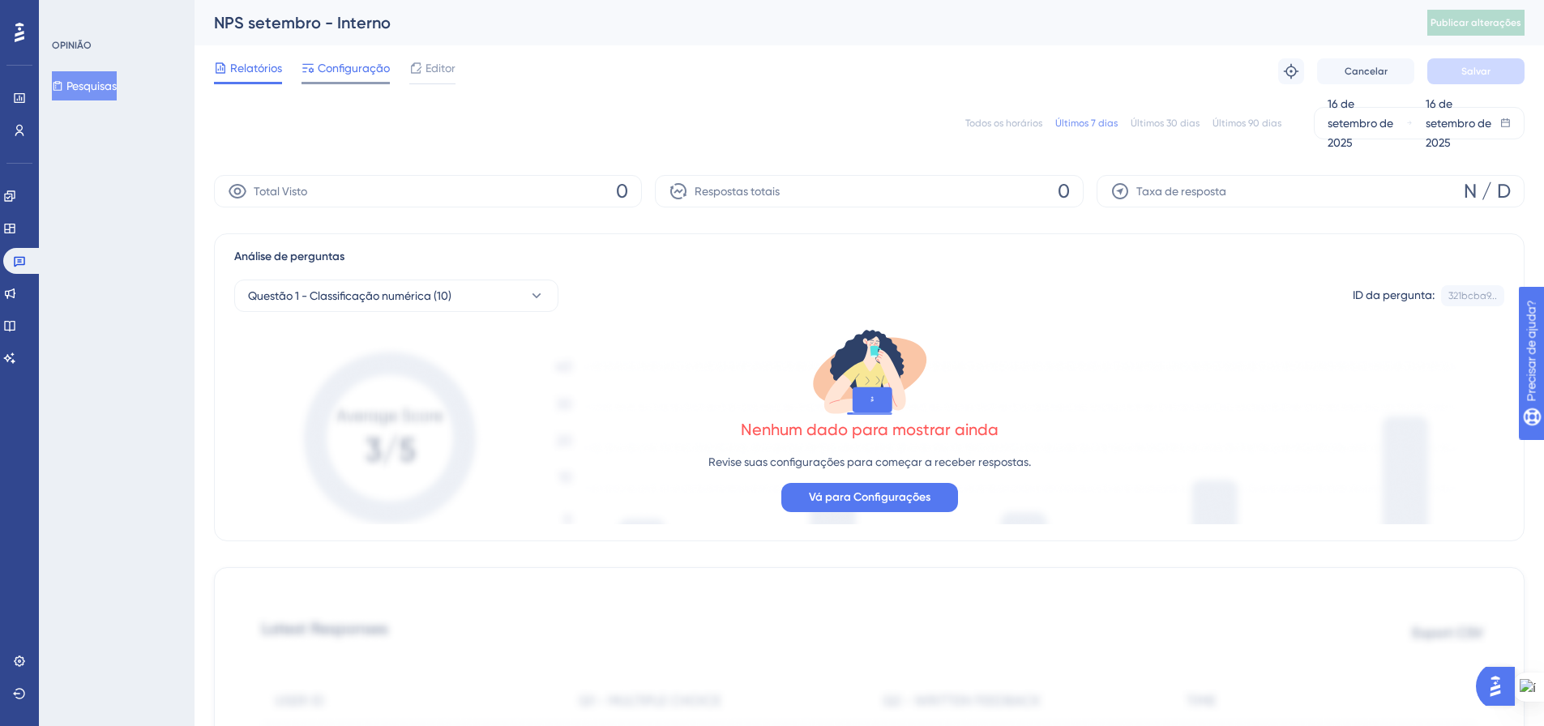
click at [343, 80] on div "Configuração" at bounding box center [346, 71] width 88 height 26
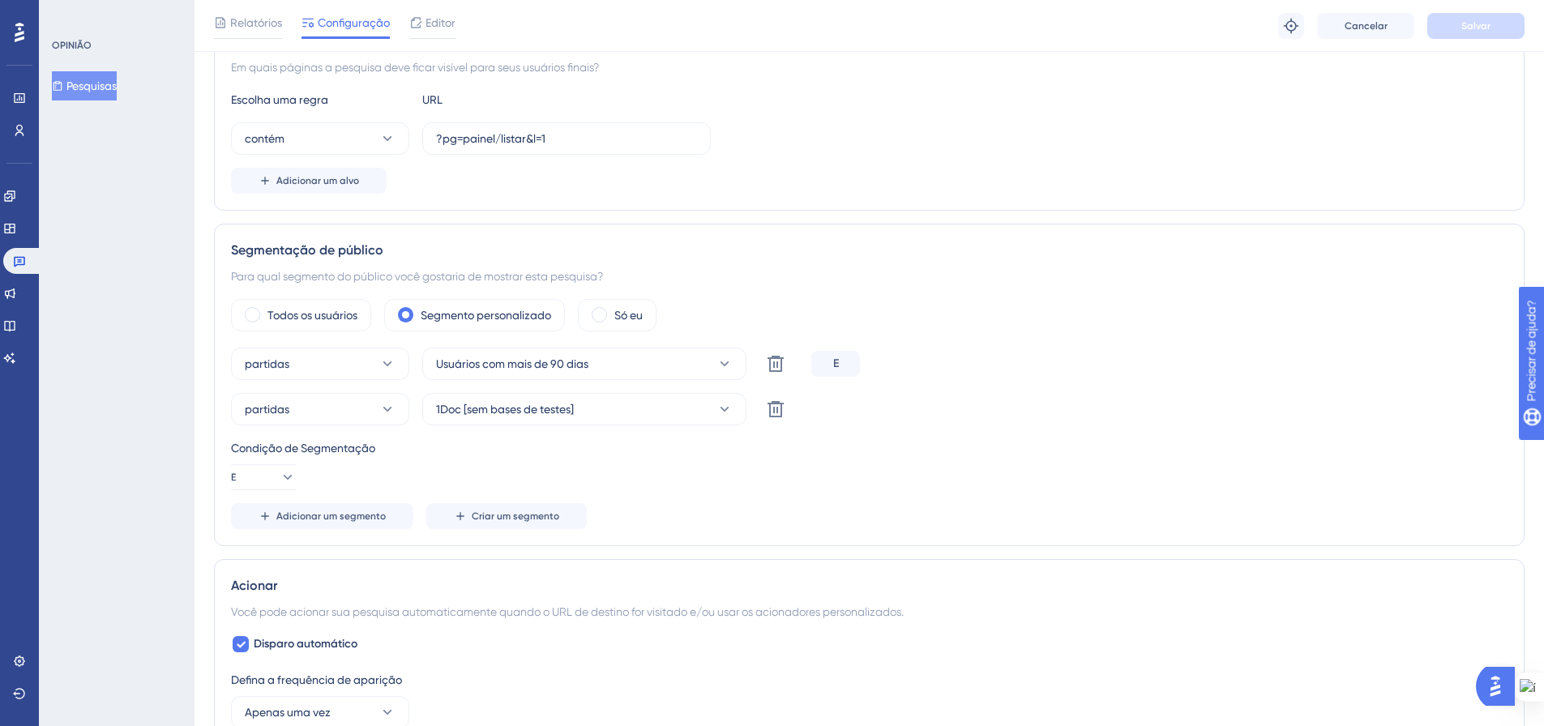
scroll to position [318, 0]
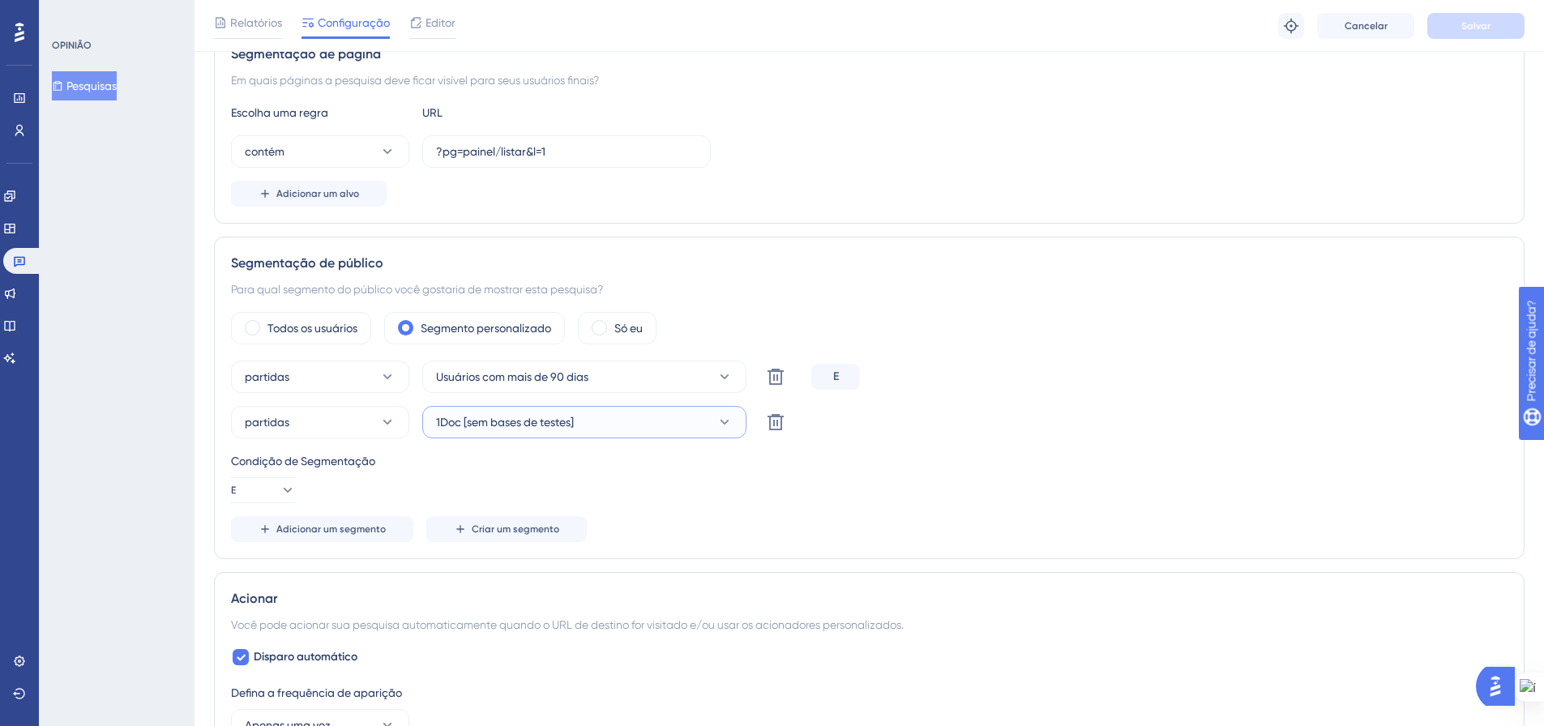
click at [721, 426] on icon at bounding box center [725, 422] width 16 height 16
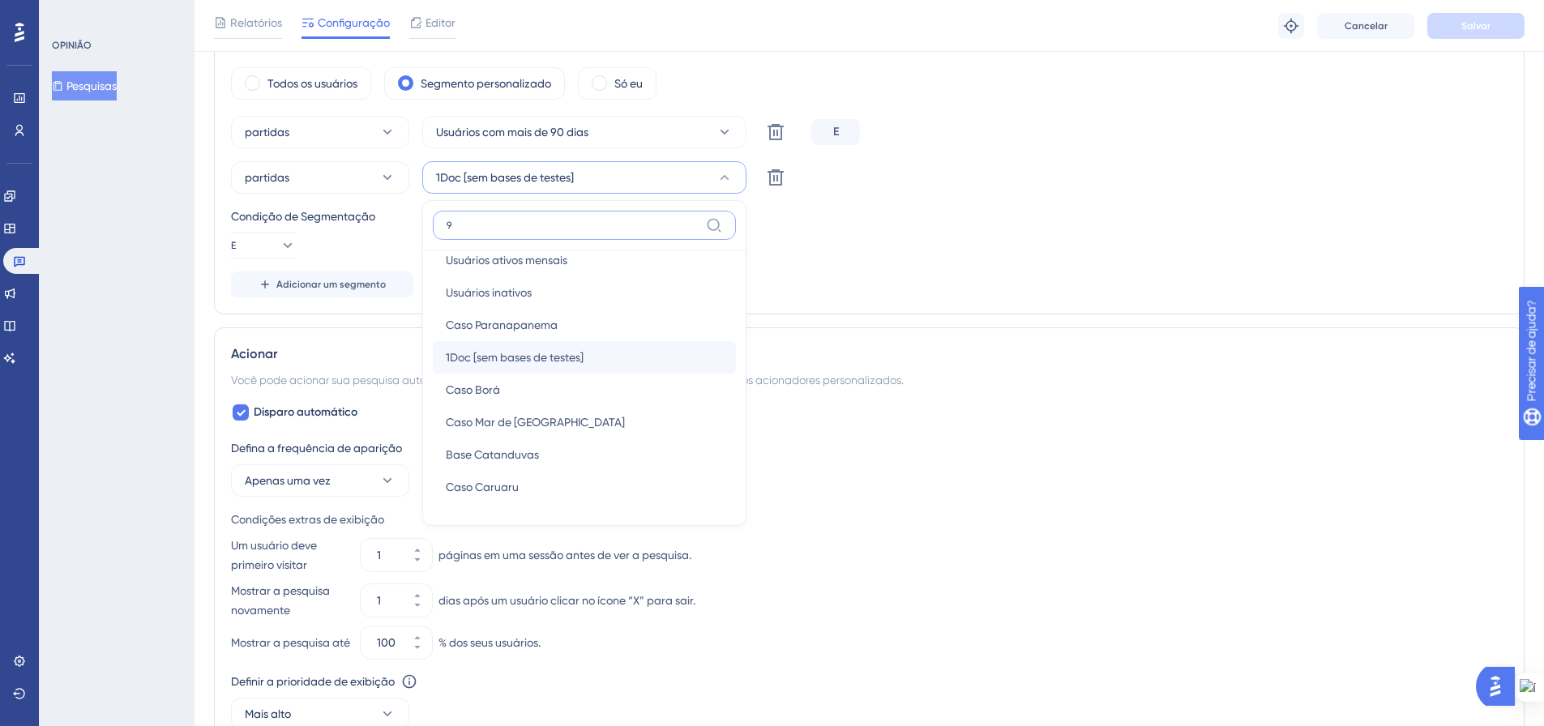
scroll to position [0, 0]
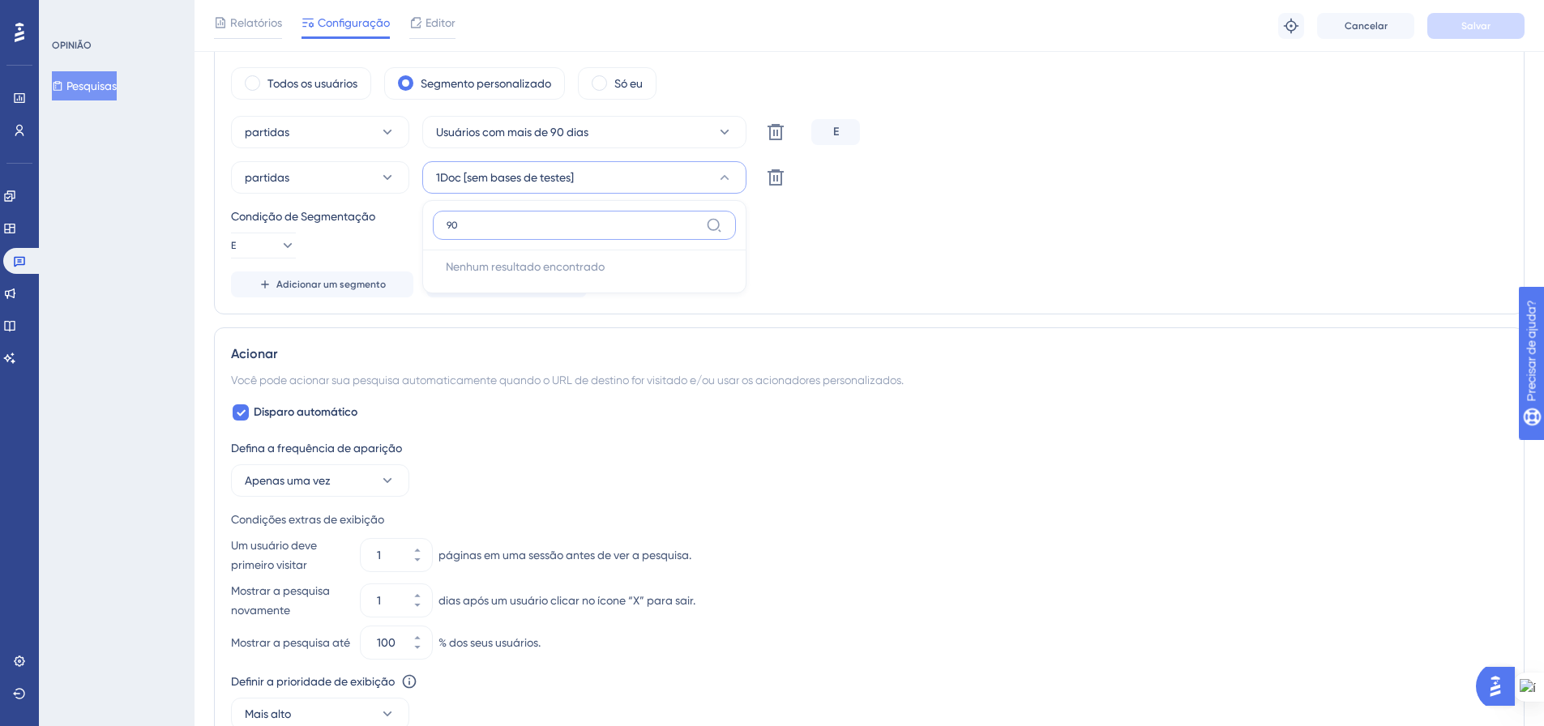
type input "9"
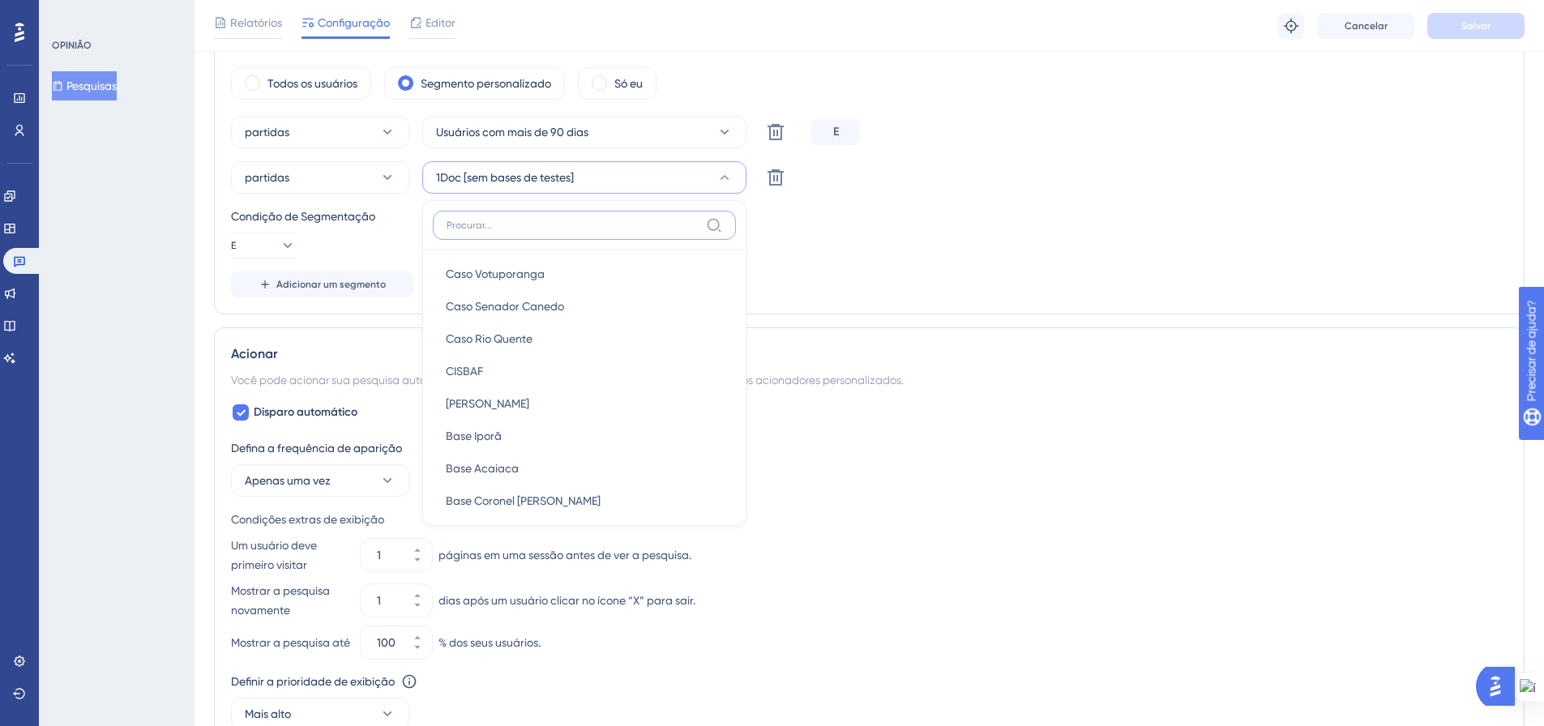
scroll to position [567, 0]
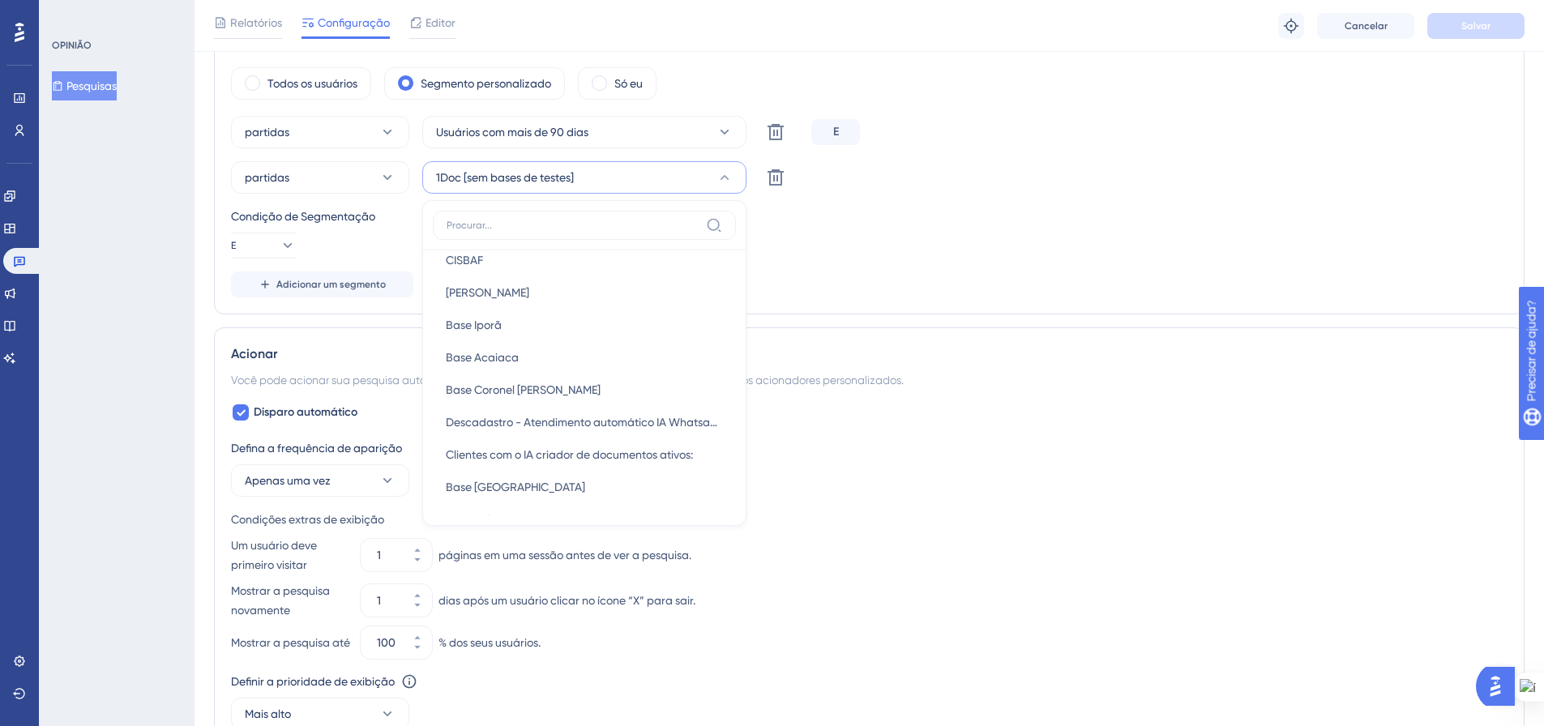
click at [879, 253] on div "Condição de Segmentação E" at bounding box center [869, 233] width 1277 height 52
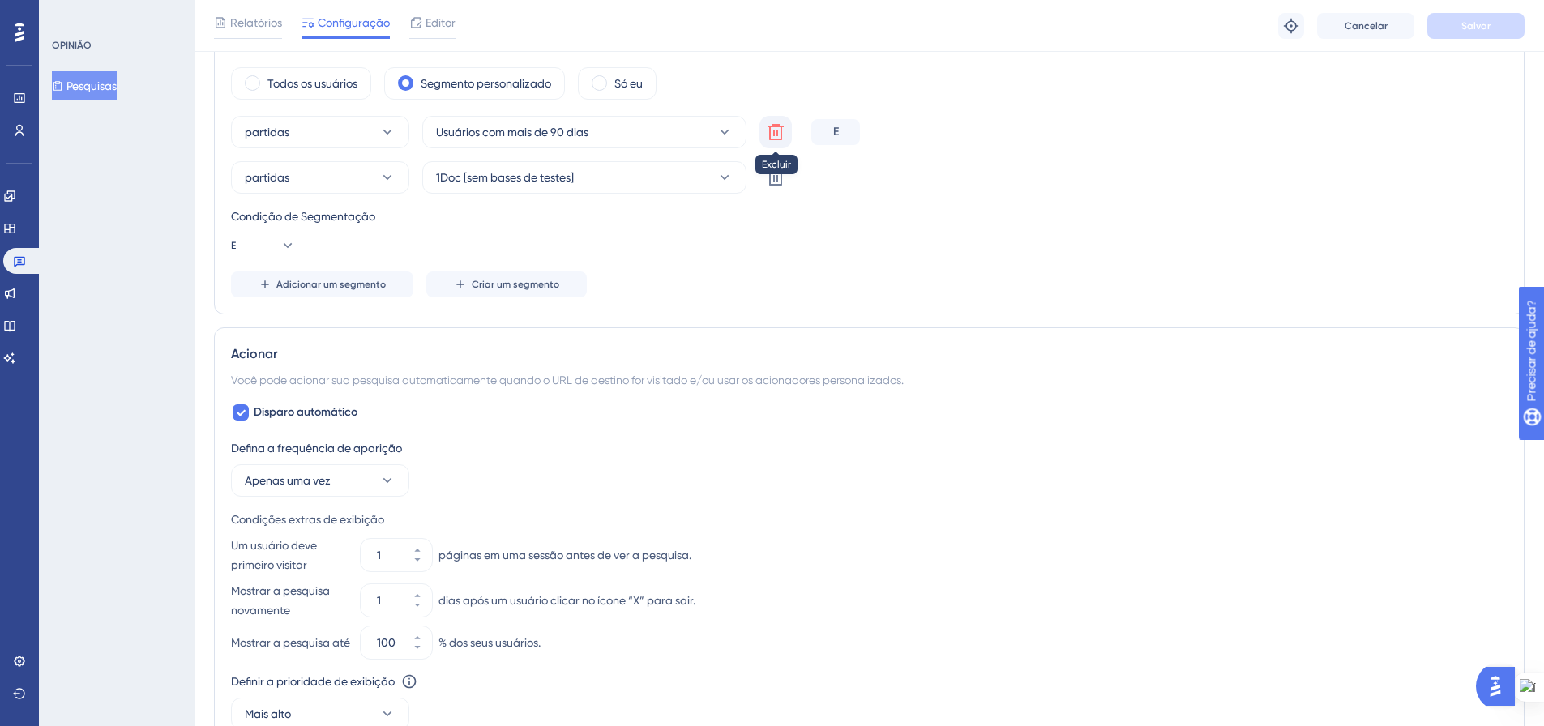
click at [769, 125] on icon at bounding box center [775, 131] width 19 height 19
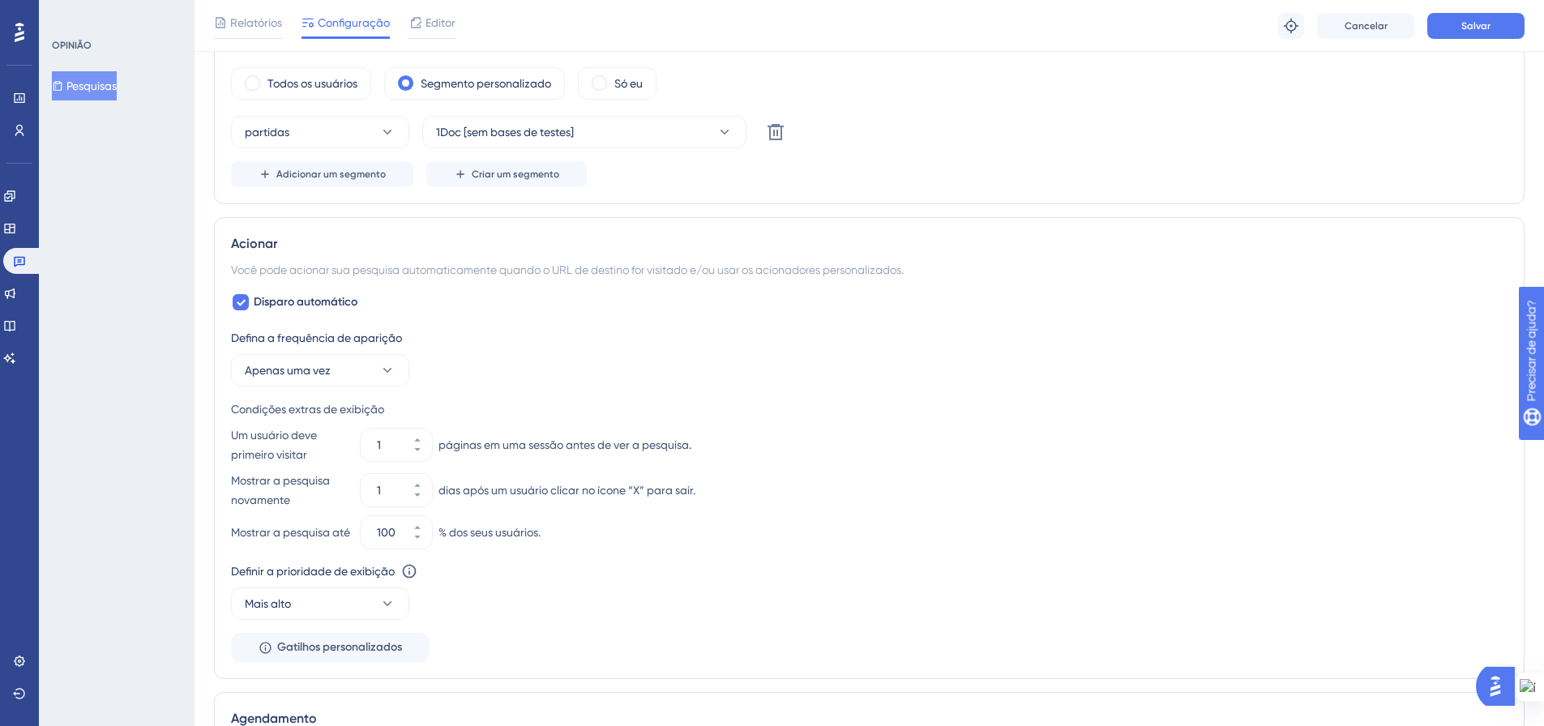
scroll to position [481, 0]
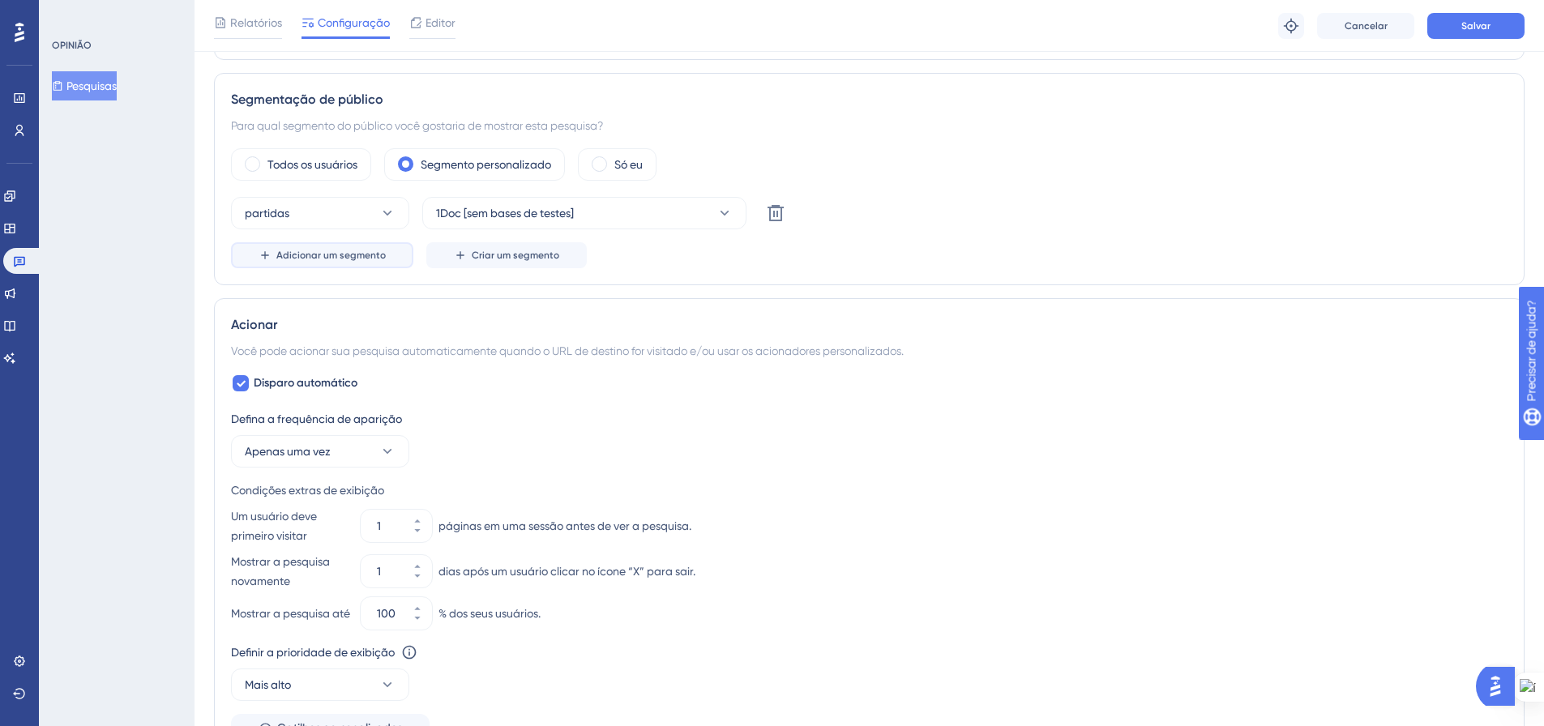
click at [344, 255] on font "Adicionar um segmento" at bounding box center [330, 255] width 109 height 11
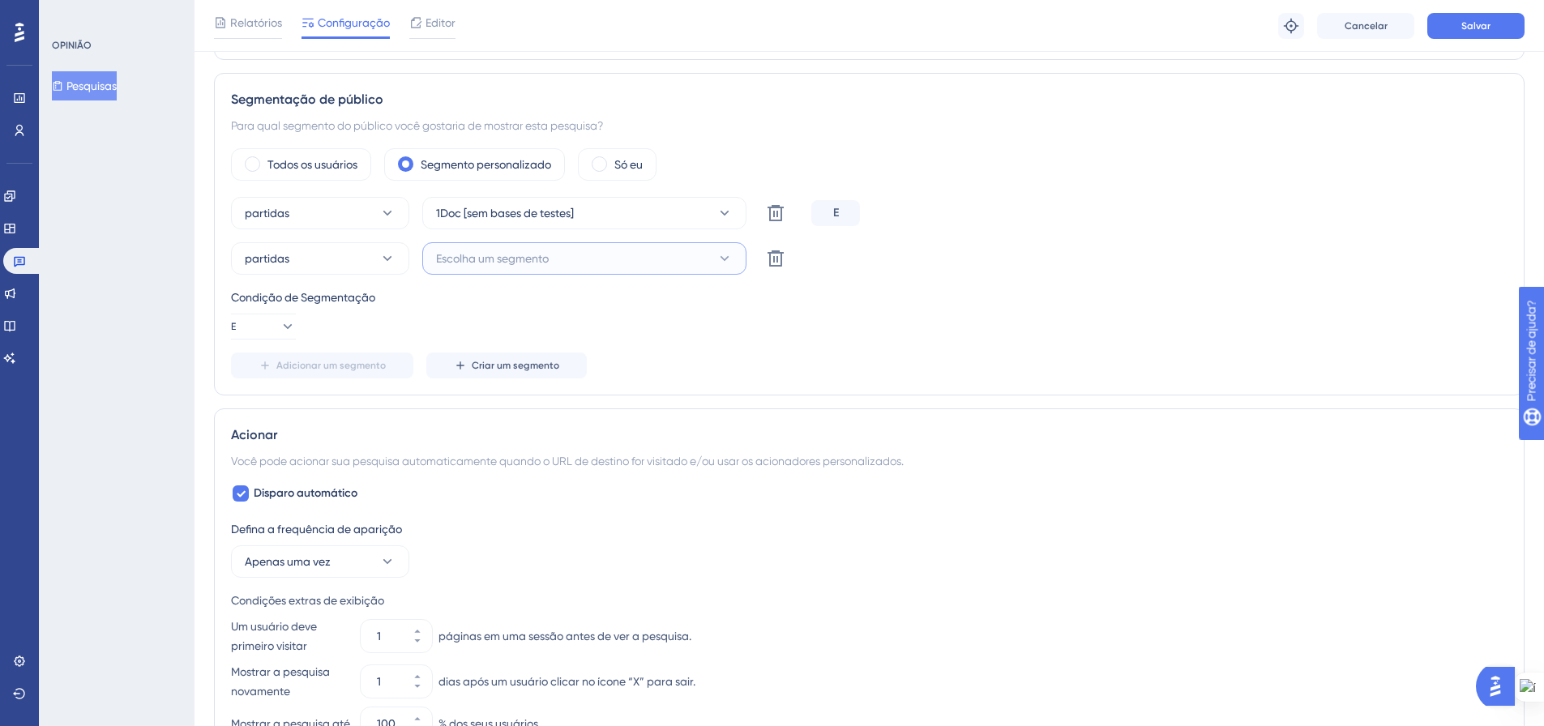
click at [599, 259] on button "Escolha um segmento" at bounding box center [584, 258] width 324 height 32
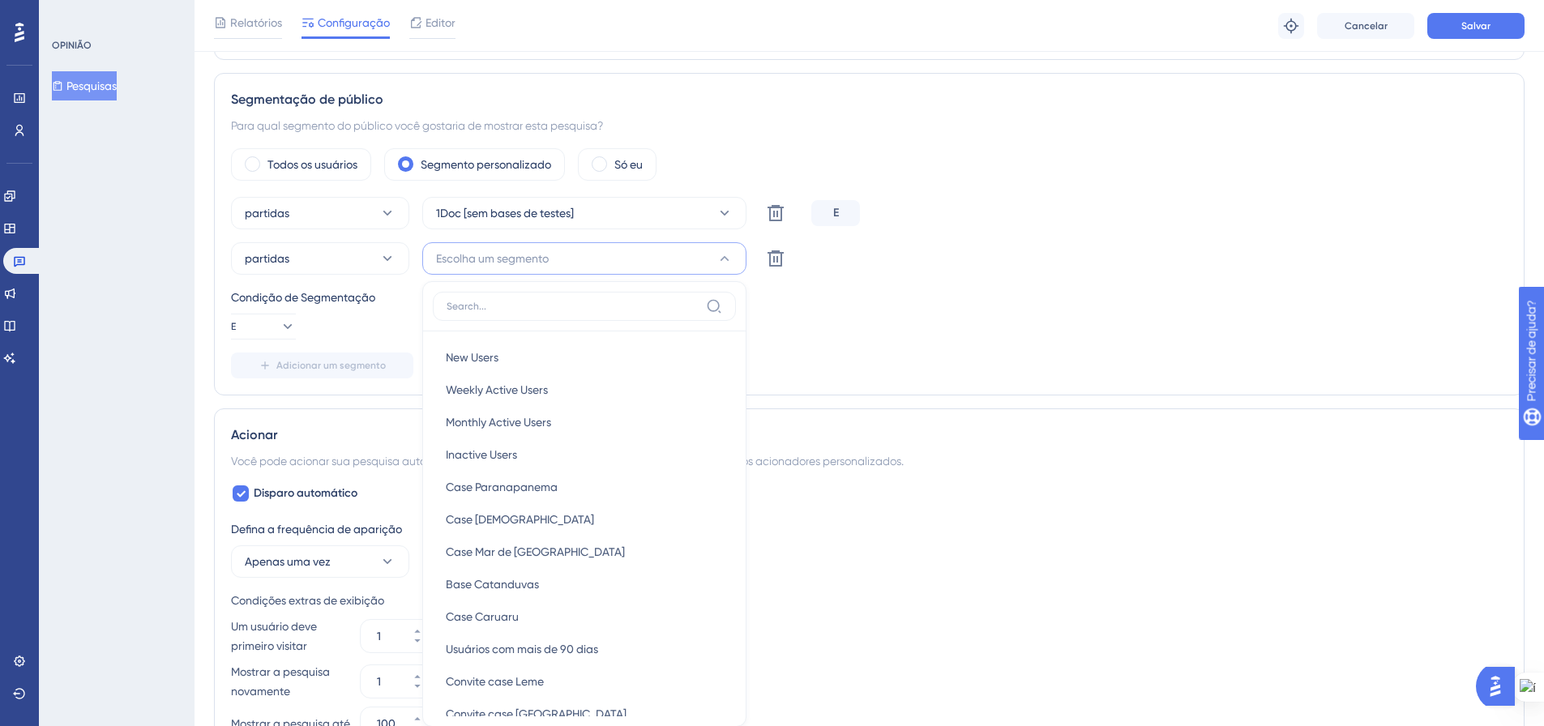
scroll to position [623, 0]
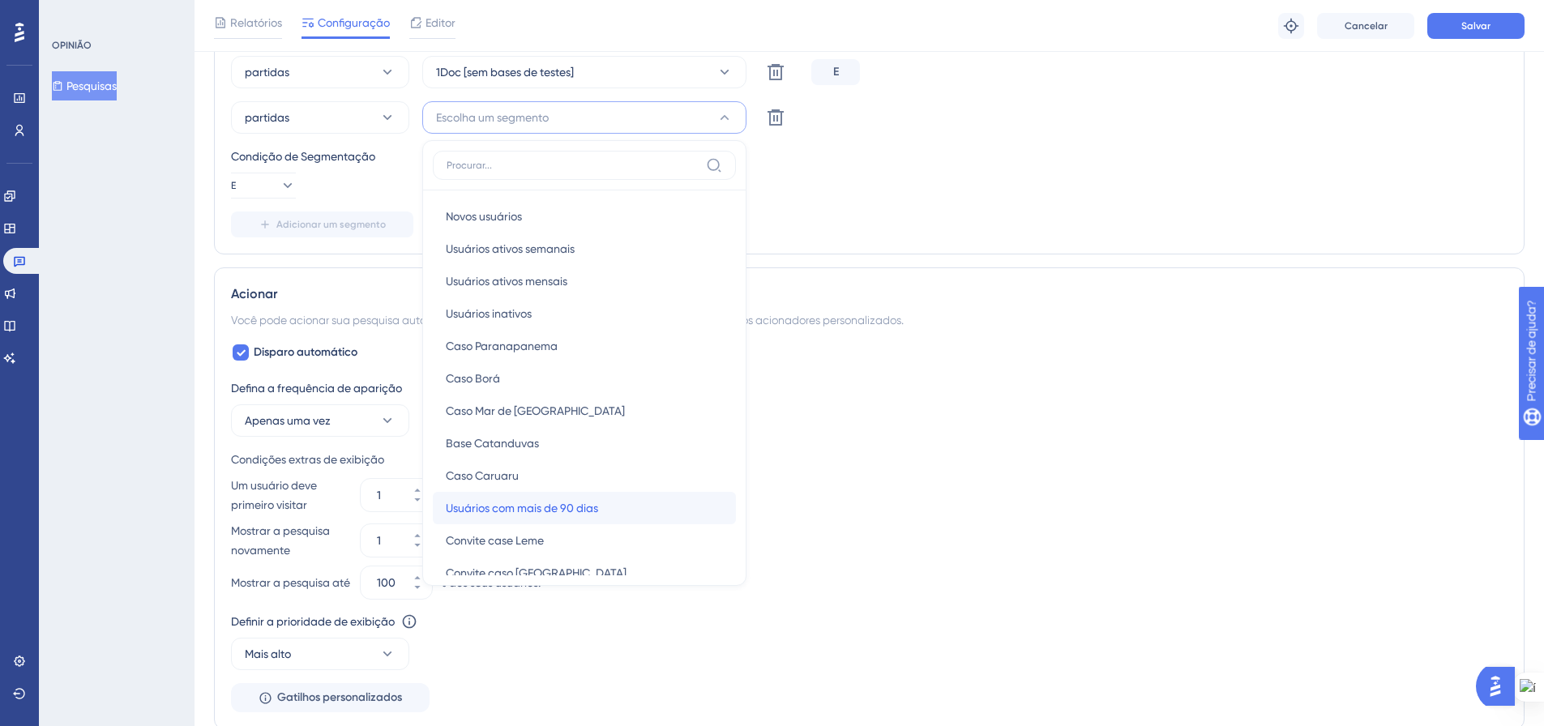
click at [546, 514] on font "Usuários com mais de 90 dias" at bounding box center [522, 508] width 152 height 13
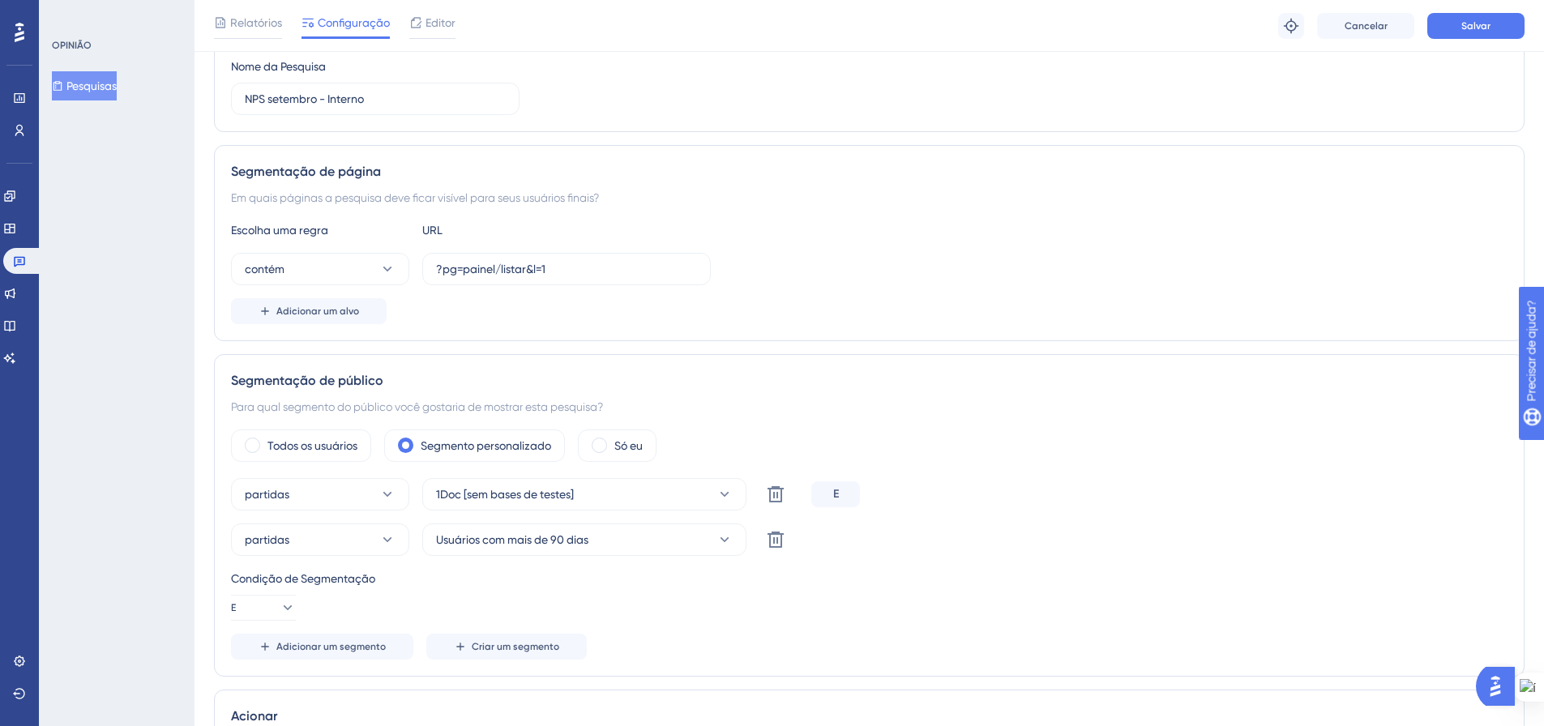
scroll to position [0, 0]
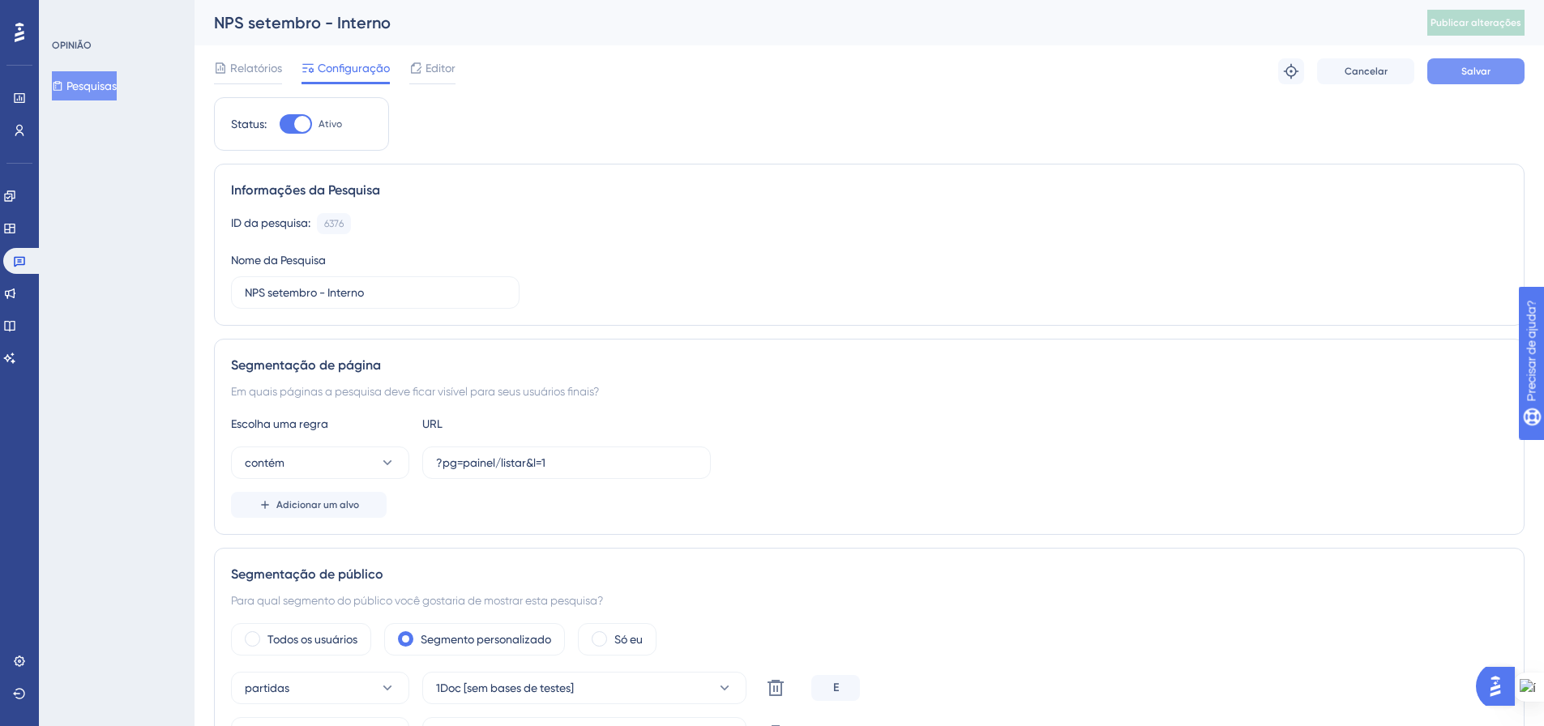
click at [1483, 73] on font "Salvar" at bounding box center [1475, 71] width 29 height 11
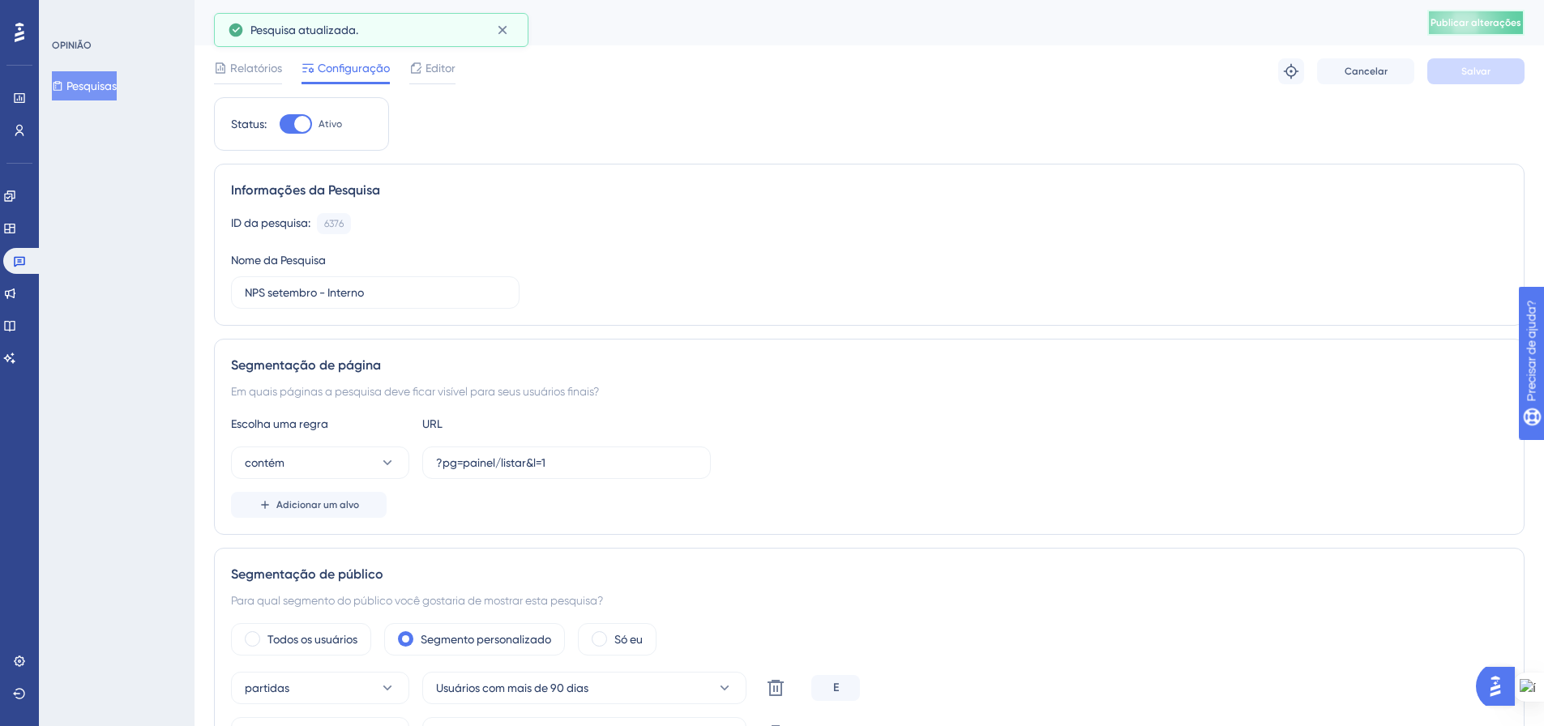
drag, startPoint x: 1448, startPoint y: 18, endPoint x: 1326, endPoint y: 20, distance: 122.4
click at [1448, 19] on font "Publicar alterações" at bounding box center [1476, 22] width 91 height 11
click at [246, 77] on span "Relatórios" at bounding box center [256, 67] width 52 height 19
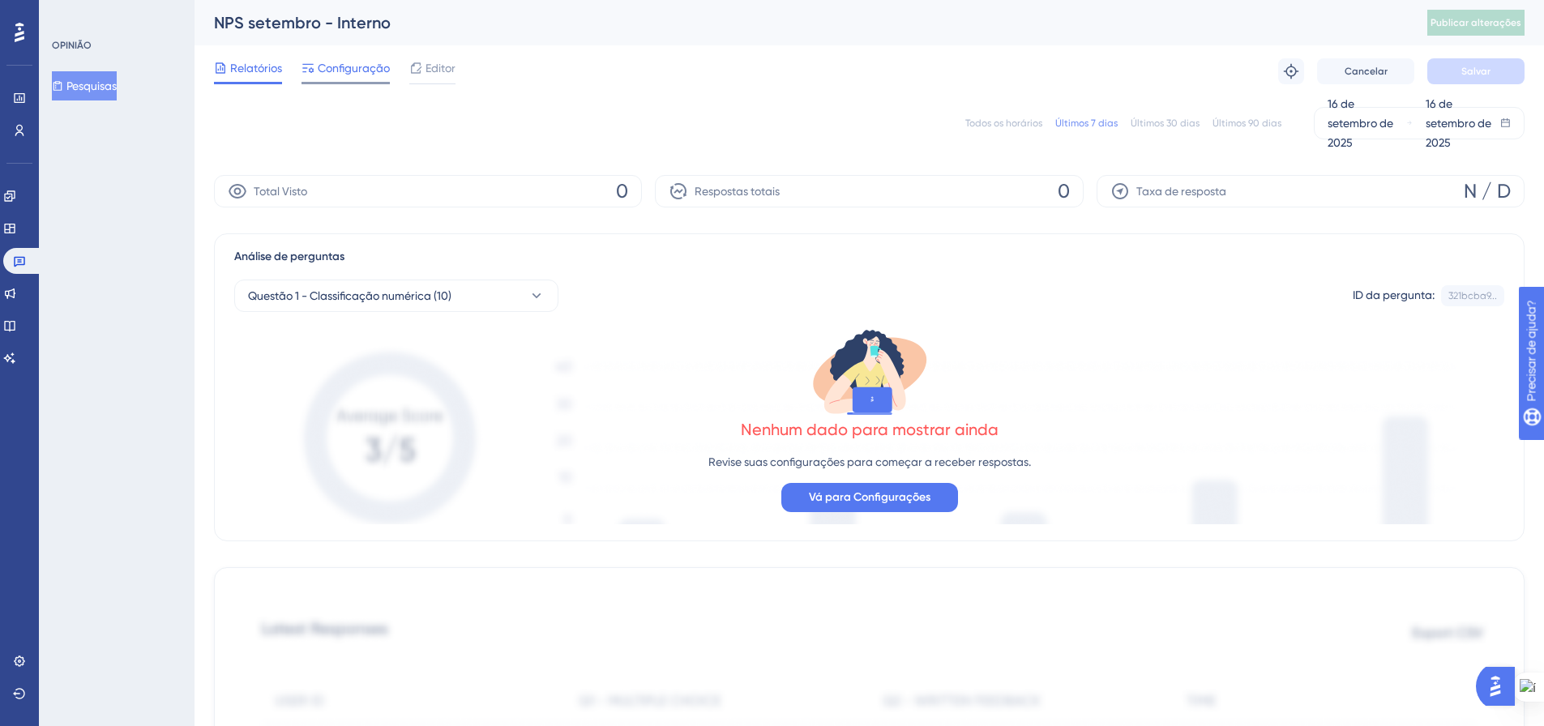
click at [360, 60] on span "Configuração" at bounding box center [354, 67] width 72 height 19
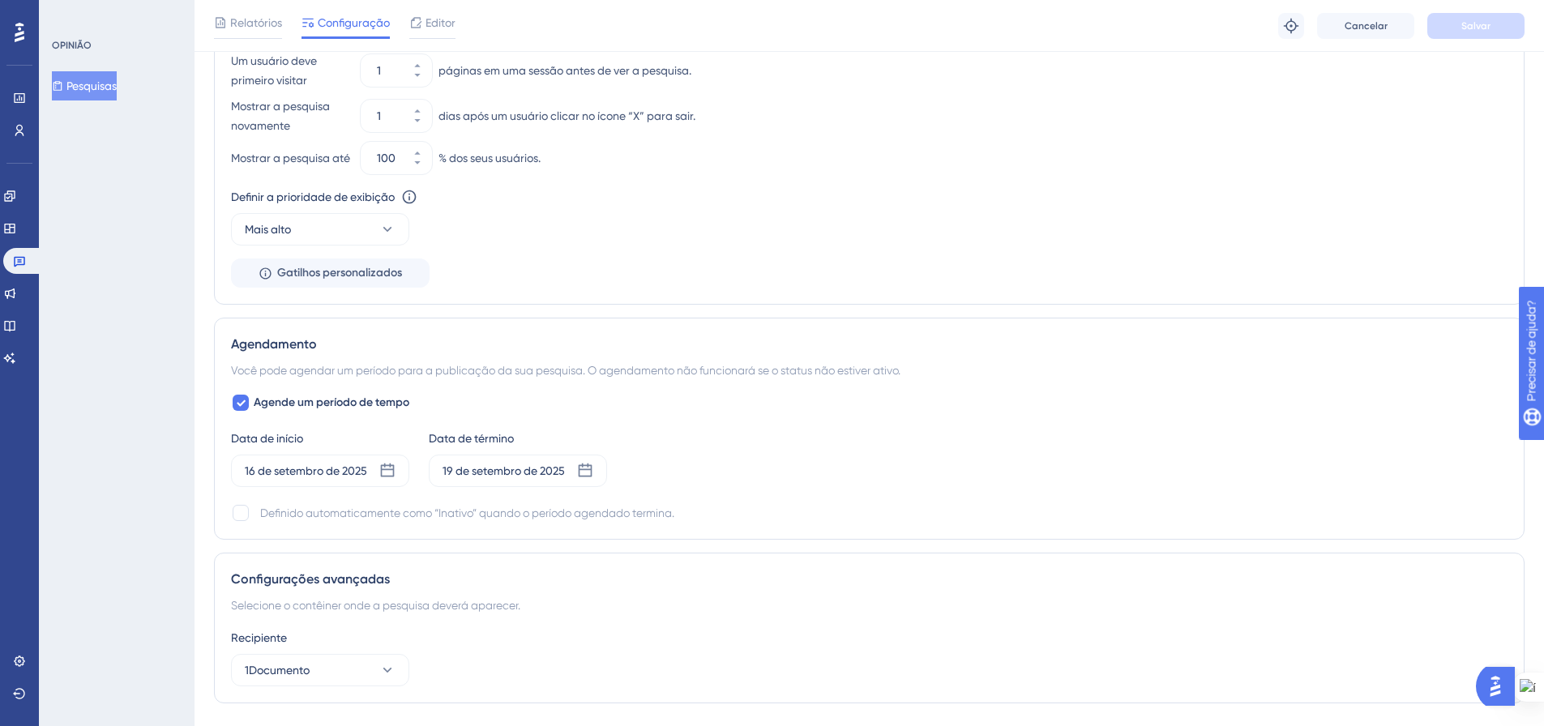
scroll to position [1054, 0]
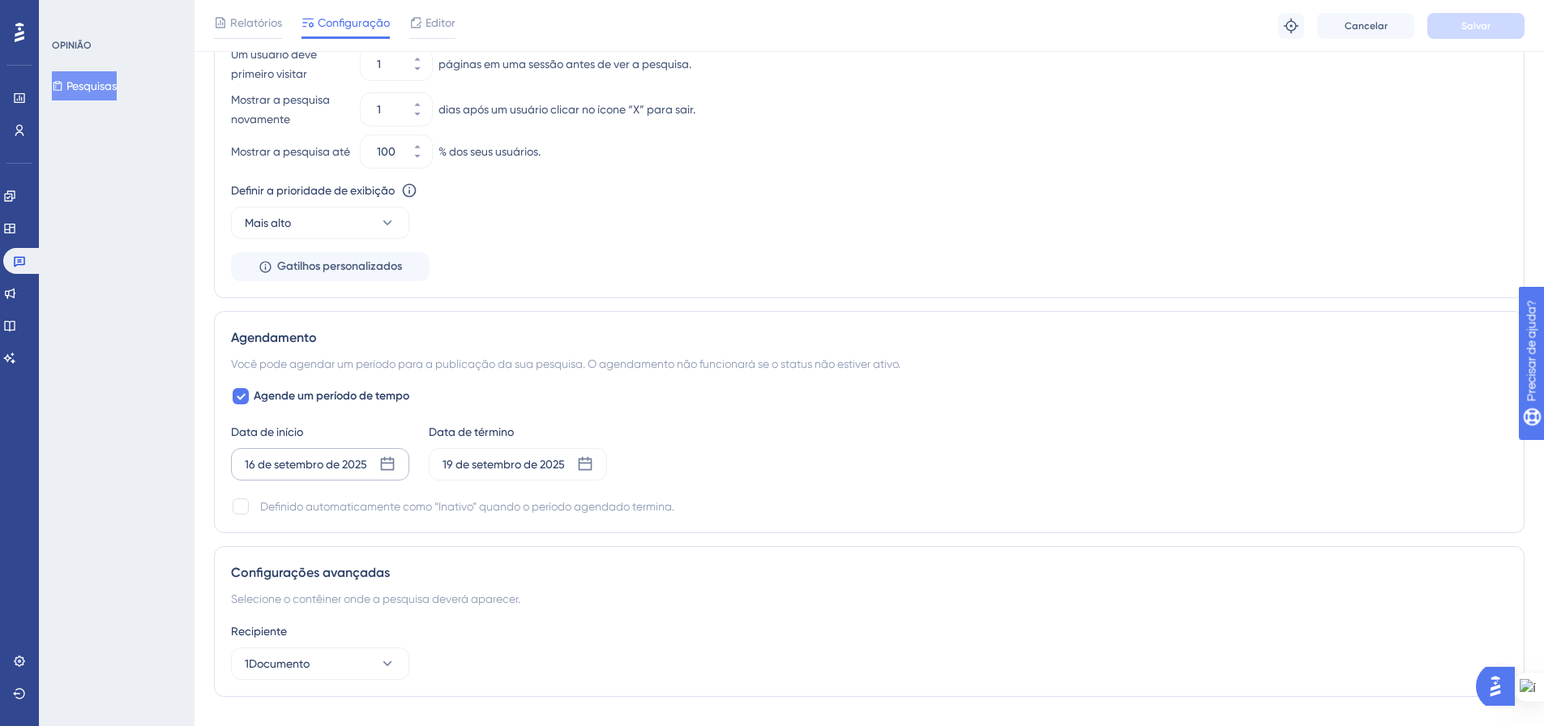
click at [386, 469] on icon at bounding box center [388, 464] width 14 height 14
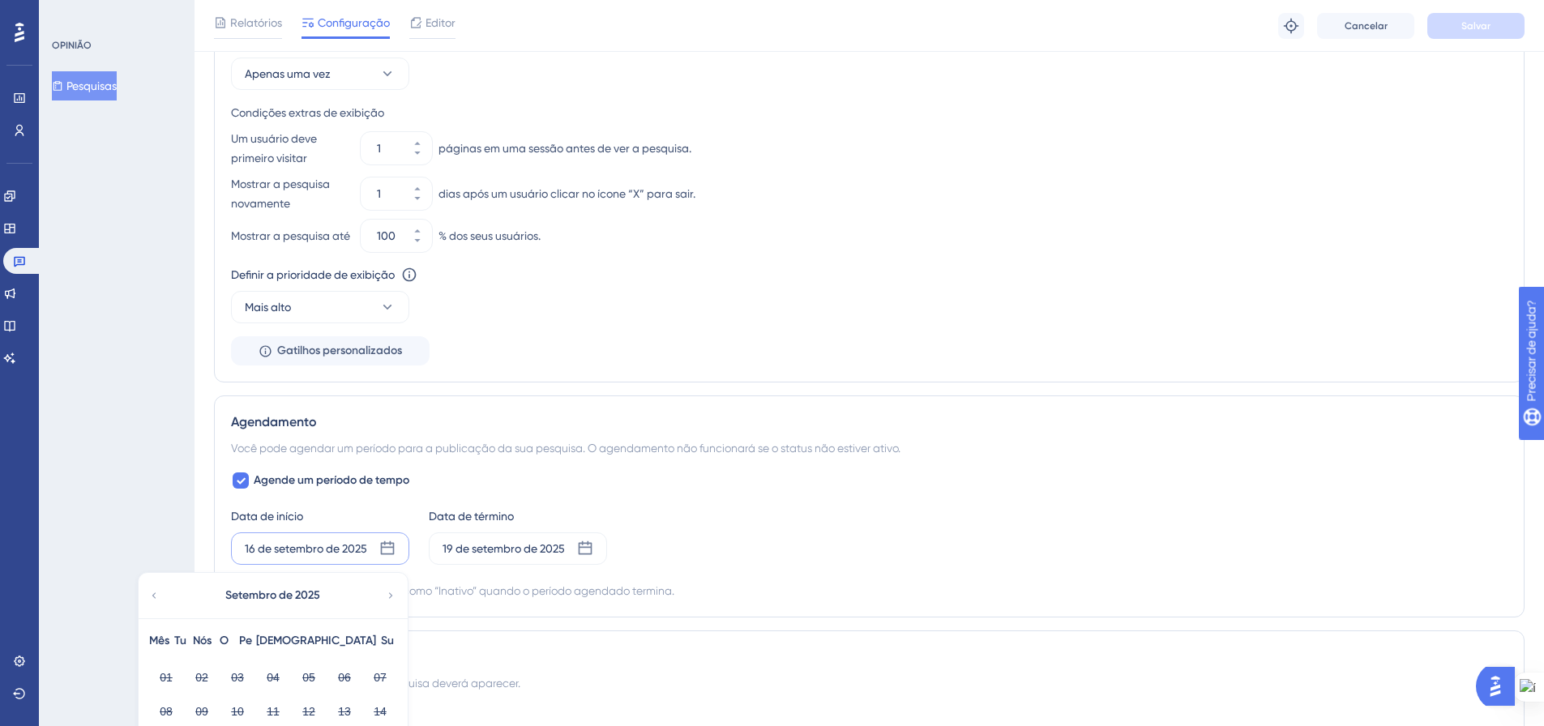
scroll to position [1145, 0]
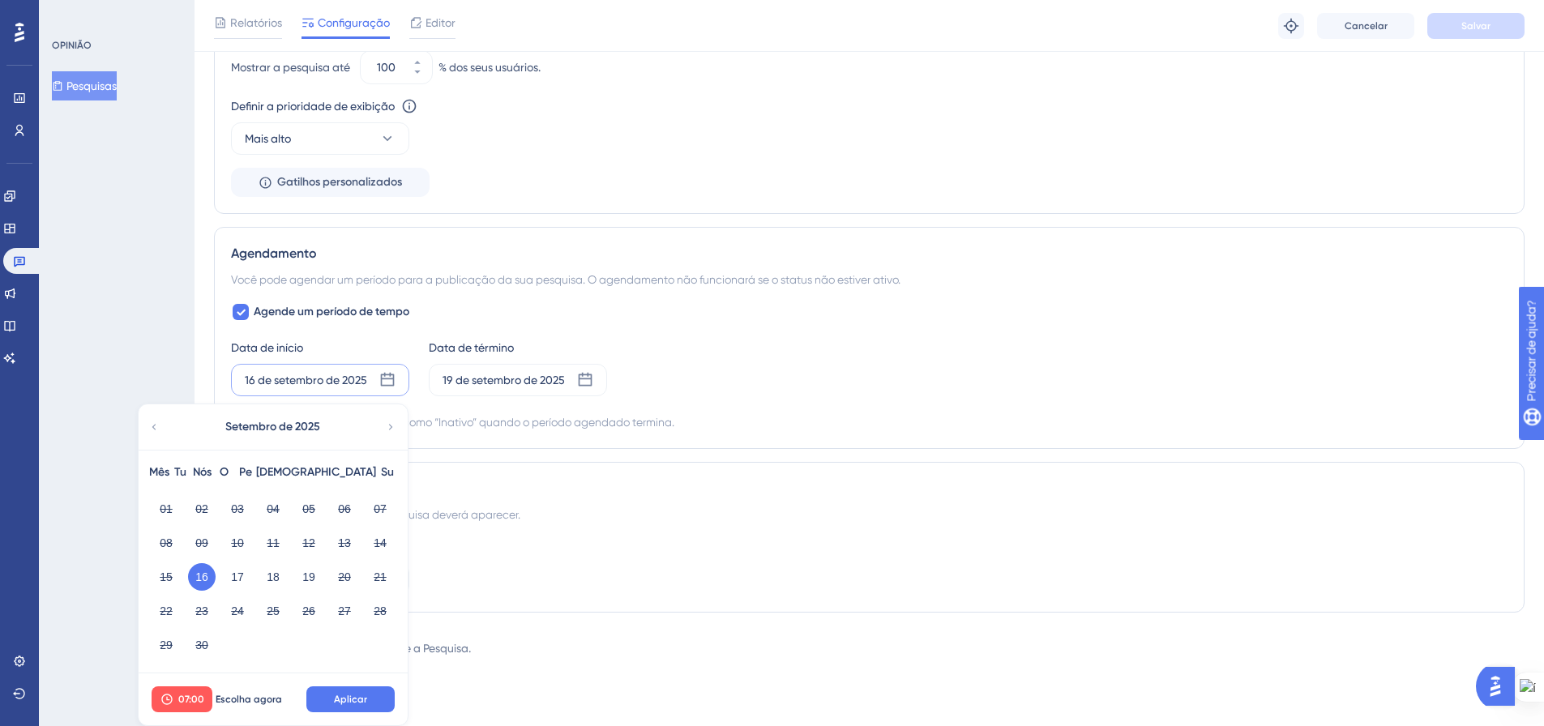
click at [231, 683] on div "07:00 Escolha agora Aplicar" at bounding box center [273, 700] width 269 height 52
click at [234, 689] on button "Escolha agora" at bounding box center [248, 700] width 73 height 26
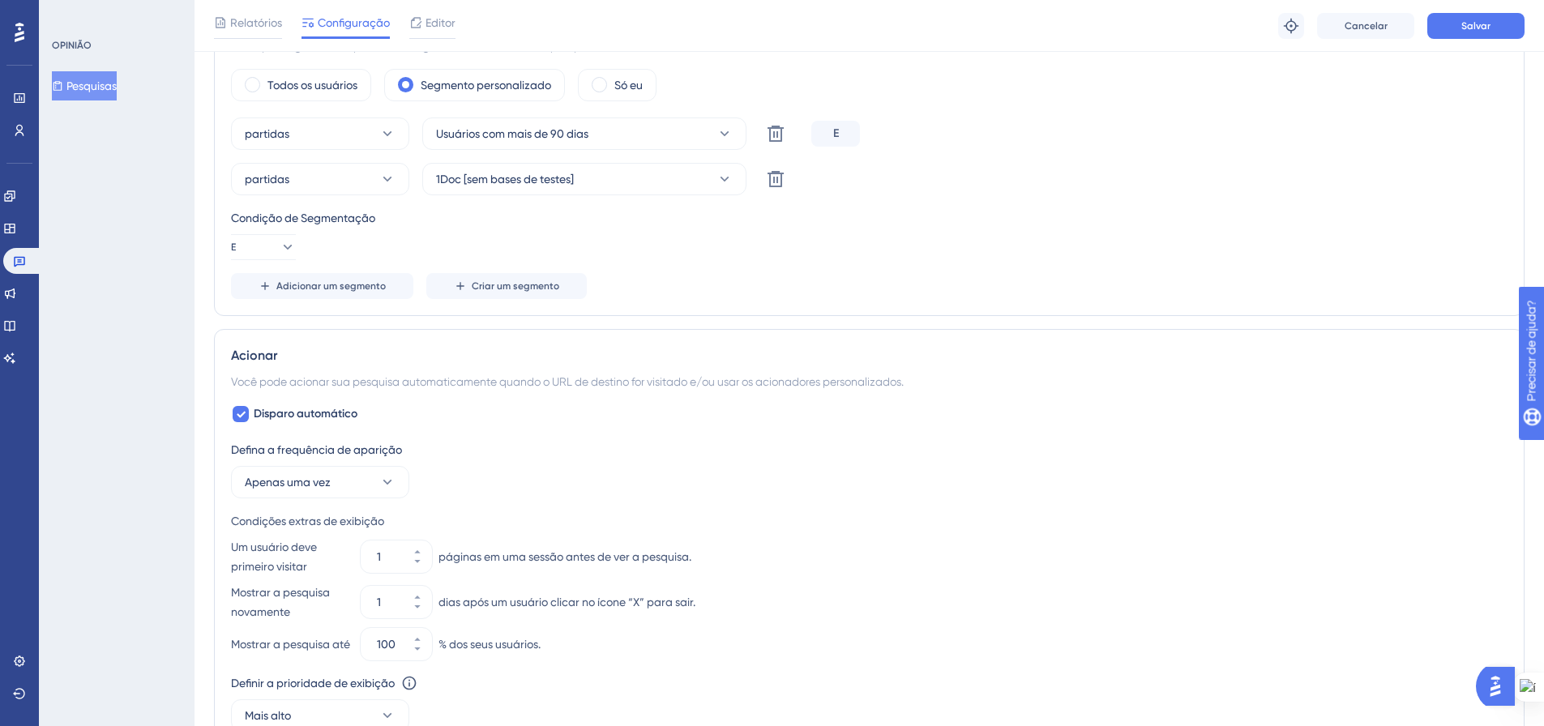
scroll to position [0, 0]
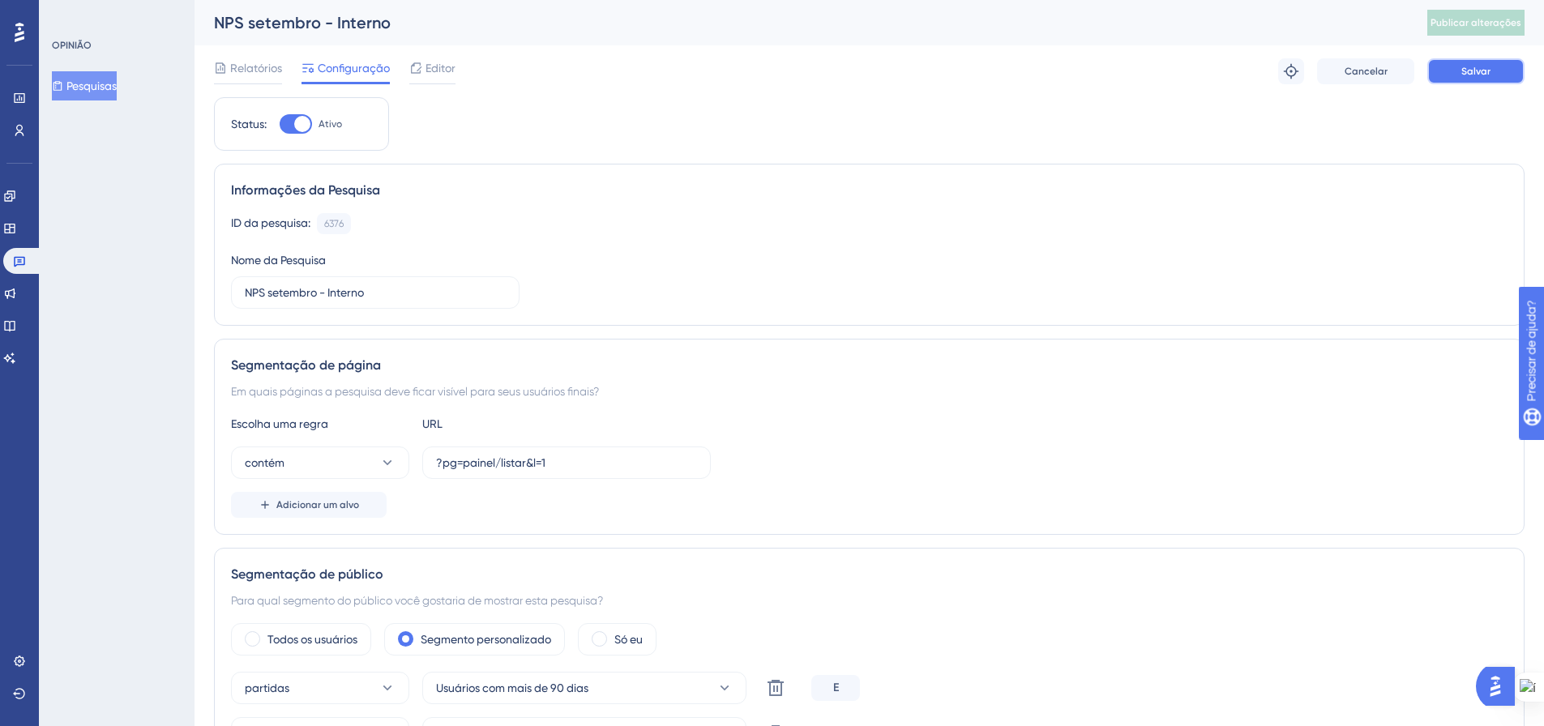
click at [1471, 79] on button "Salvar" at bounding box center [1475, 71] width 97 height 26
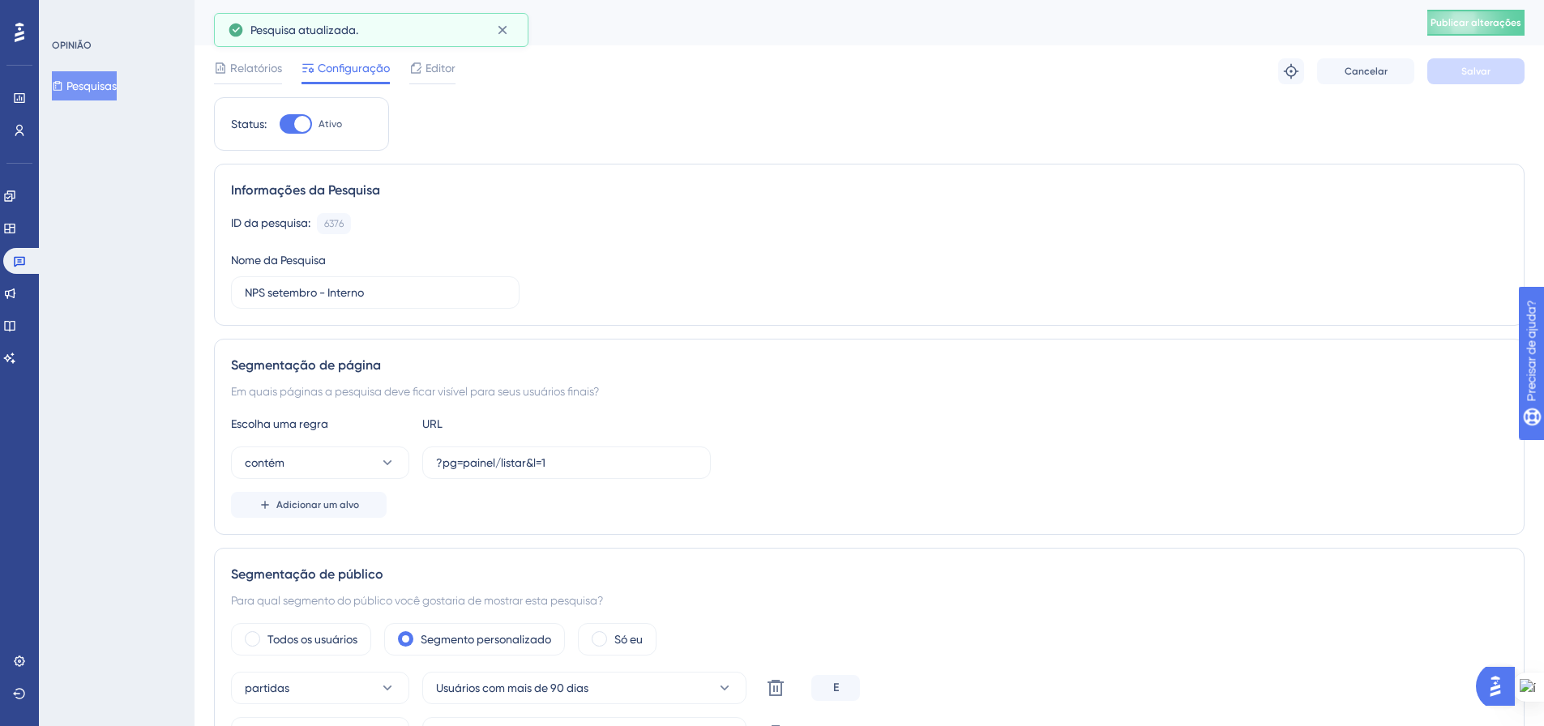
click at [1491, 23] on font "Publicar alterações" at bounding box center [1476, 22] width 91 height 11
click at [71, 92] on button "Pesquisas" at bounding box center [84, 85] width 65 height 29
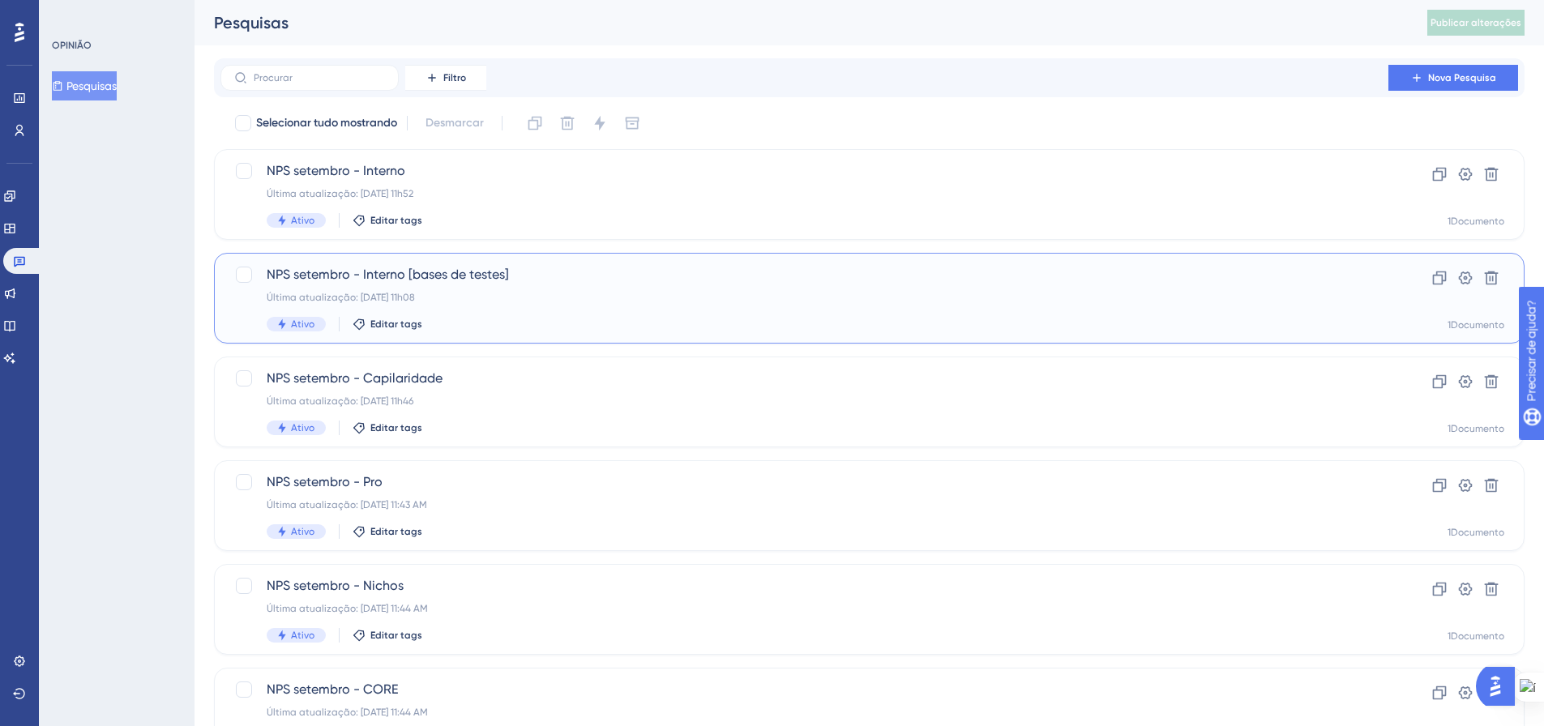
click at [415, 293] on font "Última atualização: [DATE] 11h08" at bounding box center [341, 297] width 148 height 11
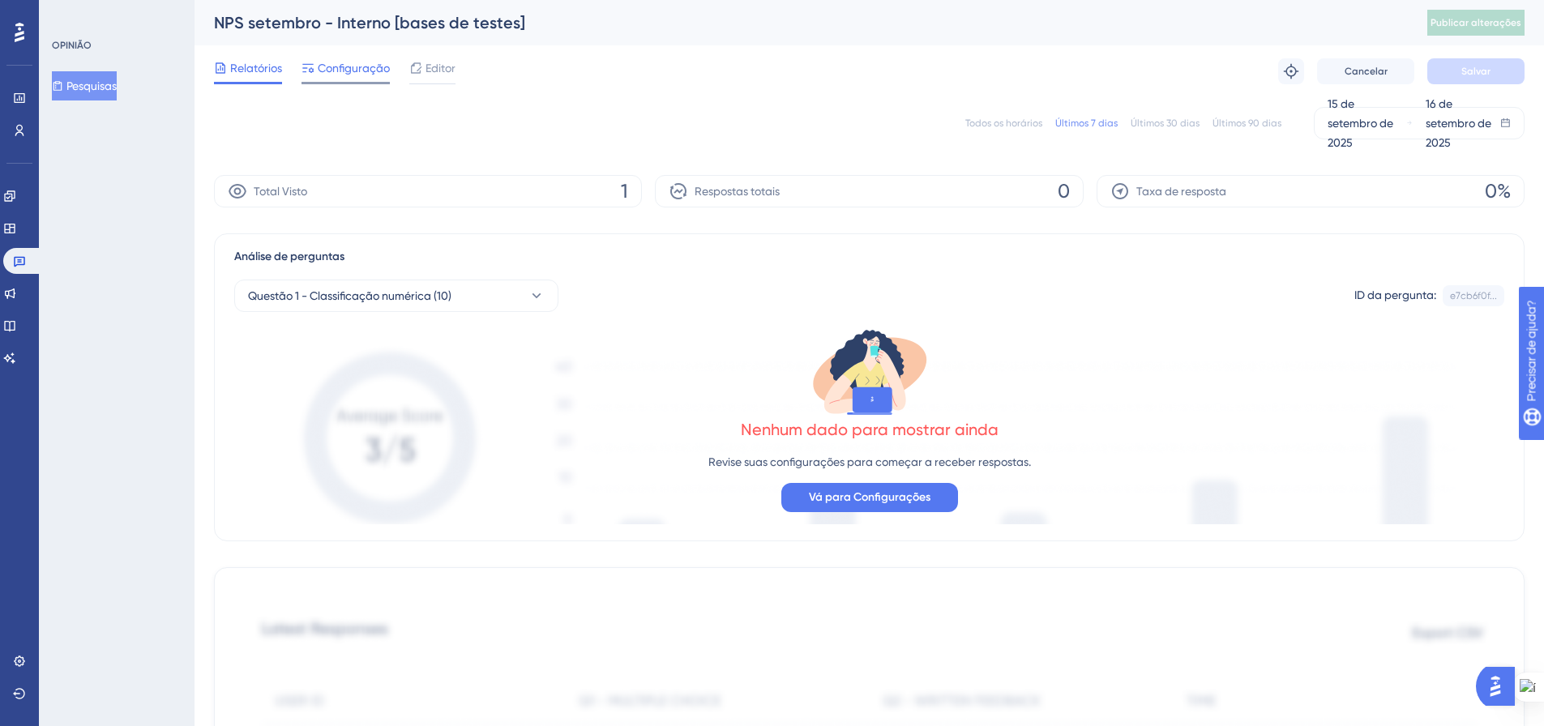
click at [357, 64] on font "Configuração" at bounding box center [354, 68] width 72 height 13
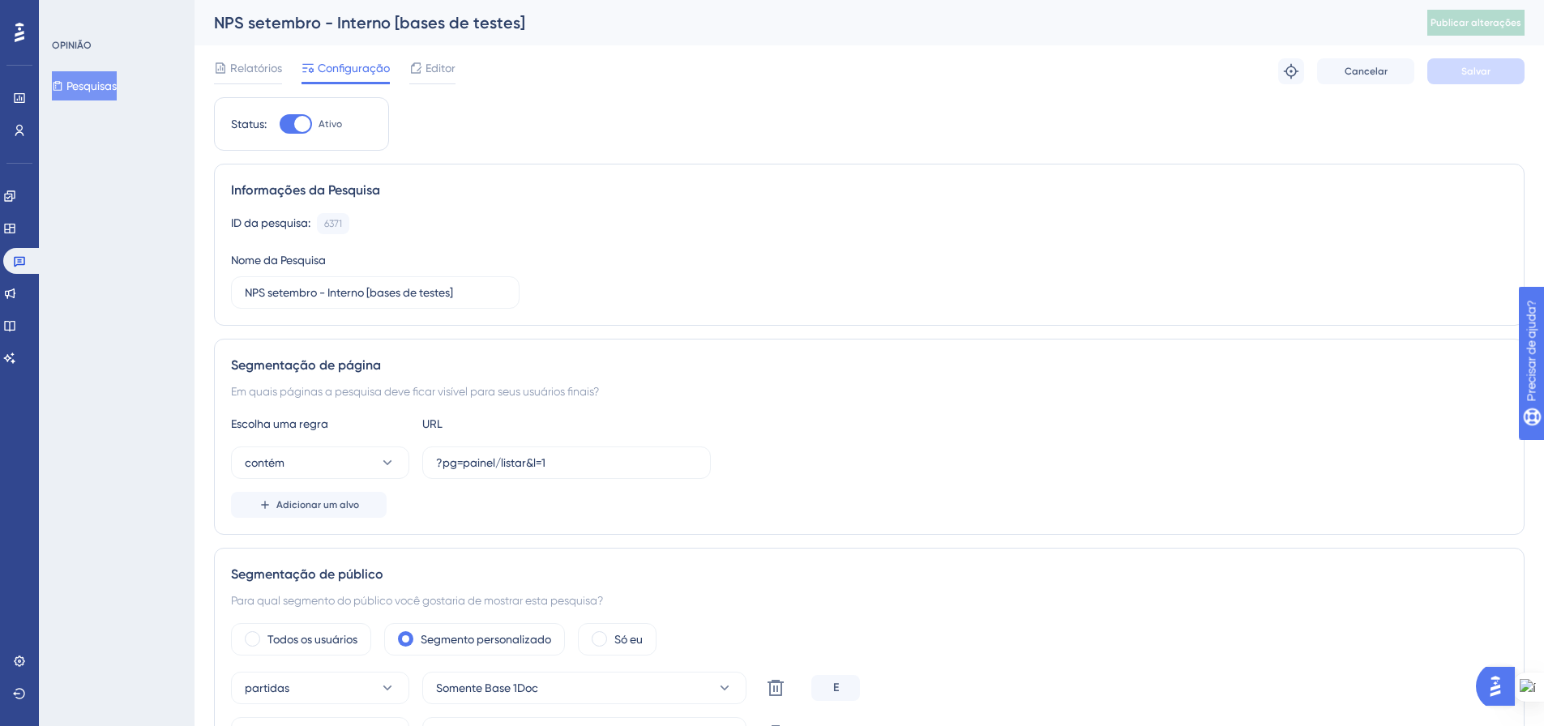
click at [109, 82] on font "Pesquisas" at bounding box center [91, 85] width 50 height 13
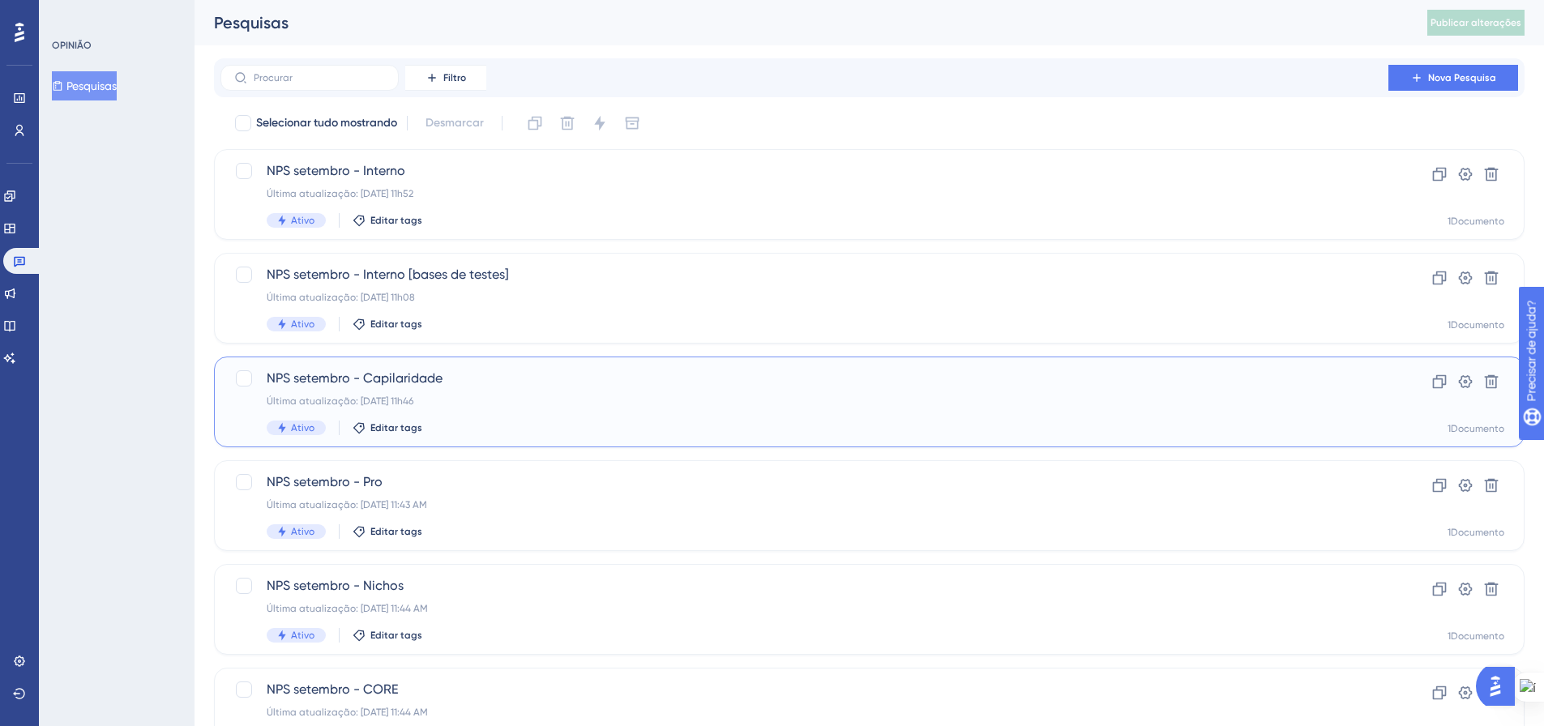
click at [435, 384] on font "NPS setembro - Capilaridade" at bounding box center [355, 377] width 176 height 15
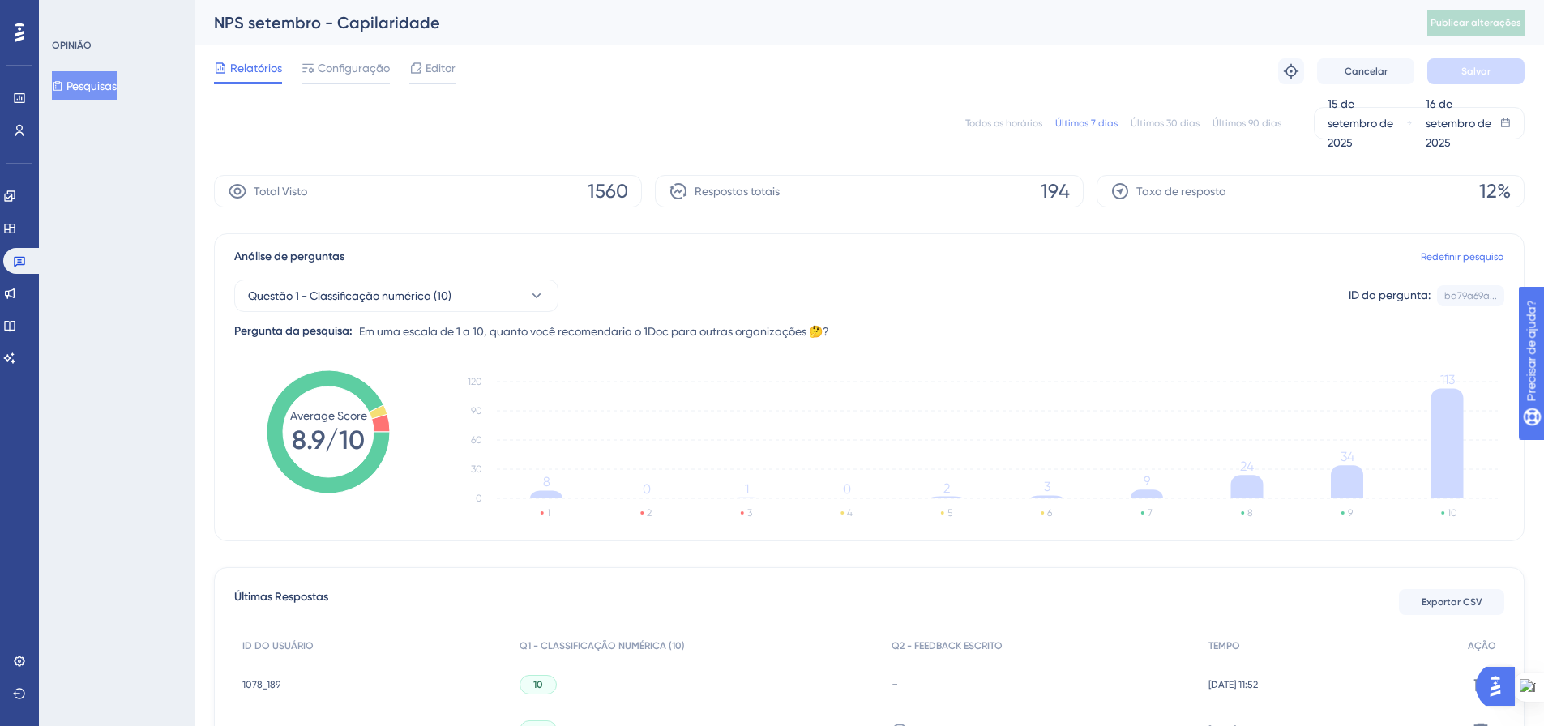
click at [430, 71] on font "Editor" at bounding box center [441, 68] width 30 height 13
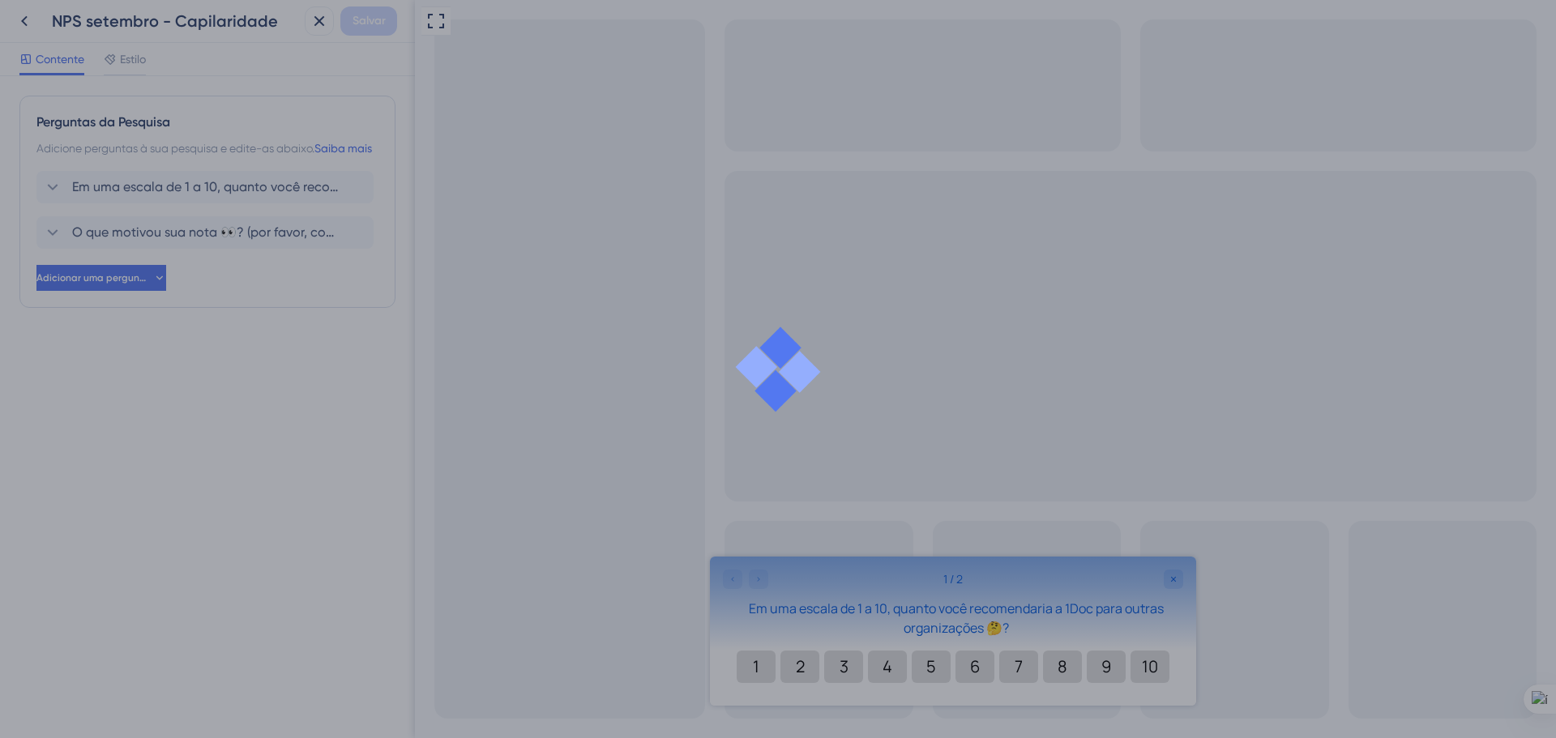
click at [197, 242] on div at bounding box center [778, 369] width 1556 height 738
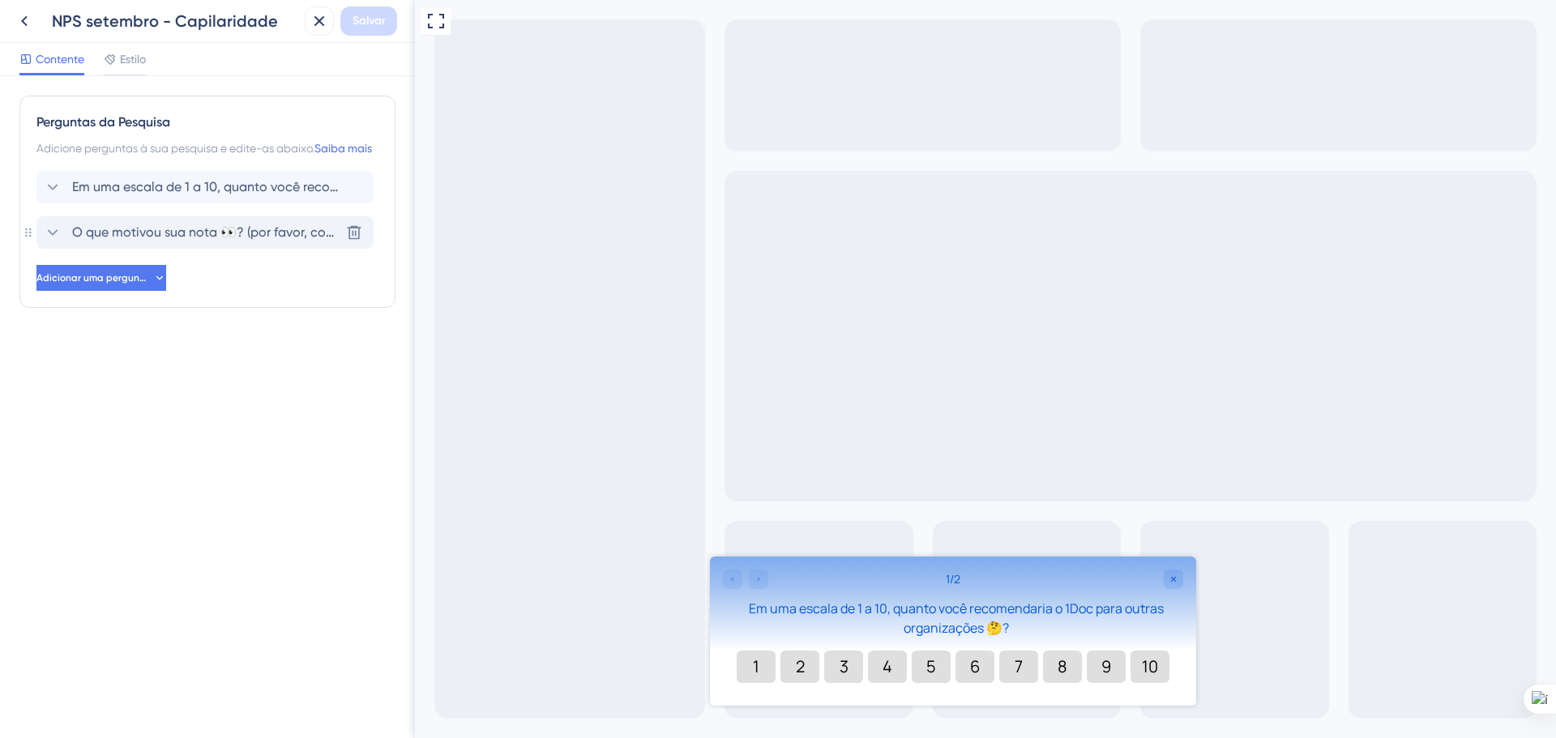
click at [195, 240] on font "O que motivou sua nota 👀? (por favor, compartilhe suas experiências específicas…" at bounding box center [454, 232] width 765 height 15
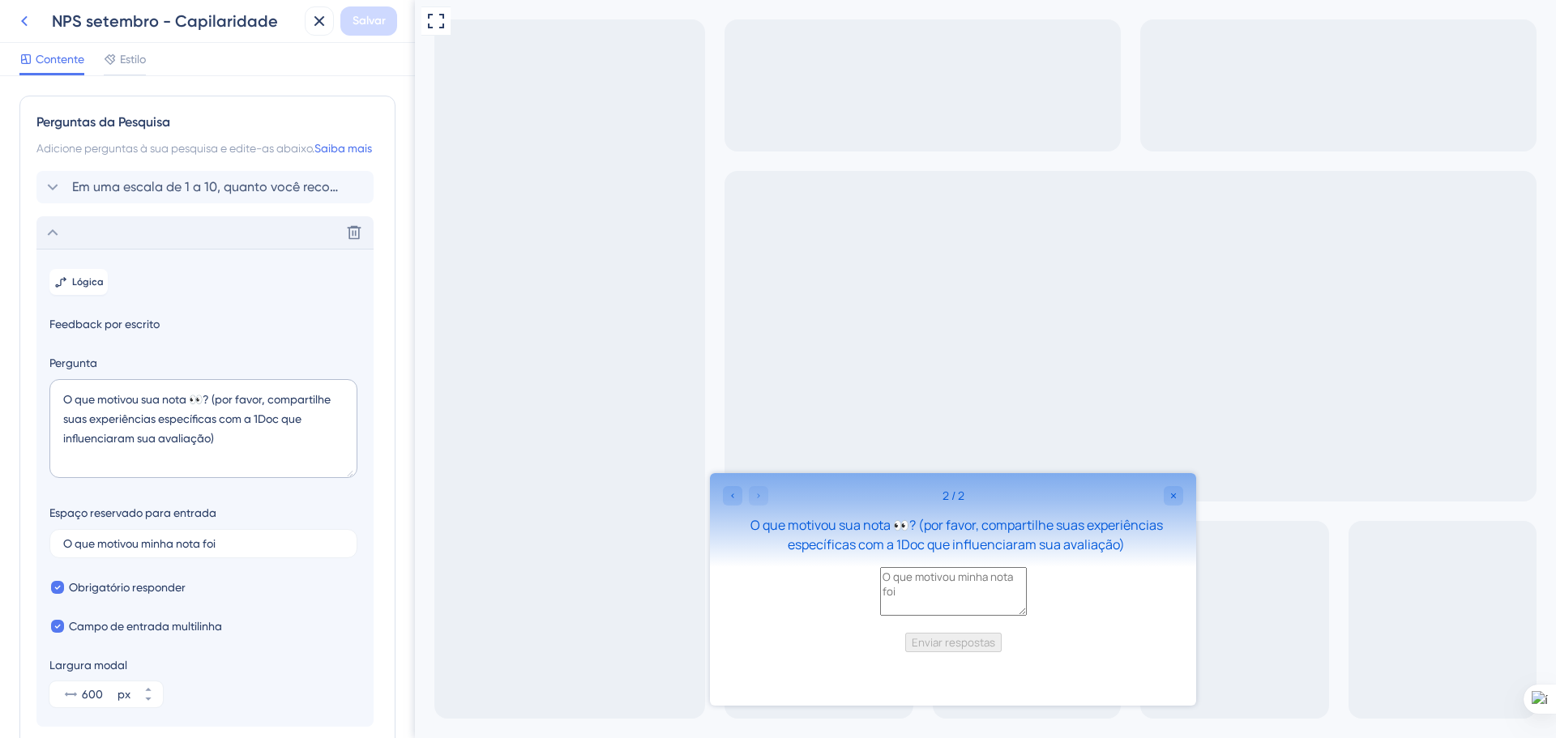
click at [28, 25] on icon at bounding box center [24, 20] width 19 height 19
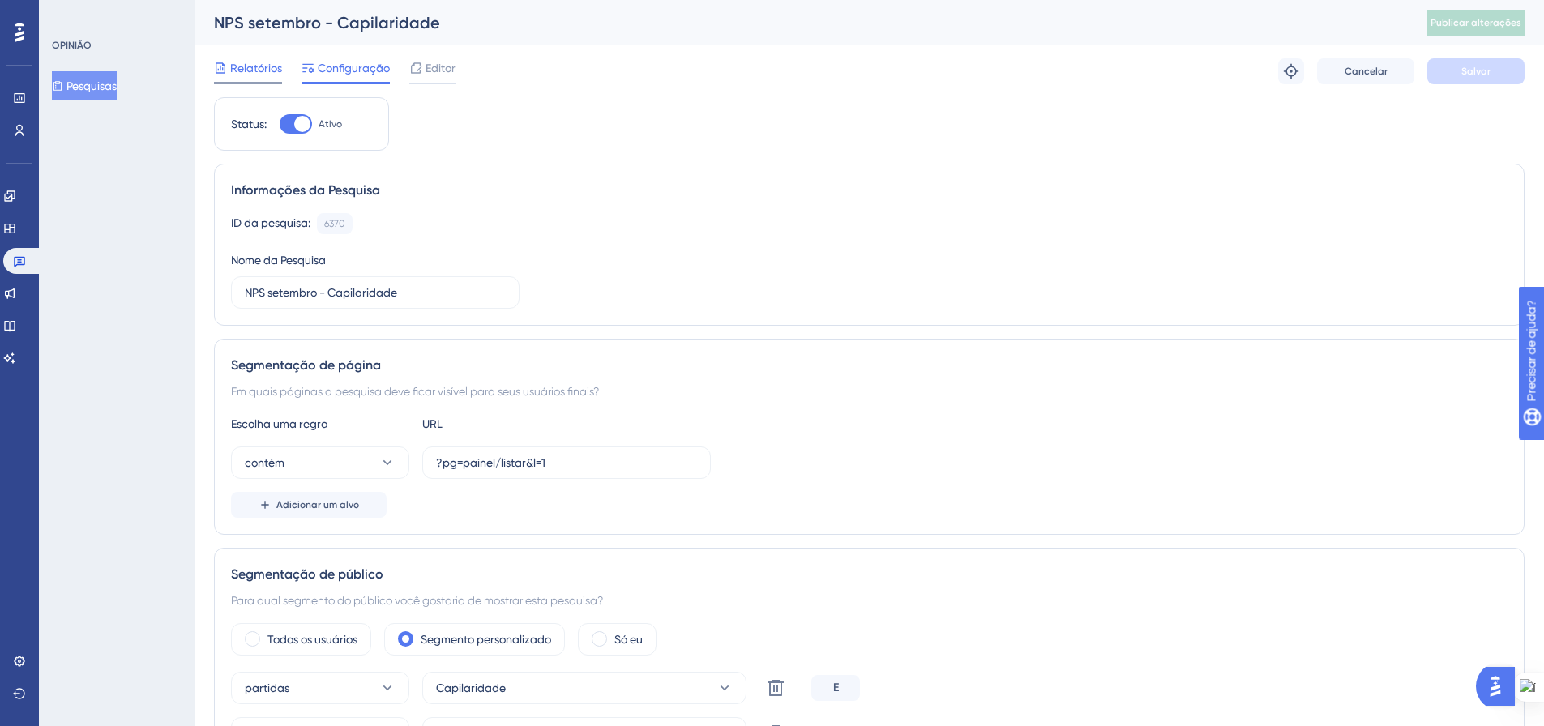
click at [256, 70] on font "Relatórios" at bounding box center [256, 68] width 52 height 13
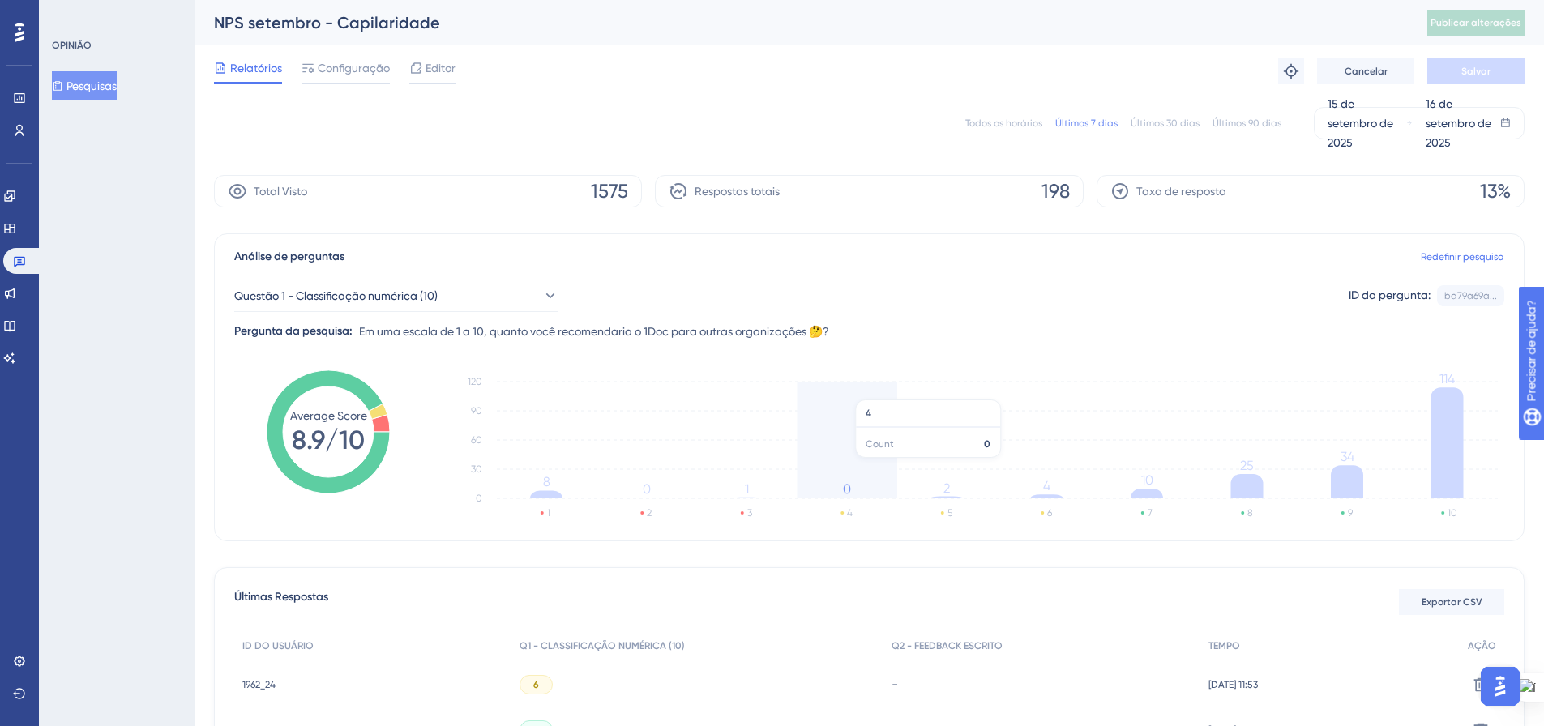
scroll to position [81, 0]
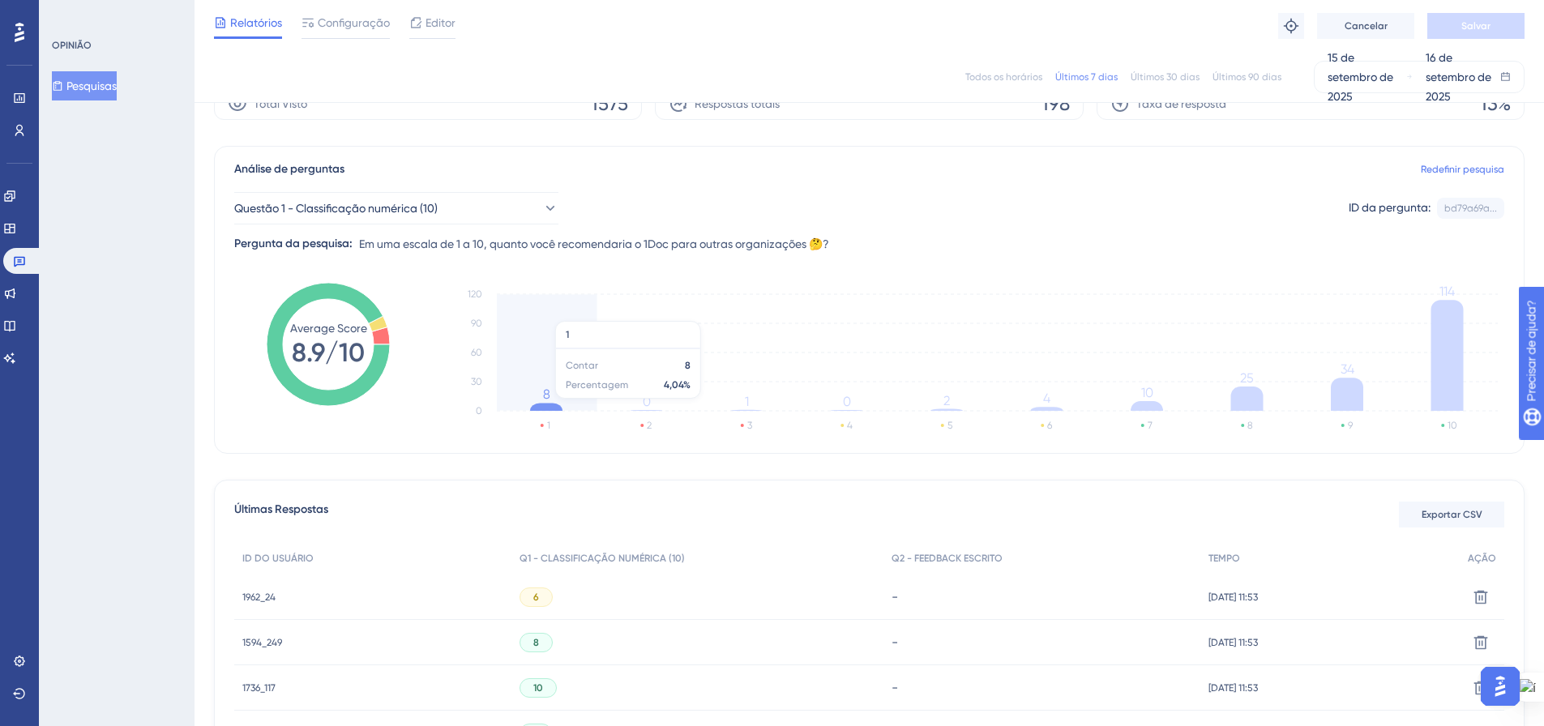
click at [547, 407] on icon at bounding box center [546, 407] width 32 height 8
click at [546, 392] on tspan "8" at bounding box center [546, 394] width 7 height 15
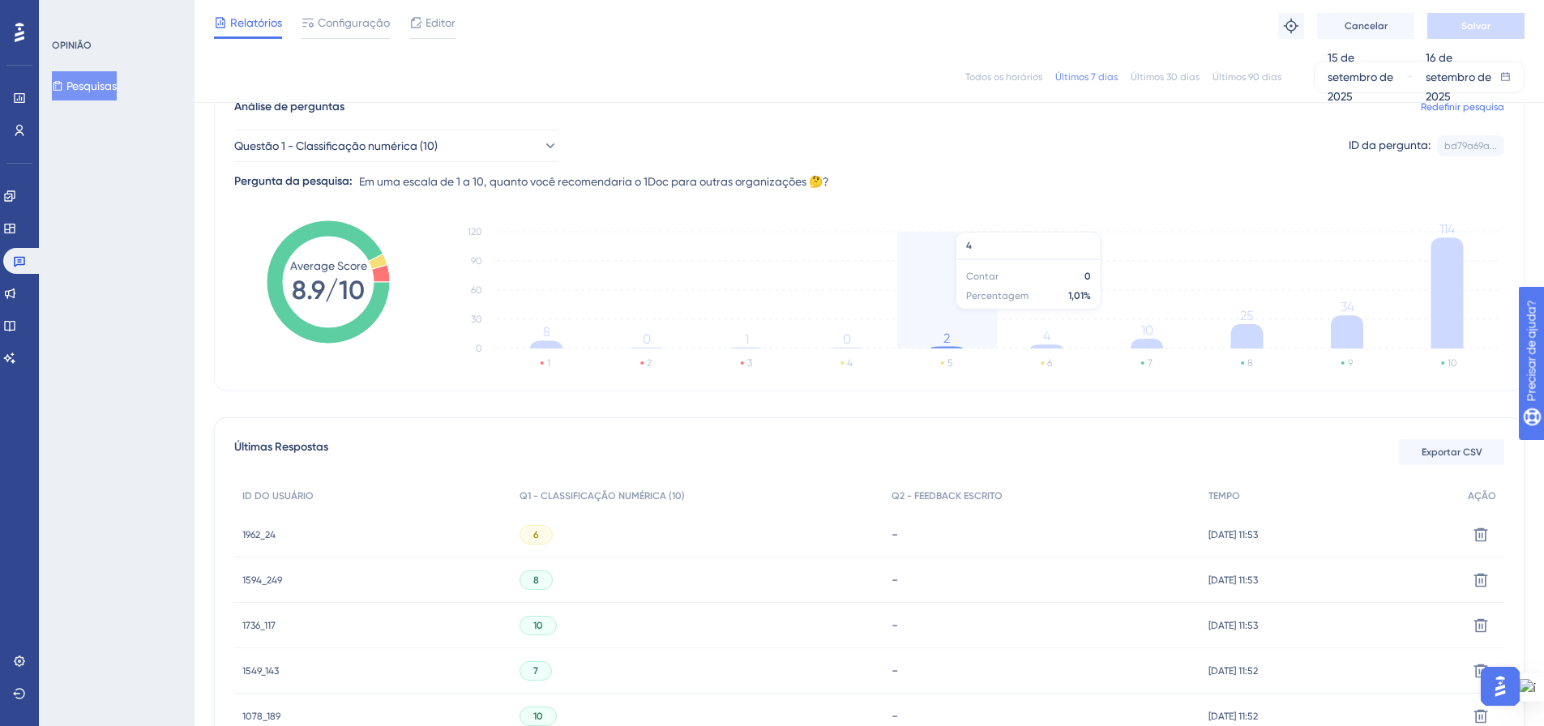
scroll to position [162, 0]
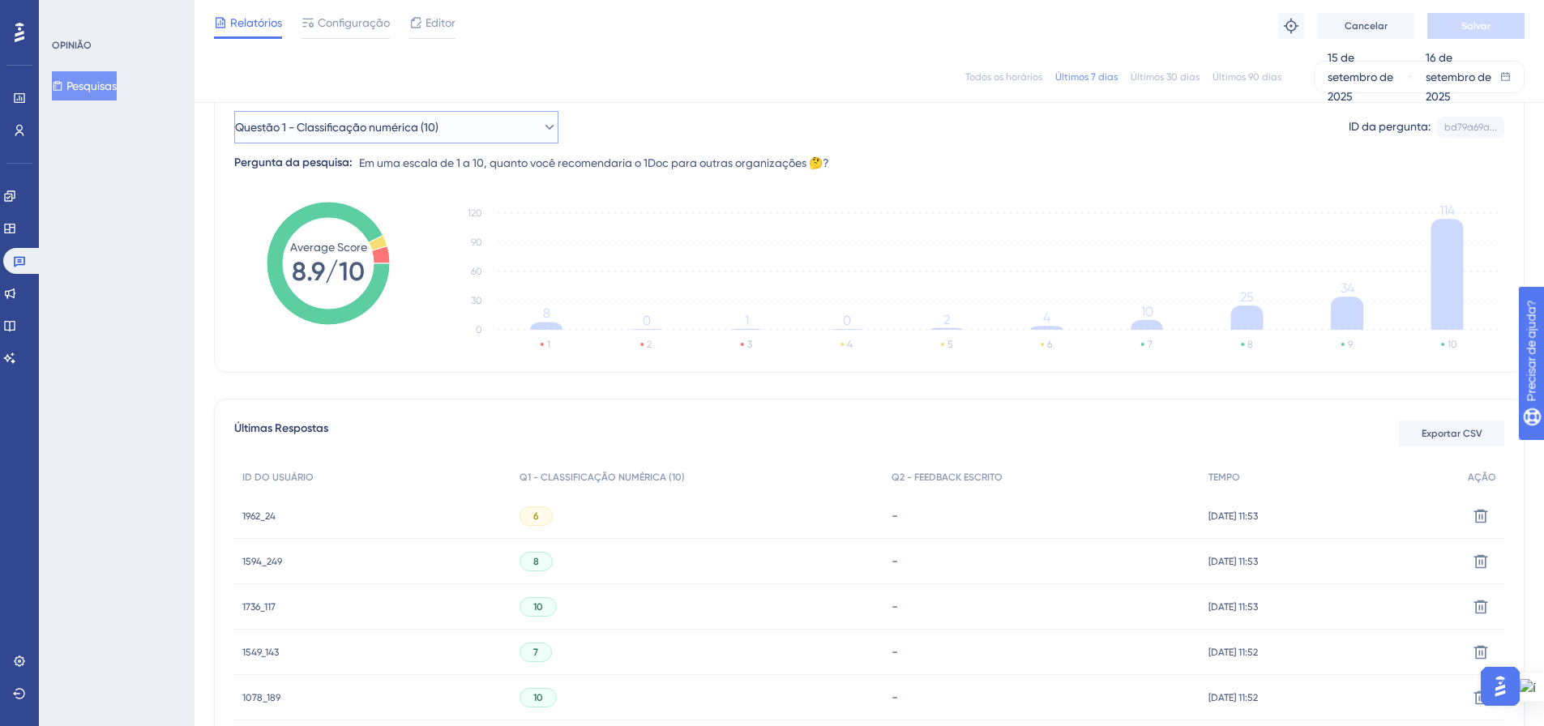
click at [542, 122] on icon at bounding box center [549, 127] width 16 height 16
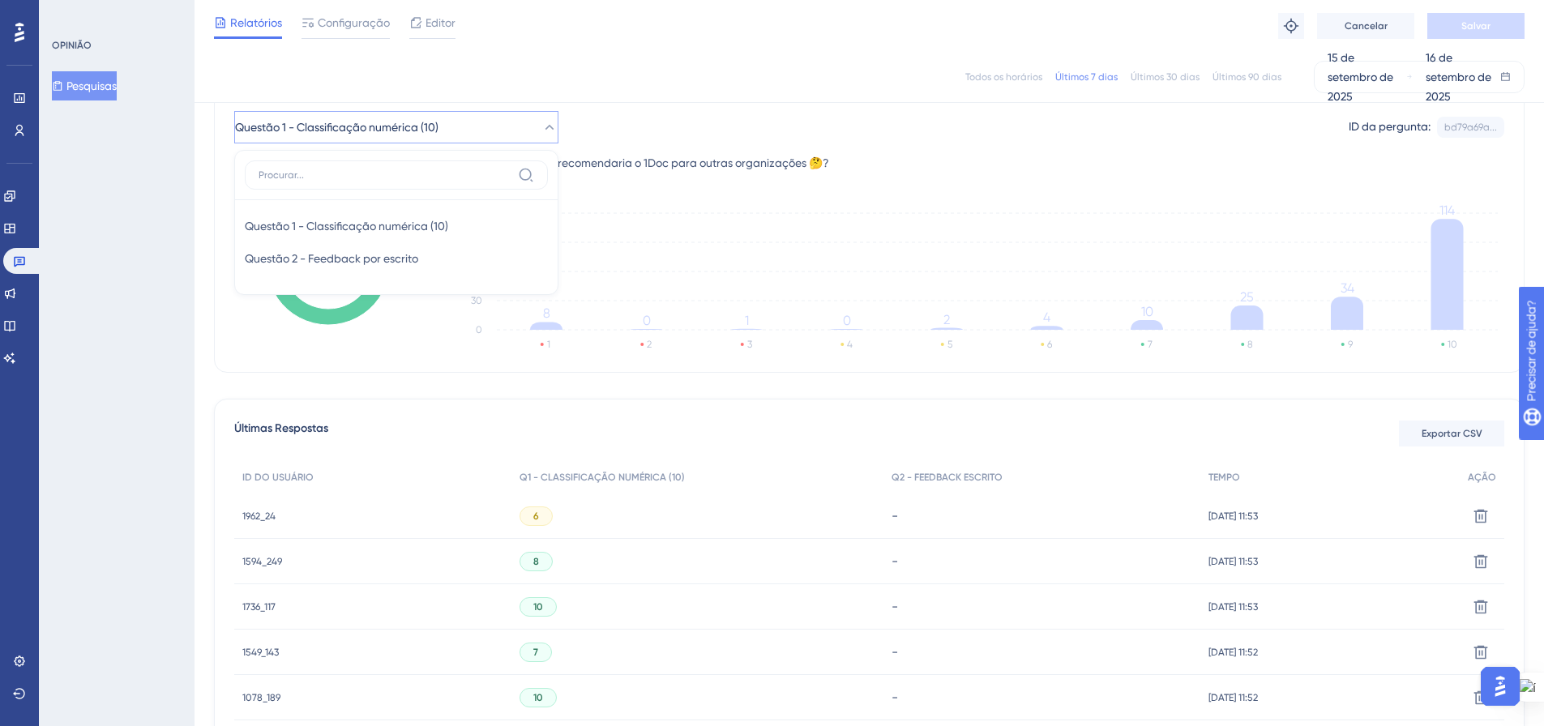
click at [542, 122] on icon at bounding box center [549, 127] width 16 height 16
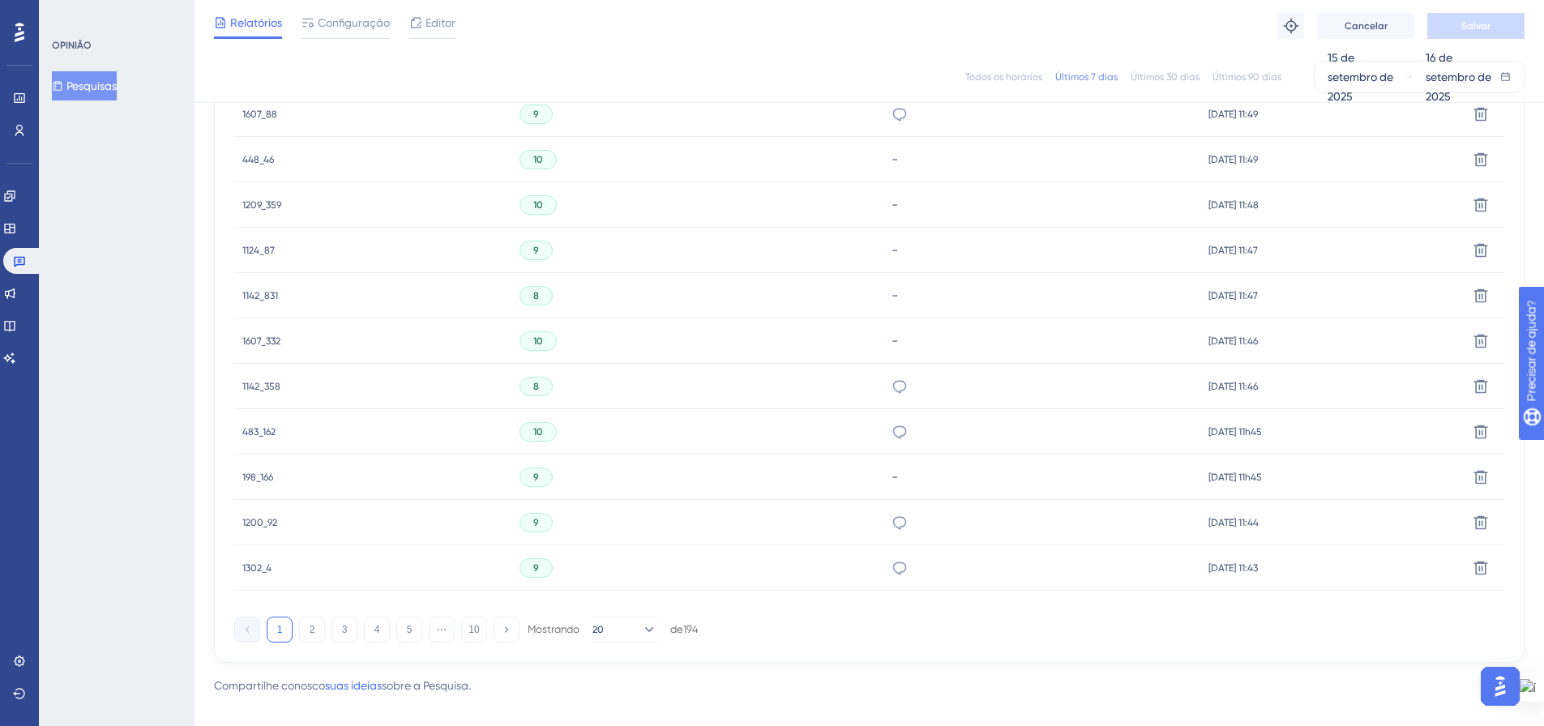
scroll to position [994, 0]
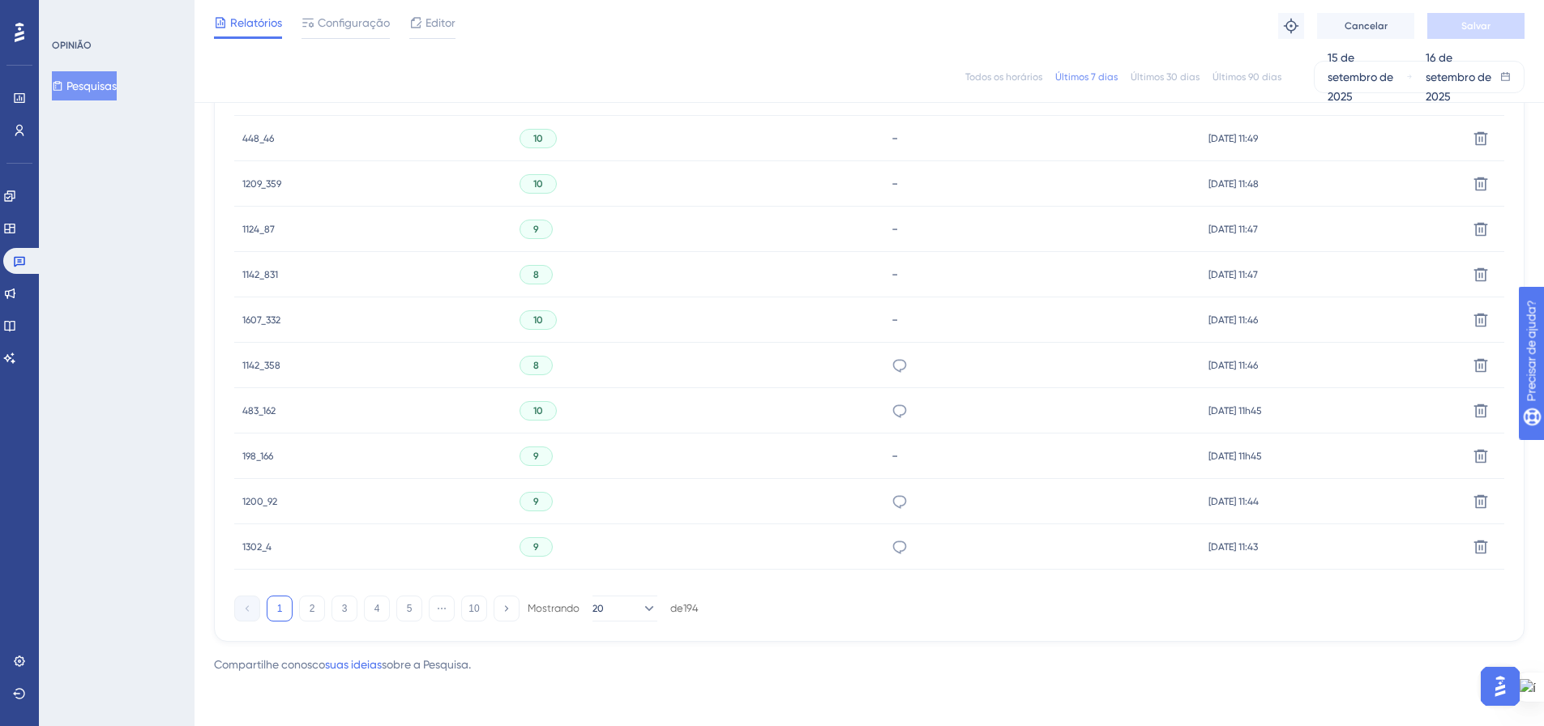
click at [310, 605] on font "2" at bounding box center [313, 608] width 6 height 11
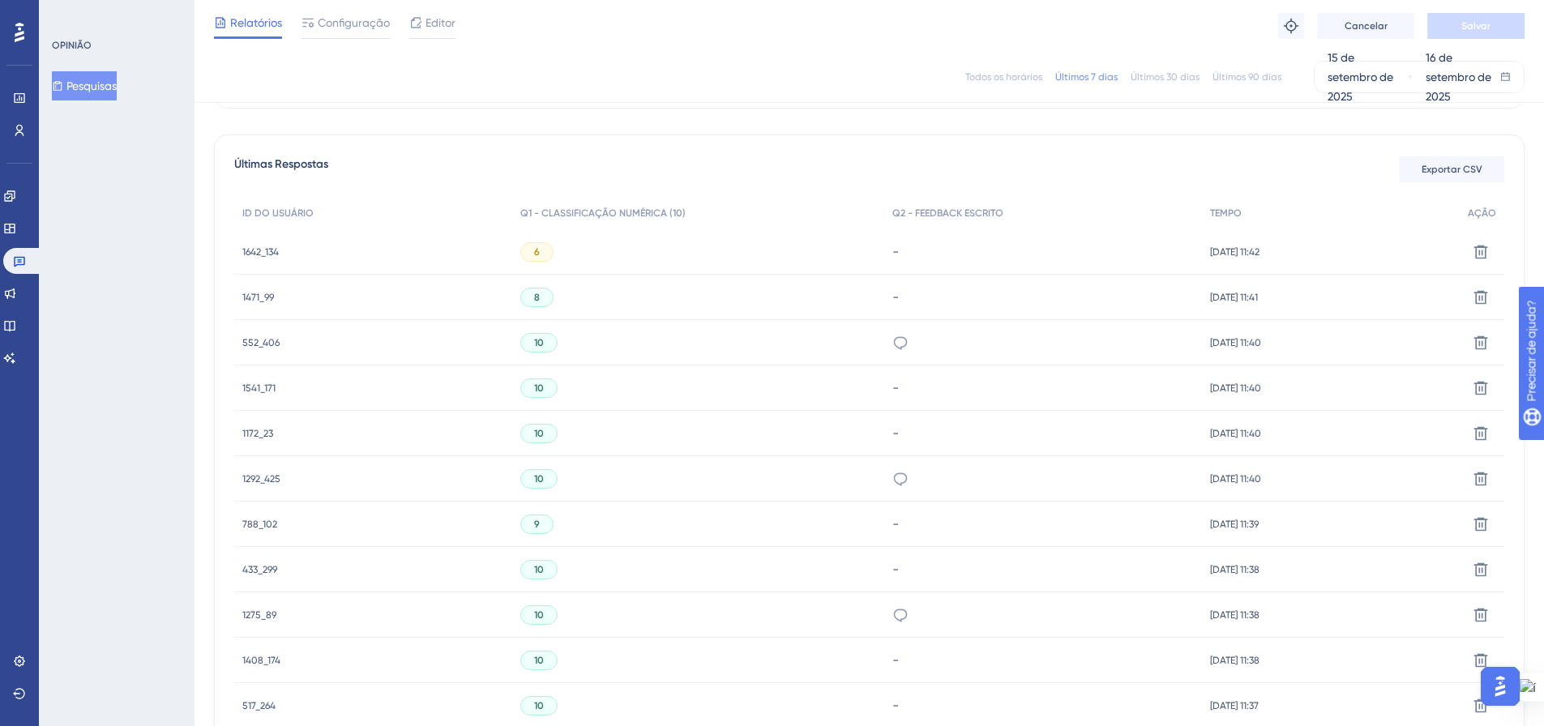
scroll to position [0, 0]
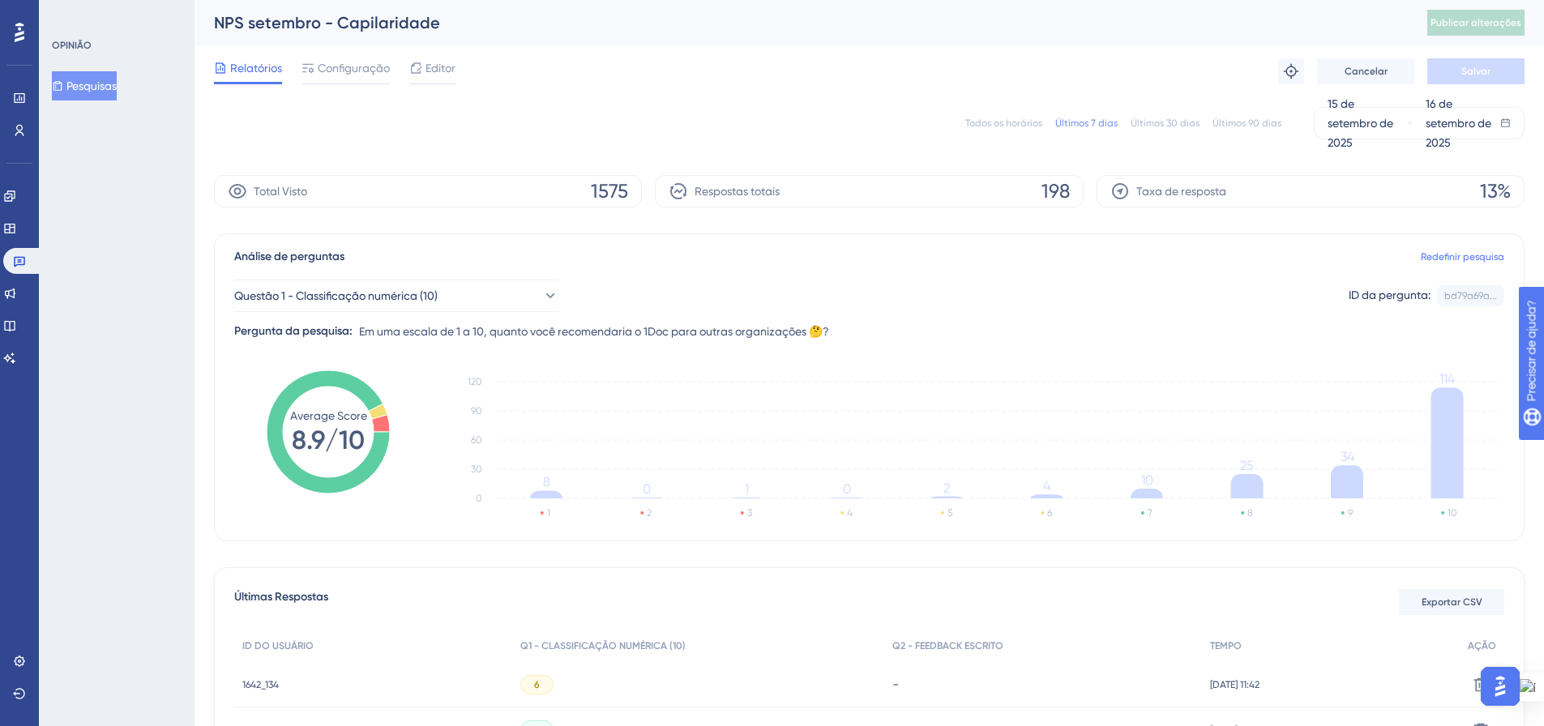
click at [97, 84] on font "Pesquisas" at bounding box center [91, 85] width 50 height 13
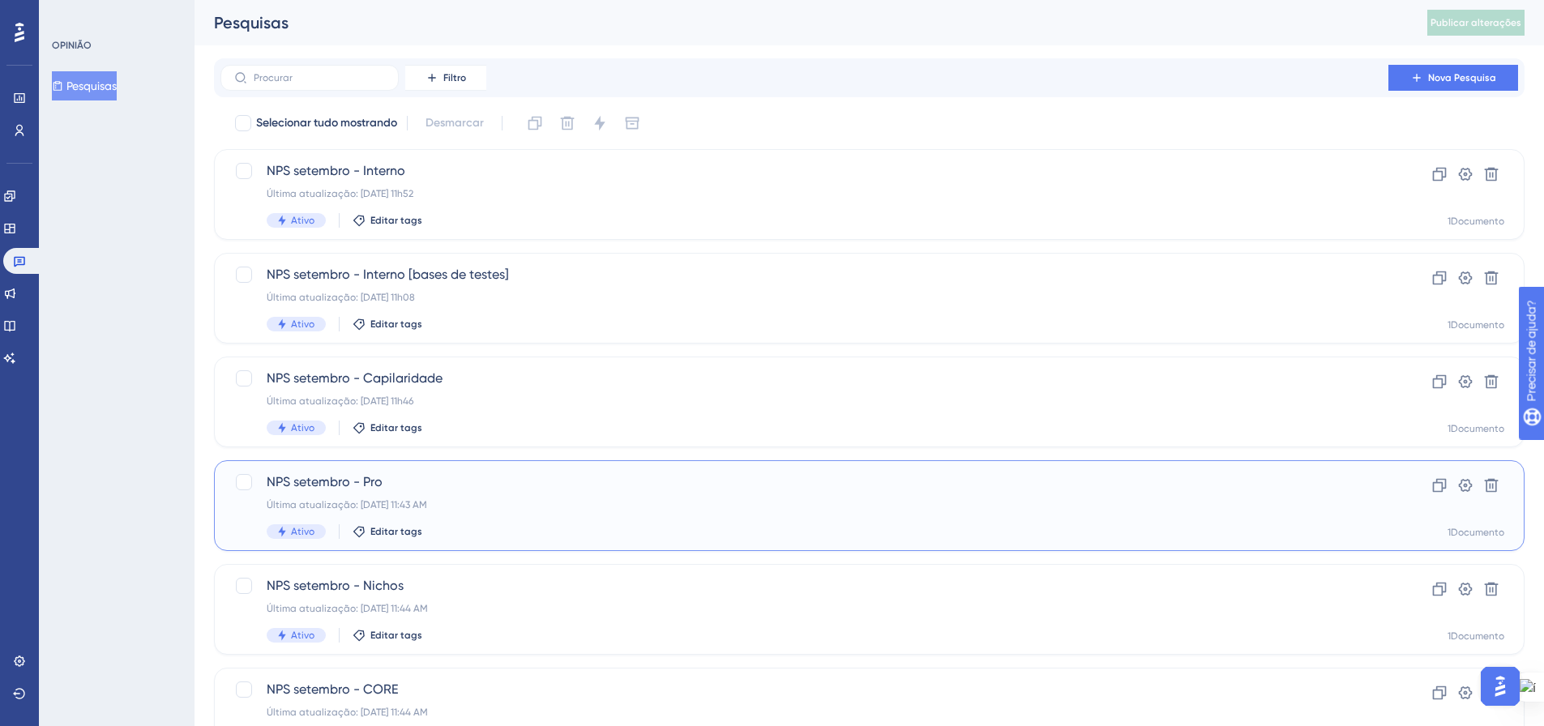
click at [385, 484] on span "NPS setembro - Pro" at bounding box center [805, 482] width 1076 height 19
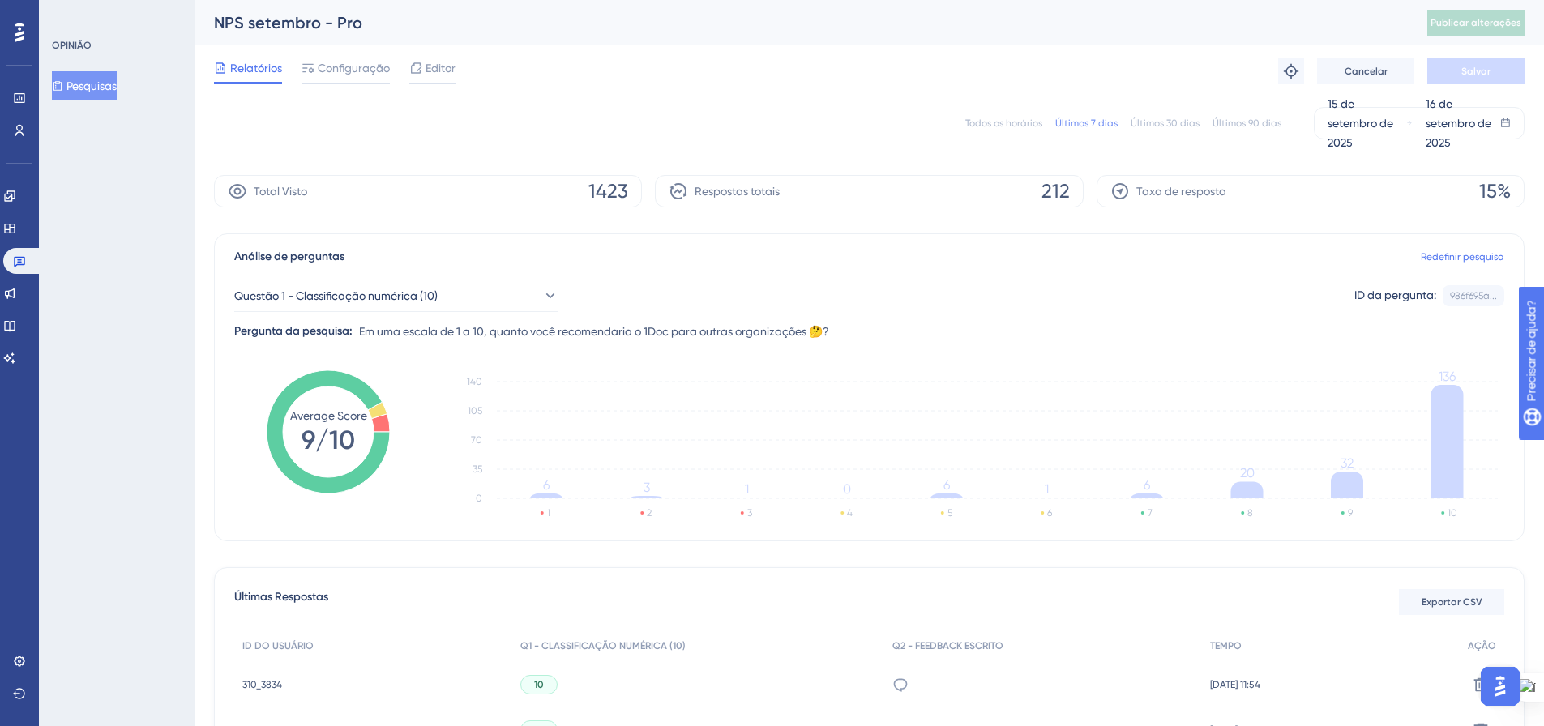
click at [340, 71] on font "Configuração" at bounding box center [354, 68] width 72 height 13
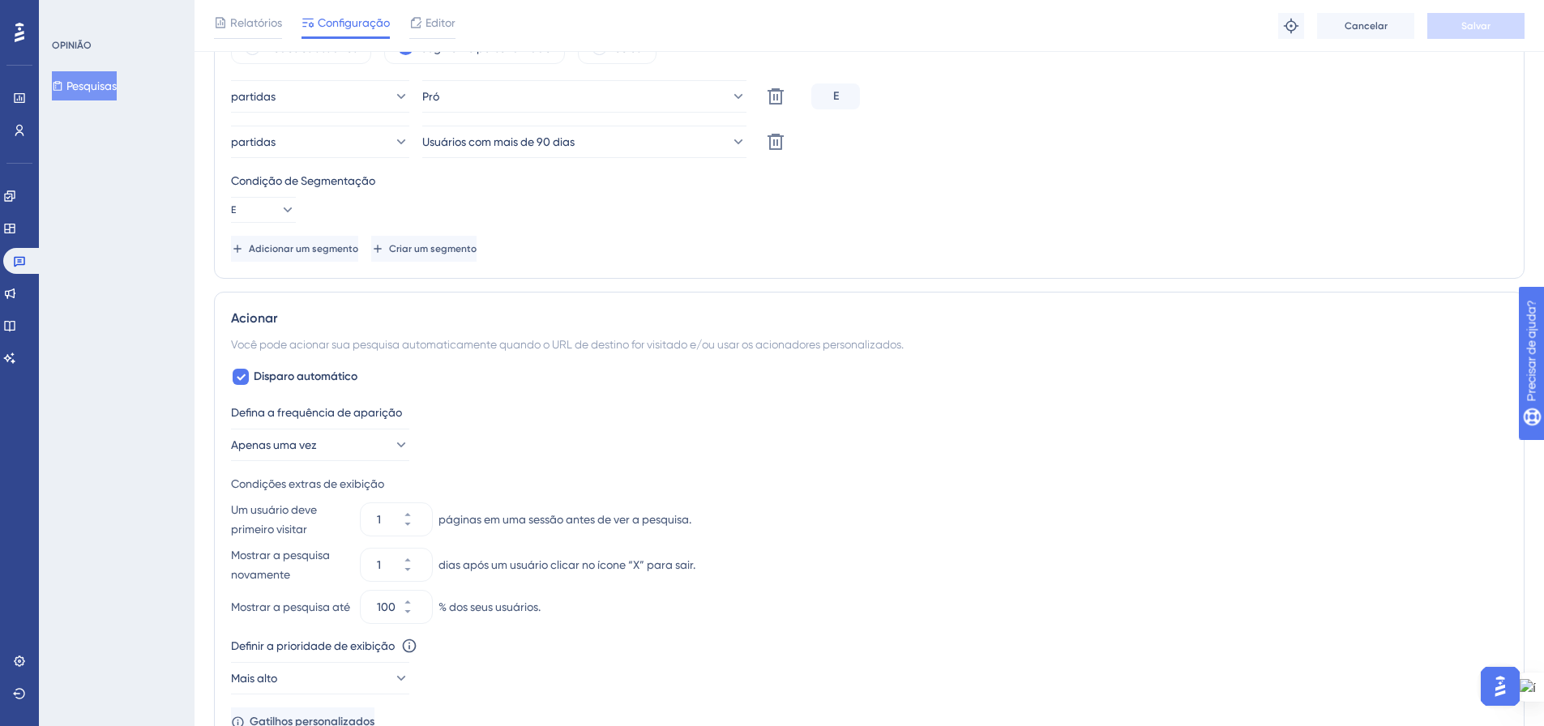
scroll to position [730, 0]
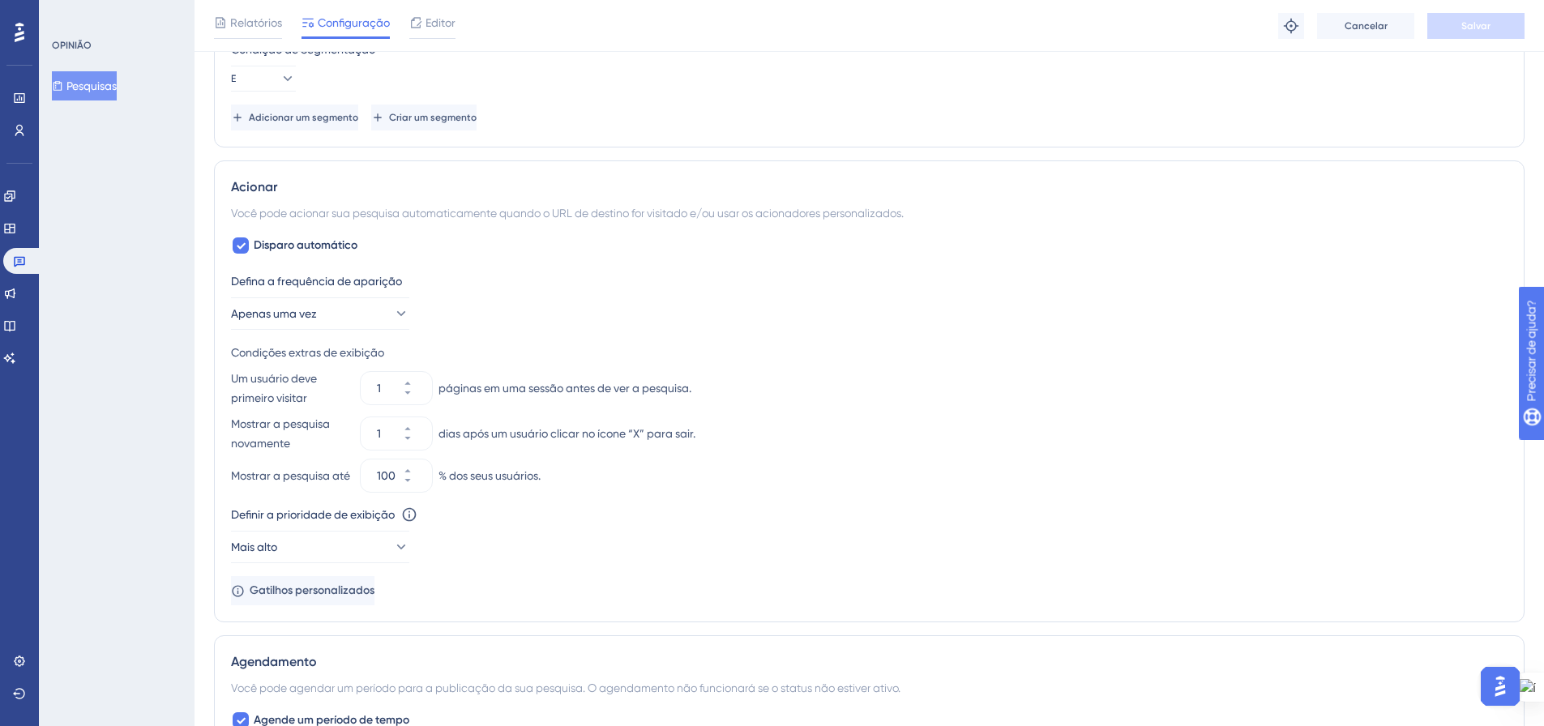
click at [109, 90] on font "Pesquisas" at bounding box center [91, 85] width 50 height 13
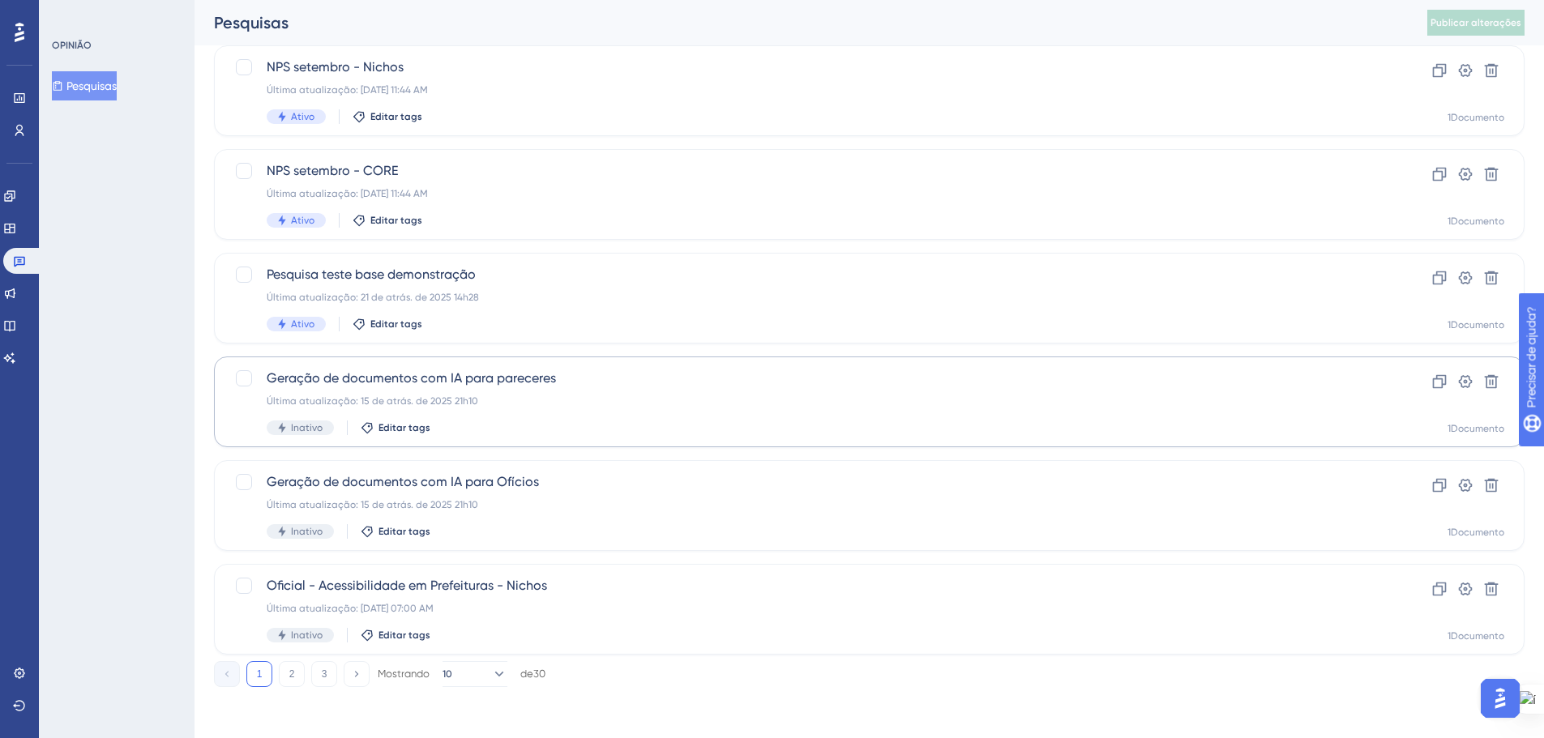
scroll to position [520, 0]
click at [289, 673] on font "2" at bounding box center [292, 673] width 6 height 11
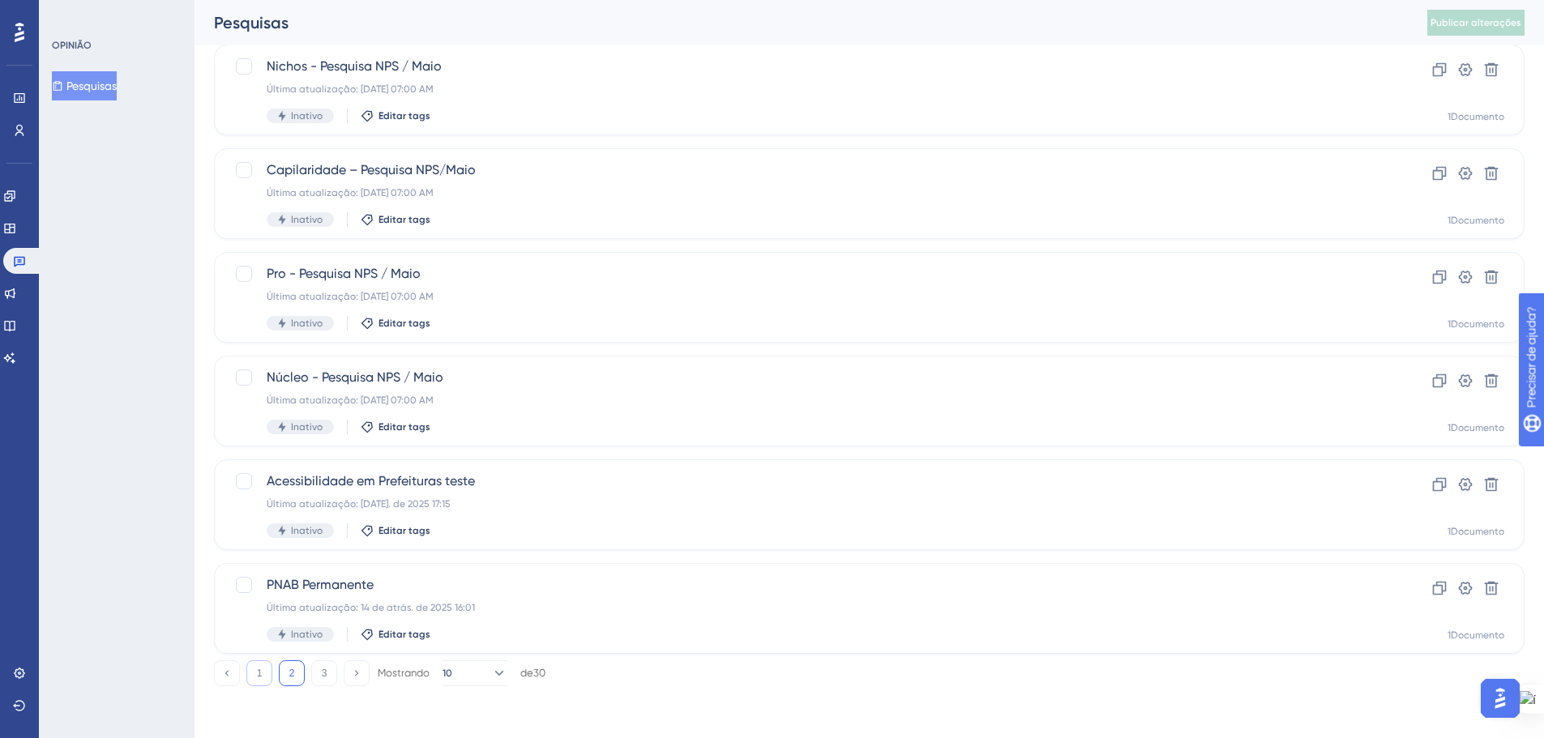
click at [265, 667] on button "1" at bounding box center [259, 674] width 26 height 26
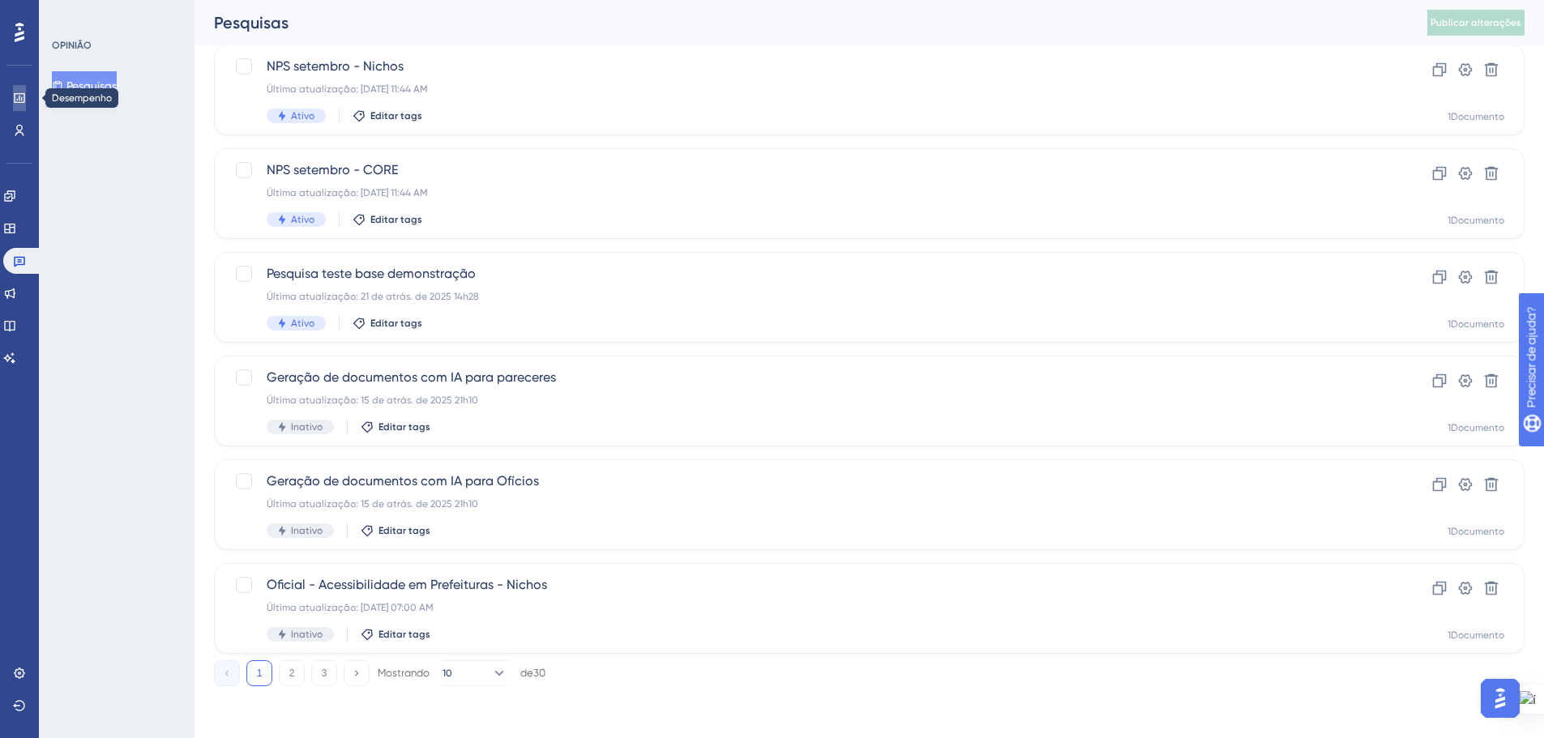
click at [14, 92] on icon at bounding box center [19, 98] width 13 height 13
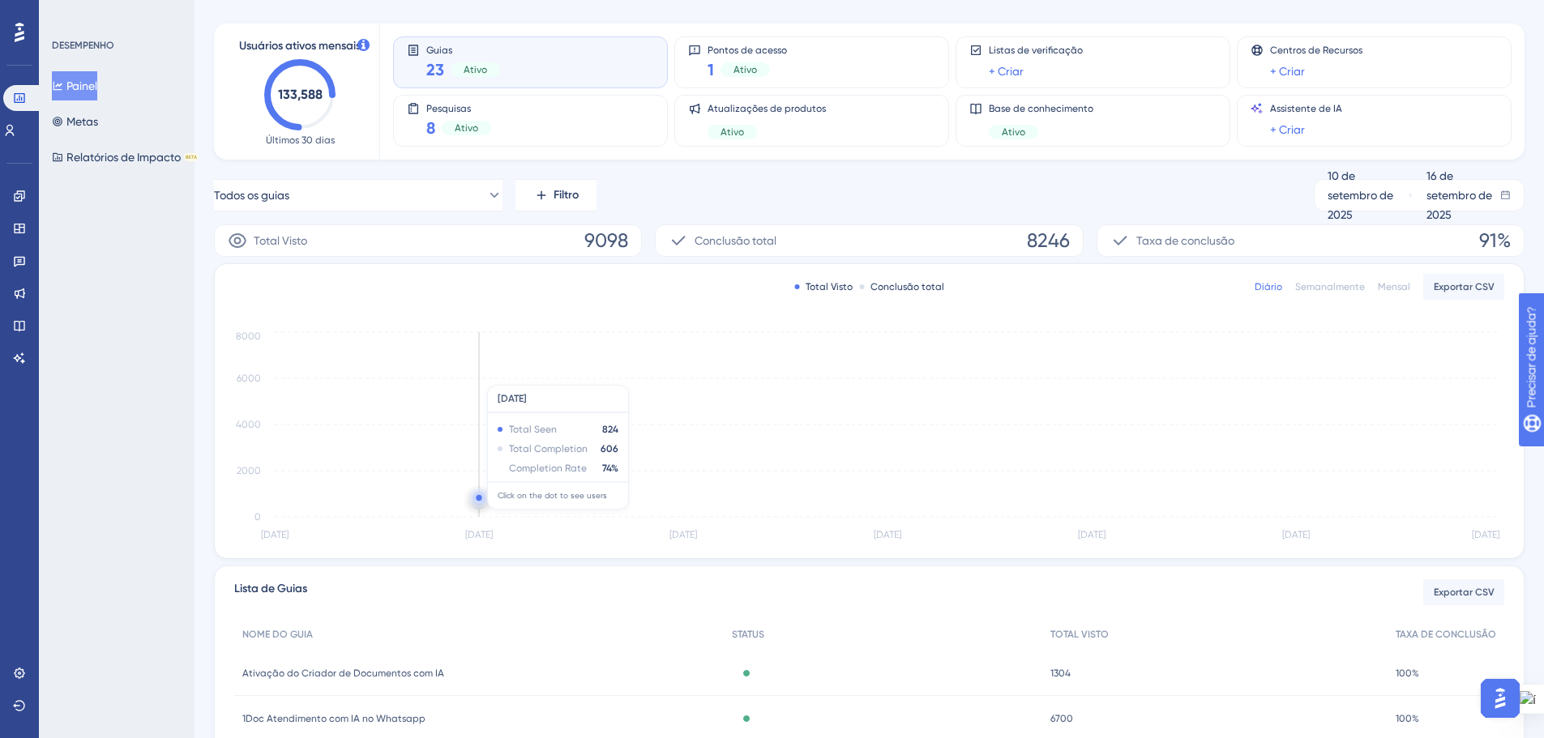
scroll to position [311, 0]
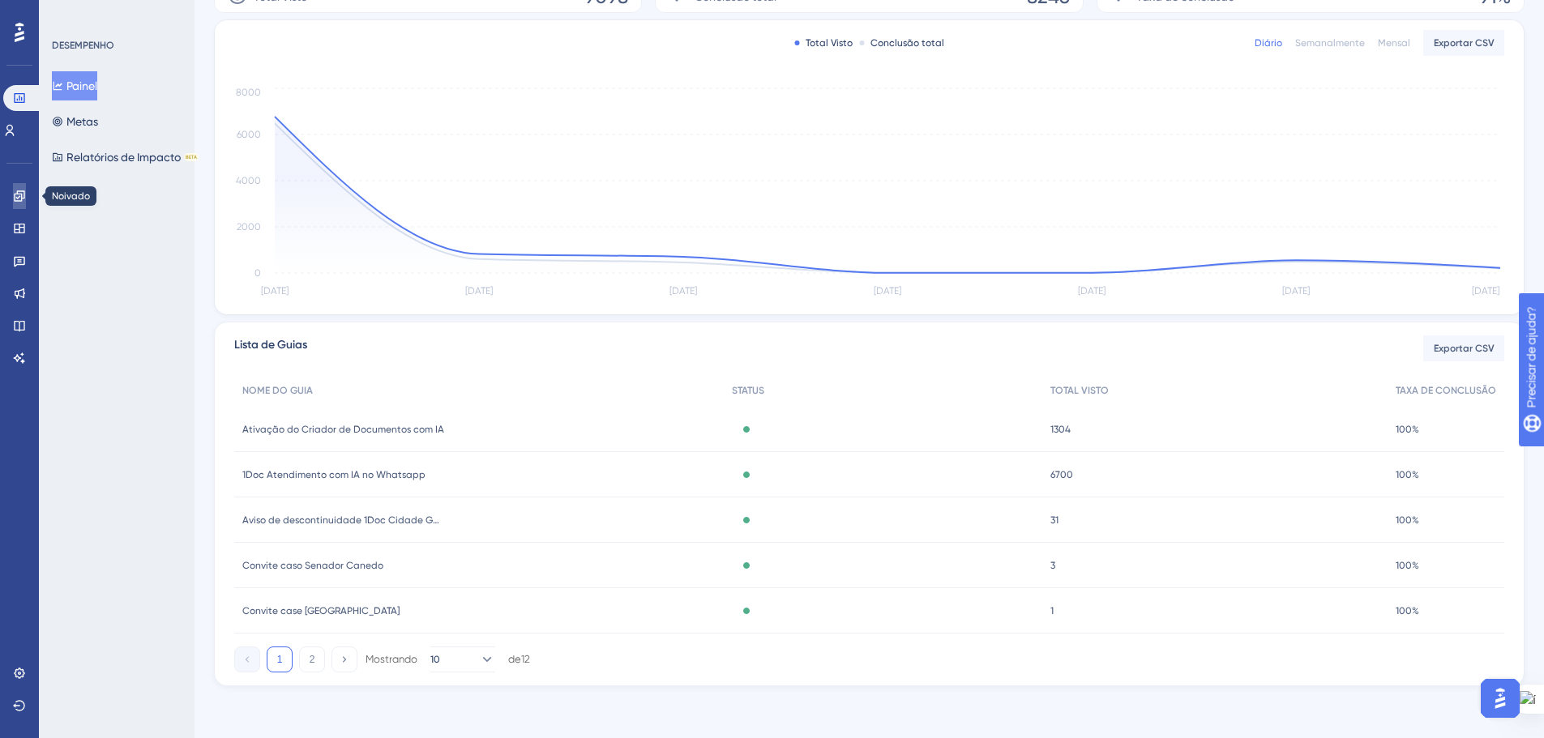
click at [24, 191] on icon at bounding box center [19, 195] width 11 height 11
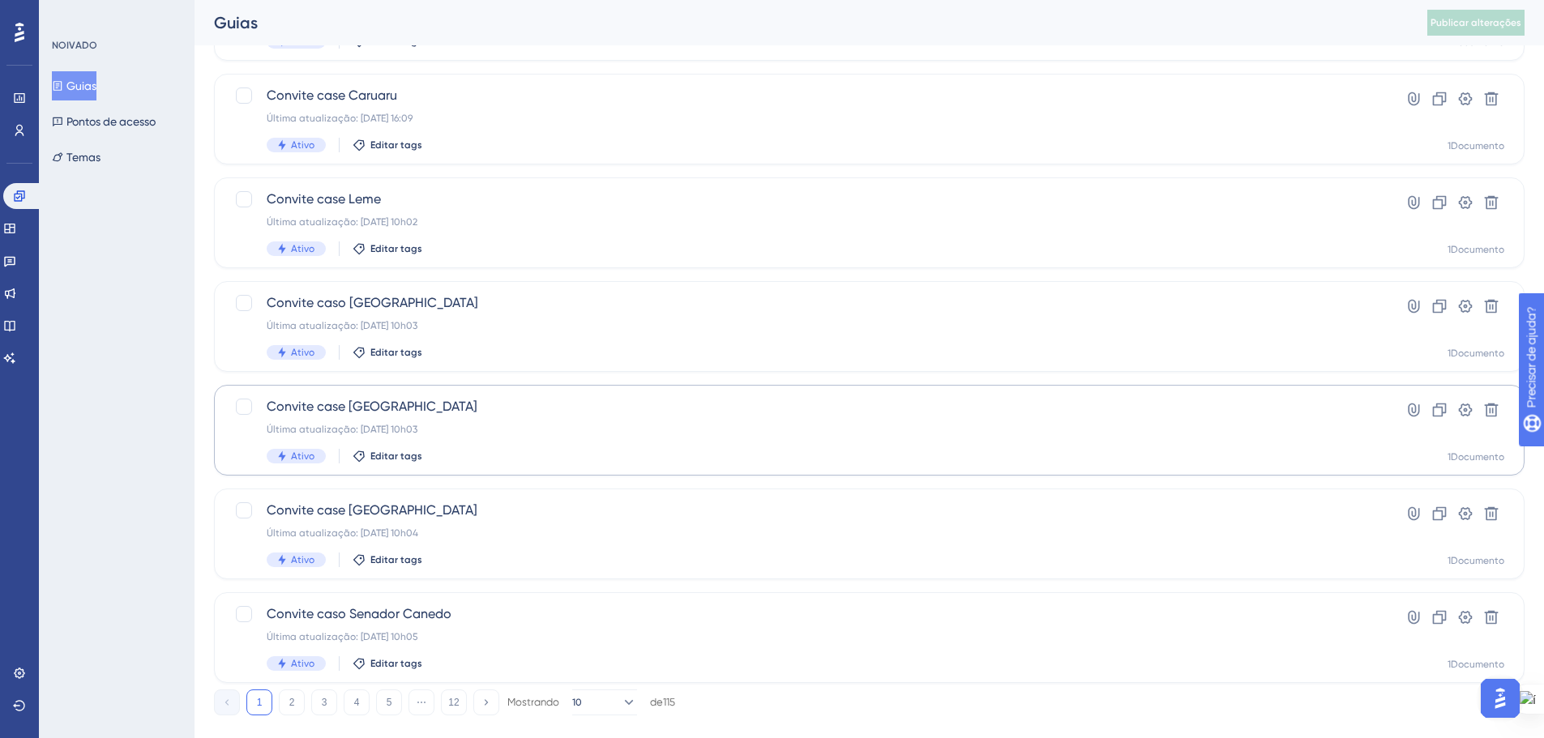
scroll to position [520, 0]
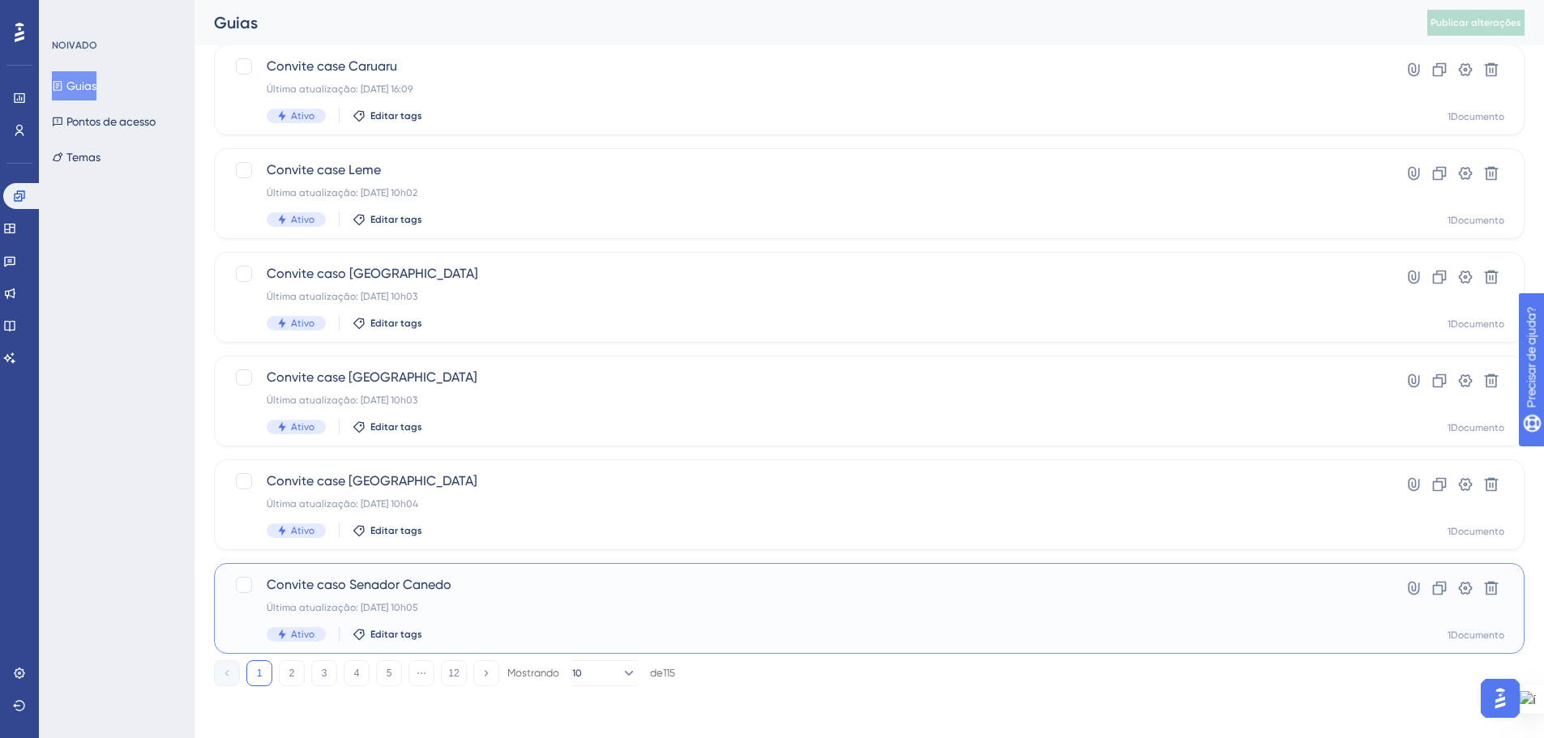
click at [753, 590] on span "Convite caso Senador Canedo" at bounding box center [805, 585] width 1076 height 19
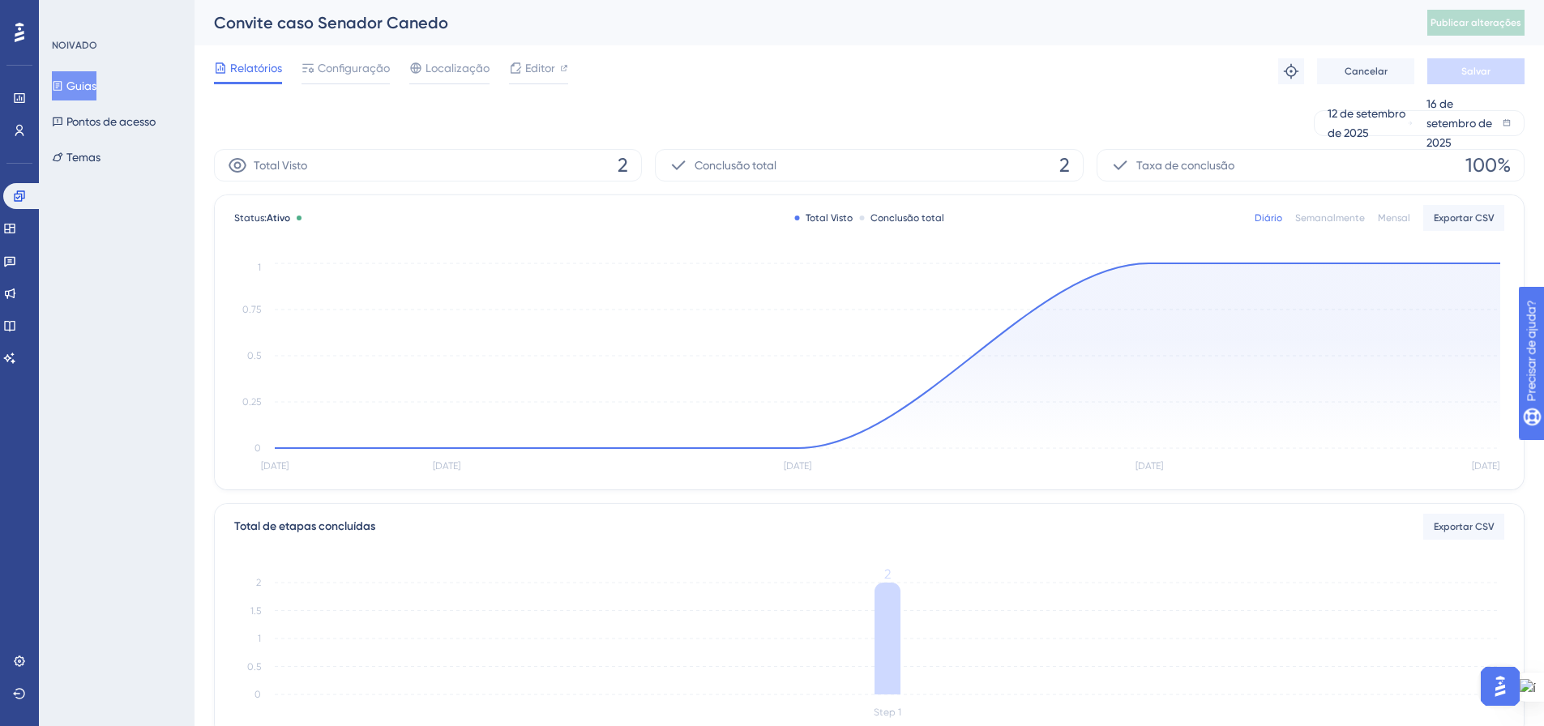
click at [332, 83] on div at bounding box center [346, 83] width 88 height 1
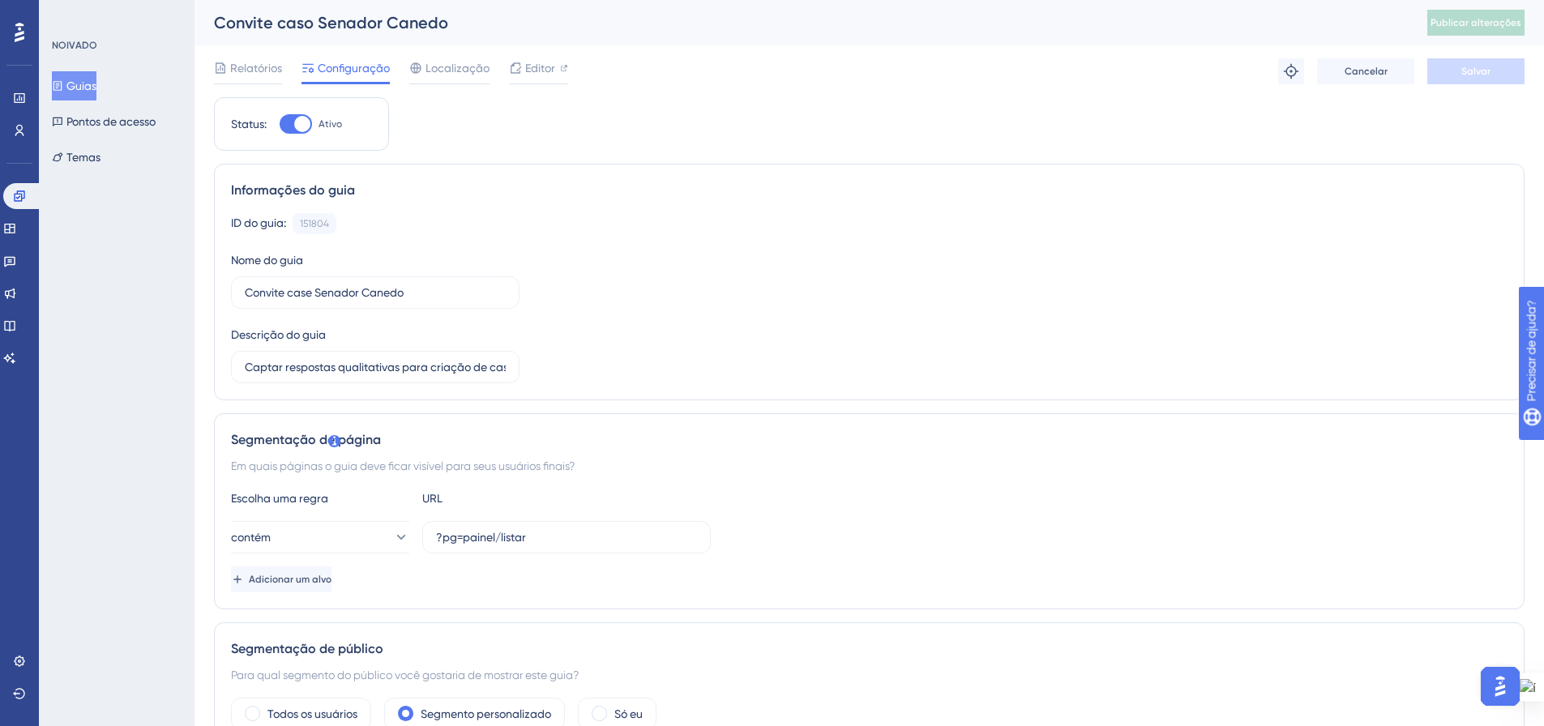
click at [289, 119] on div at bounding box center [296, 123] width 32 height 19
click at [280, 124] on input "Ativo" at bounding box center [279, 124] width 1 height 1
checkbox input "false"
click at [1495, 67] on button "Salvar" at bounding box center [1475, 71] width 97 height 26
click at [1495, 23] on font "Publicar alterações" at bounding box center [1476, 22] width 91 height 11
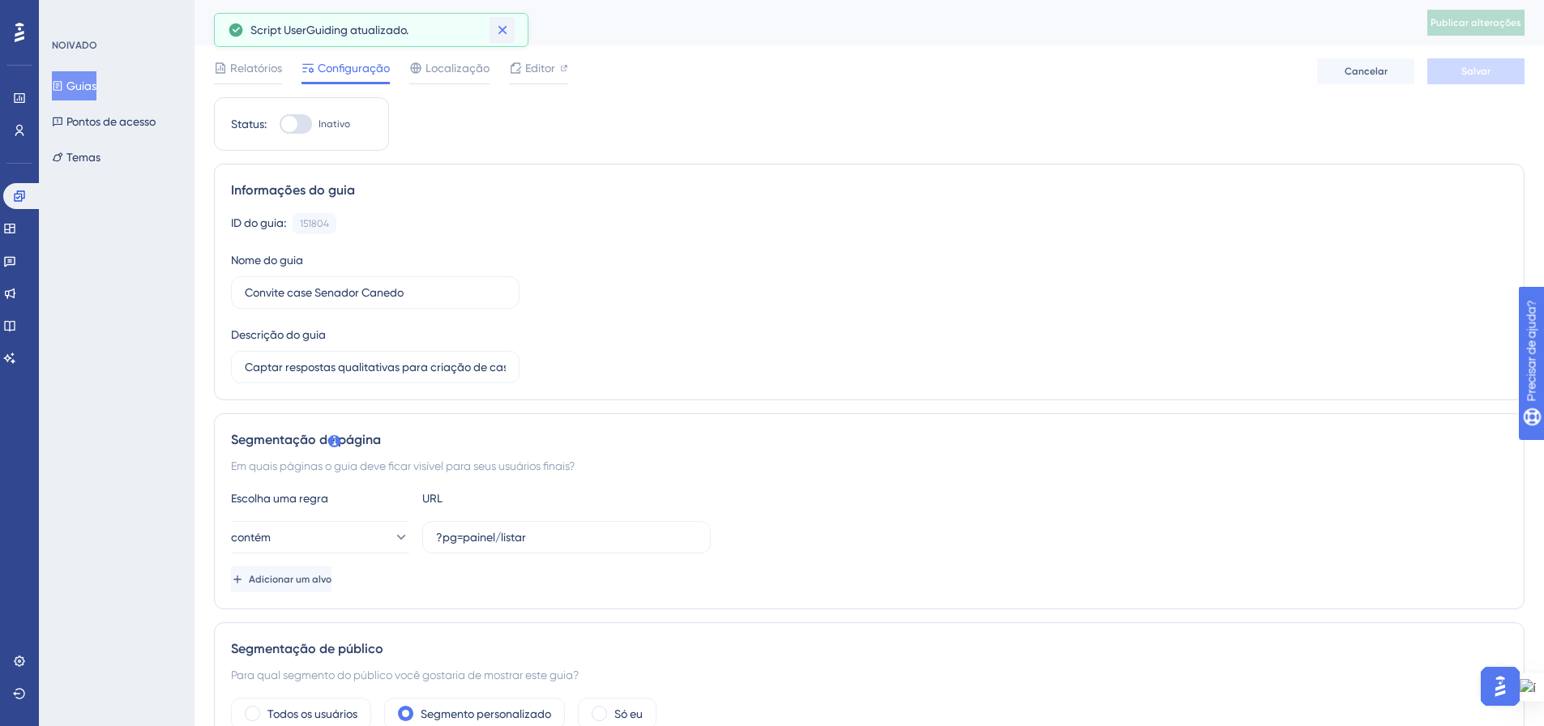
click at [510, 31] on icon at bounding box center [502, 30] width 16 height 16
click at [263, 62] on font "Relatórios" at bounding box center [256, 68] width 52 height 13
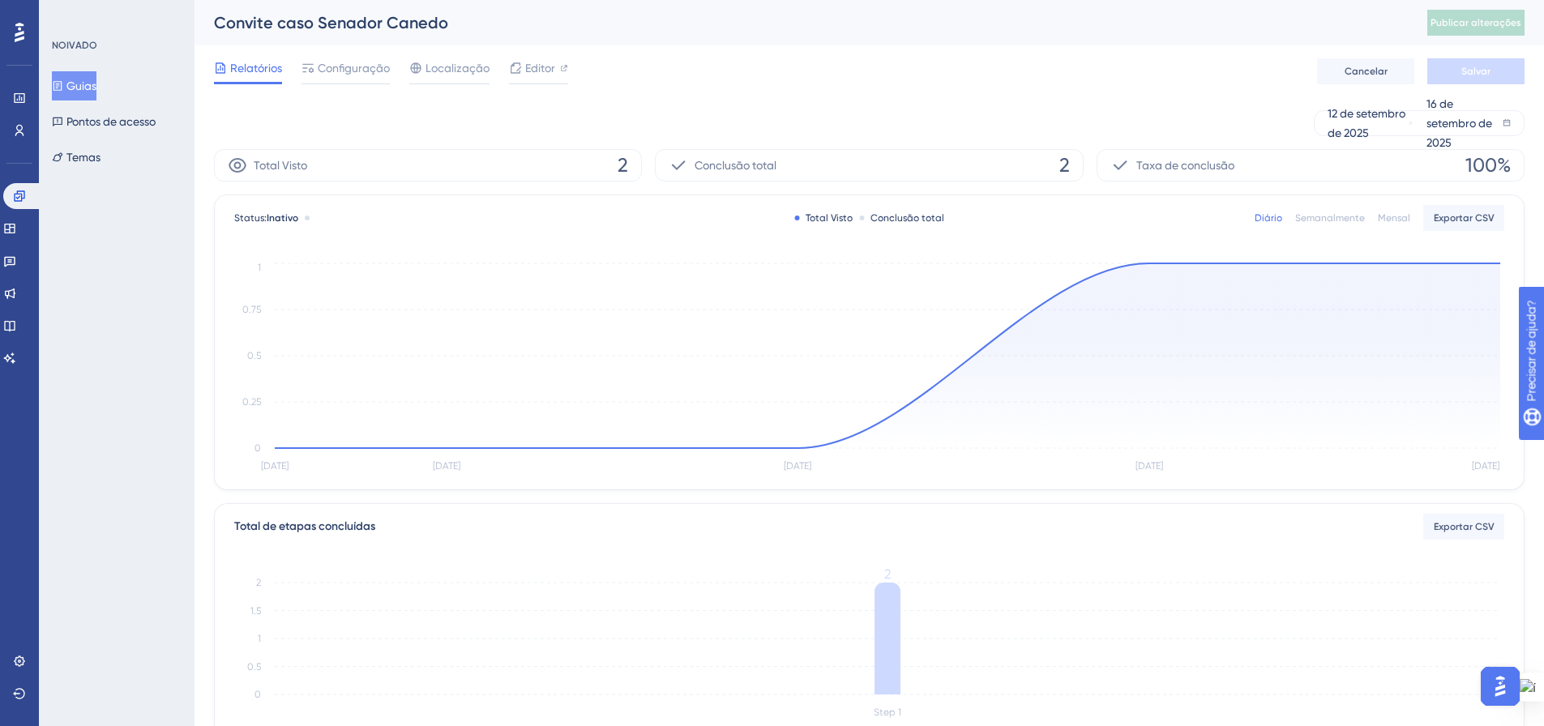
click at [92, 86] on font "Guias" at bounding box center [81, 85] width 30 height 13
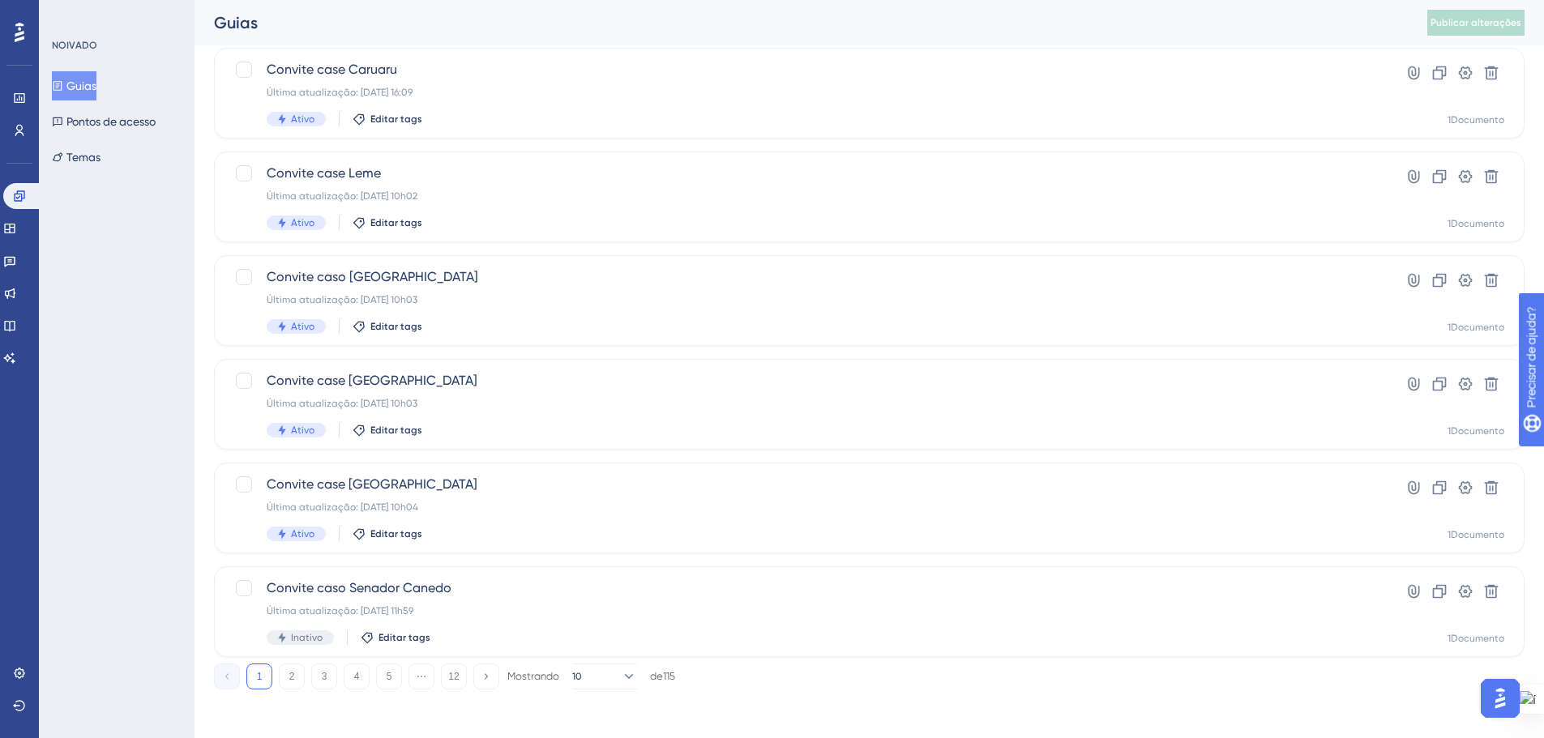
scroll to position [520, 0]
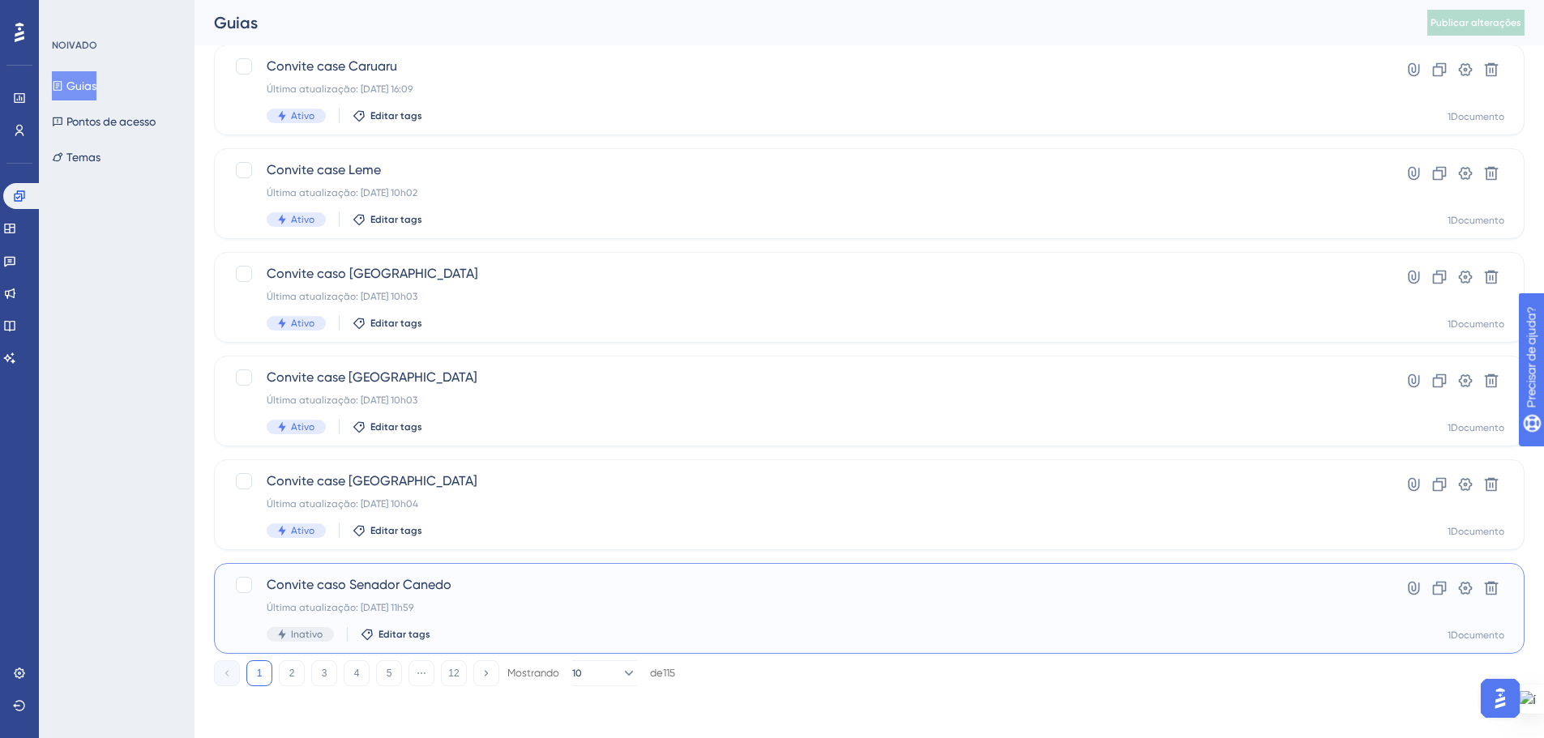
click at [423, 584] on font "Convite caso Senador Canedo" at bounding box center [359, 584] width 185 height 15
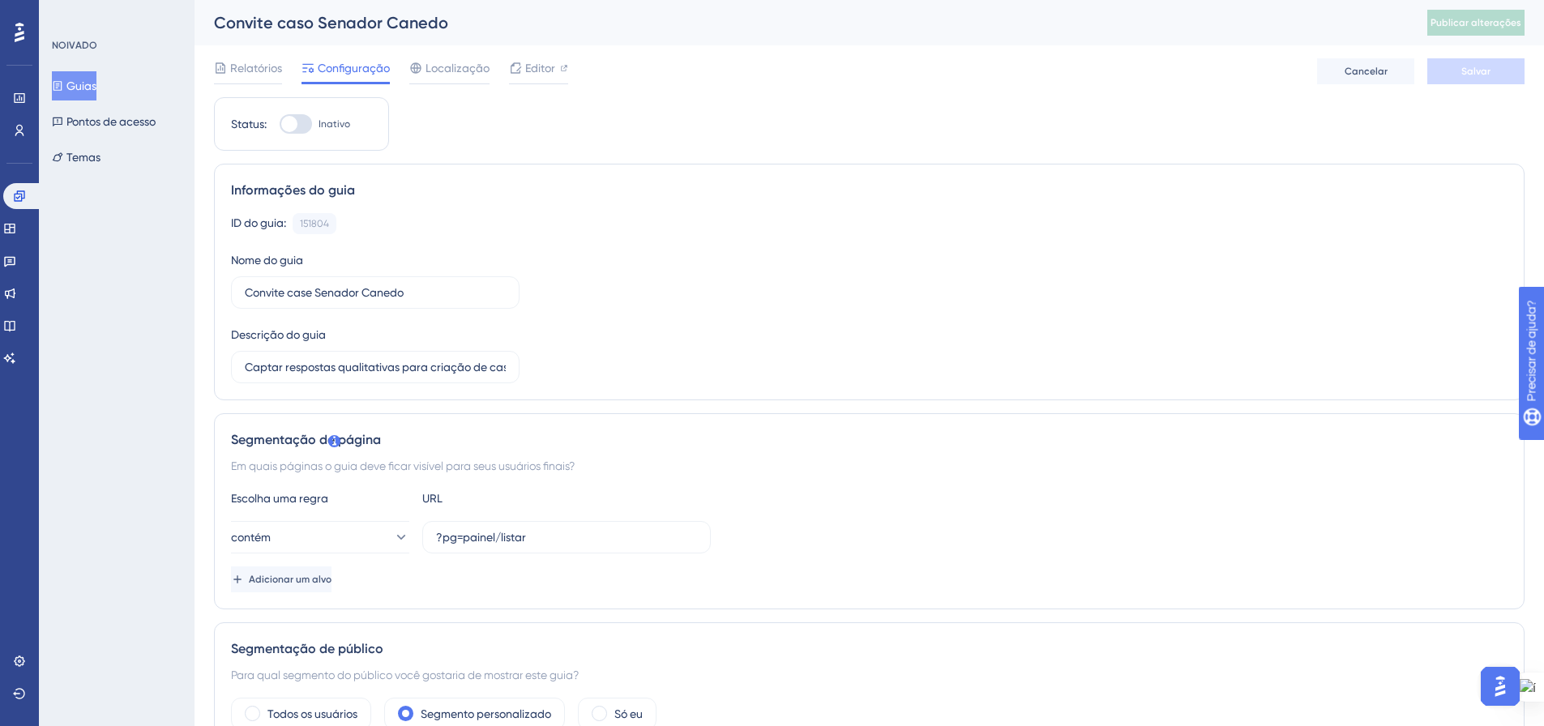
click at [258, 63] on font "Relatórios" at bounding box center [256, 68] width 52 height 13
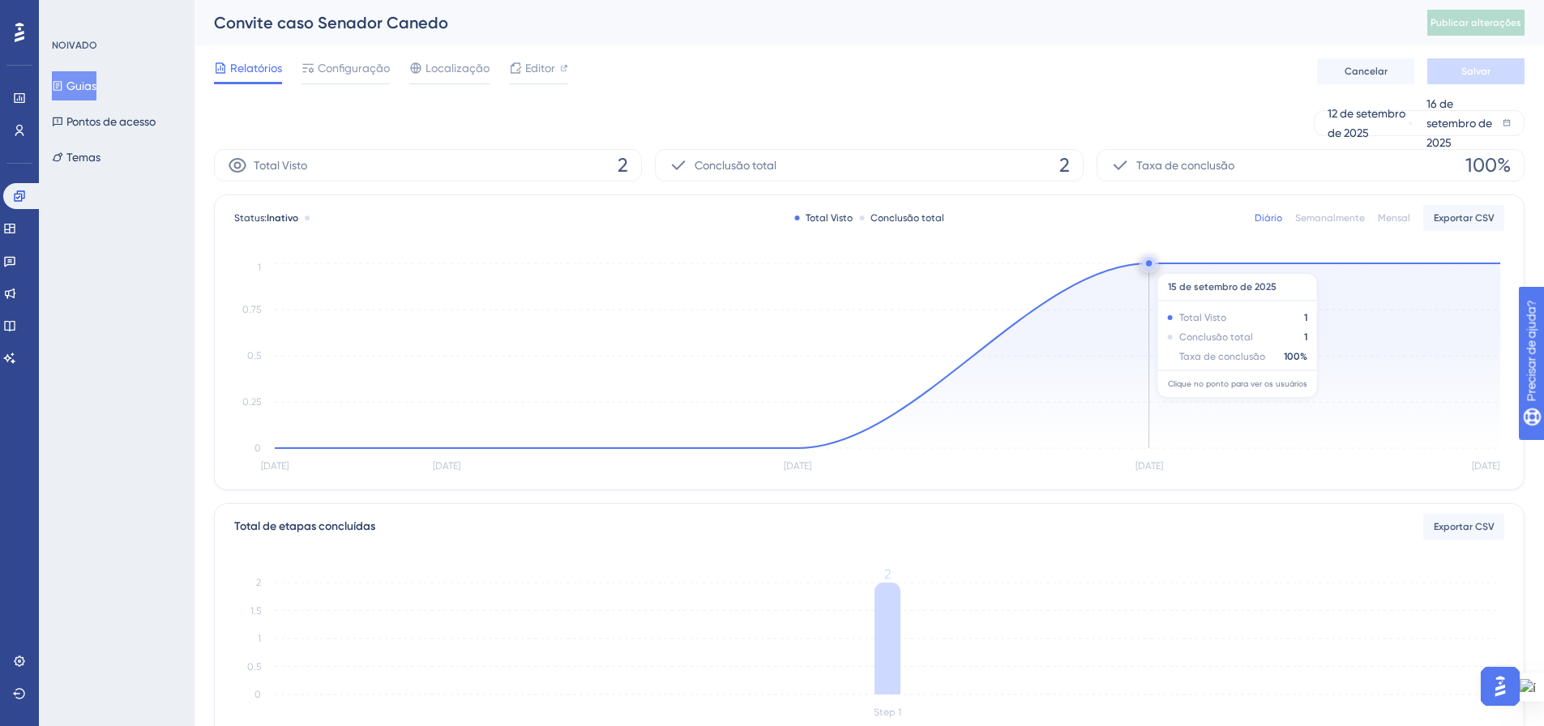
click at [1152, 265] on circle at bounding box center [1149, 263] width 13 height 13
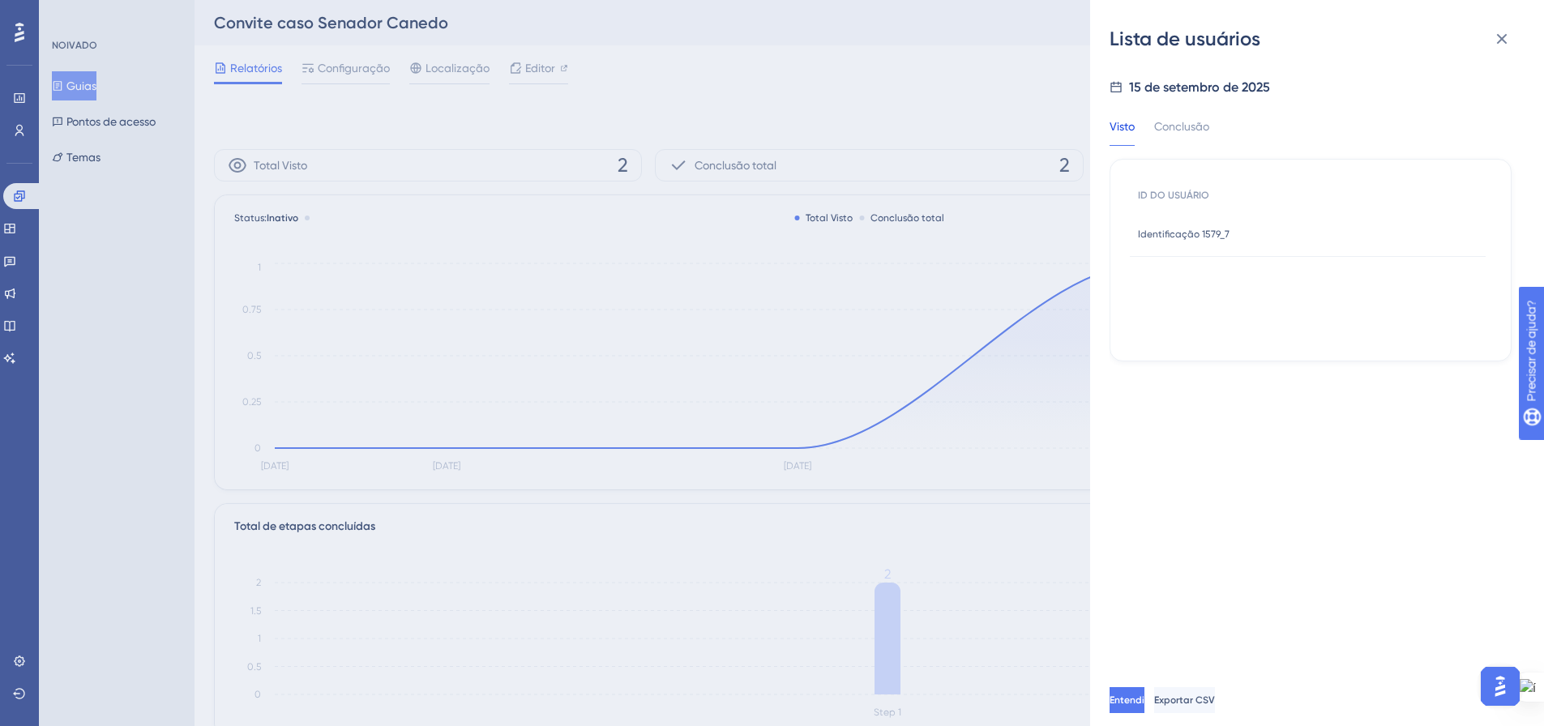
click at [1205, 235] on font "Identificação 1579_7" at bounding box center [1184, 234] width 92 height 11
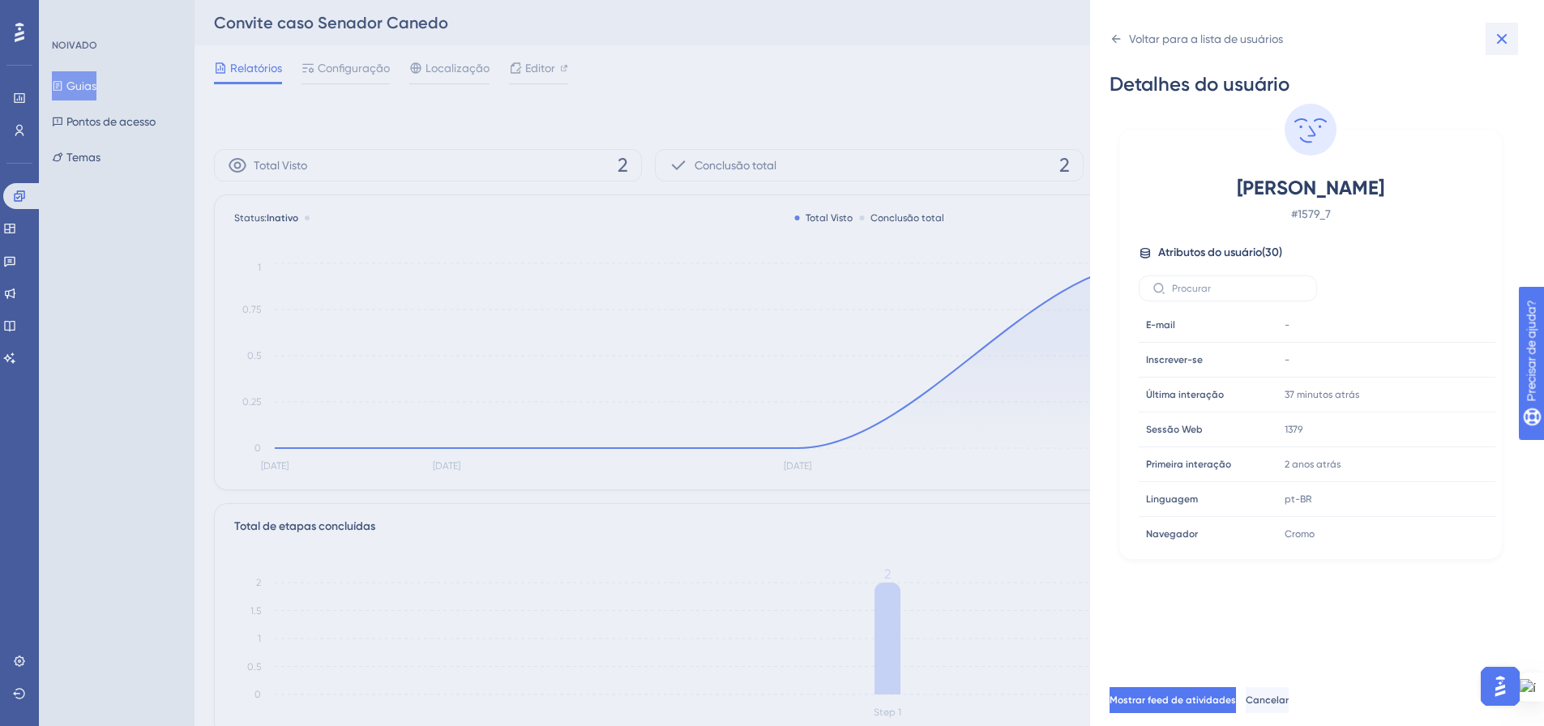
click at [1504, 36] on icon at bounding box center [1502, 39] width 11 height 11
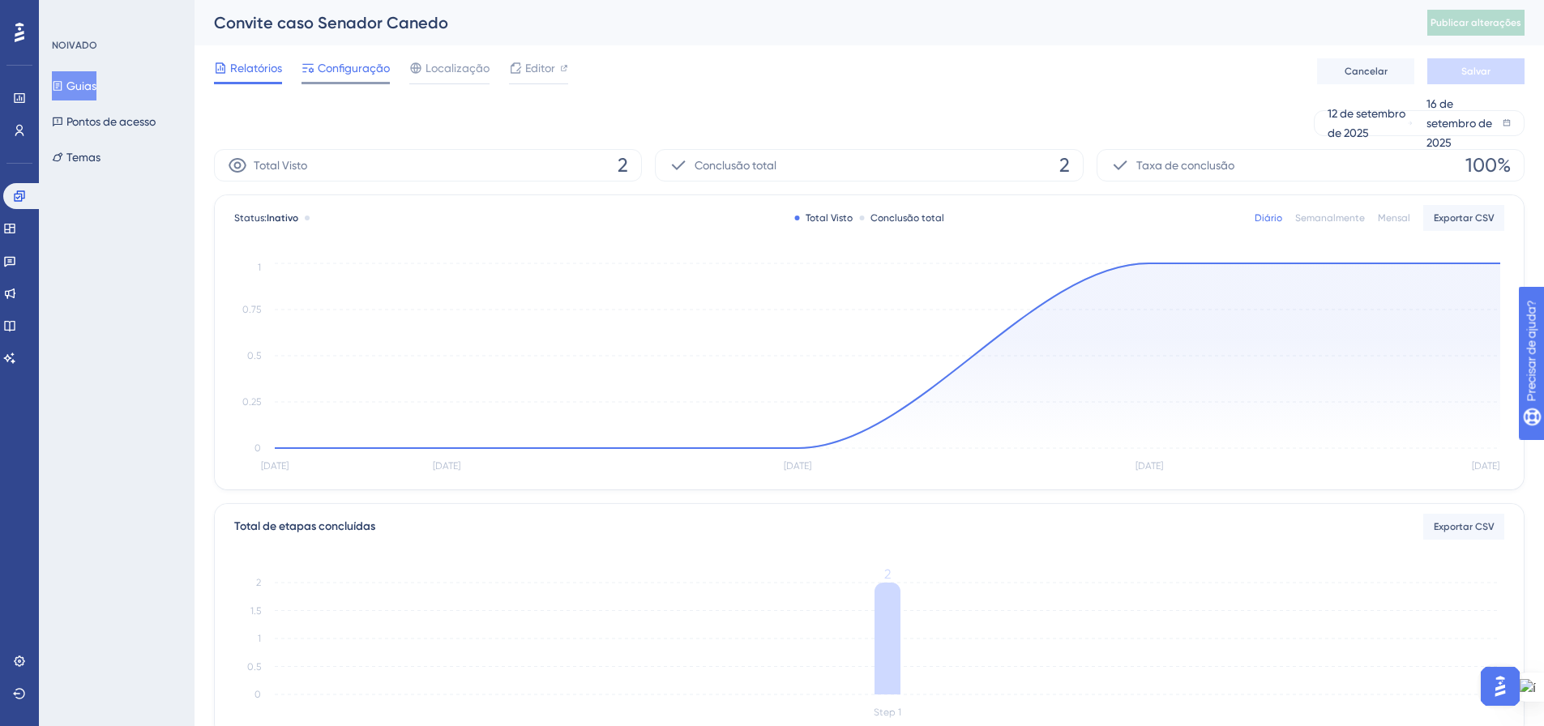
click at [353, 76] on span "Configuração" at bounding box center [354, 67] width 72 height 19
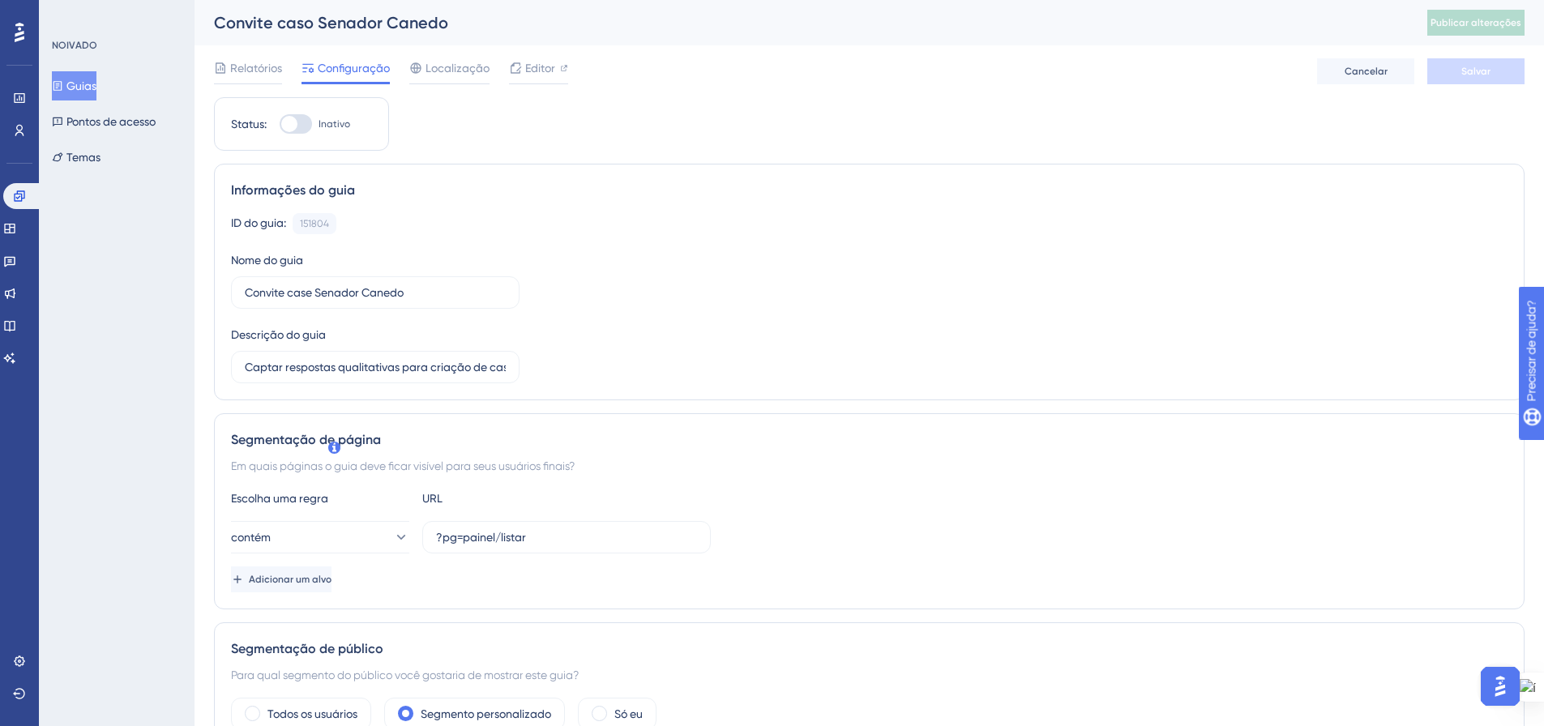
click at [255, 56] on div "Relatórios Configuração Localização Editor [PERSON_NAME]" at bounding box center [869, 71] width 1311 height 52
click at [251, 67] on font "Relatórios" at bounding box center [256, 68] width 52 height 13
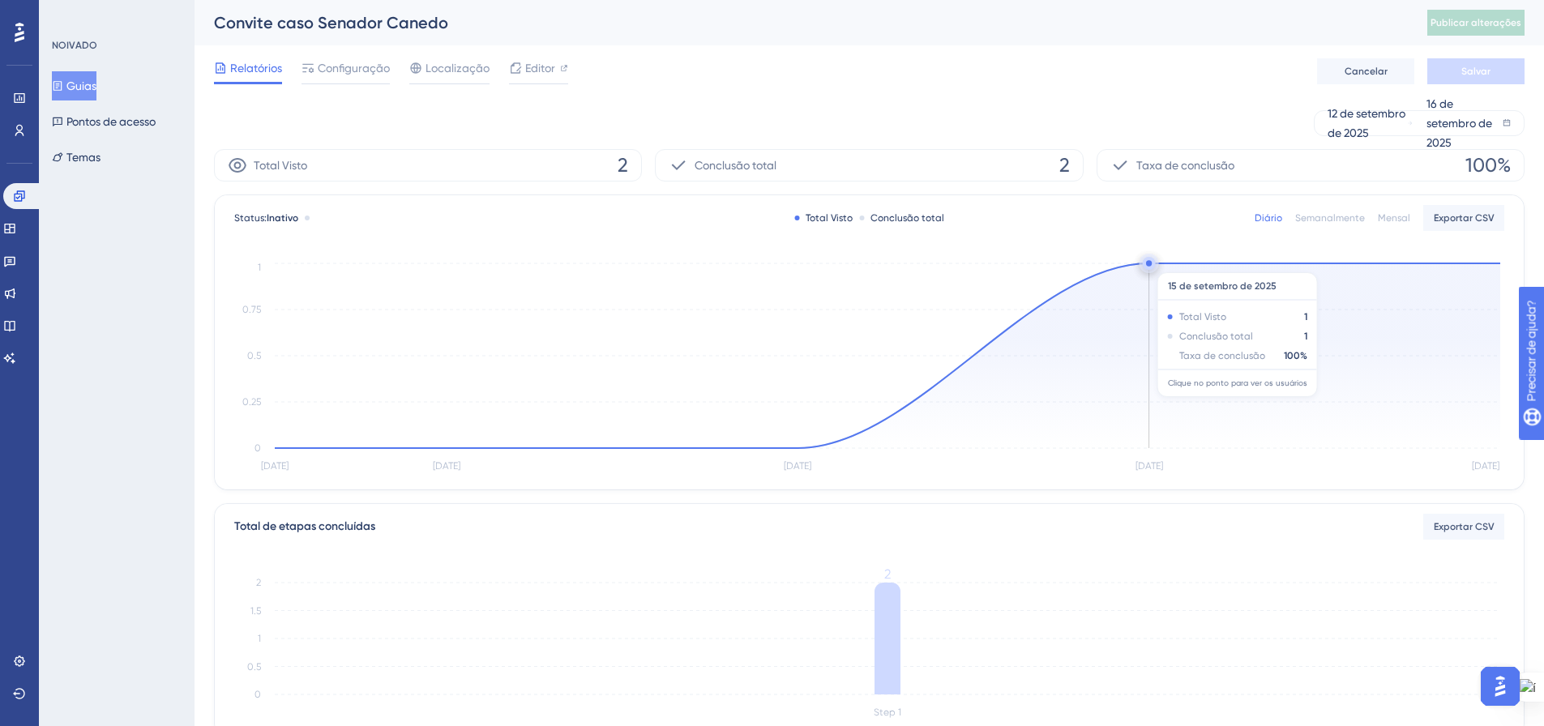
click at [1151, 263] on circle at bounding box center [1149, 263] width 6 height 6
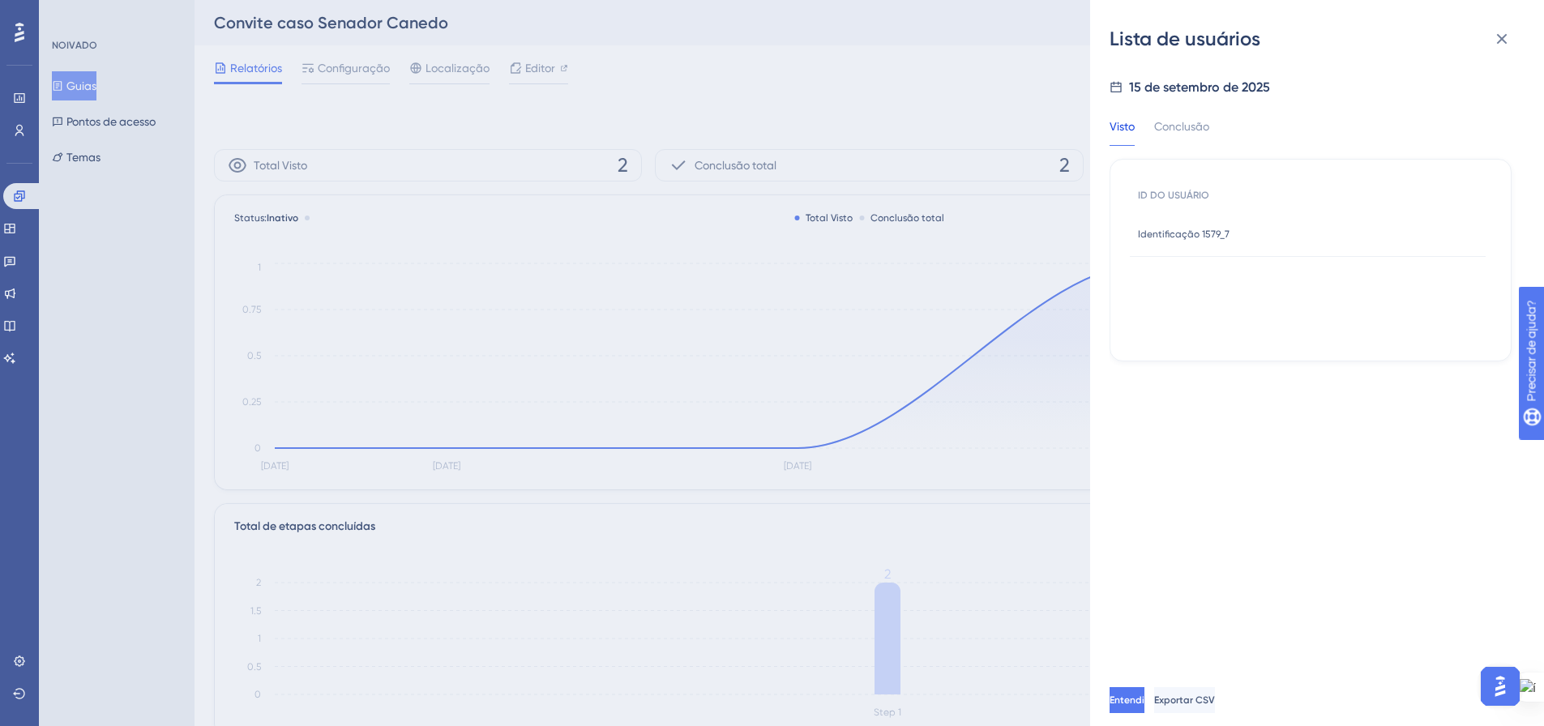
click at [1182, 233] on font "Identificação 1579_7" at bounding box center [1184, 234] width 92 height 11
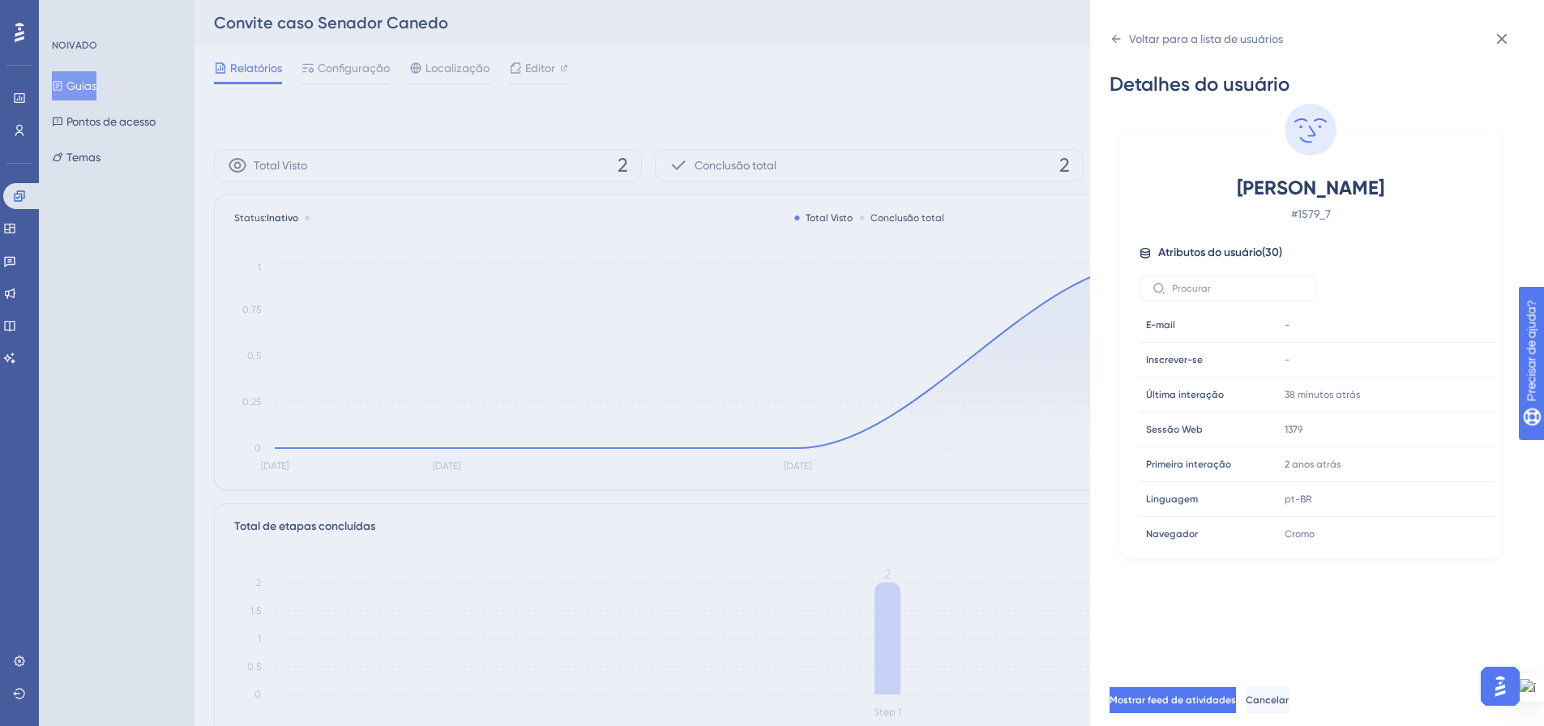
drag, startPoint x: 1355, startPoint y: 196, endPoint x: 1206, endPoint y: 206, distance: 149.5
click at [1208, 199] on span "[PERSON_NAME]" at bounding box center [1310, 188] width 285 height 26
copy font "[PERSON_NAME]"
click at [1321, 593] on div "Detalhes do usuário [PERSON_NAME] # 1579_7 Atributos do usuário ( 30 ) E-mail E…" at bounding box center [1324, 363] width 428 height 623
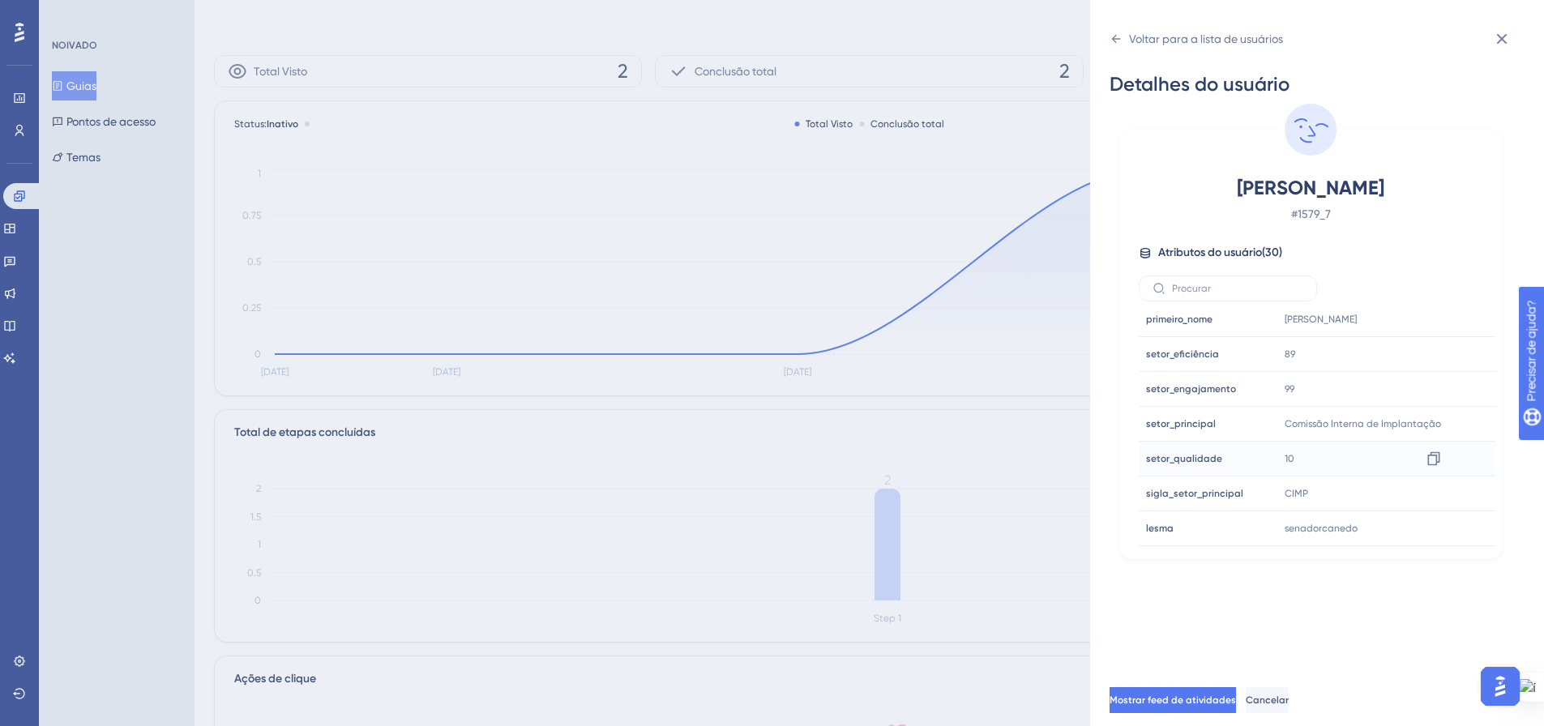
scroll to position [243, 0]
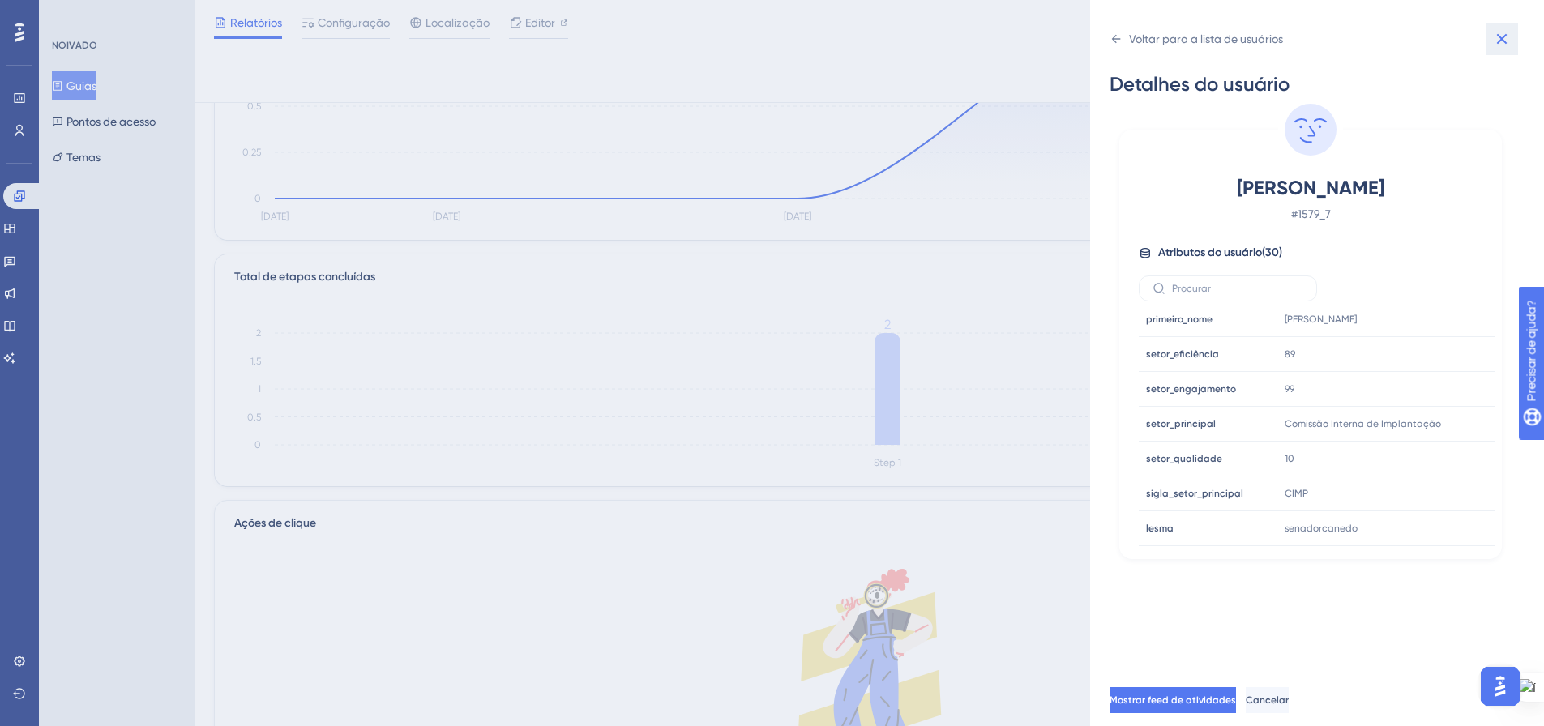
click at [1508, 37] on icon at bounding box center [1501, 38] width 19 height 19
